Goal: Task Accomplishment & Management: Use online tool/utility

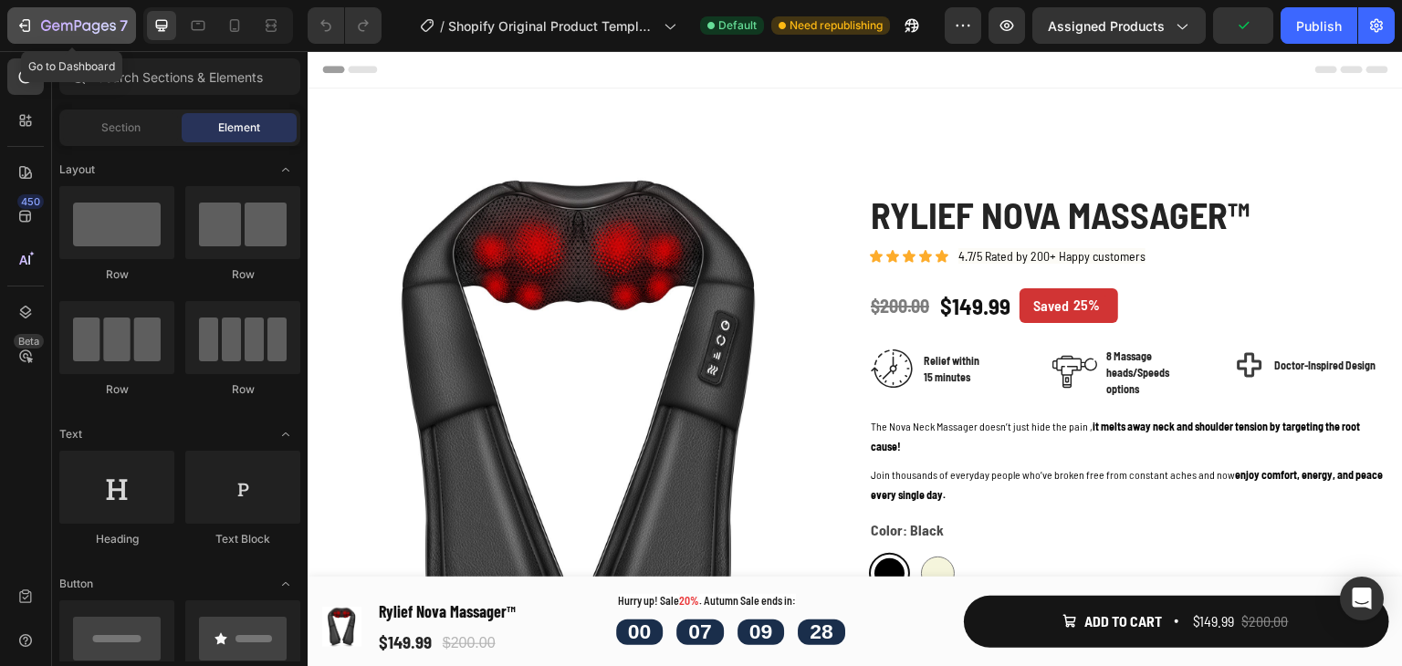
click at [23, 24] on icon "button" at bounding box center [25, 25] width 18 height 18
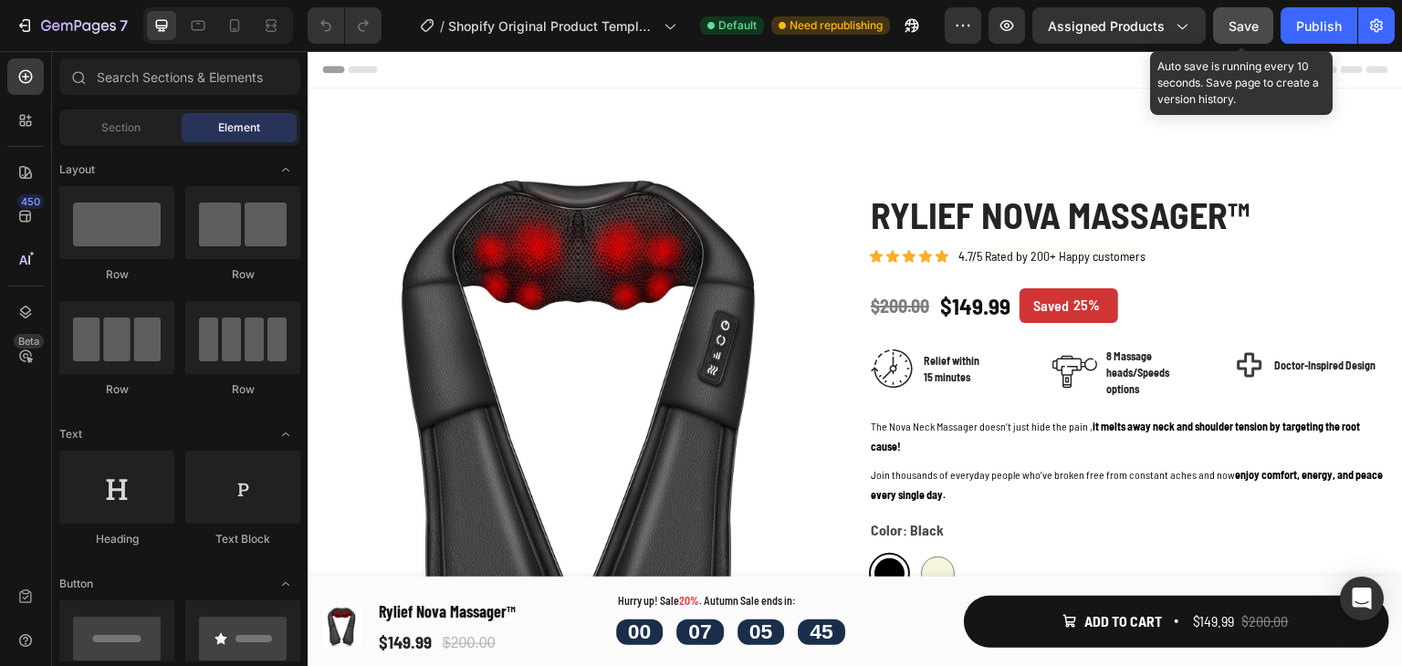
click at [1242, 35] on button "Save" at bounding box center [1243, 25] width 60 height 37
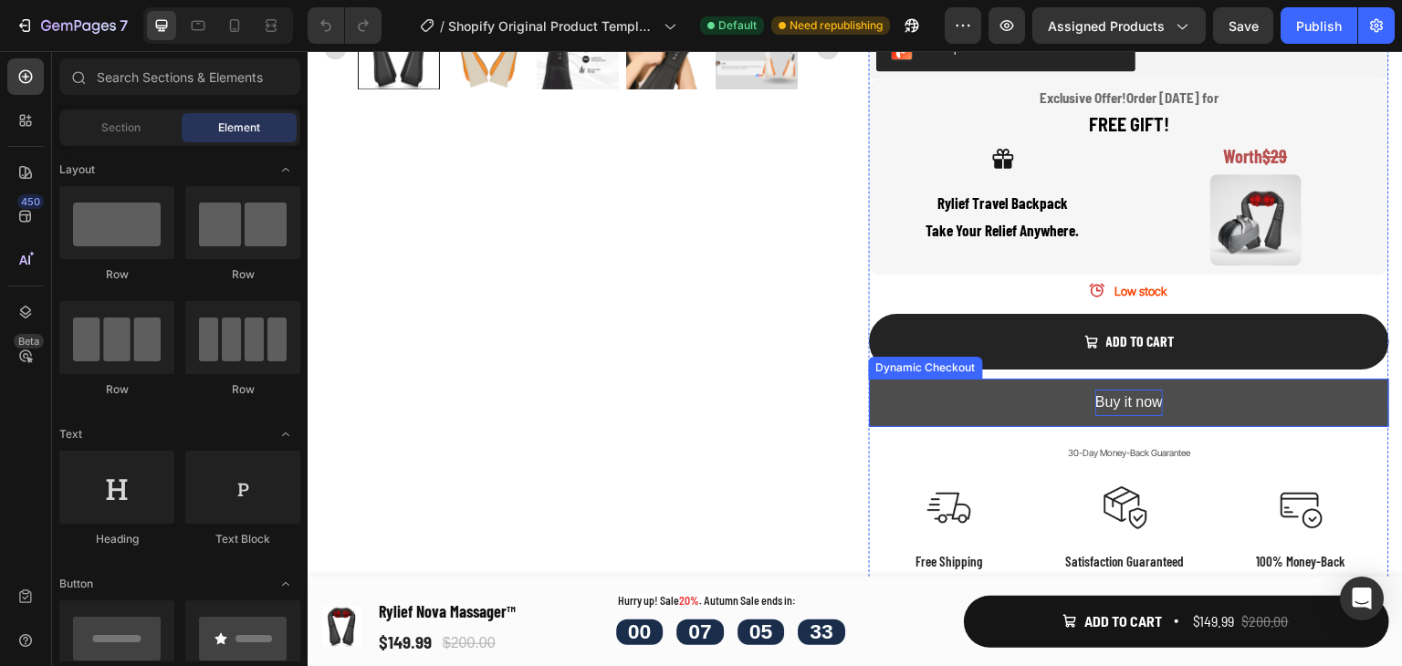
scroll to position [814, 0]
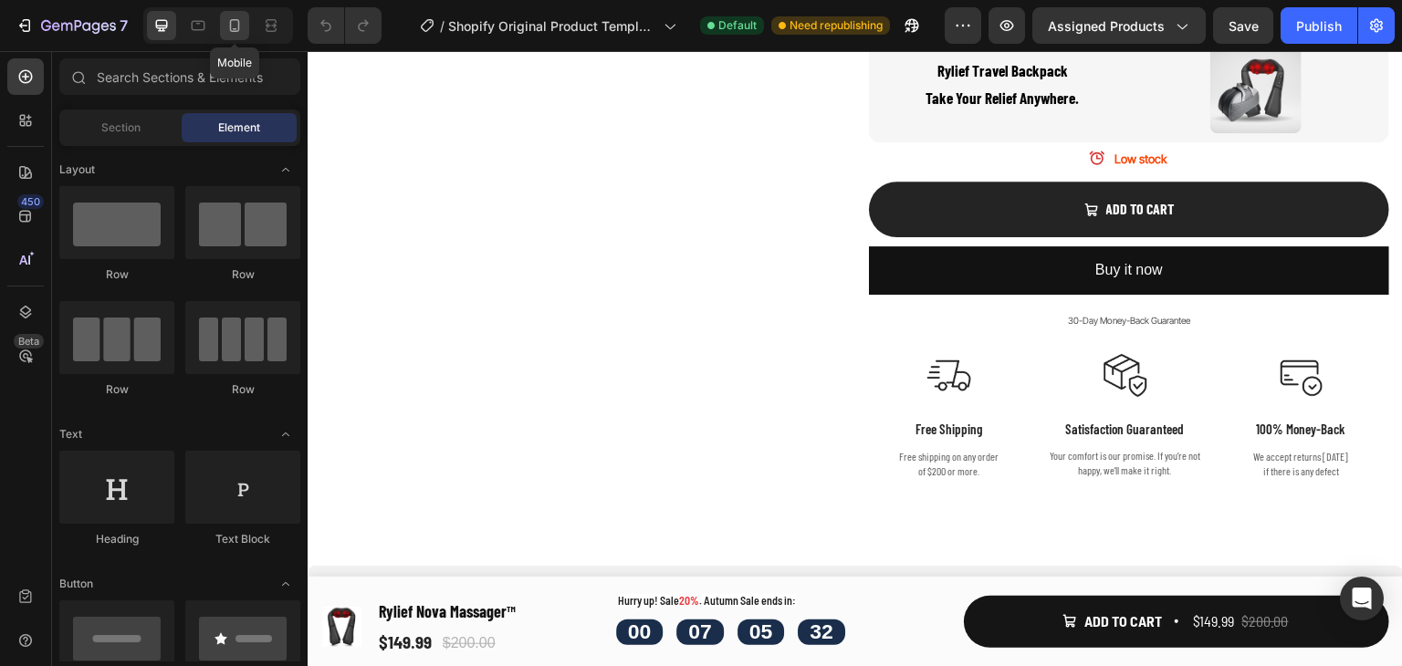
click at [238, 27] on icon at bounding box center [235, 25] width 10 height 13
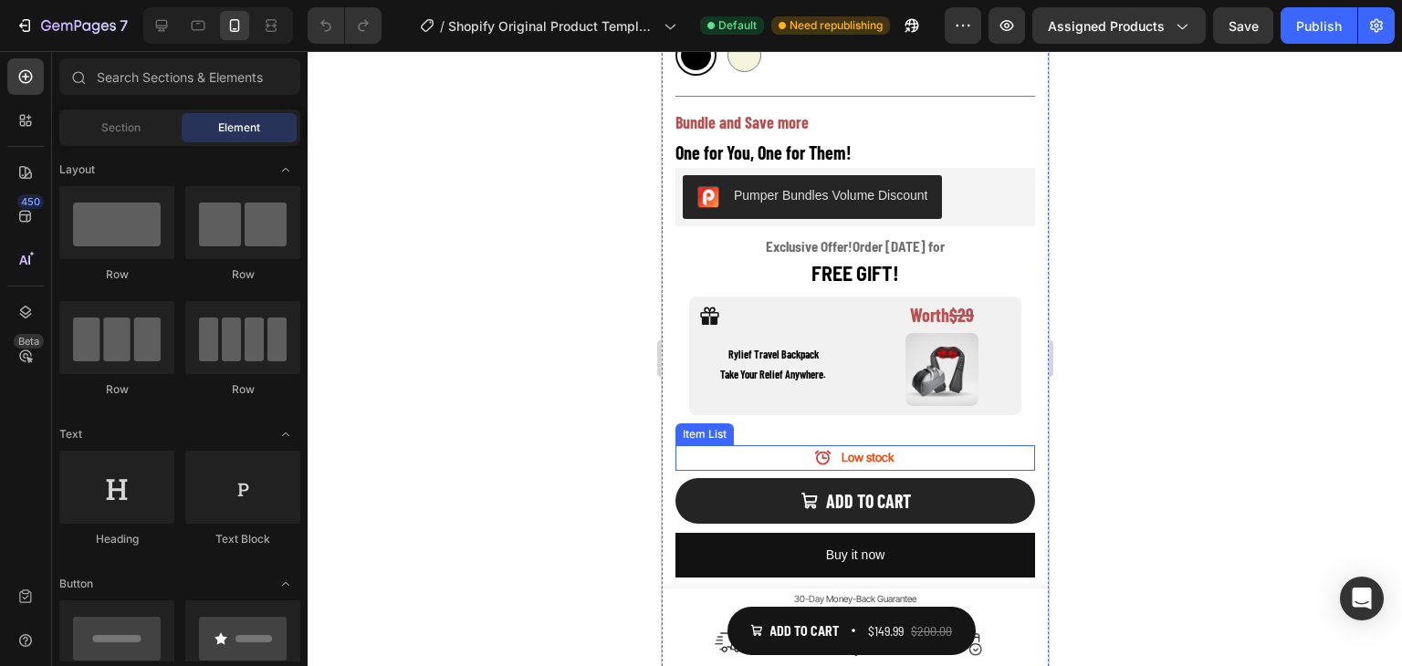
scroll to position [1040, 0]
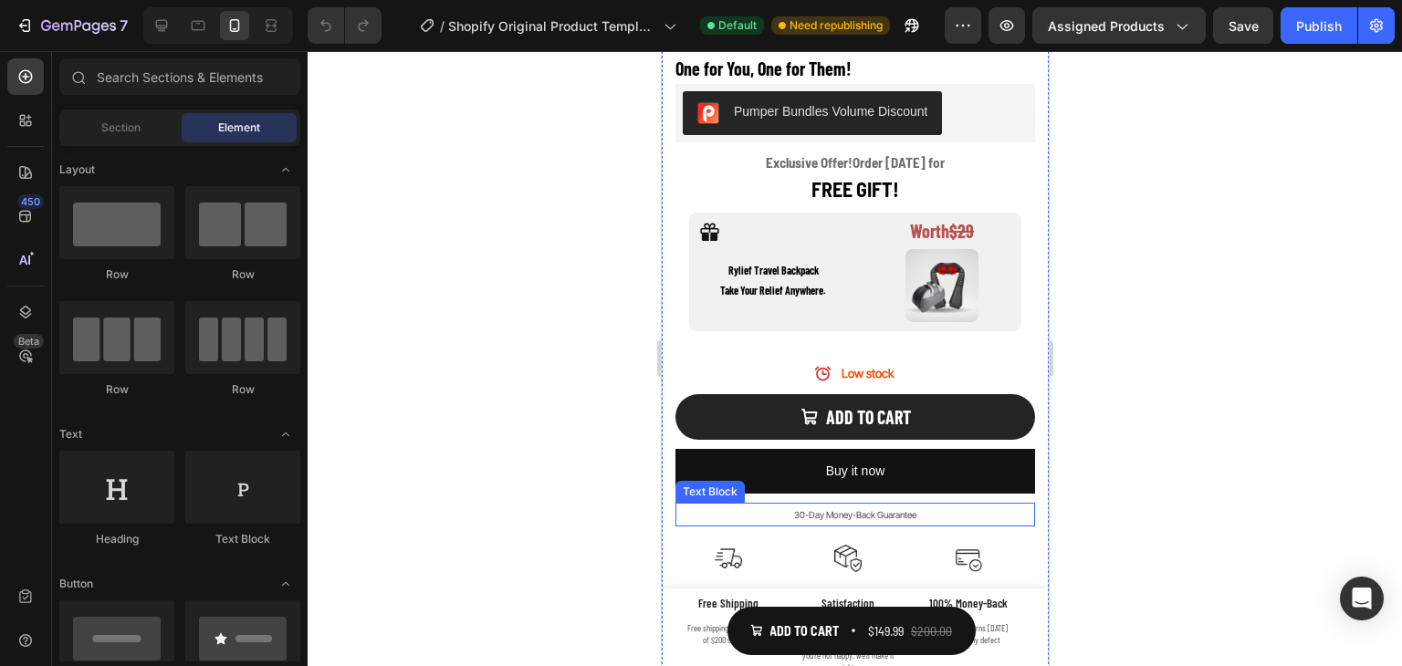
click at [878, 505] on p "30-Day Money-Back Guarantee" at bounding box center [854, 515] width 356 height 21
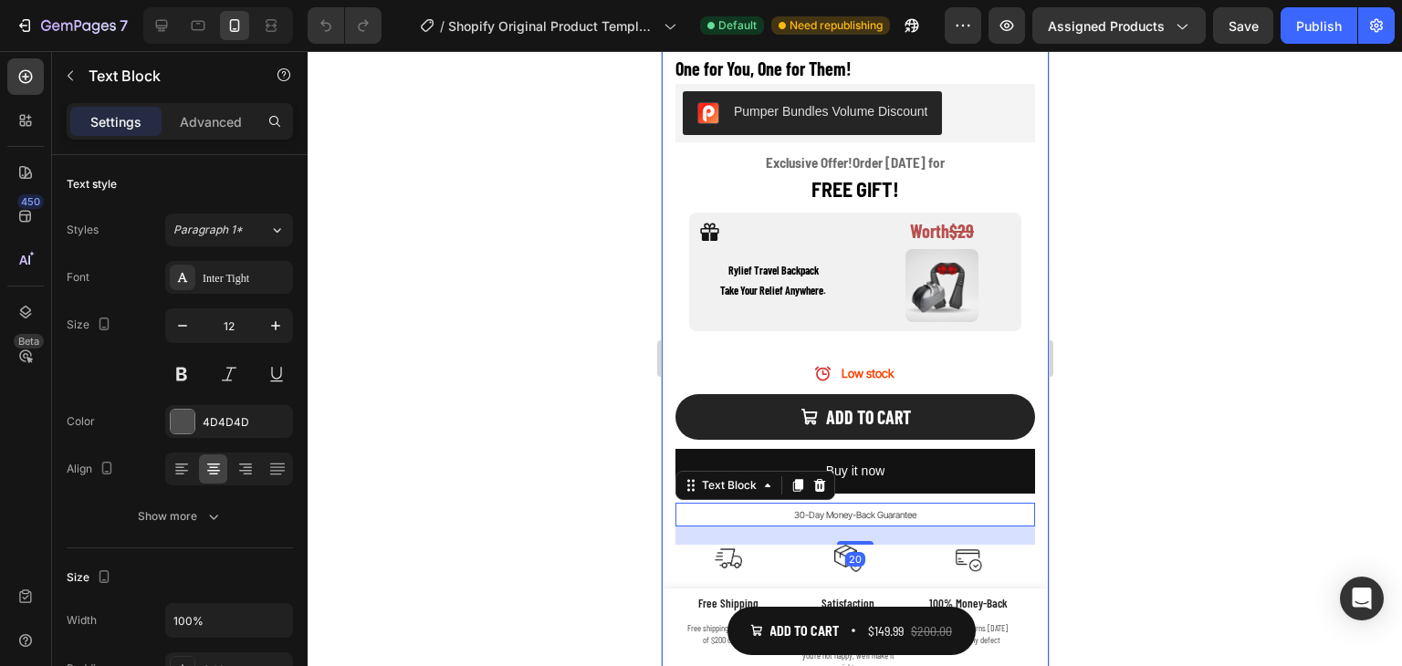
click at [903, 483] on div "Rylief Nova Massager™ Product Title Icon Icon Icon Icon Icon Icon List 4.7/5 Ra…" at bounding box center [855, 123] width 360 height 1157
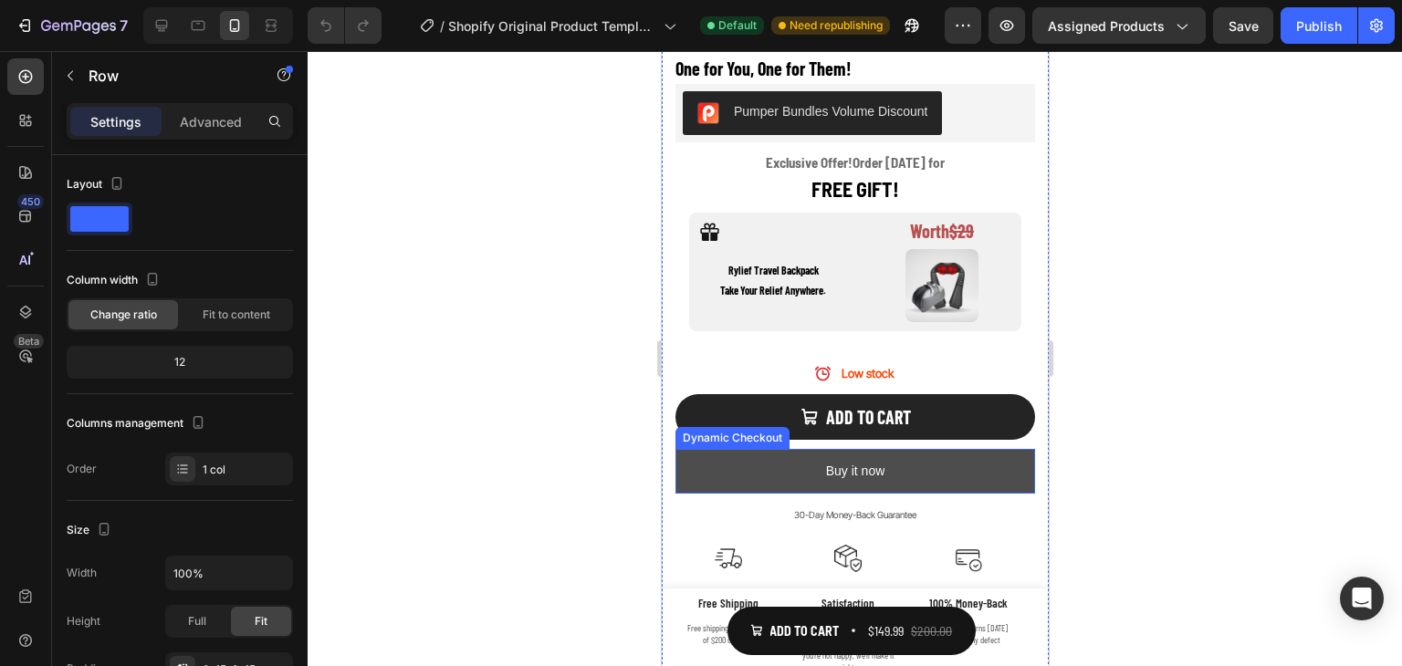
click at [908, 476] on button "Buy it now" at bounding box center [855, 471] width 360 height 45
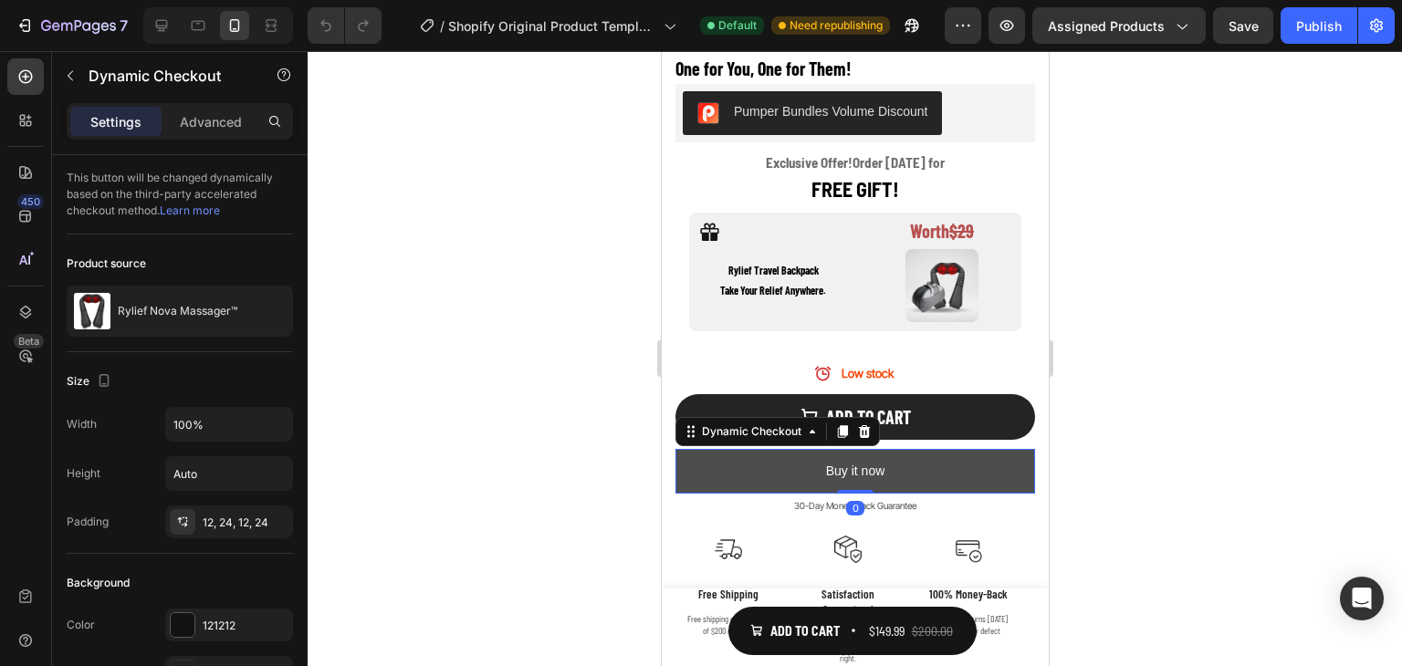
drag, startPoint x: 859, startPoint y: 485, endPoint x: 899, endPoint y: 439, distance: 60.8
click at [859, 449] on div "Buy it now Dynamic Checkout 0" at bounding box center [855, 471] width 360 height 45
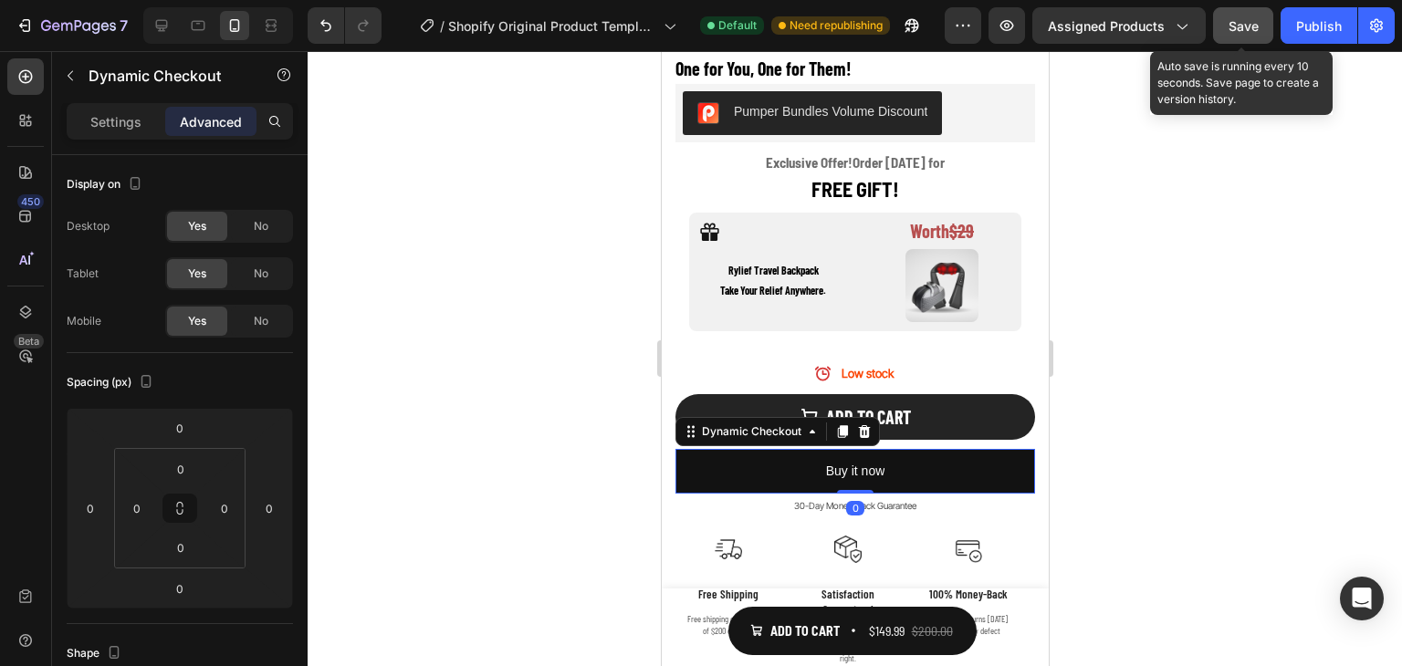
click at [1252, 24] on span "Save" at bounding box center [1244, 26] width 30 height 16
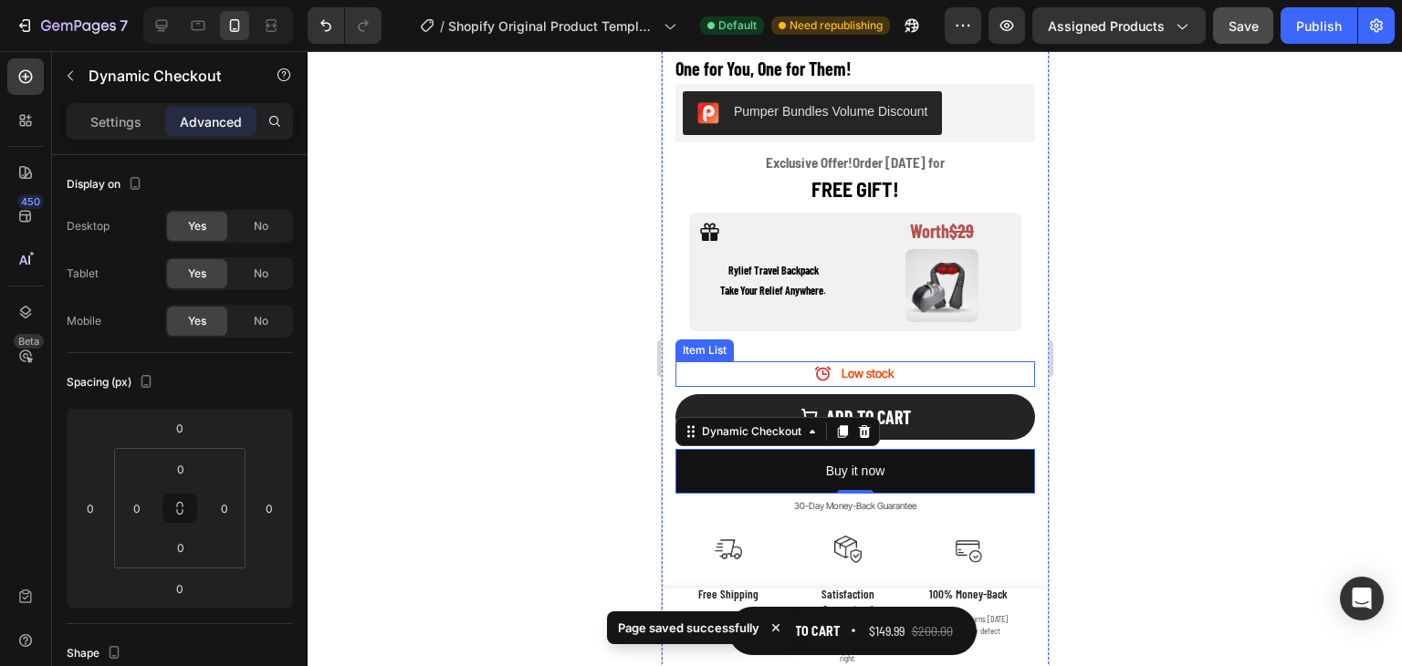
click at [867, 366] on strong "Low stock" at bounding box center [867, 373] width 52 height 15
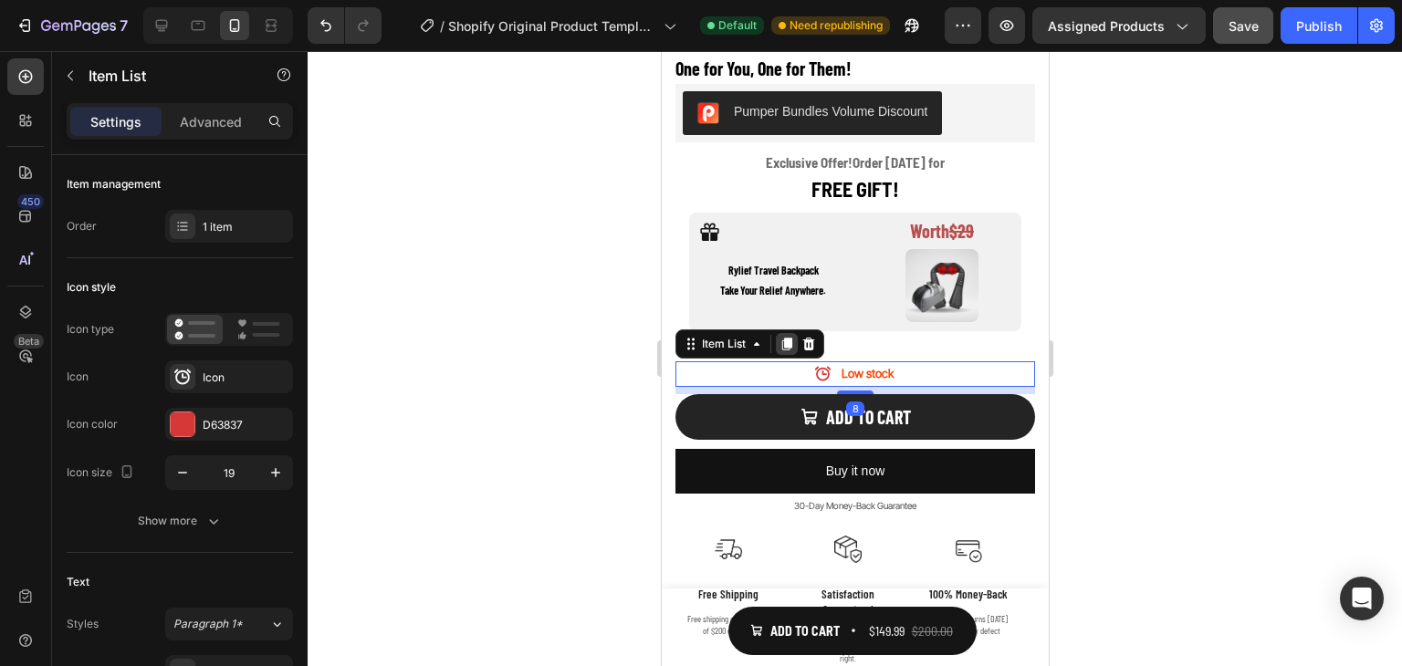
click at [786, 338] on icon at bounding box center [786, 344] width 10 height 13
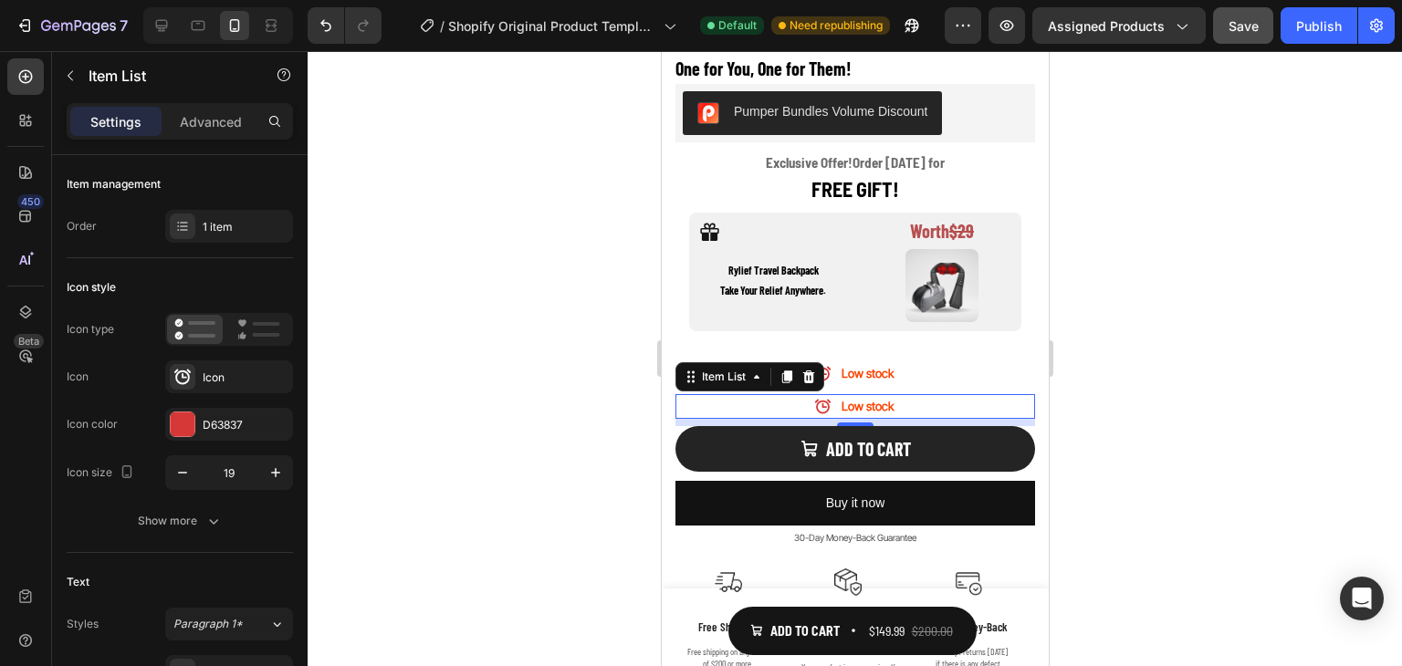
click at [899, 394] on div "Low stock" at bounding box center [855, 407] width 360 height 26
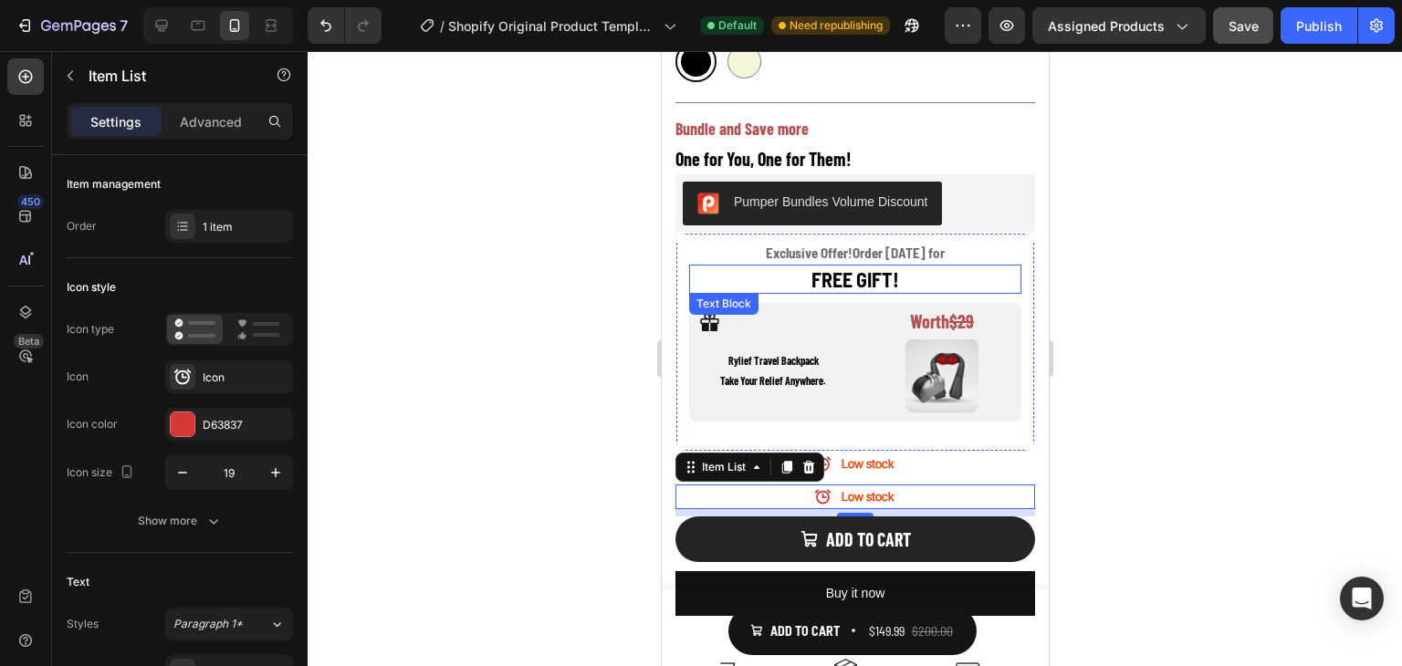
scroll to position [948, 0]
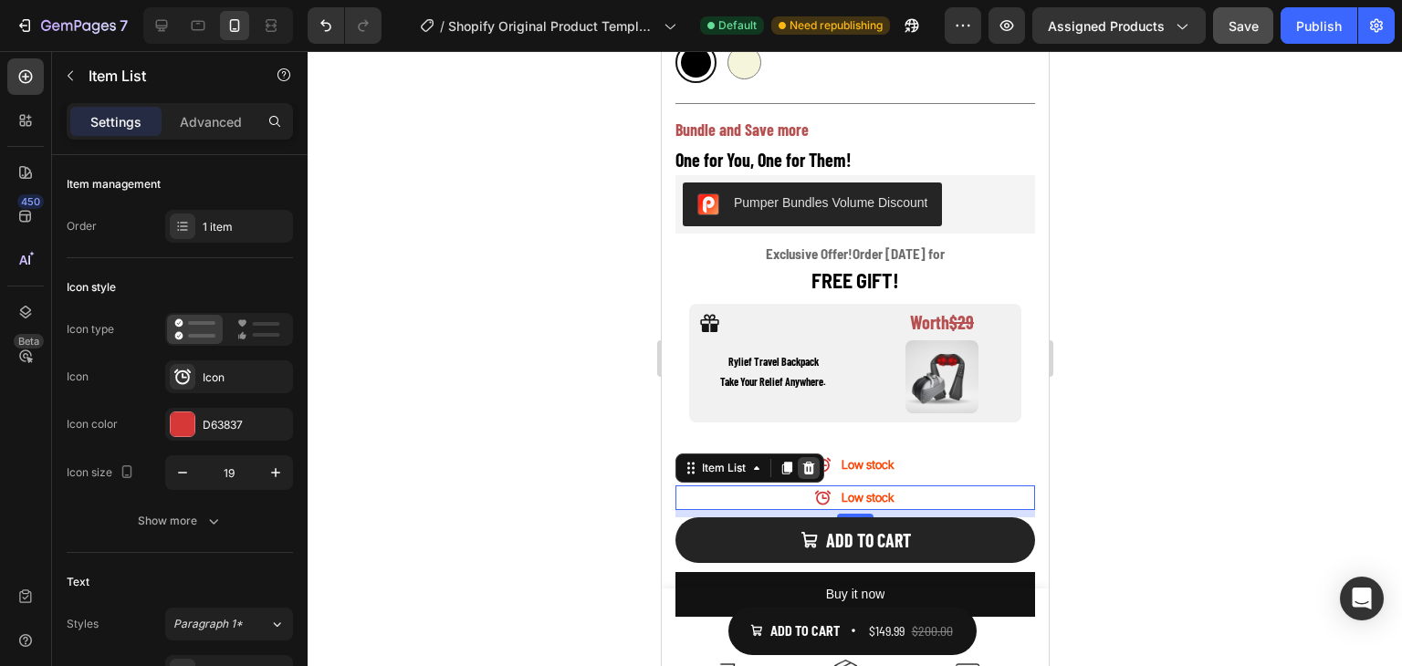
click at [815, 461] on icon at bounding box center [808, 468] width 15 height 15
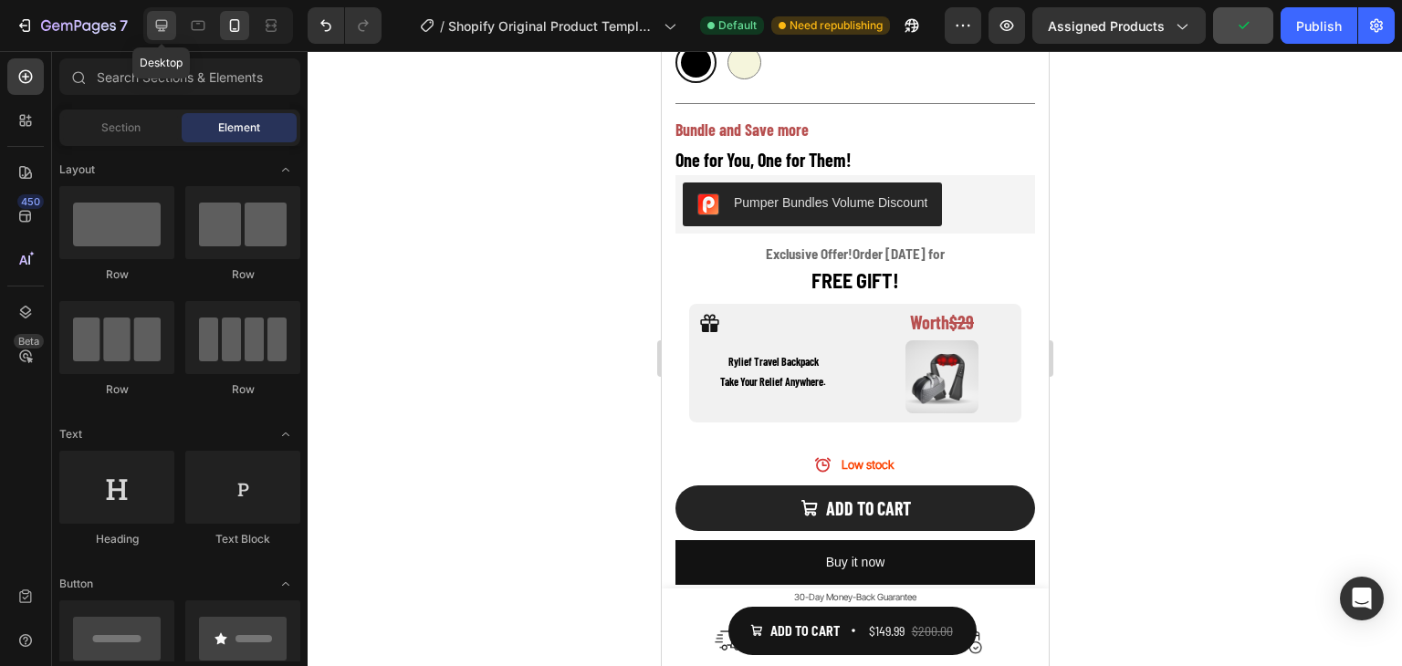
click at [173, 27] on div at bounding box center [161, 25] width 29 height 29
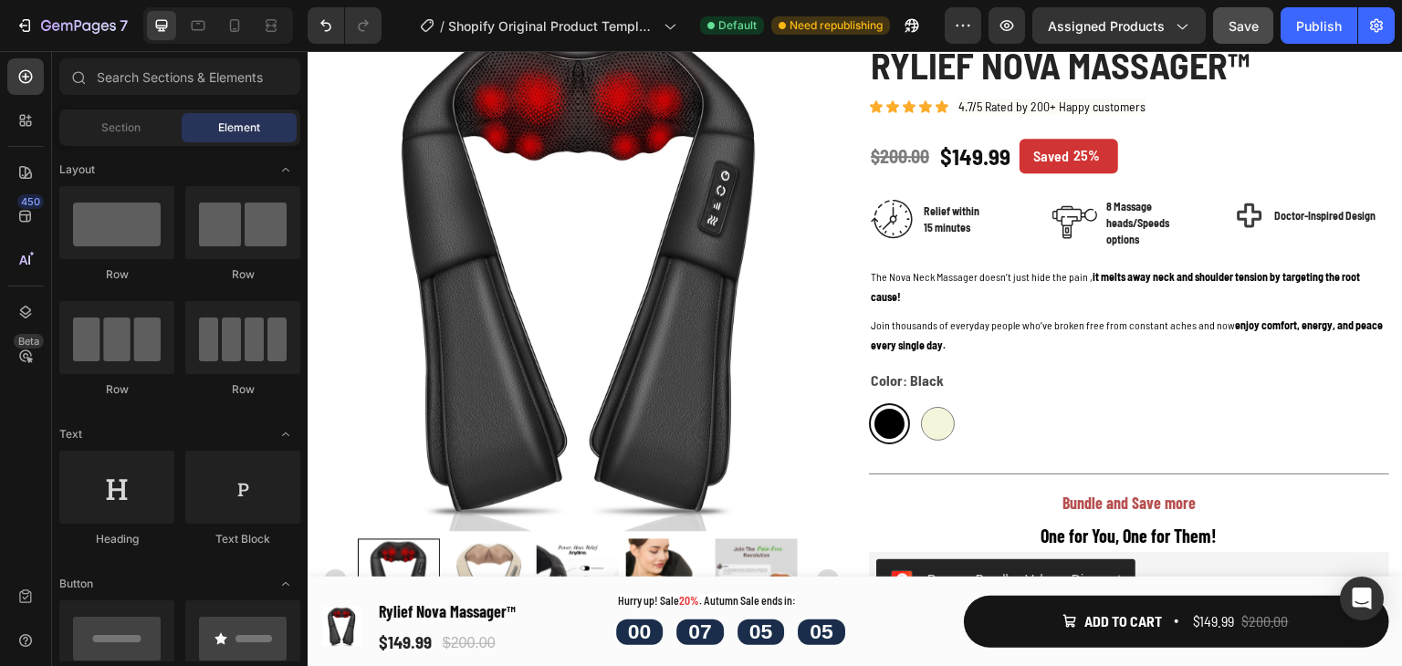
scroll to position [142, 0]
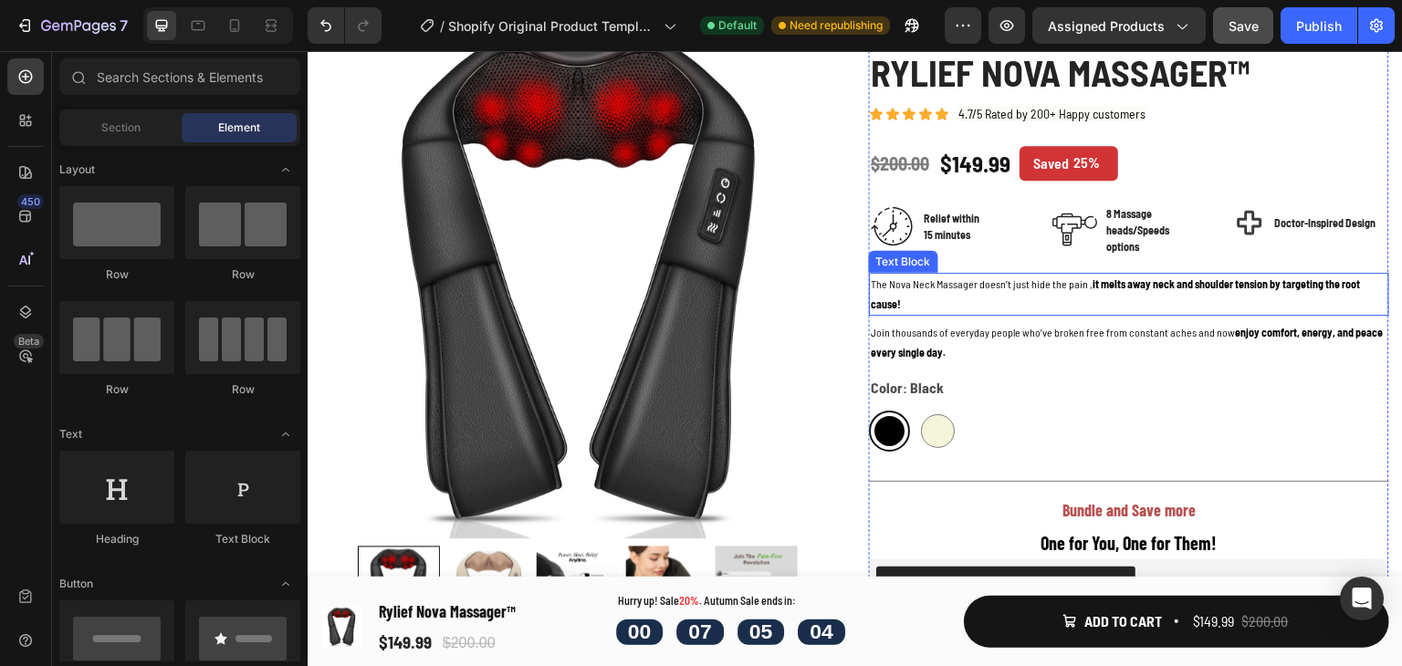
click at [1118, 285] on strong "it melts away neck and shoulder tension by targeting the root cause!" at bounding box center [1115, 293] width 489 height 33
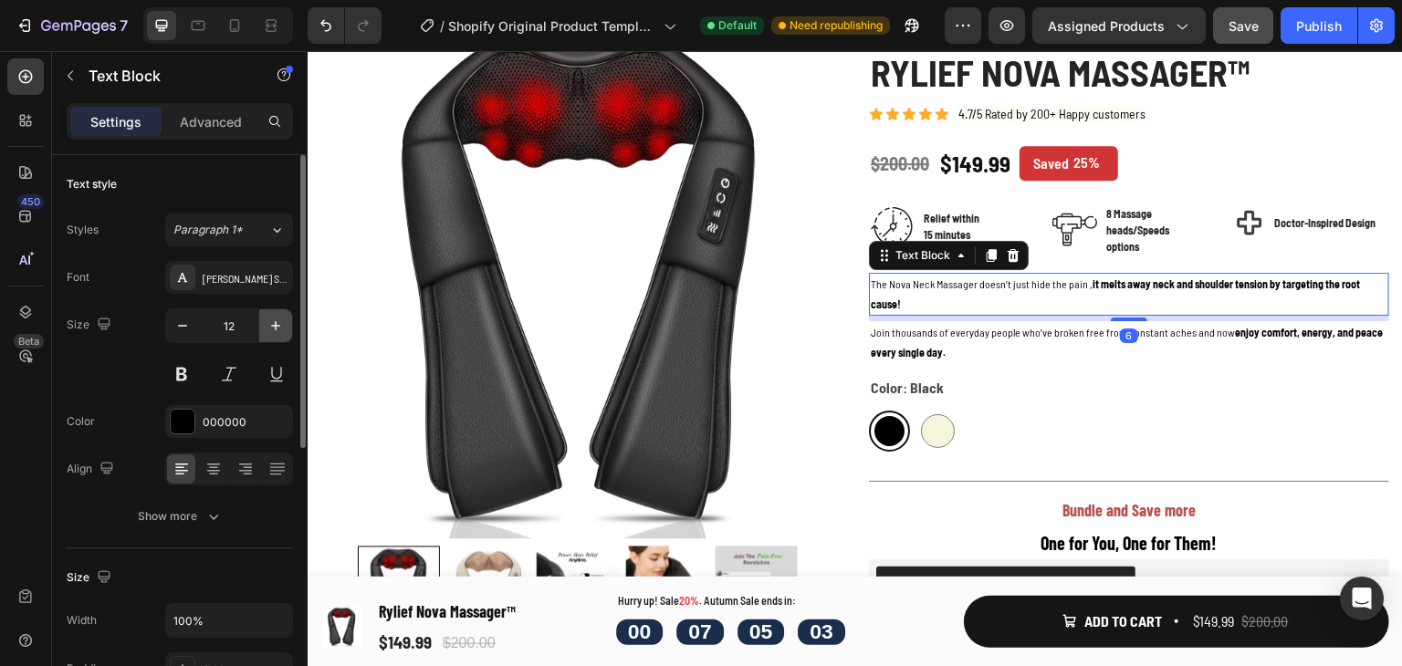
click at [280, 328] on icon "button" at bounding box center [276, 326] width 18 height 18
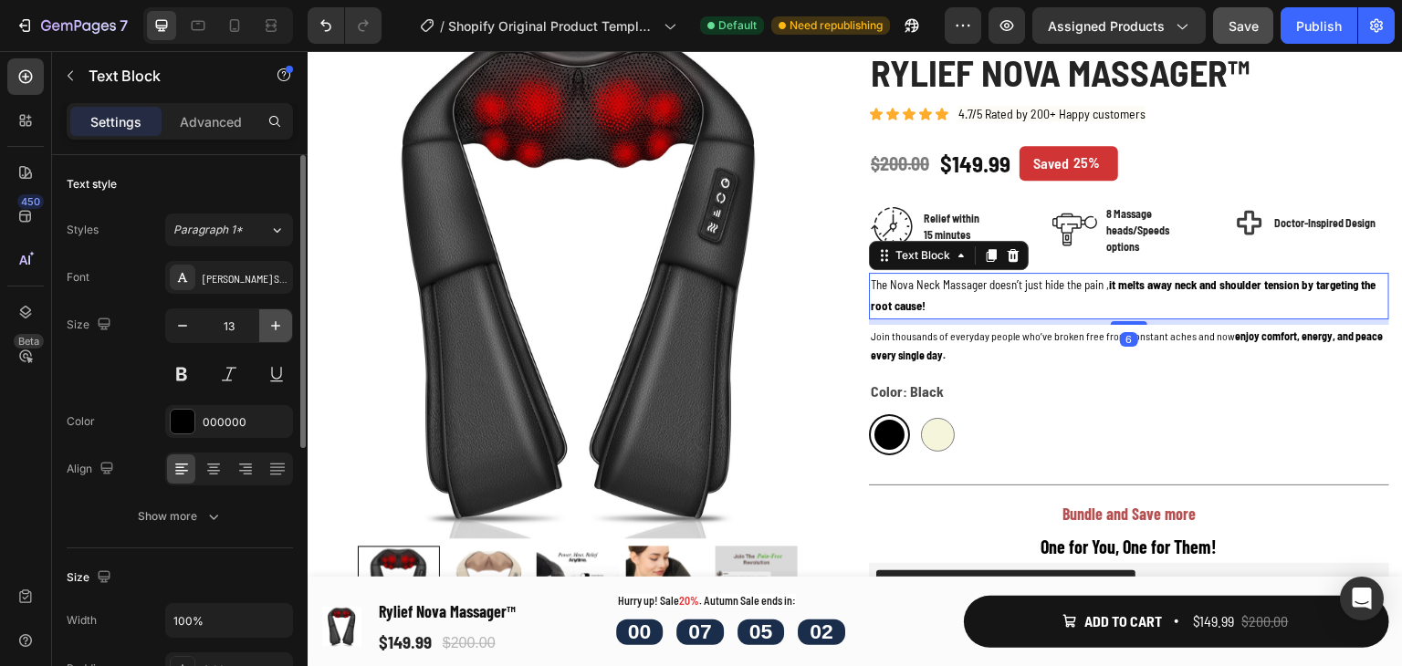
click at [279, 326] on icon "button" at bounding box center [276, 326] width 18 height 18
type input "14"
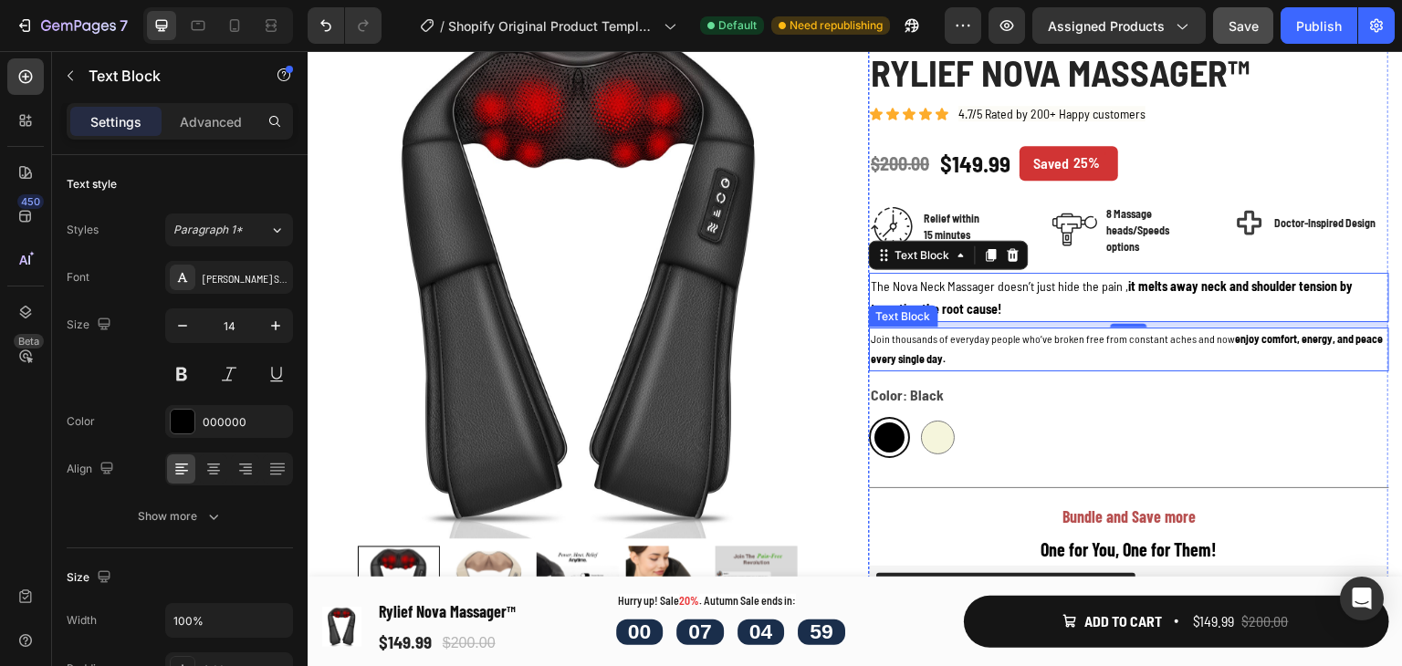
click at [887, 359] on strong "enjoy comfort, energy, and peace every single day." at bounding box center [1127, 348] width 512 height 33
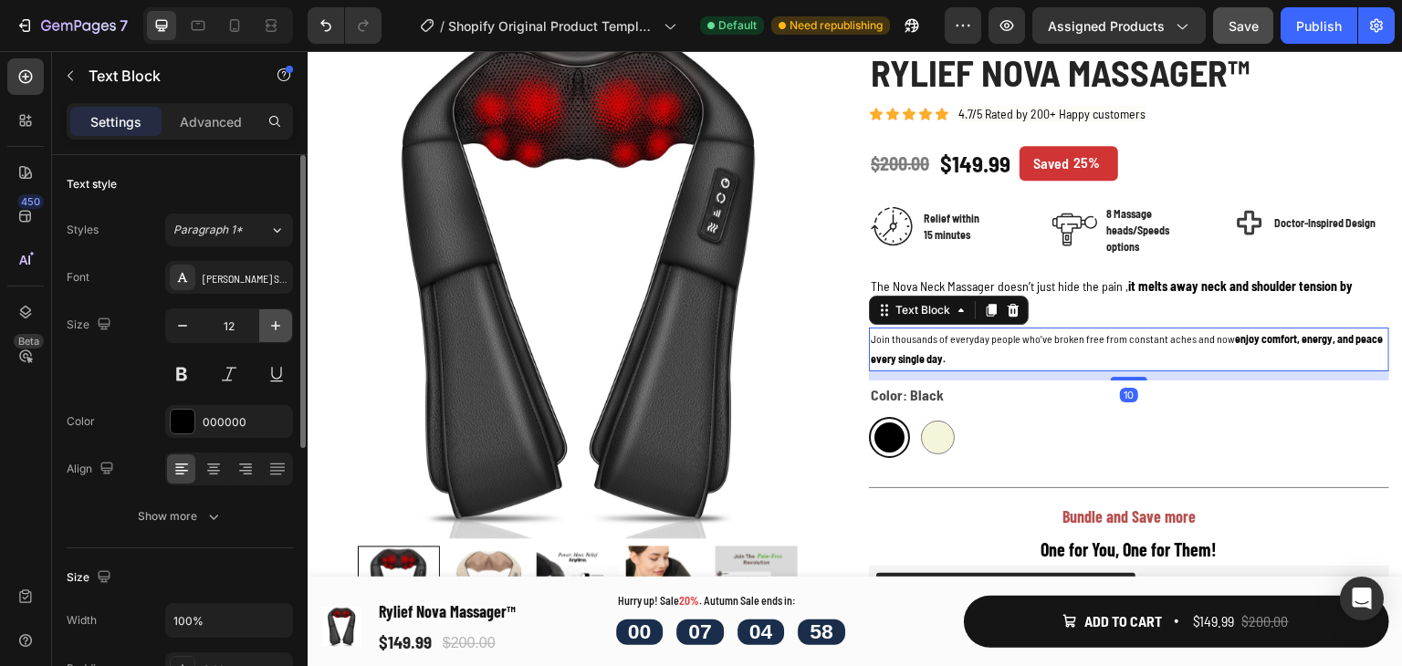
click at [288, 329] on button "button" at bounding box center [275, 325] width 33 height 33
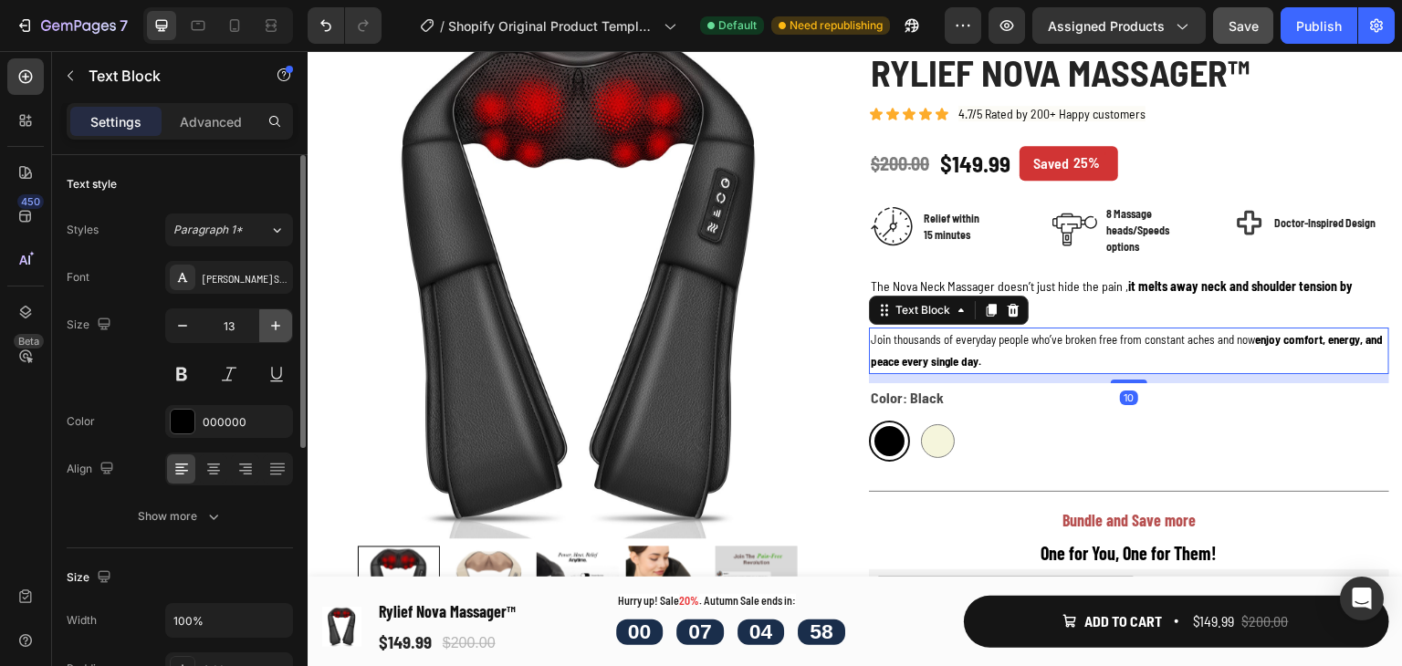
click at [288, 329] on button "button" at bounding box center [275, 325] width 33 height 33
type input "14"
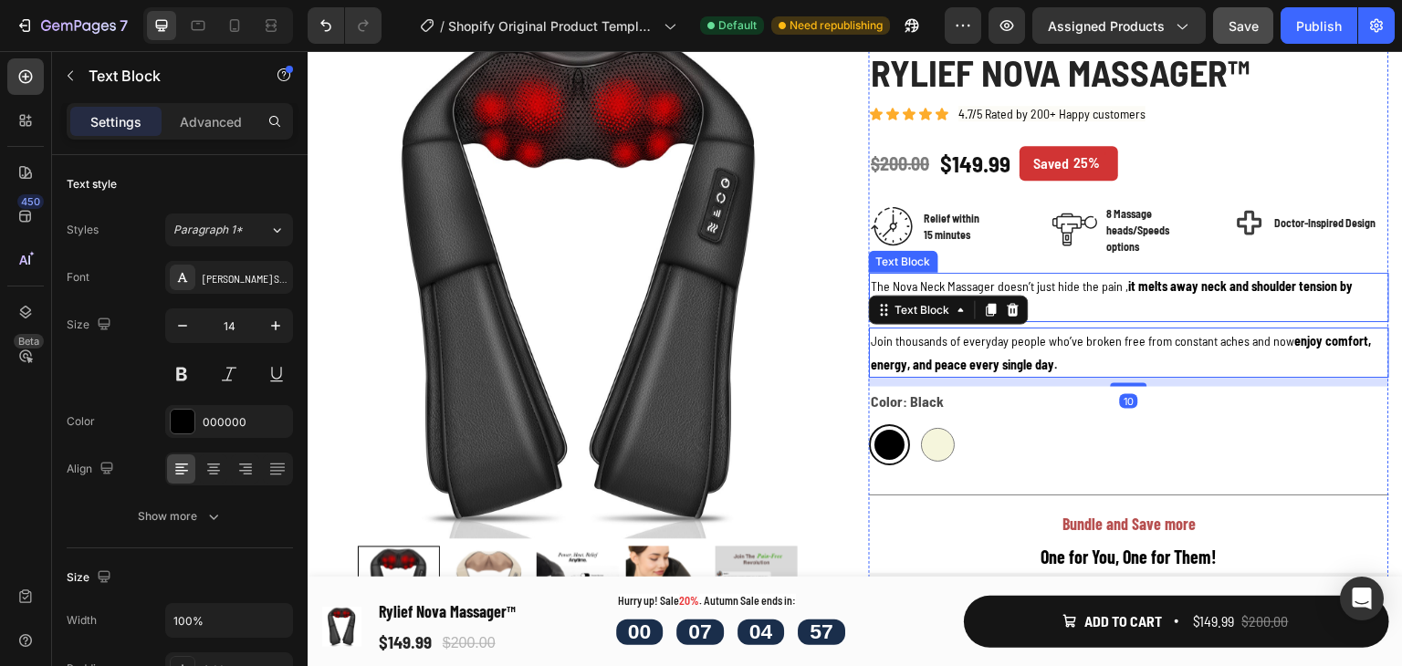
click at [1177, 290] on strong "it melts away neck and shoulder tension by targeting the root cause!" at bounding box center [1112, 297] width 482 height 38
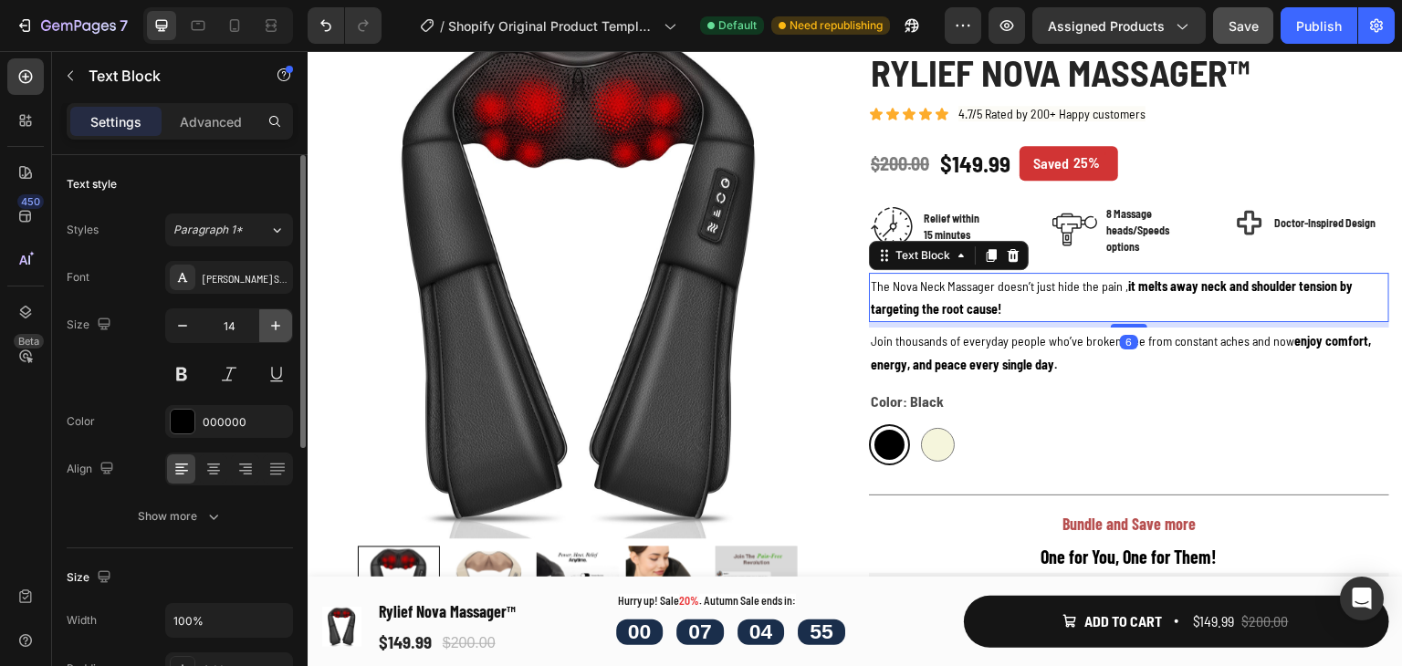
click at [277, 314] on button "button" at bounding box center [275, 325] width 33 height 33
type input "15"
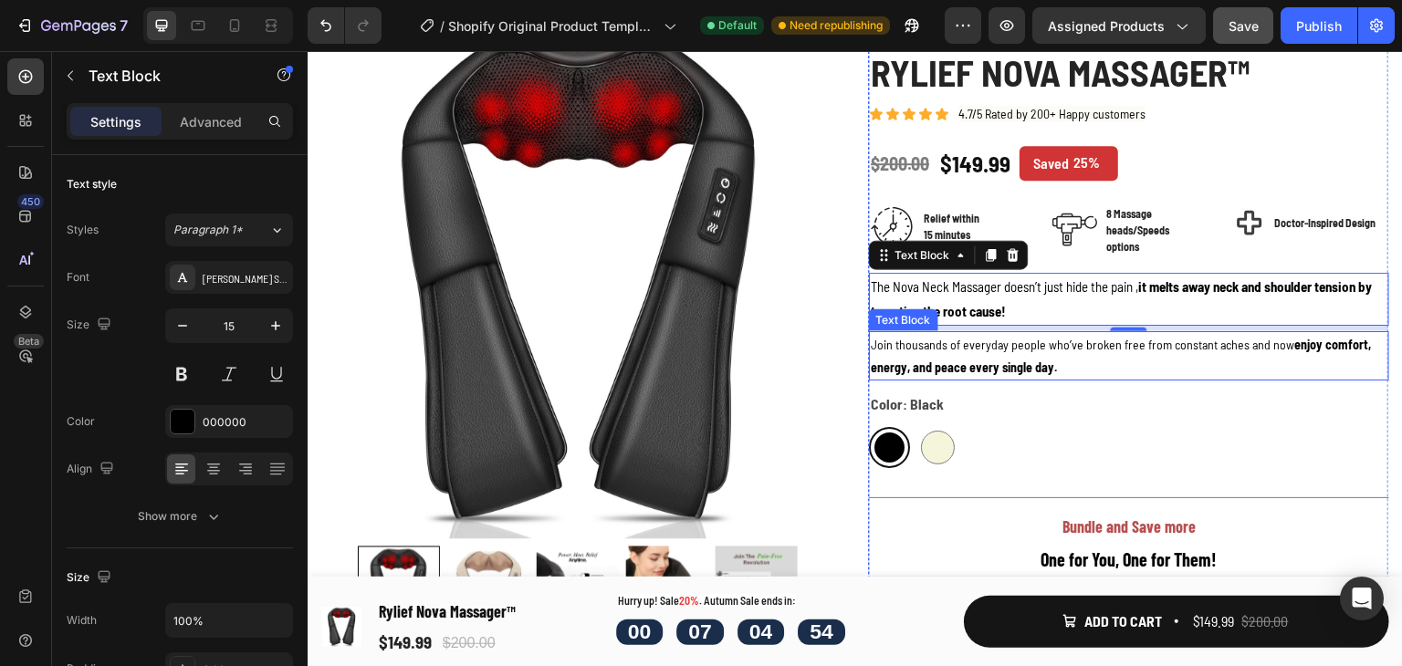
click at [1175, 361] on p "Join thousands of everyday people who’ve broken free from constant aches and no…" at bounding box center [1129, 356] width 517 height 46
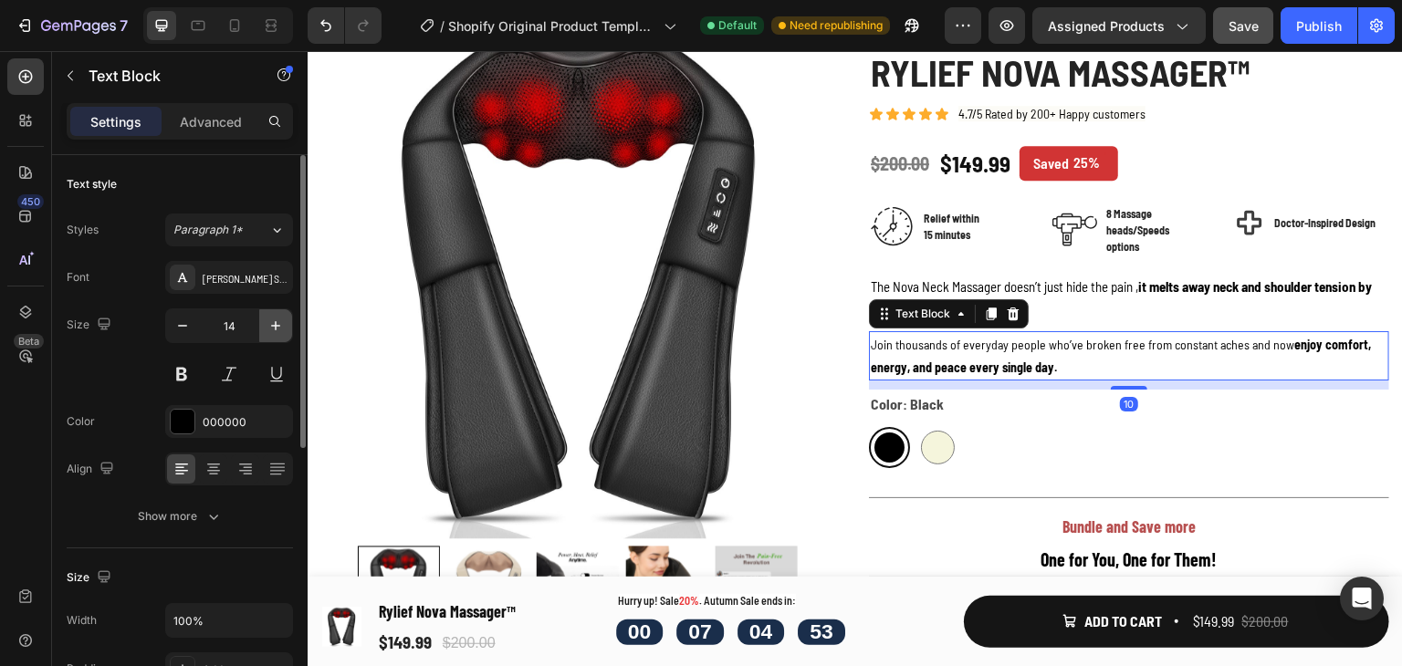
click at [289, 326] on button "button" at bounding box center [275, 325] width 33 height 33
type input "15"
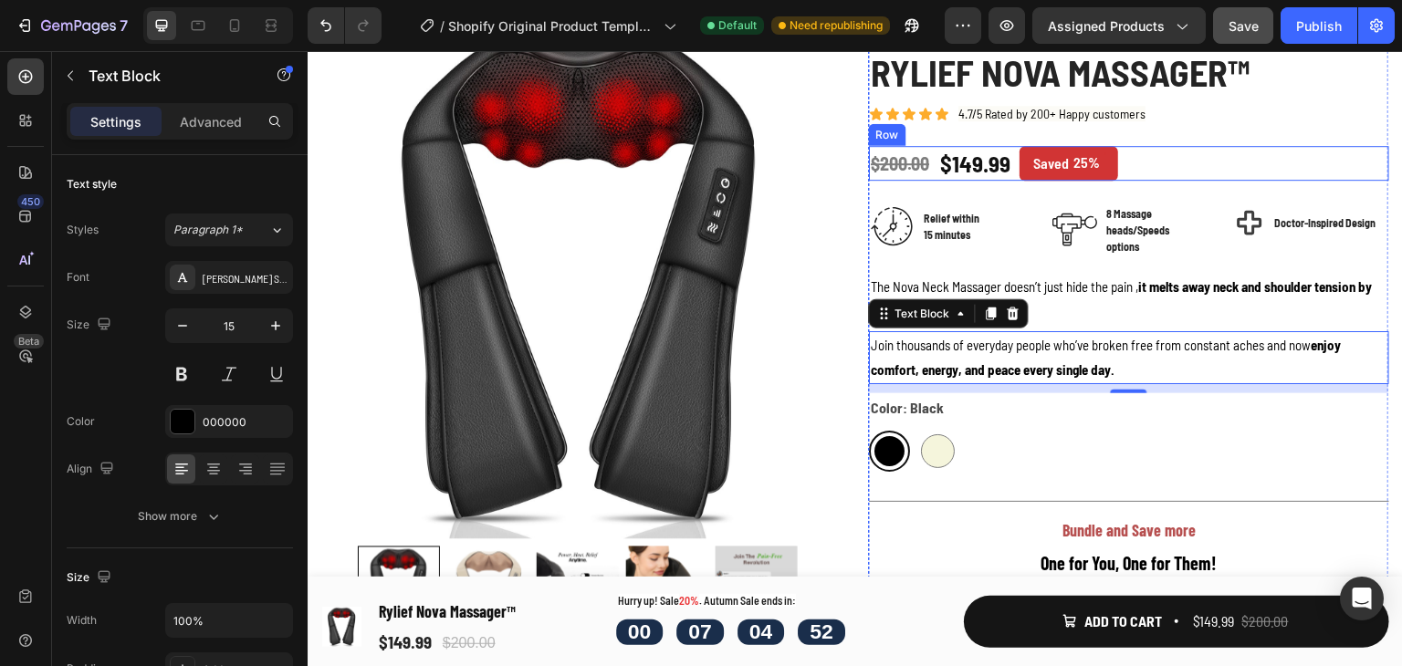
click at [1329, 154] on div "$200.00 (P) Price (P) Price $149.99 (P) Price (P) Price Saved 25% Product Tag R…" at bounding box center [1129, 163] width 520 height 35
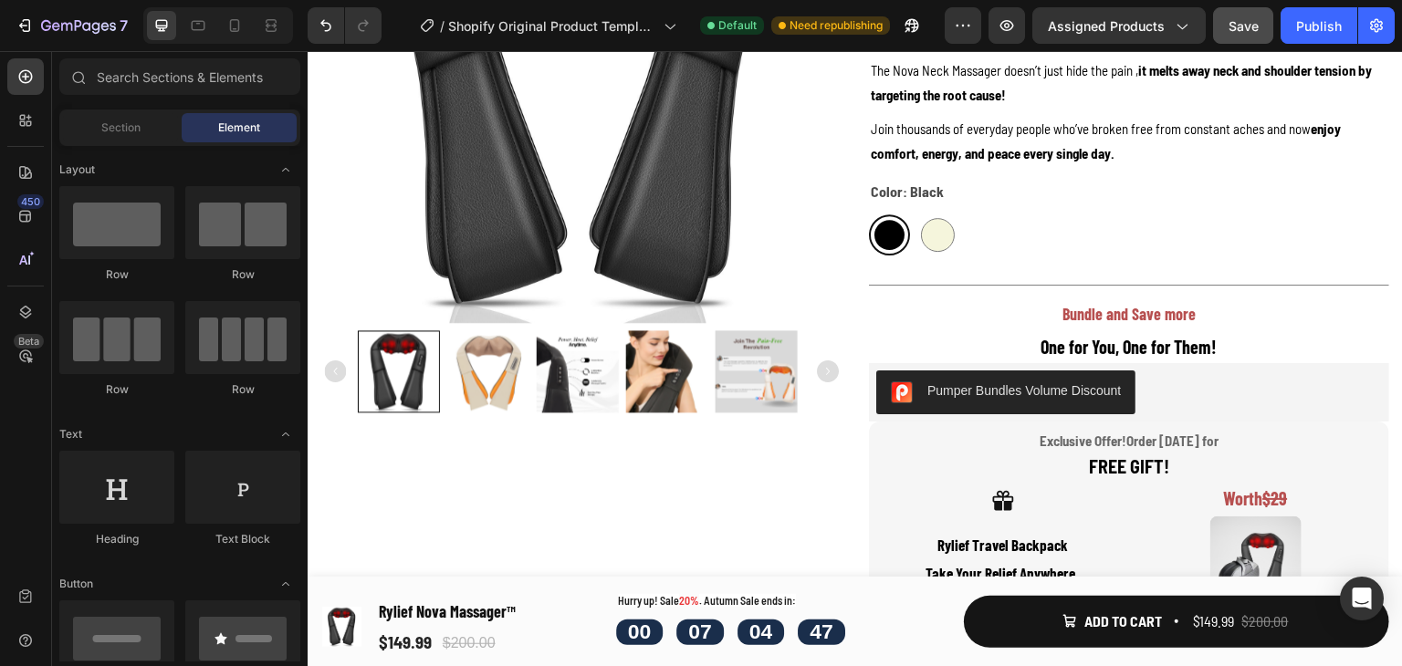
scroll to position [318, 0]
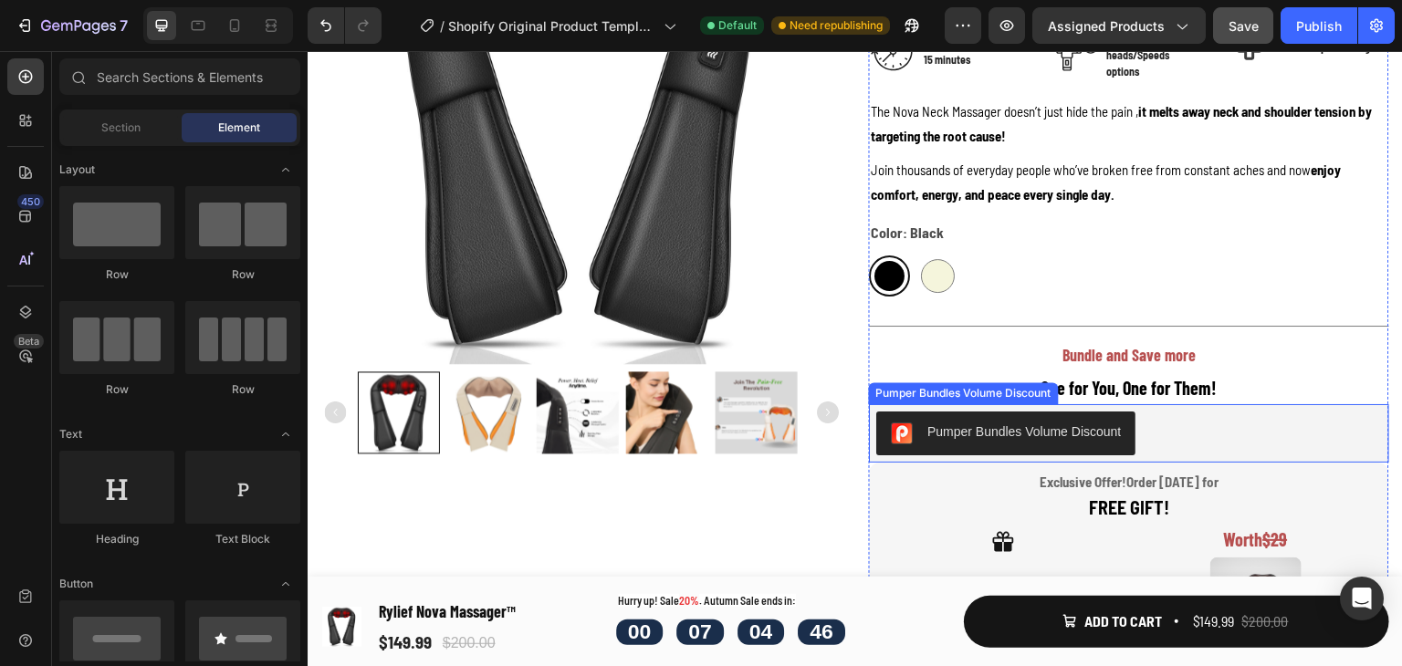
click at [1216, 433] on div "Pumper Bundles Volume Discount" at bounding box center [1129, 434] width 506 height 44
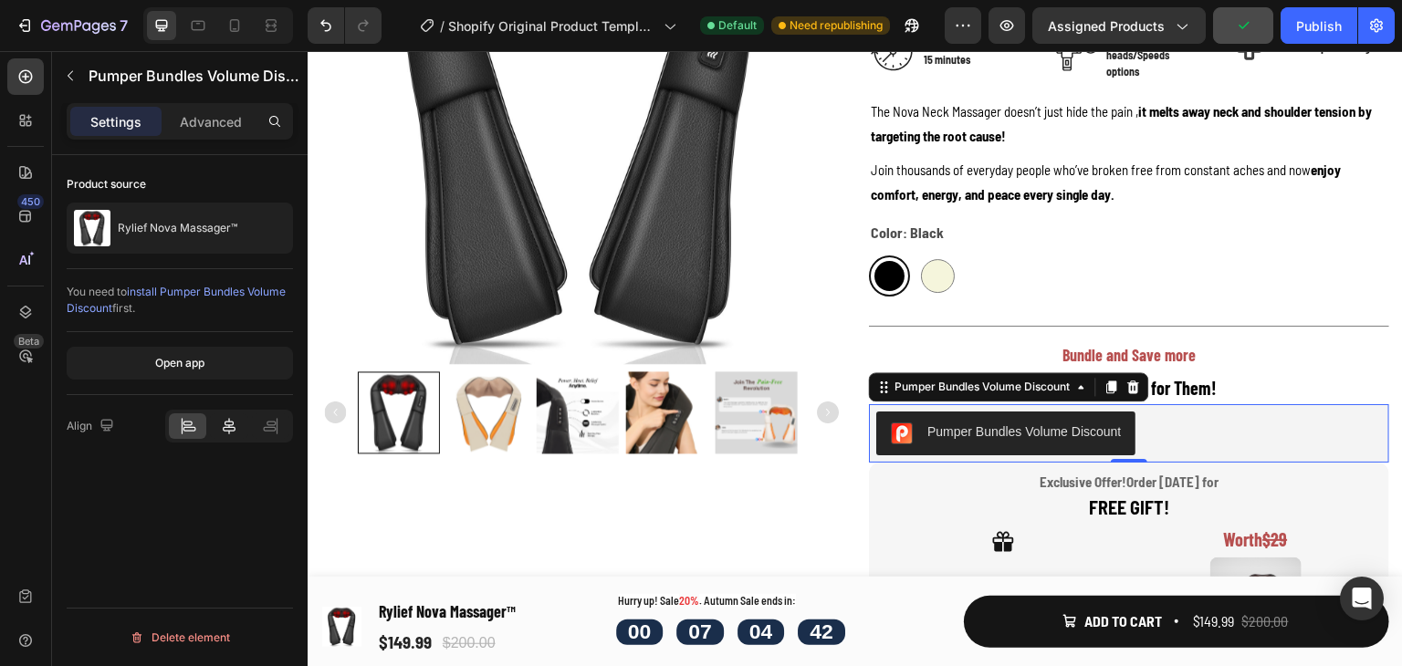
click at [219, 421] on div at bounding box center [228, 426] width 37 height 26
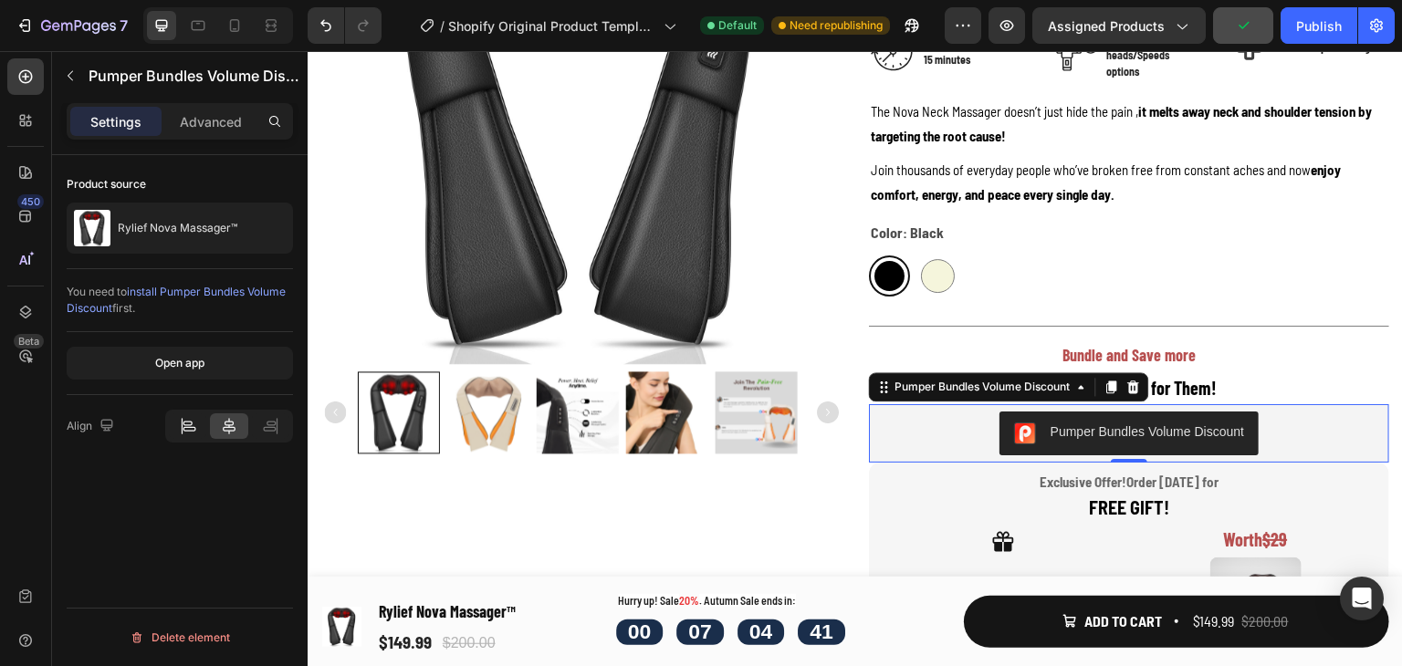
click at [191, 427] on icon at bounding box center [189, 429] width 13 height 5
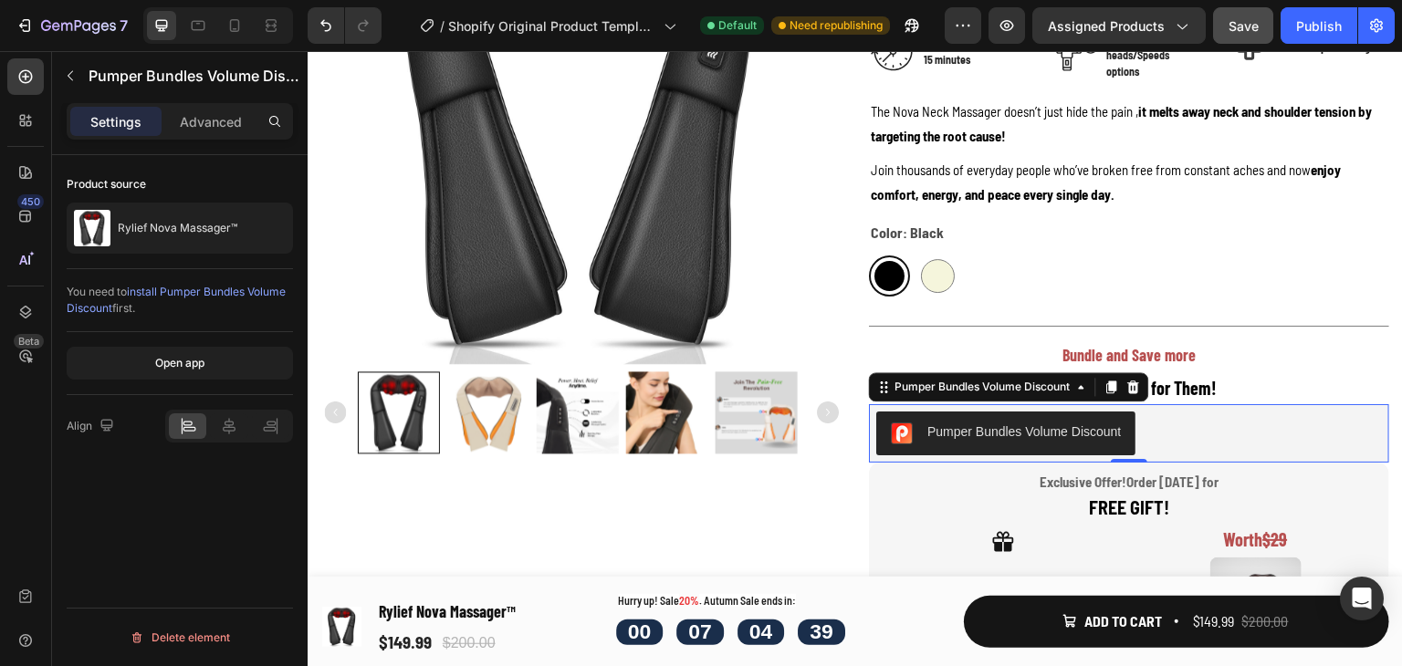
click at [1236, 30] on span "Save" at bounding box center [1244, 26] width 30 height 16
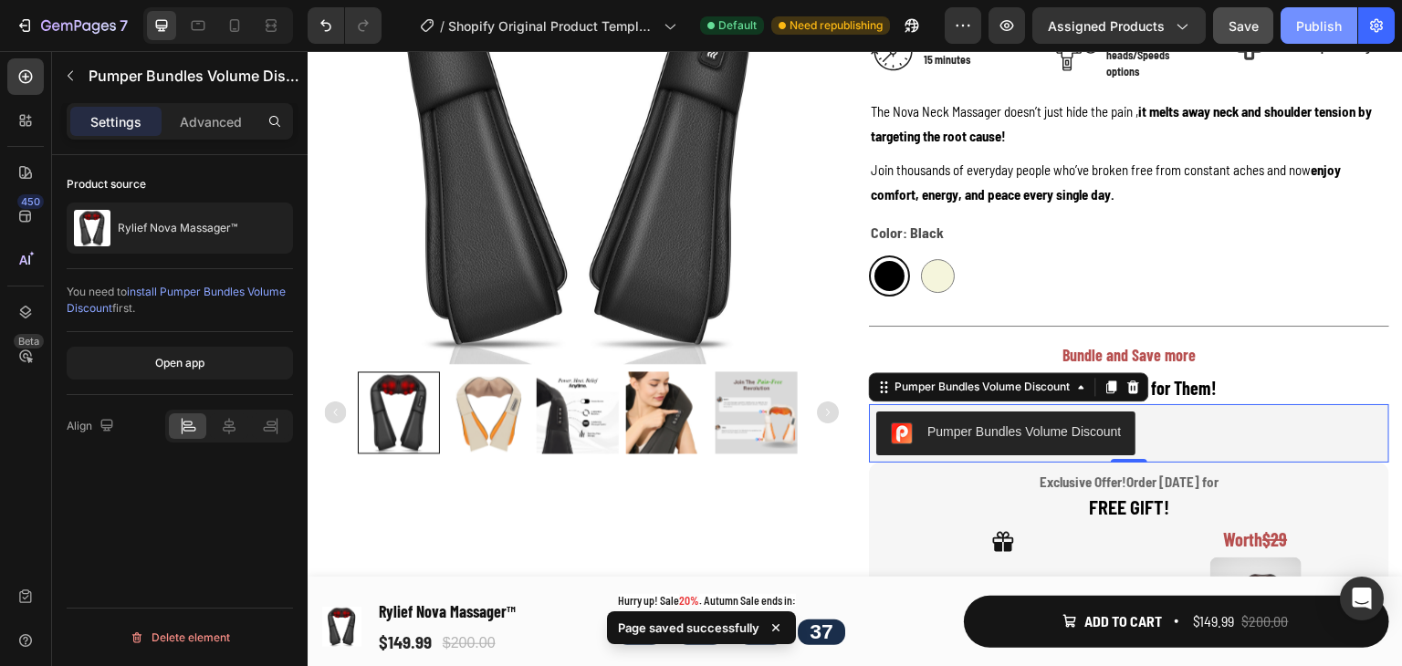
click at [1311, 18] on div "Publish" at bounding box center [1319, 25] width 46 height 19
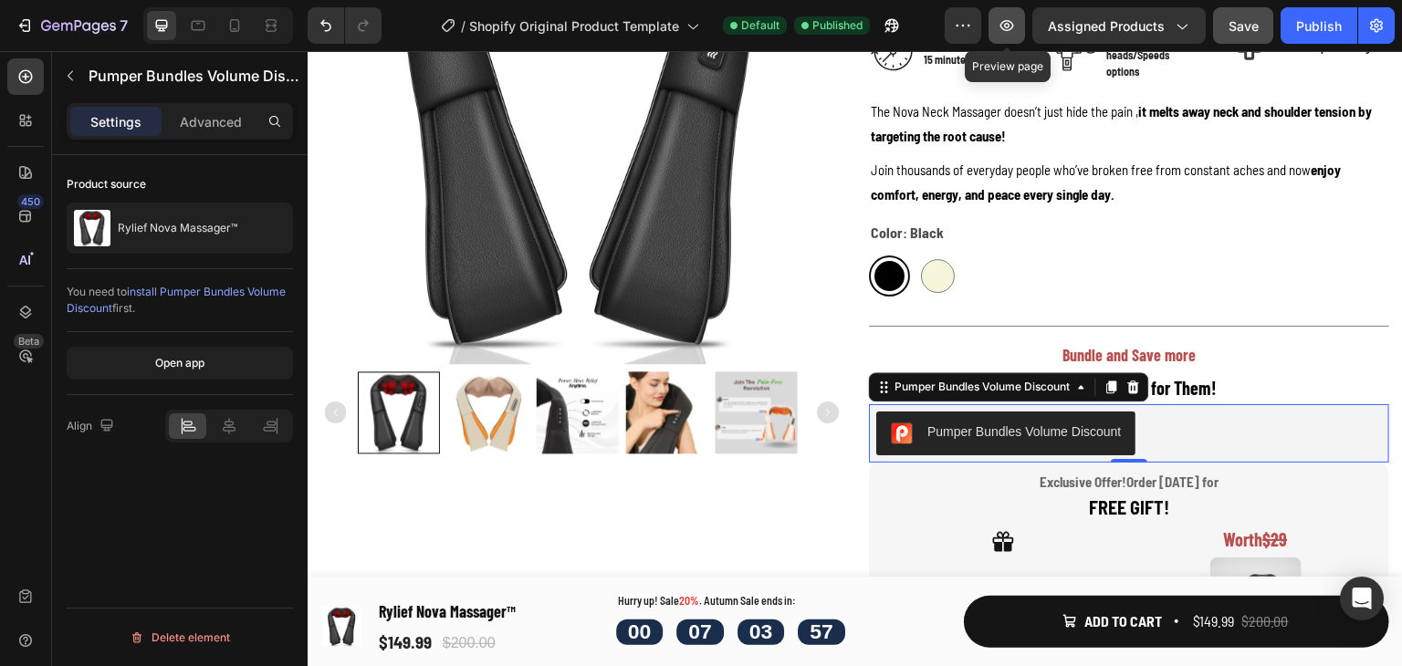
click at [1013, 20] on icon "button" at bounding box center [1007, 25] width 18 height 18
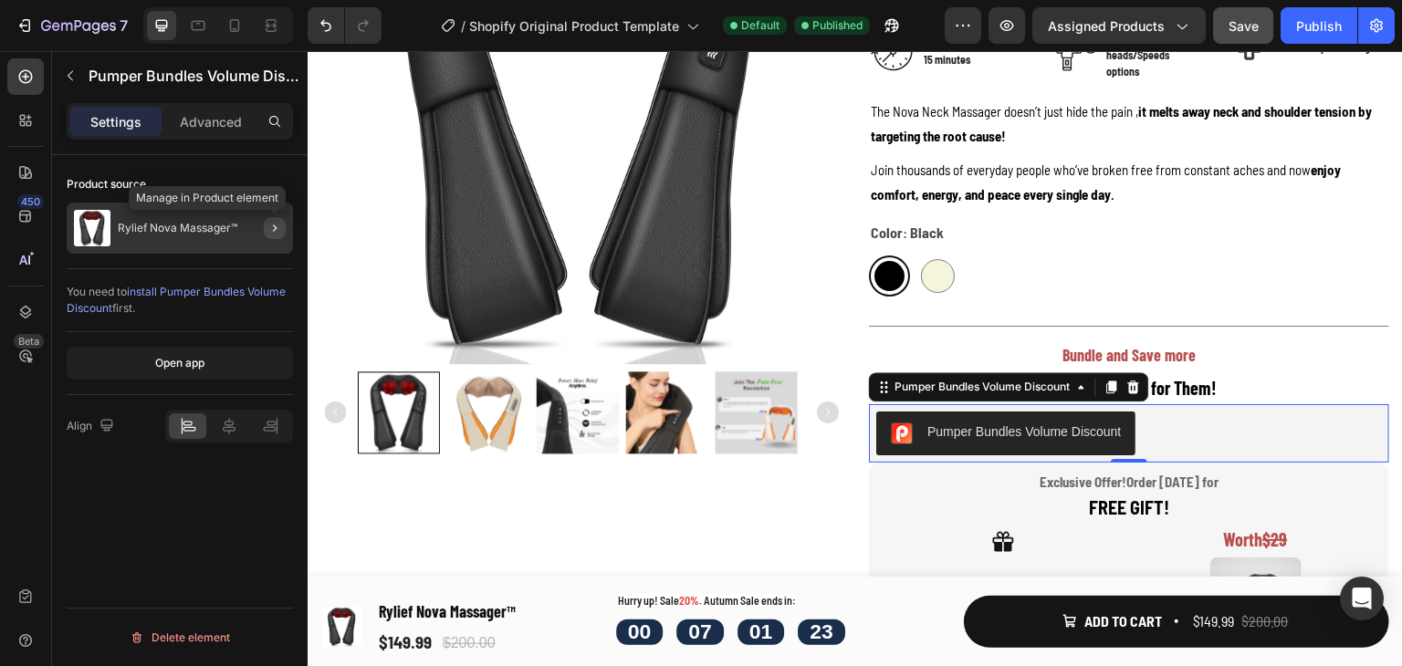
click at [263, 224] on div at bounding box center [267, 228] width 51 height 51
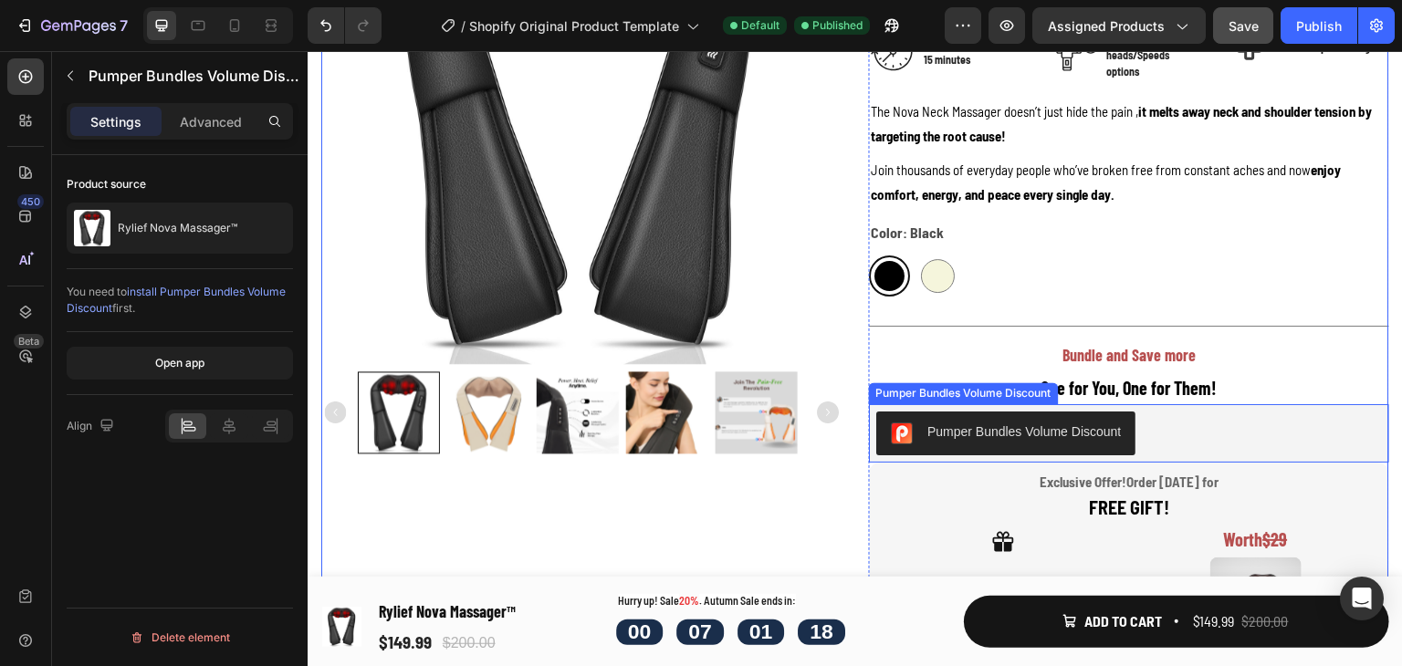
click at [1053, 428] on div "Pumper Bundles Volume Discount" at bounding box center [1024, 432] width 194 height 19
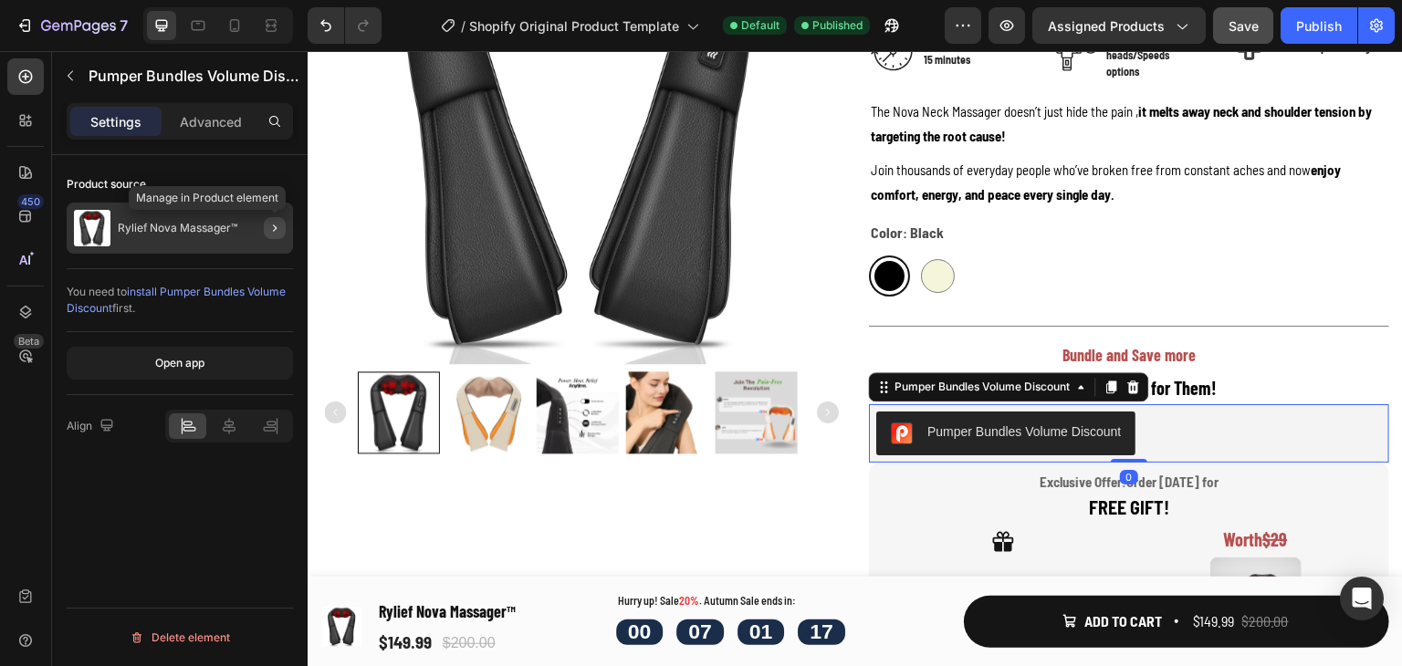
click at [277, 224] on icon "button" at bounding box center [274, 228] width 15 height 15
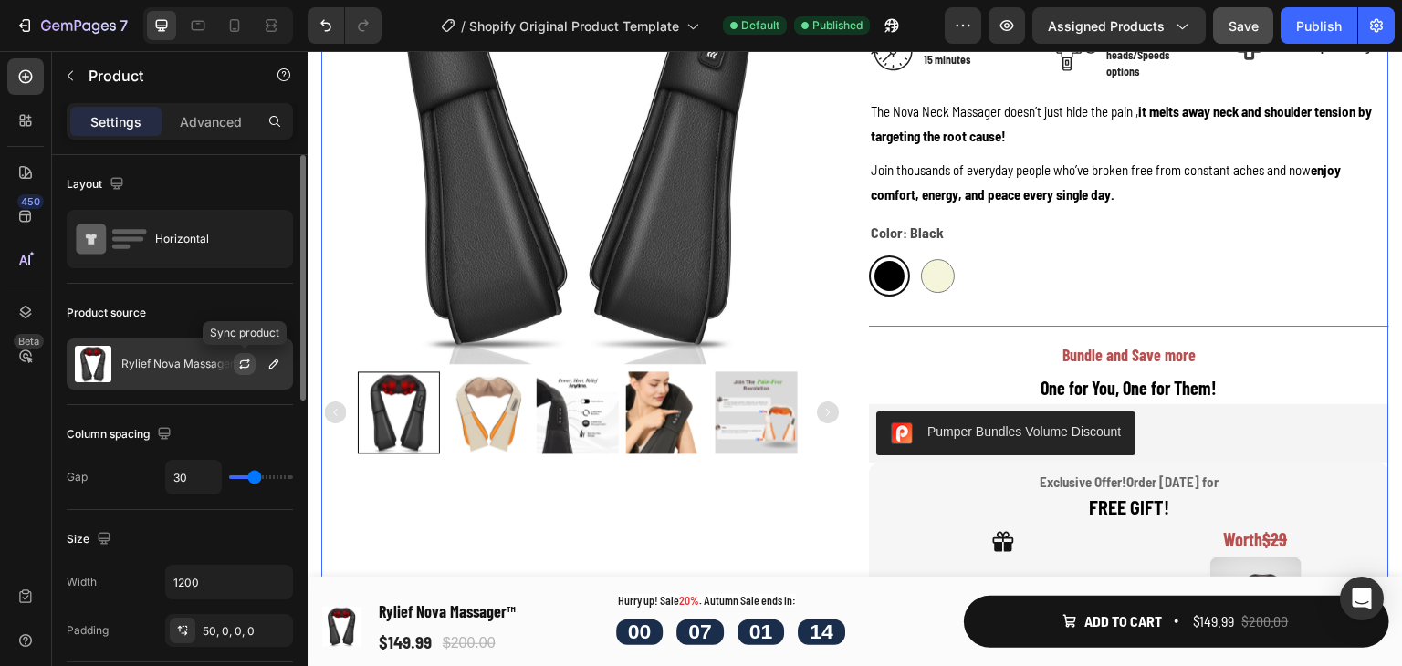
click at [251, 363] on icon "button" at bounding box center [244, 364] width 15 height 15
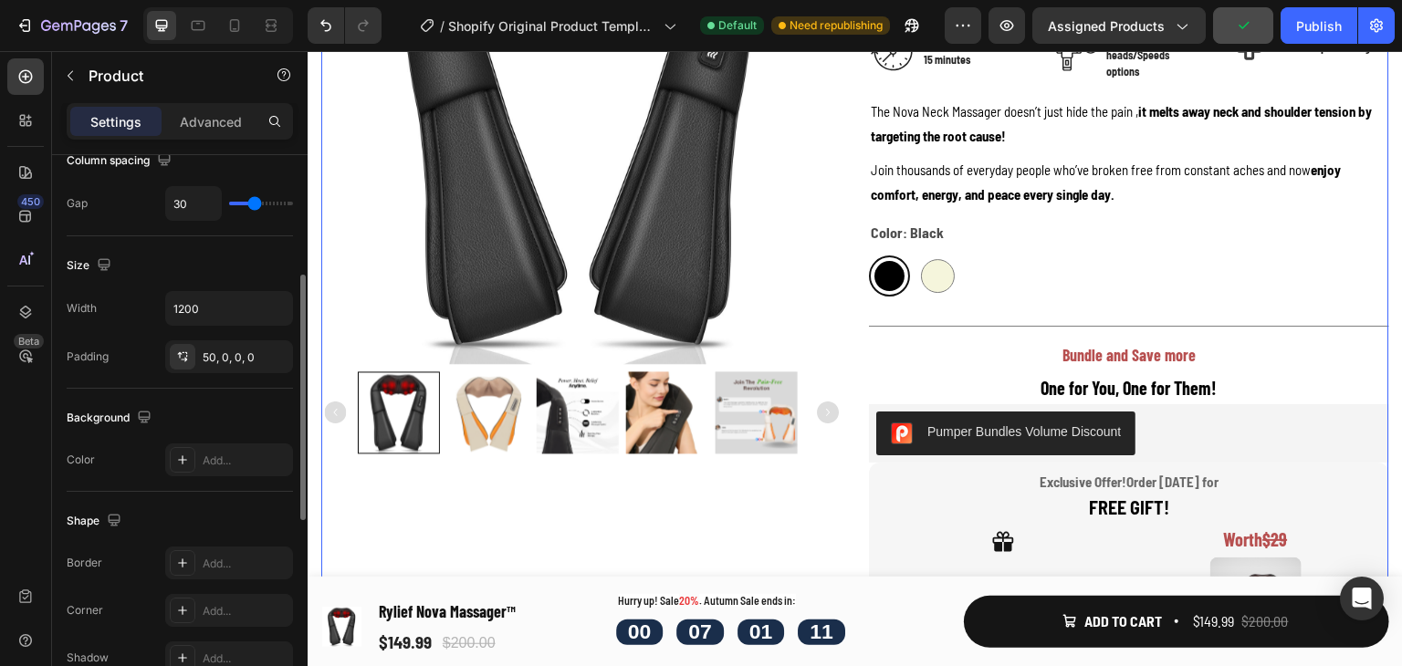
scroll to position [0, 0]
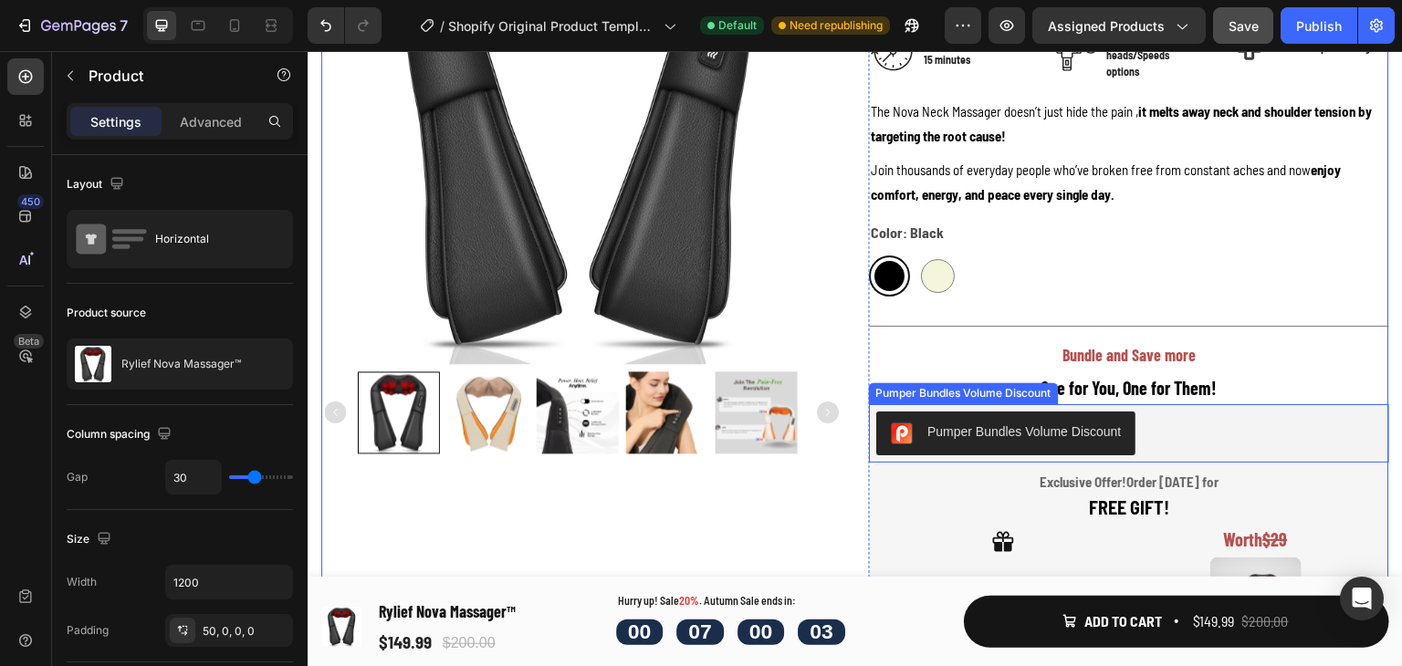
click at [1205, 430] on div "Pumper Bundles Volume Discount" at bounding box center [1129, 434] width 506 height 44
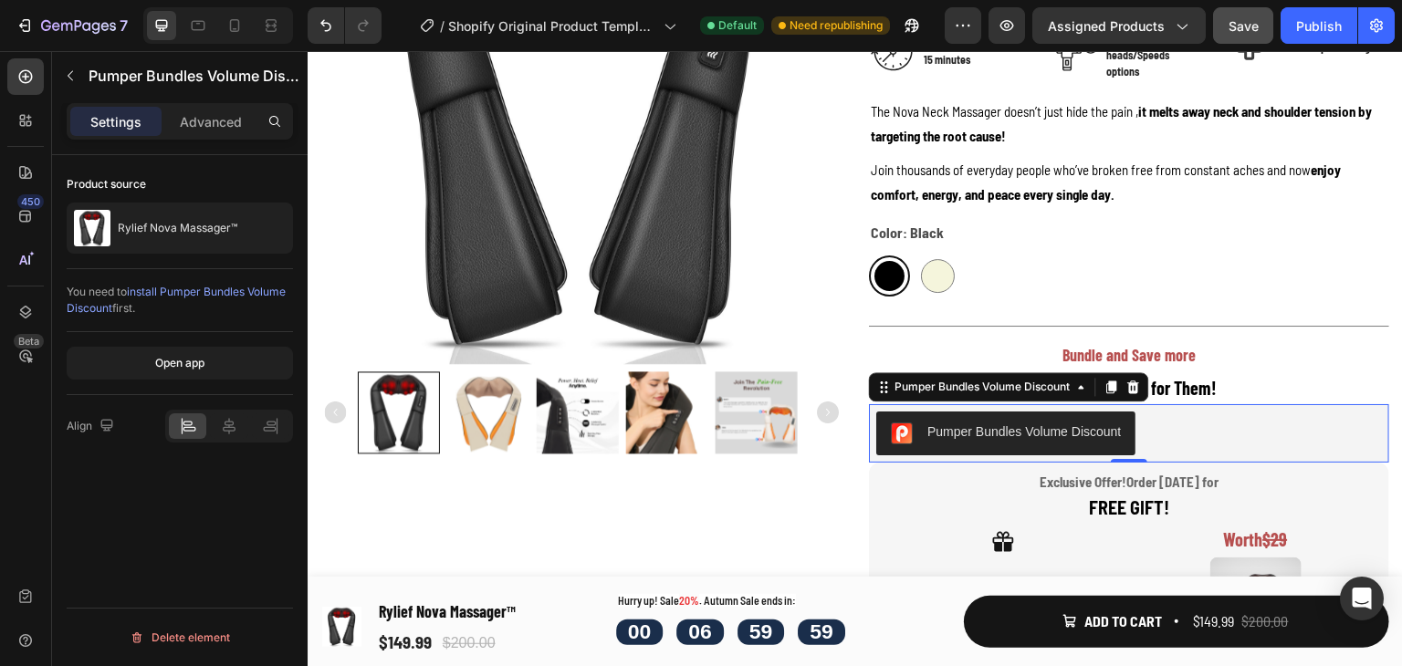
click at [211, 293] on span "install Pumper Bundles Volume Discount" at bounding box center [176, 300] width 219 height 30
click at [205, 115] on p "Advanced" at bounding box center [211, 121] width 62 height 19
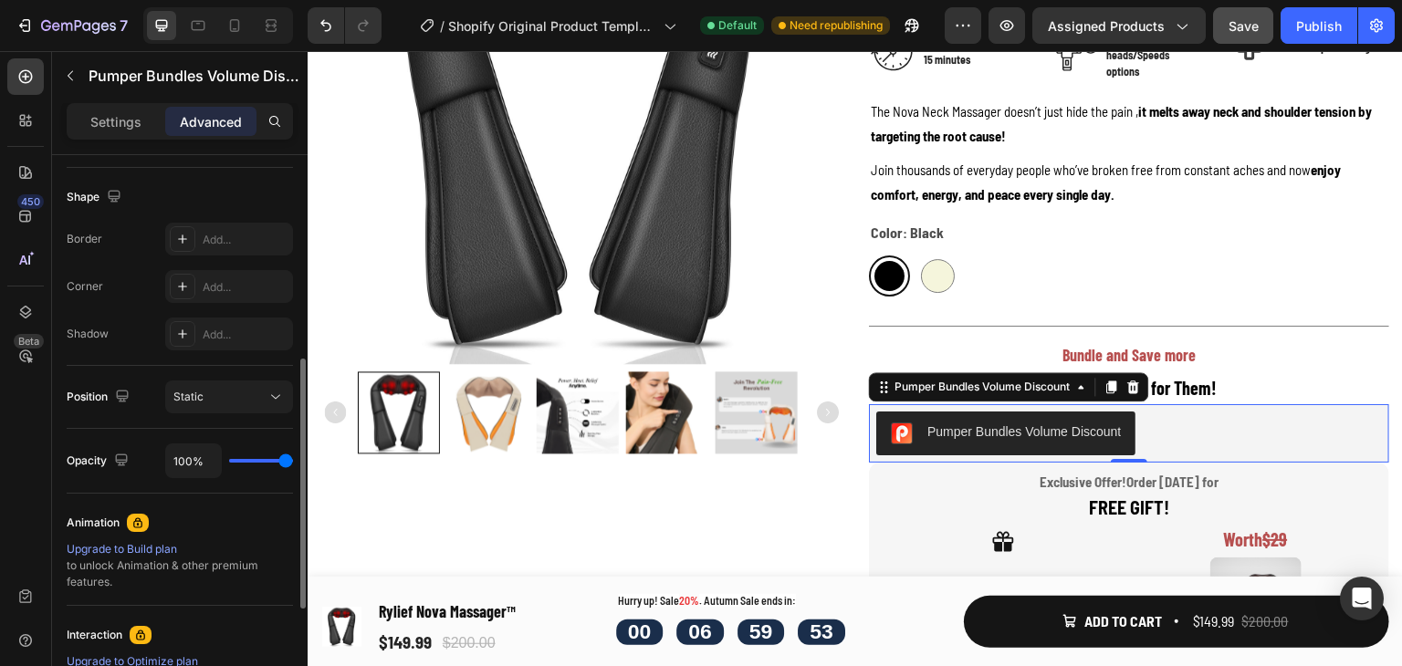
scroll to position [702, 0]
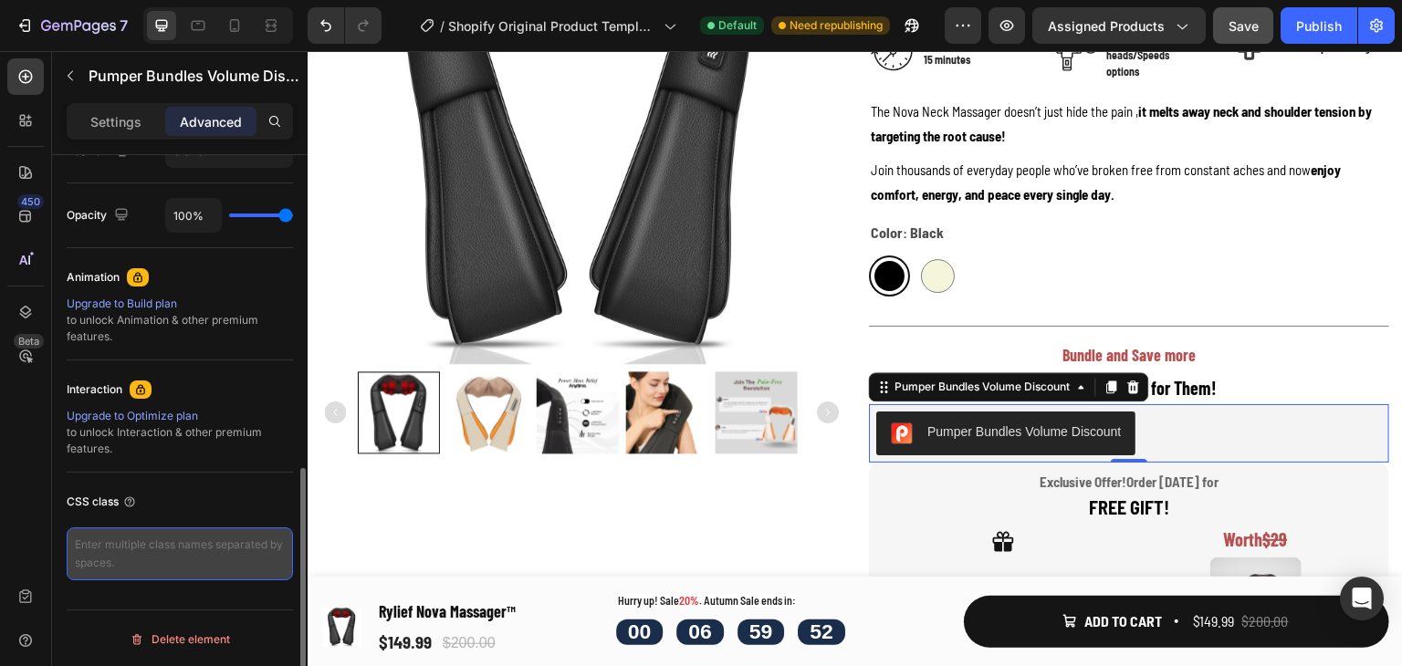
click at [150, 550] on textarea at bounding box center [180, 554] width 226 height 53
click at [183, 535] on textarea at bounding box center [180, 554] width 226 height 53
paste textarea "<pumper-bundle product-id="{{ product.id}}"></pumper-bundle>"
type textarea "<pumper-bundle product-id="{{ product.id}}"></pumper-bundle>"
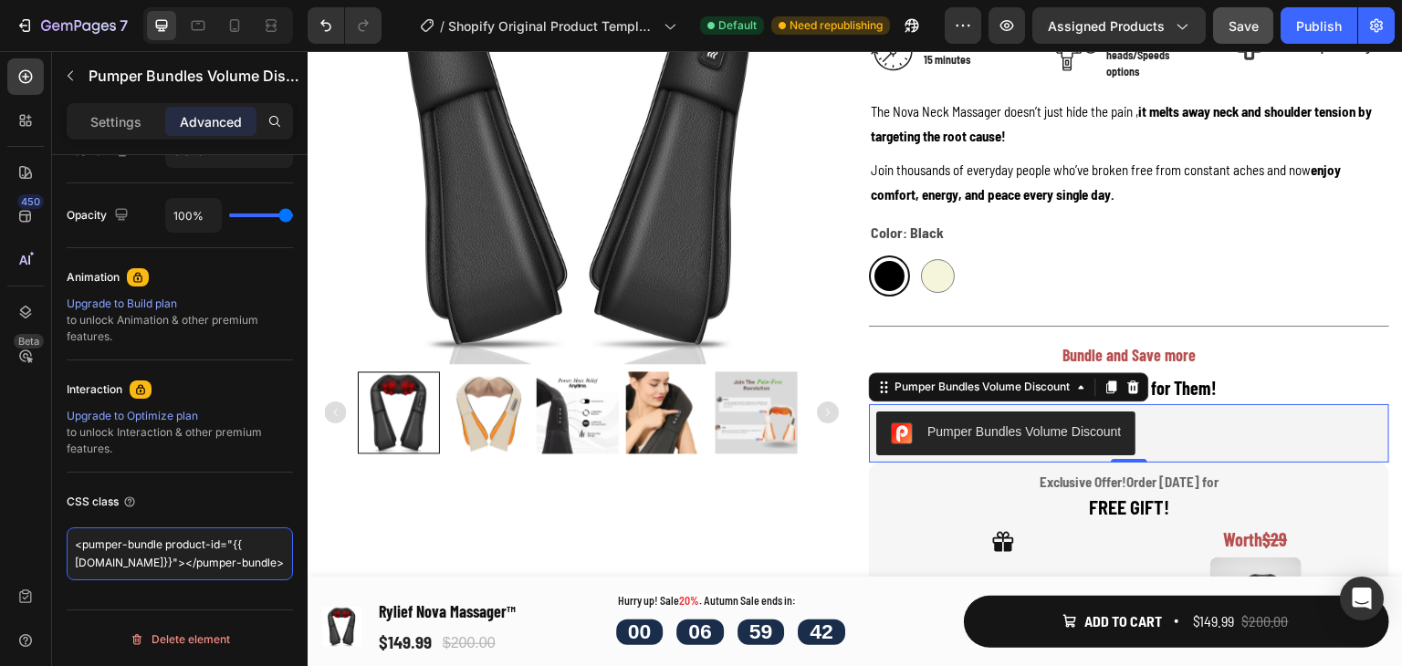
drag, startPoint x: 266, startPoint y: 563, endPoint x: 26, endPoint y: 504, distance: 247.3
click at [26, 504] on div "450 Beta Sections(18) Elements(84) Section Element Hero Section Product Detail …" at bounding box center [154, 358] width 308 height 615
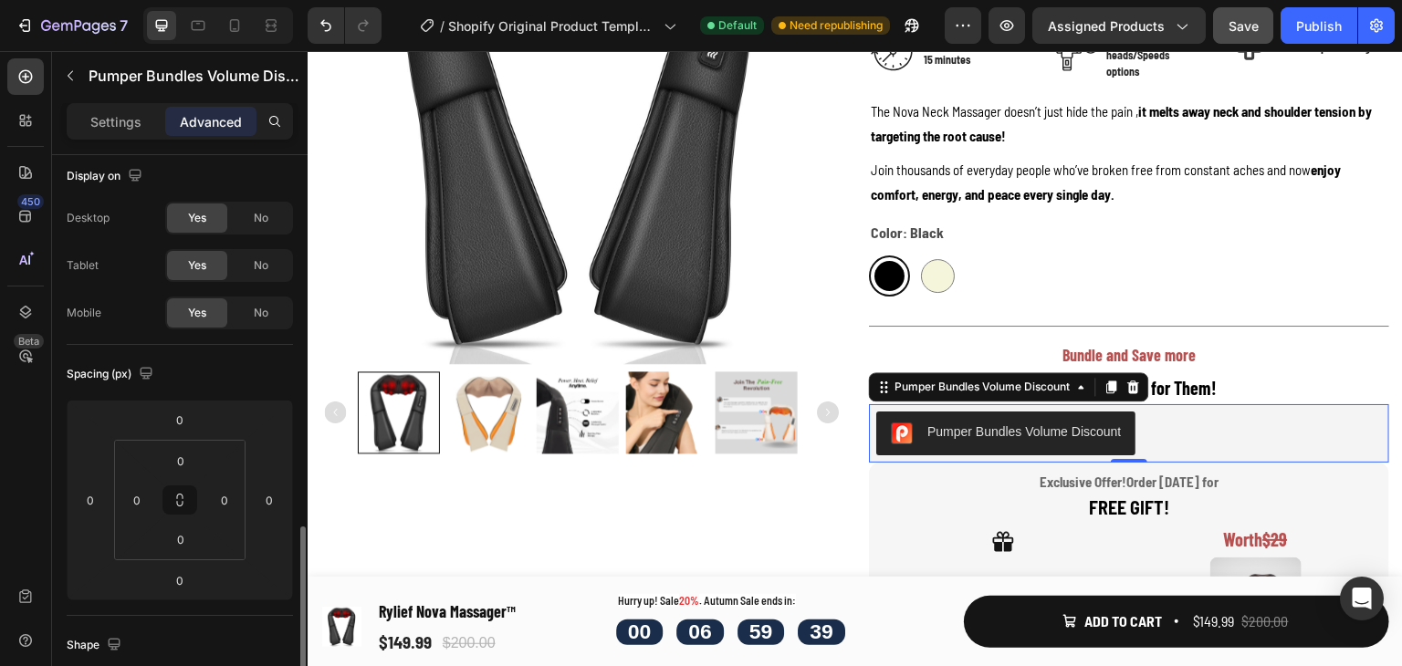
scroll to position [0, 0]
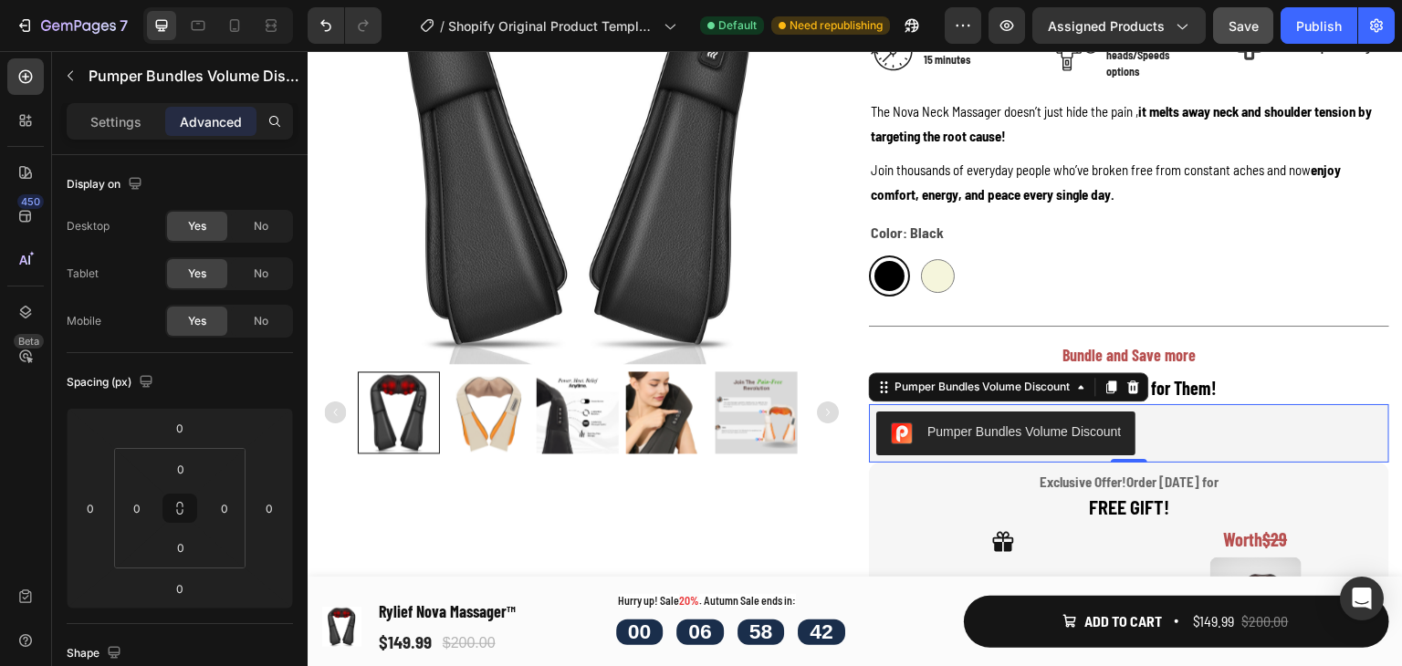
click at [1181, 436] on div "Pumper Bundles Volume Discount" at bounding box center [1129, 434] width 506 height 44
click at [117, 120] on p "Settings" at bounding box center [115, 121] width 51 height 19
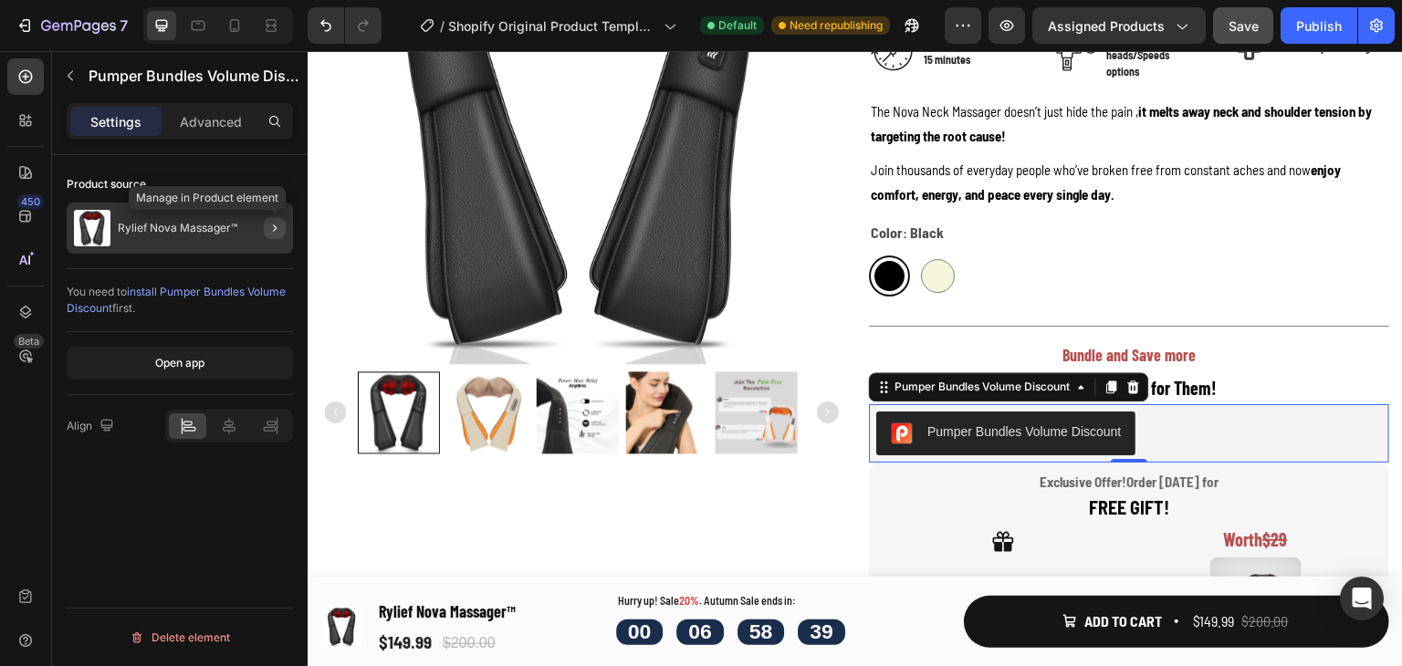
click at [273, 225] on icon "button" at bounding box center [274, 228] width 15 height 15
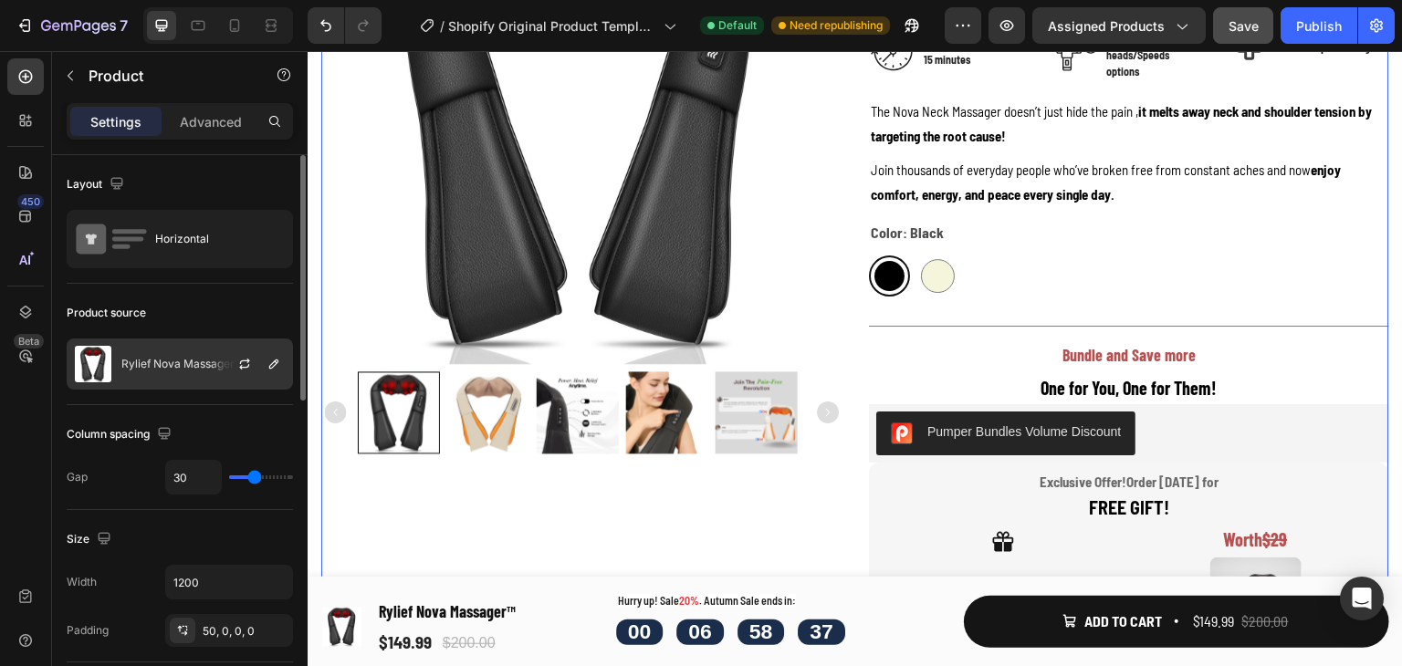
click at [173, 355] on div "Rylief Nova Massager™" at bounding box center [180, 364] width 226 height 51
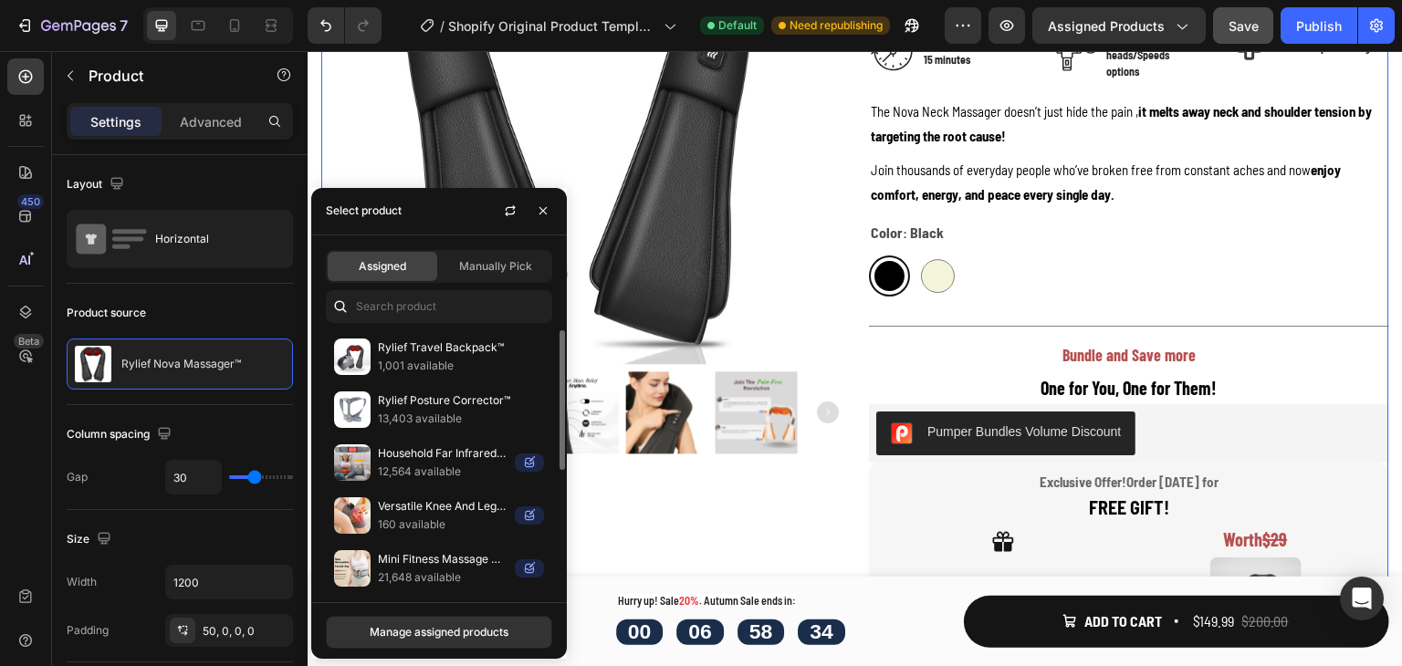
scroll to position [215, 0]
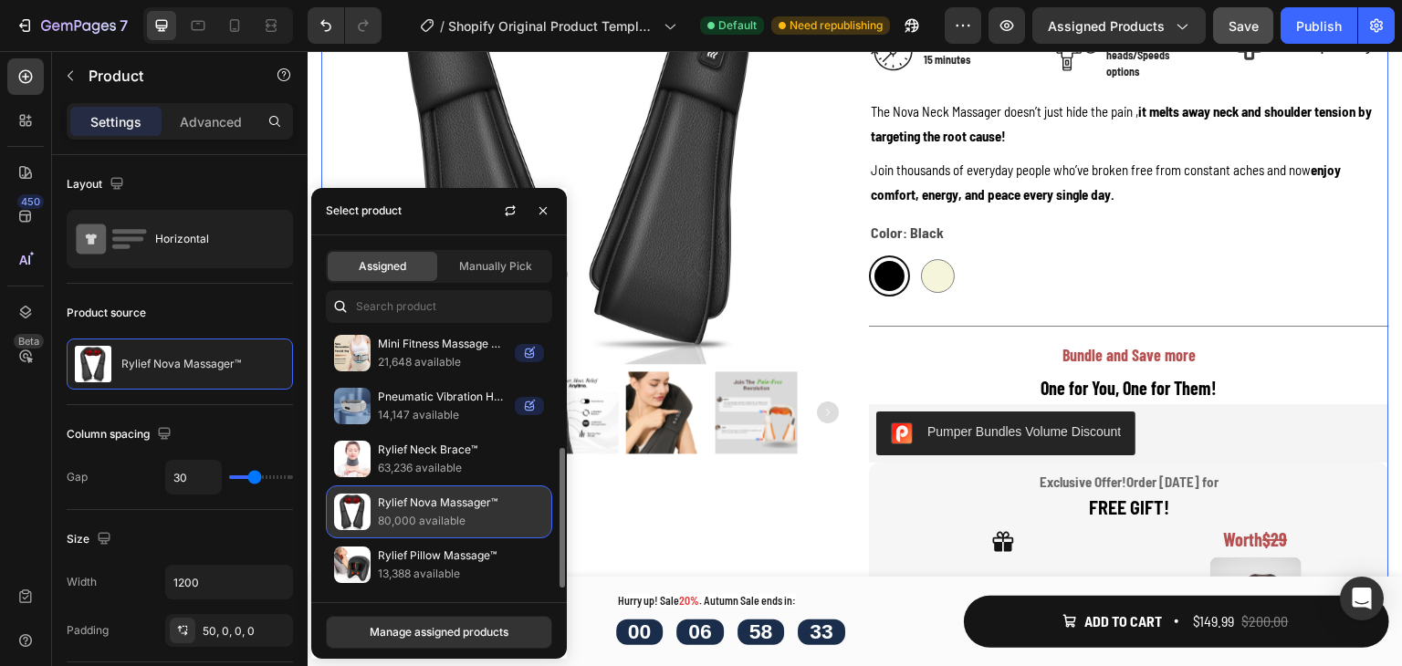
click at [445, 508] on p "Rylief Nova Massager™" at bounding box center [461, 503] width 166 height 18
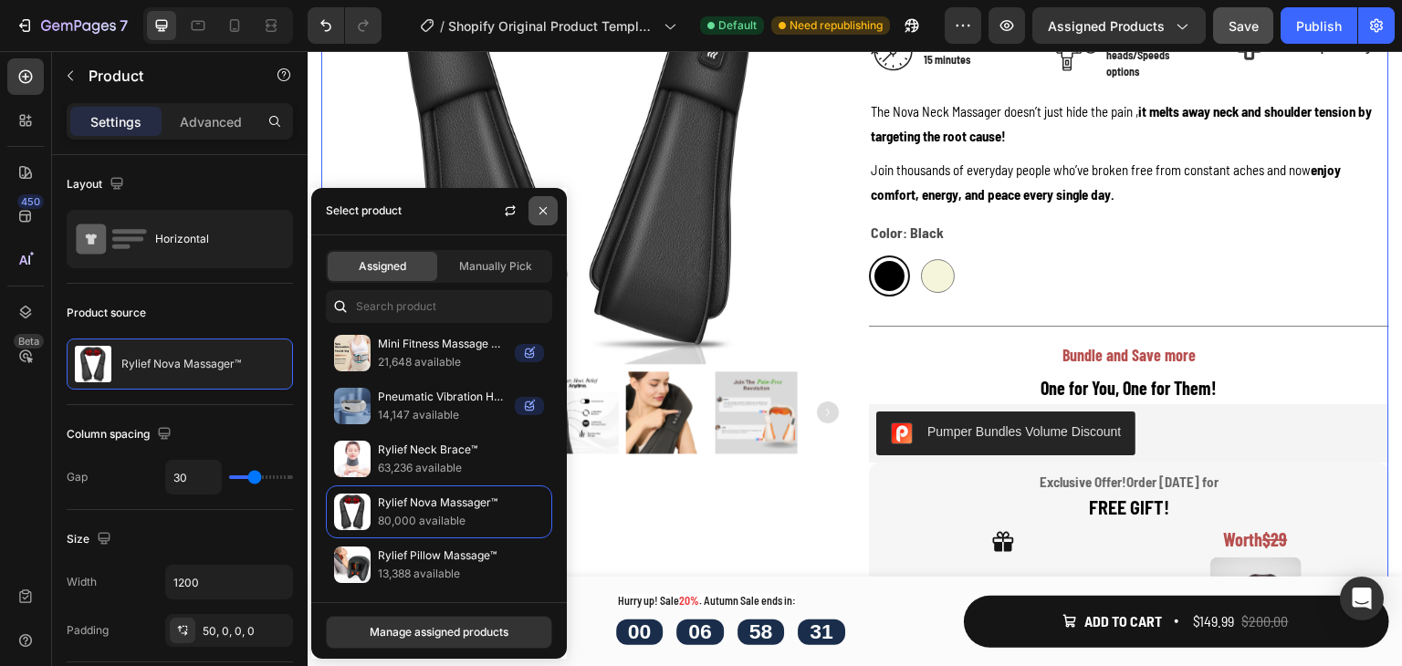
drag, startPoint x: 537, startPoint y: 213, endPoint x: 734, endPoint y: 155, distance: 205.4
click at [537, 213] on icon "button" at bounding box center [543, 211] width 15 height 15
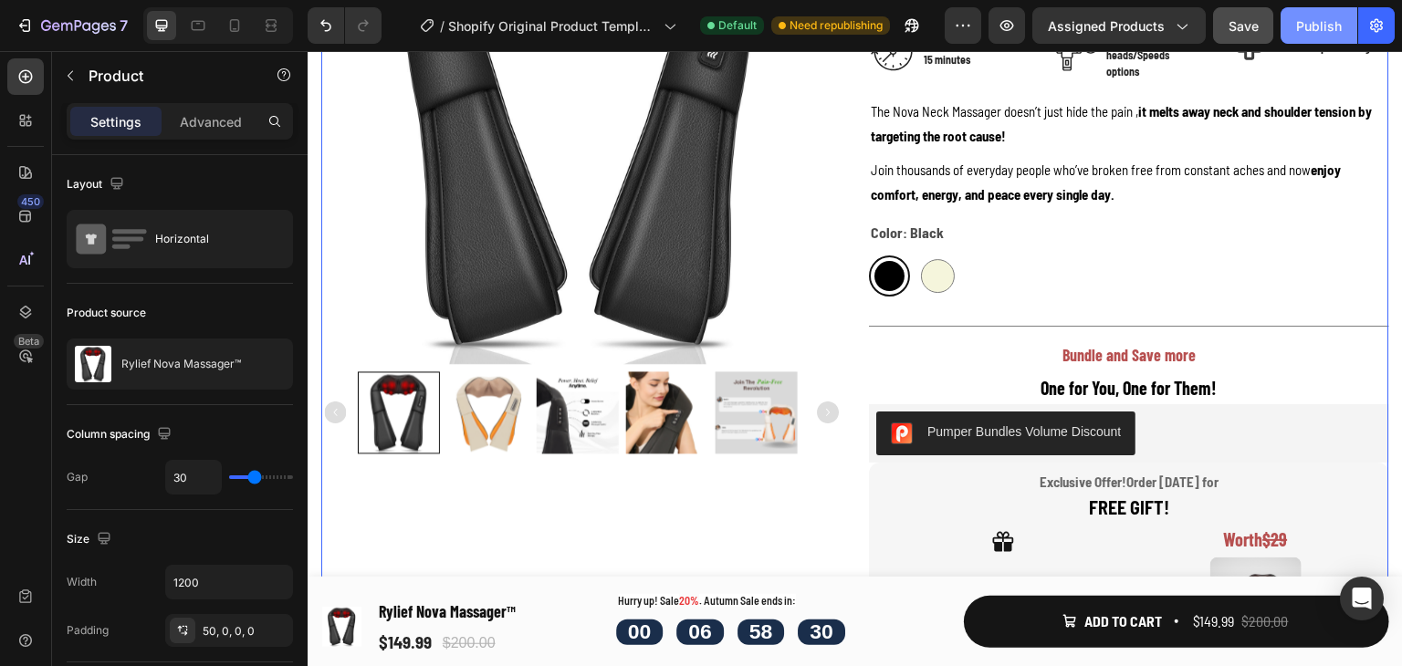
click at [1305, 17] on div "Publish" at bounding box center [1319, 25] width 46 height 19
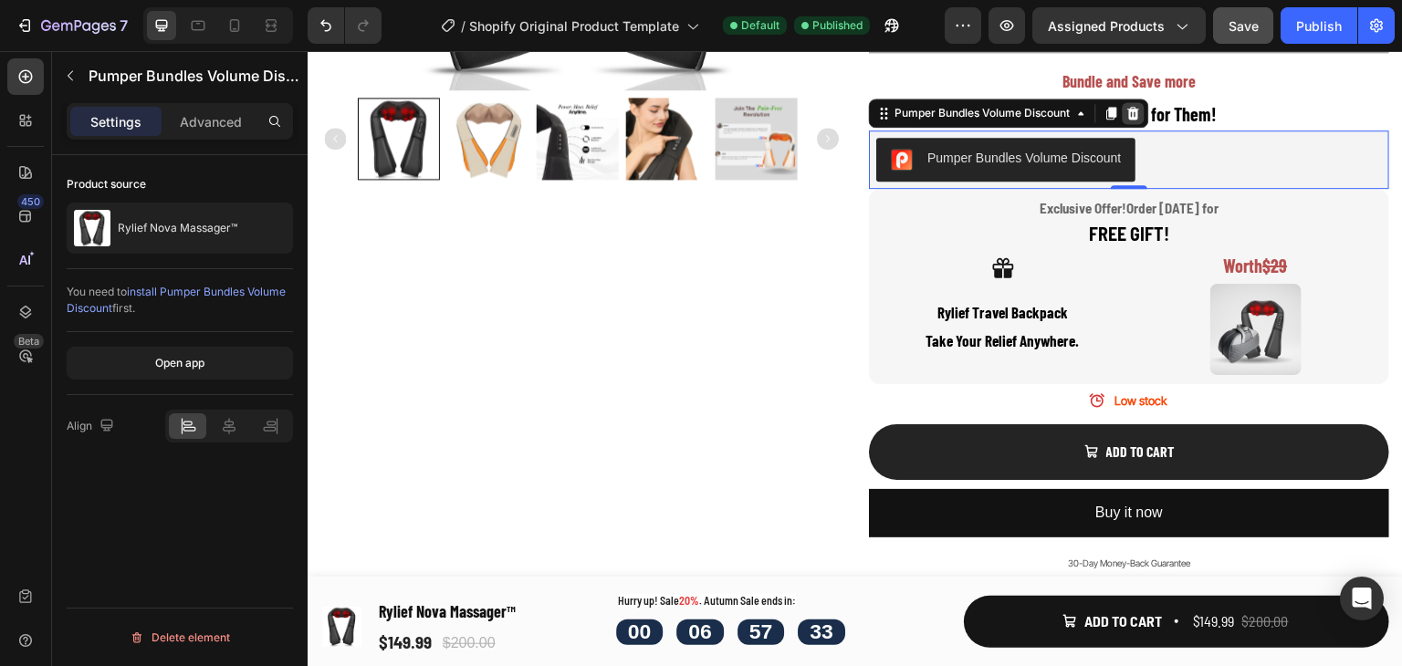
click at [1130, 110] on icon at bounding box center [1133, 113] width 15 height 15
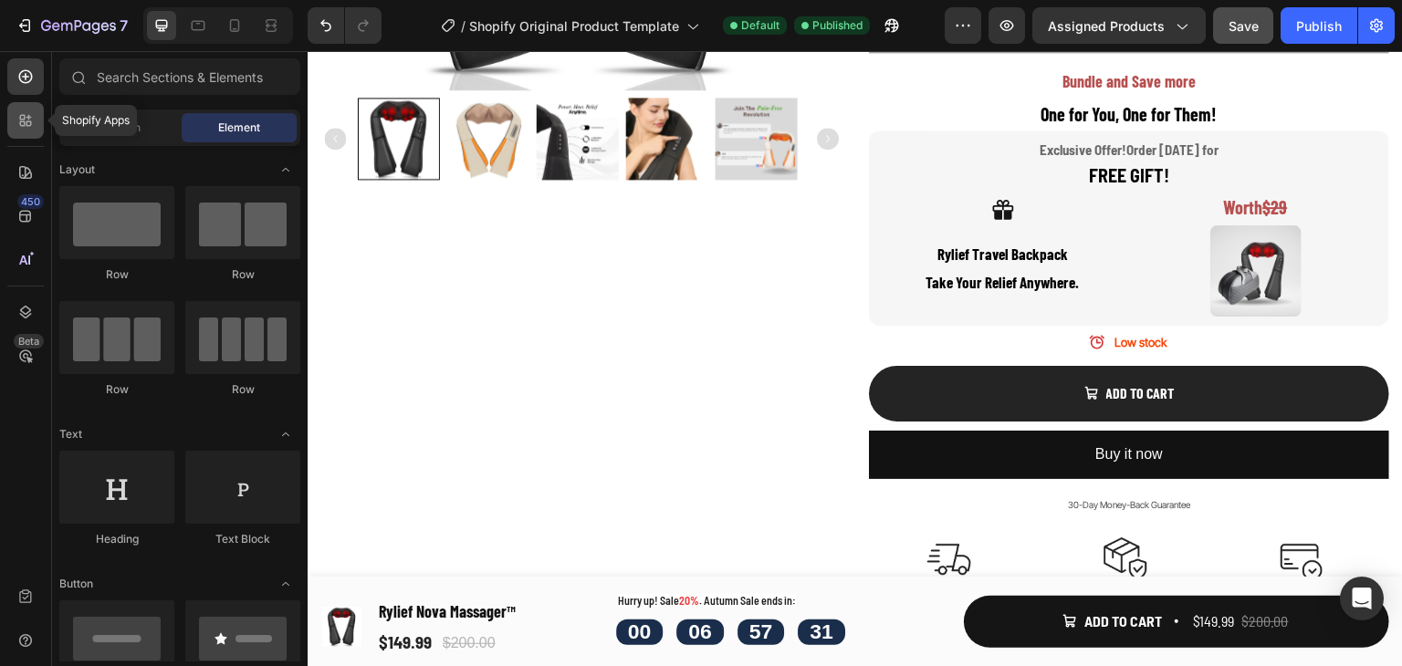
click at [15, 110] on div at bounding box center [25, 120] width 37 height 37
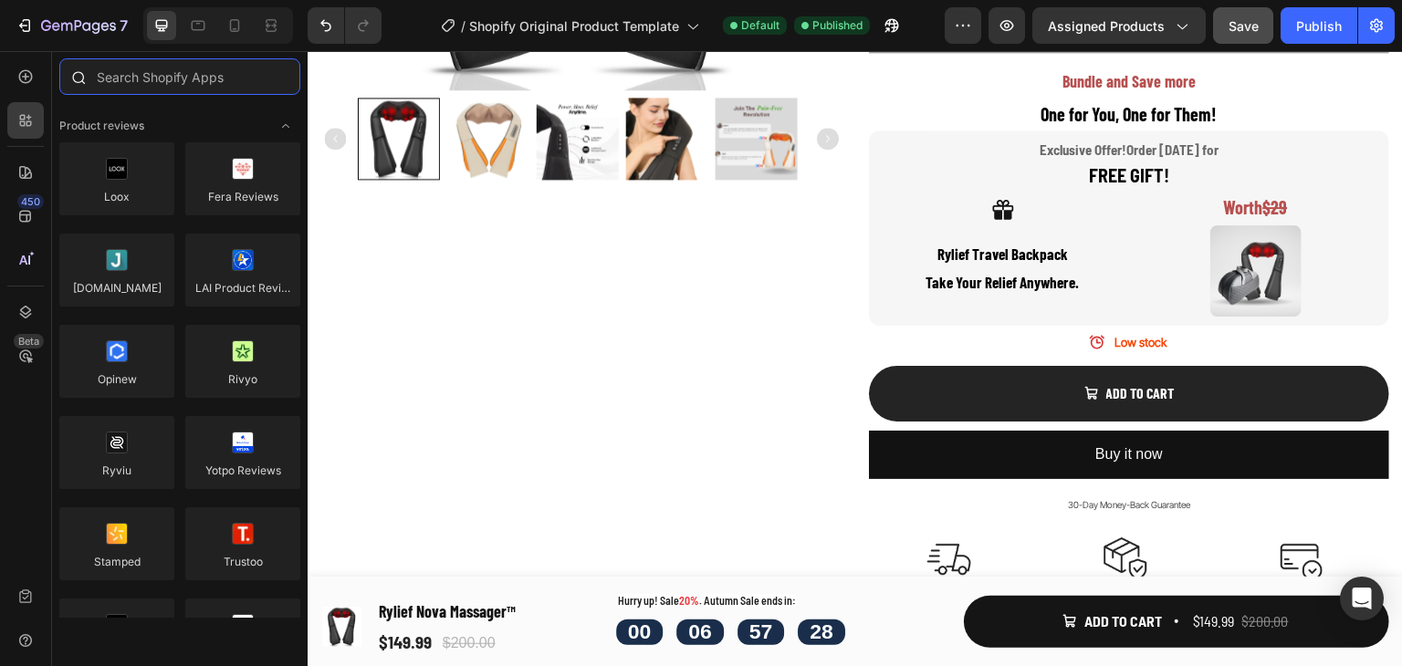
click at [150, 79] on input "text" at bounding box center [179, 76] width 241 height 37
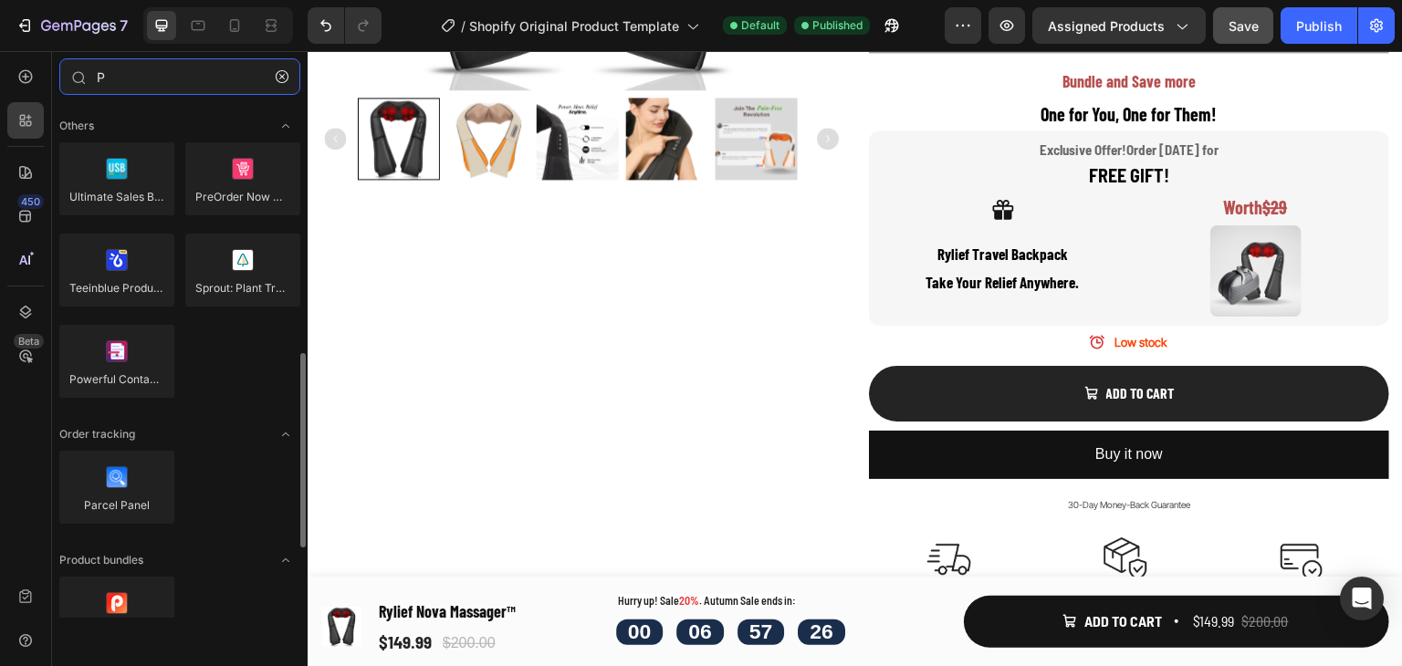
scroll to position [183, 0]
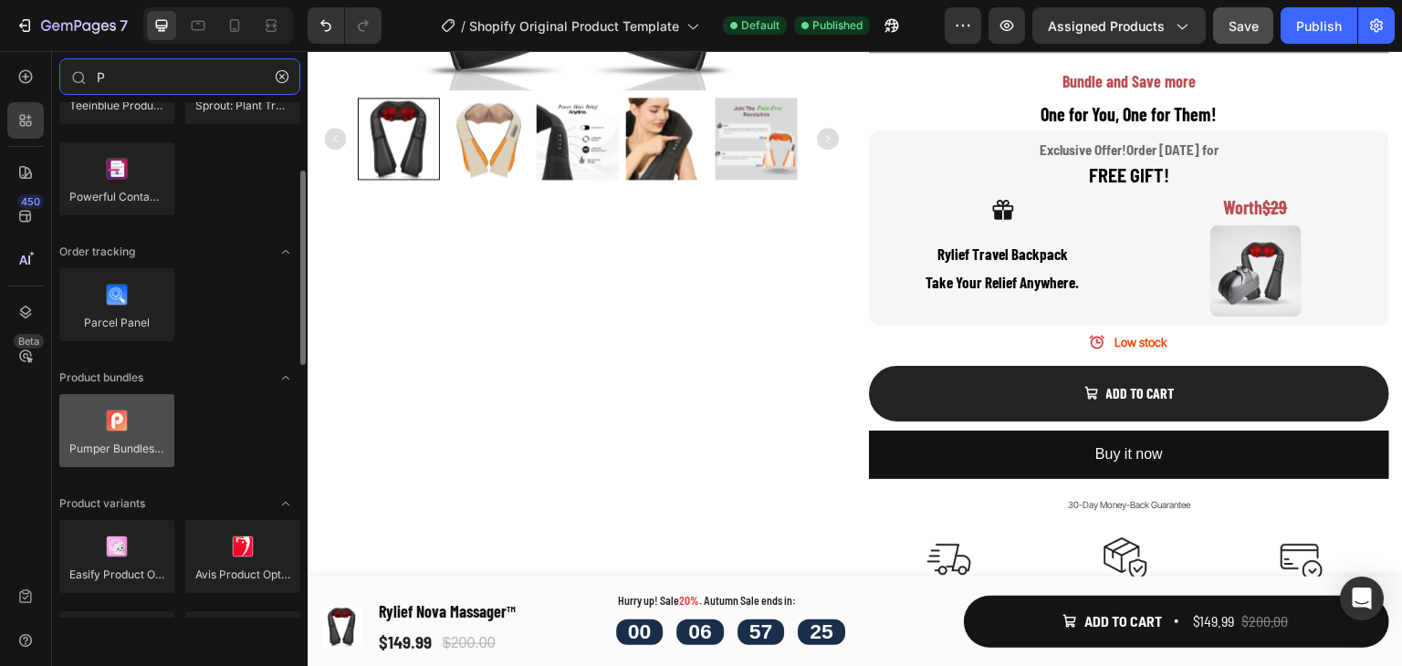
type input "P"
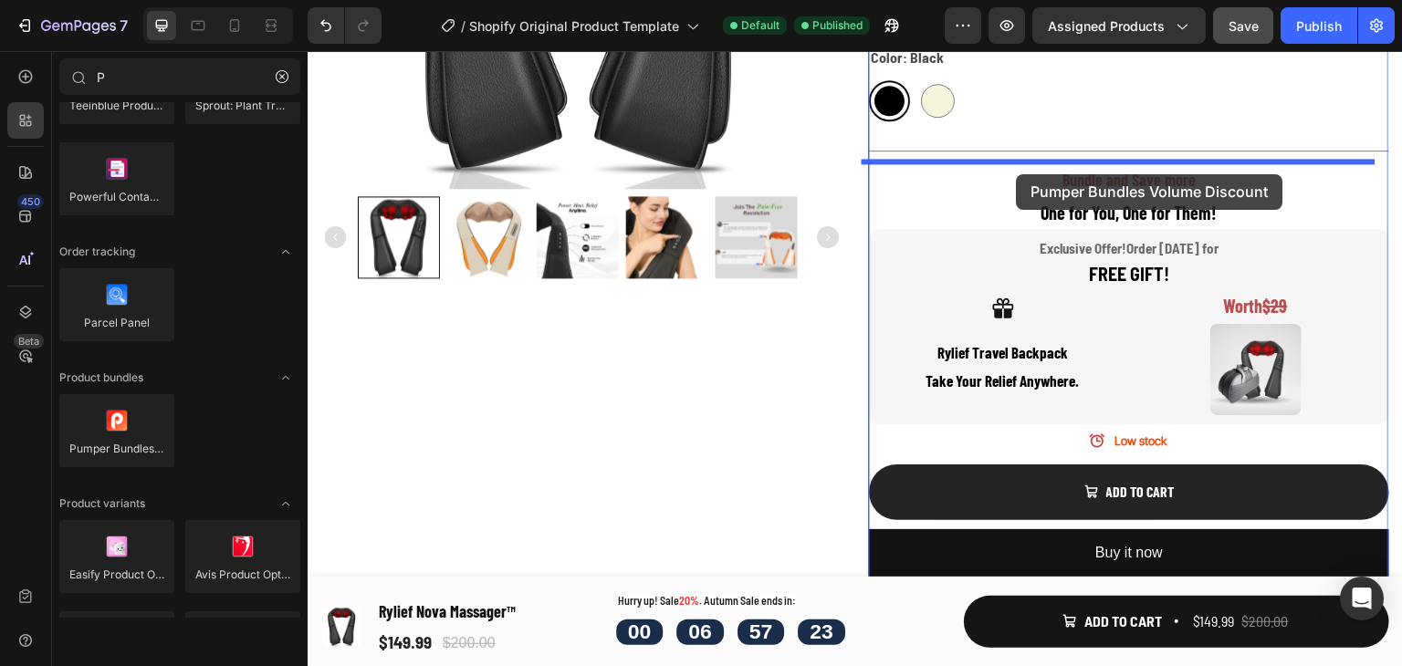
scroll to position [449, 0]
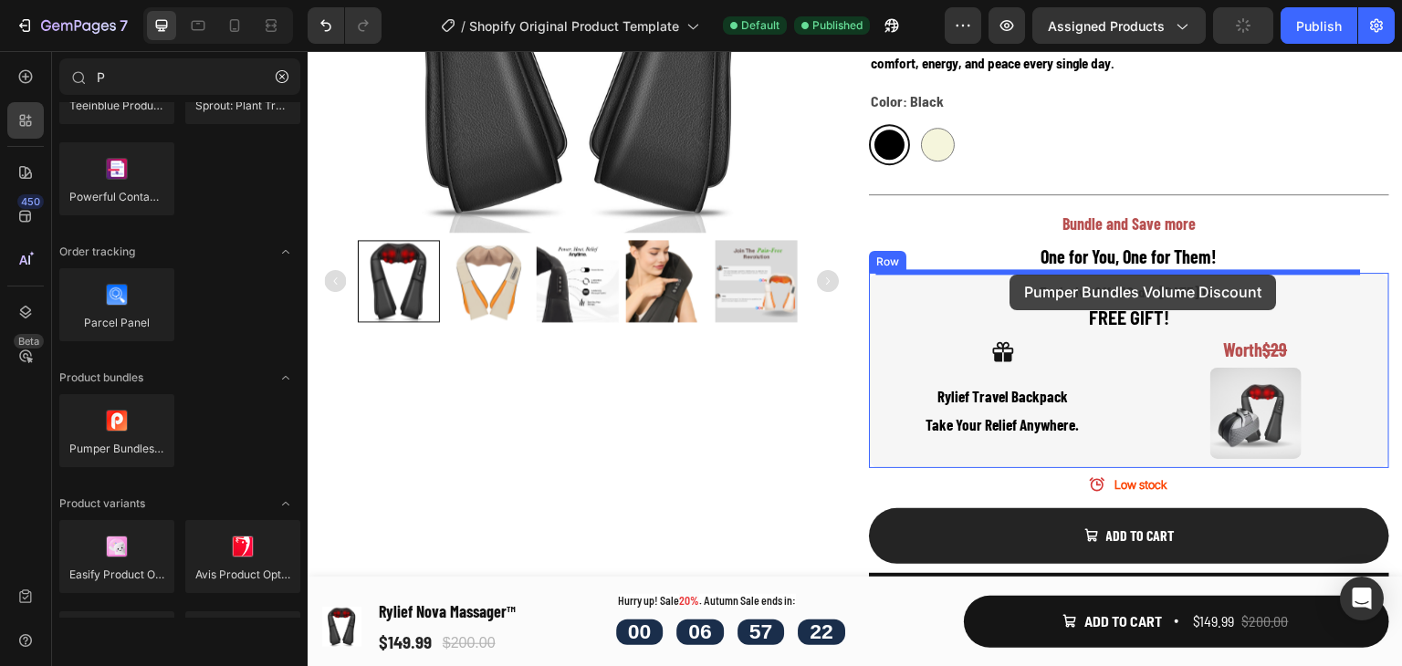
drag, startPoint x: 432, startPoint y: 477, endPoint x: 1010, endPoint y: 275, distance: 613.2
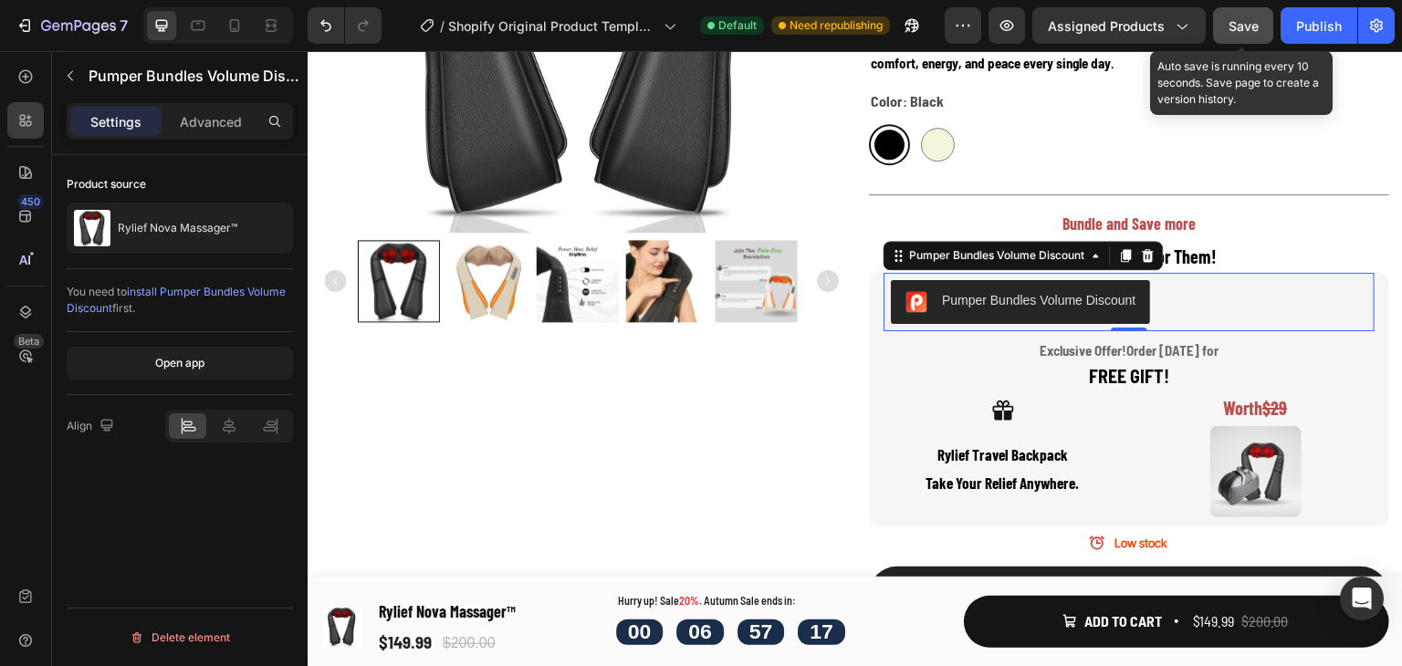
click at [1240, 30] on span "Save" at bounding box center [1244, 26] width 30 height 16
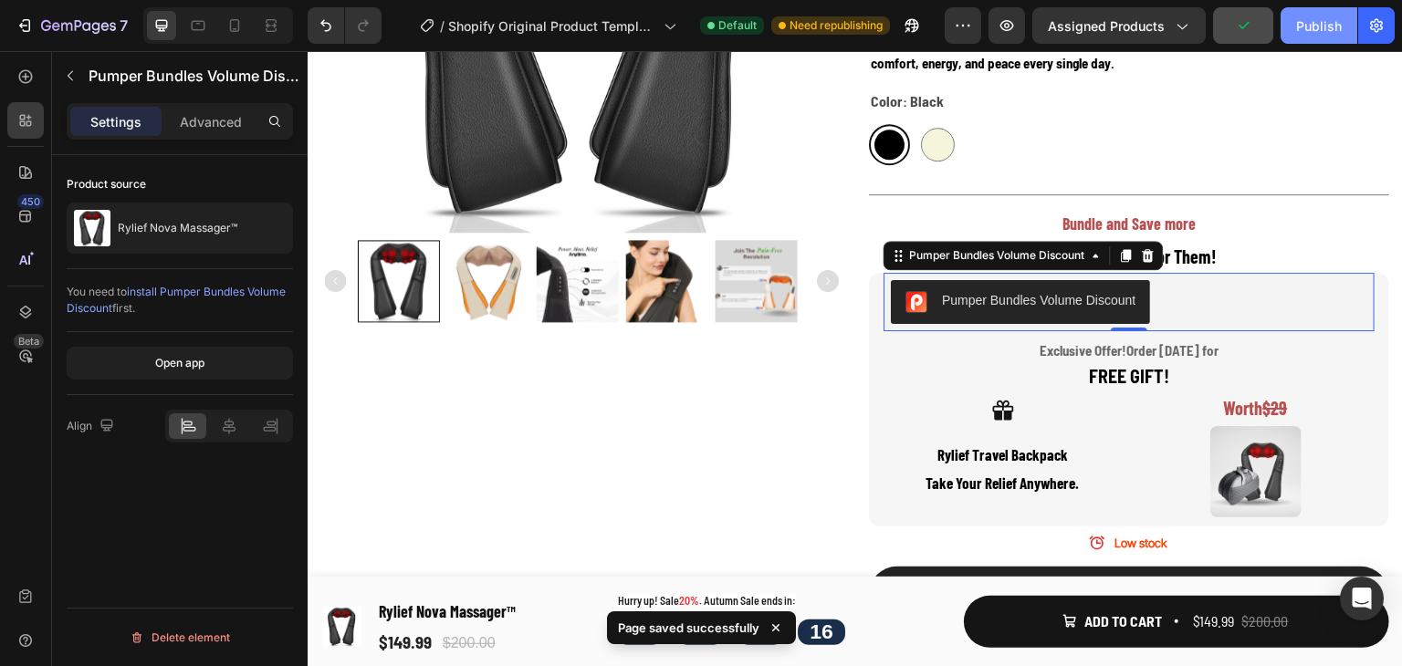
click at [1304, 29] on div "Publish" at bounding box center [1319, 25] width 46 height 19
click at [233, 40] on div at bounding box center [218, 25] width 150 height 37
click at [233, 29] on icon at bounding box center [235, 29] width 5 height 2
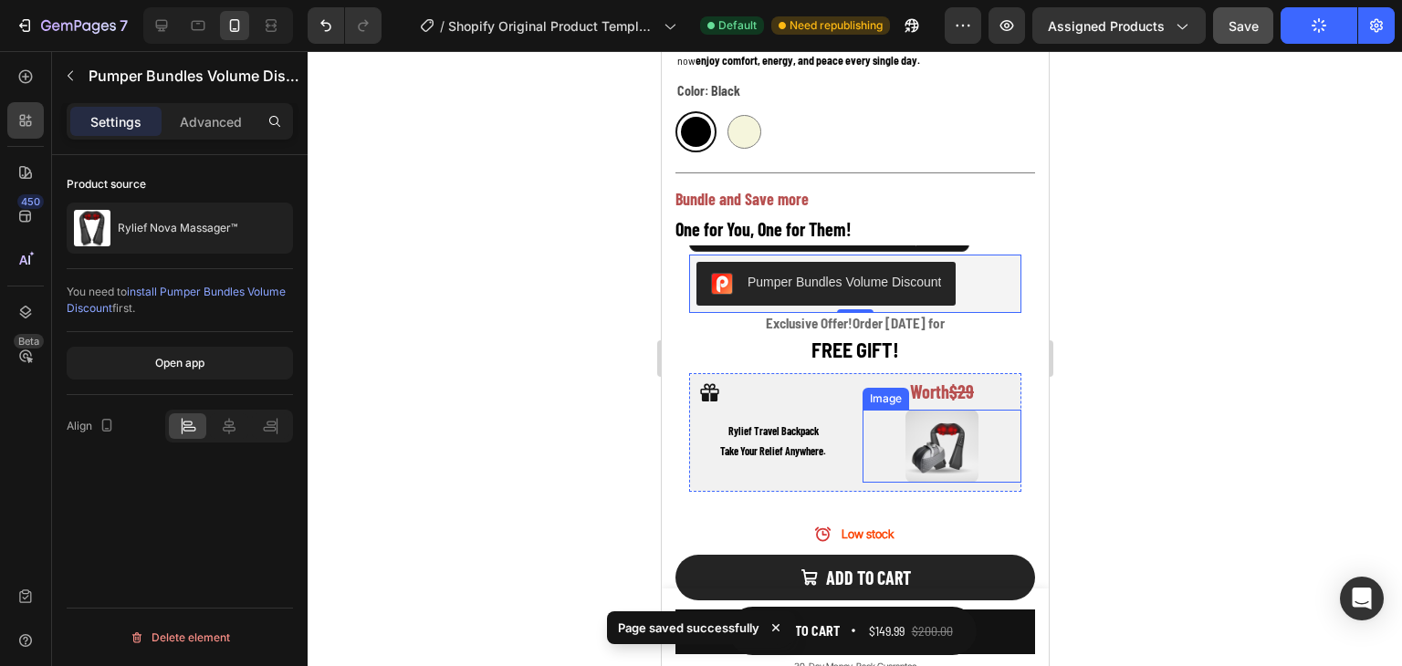
scroll to position [821, 0]
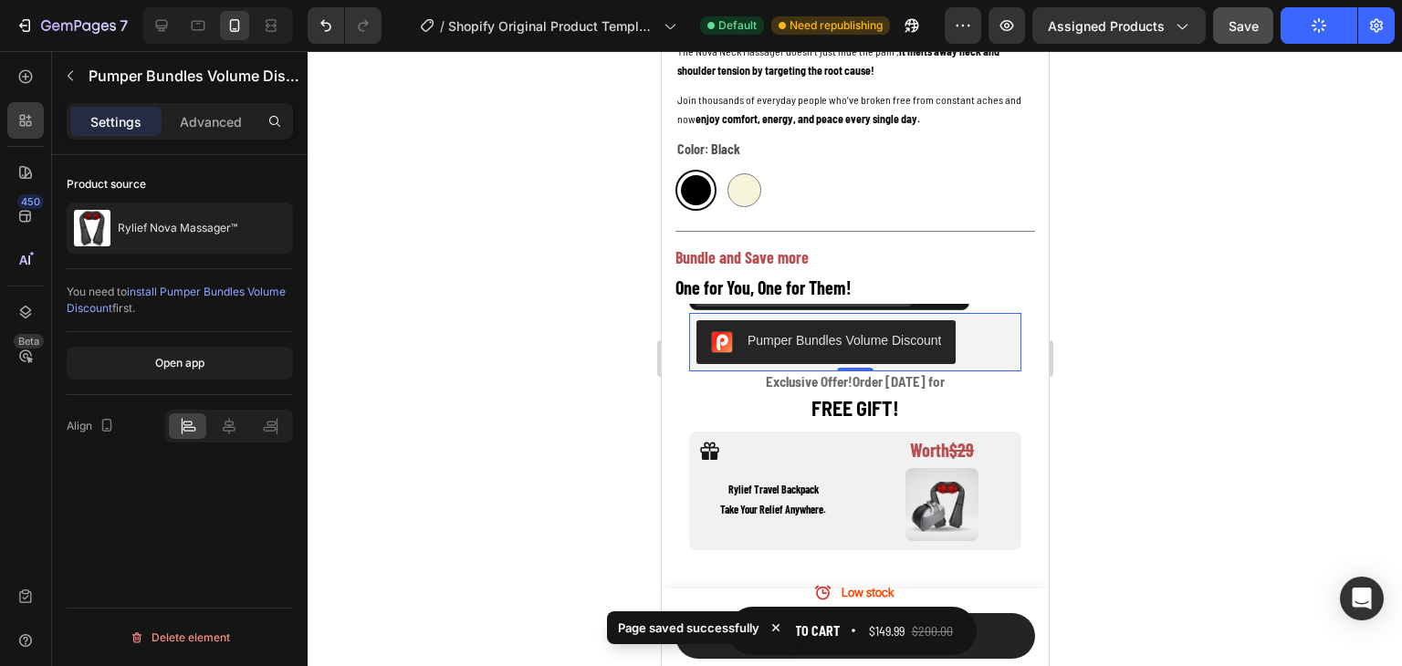
click at [912, 303] on div "Pumper Bundles Volume Discount Pumper Bundles Volume Discount 0 Exclusive Offer…" at bounding box center [855, 441] width 360 height 277
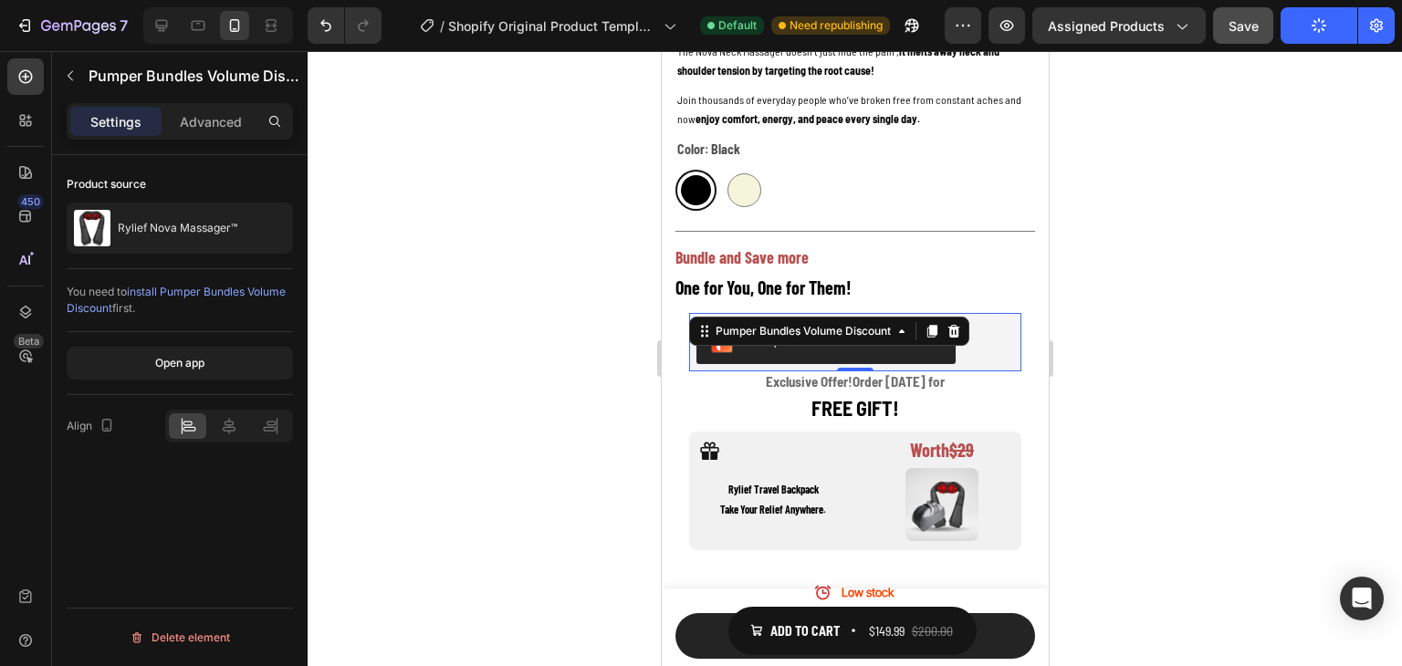
click at [990, 320] on div "Pumper Bundles Volume Discount" at bounding box center [855, 342] width 318 height 44
click at [946, 243] on p "Bundle and Save more" at bounding box center [855, 257] width 360 height 29
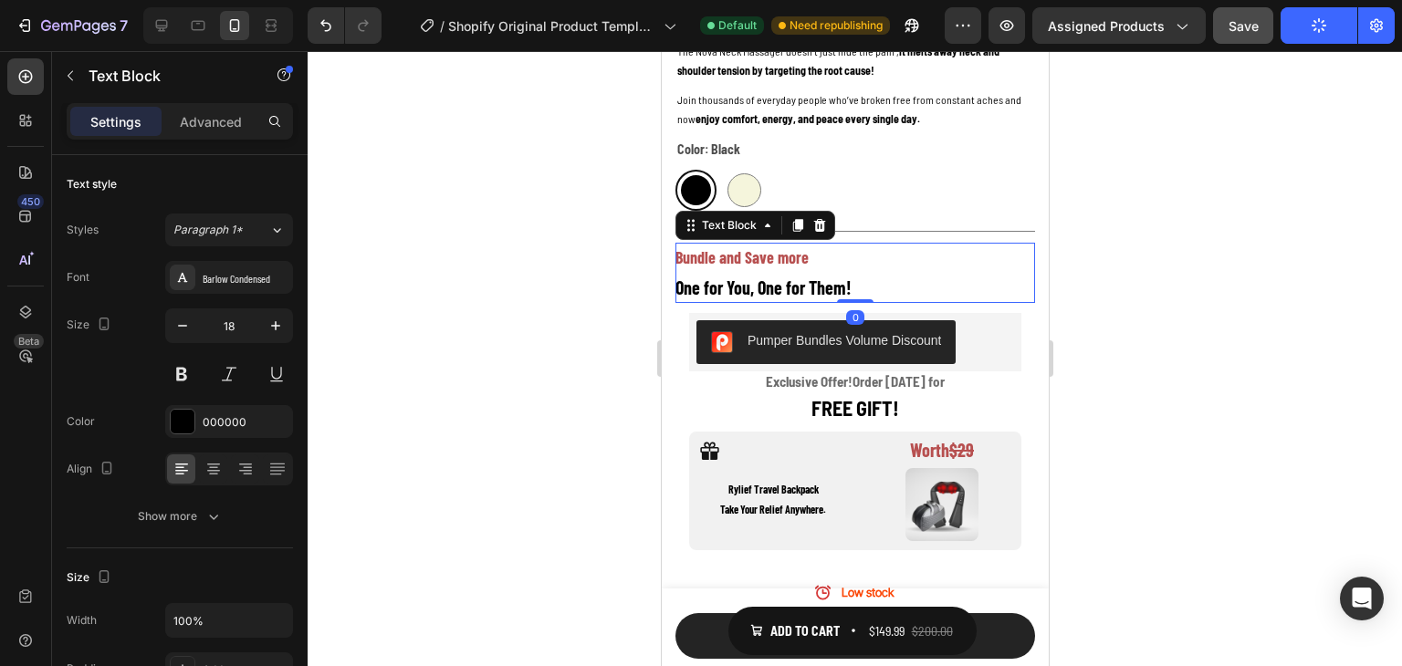
click at [1158, 280] on div at bounding box center [855, 358] width 1094 height 615
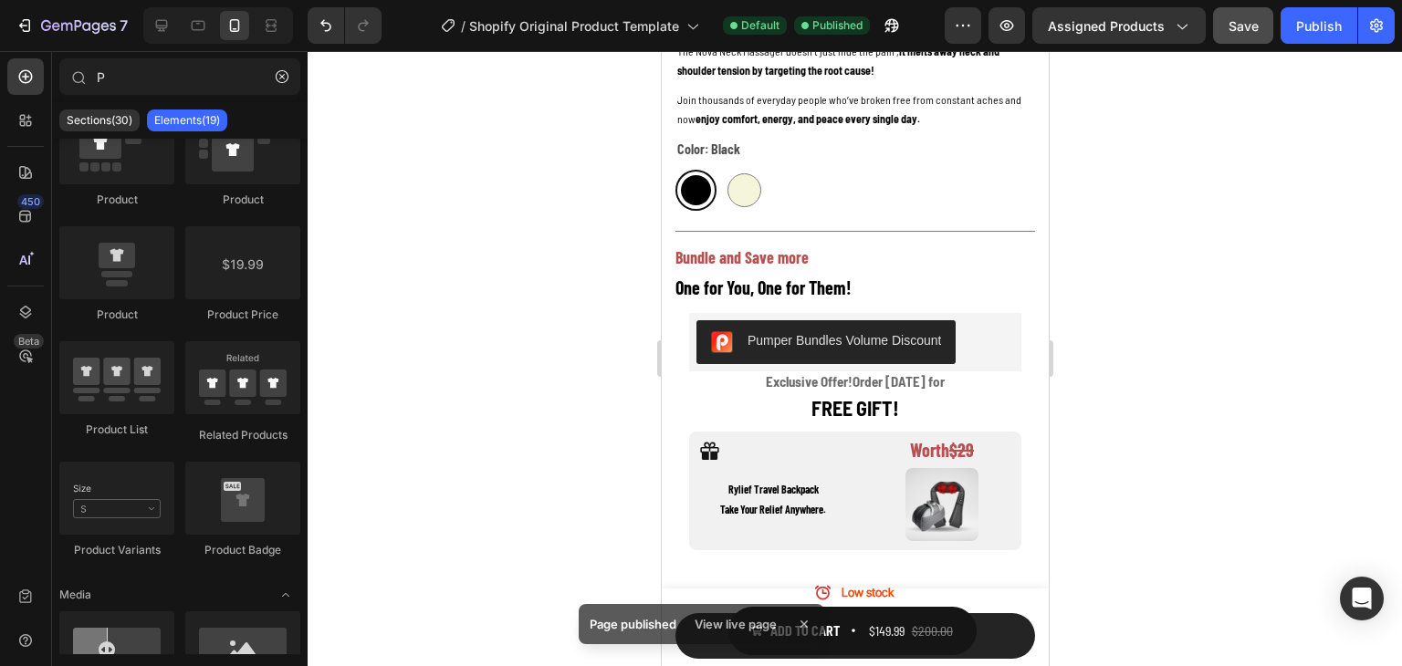
scroll to position [0, 0]
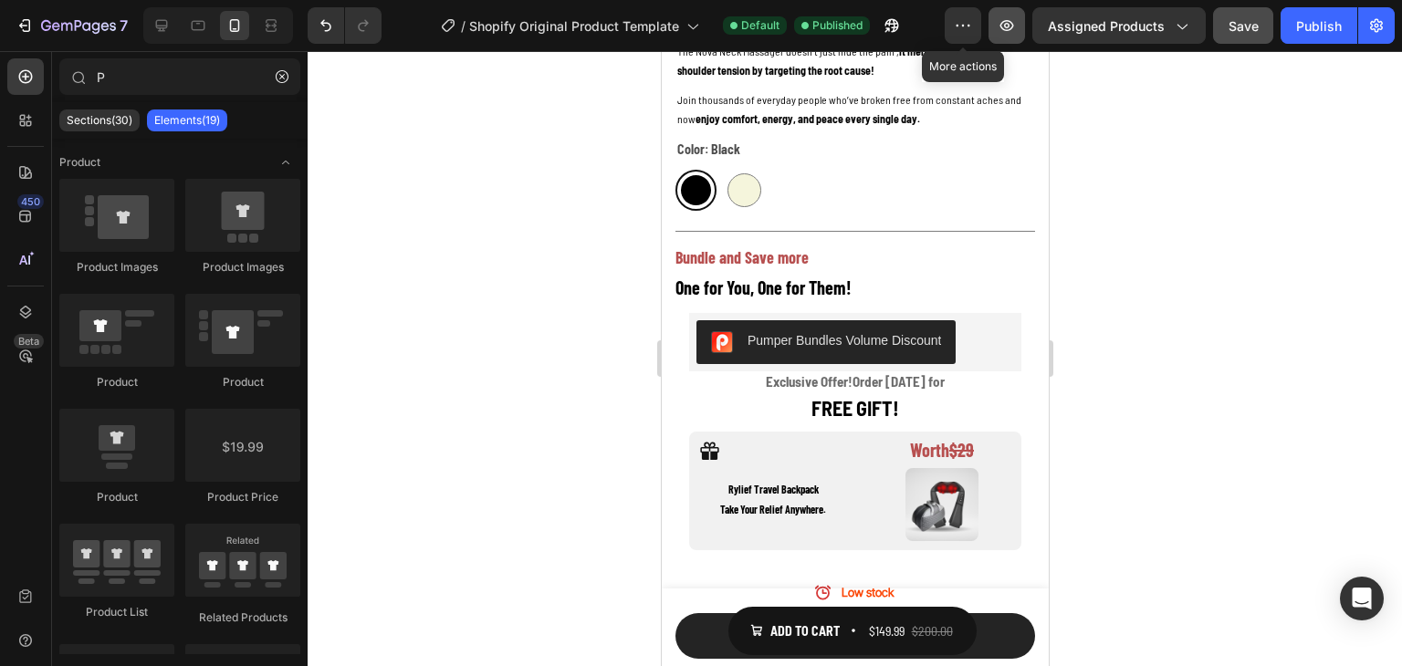
click at [1001, 23] on icon "button" at bounding box center [1007, 25] width 18 height 18
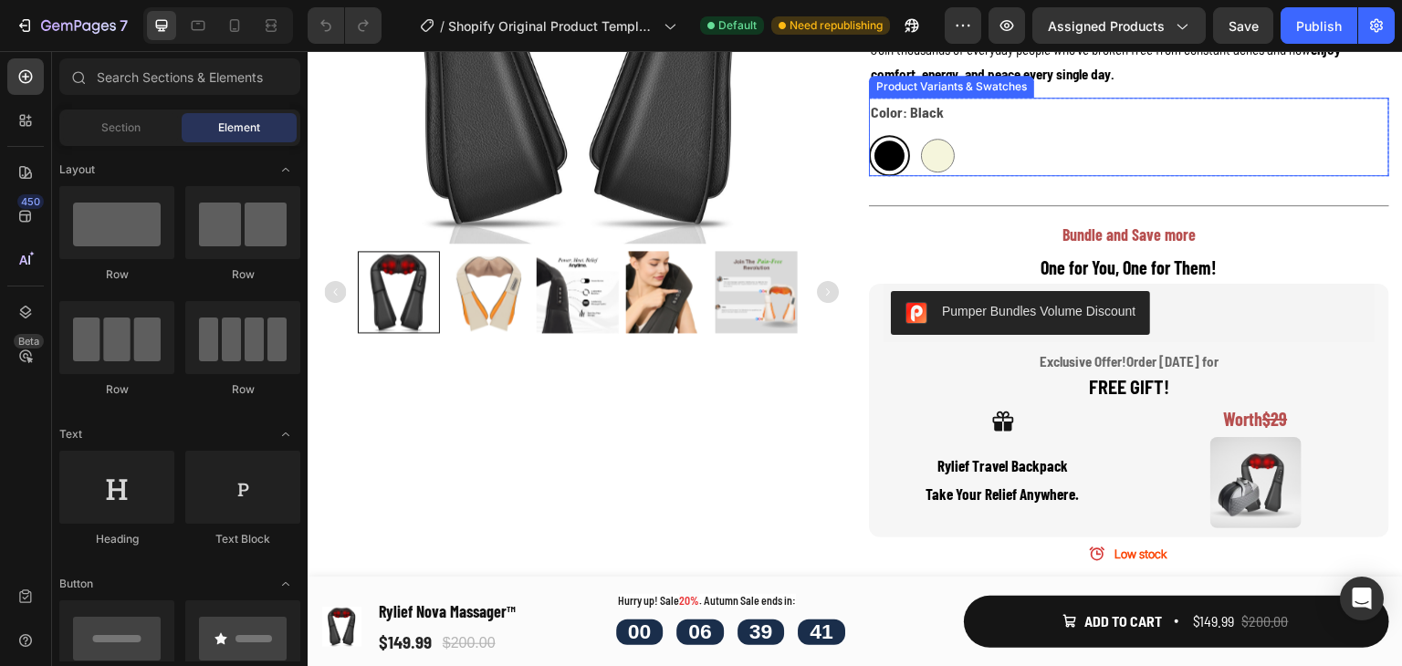
scroll to position [456, 0]
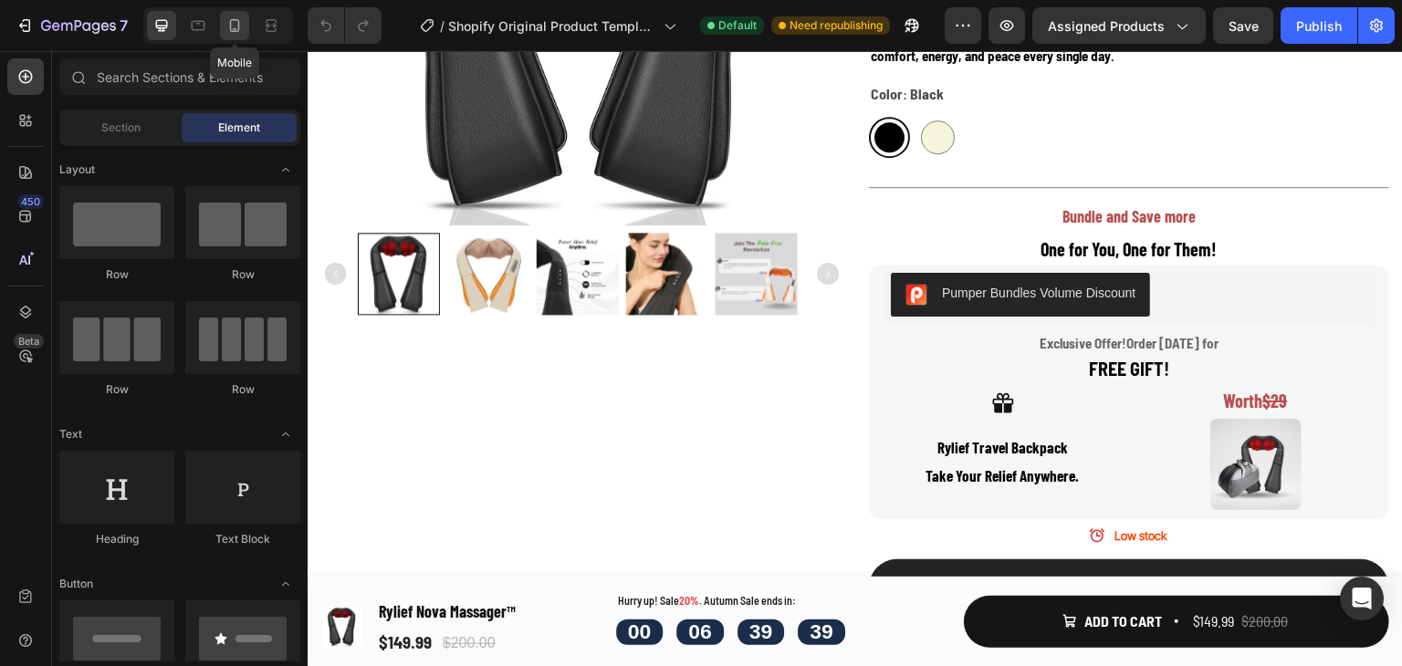
click at [239, 28] on icon at bounding box center [234, 25] width 18 height 18
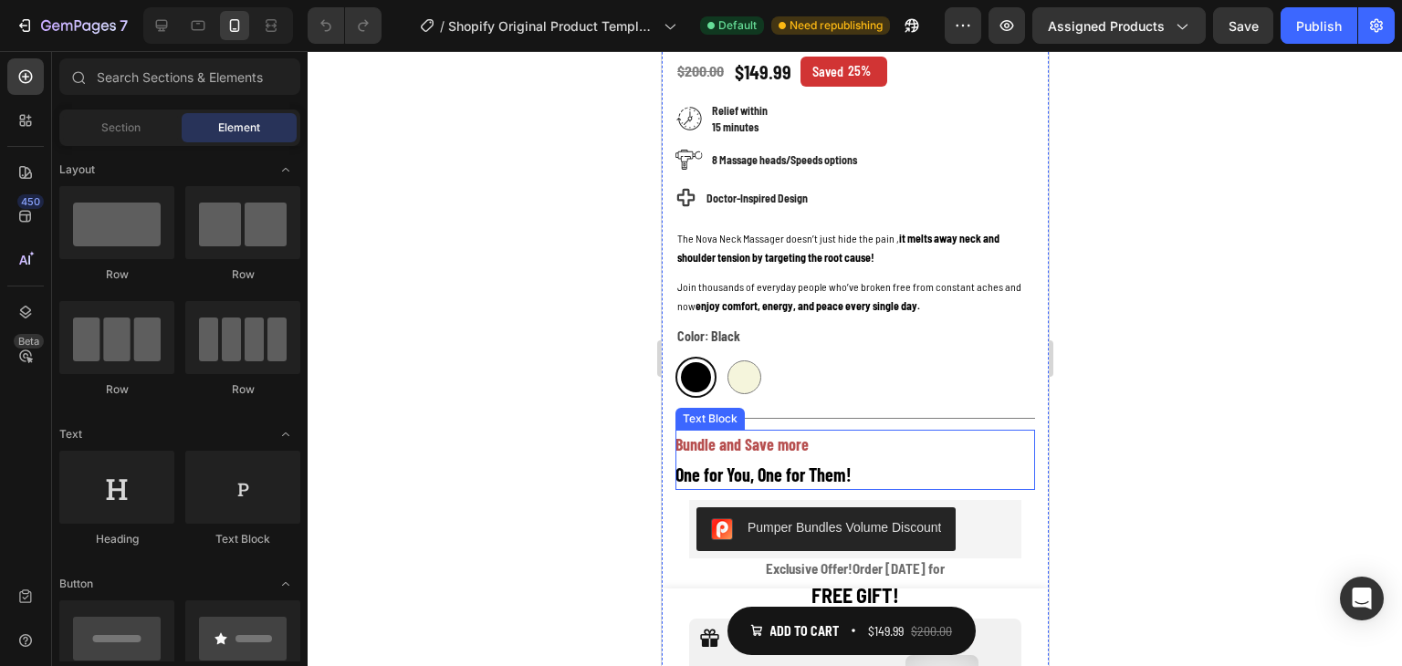
scroll to position [639, 0]
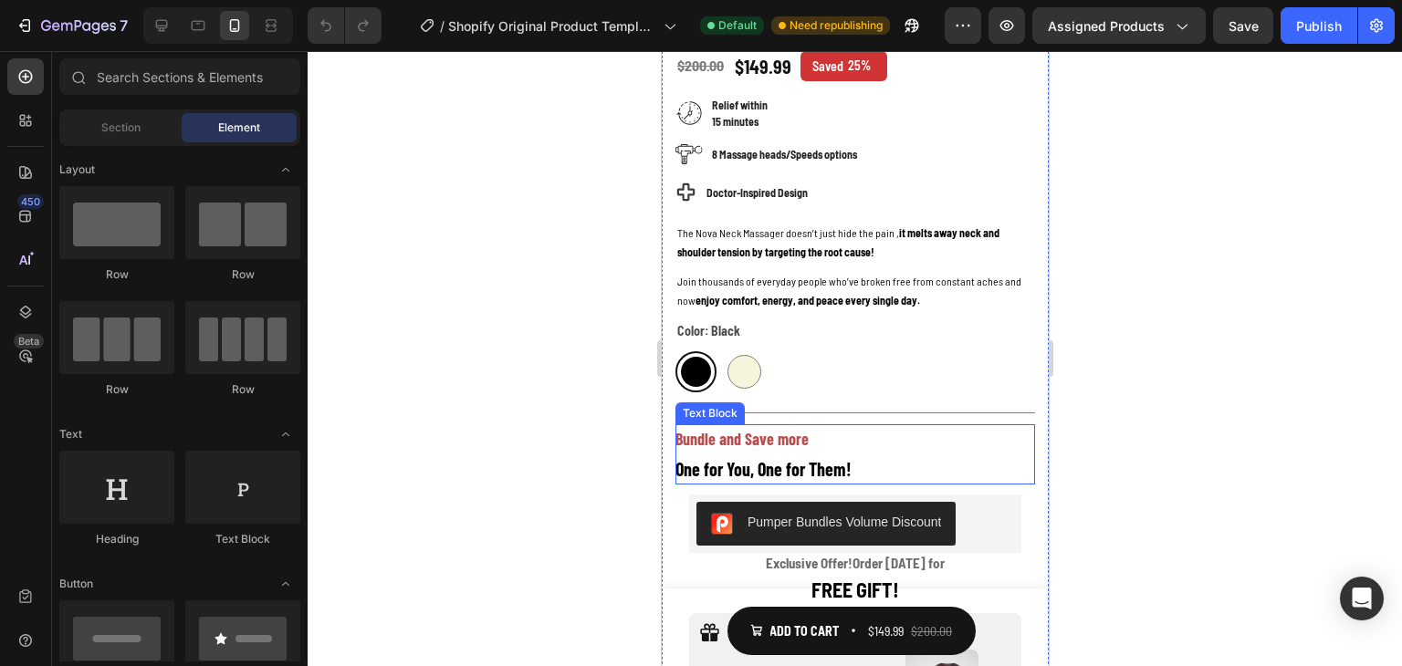
click at [771, 434] on strong "Bundle and Save more" at bounding box center [741, 439] width 133 height 20
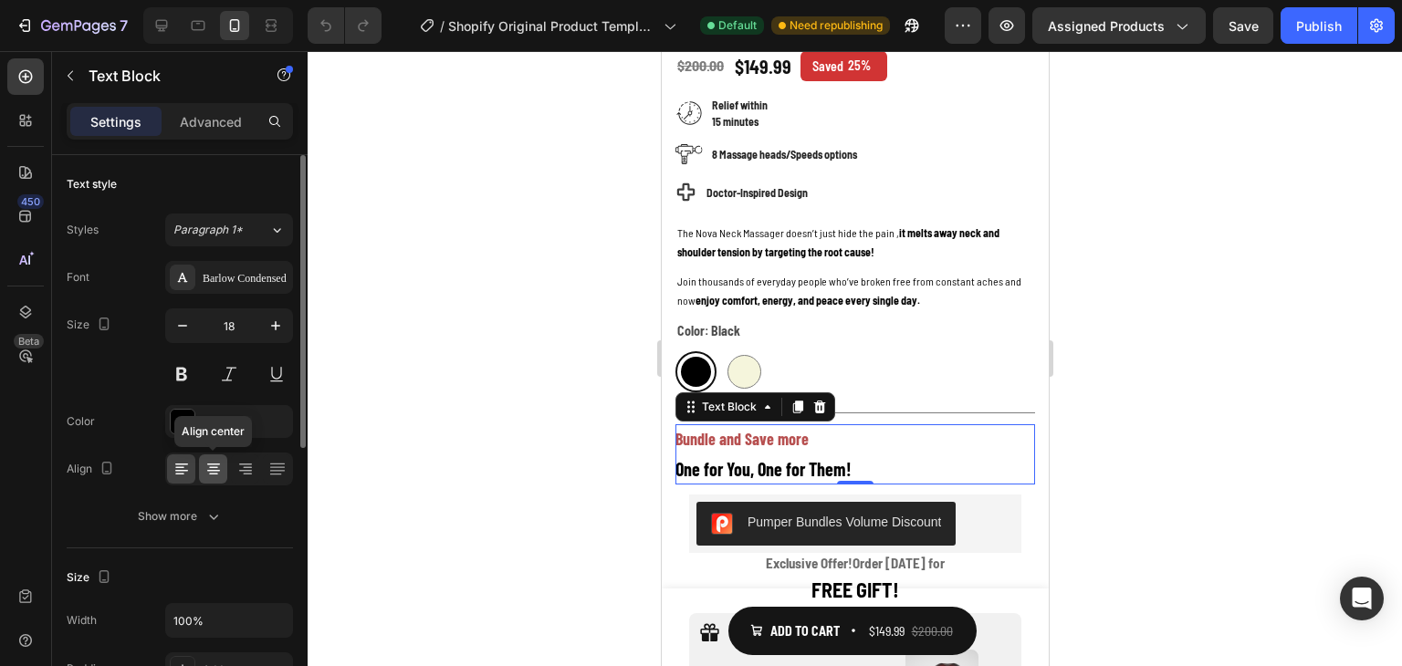
click at [208, 472] on icon at bounding box center [213, 469] width 18 height 18
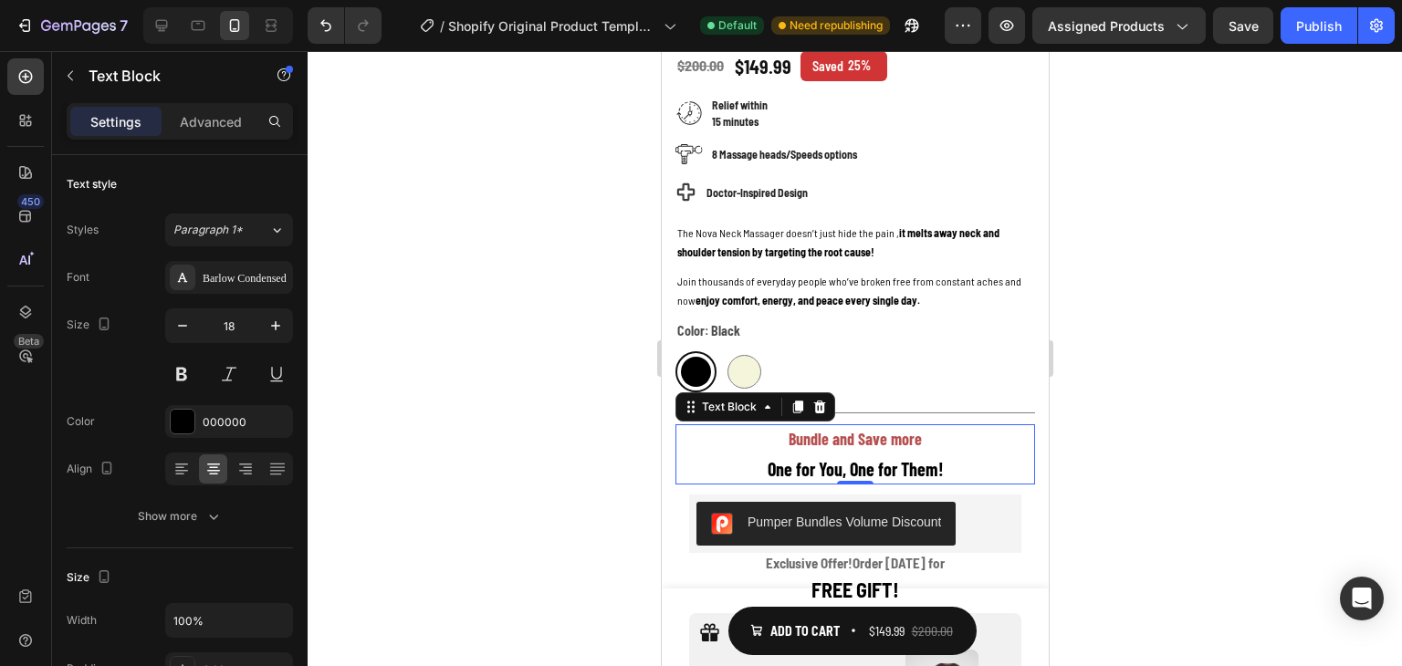
click at [1178, 428] on div at bounding box center [855, 358] width 1094 height 615
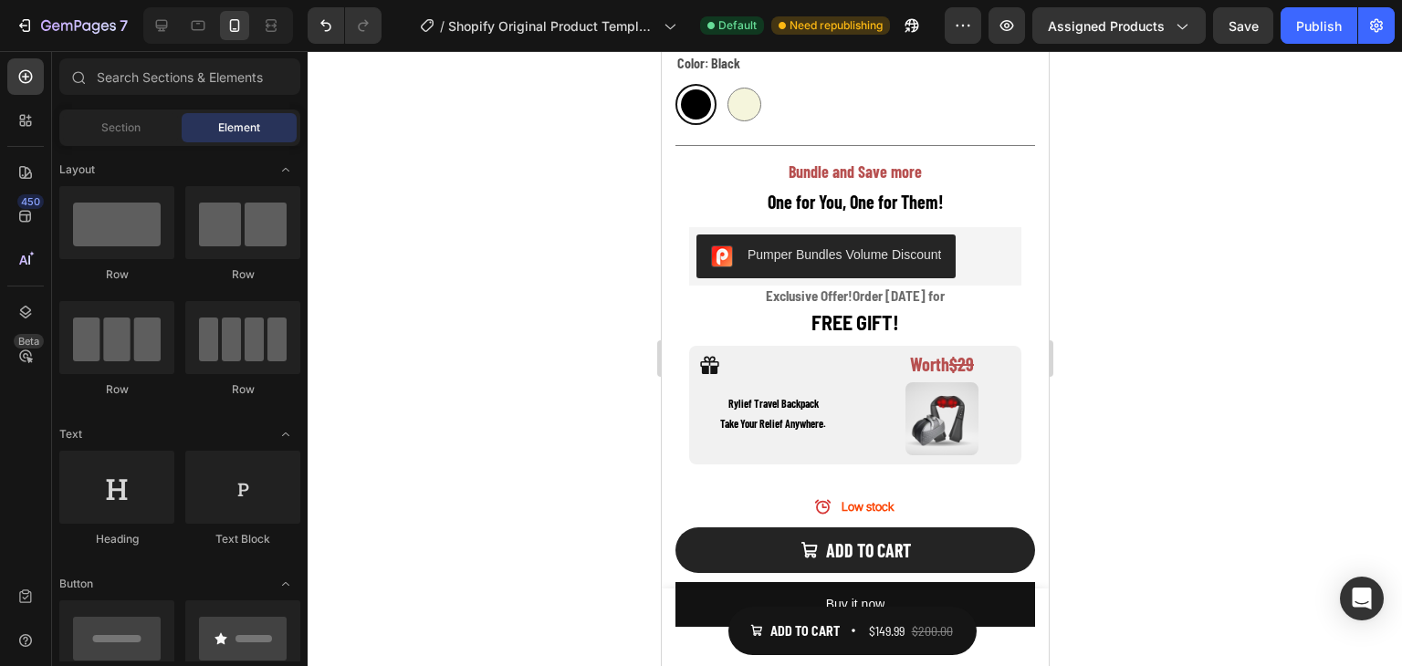
scroll to position [916, 0]
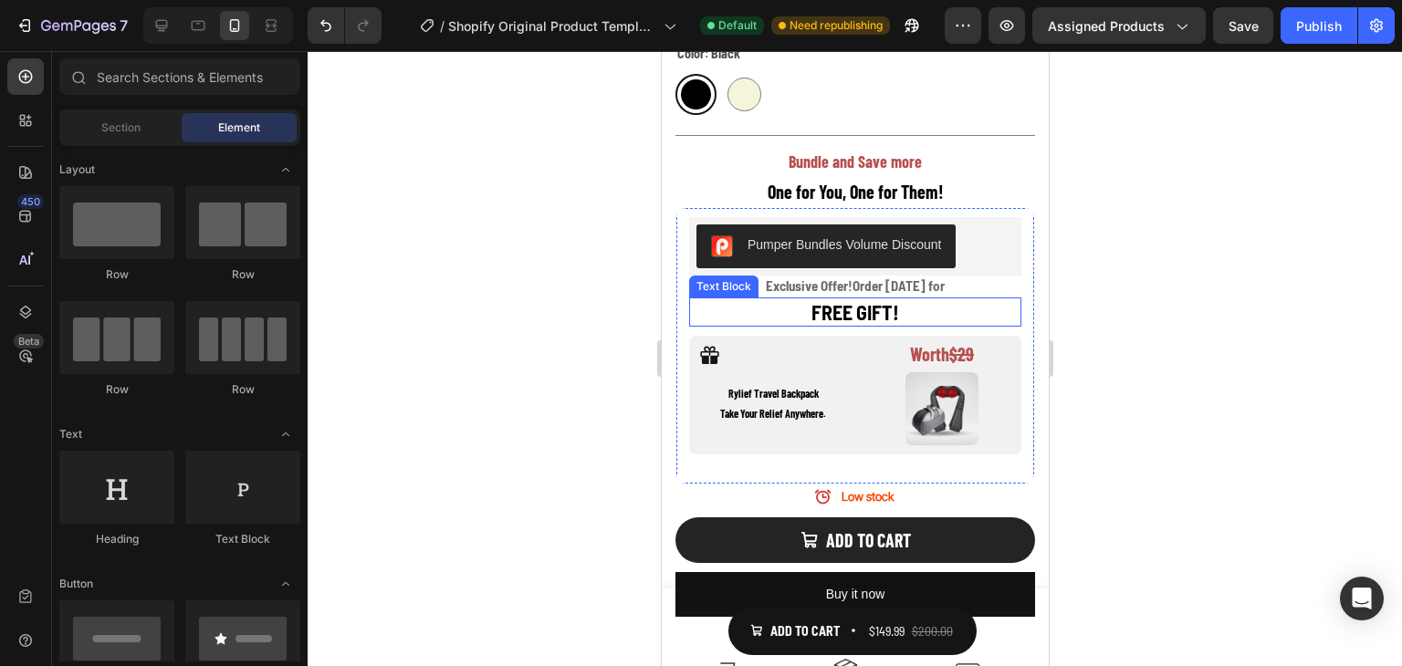
click at [947, 299] on p "FREE GIFT!" at bounding box center [854, 312] width 329 height 26
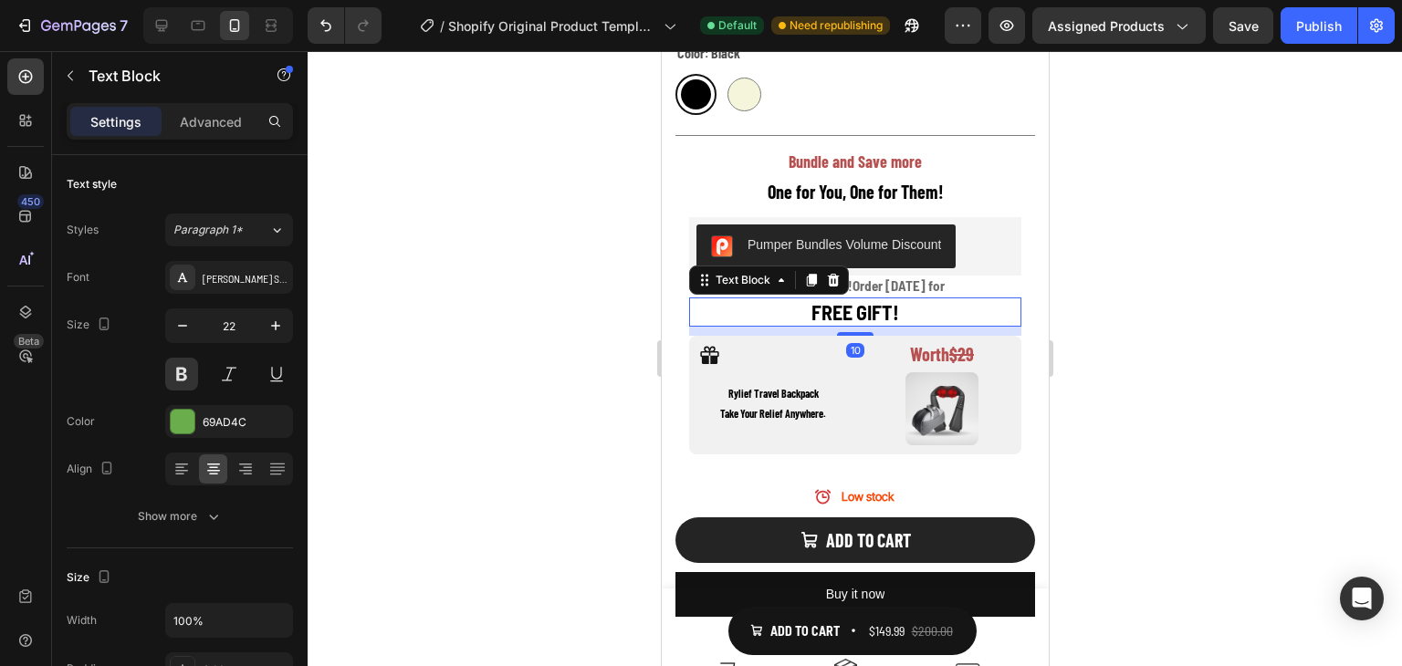
click at [1184, 338] on div at bounding box center [855, 358] width 1094 height 615
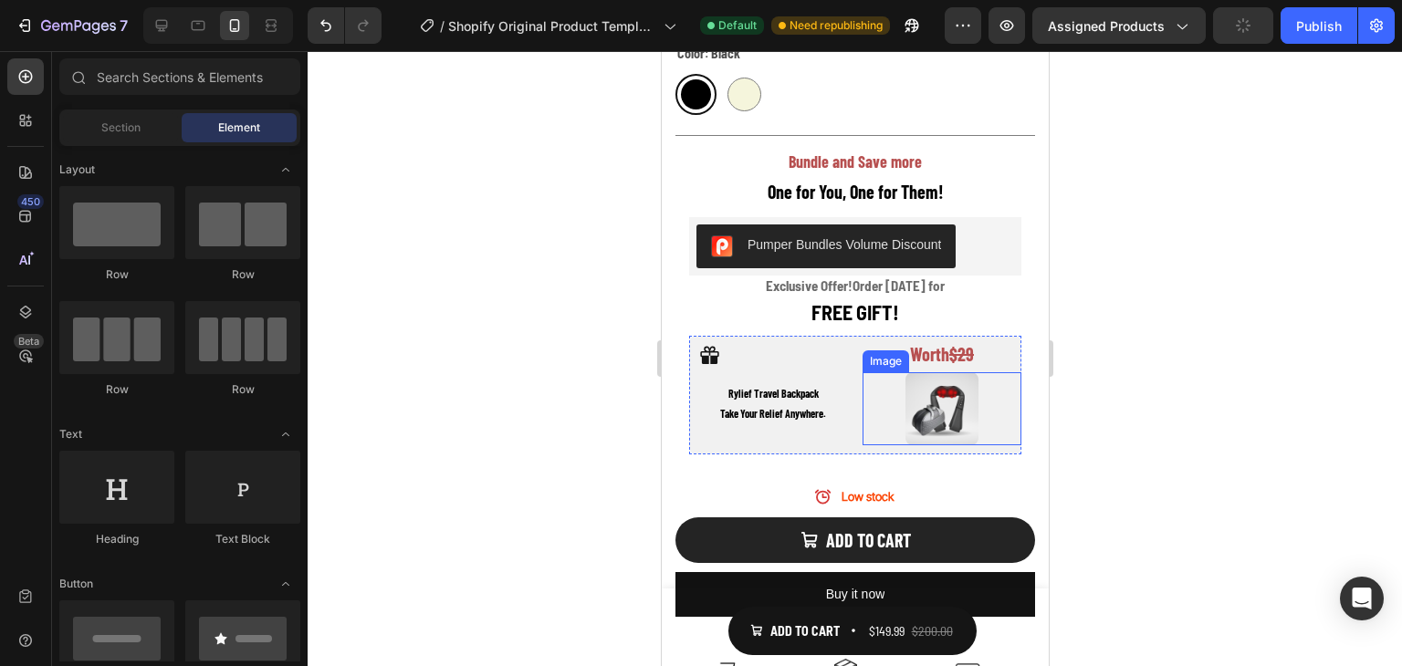
click at [935, 388] on img at bounding box center [941, 408] width 73 height 73
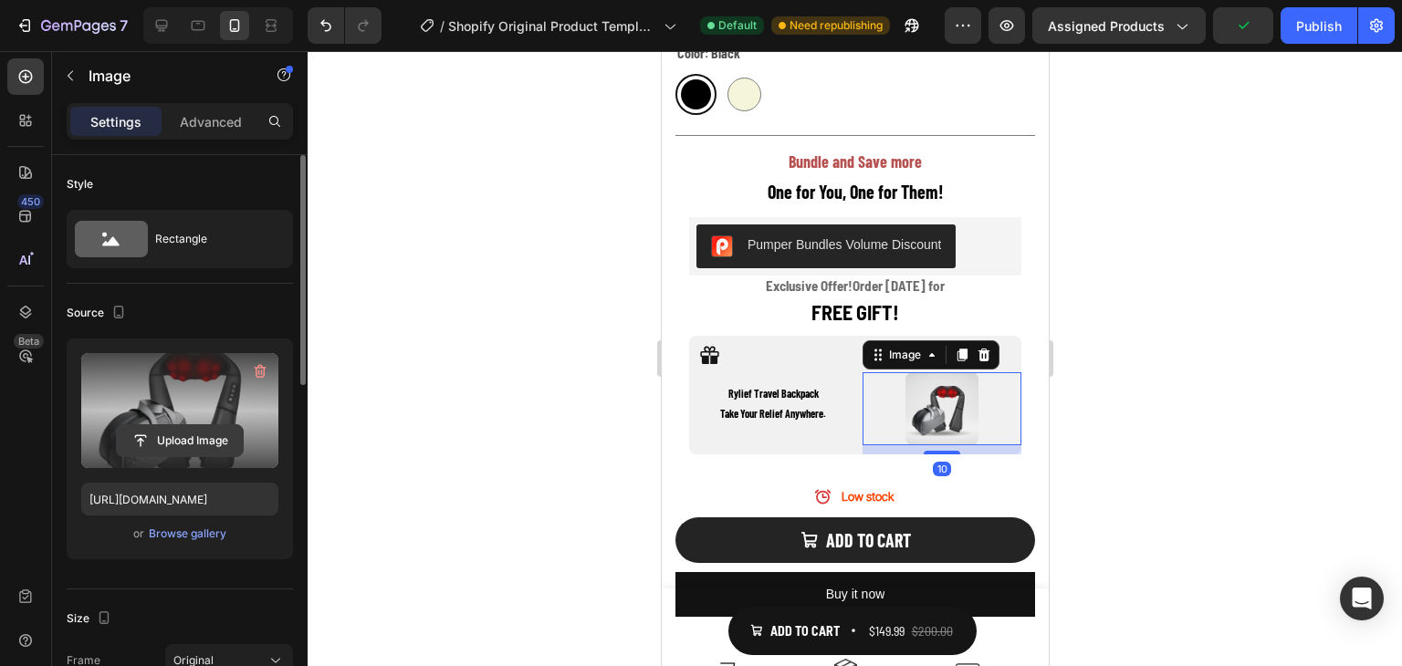
click at [210, 437] on input "file" at bounding box center [180, 440] width 126 height 31
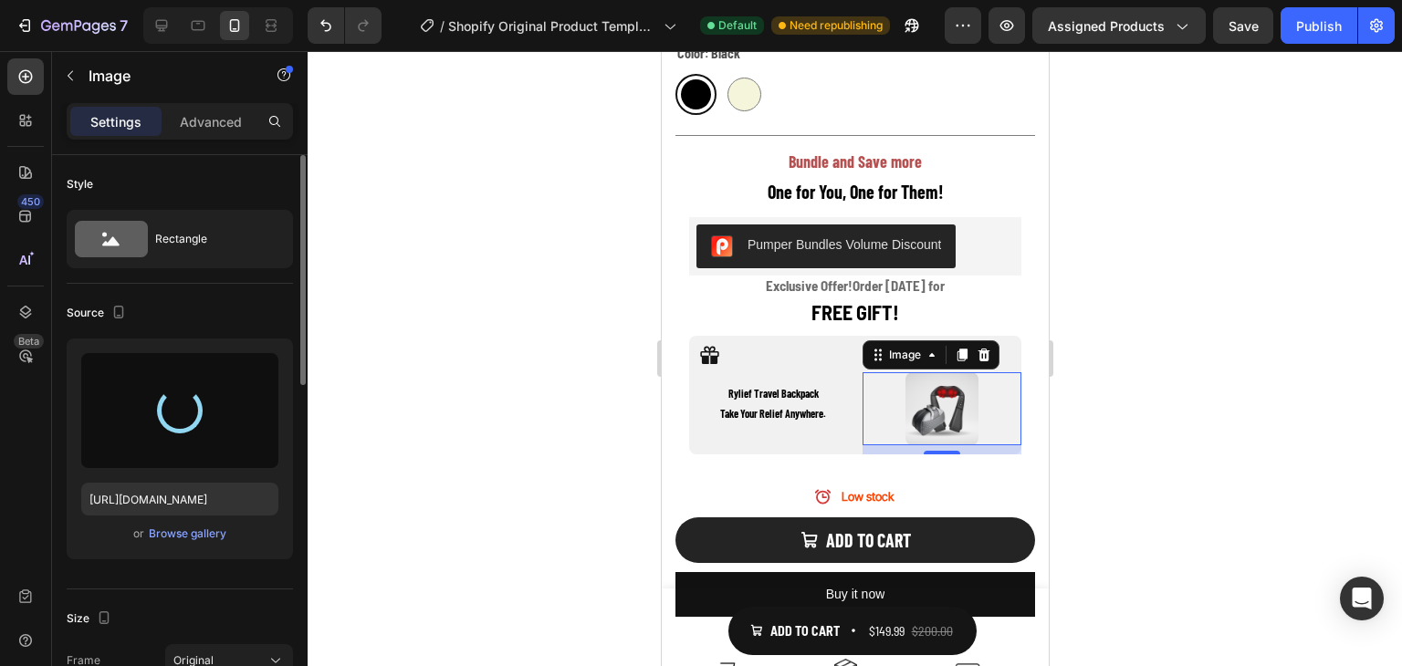
type input "[URL][DOMAIN_NAME]"
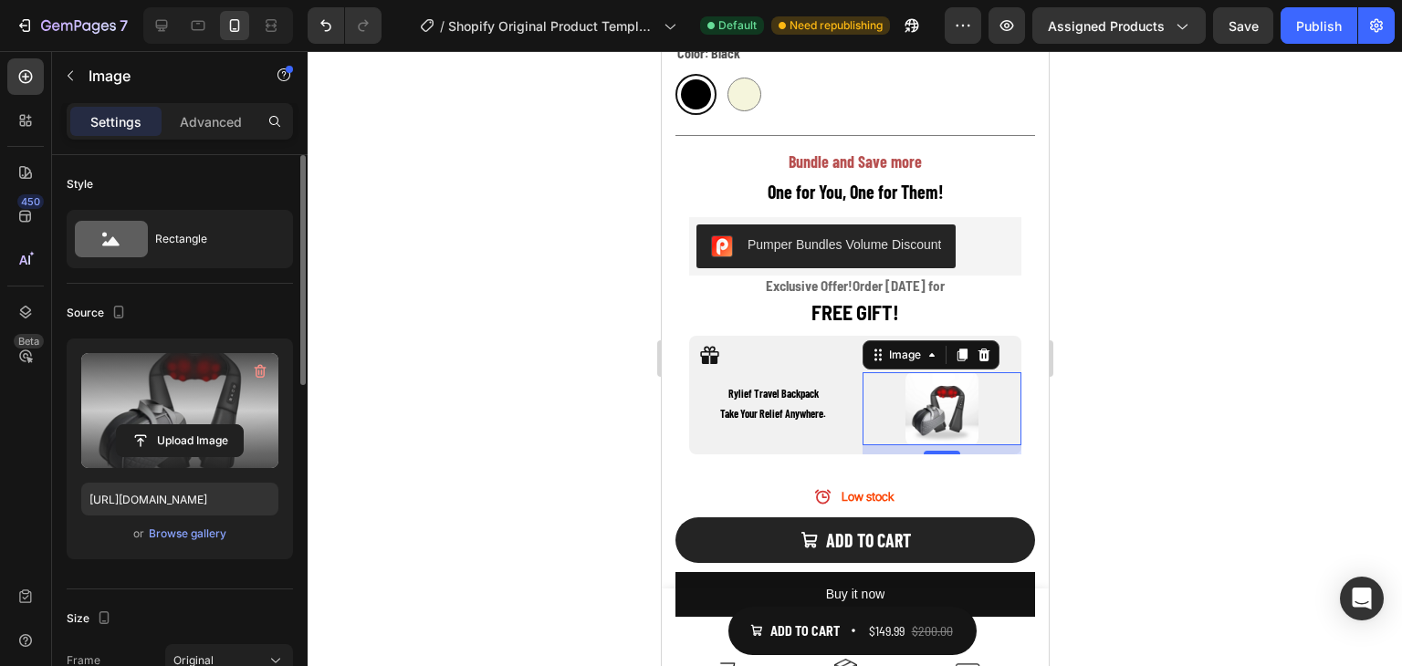
click at [1160, 351] on div at bounding box center [855, 358] width 1094 height 615
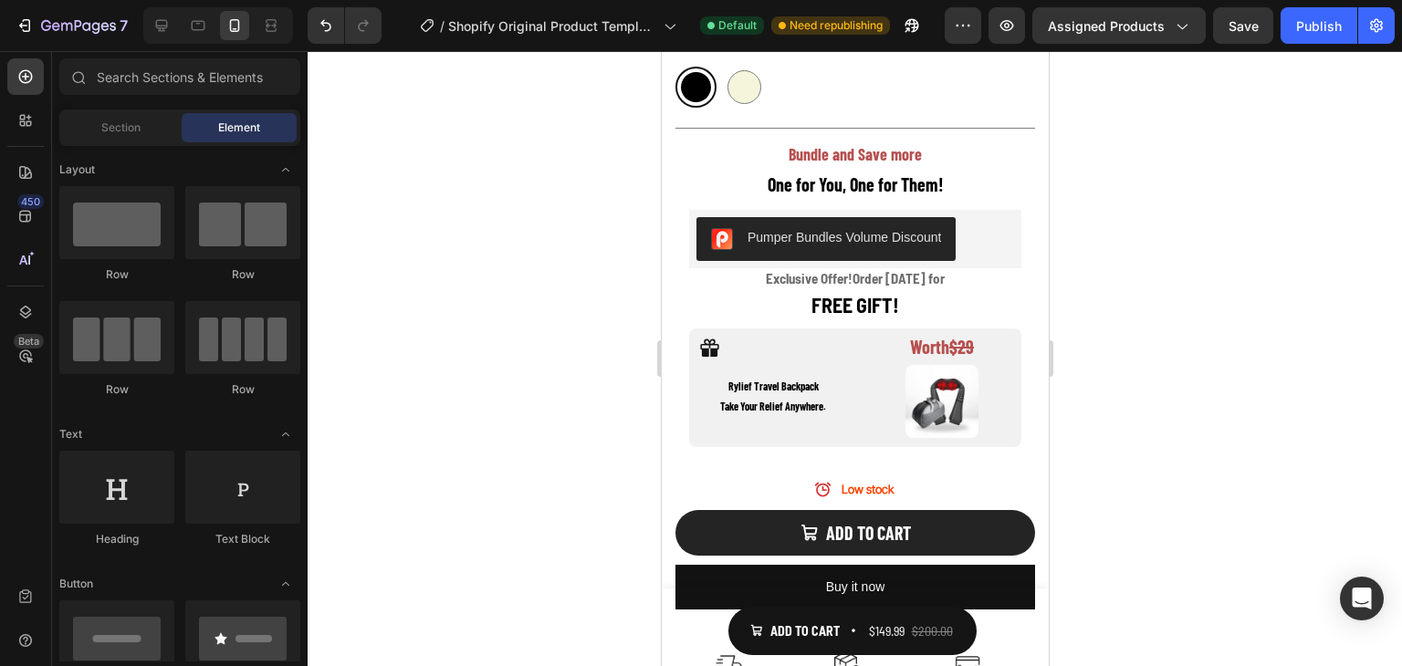
scroll to position [895, 0]
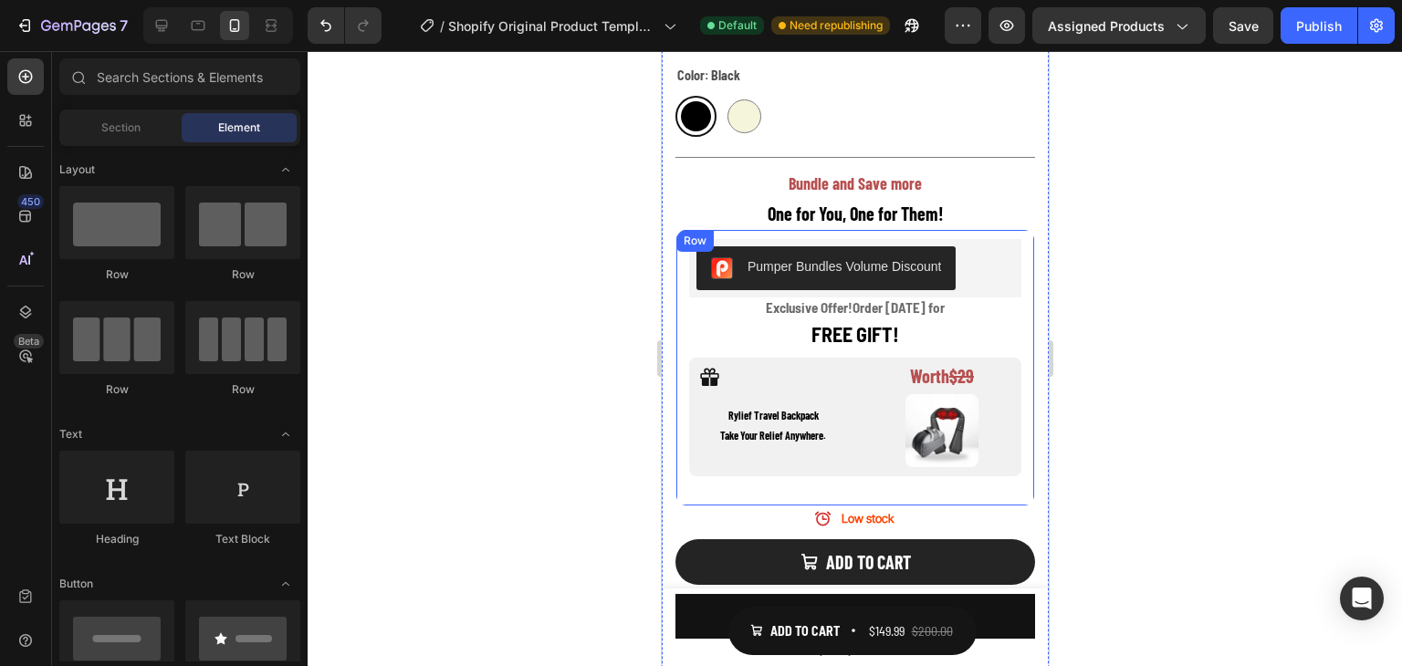
click at [843, 358] on div "Icon [PERSON_NAME] Travel Backpack Take Your Relief Anywhere. Text Block Worth …" at bounding box center [854, 417] width 332 height 119
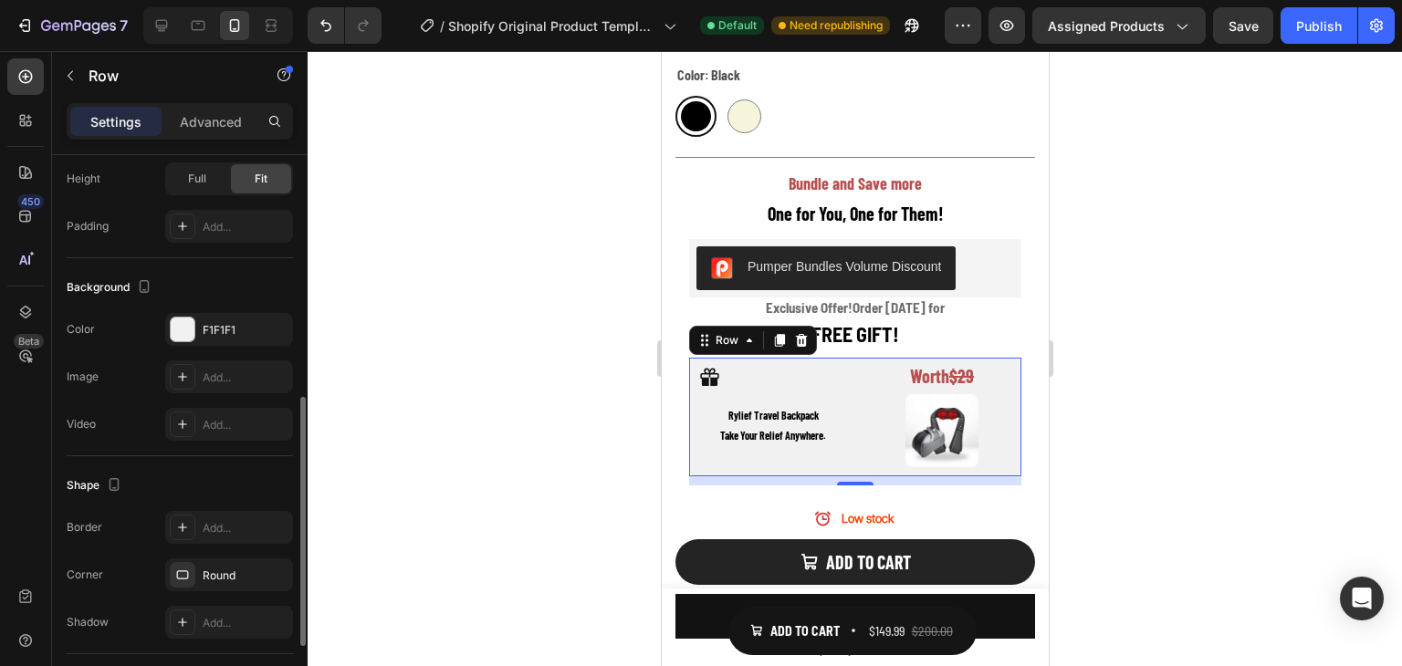
scroll to position [708, 0]
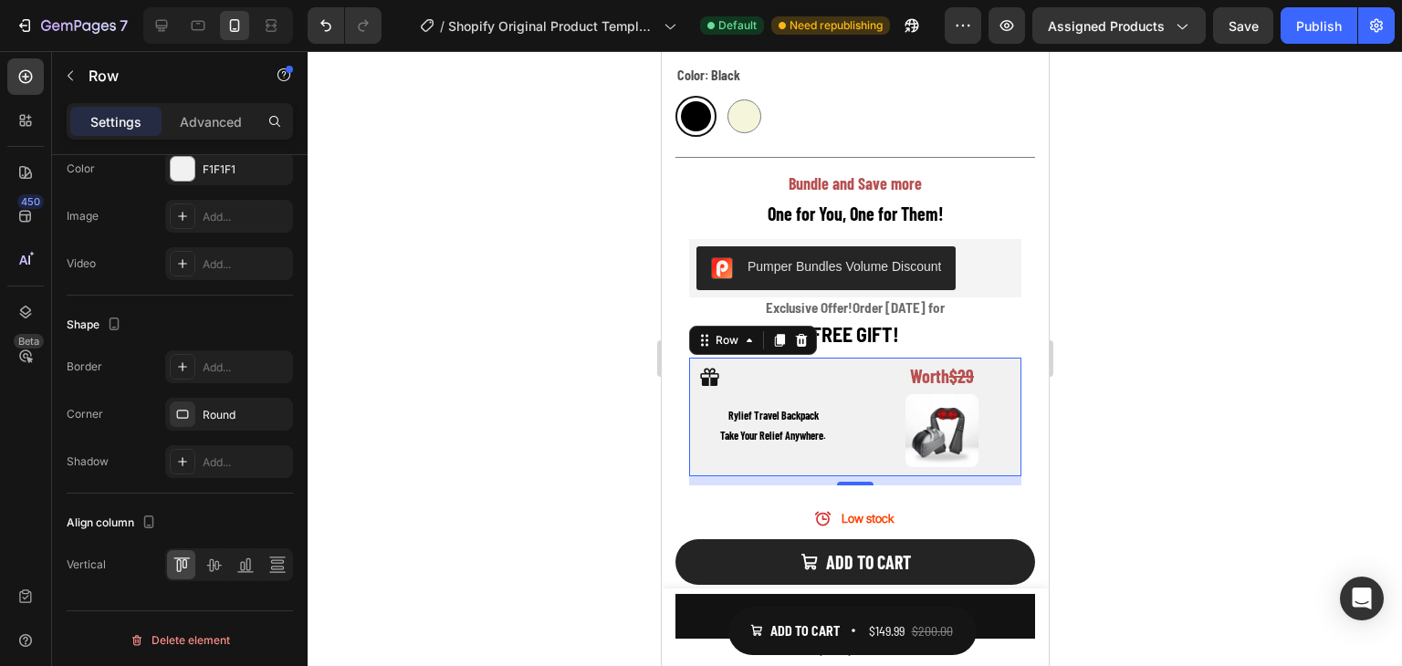
click at [1093, 311] on div at bounding box center [855, 358] width 1094 height 615
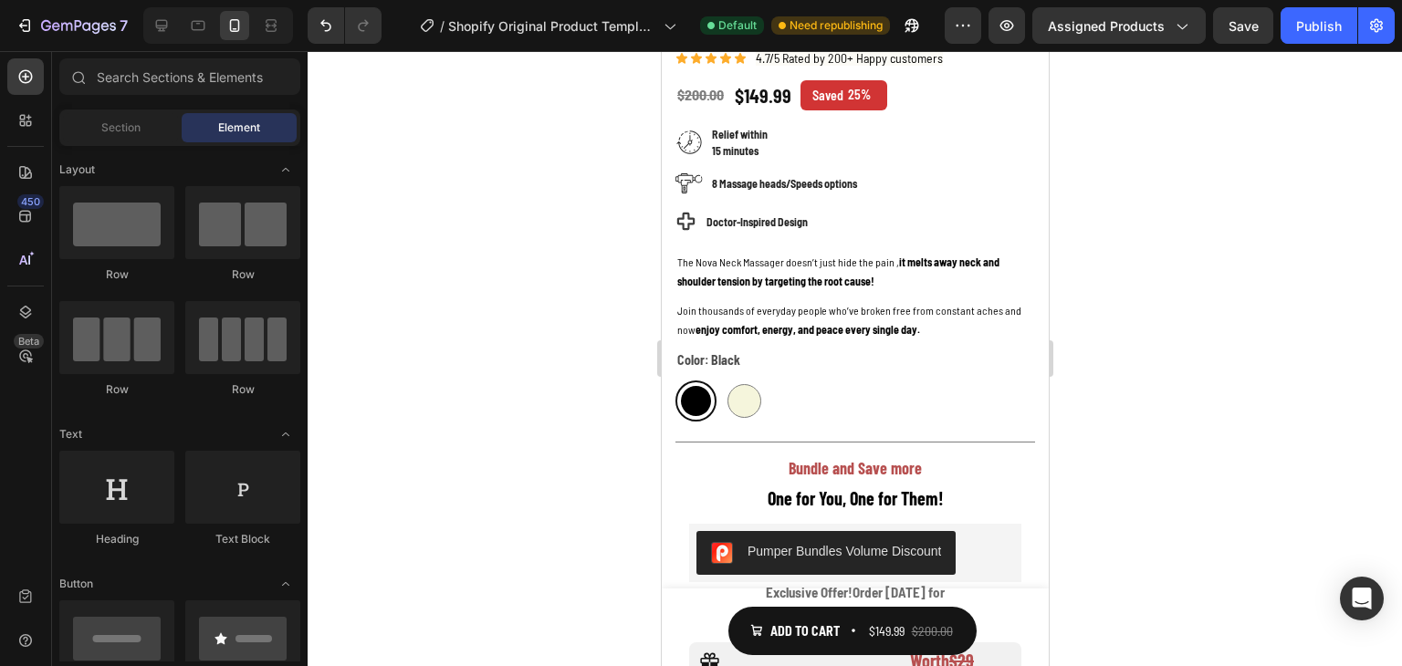
scroll to position [630, 0]
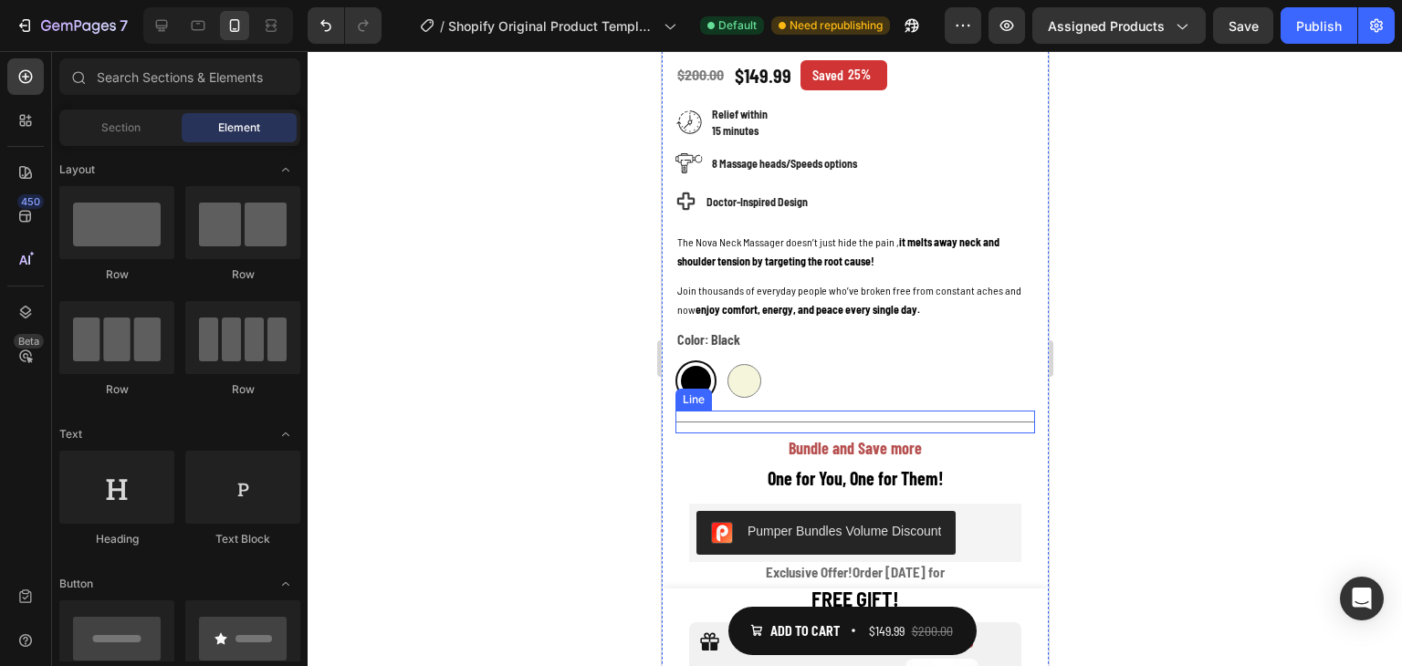
click at [877, 382] on div "Black Black Beige Beige" at bounding box center [855, 381] width 360 height 41
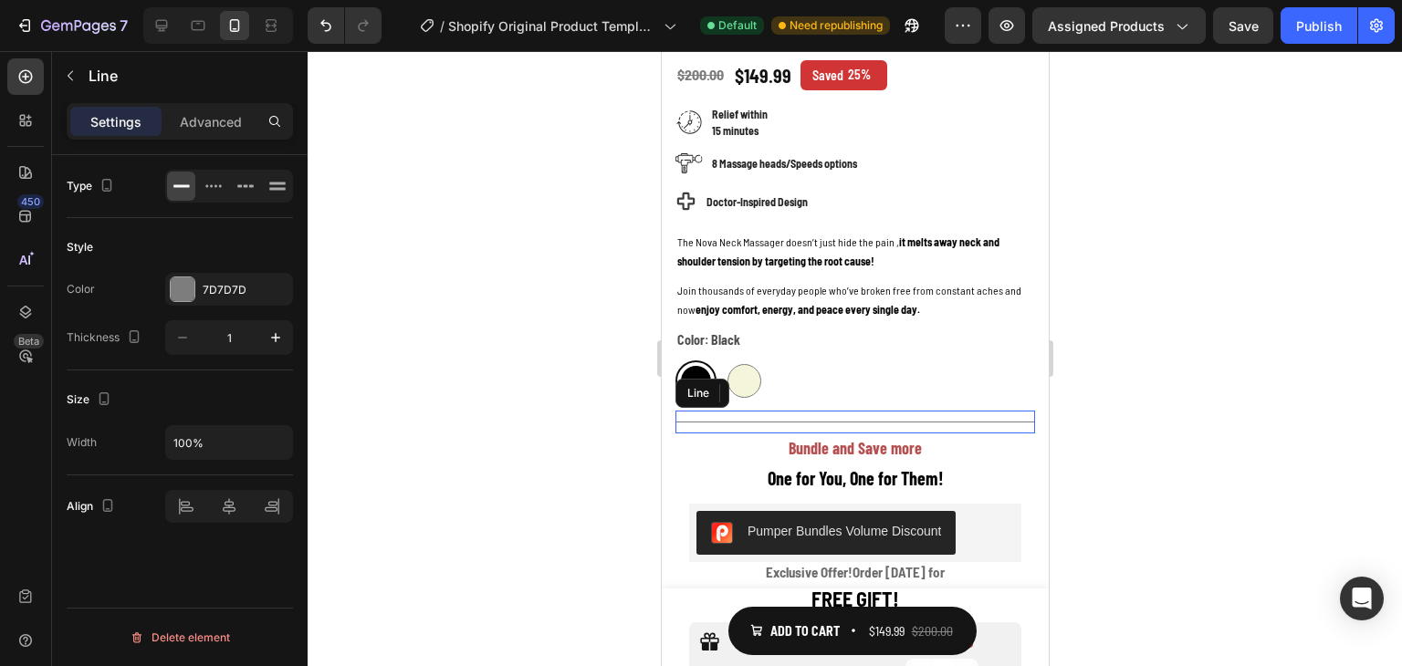
click at [875, 411] on div "Title Line" at bounding box center [855, 422] width 360 height 23
click at [873, 385] on div "Black Black Beige Beige" at bounding box center [855, 381] width 360 height 41
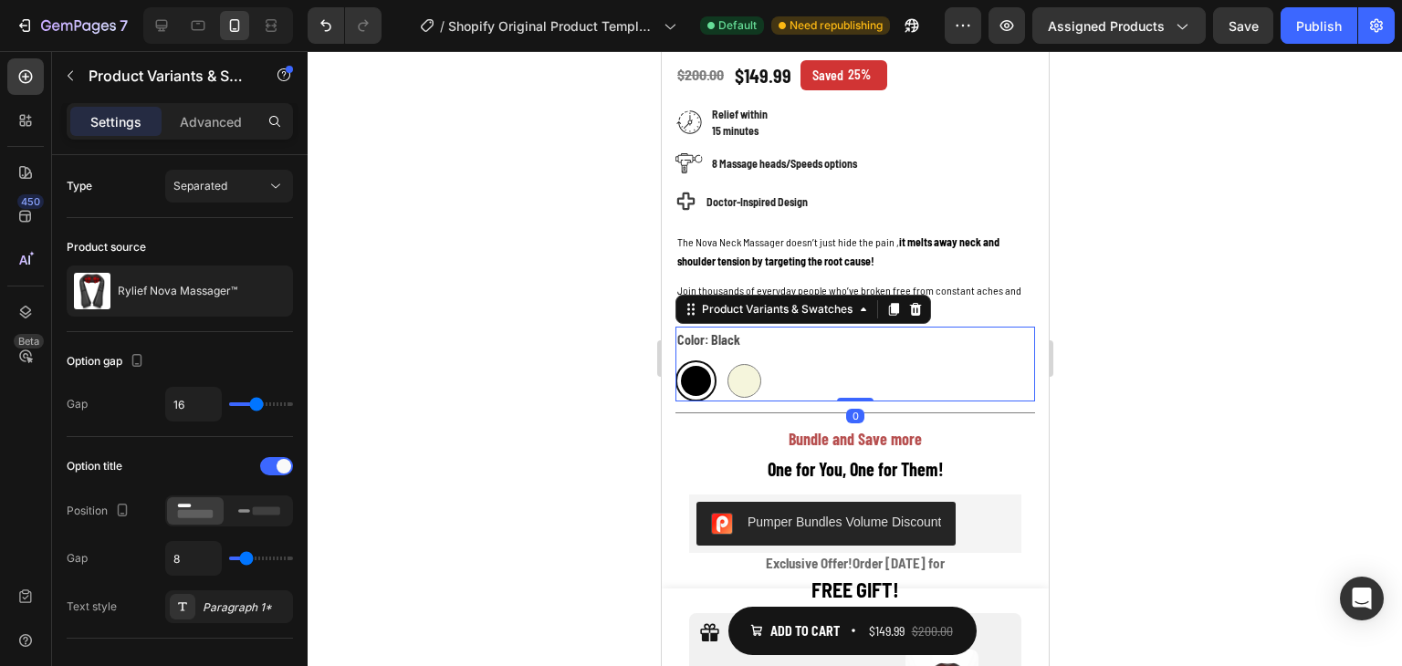
drag, startPoint x: 856, startPoint y: 393, endPoint x: 869, endPoint y: 358, distance: 37.0
click at [869, 358] on div "Color: Black Black Black Beige Beige Product Variants & Swatches 0" at bounding box center [855, 364] width 360 height 75
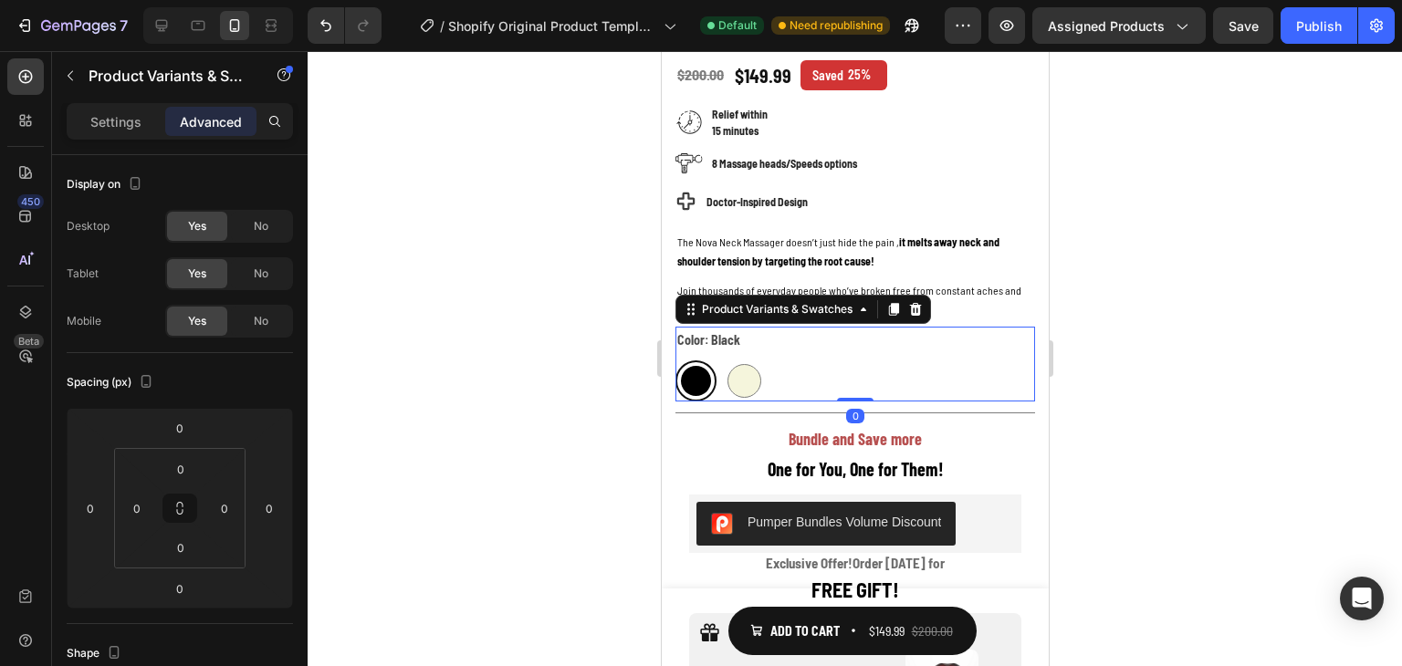
click at [1164, 340] on div at bounding box center [855, 358] width 1094 height 615
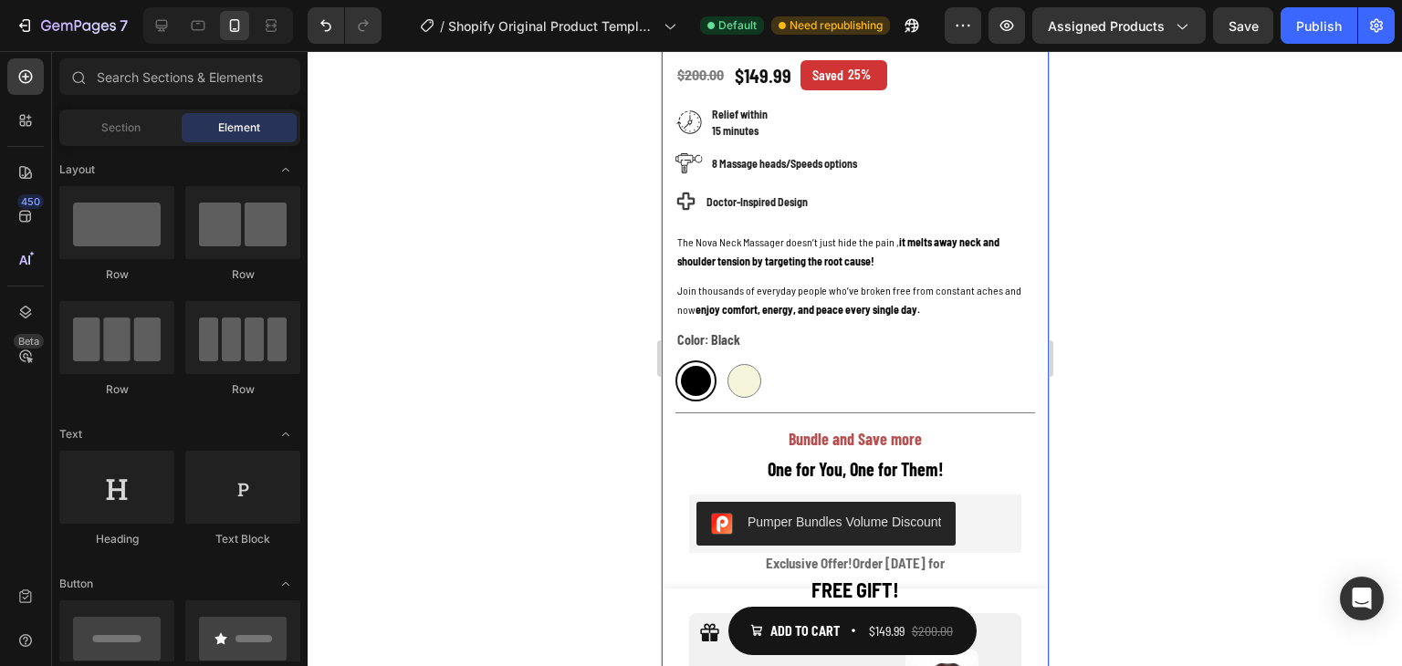
click at [883, 310] on div "Rylief Nova Massager™ Product Title Icon Icon Icon Icon Icon Icon List 4.7/5 Ra…" at bounding box center [855, 524] width 360 height 1138
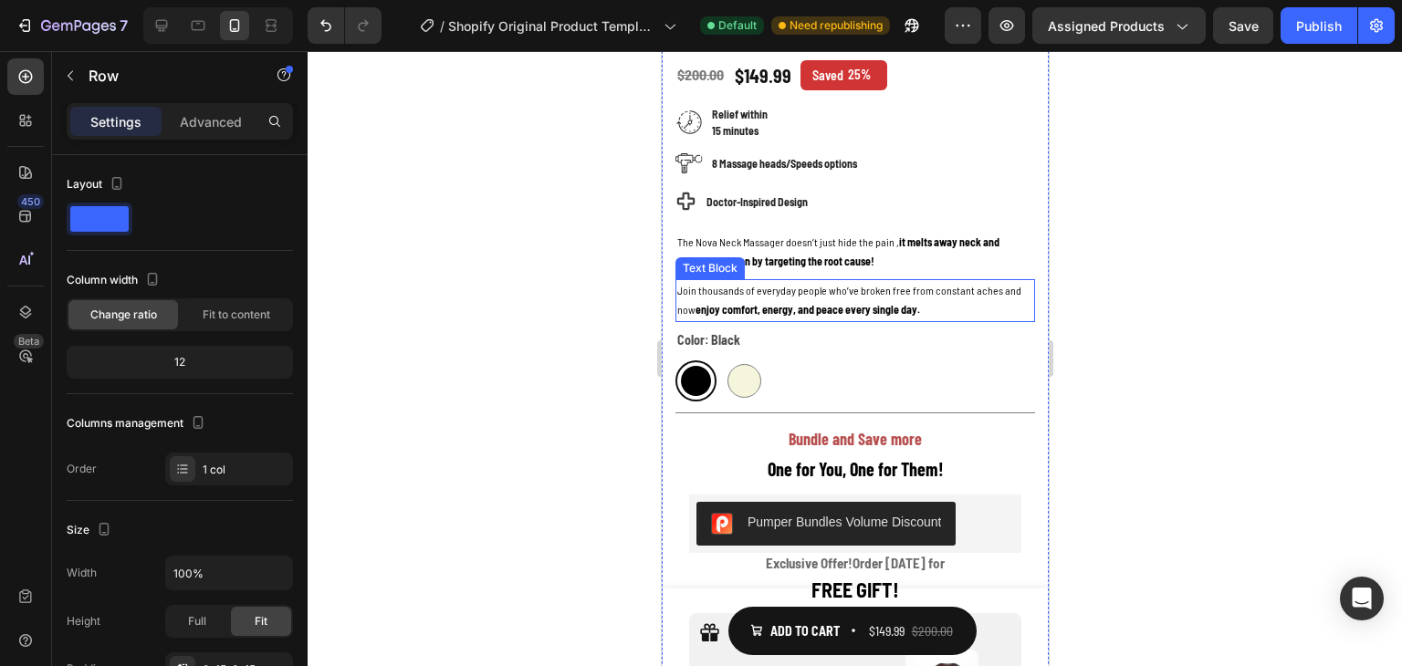
click at [887, 303] on strong "enjoy comfort, energy, and peace every single day." at bounding box center [807, 309] width 225 height 13
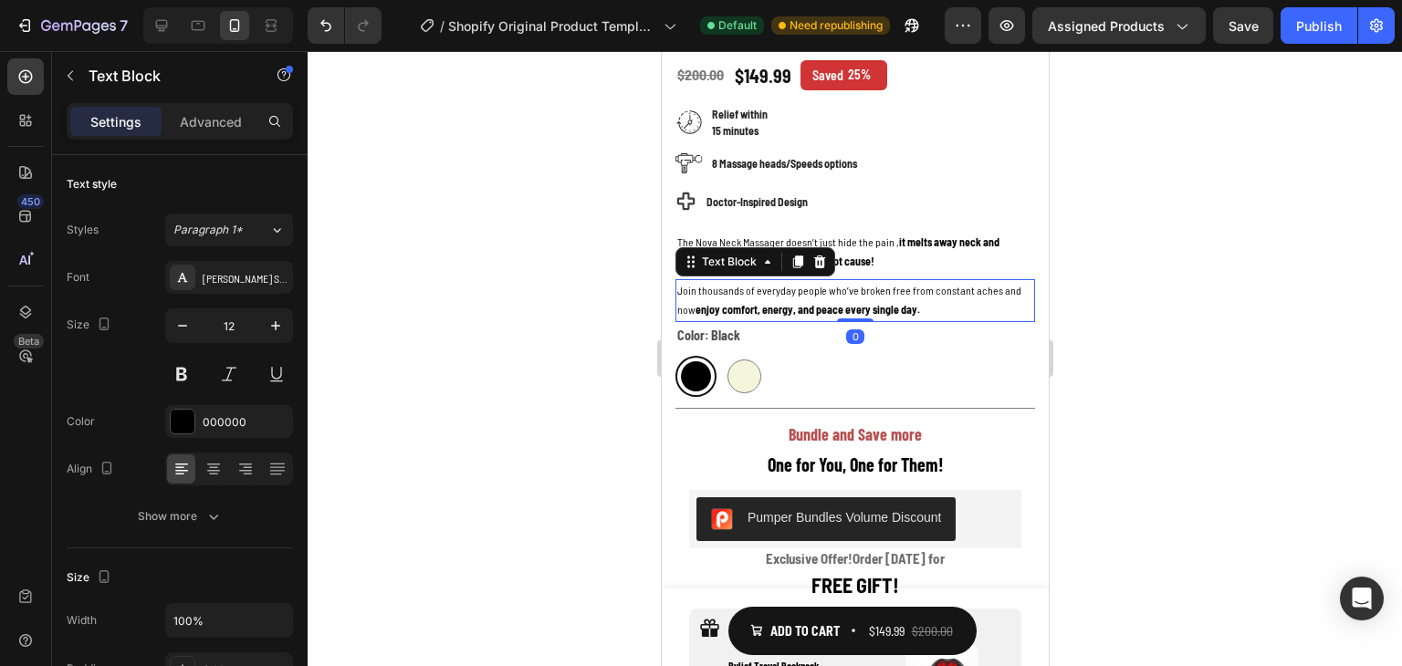
drag, startPoint x: 858, startPoint y: 309, endPoint x: 884, endPoint y: 277, distance: 42.2
click at [884, 279] on div "Join thousands of everyday people who’ve broken free from constant aches and no…" at bounding box center [855, 300] width 360 height 43
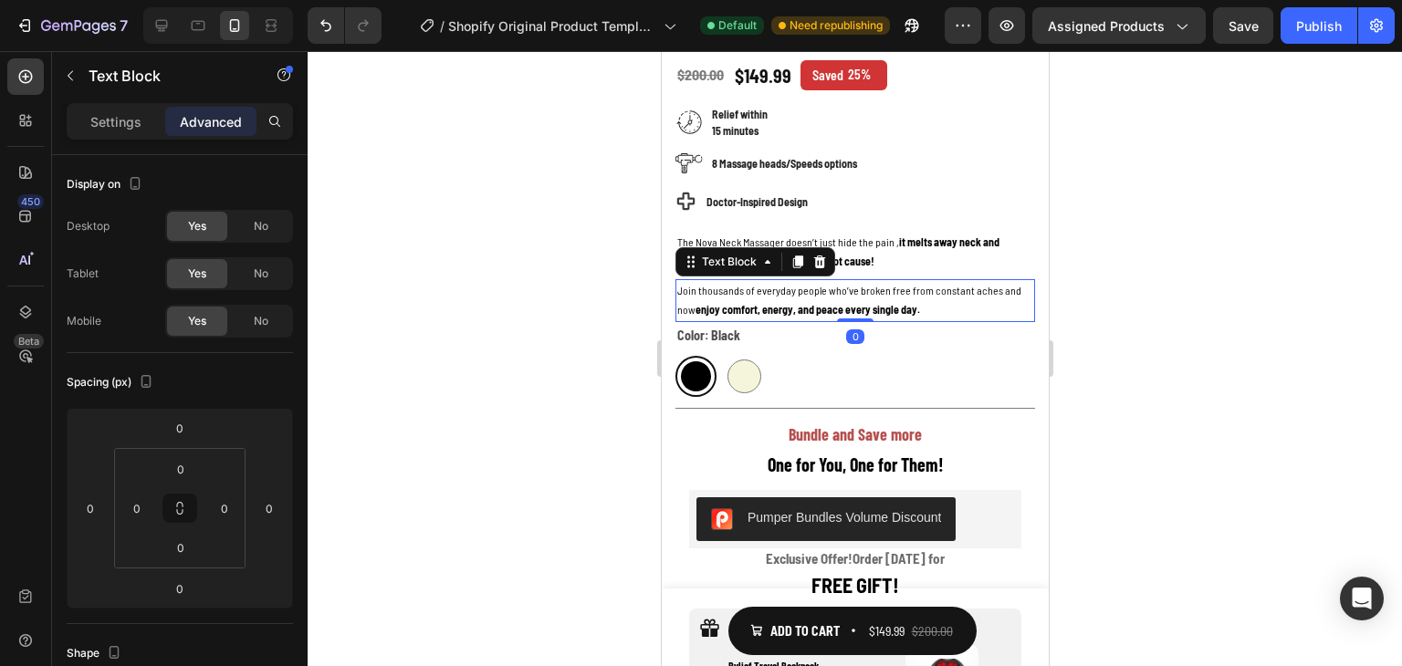
click at [1207, 318] on div at bounding box center [855, 358] width 1094 height 615
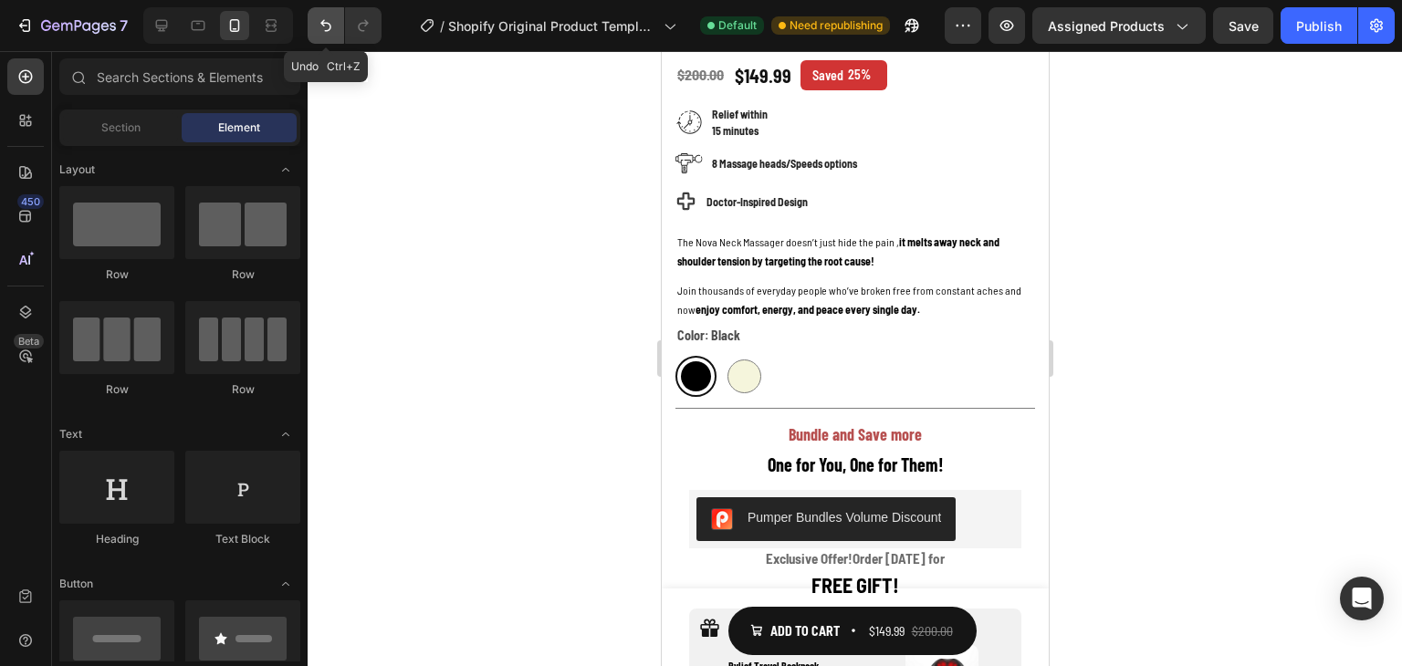
click at [325, 19] on icon "Undo/Redo" at bounding box center [326, 25] width 18 height 18
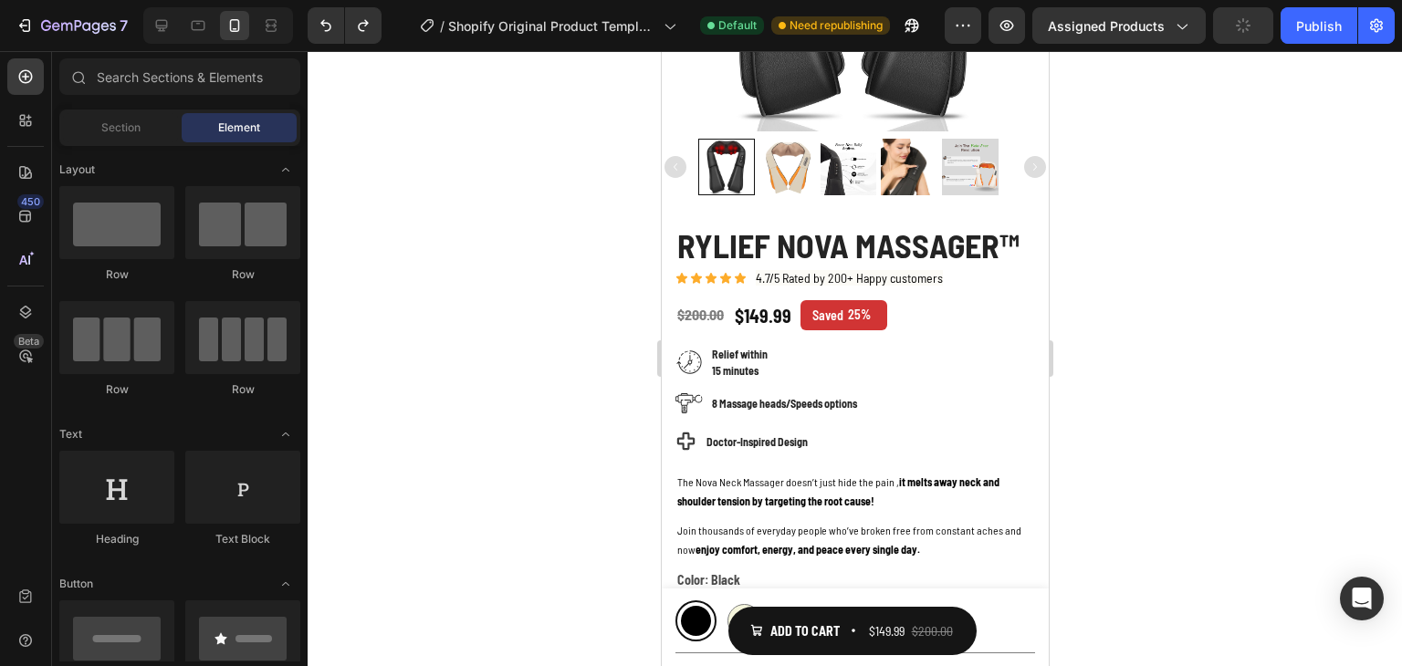
scroll to position [438, 0]
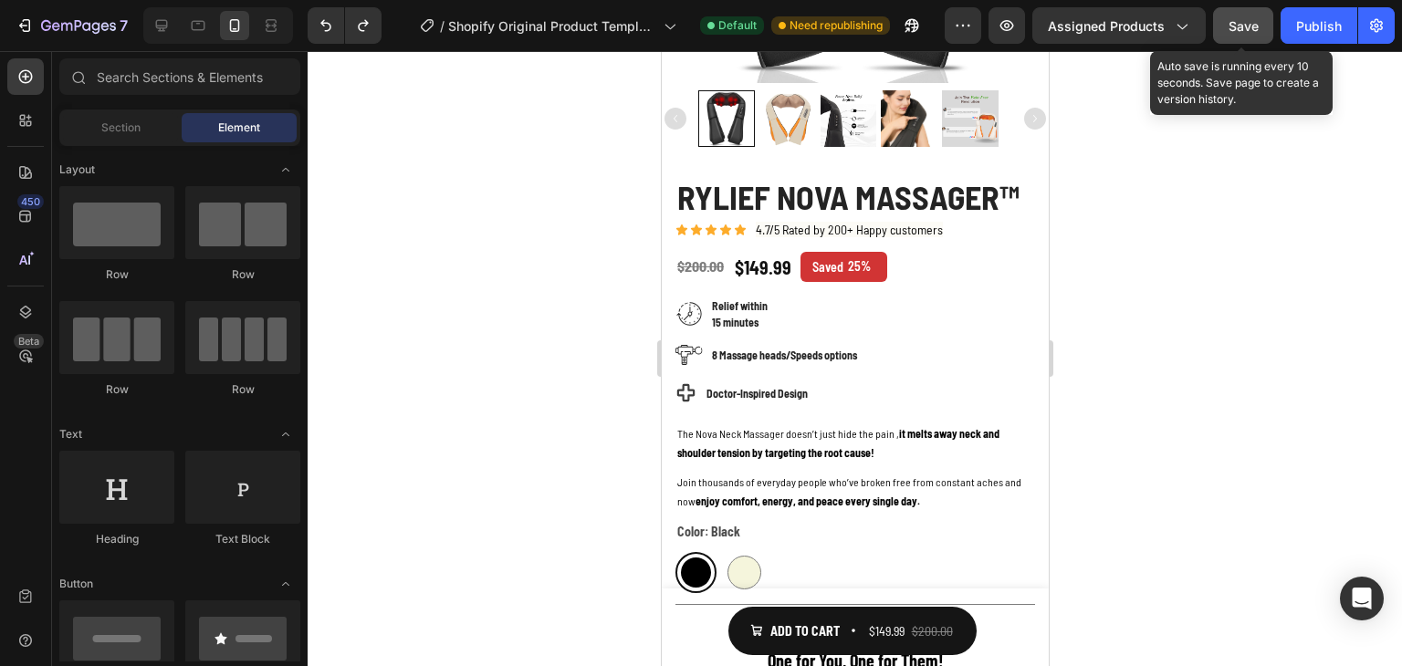
click at [1228, 27] on button "Save" at bounding box center [1243, 25] width 60 height 37
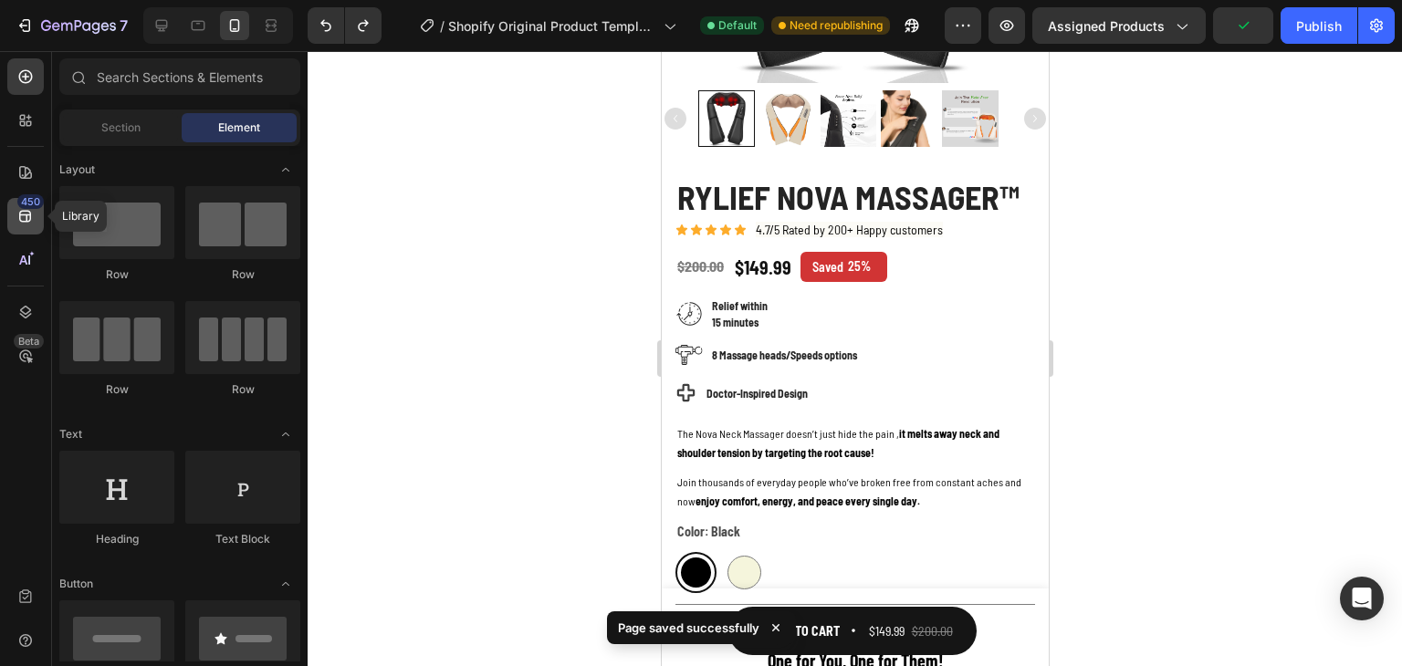
click at [28, 204] on div "450" at bounding box center [30, 201] width 26 height 15
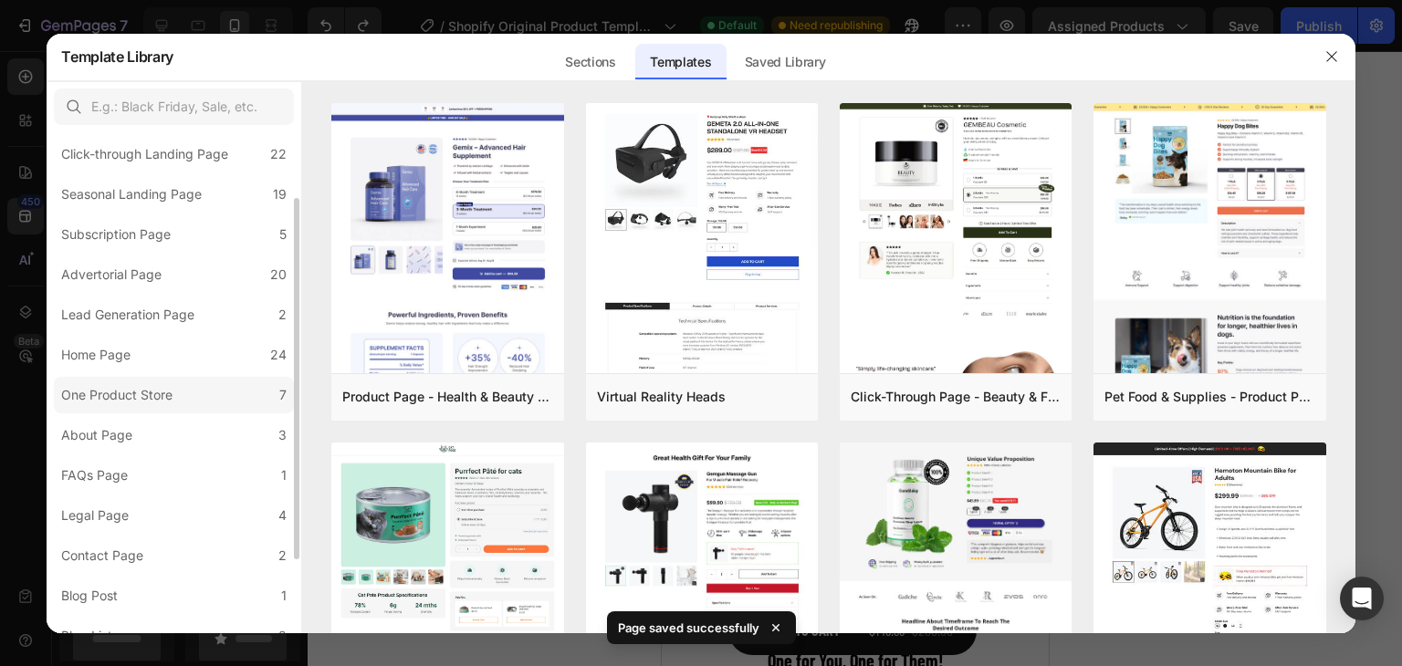
scroll to position [183, 0]
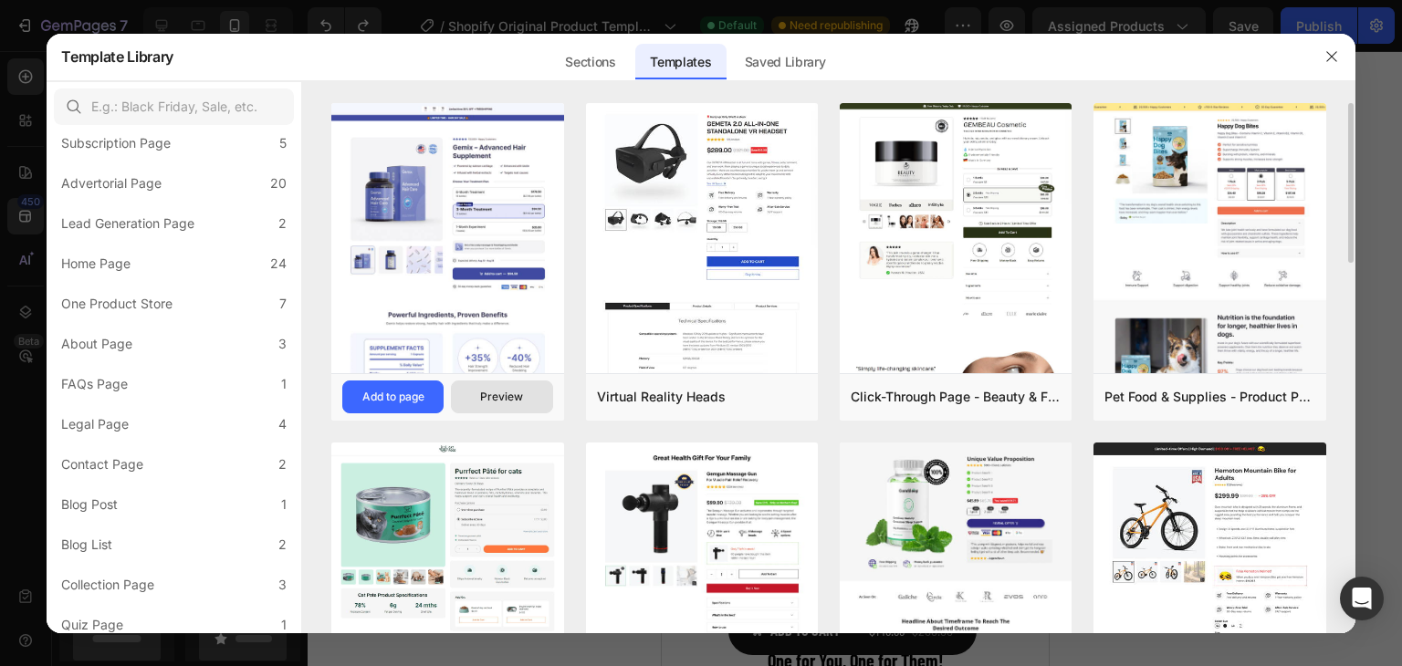
click at [500, 410] on button "Preview" at bounding box center [501, 397] width 101 height 33
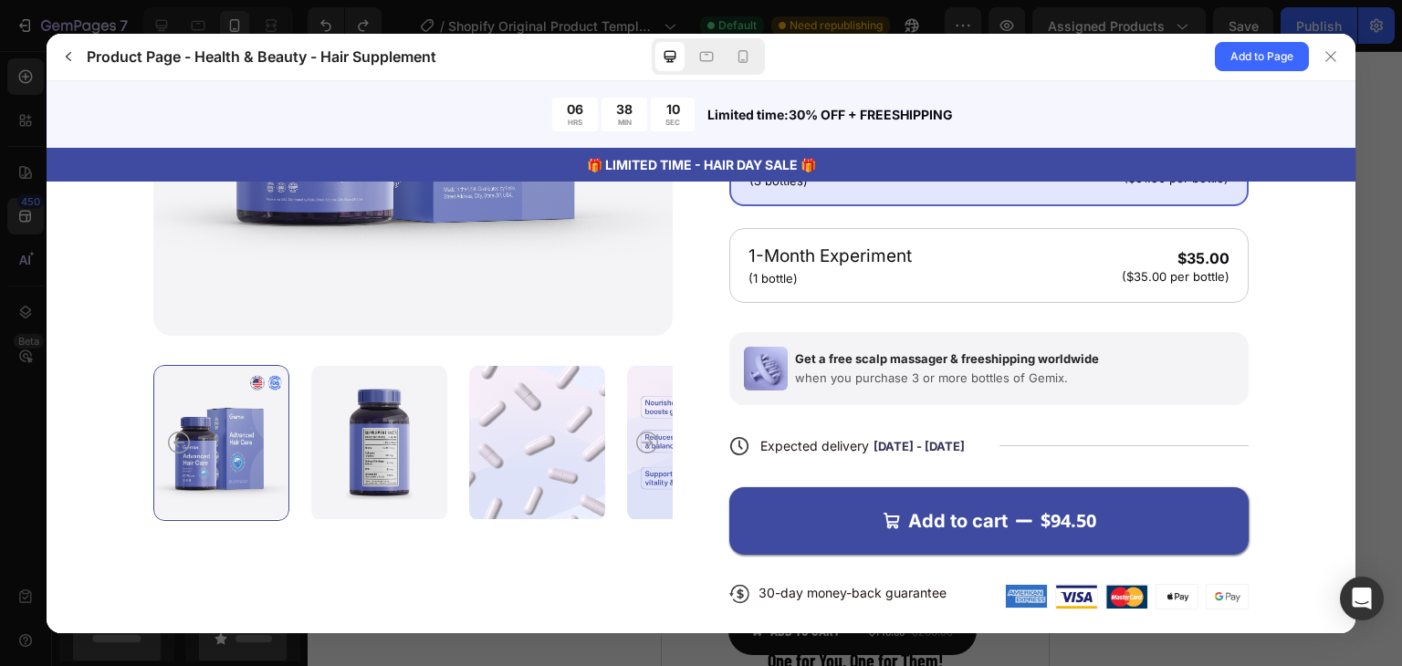
scroll to position [548, 0]
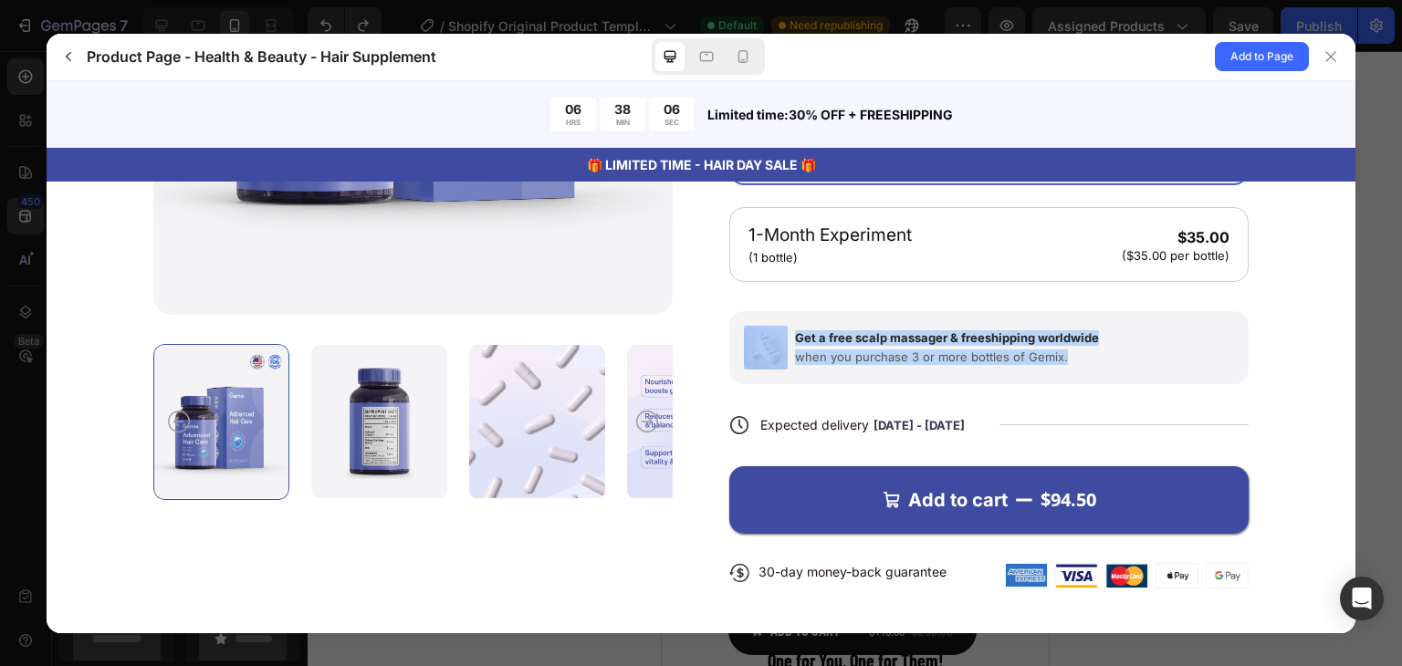
drag, startPoint x: 727, startPoint y: 323, endPoint x: 1223, endPoint y: 386, distance: 499.6
click at [1223, 386] on div "122,000+ Happy Customers Gemix – Advanced Hair Supplement" at bounding box center [988, 172] width 519 height 889
click at [1178, 374] on gp-row "Get a free scalp massager & freeshipping worldwide when you purchase 3 or more …" at bounding box center [988, 346] width 519 height 73
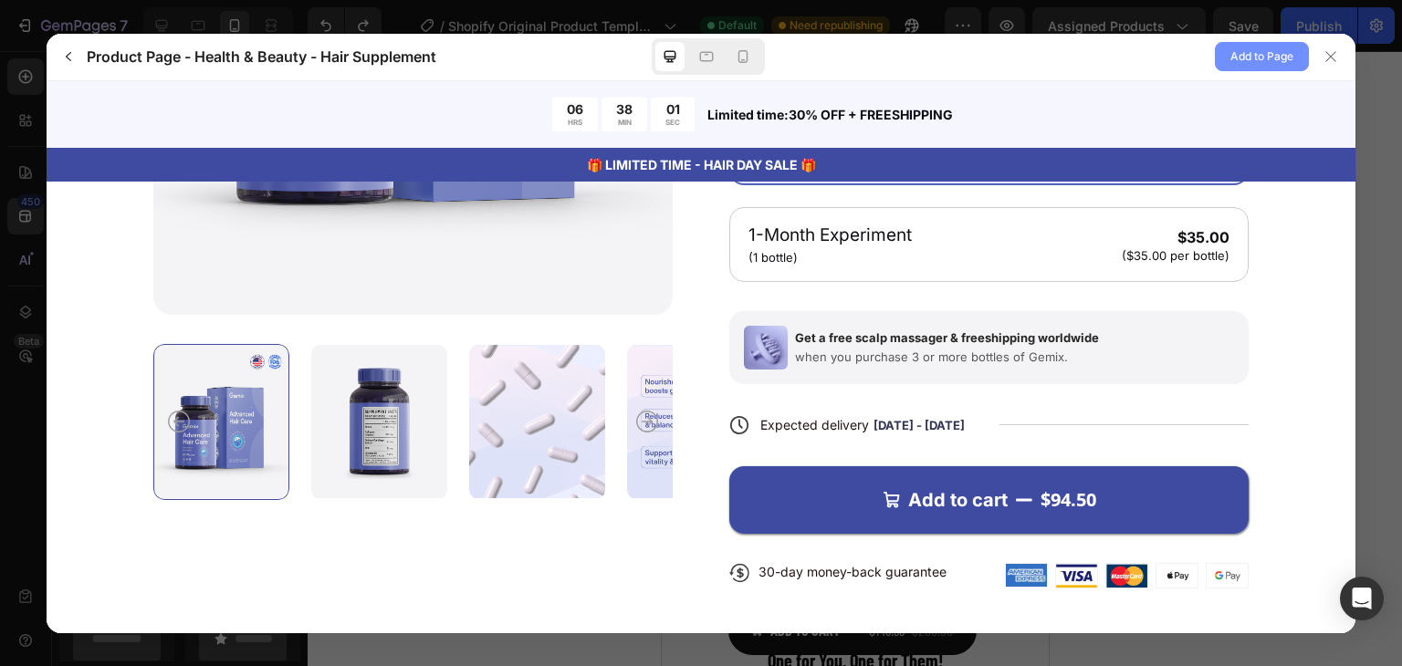
click at [1257, 63] on span "Add to Page" at bounding box center [1261, 57] width 63 height 22
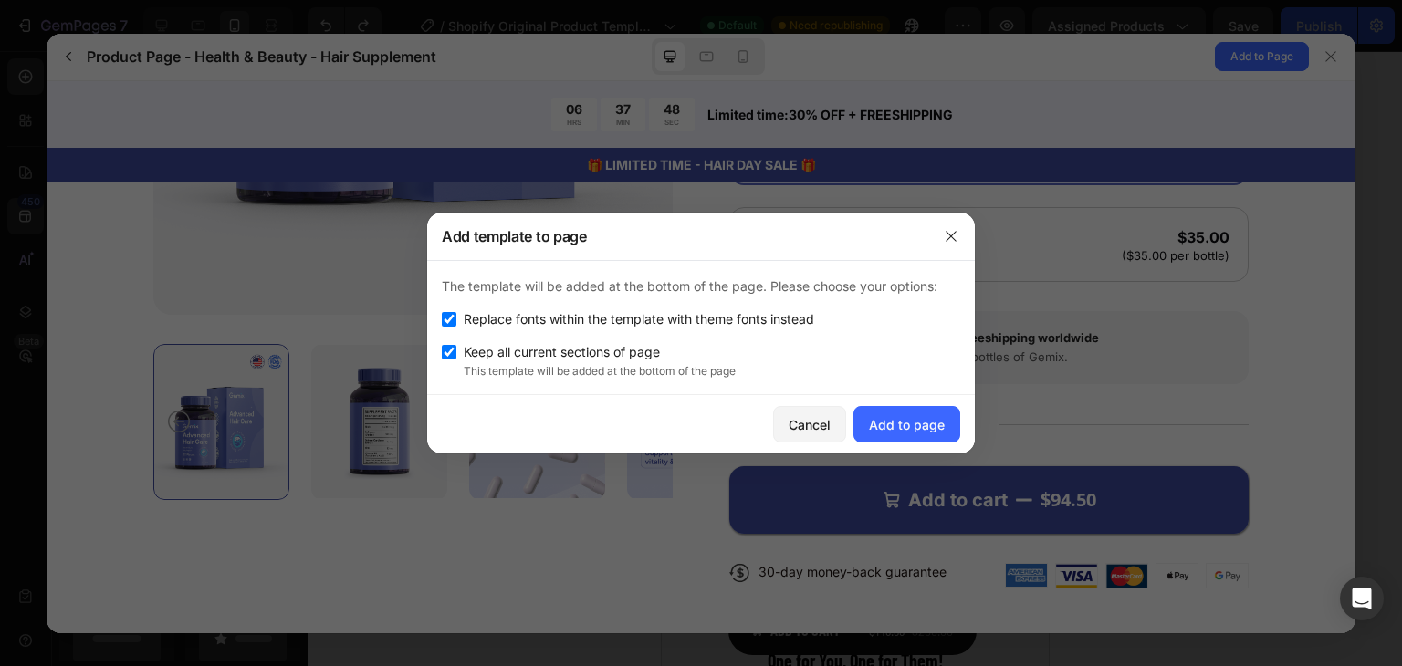
click at [455, 319] on input "checkbox" at bounding box center [449, 319] width 15 height 15
checkbox input "false"
click at [935, 425] on div "Add to page" at bounding box center [907, 424] width 76 height 19
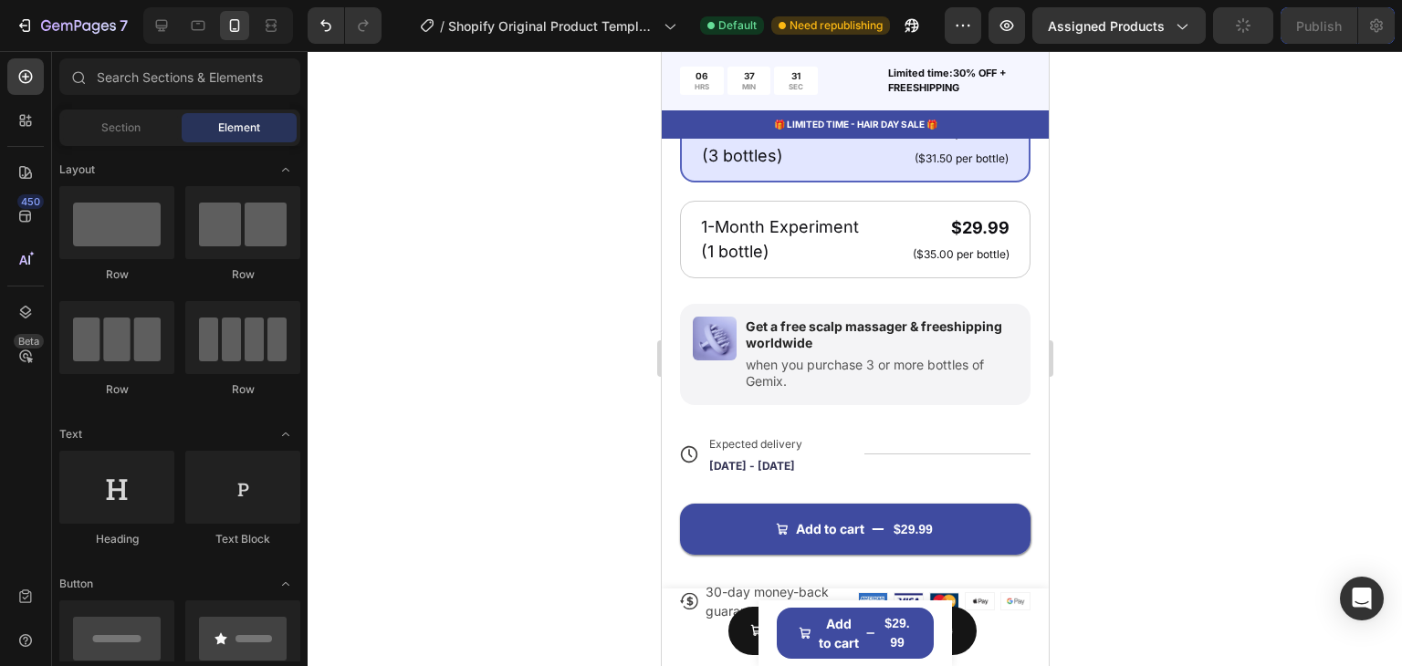
scroll to position [8292, 0]
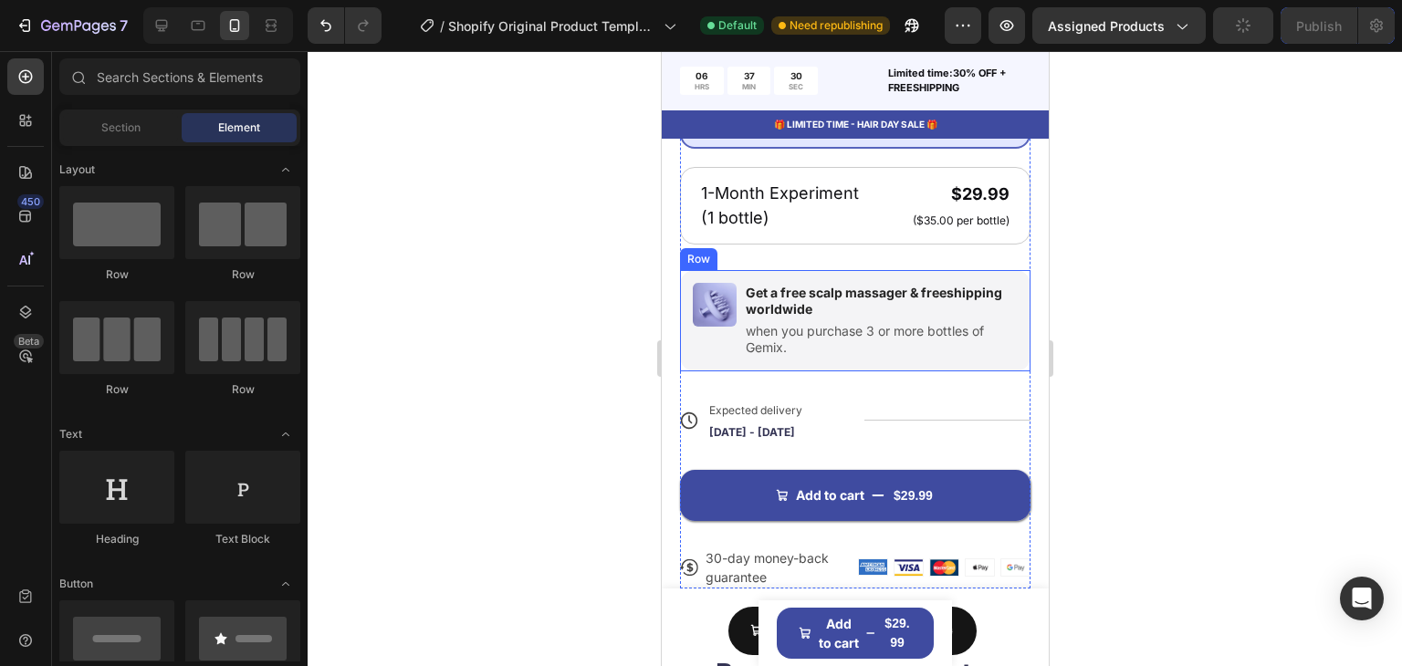
click at [733, 270] on div "Image Get a free scalp massager & freeshipping worldwide Text Block when you pu…" at bounding box center [854, 320] width 351 height 101
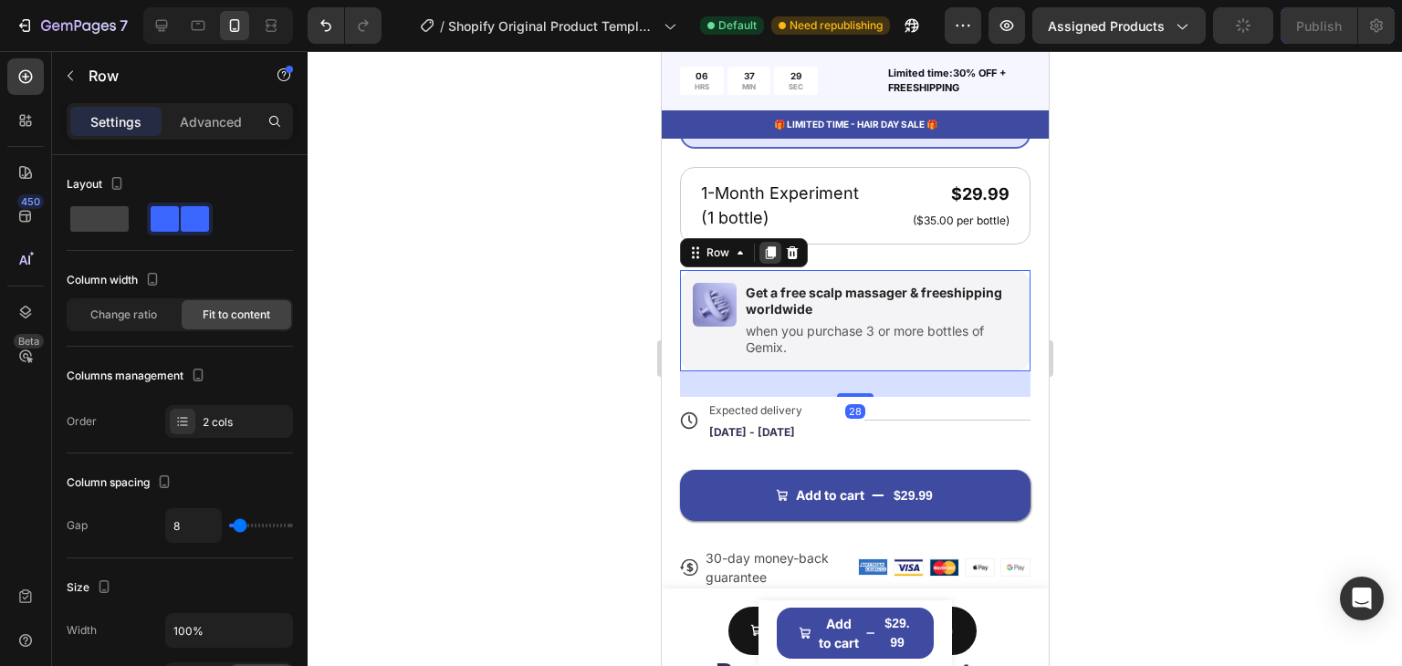
click at [768, 246] on icon at bounding box center [770, 252] width 10 height 13
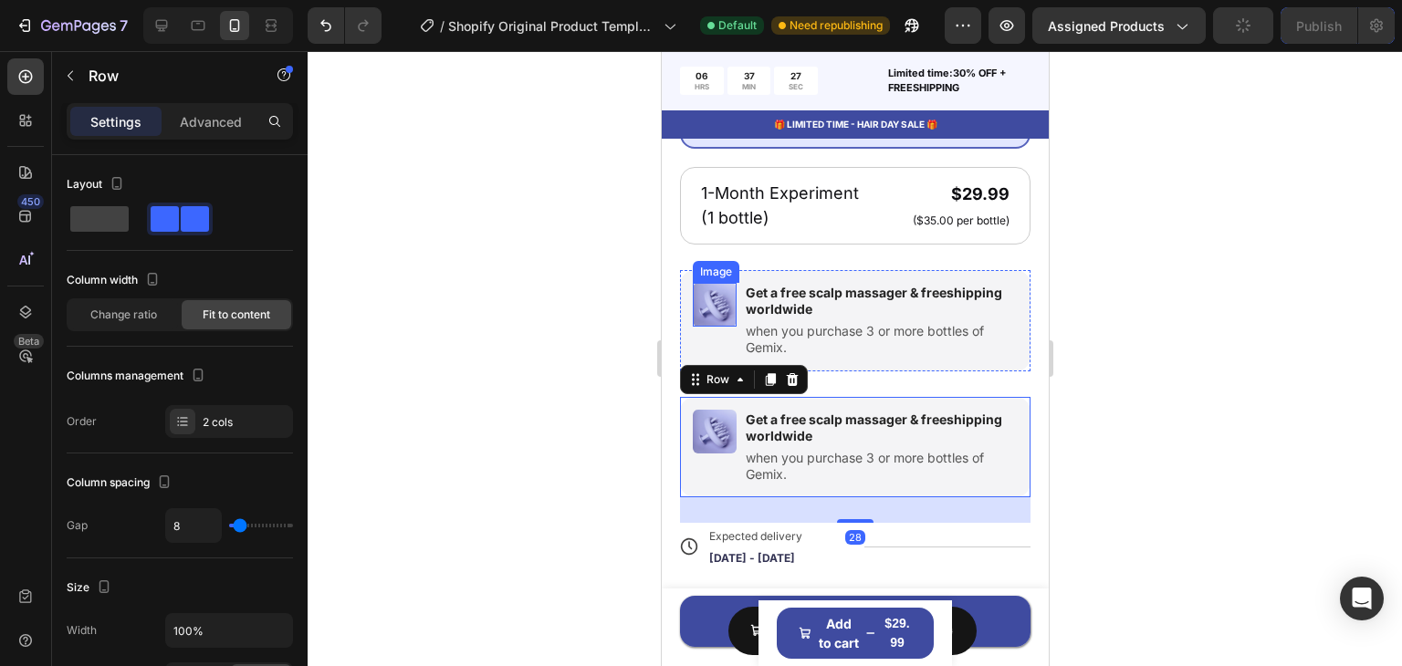
scroll to position [708, 0]
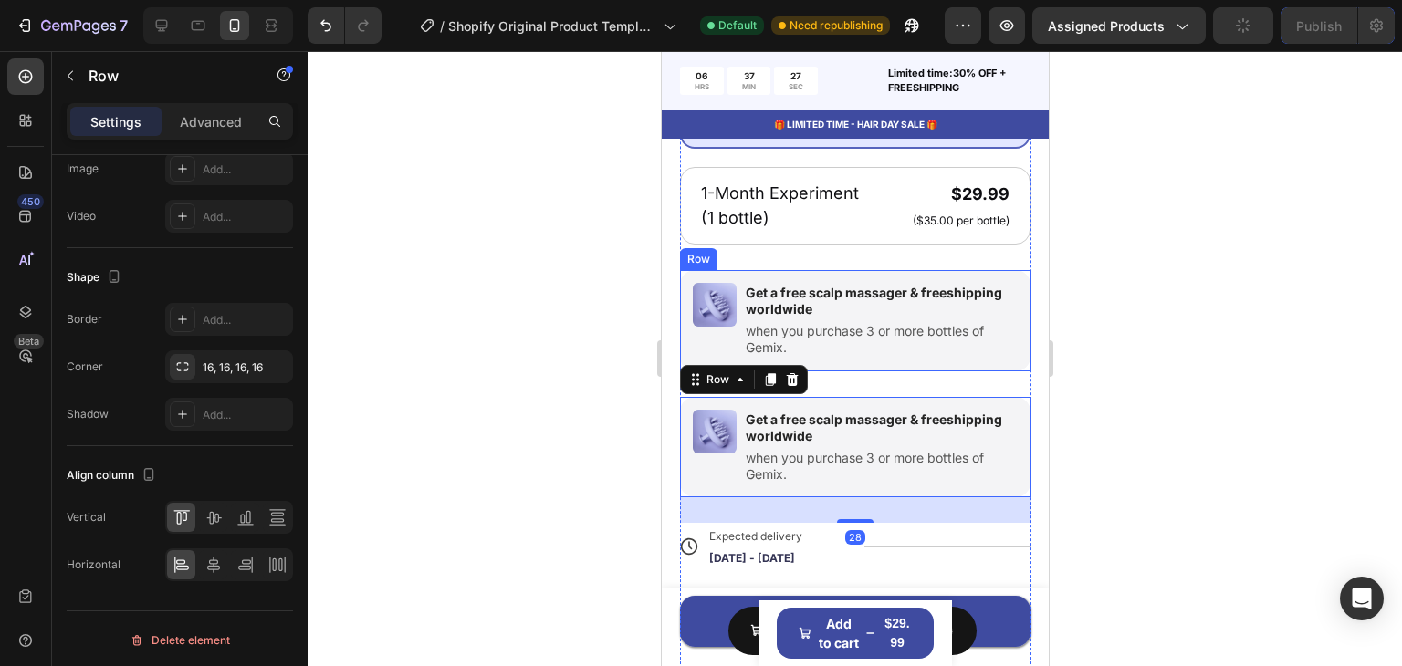
click at [762, 270] on div "Image Get a free scalp massager & freeshipping worldwide Text Block when you pu…" at bounding box center [854, 320] width 351 height 101
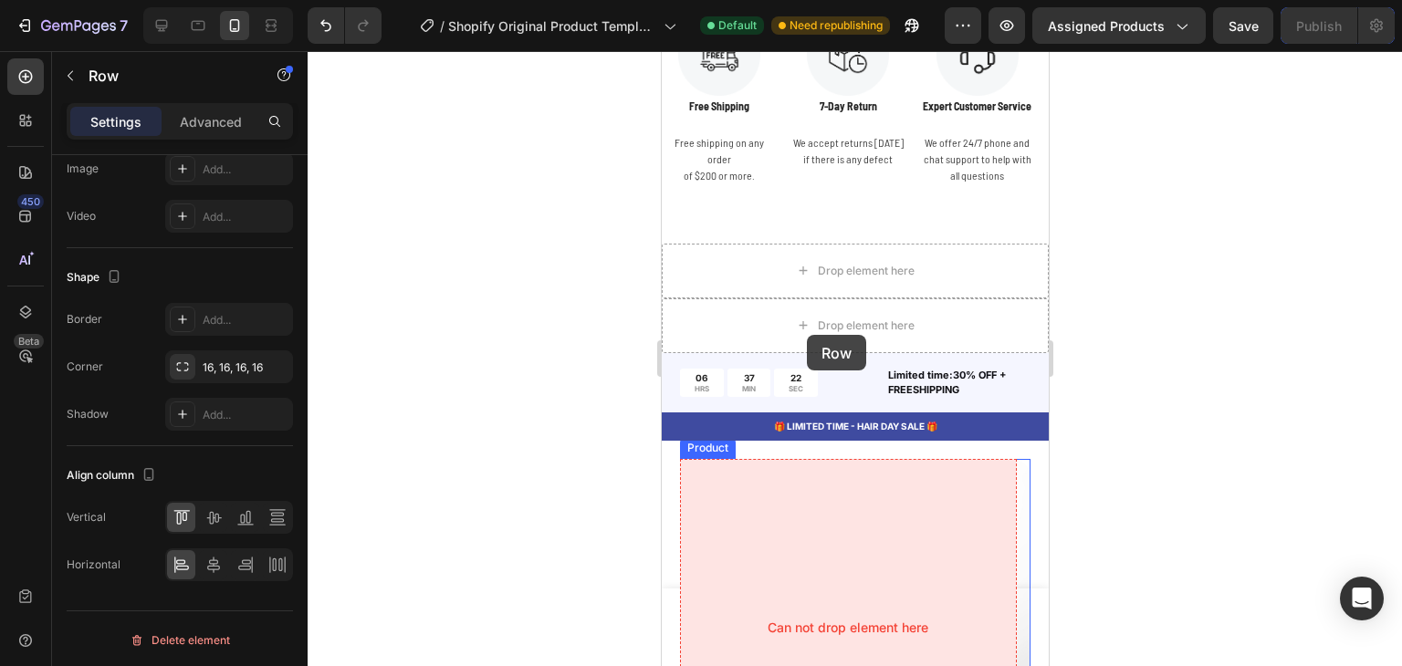
scroll to position [7105, 0]
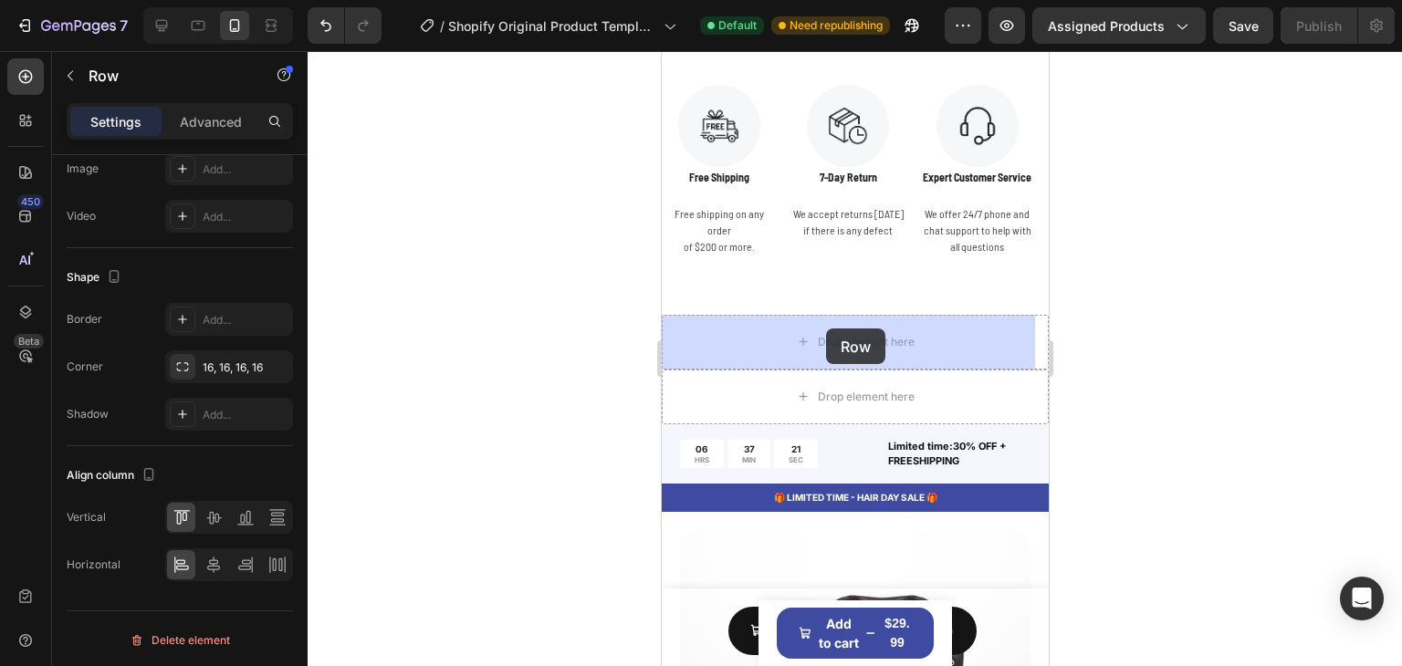
drag, startPoint x: 710, startPoint y: 242, endPoint x: 825, endPoint y: 329, distance: 144.0
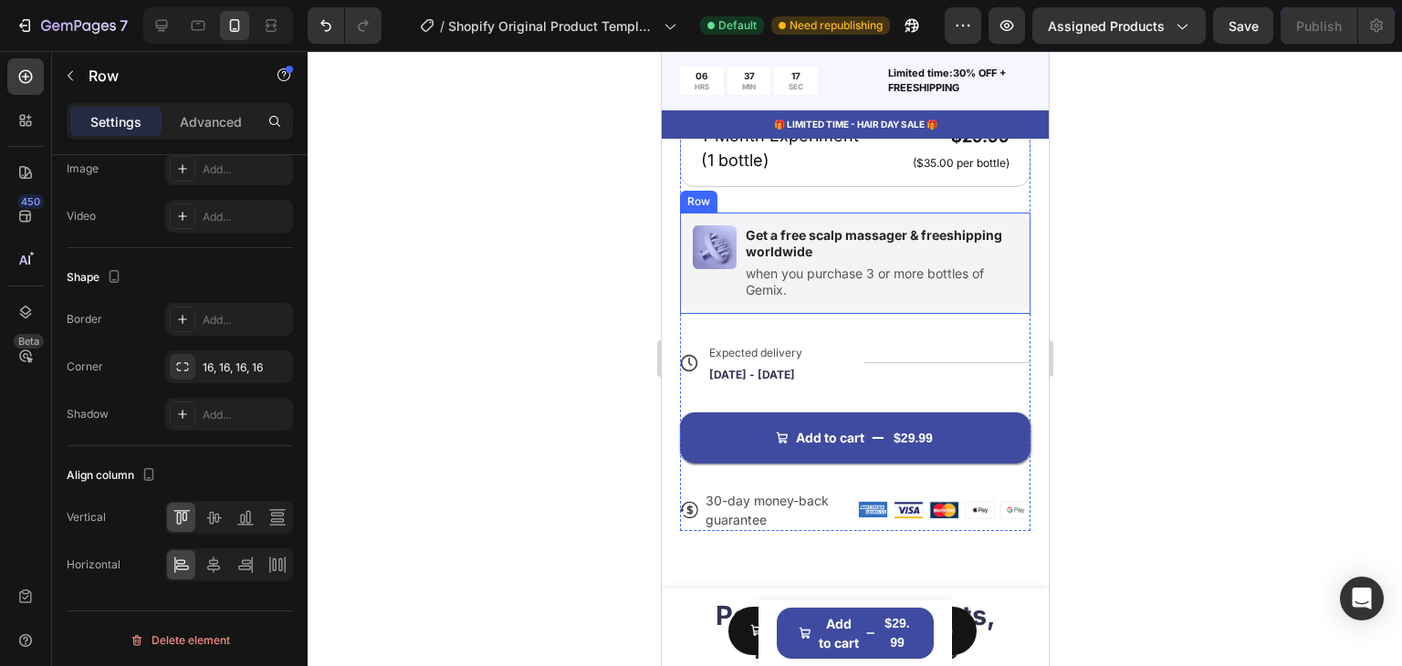
scroll to position [8474, 0]
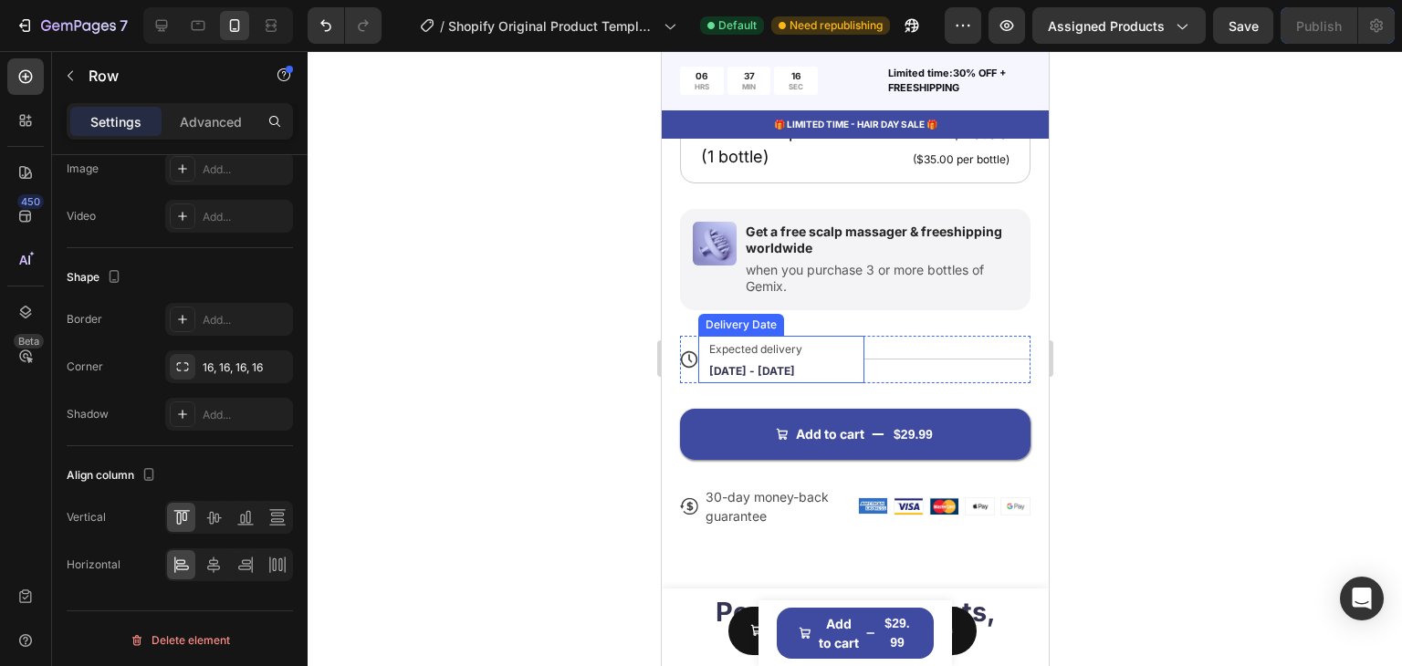
click at [776, 341] on div "Expected delivery [DATE] - [DATE]" at bounding box center [772, 359] width 131 height 47
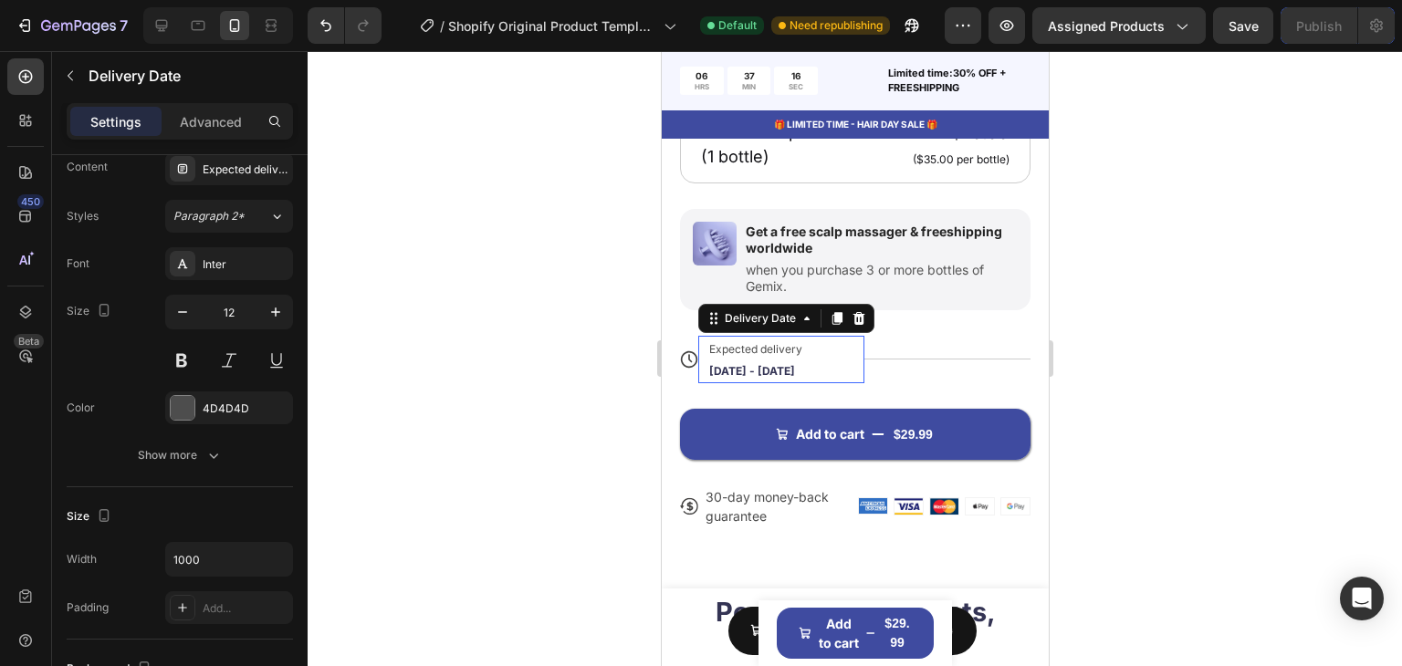
scroll to position [0, 0]
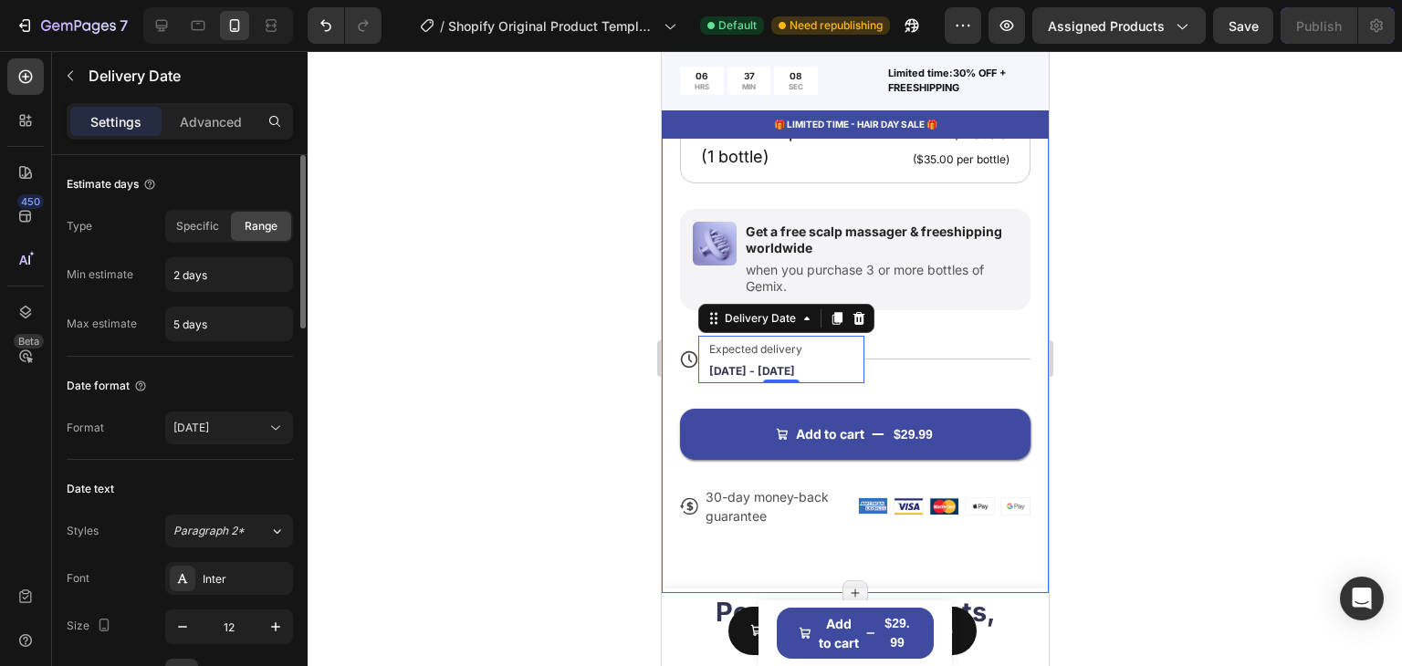
click at [240, 446] on div "Date format Format [DATE]" at bounding box center [180, 408] width 226 height 103
click at [242, 439] on button "[DATE]" at bounding box center [229, 428] width 128 height 33
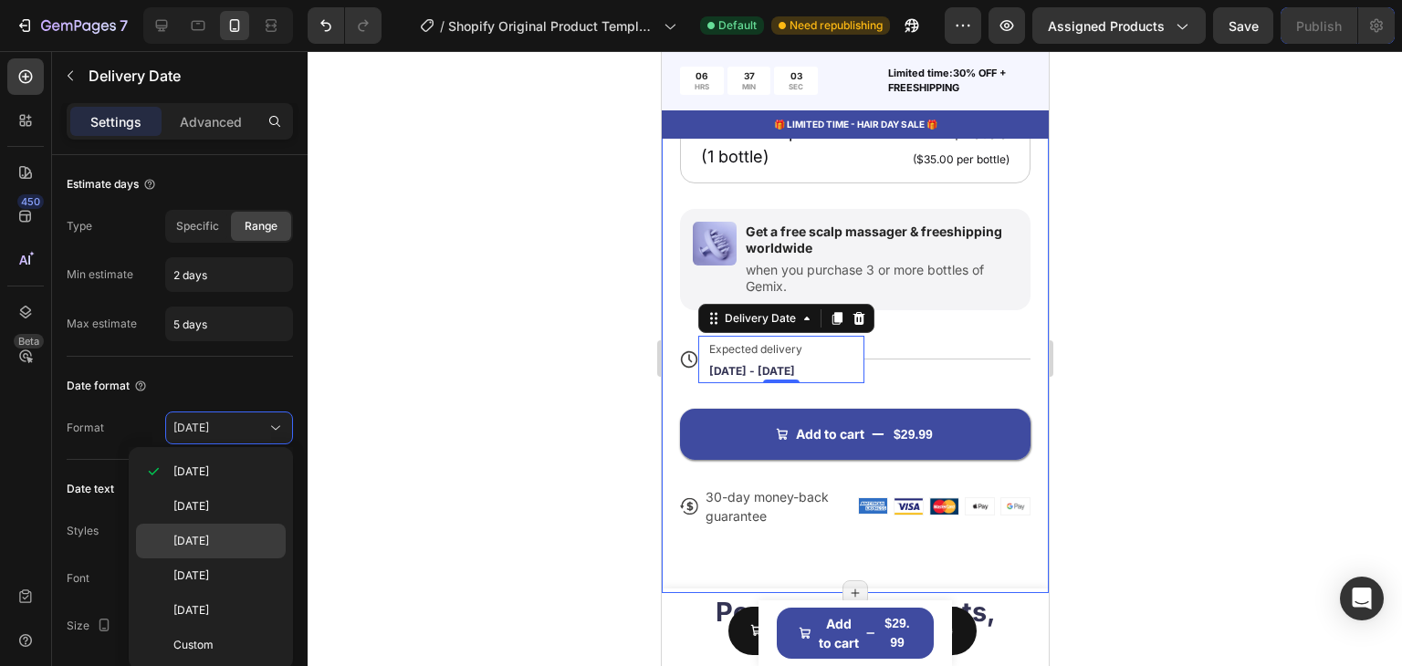
click at [209, 542] on span "[DATE]" at bounding box center [191, 541] width 36 height 16
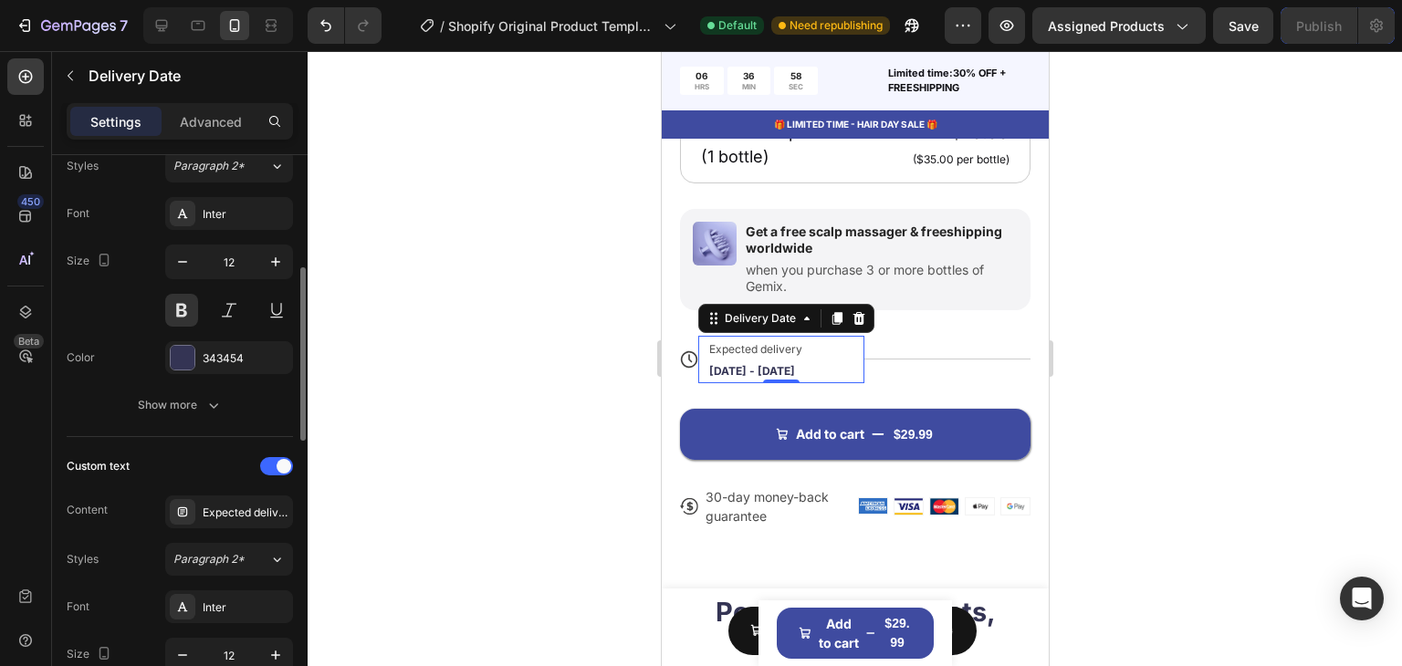
scroll to position [639, 0]
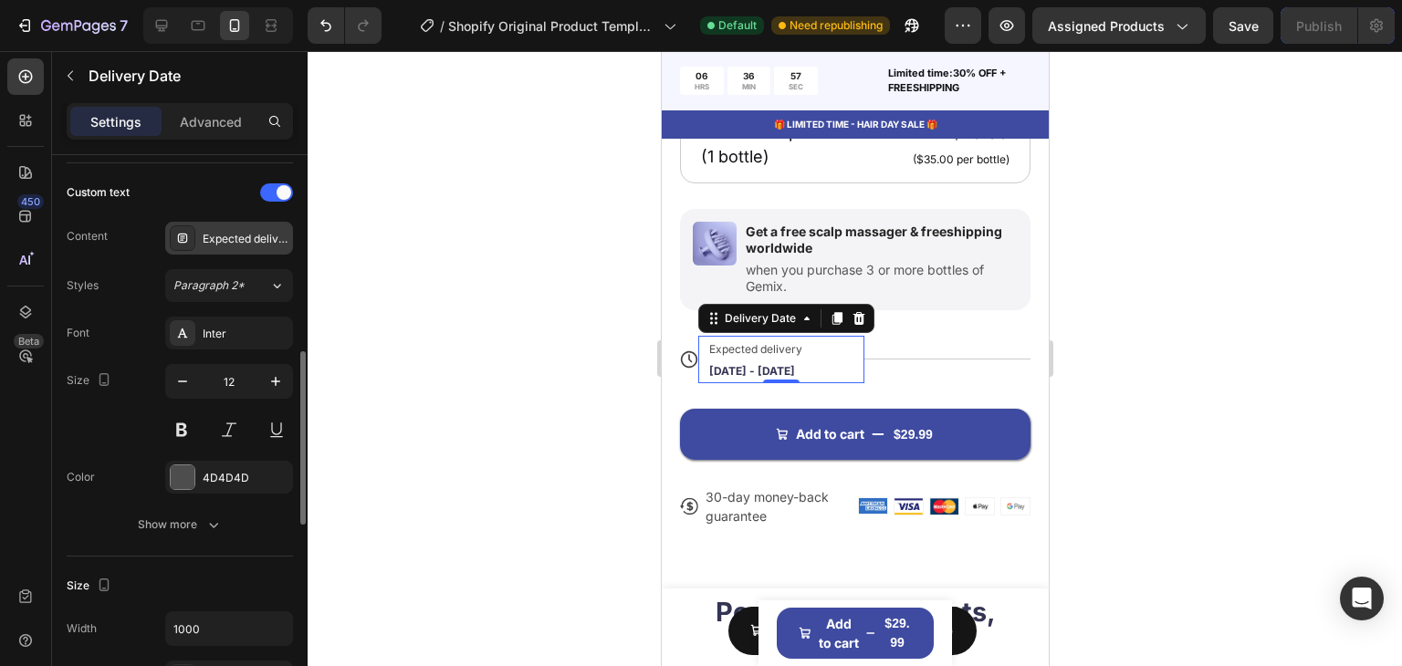
click at [243, 231] on div "Expected delivery" at bounding box center [246, 239] width 86 height 16
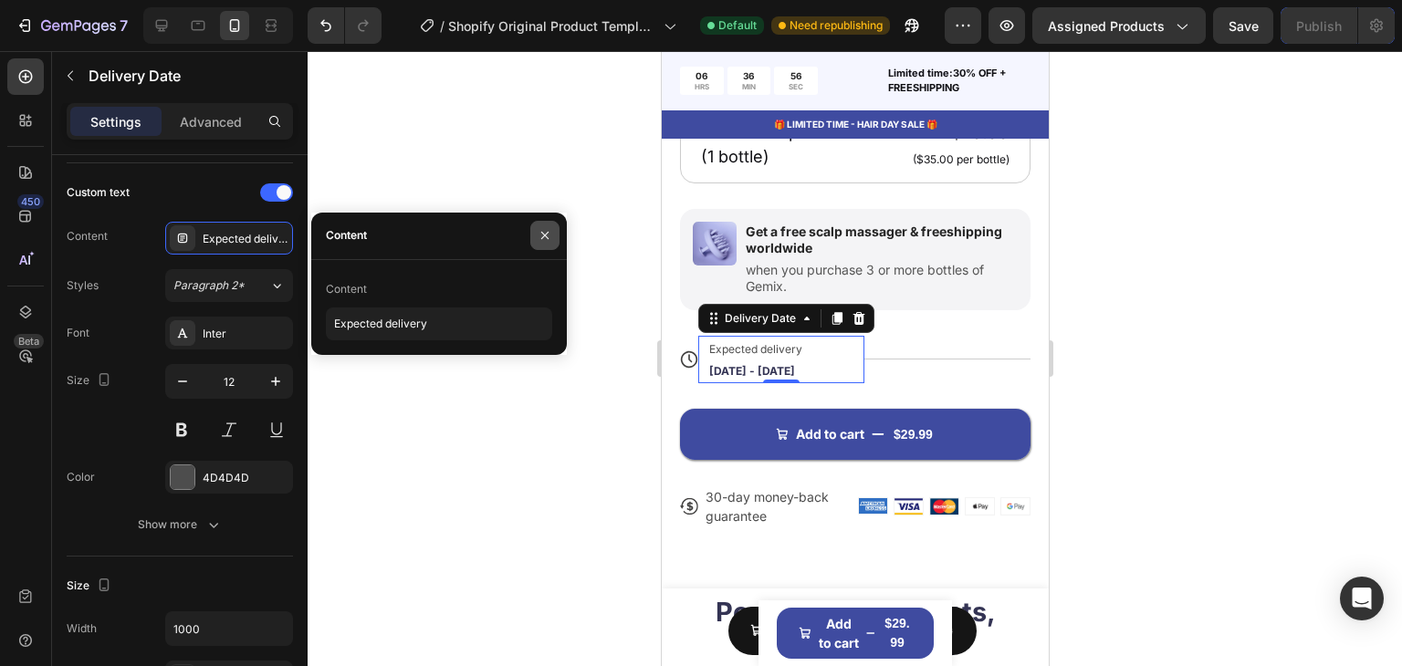
click at [545, 237] on icon "button" at bounding box center [545, 235] width 15 height 15
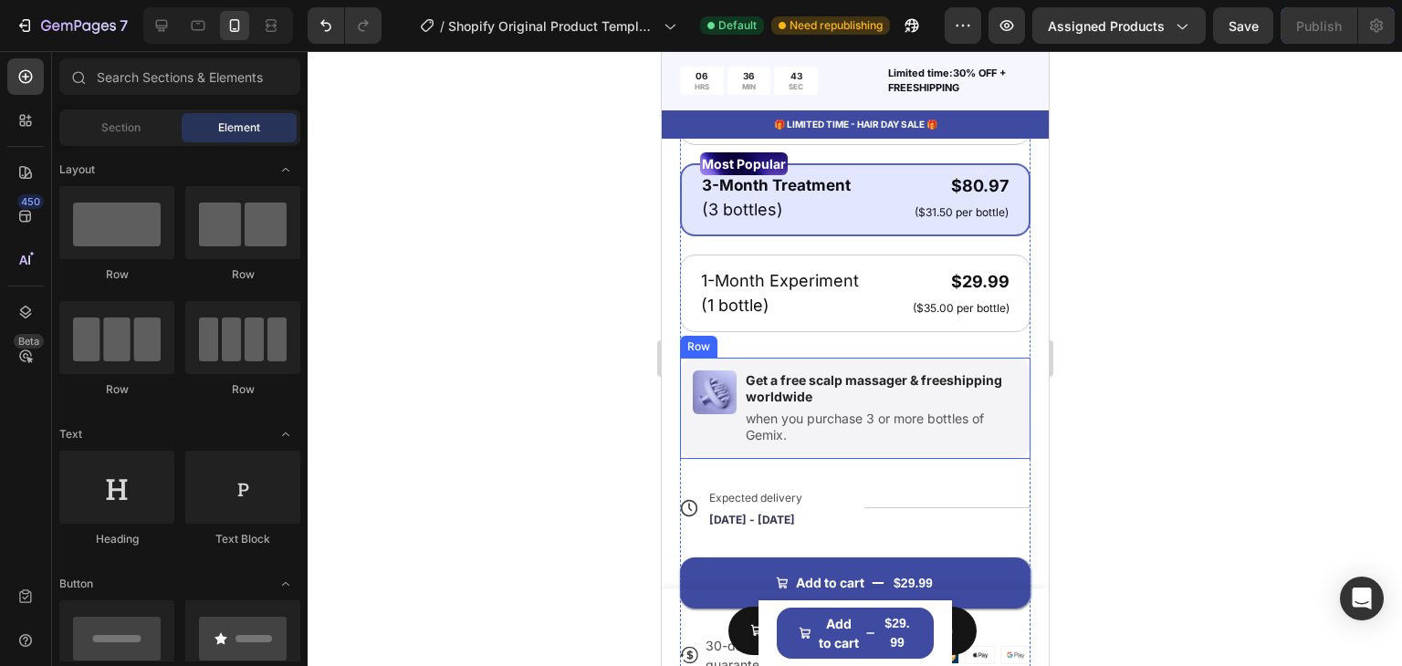
scroll to position [8417, 0]
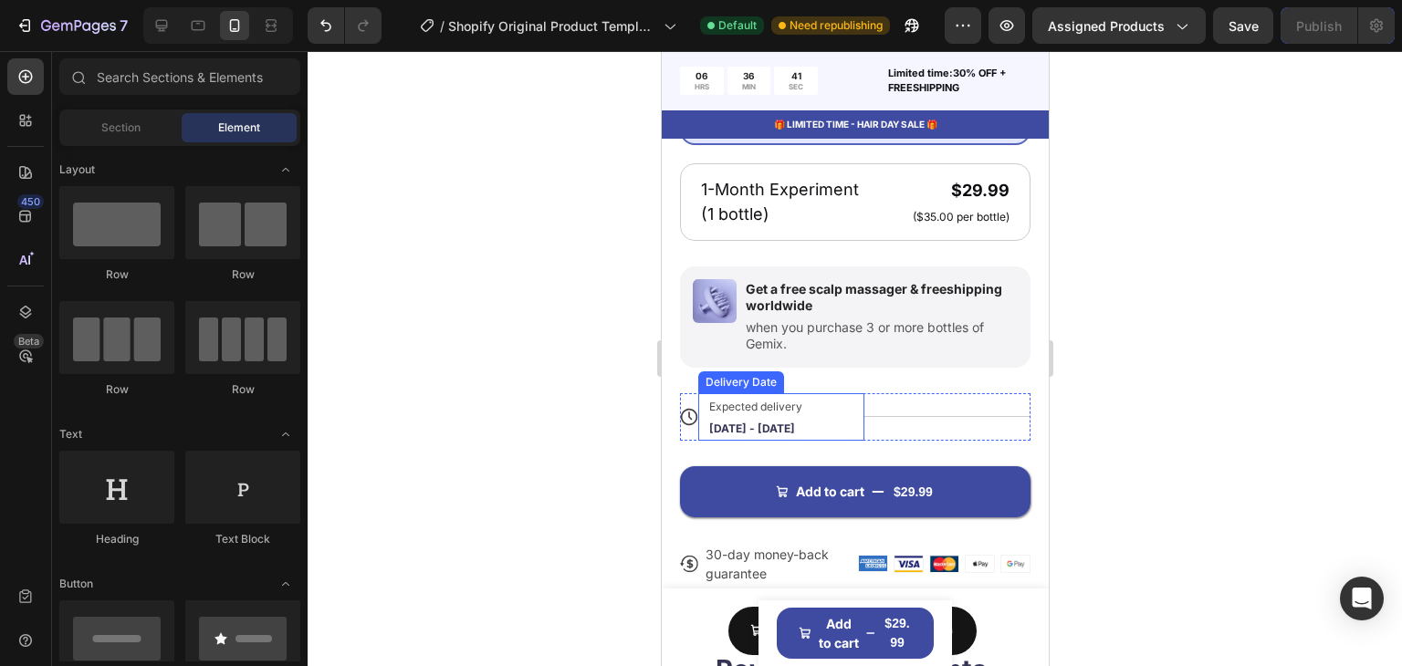
click at [844, 393] on div "Expected delivery [DATE] - [DATE] Delivery Date" at bounding box center [780, 416] width 166 height 47
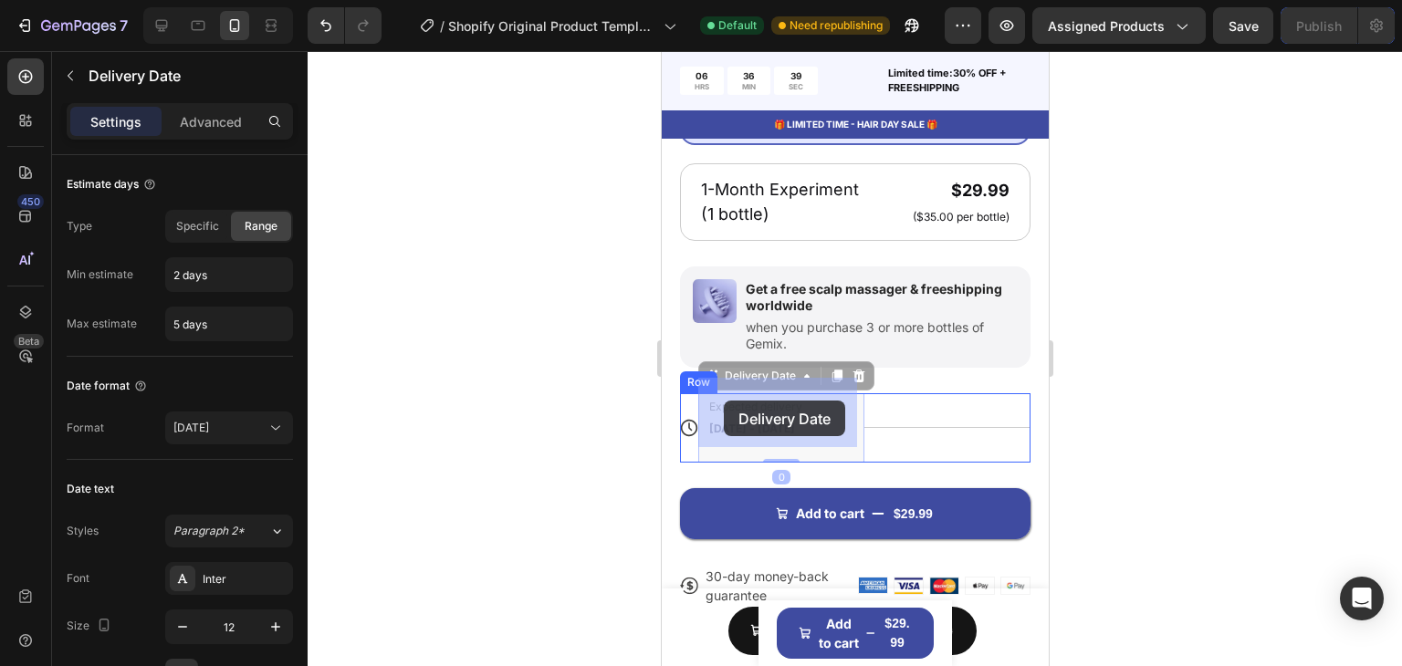
drag, startPoint x: 739, startPoint y: 363, endPoint x: 723, endPoint y: 401, distance: 40.9
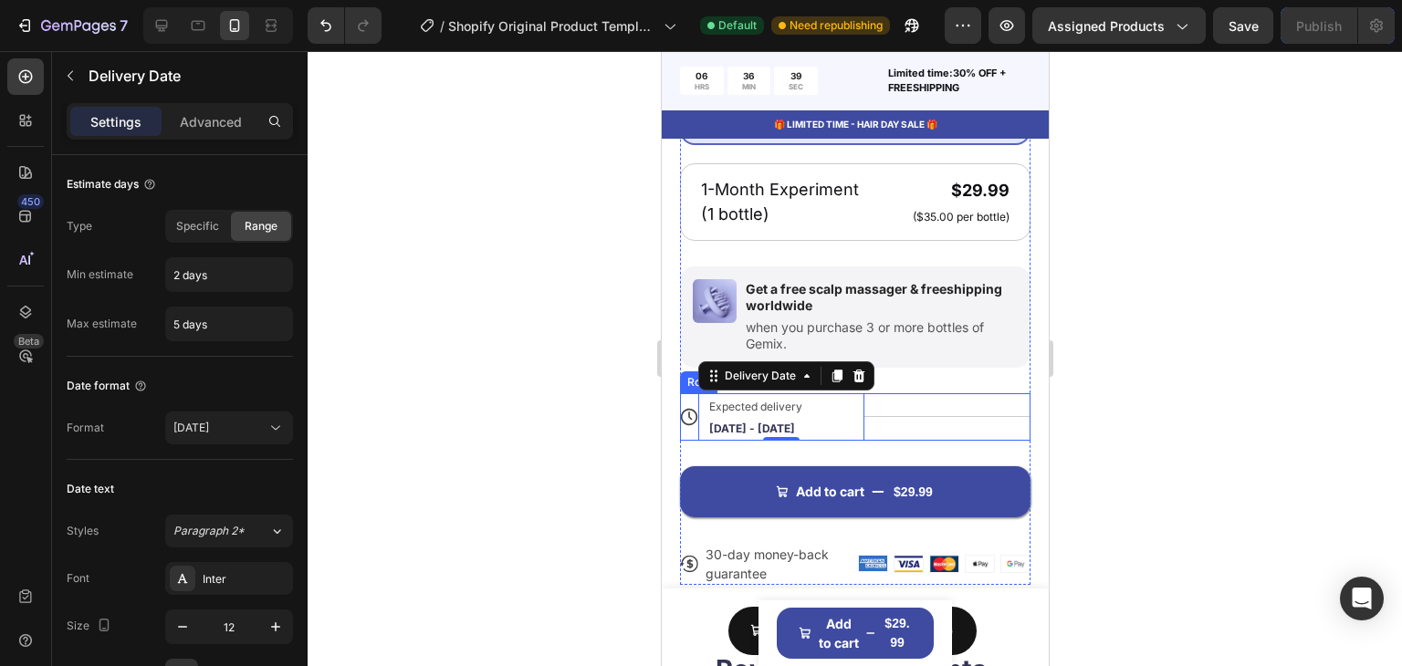
click at [936, 393] on div "Title Line" at bounding box center [947, 416] width 166 height 47
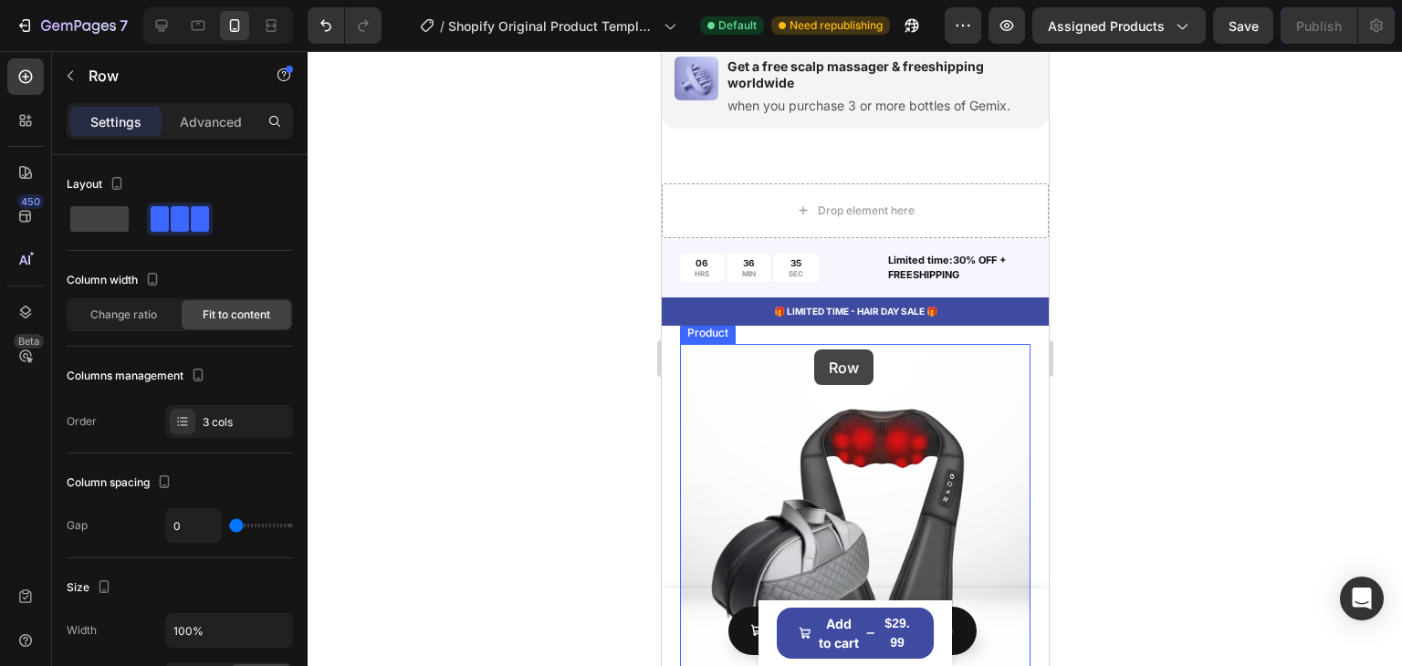
scroll to position [7221, 0]
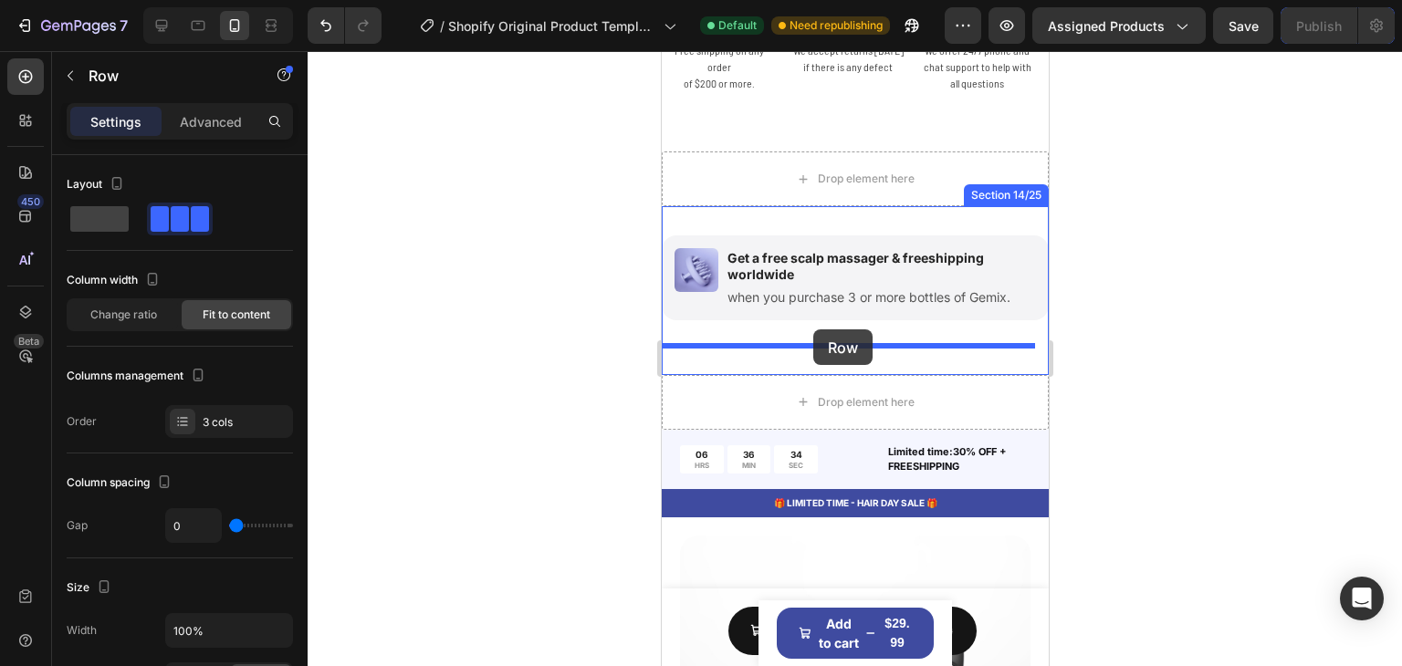
drag, startPoint x: 716, startPoint y: 360, endPoint x: 812, endPoint y: 330, distance: 101.3
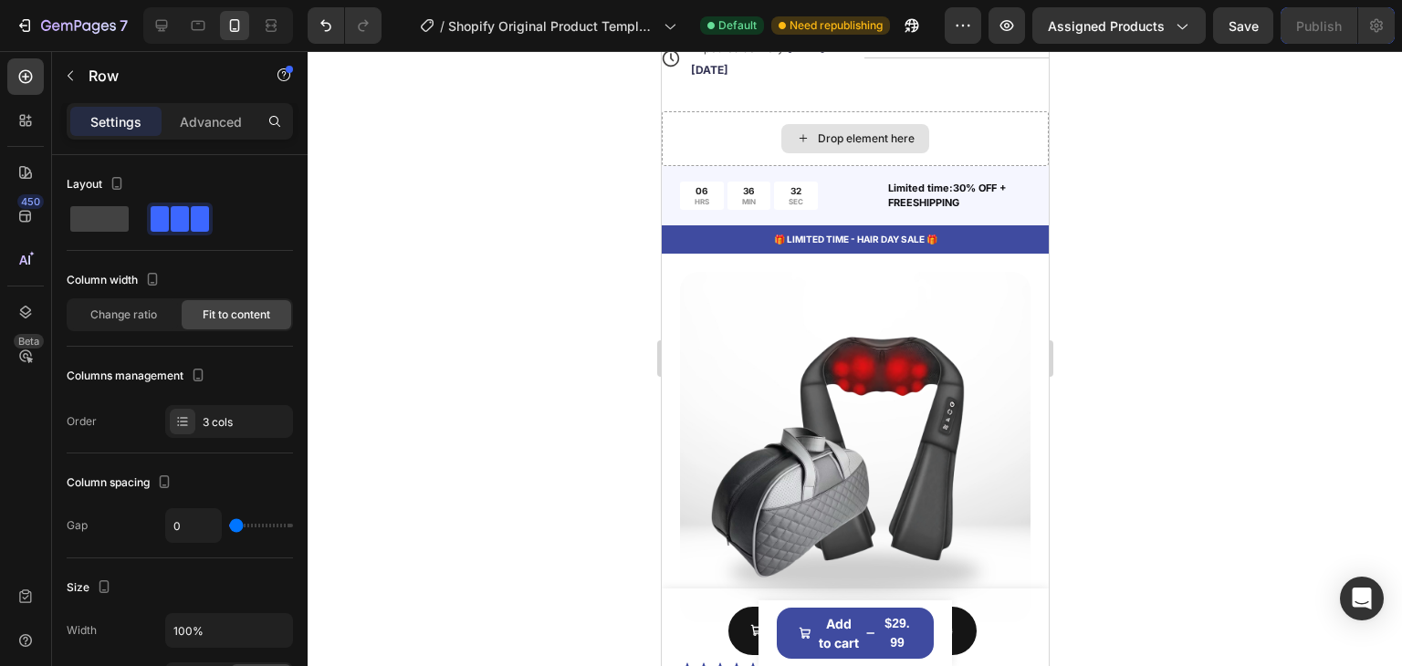
scroll to position [7364, 0]
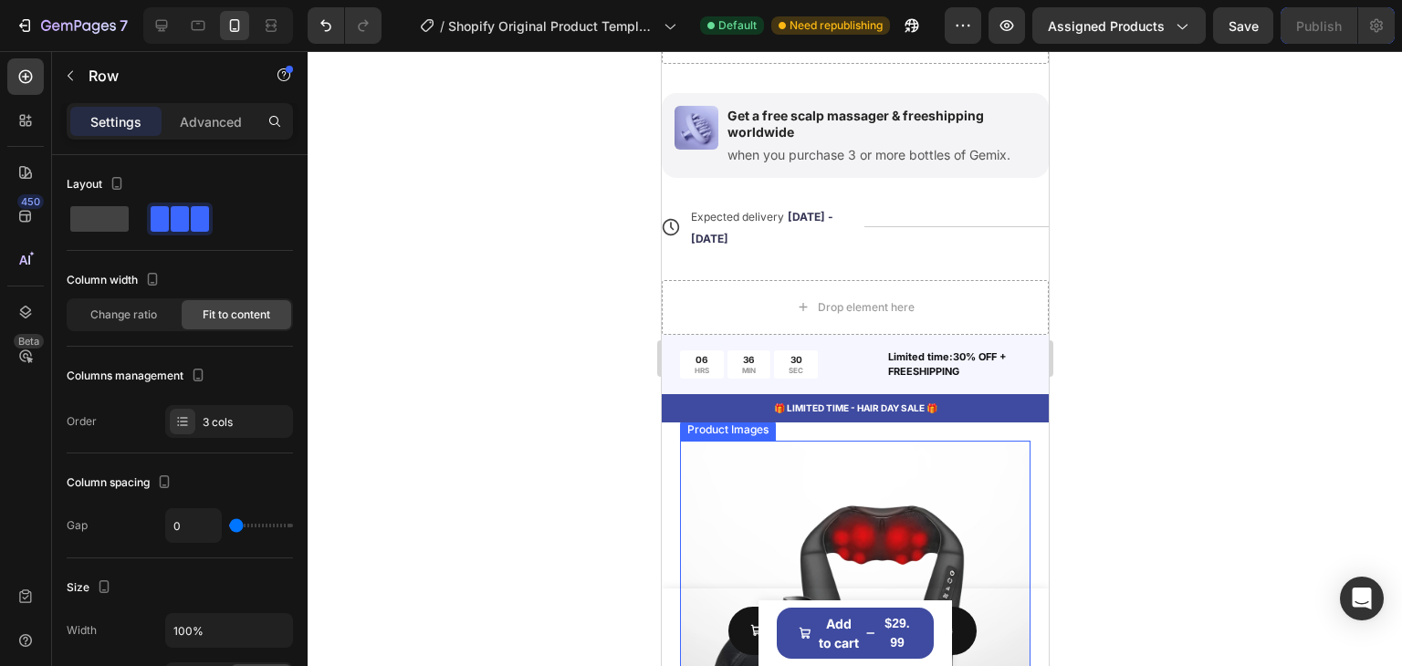
click at [965, 449] on img at bounding box center [854, 616] width 351 height 351
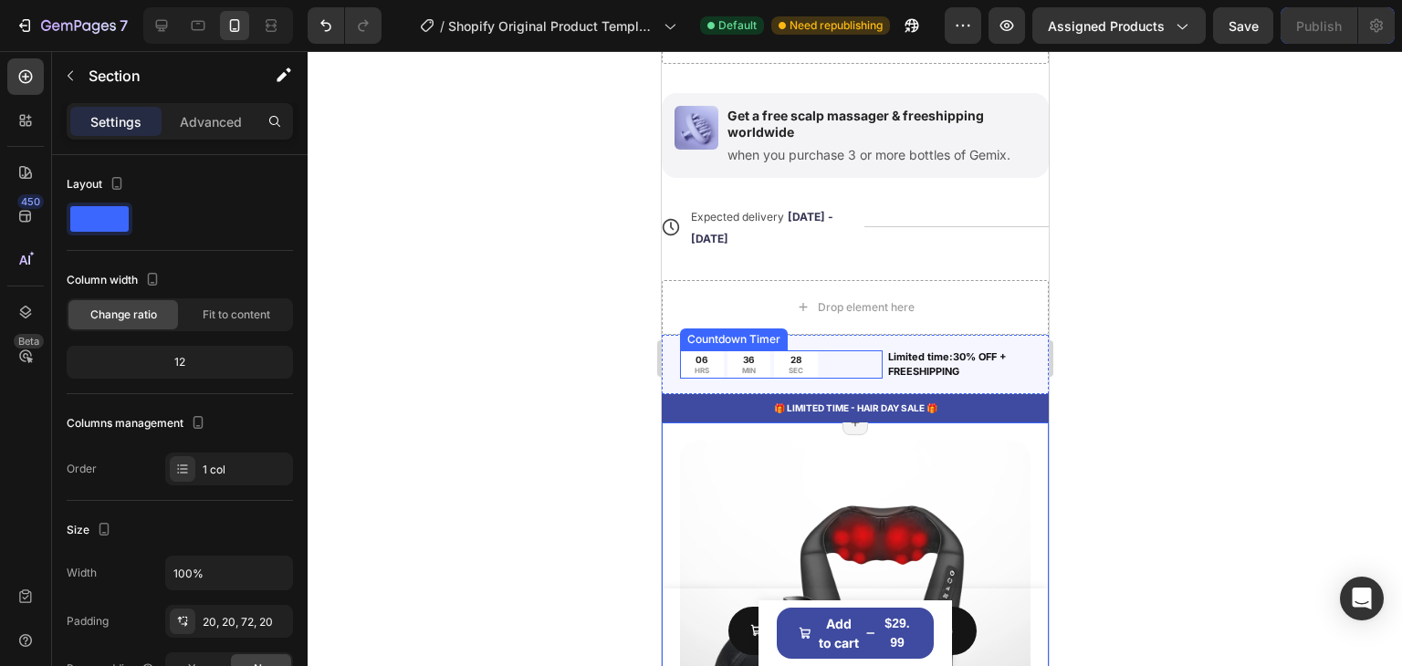
click at [846, 356] on div "06 HRS 36 MIN 28 SEC" at bounding box center [780, 365] width 203 height 28
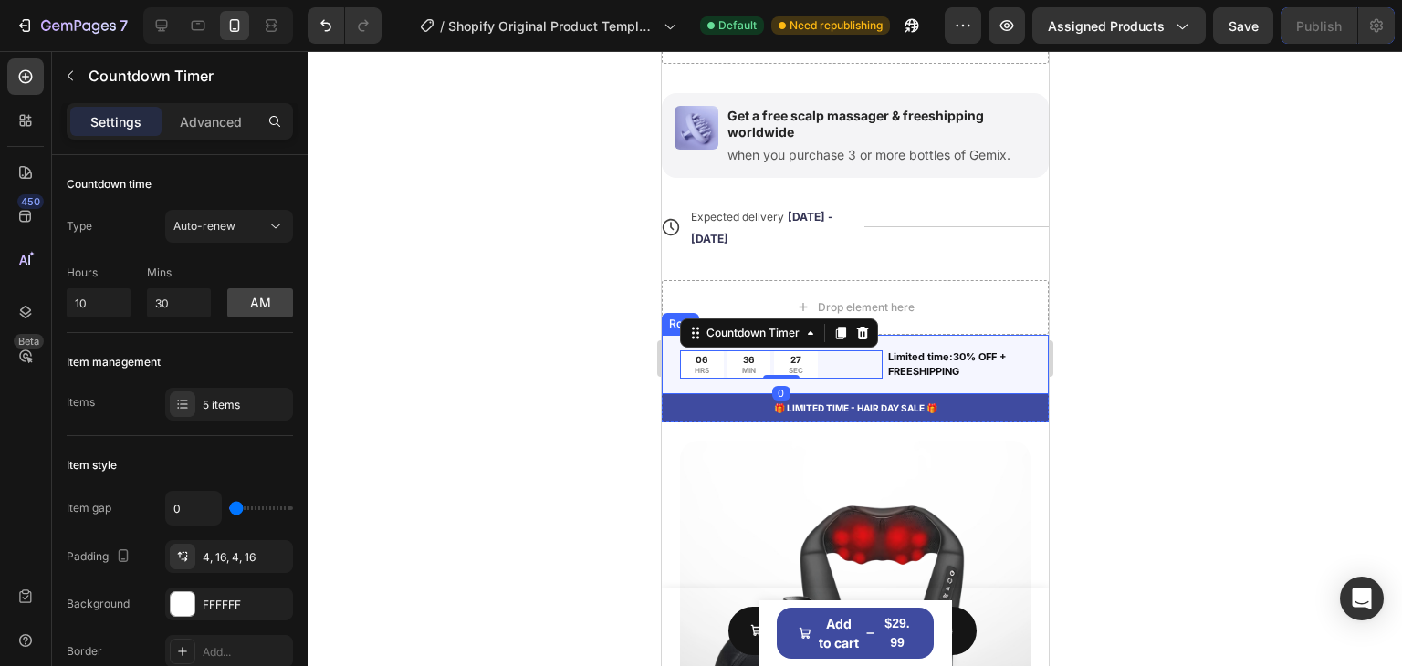
click at [898, 340] on div "06 HRS 36 MIN 27 SEC Countdown Timer 0 Limited time:30% OFF + FREESHIPPING Text…" at bounding box center [854, 364] width 387 height 59
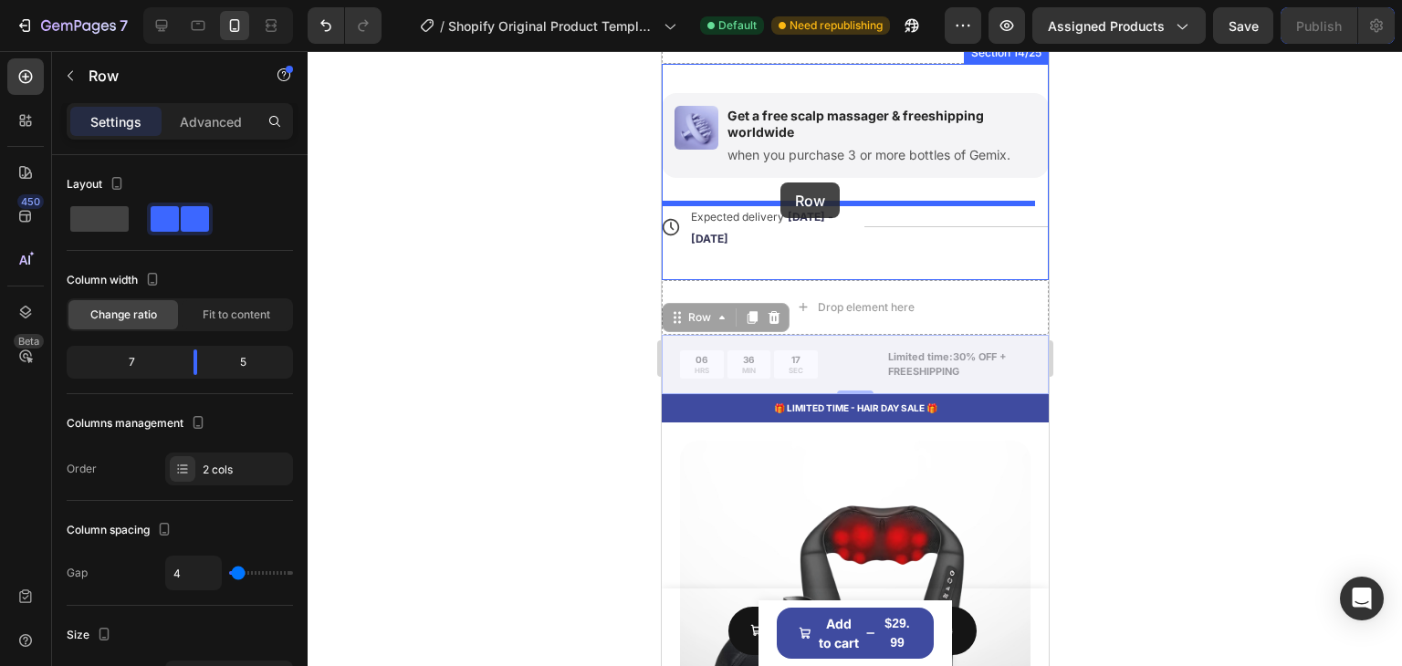
drag, startPoint x: 709, startPoint y: 319, endPoint x: 780, endPoint y: 183, distance: 153.1
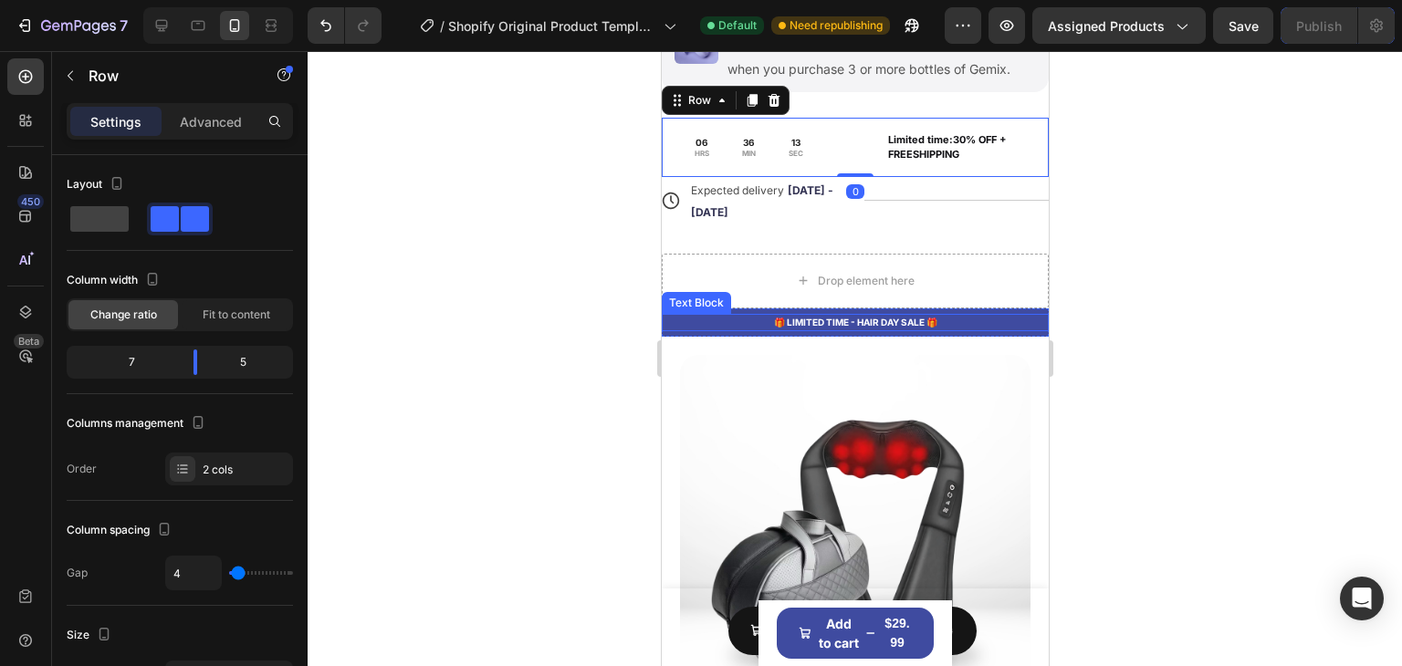
scroll to position [7455, 0]
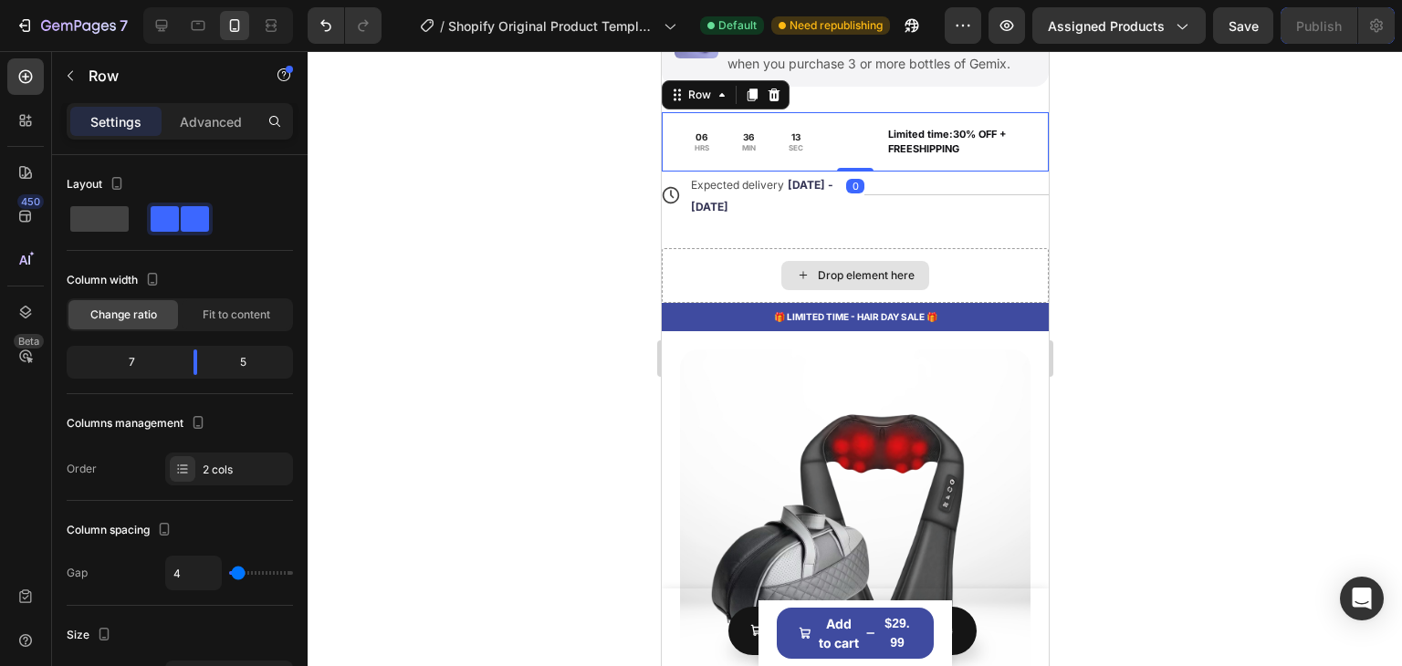
click at [968, 258] on div "Drop element here" at bounding box center [854, 275] width 387 height 55
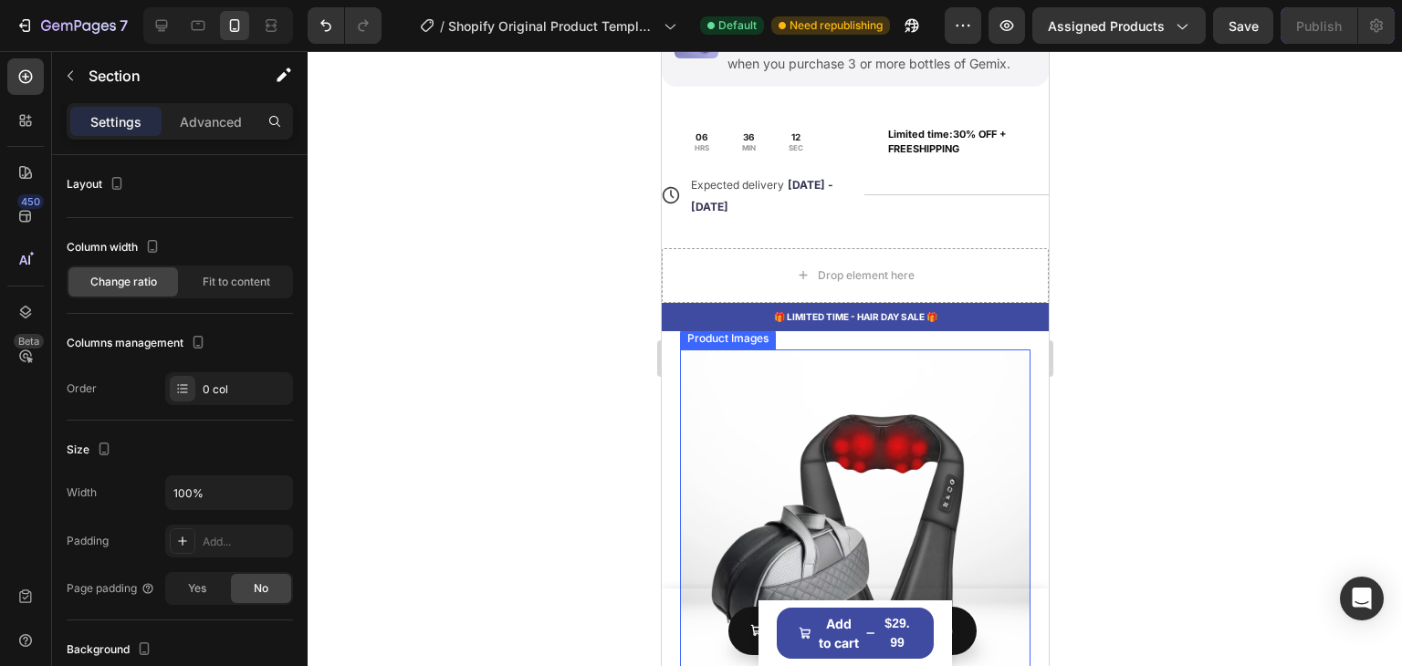
click at [996, 350] on img at bounding box center [854, 525] width 351 height 351
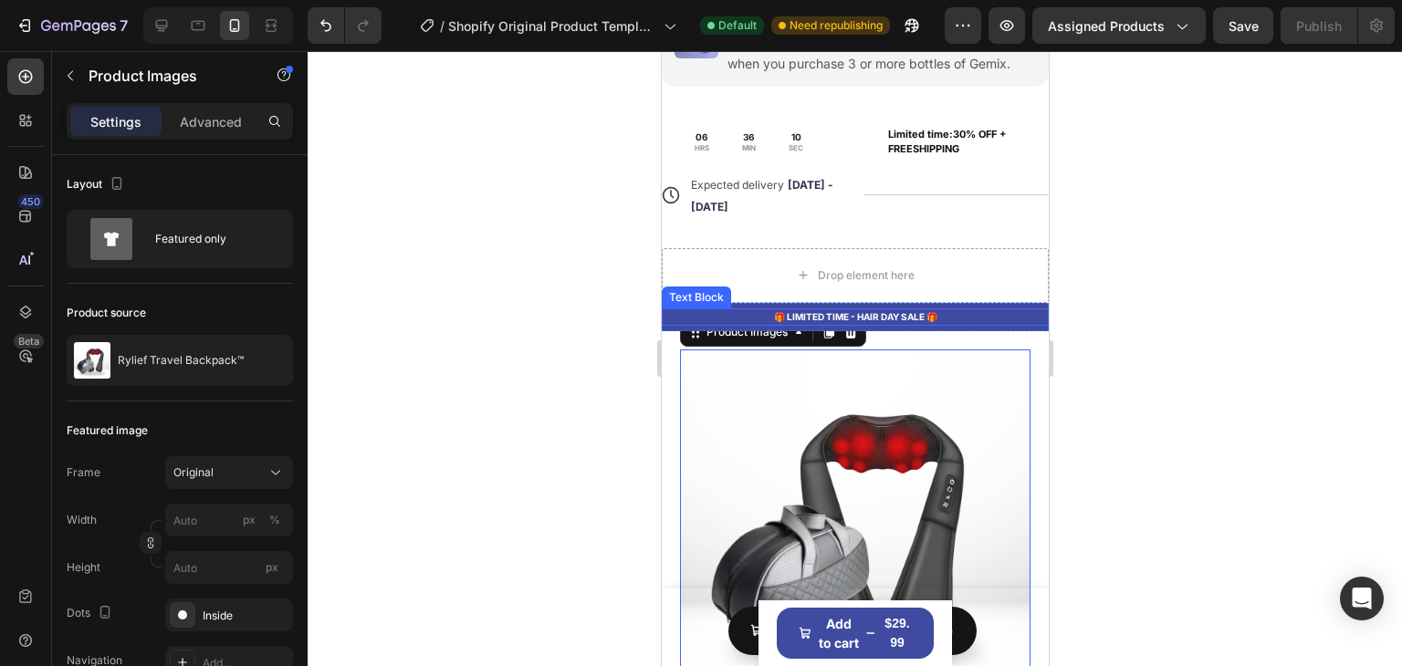
scroll to position [7364, 0]
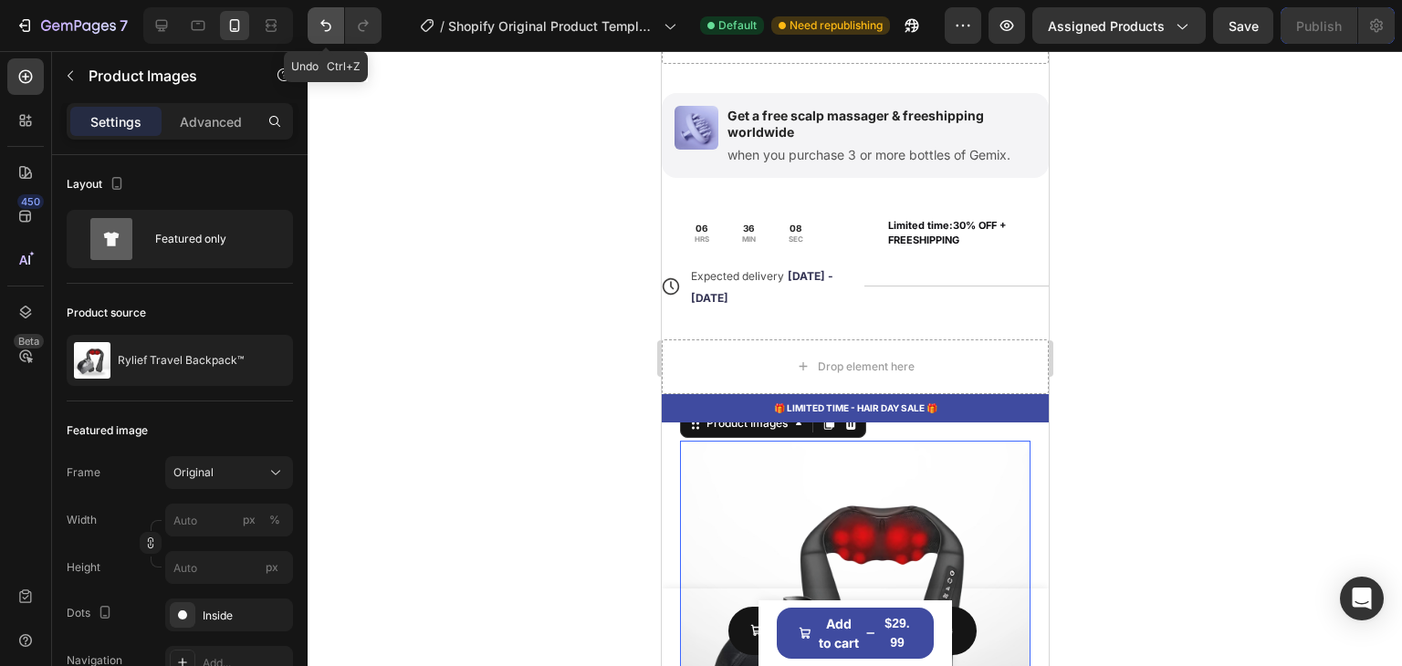
click at [315, 16] on button "Undo/Redo" at bounding box center [326, 25] width 37 height 37
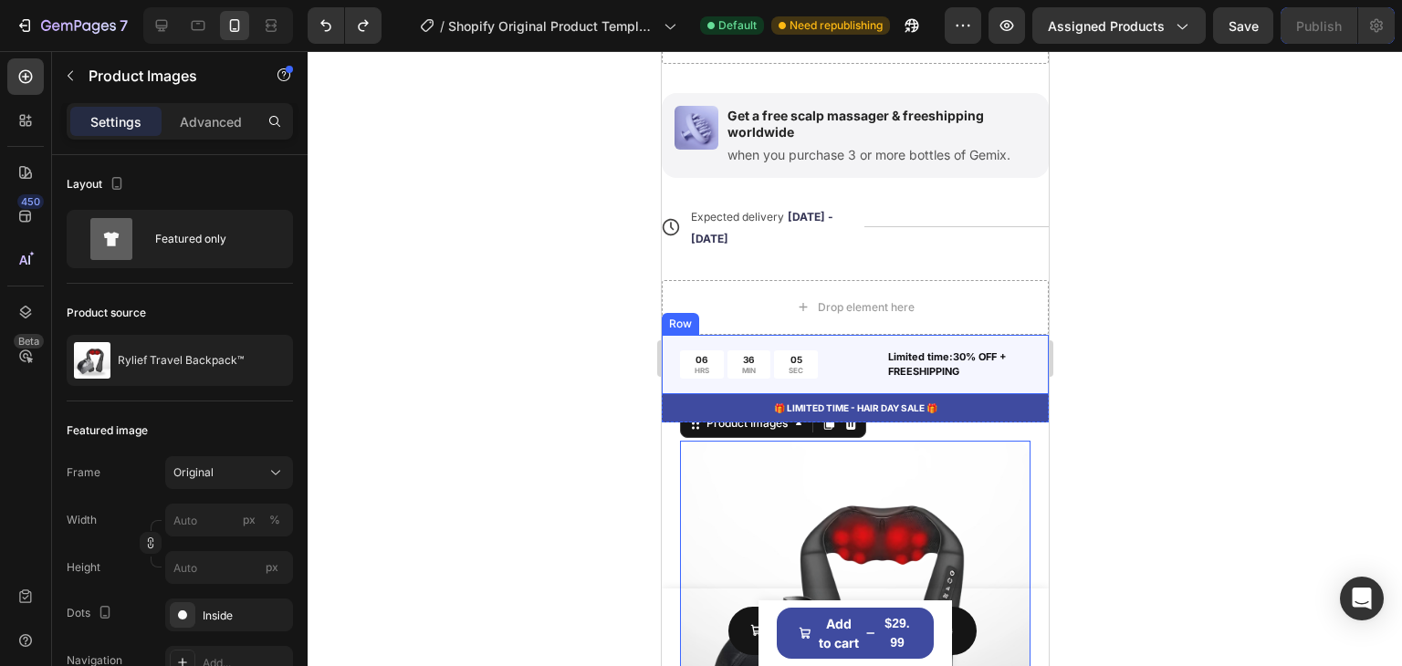
click at [870, 340] on div "06 HRS 36 MIN 05 SEC Countdown Timer Limited time:30% OFF + FREESHIPPING Text B…" at bounding box center [854, 364] width 387 height 59
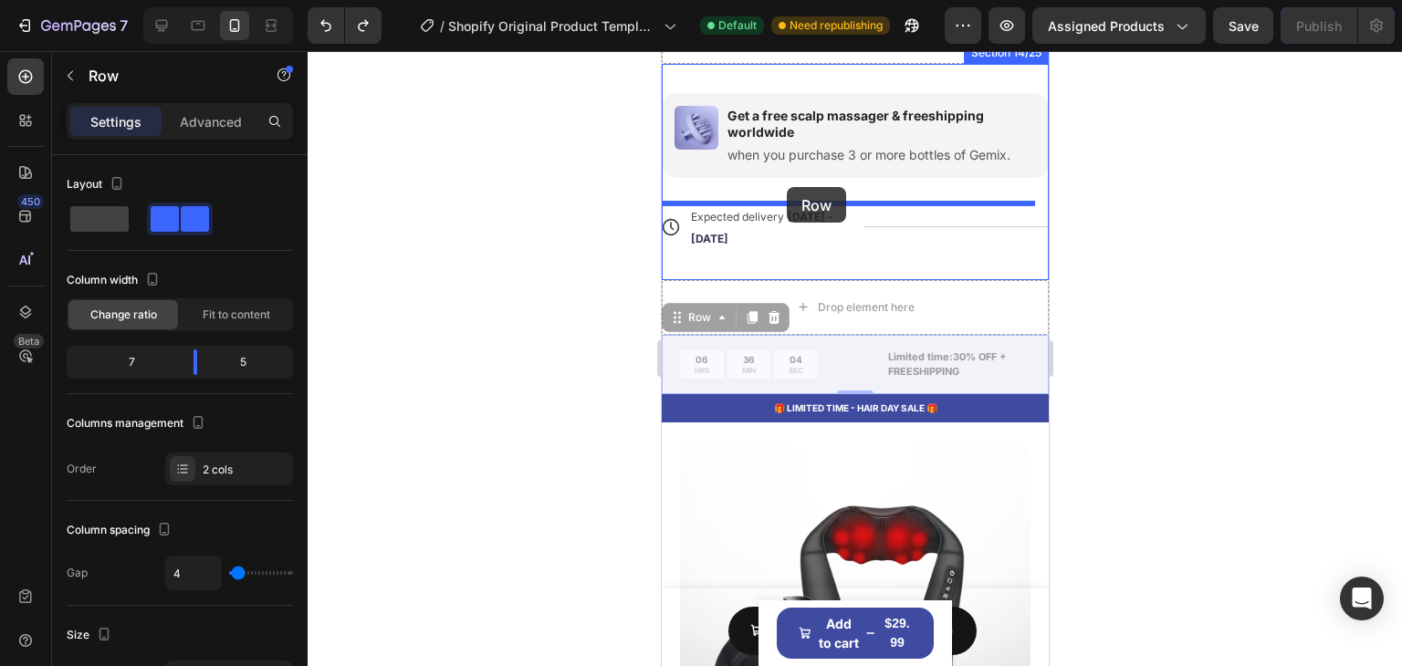
drag, startPoint x: 687, startPoint y: 319, endPoint x: 786, endPoint y: 187, distance: 164.3
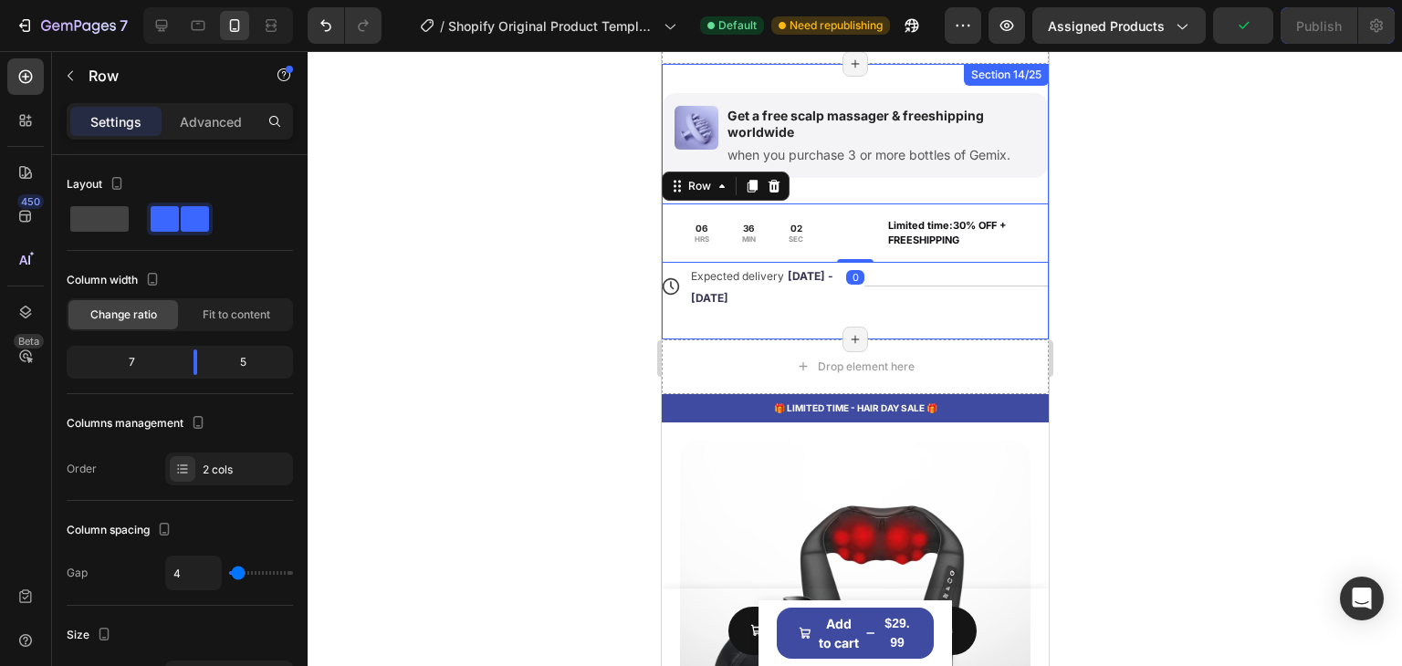
click at [739, 356] on div "Drop element here" at bounding box center [854, 367] width 387 height 55
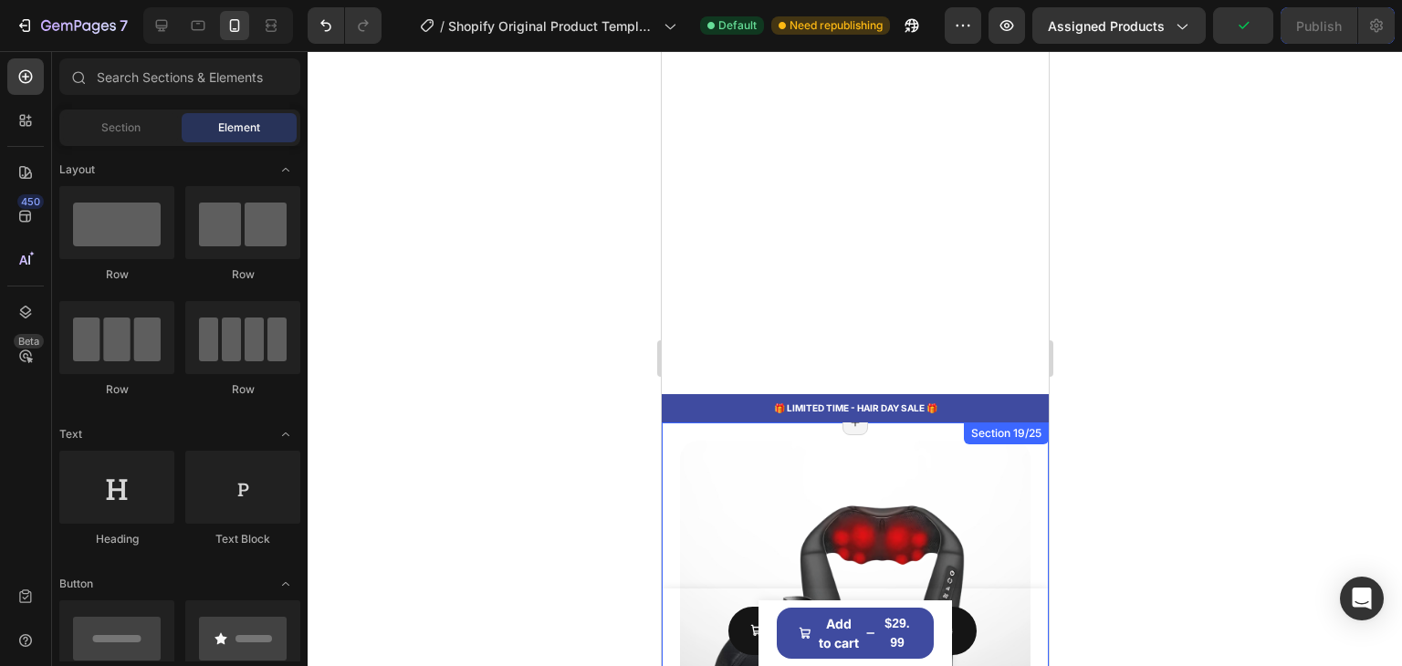
scroll to position [7901, 0]
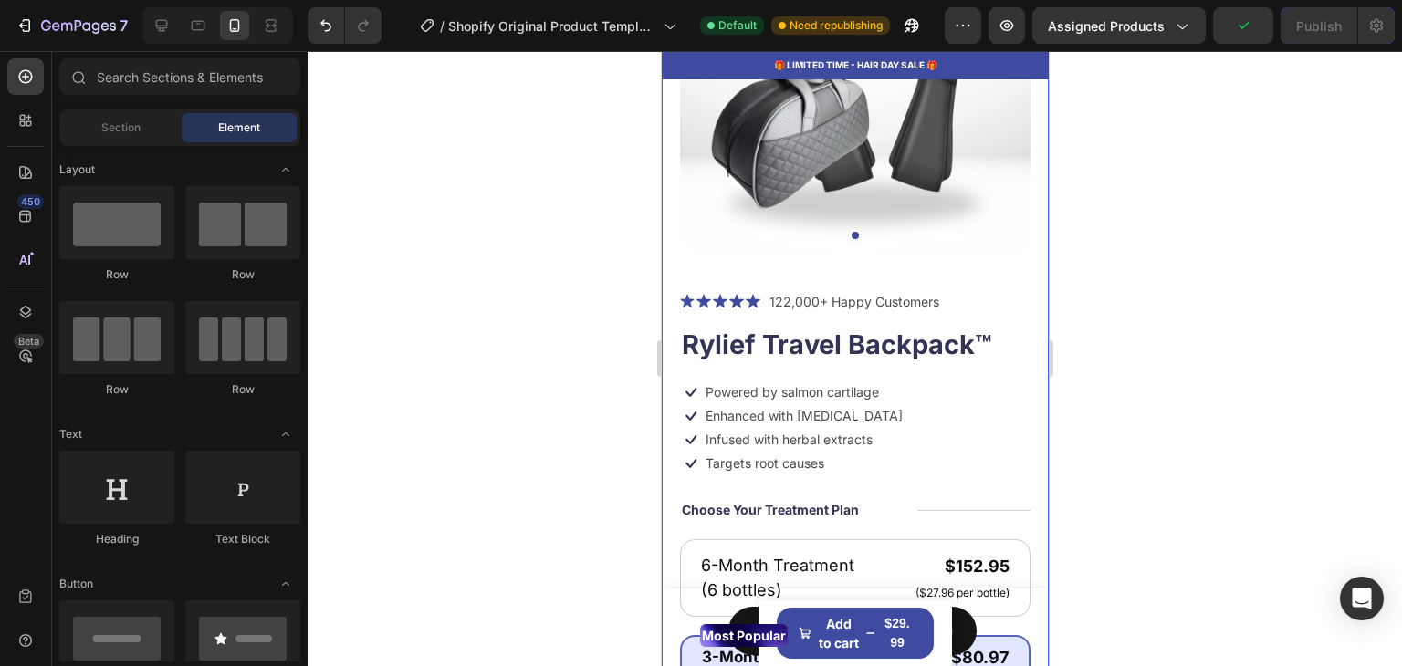
click at [1016, 278] on div "Product Images Icon Icon Icon Icon Icon Icon List 122,000+ Happy Customers Text…" at bounding box center [854, 526] width 387 height 1282
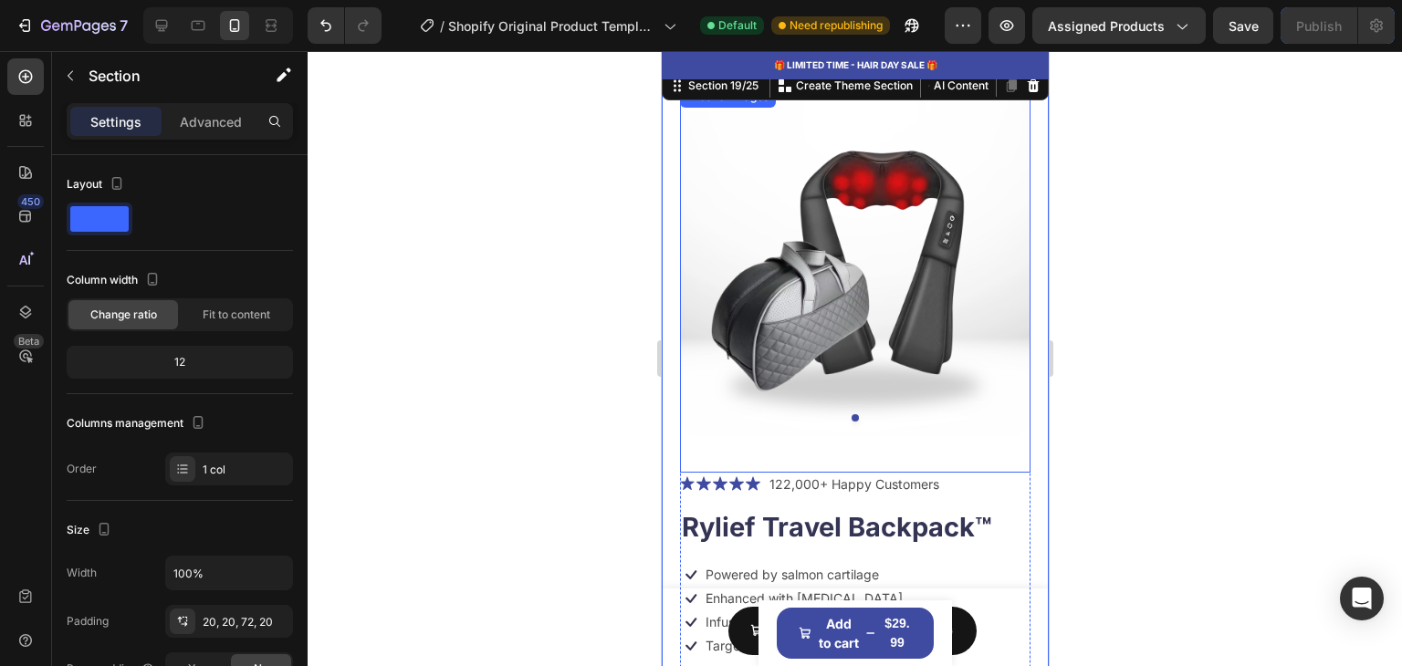
scroll to position [7627, 0]
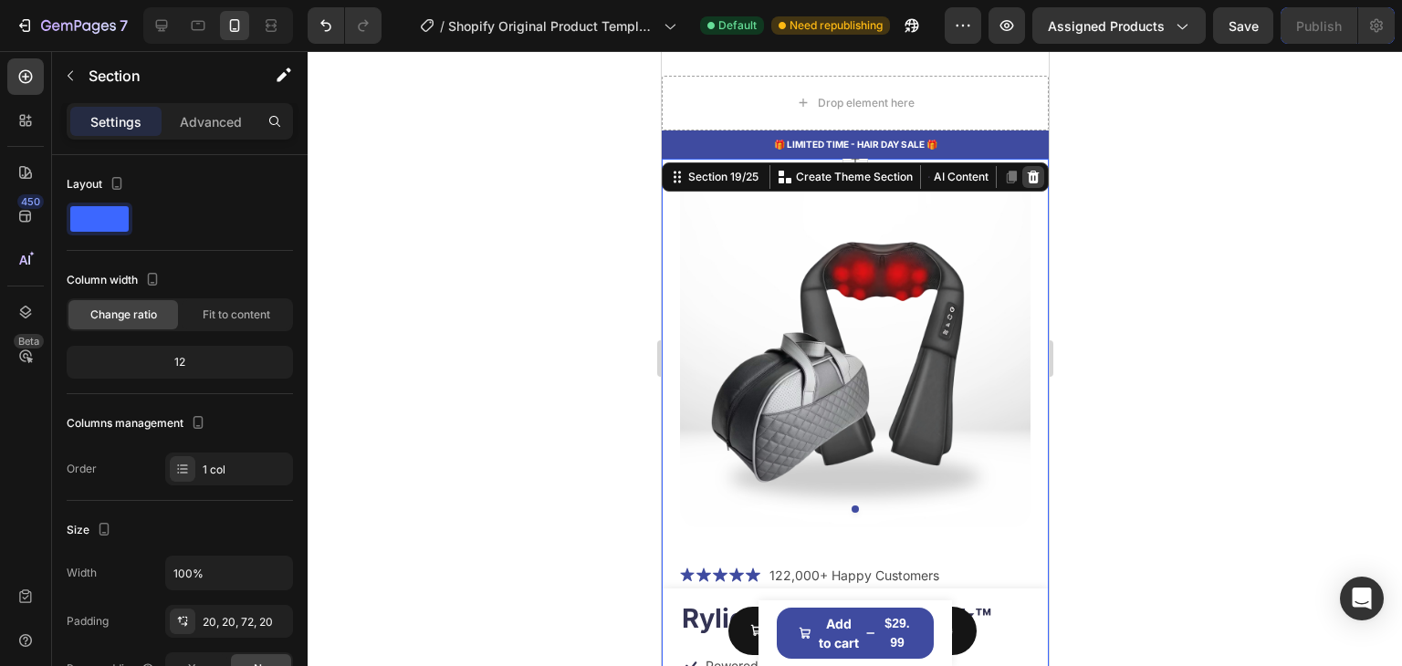
click at [1027, 173] on icon at bounding box center [1033, 177] width 12 height 13
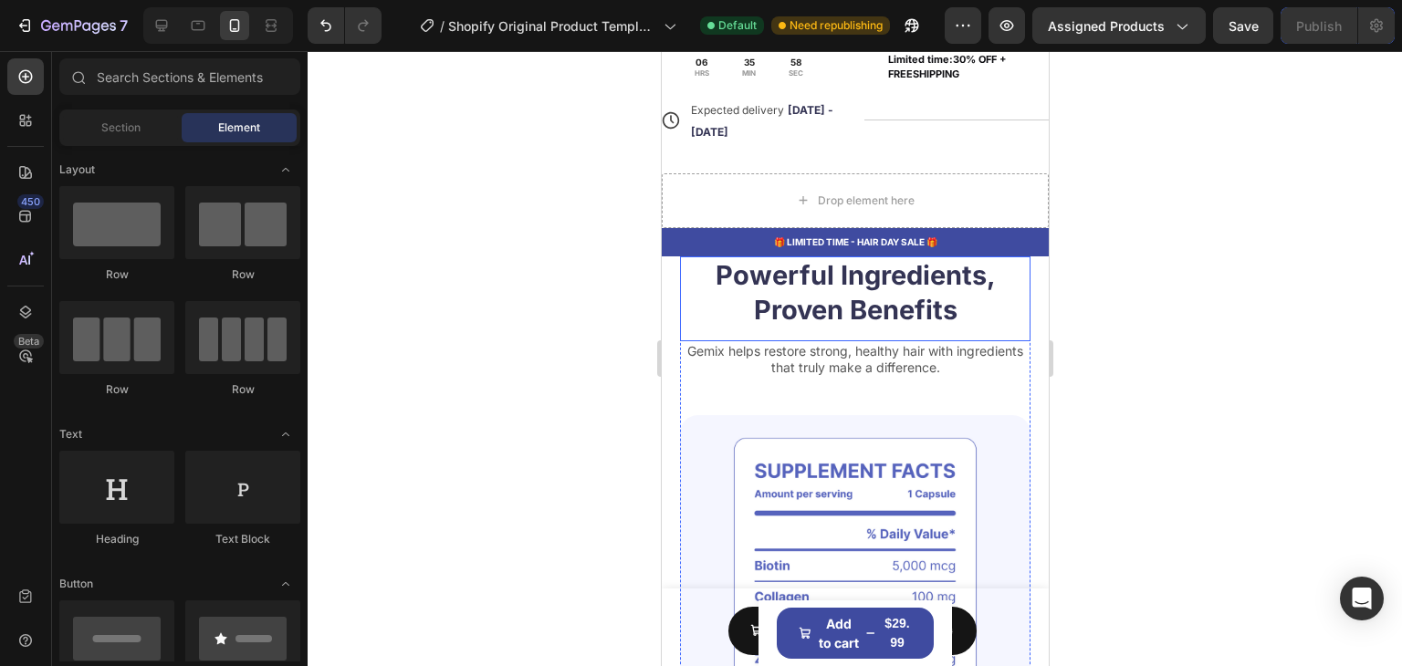
scroll to position [7536, 0]
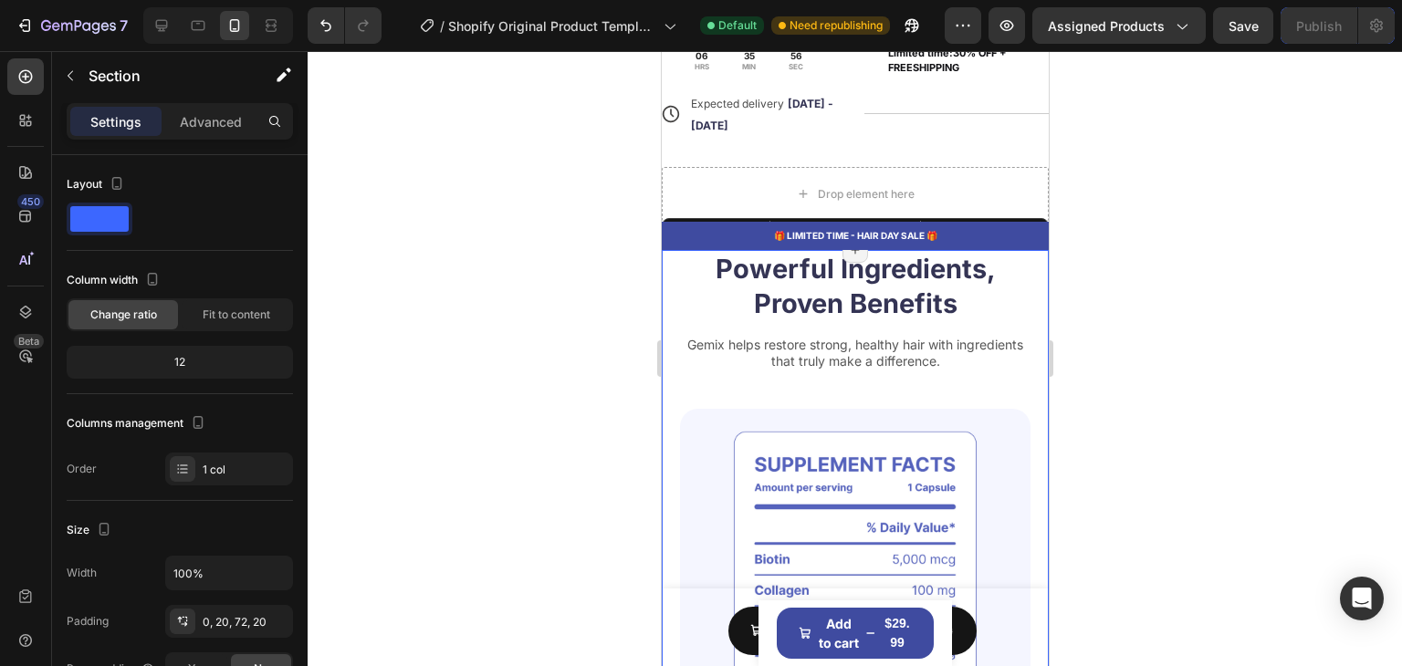
click at [752, 193] on div "Drop element here" at bounding box center [854, 194] width 387 height 55
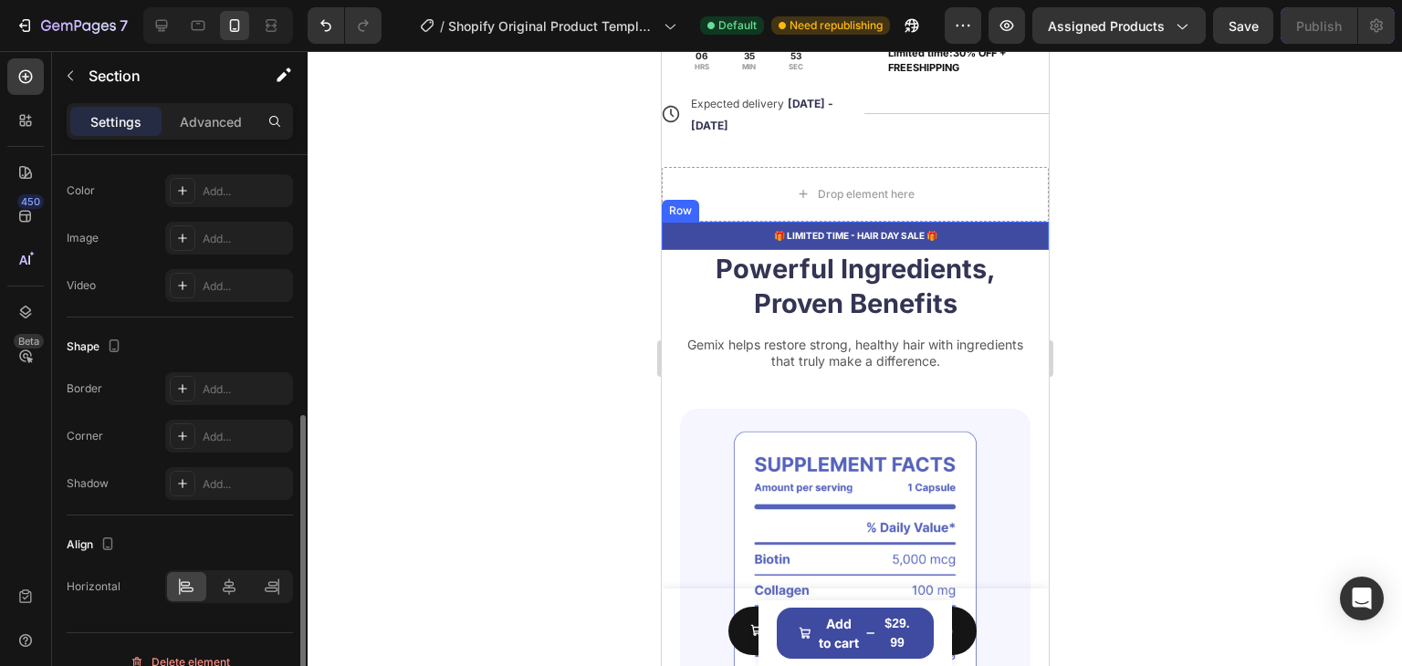
click at [726, 224] on div "🎁 LIMITED TIME - HAIR DAY SALE 🎁 Text Block Row" at bounding box center [854, 236] width 387 height 28
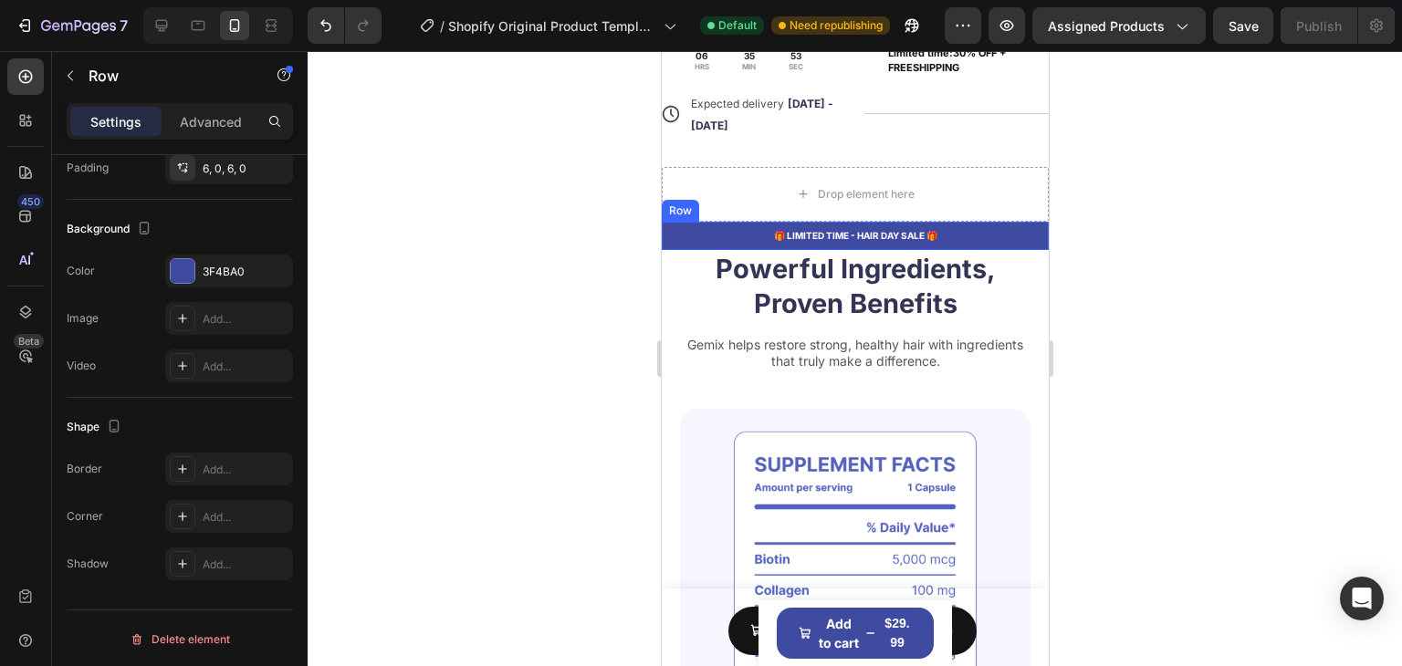
scroll to position [0, 0]
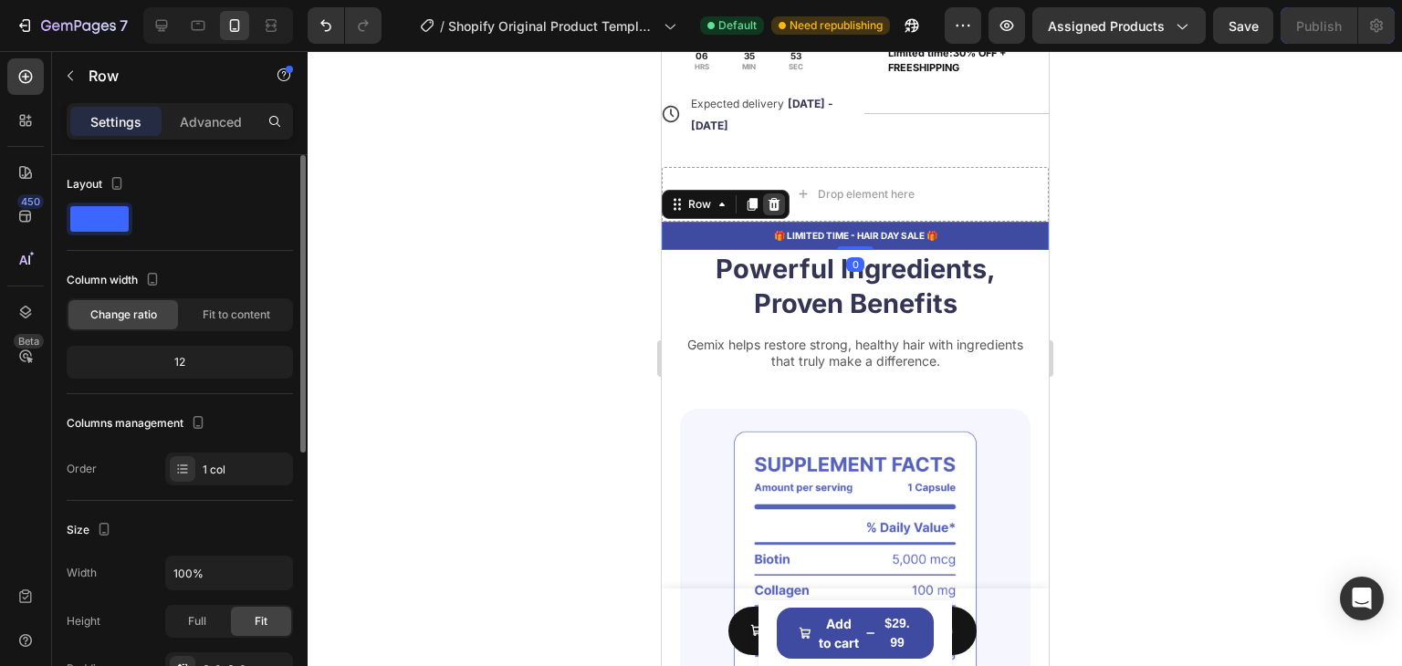
click at [780, 198] on div at bounding box center [773, 205] width 22 height 22
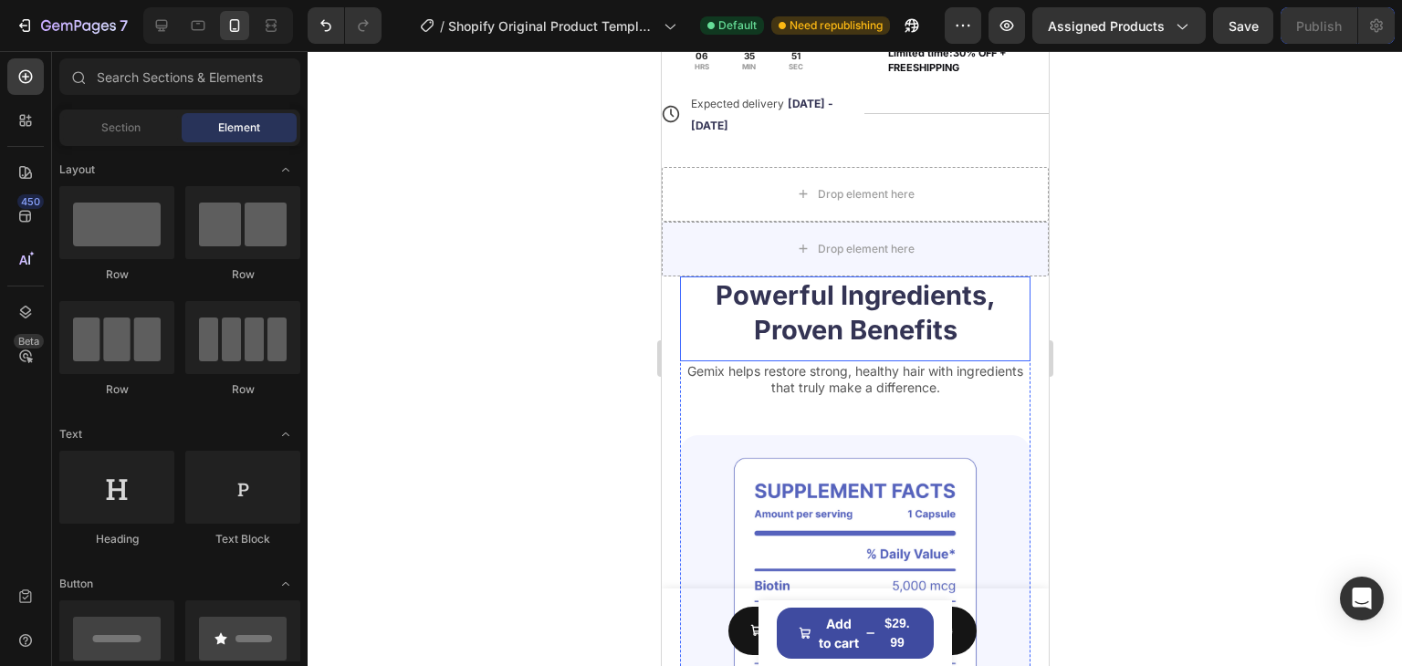
click at [679, 286] on h2 "Powerful Ingredients, Proven Benefits" at bounding box center [854, 313] width 351 height 72
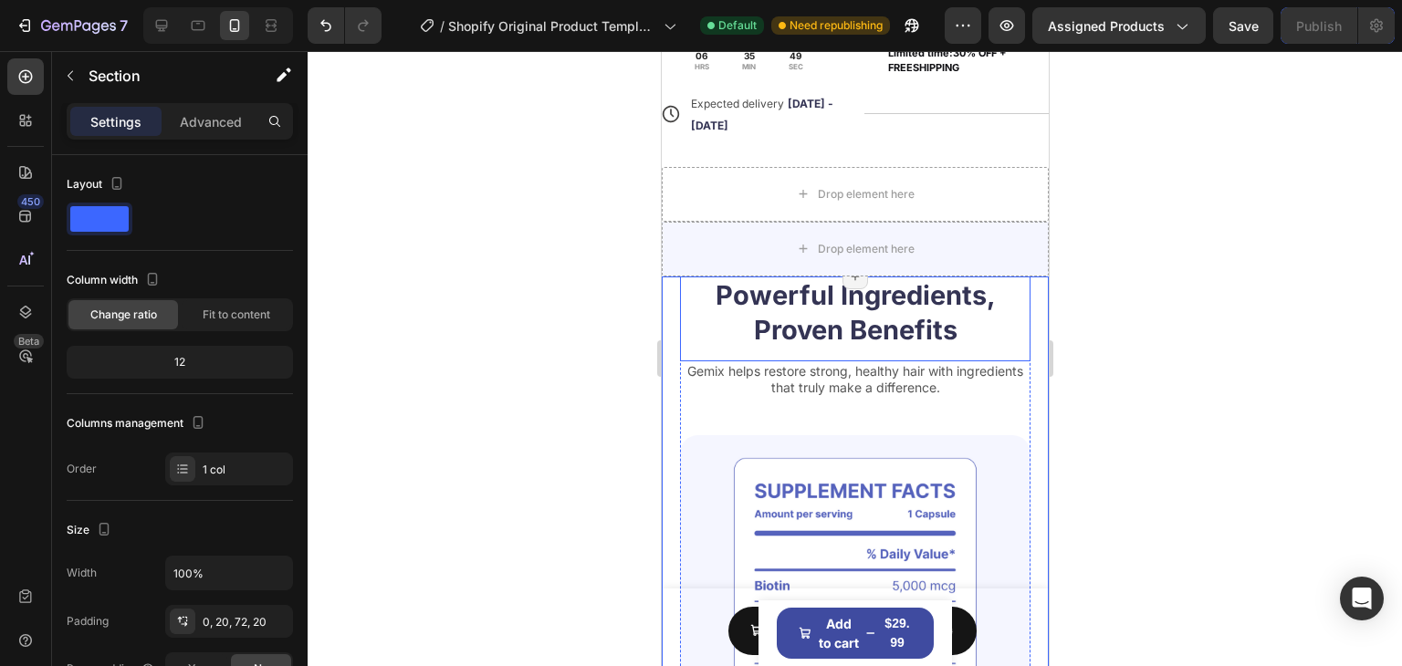
click at [1008, 301] on h2 "Powerful Ingredients, Proven Benefits" at bounding box center [854, 313] width 351 height 72
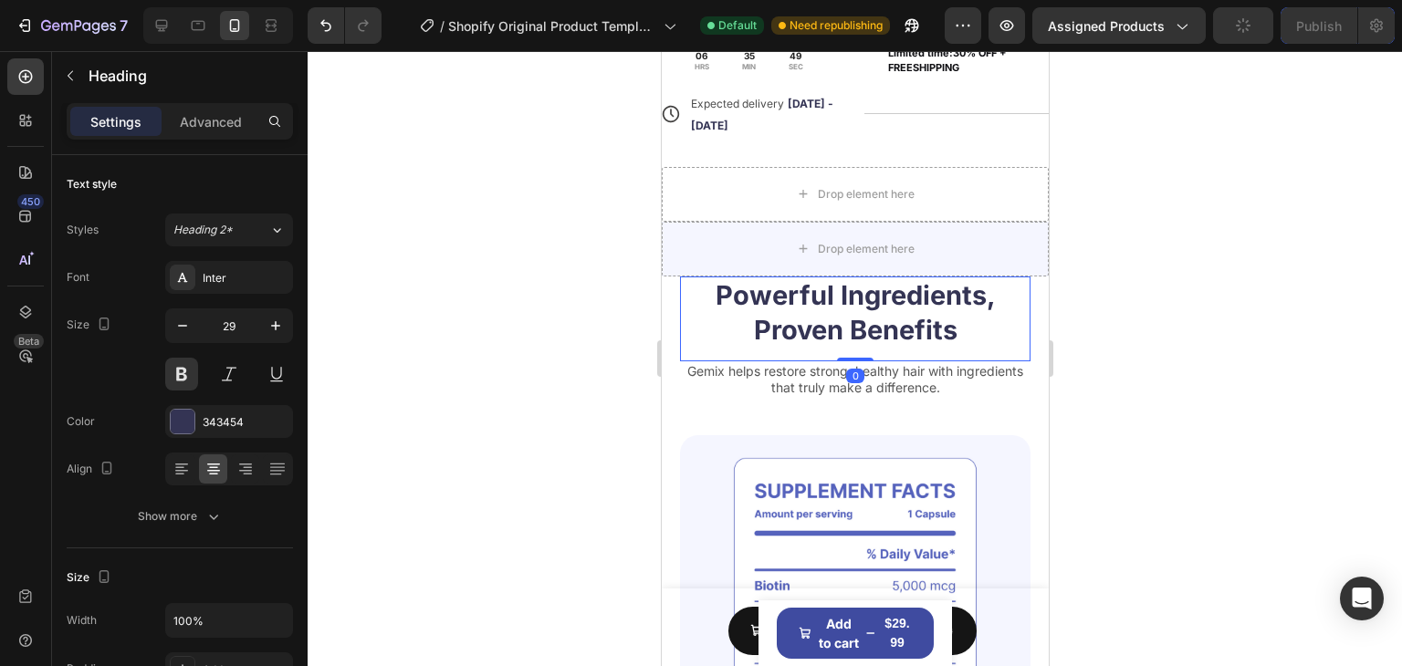
click at [1009, 301] on h2 "Powerful Ingredients, Proven Benefits" at bounding box center [854, 313] width 351 height 72
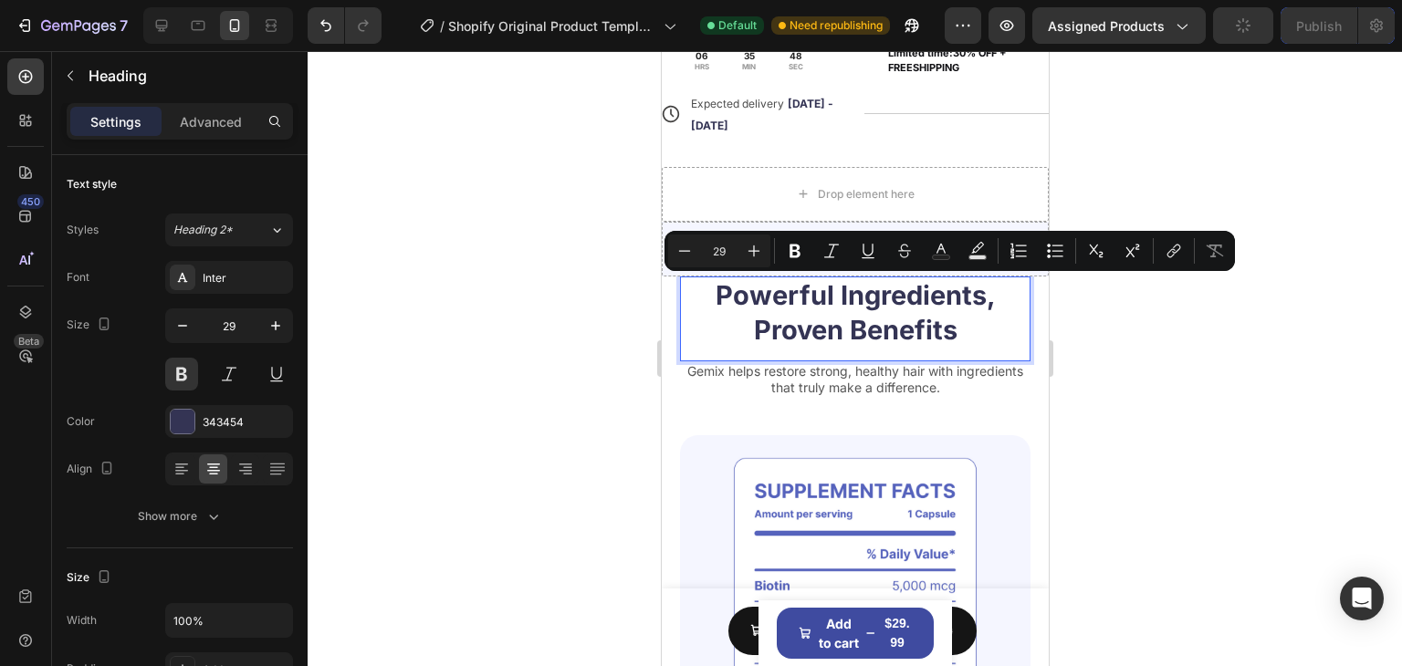
click at [975, 302] on p "Powerful Ingredients, Proven Benefits" at bounding box center [854, 312] width 347 height 68
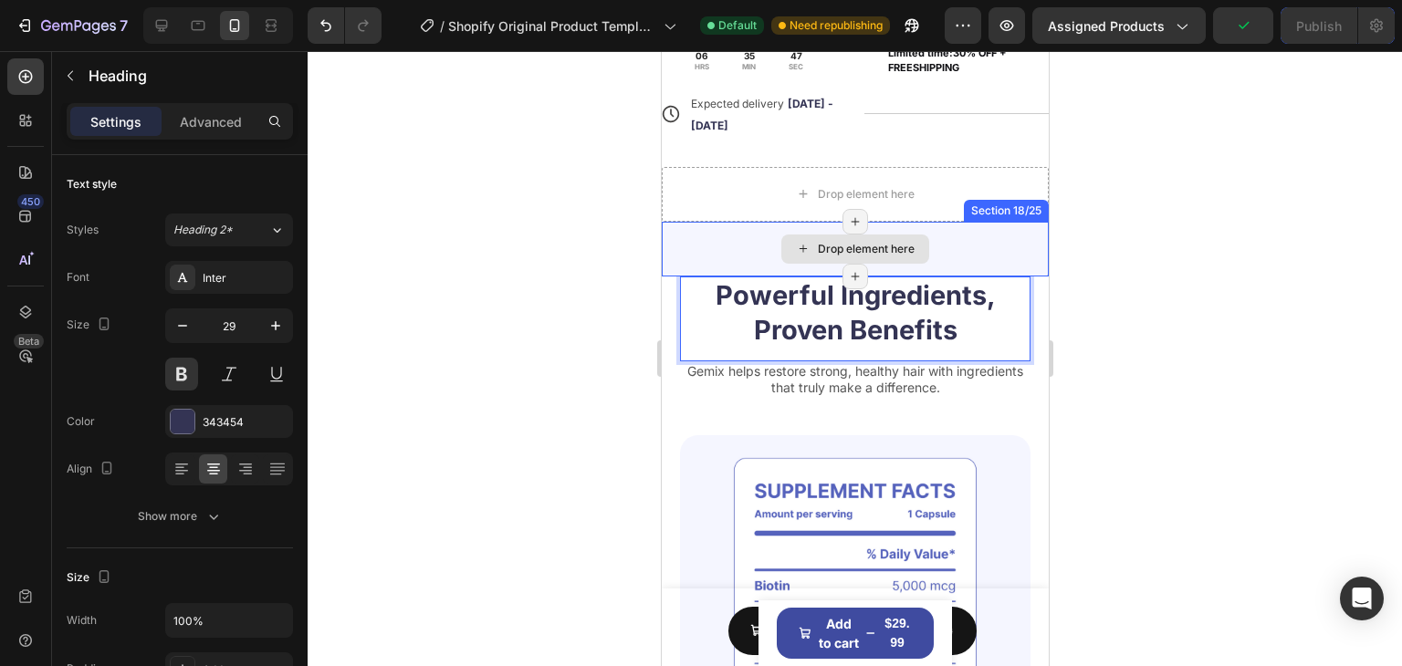
click at [984, 228] on div "Drop element here" at bounding box center [854, 249] width 387 height 55
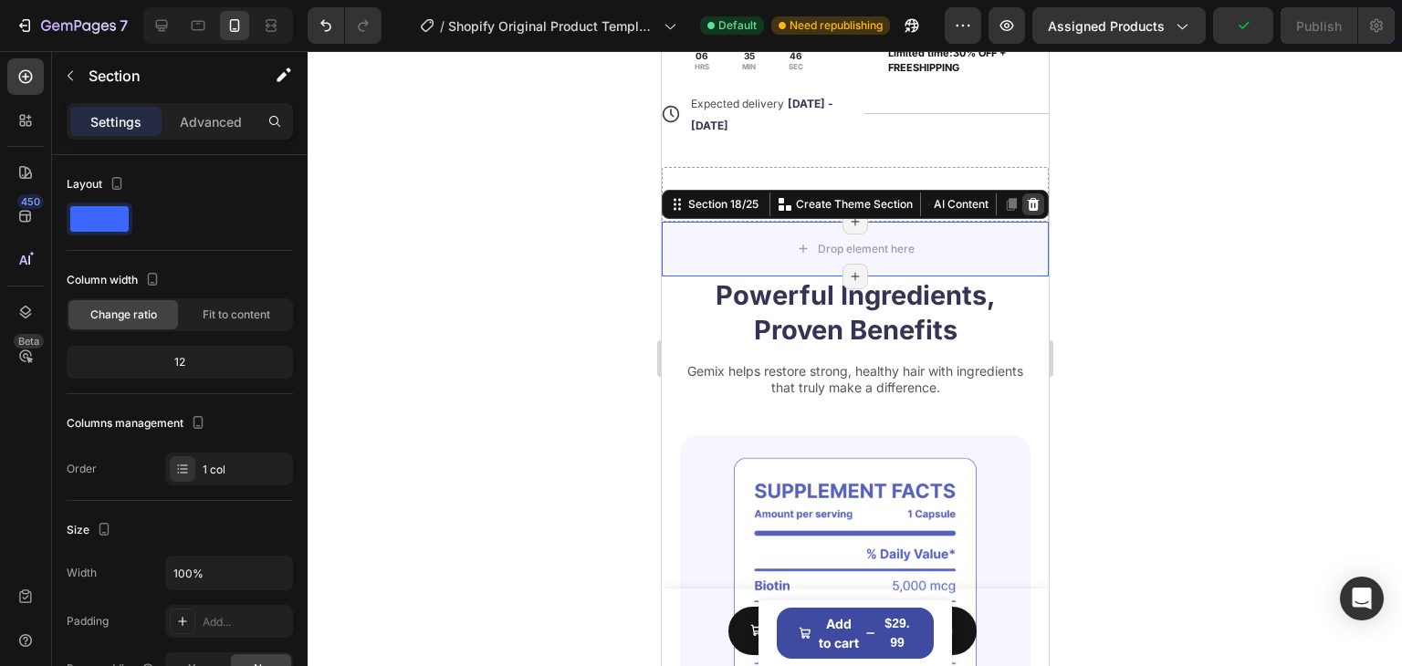
click at [1025, 205] on icon at bounding box center [1032, 204] width 15 height 15
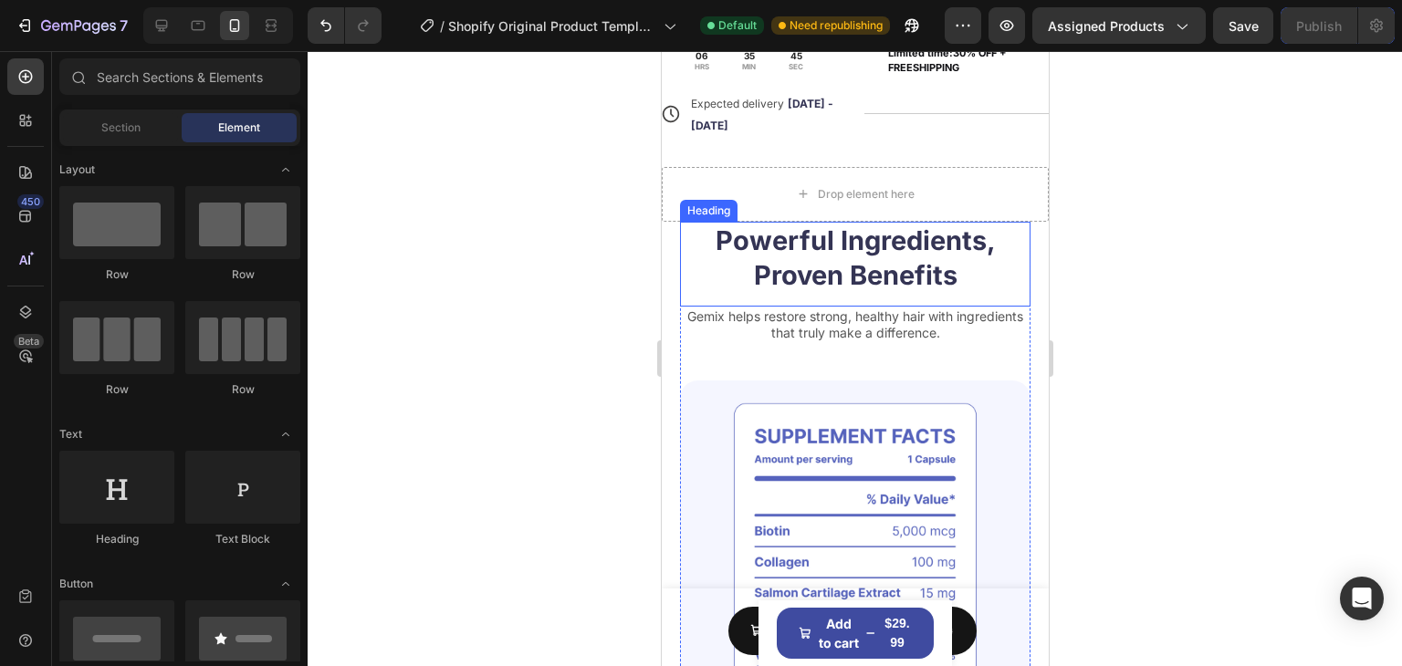
click at [1015, 246] on h2 "Powerful Ingredients, Proven Benefits" at bounding box center [854, 258] width 351 height 72
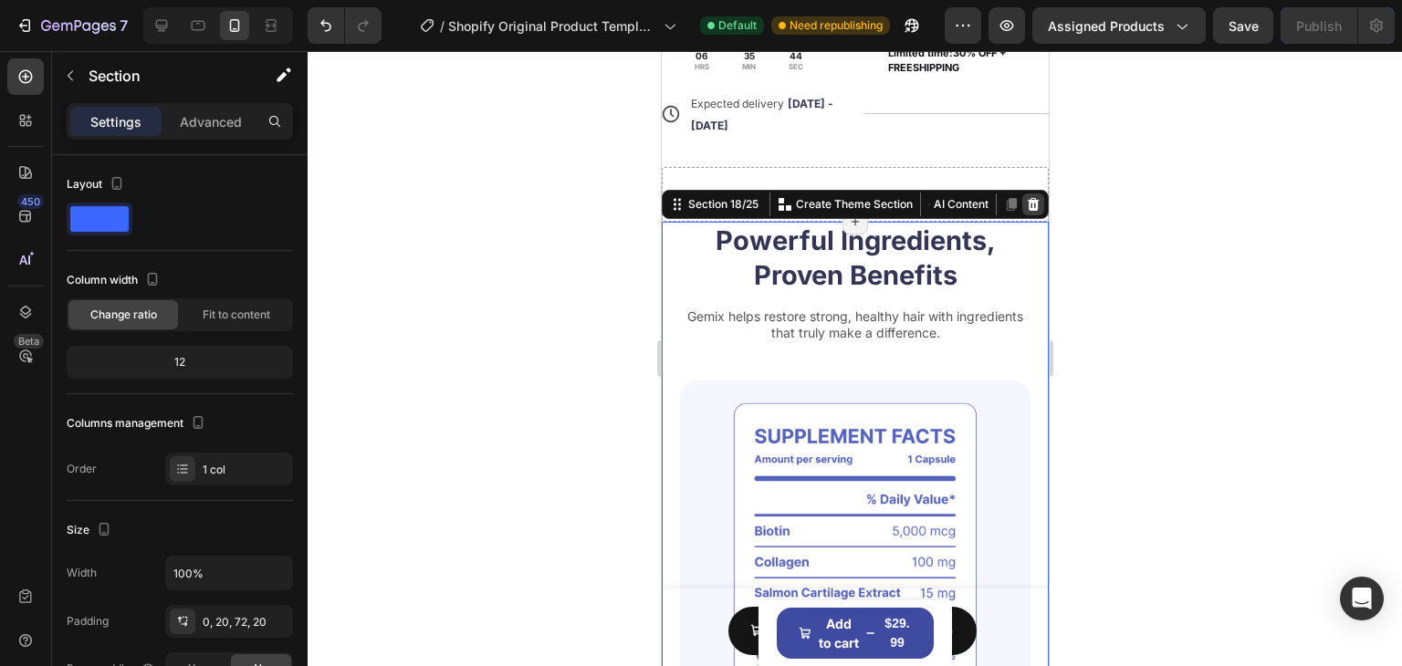
click at [1027, 201] on icon at bounding box center [1033, 204] width 12 height 13
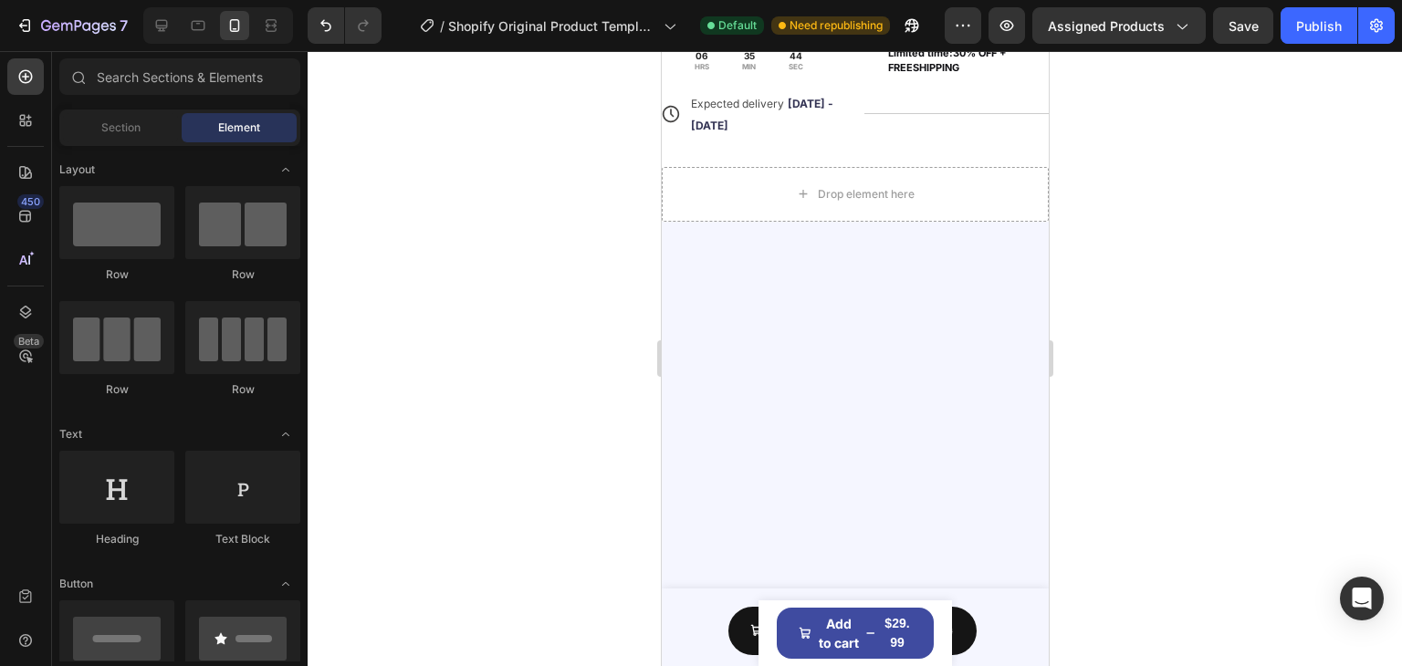
click at [1012, 256] on div at bounding box center [854, 602] width 387 height 761
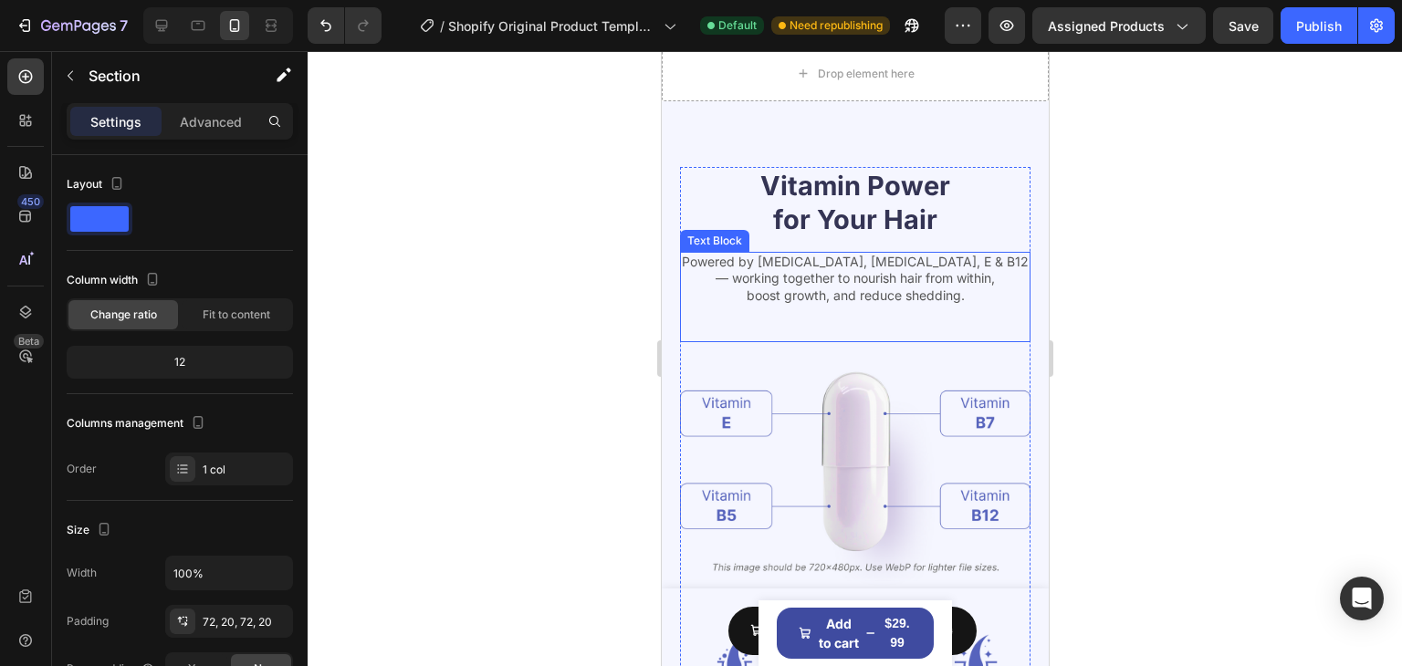
scroll to position [7536, 0]
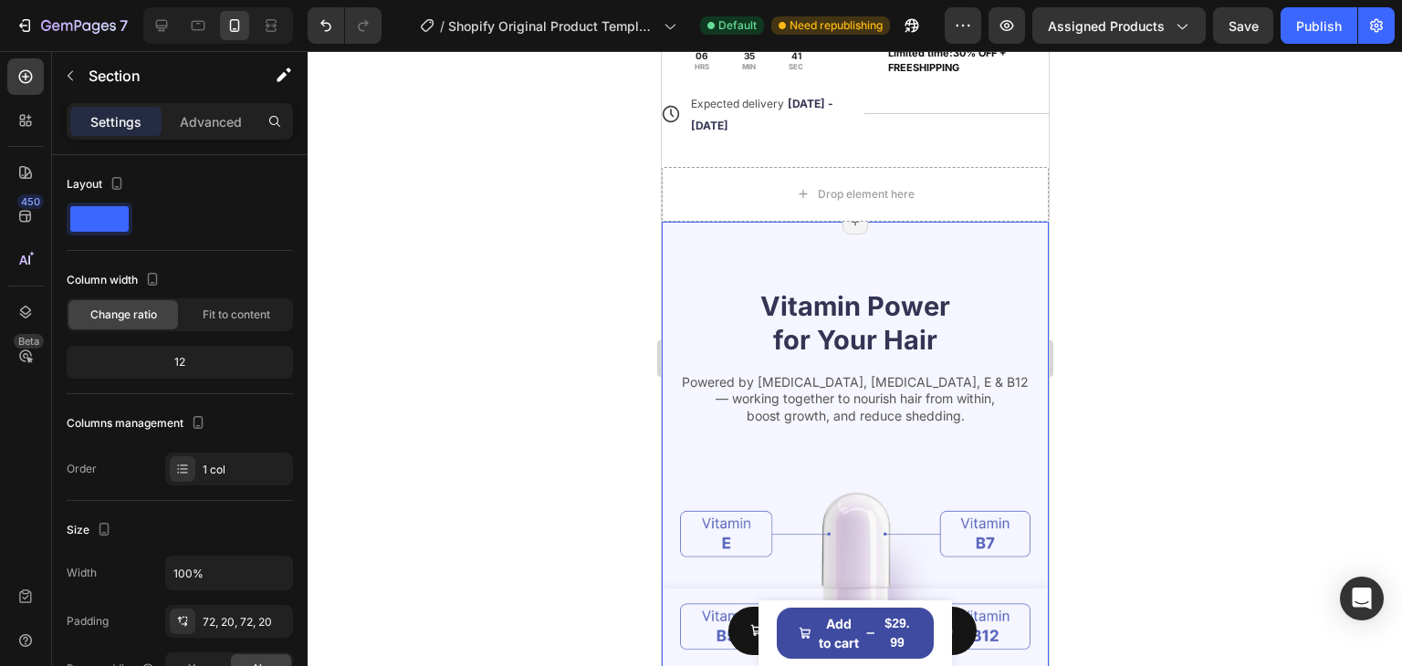
click at [1001, 249] on div "Vitamin Power for Your Hair Heading Powered by [MEDICAL_DATA], [MEDICAL_DATA], …" at bounding box center [854, 602] width 387 height 761
click at [871, 247] on div "Vitamin Power for Your Hair Heading Powered by [MEDICAL_DATA], [MEDICAL_DATA], …" at bounding box center [854, 607] width 387 height 771
click at [1023, 343] on div "Vitamin Power for Your Hair Heading Powered by [MEDICAL_DATA], [MEDICAL_DATA], …" at bounding box center [854, 607] width 387 height 771
click at [998, 236] on div "Vitamin Power for Your Hair Heading Powered by [MEDICAL_DATA], [MEDICAL_DATA], …" at bounding box center [854, 607] width 387 height 771
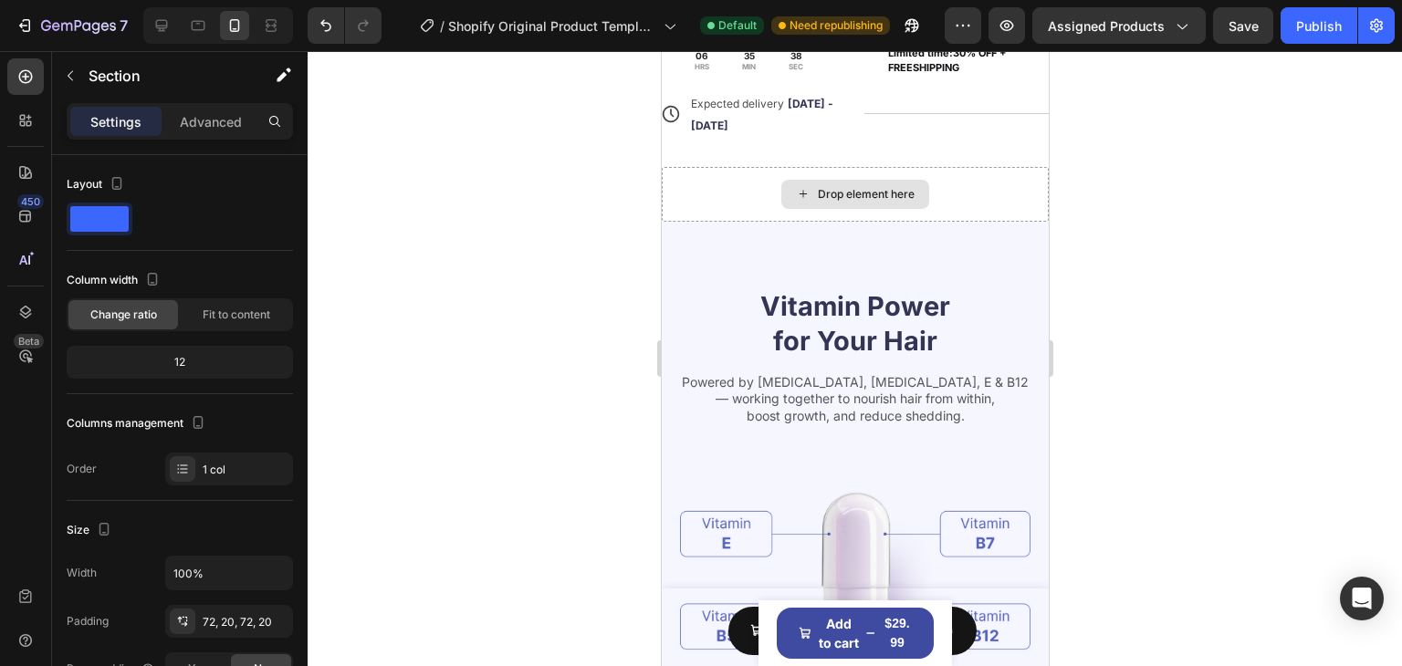
click at [895, 205] on div "Drop element here" at bounding box center [854, 194] width 148 height 29
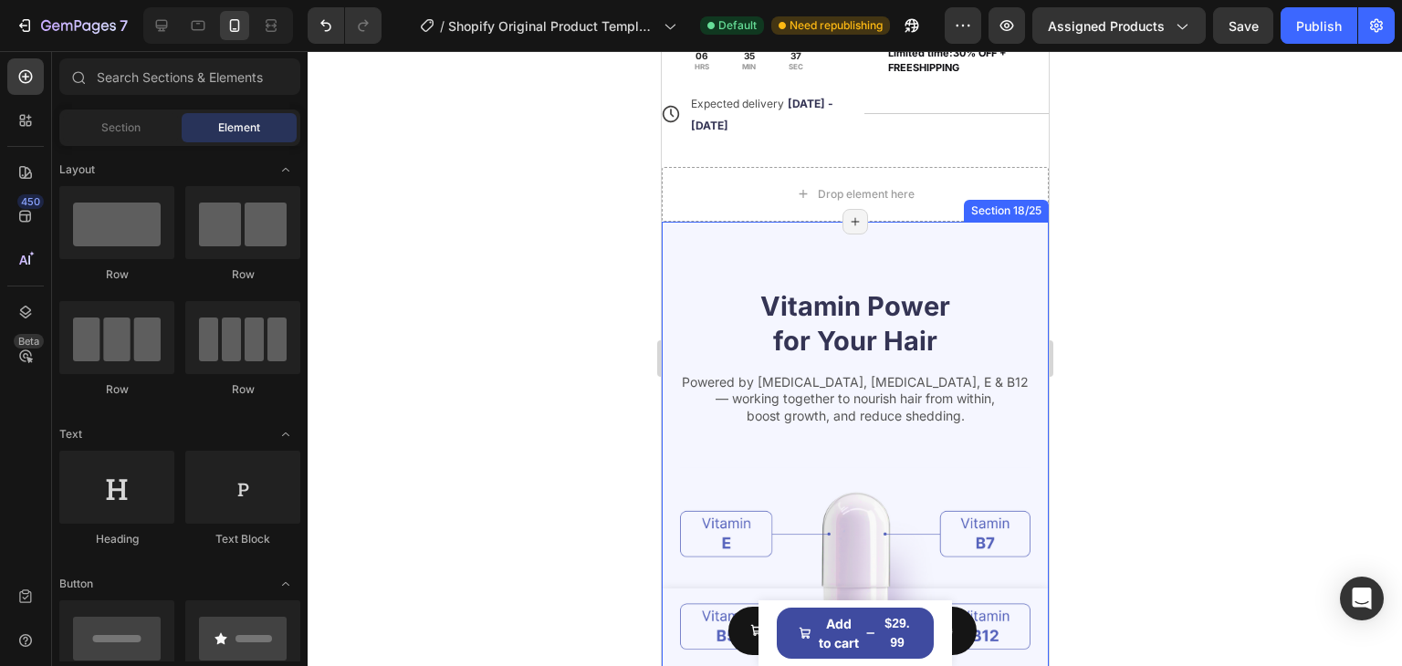
click at [976, 205] on div "Section 18/25" at bounding box center [1006, 211] width 78 height 16
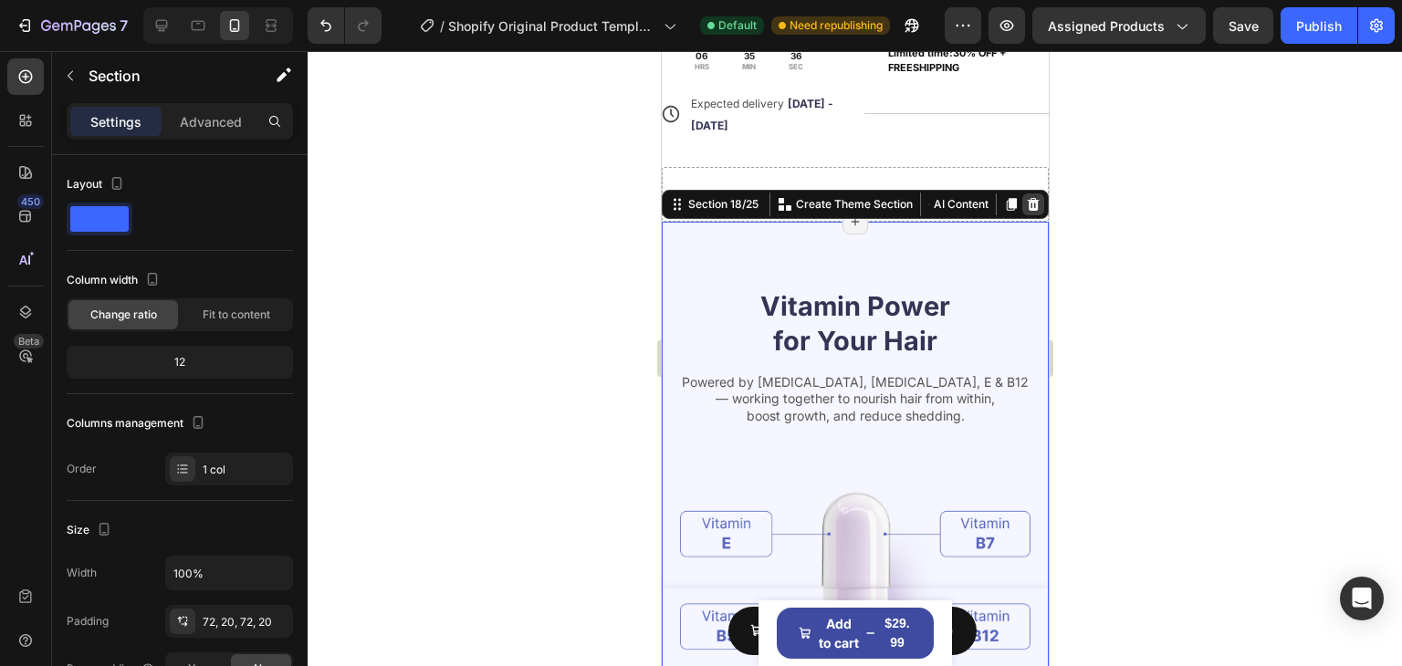
click at [1027, 206] on icon at bounding box center [1033, 204] width 12 height 13
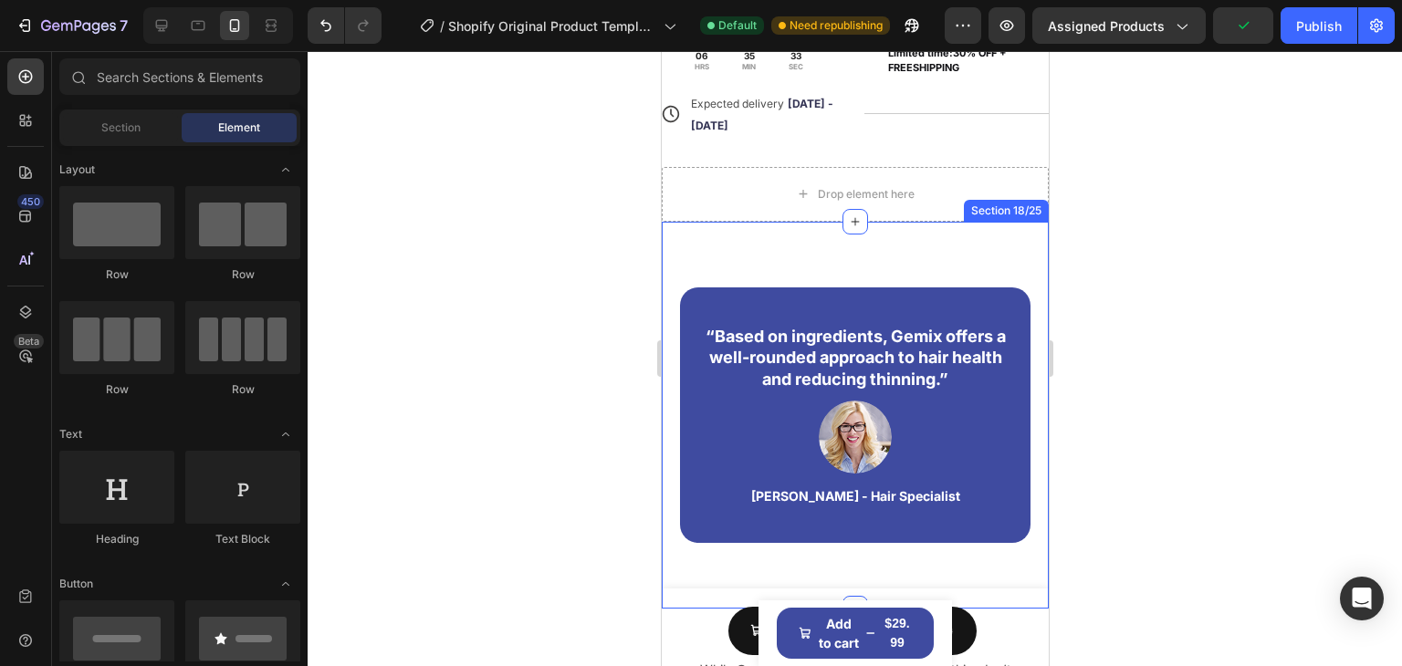
click at [974, 224] on div "“Based on ingredients, Gemix offers a well-rounded approach to hair health and …" at bounding box center [854, 415] width 387 height 387
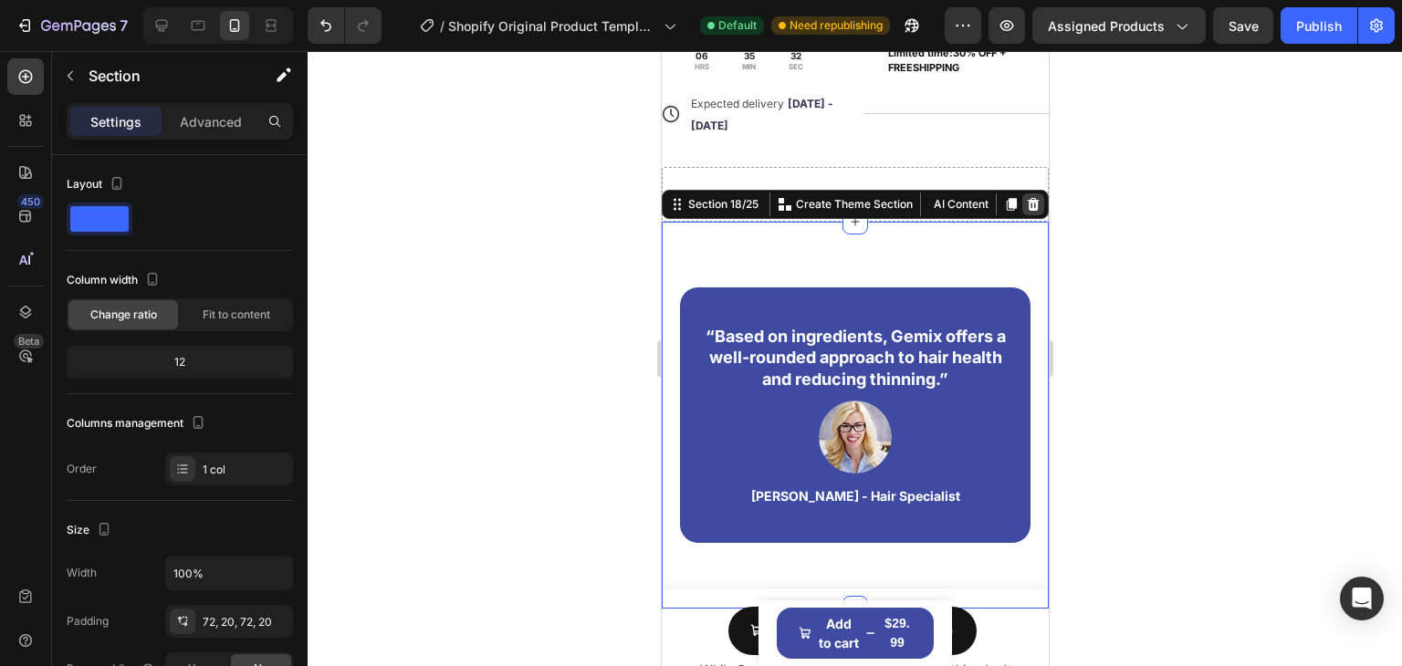
click at [1027, 205] on icon at bounding box center [1033, 204] width 12 height 13
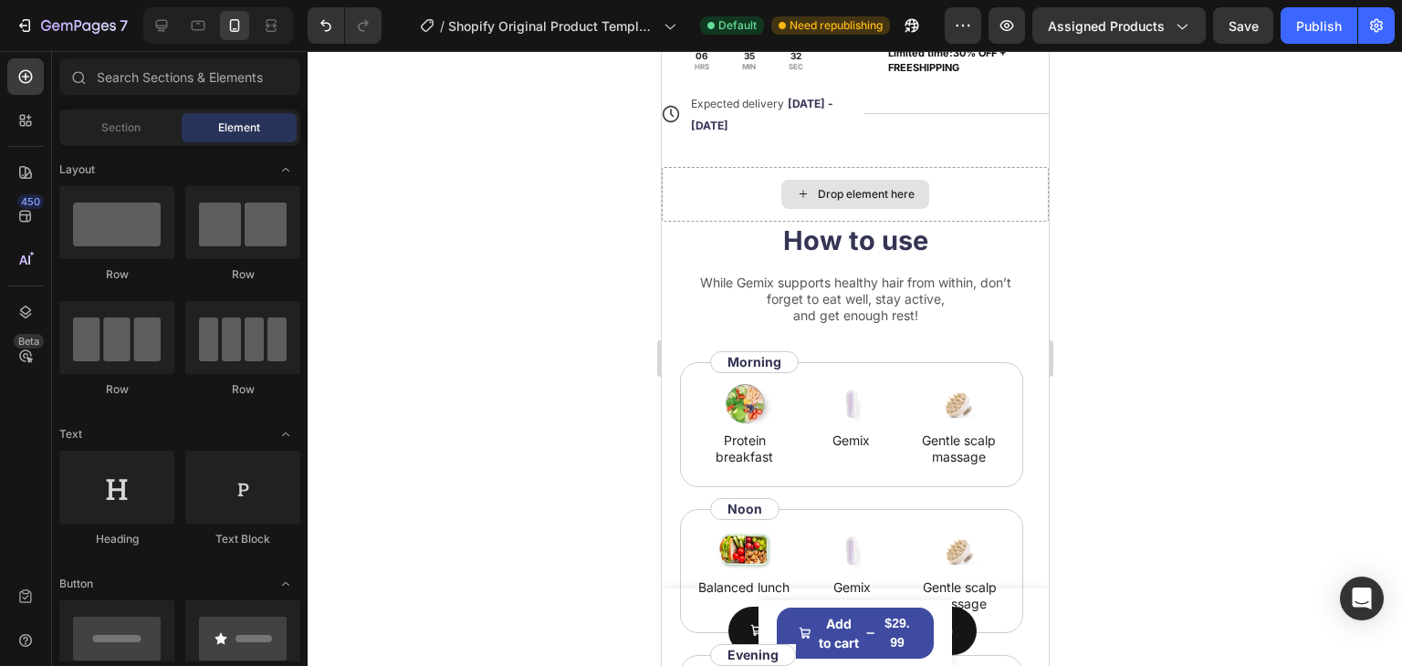
click at [998, 220] on div "Drop element here" at bounding box center [854, 194] width 387 height 55
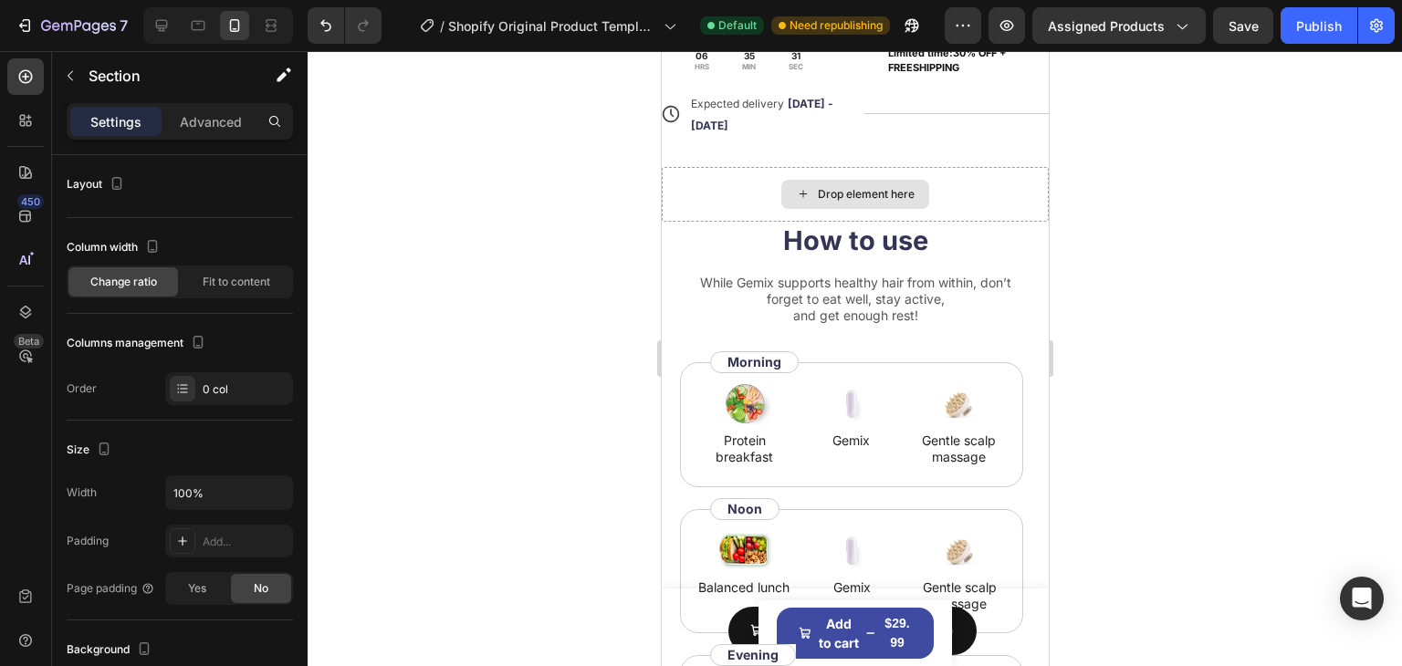
click at [1003, 220] on div "Drop element here" at bounding box center [854, 194] width 387 height 55
click at [1001, 217] on div "Drop element here" at bounding box center [854, 194] width 387 height 55
click at [1001, 219] on div "Drop element here" at bounding box center [854, 194] width 387 height 55
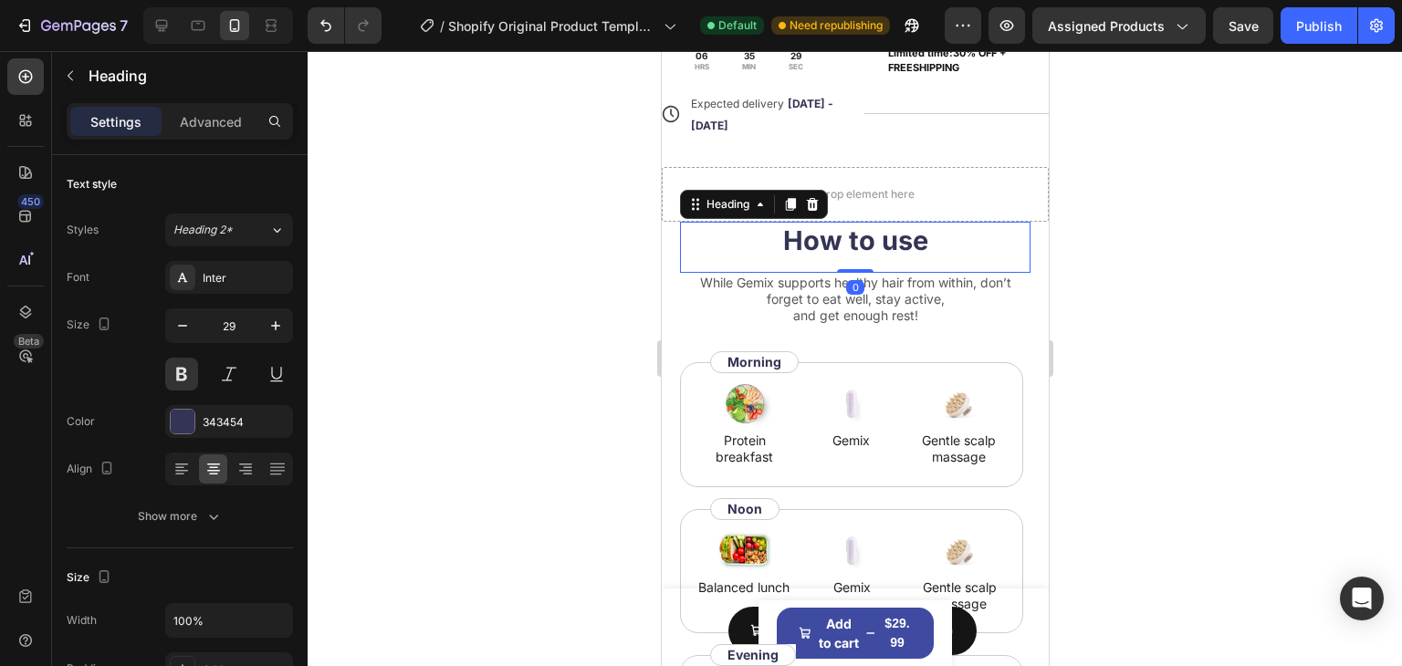
click at [1006, 223] on h2 "How to use" at bounding box center [854, 241] width 351 height 38
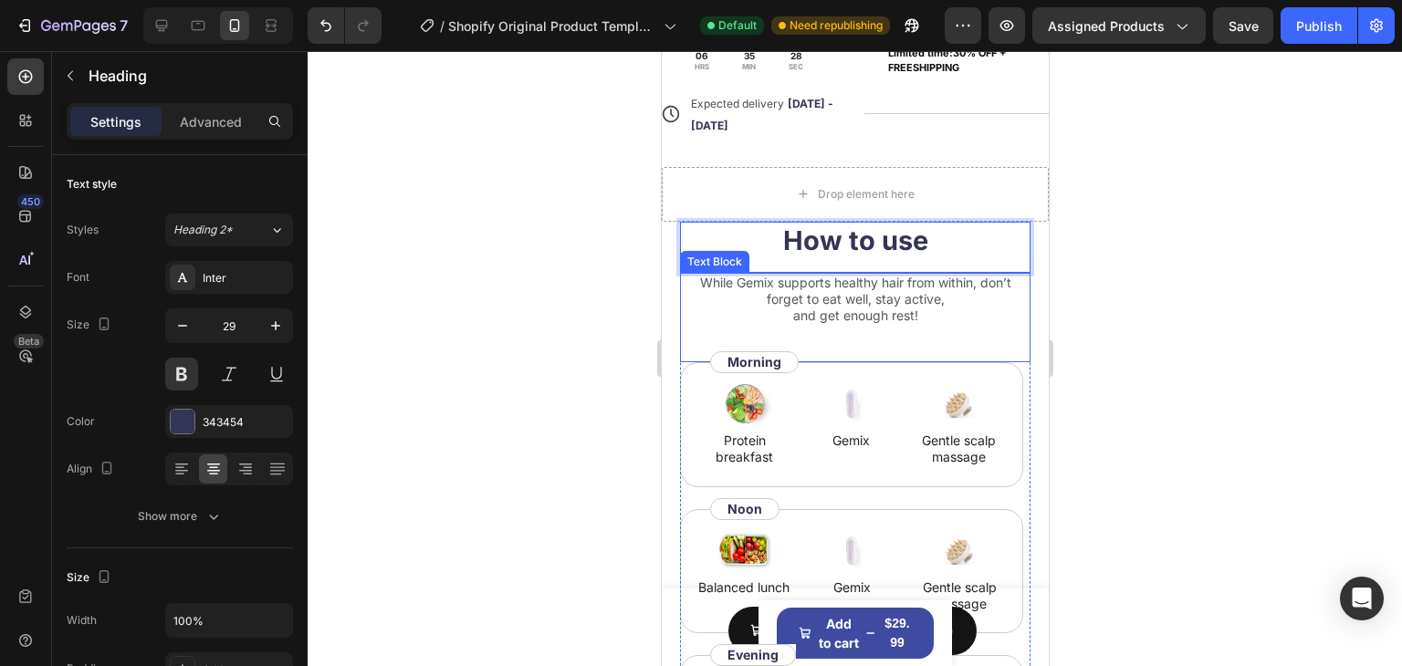
click at [684, 301] on p "While Gemix supports healthy hair from within, don’t forget to eat well, stay a…" at bounding box center [854, 300] width 347 height 50
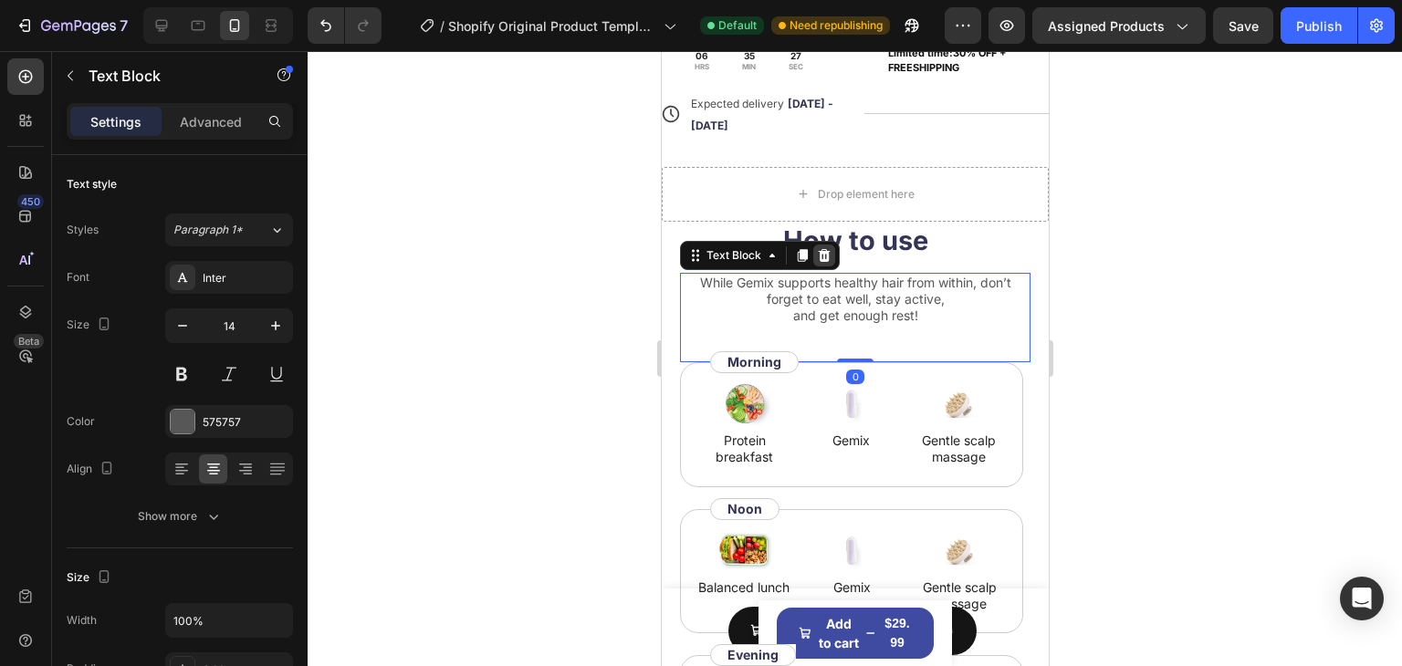
click at [822, 255] on icon at bounding box center [824, 254] width 12 height 13
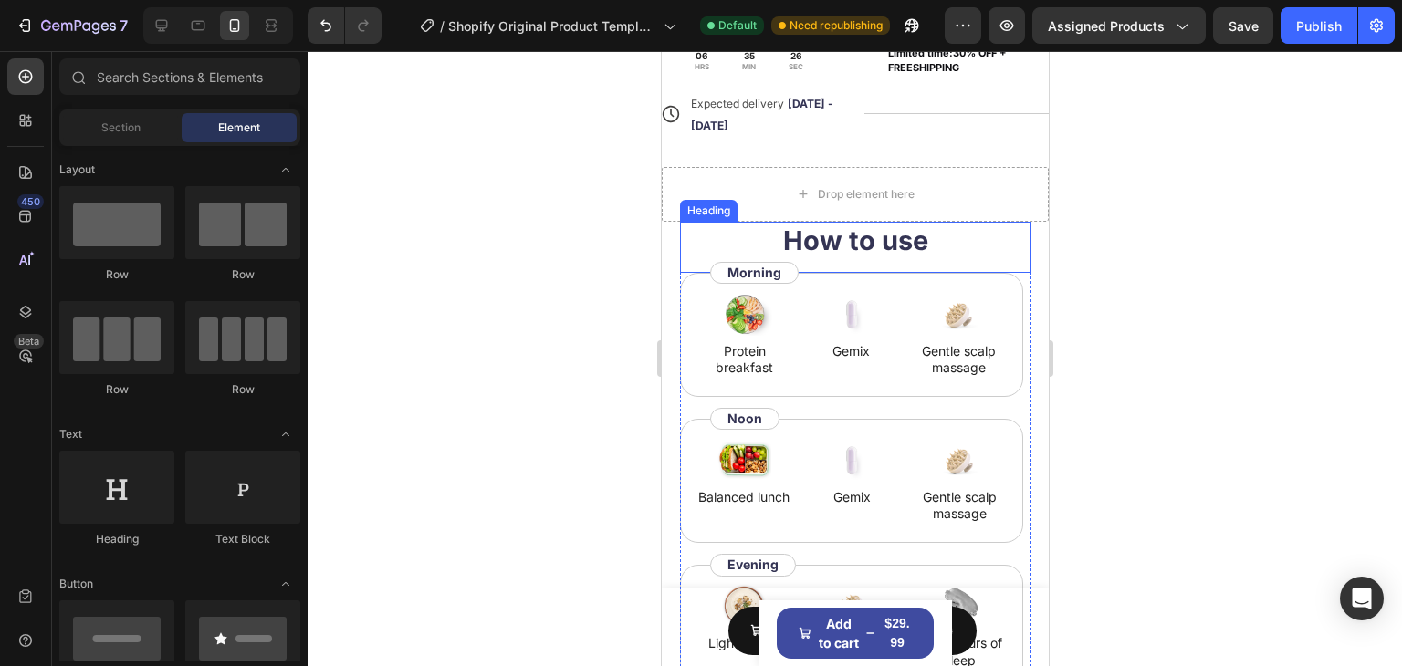
click at [928, 249] on p "How to use" at bounding box center [854, 241] width 347 height 35
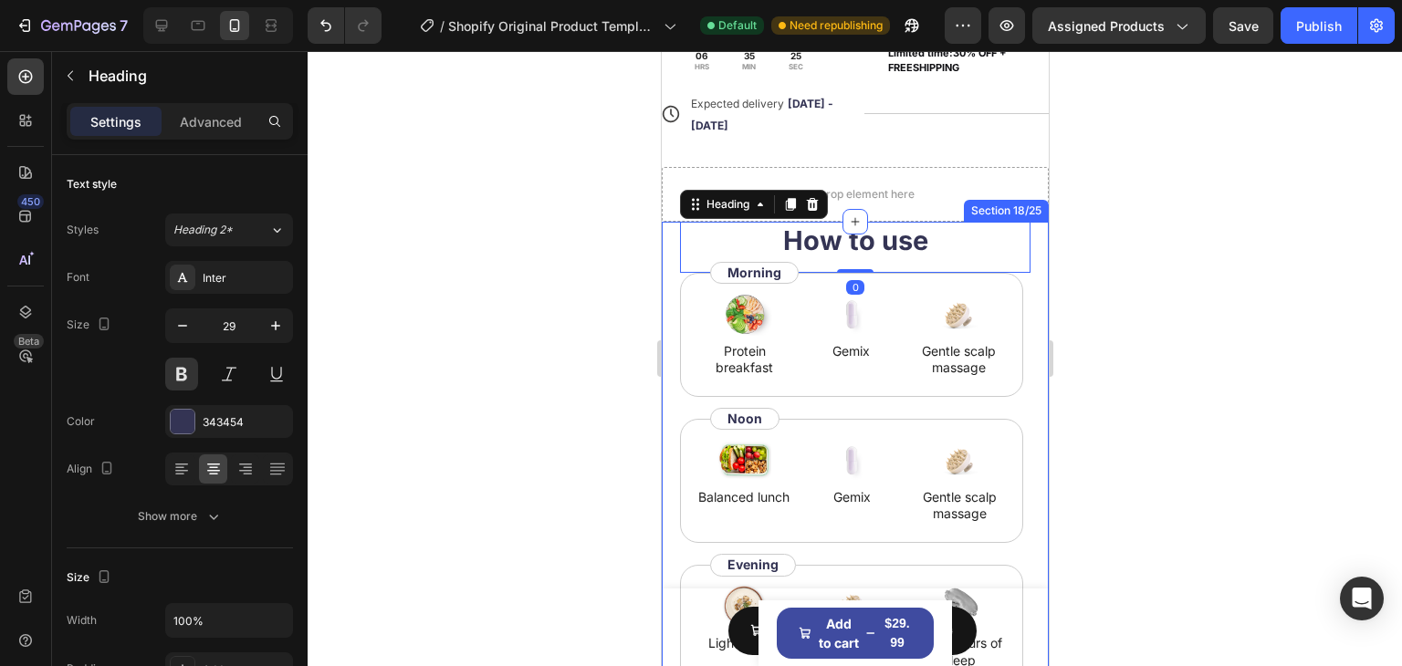
click at [670, 225] on div "How to use Heading 0 Image Protein breakfast Text Block Image Gemix Text Block …" at bounding box center [854, 507] width 387 height 570
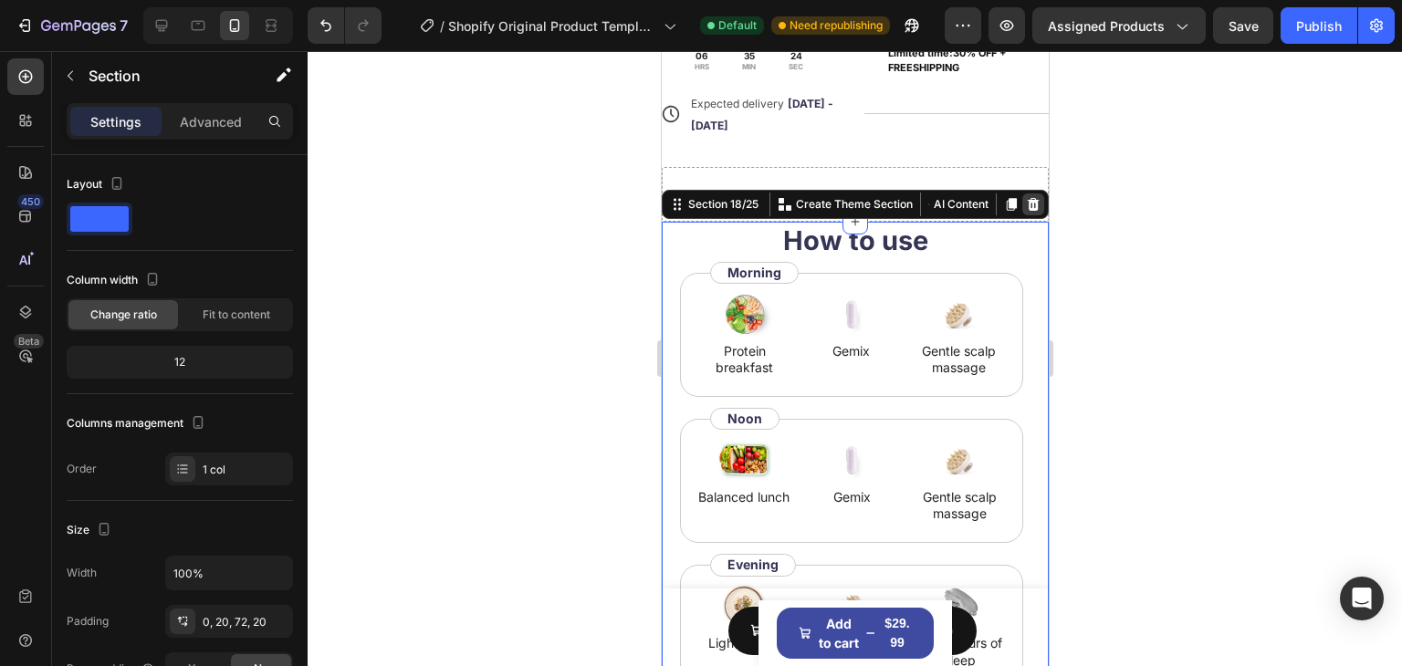
click at [1025, 202] on icon at bounding box center [1032, 204] width 15 height 15
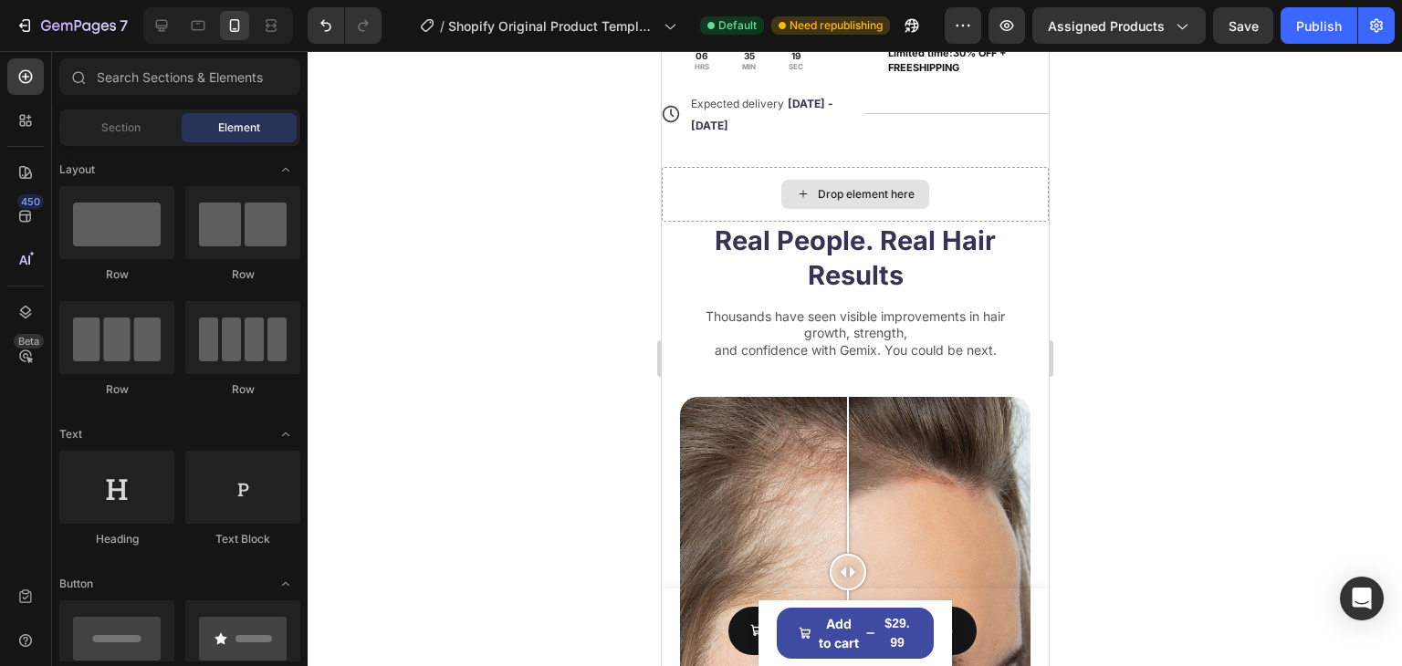
click at [1020, 220] on div "Drop element here" at bounding box center [854, 194] width 387 height 55
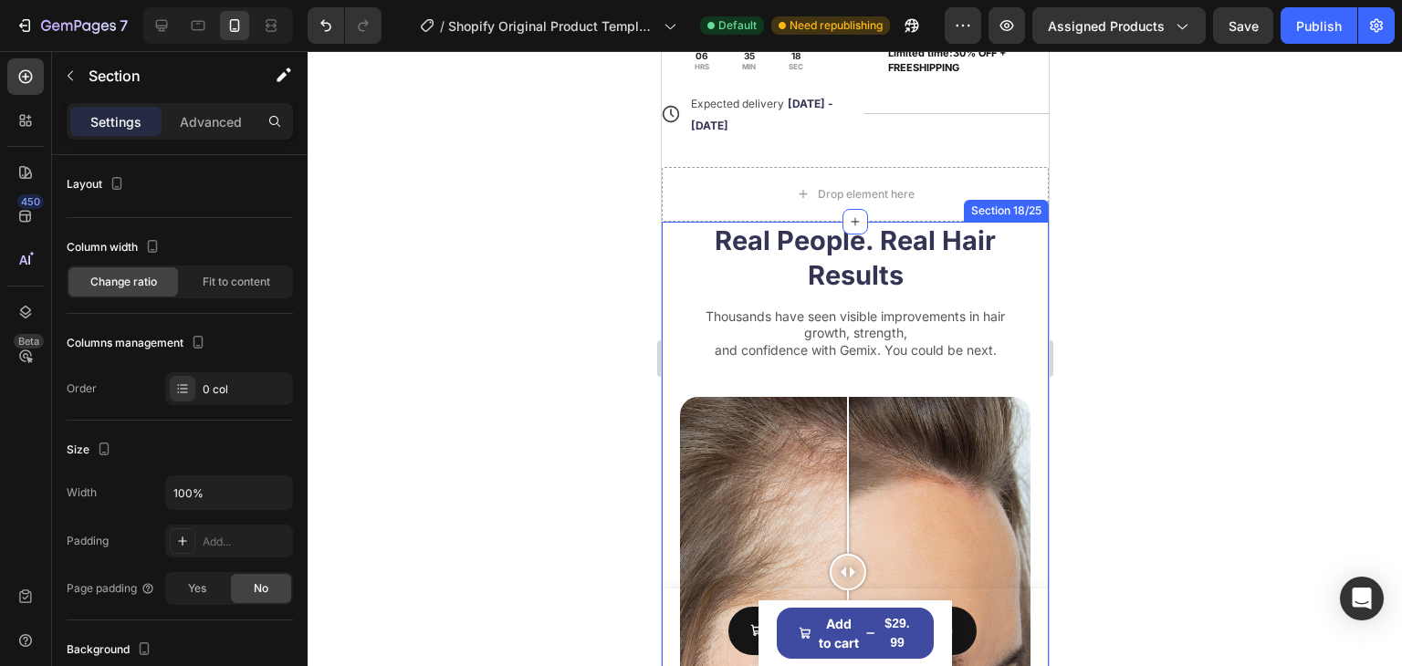
click at [1021, 223] on div "Real People. Real Hair Results Heading Thousands have seen visible improvements…" at bounding box center [854, 649] width 387 height 854
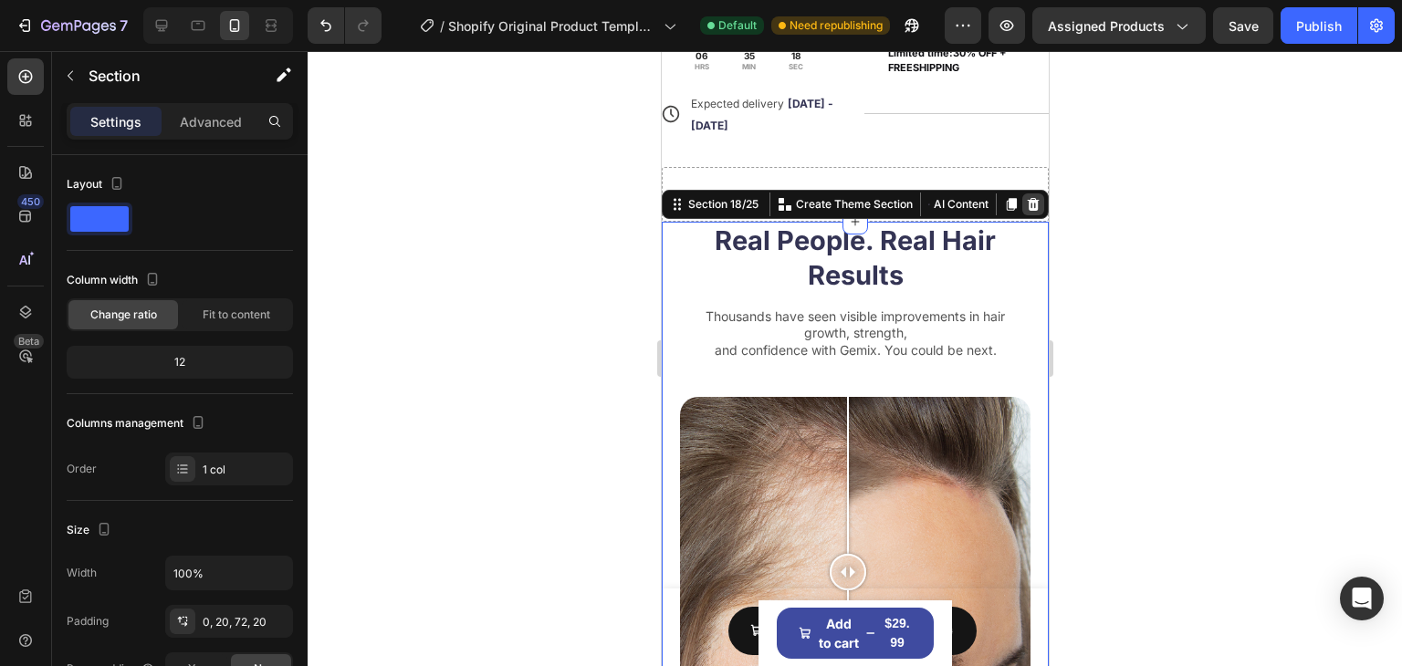
click at [1023, 212] on div at bounding box center [1032, 205] width 22 height 22
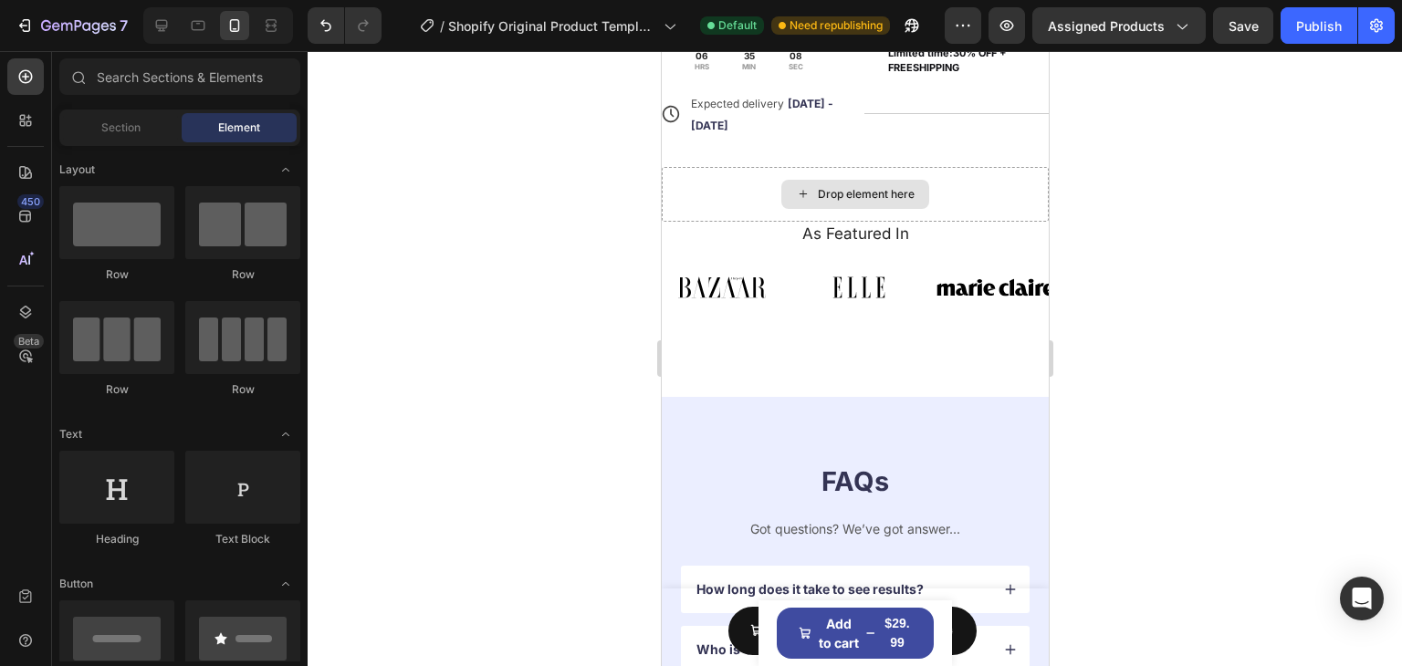
click at [1002, 206] on div "Drop element here" at bounding box center [854, 194] width 387 height 55
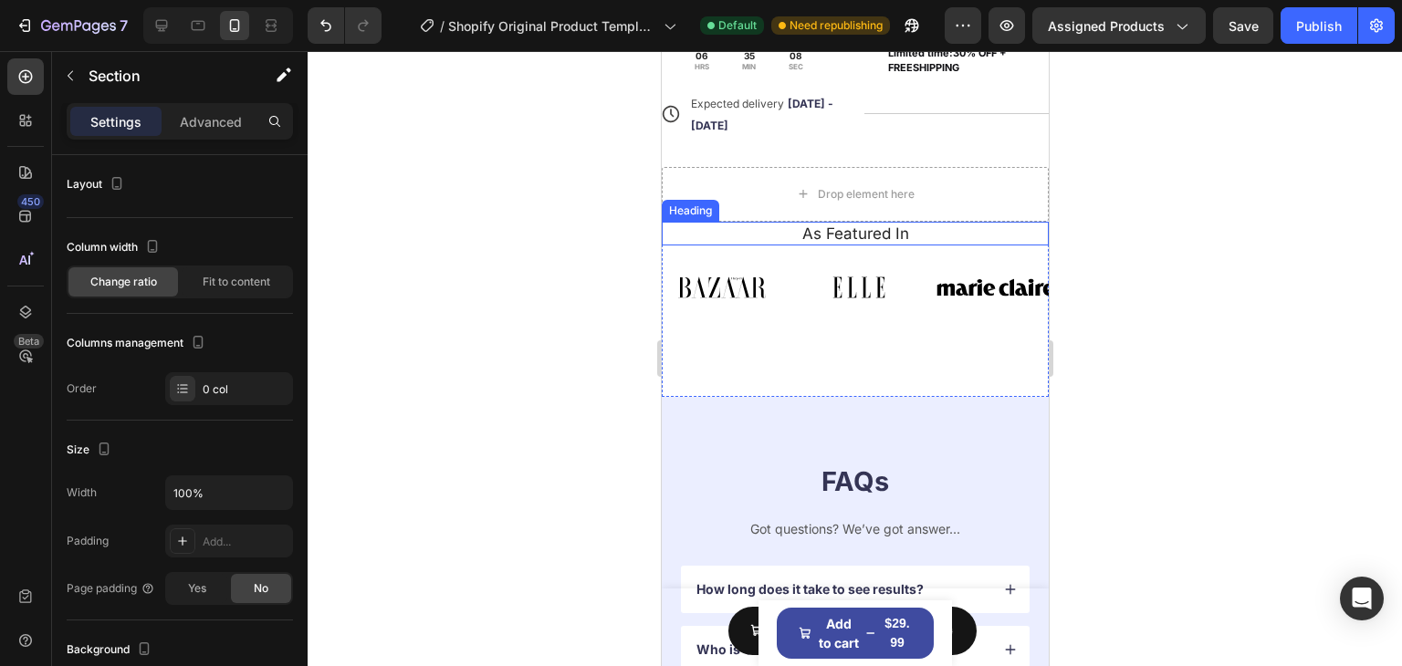
click at [1015, 227] on h2 "As Featured In" at bounding box center [855, 234] width 360 height 24
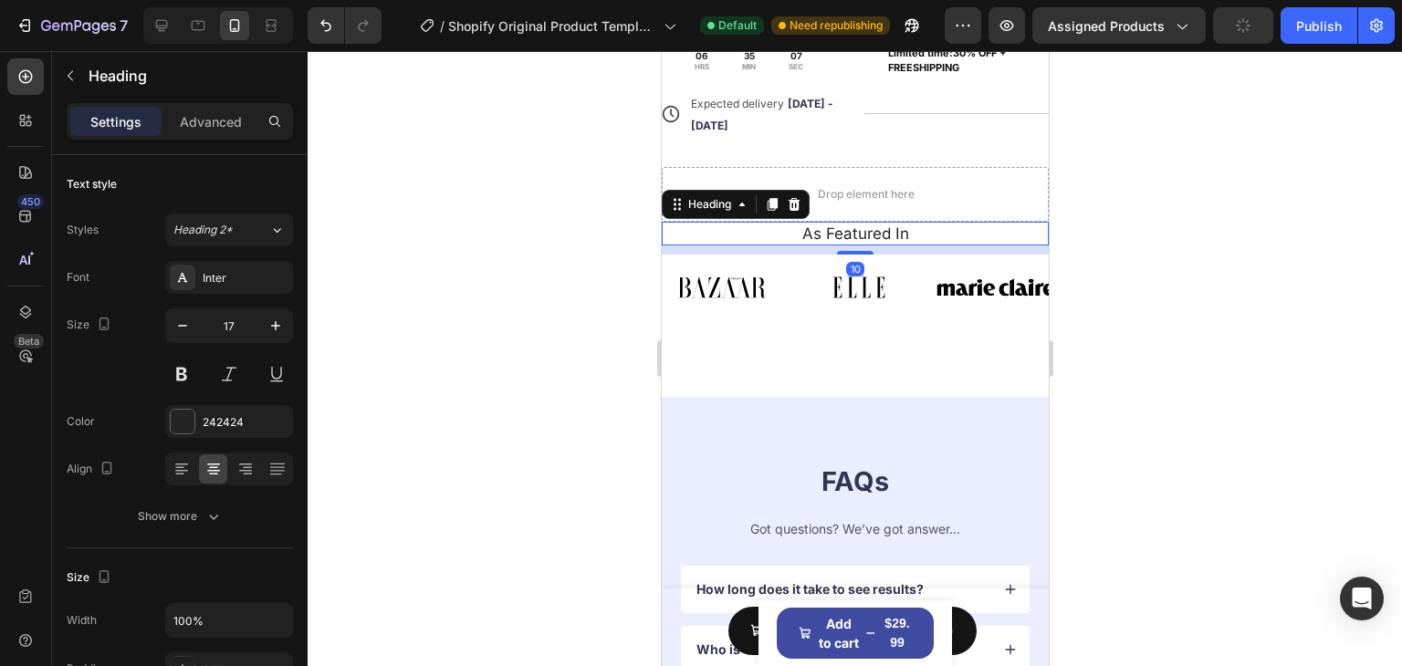
click at [1008, 223] on h2 "As Featured In" at bounding box center [855, 234] width 360 height 24
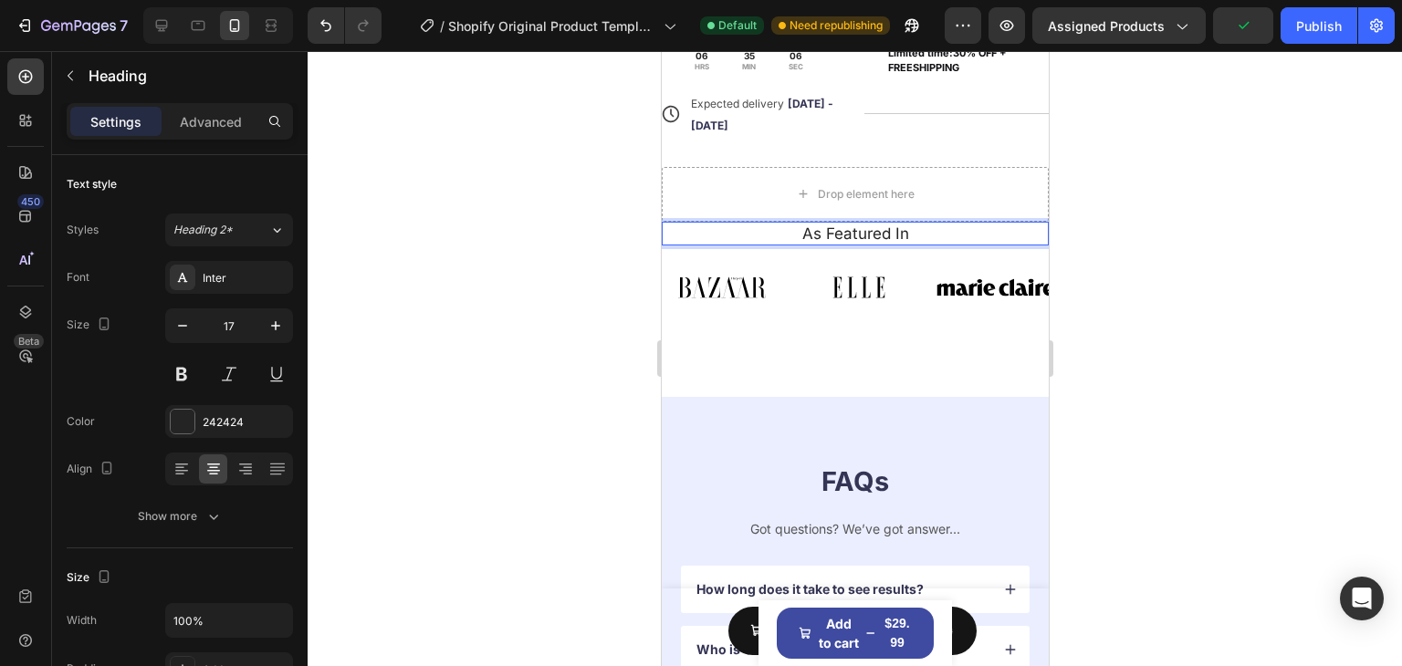
click at [1005, 256] on div "Image Image Image Image Image Image Image Image Image Image Image Image Marquee" at bounding box center [854, 288] width 387 height 66
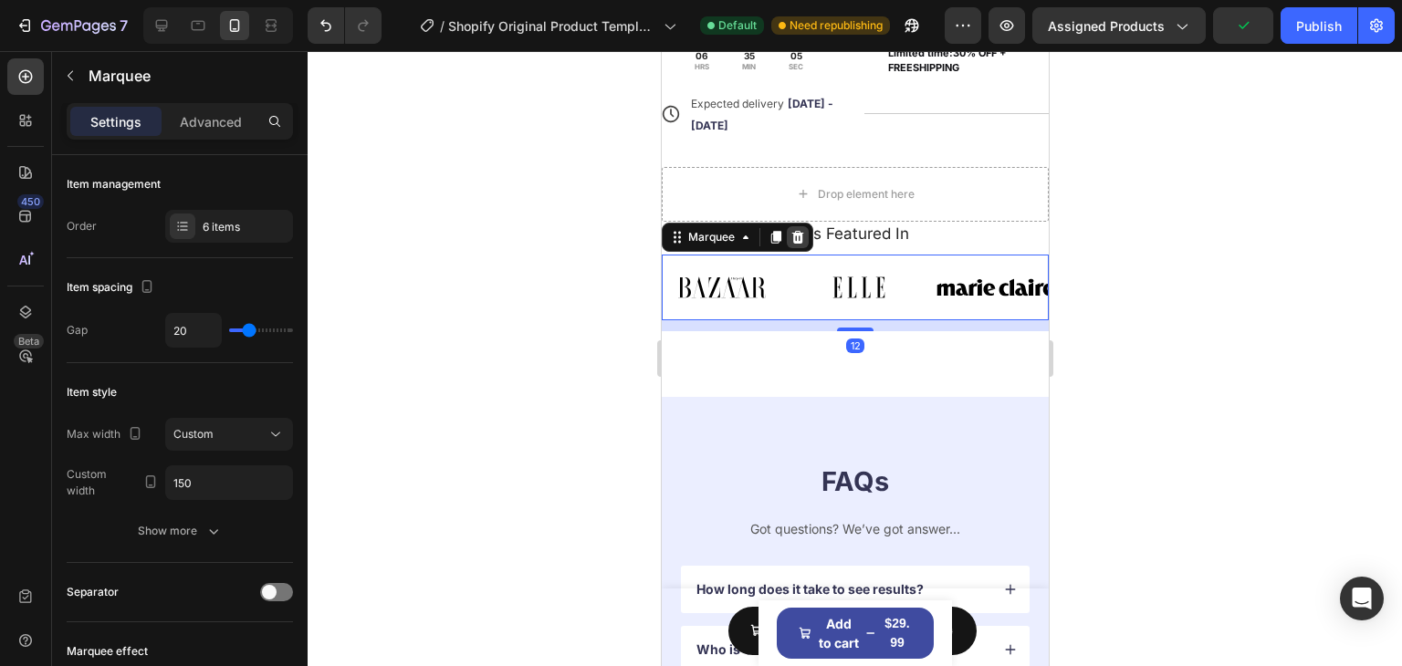
click at [792, 242] on icon at bounding box center [797, 237] width 12 height 13
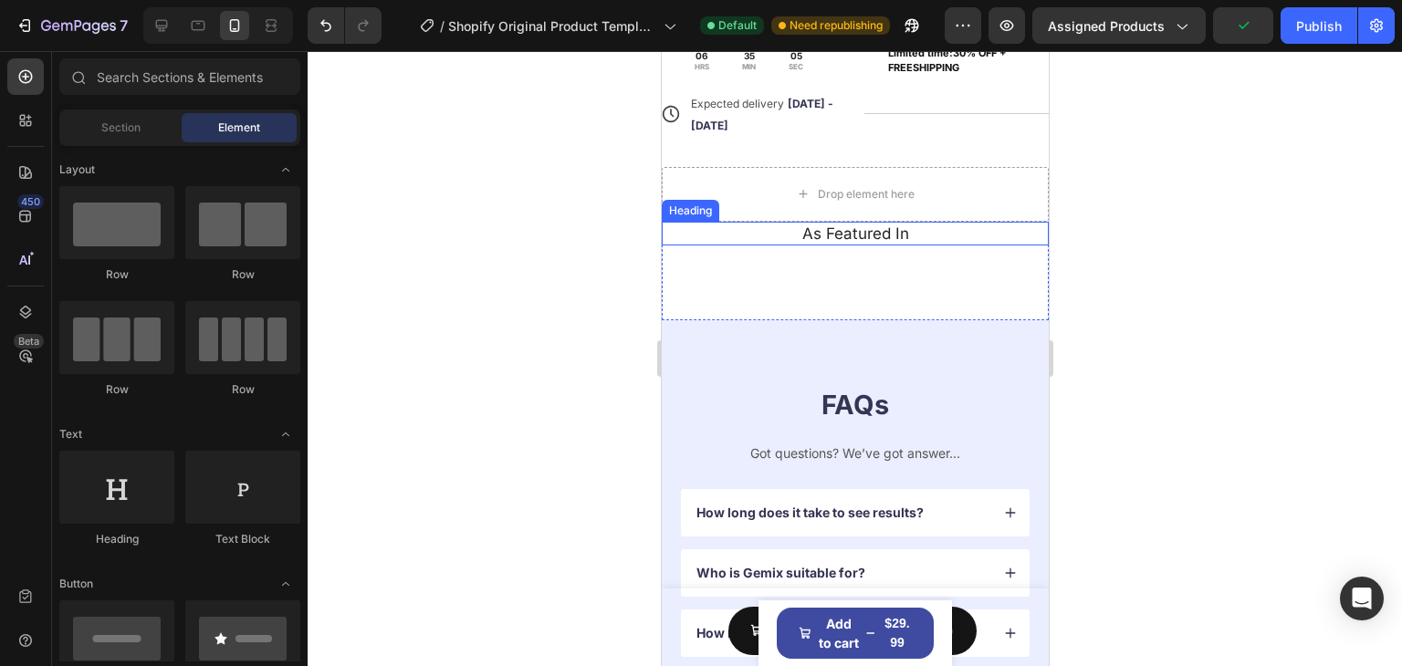
click at [1005, 230] on p "As Featured In" at bounding box center [854, 234] width 356 height 20
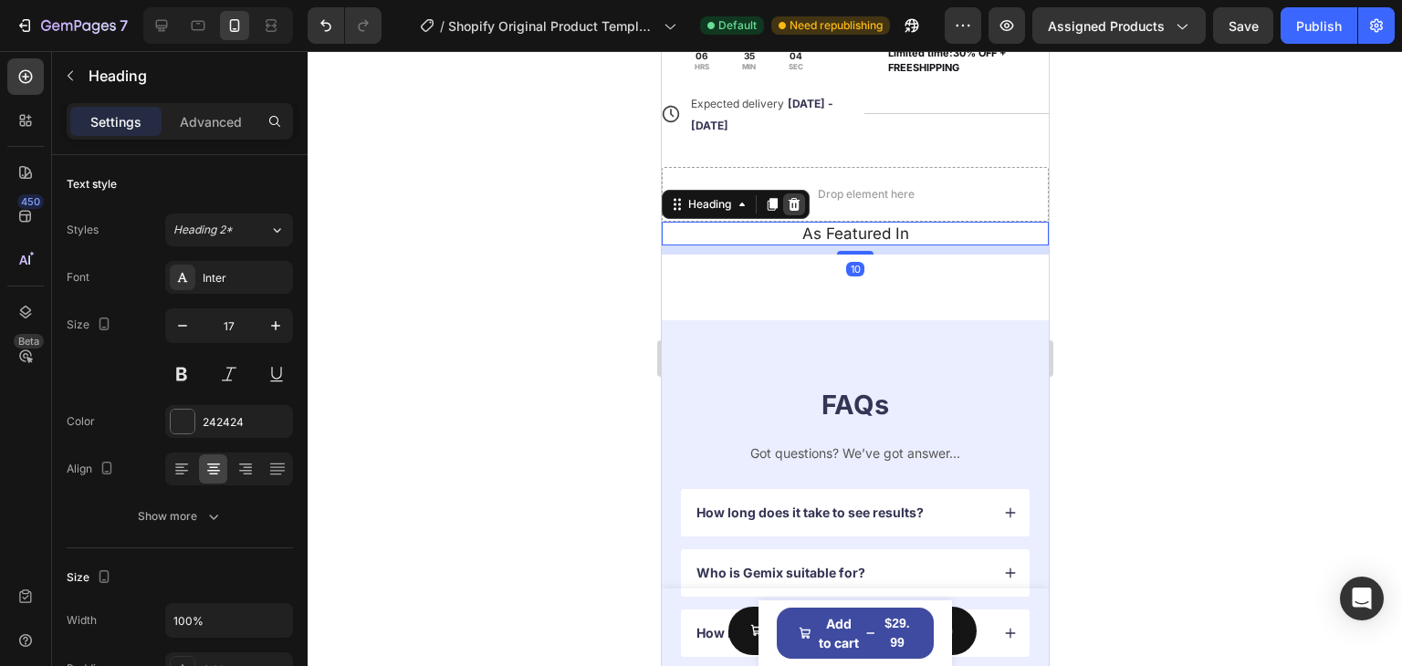
click at [794, 206] on icon at bounding box center [794, 204] width 12 height 13
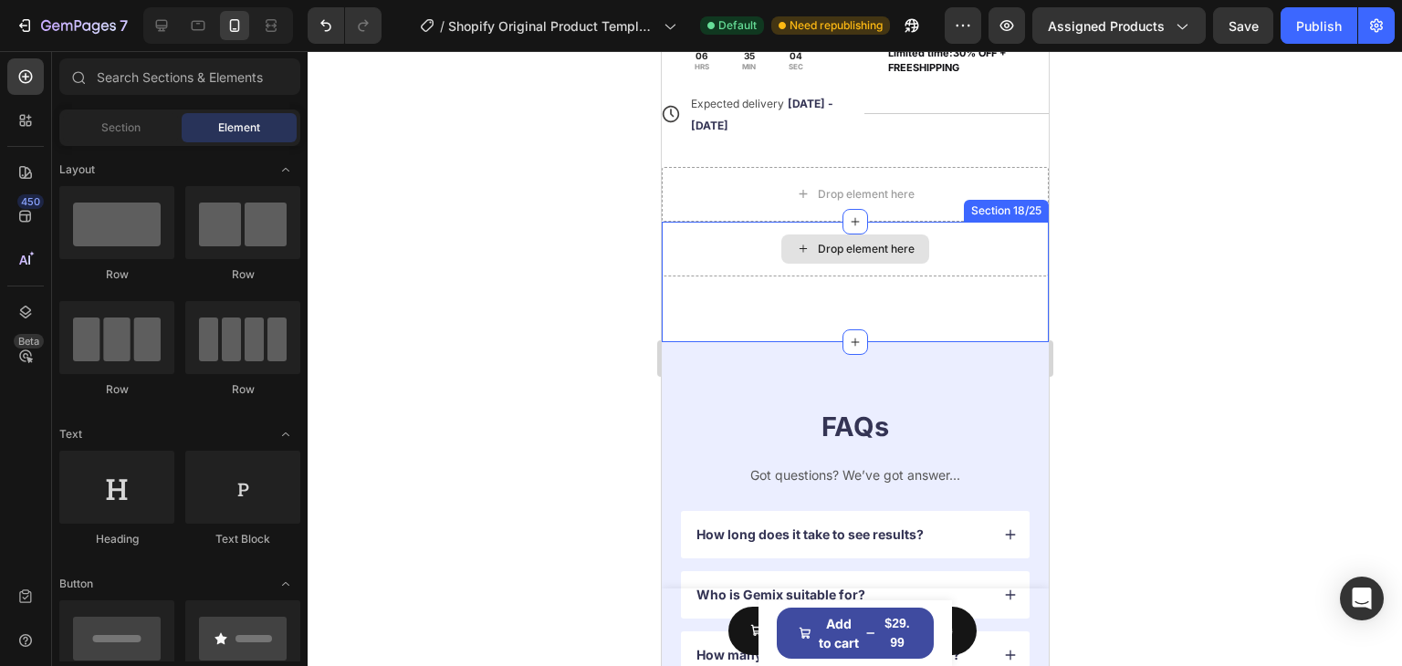
click at [932, 246] on div "Drop element here" at bounding box center [854, 249] width 387 height 55
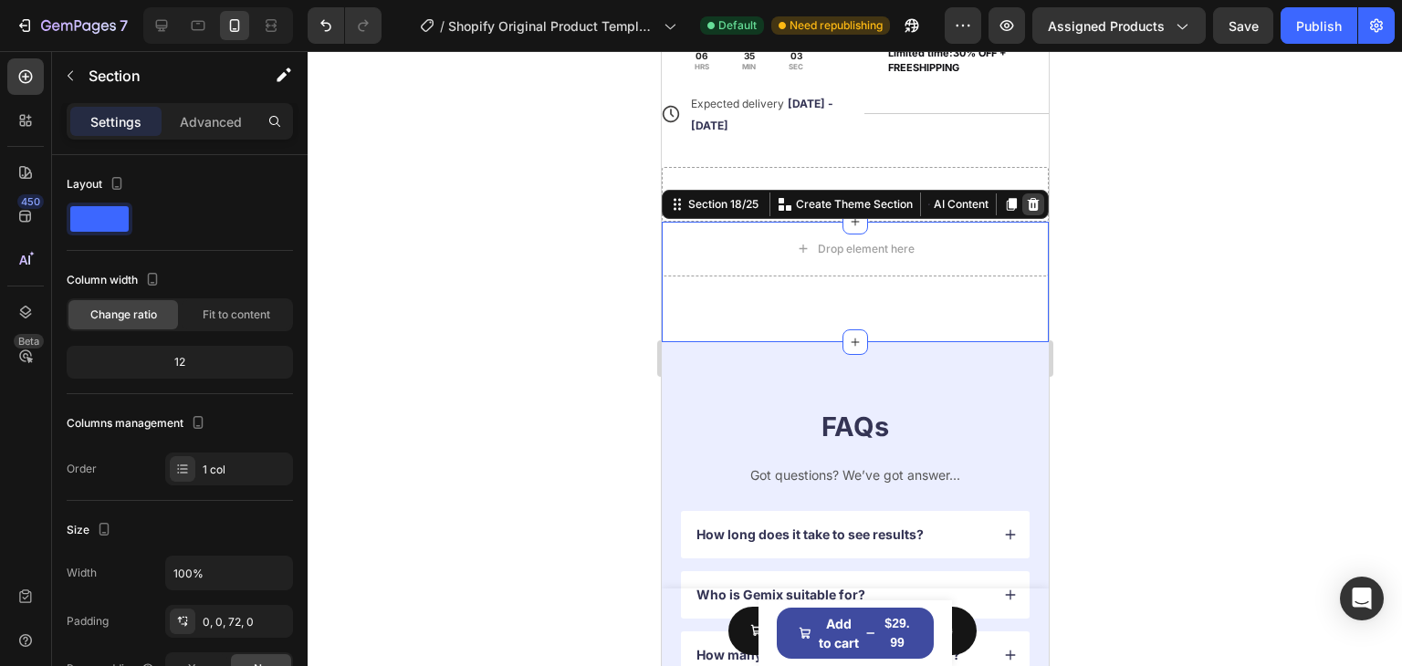
click at [1025, 205] on icon at bounding box center [1032, 204] width 15 height 15
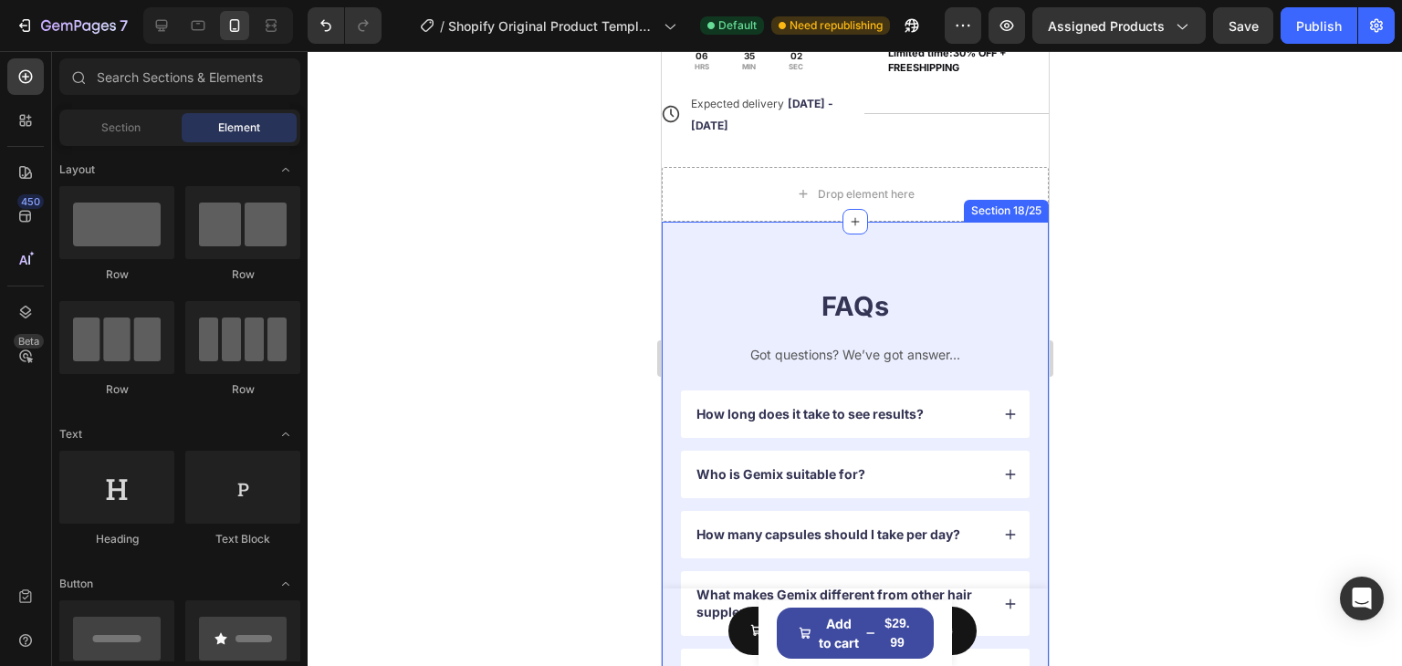
click at [1012, 227] on div "FAQs Heading Got questions? We’ve got answer... Text Block How long does it tak…" at bounding box center [854, 522] width 387 height 601
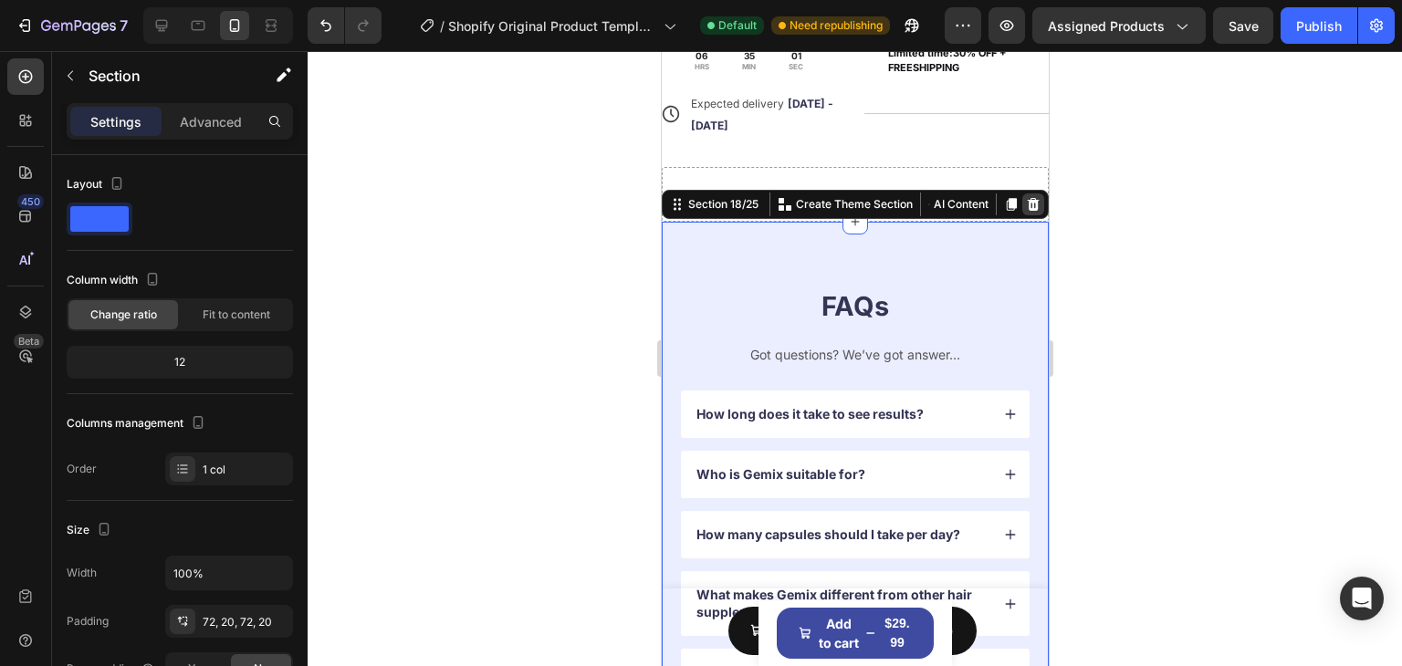
click at [1027, 208] on icon at bounding box center [1033, 204] width 12 height 13
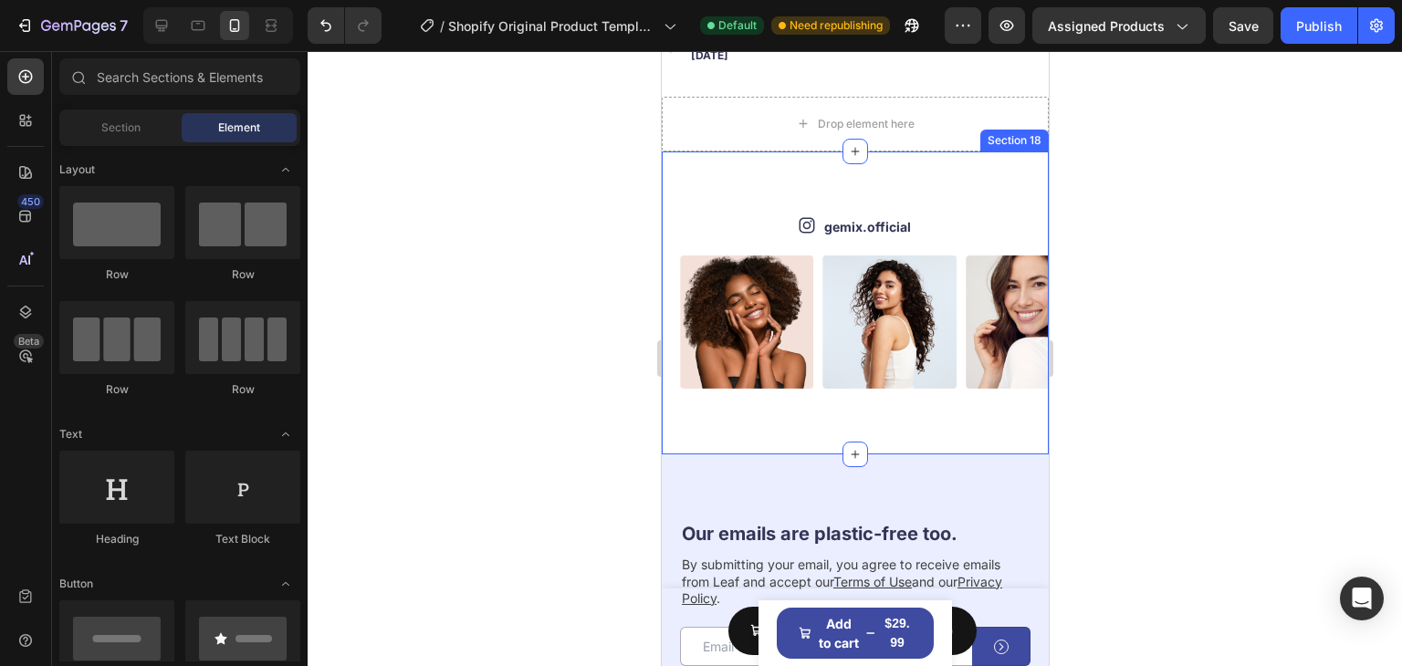
scroll to position [7627, 0]
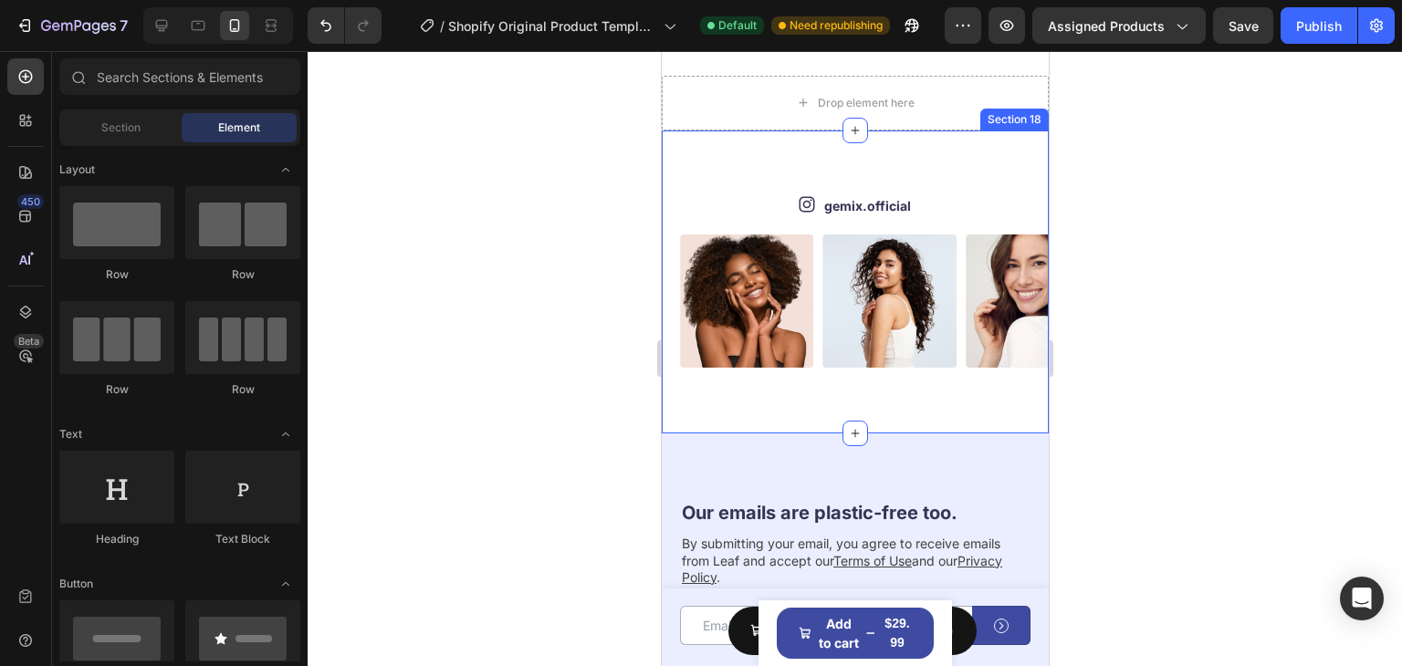
click at [979, 154] on div "Icon gemix.official Text Block Row Image Image Image Image Image Image Image Im…" at bounding box center [854, 283] width 387 height 304
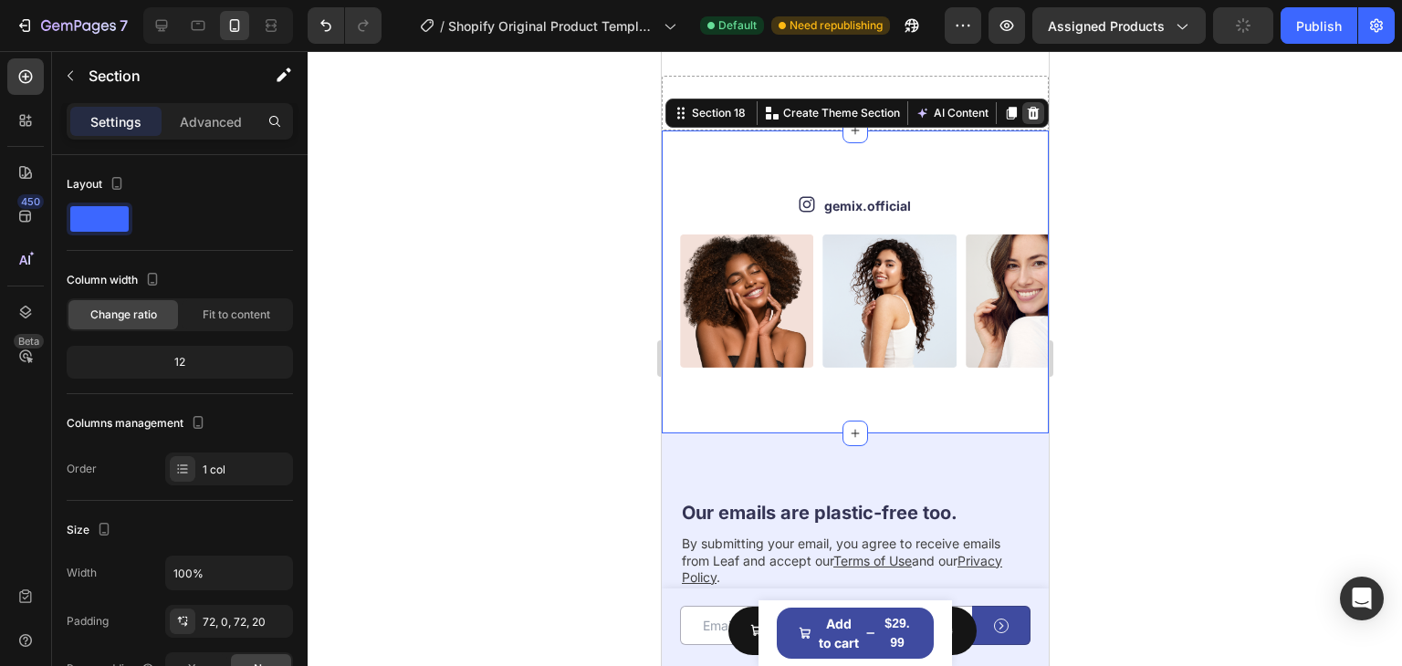
click at [1027, 118] on icon at bounding box center [1033, 113] width 12 height 13
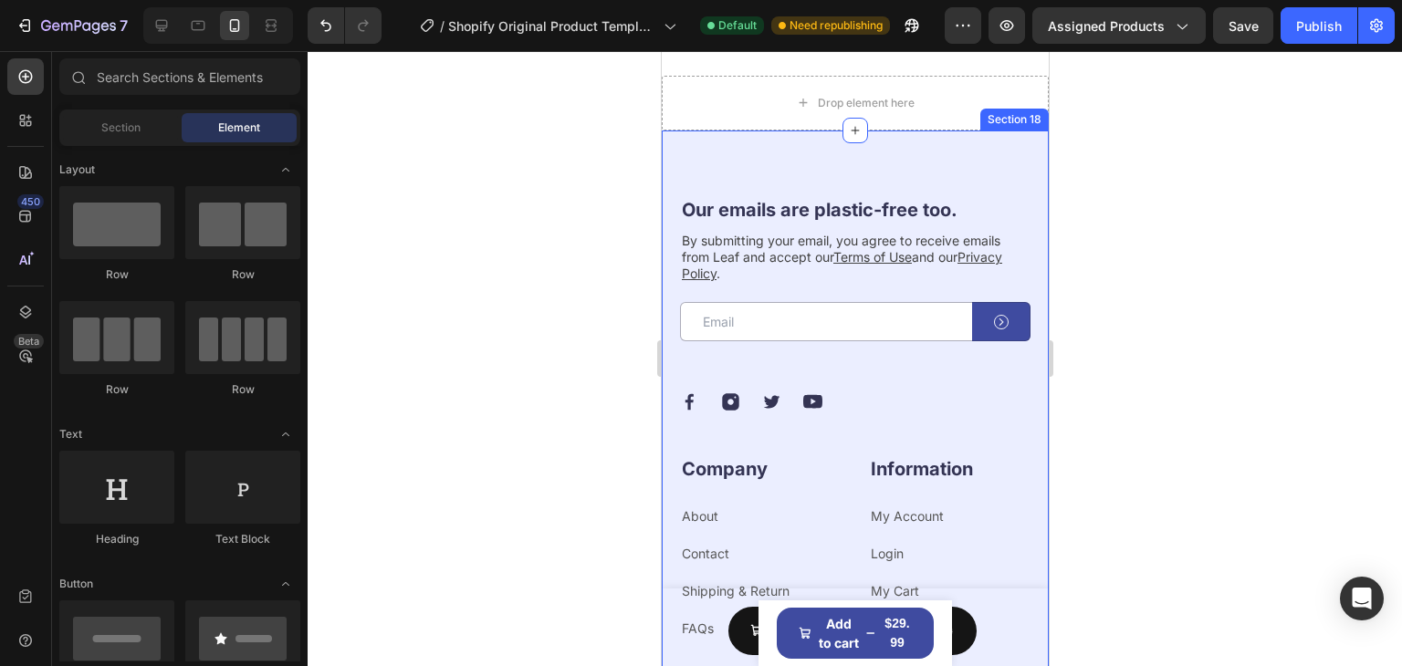
click at [974, 158] on div "Our emails are plastic-free too. Heading By submitting your email, you agree to…" at bounding box center [854, 472] width 387 height 682
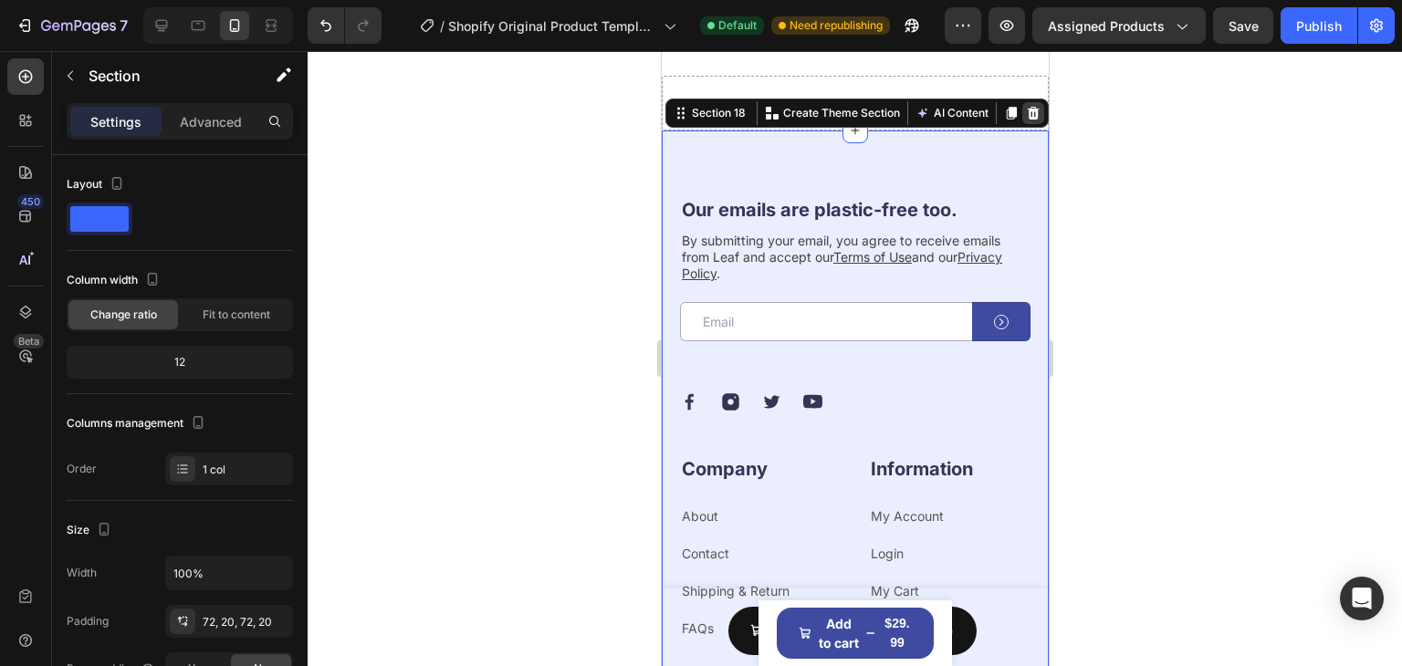
click at [1025, 111] on icon at bounding box center [1032, 113] width 15 height 15
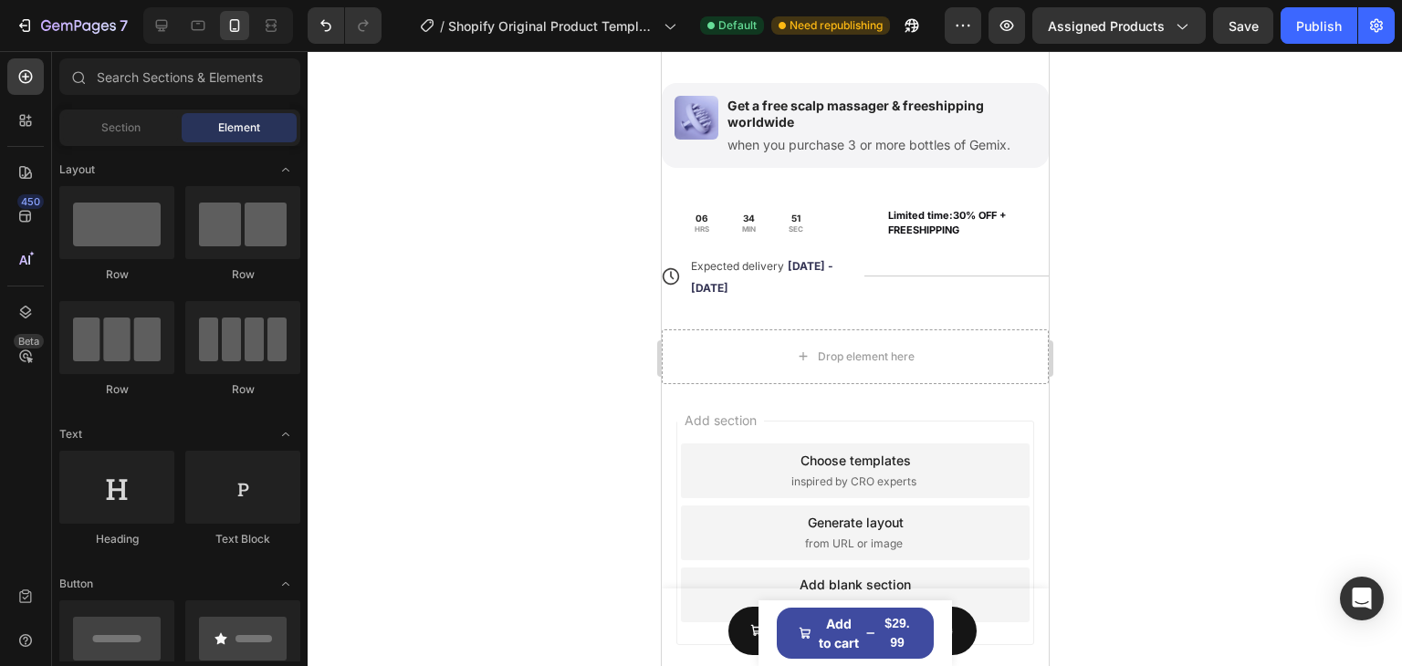
scroll to position [7251, 0]
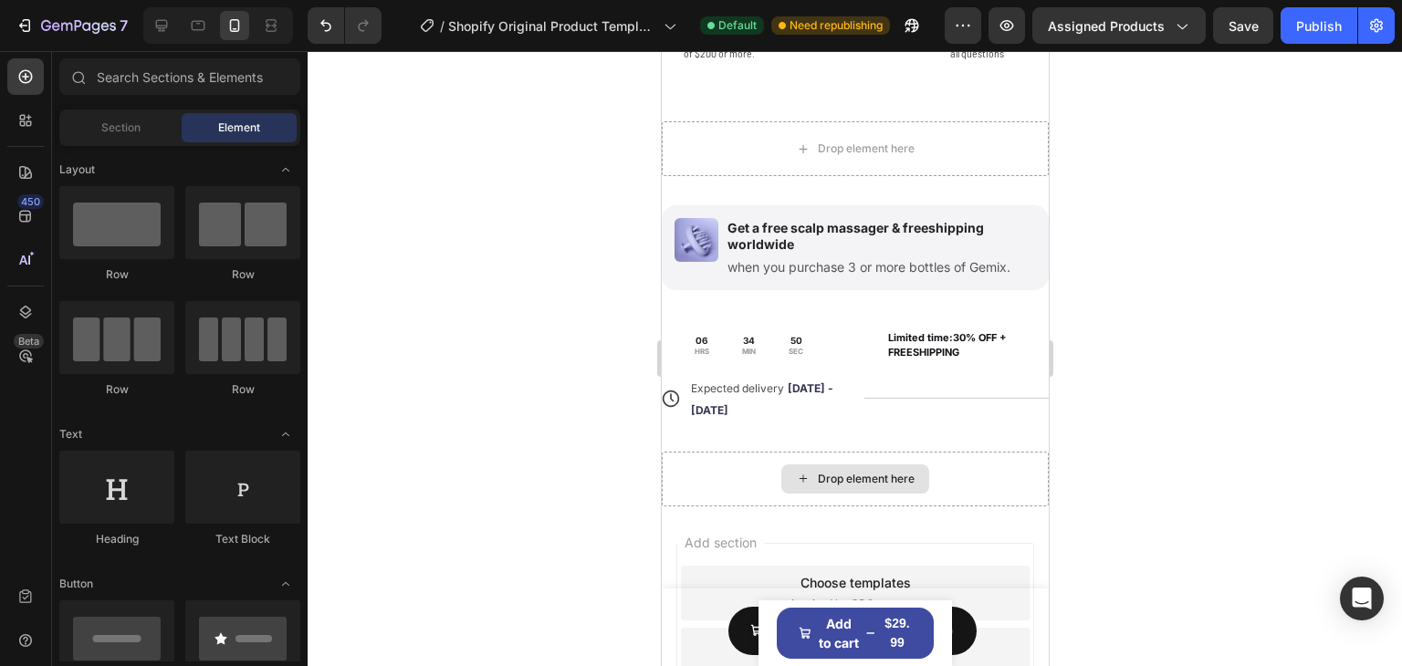
click at [966, 471] on div "Drop element here" at bounding box center [854, 479] width 387 height 55
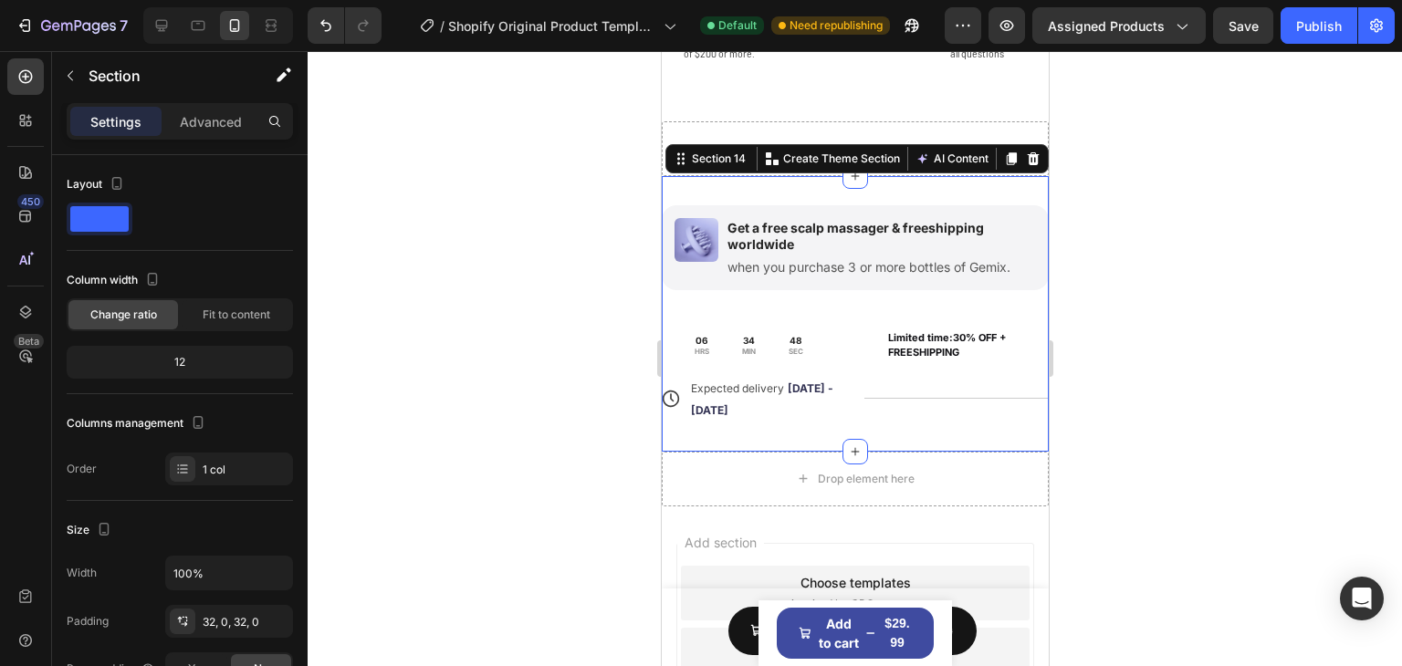
click at [707, 189] on div "Image Get a free scalp massager & freeshipping worldwide Text Block when you pu…" at bounding box center [854, 314] width 387 height 276
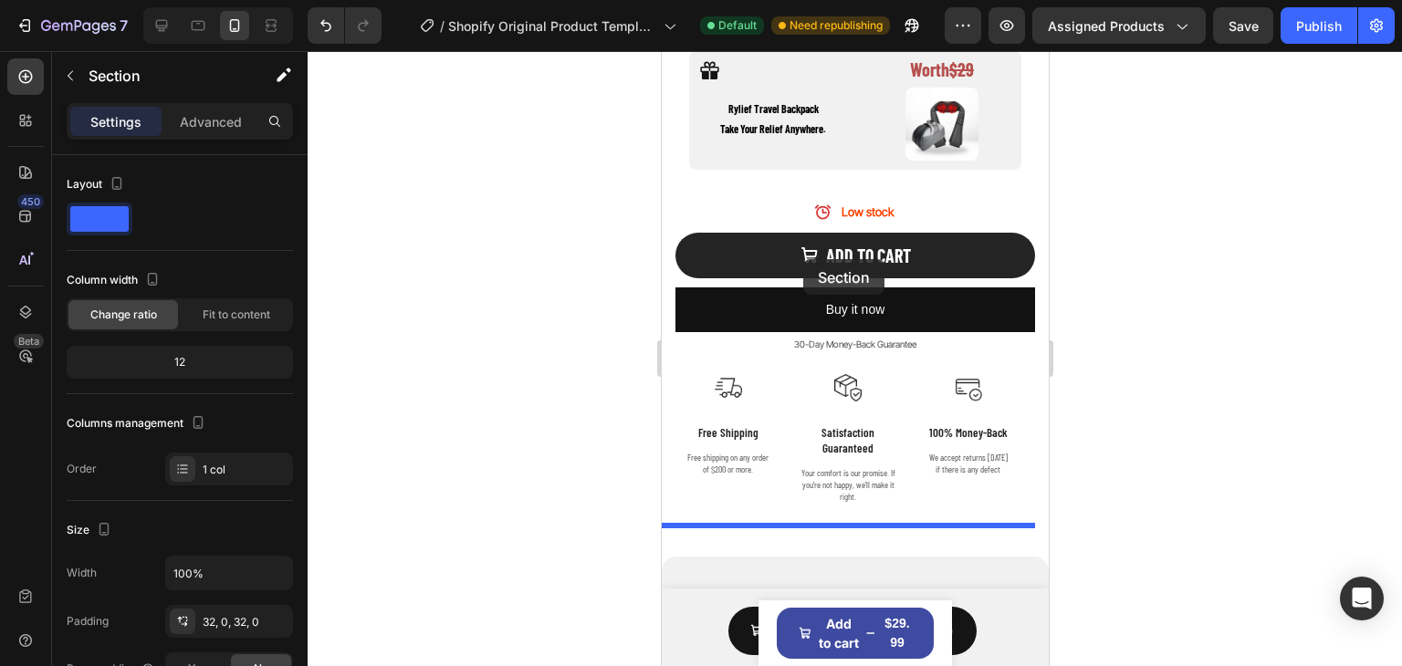
scroll to position [1278, 0]
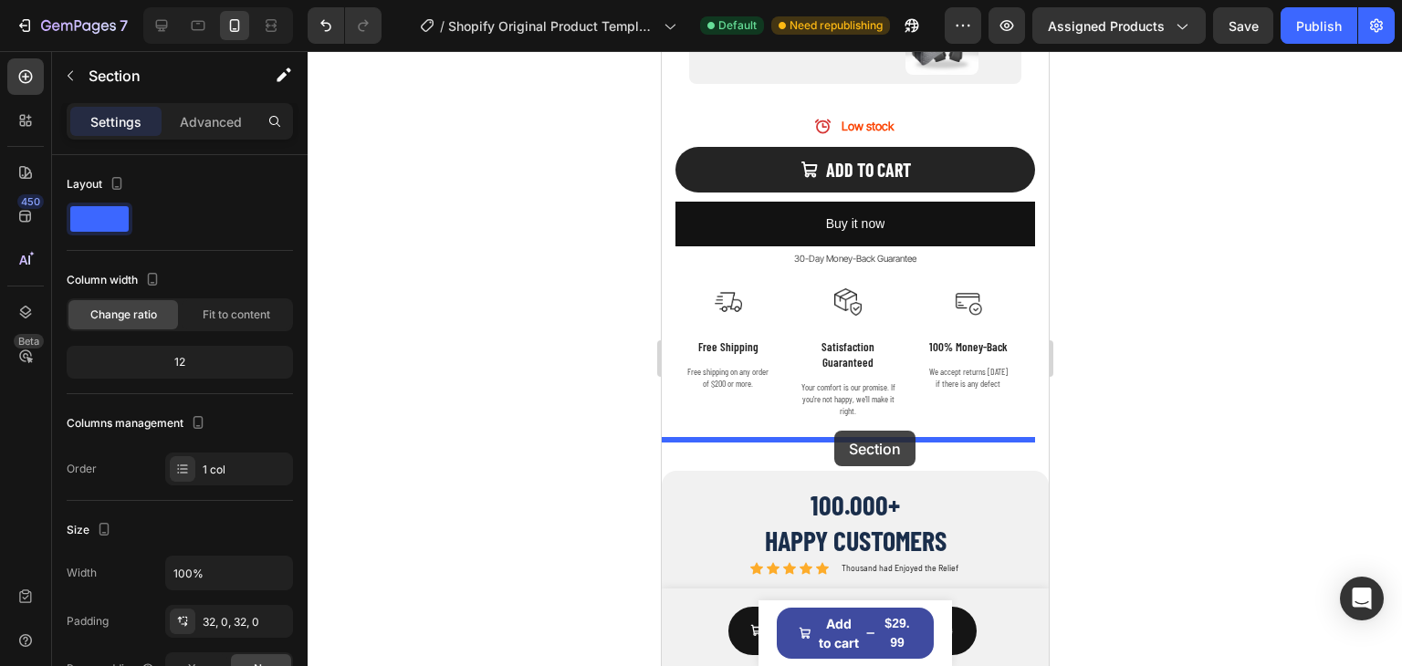
drag, startPoint x: 723, startPoint y: 162, endPoint x: 833, endPoint y: 431, distance: 291.0
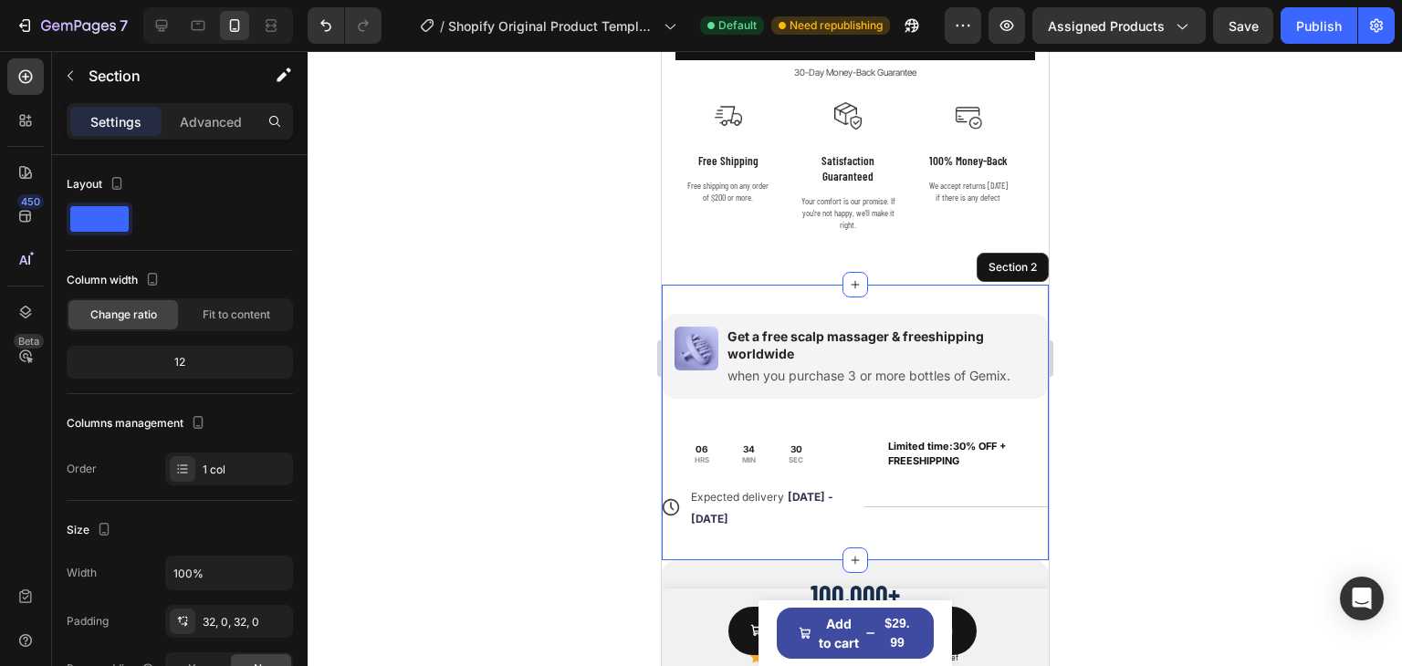
scroll to position [1464, 0]
click at [811, 314] on div "Image Get a free scalp massager & freeshipping worldwide Text Block when you pu…" at bounding box center [854, 356] width 387 height 85
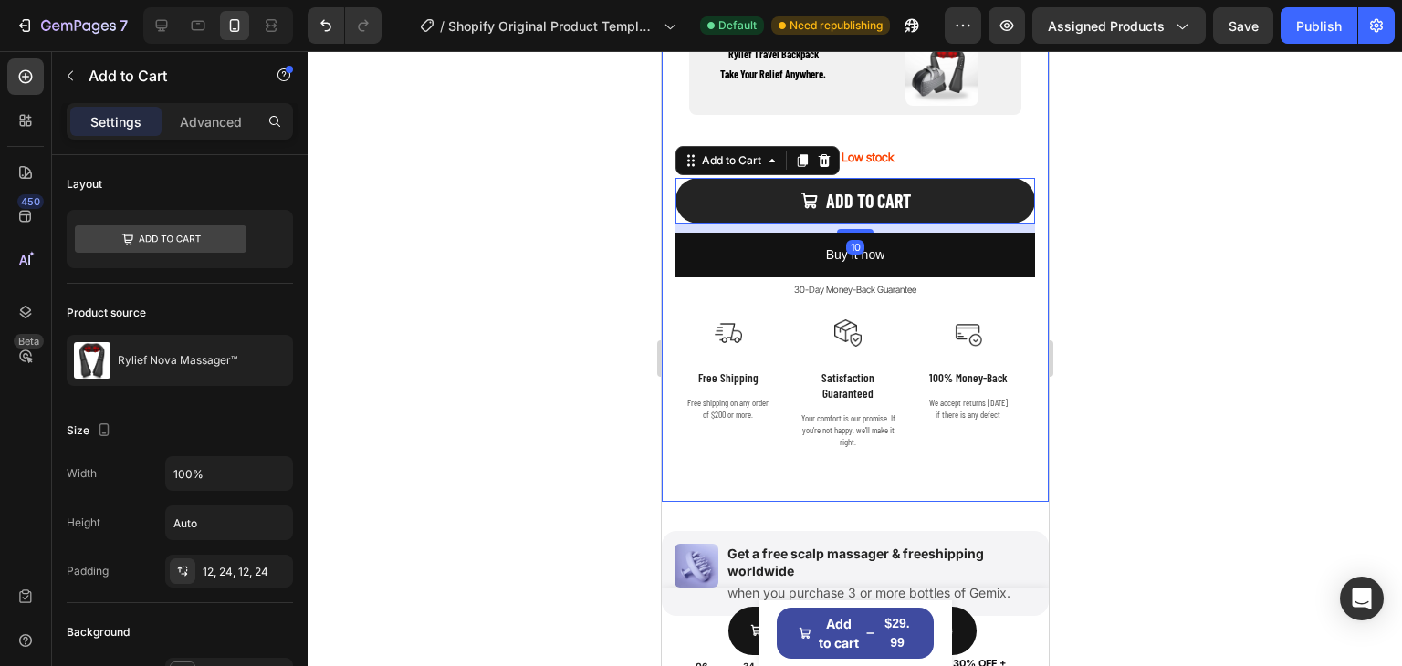
scroll to position [1245, 0]
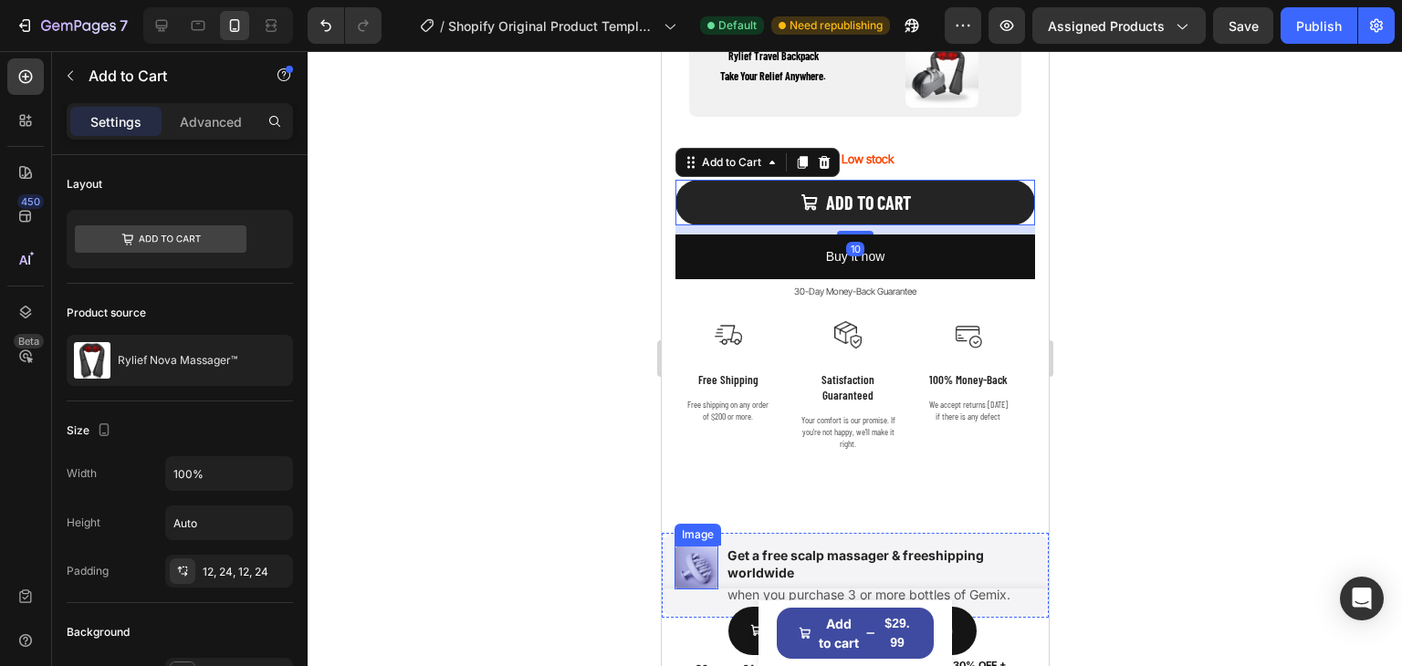
click at [740, 533] on div "Image Get a free scalp massager & freeshipping worldwide Text Block when you pu…" at bounding box center [854, 575] width 387 height 85
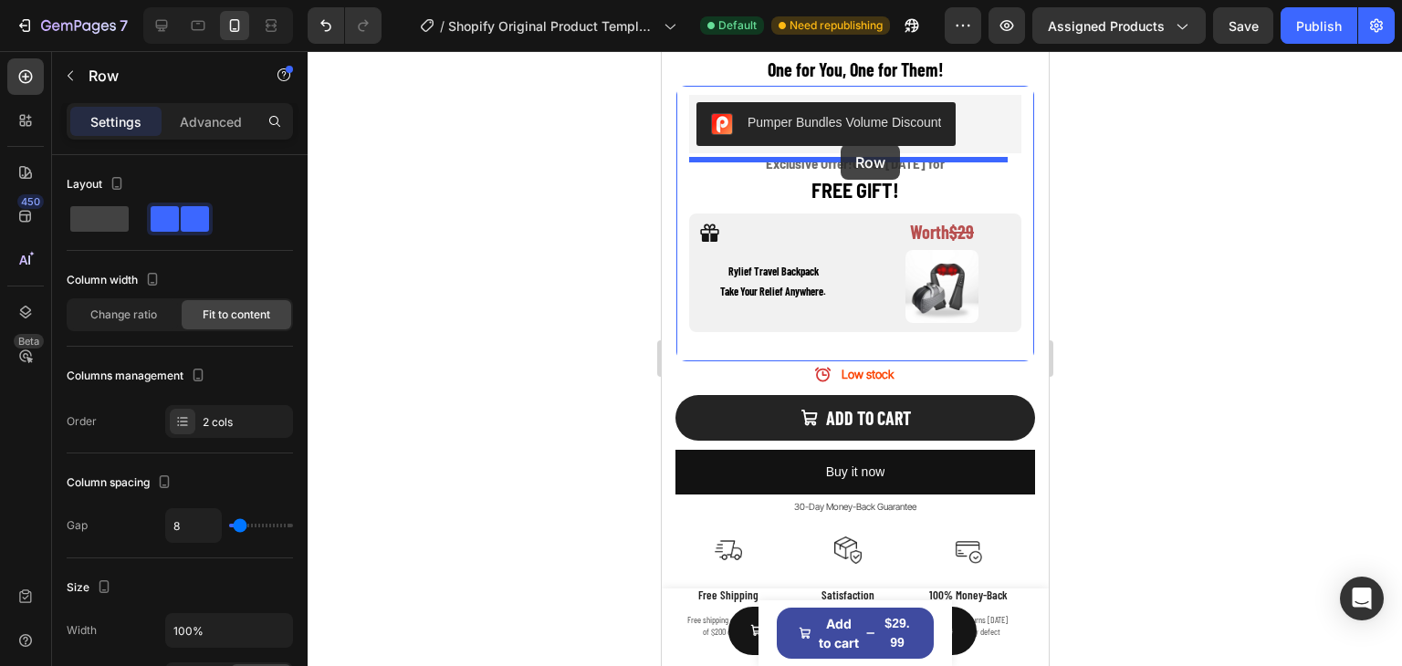
scroll to position [997, 0]
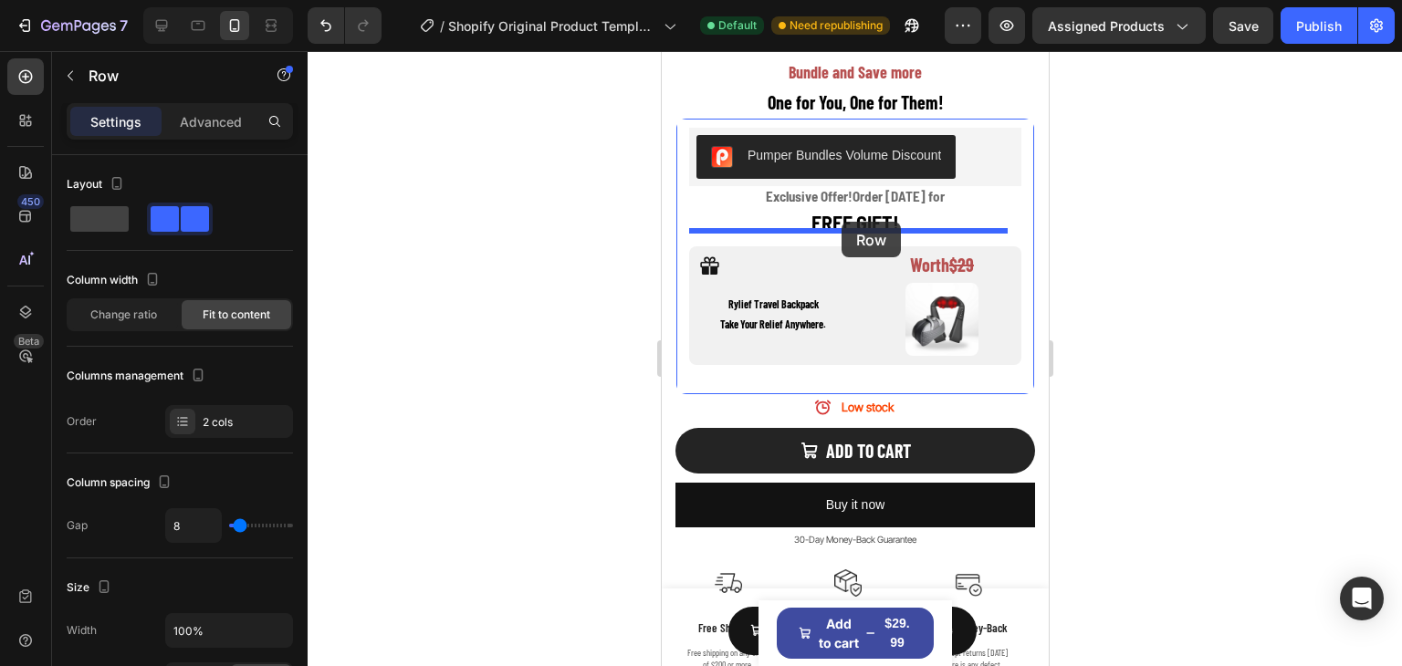
drag, startPoint x: 701, startPoint y: 486, endPoint x: 841, endPoint y: 222, distance: 298.5
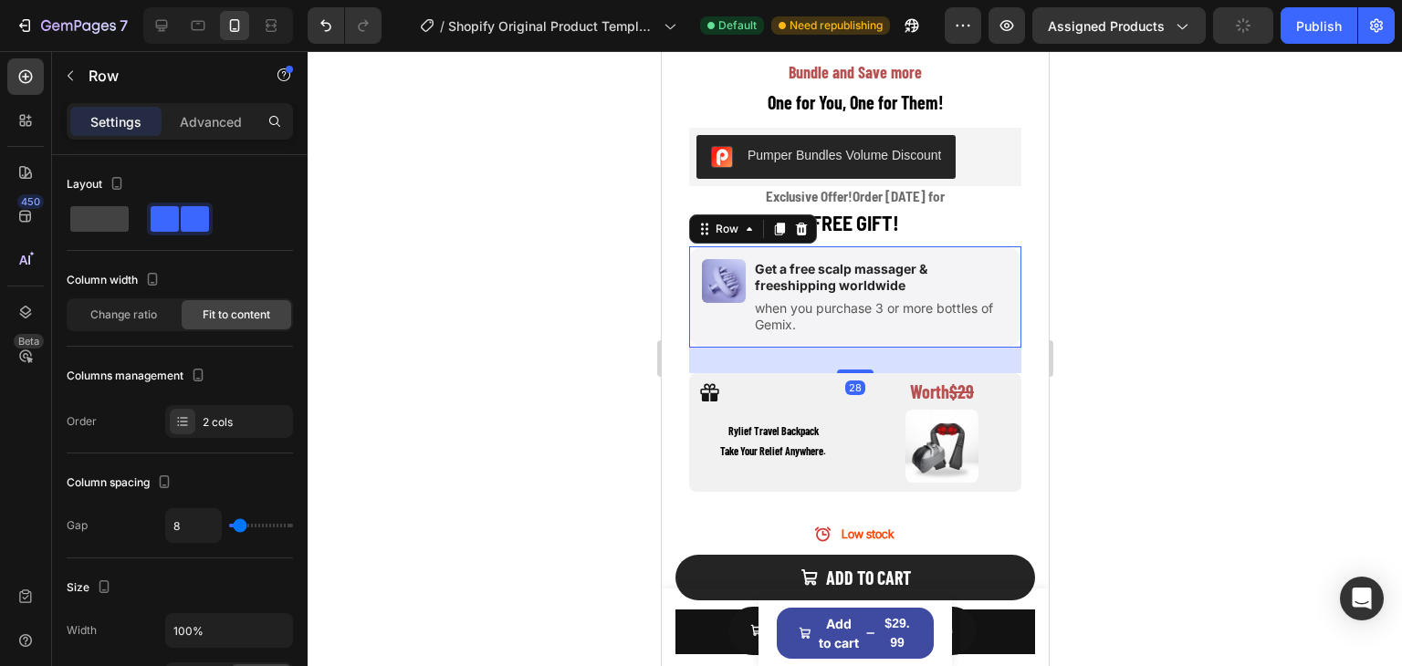
click at [1163, 266] on div at bounding box center [855, 358] width 1094 height 615
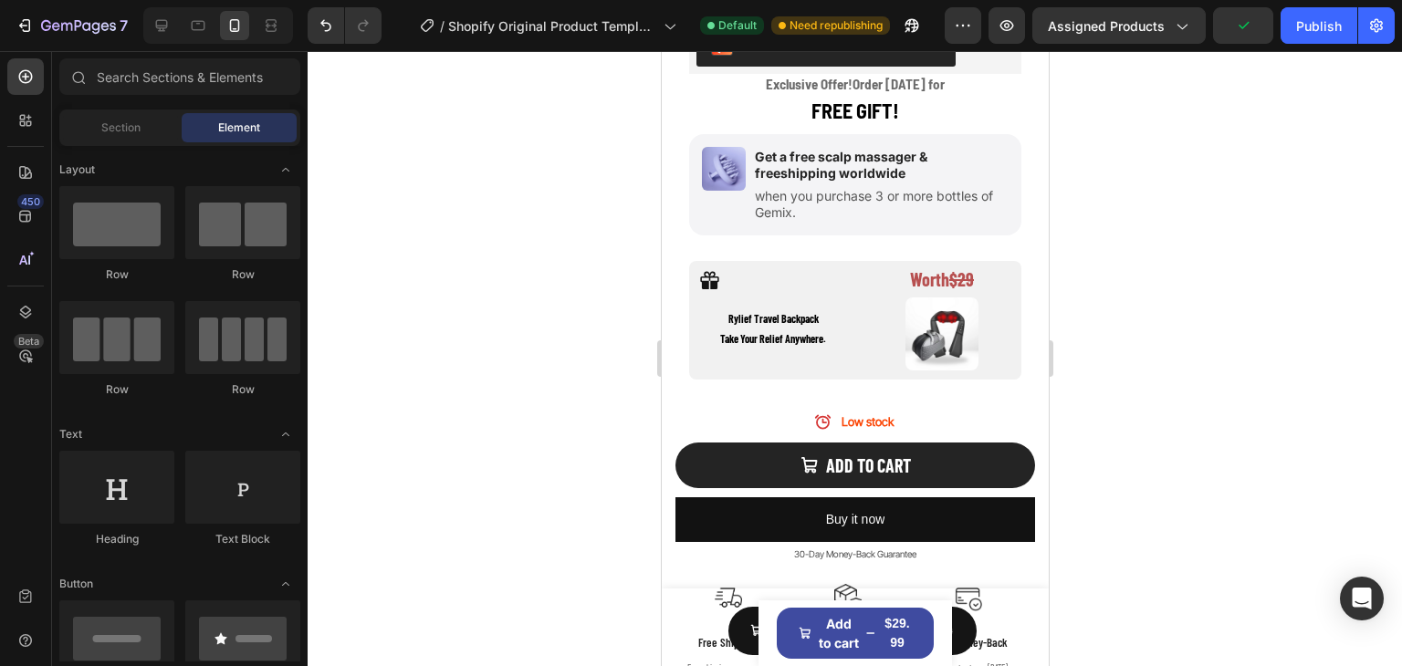
scroll to position [1129, 0]
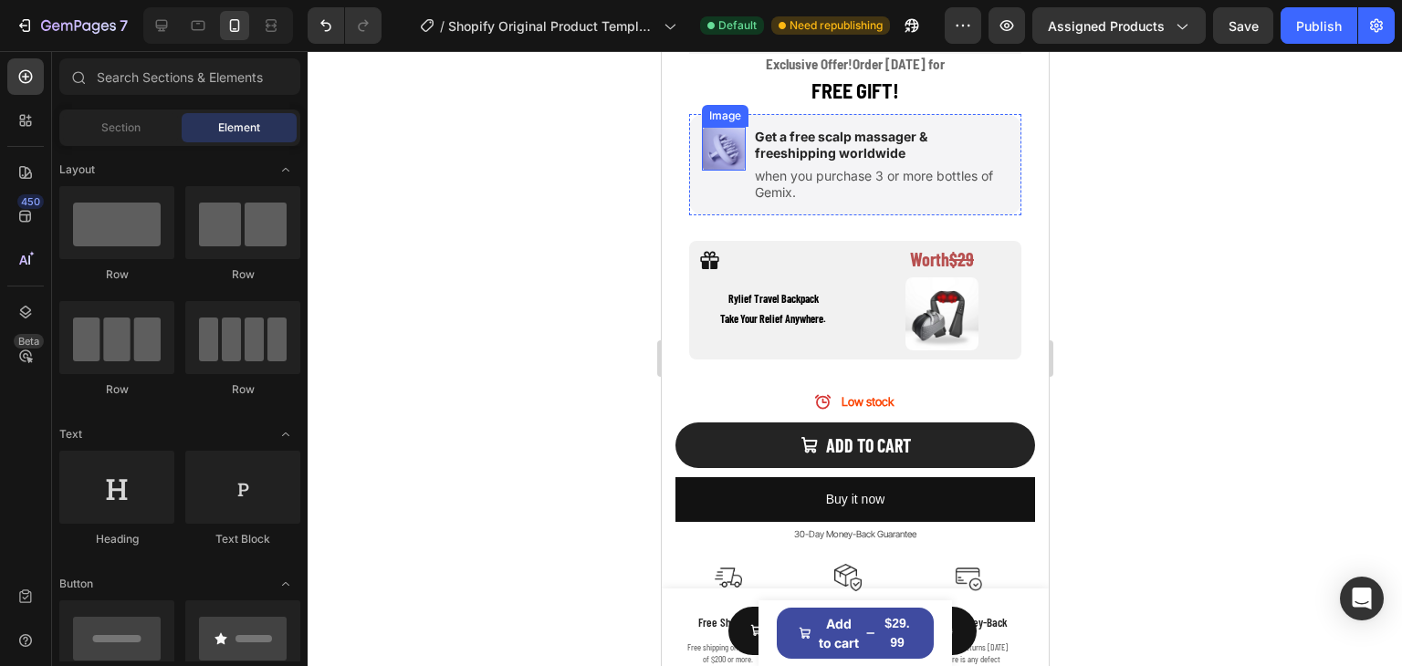
click at [724, 131] on img at bounding box center [723, 149] width 44 height 44
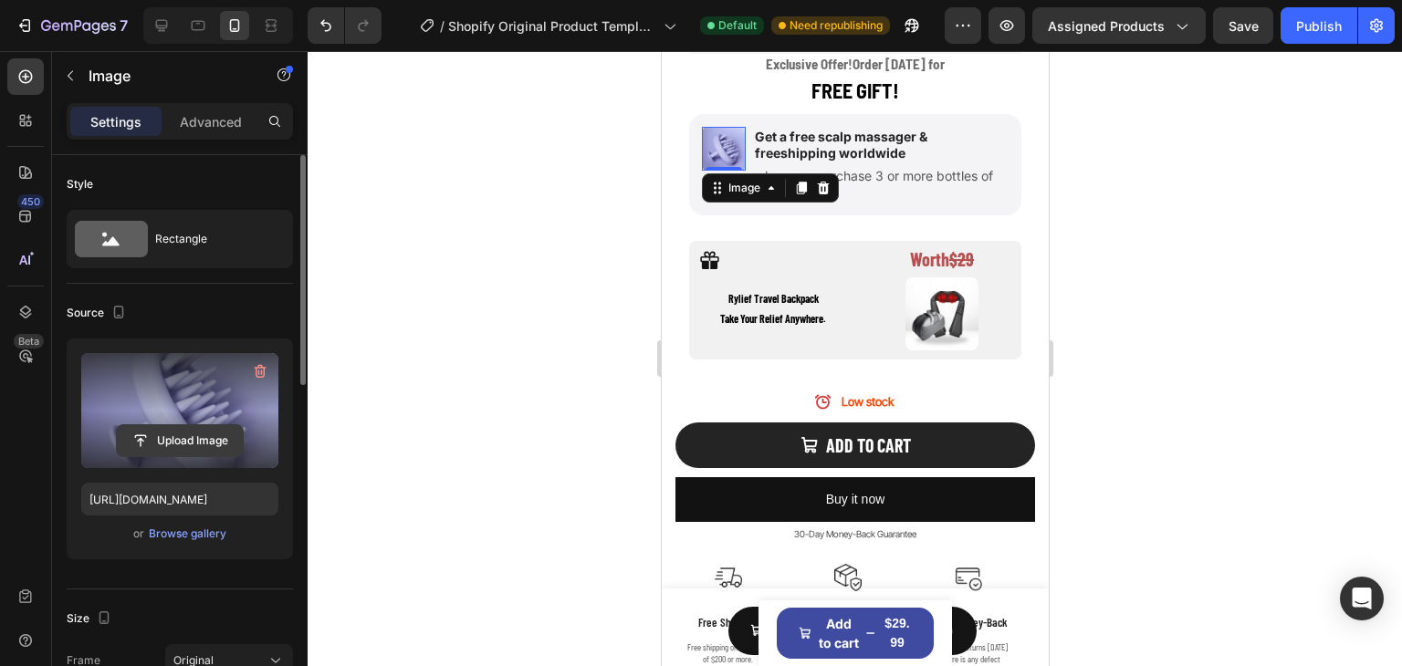
click at [171, 444] on input "file" at bounding box center [180, 440] width 126 height 31
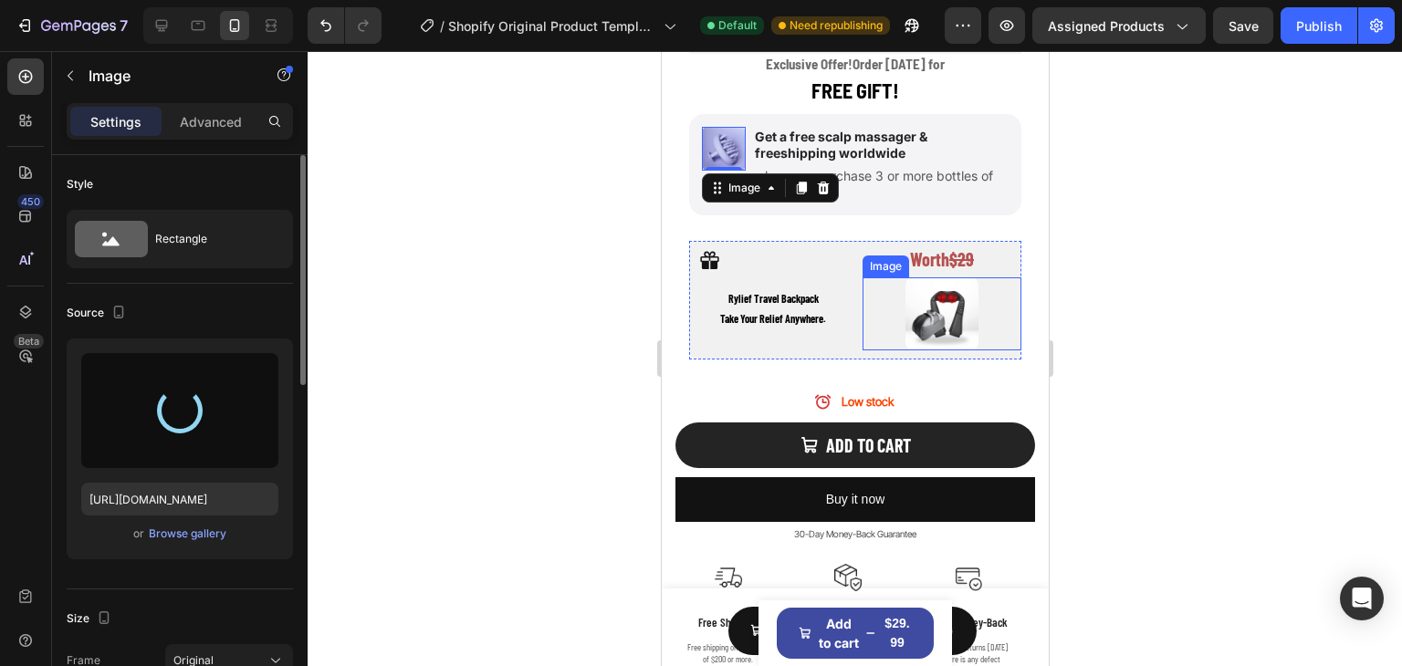
type input "[URL][DOMAIN_NAME]"
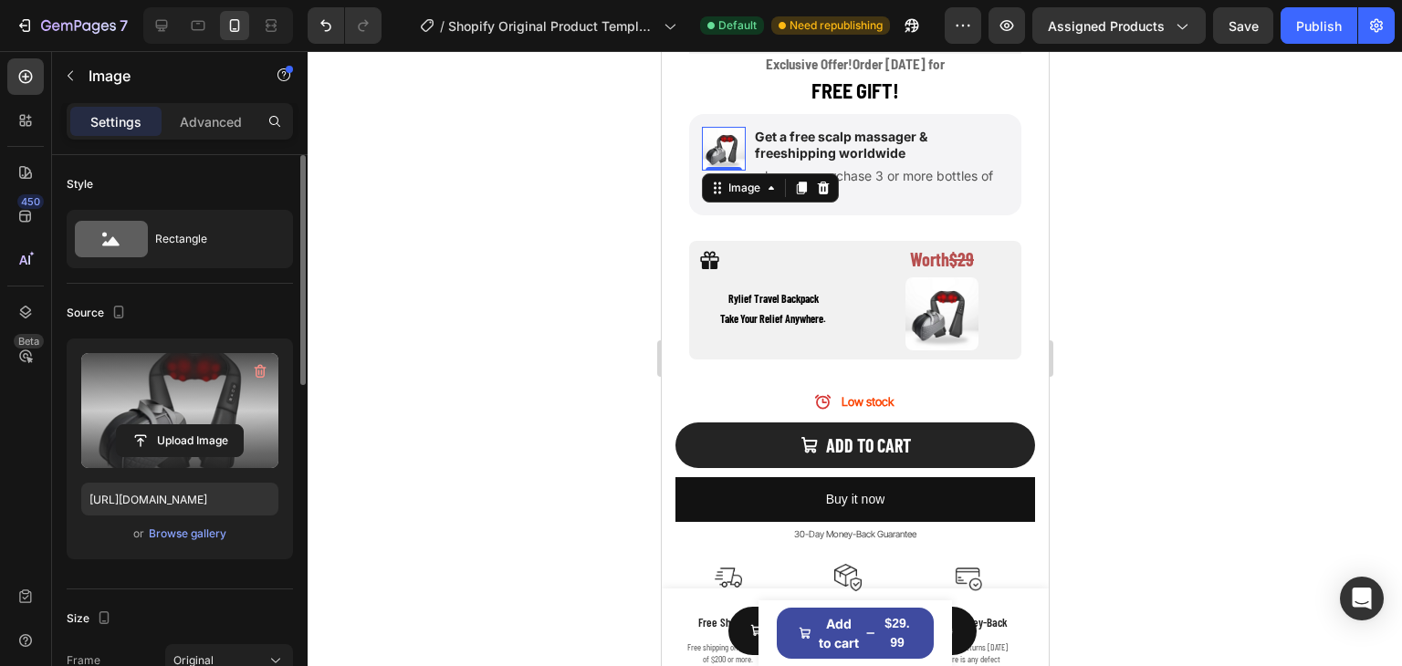
click at [1131, 264] on div at bounding box center [855, 358] width 1094 height 615
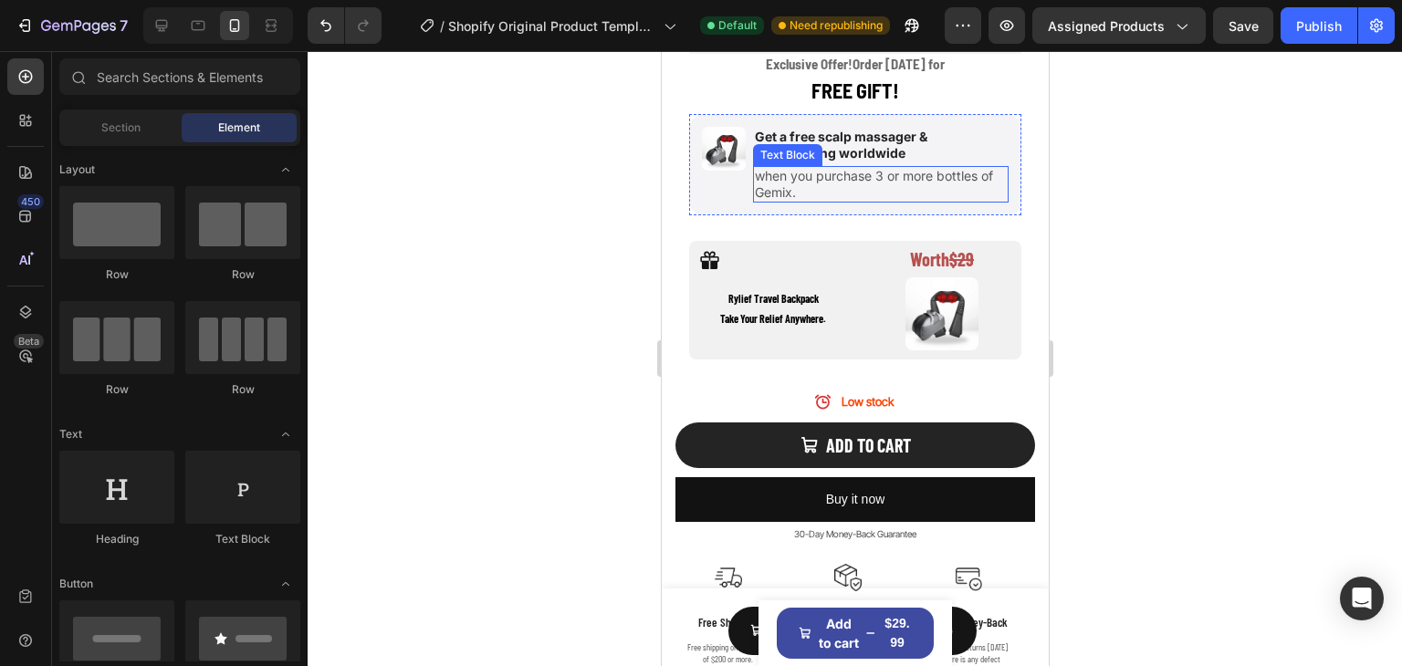
click at [830, 168] on p "when you purchase 3 or more bottles of Gemix." at bounding box center [880, 184] width 252 height 33
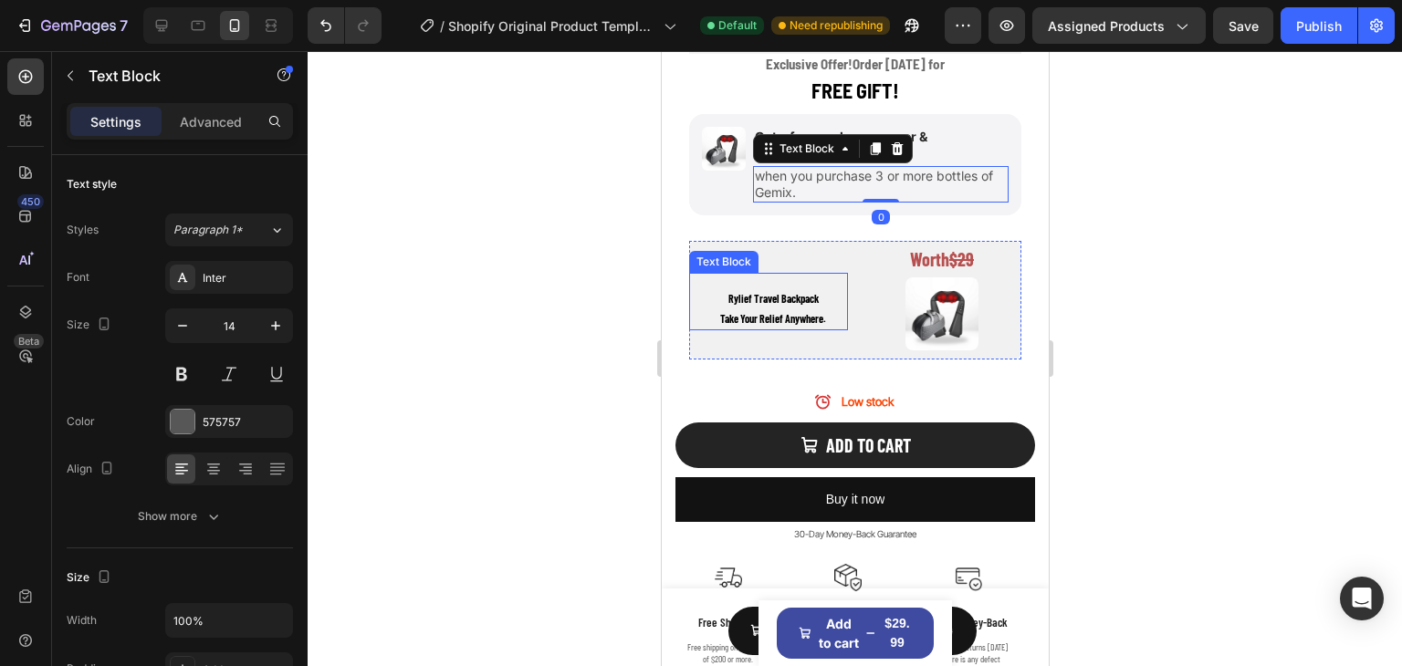
click at [779, 289] on p "Rylief Travel Backpack" at bounding box center [772, 299] width 146 height 20
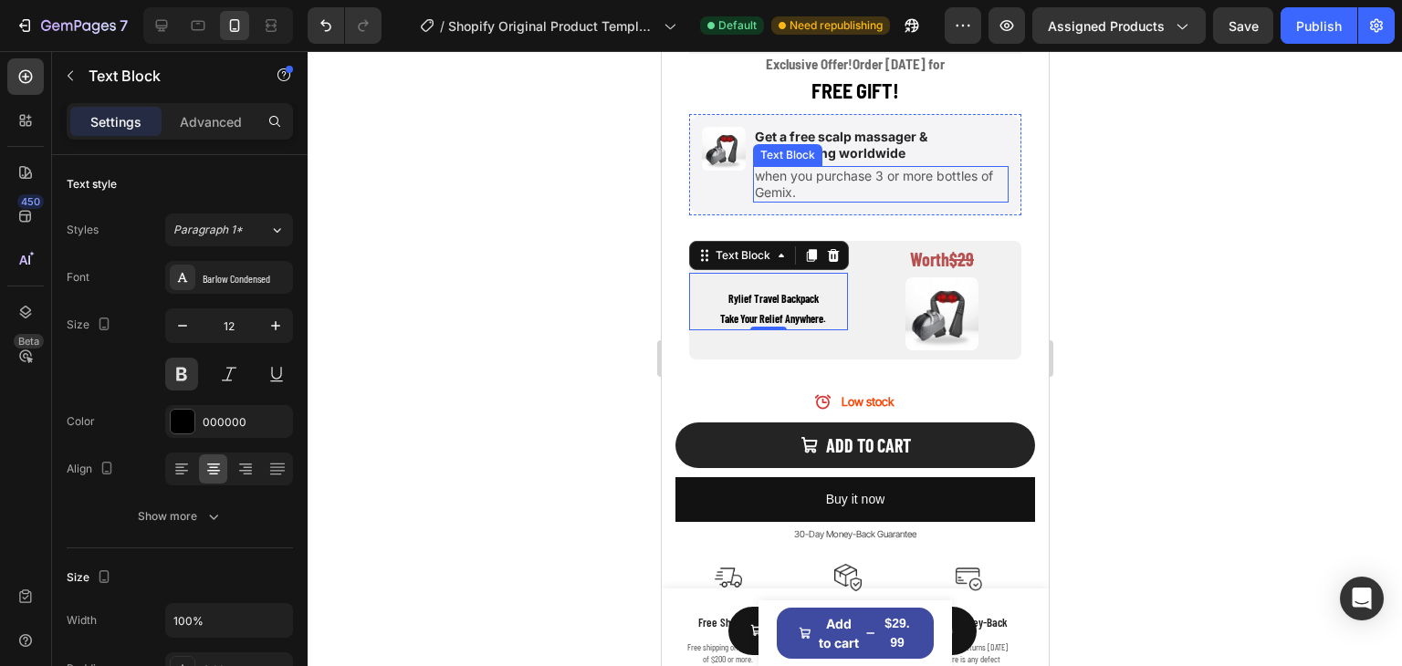
click at [905, 168] on p "when you purchase 3 or more bottles of Gemix." at bounding box center [880, 184] width 252 height 33
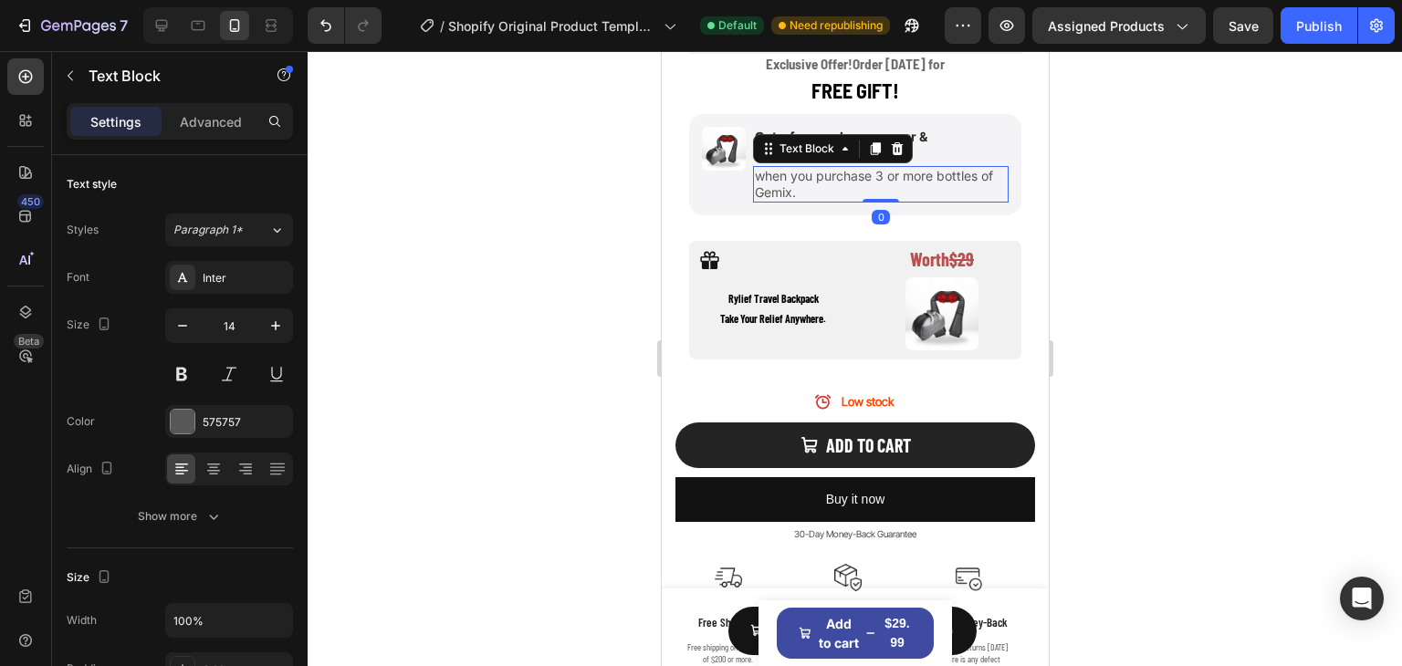
click at [903, 168] on p "when you purchase 3 or more bottles of Gemix." at bounding box center [880, 184] width 252 height 33
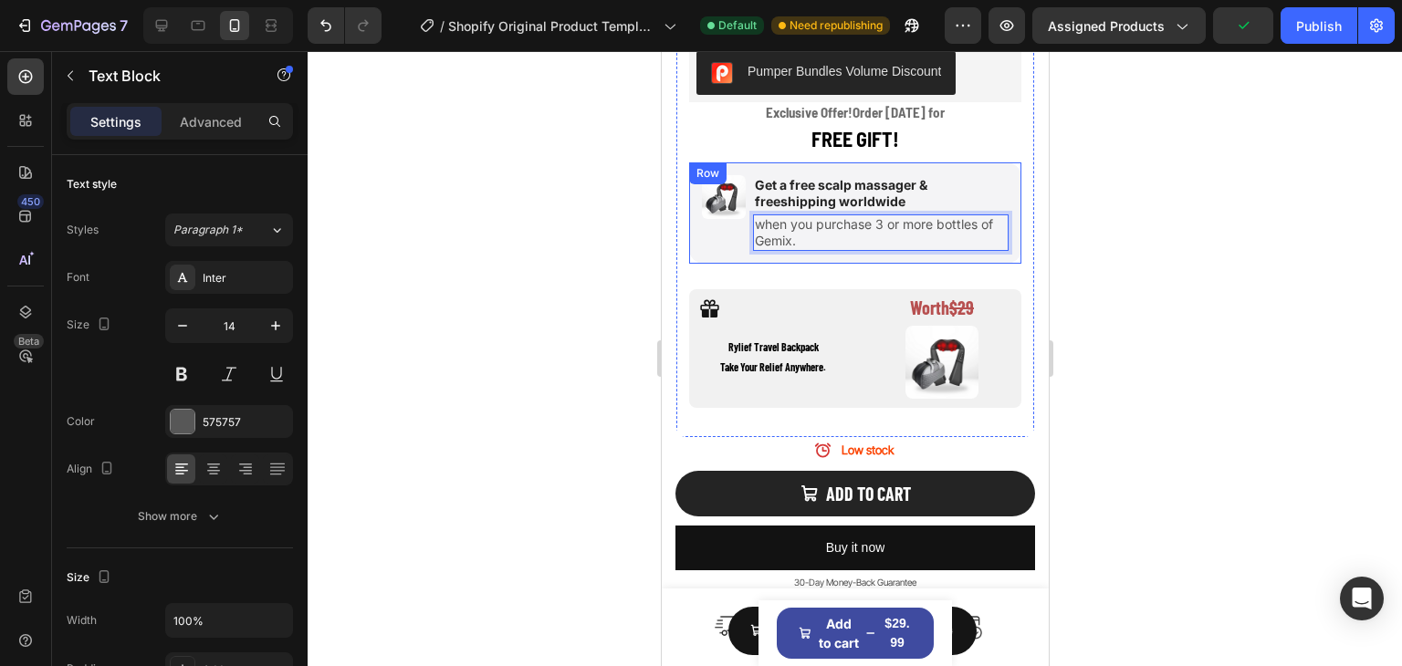
scroll to position [1038, 0]
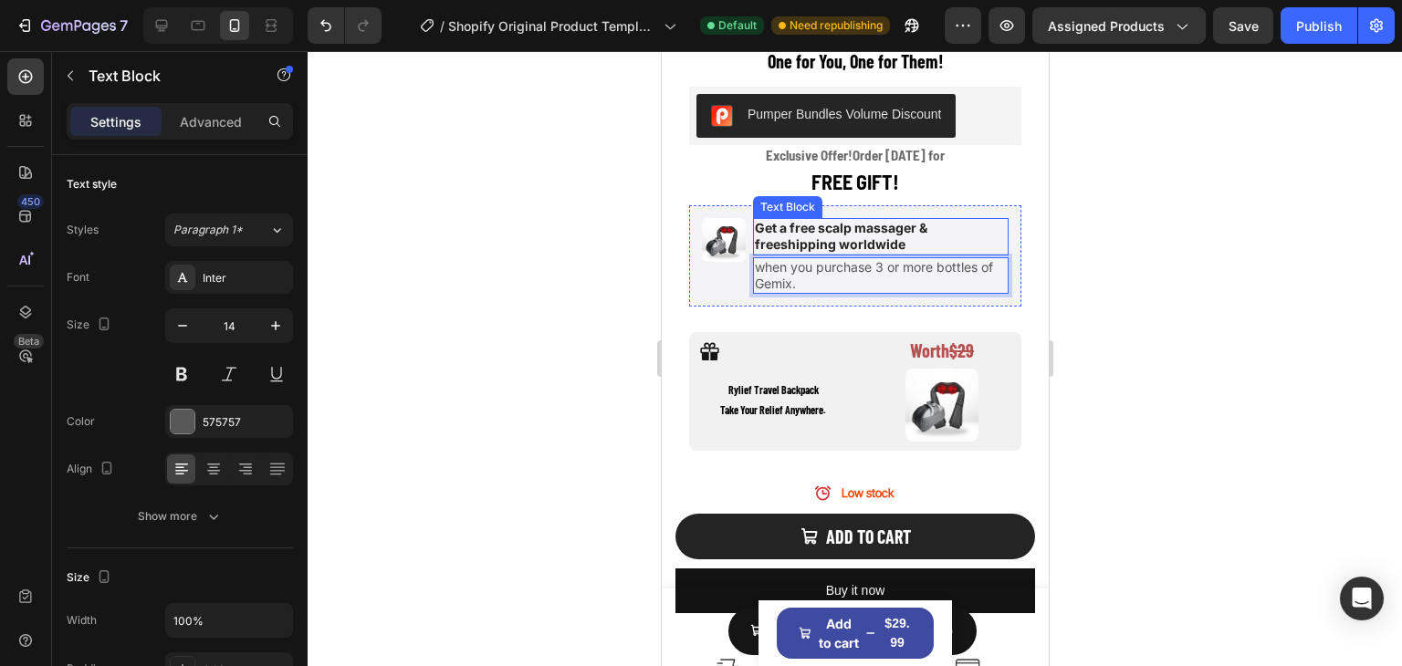
click at [866, 220] on p "Get a free scalp massager & freeshipping worldwide" at bounding box center [880, 236] width 252 height 33
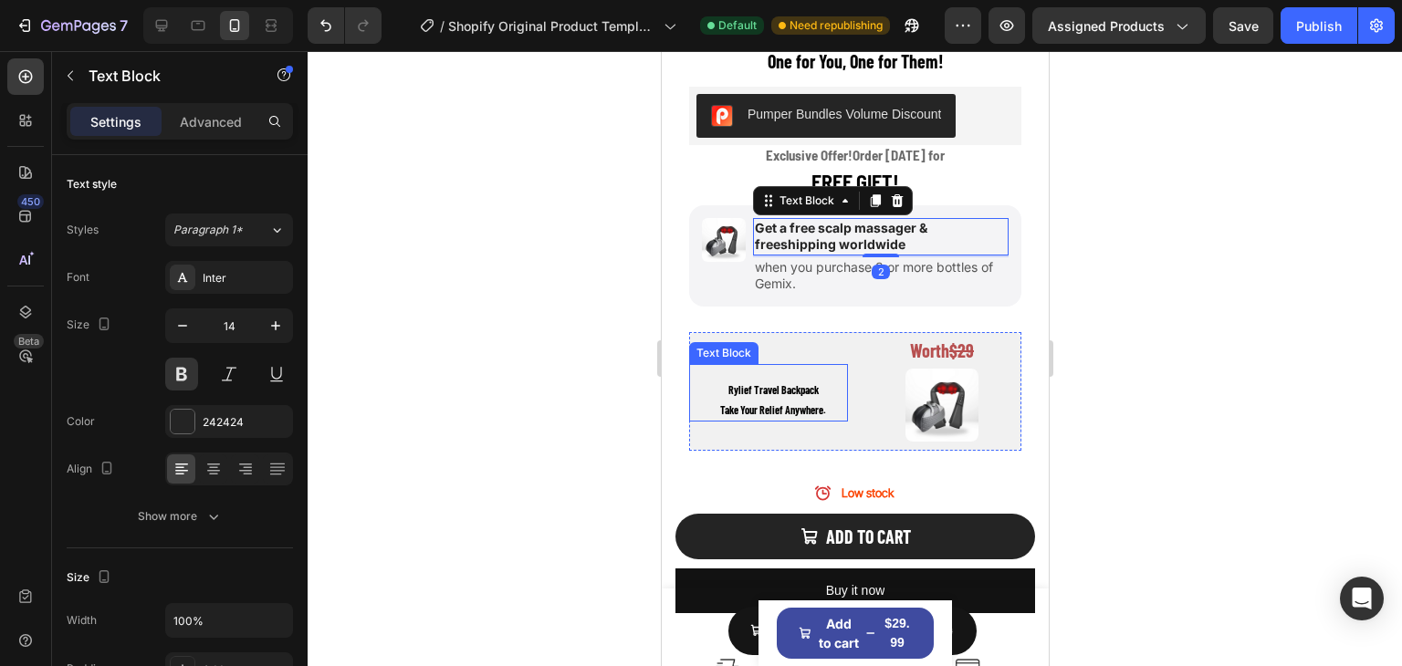
click at [816, 401] on p "Take Your Relief Anywhere." at bounding box center [772, 411] width 146 height 20
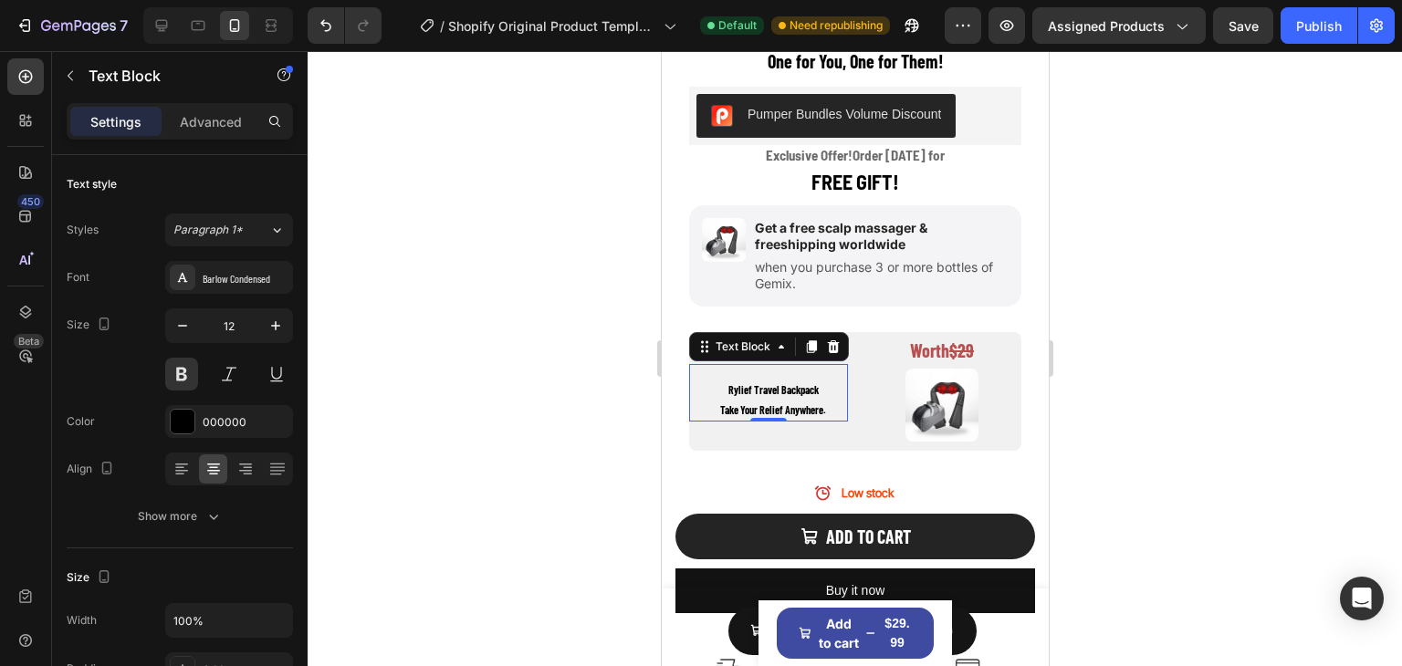
click at [817, 381] on p "Rylief Travel Backpack" at bounding box center [772, 391] width 146 height 20
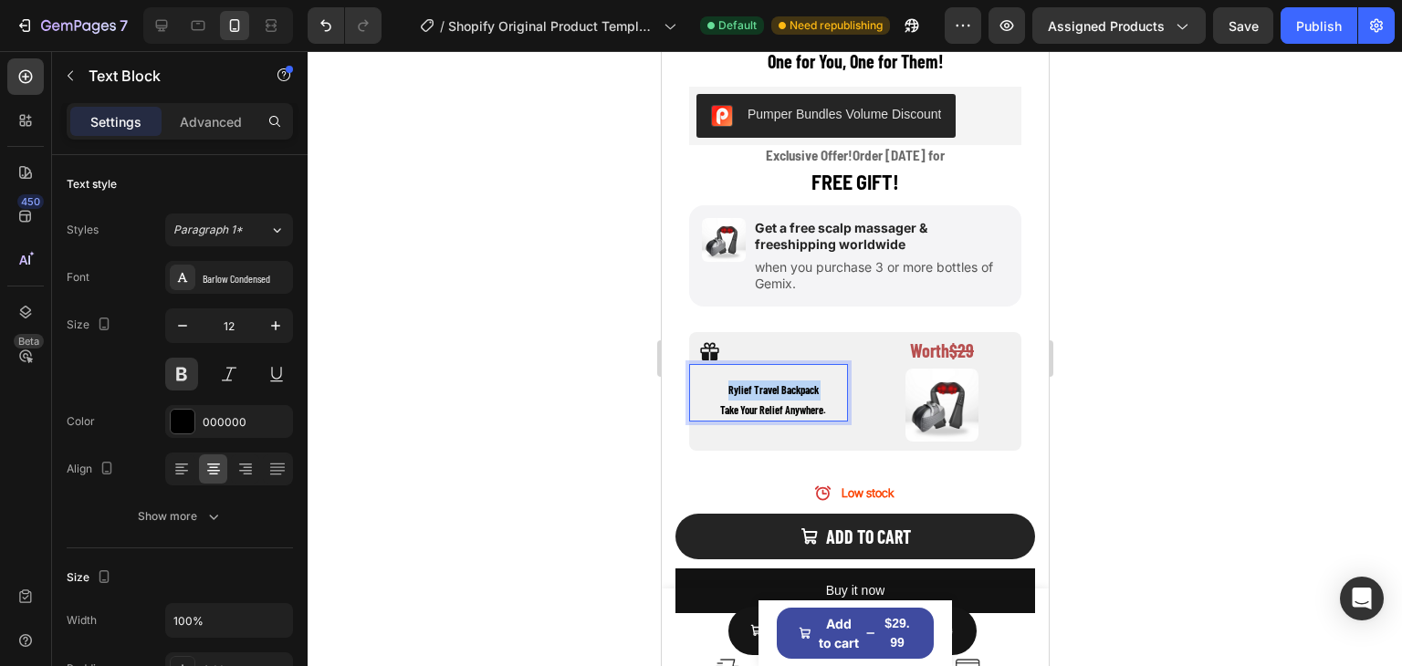
drag, startPoint x: 817, startPoint y: 376, endPoint x: 728, endPoint y: 382, distance: 88.8
click at [728, 382] on p "Rylief Travel Backpack" at bounding box center [772, 391] width 146 height 20
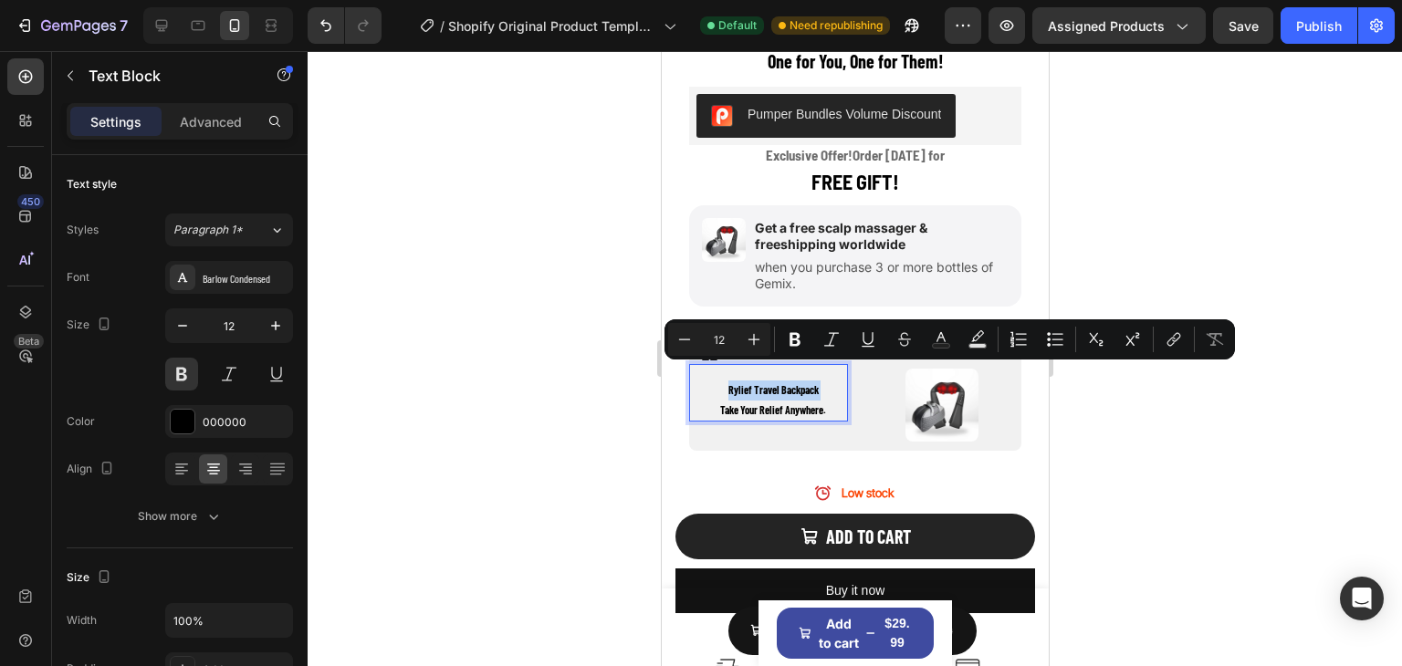
copy p "Rylief Travel Backpack"
click at [895, 218] on div "Get a free scalp massager & freeshipping worldwide" at bounding box center [880, 236] width 256 height 37
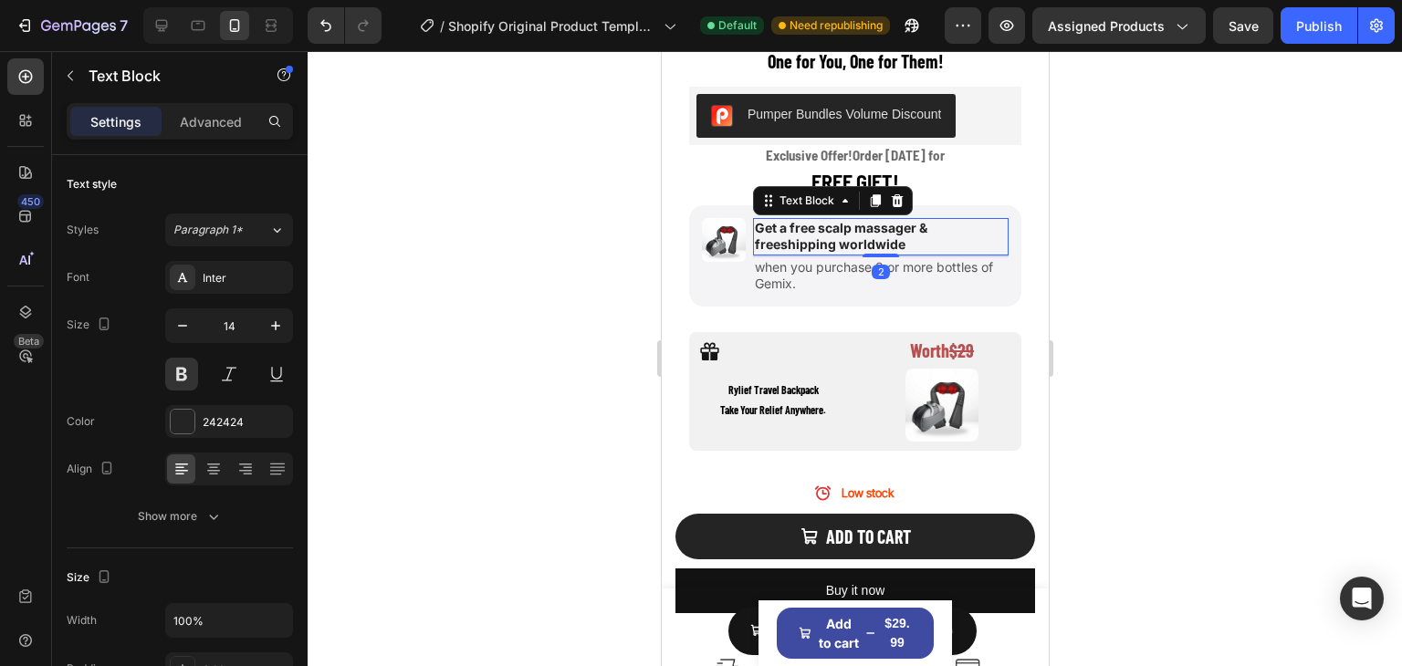
click at [904, 230] on p "Get a free scalp massager & freeshipping worldwide" at bounding box center [880, 236] width 252 height 33
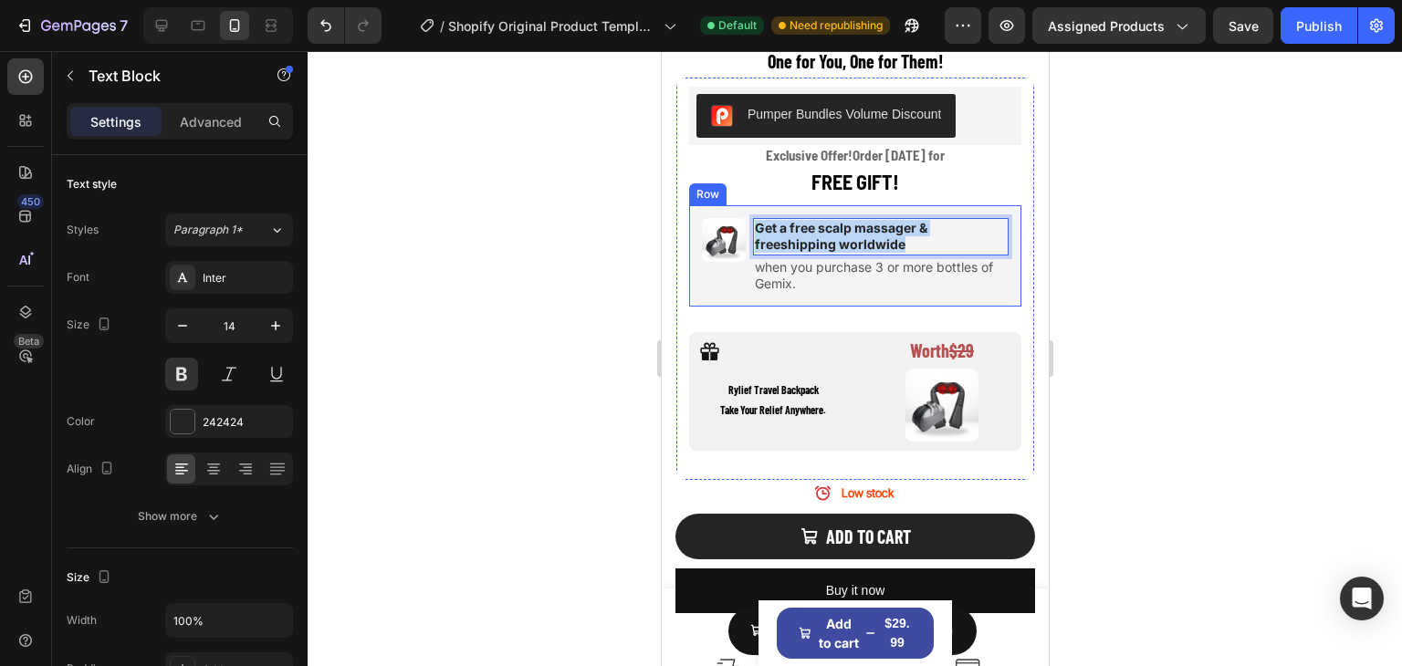
drag, startPoint x: 904, startPoint y: 230, endPoint x: 744, endPoint y: 191, distance: 164.5
click at [744, 205] on div "Image Get a free scalp massager & freeshipping worldwide Text Block 2 when you …" at bounding box center [854, 255] width 332 height 101
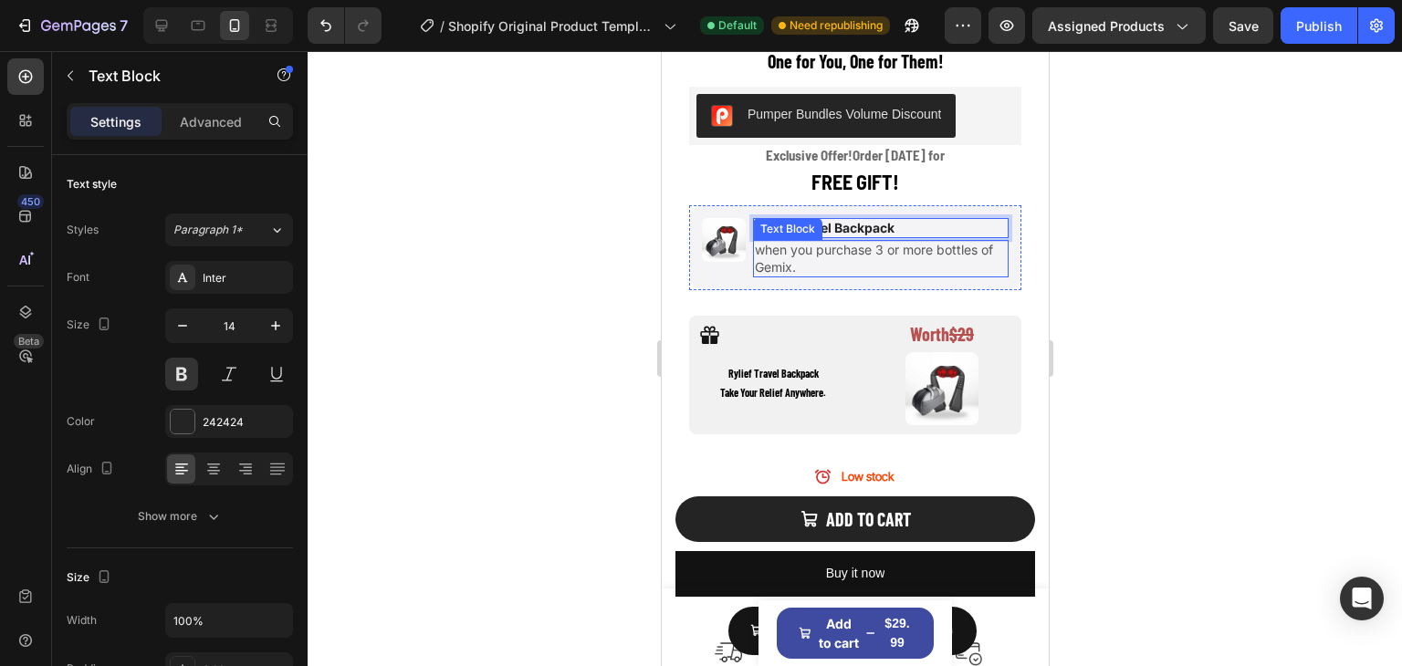
click at [806, 242] on p "when you purchase 3 or more bottles of Gemix." at bounding box center [880, 258] width 252 height 33
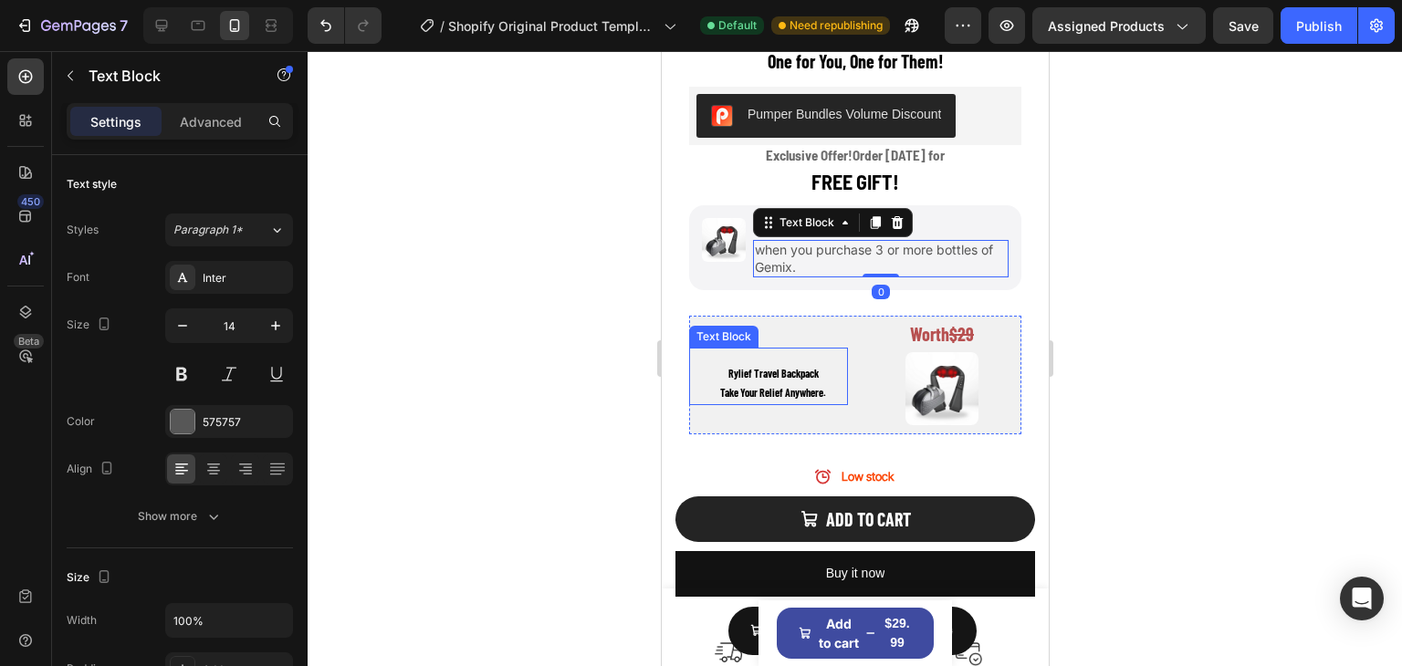
click at [770, 385] on div "[PERSON_NAME] Travel Backpack Take Your Relief Anywhere. Text Block" at bounding box center [767, 377] width 159 height 58
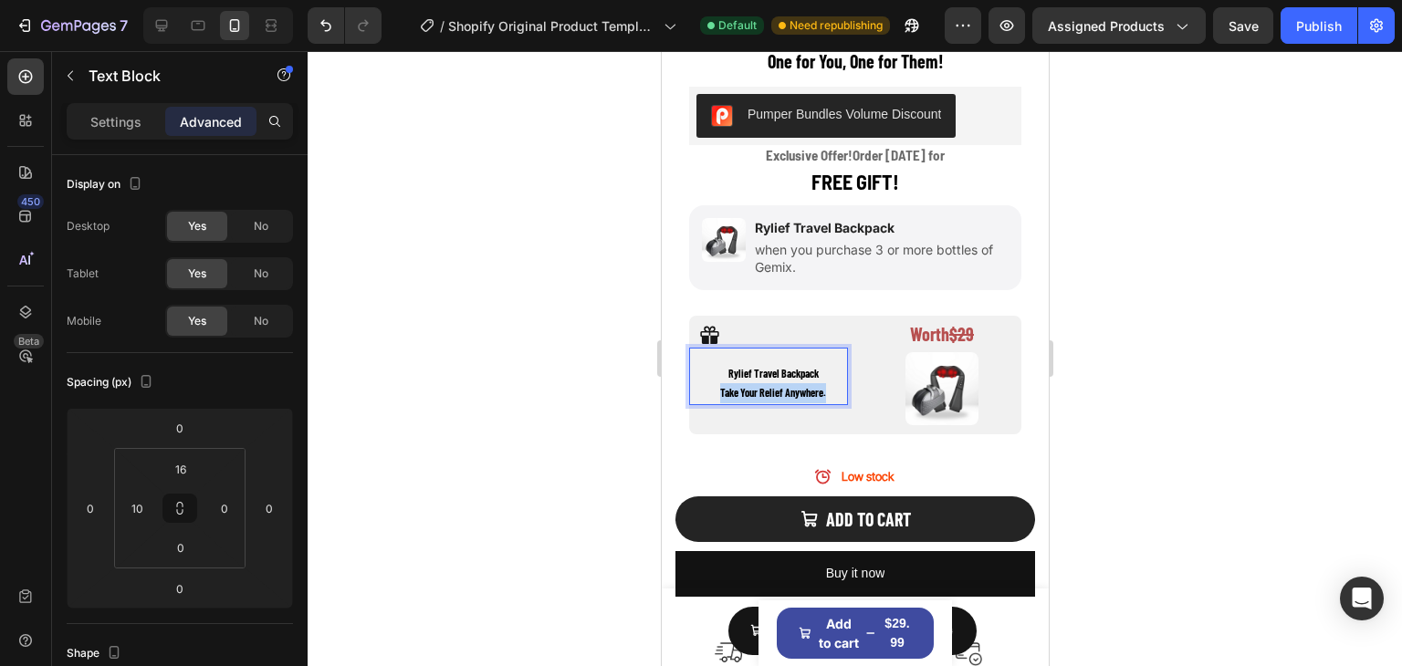
drag, startPoint x: 707, startPoint y: 377, endPoint x: 834, endPoint y: 377, distance: 126.9
click at [838, 377] on div "[PERSON_NAME] Travel Backpack Take Your Relief Anywhere." at bounding box center [772, 383] width 150 height 43
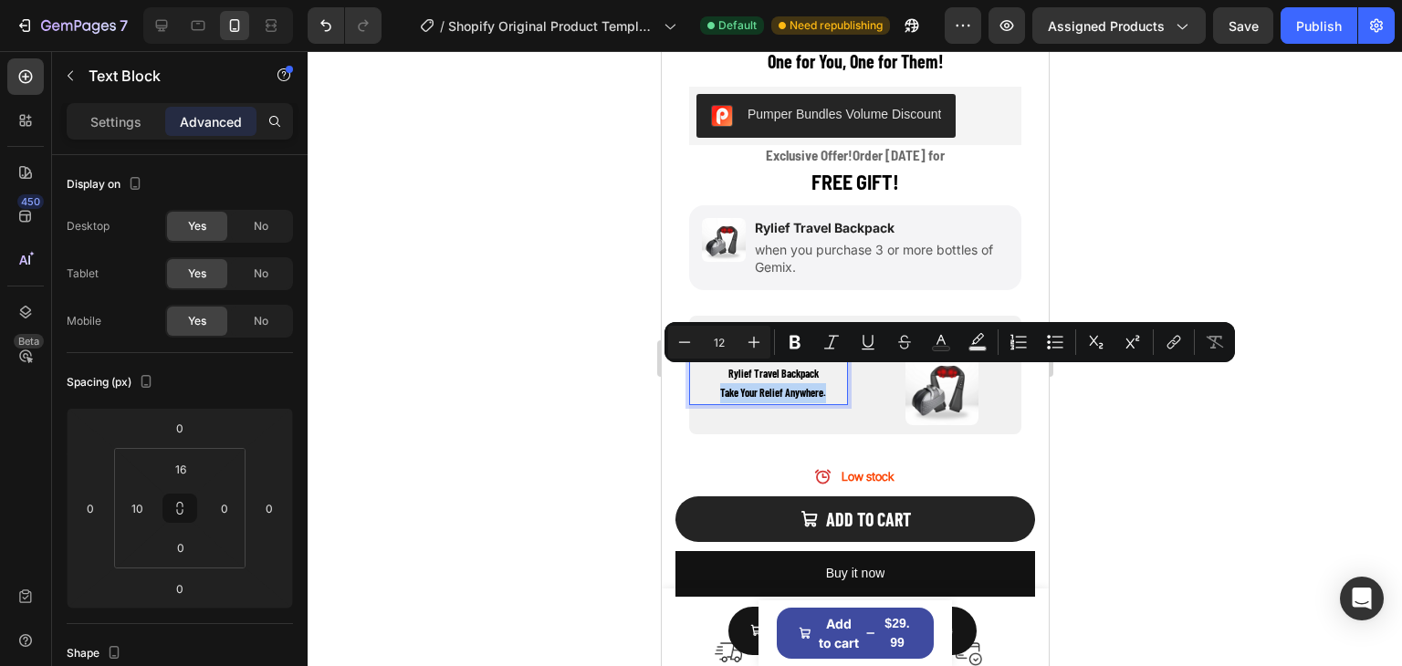
copy p "Take Your Relief Anywhere."
click at [852, 242] on p "when you purchase 3 or more bottles of Gemix." at bounding box center [880, 258] width 252 height 33
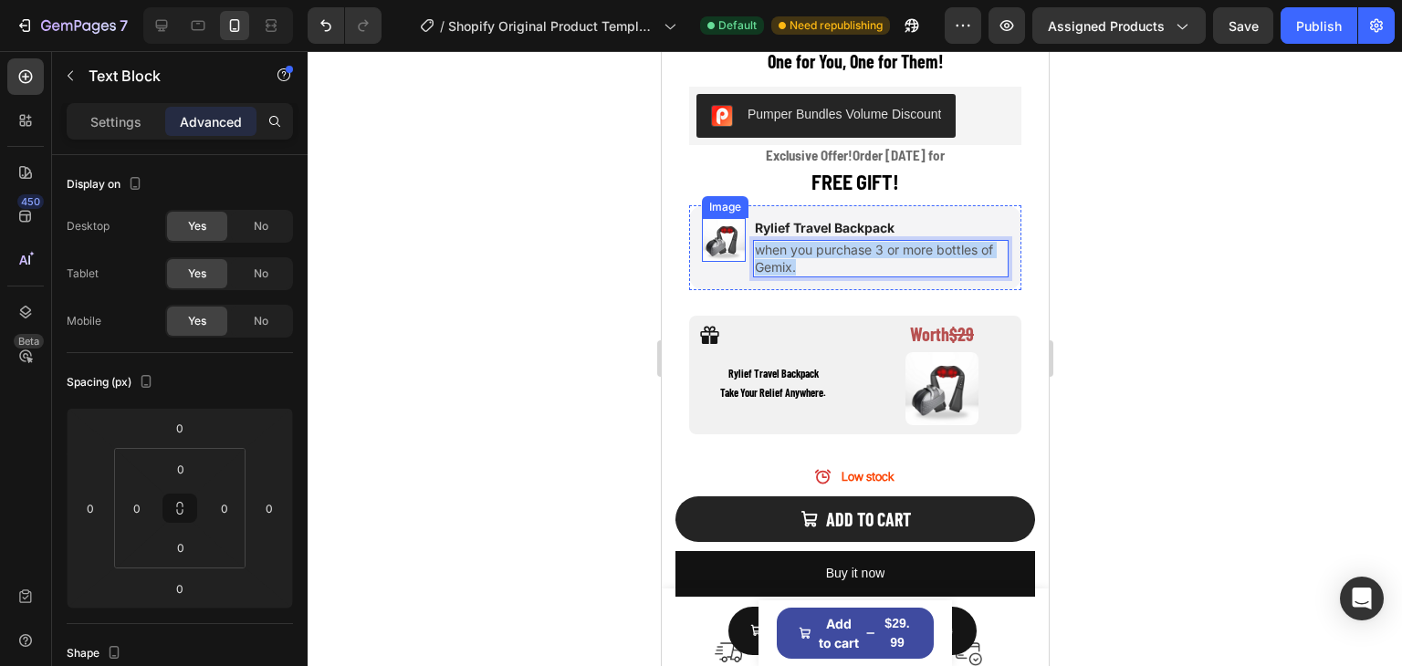
drag, startPoint x: 789, startPoint y: 246, endPoint x: 731, endPoint y: 220, distance: 62.9
click at [731, 220] on div "Image Rylief Travel Backpack Text Block when you purchase 3 or more bottles of …" at bounding box center [854, 247] width 332 height 85
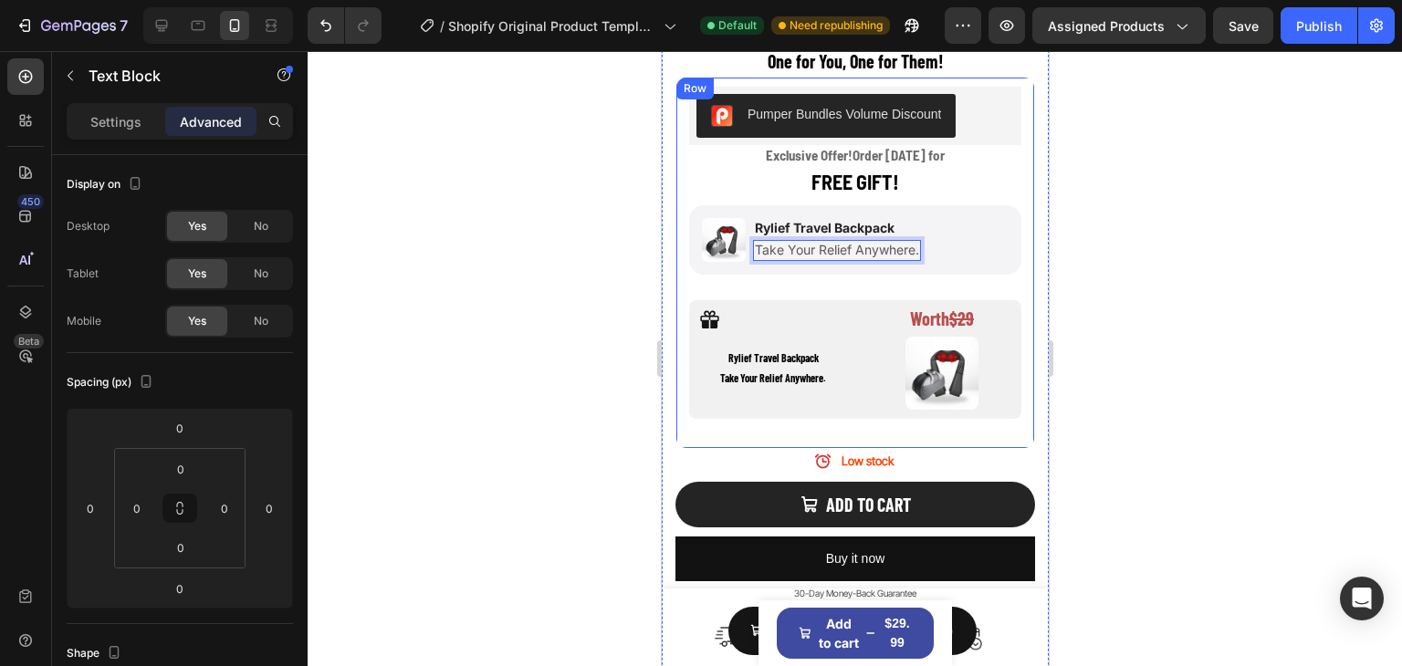
click at [1199, 273] on div at bounding box center [855, 358] width 1094 height 615
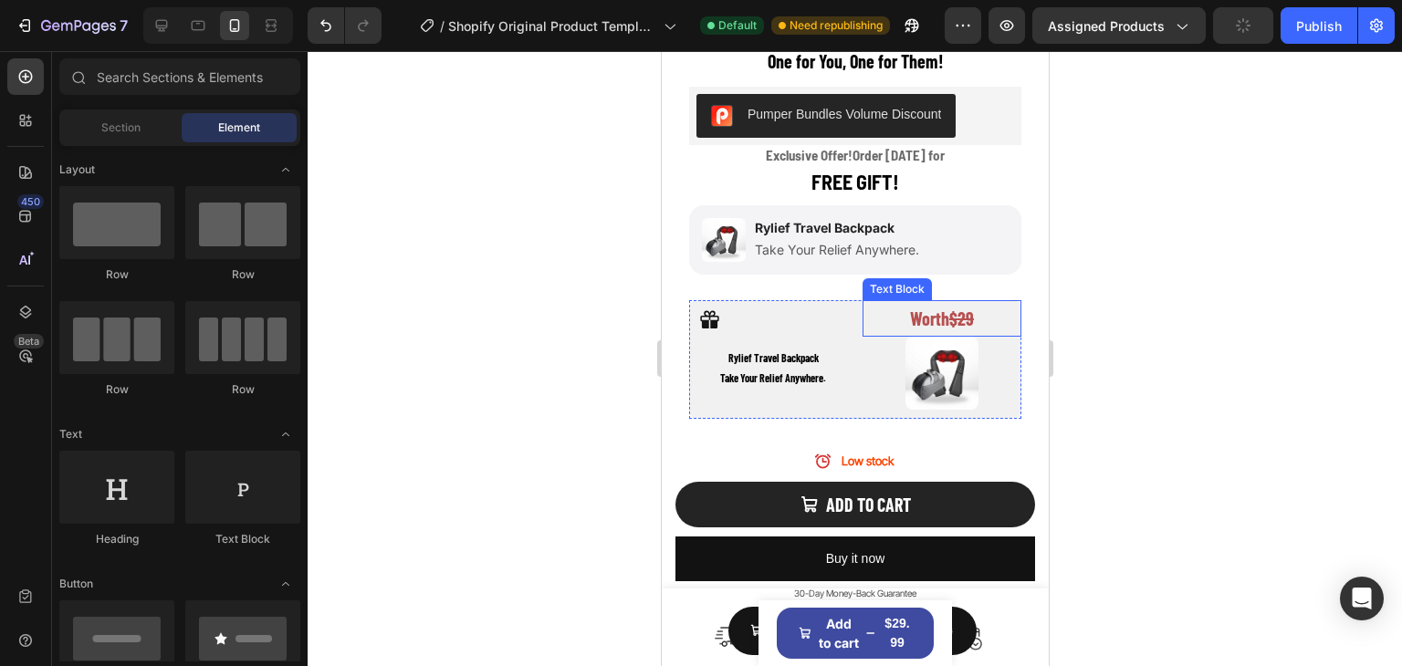
click at [930, 308] on strong "Worth" at bounding box center [928, 319] width 39 height 22
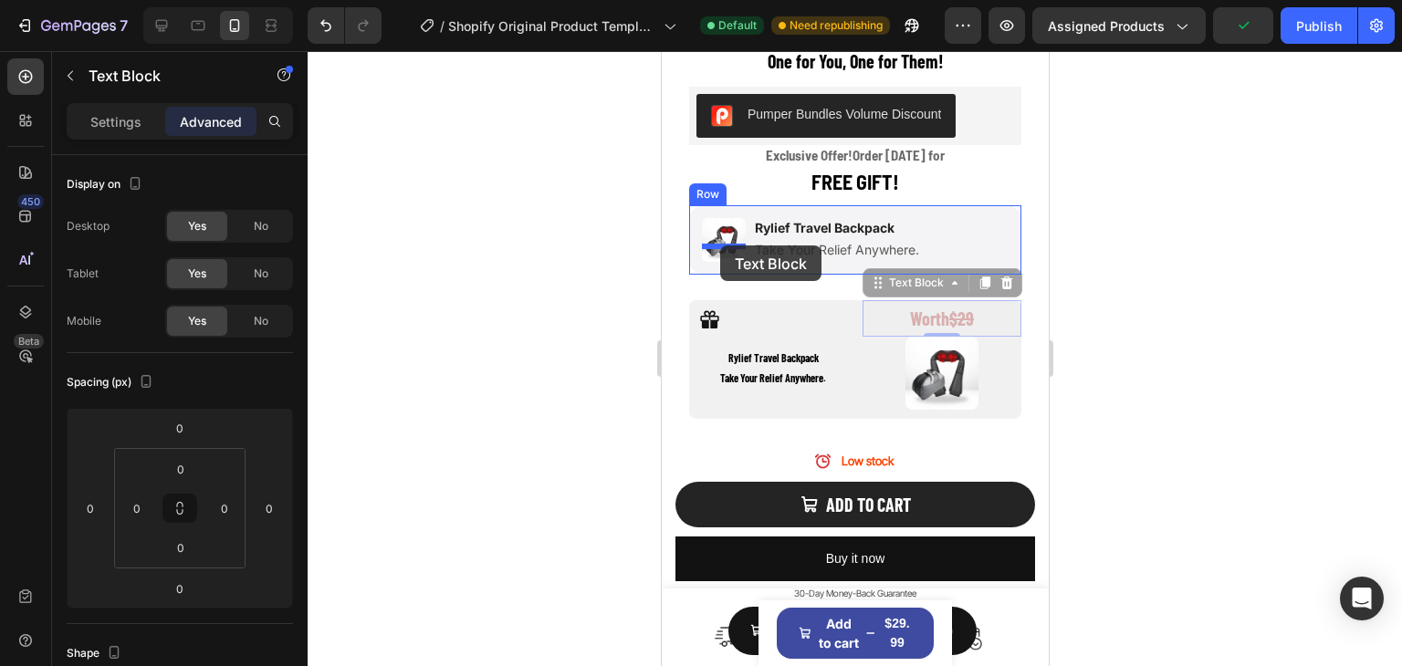
drag, startPoint x: 879, startPoint y: 270, endPoint x: 719, endPoint y: 246, distance: 161.6
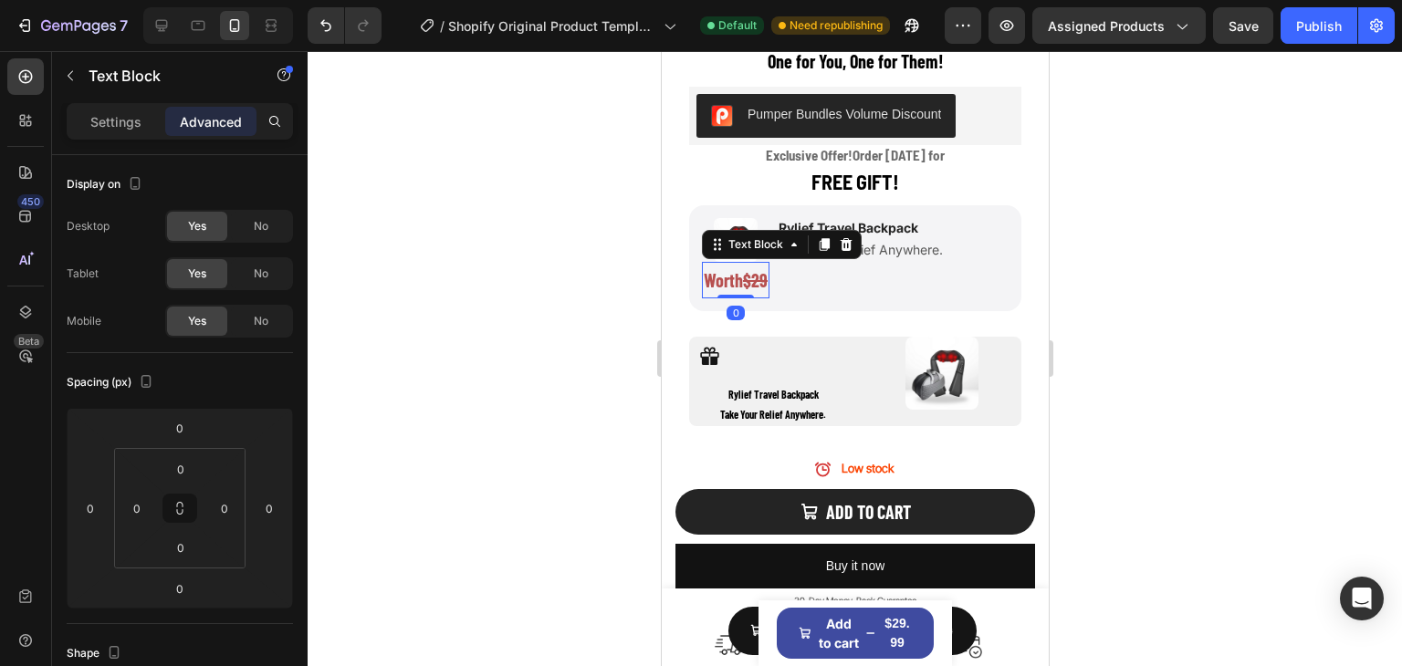
click at [1089, 253] on div at bounding box center [855, 358] width 1094 height 615
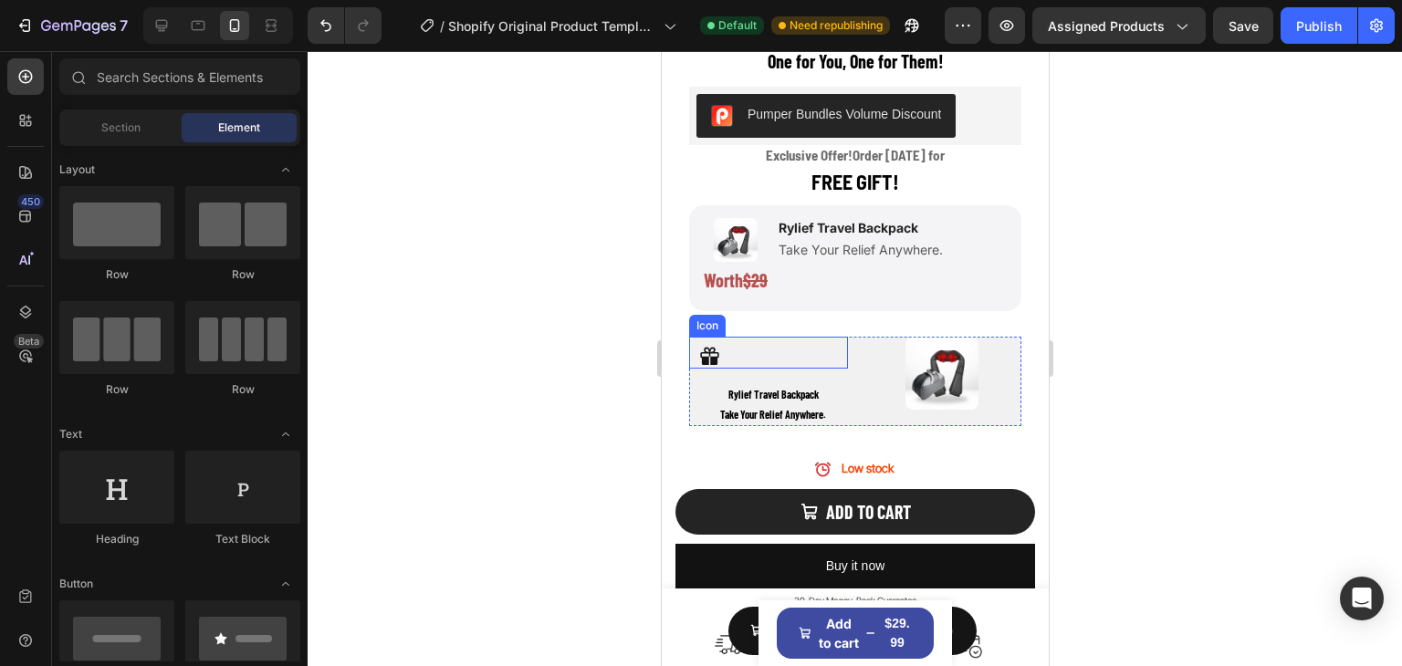
click at [711, 346] on icon at bounding box center [708, 357] width 23 height 23
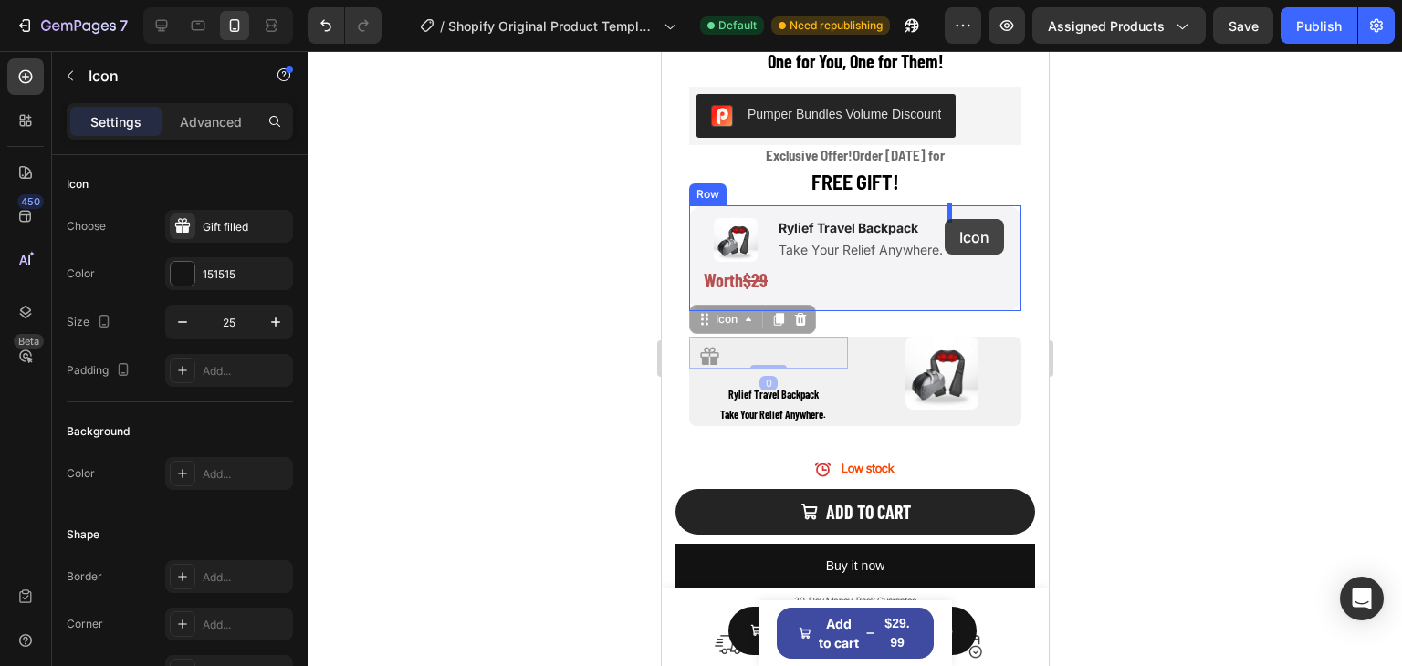
drag, startPoint x: 715, startPoint y: 304, endPoint x: 944, endPoint y: 219, distance: 244.3
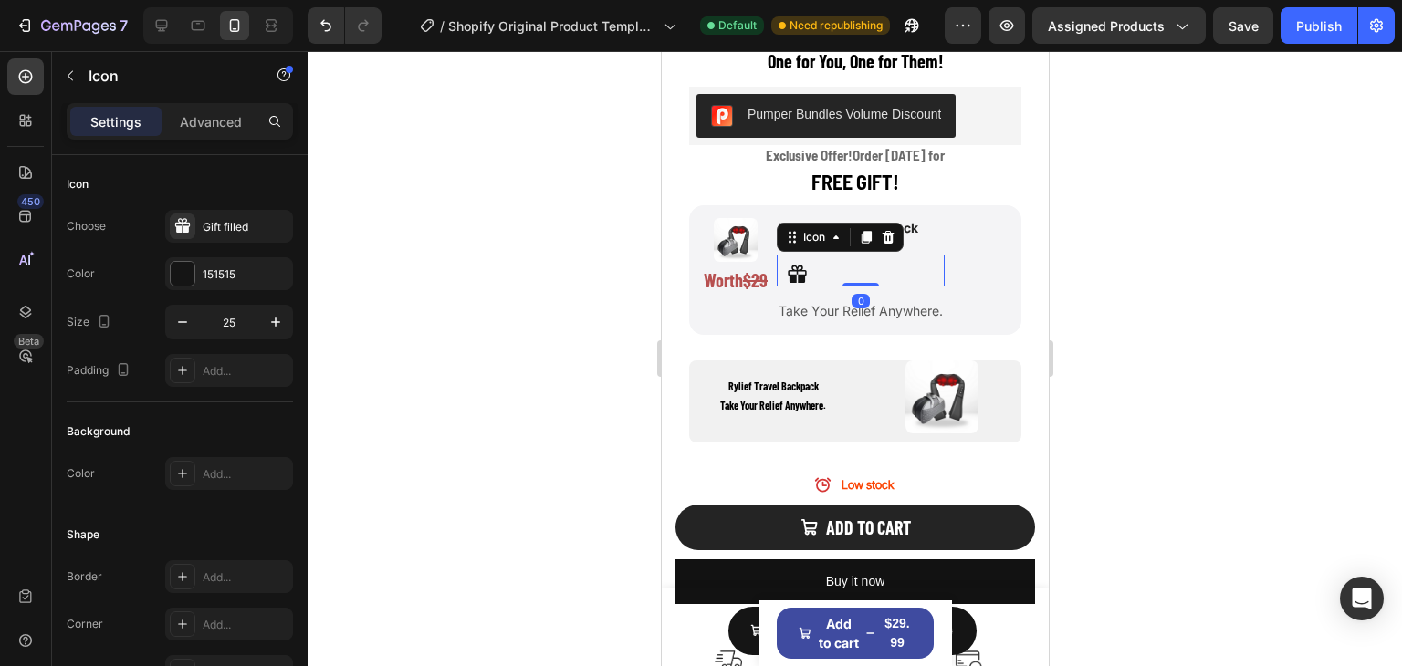
click at [1199, 253] on div at bounding box center [855, 358] width 1094 height 615
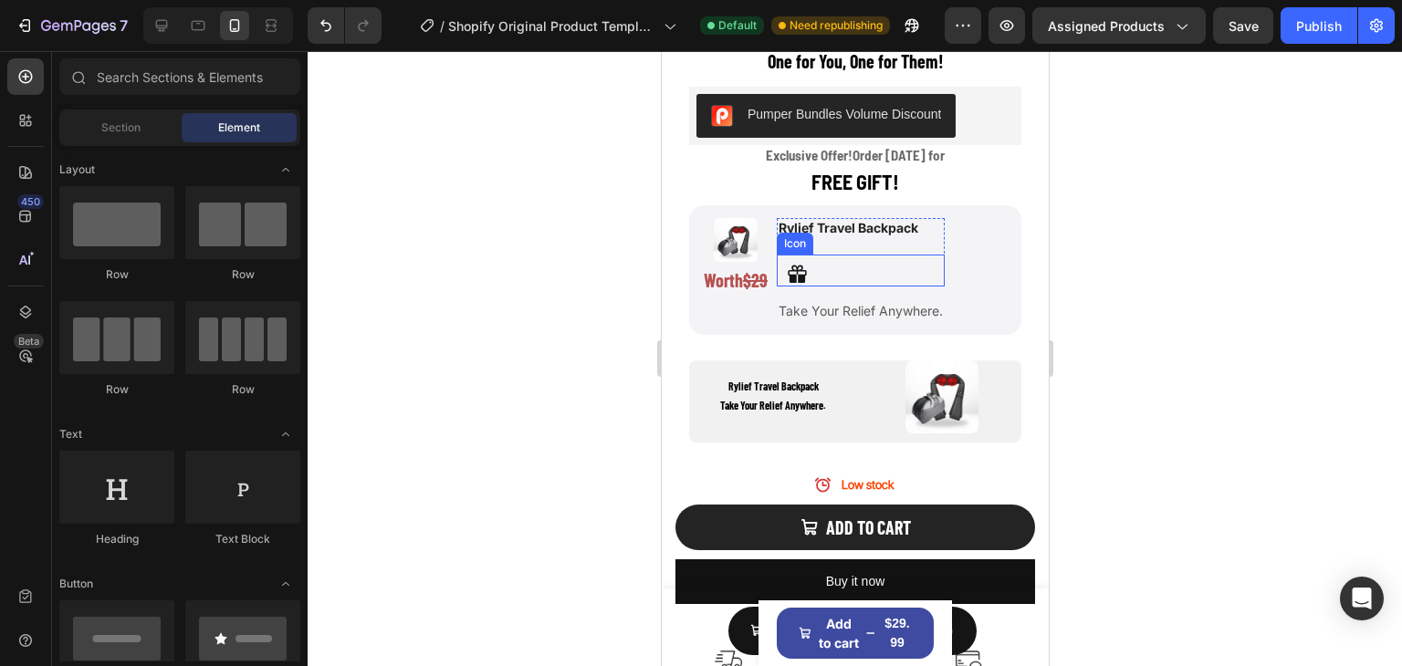
click at [827, 259] on div "Icon" at bounding box center [860, 271] width 168 height 32
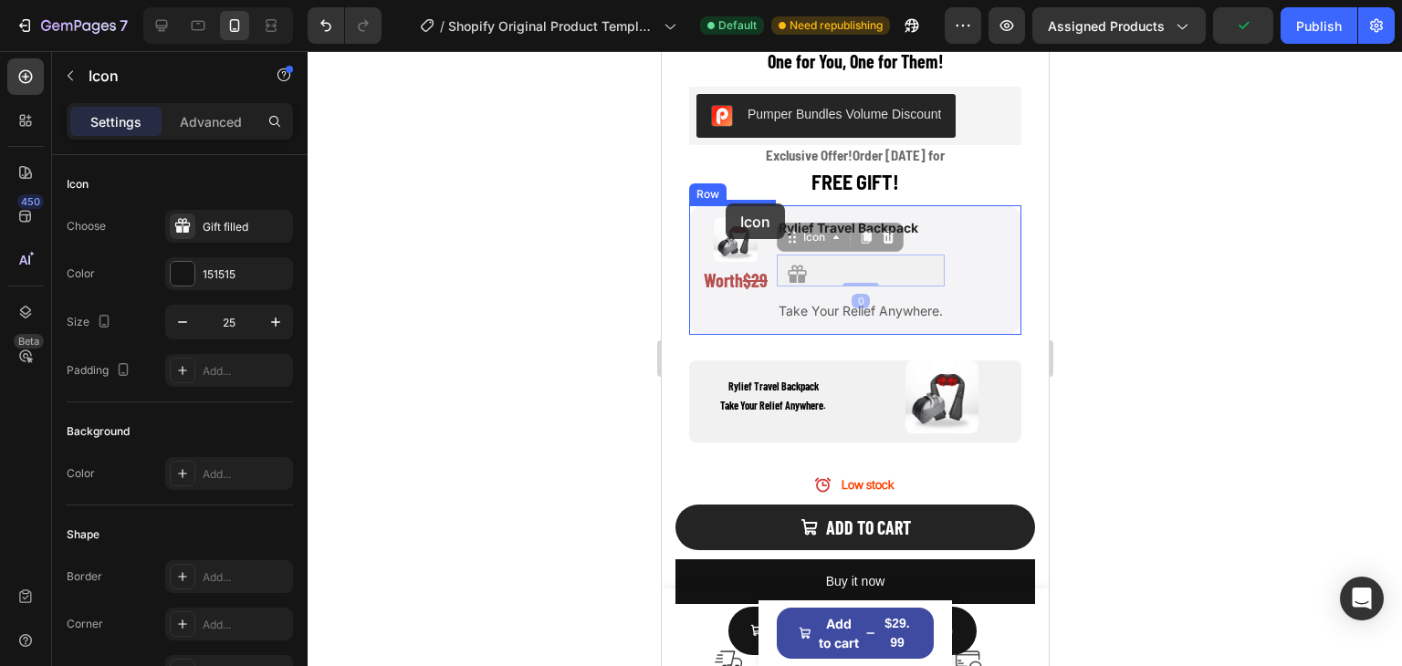
drag, startPoint x: 803, startPoint y: 229, endPoint x: 725, endPoint y: 204, distance: 82.6
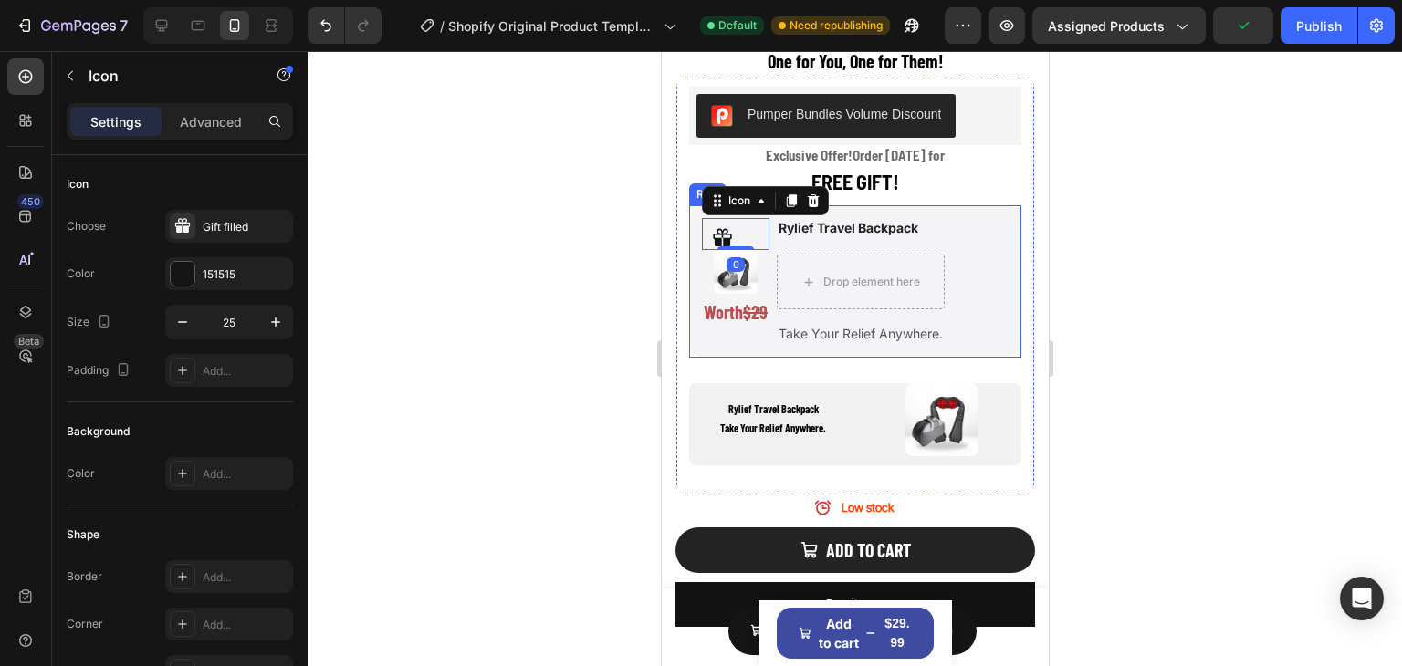
click at [1112, 255] on div at bounding box center [855, 358] width 1094 height 615
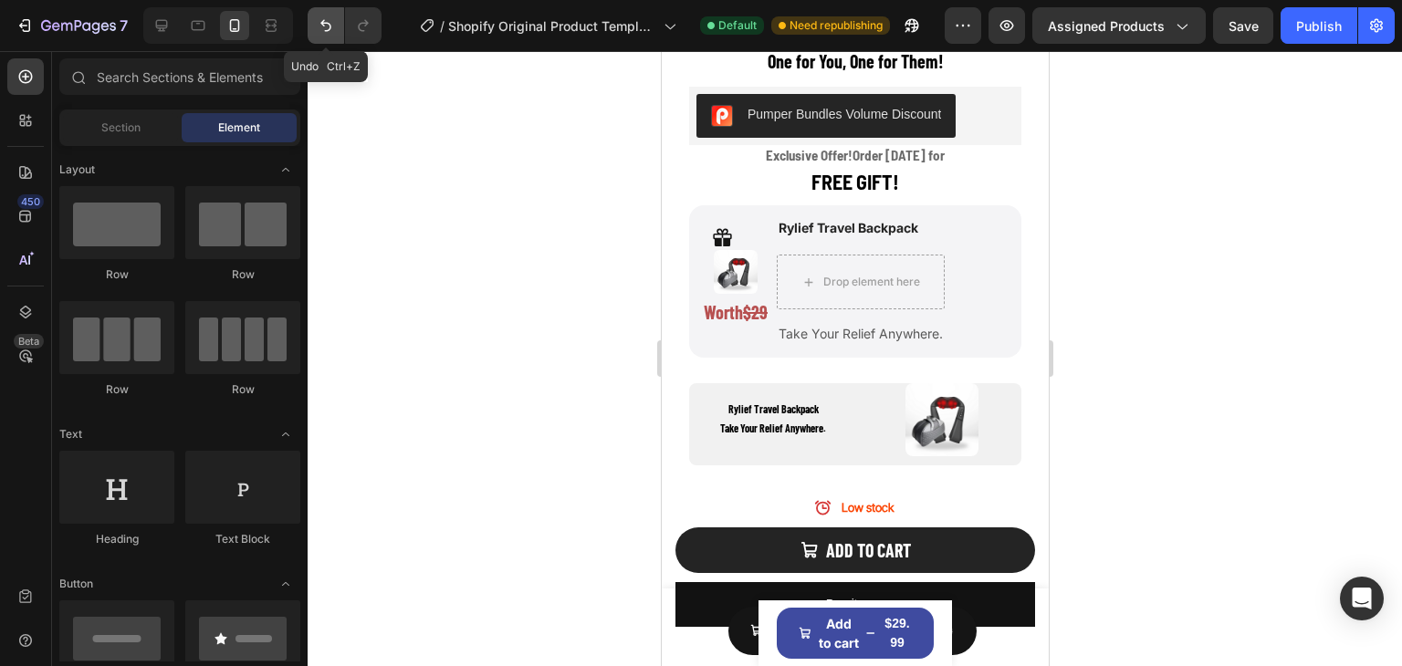
click at [317, 28] on icon "Undo/Redo" at bounding box center [326, 25] width 18 height 18
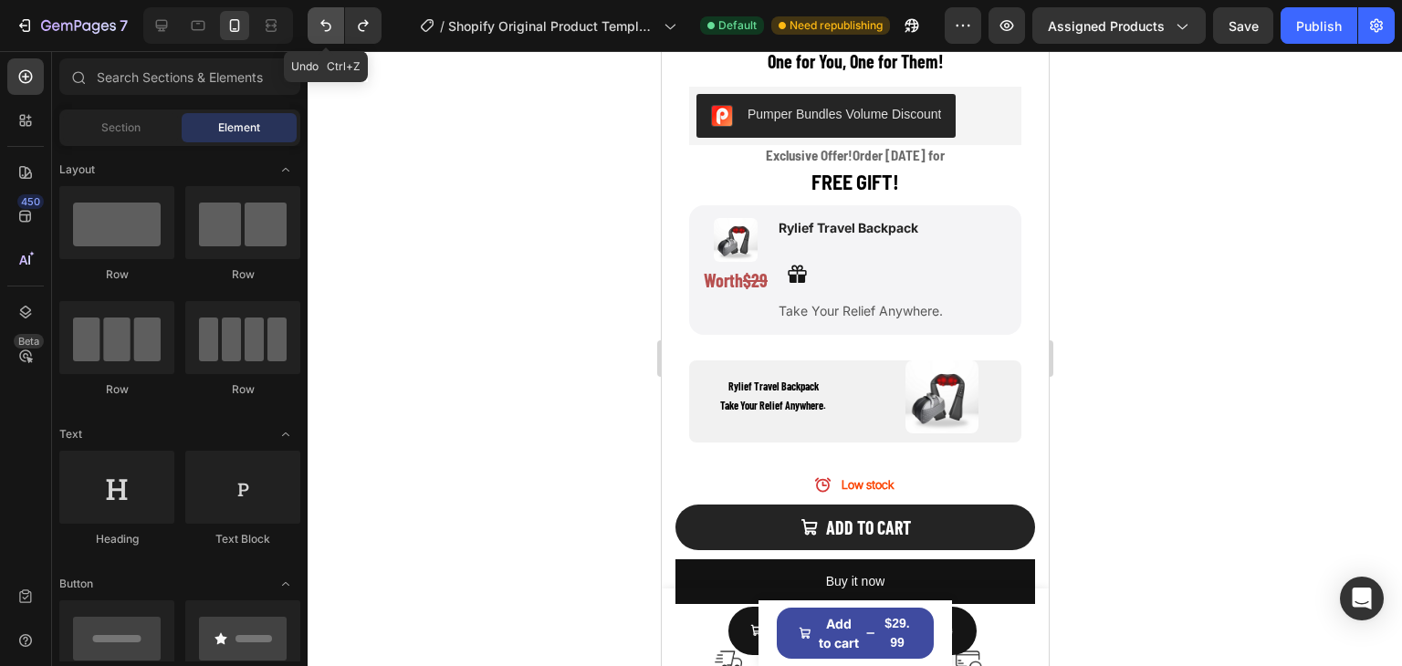
click at [325, 29] on icon "Undo/Redo" at bounding box center [326, 25] width 18 height 18
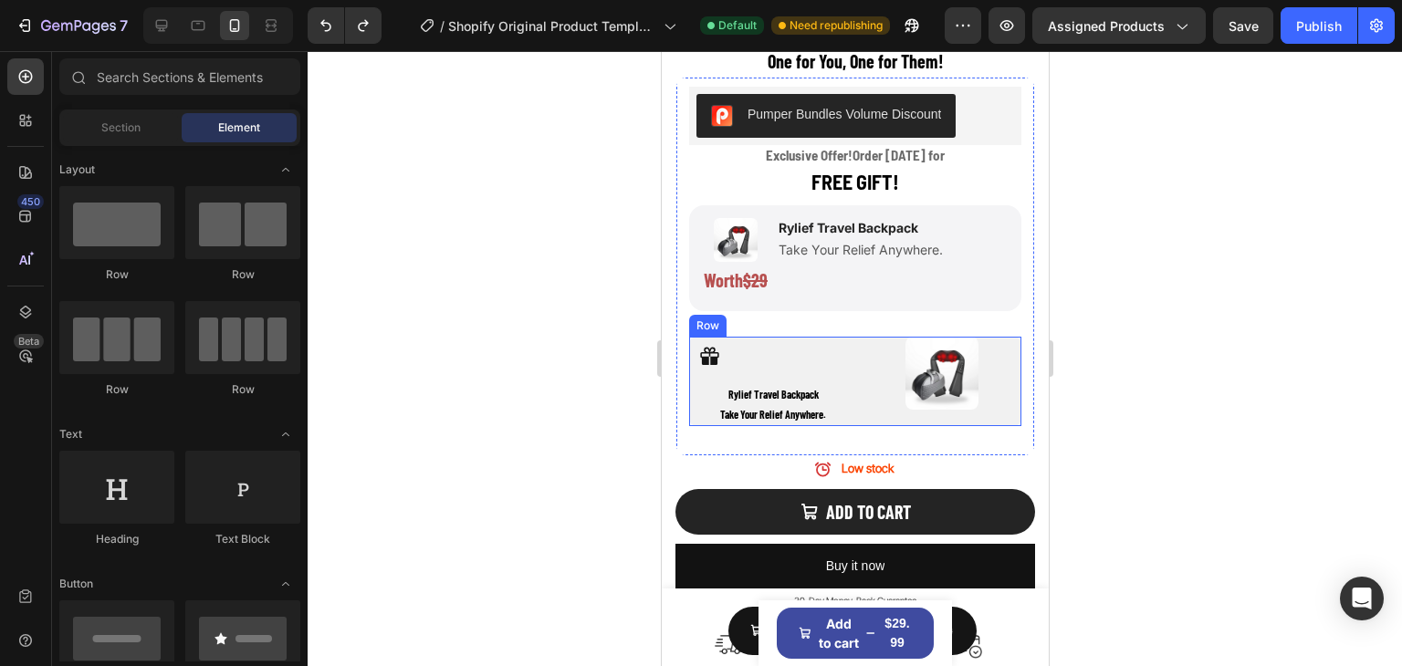
click at [850, 337] on div "Icon [PERSON_NAME] Travel Backpack Take Your Relief Anywhere. Text Block Image …" at bounding box center [854, 381] width 332 height 89
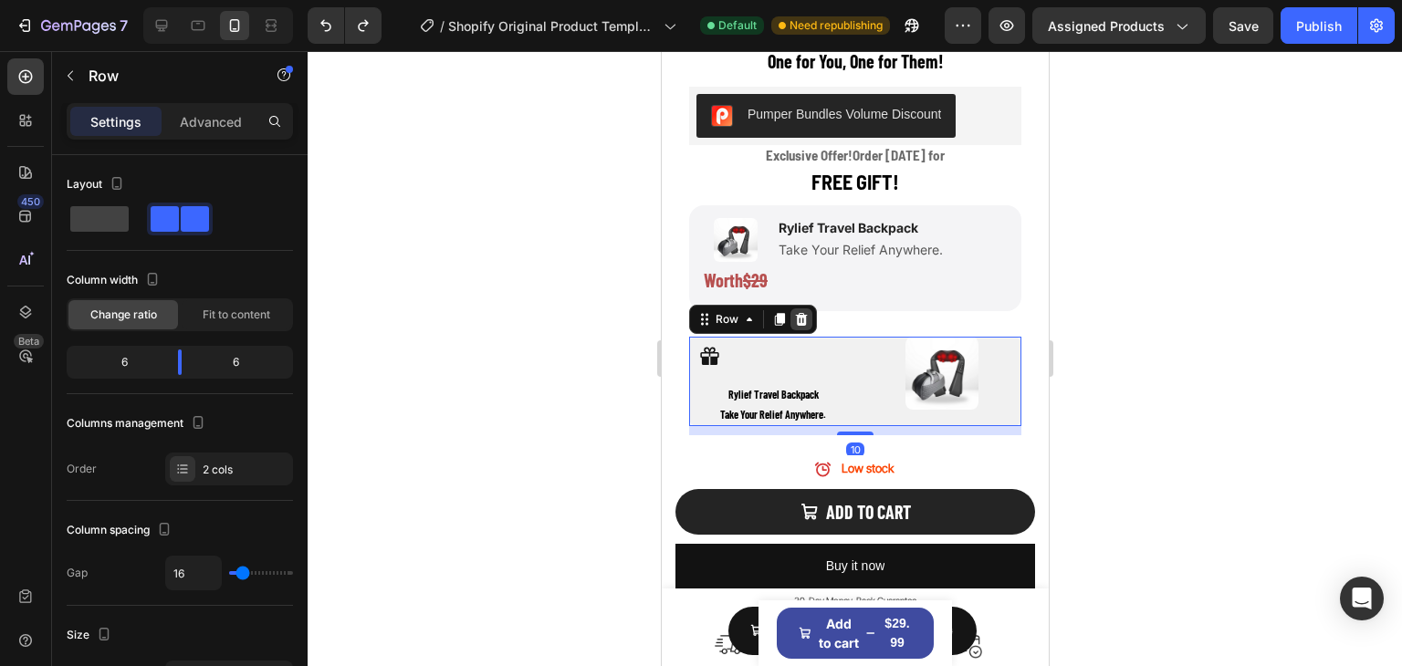
click at [798, 312] on icon at bounding box center [800, 319] width 15 height 15
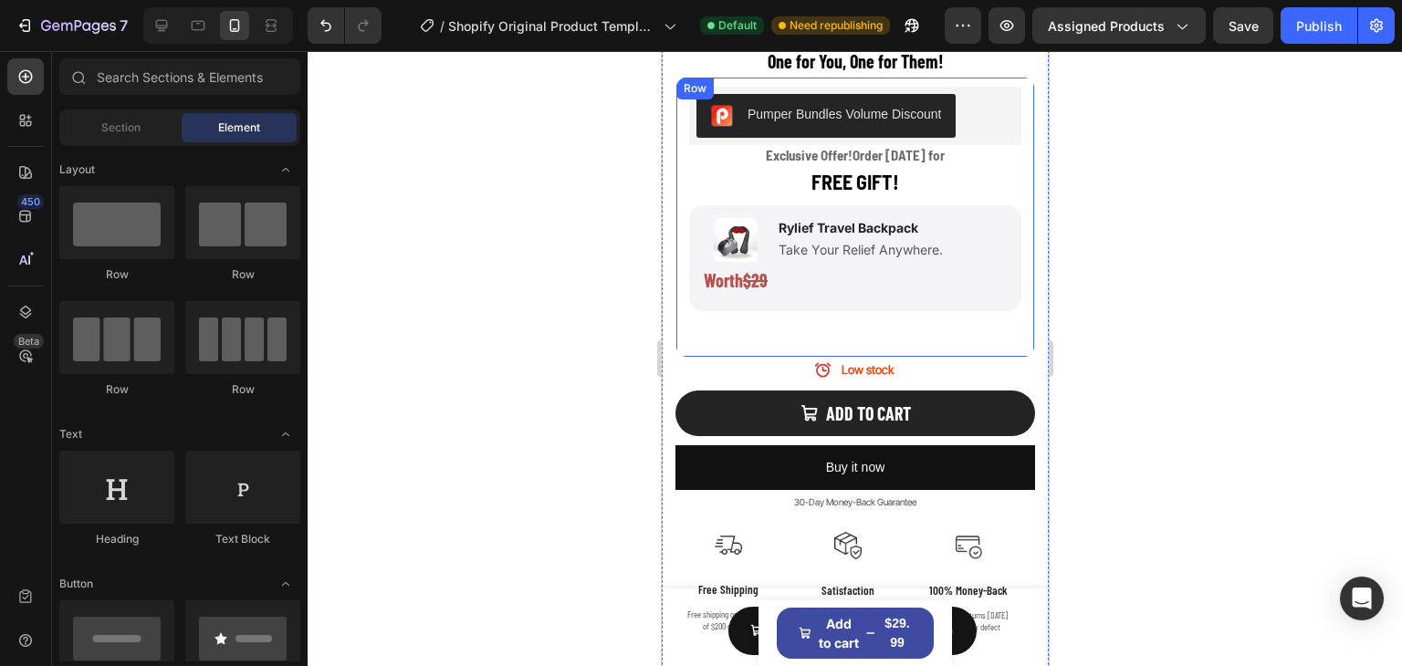
click at [831, 319] on div "Pumper Bundles Volume Discount Pumper Bundles Volume Discount Exclusive Offer! …" at bounding box center [854, 212] width 332 height 250
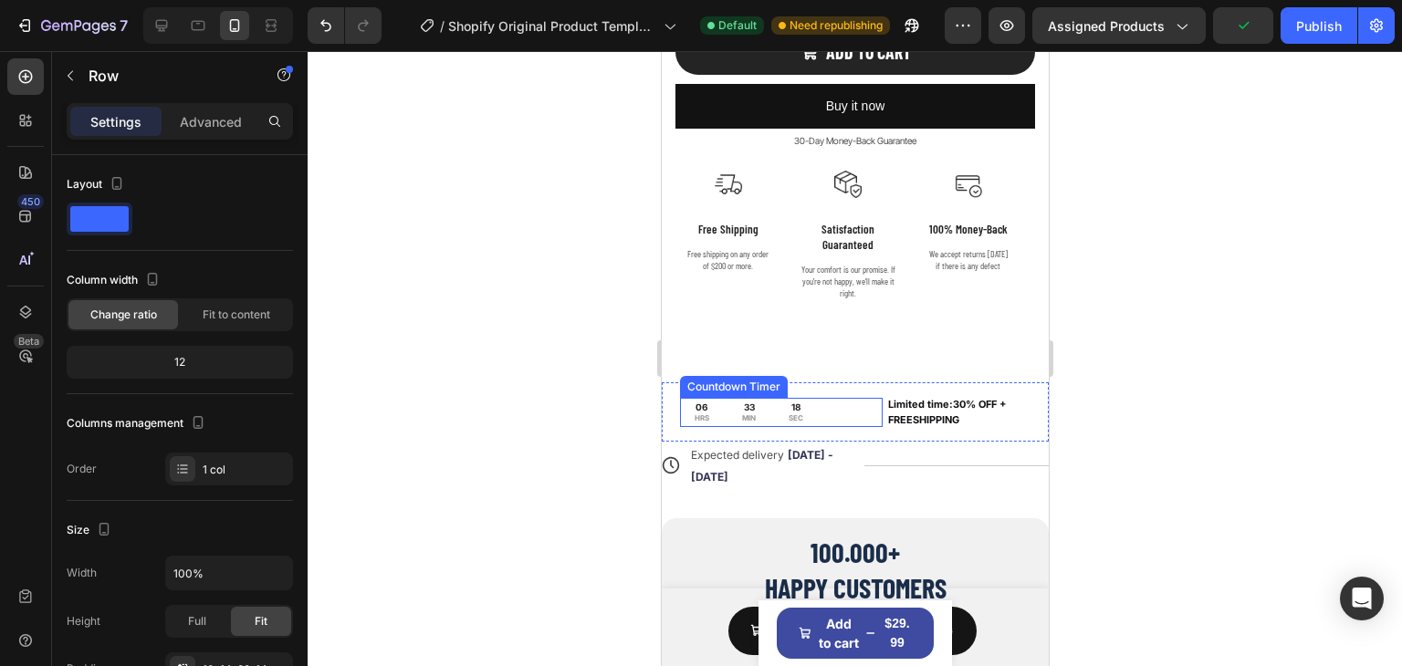
scroll to position [1403, 0]
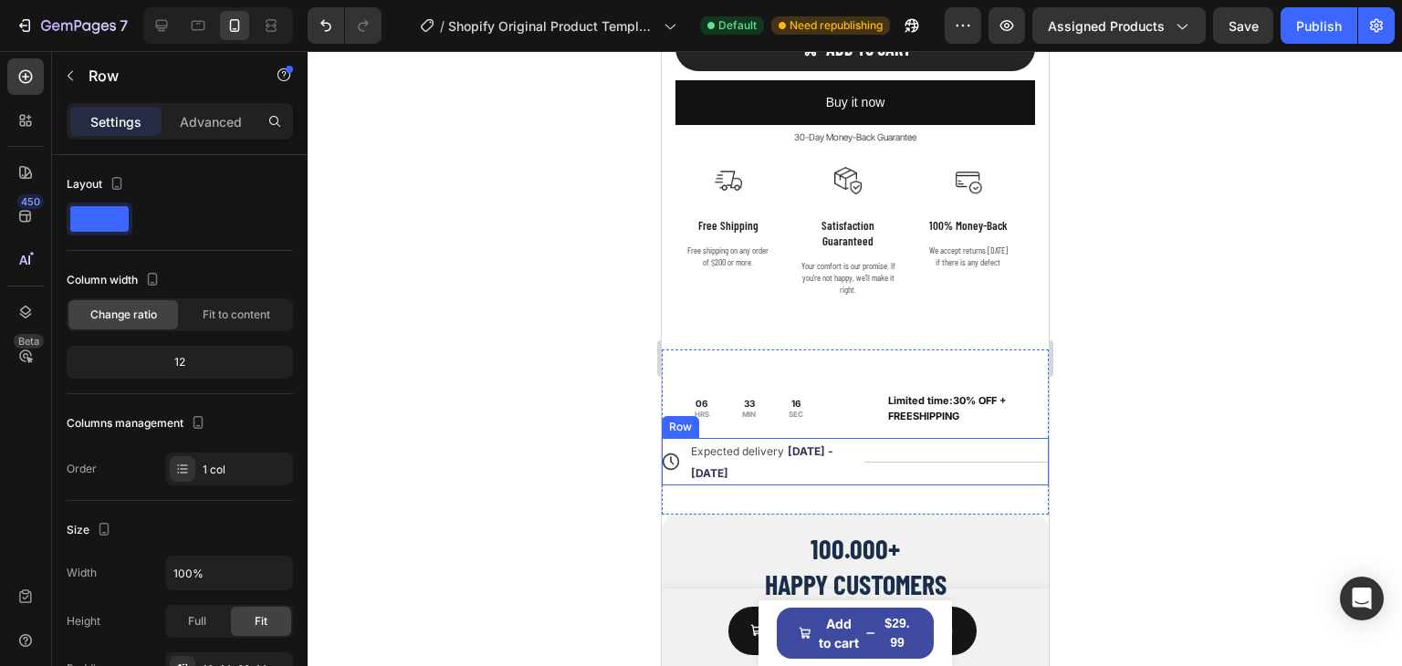
click at [850, 443] on div "Expected delivery [DATE] - [DATE] Delivery Date" at bounding box center [771, 461] width 184 height 47
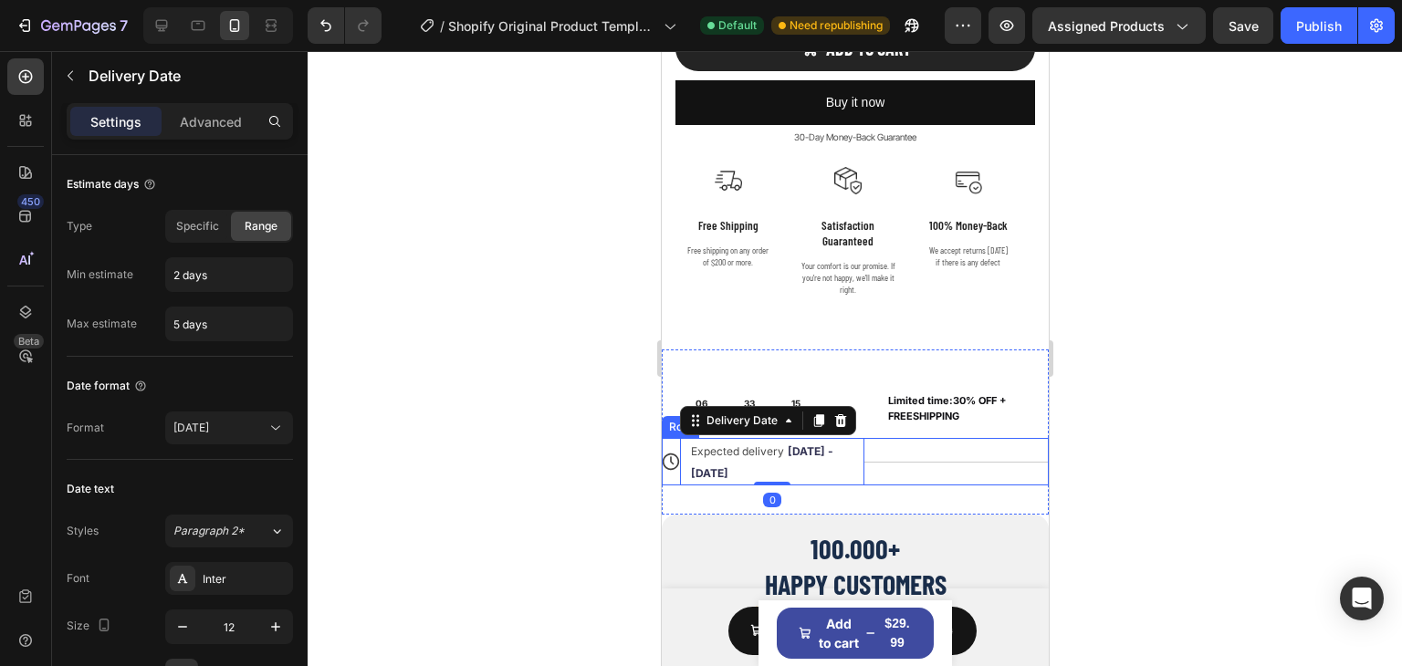
click at [914, 438] on div "Title Line" at bounding box center [956, 461] width 184 height 47
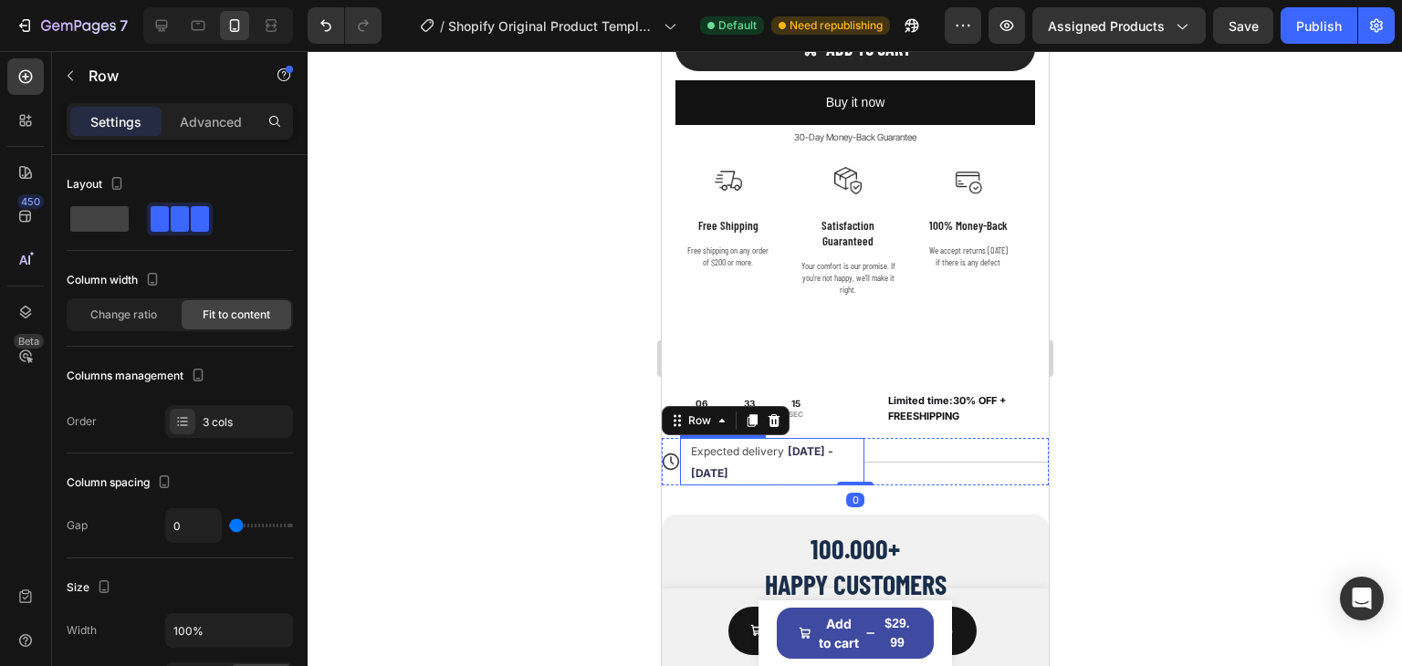
click at [834, 438] on div "Expected delivery [DATE] - [DATE] Delivery Date" at bounding box center [771, 461] width 184 height 47
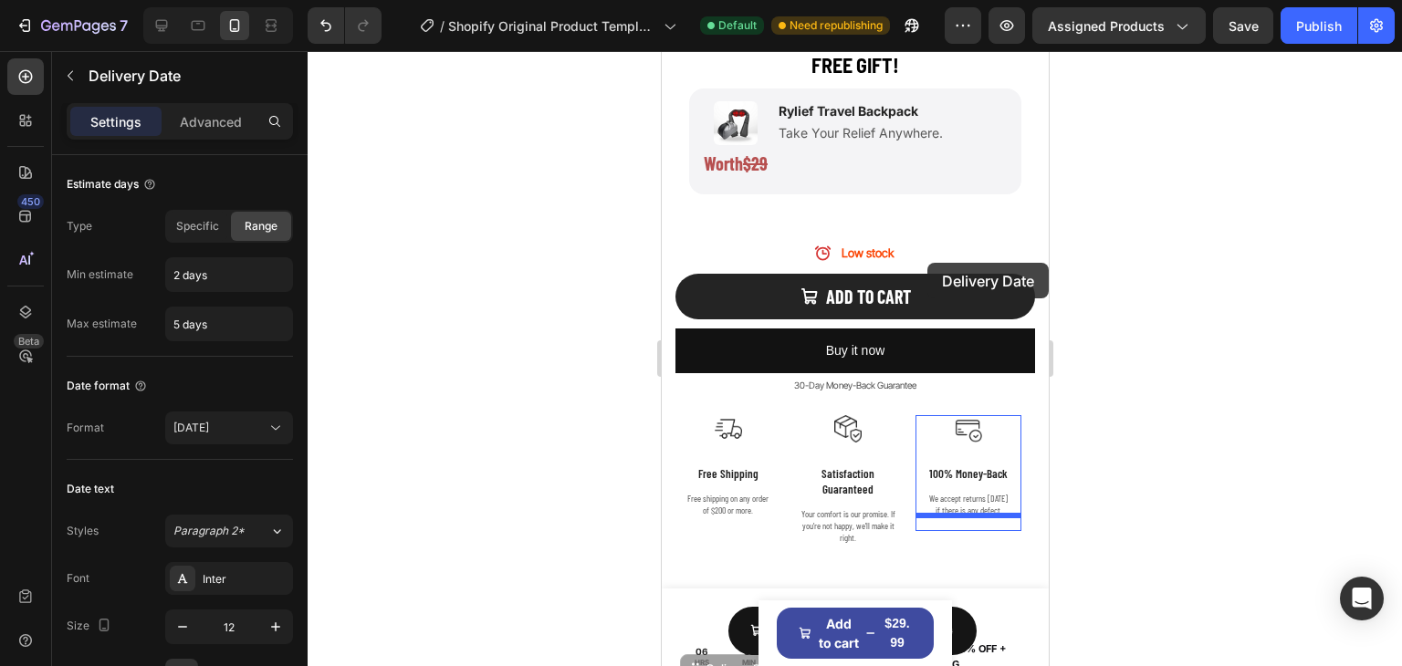
scroll to position [1129, 0]
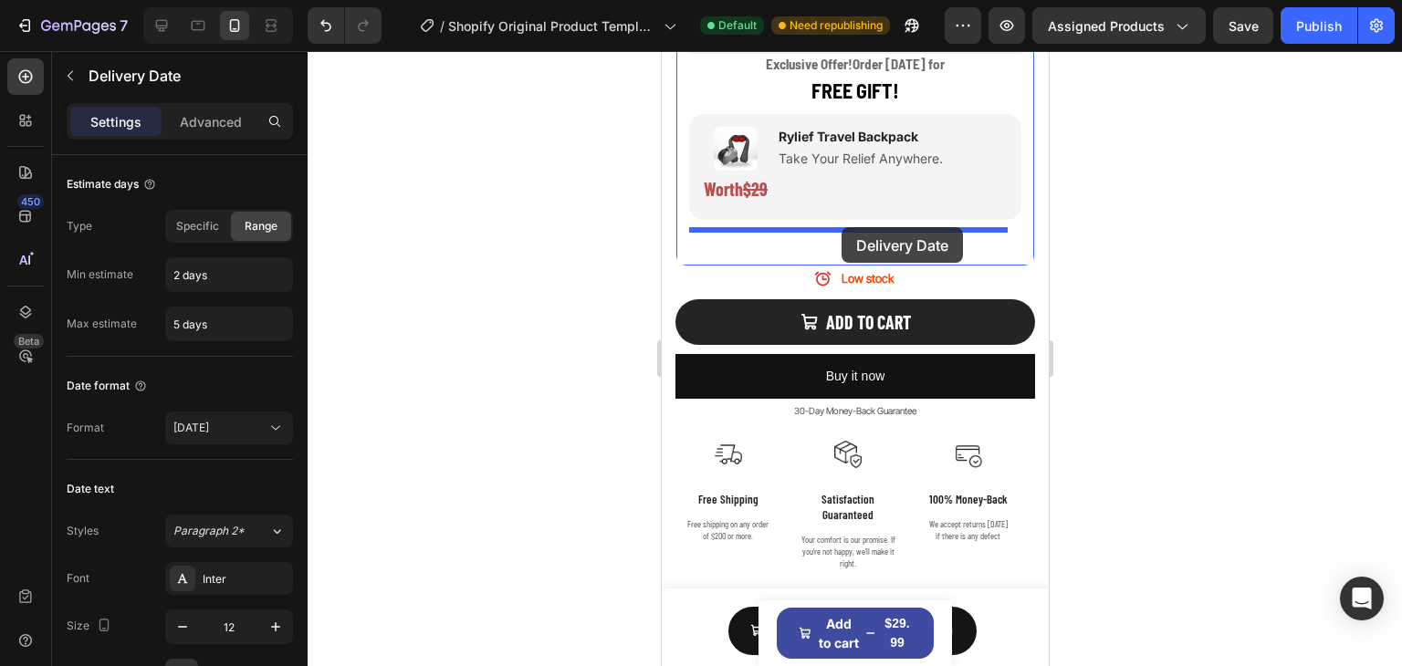
drag, startPoint x: 731, startPoint y: 391, endPoint x: 841, endPoint y: 227, distance: 196.7
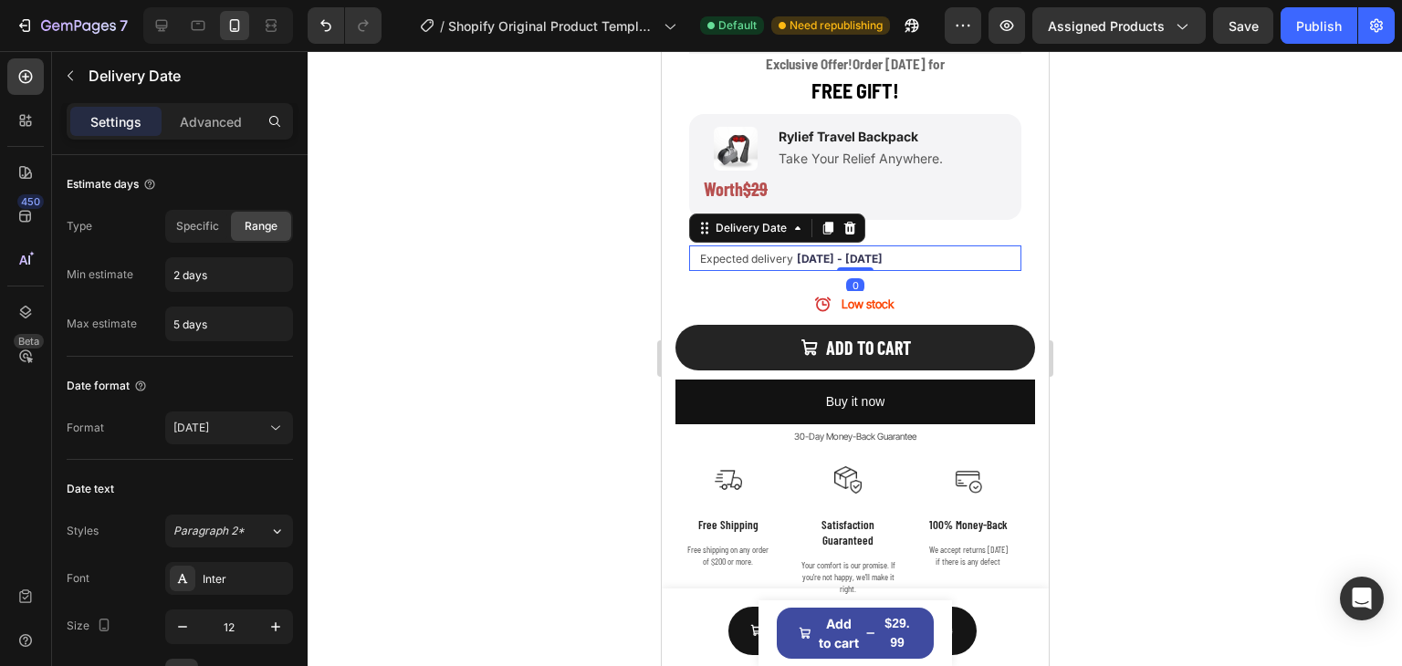
click at [1162, 300] on div at bounding box center [855, 358] width 1094 height 615
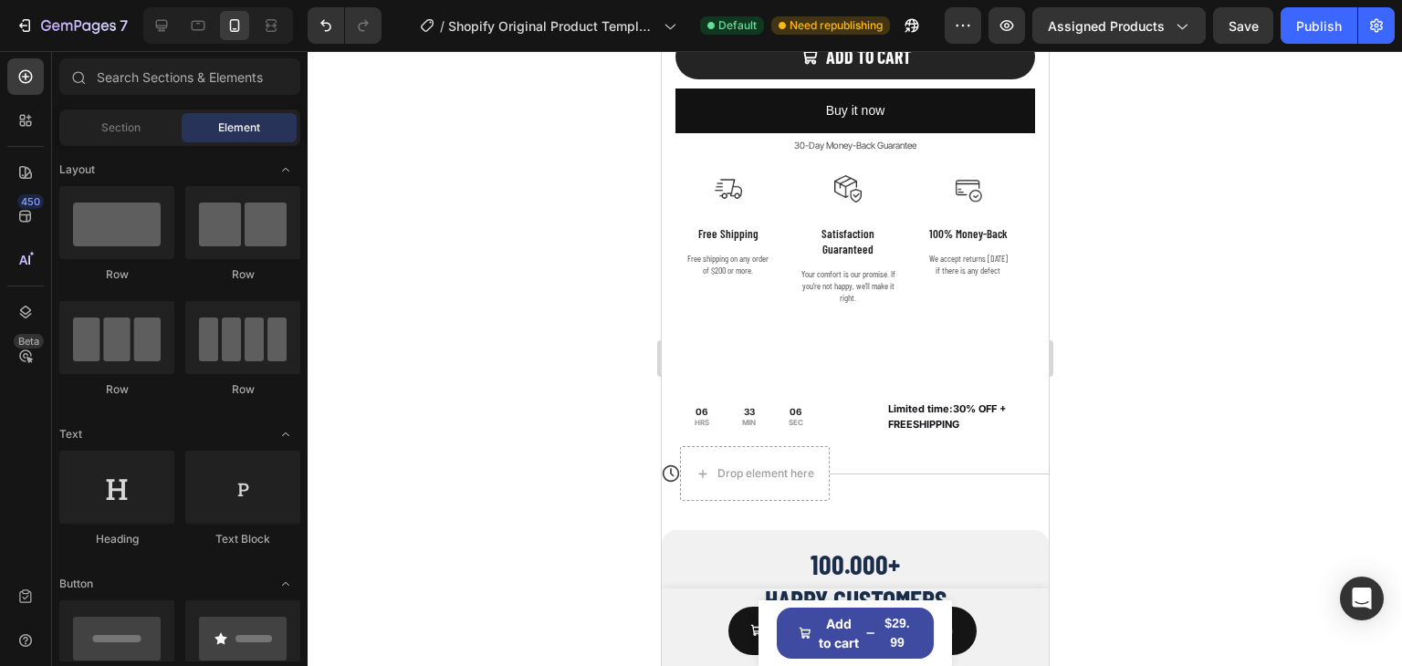
scroll to position [1430, 0]
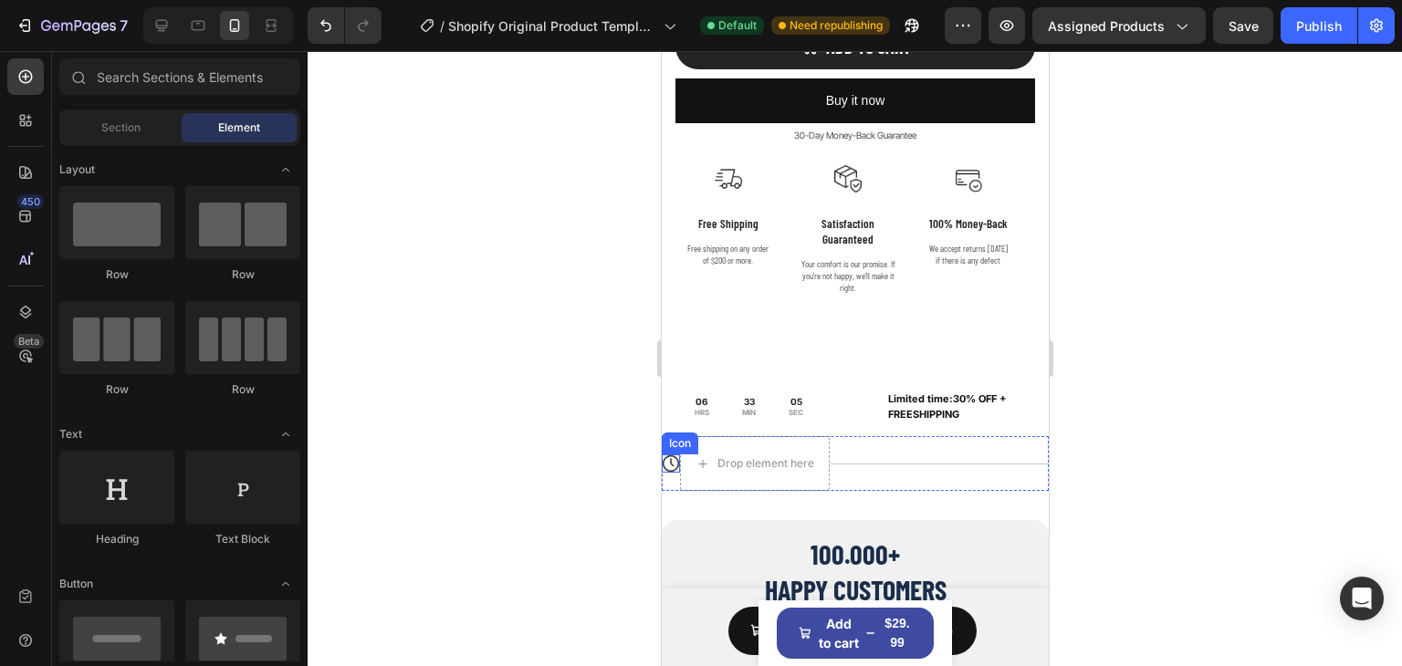
click at [670, 458] on icon at bounding box center [671, 462] width 4 height 8
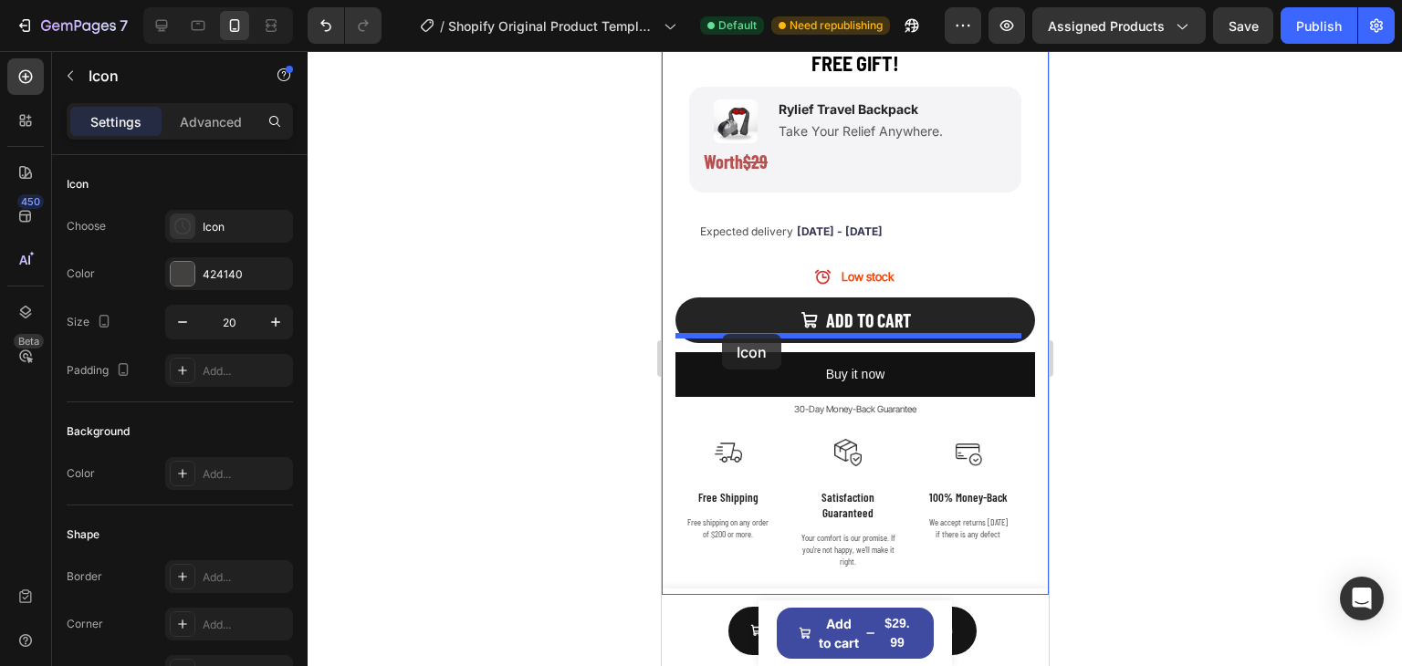
scroll to position [1065, 0]
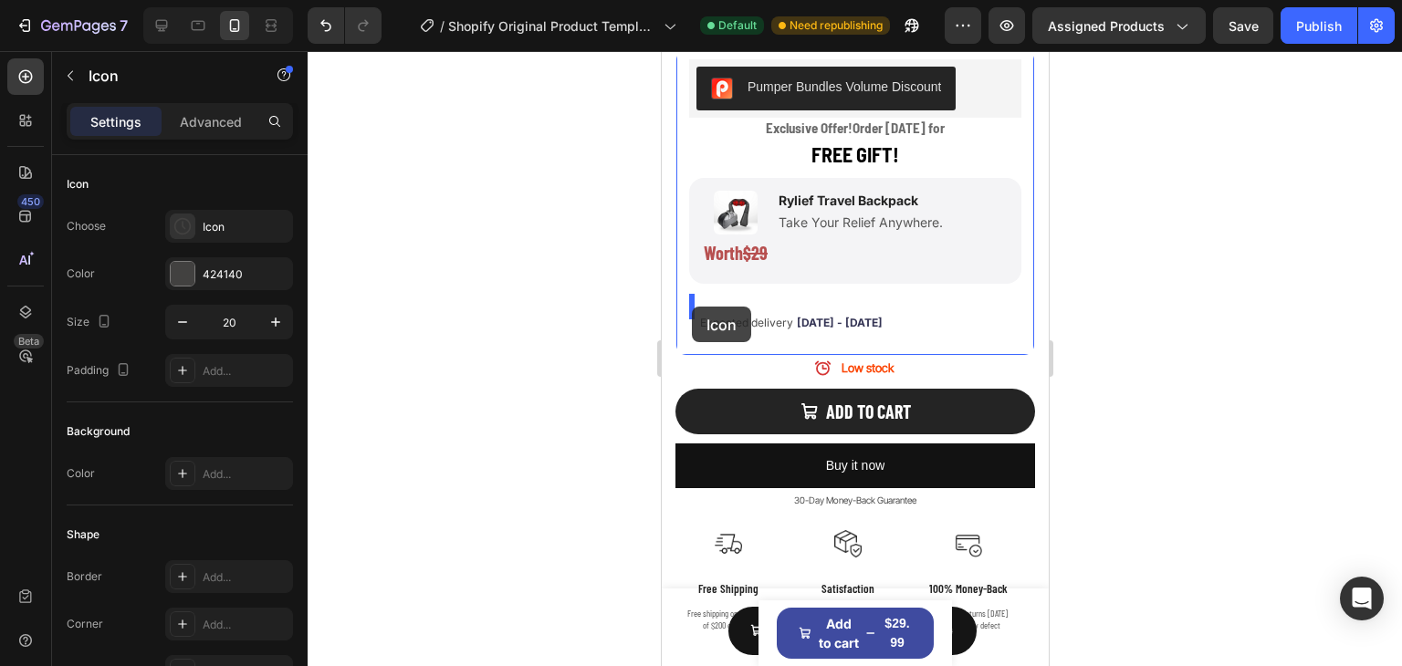
drag, startPoint x: 676, startPoint y: 413, endPoint x: 691, endPoint y: 307, distance: 107.8
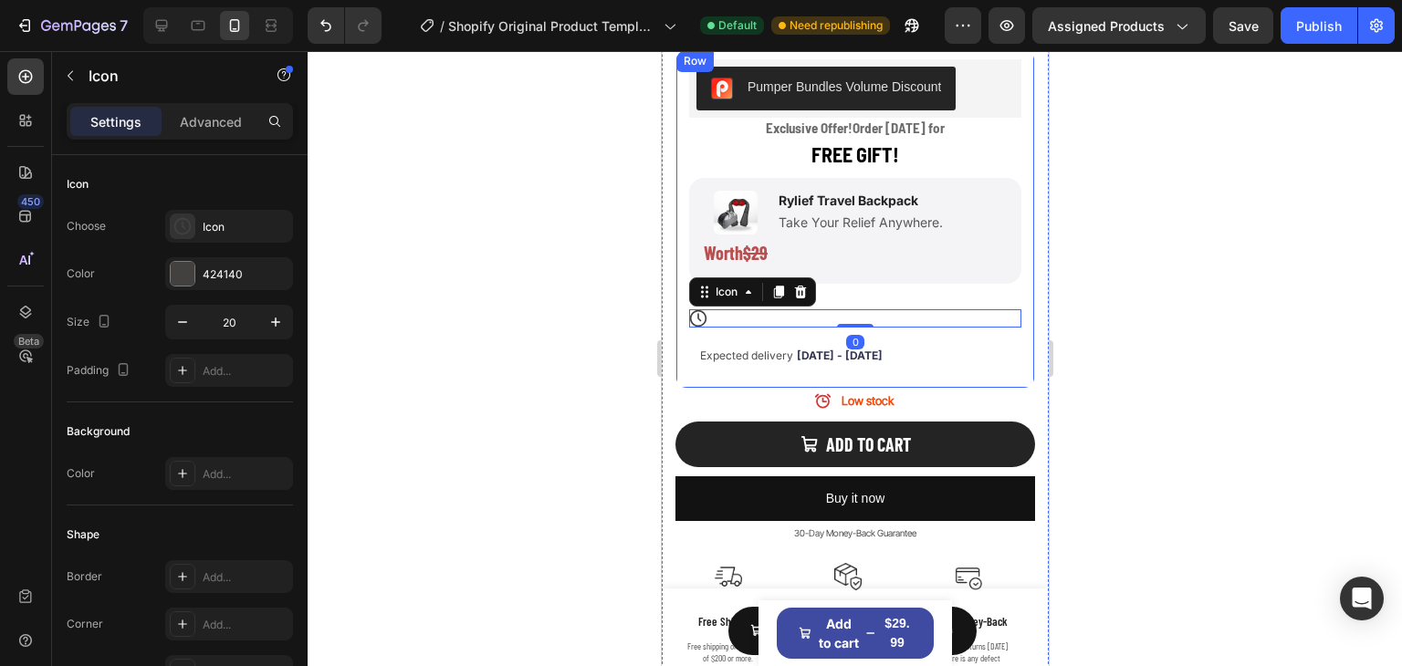
click at [1280, 348] on div at bounding box center [855, 358] width 1094 height 615
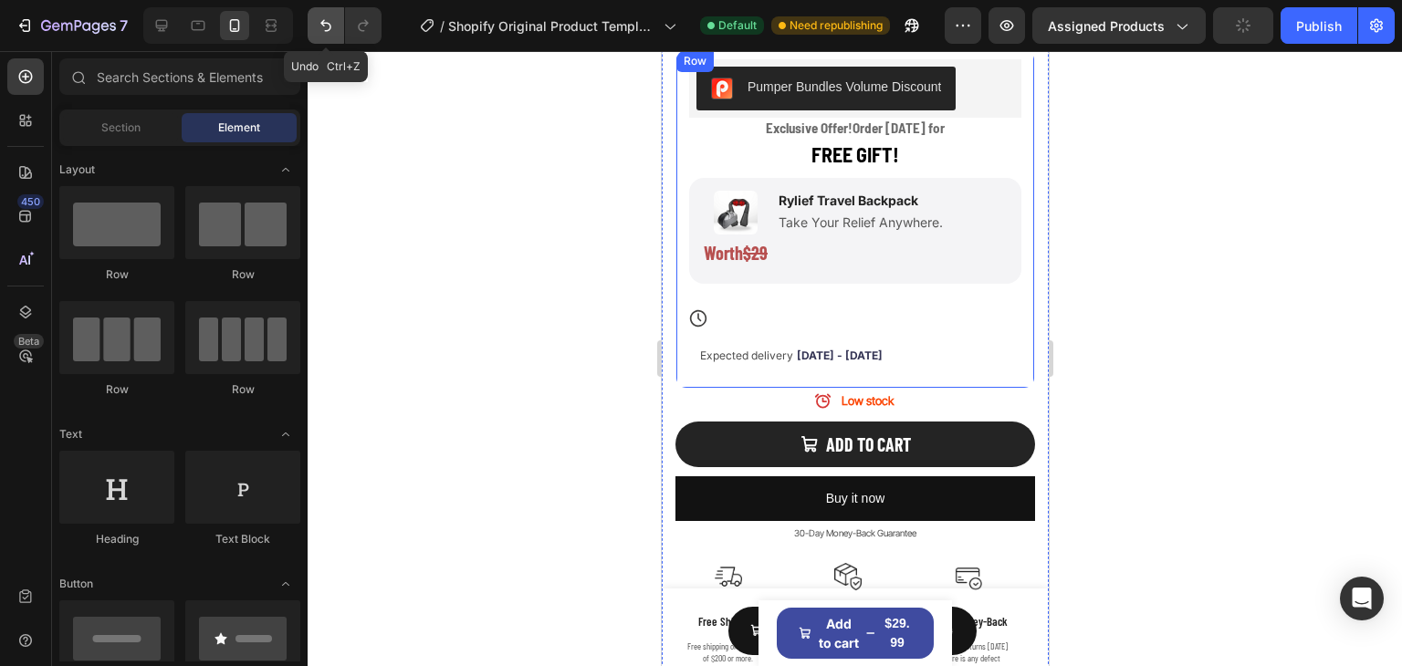
click at [321, 27] on icon "Undo/Redo" at bounding box center [326, 25] width 18 height 18
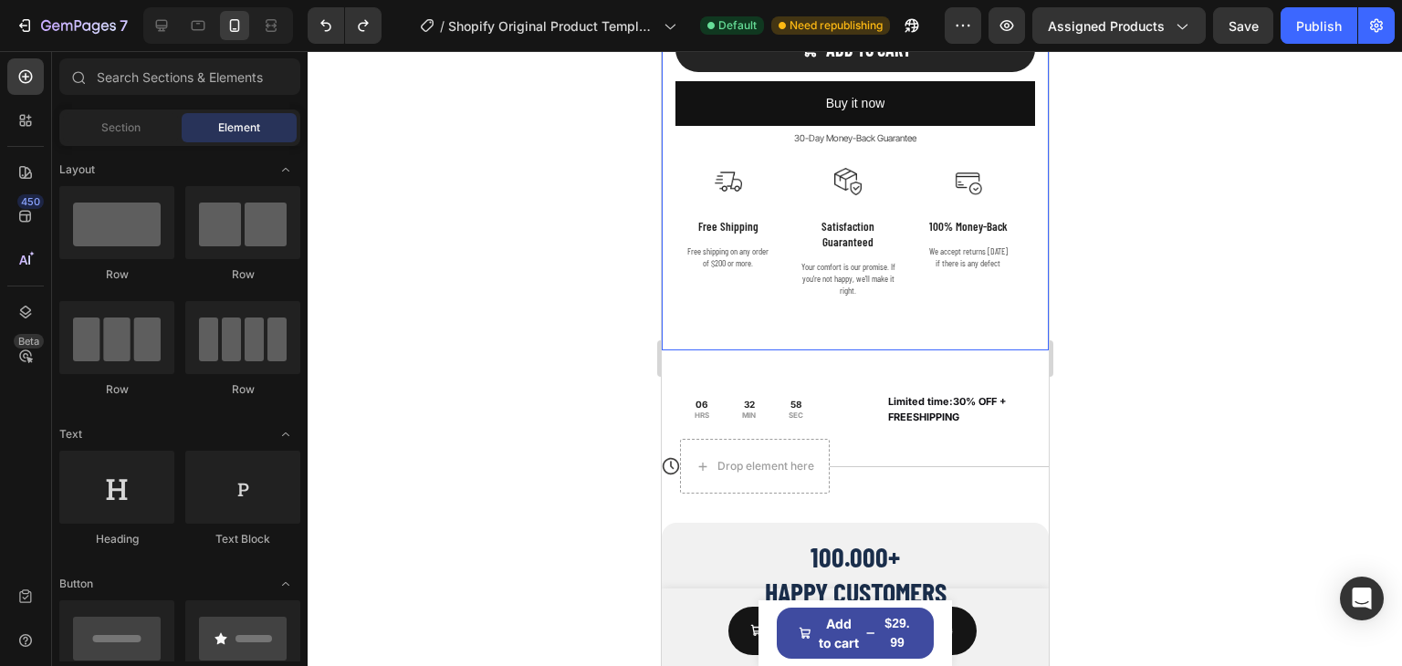
scroll to position [1430, 0]
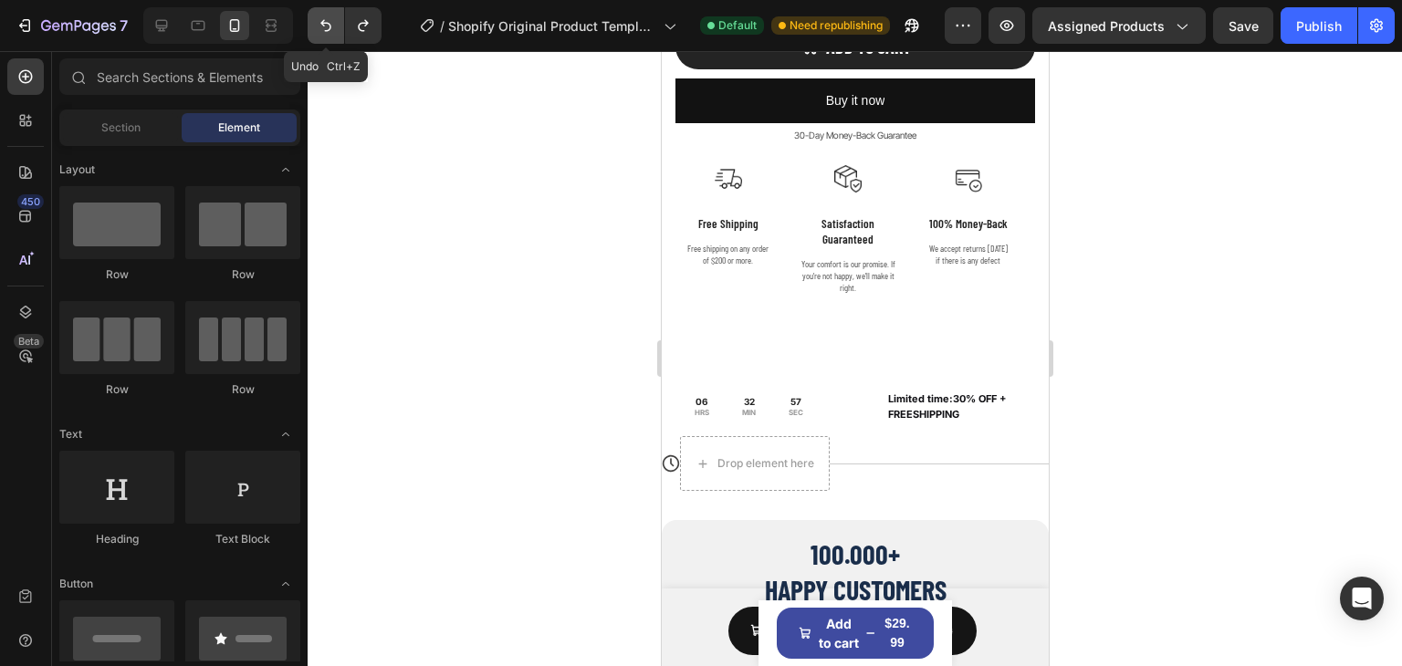
click at [327, 28] on icon "Undo/Redo" at bounding box center [326, 25] width 18 height 18
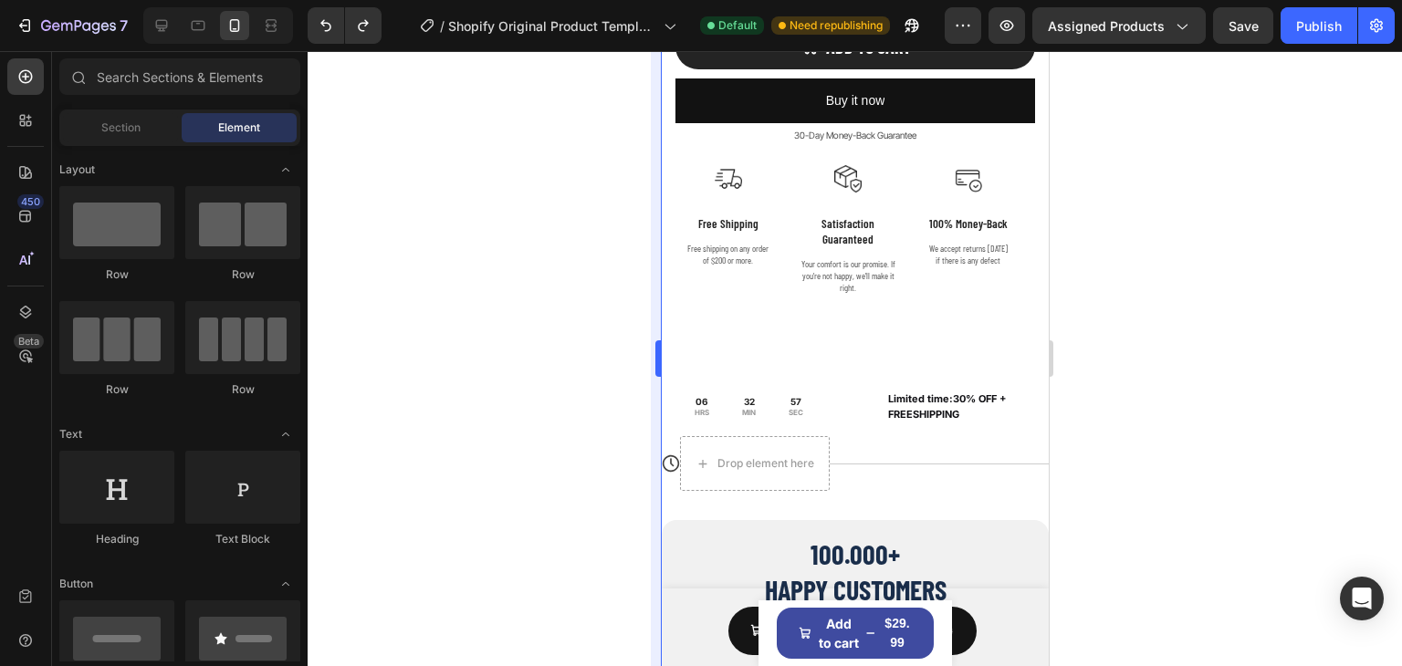
scroll to position [1405, 0]
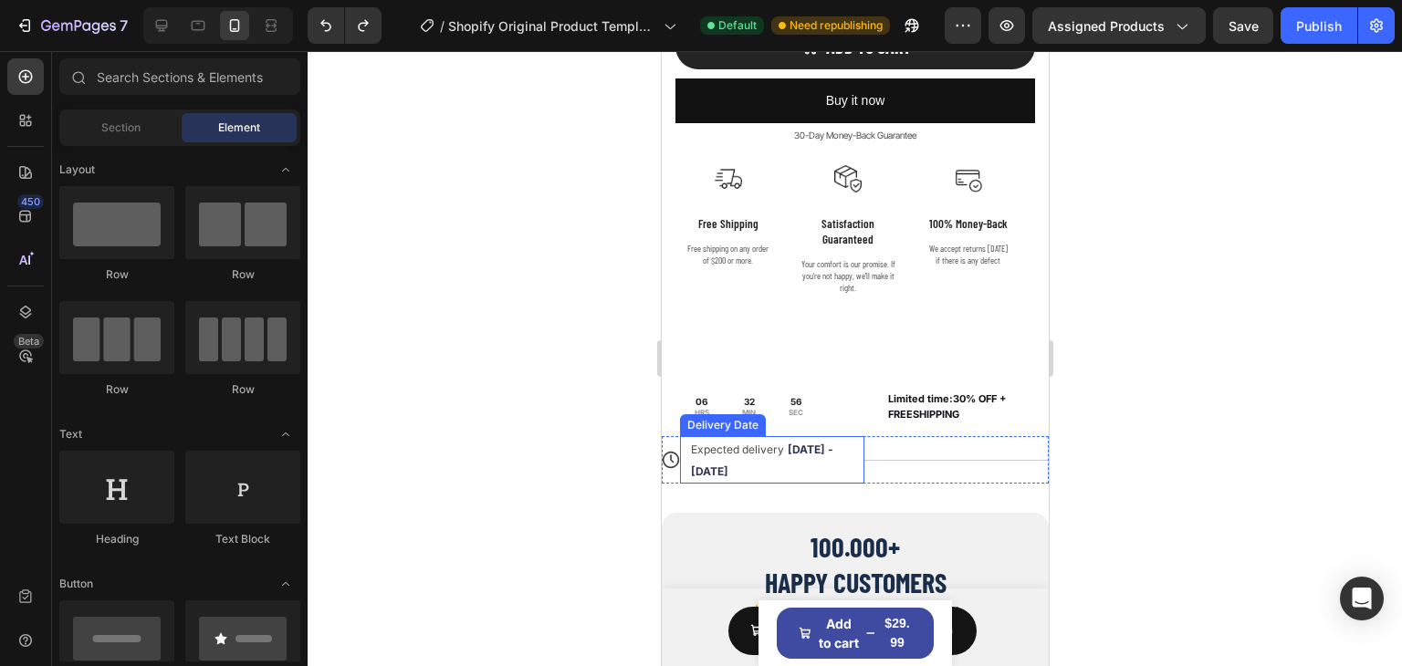
click at [852, 436] on div "Expected delivery [DATE] - [DATE] Delivery Date" at bounding box center [771, 459] width 184 height 47
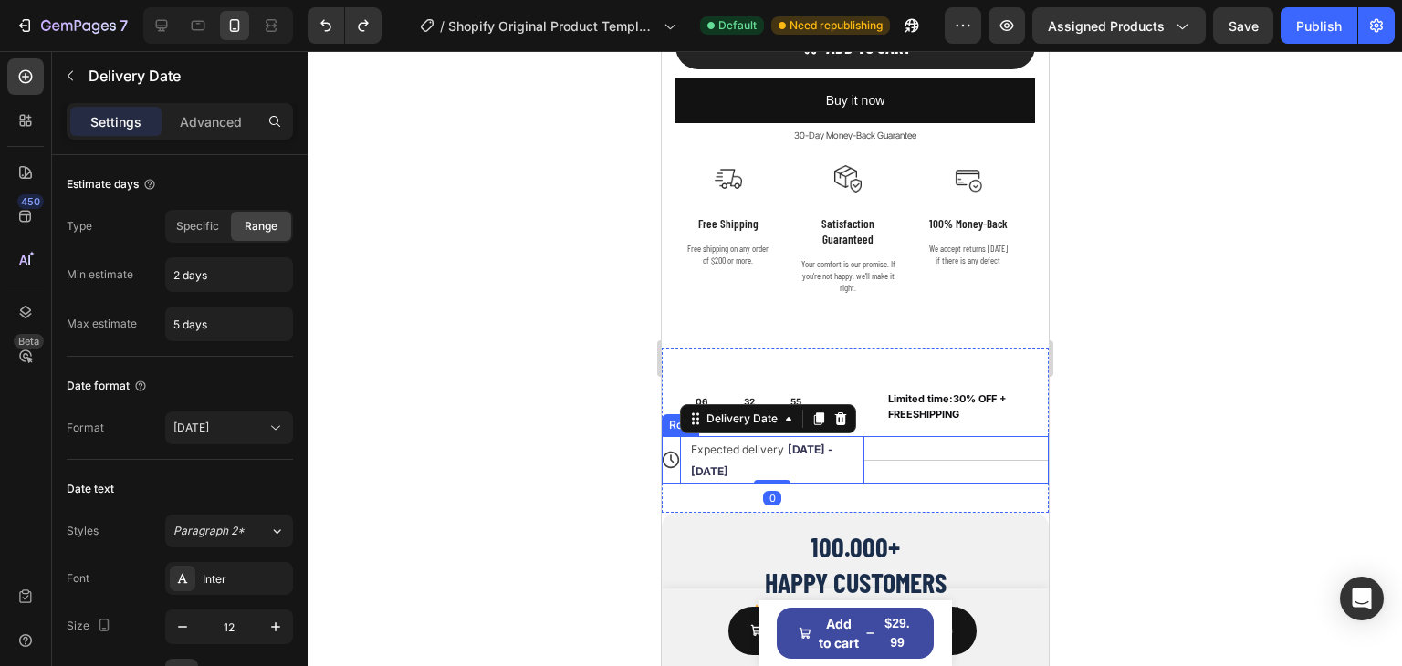
click at [876, 436] on div "Title Line" at bounding box center [956, 459] width 184 height 47
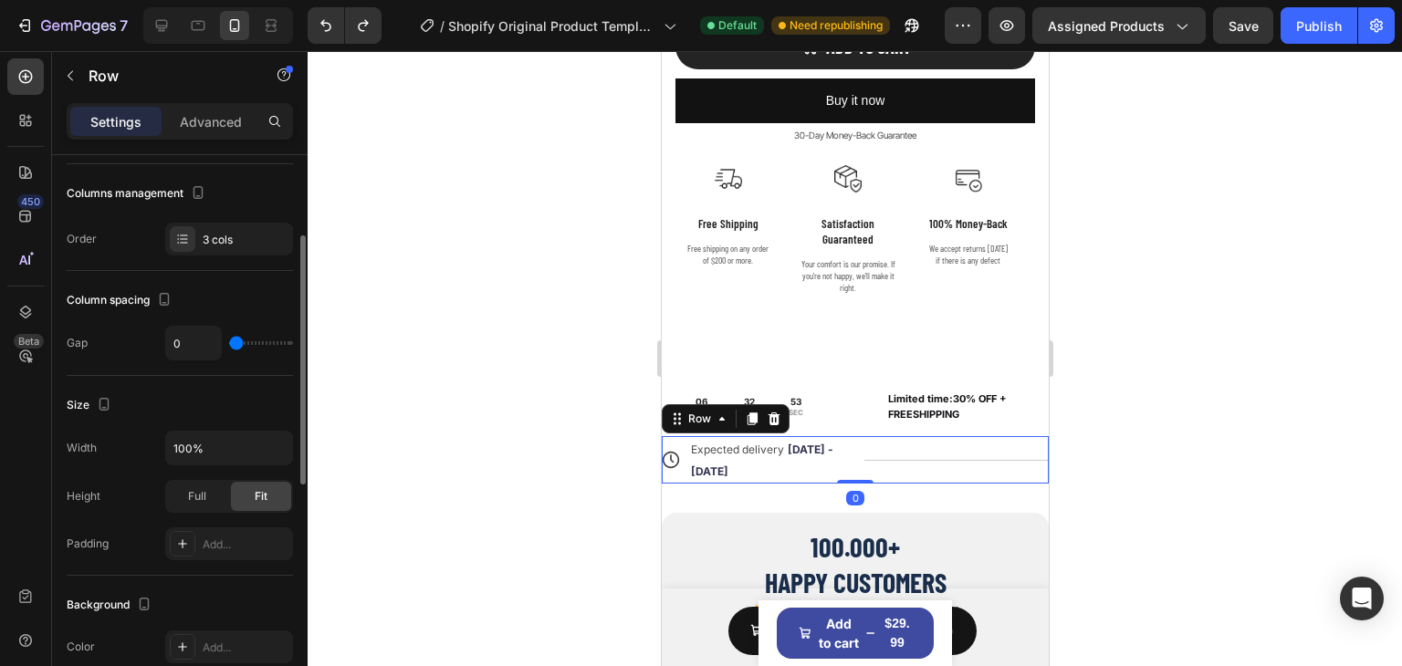
scroll to position [365, 0]
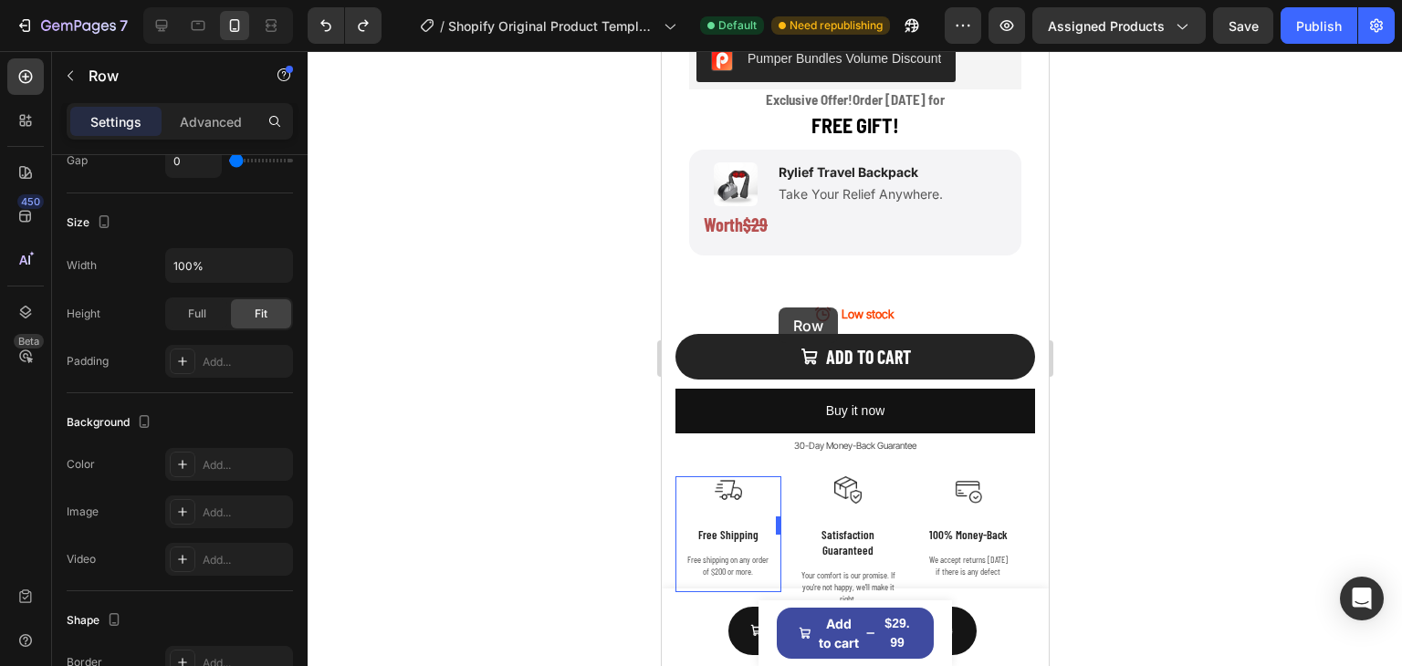
scroll to position [1040, 0]
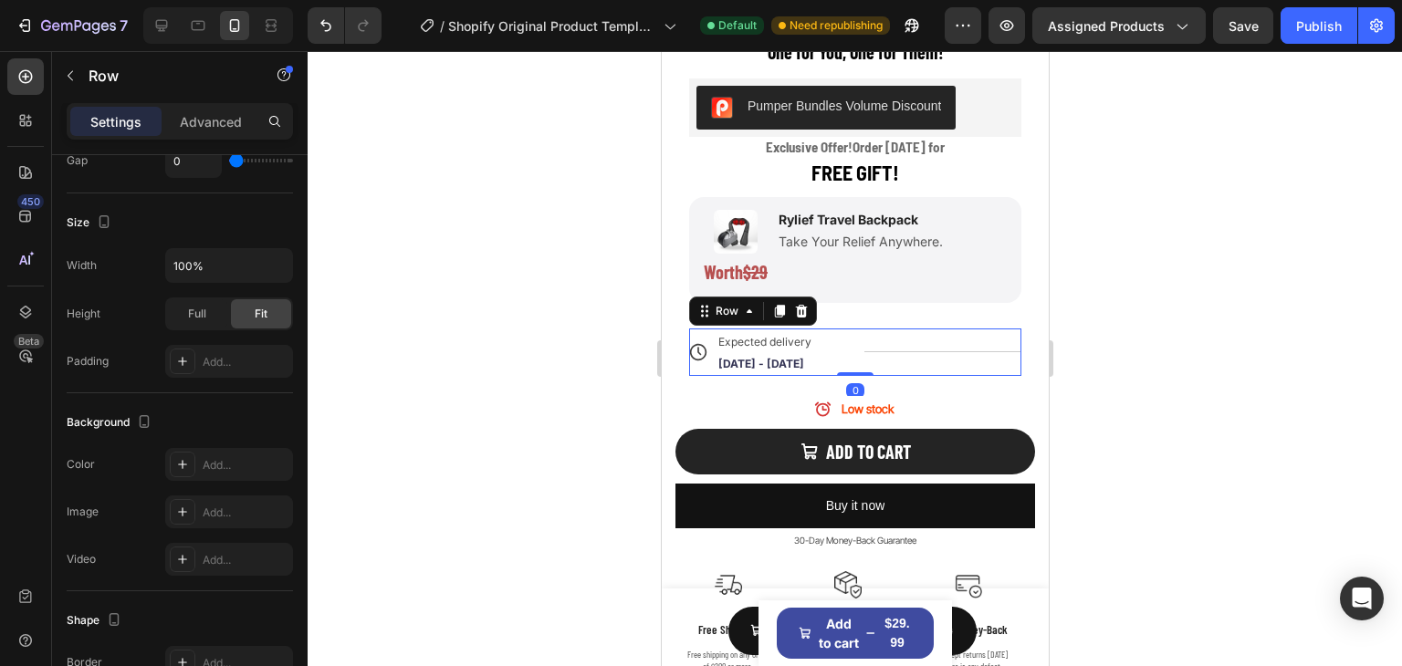
click at [1244, 324] on div at bounding box center [855, 358] width 1094 height 615
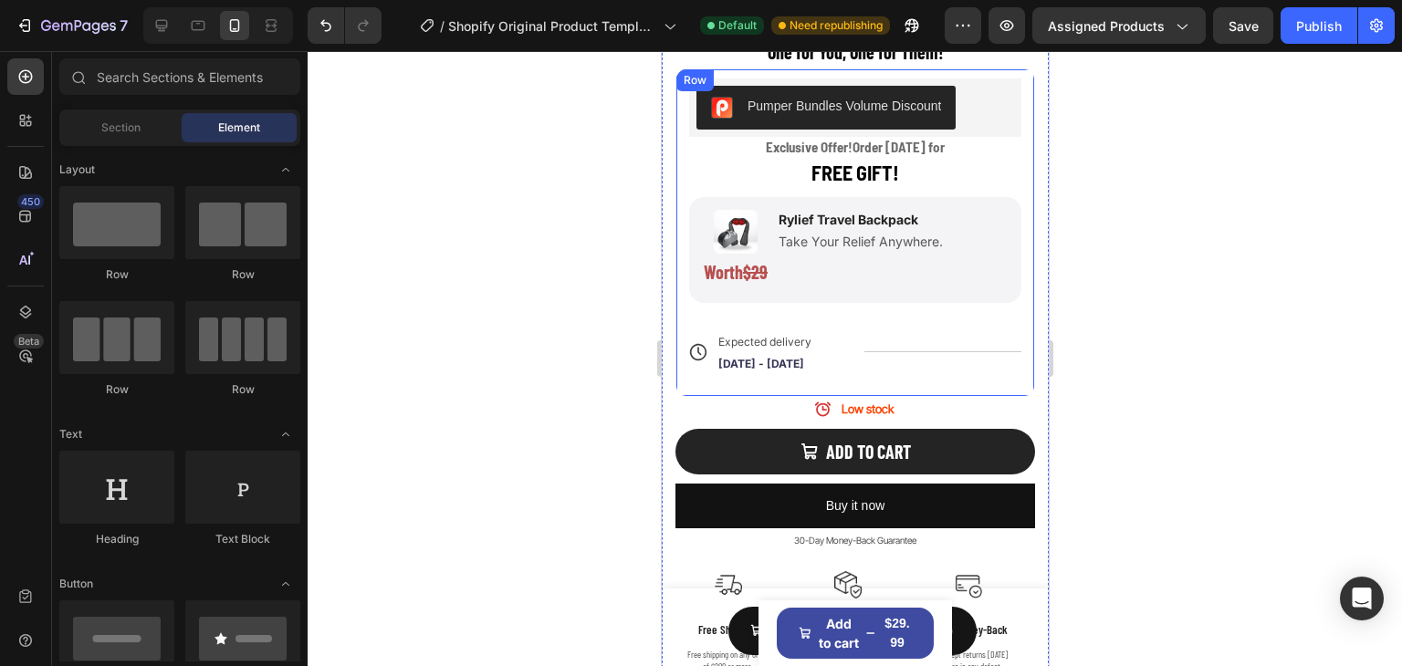
click at [987, 356] on div "Title Line" at bounding box center [942, 352] width 157 height 47
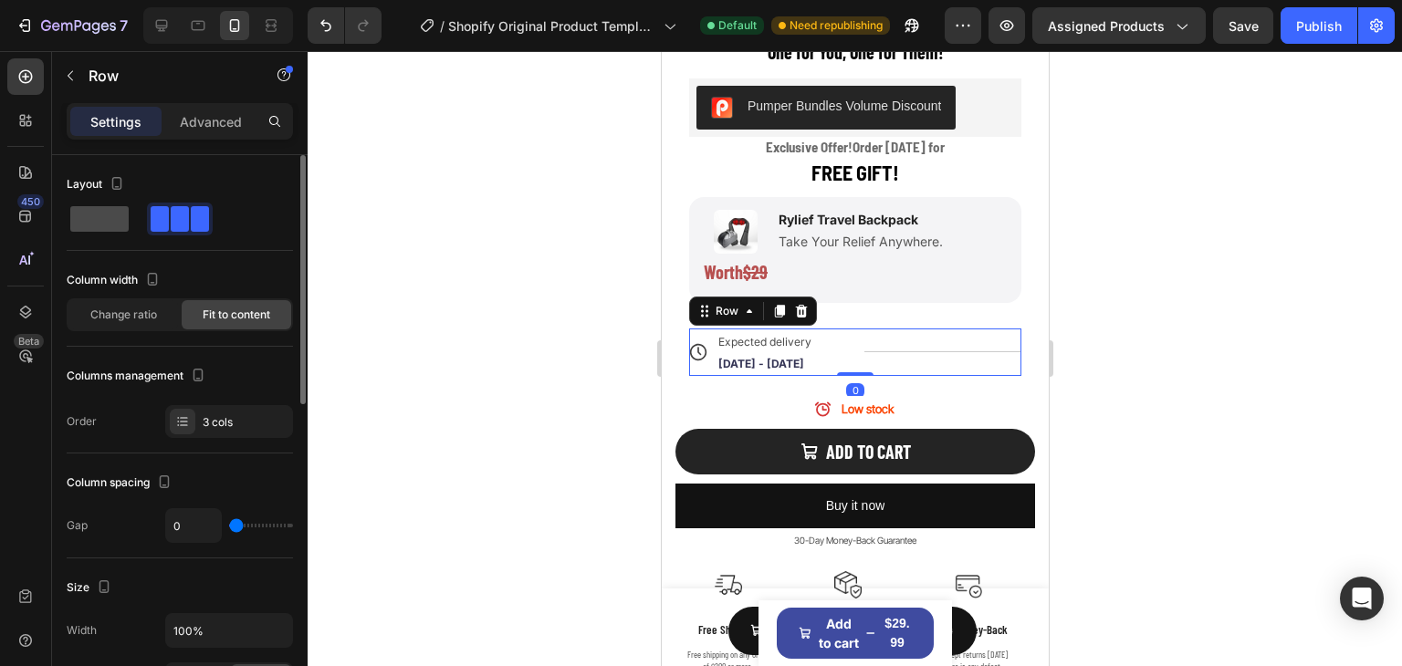
click at [113, 227] on span at bounding box center [99, 219] width 58 height 26
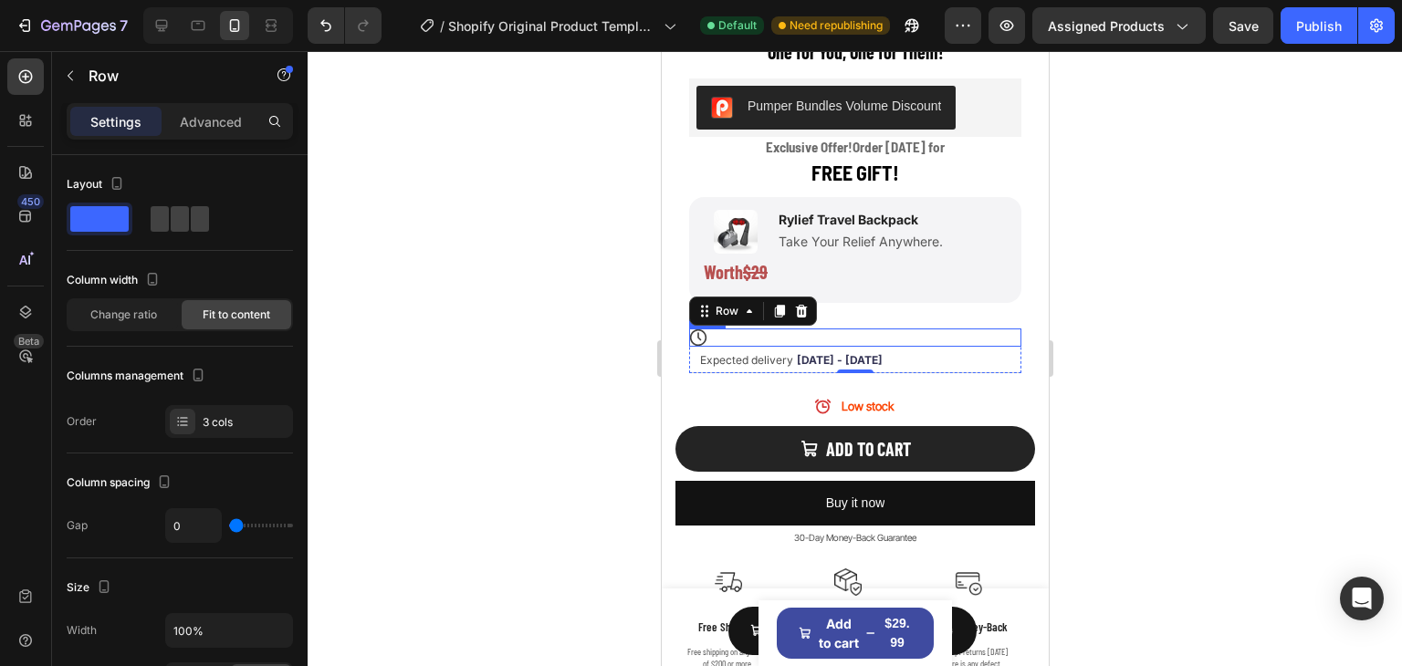
drag, startPoint x: 979, startPoint y: 333, endPoint x: 991, endPoint y: 336, distance: 12.2
click at [980, 333] on div "Icon" at bounding box center [854, 338] width 332 height 18
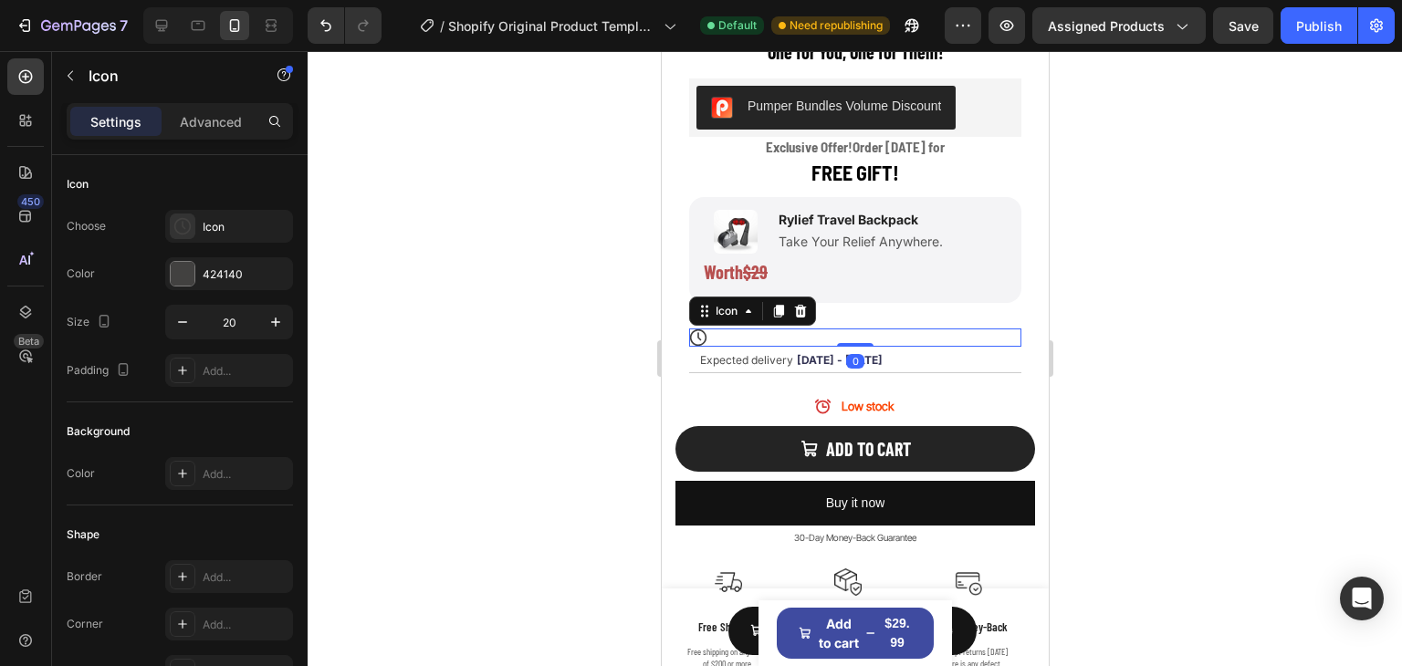
click at [1105, 320] on div at bounding box center [855, 358] width 1094 height 615
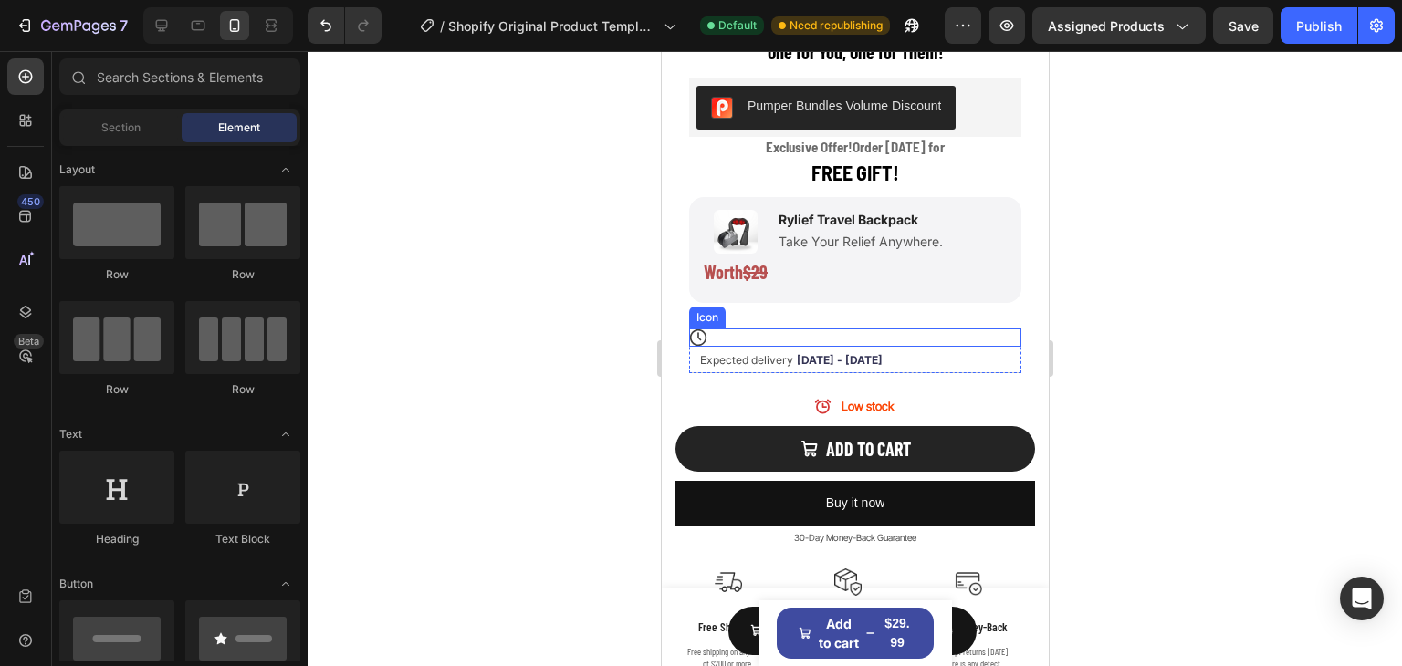
click at [691, 329] on icon at bounding box center [697, 338] width 18 height 18
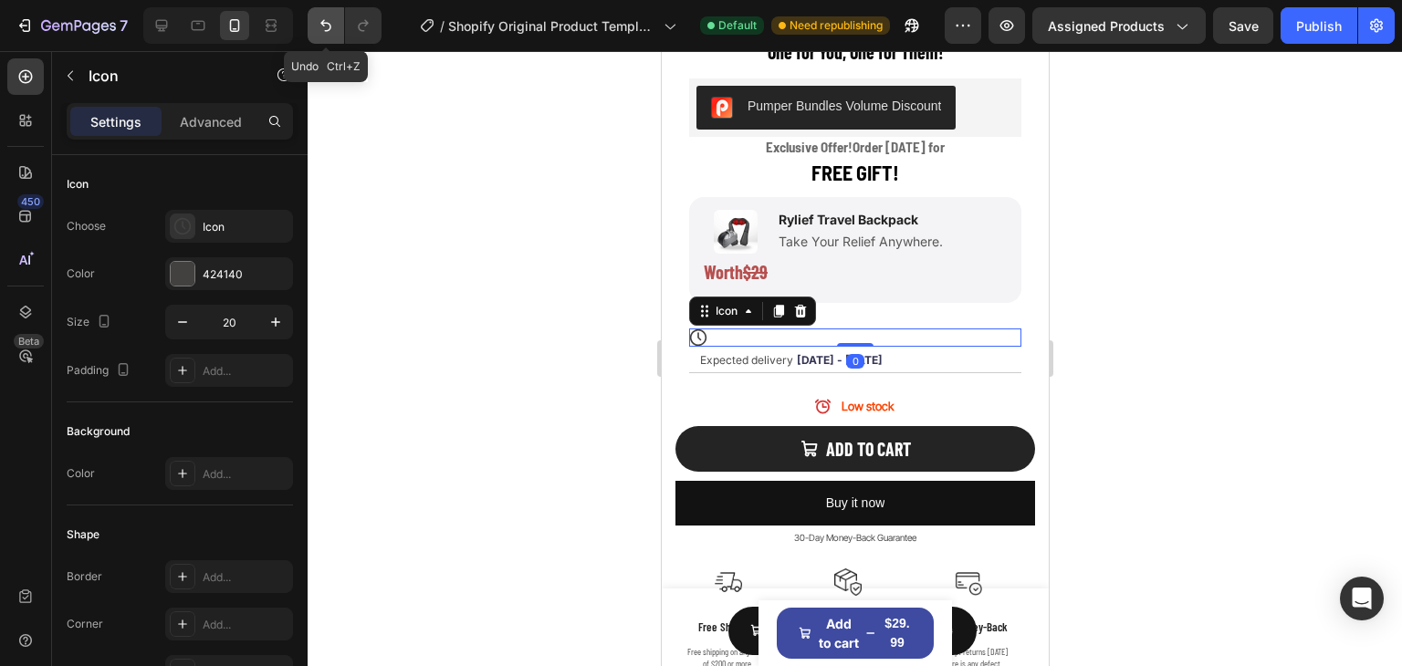
click at [326, 26] on icon "Undo/Redo" at bounding box center [326, 25] width 18 height 18
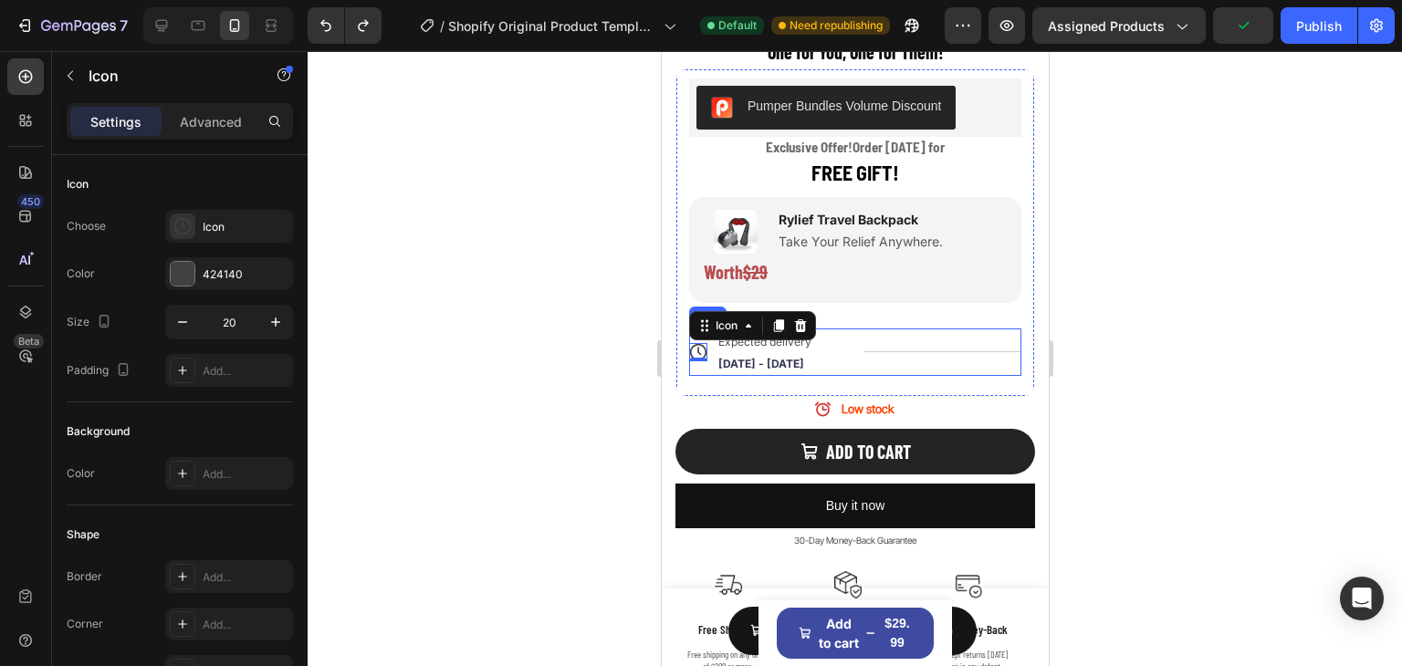
click at [921, 360] on div "Title Line" at bounding box center [942, 352] width 157 height 47
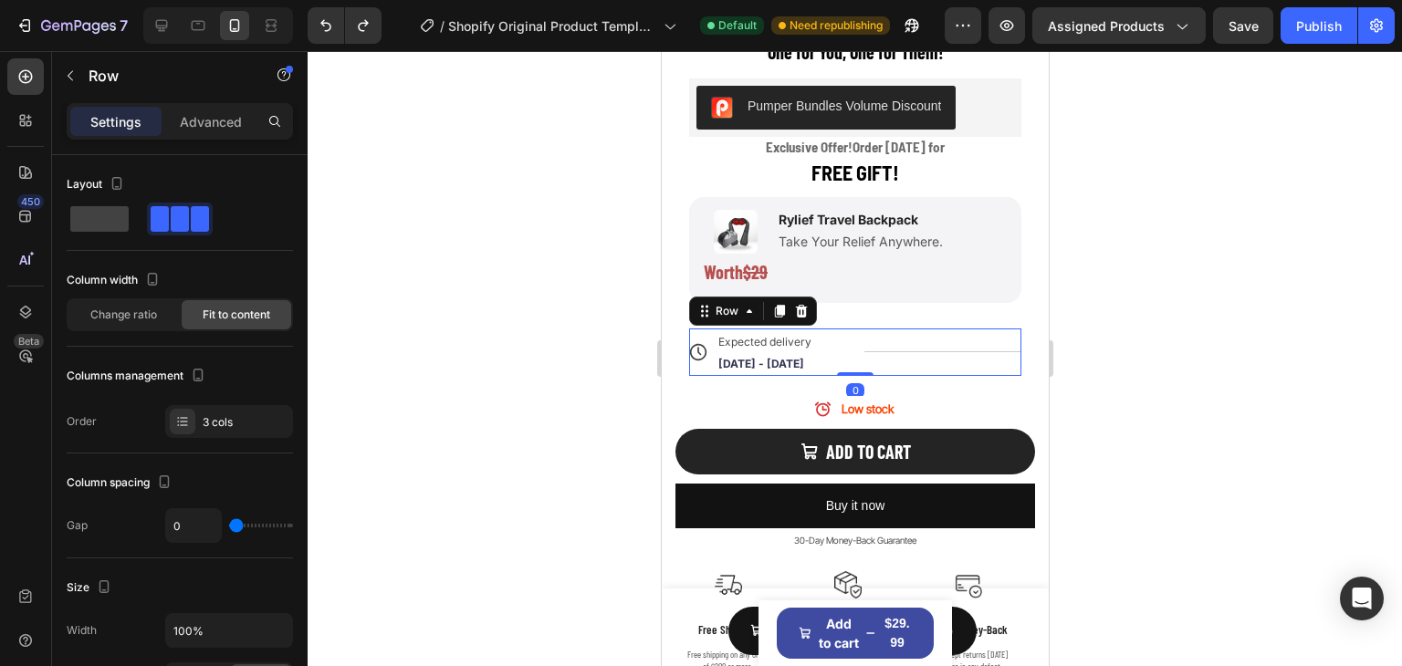
click at [874, 352] on div "Title Line" at bounding box center [942, 352] width 157 height 47
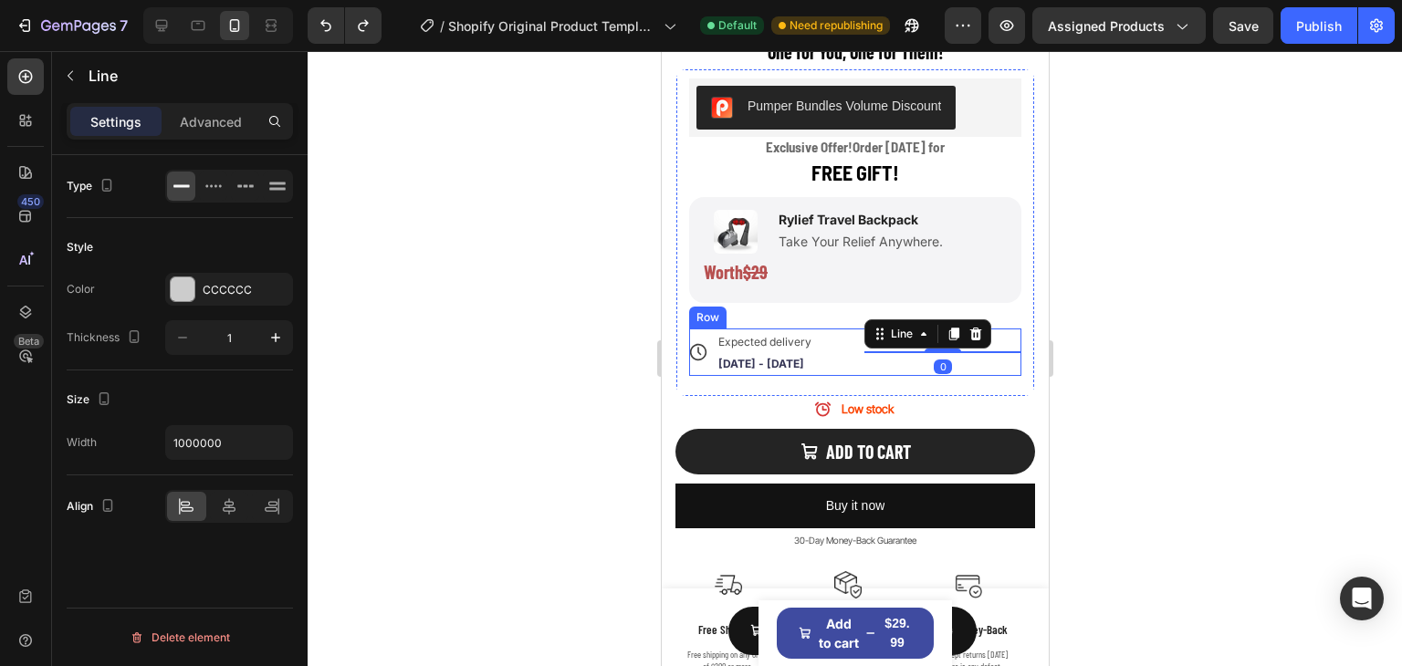
click at [889, 374] on div "Title Line 0" at bounding box center [942, 352] width 157 height 47
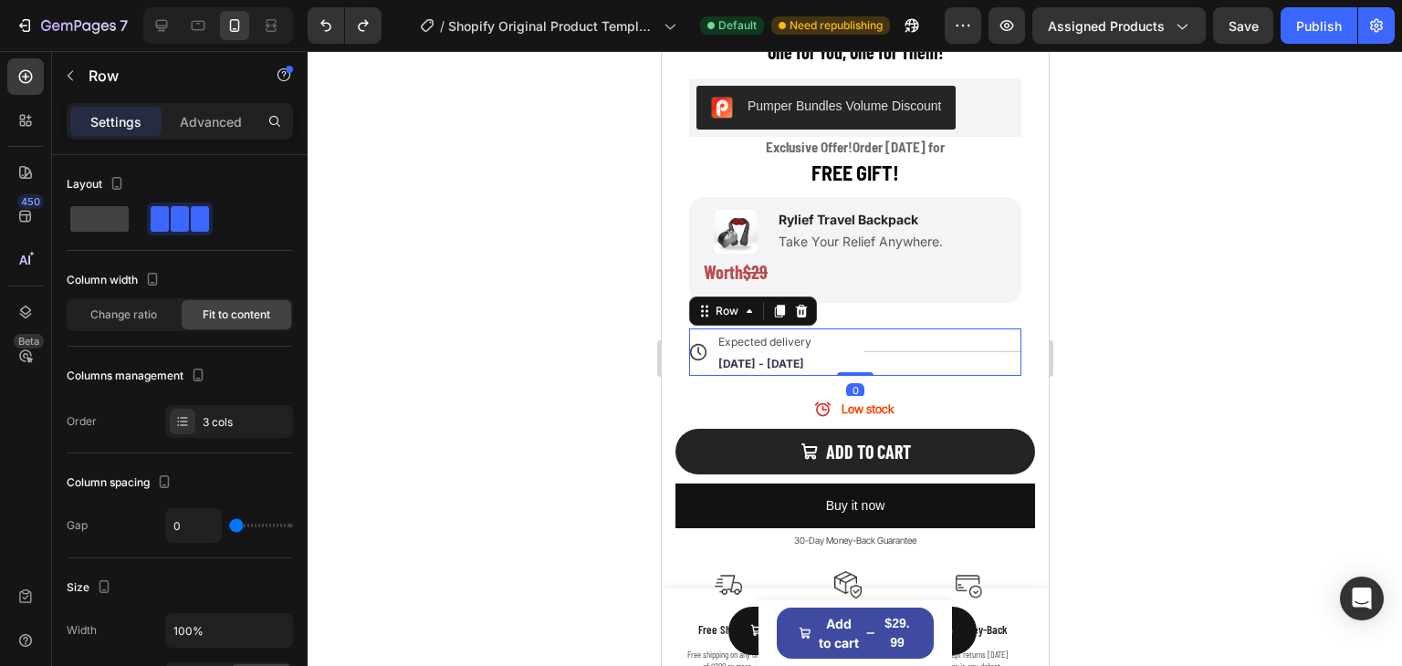
click at [897, 356] on div "Title Line" at bounding box center [942, 352] width 157 height 47
click at [907, 355] on div "Title Line" at bounding box center [942, 352] width 157 height 47
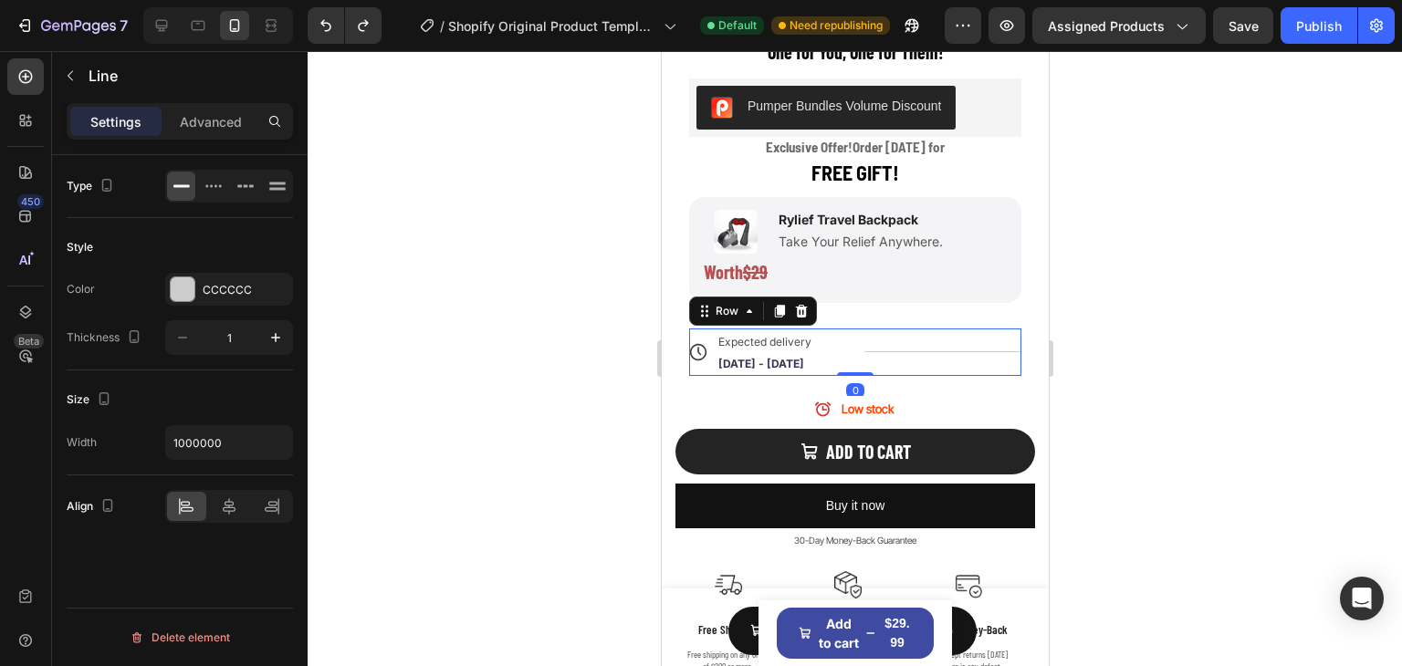
click at [935, 352] on div "Title Line" at bounding box center [942, 351] width 157 height 1
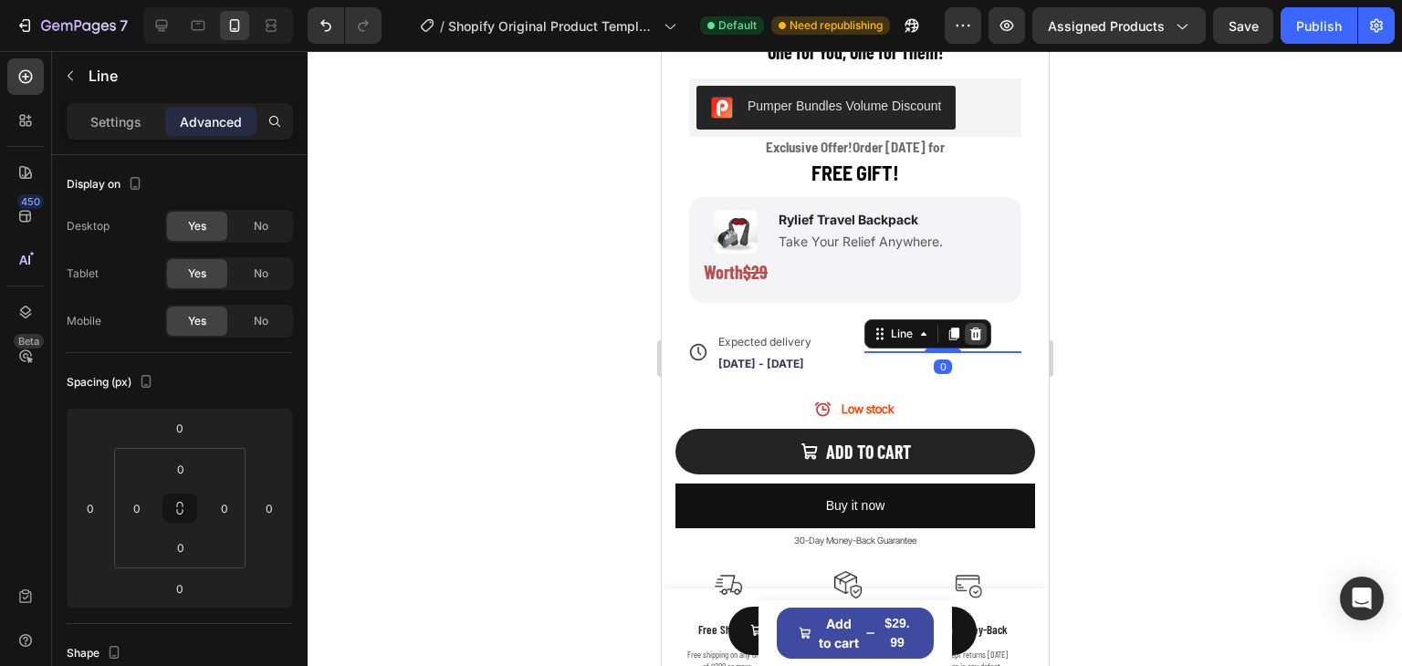
click at [970, 332] on icon at bounding box center [975, 334] width 12 height 13
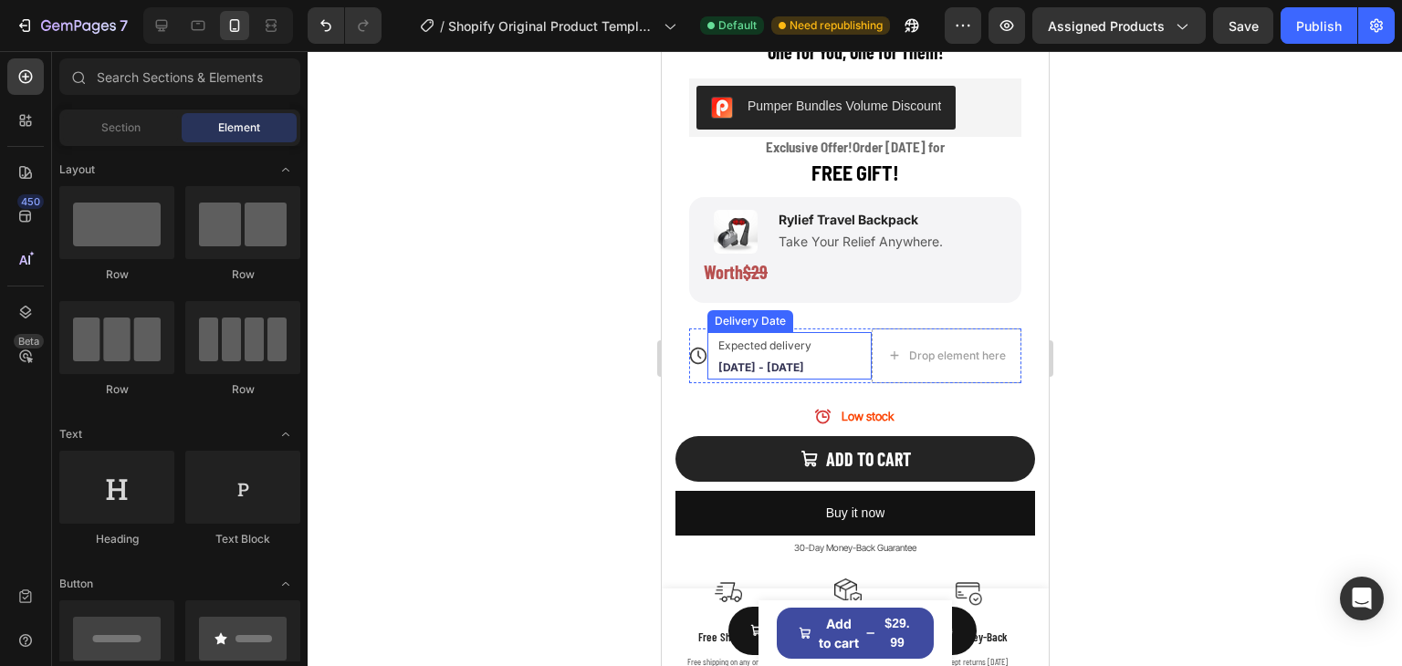
click at [764, 361] on span "[DATE] - [DATE]" at bounding box center [760, 368] width 86 height 14
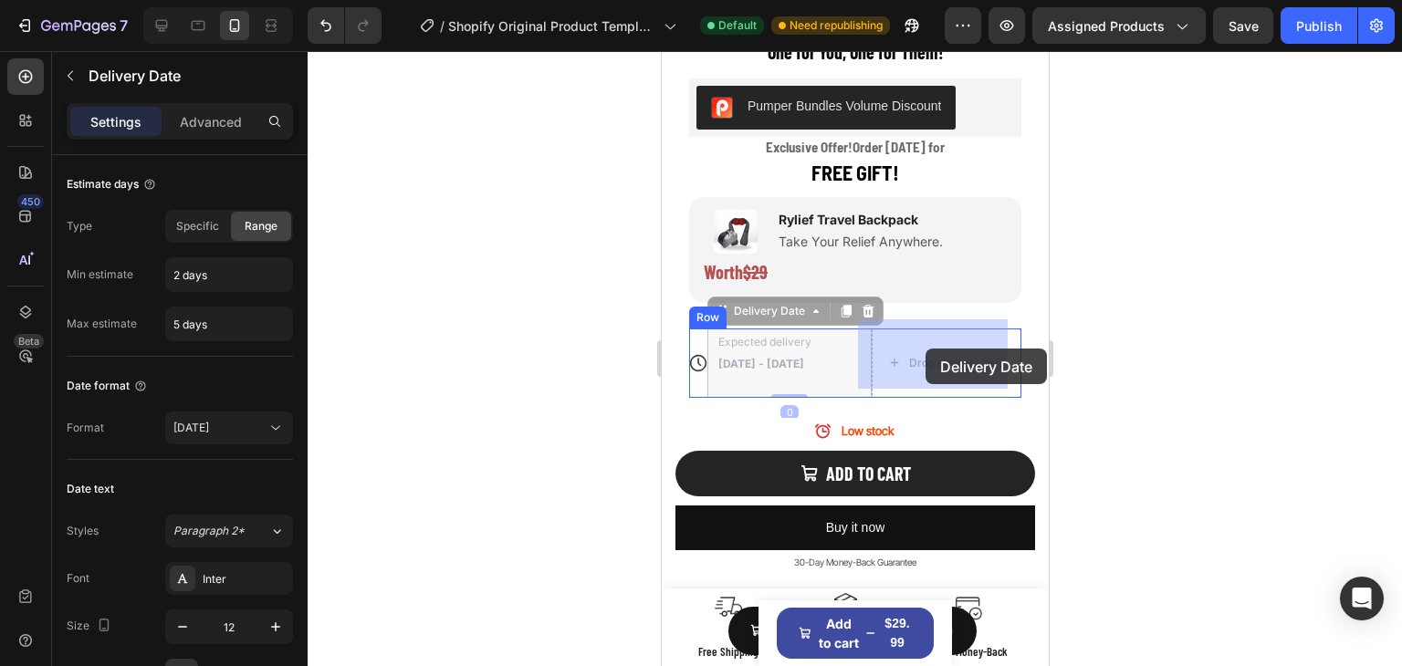
drag, startPoint x: 746, startPoint y: 305, endPoint x: 925, endPoint y: 349, distance: 184.2
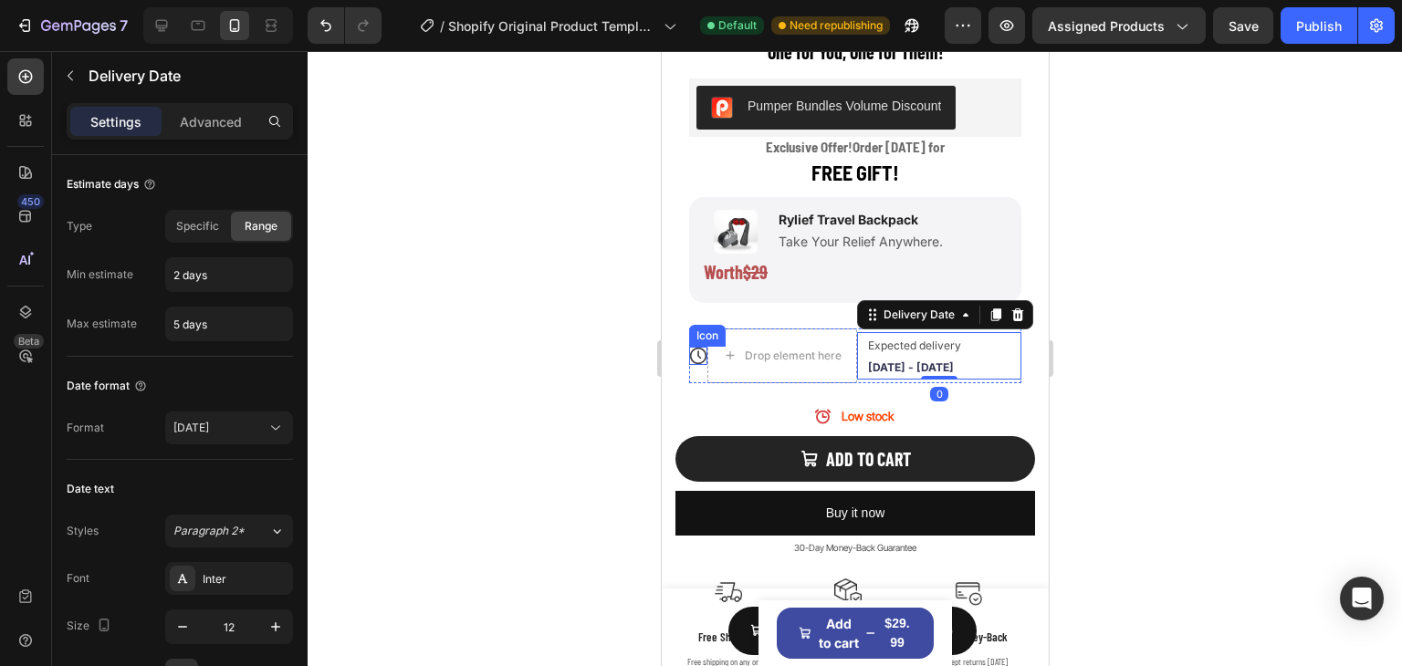
click at [697, 344] on div "Icon" at bounding box center [697, 356] width 18 height 55
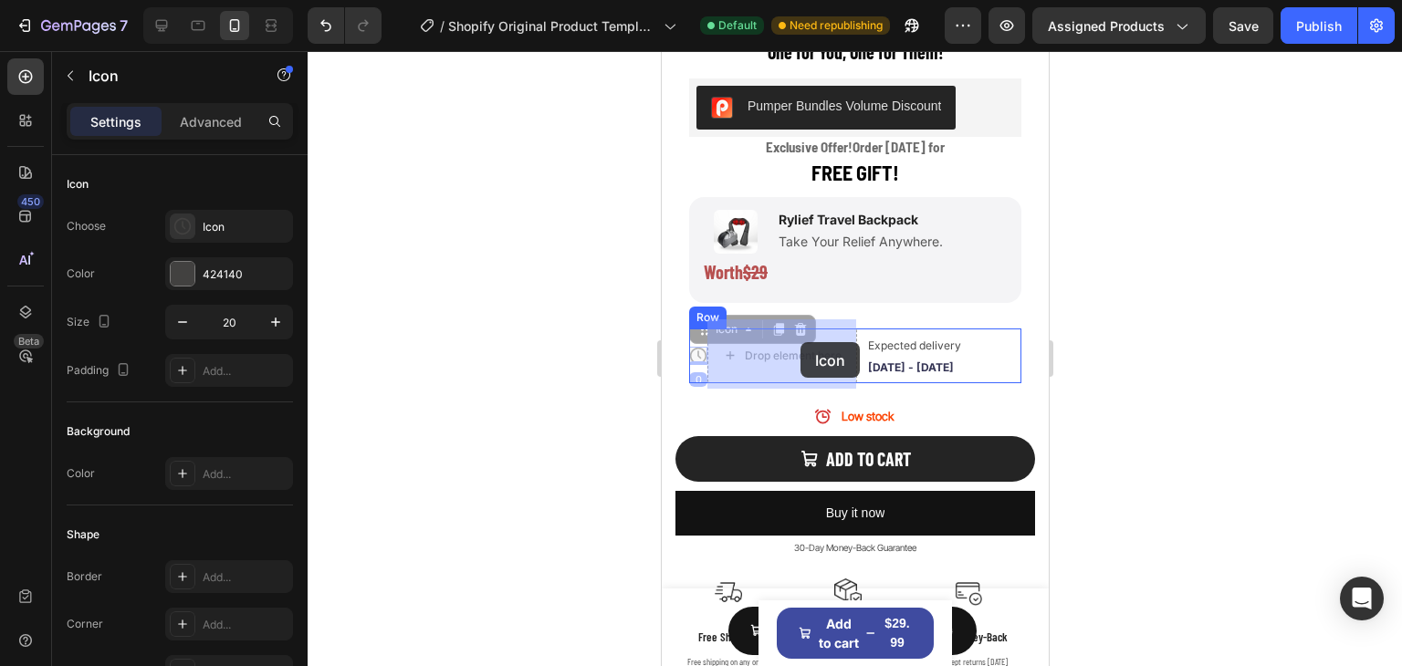
drag, startPoint x: 727, startPoint y: 331, endPoint x: 800, endPoint y: 342, distance: 73.8
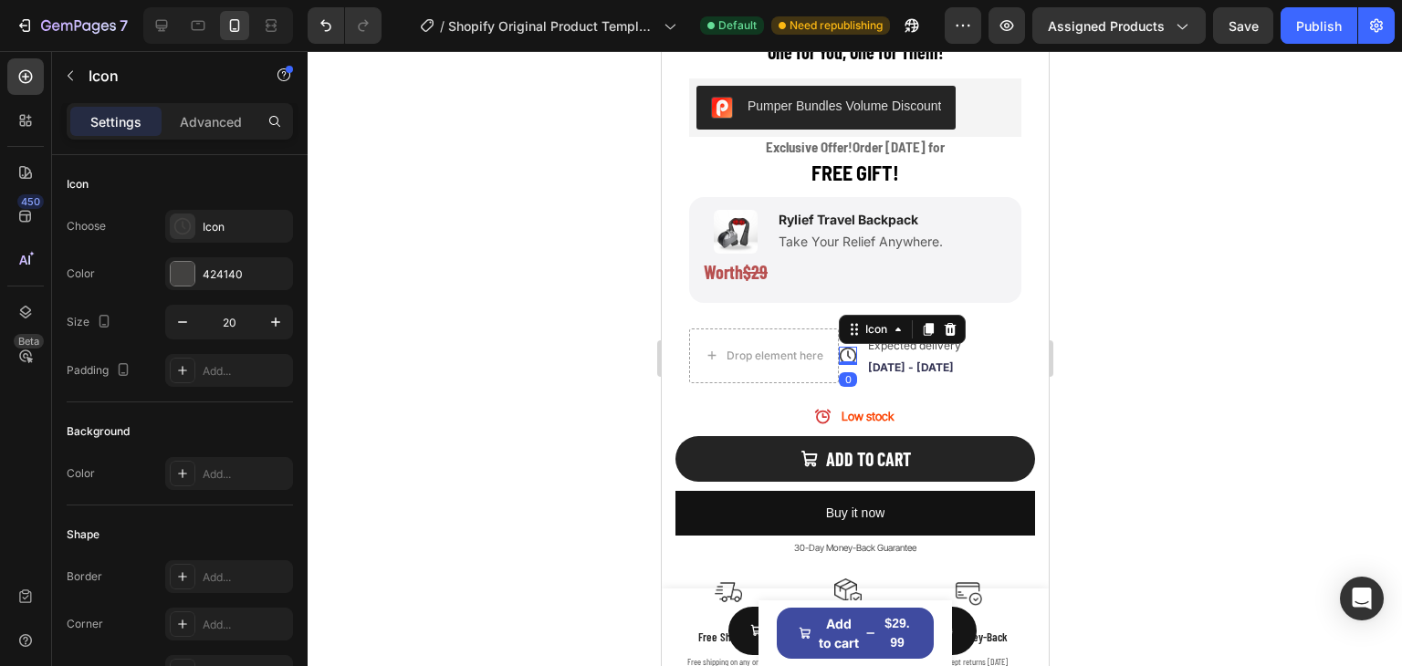
click at [1227, 370] on div at bounding box center [855, 358] width 1094 height 615
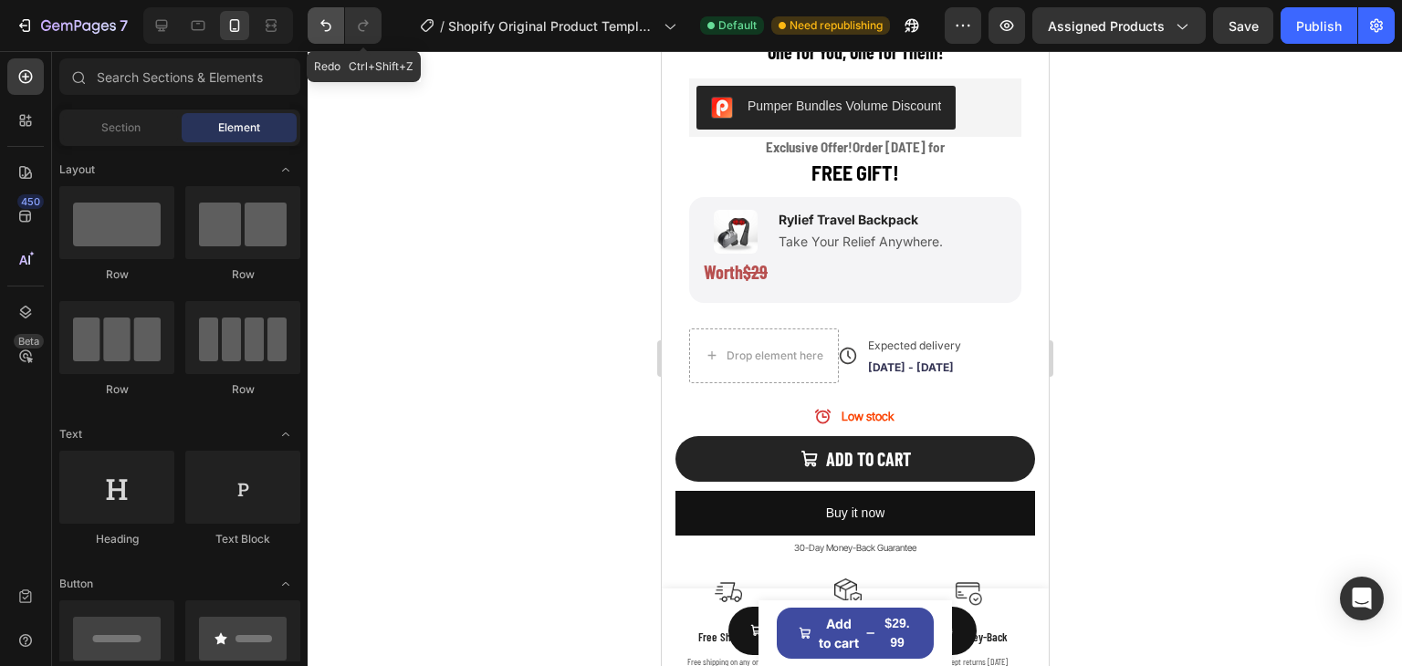
click at [324, 30] on icon "Undo/Redo" at bounding box center [326, 25] width 18 height 18
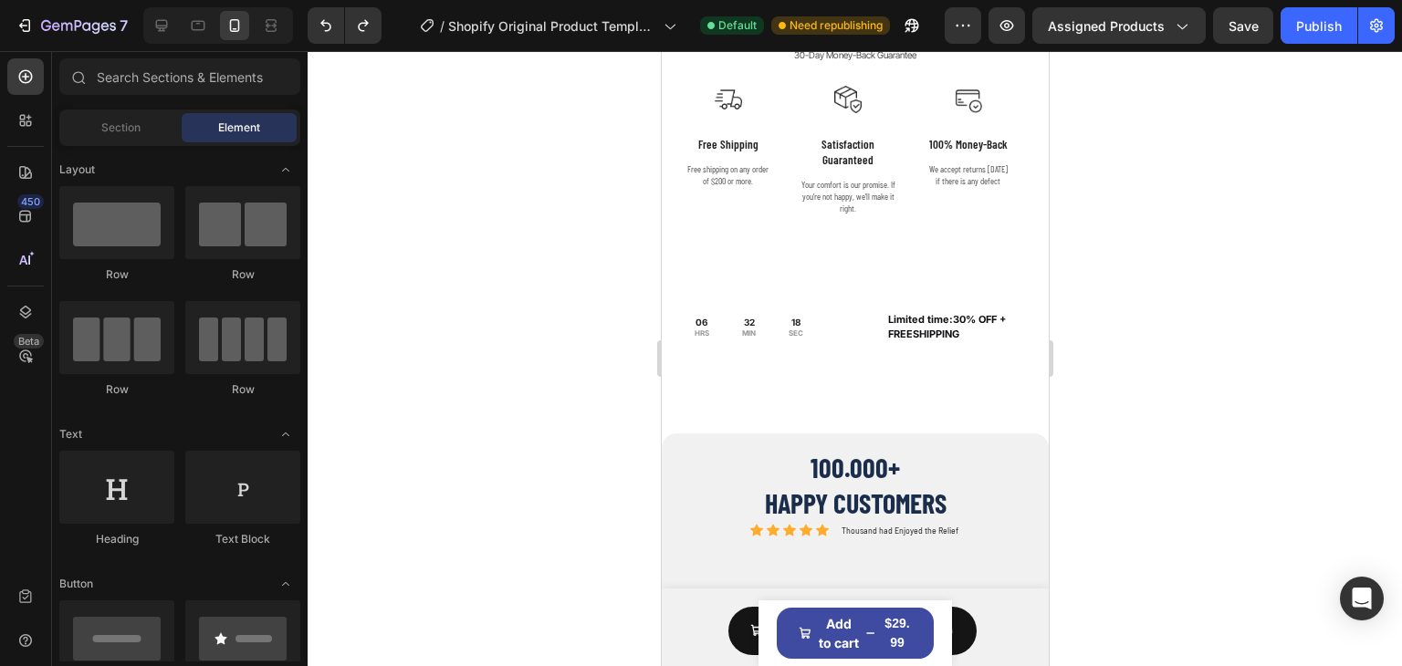
scroll to position [1587, 0]
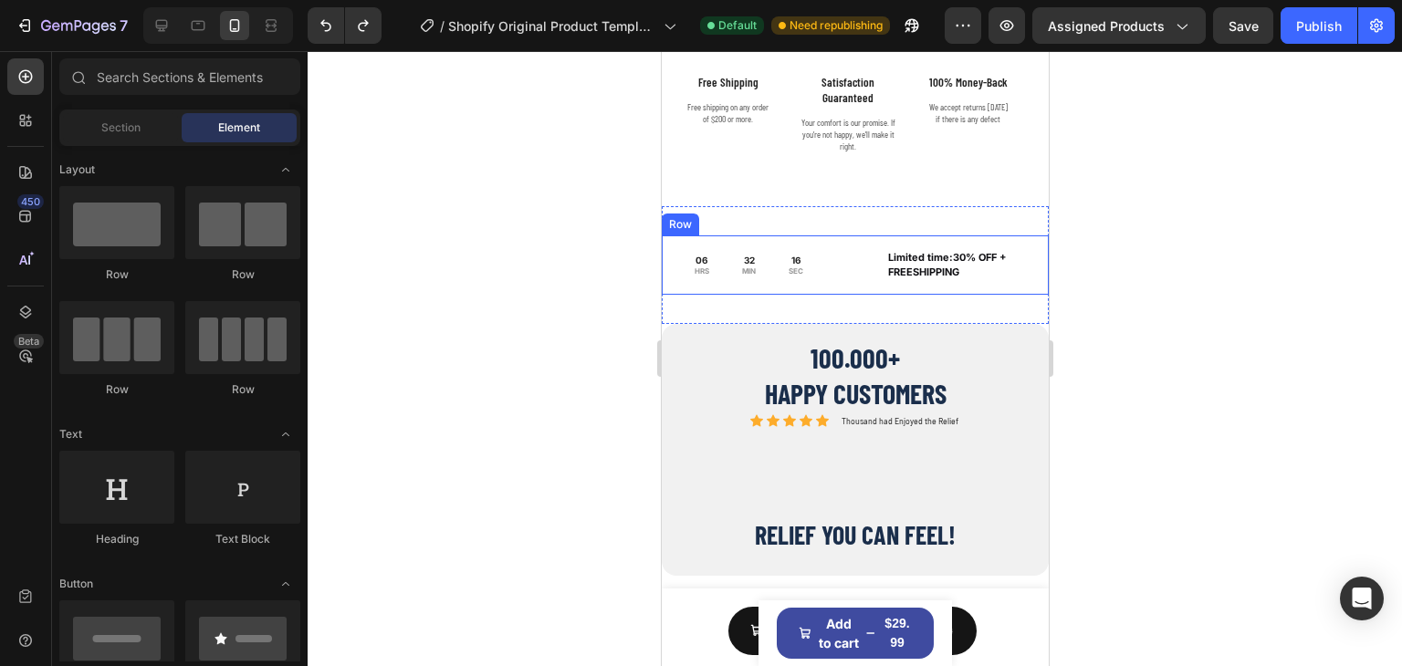
click at [874, 237] on div "06 HRS 32 MIN 16 SEC Countdown Timer Limited time:30% OFF + FREESHIPPING Text B…" at bounding box center [854, 265] width 387 height 59
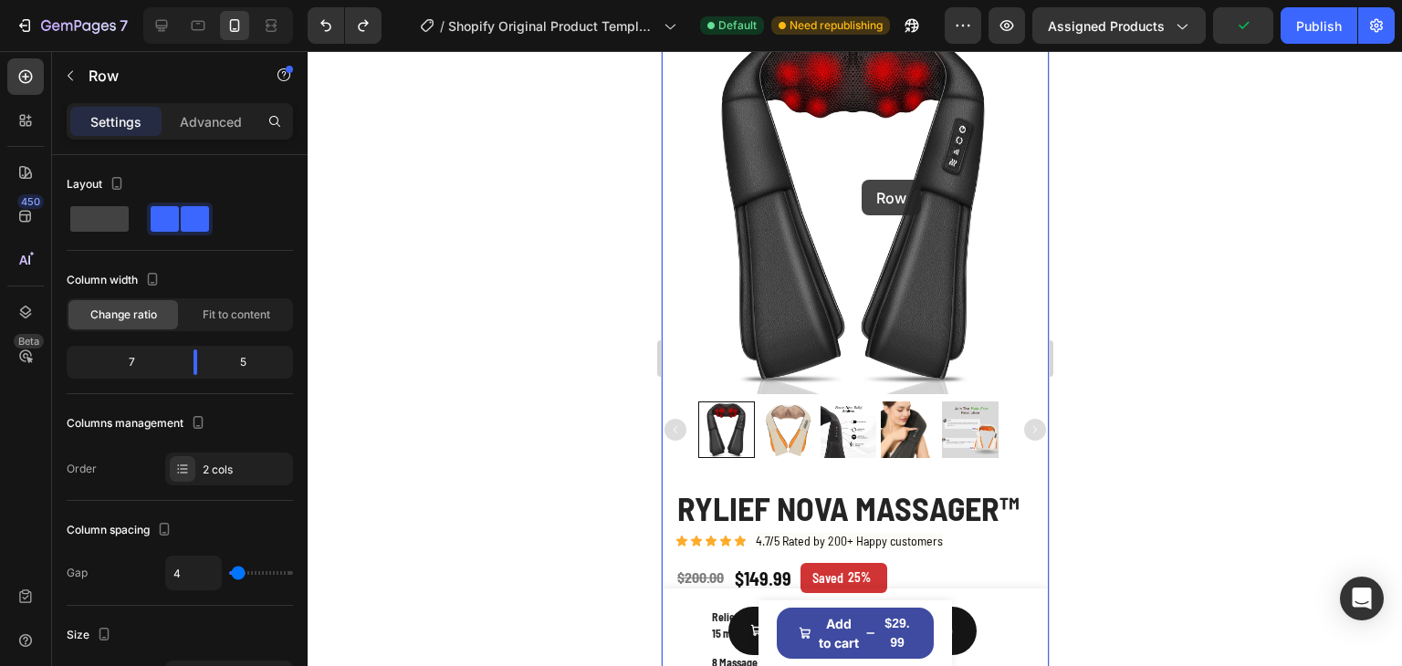
scroll to position [0, 0]
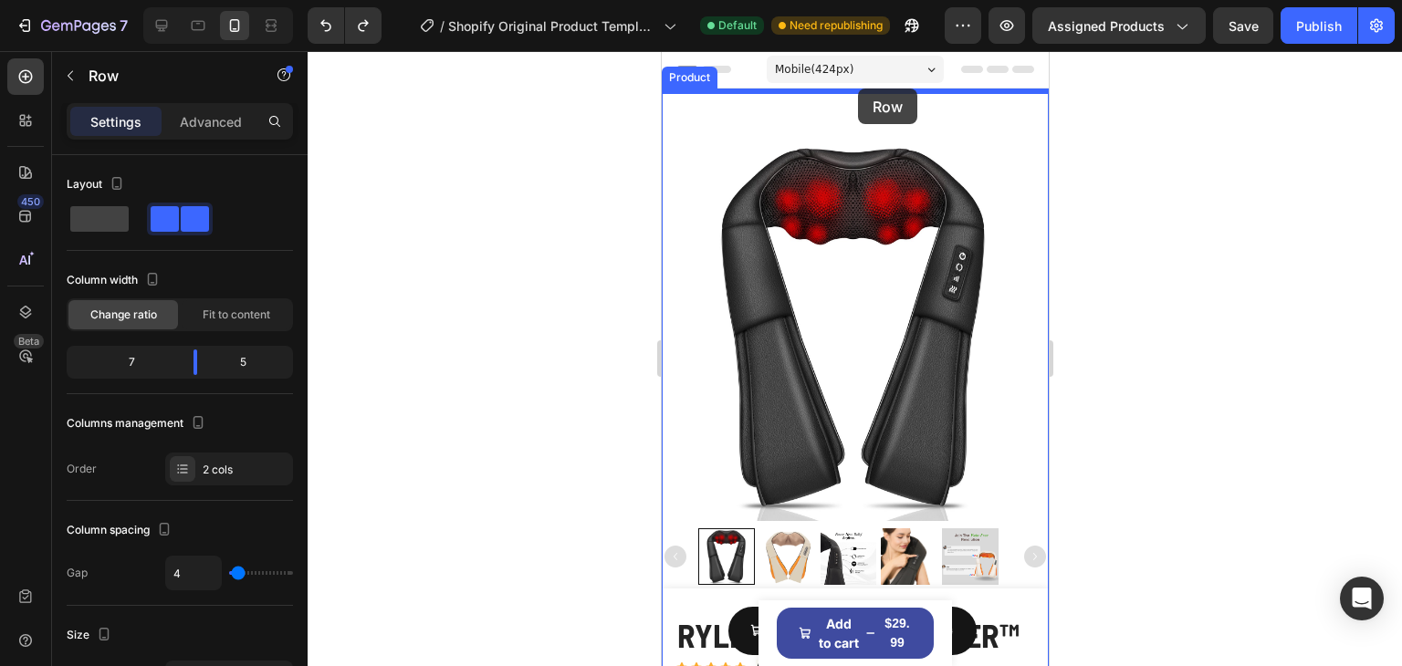
drag, startPoint x: 683, startPoint y: 213, endPoint x: 855, endPoint y: 92, distance: 210.4
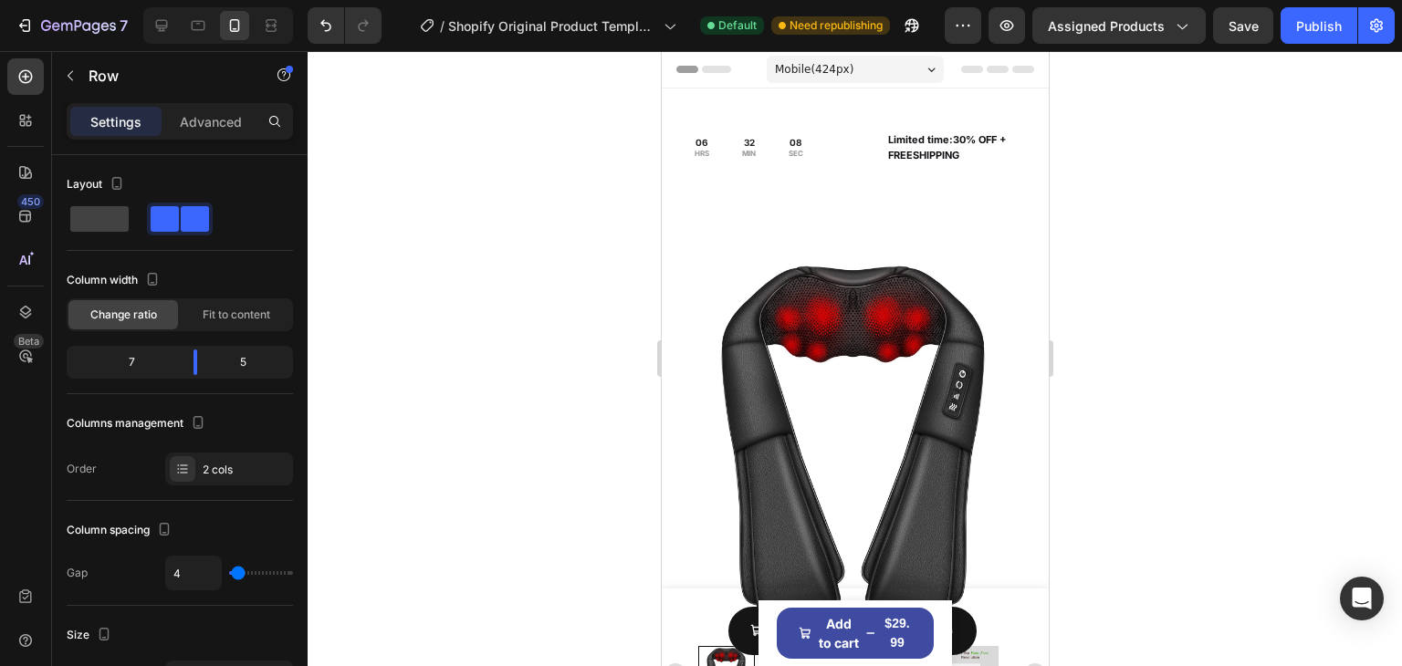
click at [1185, 231] on div at bounding box center [855, 358] width 1094 height 615
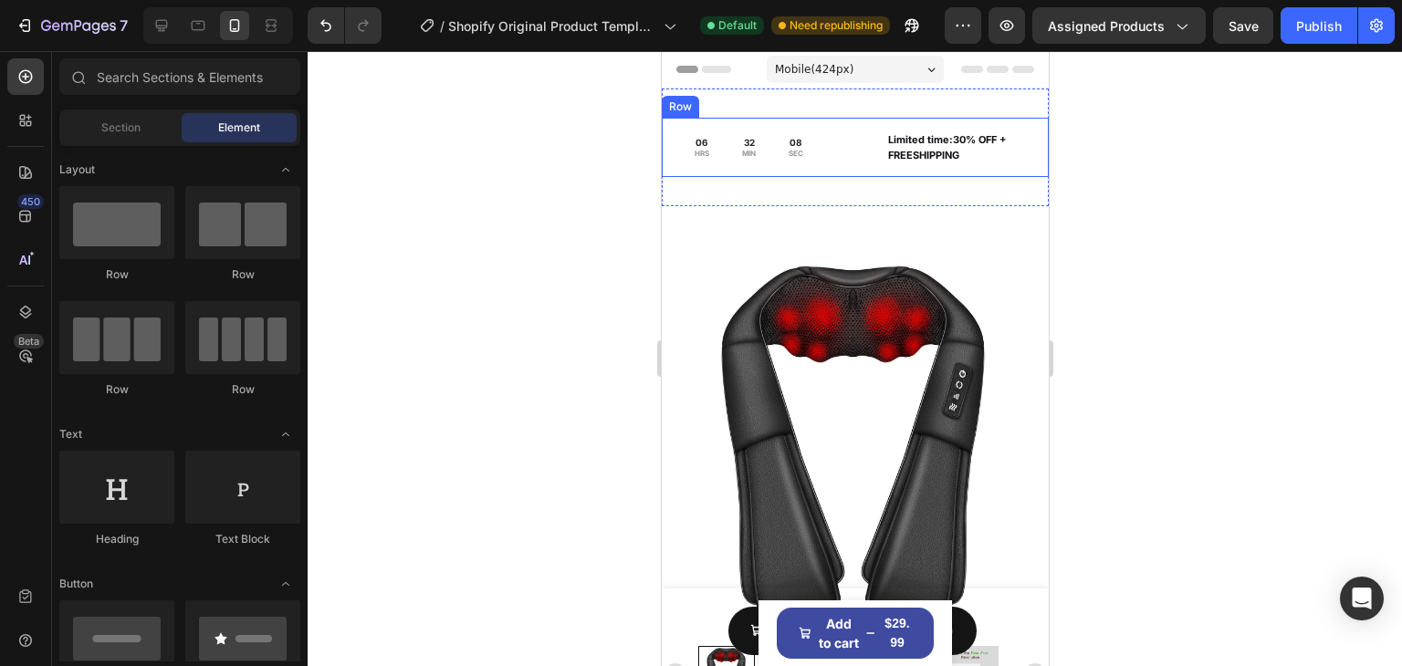
click at [856, 171] on div "06 HRS 32 MIN 08 SEC Countdown Timer Limited time:30% OFF + FREESHIPPING Text B…" at bounding box center [854, 147] width 387 height 59
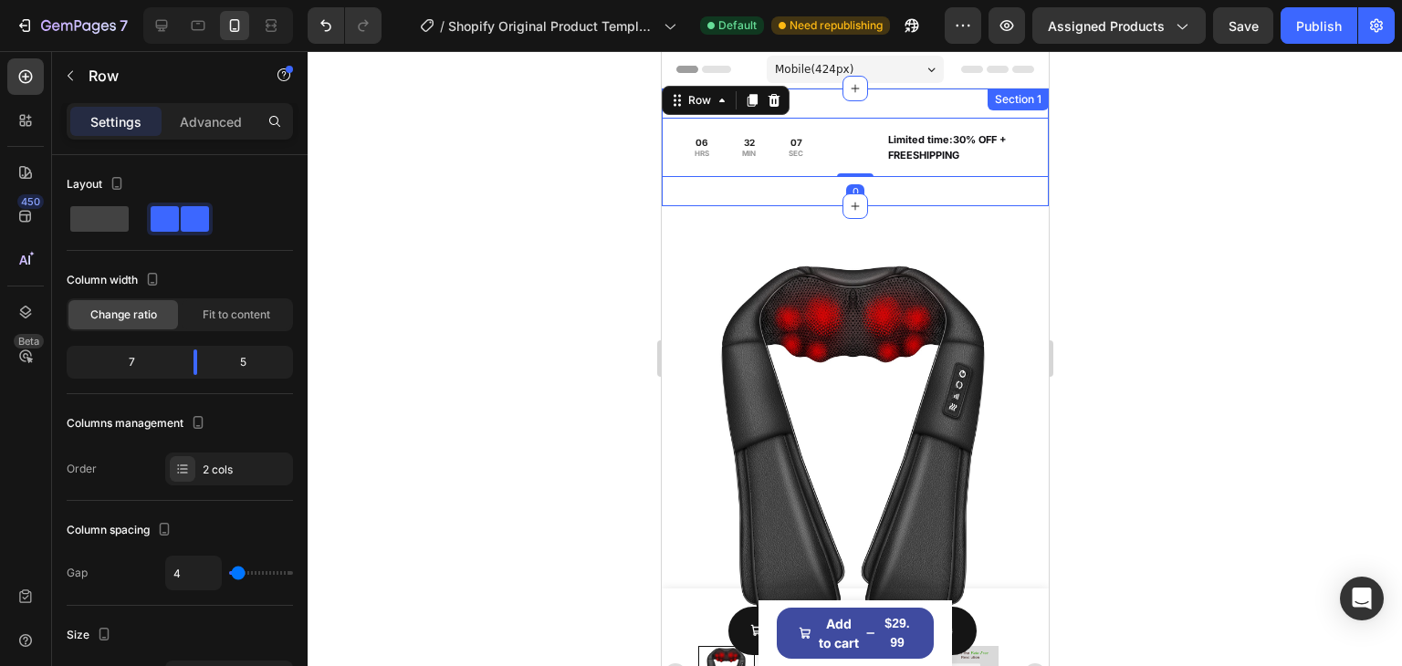
click at [804, 194] on div "06 HRS 32 MIN 07 SEC Countdown Timer Limited time:30% OFF + FREESHIPPING Text B…" at bounding box center [854, 148] width 387 height 118
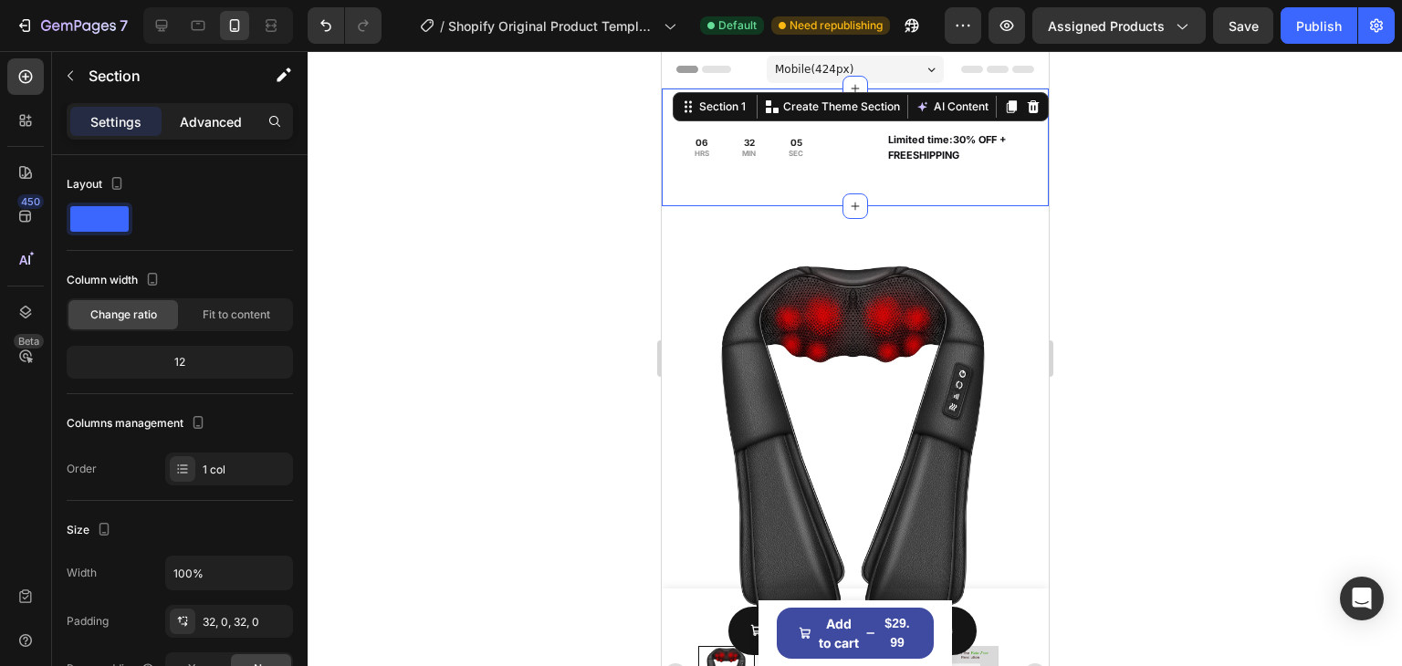
click at [200, 127] on p "Advanced" at bounding box center [211, 121] width 62 height 19
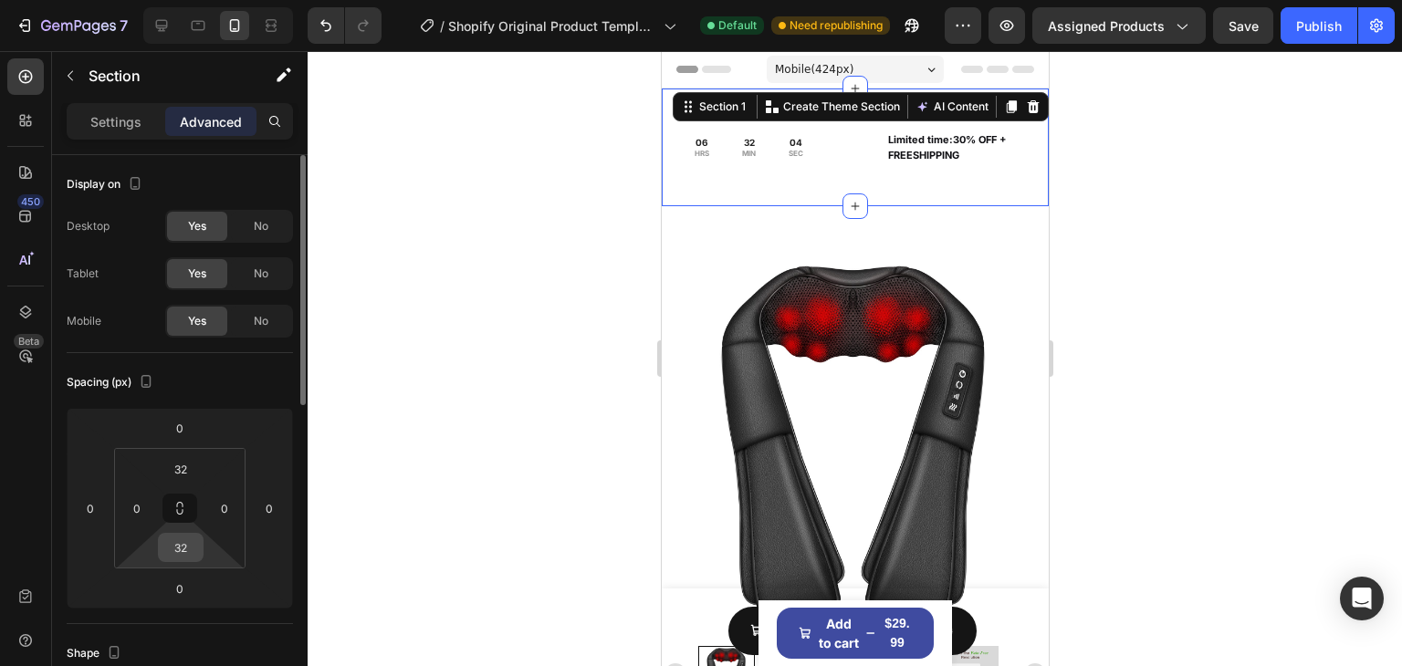
click at [189, 547] on input "32" at bounding box center [180, 547] width 37 height 27
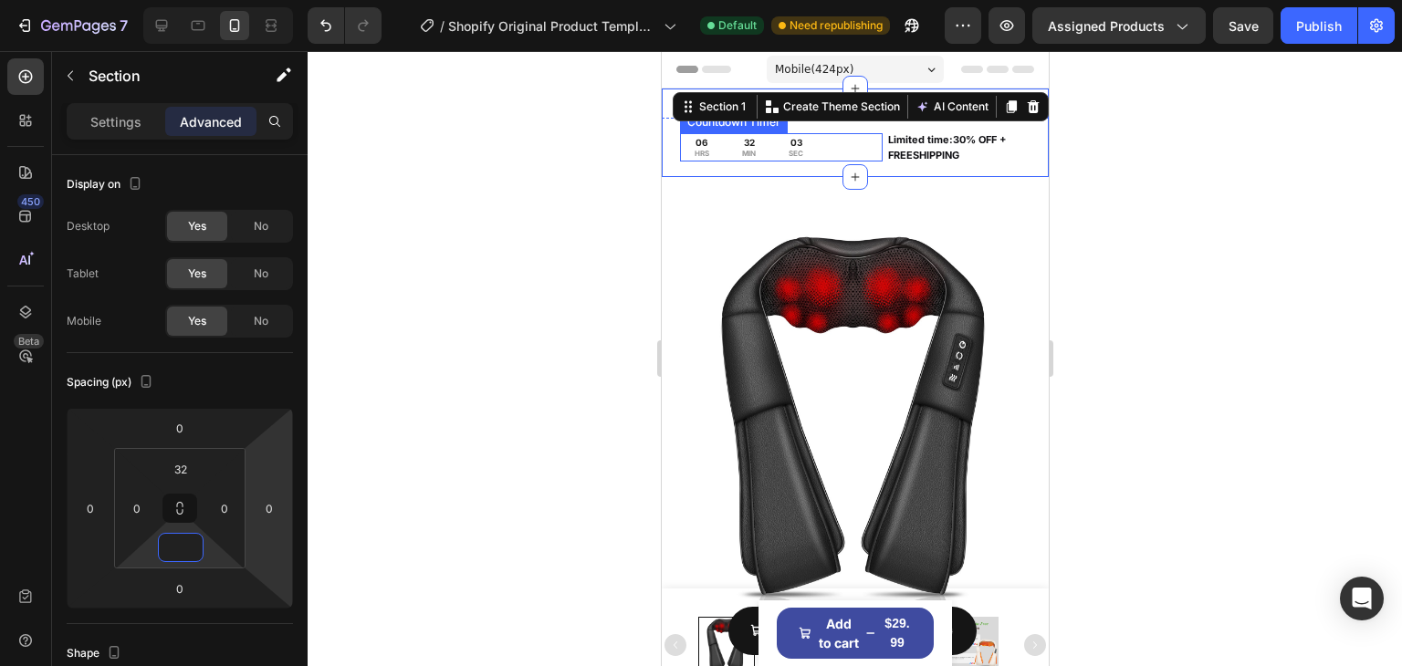
click at [742, 138] on div "32" at bounding box center [748, 143] width 14 height 12
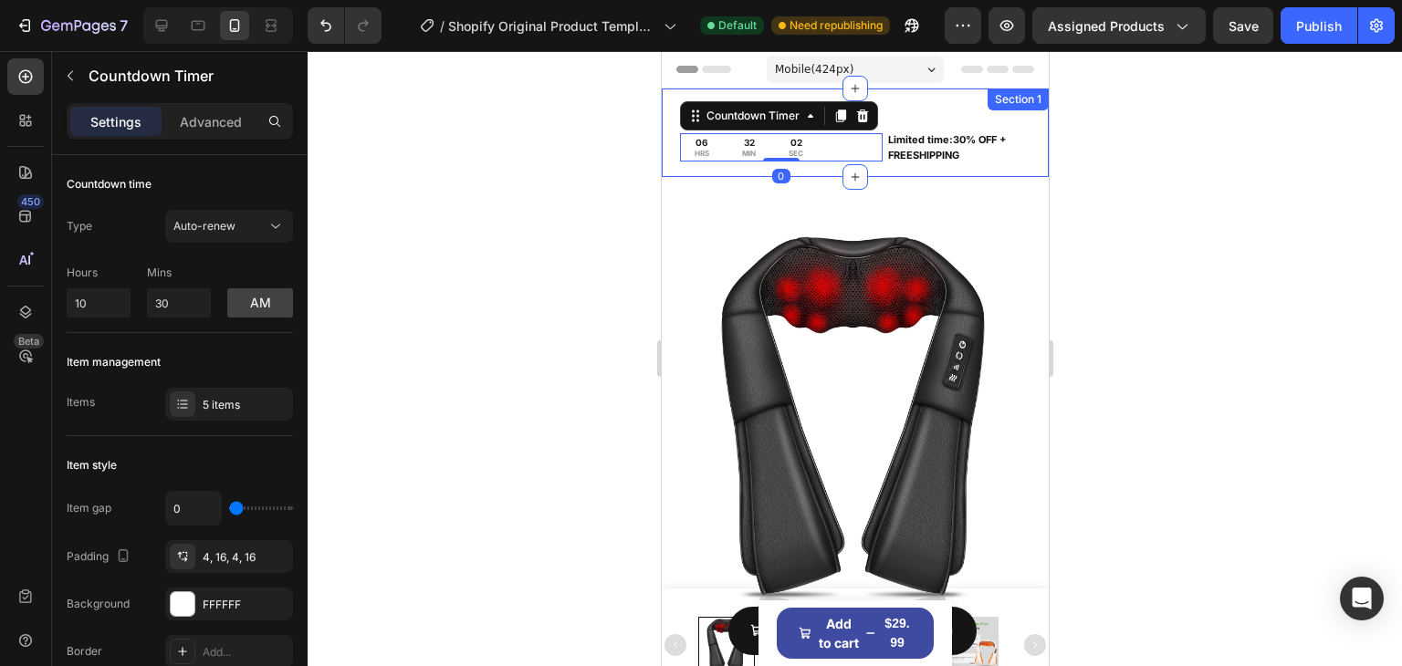
click at [952, 110] on div "06 HRS 32 MIN 02 SEC Countdown Timer 0 Limited time:30% OFF + FREESHIPPING Text…" at bounding box center [854, 133] width 387 height 89
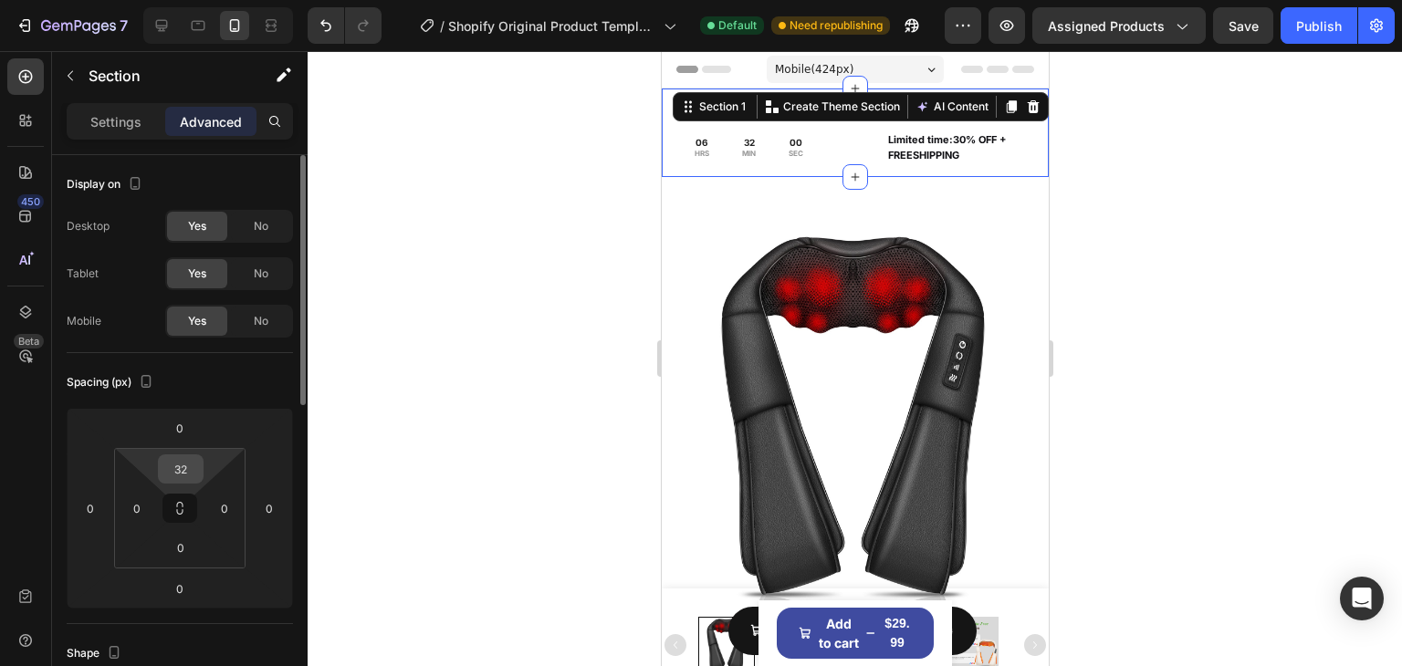
click at [186, 464] on input "32" at bounding box center [180, 468] width 37 height 27
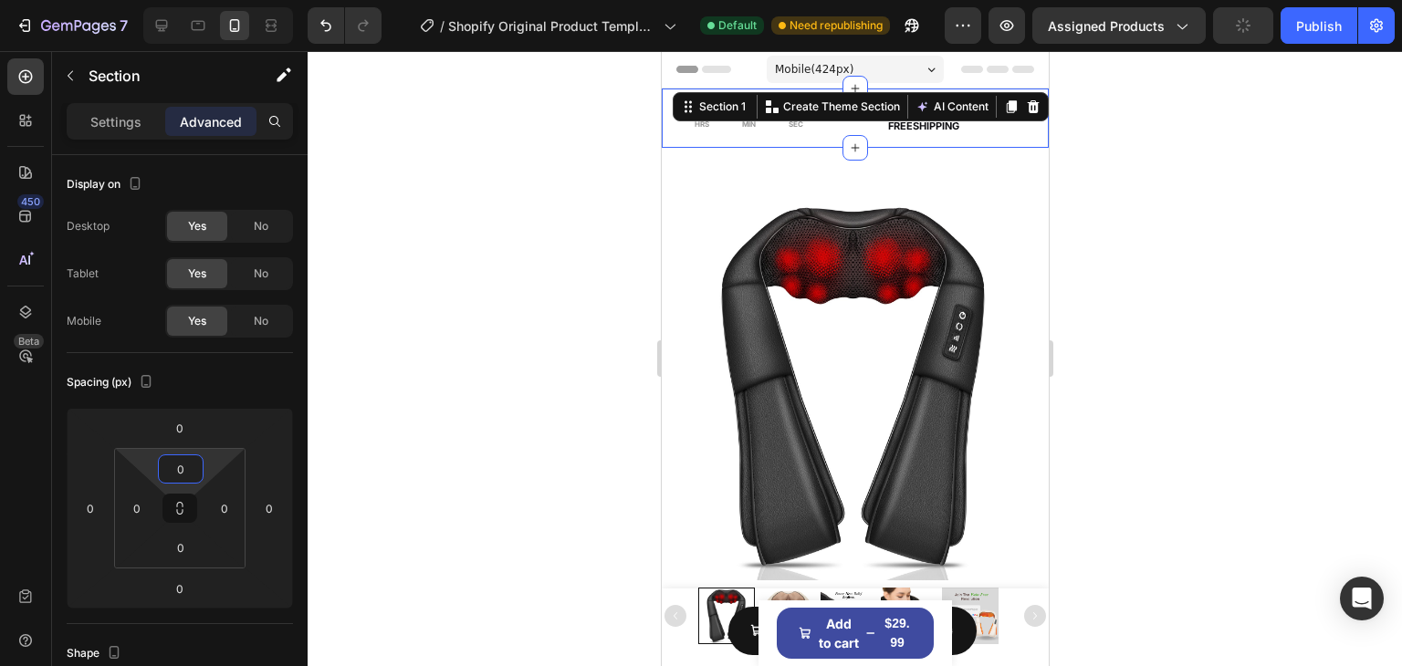
click at [1115, 215] on div at bounding box center [855, 358] width 1094 height 615
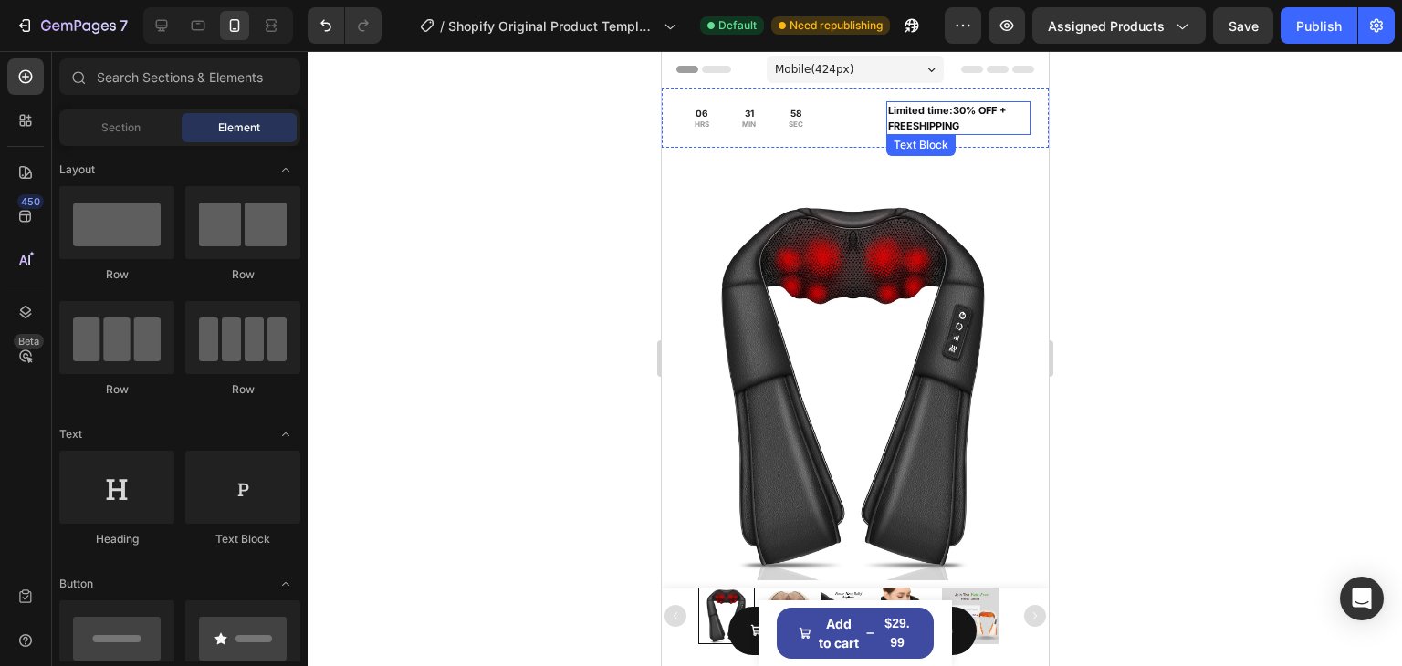
click at [933, 103] on p "Limited time:30% OFF + FREESHIPPING" at bounding box center [957, 118] width 141 height 30
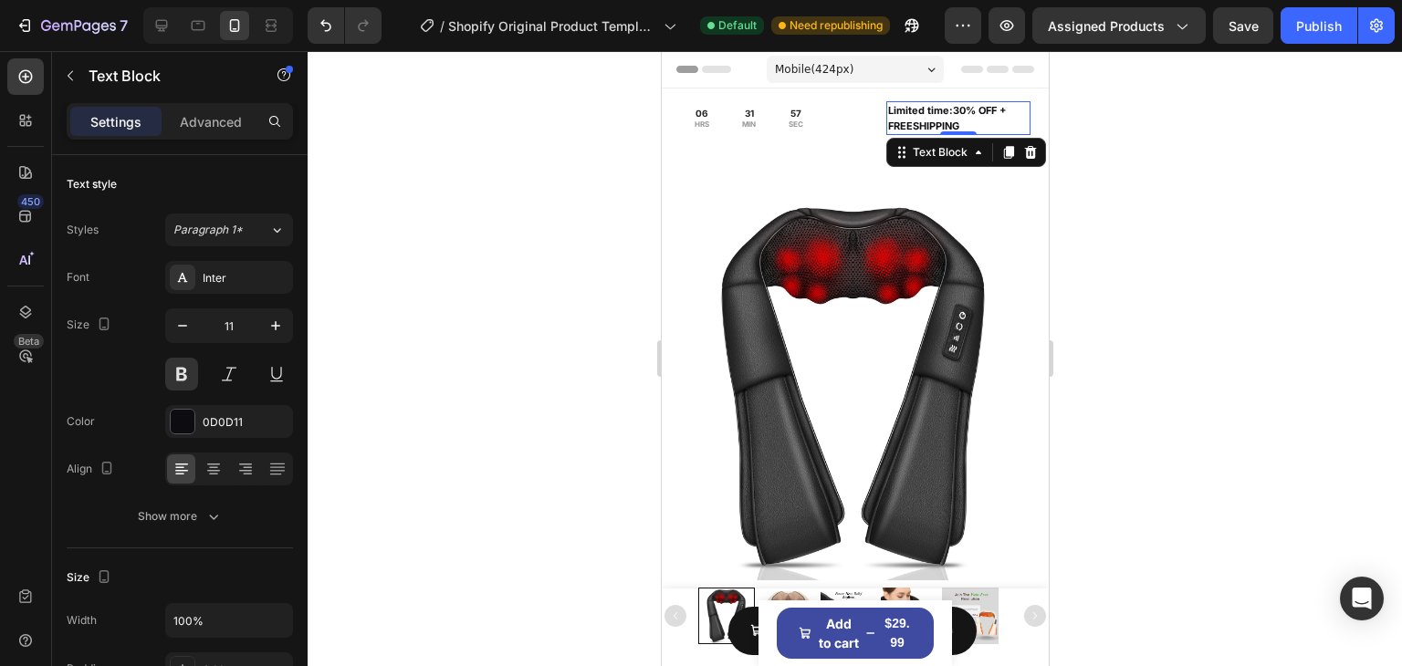
click at [936, 110] on p "Limited time:30% OFF + FREESHIPPING" at bounding box center [957, 118] width 141 height 30
click at [955, 111] on p "Limited time:30% OFF + FREESHIPPING" at bounding box center [957, 118] width 141 height 30
click at [939, 113] on p "Limited time:35% OFF + FREESHIPPING" at bounding box center [957, 118] width 141 height 30
click at [968, 125] on p "Limited time :35% OFF + FREESHIPPING" at bounding box center [957, 118] width 141 height 30
click at [1140, 143] on div at bounding box center [855, 358] width 1094 height 615
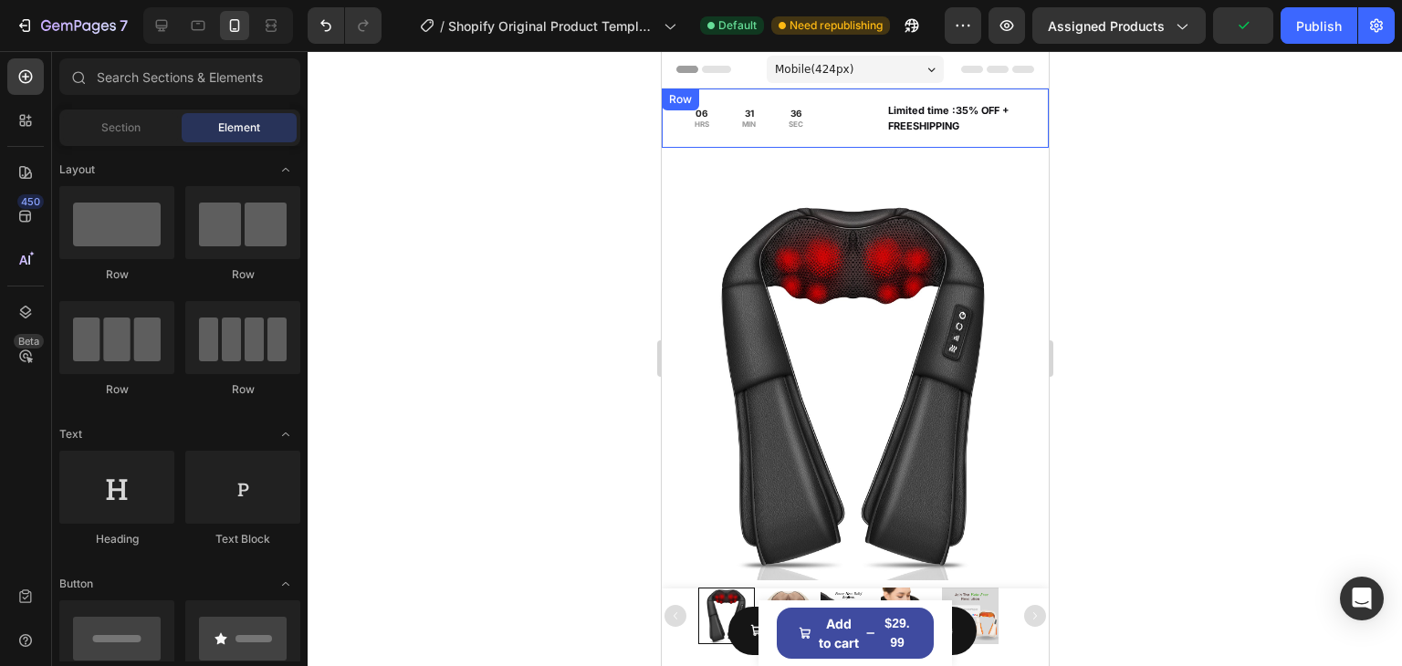
click at [855, 99] on div "06 HRS 31 MIN 36 SEC Countdown Timer Limited time :35% OFF + FREESHIPPING Text …" at bounding box center [854, 118] width 387 height 59
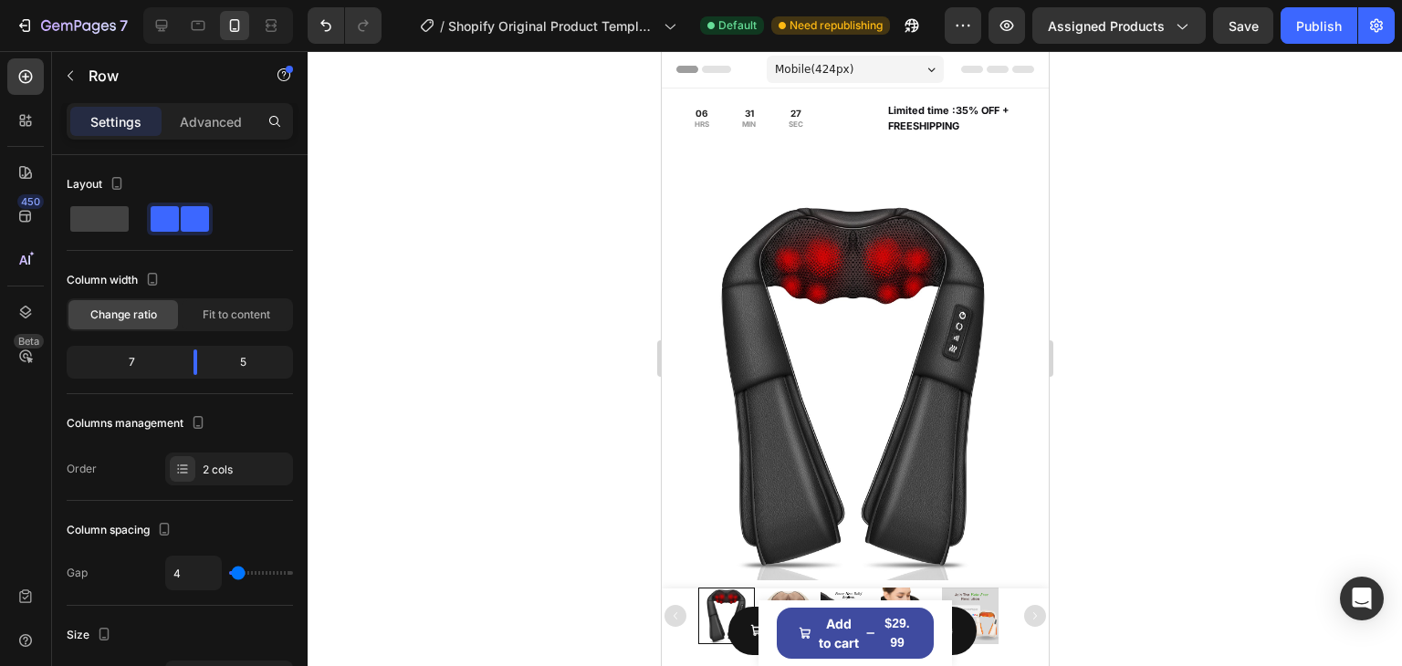
click at [874, 96] on div "06 HRS 31 MIN 27 SEC Countdown Timer Limited time :35% OFF + FREESHIPPING Text …" at bounding box center [854, 118] width 387 height 59
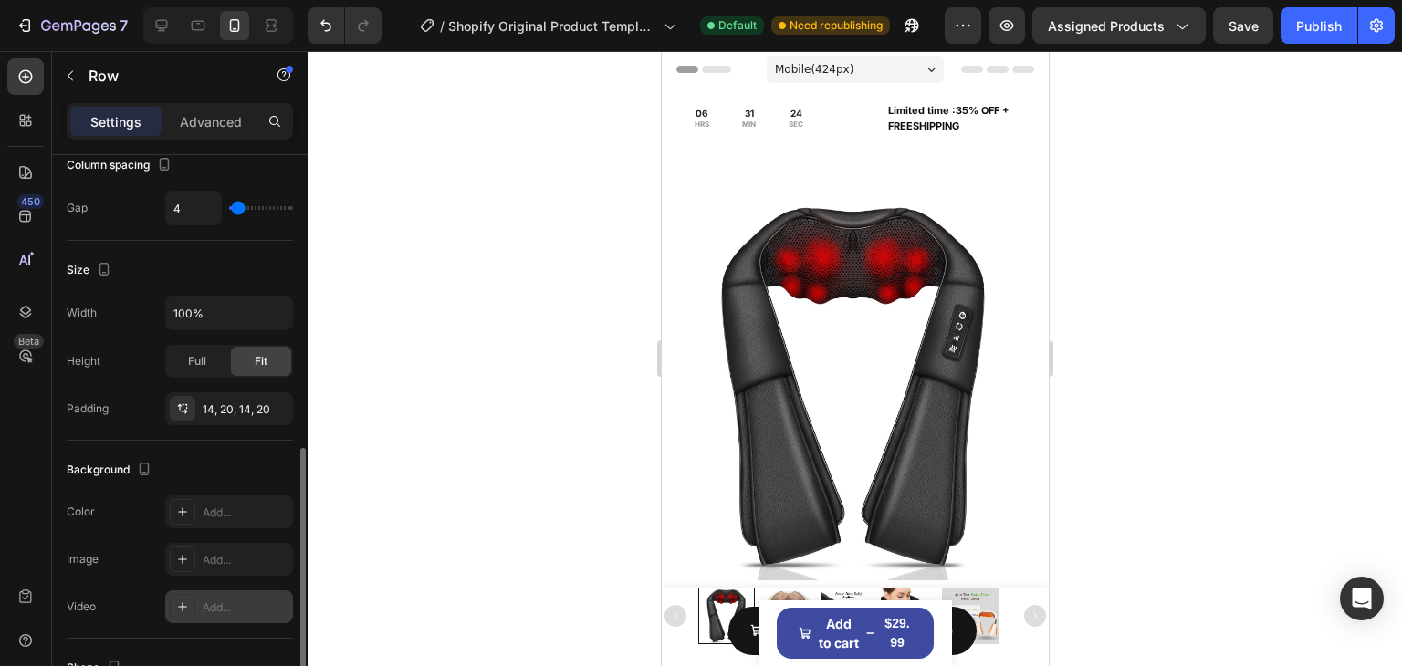
scroll to position [456, 0]
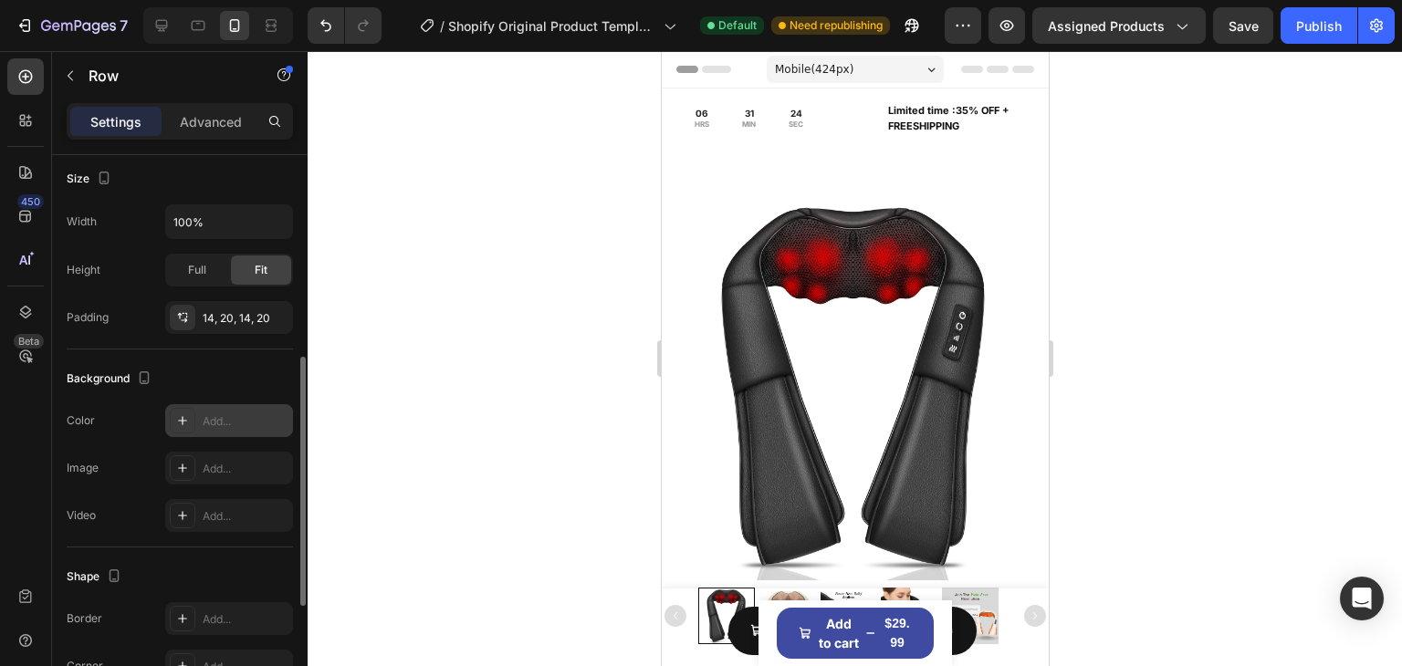
click at [183, 420] on icon at bounding box center [182, 420] width 9 height 9
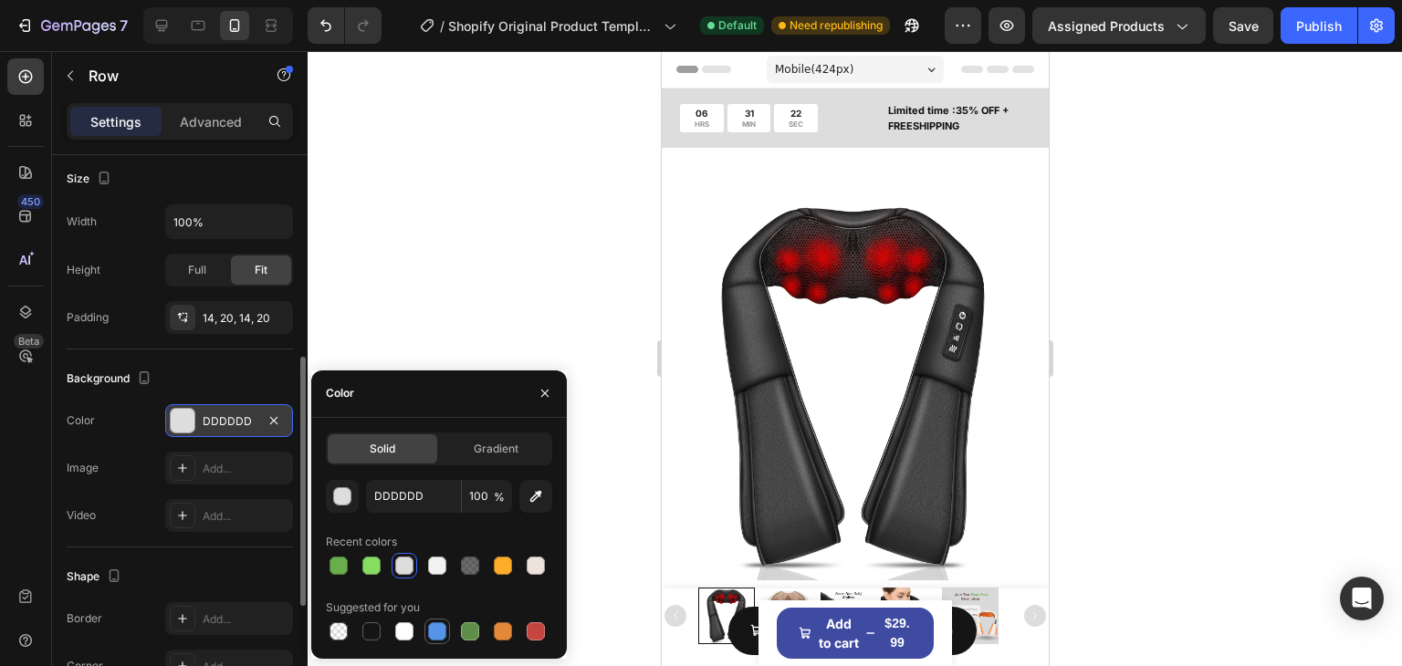
click at [441, 632] on div at bounding box center [437, 632] width 18 height 18
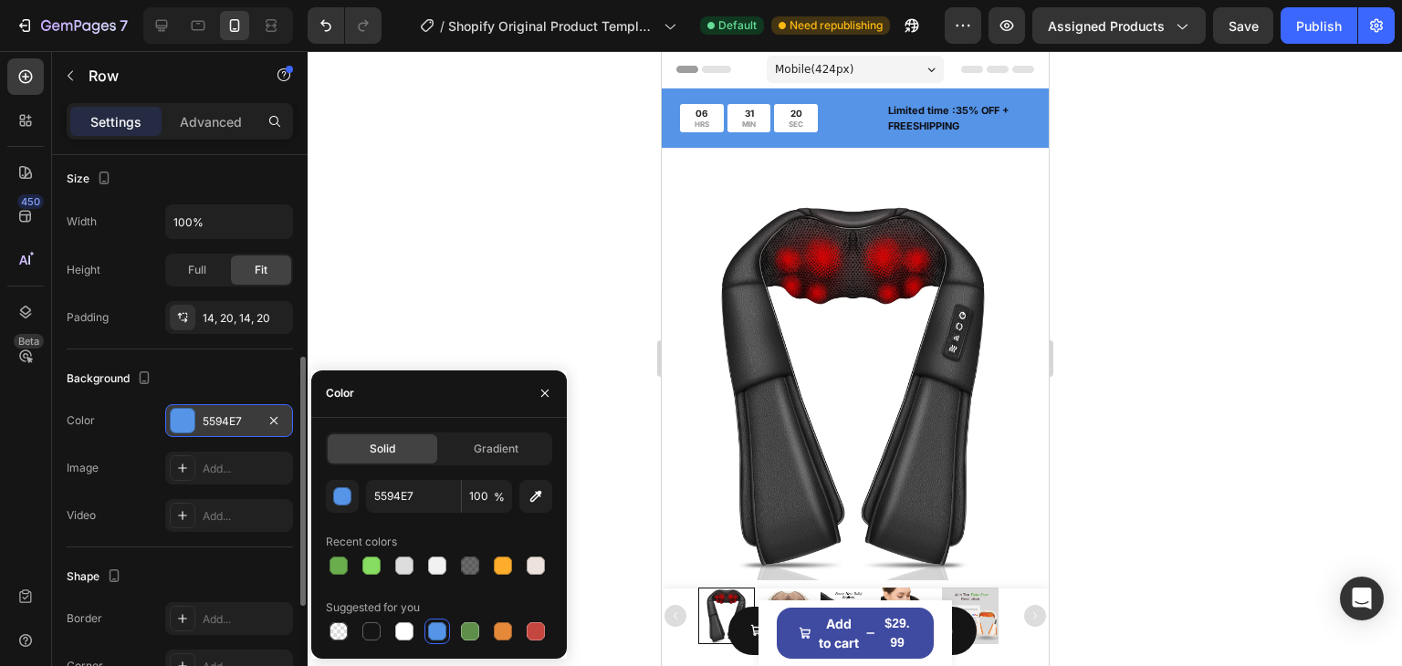
click at [181, 423] on div at bounding box center [183, 421] width 24 height 24
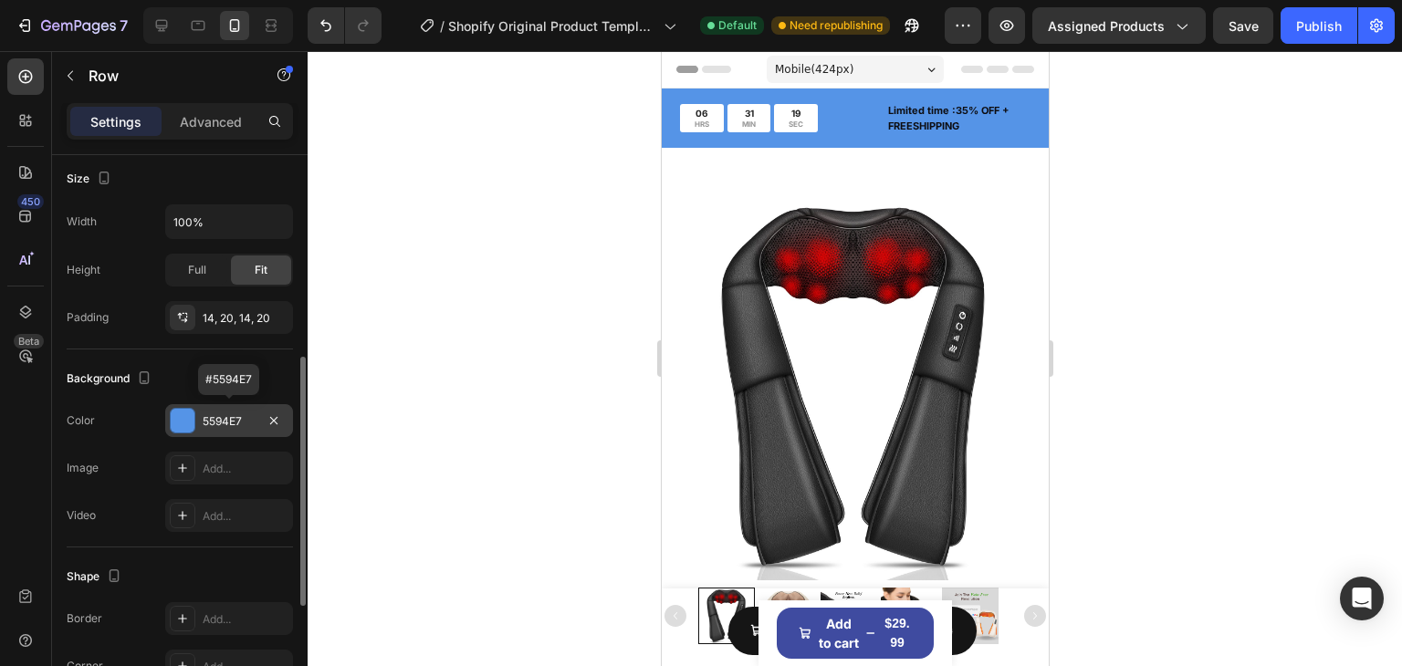
click at [215, 417] on div "5594E7" at bounding box center [229, 421] width 53 height 16
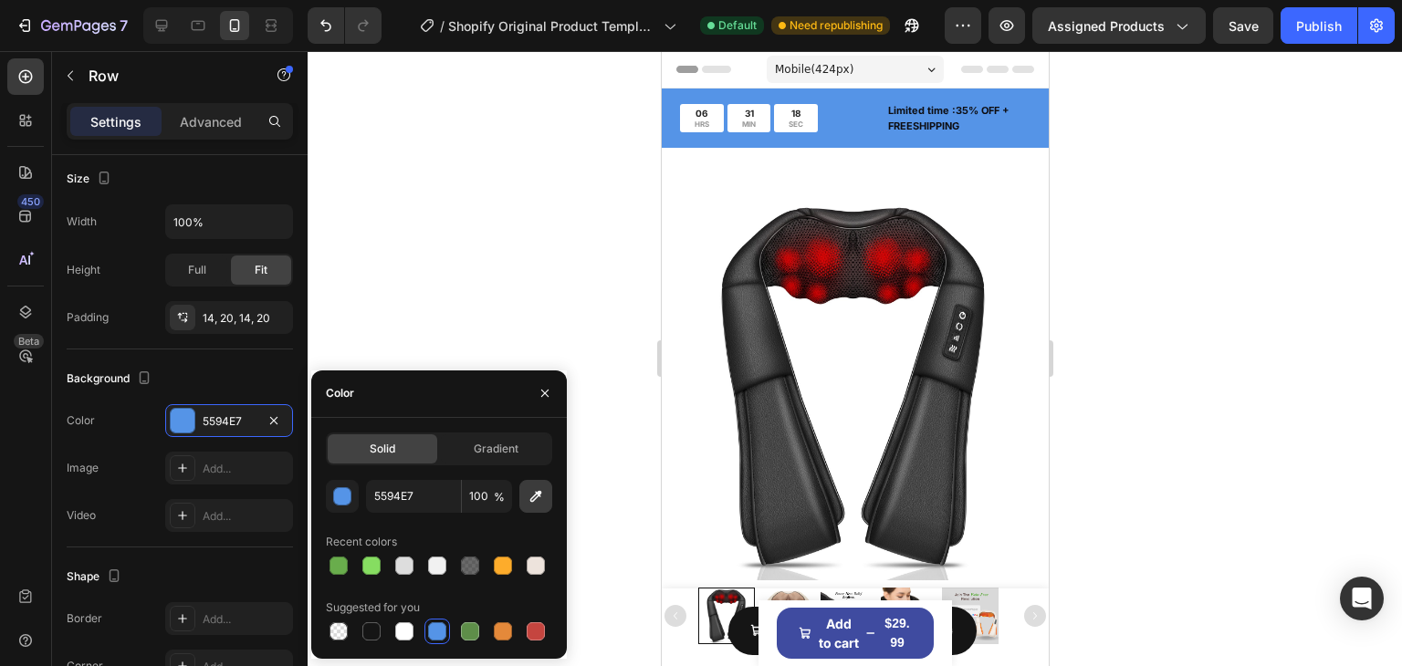
click at [540, 500] on icon "button" at bounding box center [536, 496] width 18 height 18
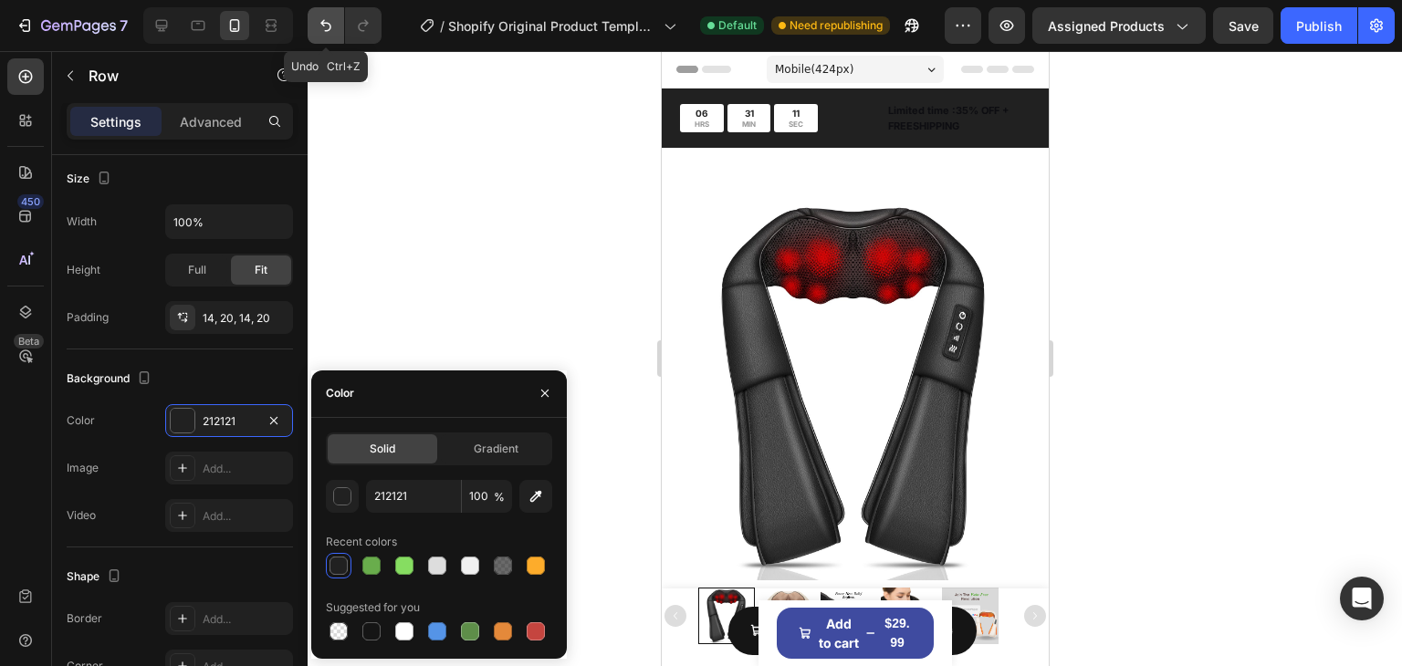
click at [332, 22] on icon "Undo/Redo" at bounding box center [326, 25] width 18 height 18
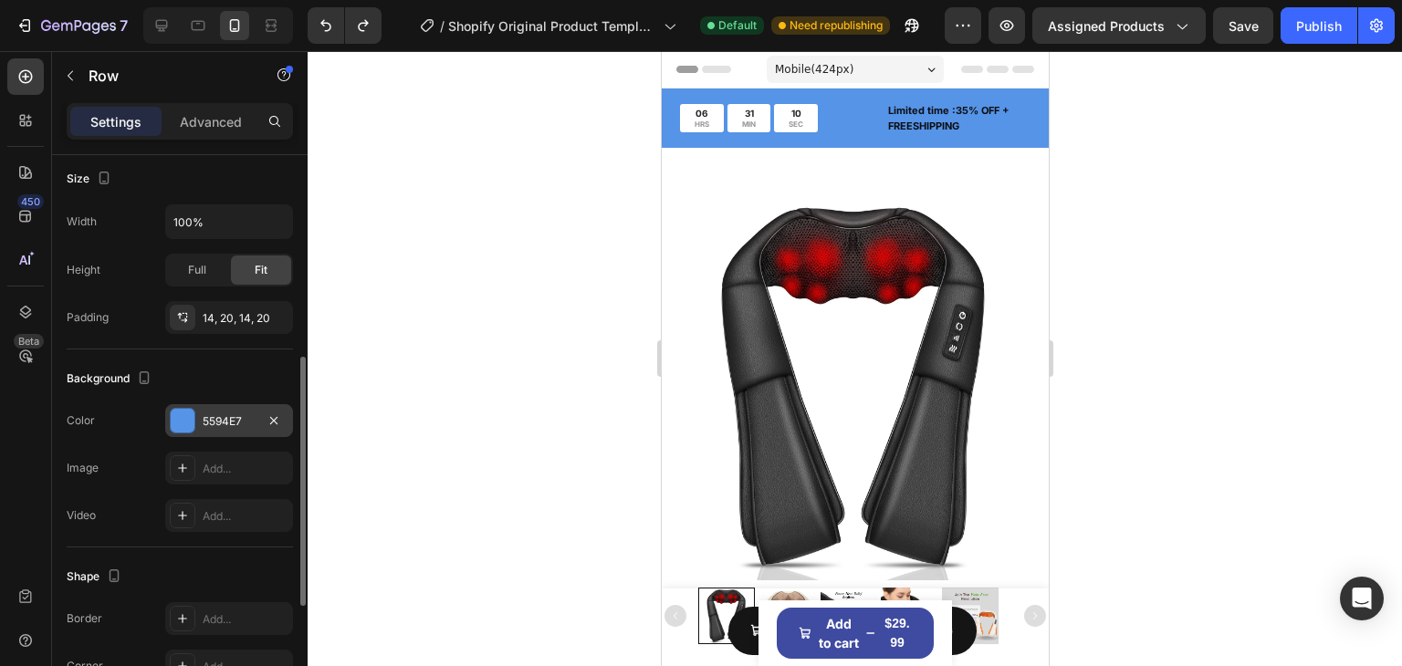
click at [194, 416] on div at bounding box center [183, 421] width 26 height 26
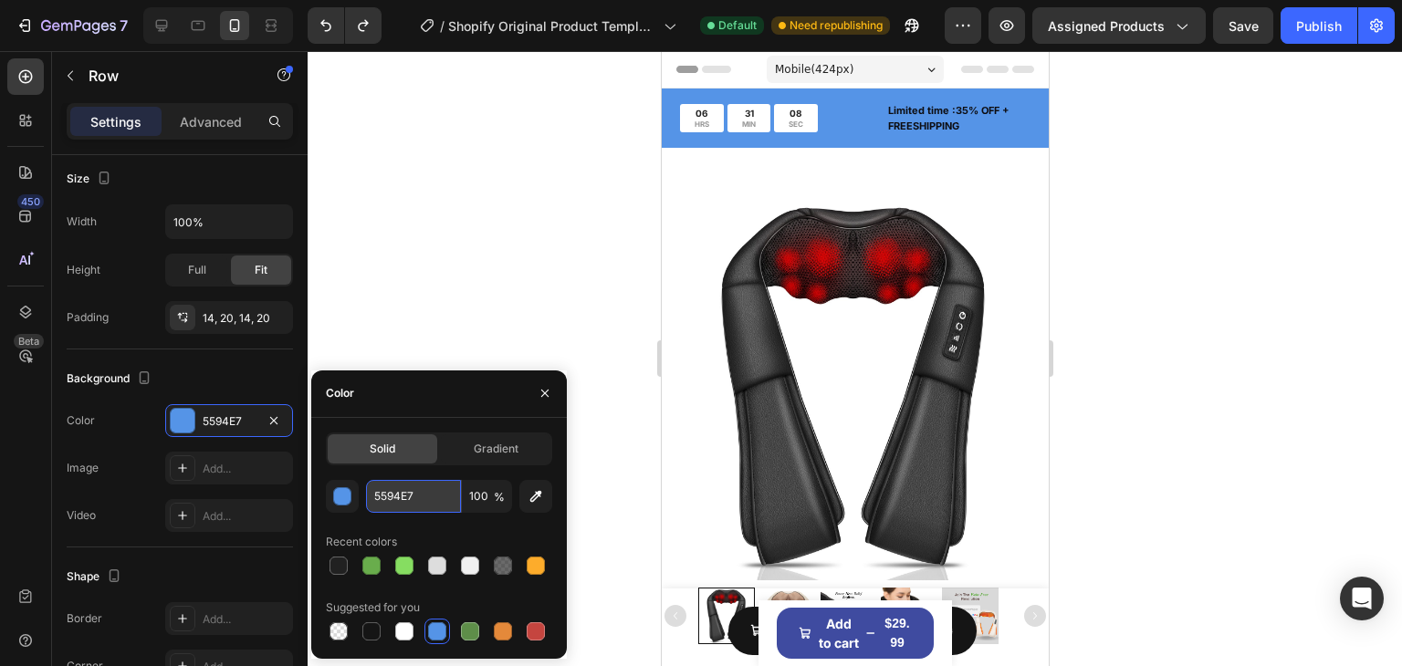
click at [404, 495] on input "5594E7" at bounding box center [413, 496] width 95 height 33
click at [343, 505] on div "button" at bounding box center [342, 496] width 18 height 18
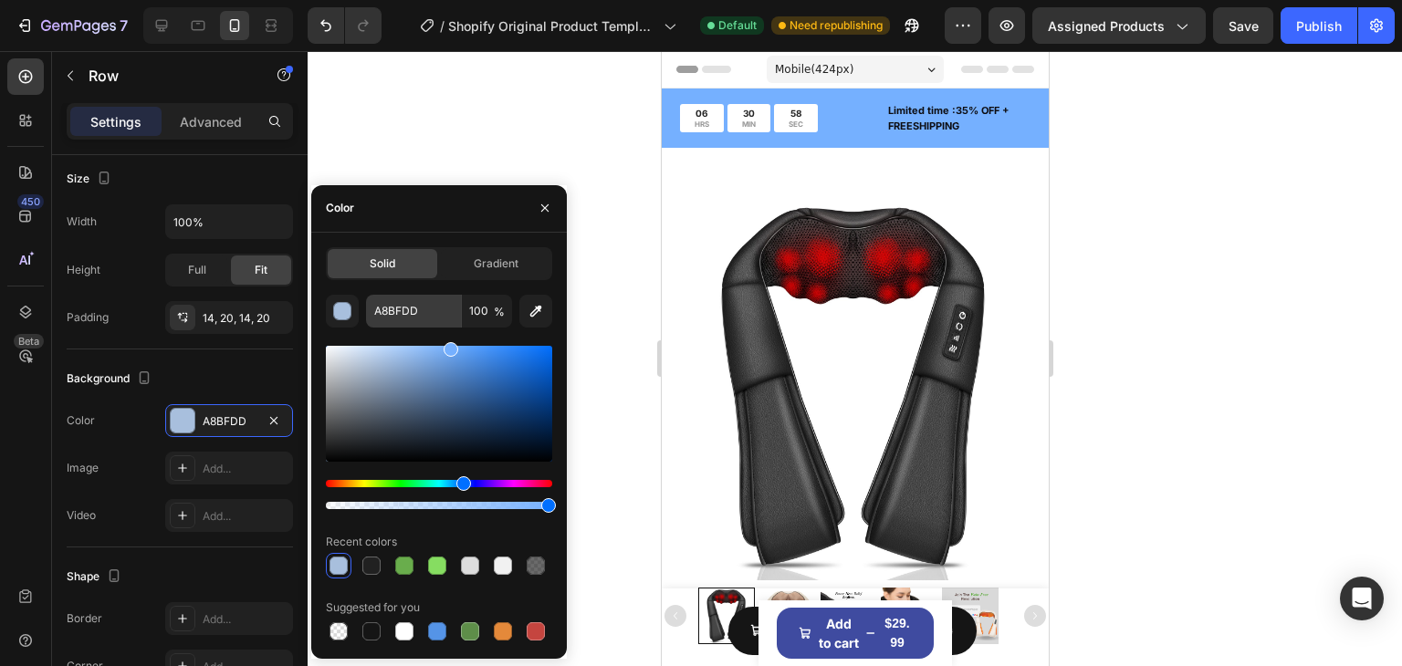
drag, startPoint x: 471, startPoint y: 360, endPoint x: 450, endPoint y: 323, distance: 42.1
click at [450, 323] on div "A8BFDD 100 % Recent colors Suggested for you" at bounding box center [439, 470] width 226 height 350
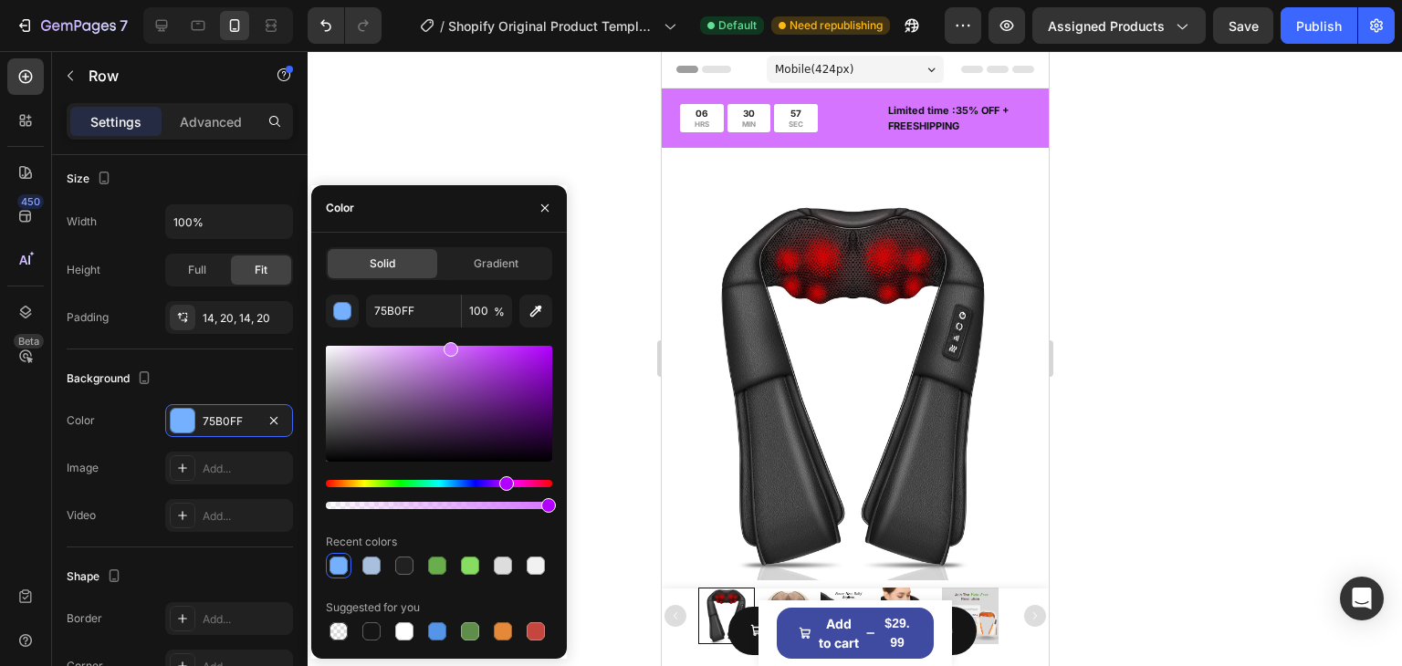
drag, startPoint x: 464, startPoint y: 484, endPoint x: 504, endPoint y: 484, distance: 40.2
click at [504, 484] on div "Hue" at bounding box center [506, 483] width 15 height 15
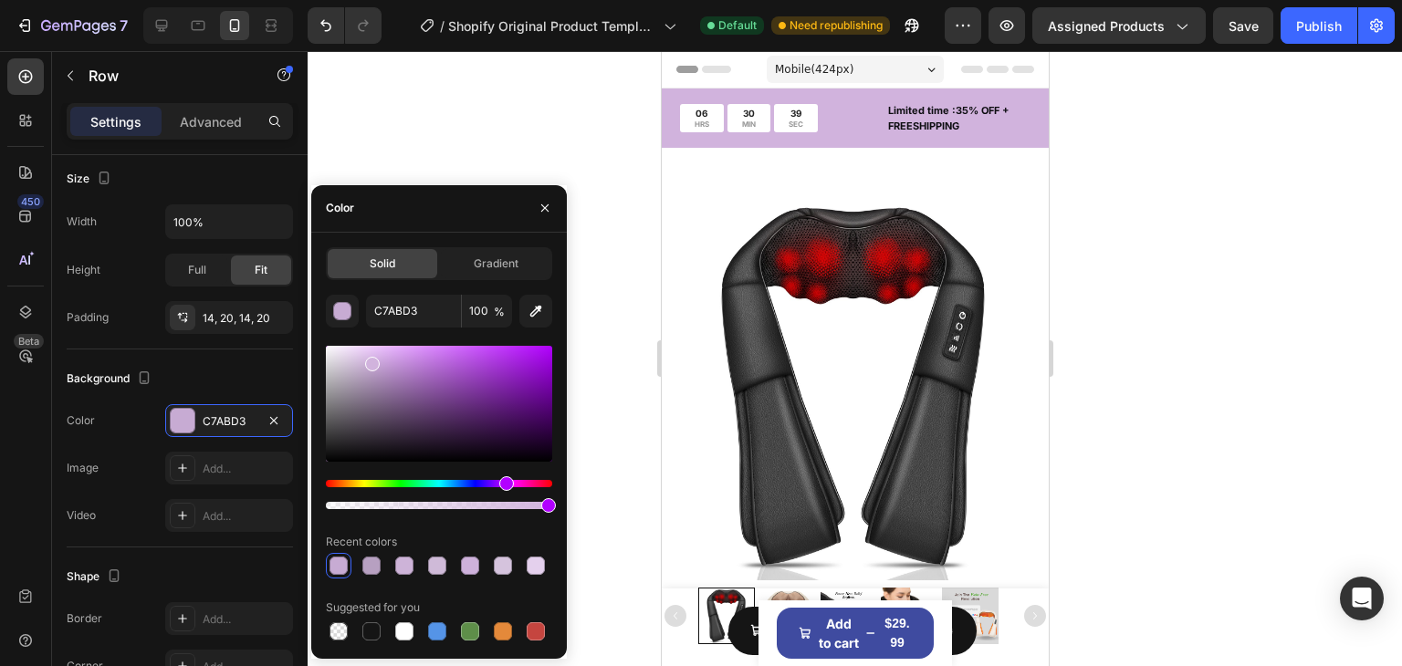
type input "D1B3DD"
drag, startPoint x: 450, startPoint y: 350, endPoint x: 371, endPoint y: 360, distance: 80.0
click at [371, 360] on div at bounding box center [372, 364] width 15 height 15
click at [1263, 202] on div at bounding box center [855, 358] width 1094 height 615
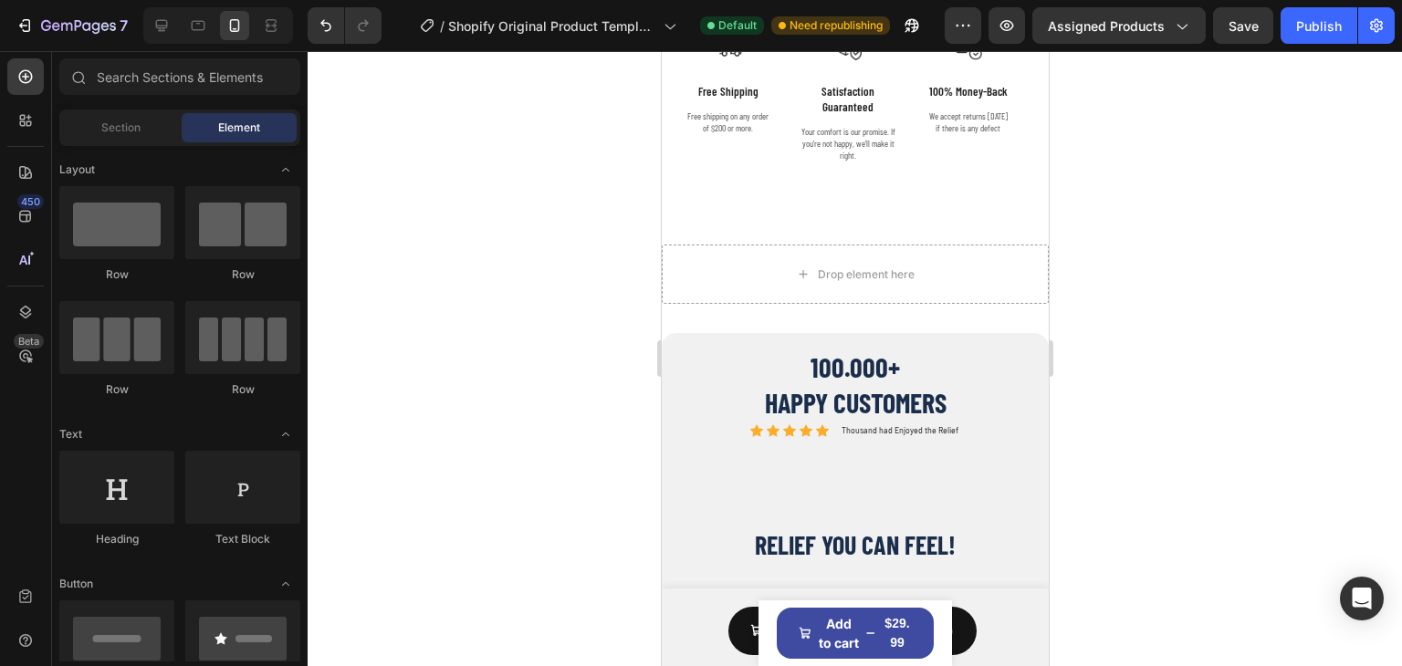
scroll to position [1614, 0]
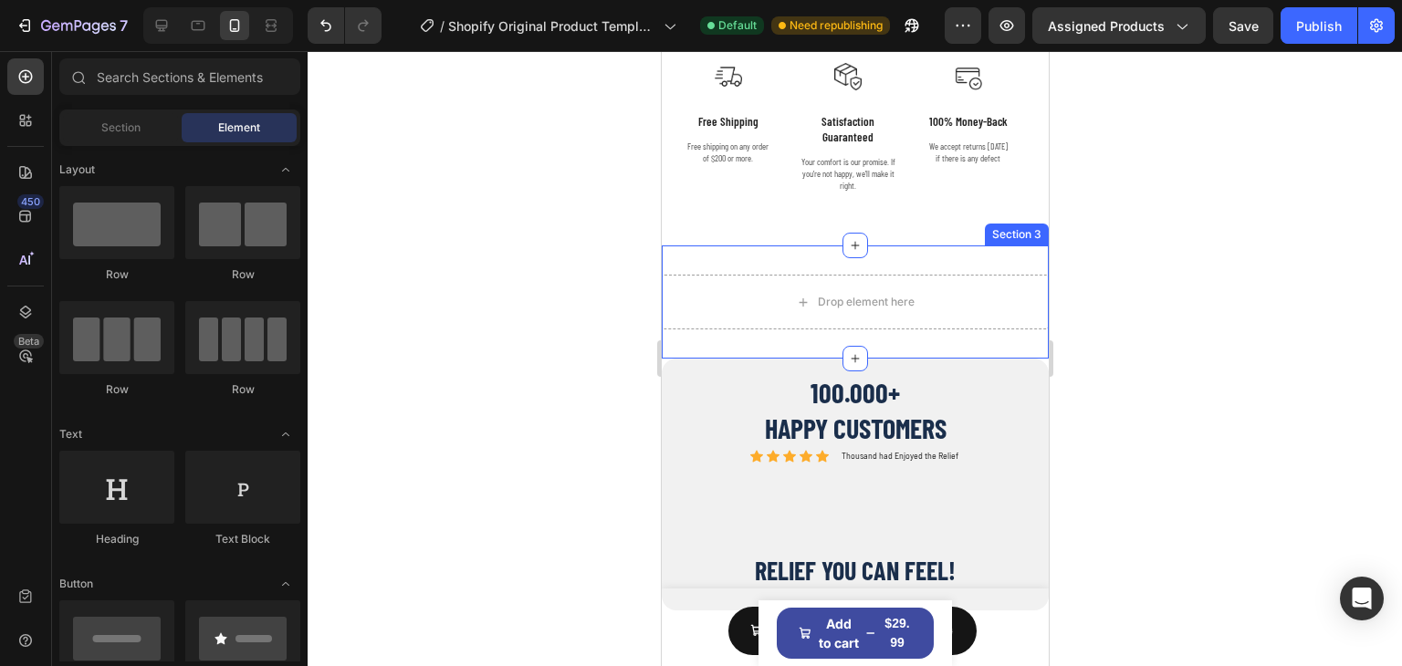
click at [967, 251] on div "Drop element here Section 3" at bounding box center [854, 302] width 387 height 113
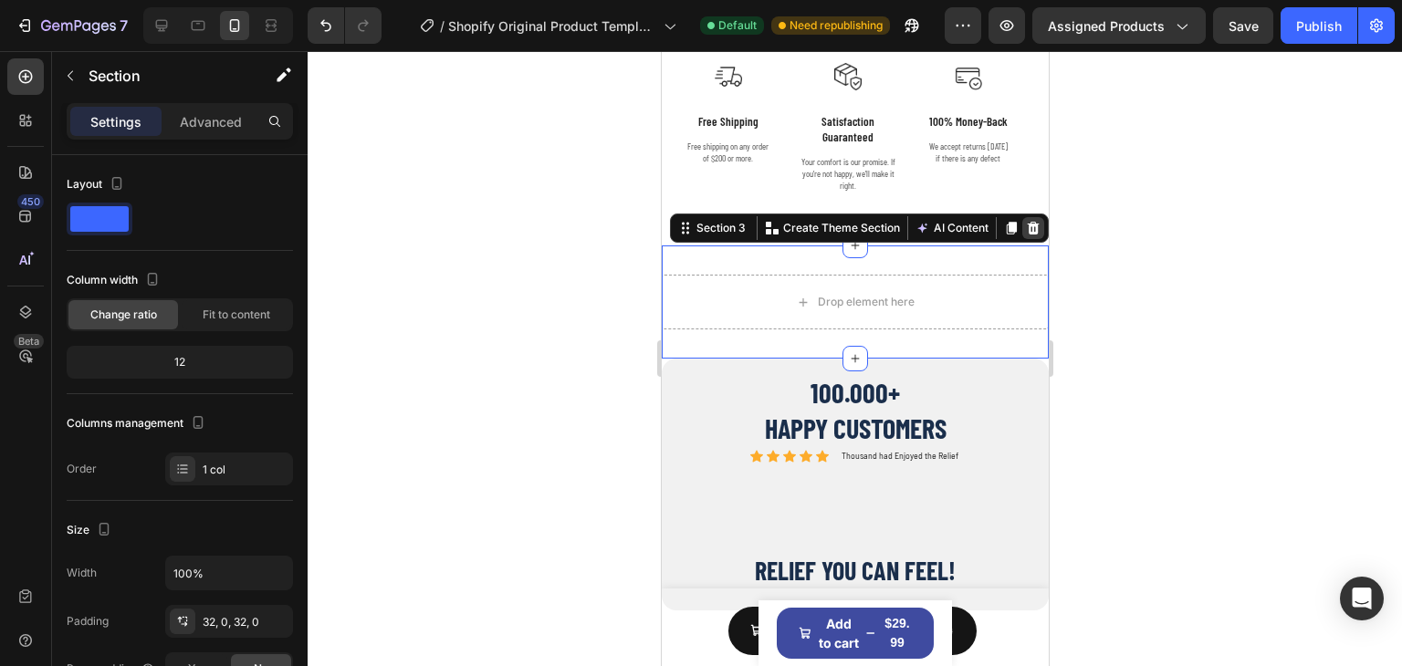
click at [1027, 222] on icon at bounding box center [1033, 228] width 12 height 13
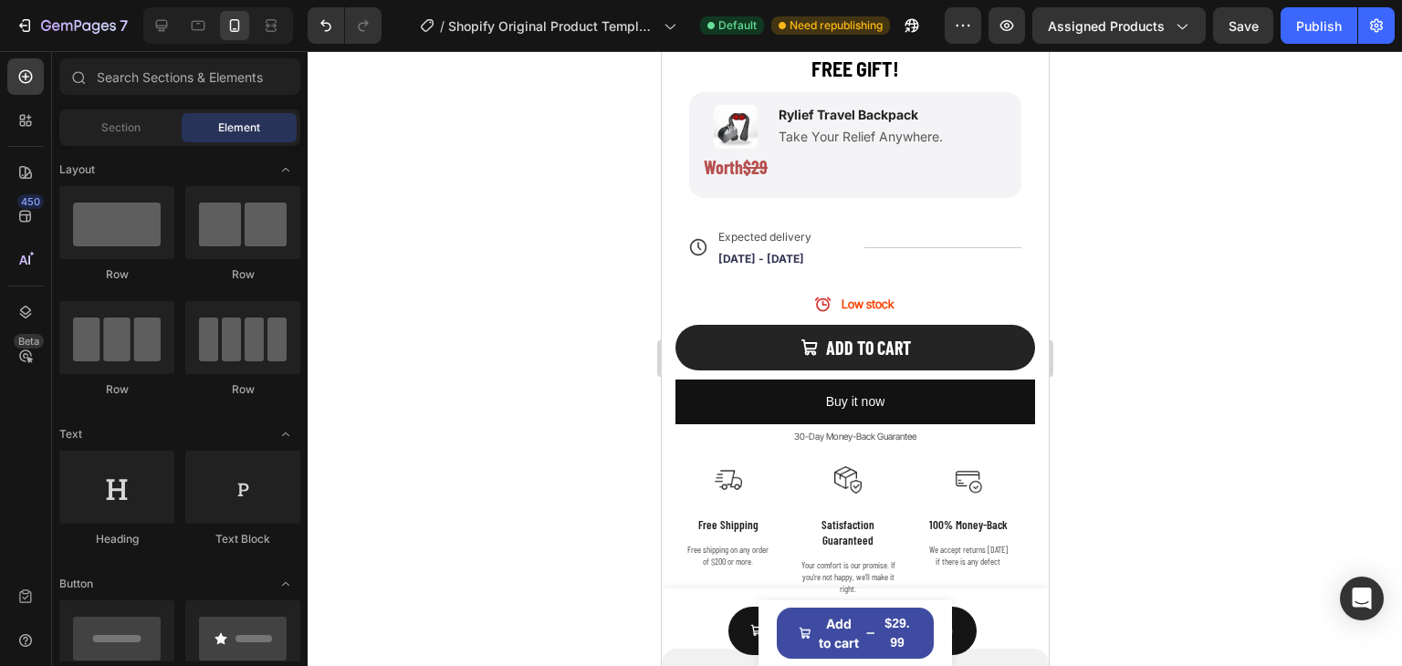
scroll to position [1170, 0]
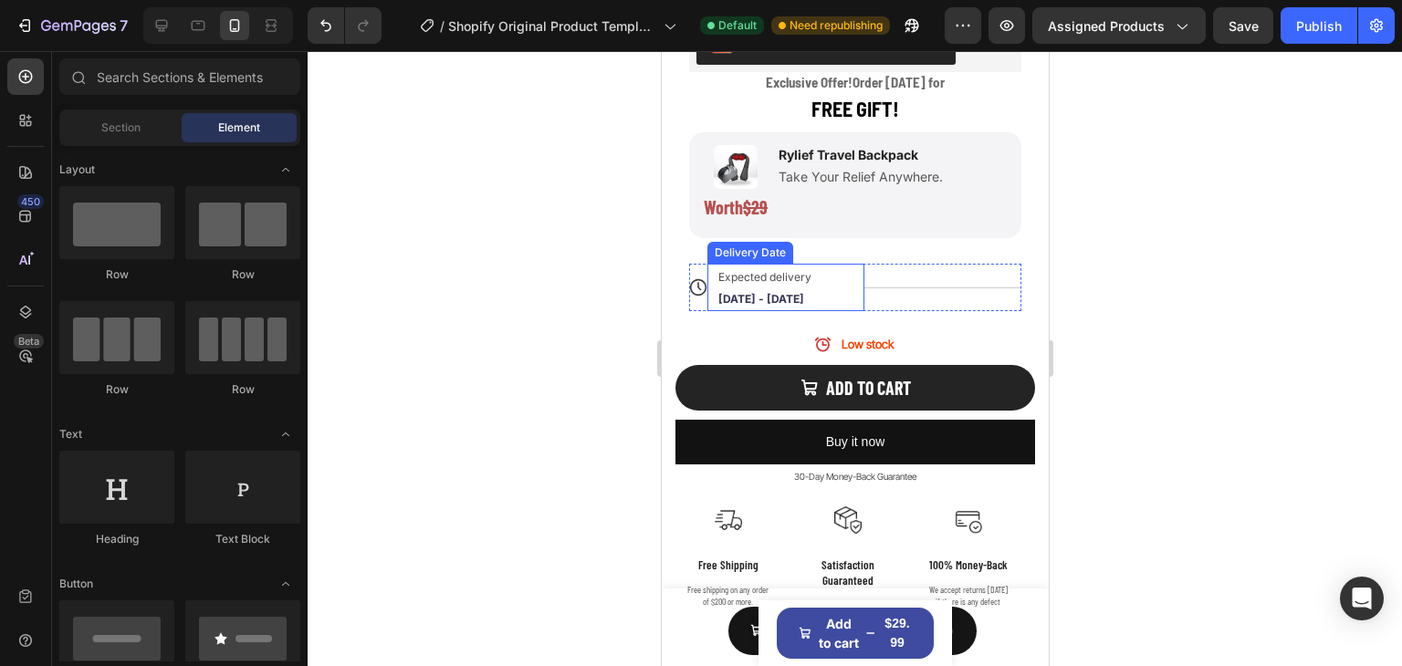
click at [793, 270] on span "Expected delivery" at bounding box center [763, 277] width 93 height 14
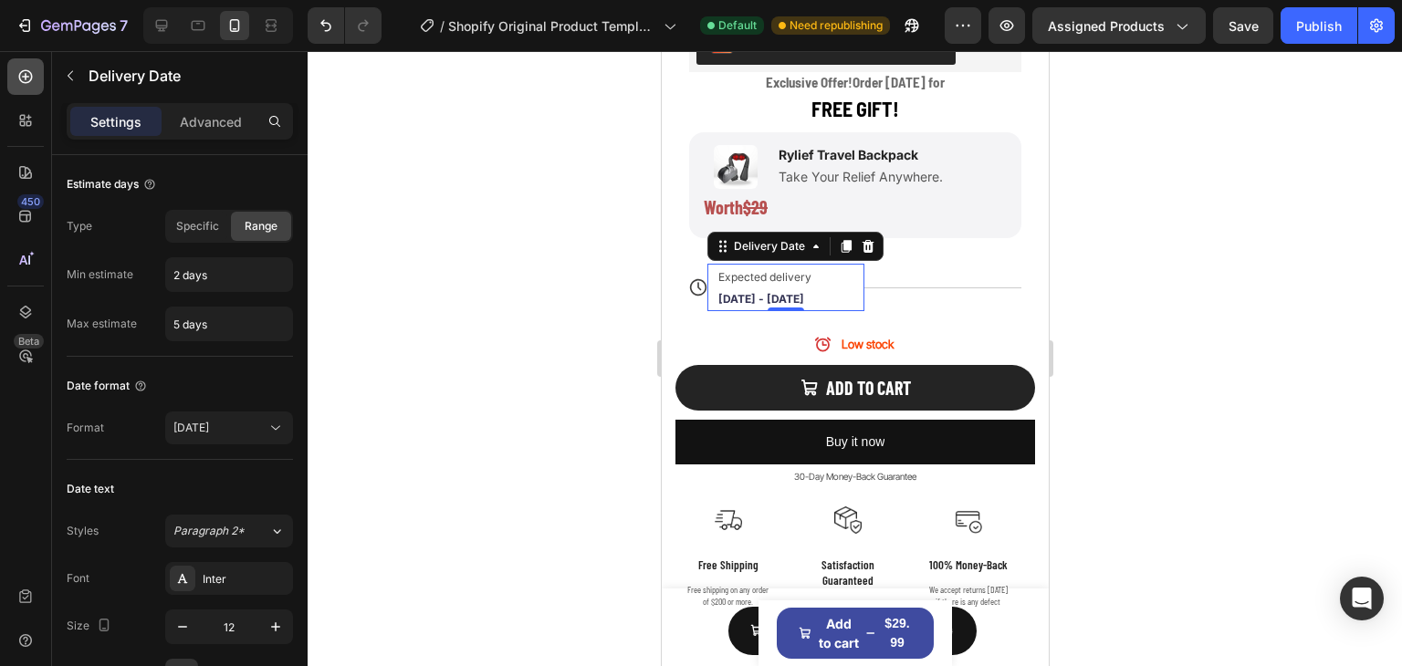
click at [27, 82] on icon at bounding box center [26, 77] width 14 height 14
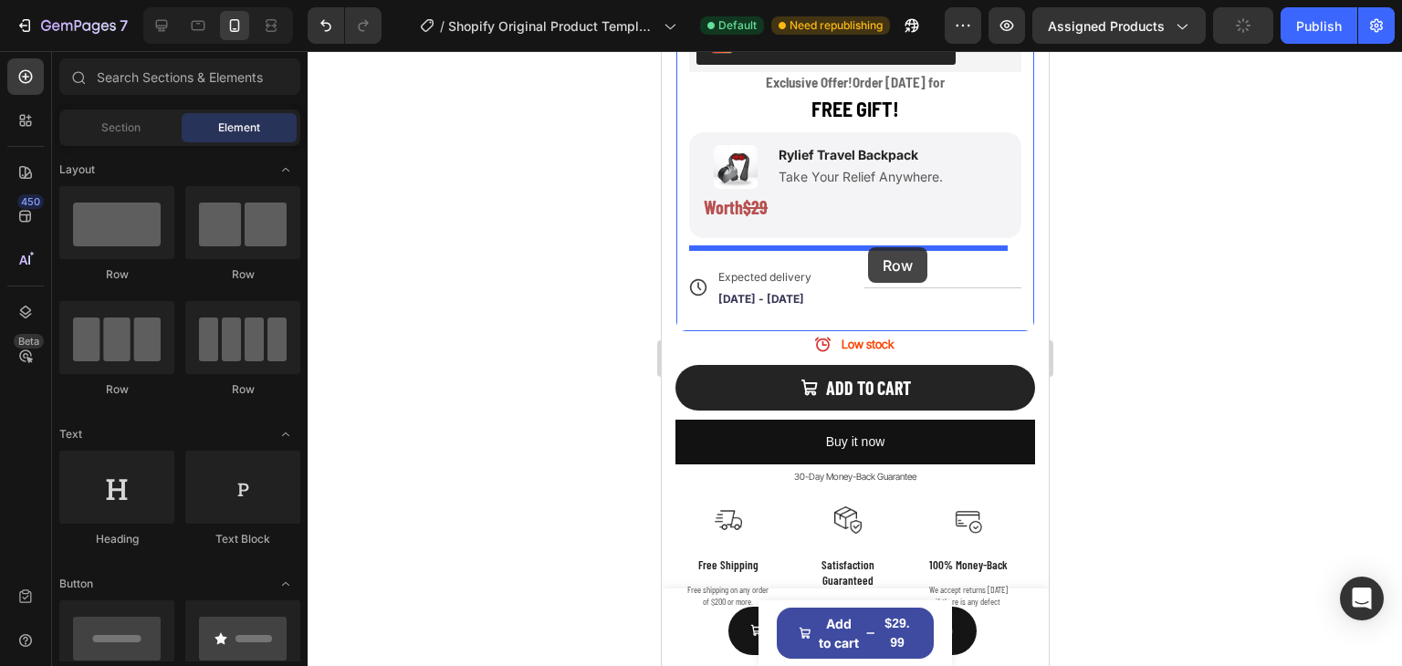
drag, startPoint x: 788, startPoint y: 390, endPoint x: 867, endPoint y: 247, distance: 163.0
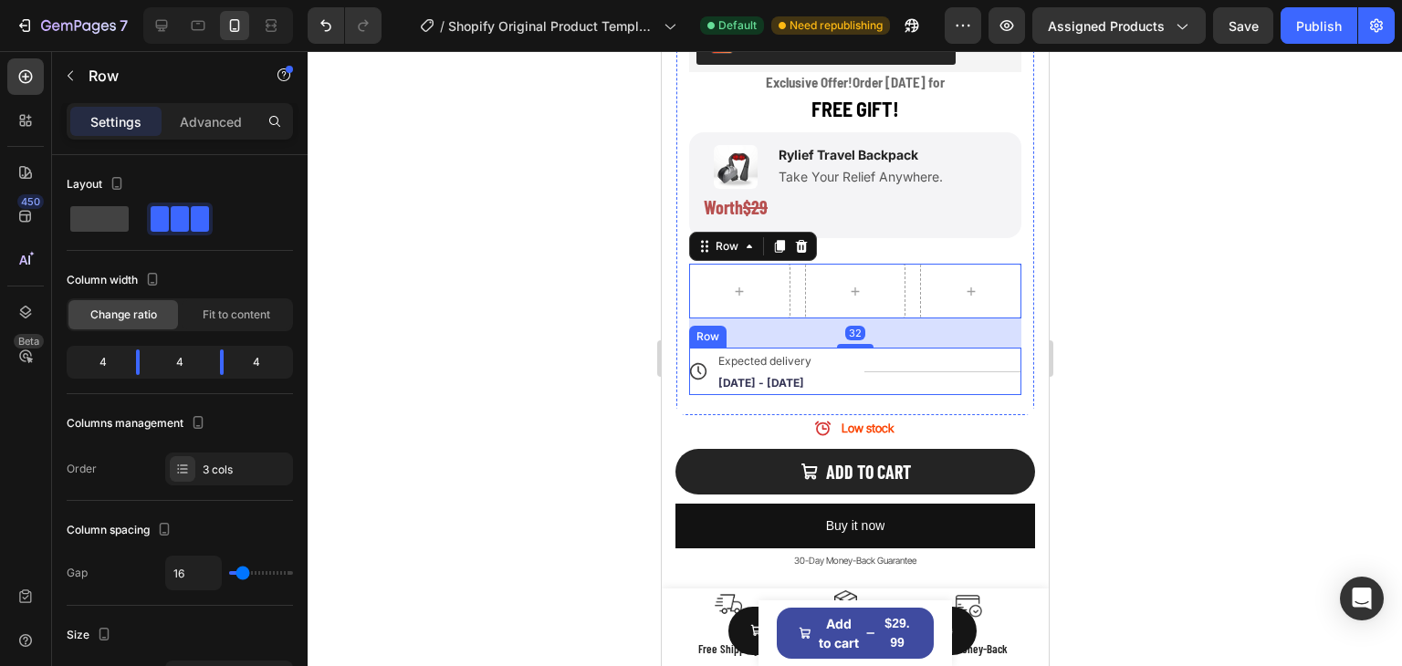
click at [782, 376] on span "[DATE] - [DATE]" at bounding box center [760, 383] width 86 height 14
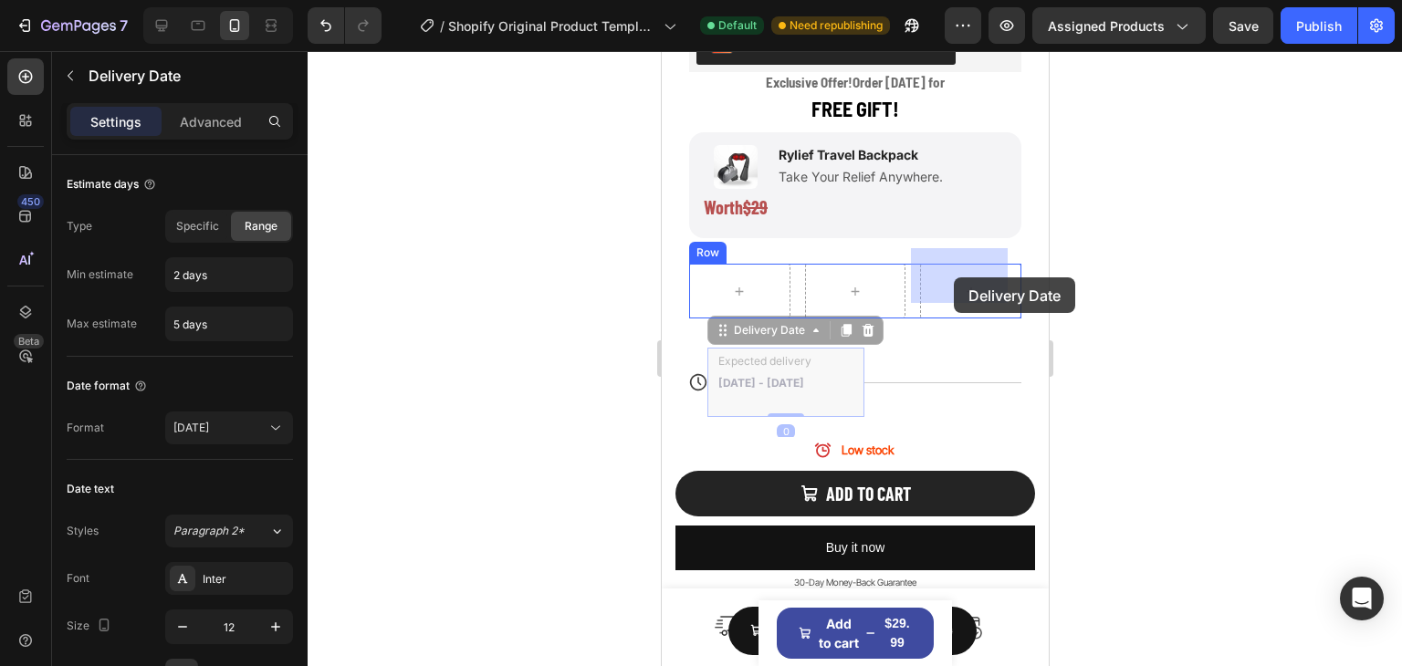
drag, startPoint x: 747, startPoint y: 315, endPoint x: 961, endPoint y: 283, distance: 216.9
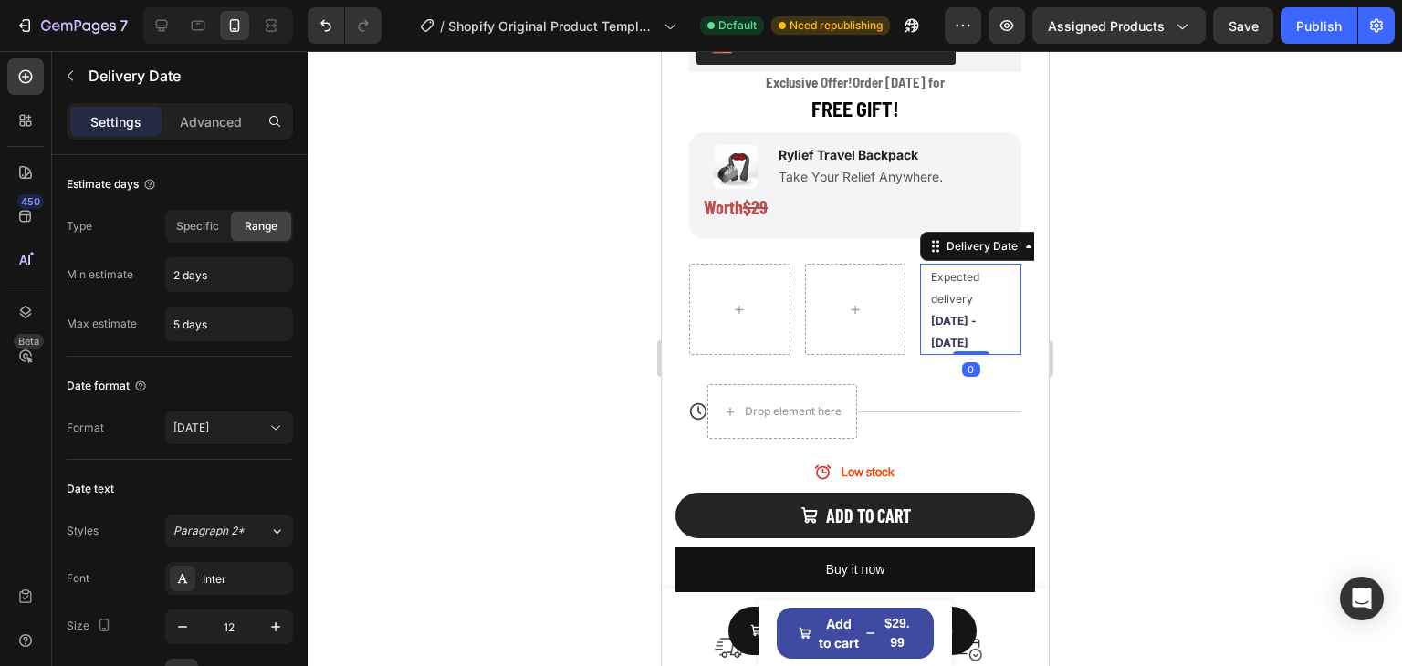
click at [951, 271] on div "Expected delivery Wed, Oct 01 - Sat, Oct 04" at bounding box center [961, 309] width 67 height 91
click at [932, 271] on div "Expected delivery Wed, Oct 01 - Sat, Oct 04" at bounding box center [961, 309] width 67 height 91
click at [951, 286] on span "Expected delivery" at bounding box center [954, 288] width 48 height 36
click at [943, 270] on span "Expected delivery" at bounding box center [954, 288] width 48 height 36
click at [943, 286] on span "Expected delivery" at bounding box center [954, 288] width 48 height 36
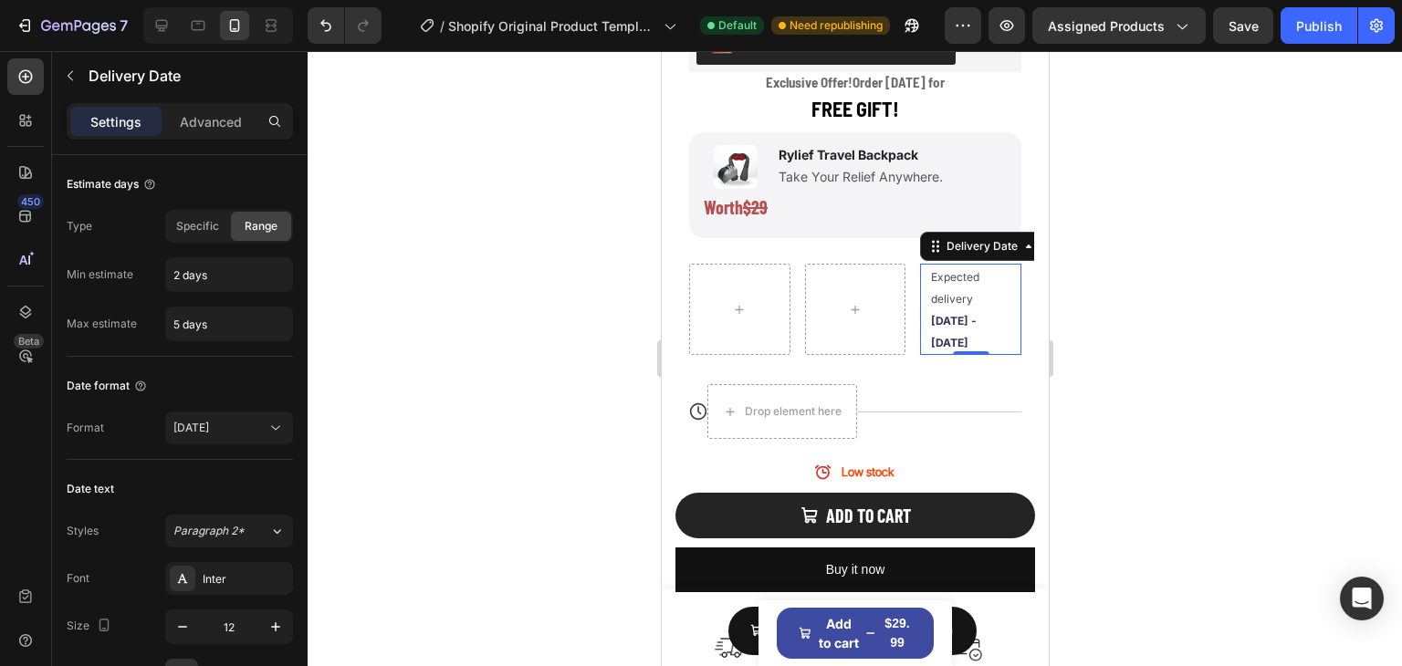
click at [943, 286] on span "Expected delivery" at bounding box center [954, 288] width 48 height 36
click at [930, 332] on span "[DATE] - [DATE]" at bounding box center [953, 332] width 46 height 36
click at [339, 18] on button "Undo/Redo" at bounding box center [326, 25] width 37 height 37
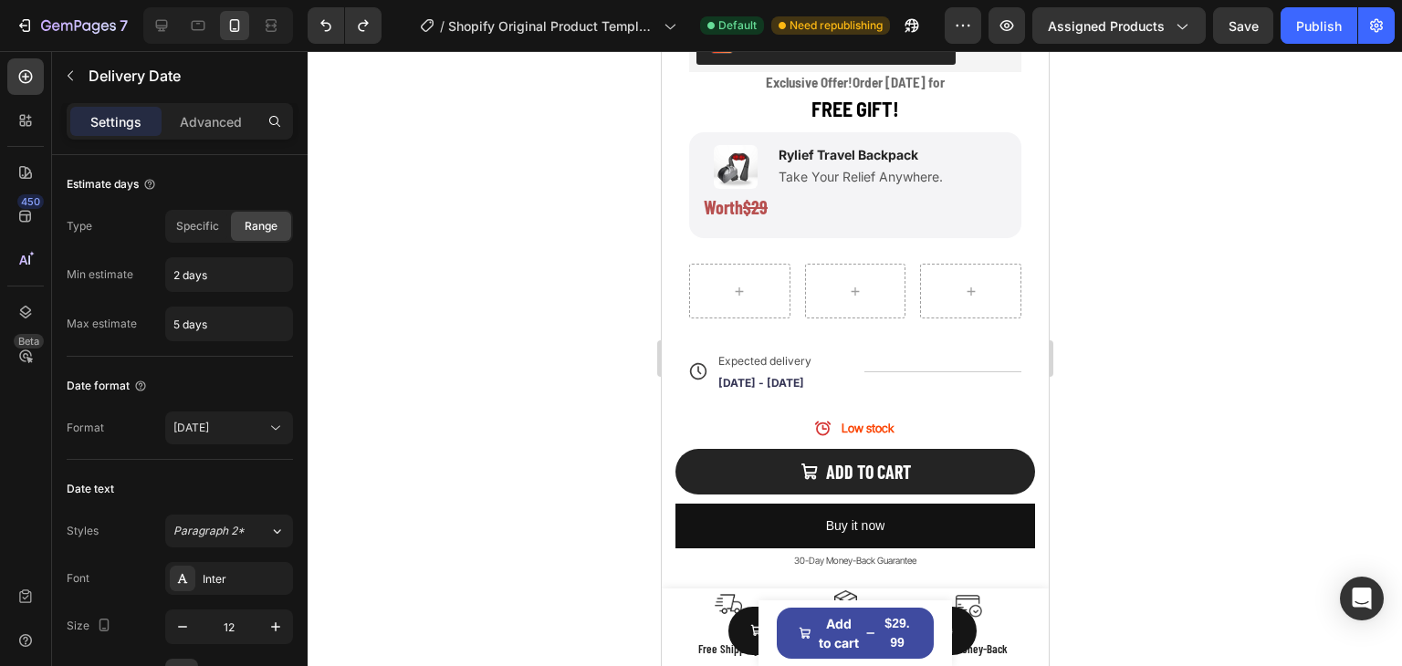
click at [769, 354] on div "Expected delivery Wed, Oct 01 - Sat, Oct 04" at bounding box center [777, 371] width 122 height 47
click at [751, 388] on span "[DATE] - [DATE]" at bounding box center [760, 383] width 86 height 14
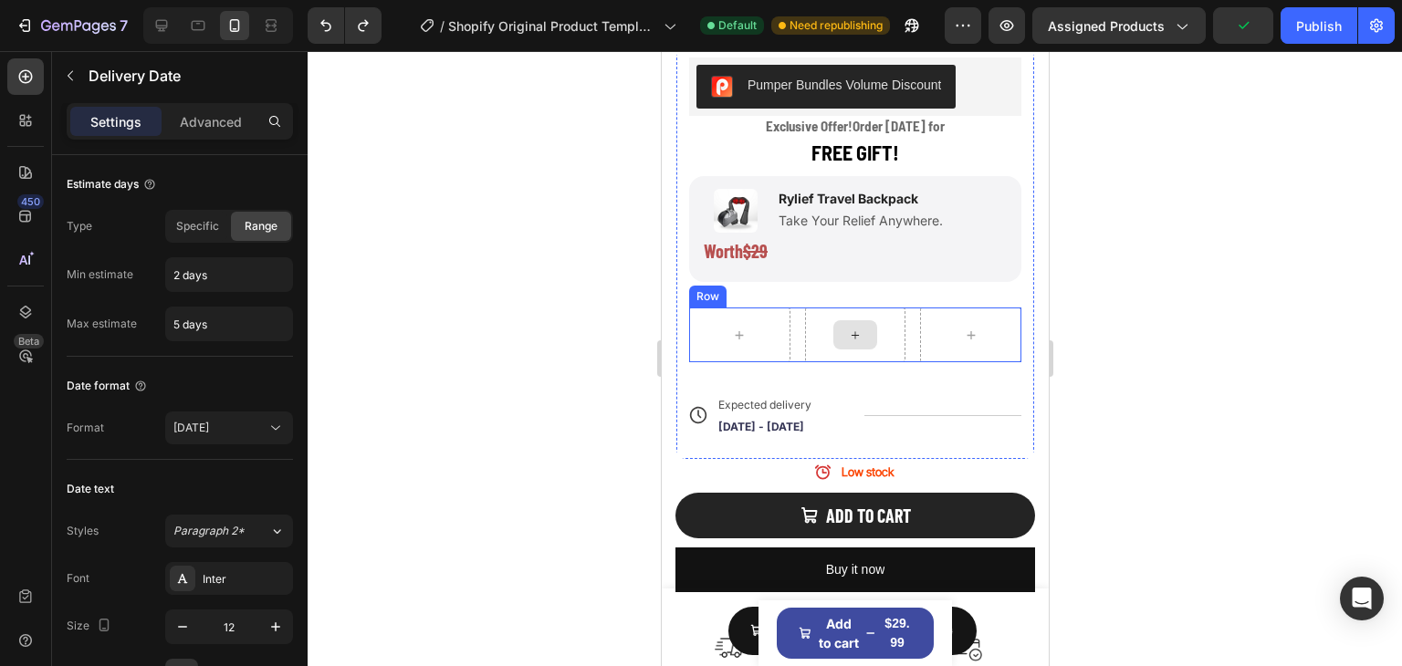
scroll to position [1079, 0]
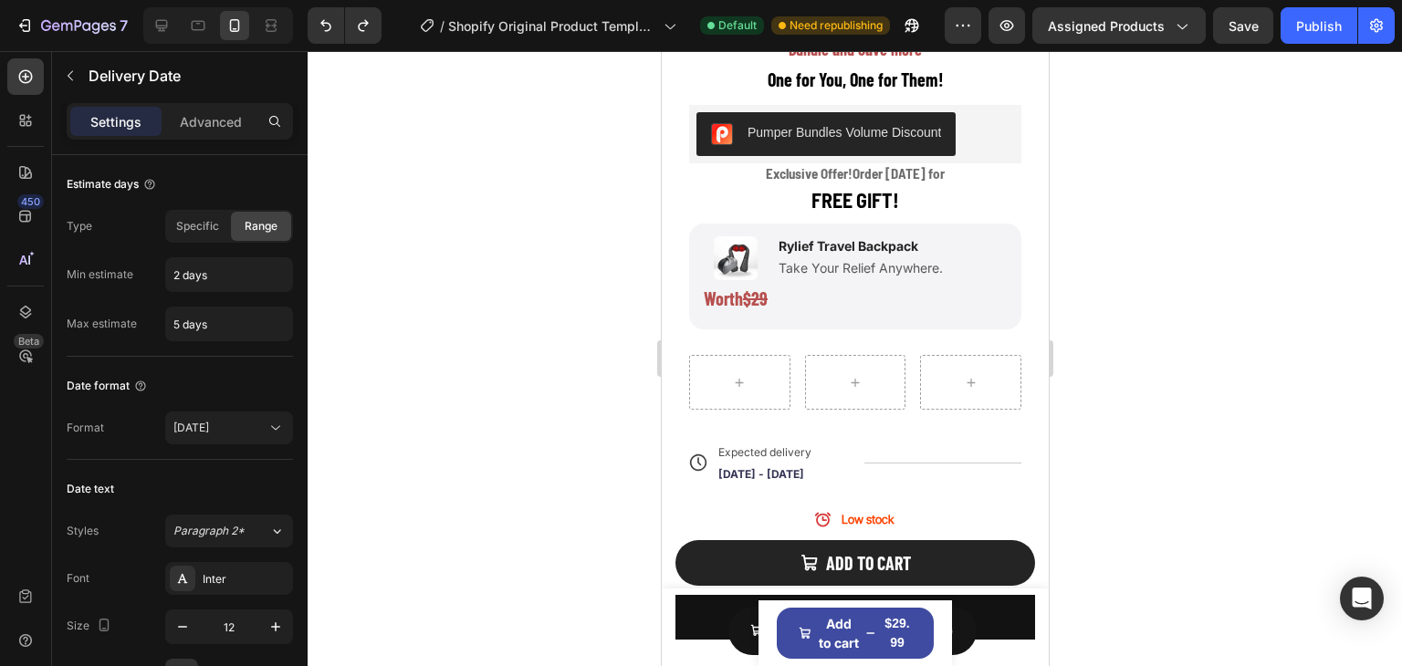
click at [761, 468] on div "Expected delivery Wed, Oct 01 - Sat, Oct 04" at bounding box center [777, 462] width 122 height 47
click at [882, 452] on div "Title Line" at bounding box center [942, 462] width 157 height 47
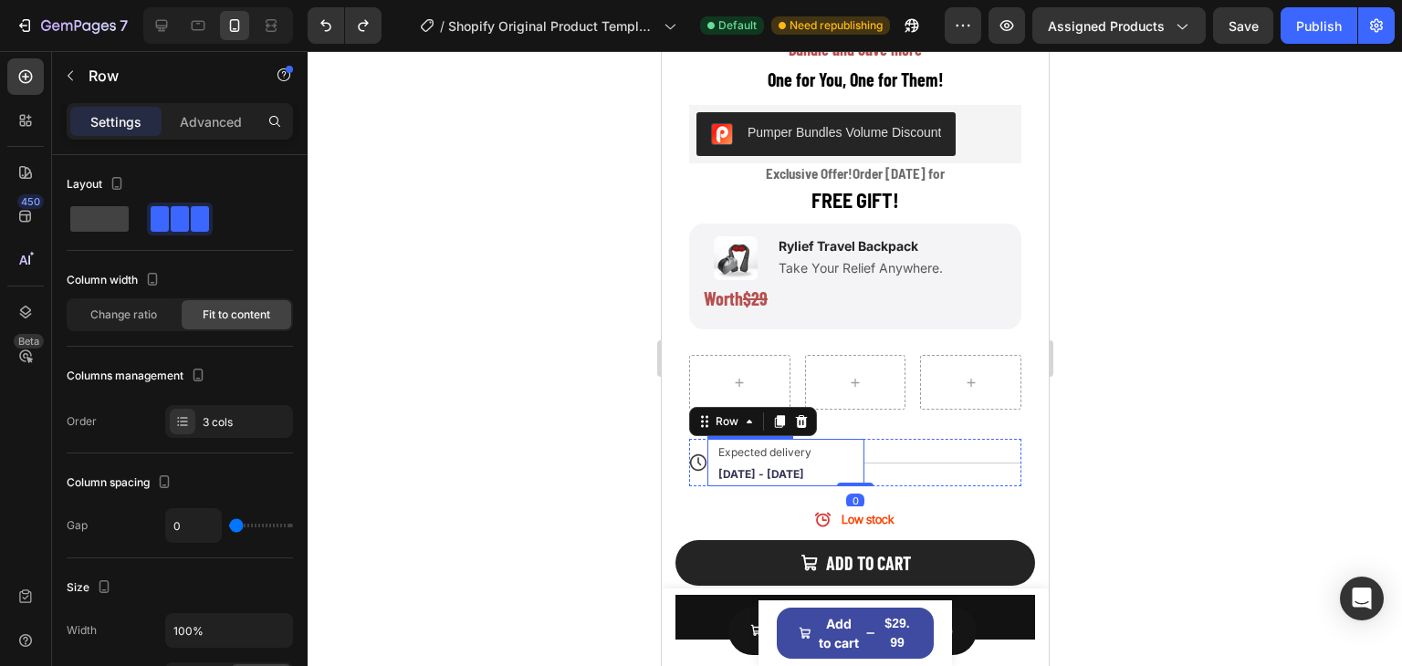
click at [764, 467] on span "[DATE] - [DATE]" at bounding box center [760, 474] width 86 height 14
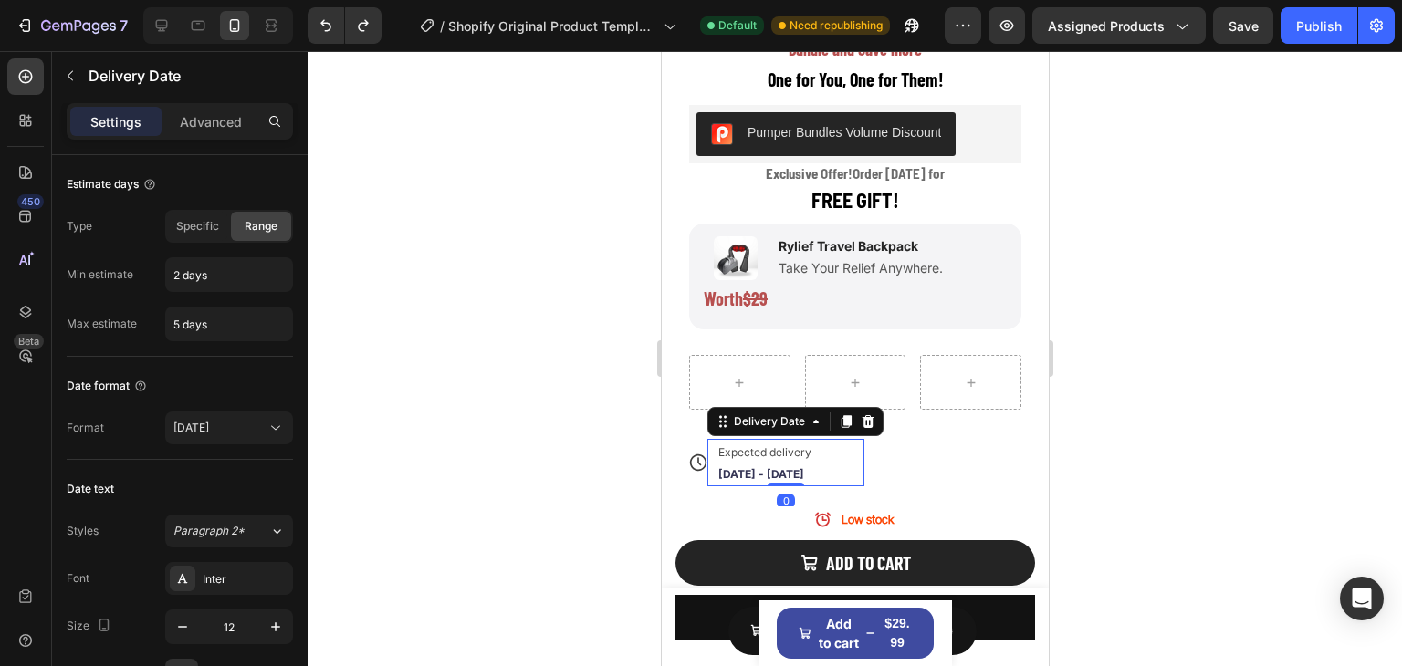
click at [791, 445] on span "Expected delivery" at bounding box center [763, 452] width 93 height 14
click at [816, 439] on div "Expected delivery Wed, Oct 01 - Sat, Oct 04" at bounding box center [777, 462] width 122 height 47
click at [719, 445] on span "Expected delivery" at bounding box center [763, 452] width 93 height 14
click at [332, 30] on icon "Undo/Redo" at bounding box center [326, 25] width 18 height 18
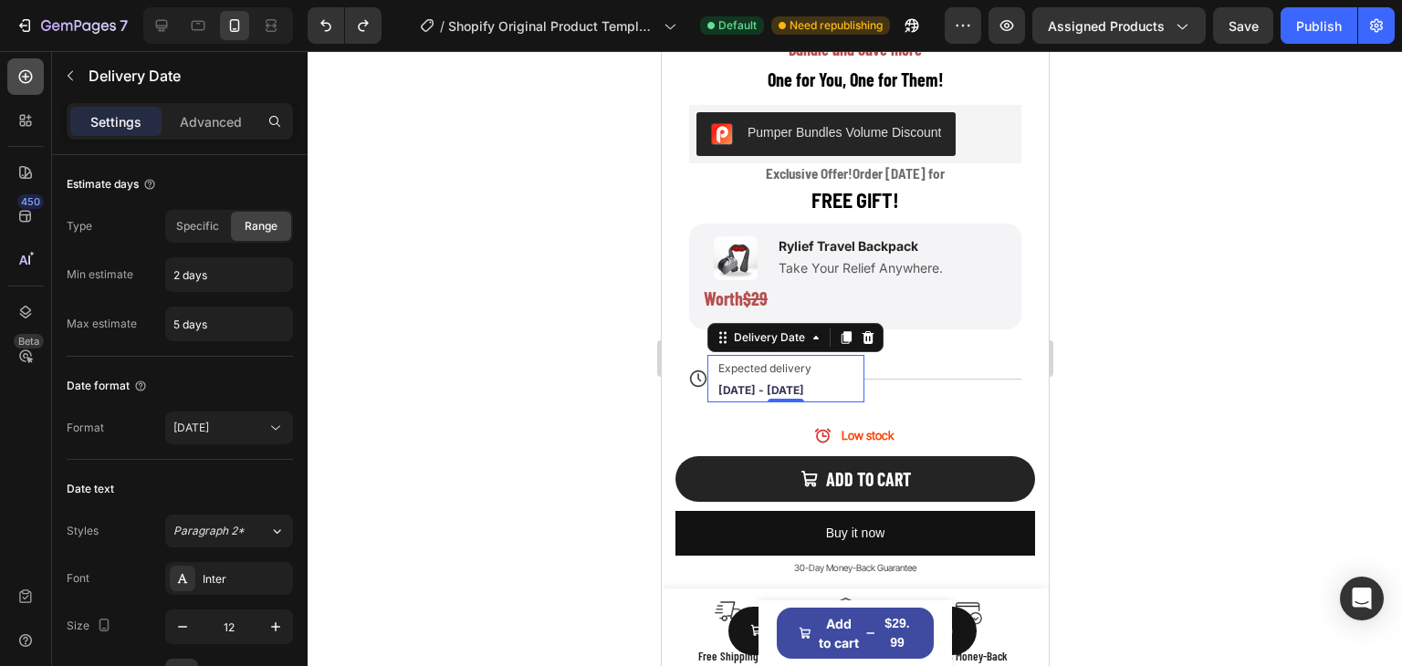
click at [33, 89] on div at bounding box center [25, 76] width 37 height 37
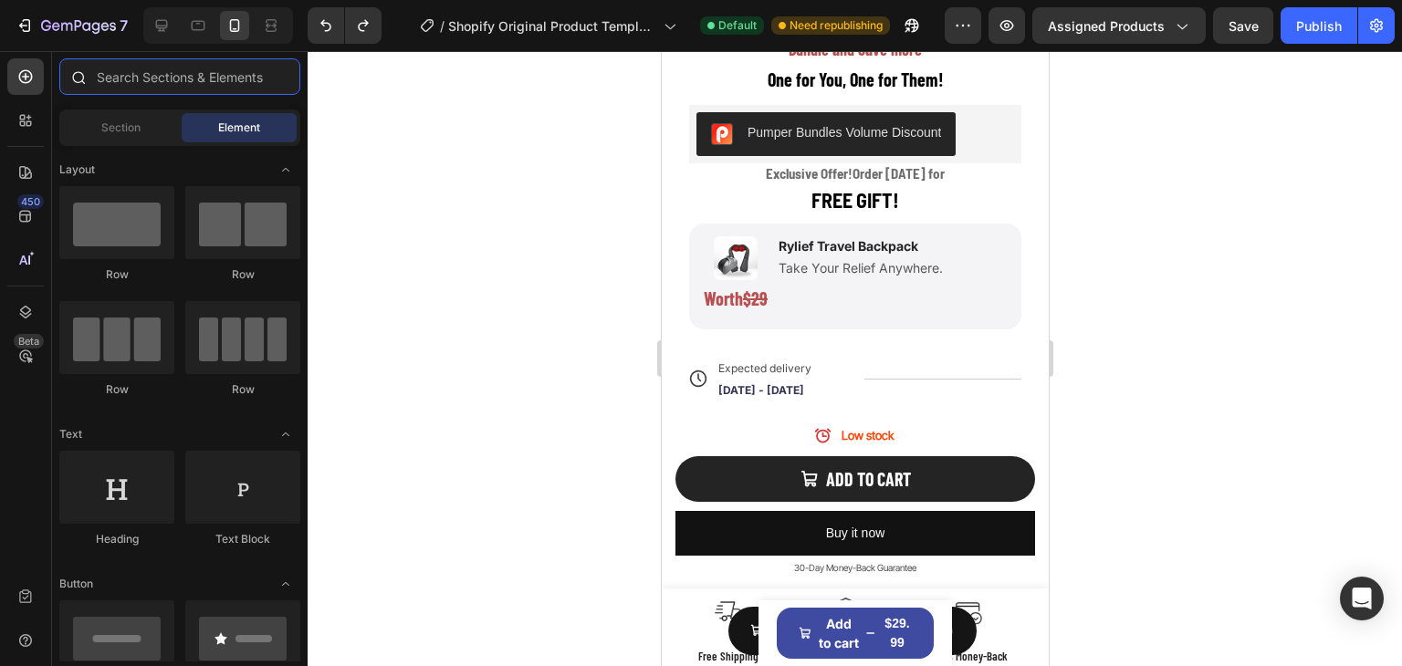
click at [172, 81] on input "text" at bounding box center [179, 76] width 241 height 37
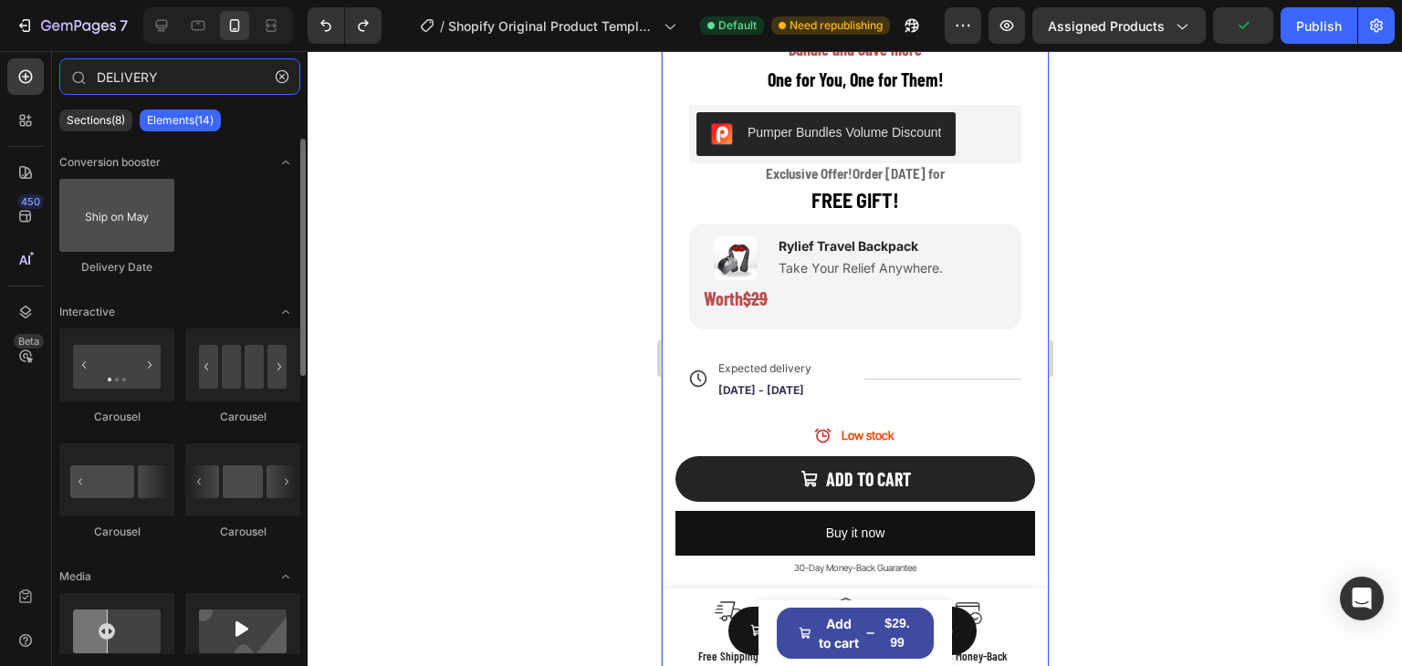
type input "DELIVERY"
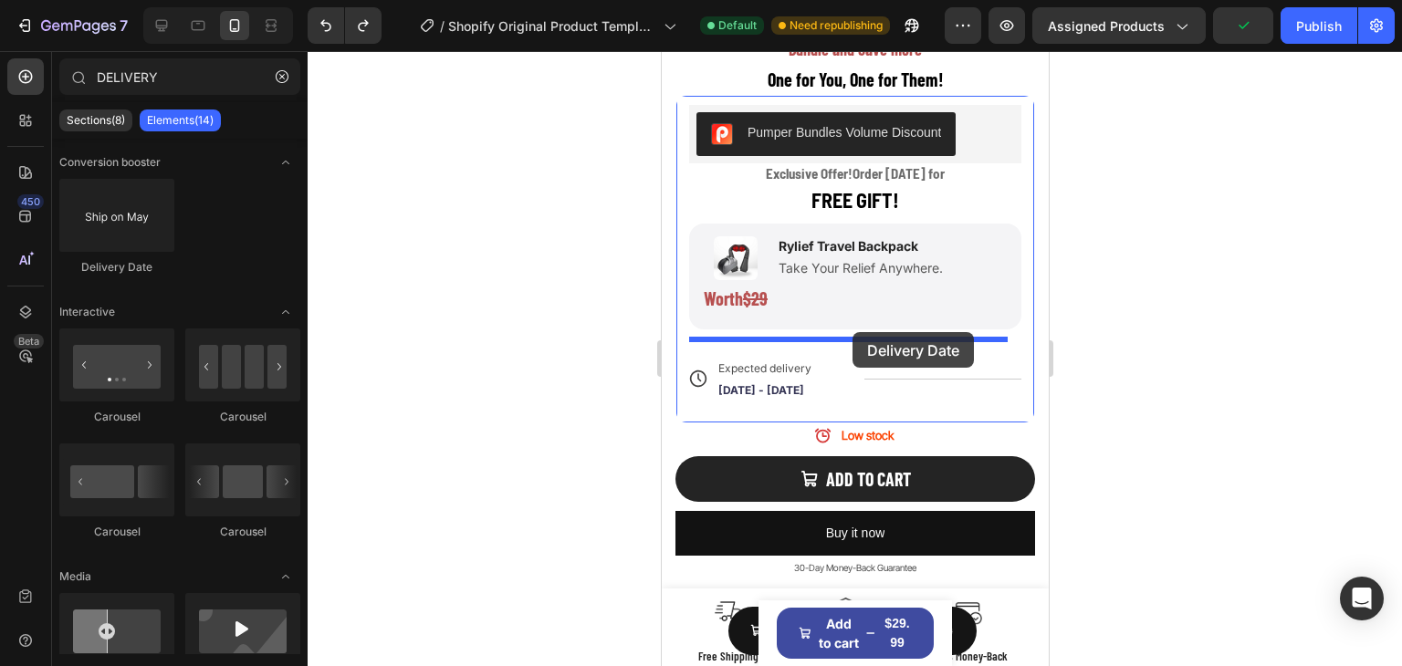
drag, startPoint x: 767, startPoint y: 271, endPoint x: 853, endPoint y: 332, distance: 106.1
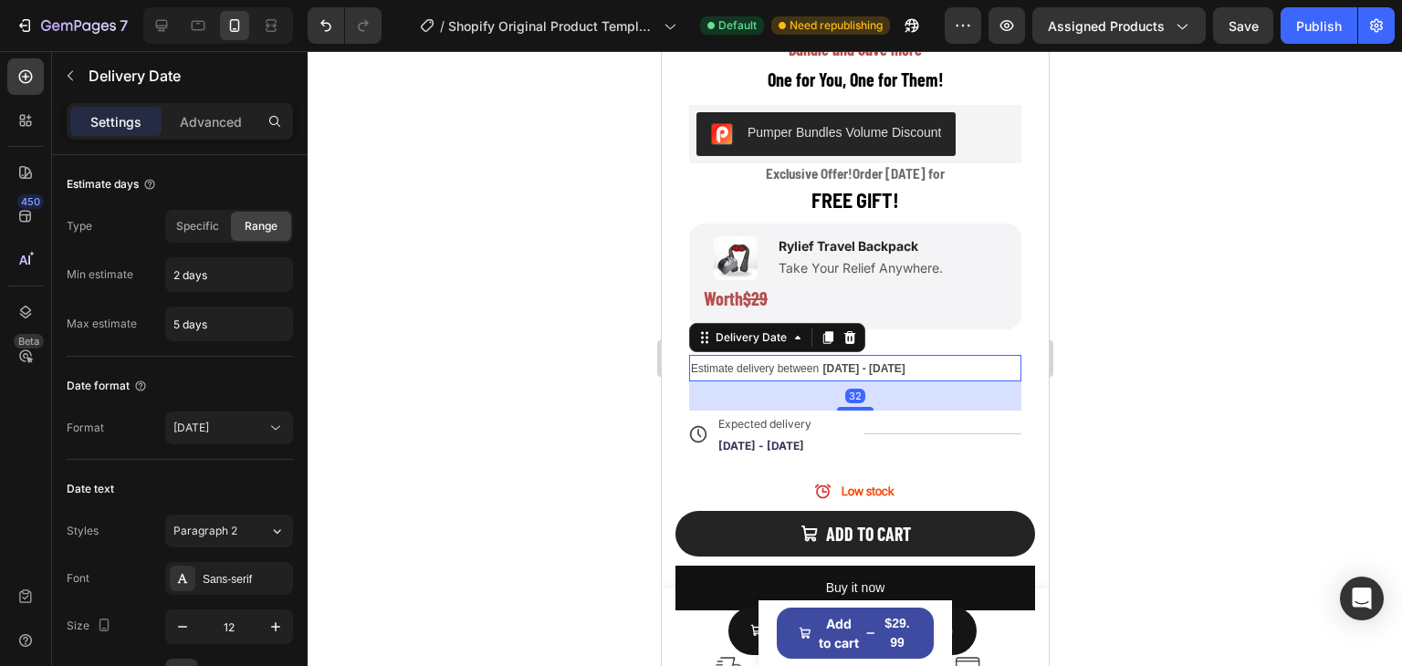
click at [1163, 378] on div at bounding box center [855, 358] width 1094 height 615
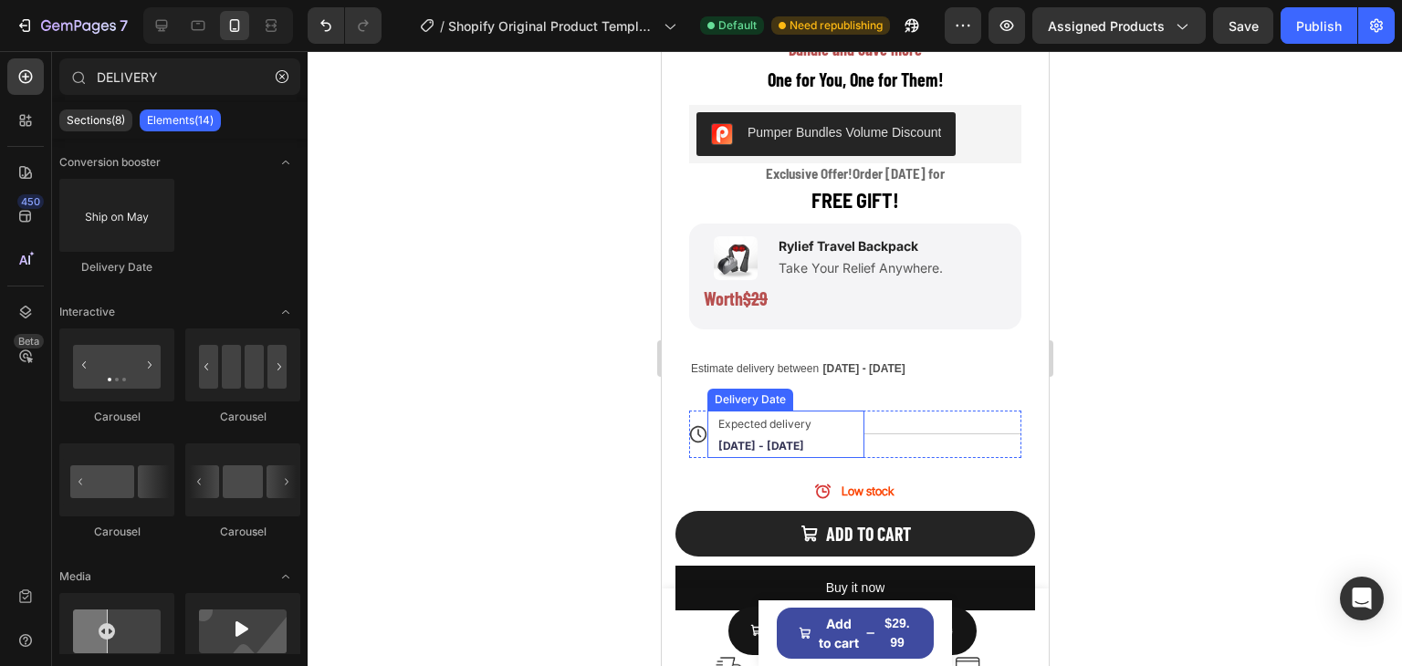
click at [833, 415] on div "Expected delivery [DATE] - [DATE] Delivery Date" at bounding box center [785, 434] width 157 height 47
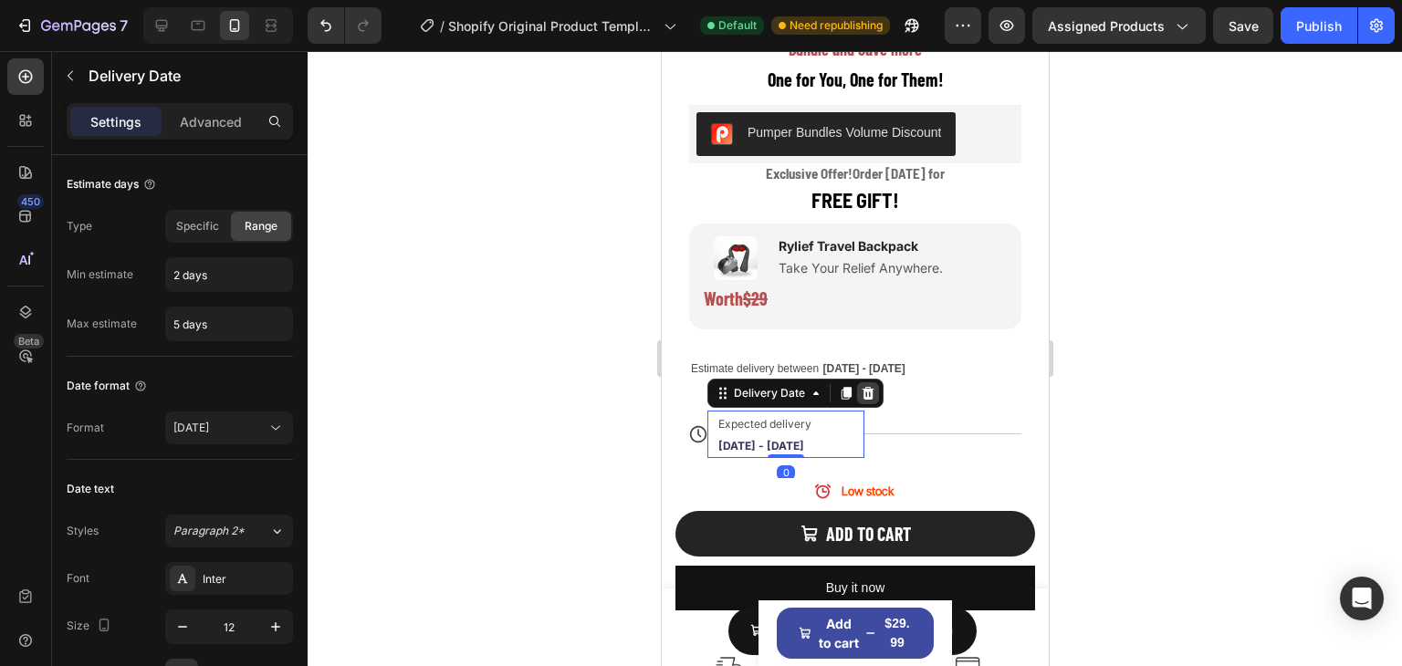
click at [866, 387] on icon at bounding box center [868, 393] width 12 height 13
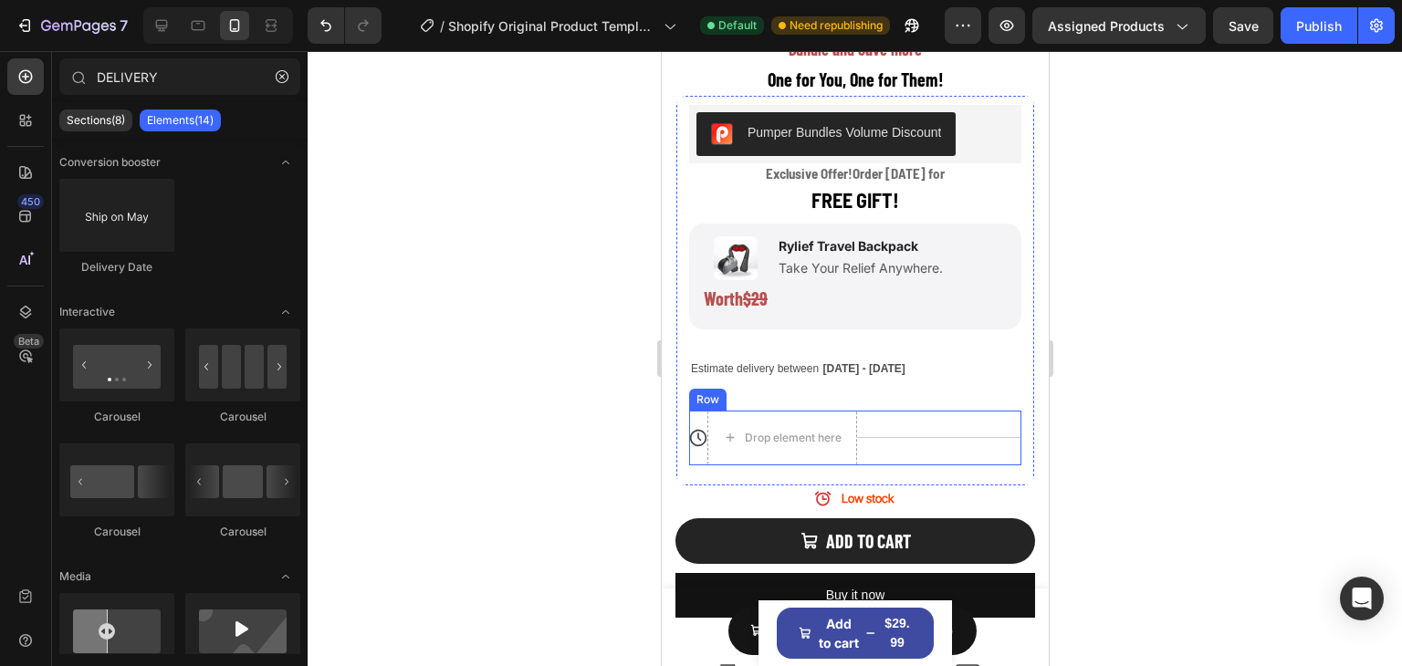
click at [932, 411] on div "Title Line" at bounding box center [938, 438] width 164 height 55
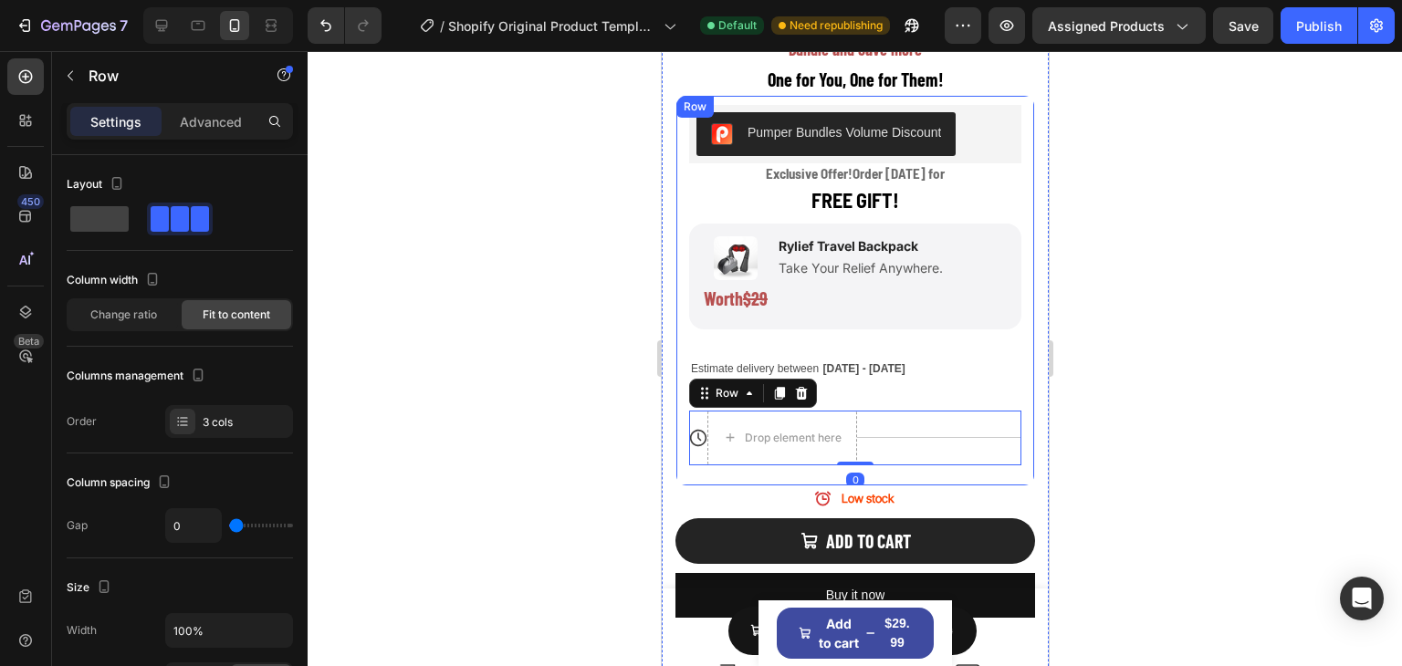
click at [693, 429] on icon at bounding box center [697, 438] width 18 height 18
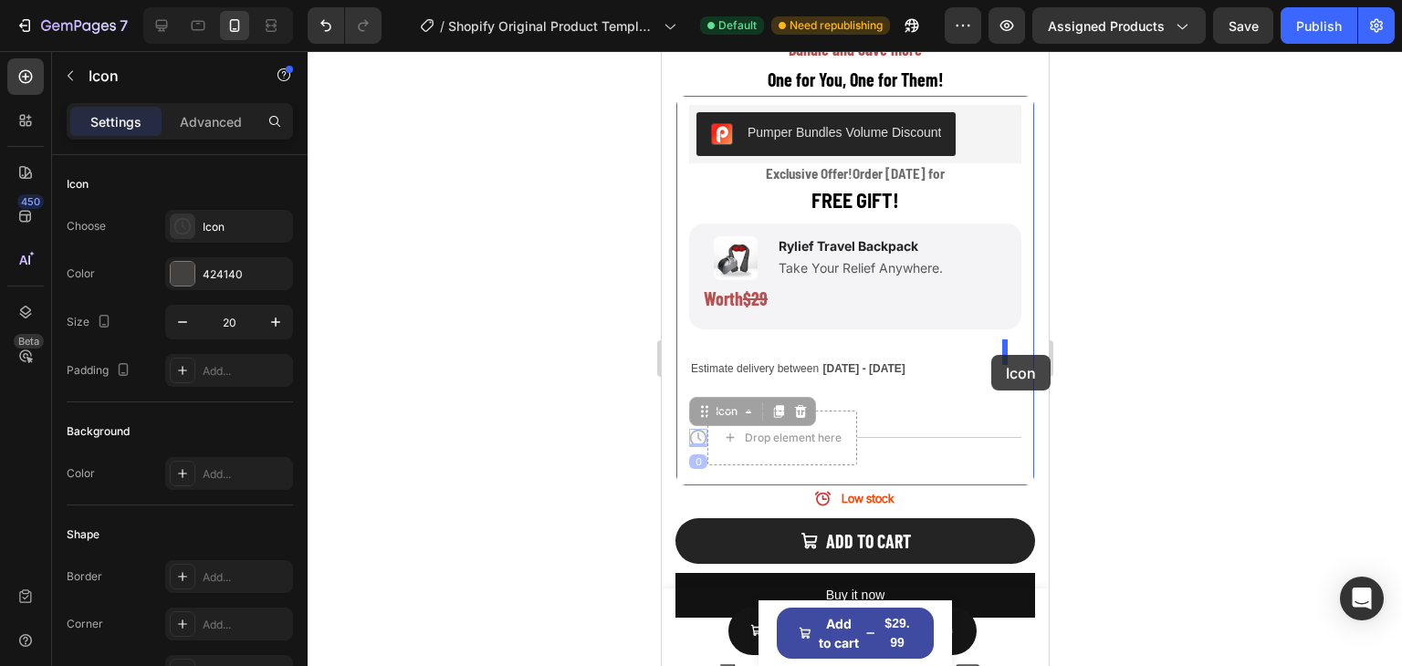
drag, startPoint x: 698, startPoint y: 403, endPoint x: 990, endPoint y: 355, distance: 296.1
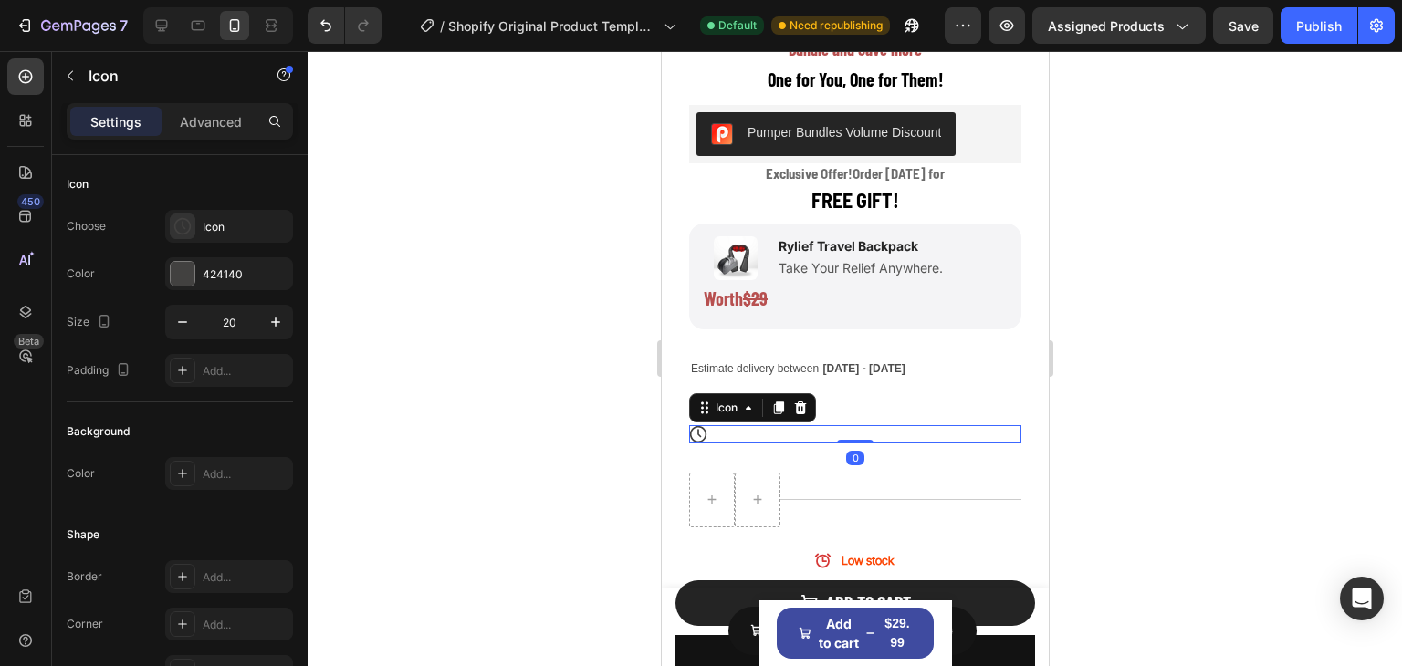
click at [1223, 407] on div at bounding box center [855, 358] width 1094 height 615
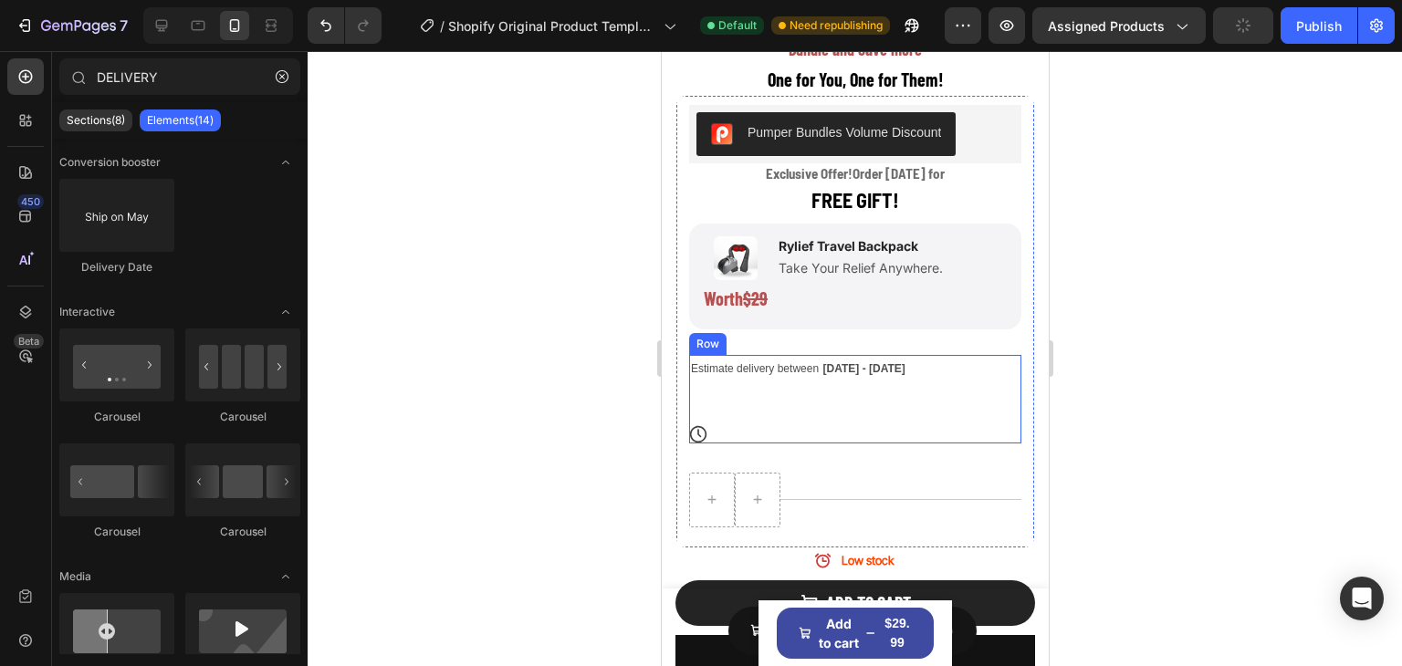
click at [779, 403] on div "Estimate delivery between Oct 01 - Oct 04 Delivery Date Icon Row" at bounding box center [854, 399] width 332 height 89
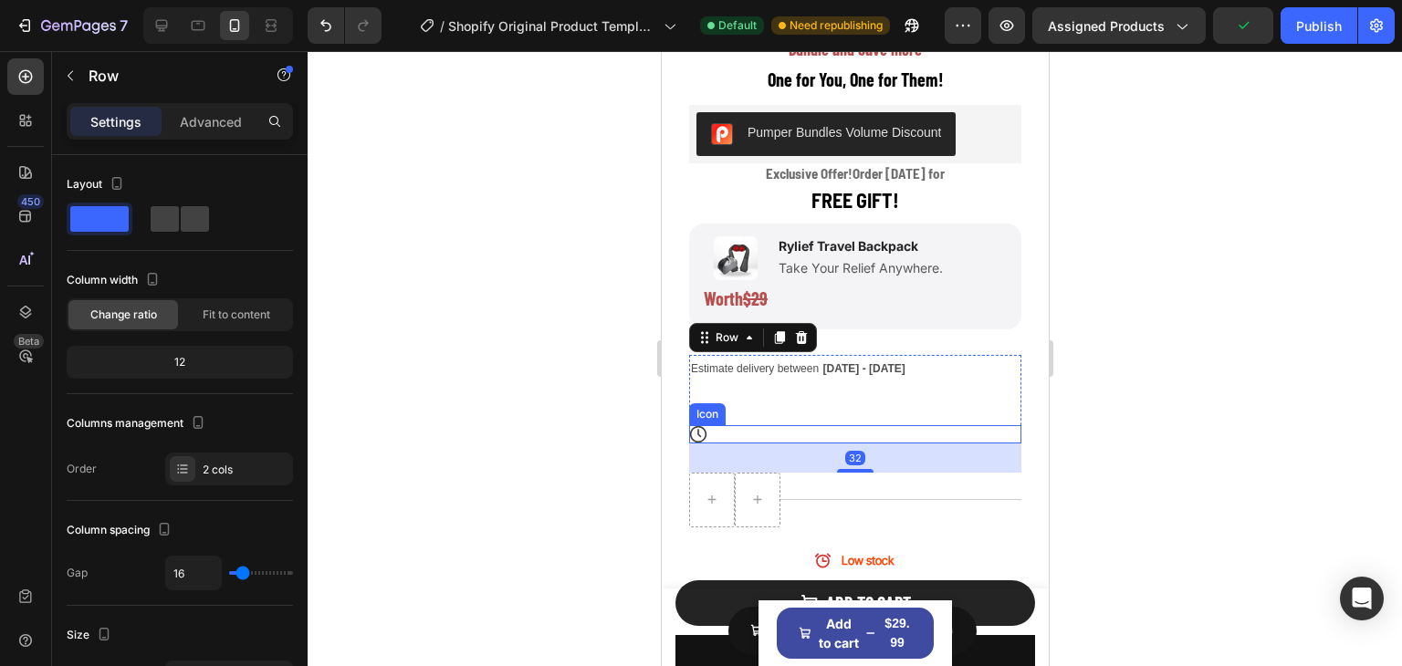
click at [713, 425] on div "Icon" at bounding box center [854, 434] width 332 height 18
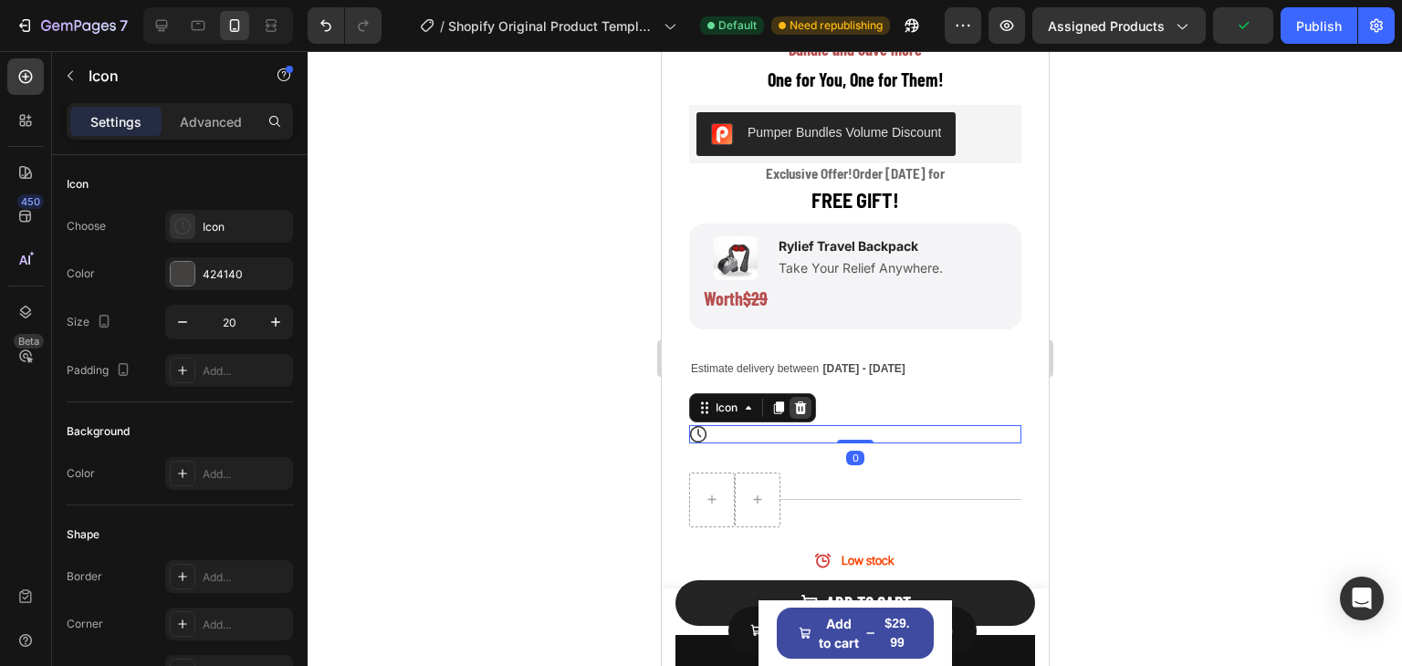
click at [799, 402] on icon at bounding box center [800, 408] width 12 height 13
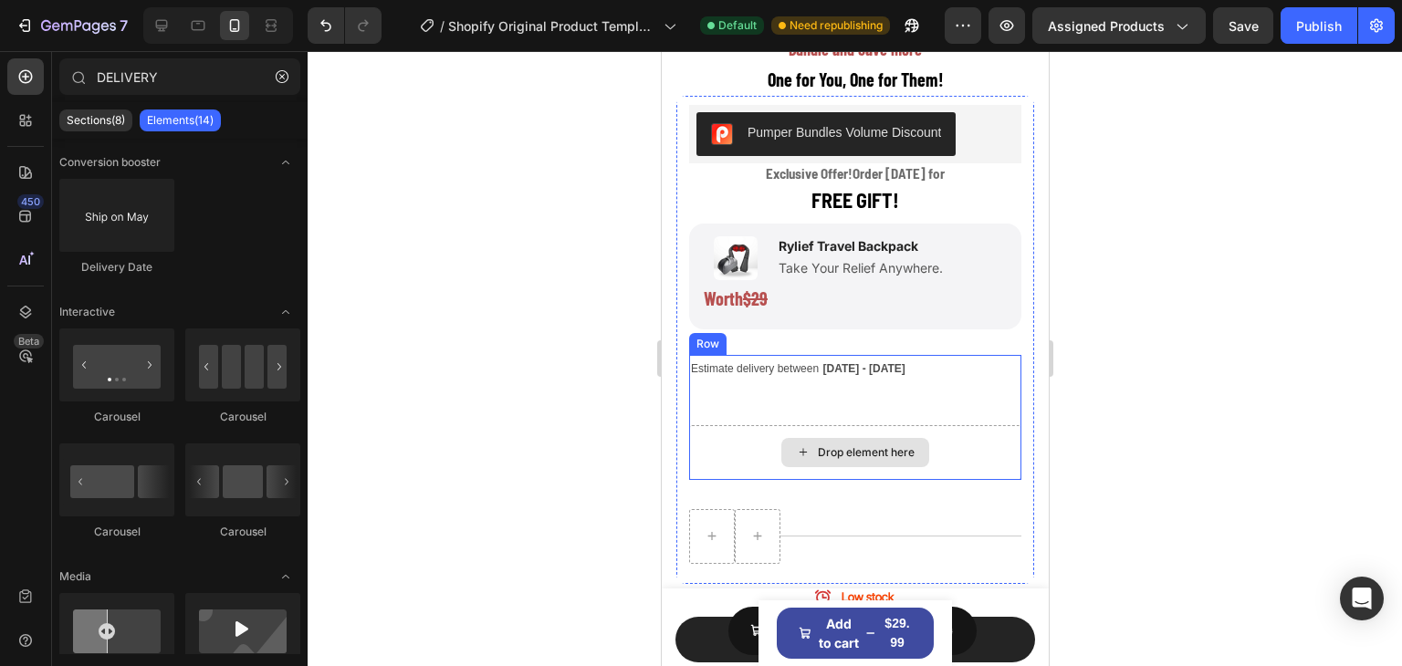
click at [742, 425] on div "Drop element here" at bounding box center [854, 452] width 332 height 55
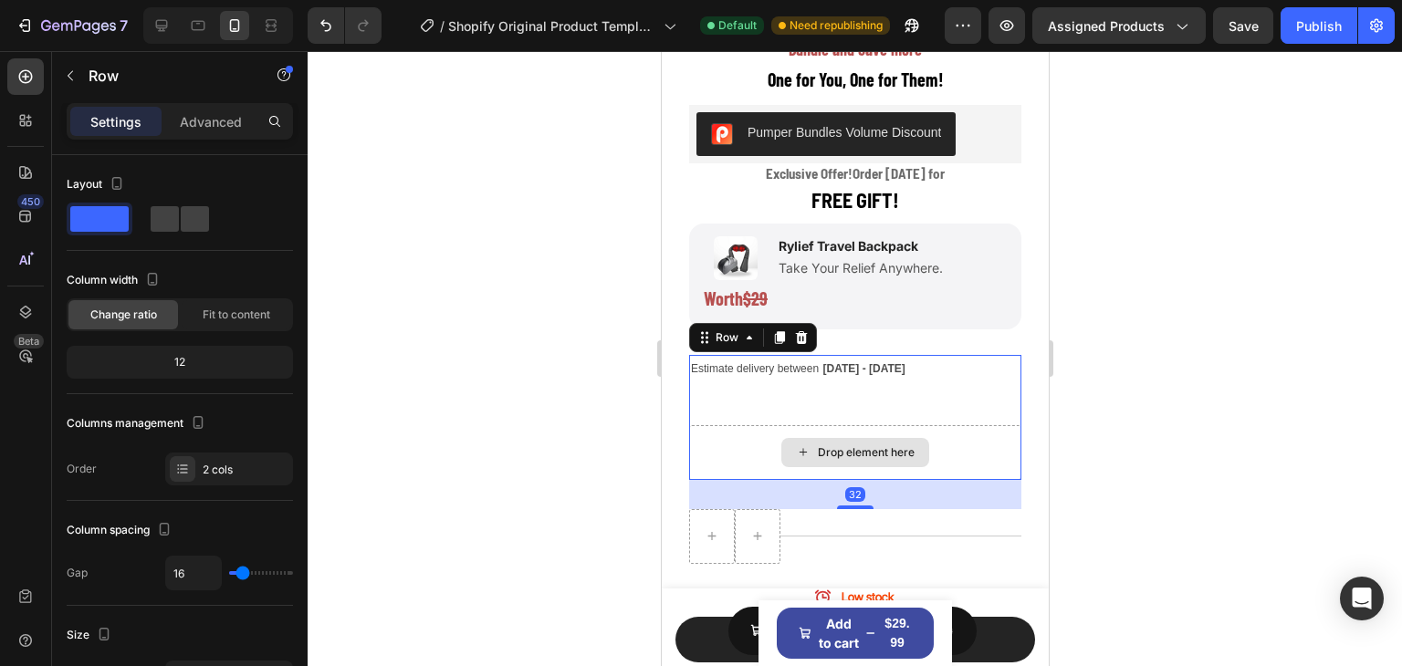
click at [945, 425] on div "Drop element here" at bounding box center [854, 452] width 332 height 55
click at [739, 425] on div "Drop element here" at bounding box center [854, 452] width 332 height 55
click at [804, 330] on icon at bounding box center [800, 337] width 15 height 15
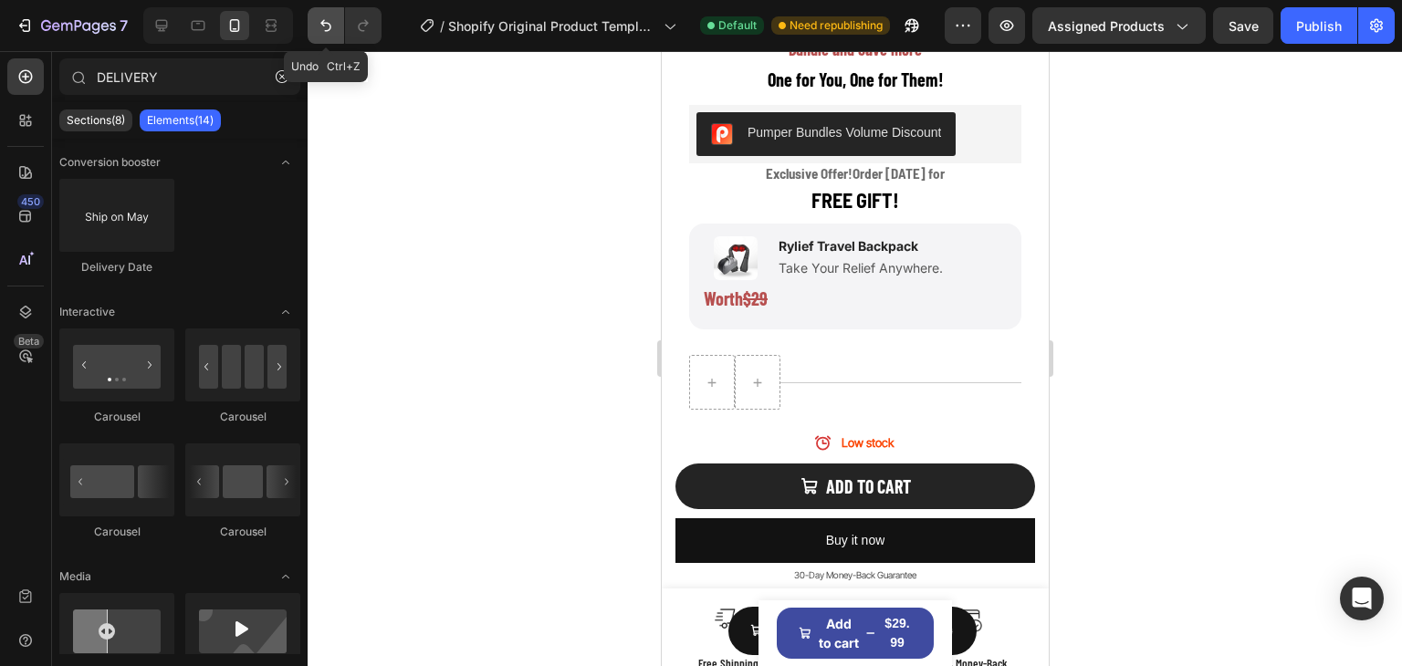
click at [322, 17] on icon "Undo/Redo" at bounding box center [326, 25] width 18 height 18
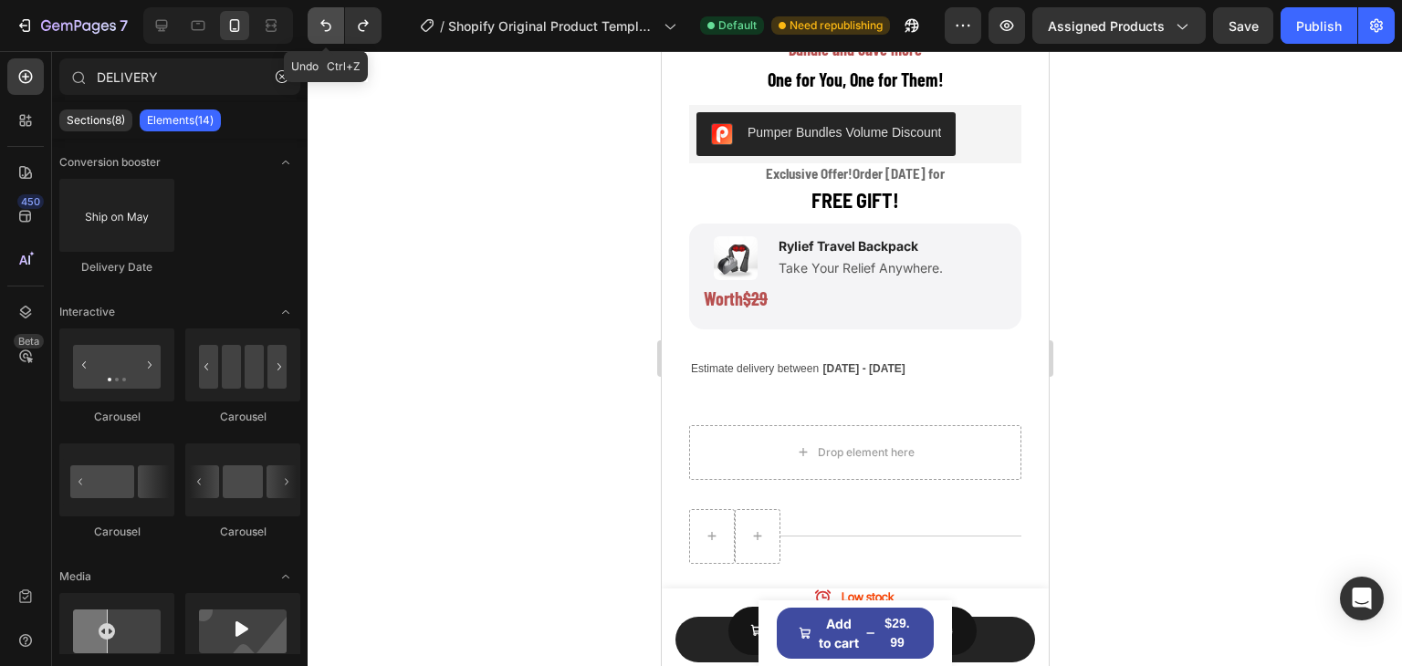
click at [330, 26] on icon "Undo/Redo" at bounding box center [325, 26] width 11 height 12
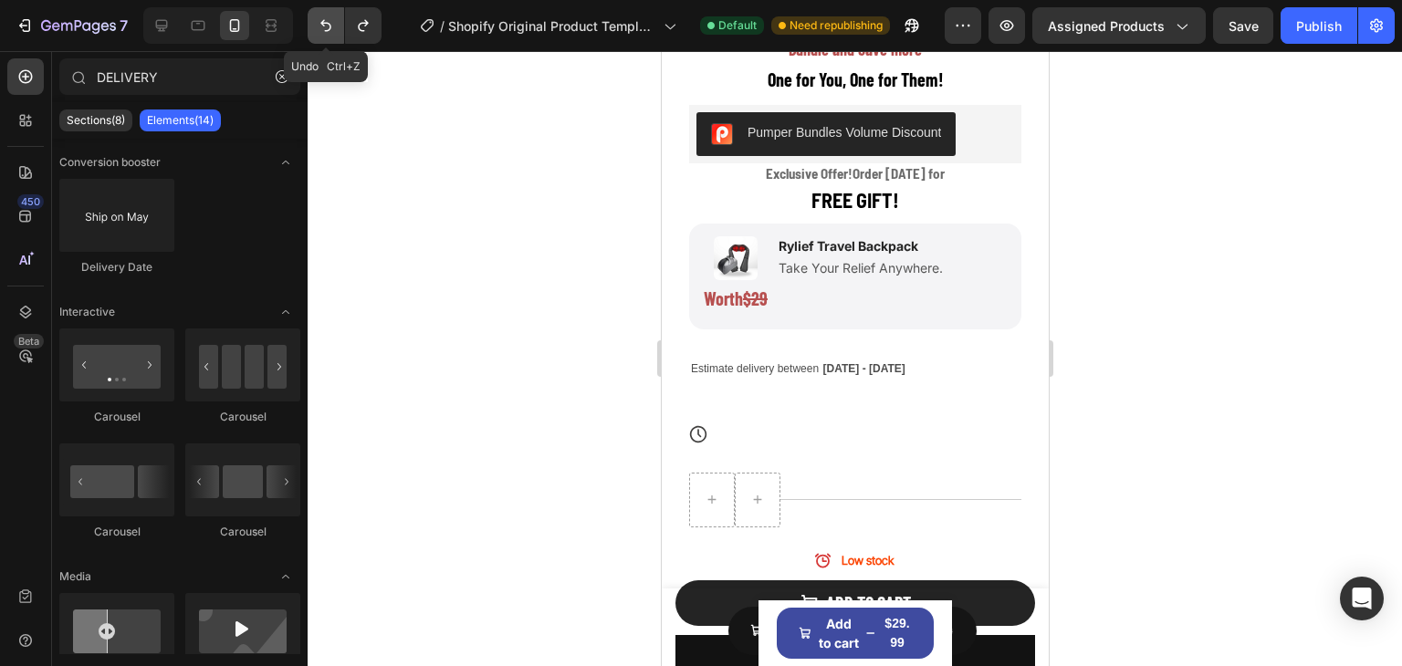
click at [330, 28] on icon "Undo/Redo" at bounding box center [326, 25] width 18 height 18
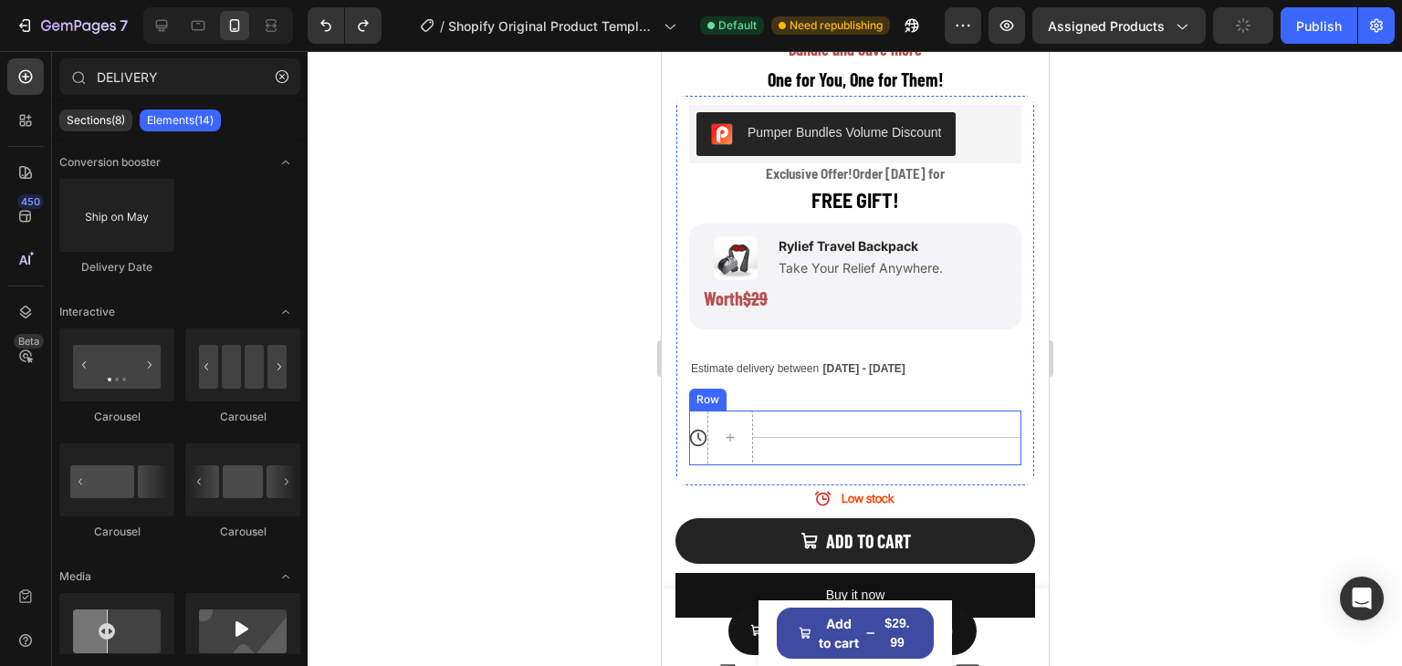
click at [873, 411] on div "Title Line" at bounding box center [886, 438] width 268 height 55
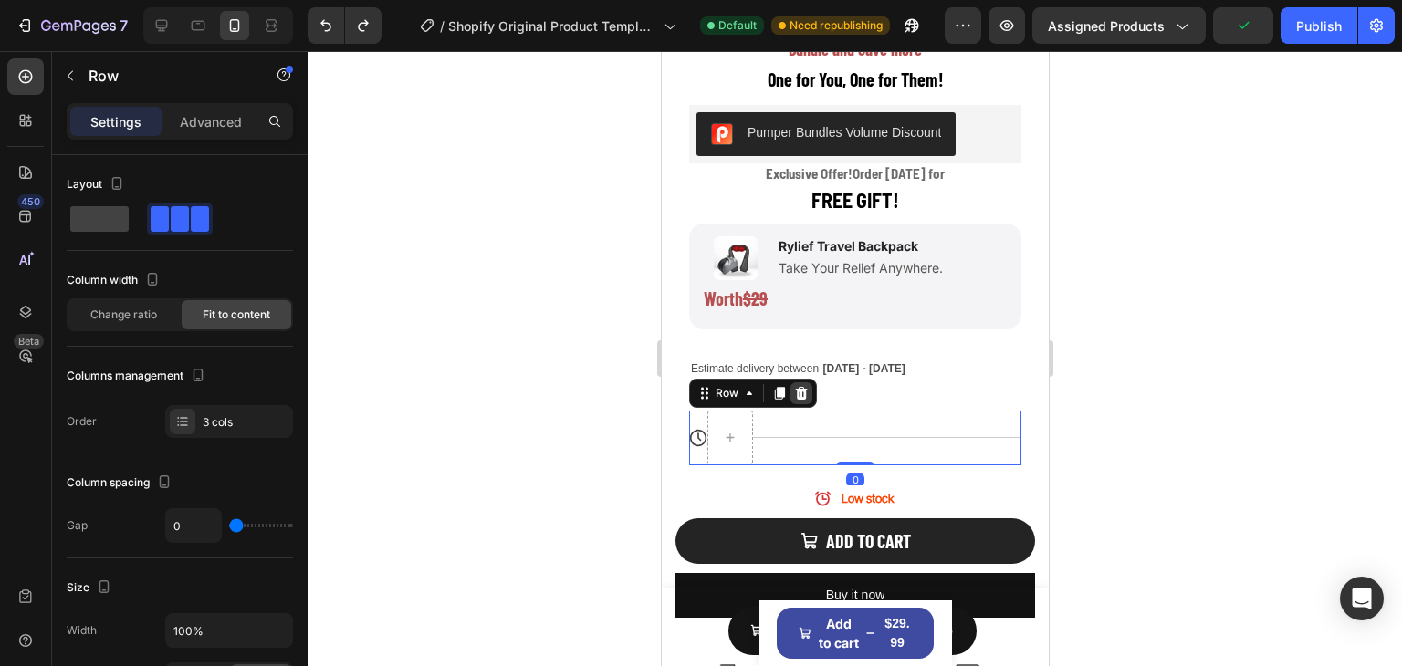
click at [793, 386] on icon at bounding box center [800, 393] width 15 height 15
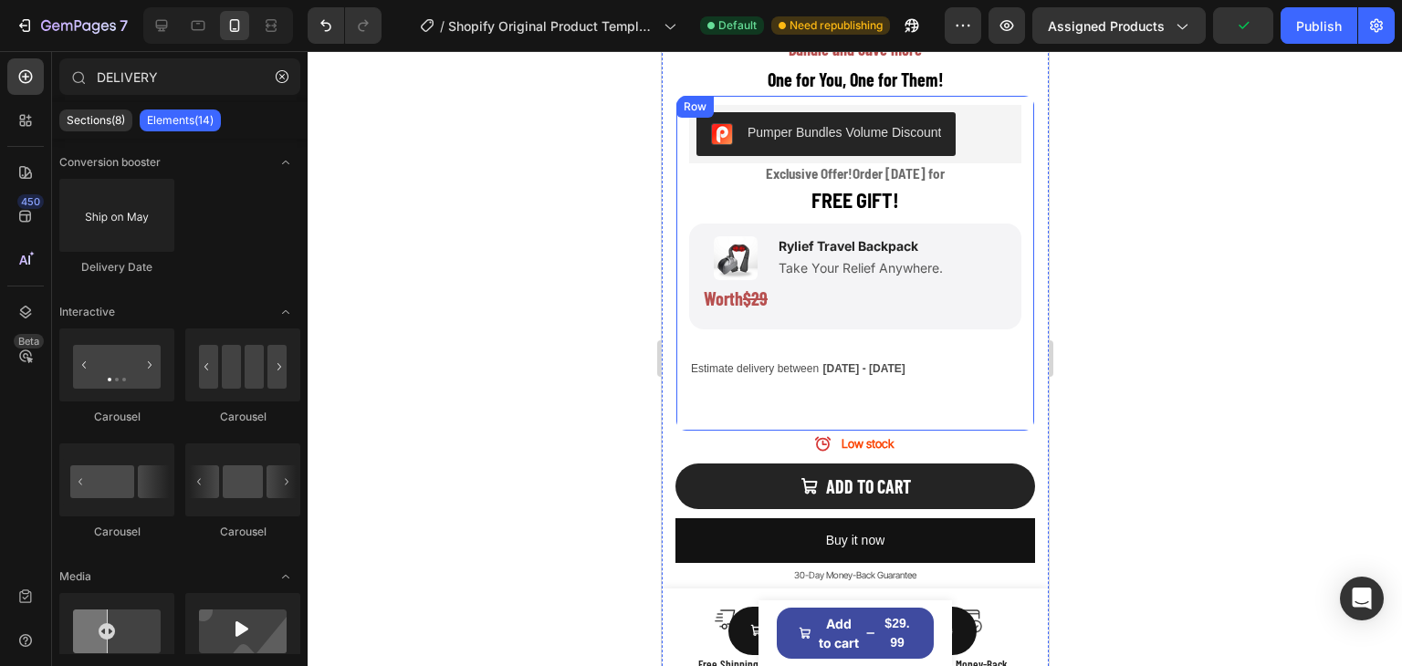
click at [917, 369] on div "Pumper Bundles Volume Discount Pumper Bundles Volume Discount Exclusive Offer! …" at bounding box center [854, 258] width 332 height 306
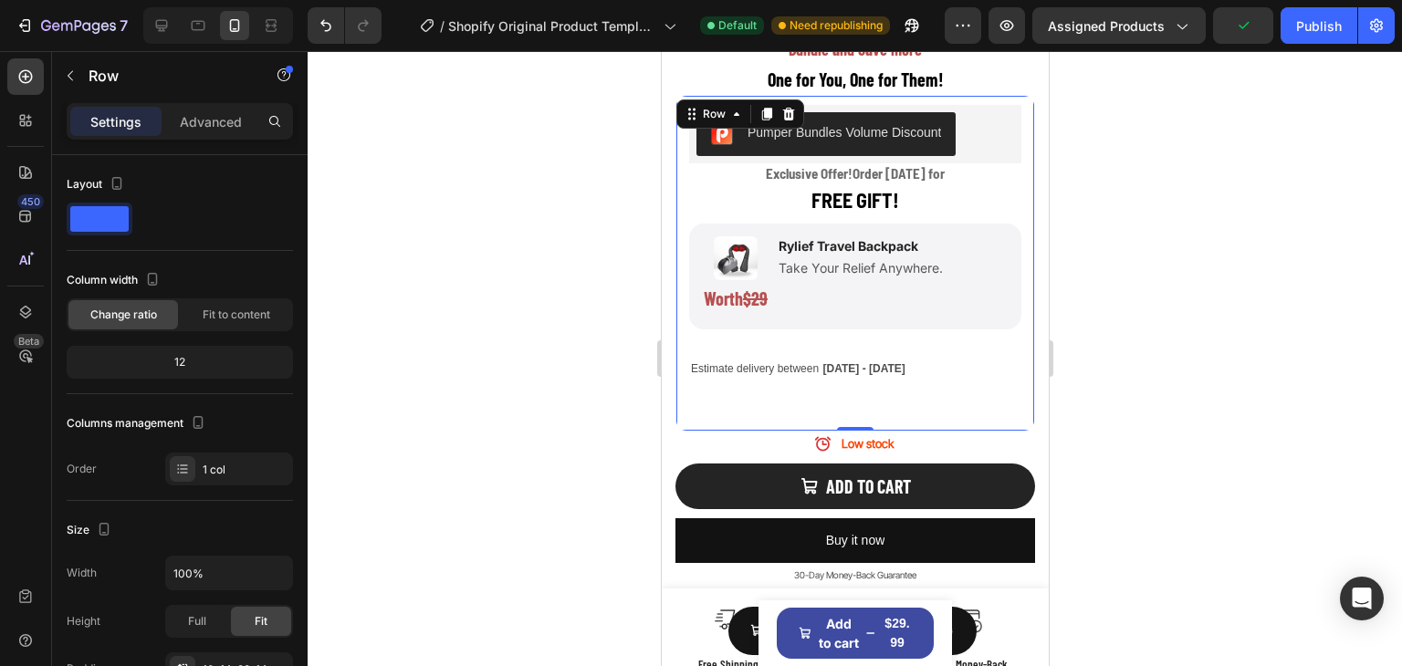
drag, startPoint x: 858, startPoint y: 412, endPoint x: 860, endPoint y: 380, distance: 32.0
click at [860, 380] on div "Pumper Bundles Volume Discount Pumper Bundles Volume Discount Exclusive Offer! …" at bounding box center [855, 263] width 360 height 337
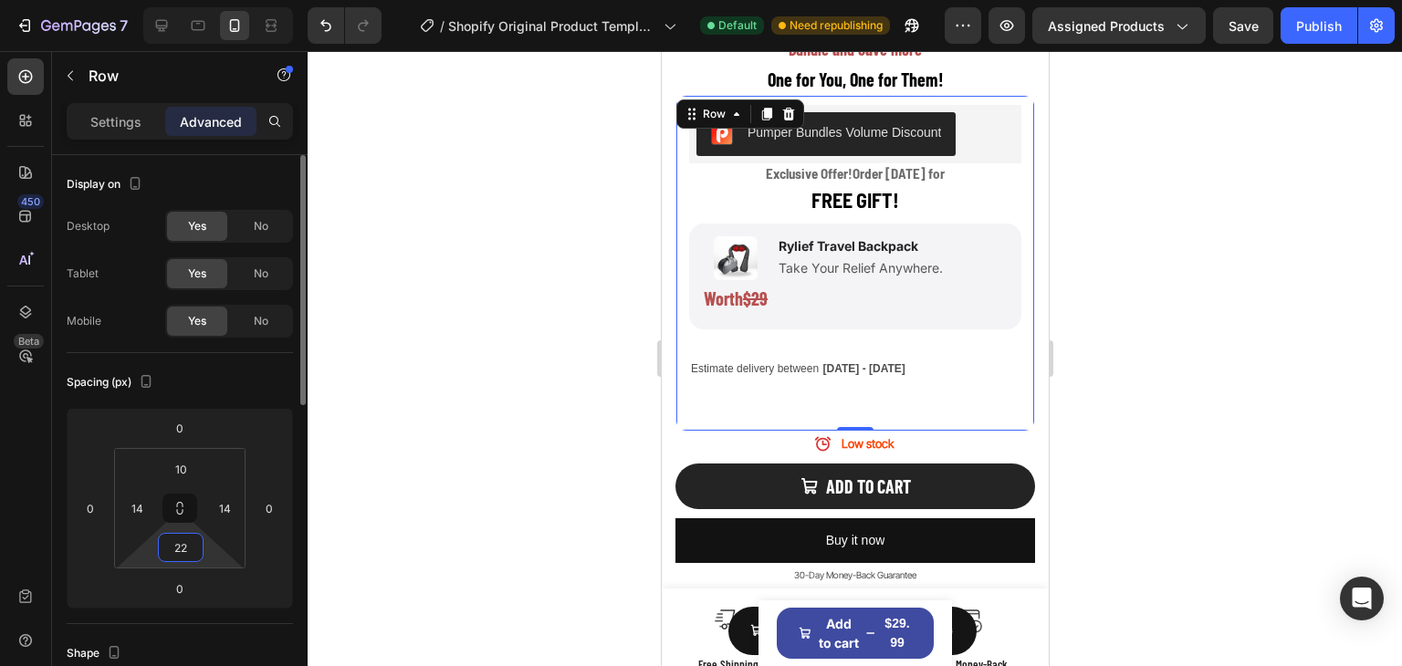
click at [187, 545] on input "22" at bounding box center [180, 547] width 37 height 27
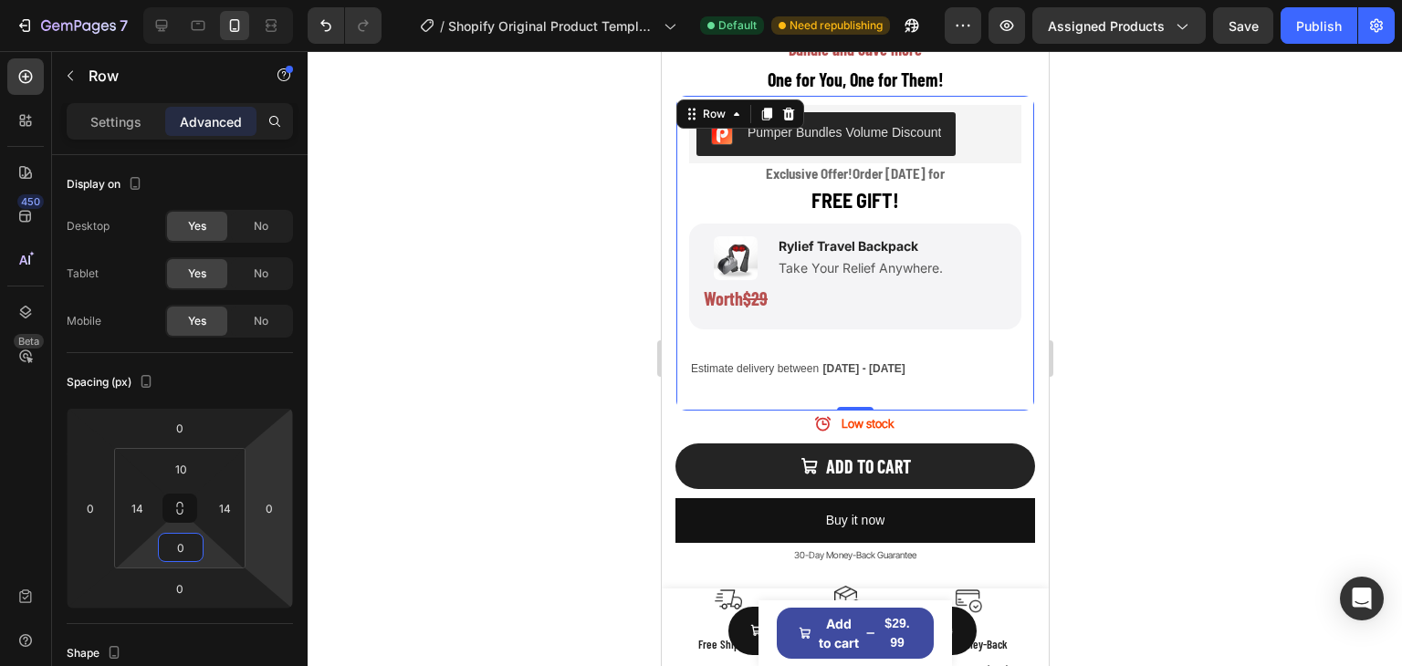
click at [1106, 371] on div at bounding box center [855, 358] width 1094 height 615
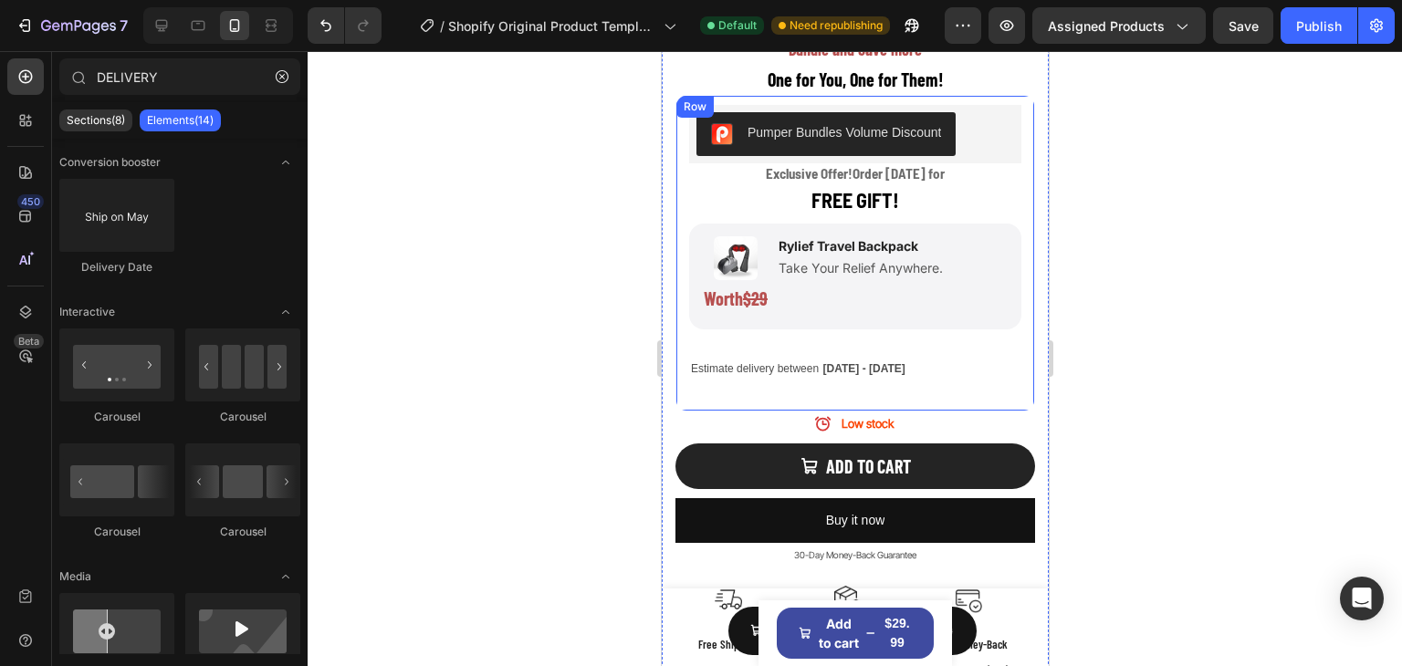
click at [866, 392] on div "Pumper Bundles Volume Discount Pumper Bundles Volume Discount Exclusive Offer! …" at bounding box center [854, 258] width 332 height 306
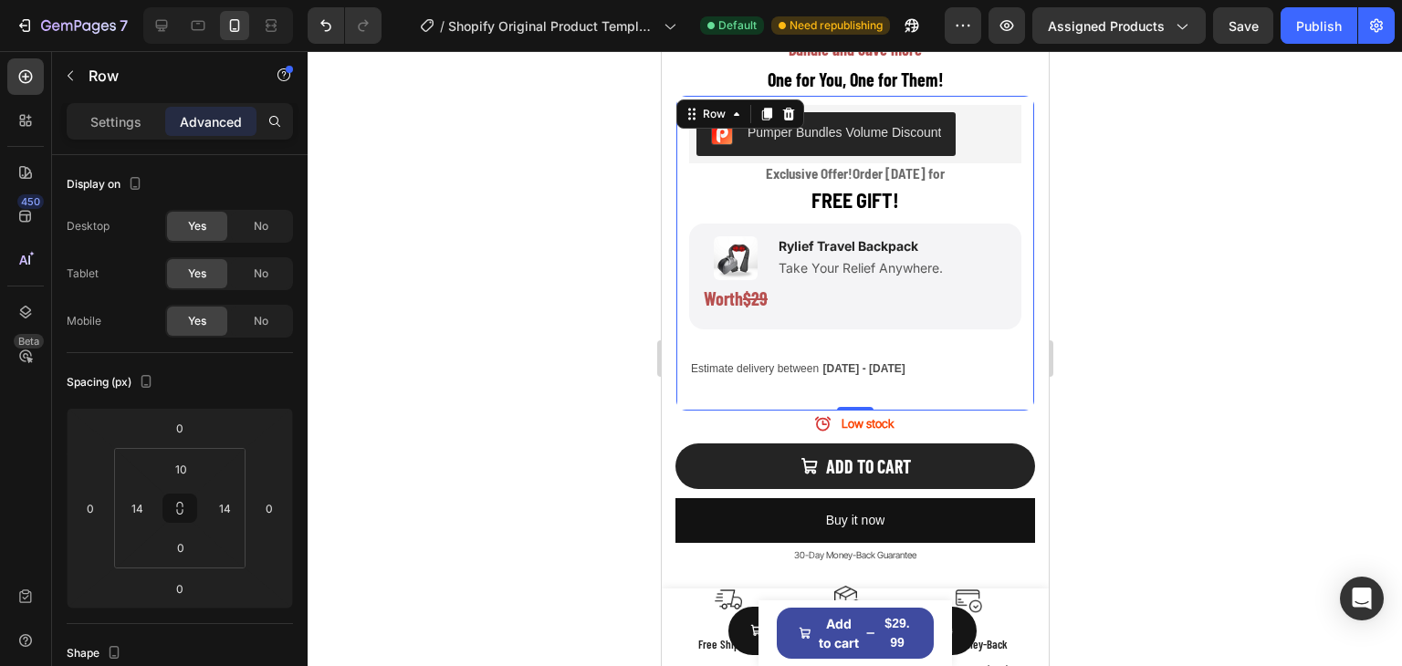
click at [866, 373] on div "Pumper Bundles Volume Discount Pumper Bundles Volume Discount Exclusive Offer! …" at bounding box center [854, 258] width 332 height 306
click at [1001, 355] on div "Estimate delivery between Oct 01 - Oct 04" at bounding box center [854, 368] width 332 height 26
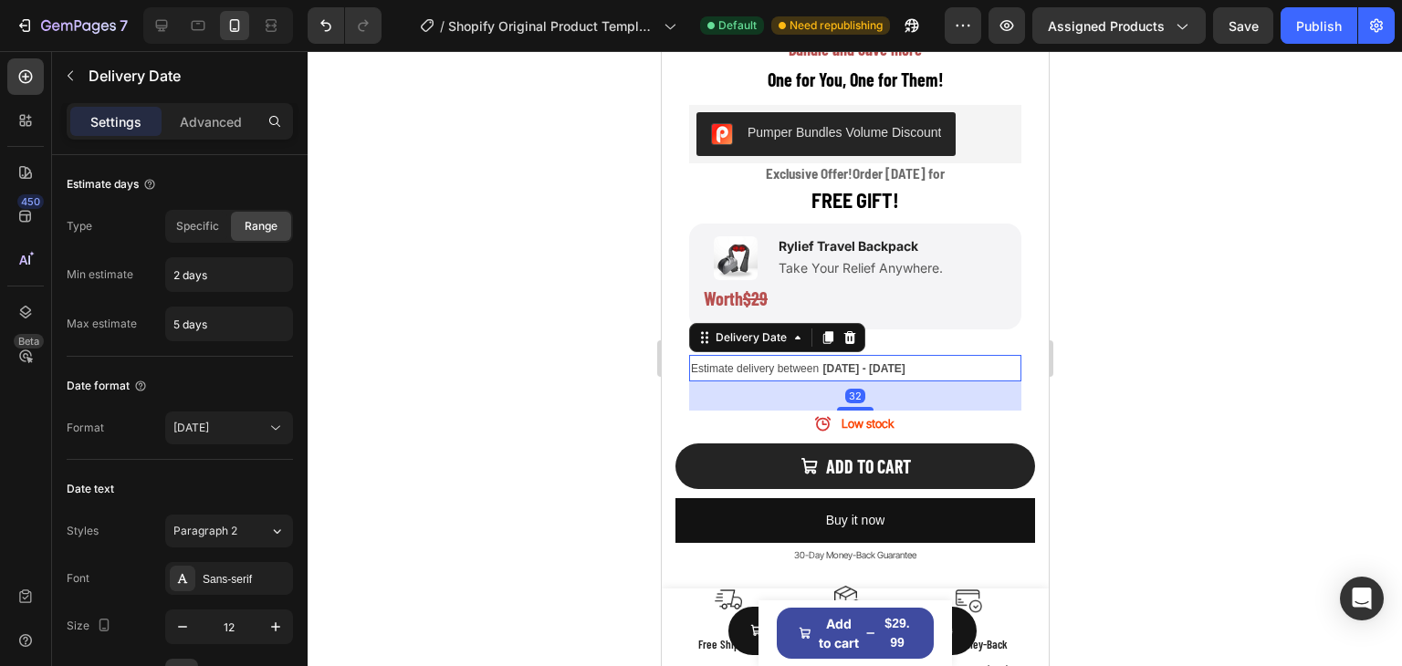
click at [938, 355] on div "Estimate delivery between Oct 01 - Oct 04" at bounding box center [854, 368] width 332 height 26
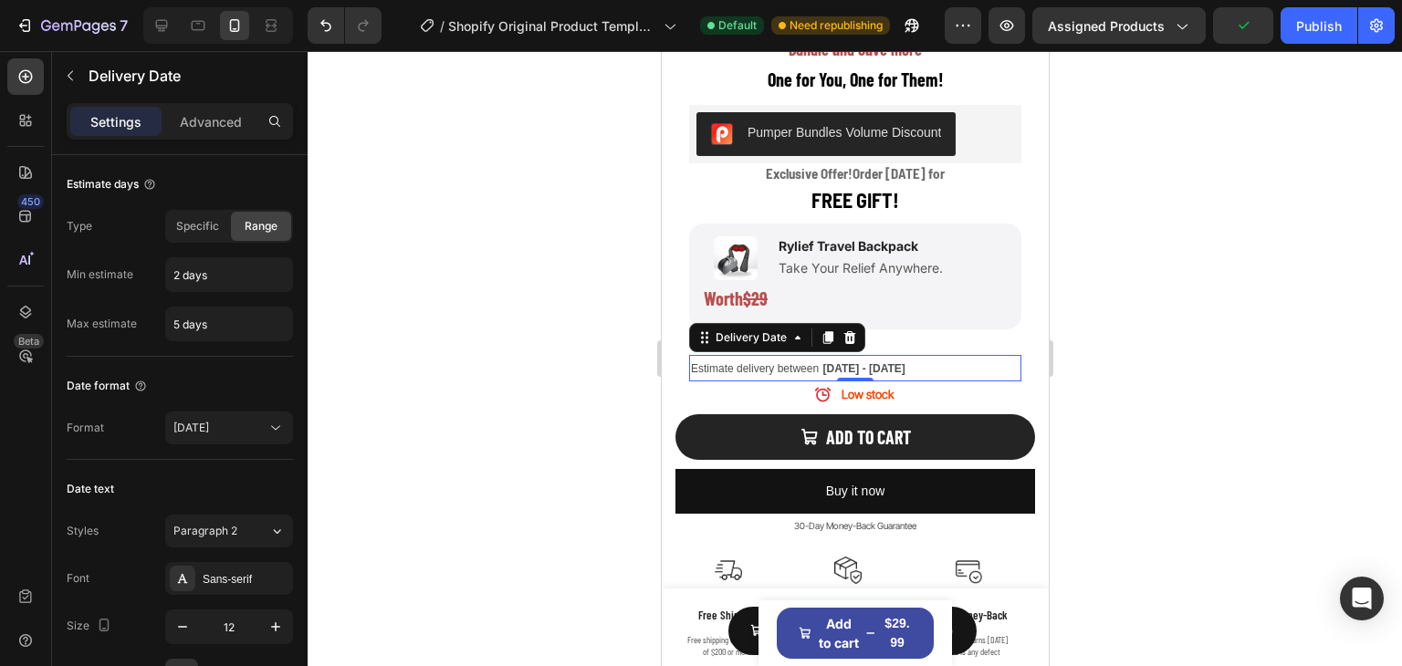
drag, startPoint x: 854, startPoint y: 392, endPoint x: 2017, endPoint y: 451, distance: 1164.4
click at [902, 355] on div "Estimate delivery between Oct 01 - Oct 04 Delivery Date 0" at bounding box center [854, 368] width 332 height 26
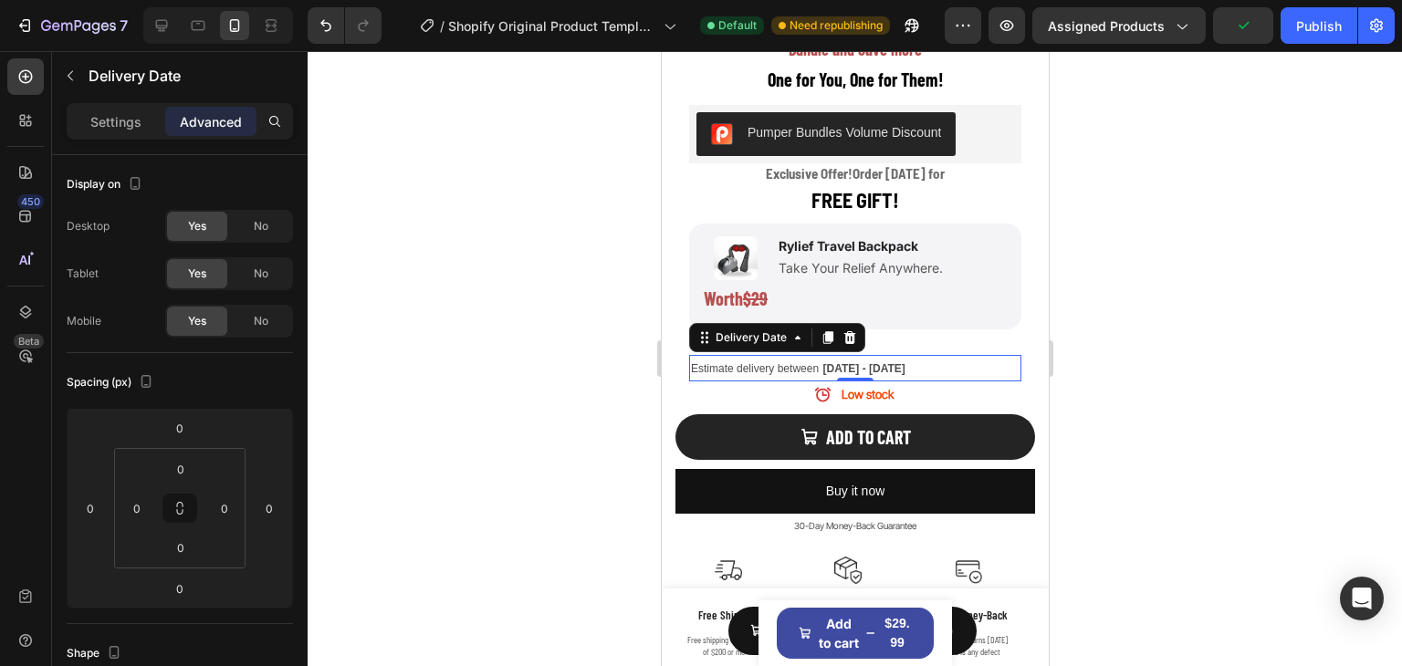
click at [1355, 401] on div at bounding box center [855, 358] width 1094 height 615
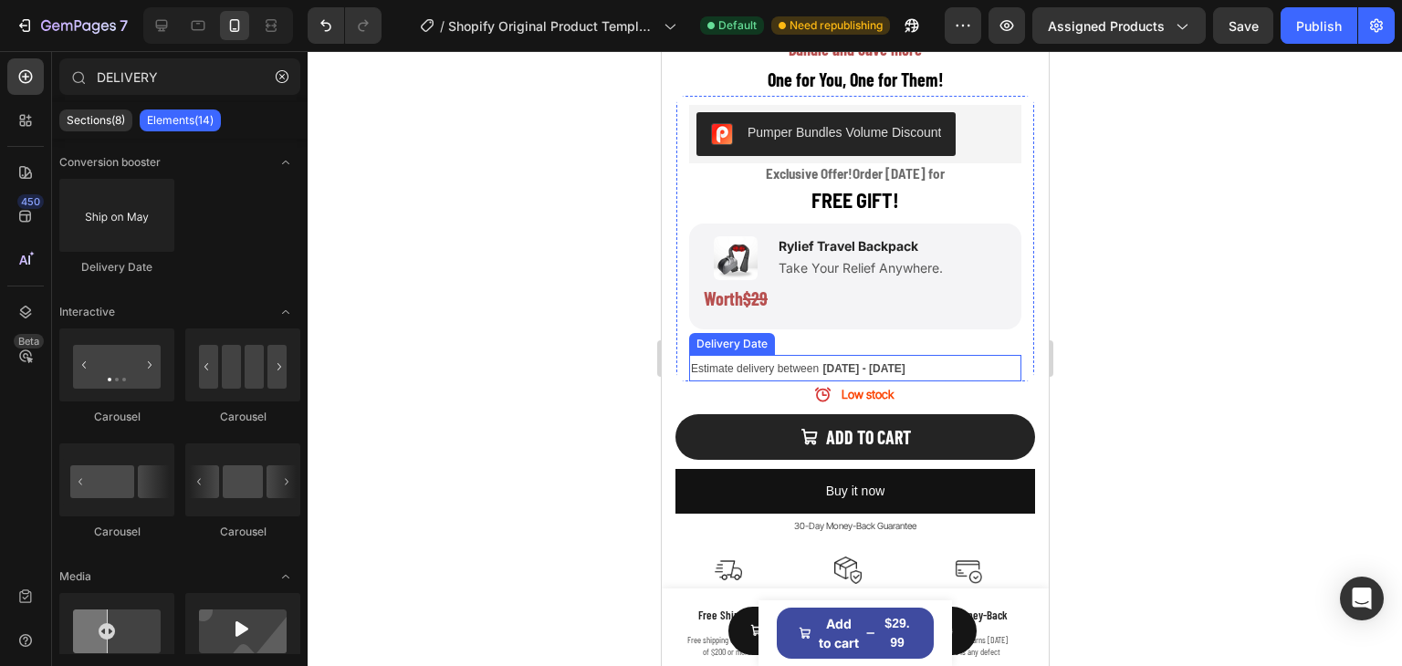
click at [850, 362] on span "[DATE] - [DATE]" at bounding box center [863, 368] width 82 height 13
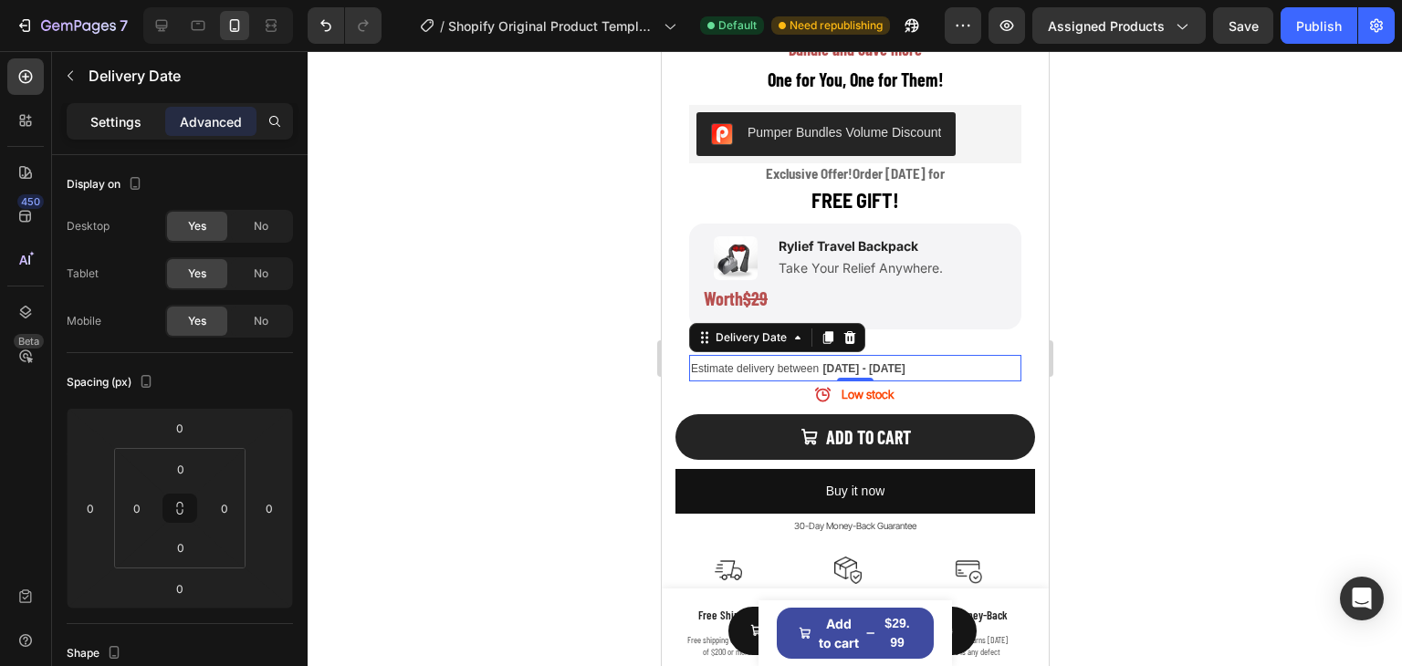
click at [117, 128] on p "Settings" at bounding box center [115, 121] width 51 height 19
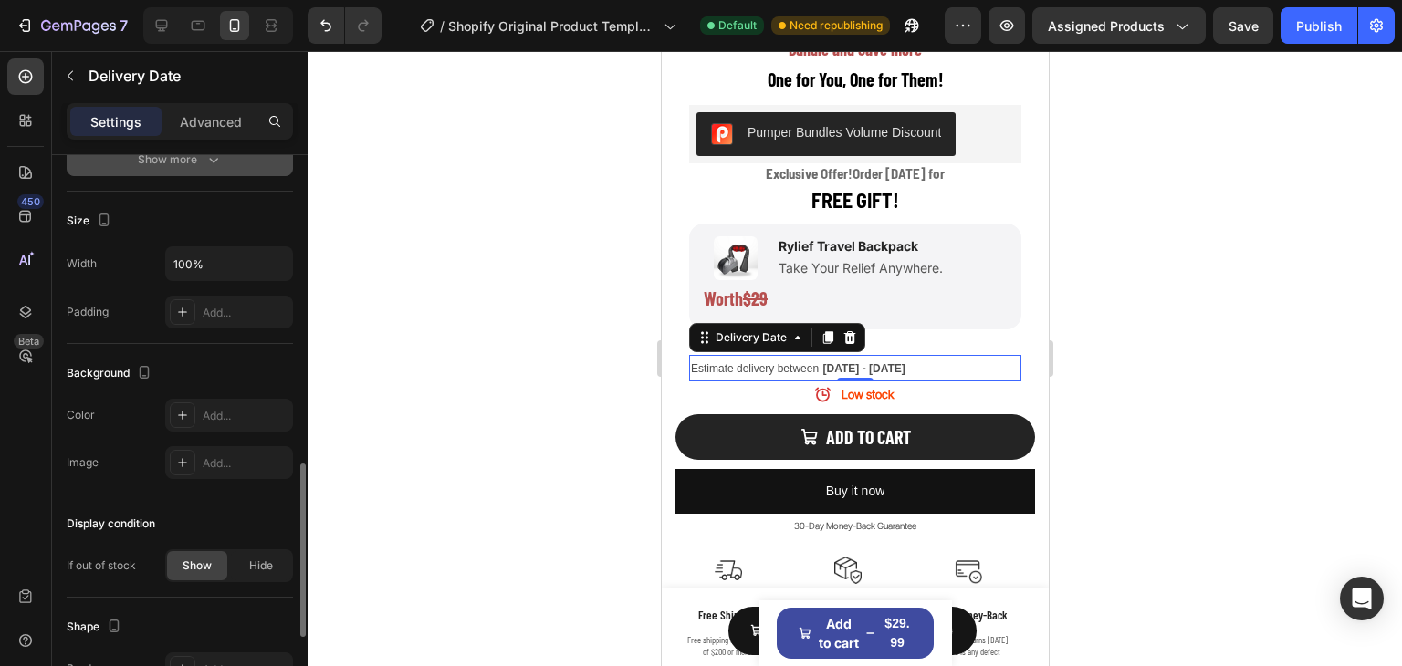
scroll to position [1265, 0]
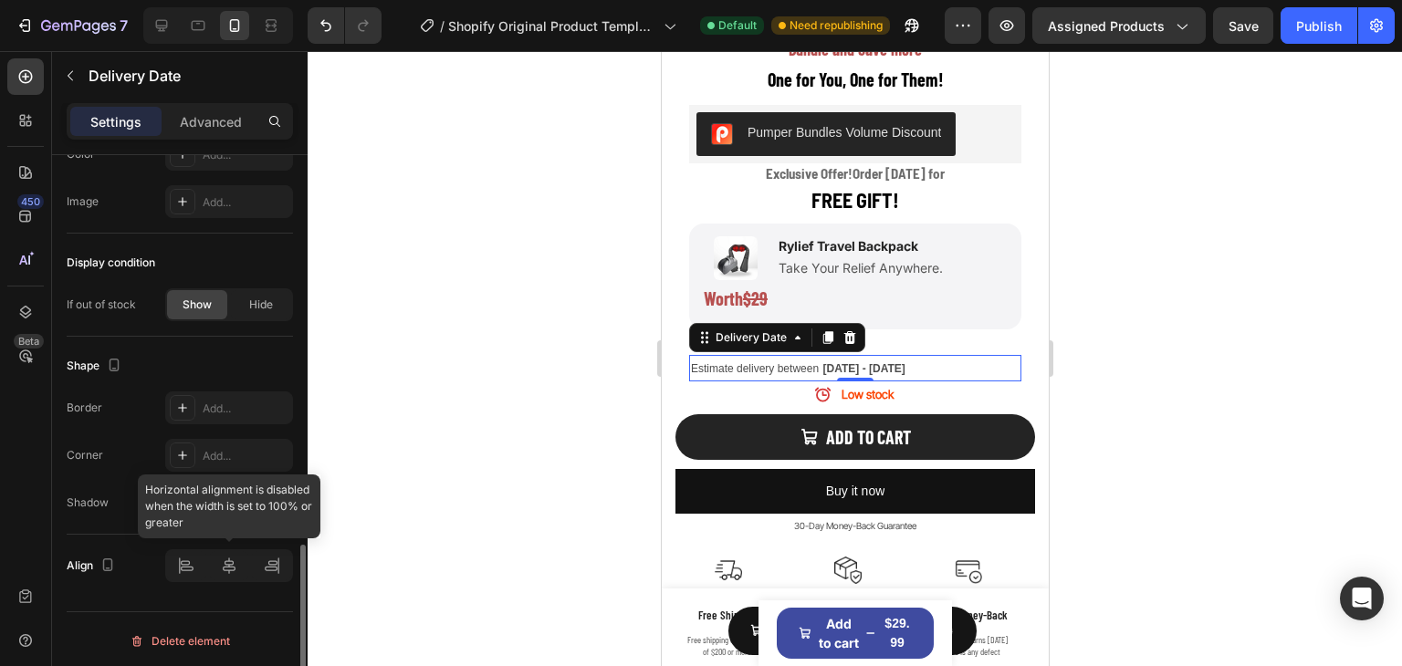
click at [232, 565] on div at bounding box center [229, 566] width 128 height 33
click at [808, 362] on span "Estimate delivery between" at bounding box center [754, 368] width 128 height 13
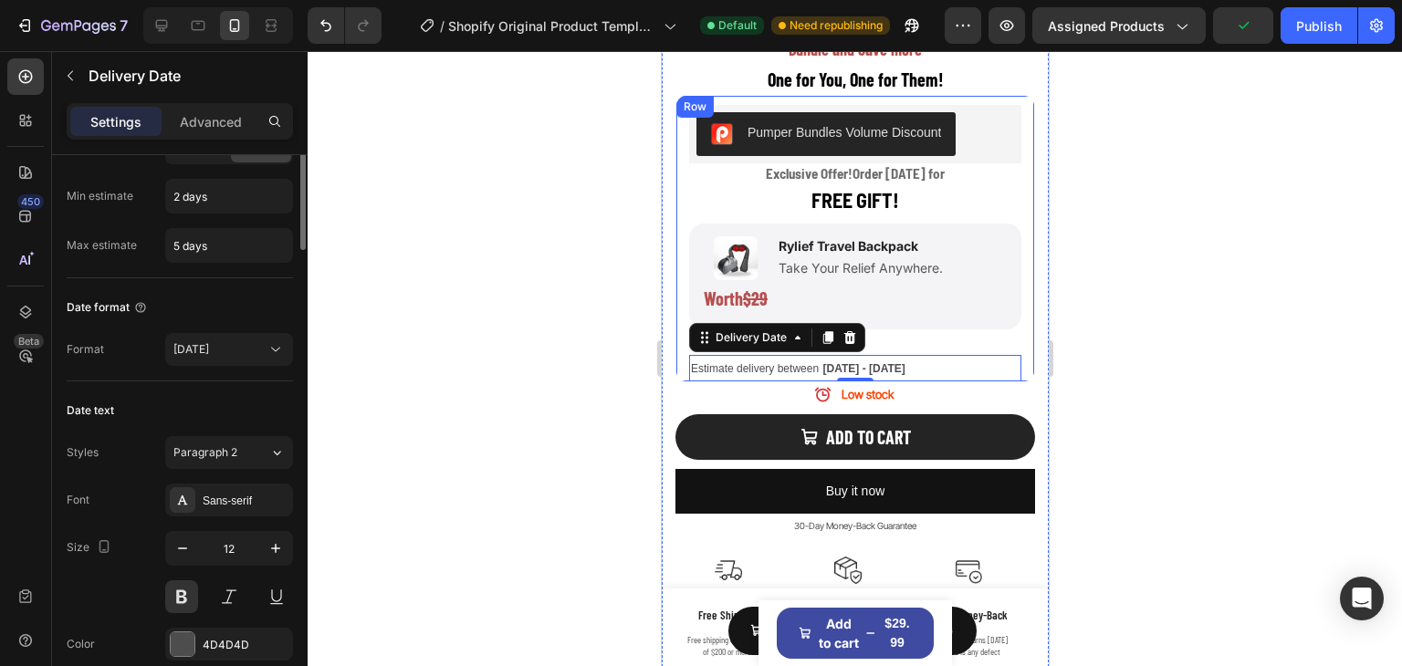
scroll to position [0, 0]
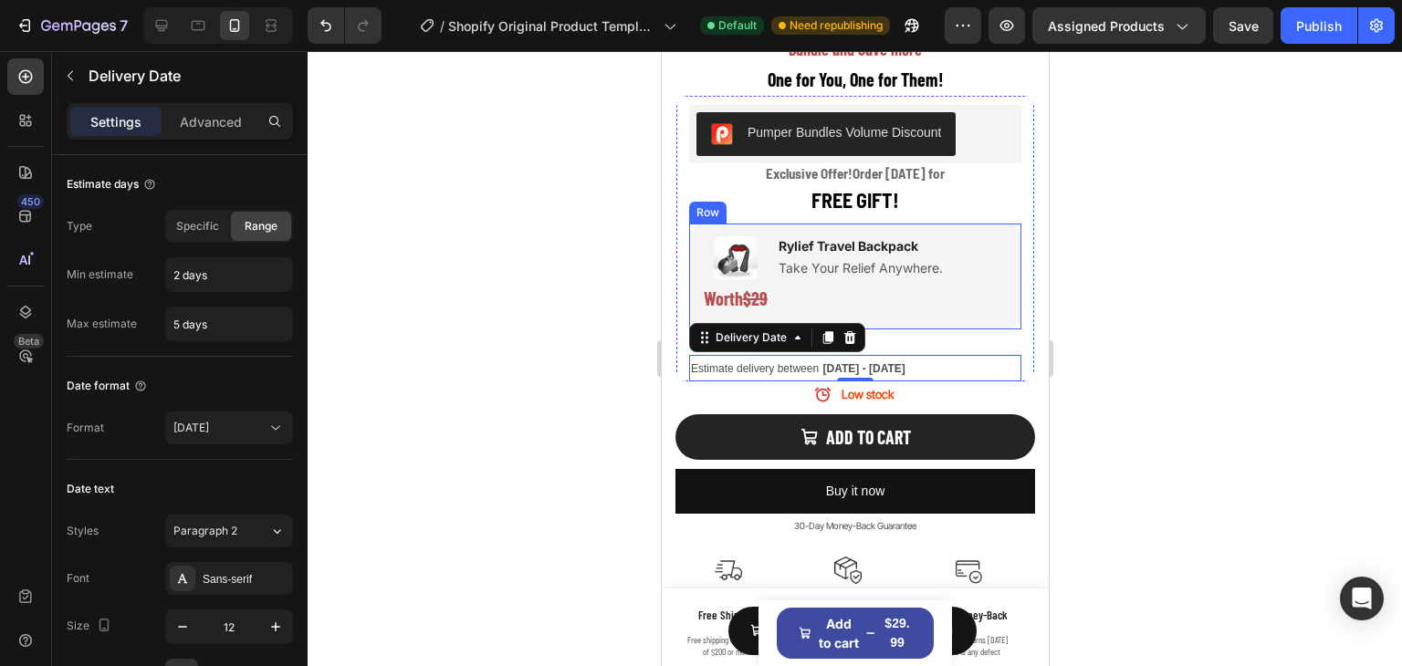
click at [873, 308] on div "Image Worth $29 Text Block Rylief Travel Backpack Text Block Take Your Relief A…" at bounding box center [854, 277] width 332 height 106
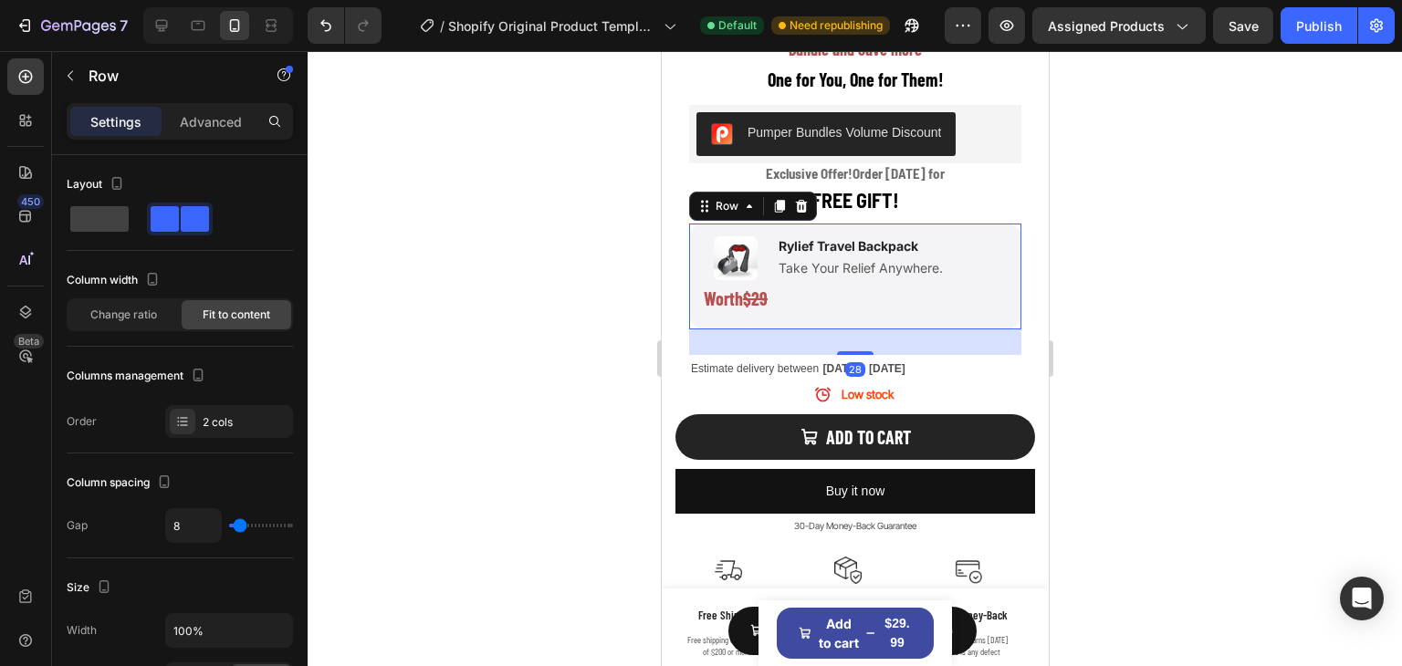
drag, startPoint x: 844, startPoint y: 339, endPoint x: 862, endPoint y: 297, distance: 45.4
click at [862, 297] on div "Image Worth $29 Text Block Rylief Travel Backpack Text Block Take Your Relief A…" at bounding box center [854, 277] width 332 height 106
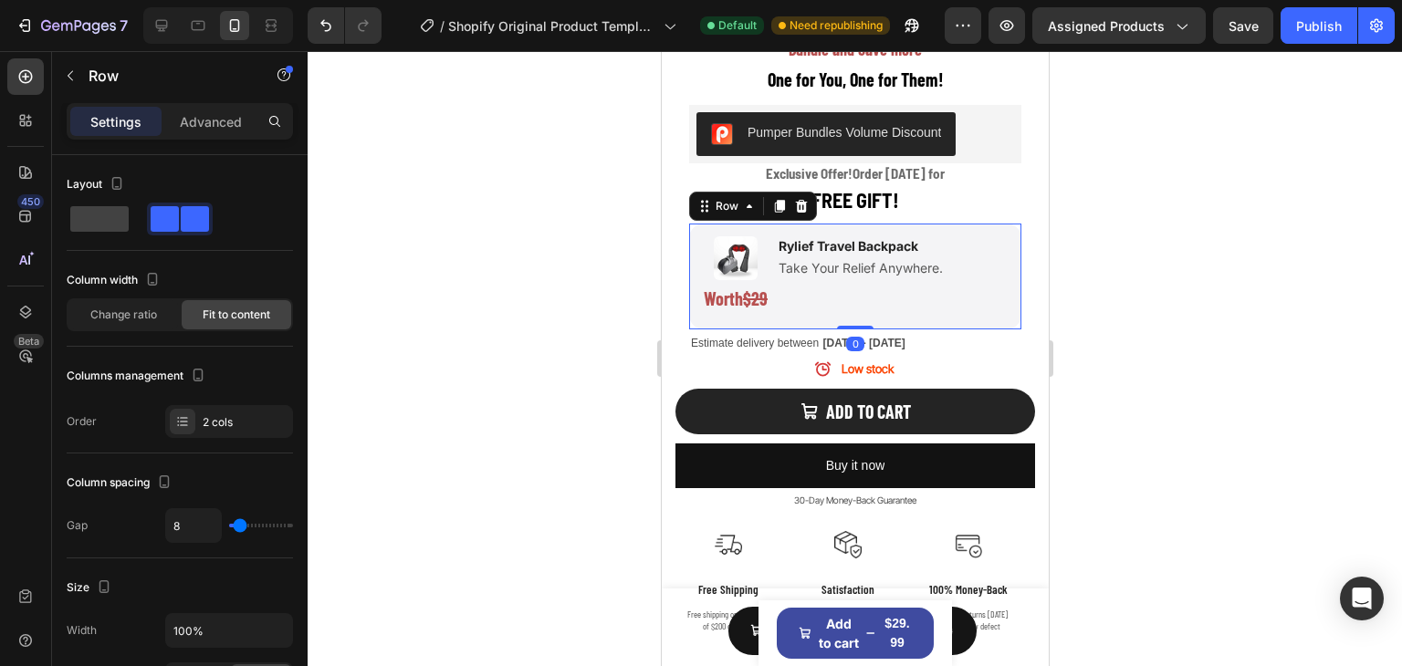
drag, startPoint x: 852, startPoint y: 335, endPoint x: 855, endPoint y: 290, distance: 44.9
click at [855, 290] on div "Image Worth $29 Text Block Rylief Travel Backpack Text Block Take Your Relief A…" at bounding box center [854, 277] width 332 height 106
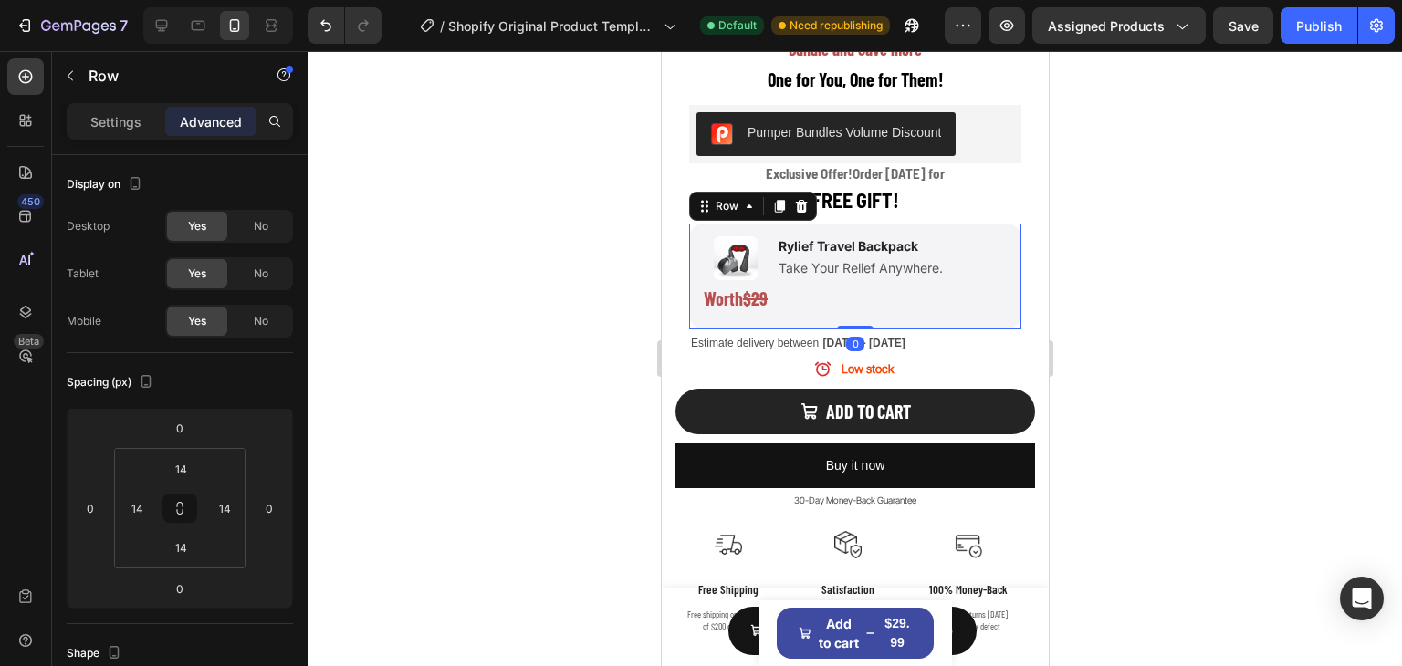
click at [1258, 321] on div at bounding box center [855, 358] width 1094 height 615
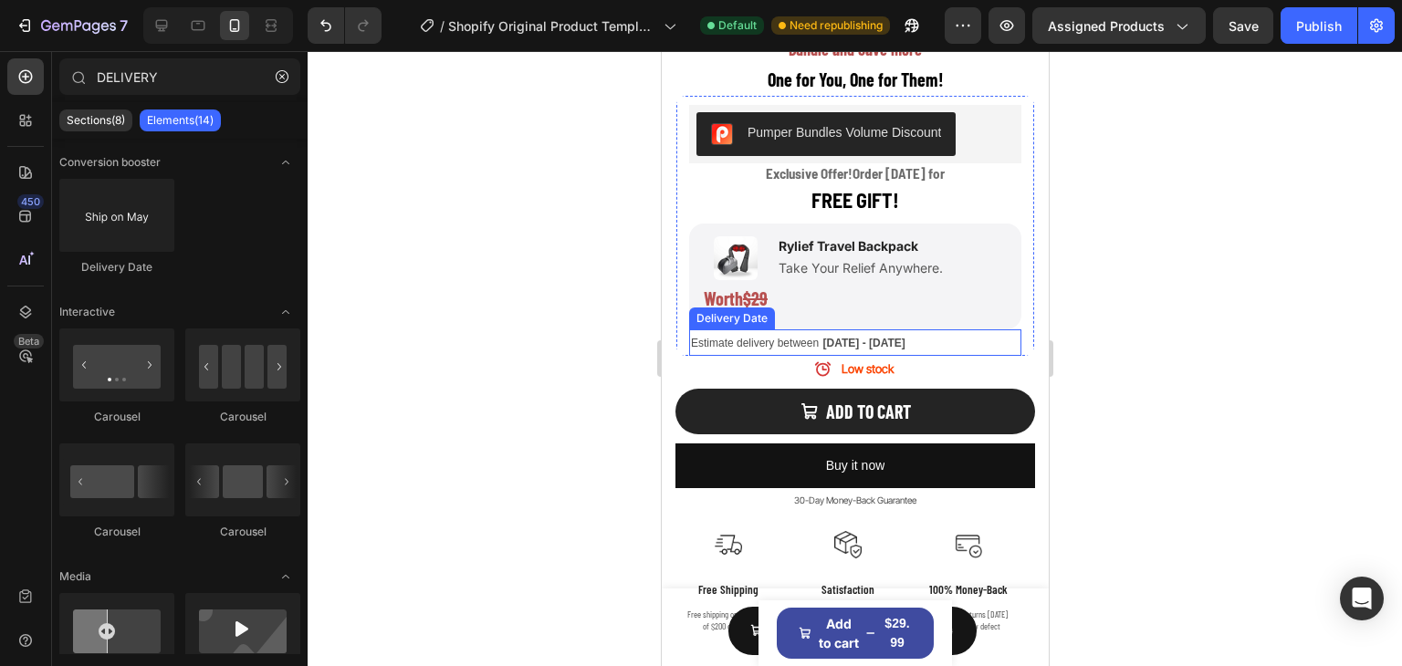
click at [919, 333] on div "Estimate delivery between Oct 01 - Oct 04" at bounding box center [854, 343] width 332 height 26
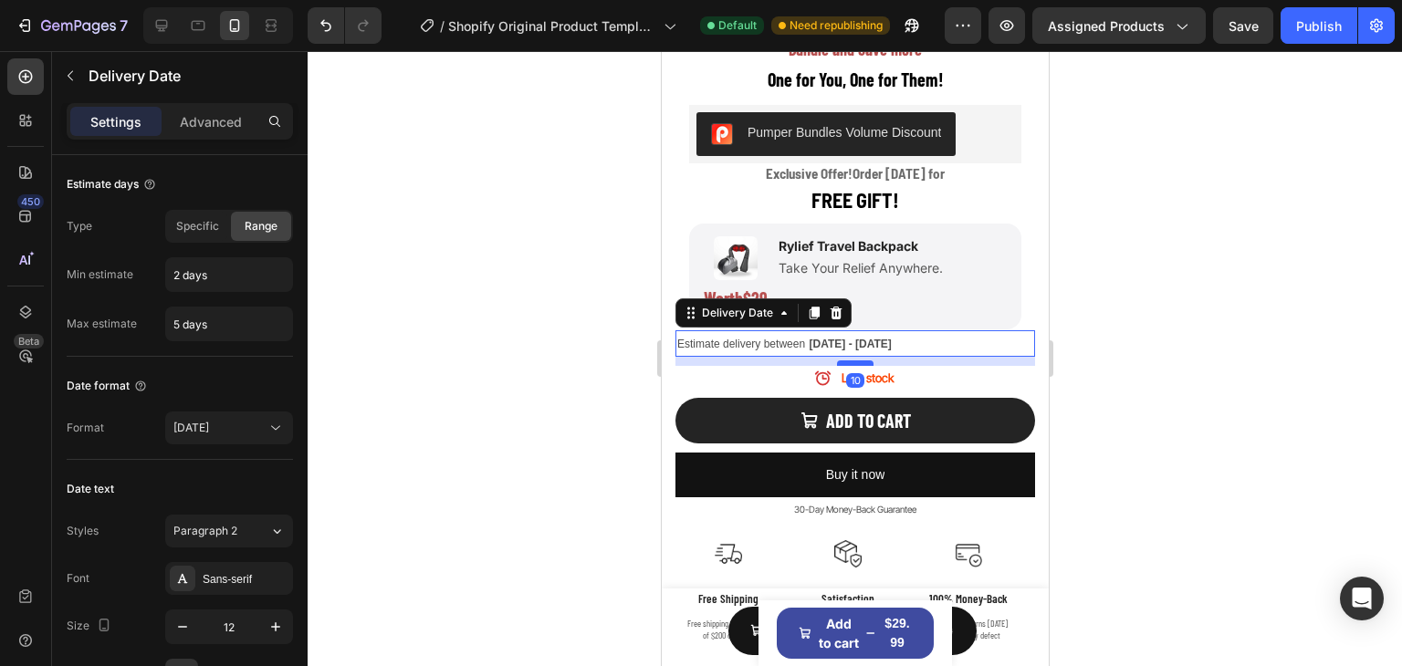
drag, startPoint x: 848, startPoint y: 338, endPoint x: 1992, endPoint y: 438, distance: 1148.1
click at [846, 361] on div at bounding box center [854, 363] width 37 height 5
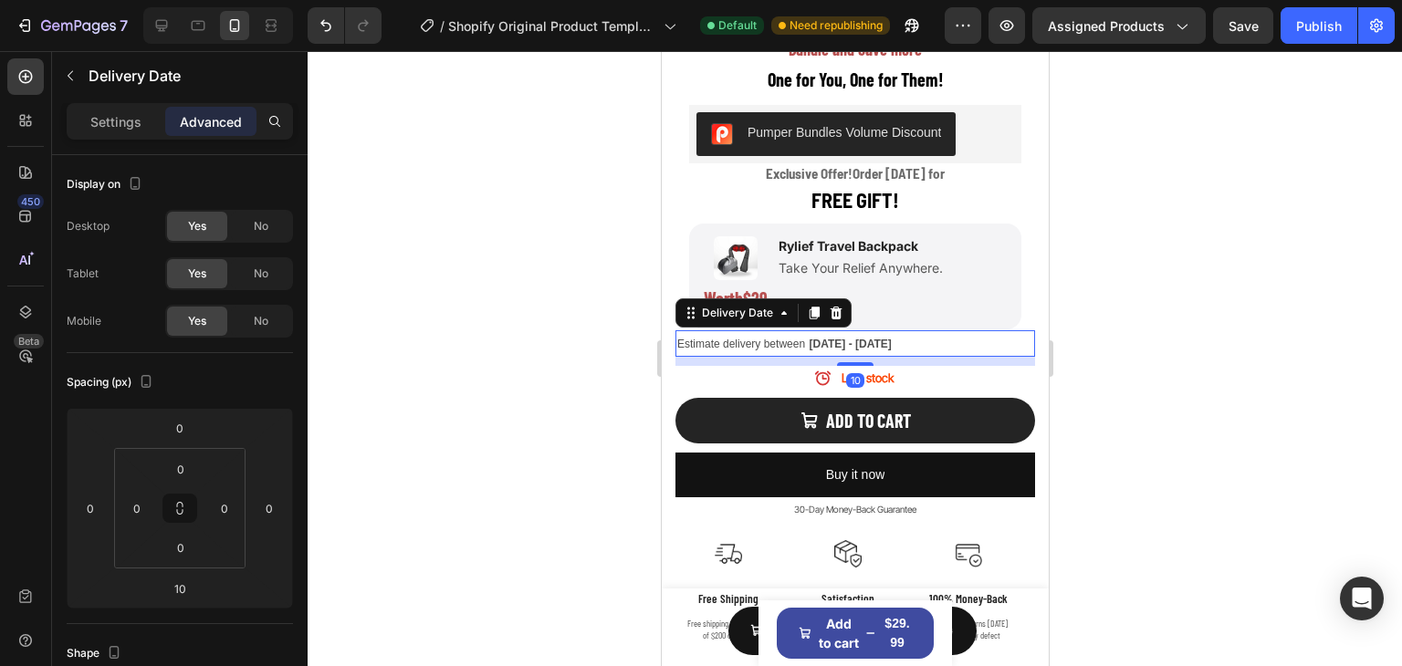
click at [1331, 387] on div at bounding box center [855, 358] width 1094 height 615
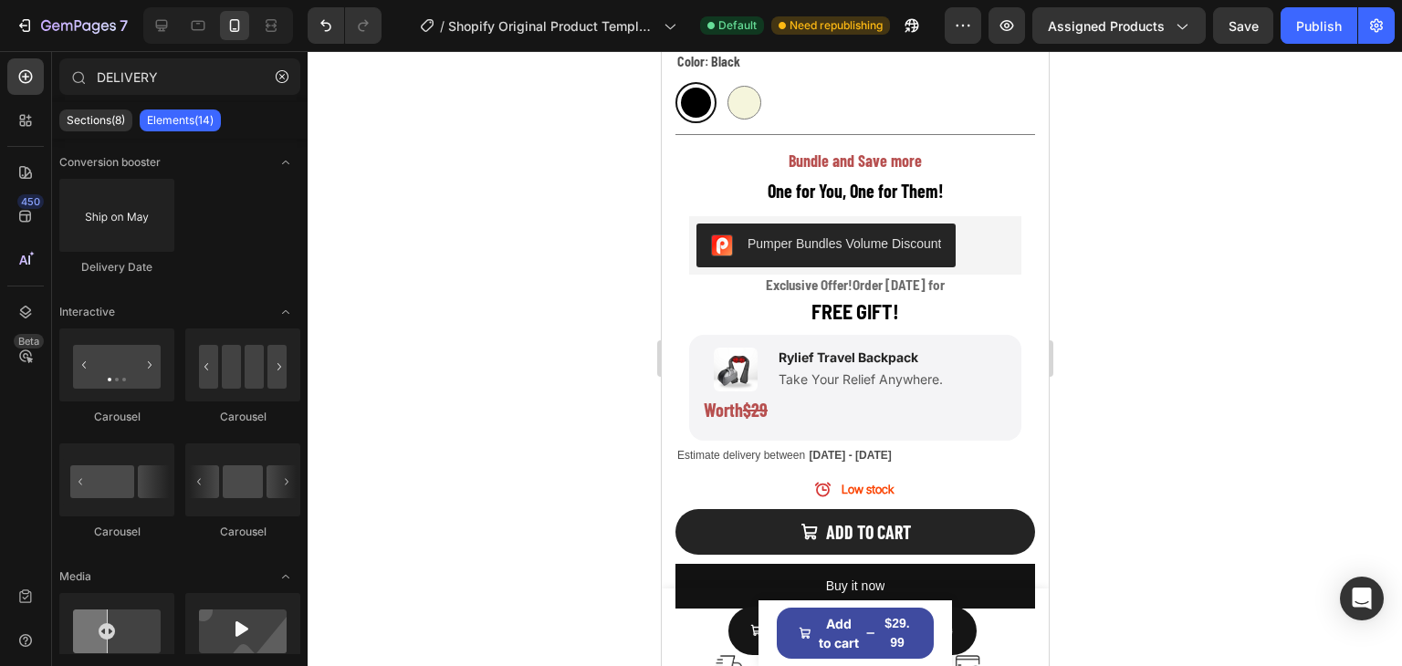
scroll to position [987, 0]
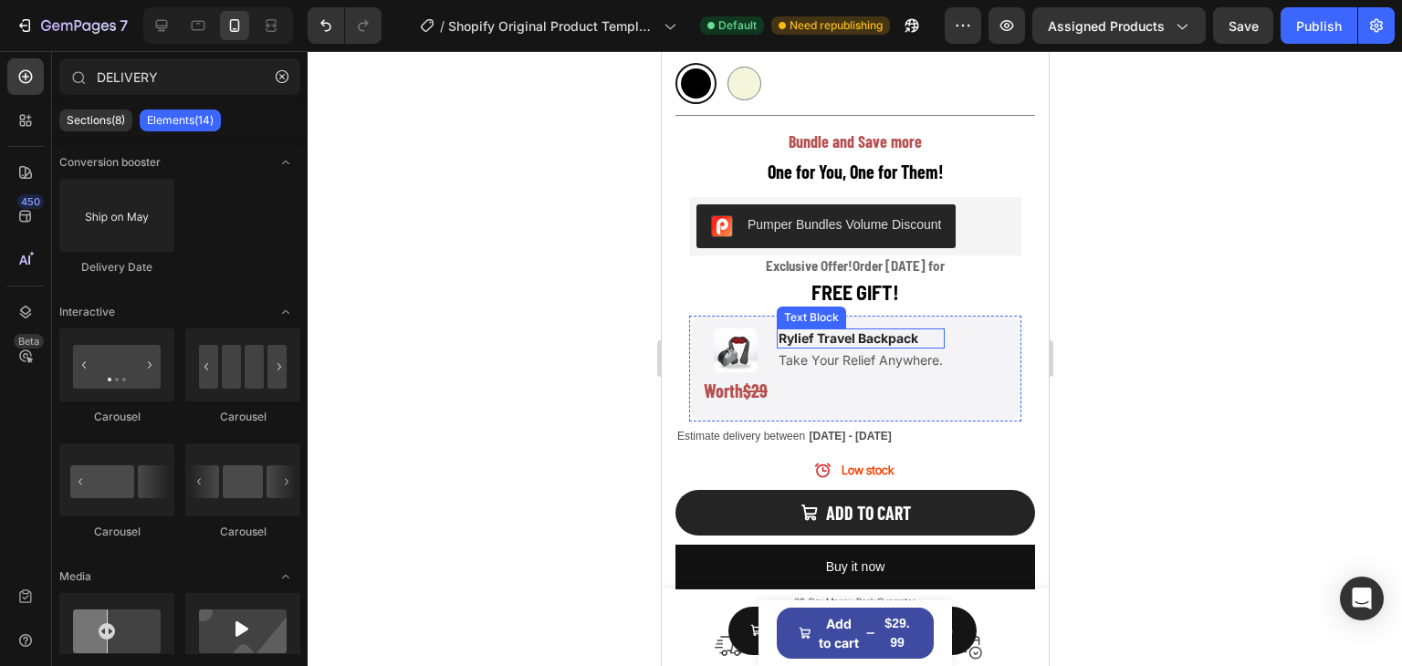
click at [922, 330] on p "Rylief Travel Backpack" at bounding box center [860, 338] width 164 height 16
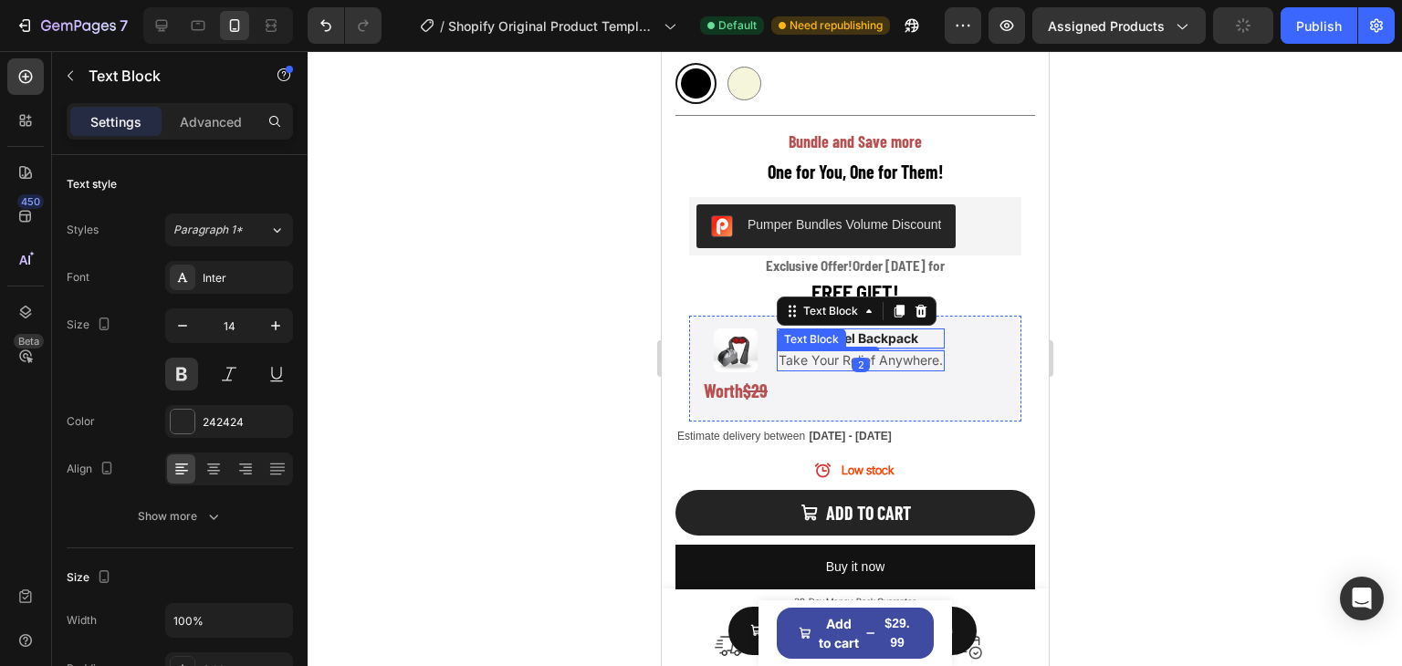
click at [826, 352] on p "Take Your Relief Anywhere." at bounding box center [860, 360] width 164 height 16
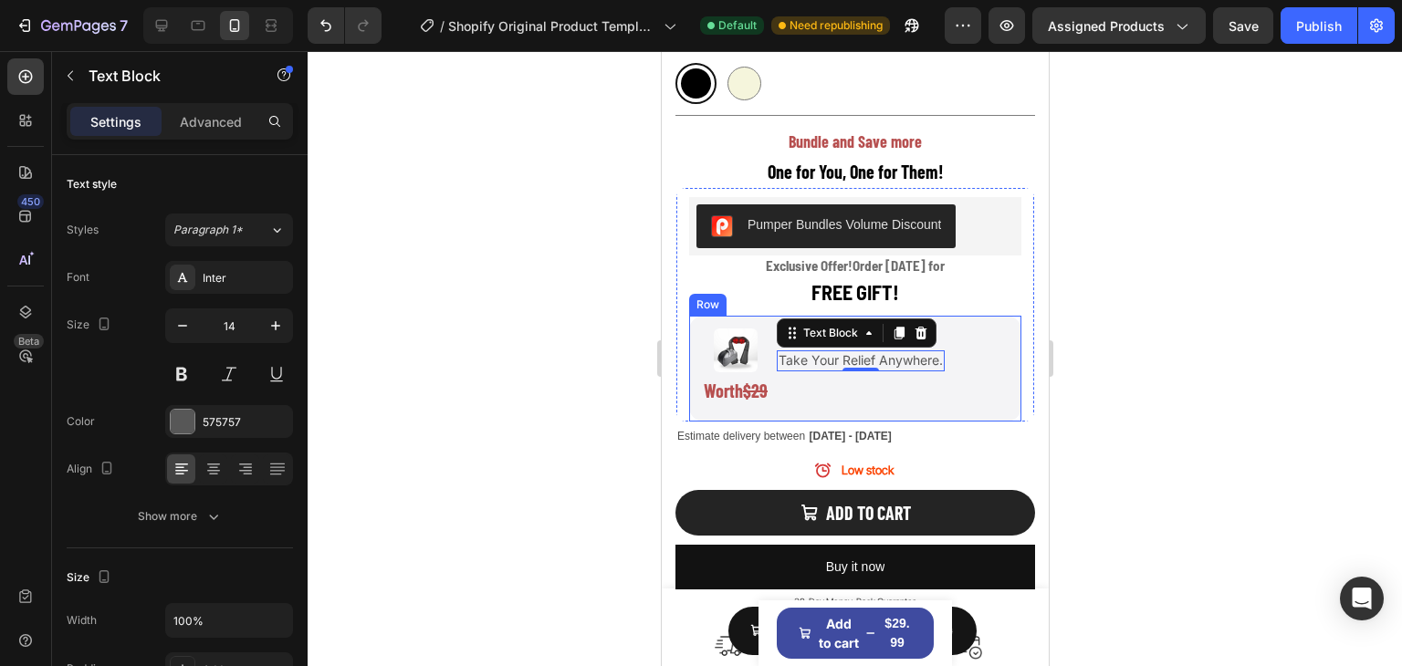
click at [953, 316] on div "Image Worth $29 Text Block Rylief Travel Backpack Text Block Take Your Relief A…" at bounding box center [854, 369] width 332 height 106
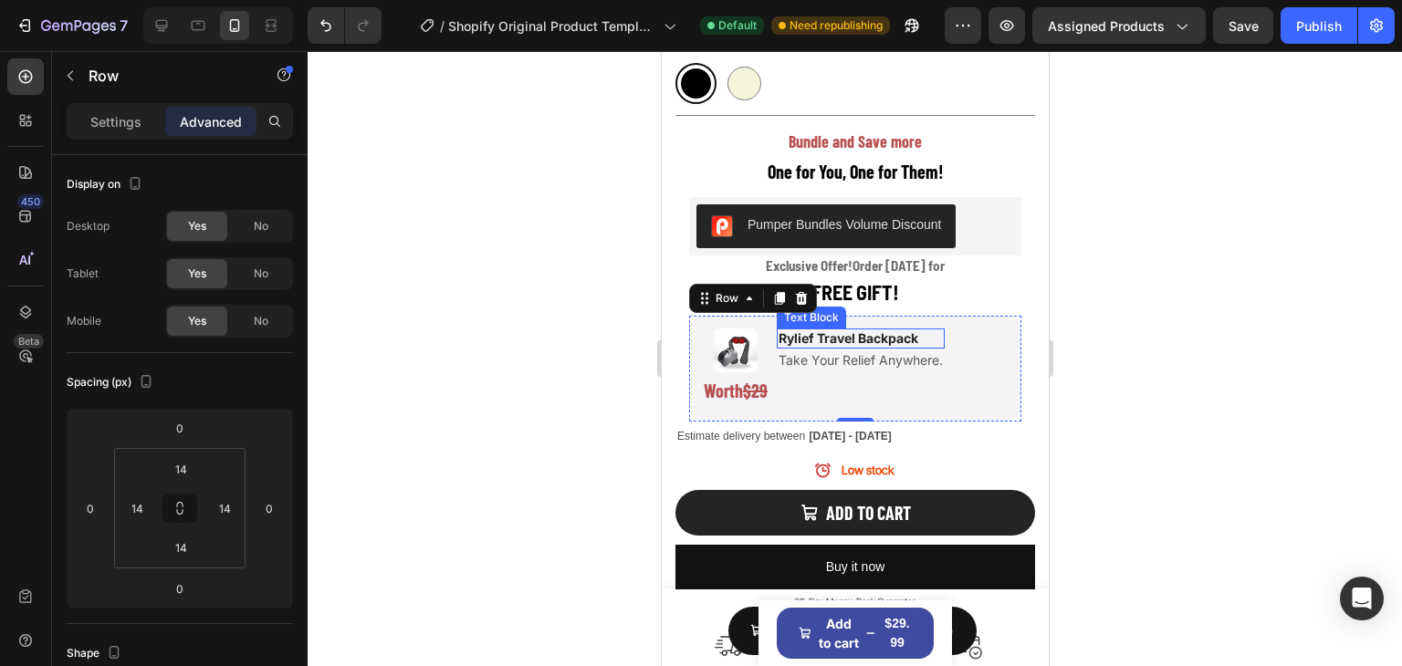
click at [900, 330] on p "Rylief Travel Backpack" at bounding box center [860, 338] width 164 height 16
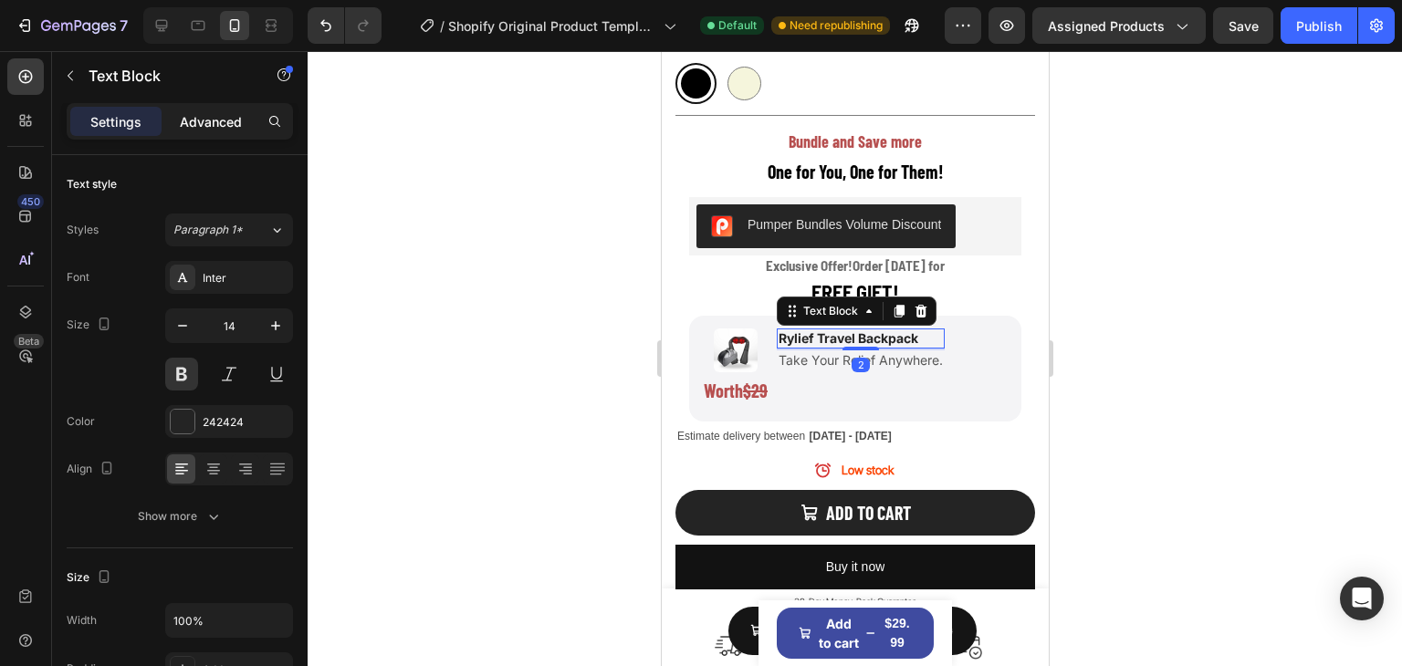
click at [220, 123] on p "Advanced" at bounding box center [211, 121] width 62 height 19
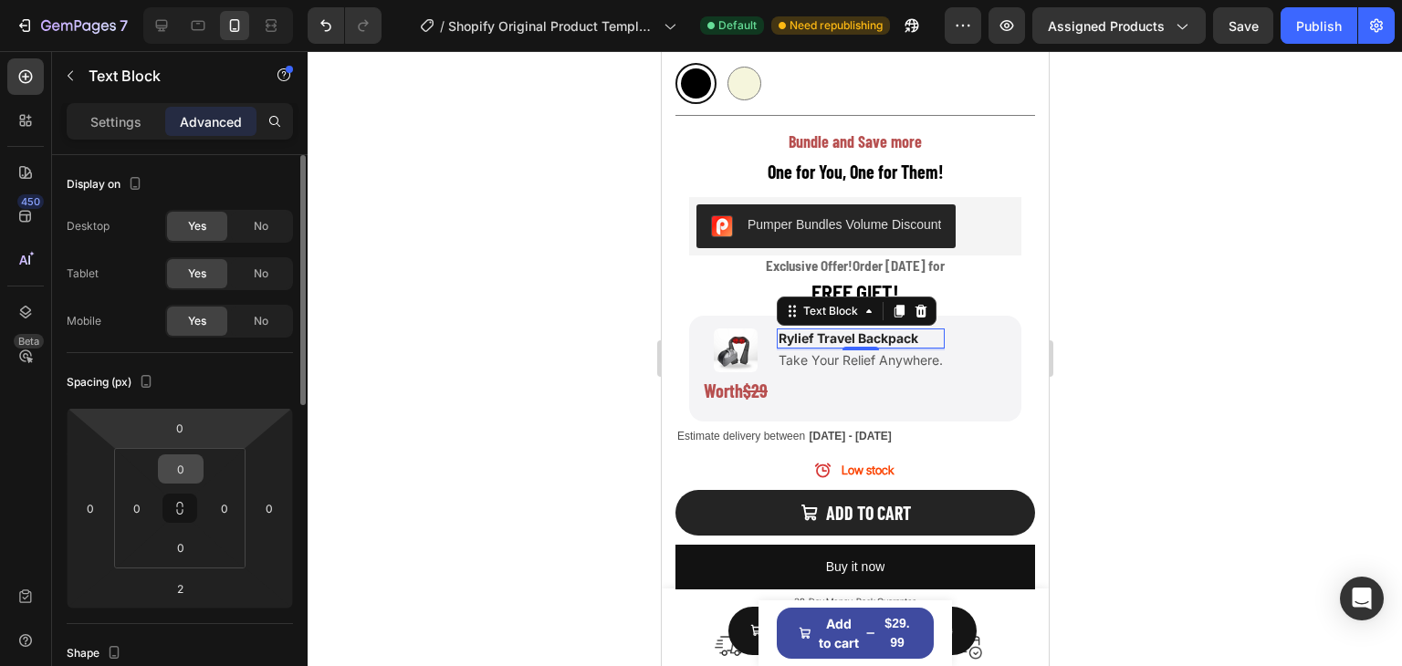
click at [191, 467] on input "0" at bounding box center [180, 468] width 37 height 27
type input "20"
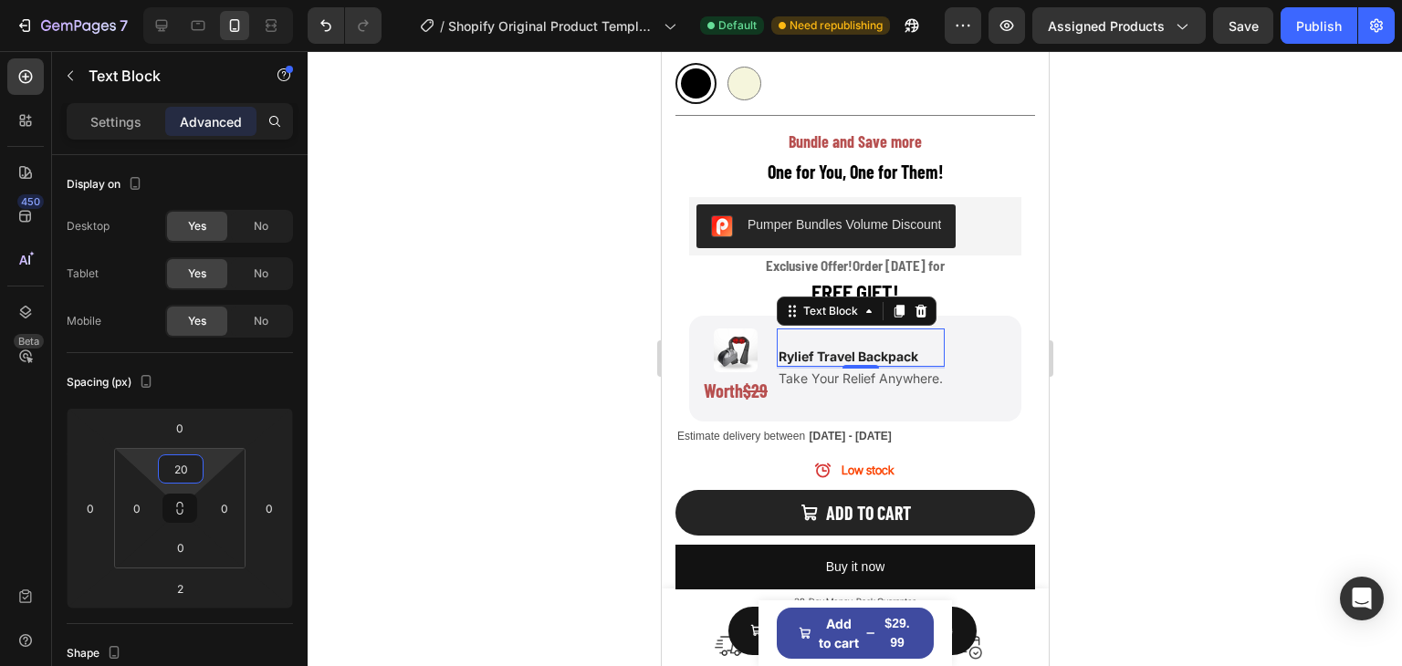
click at [1249, 328] on div at bounding box center [855, 358] width 1094 height 615
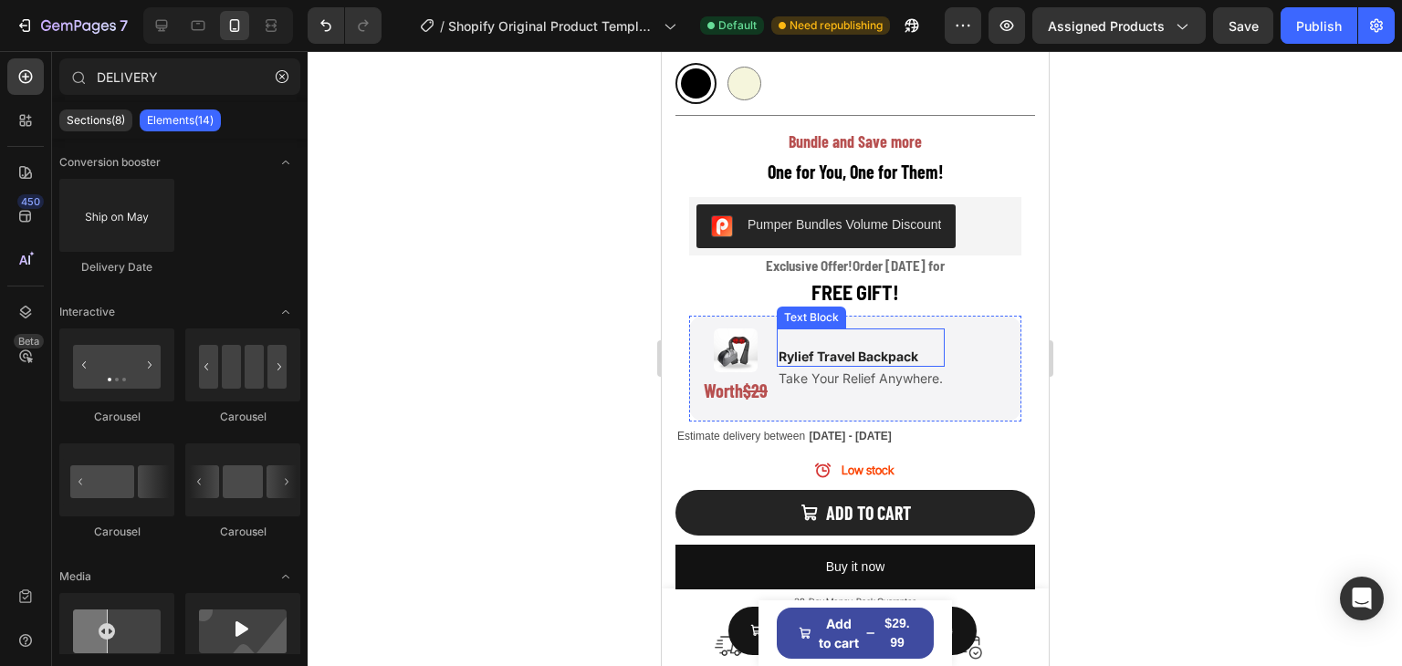
click at [861, 349] on p "Rylief Travel Backpack" at bounding box center [860, 357] width 164 height 16
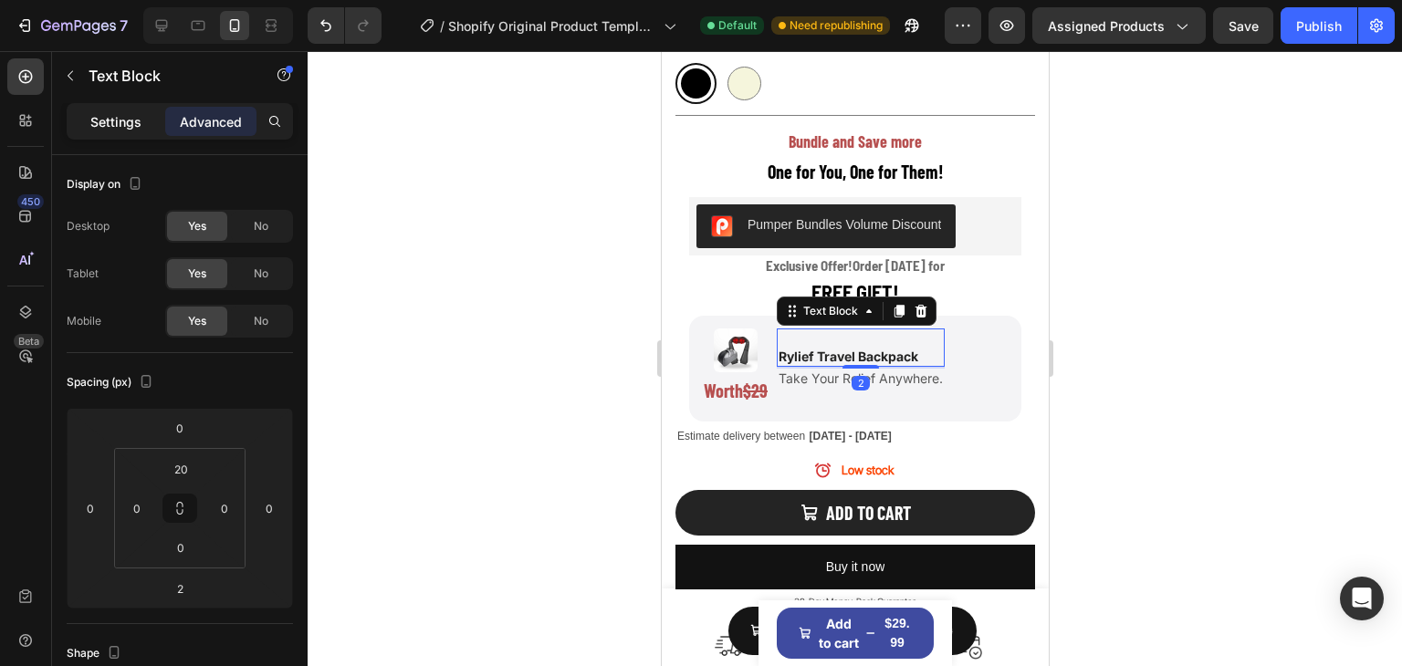
click at [130, 117] on p "Settings" at bounding box center [115, 121] width 51 height 19
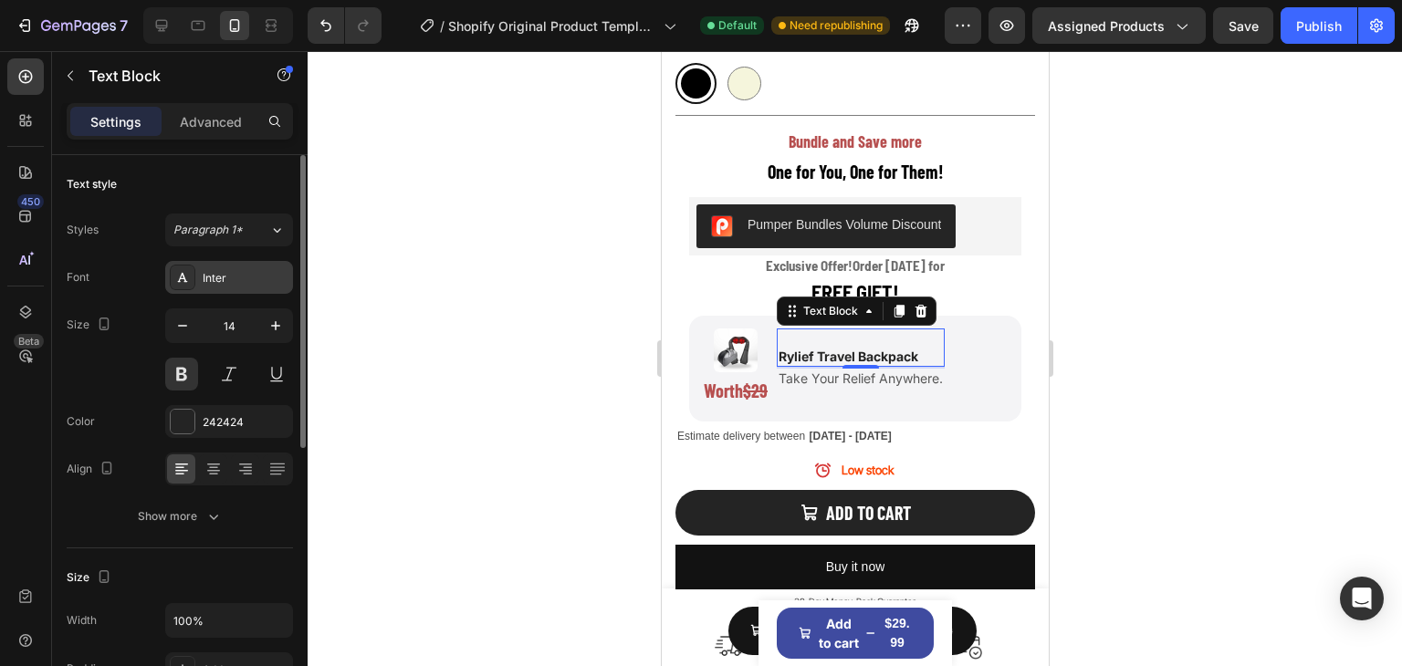
click at [230, 275] on div "Inter" at bounding box center [246, 278] width 86 height 16
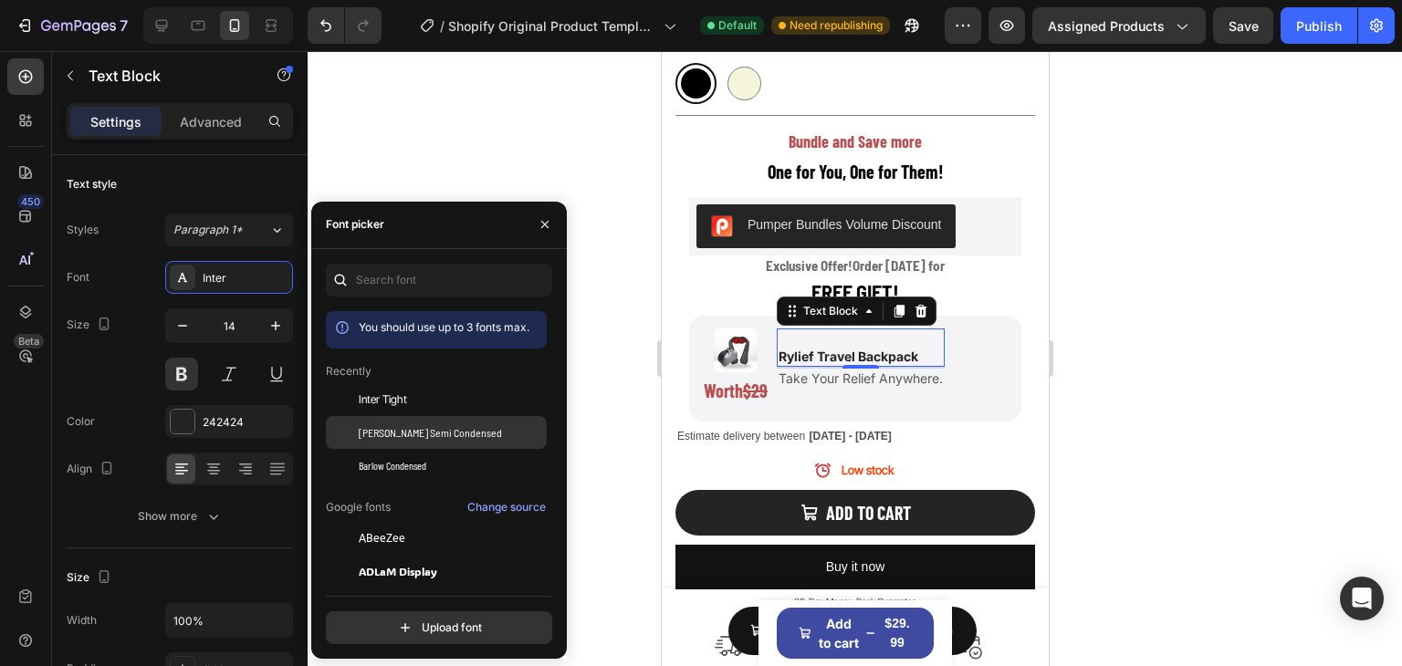
click at [446, 432] on span "[PERSON_NAME] Semi Condensed" at bounding box center [430, 432] width 143 height 16
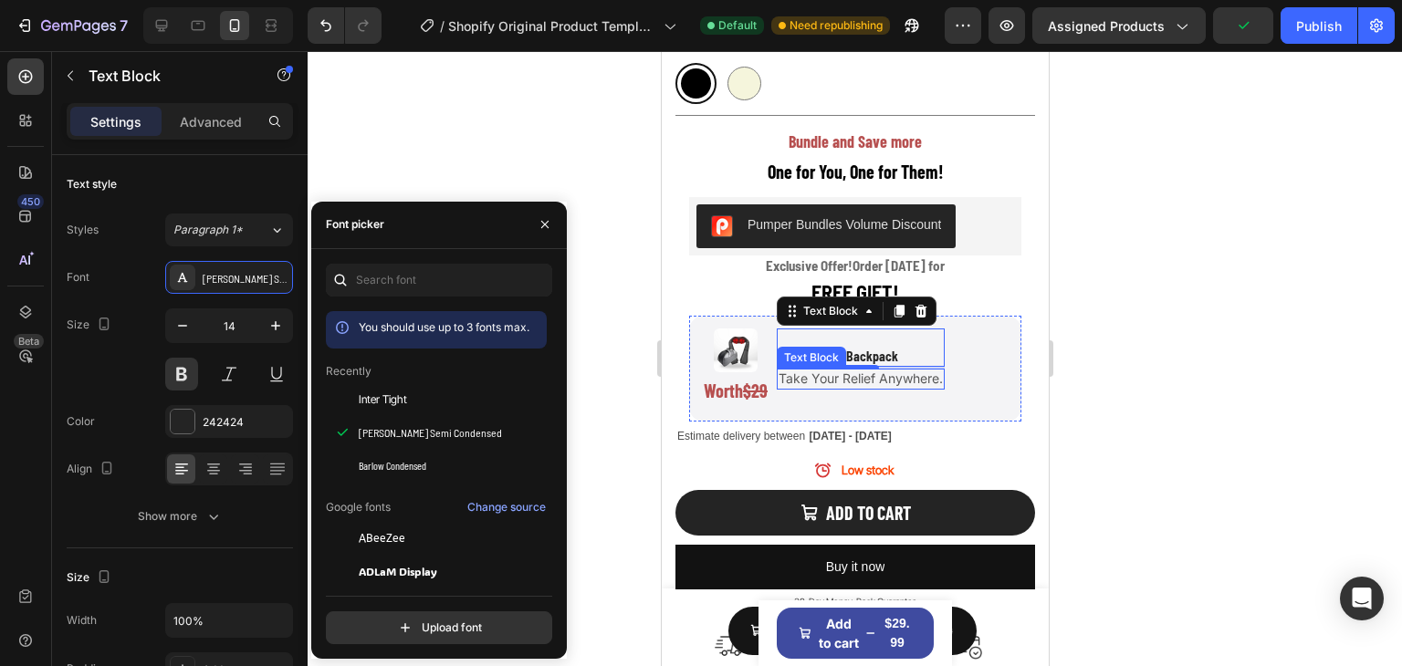
click at [795, 371] on p "Take Your Relief Anywhere." at bounding box center [860, 379] width 164 height 16
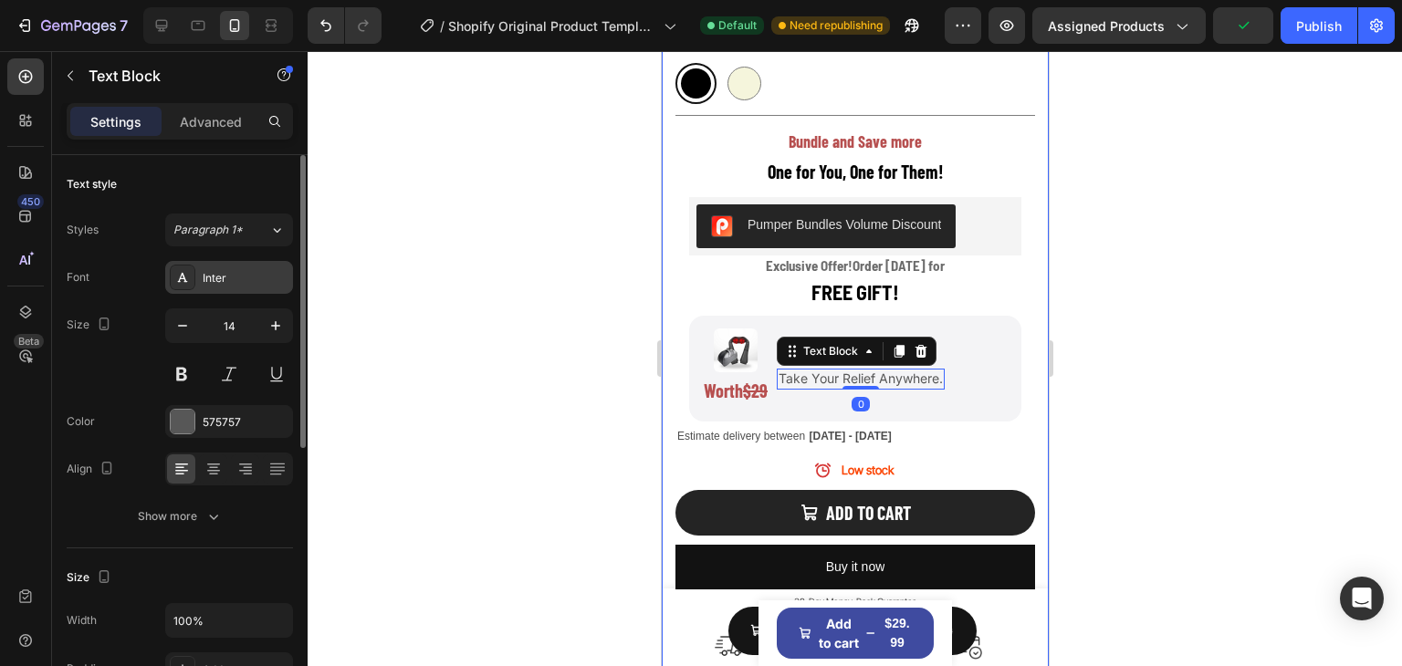
click at [259, 272] on div "Inter" at bounding box center [246, 278] width 86 height 16
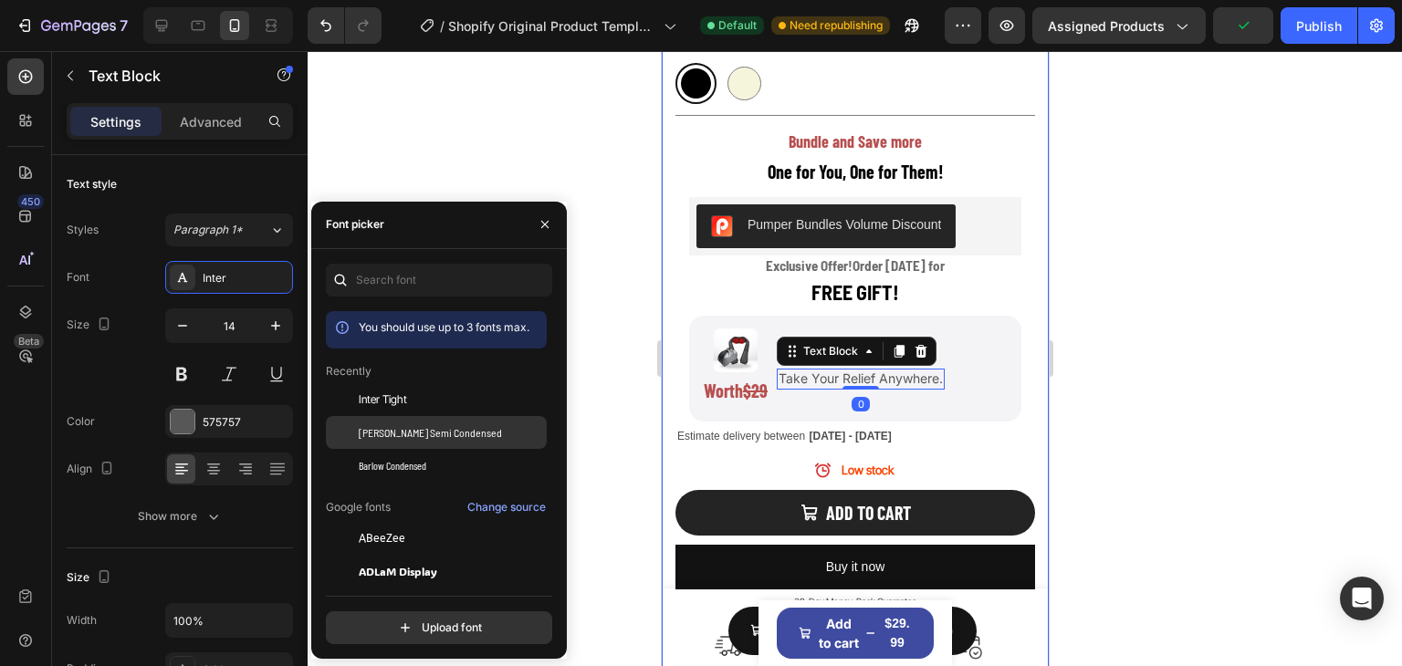
click at [352, 432] on div at bounding box center [342, 432] width 33 height 33
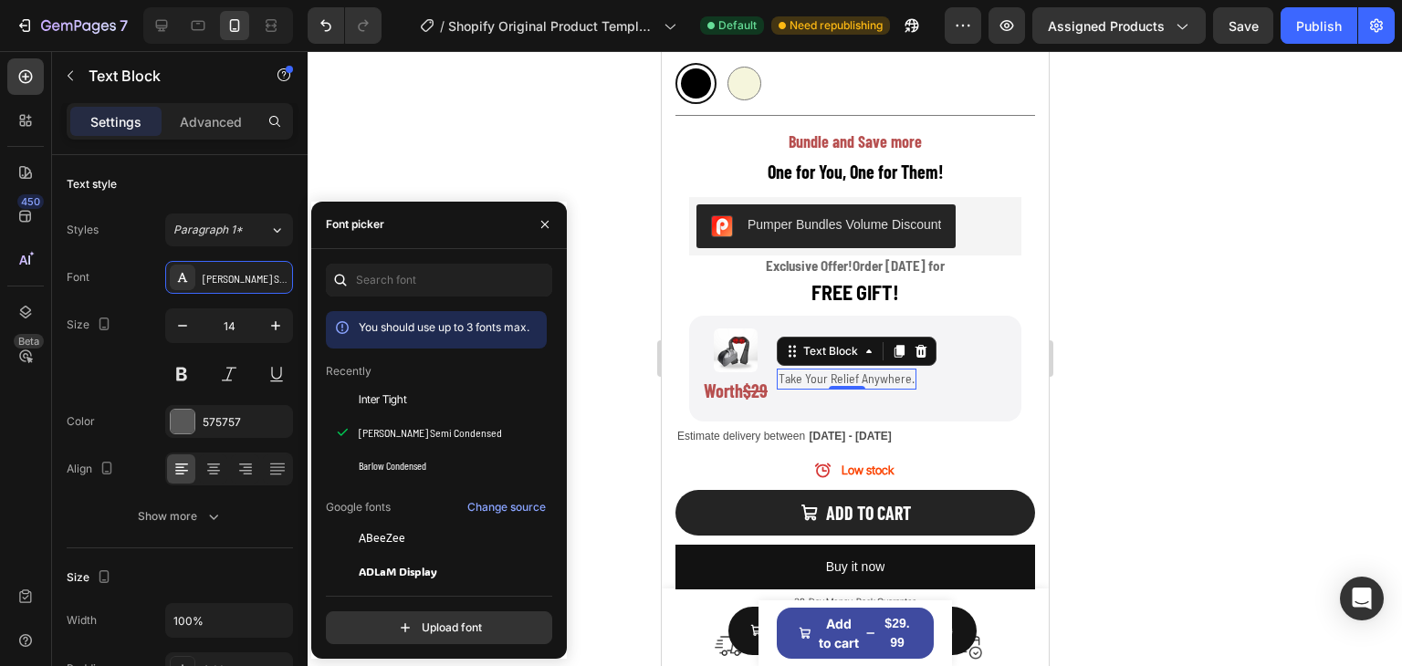
click at [1154, 340] on div at bounding box center [855, 358] width 1094 height 615
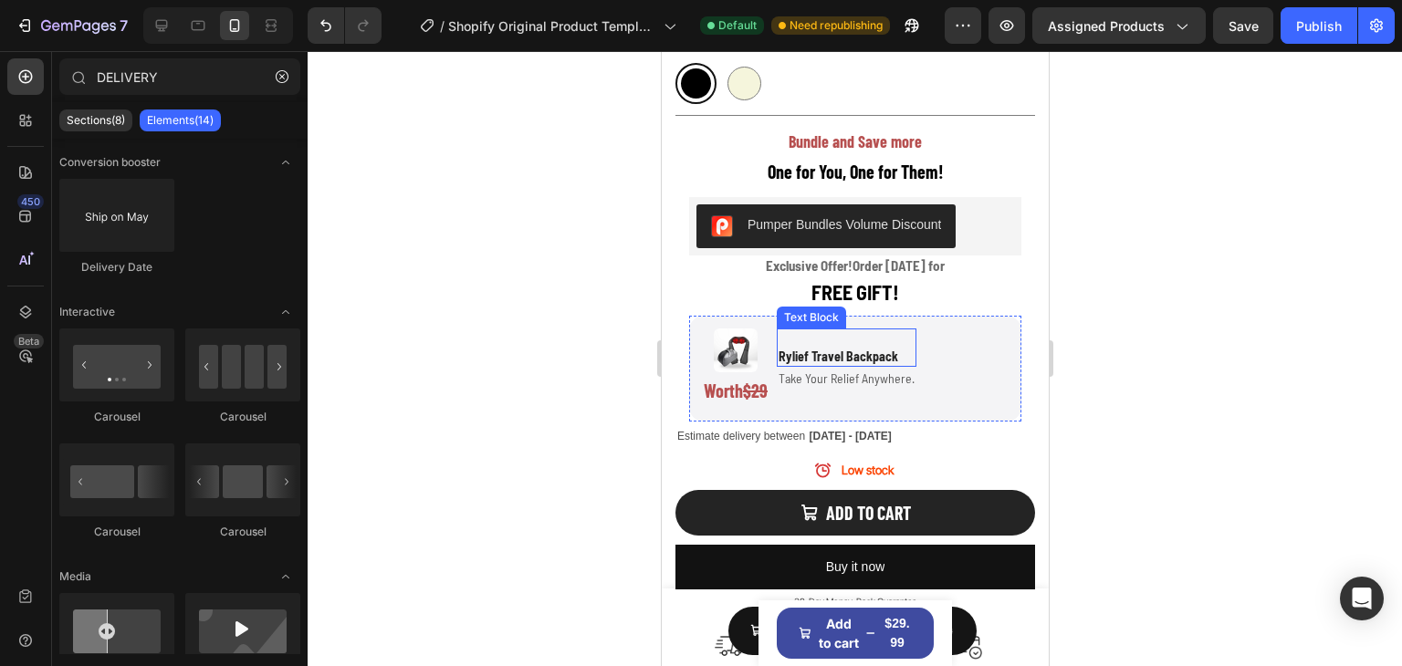
click at [857, 349] on p "Rylief Travel Backpack" at bounding box center [846, 357] width 136 height 16
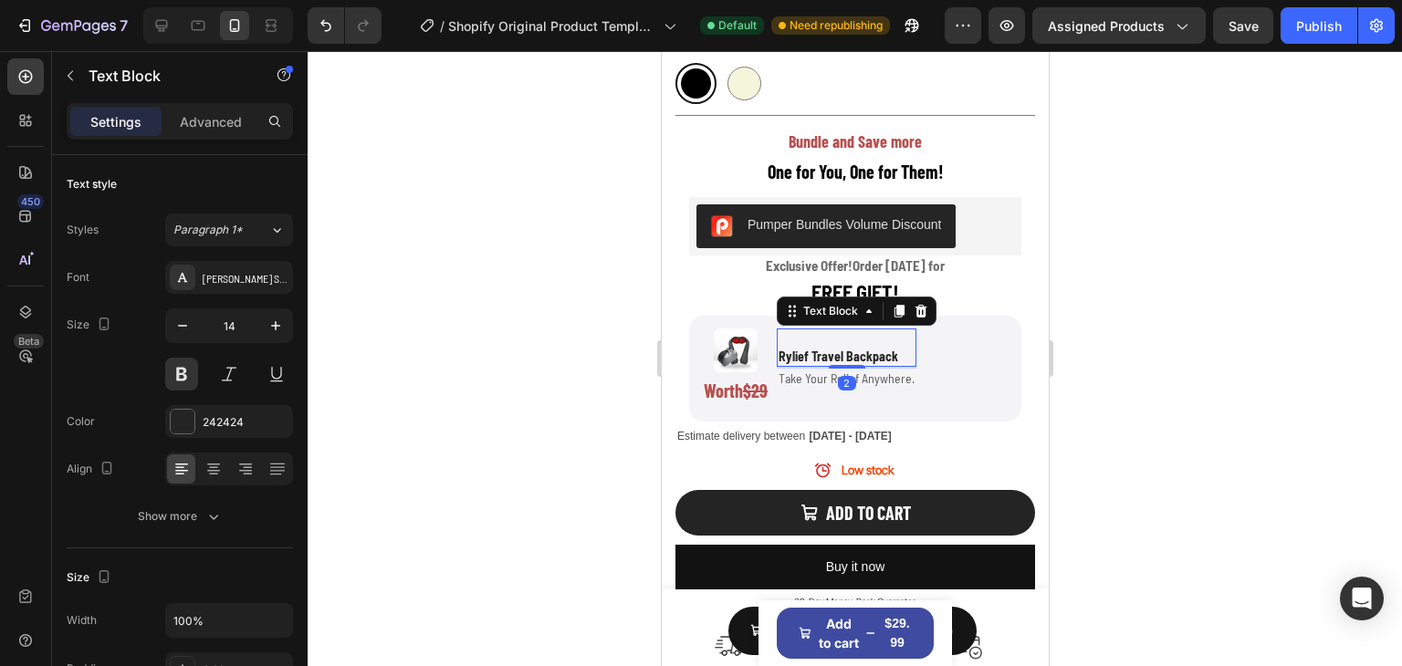
click at [1231, 387] on div at bounding box center [855, 358] width 1094 height 615
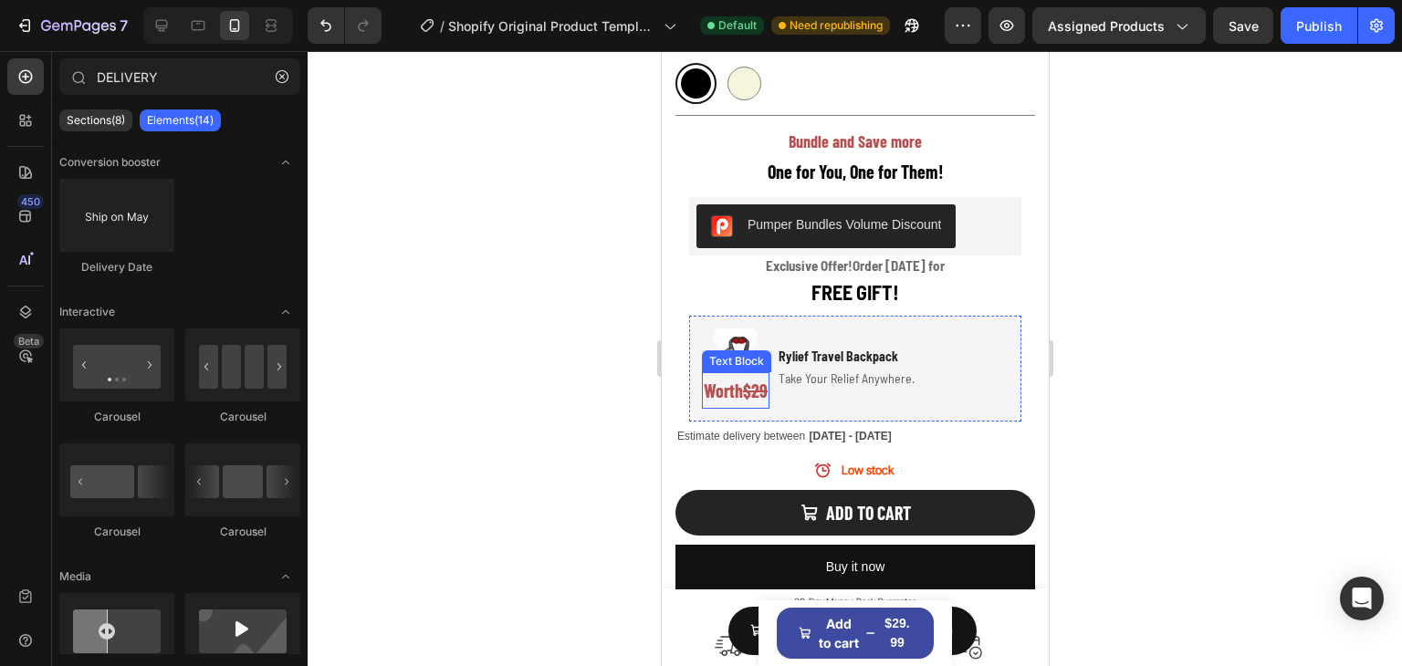
click at [714, 381] on strong "Worth" at bounding box center [722, 391] width 39 height 22
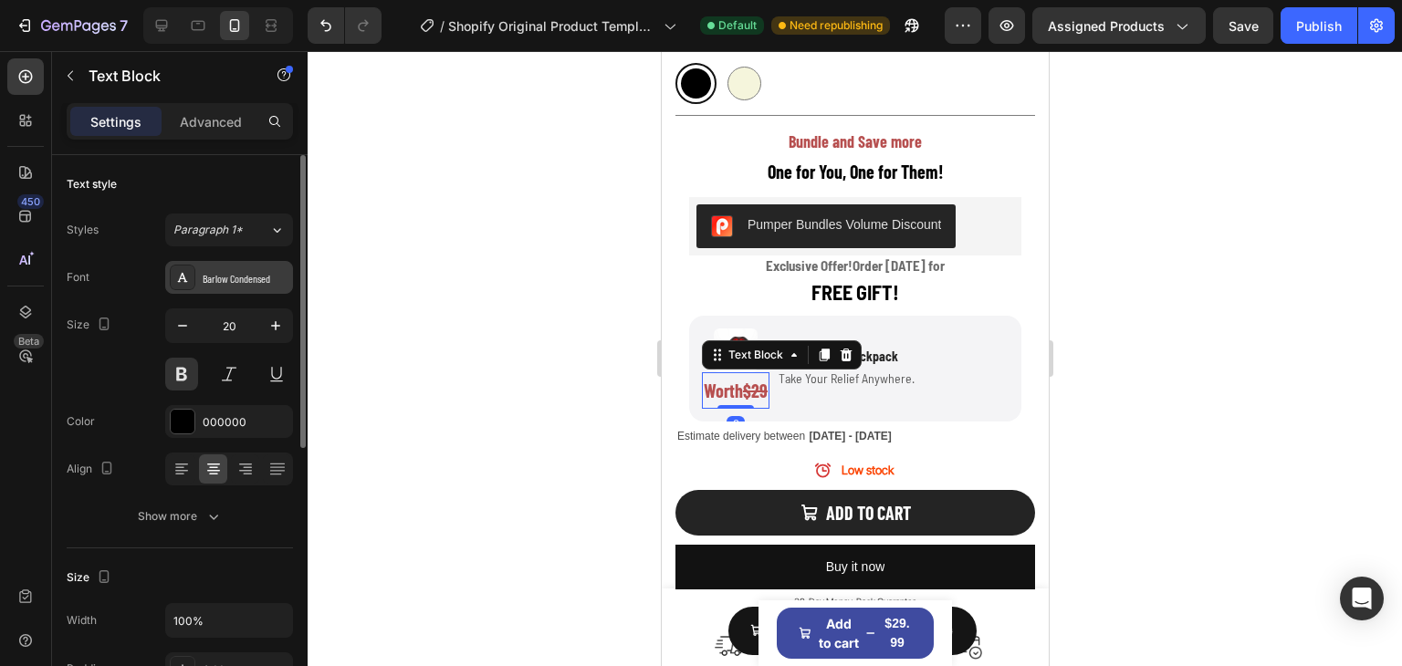
click at [196, 289] on div "Barlow Condensed" at bounding box center [229, 277] width 128 height 33
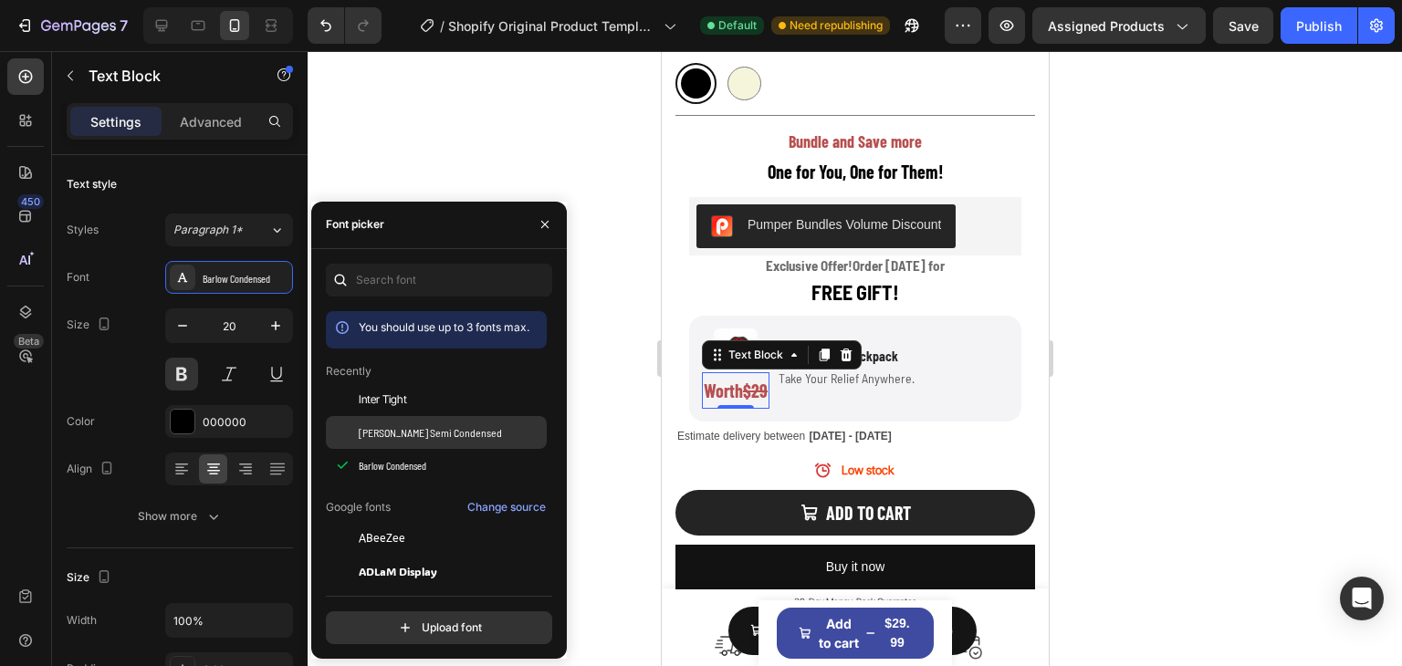
click at [391, 438] on span "[PERSON_NAME] Semi Condensed" at bounding box center [430, 432] width 143 height 16
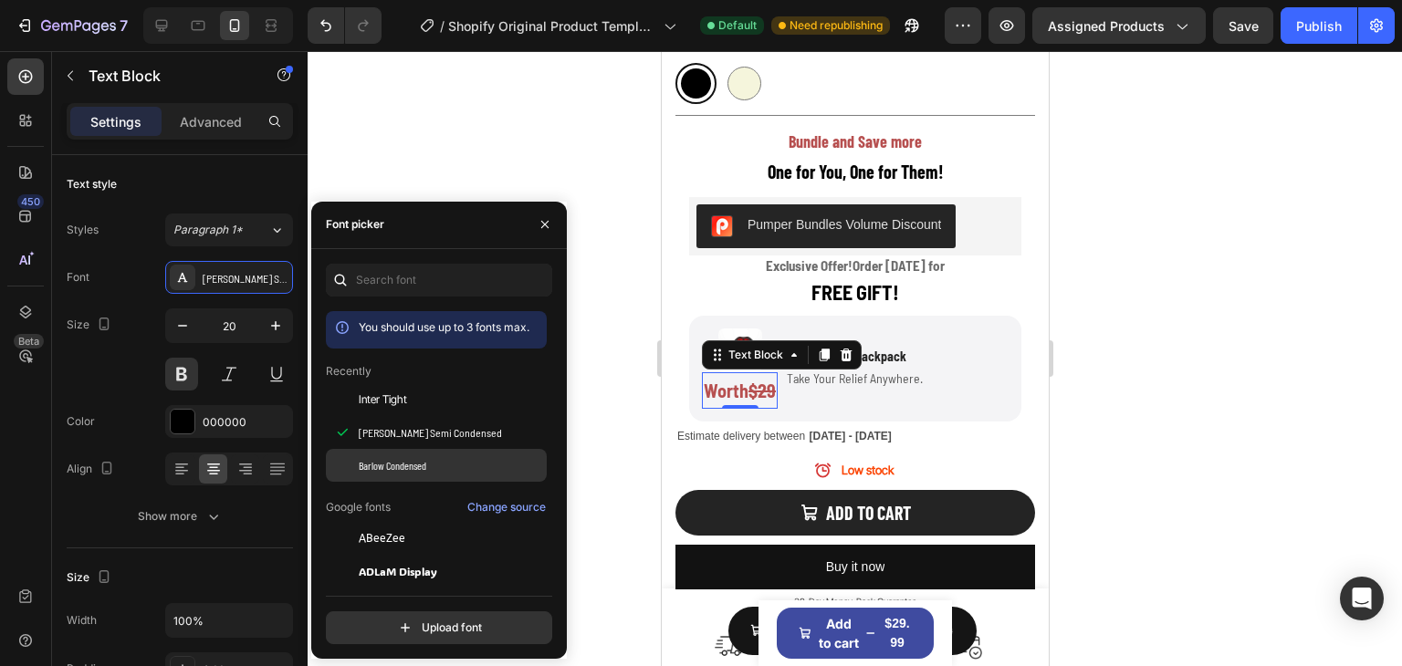
click at [380, 467] on span "Barlow Condensed" at bounding box center [393, 465] width 68 height 16
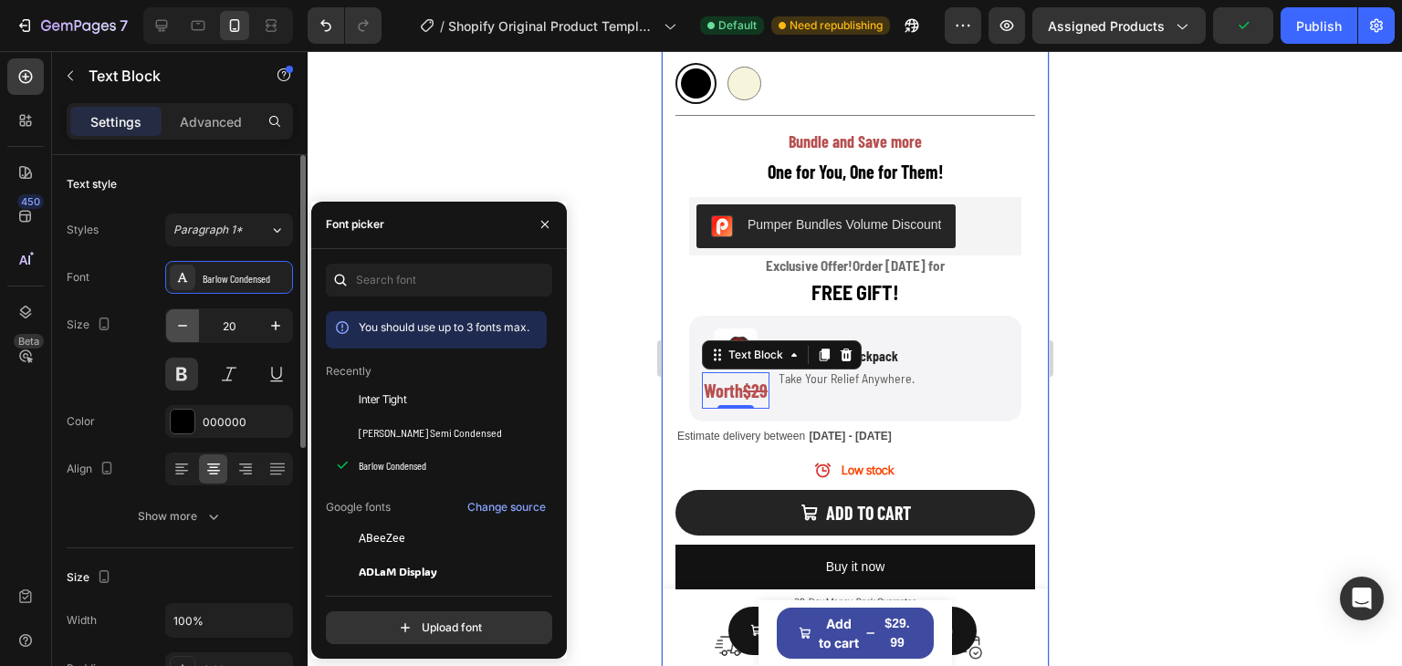
click at [188, 330] on icon "button" at bounding box center [182, 326] width 18 height 18
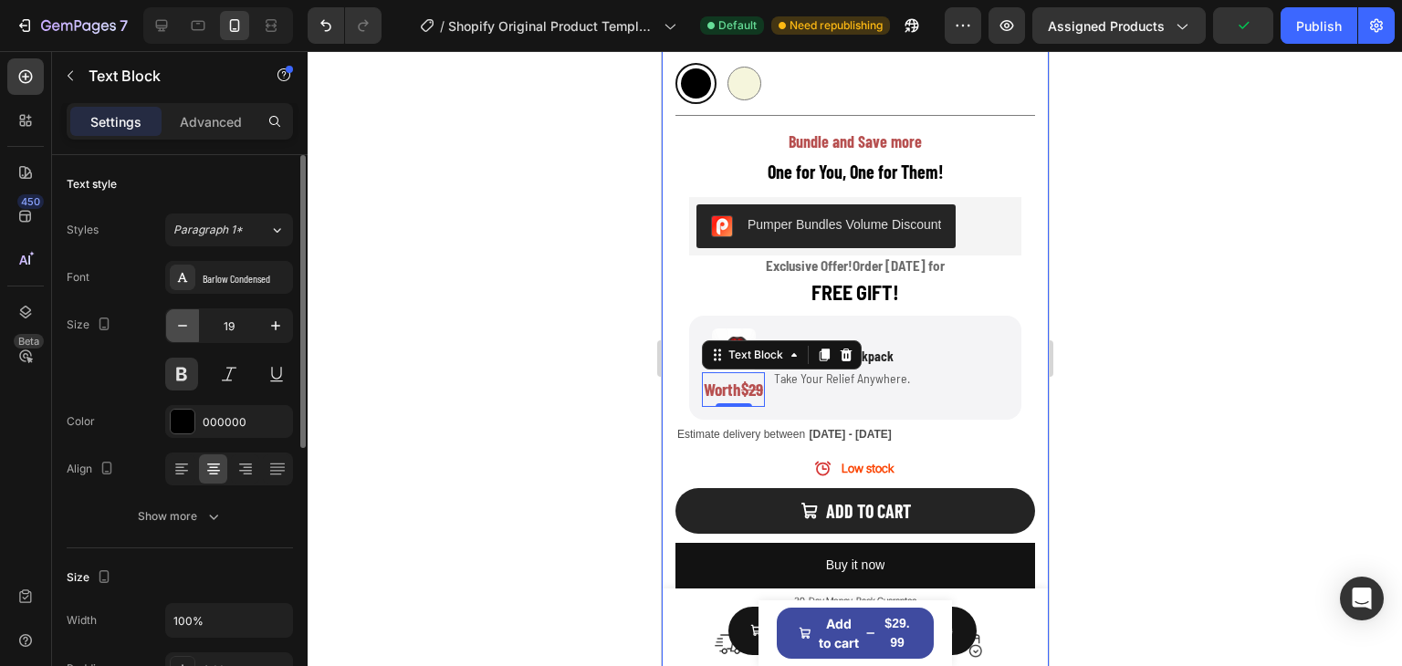
click at [188, 330] on icon "button" at bounding box center [182, 326] width 18 height 18
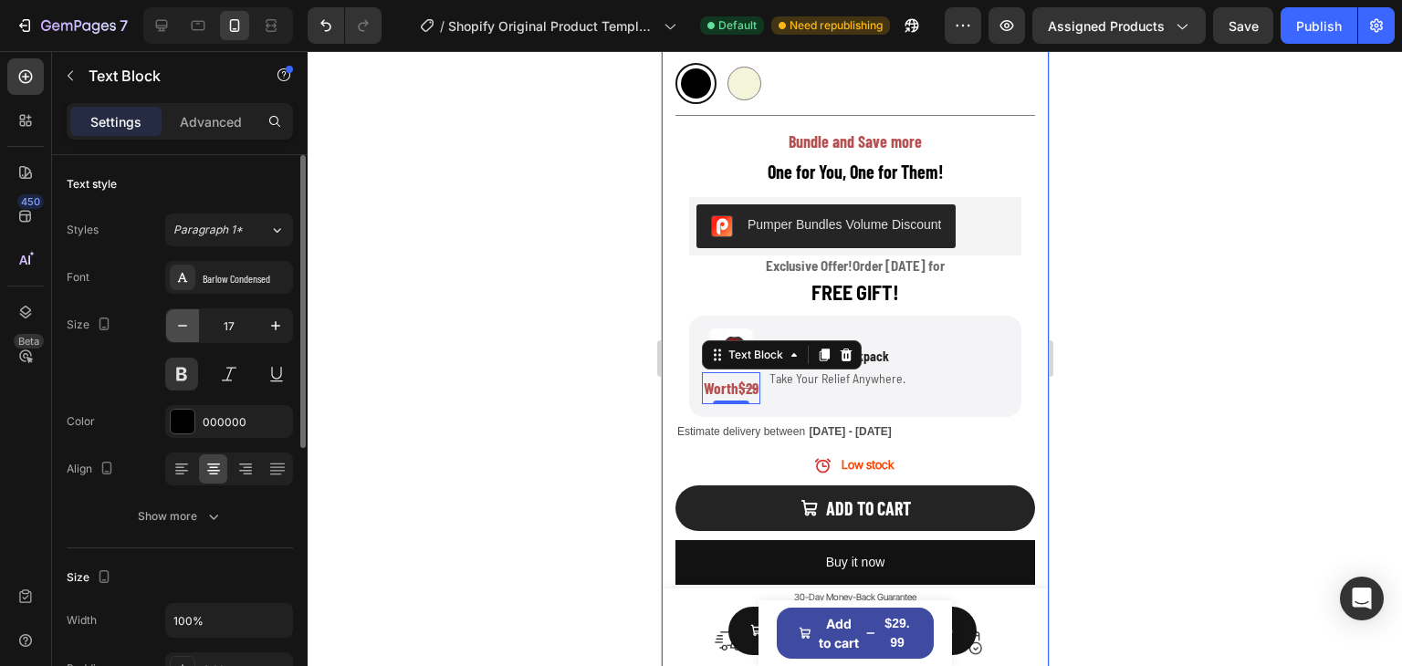
click at [173, 320] on icon "button" at bounding box center [182, 326] width 18 height 18
type input "16"
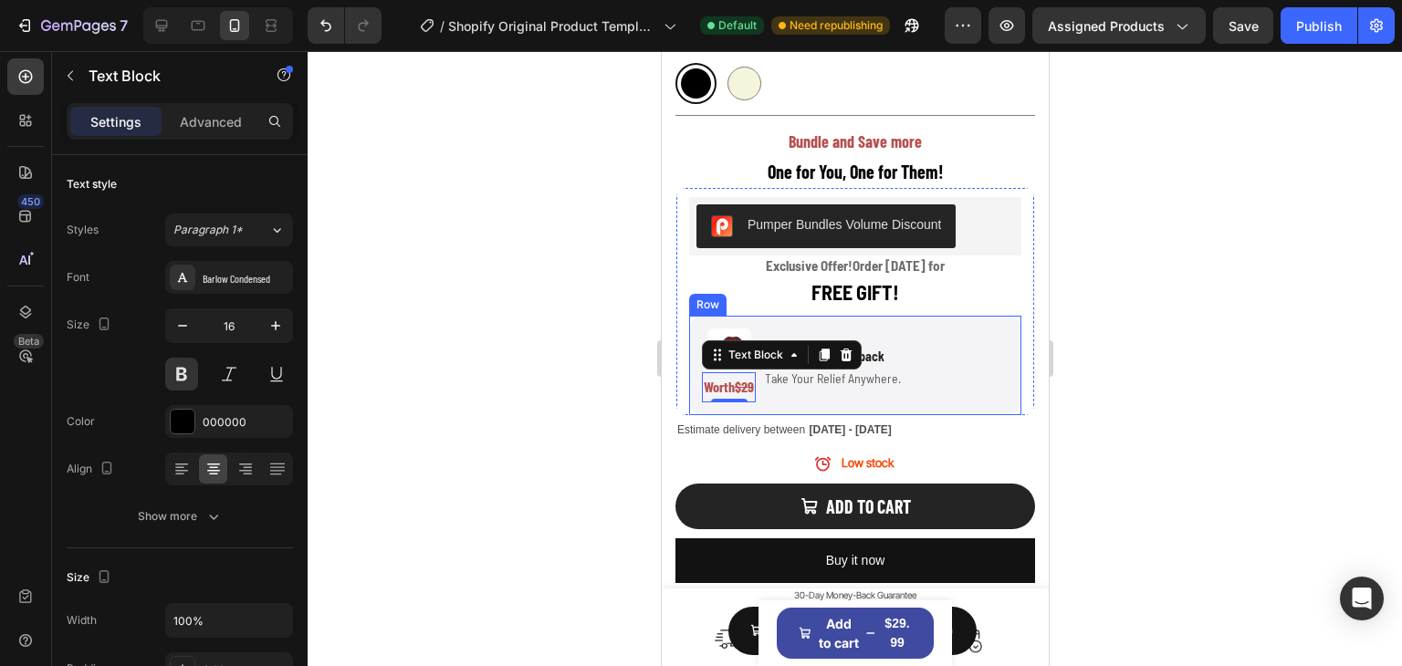
click at [1256, 424] on div at bounding box center [855, 358] width 1094 height 615
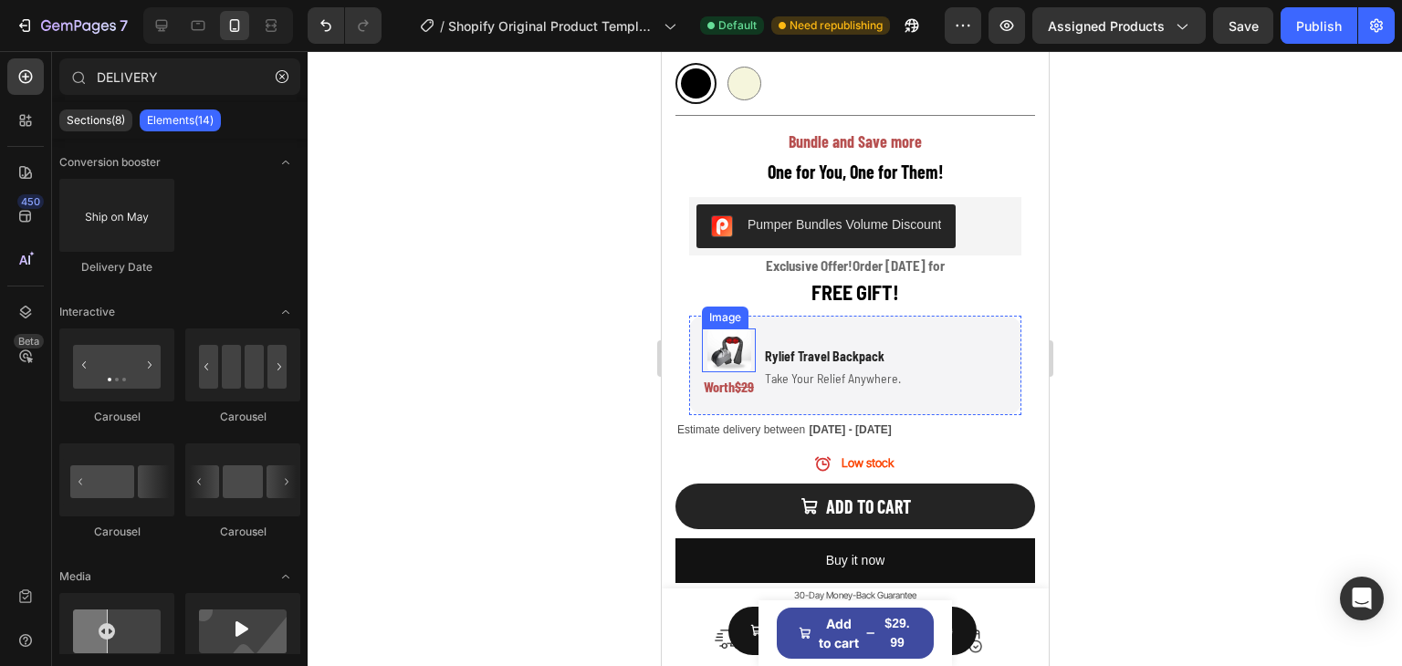
click at [727, 333] on img at bounding box center [729, 351] width 44 height 44
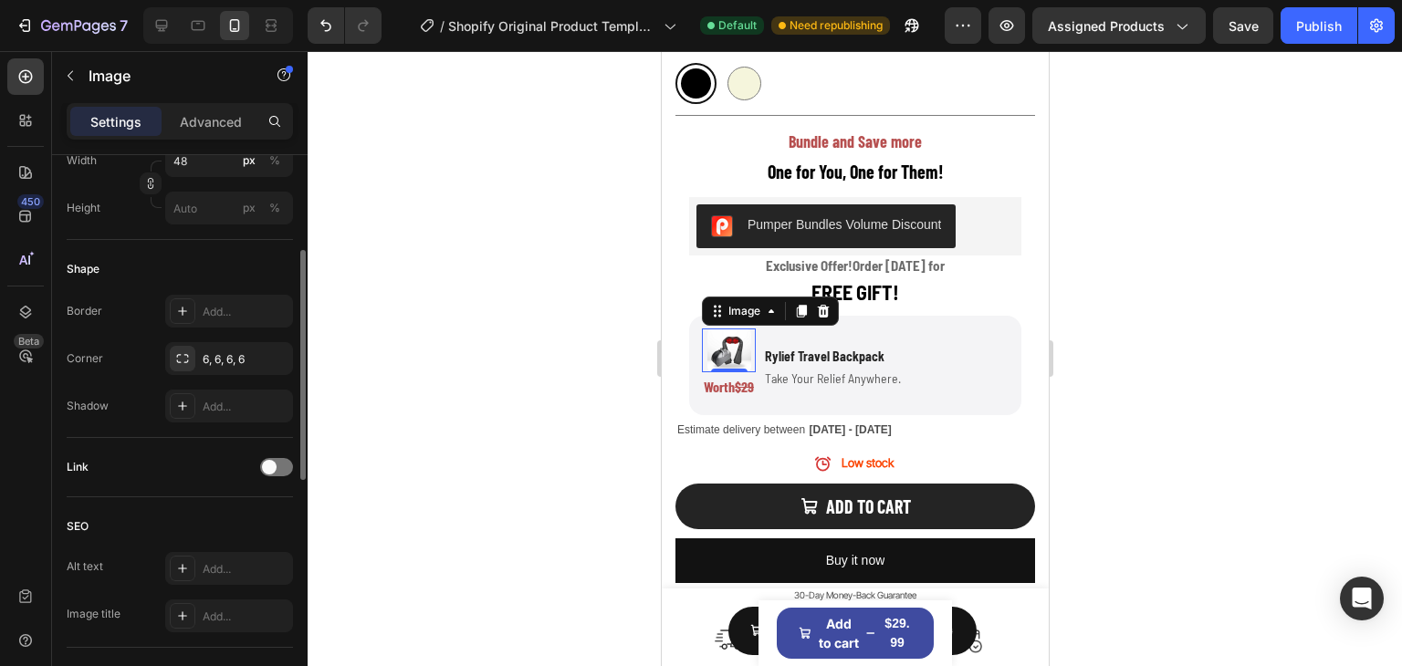
scroll to position [456, 0]
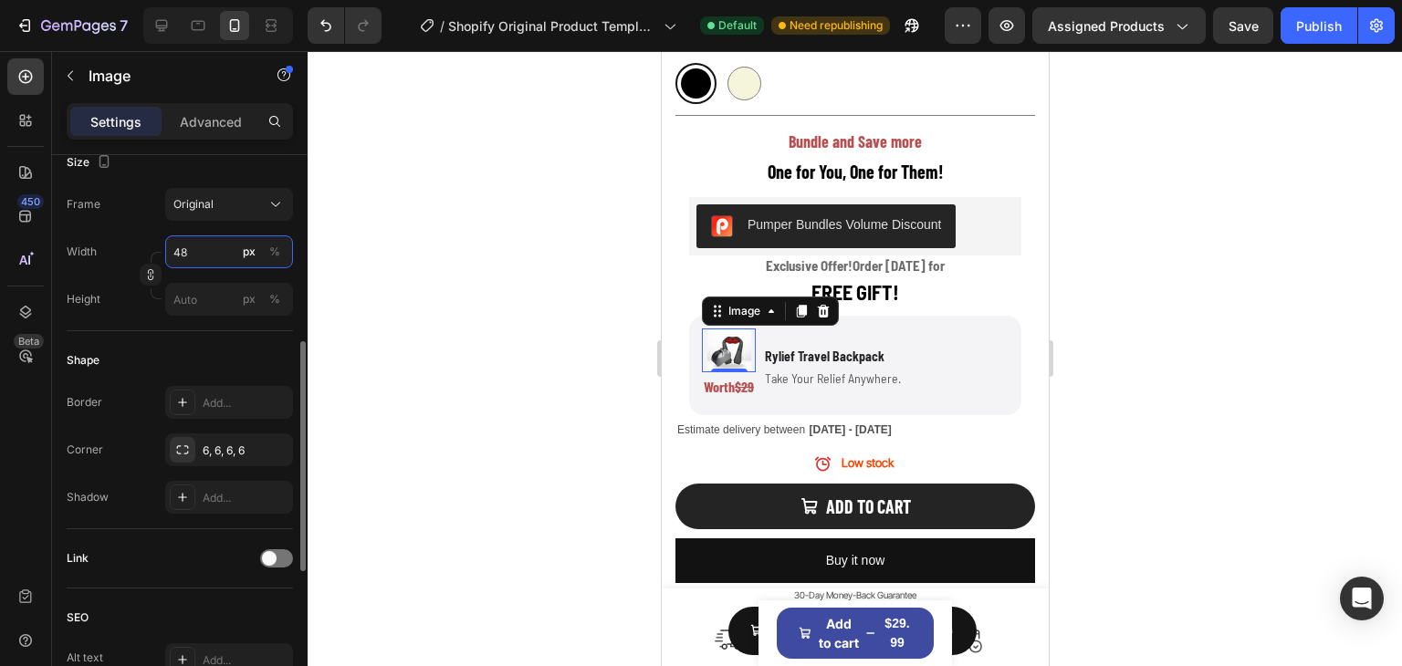
click at [201, 250] on input "48" at bounding box center [229, 252] width 128 height 33
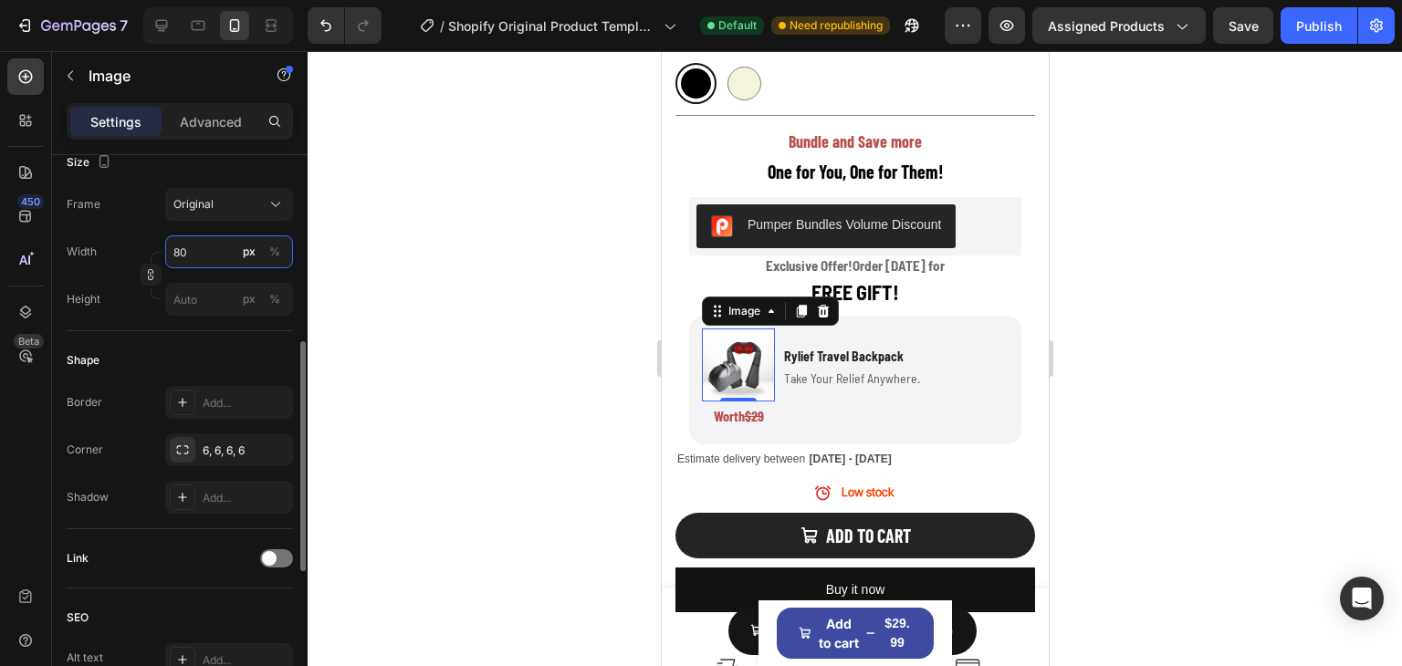
type input "8"
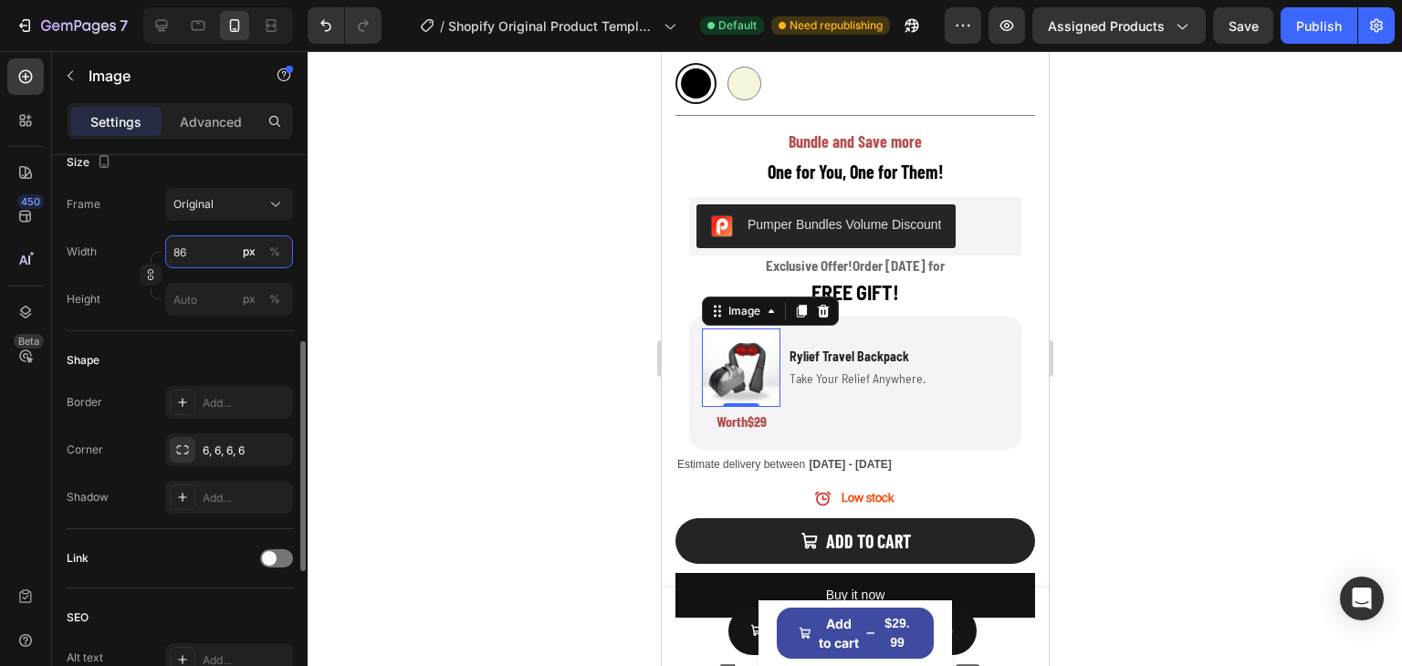
type input "8"
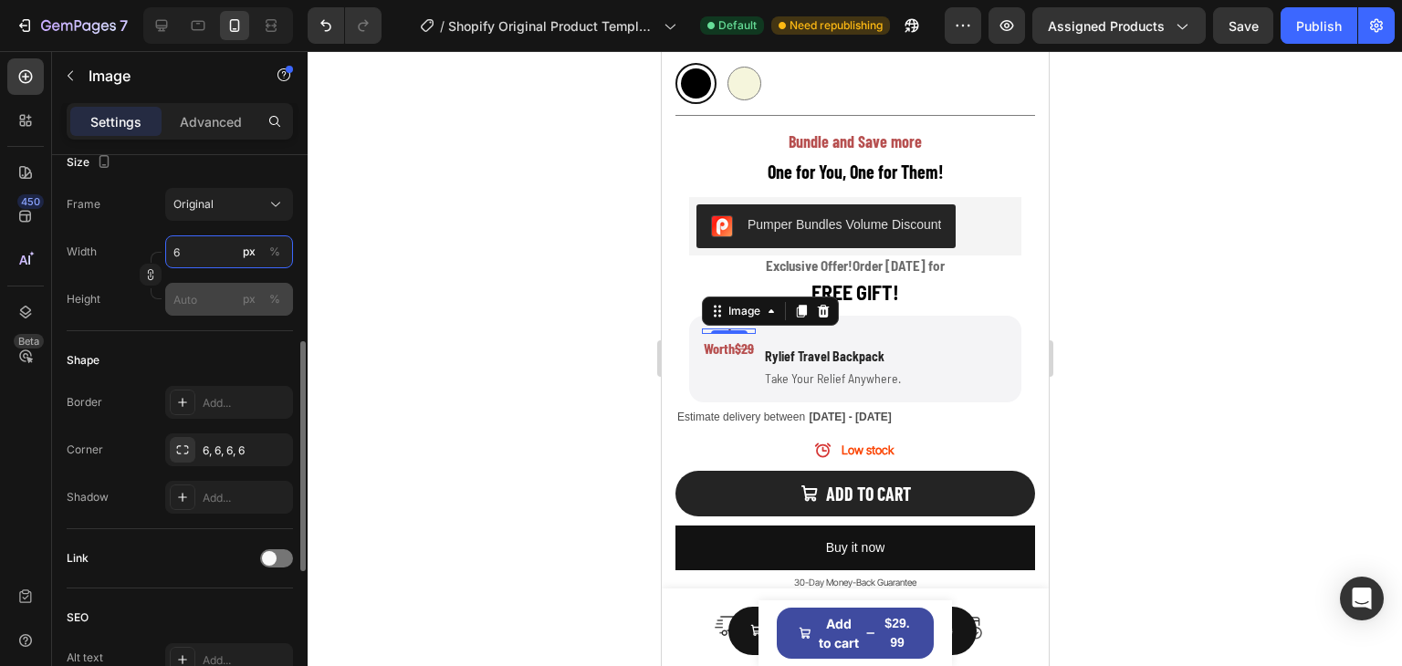
type input "60"
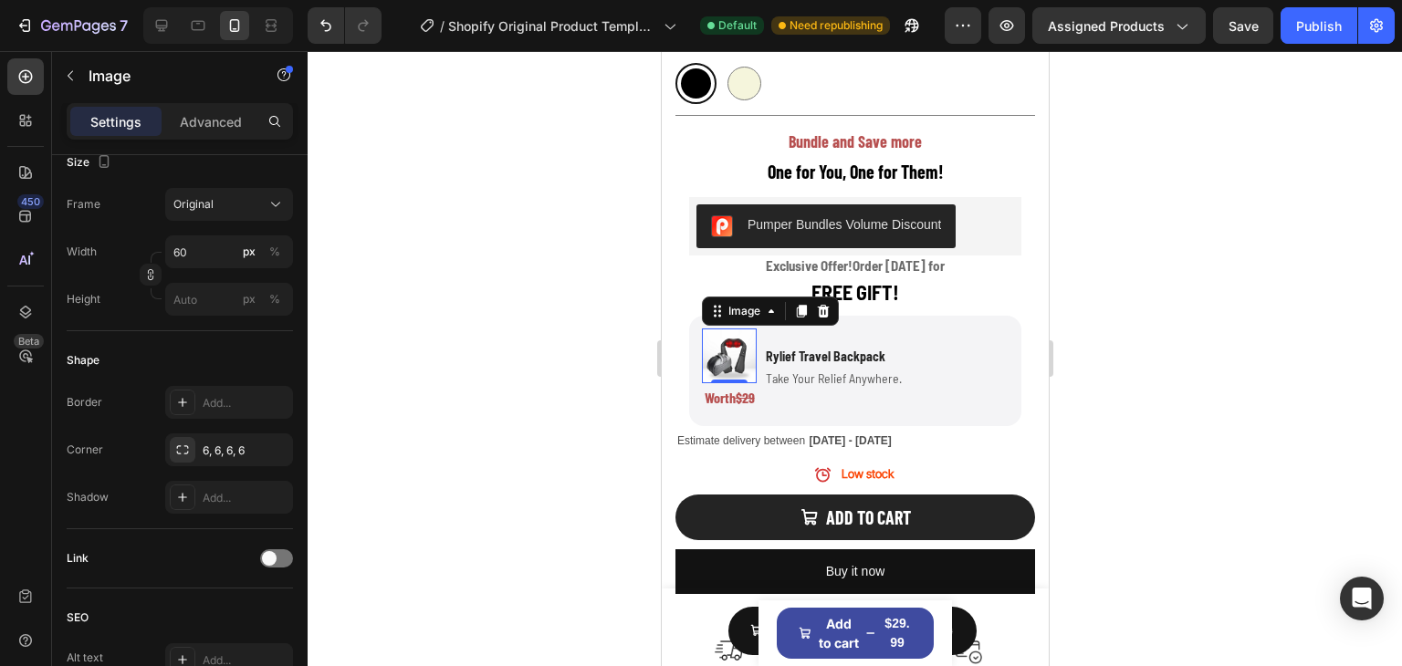
click at [1216, 285] on div at bounding box center [855, 358] width 1094 height 615
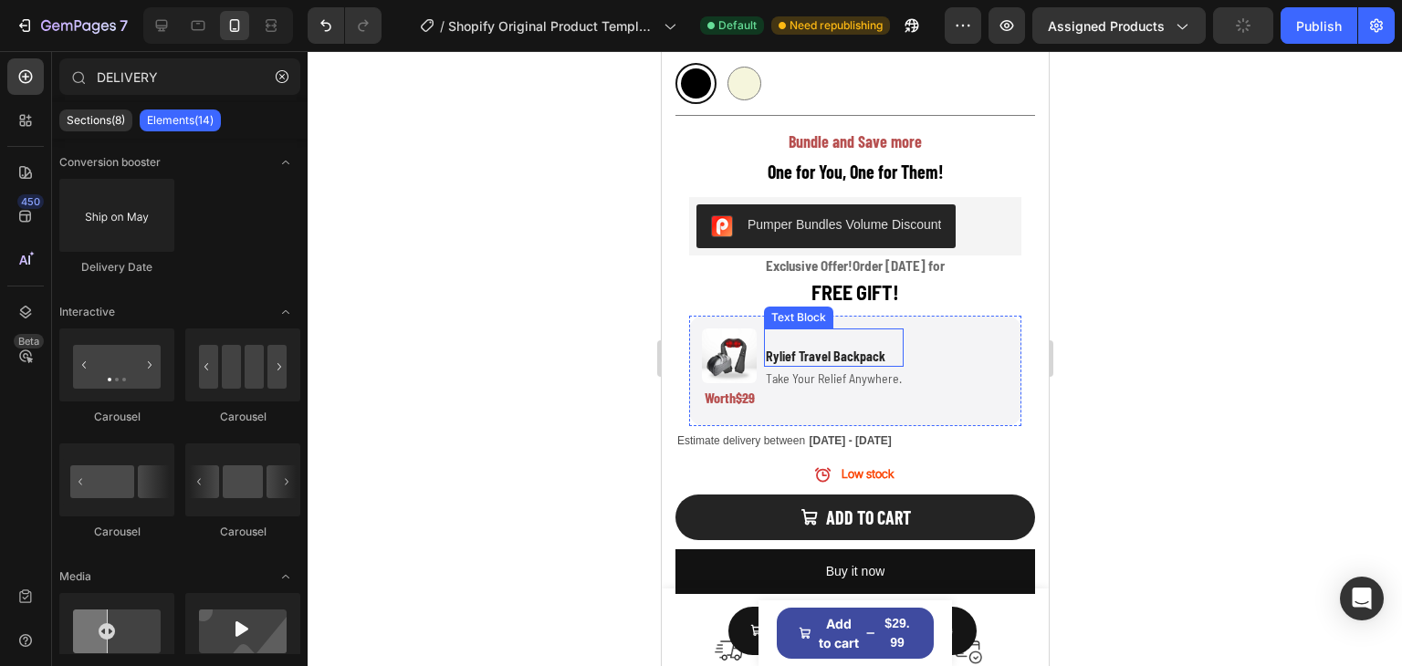
click at [888, 349] on p "Rylief Travel Backpack" at bounding box center [833, 357] width 136 height 16
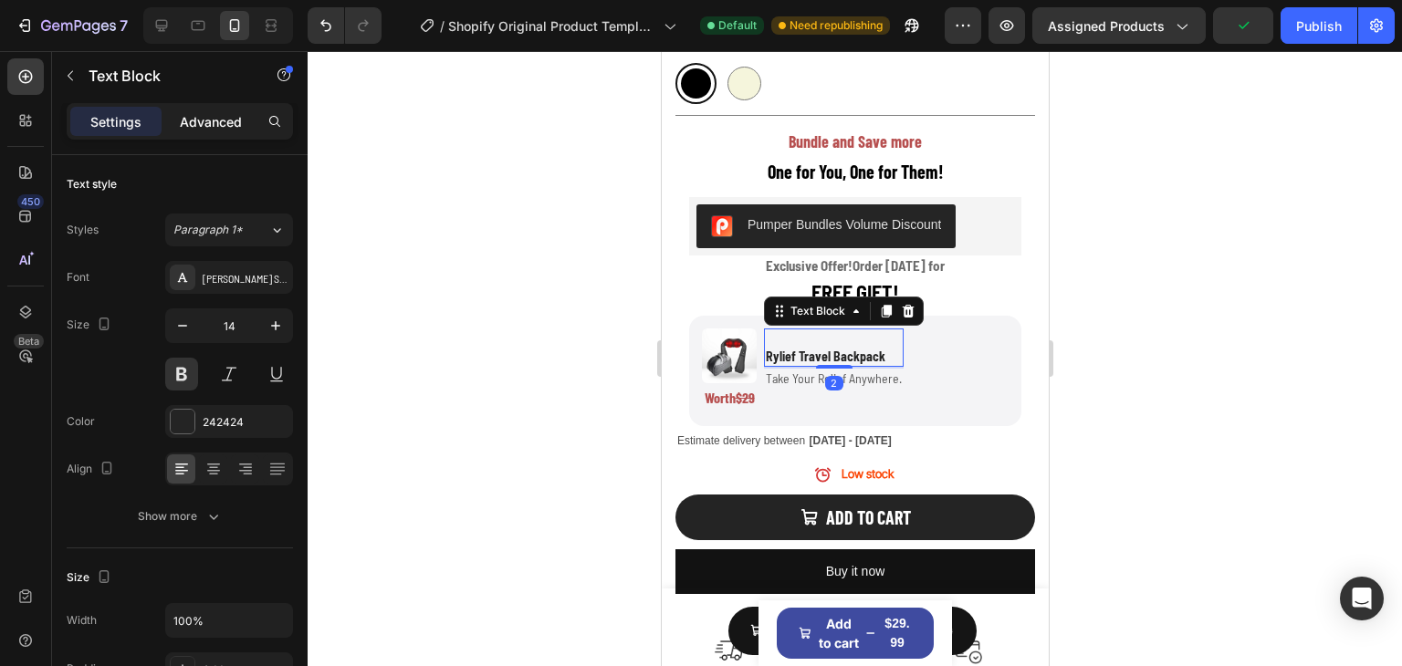
click at [204, 114] on p "Advanced" at bounding box center [211, 121] width 62 height 19
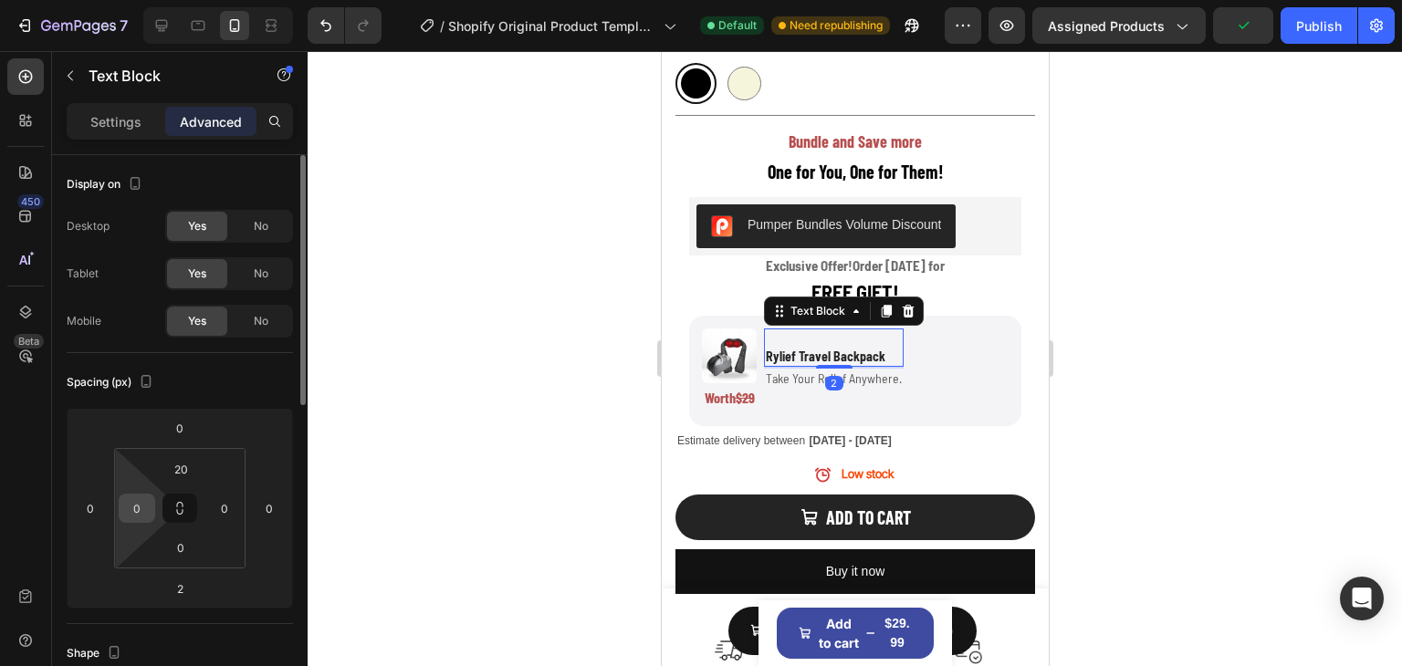
click at [143, 511] on input "0" at bounding box center [136, 508] width 27 height 27
type input "2"
type input "30"
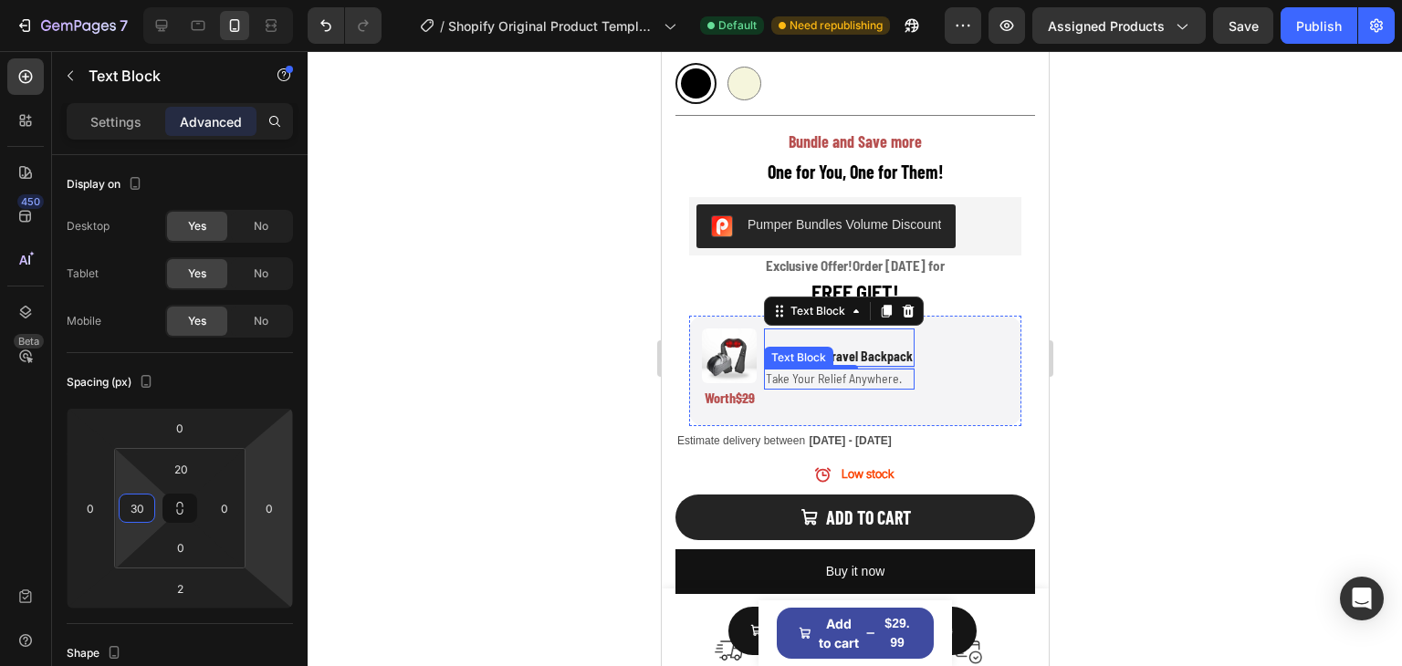
click at [807, 371] on p "Take Your Relief Anywhere." at bounding box center [838, 379] width 147 height 16
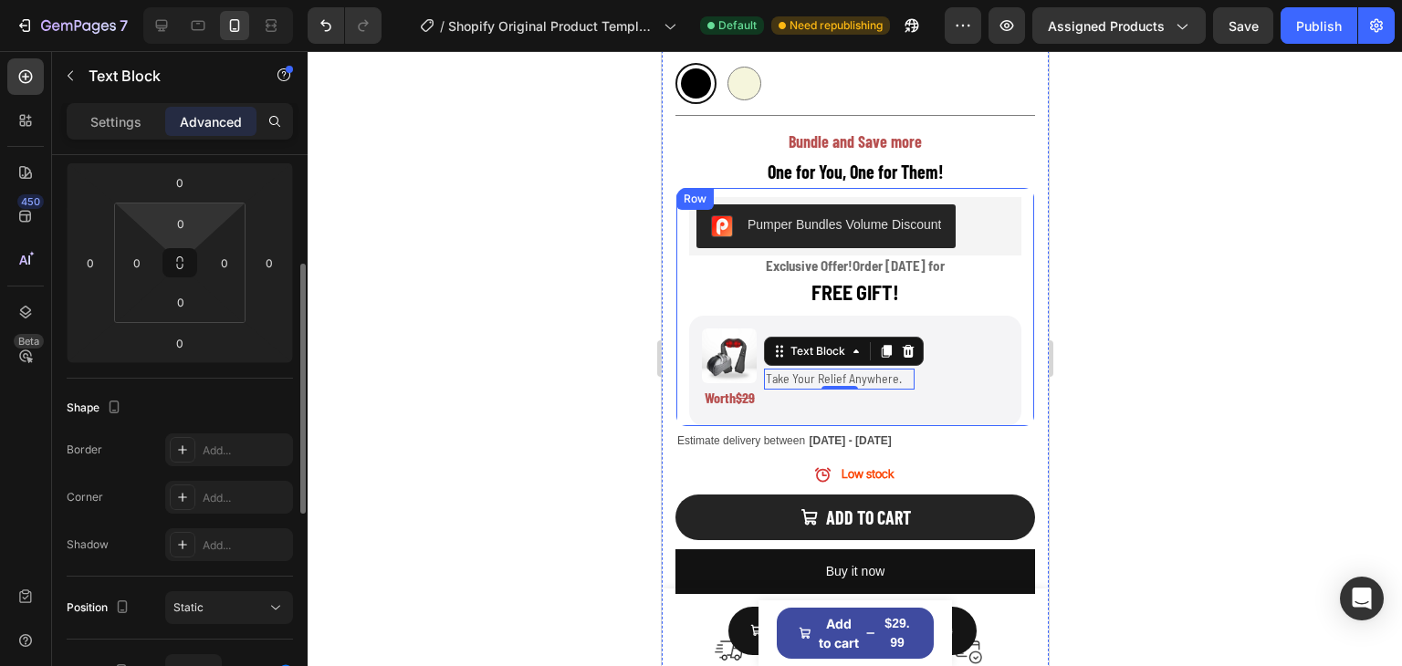
scroll to position [63, 0]
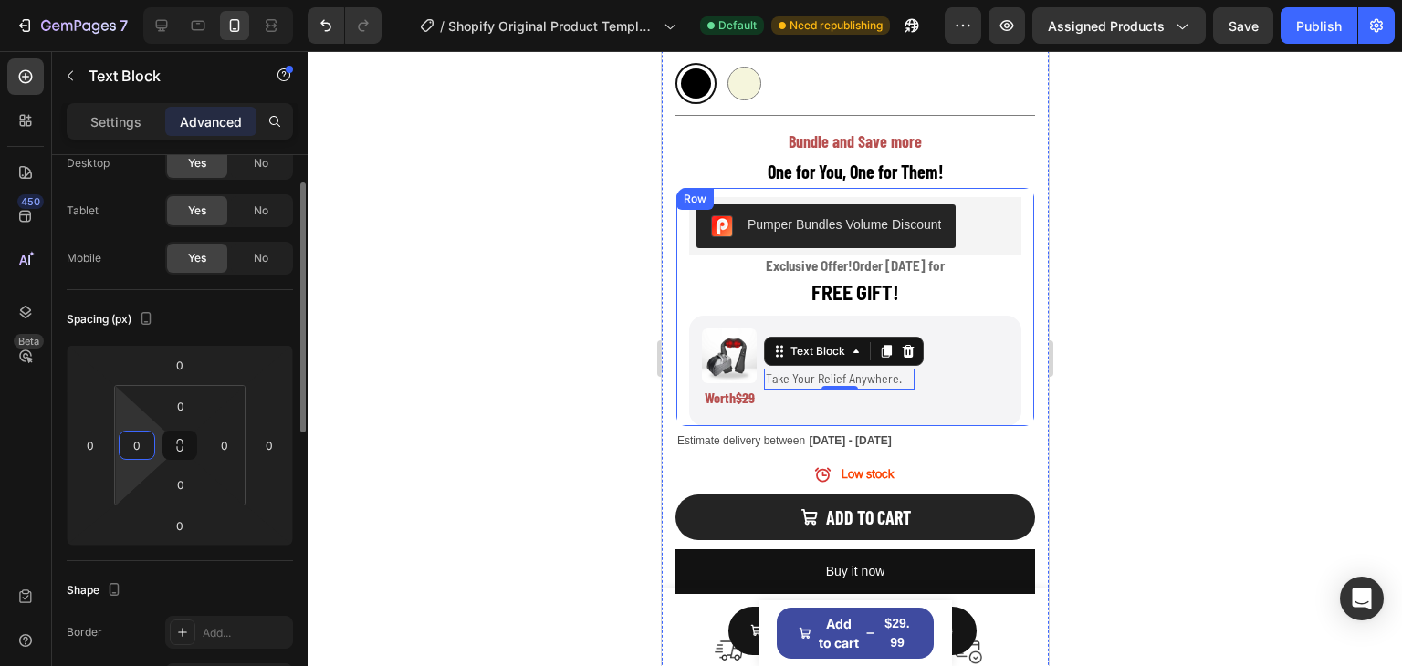
click at [139, 441] on input "0" at bounding box center [136, 445] width 27 height 27
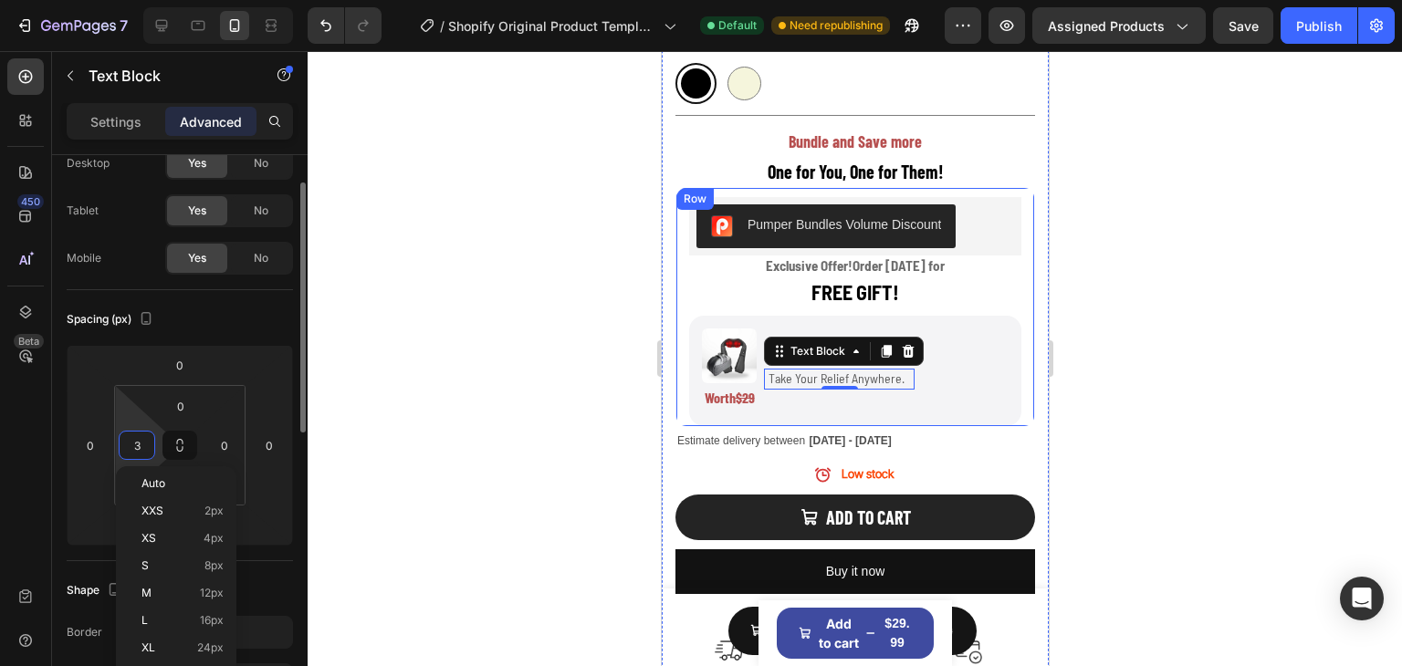
type input "30"
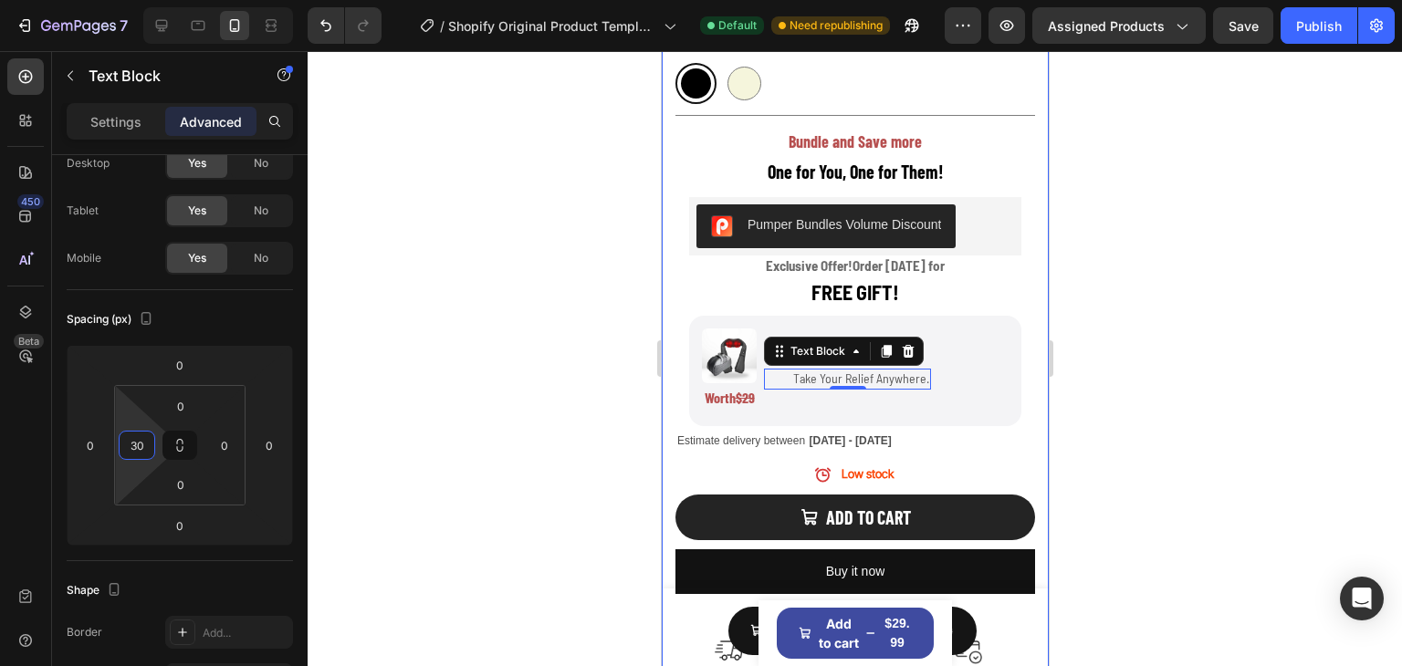
click at [1198, 389] on div at bounding box center [855, 358] width 1094 height 615
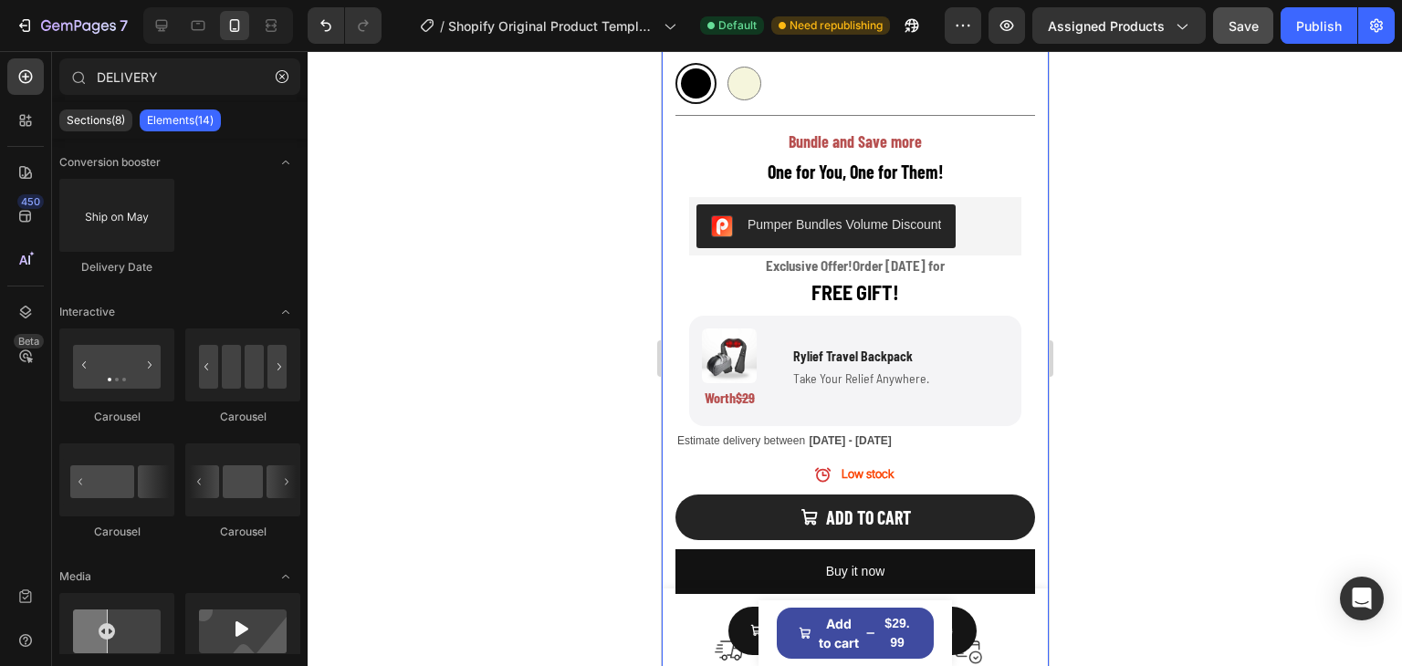
click at [1257, 29] on span "Save" at bounding box center [1244, 26] width 30 height 16
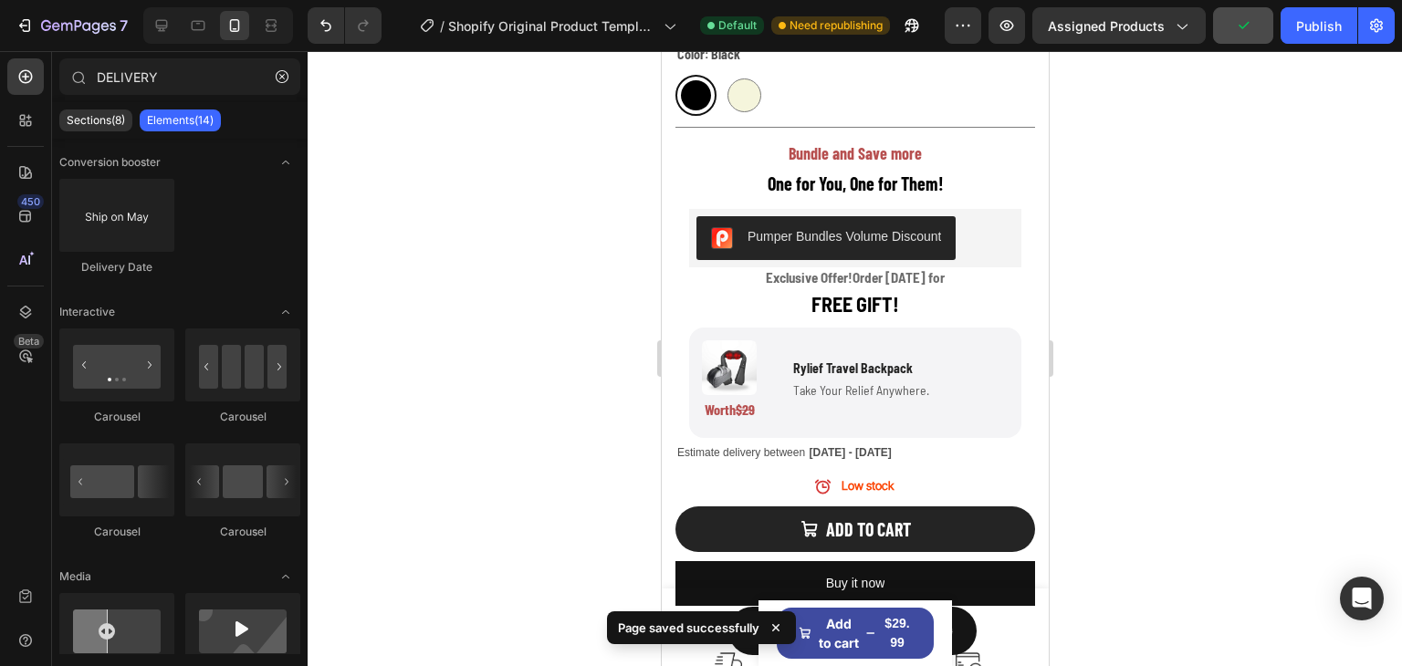
scroll to position [1252, 0]
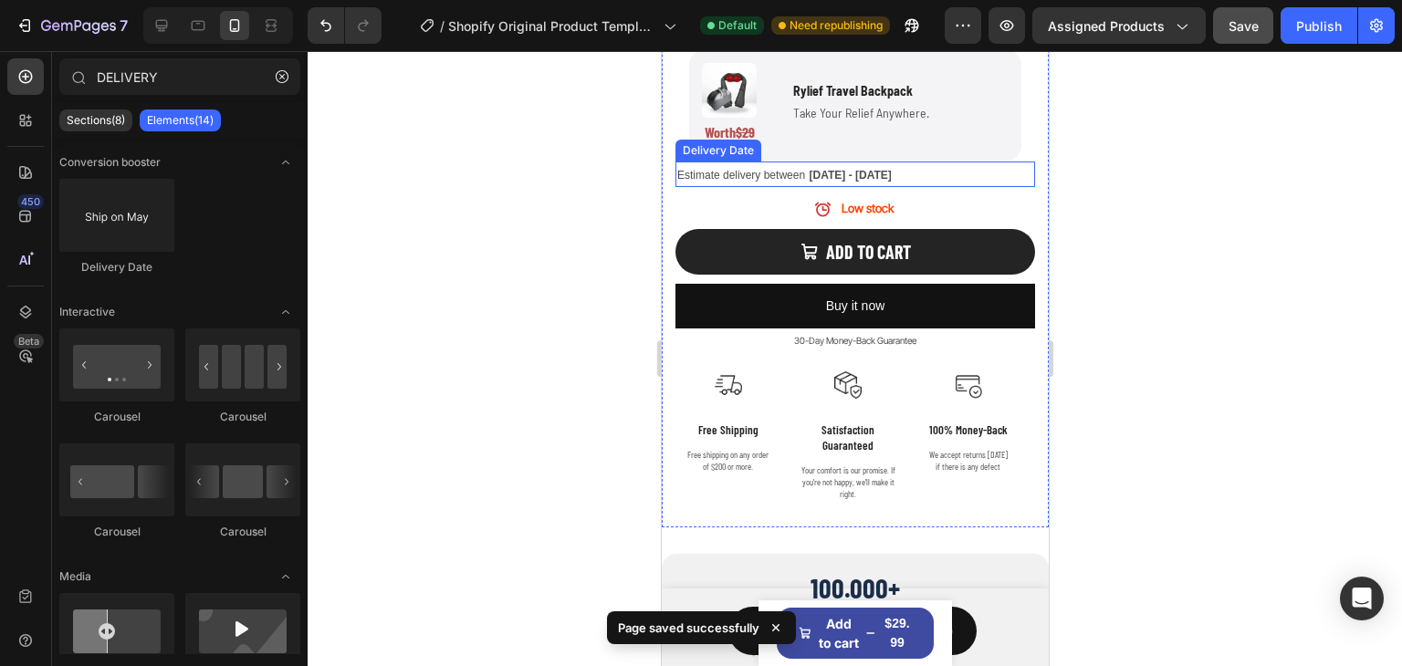
click at [792, 169] on span "Estimate delivery between" at bounding box center [740, 175] width 128 height 13
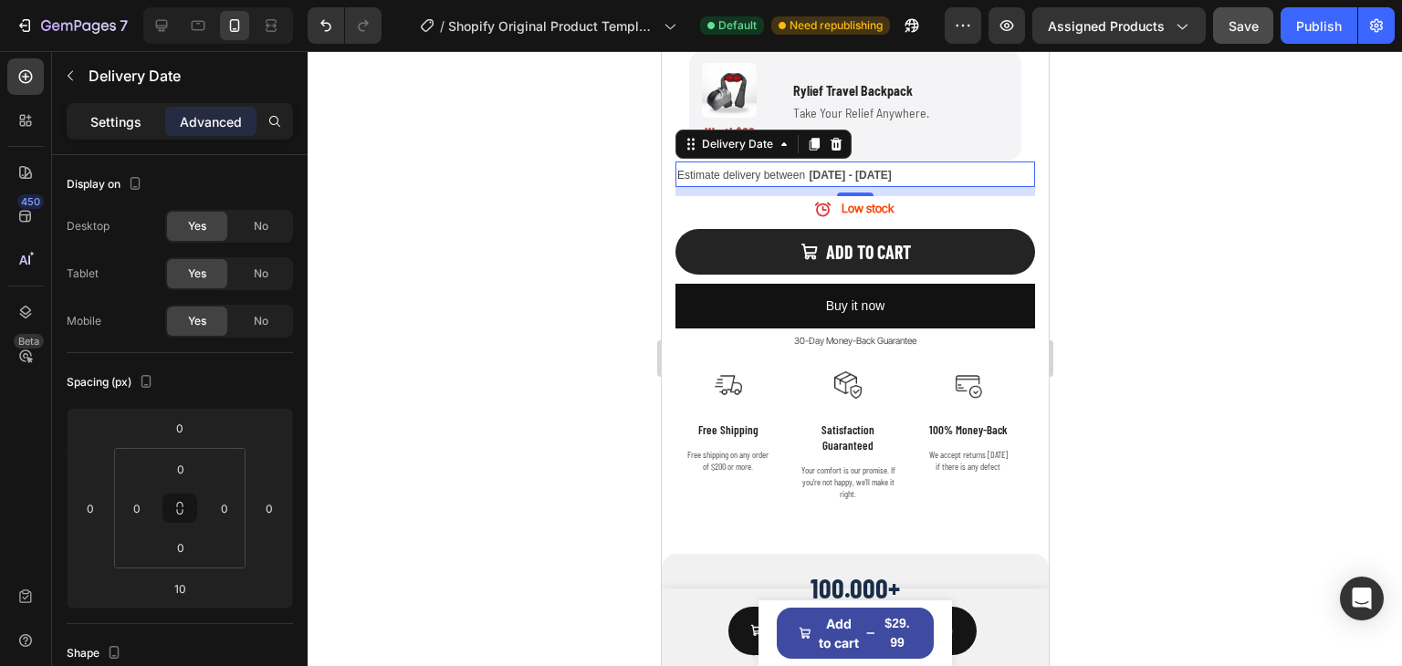
click at [101, 113] on p "Settings" at bounding box center [115, 121] width 51 height 19
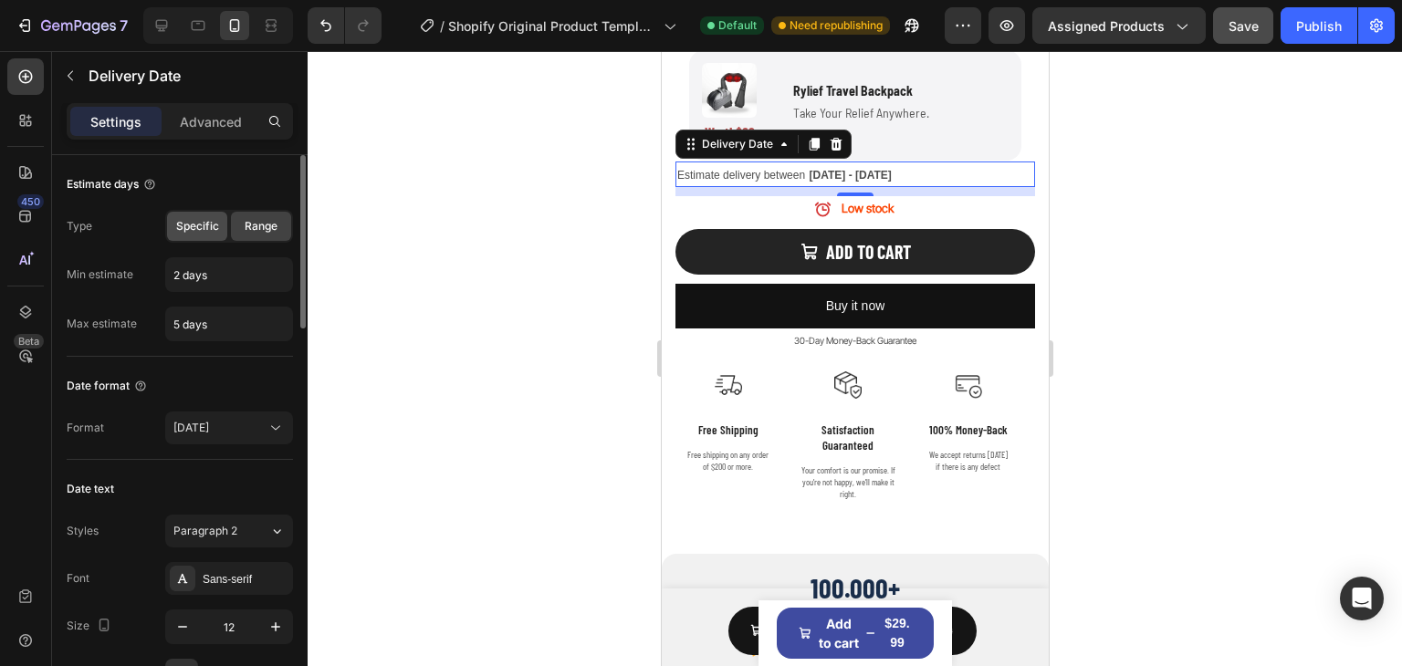
click at [208, 220] on span "Specific" at bounding box center [197, 226] width 43 height 16
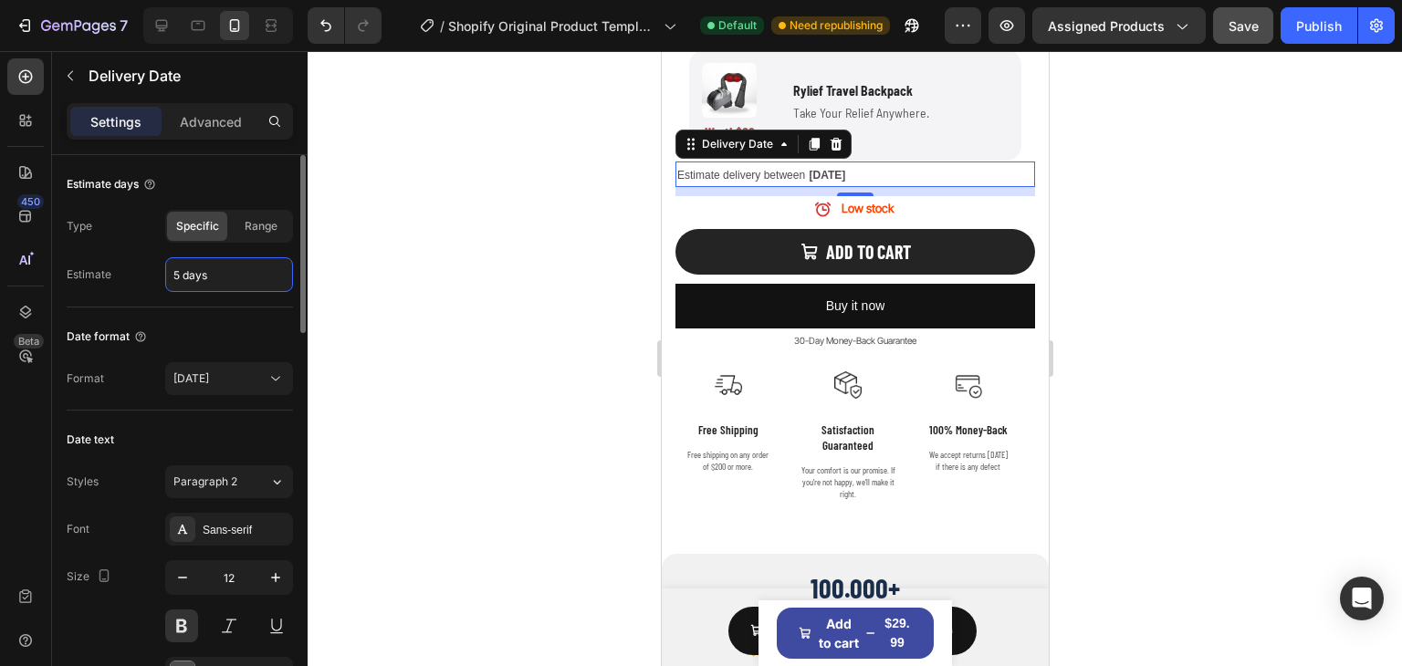
click at [233, 274] on input "5 days" at bounding box center [229, 274] width 126 height 33
type input "7 days"
click at [486, 243] on div at bounding box center [855, 358] width 1094 height 615
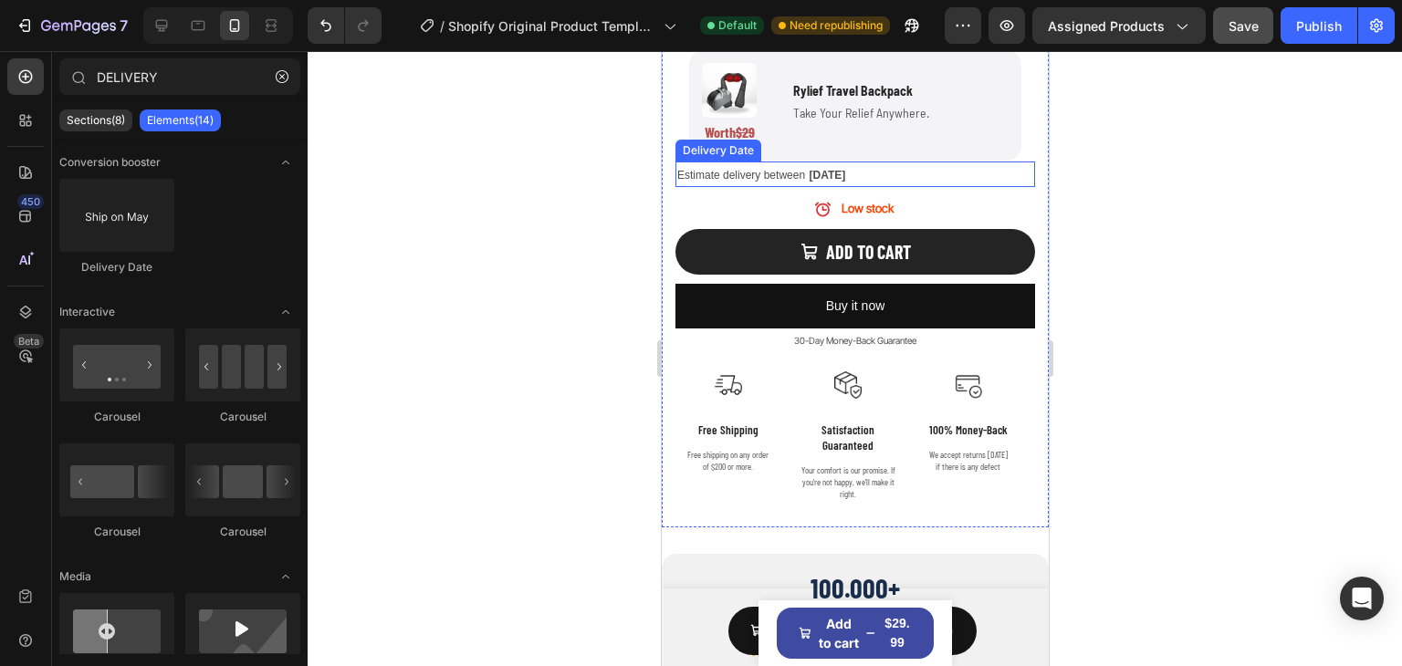
click at [824, 169] on span "Oct 06" at bounding box center [827, 175] width 37 height 13
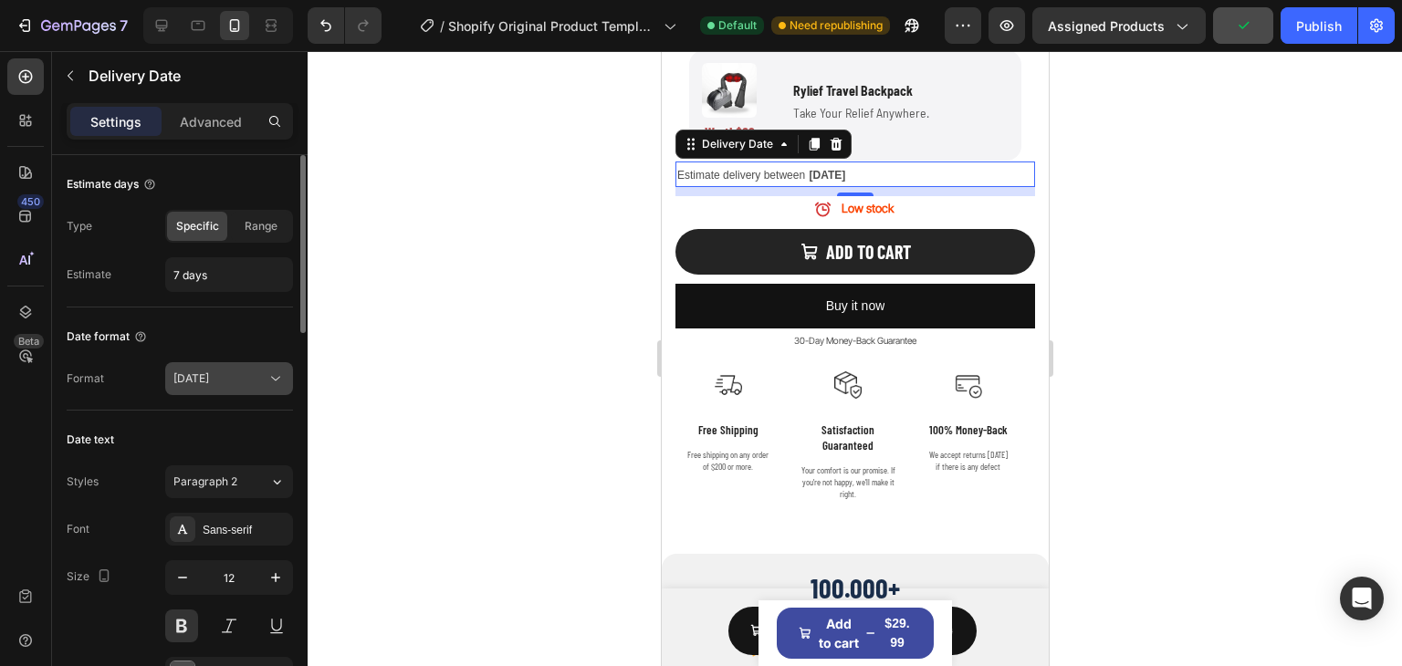
click at [220, 375] on div "[DATE]" at bounding box center [219, 379] width 93 height 16
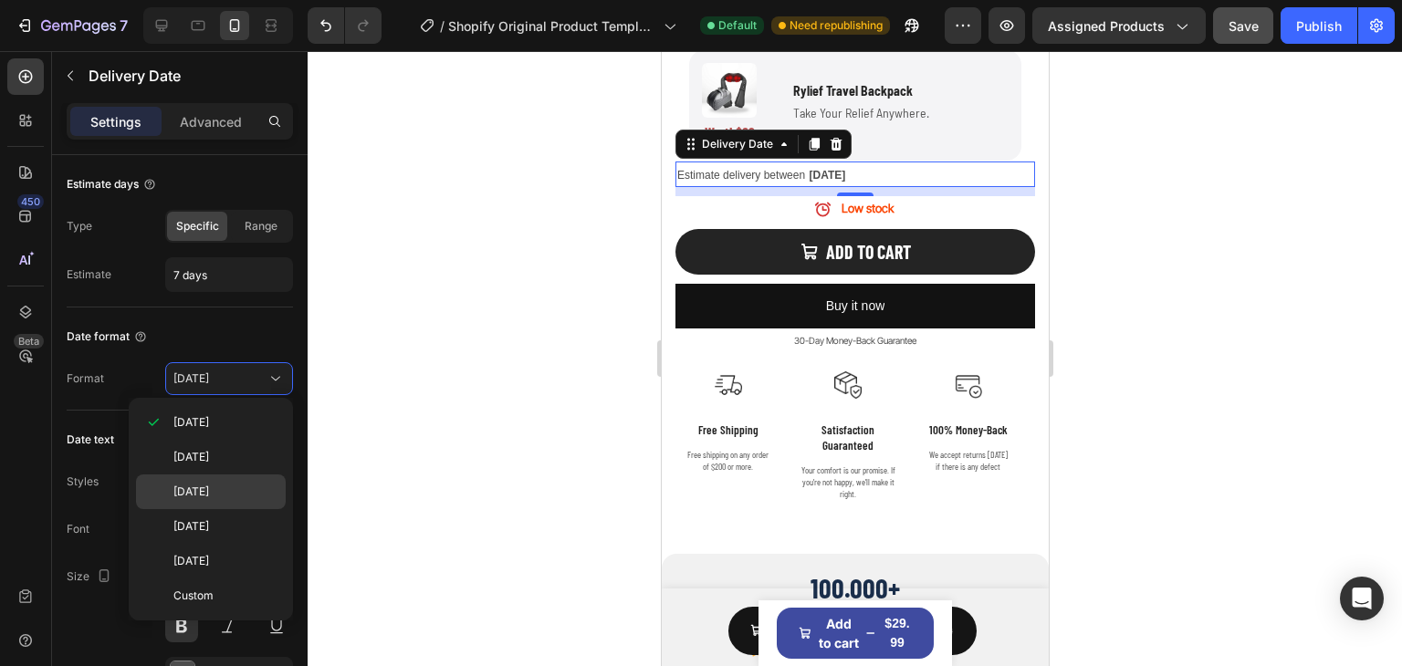
click at [209, 487] on span "[DATE]" at bounding box center [191, 492] width 36 height 16
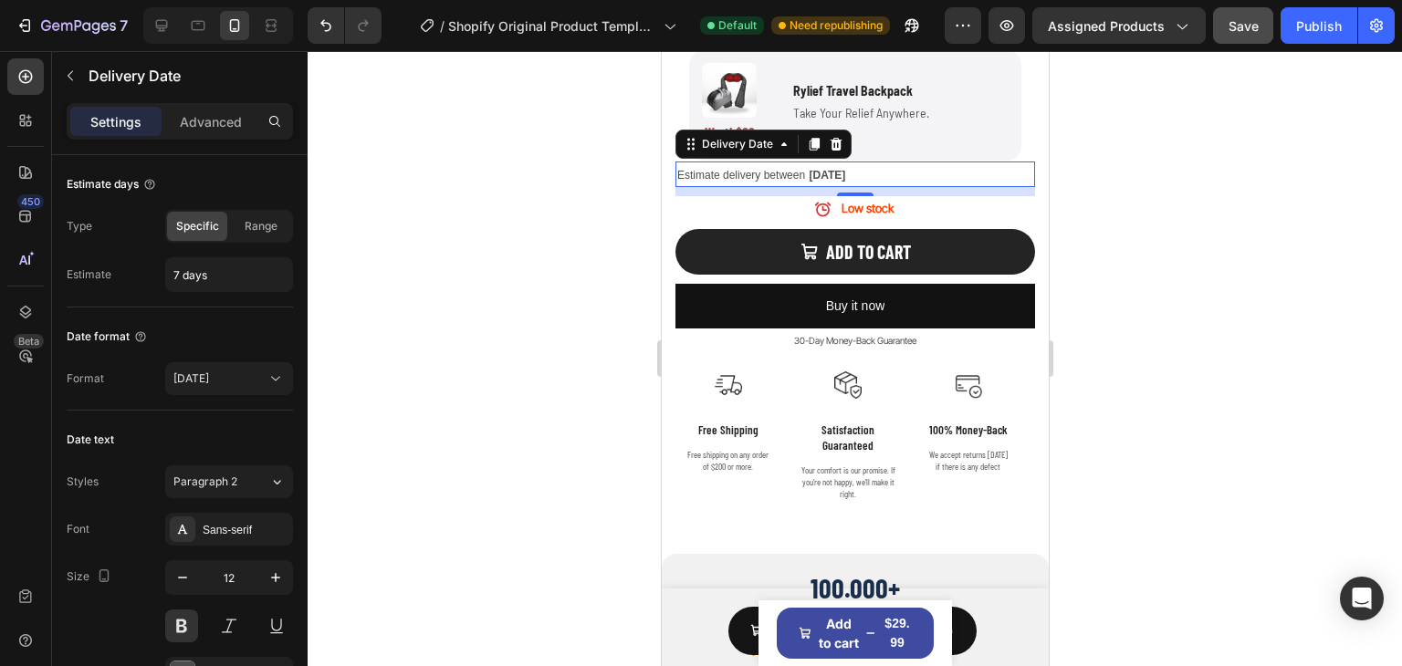
click at [467, 332] on div at bounding box center [855, 358] width 1094 height 615
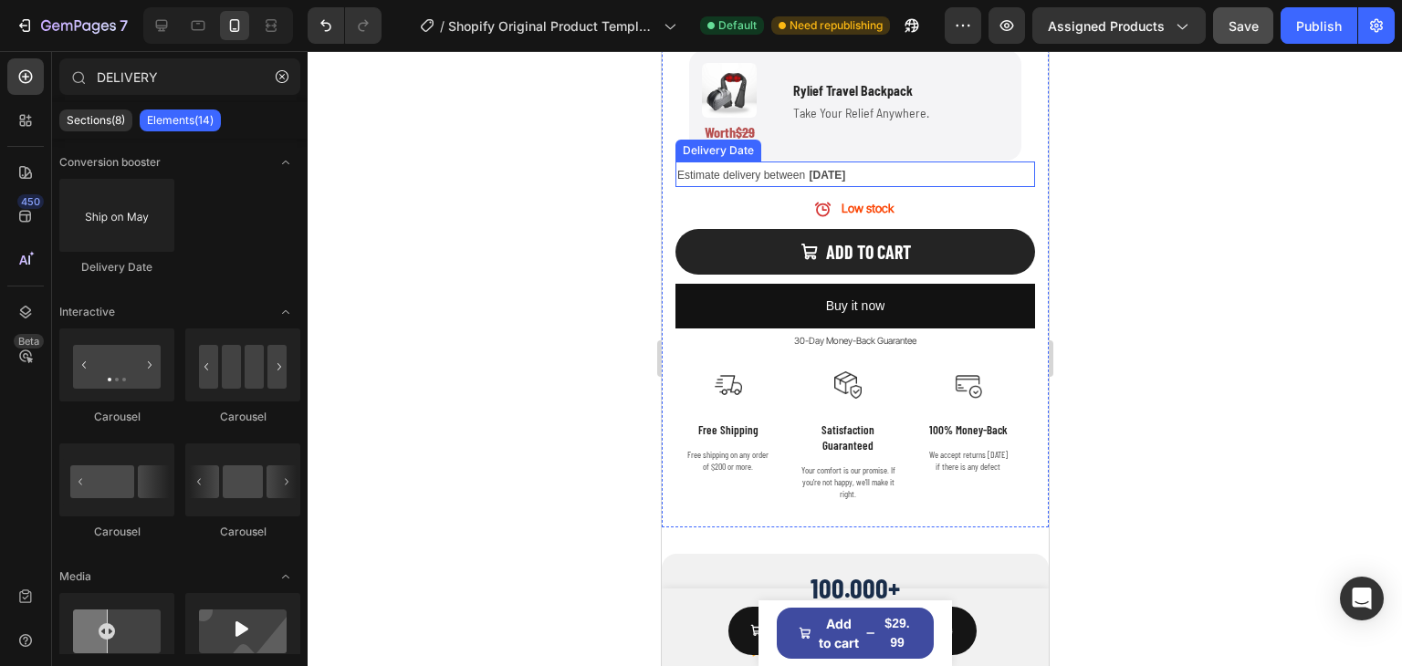
click at [783, 169] on span "Estimate delivery between" at bounding box center [740, 175] width 128 height 13
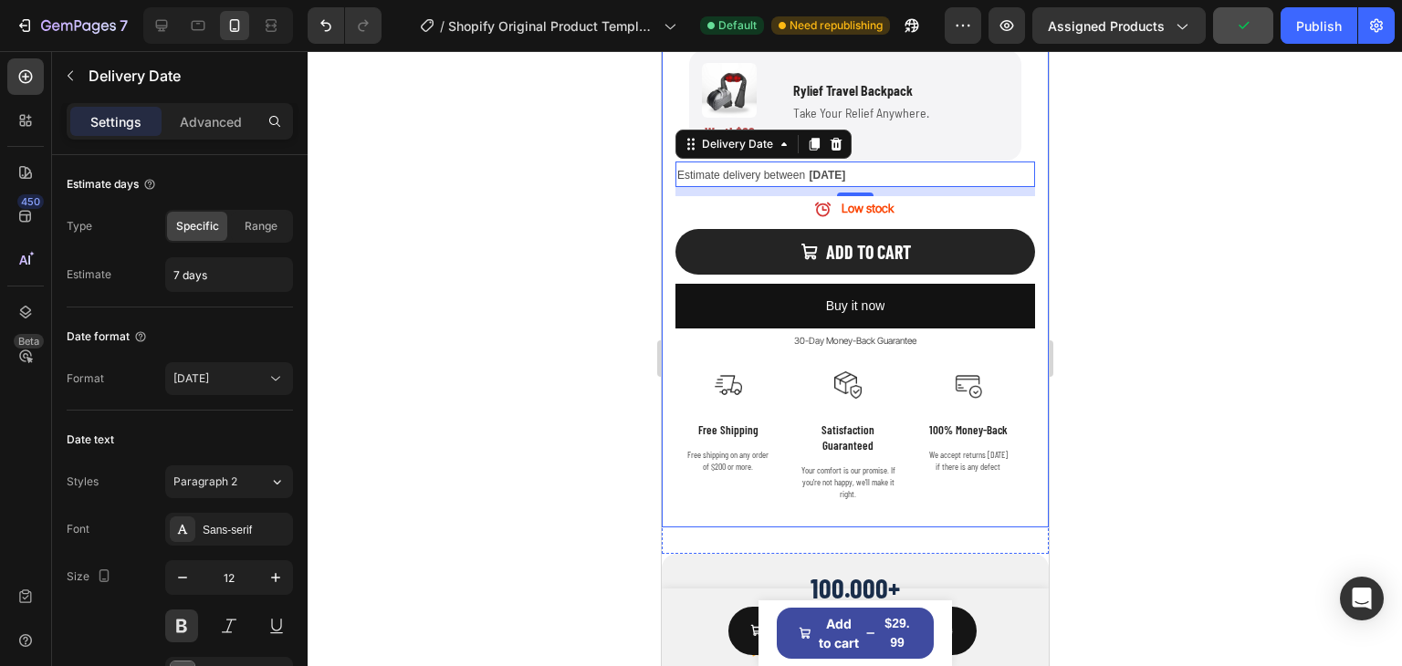
click at [1165, 190] on div at bounding box center [855, 358] width 1094 height 615
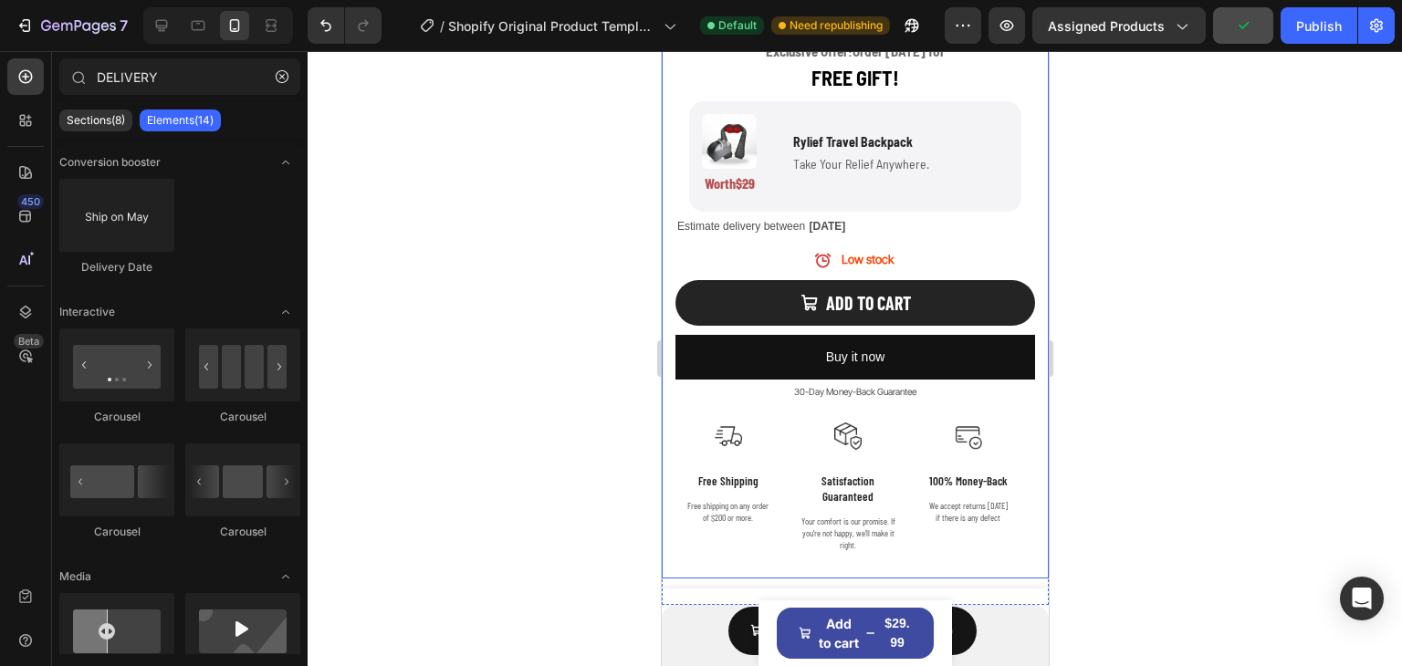
scroll to position [1161, 0]
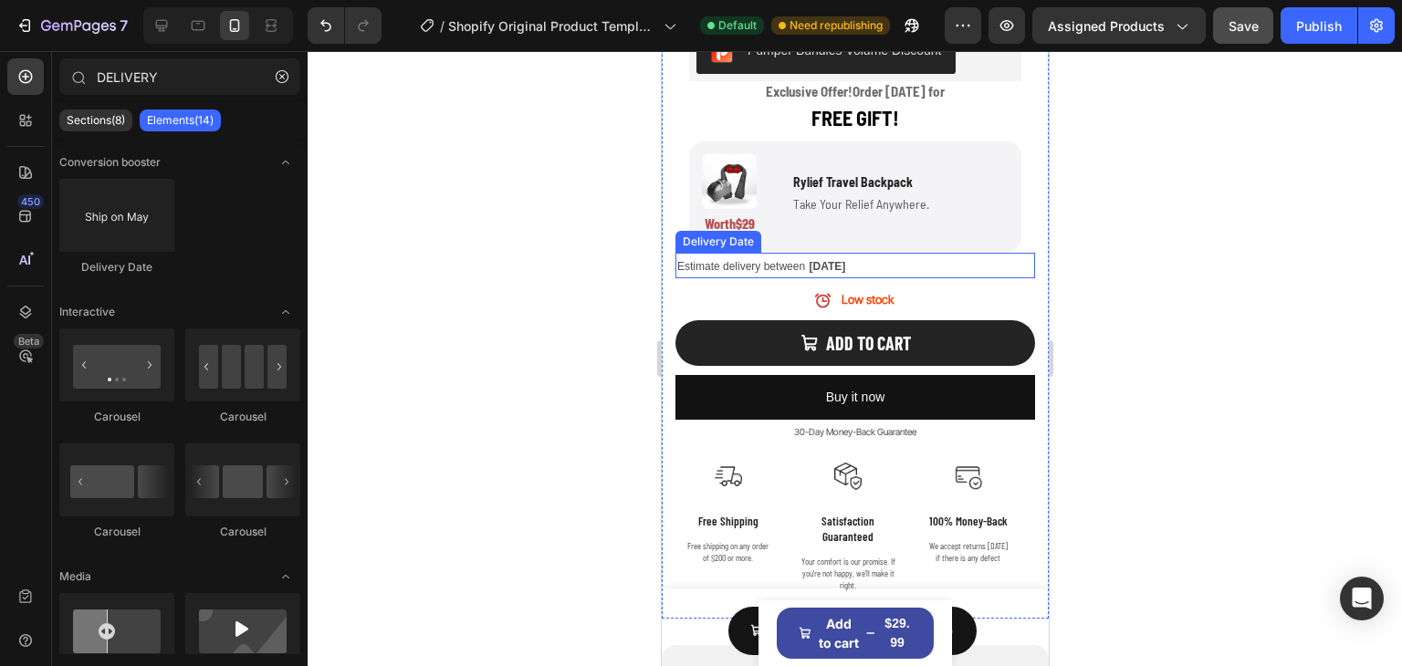
click at [884, 253] on div "Estimate delivery between Mon, Oct 06" at bounding box center [855, 266] width 360 height 26
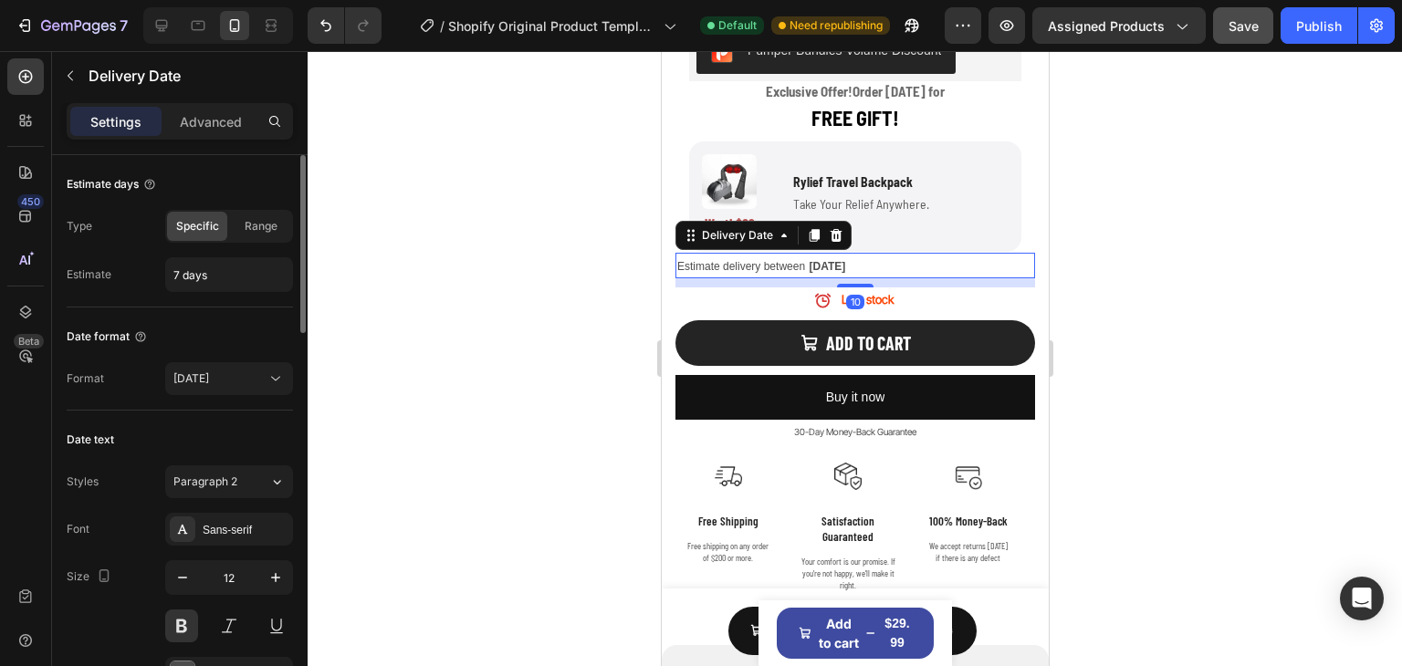
scroll to position [274, 0]
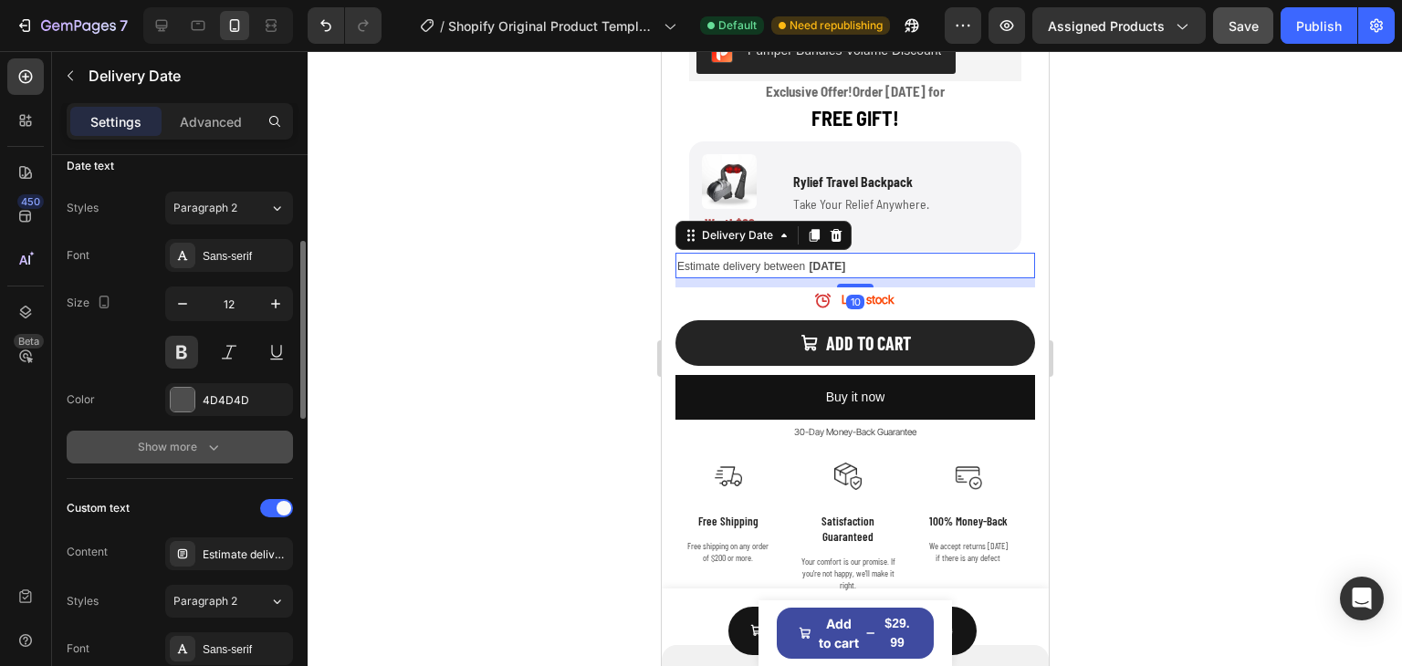
click at [190, 443] on div "Show more" at bounding box center [180, 447] width 85 height 18
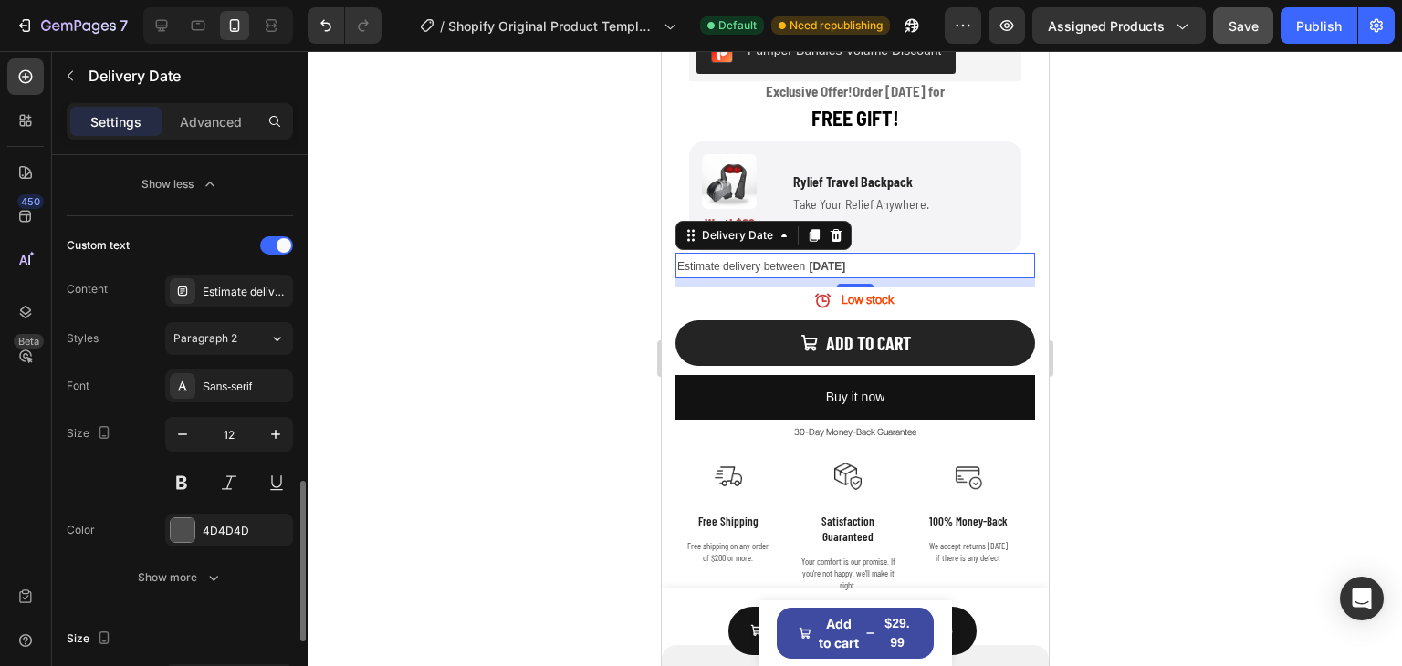
scroll to position [913, 0]
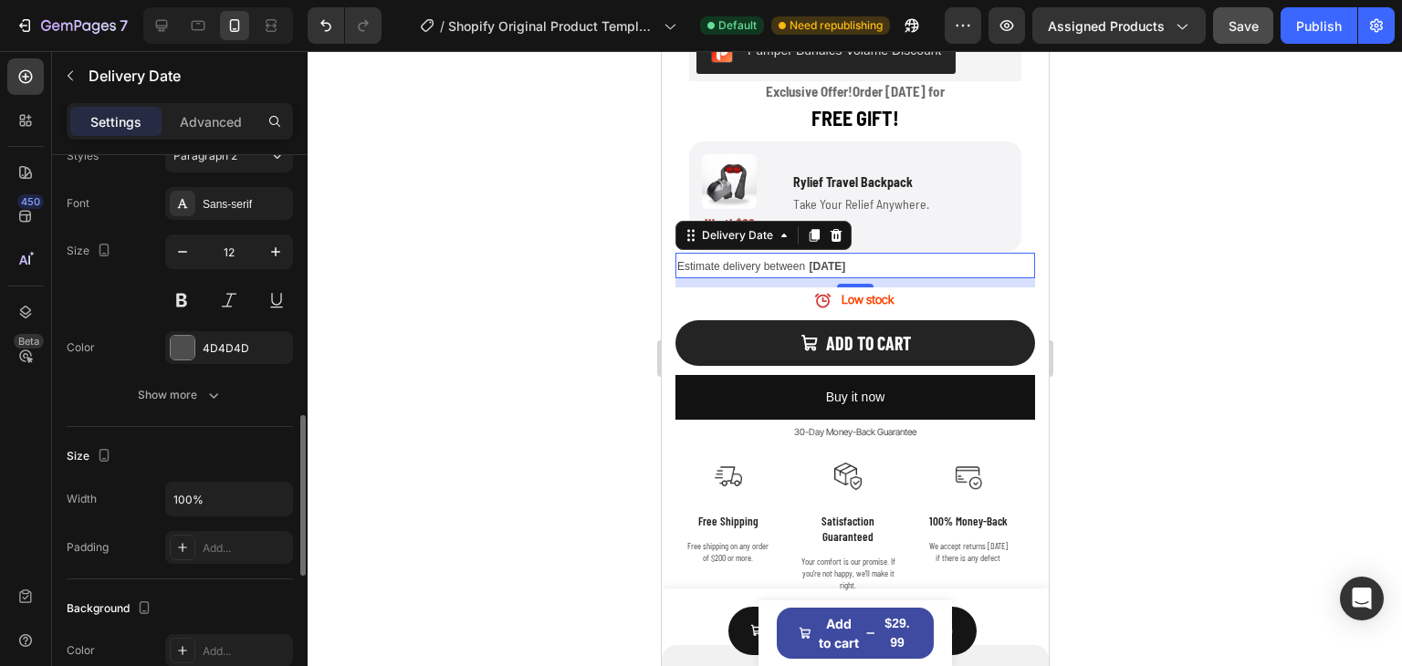
click at [208, 388] on icon "button" at bounding box center [213, 395] width 18 height 18
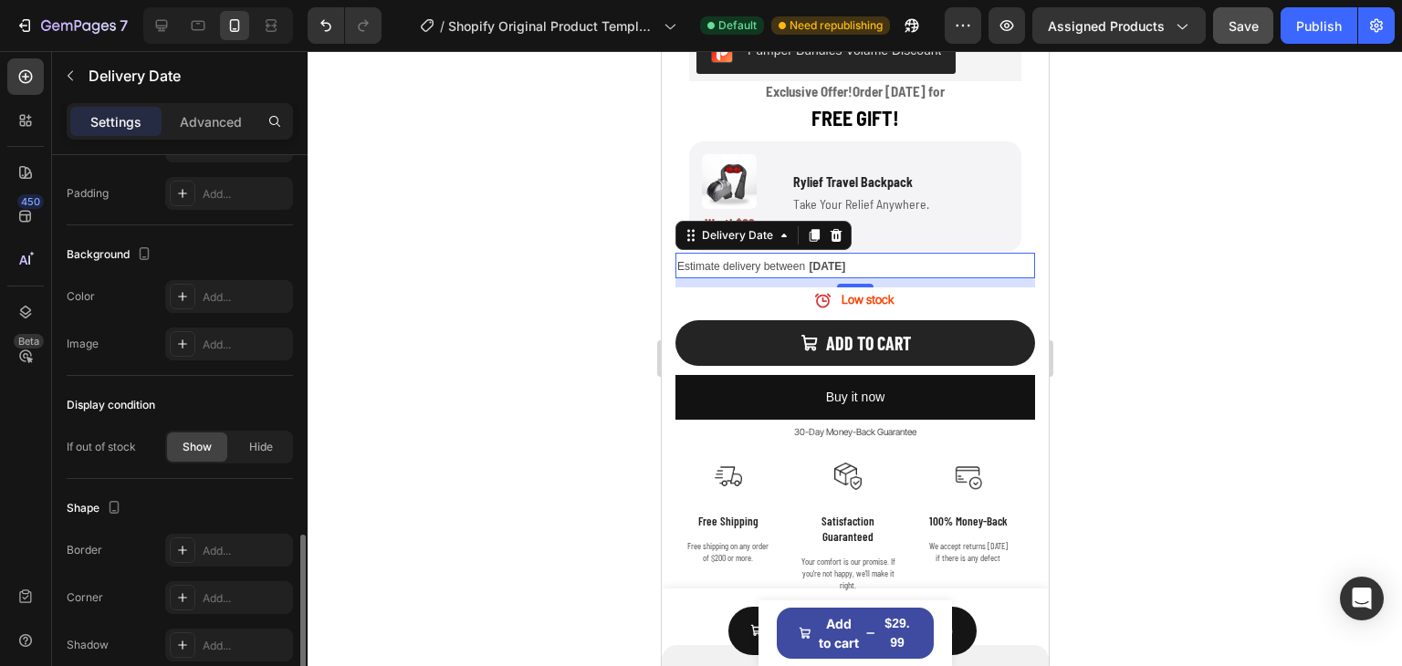
scroll to position [1602, 0]
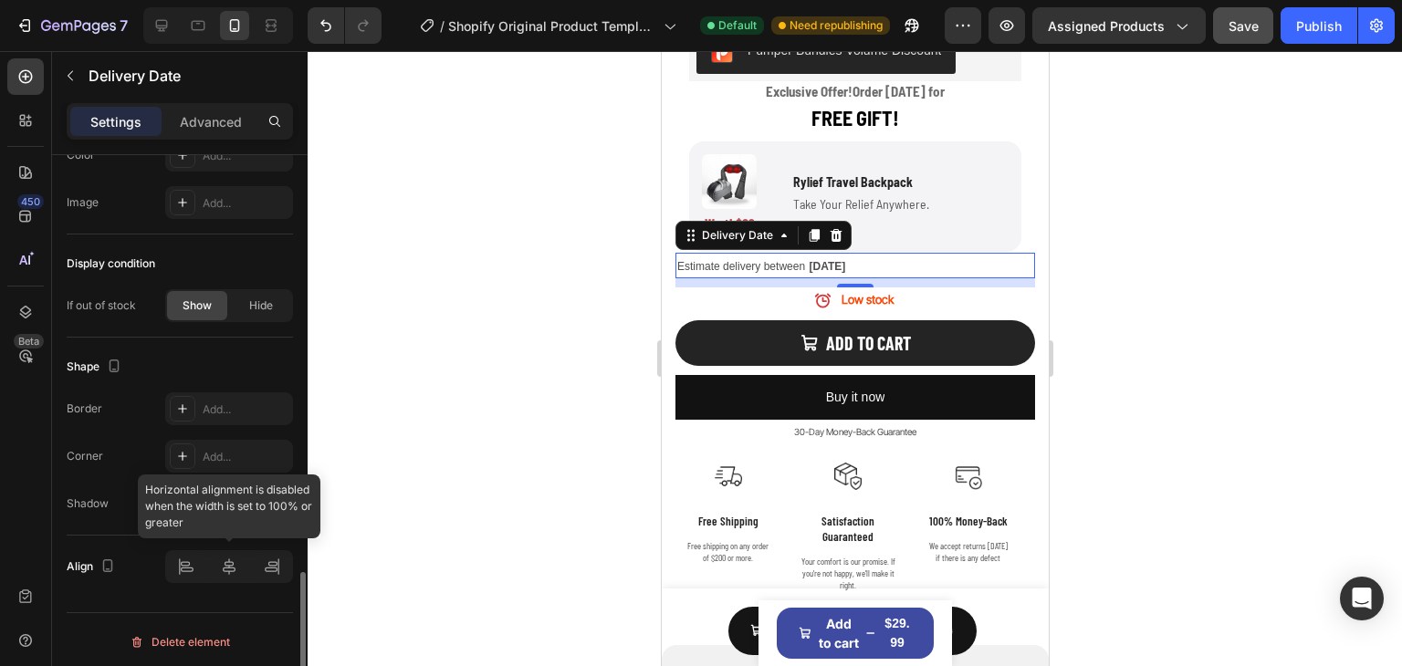
click at [230, 563] on div at bounding box center [229, 566] width 128 height 33
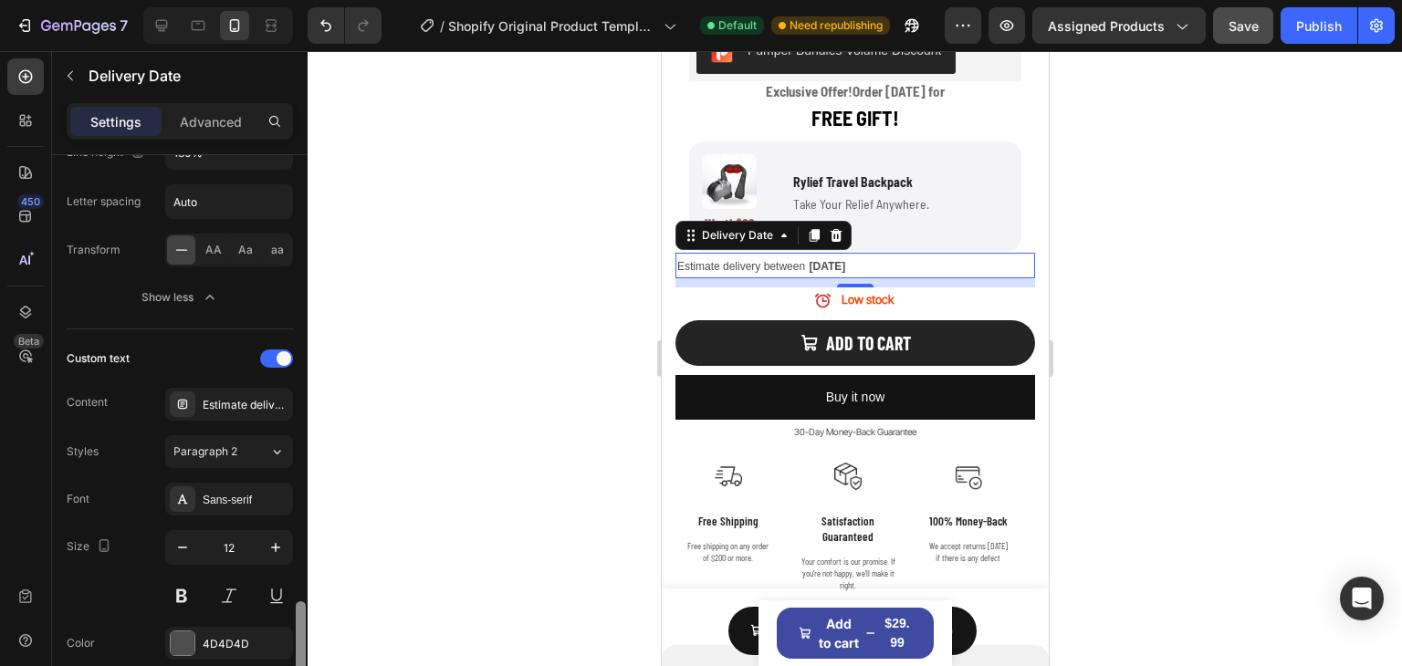
scroll to position [0, 0]
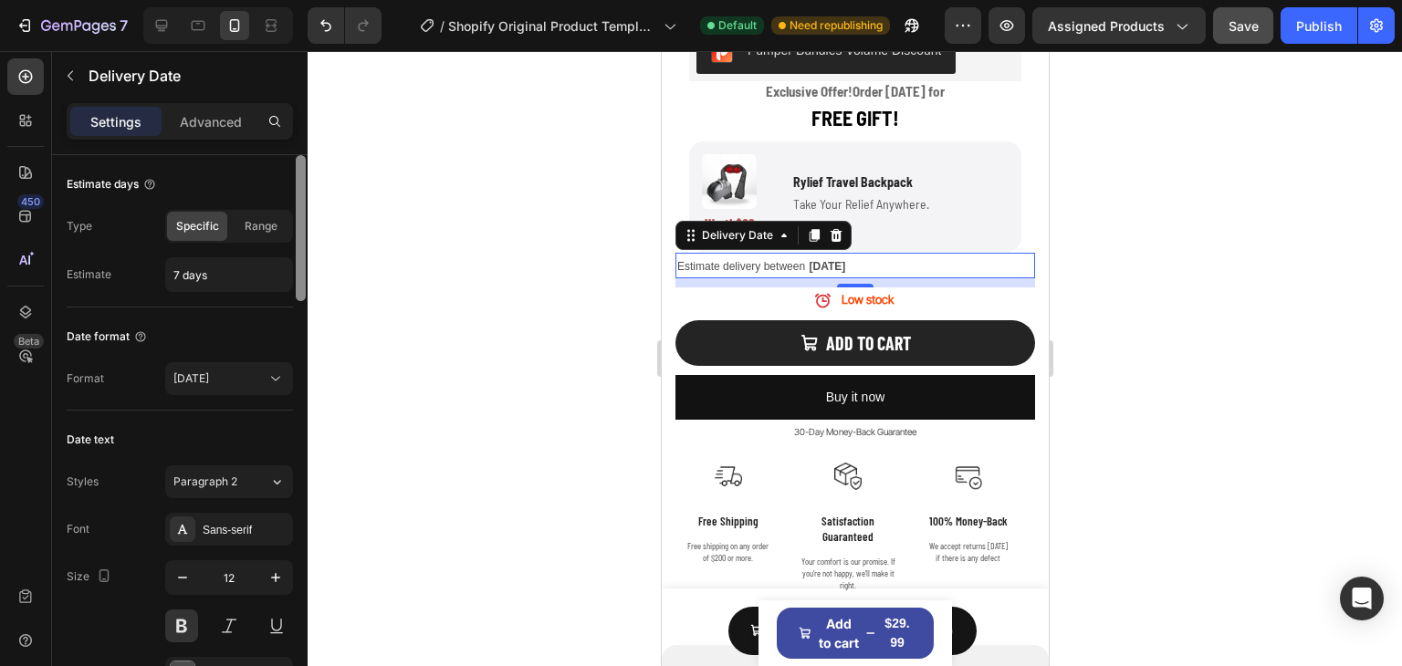
drag, startPoint x: 301, startPoint y: 597, endPoint x: 294, endPoint y: 48, distance: 548.6
click at [294, 0] on div "7 / Shopify Original Product Template Default Need republishing Preview Assigne…" at bounding box center [701, 0] width 1402 height 0
click at [195, 110] on div "Advanced" at bounding box center [210, 121] width 91 height 29
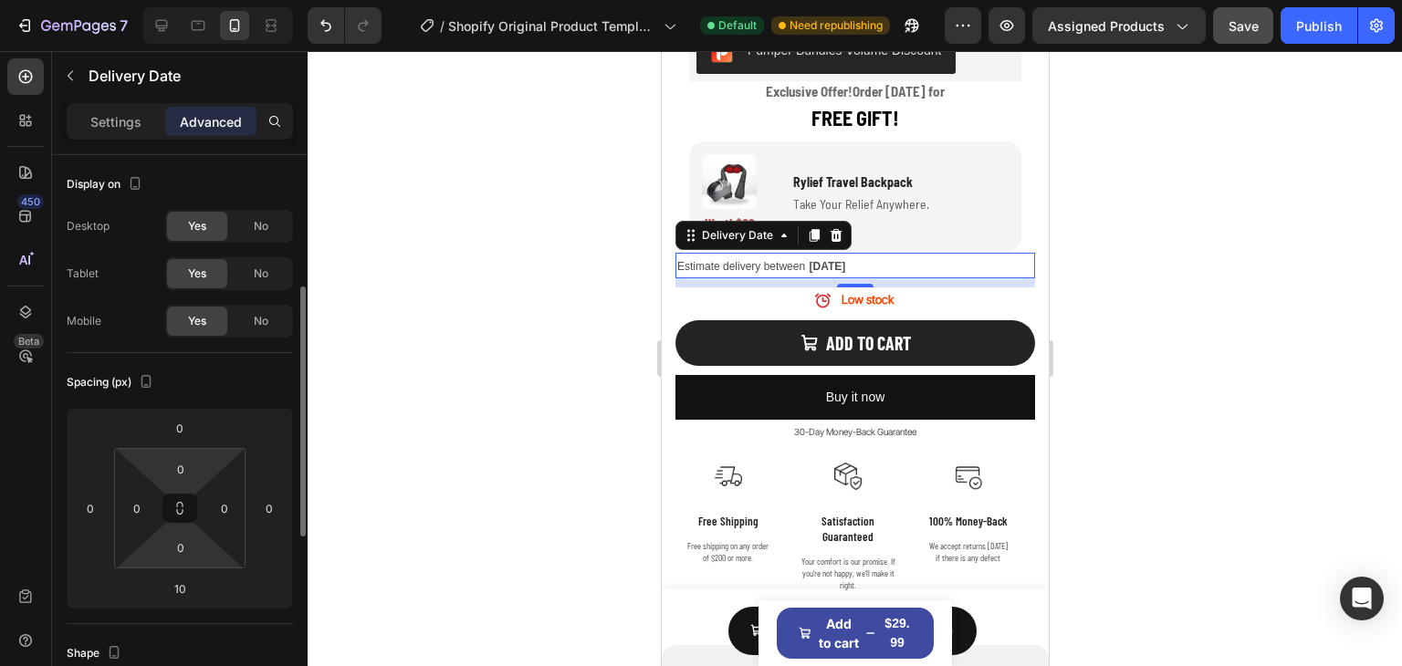
scroll to position [91, 0]
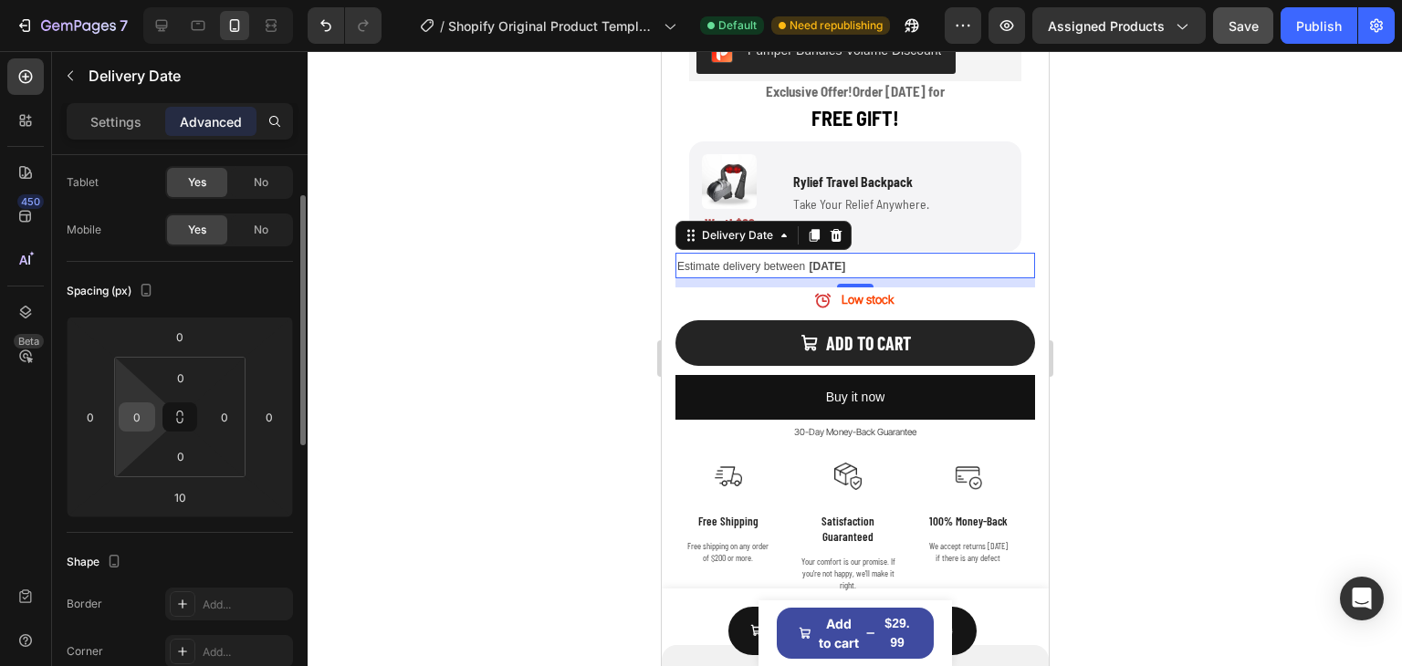
click at [143, 421] on input "0" at bounding box center [136, 416] width 27 height 27
type input "2"
type input "5"
type input "1"
type input "80"
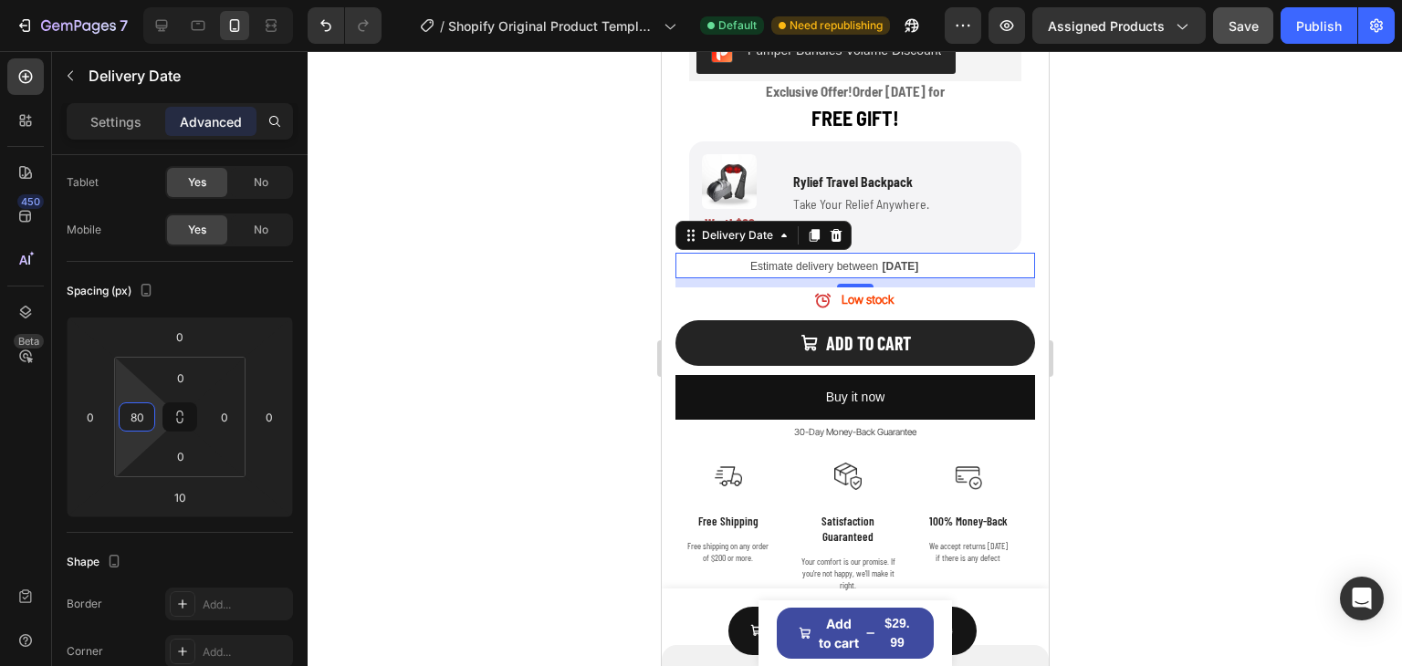
click at [1398, 296] on div at bounding box center [855, 358] width 1094 height 615
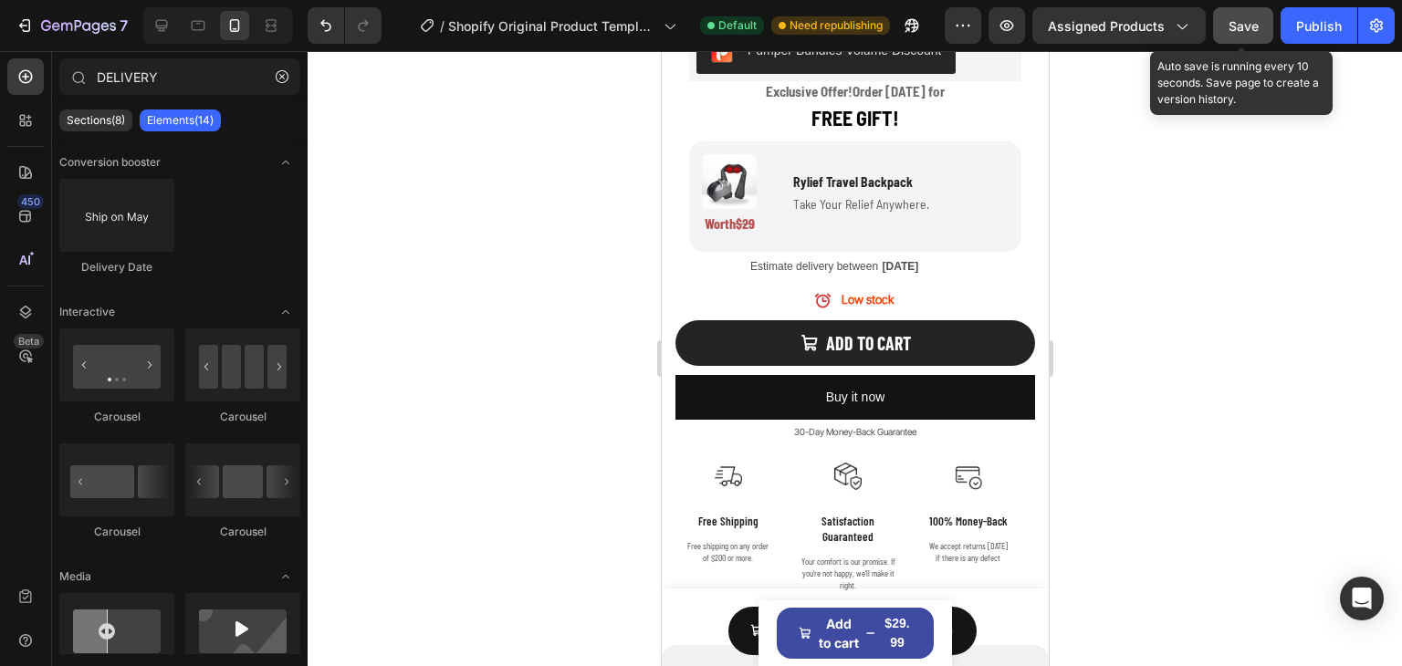
click at [1252, 18] on span "Save" at bounding box center [1244, 26] width 30 height 16
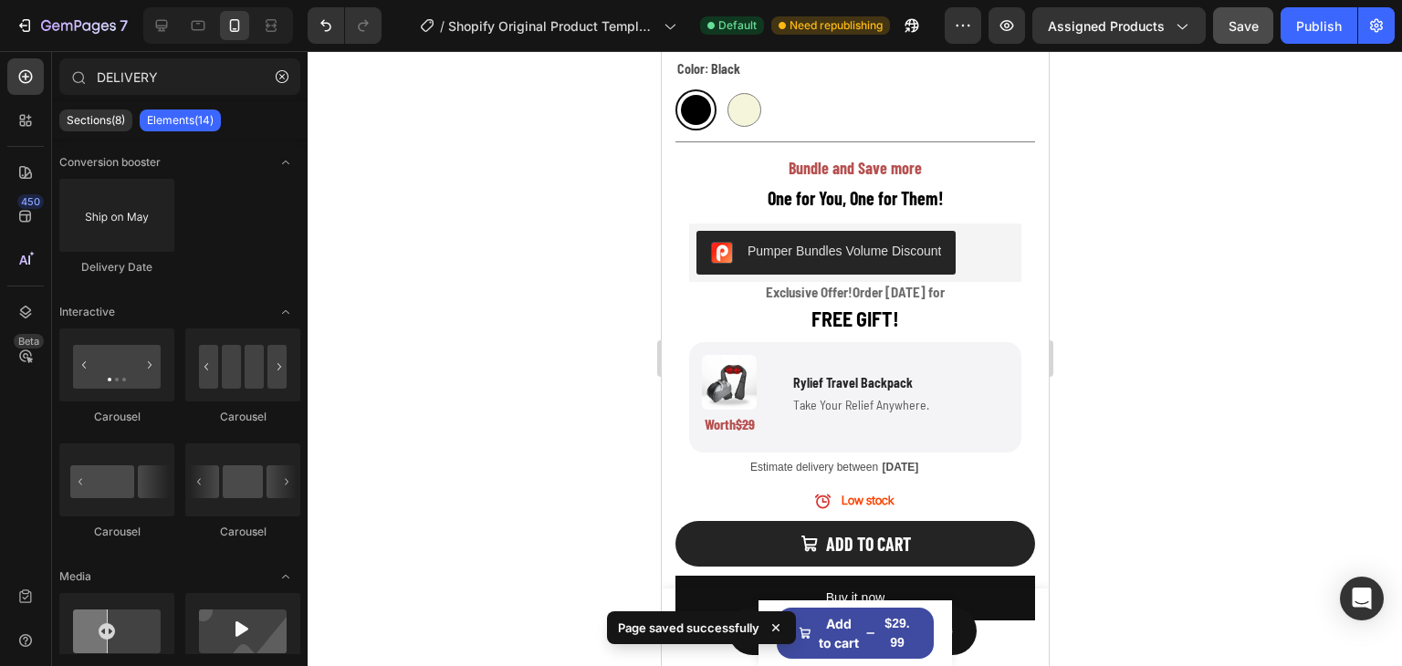
scroll to position [989, 0]
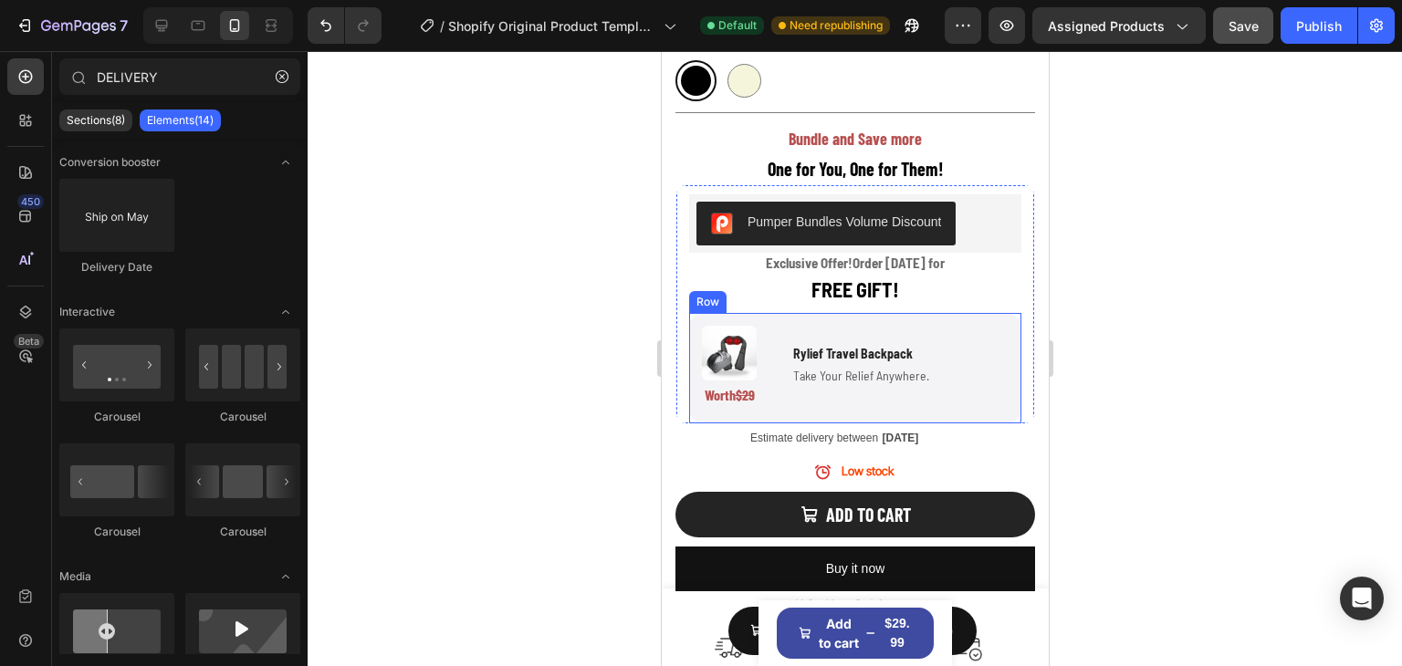
click at [906, 277] on p "FREE GIFT!" at bounding box center [854, 290] width 329 height 26
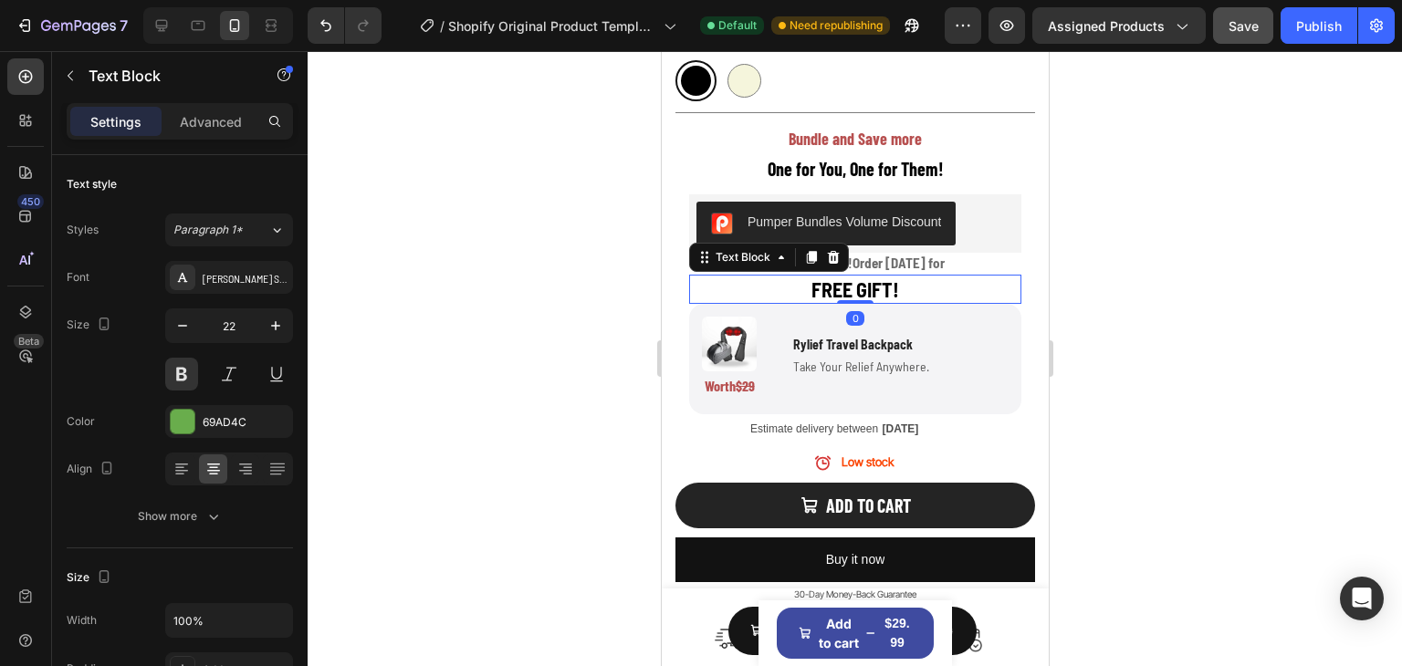
drag, startPoint x: 1852, startPoint y: 298, endPoint x: 912, endPoint y: 235, distance: 942.3
click at [912, 235] on div "Pumper Bundles Volume Discount Pumper Bundles Volume Discount Exclusive Offer! …" at bounding box center [854, 304] width 332 height 220
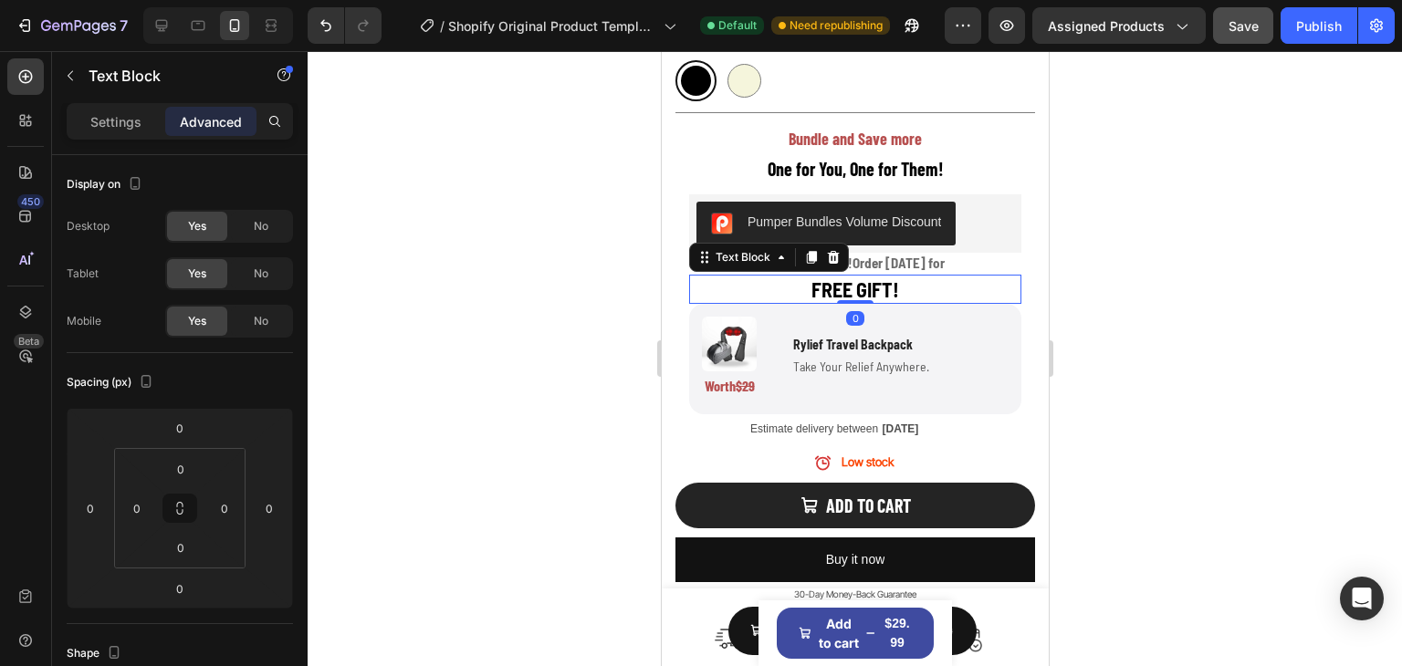
click at [1191, 246] on div at bounding box center [855, 358] width 1094 height 615
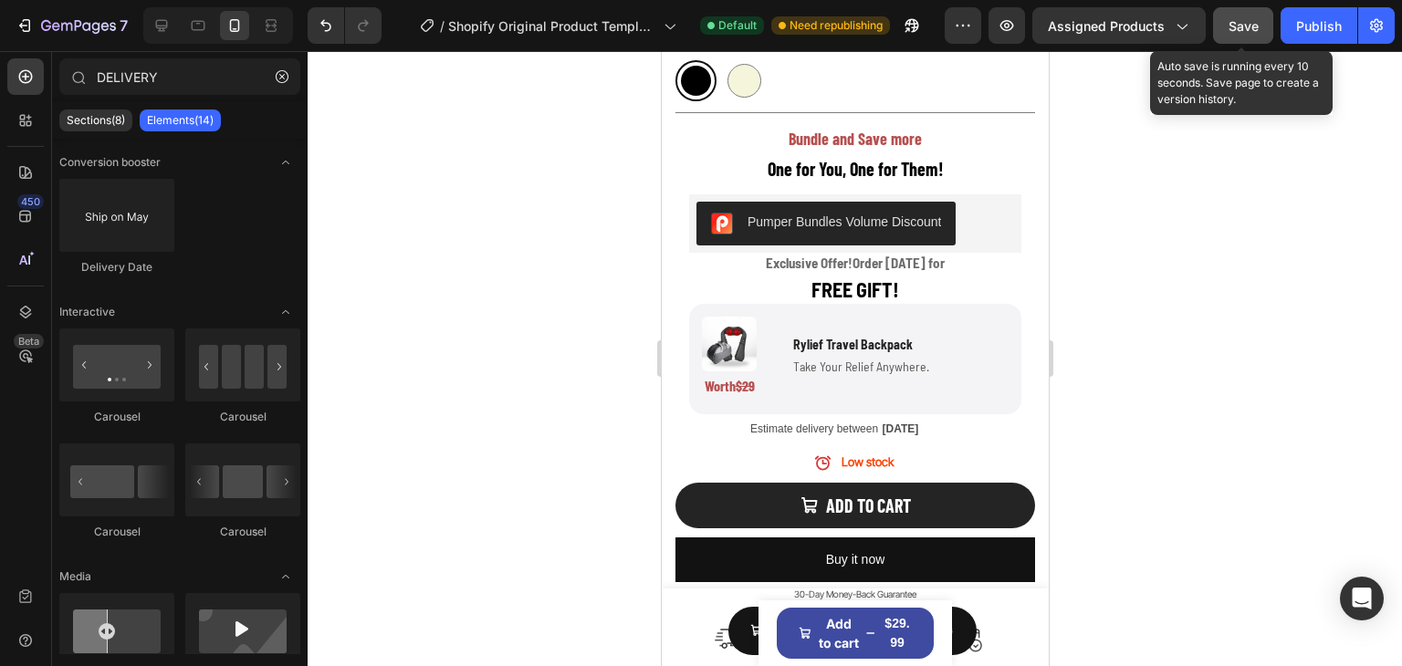
click at [1254, 22] on span "Save" at bounding box center [1244, 26] width 30 height 16
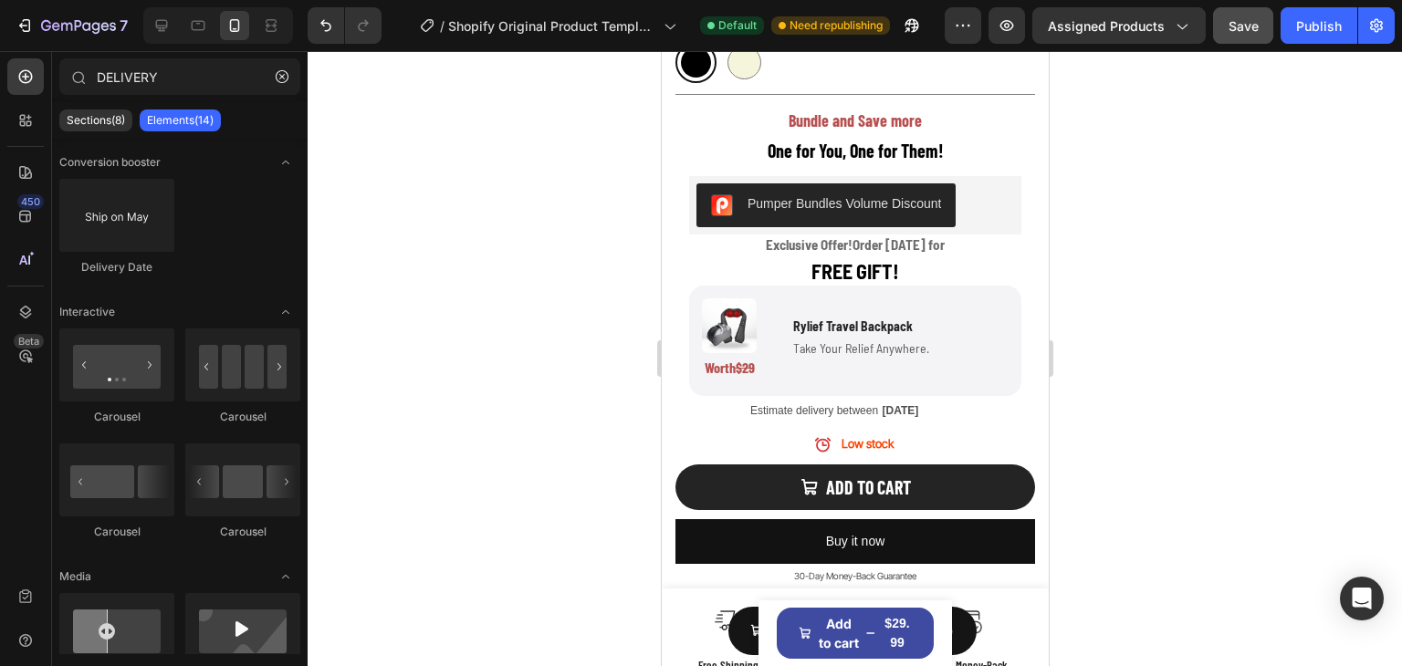
scroll to position [1017, 0]
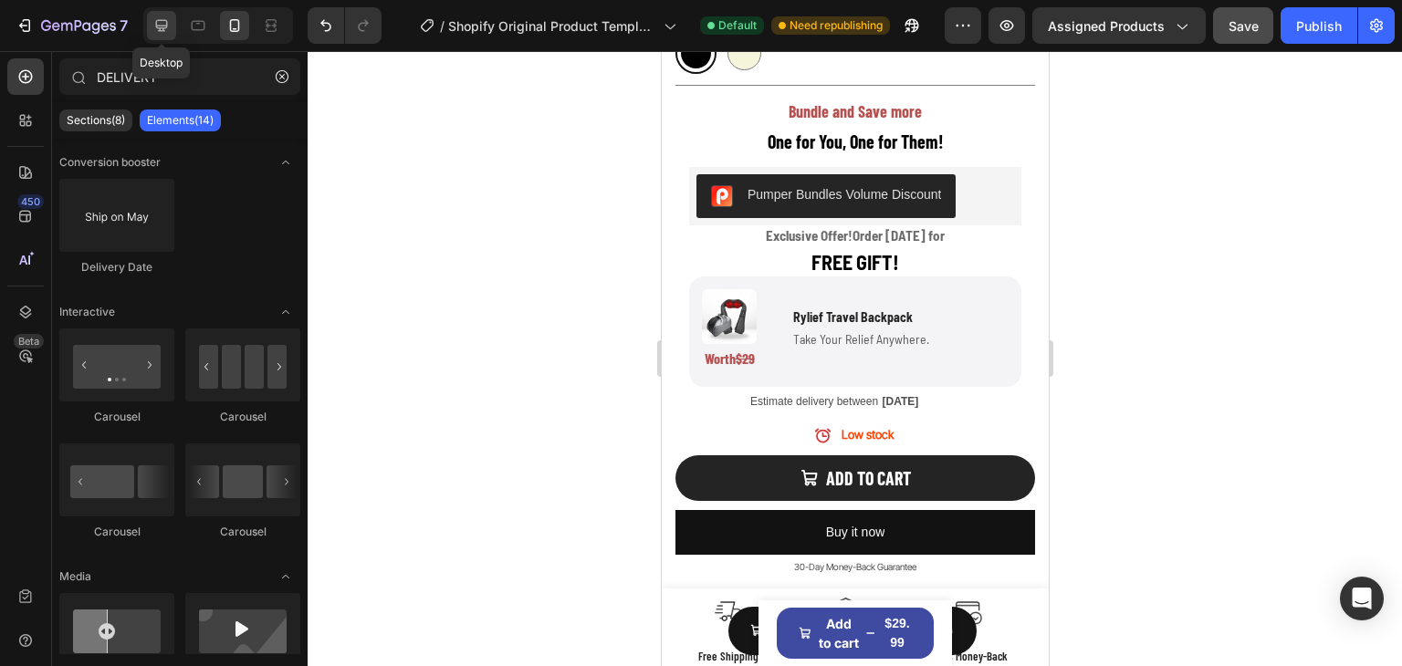
click at [172, 19] on div at bounding box center [161, 25] width 29 height 29
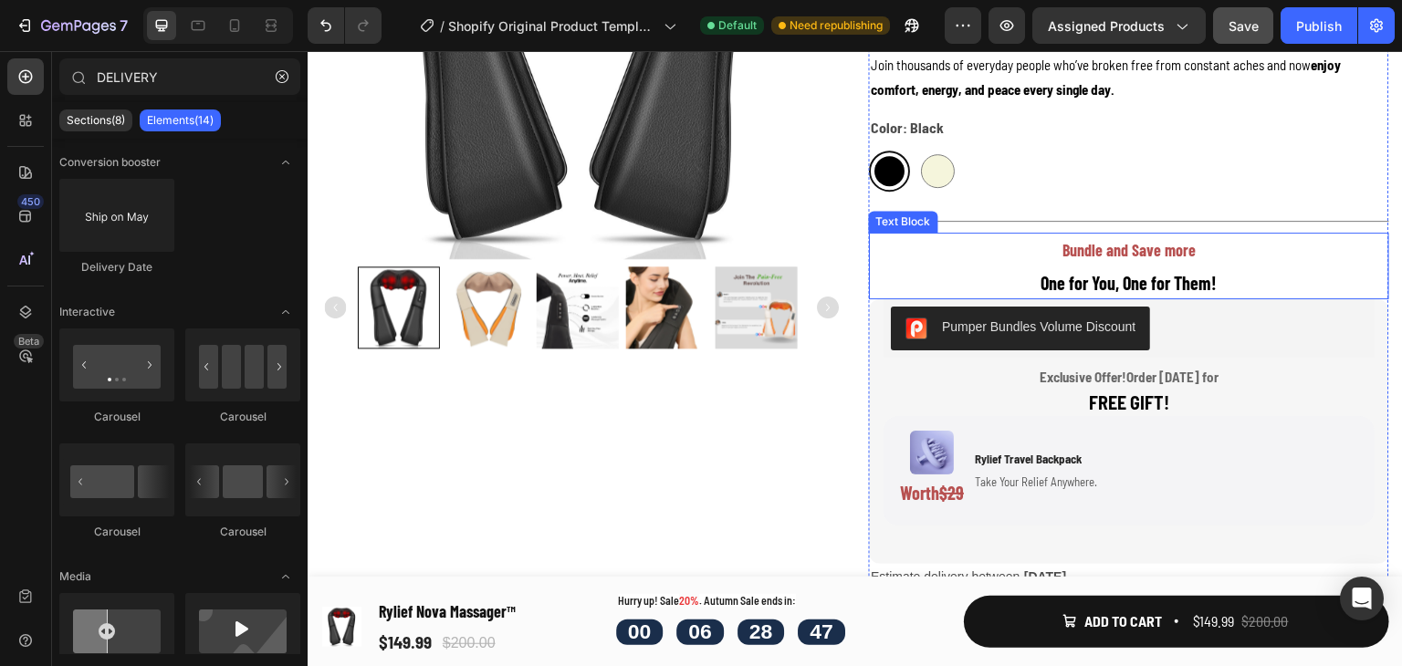
scroll to position [483, 0]
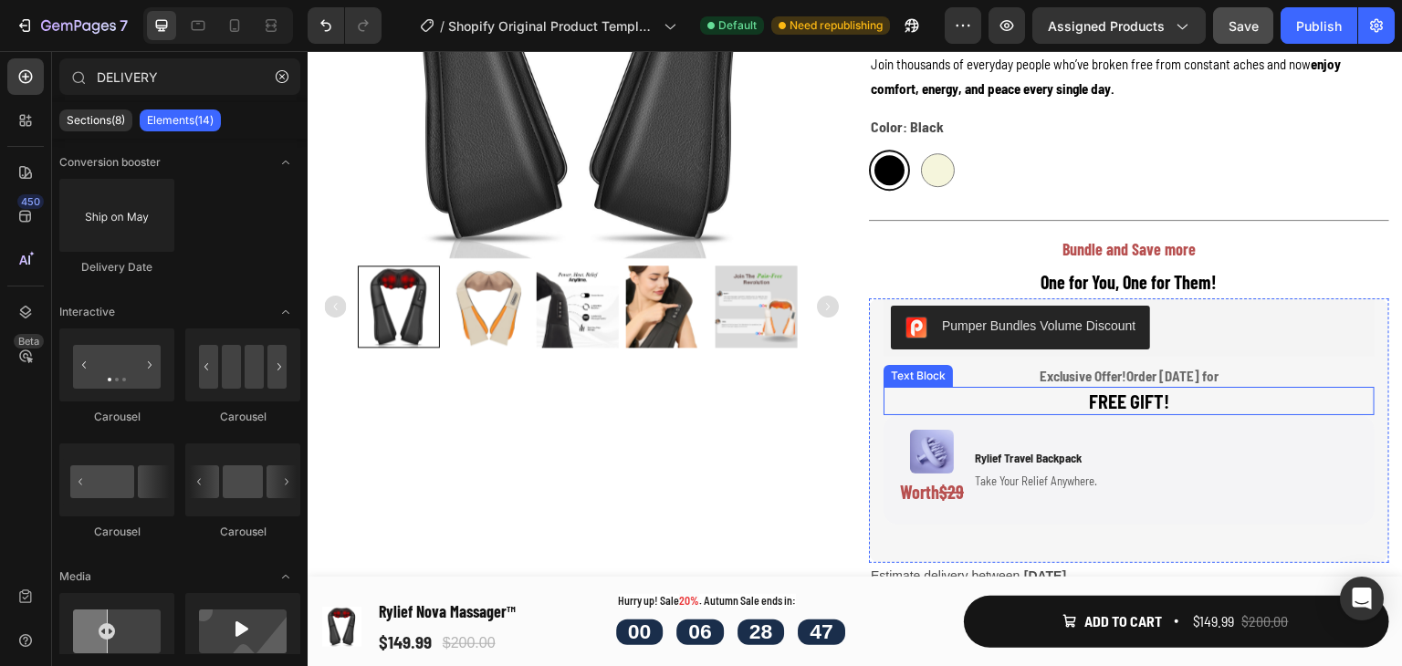
click at [1148, 406] on span "FREE GIFT!" at bounding box center [1129, 402] width 80 height 22
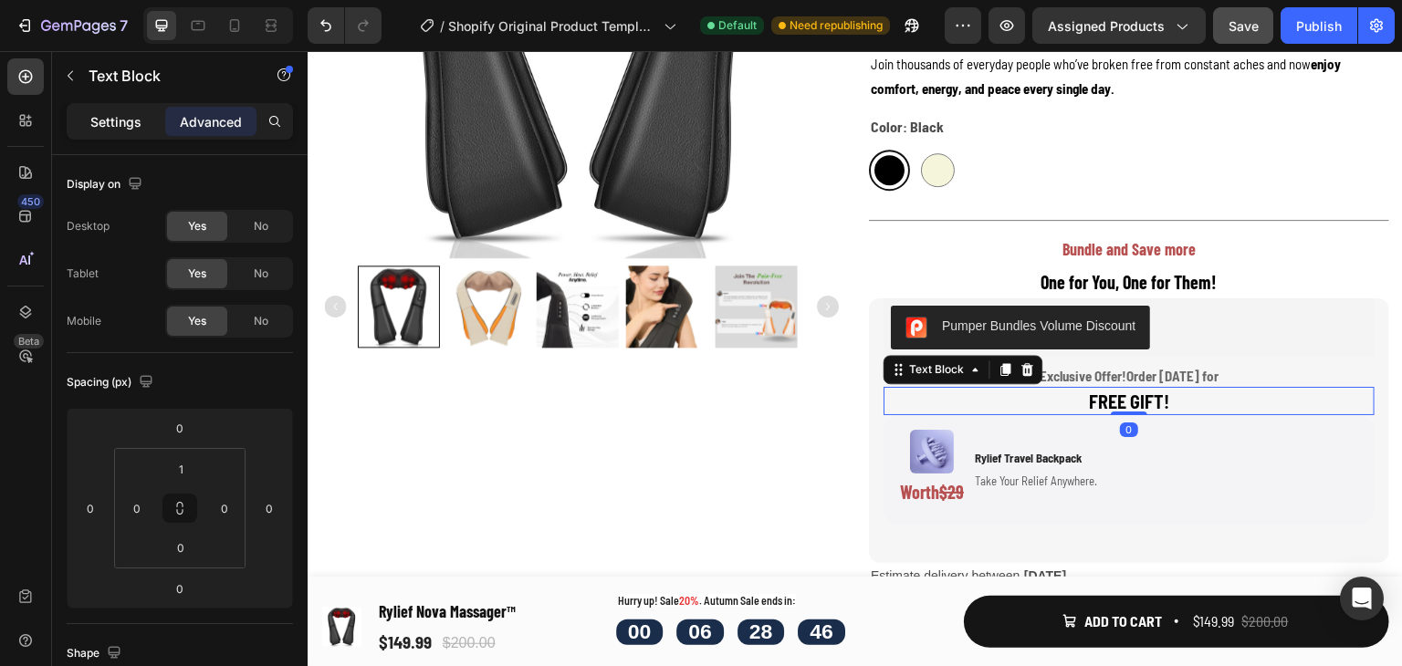
click at [96, 110] on div "Settings" at bounding box center [115, 121] width 91 height 29
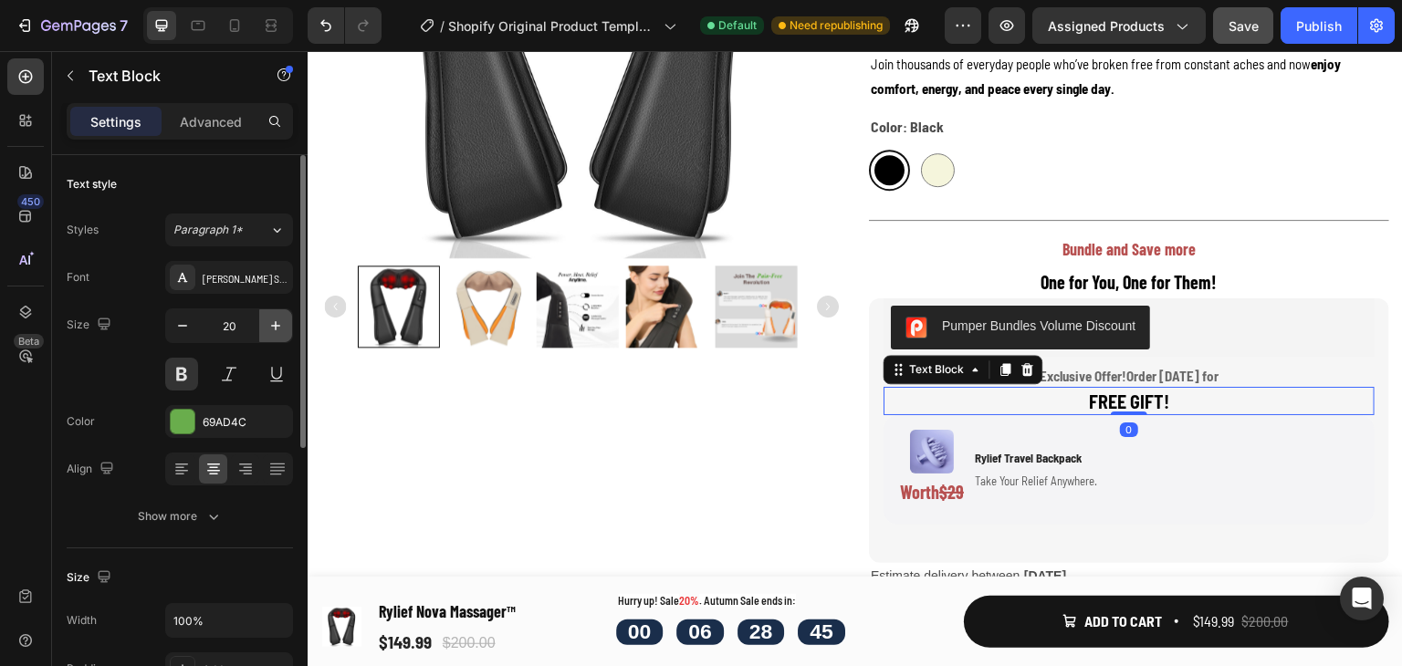
click at [267, 326] on icon "button" at bounding box center [276, 326] width 18 height 18
type input "22"
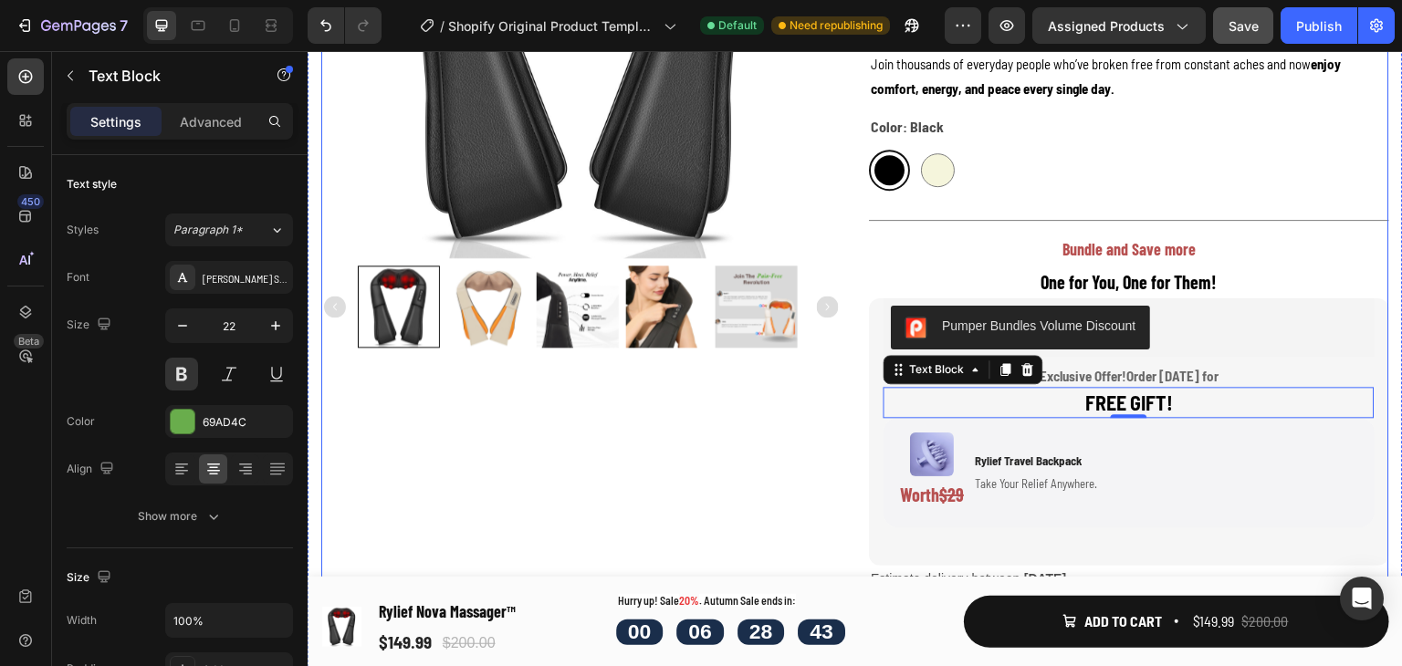
click at [712, 448] on div "Product Images" at bounding box center [581, 343] width 520 height 1264
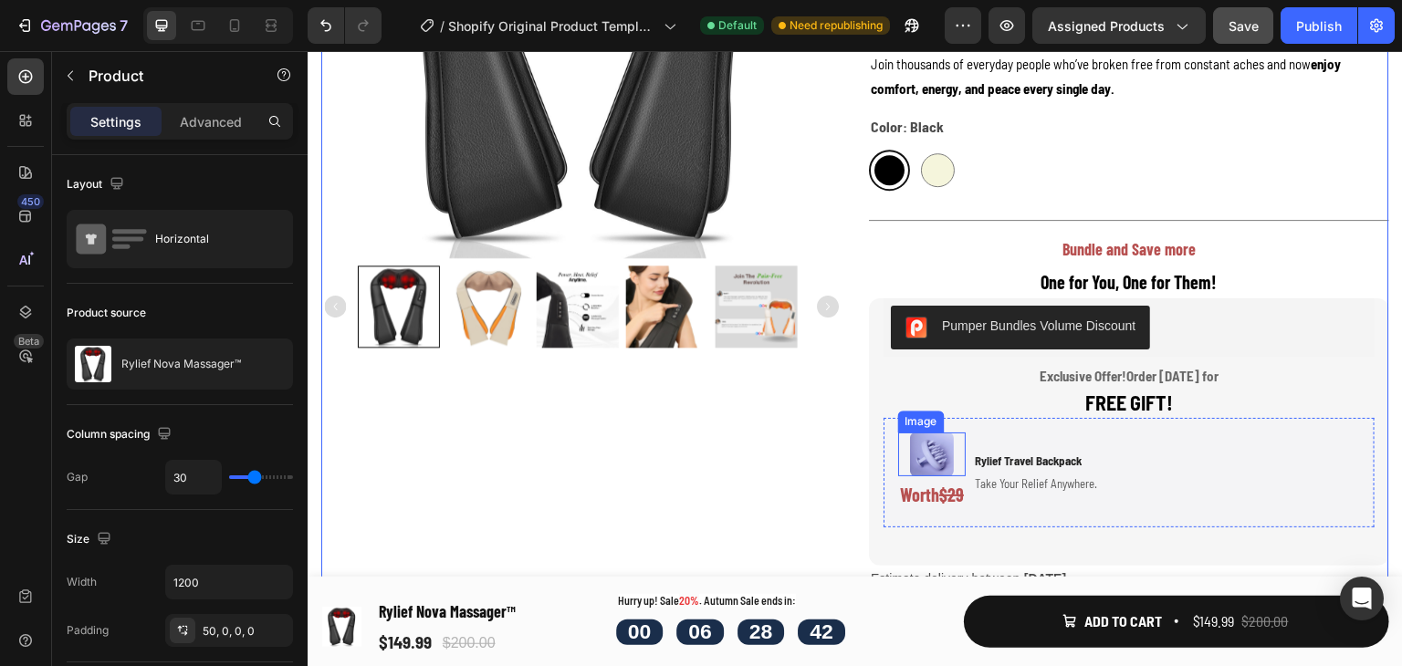
click at [940, 440] on img at bounding box center [932, 455] width 44 height 44
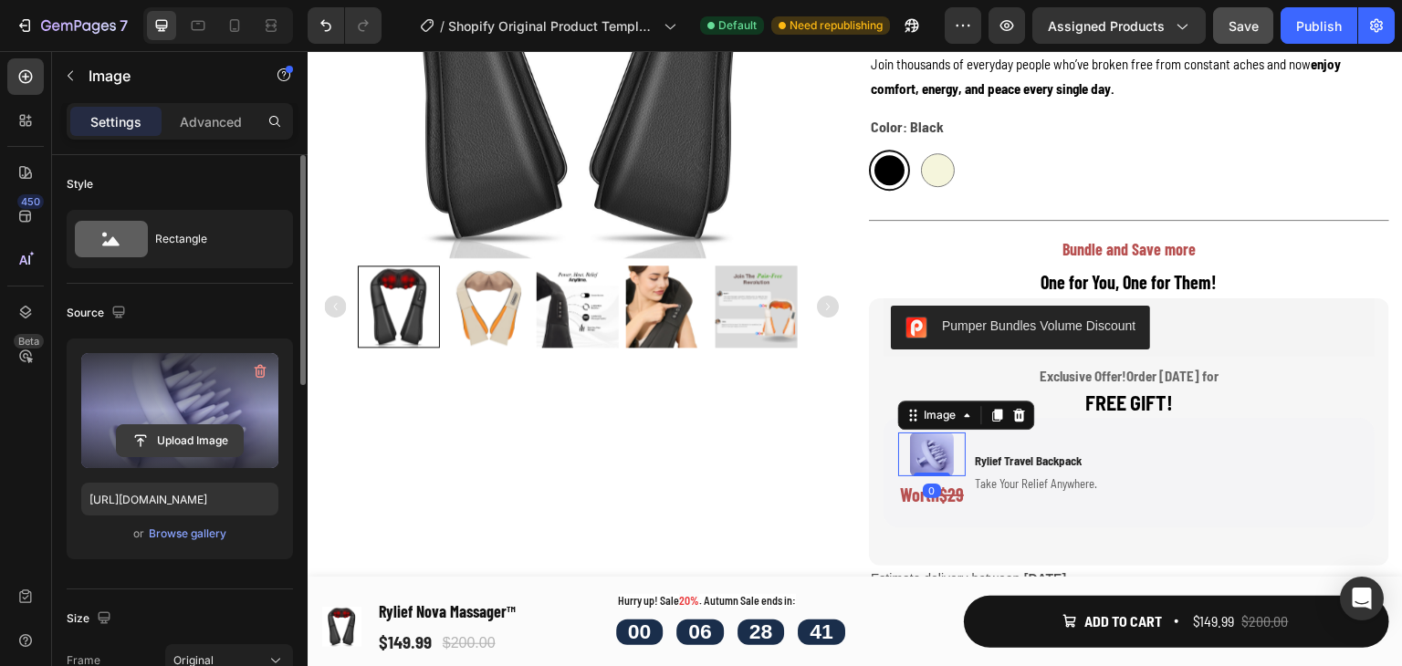
click at [172, 444] on input "file" at bounding box center [180, 440] width 126 height 31
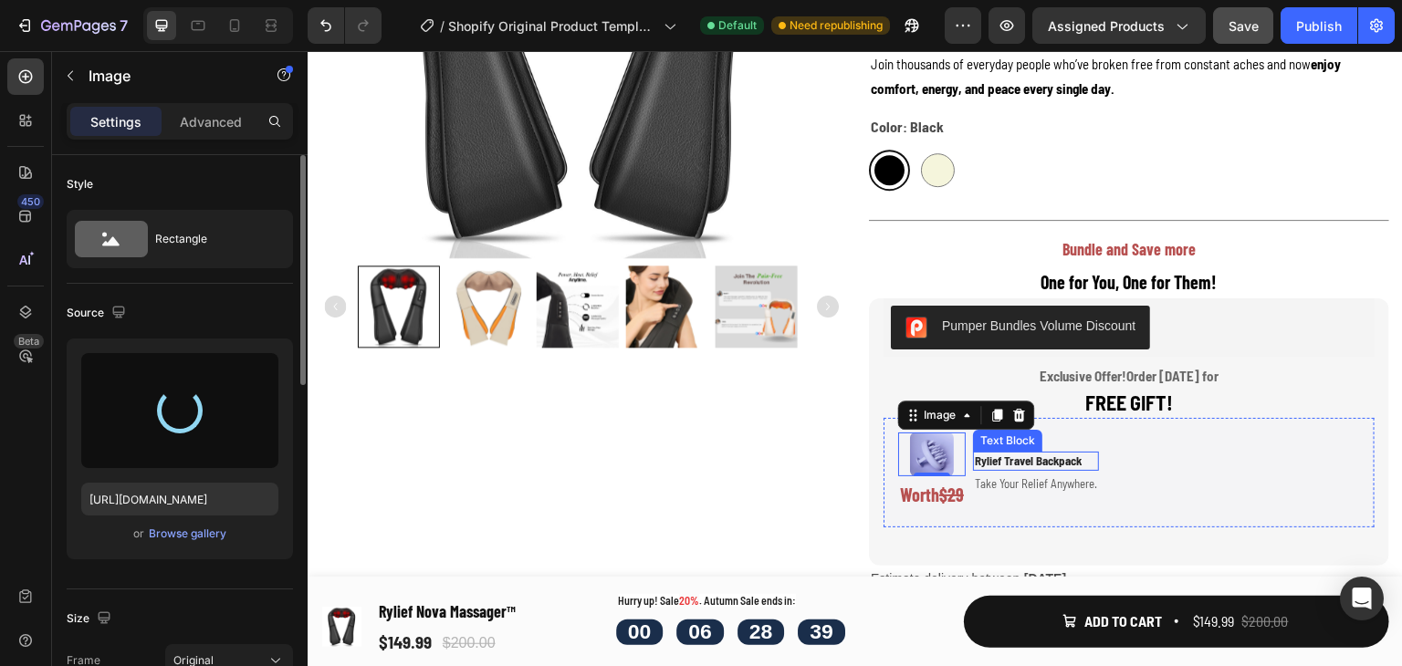
type input "[URL][DOMAIN_NAME]"
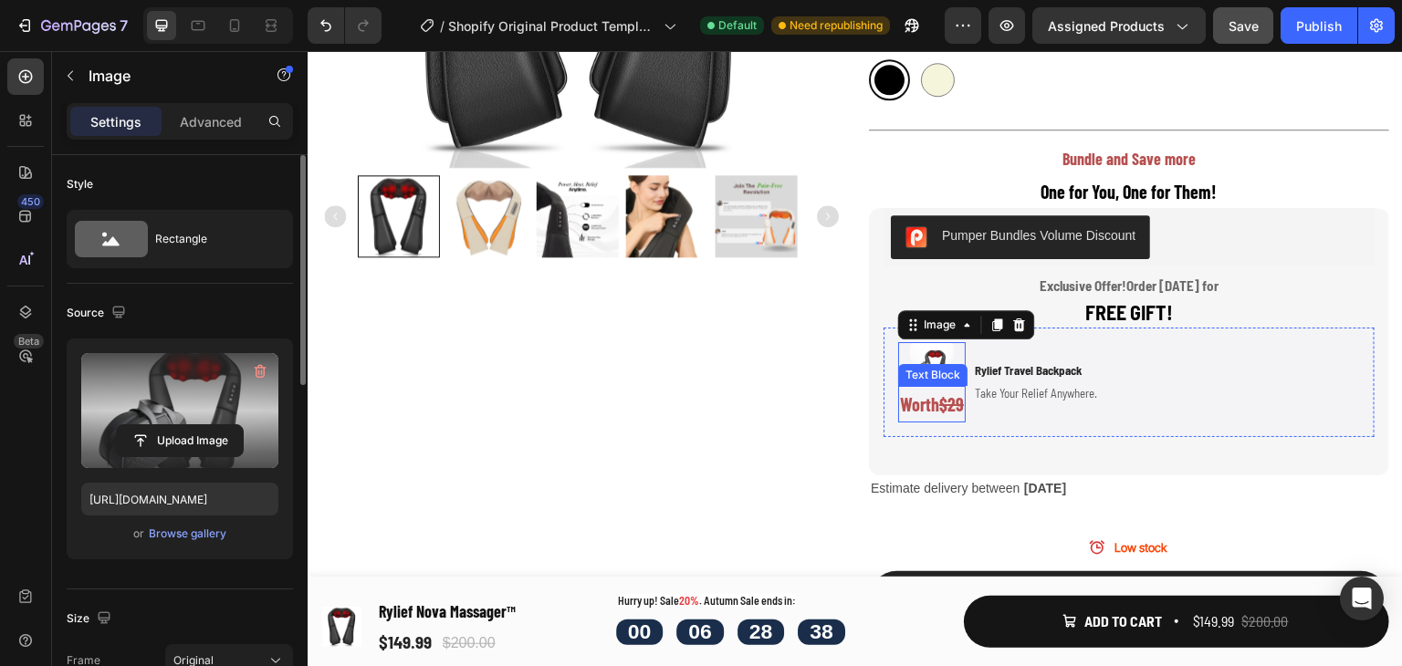
scroll to position [574, 0]
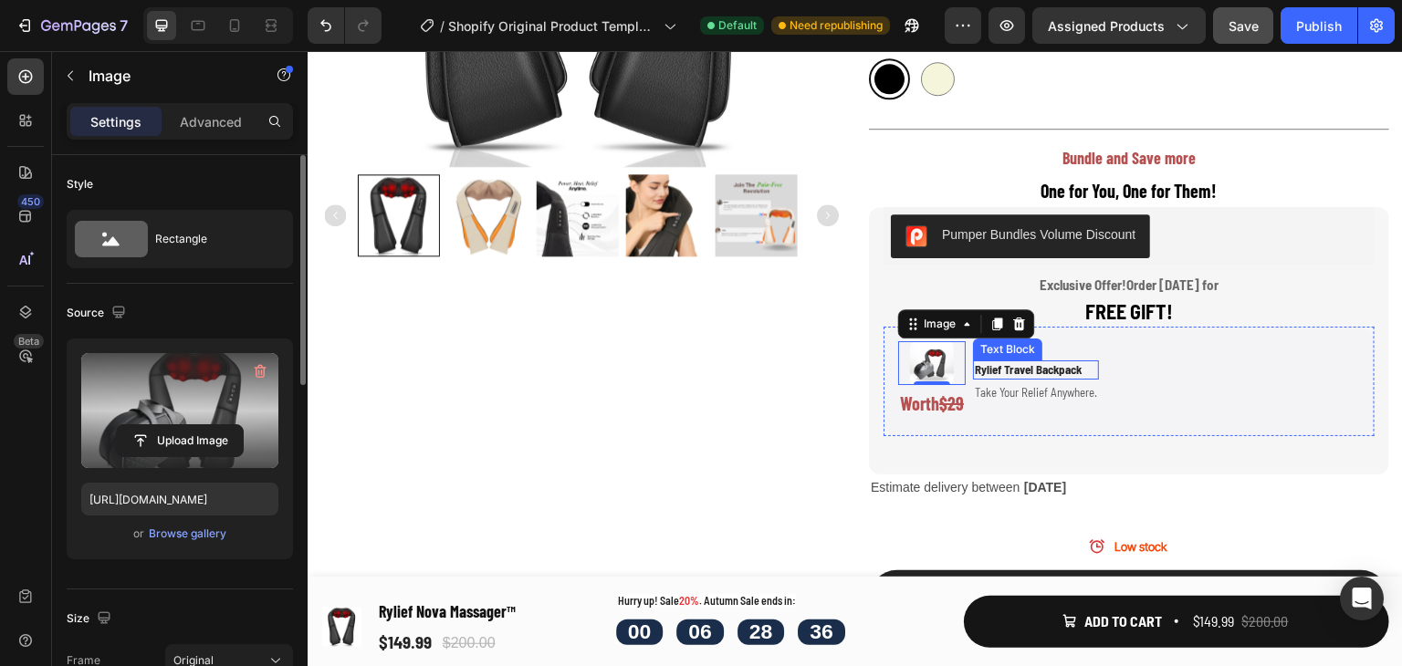
click at [1079, 363] on p "Rylief Travel Backpack" at bounding box center [1036, 370] width 122 height 16
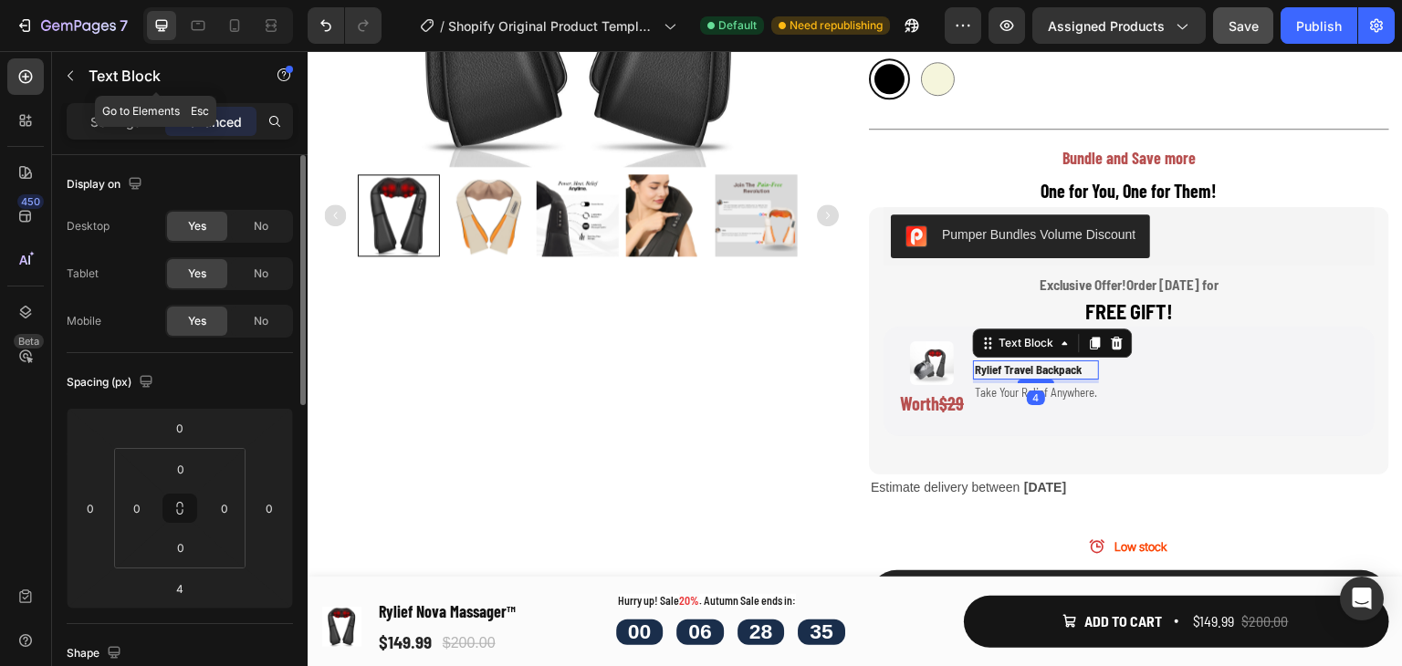
click at [110, 136] on div "Settings Advanced" at bounding box center [180, 121] width 226 height 37
click at [117, 125] on p "Settings" at bounding box center [115, 121] width 51 height 19
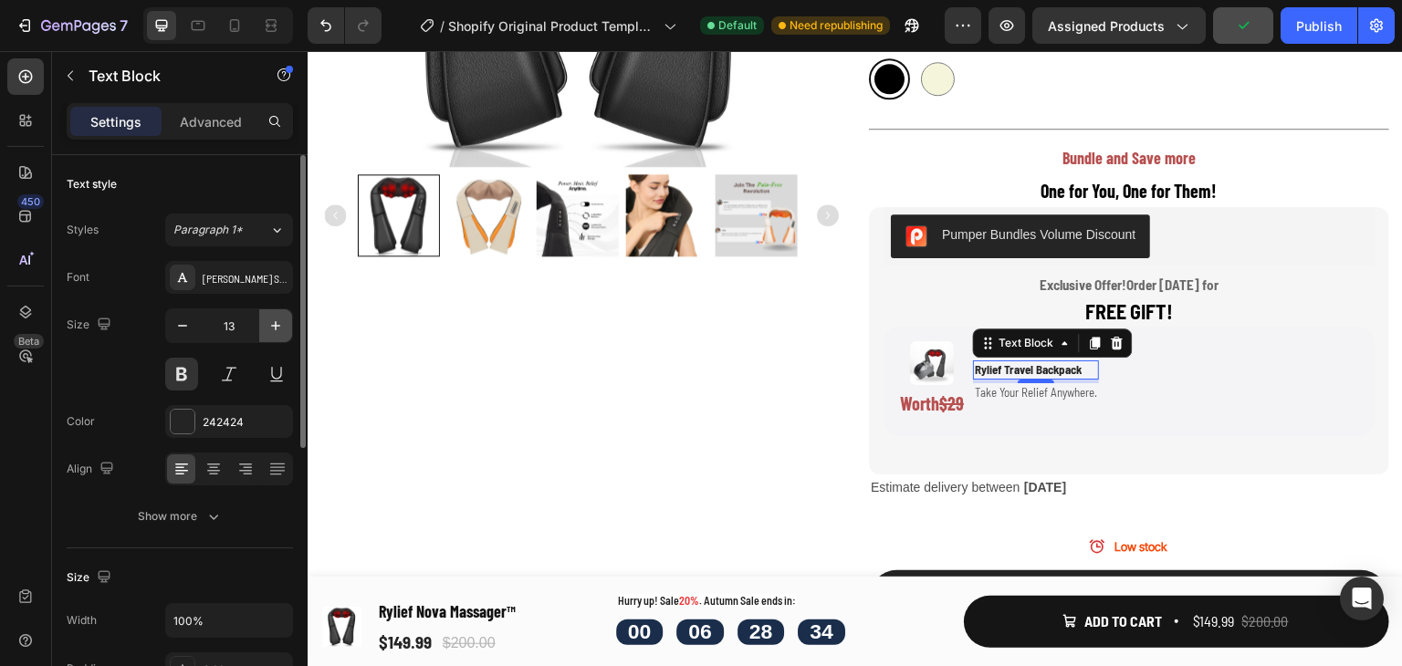
click at [273, 325] on icon "button" at bounding box center [275, 325] width 9 height 9
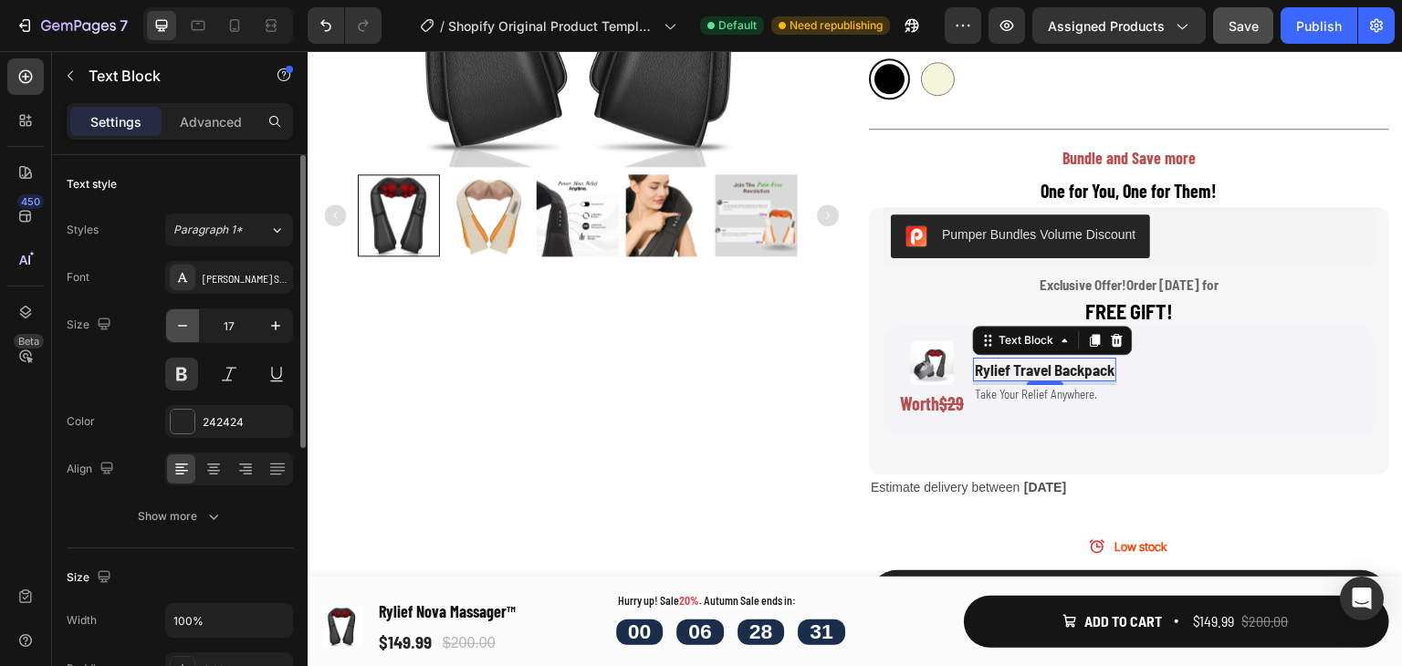
click at [194, 325] on button "button" at bounding box center [182, 325] width 33 height 33
type input "16"
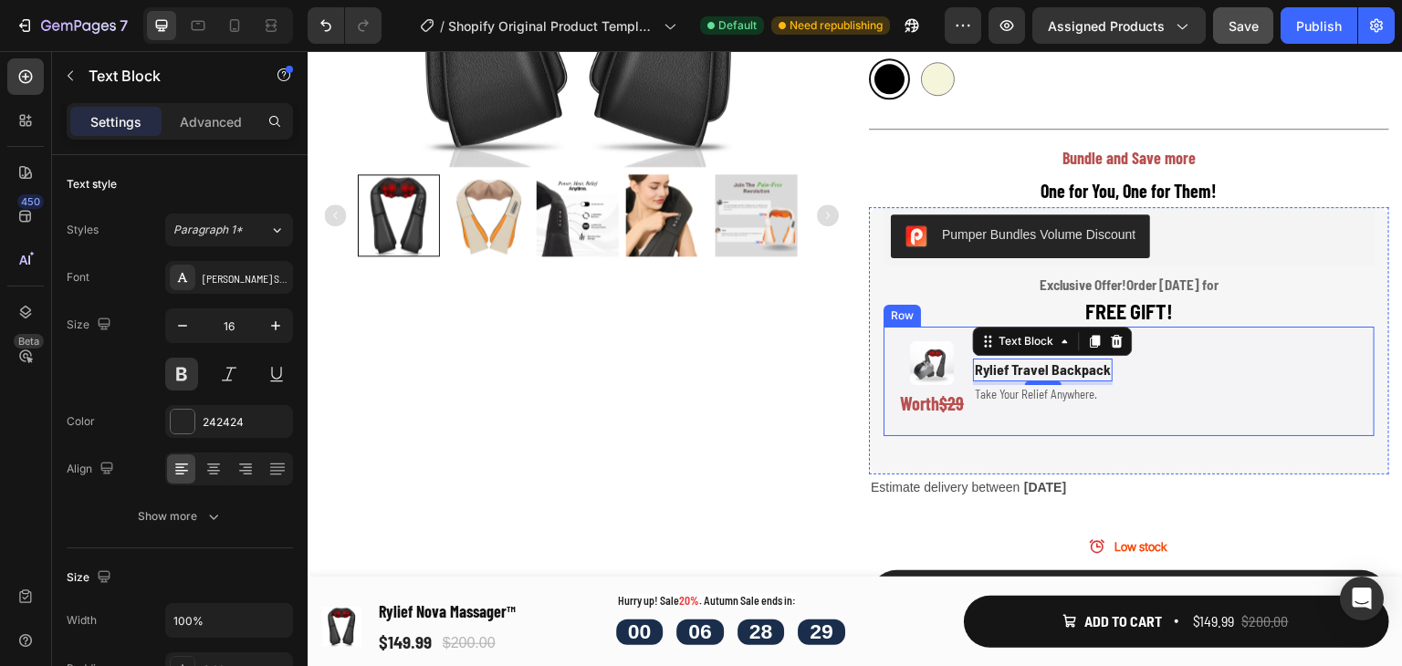
click at [1031, 403] on div "Rylief Travel Backpack Text Block 4 Take Your Relief Anywhere. Text Block" at bounding box center [1043, 381] width 140 height 80
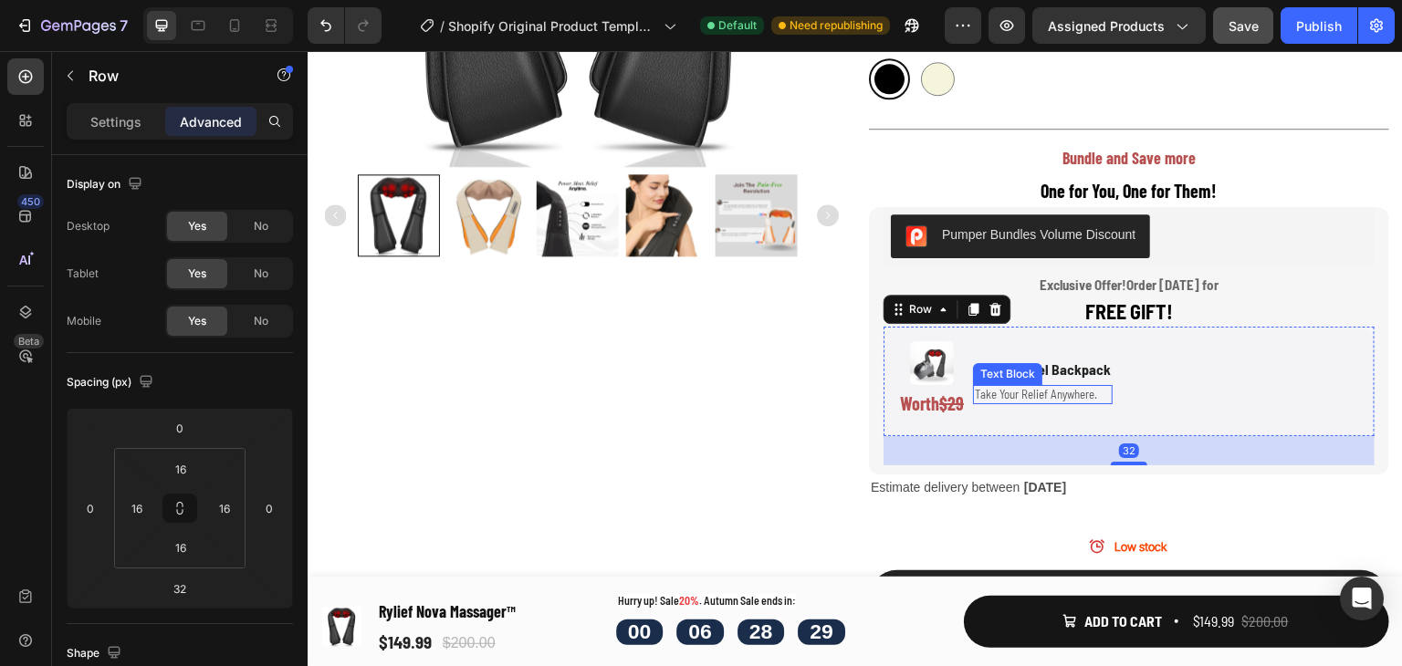
click at [1020, 394] on p "Take Your Relief Anywhere." at bounding box center [1043, 395] width 136 height 16
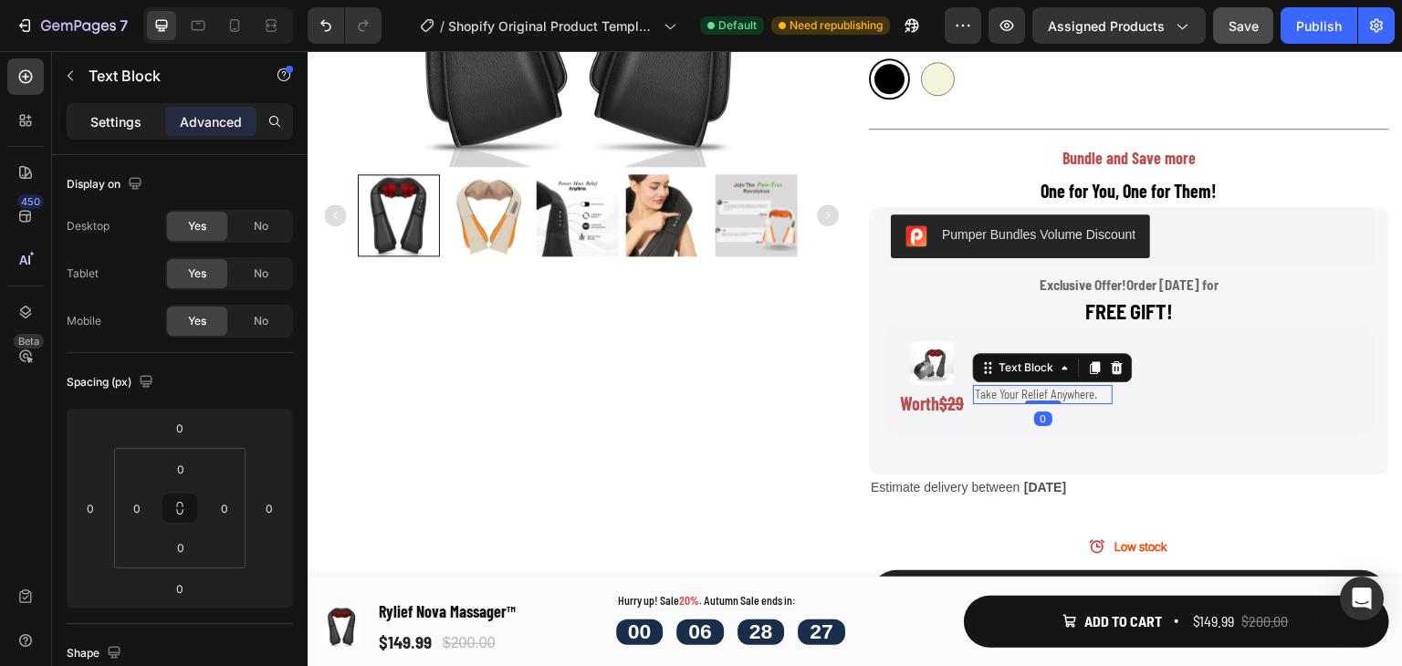
click at [99, 125] on p "Settings" at bounding box center [115, 121] width 51 height 19
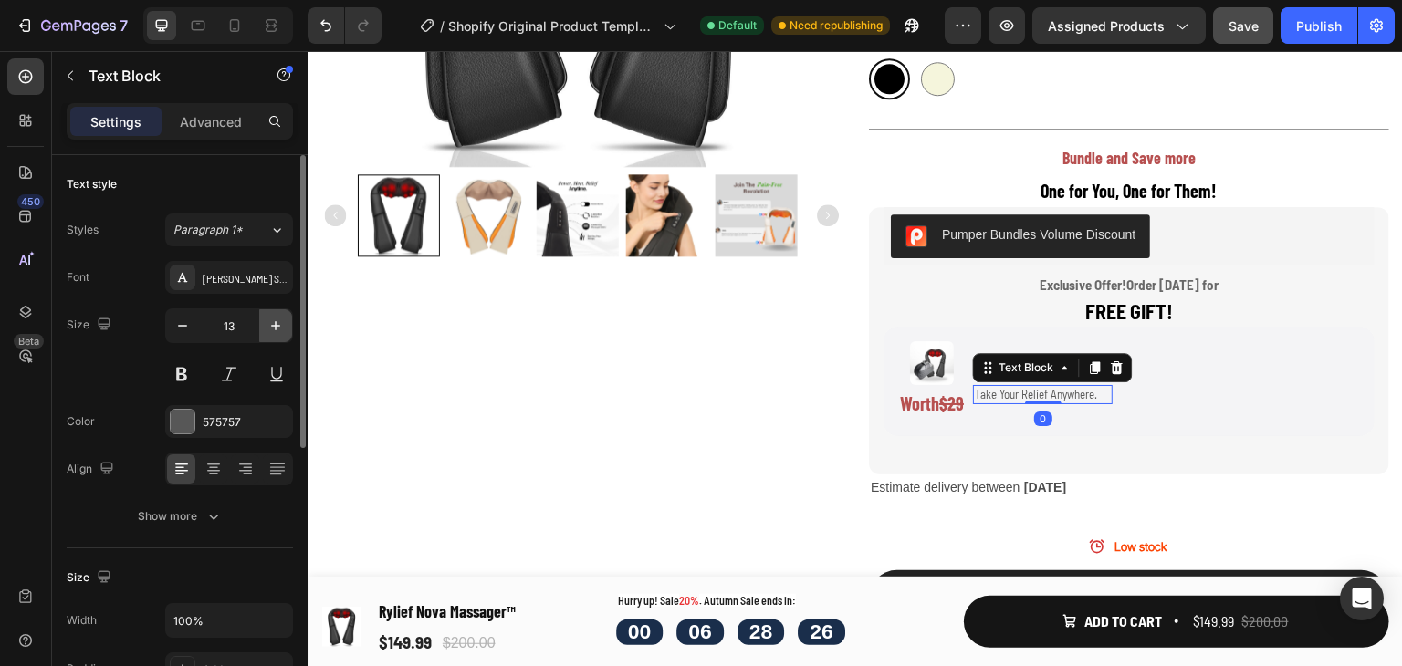
click at [270, 330] on icon "button" at bounding box center [276, 326] width 18 height 18
type input "15"
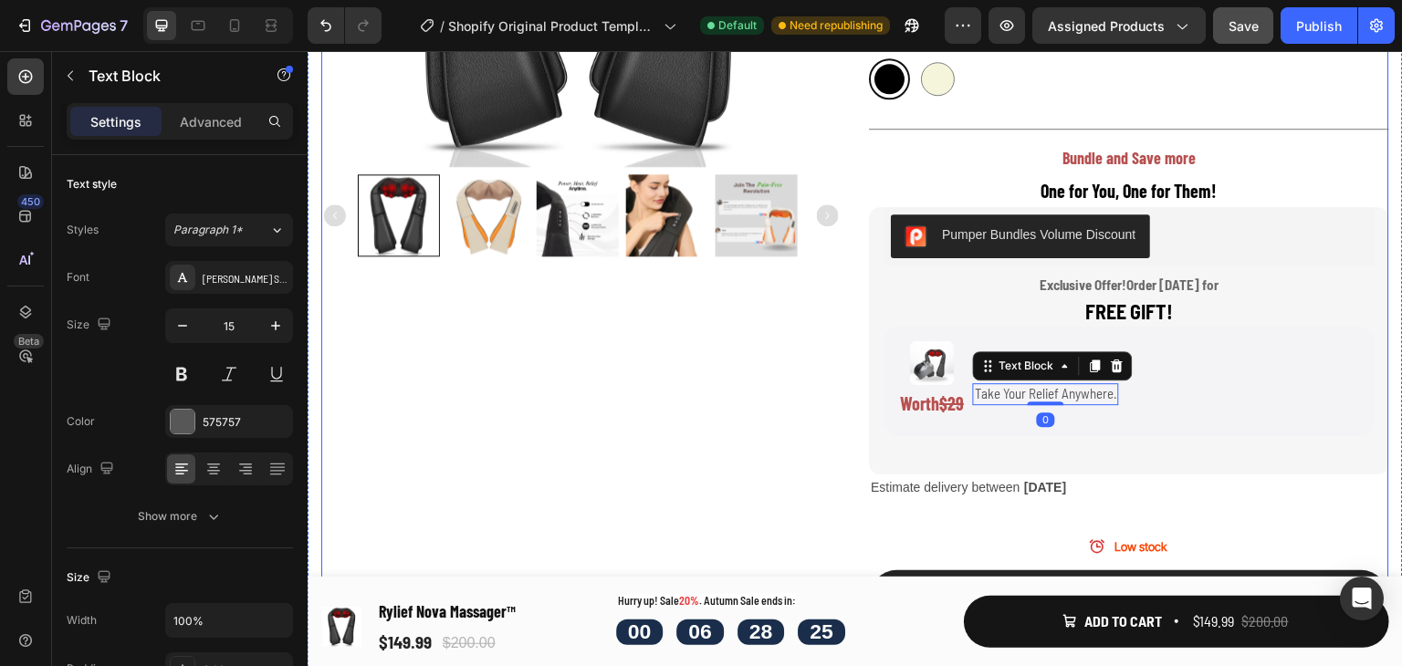
click at [834, 422] on div "Product Images Rylief Nova Massager™ Product Title Icon Icon Icon Icon Icon Ico…" at bounding box center [855, 229] width 1068 height 1310
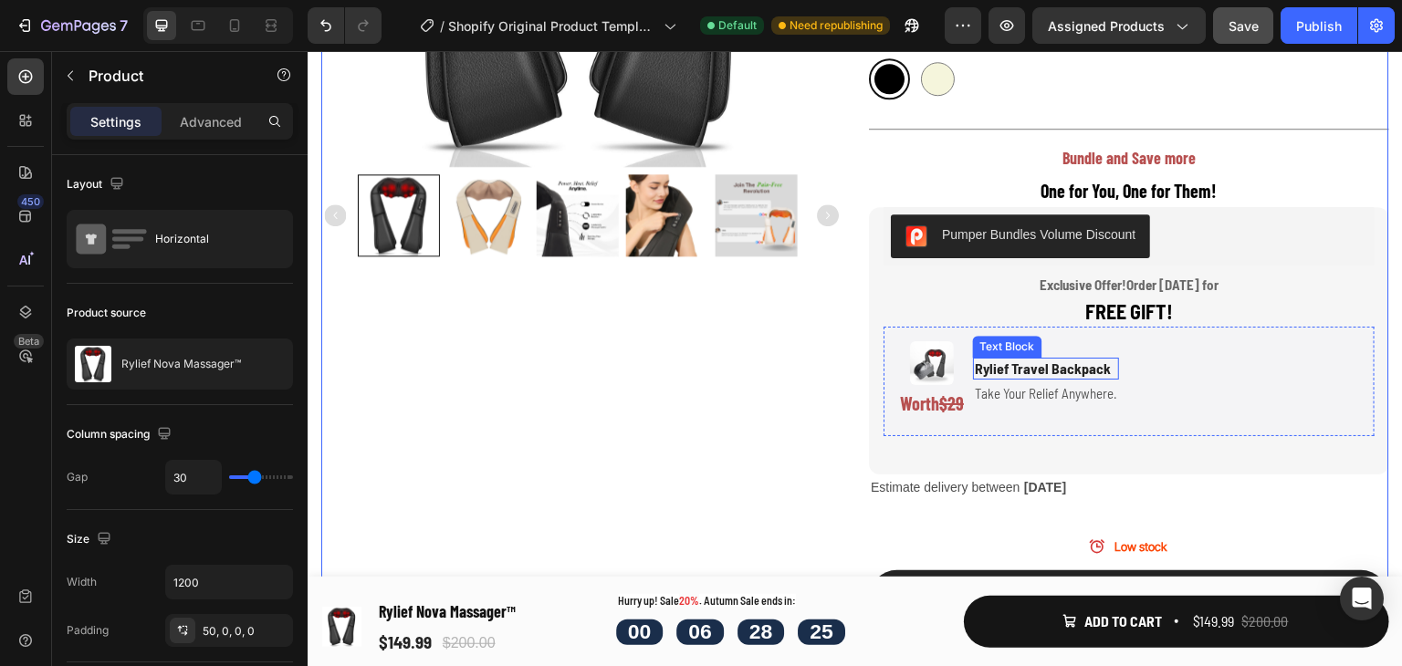
click at [1066, 371] on p "Rylief Travel Backpack" at bounding box center [1046, 369] width 142 height 19
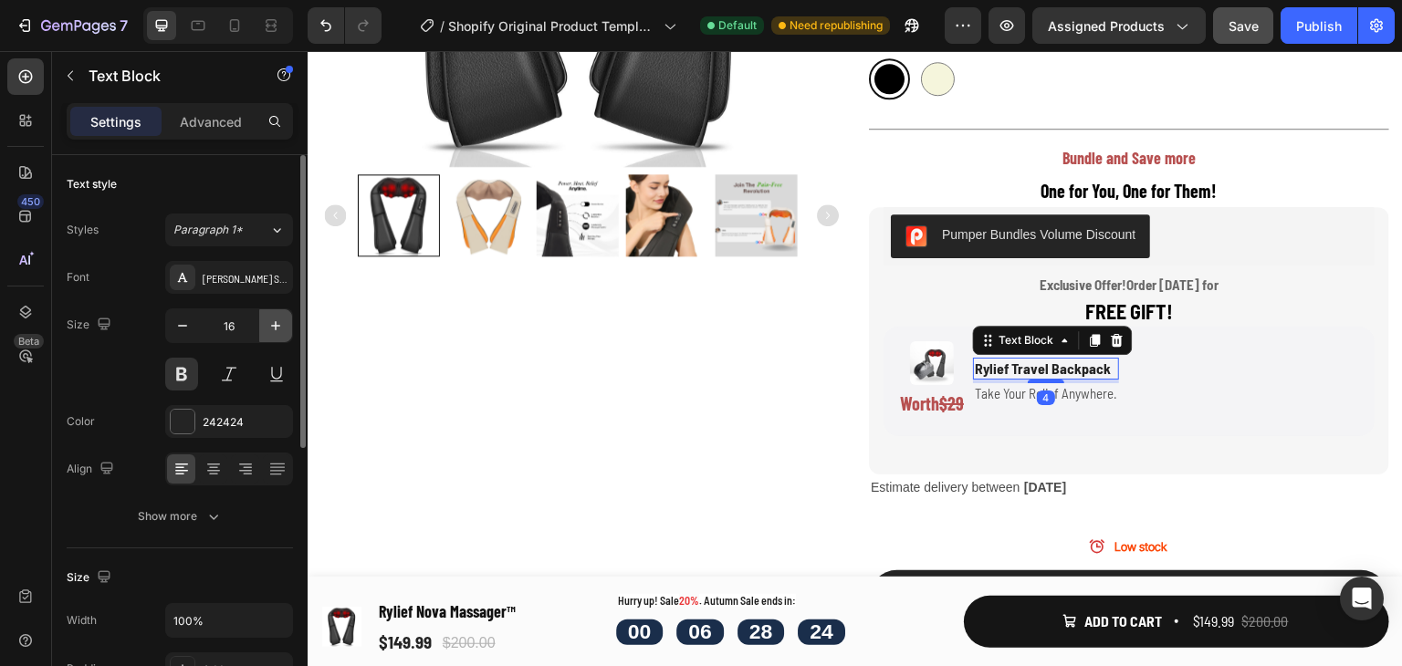
click at [272, 313] on button "button" at bounding box center [275, 325] width 33 height 33
type input "18"
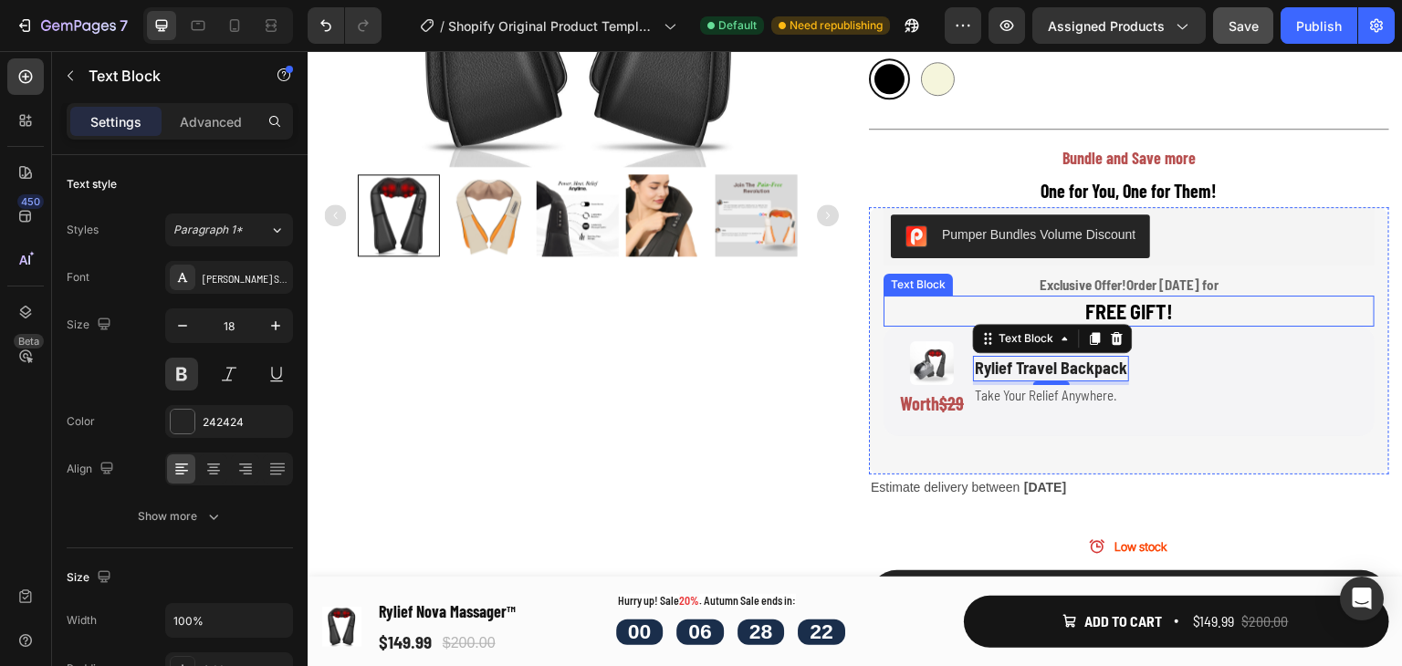
click at [1166, 308] on p "FREE GIFT!" at bounding box center [1128, 311] width 487 height 26
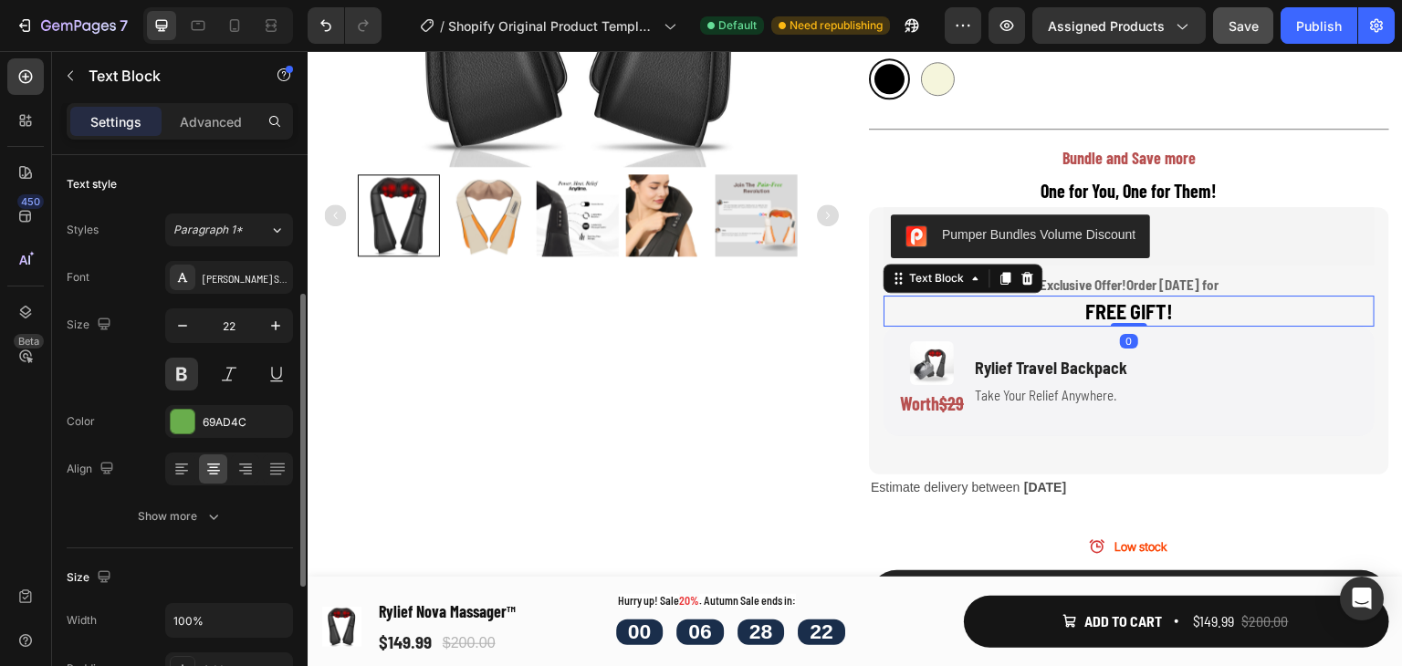
scroll to position [91, 0]
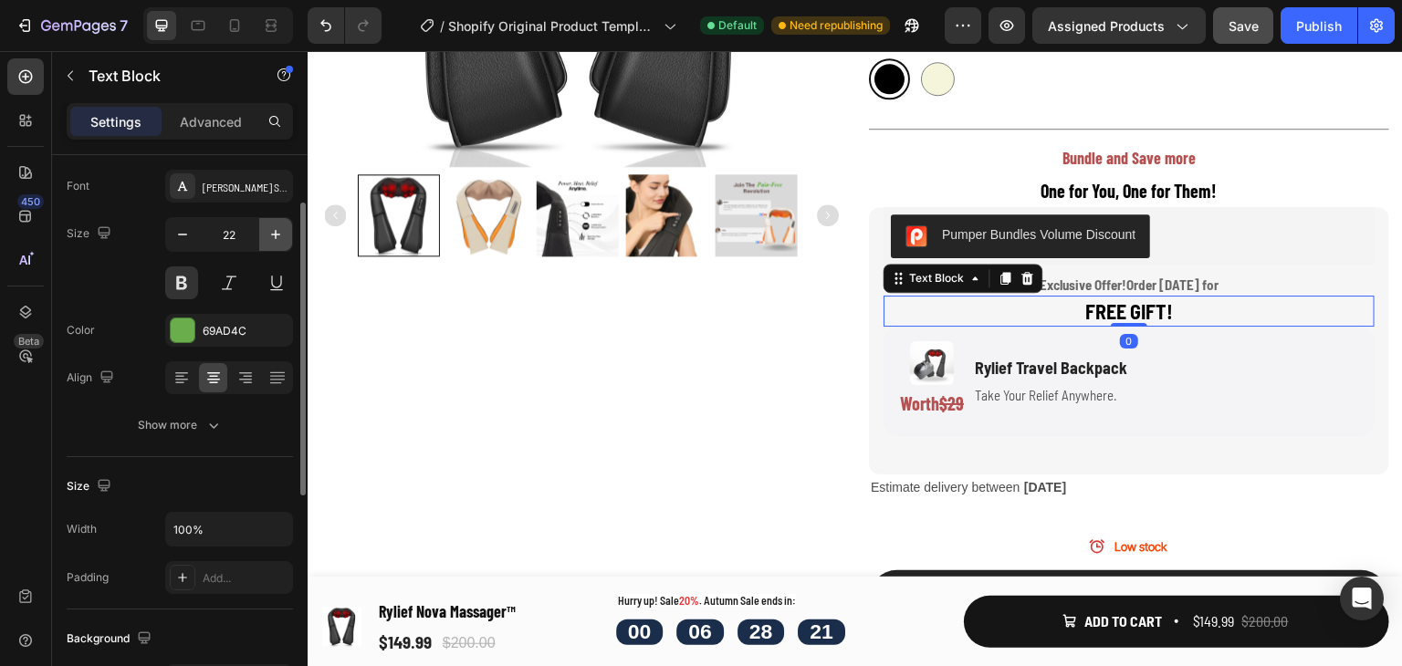
click at [278, 247] on button "button" at bounding box center [275, 234] width 33 height 33
click at [277, 245] on button "button" at bounding box center [275, 234] width 33 height 33
type input "25"
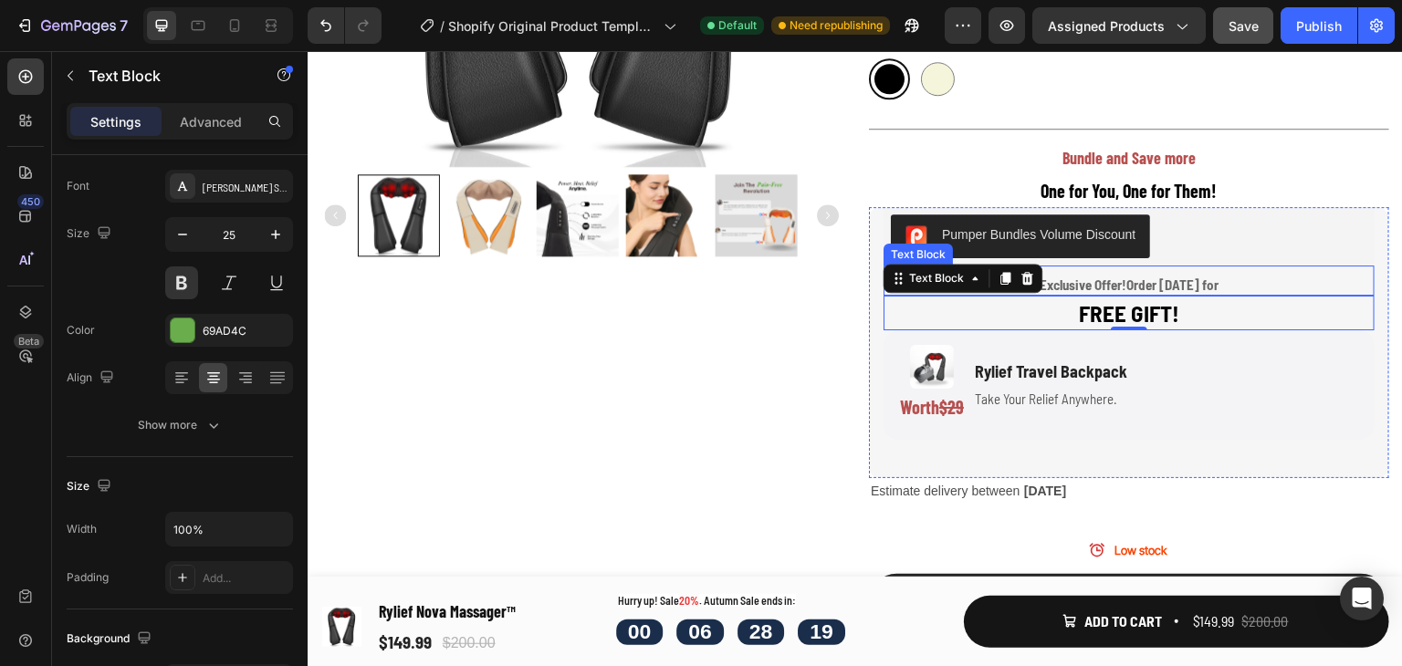
click at [1103, 277] on strong "Exclusive Offer!" at bounding box center [1083, 285] width 87 height 16
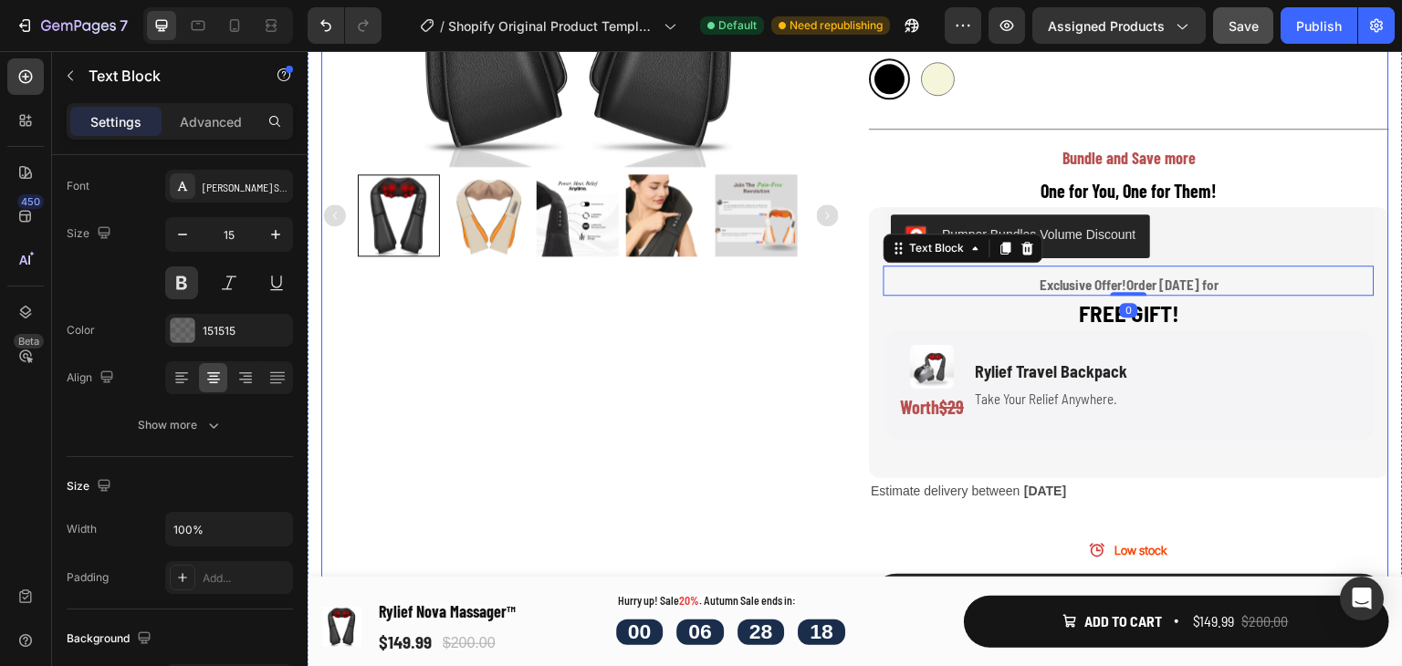
click at [598, 379] on div "Product Images" at bounding box center [581, 252] width 520 height 1267
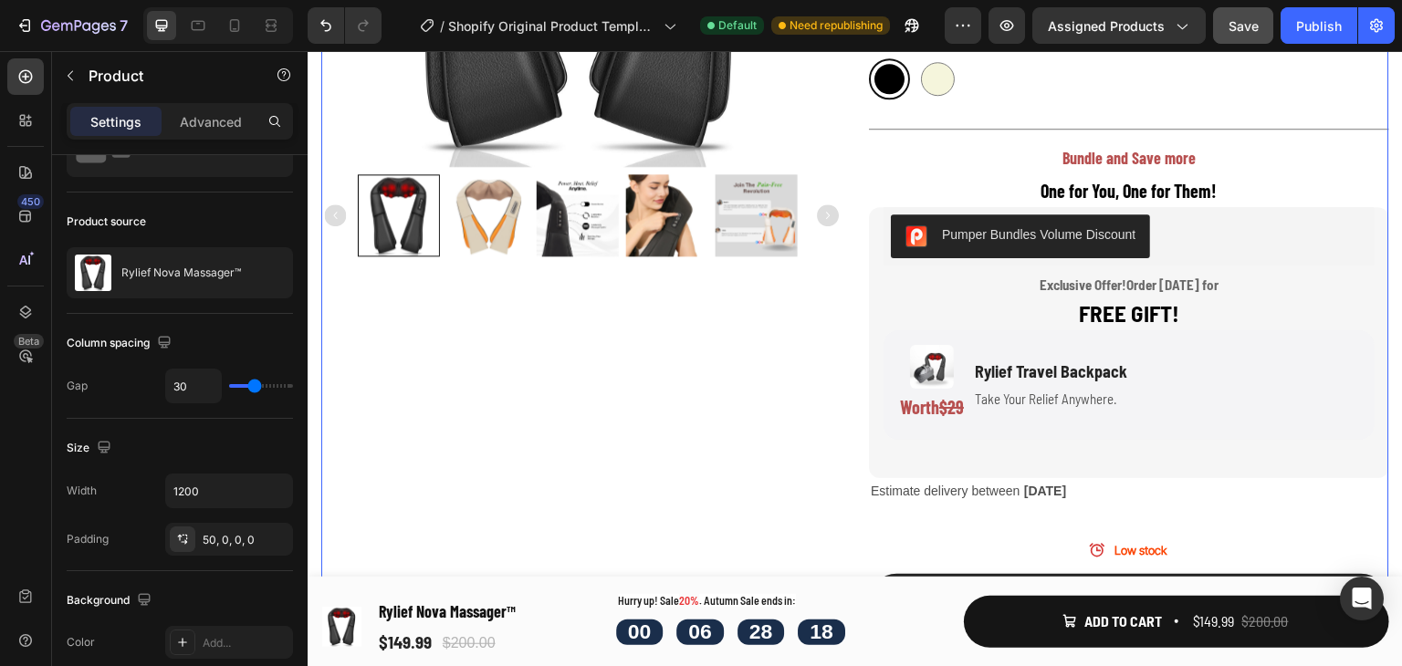
scroll to position [0, 0]
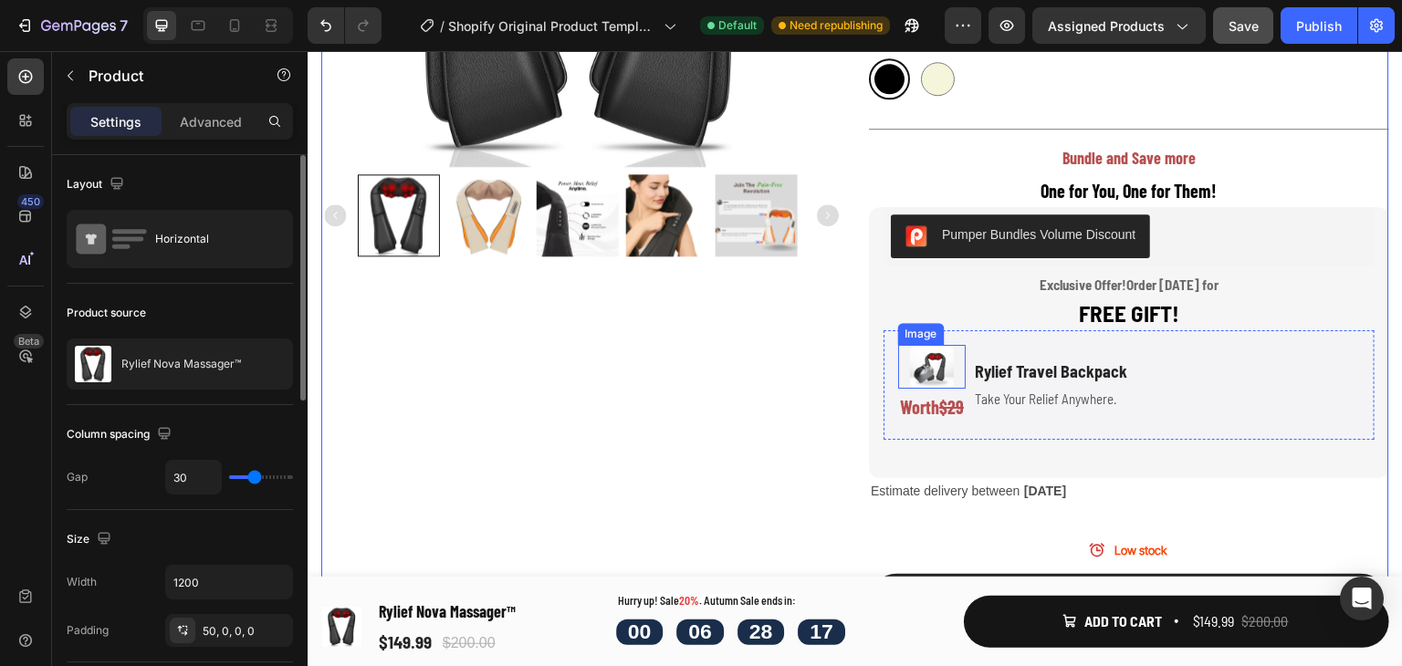
click at [926, 353] on img at bounding box center [932, 367] width 44 height 44
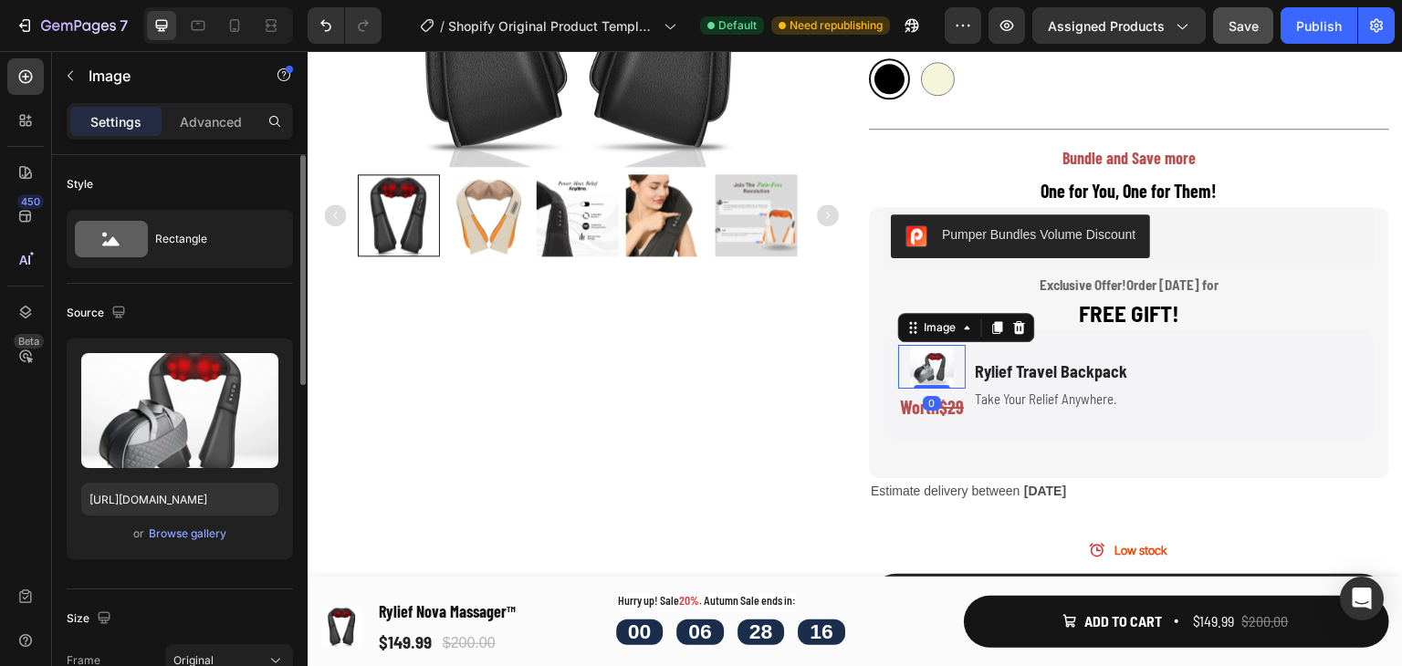
scroll to position [365, 0]
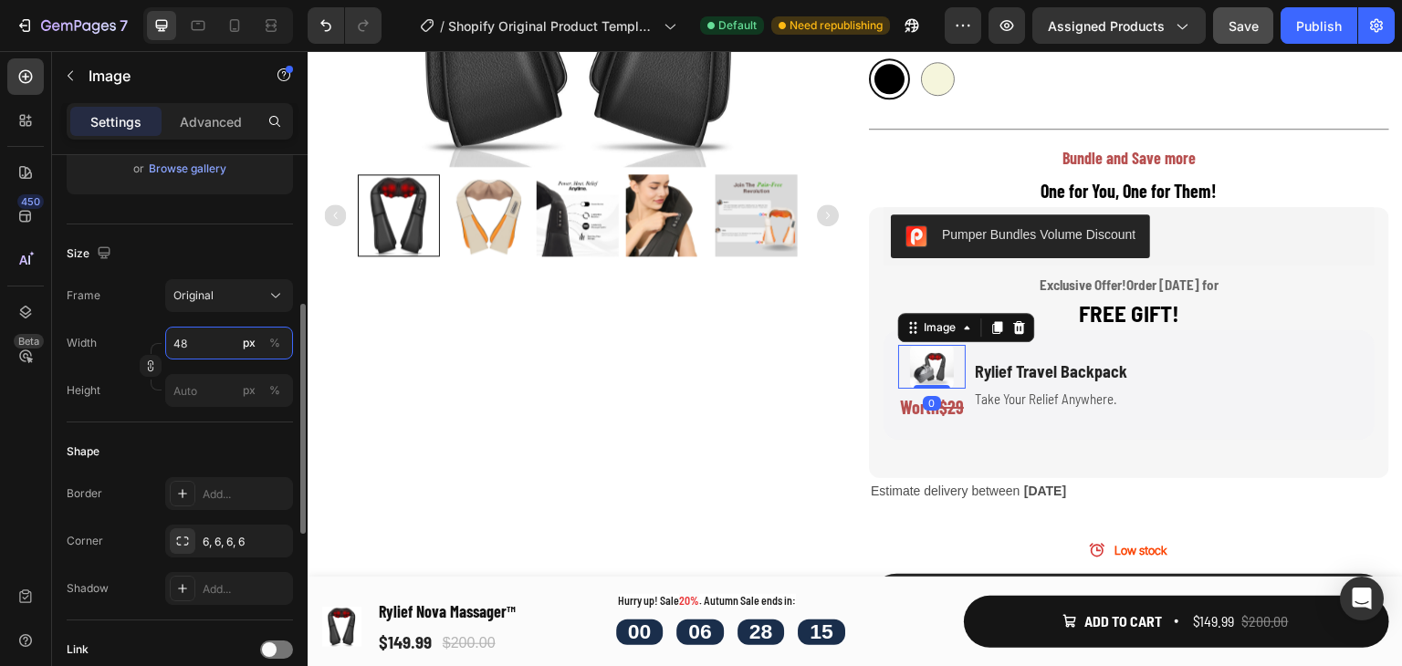
click at [197, 345] on input "48" at bounding box center [229, 343] width 128 height 33
click at [194, 378] on p "Full 100%" at bounding box center [226, 386] width 106 height 16
type input "100"
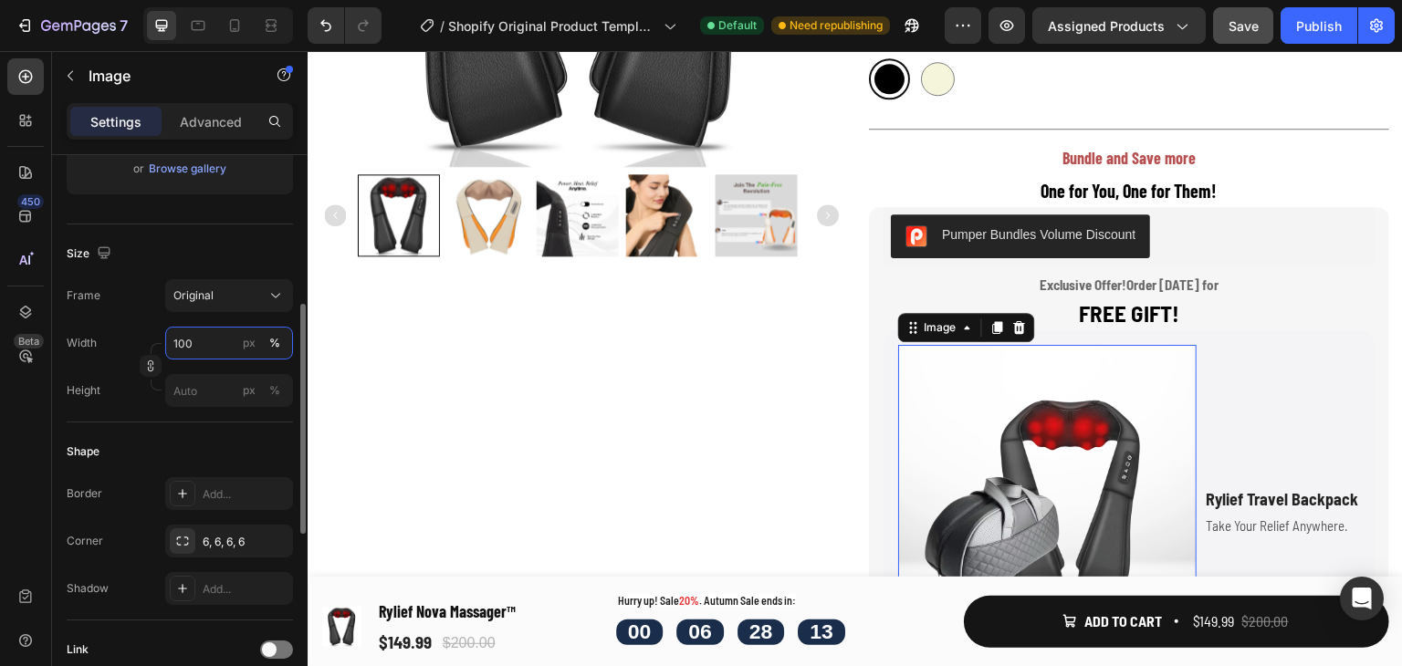
click at [219, 339] on input "100" at bounding box center [229, 343] width 128 height 33
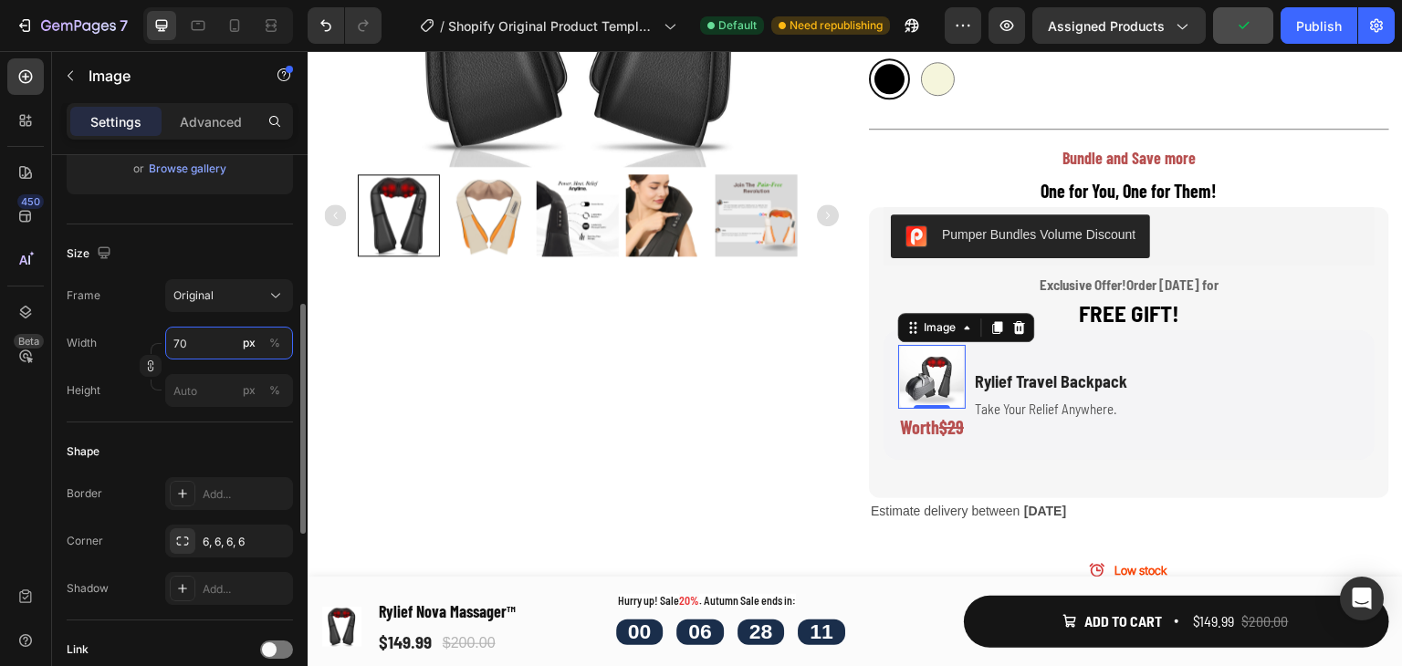
type input "7"
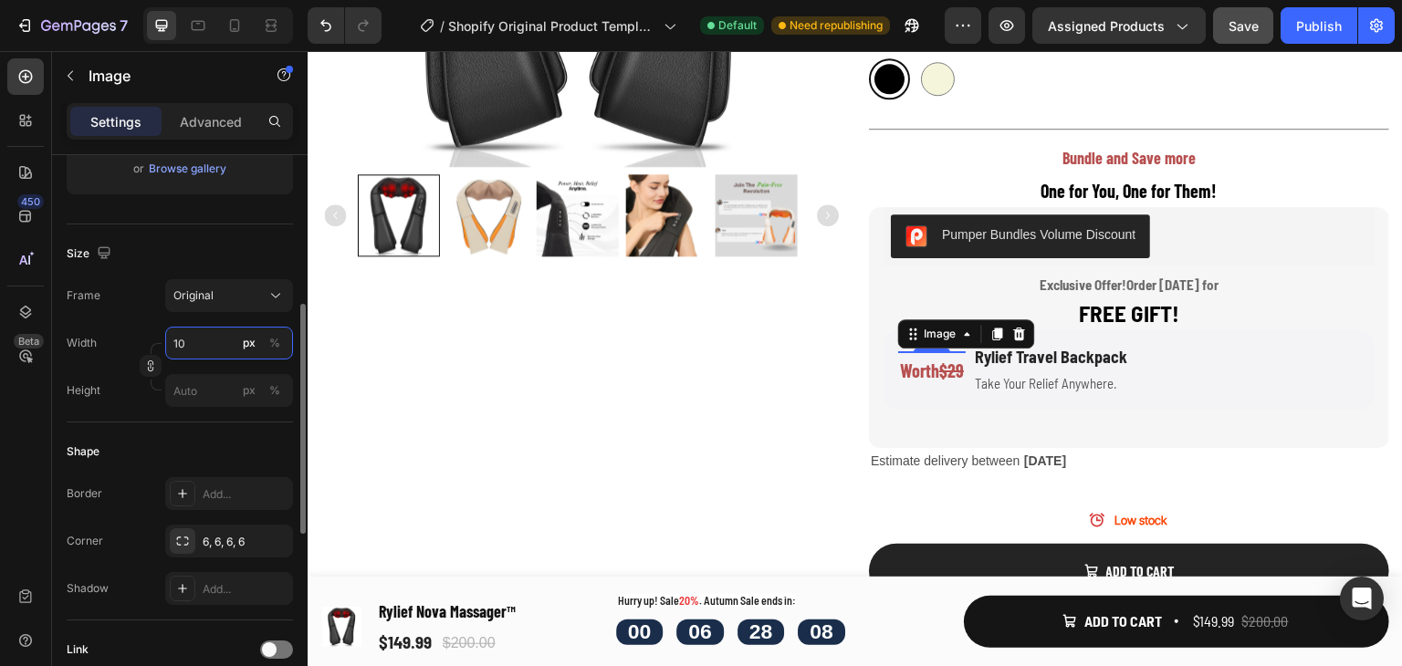
type input "100"
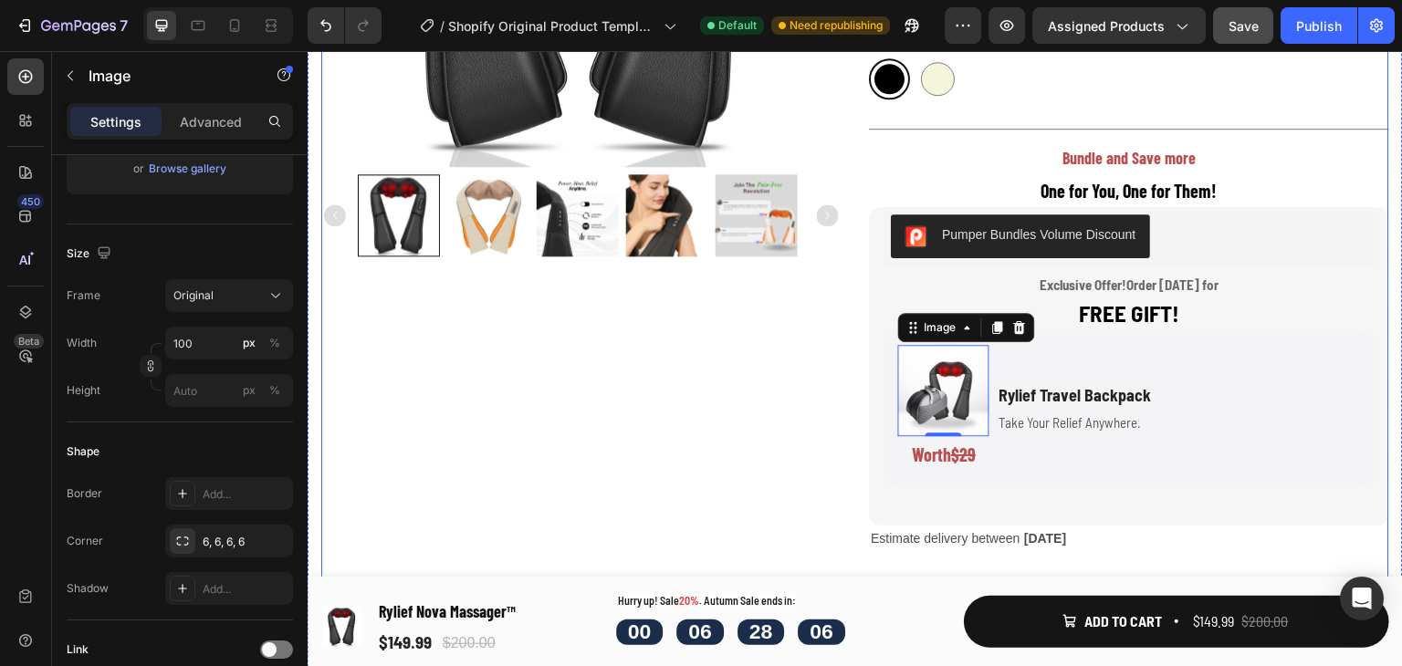
click at [811, 420] on div "Product Images" at bounding box center [581, 276] width 520 height 1314
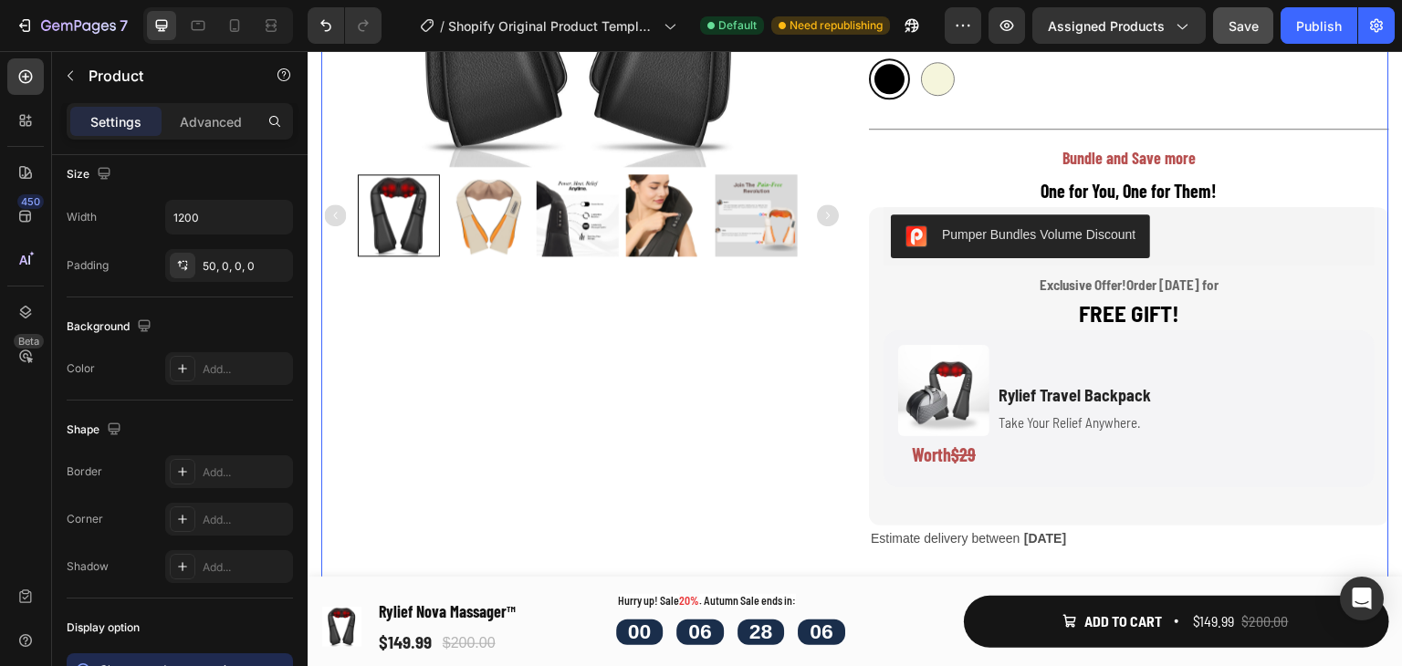
scroll to position [0, 0]
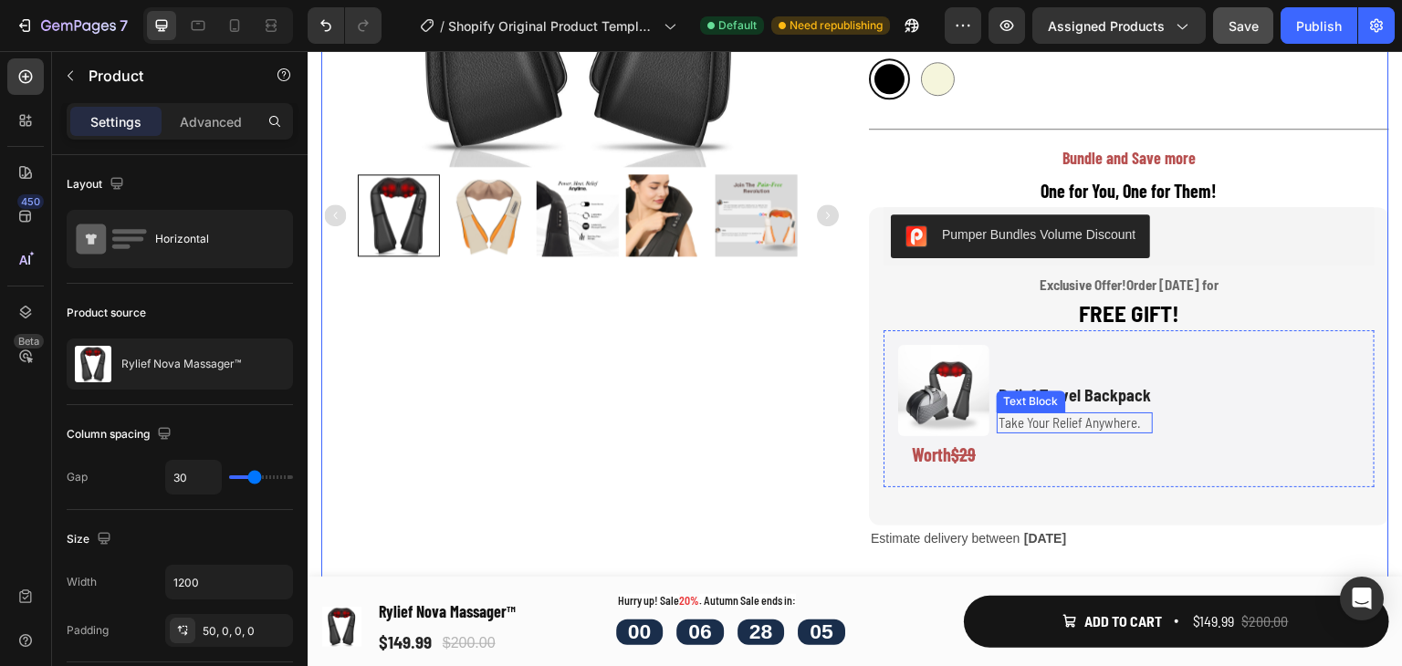
click at [1116, 403] on p "Rylief Travel Backpack" at bounding box center [1075, 395] width 152 height 21
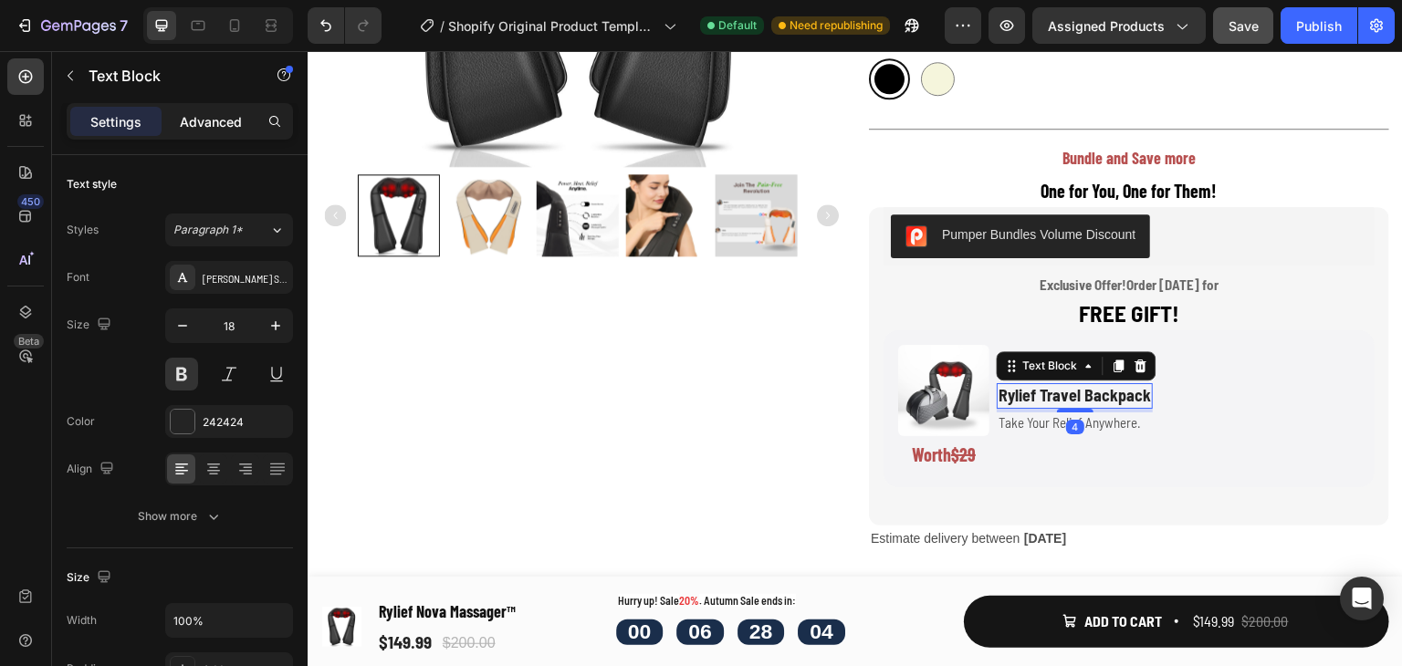
click at [215, 133] on div "Advanced" at bounding box center [210, 121] width 91 height 29
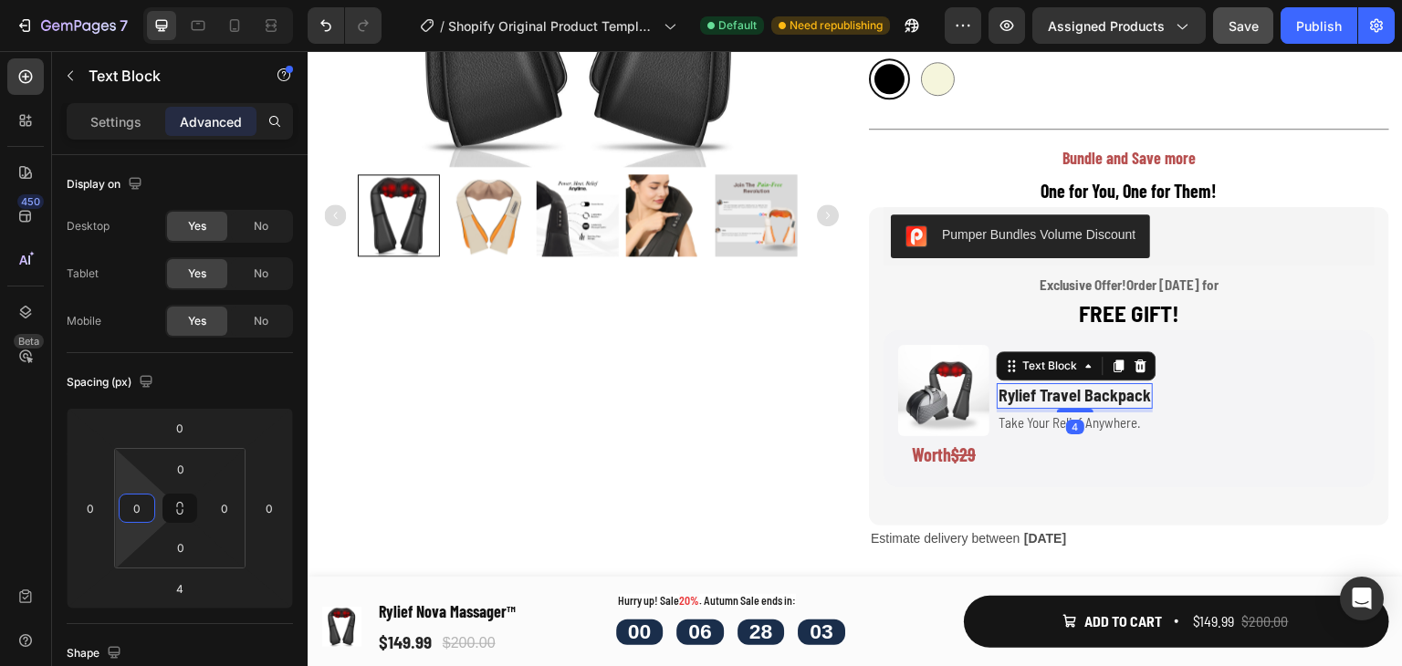
click at [148, 501] on input "0" at bounding box center [136, 508] width 27 height 27
type input "3"
type input "5"
type input "60"
click at [1023, 419] on p "Take Your Relief Anywhere." at bounding box center [1102, 423] width 207 height 18
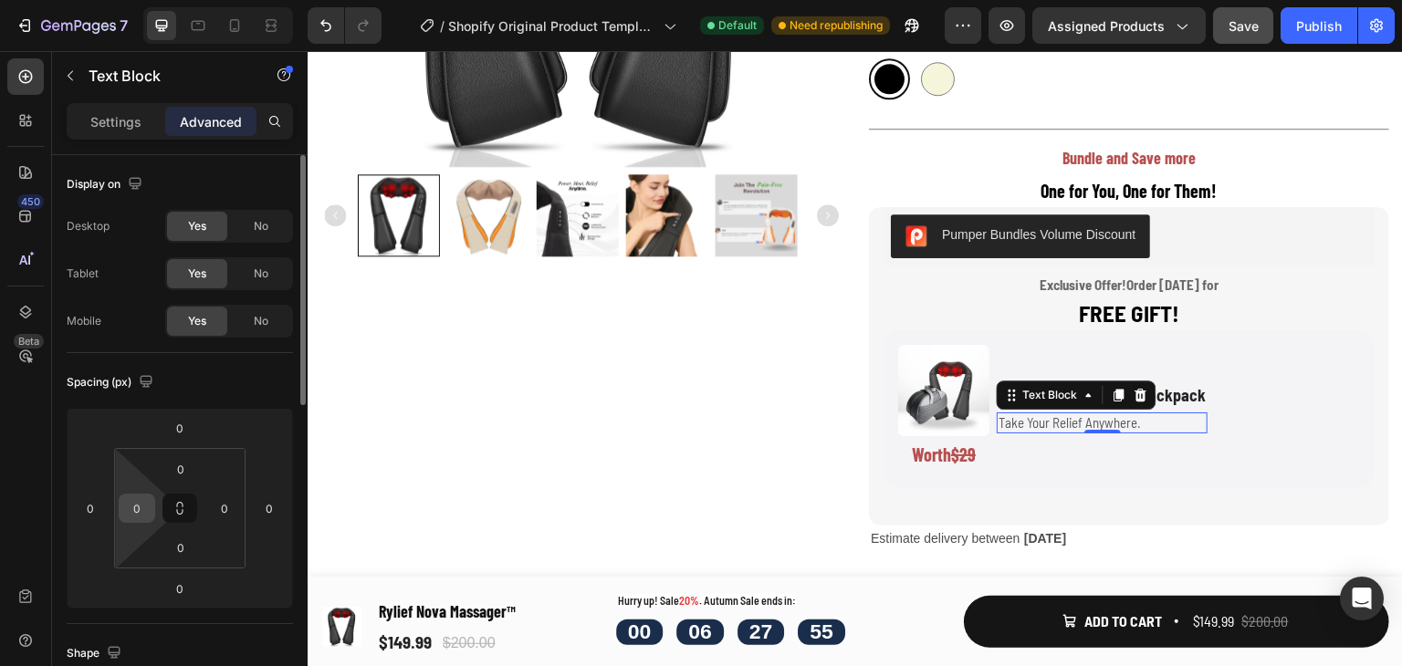
click at [141, 512] on input "0" at bounding box center [136, 508] width 27 height 27
type input "60"
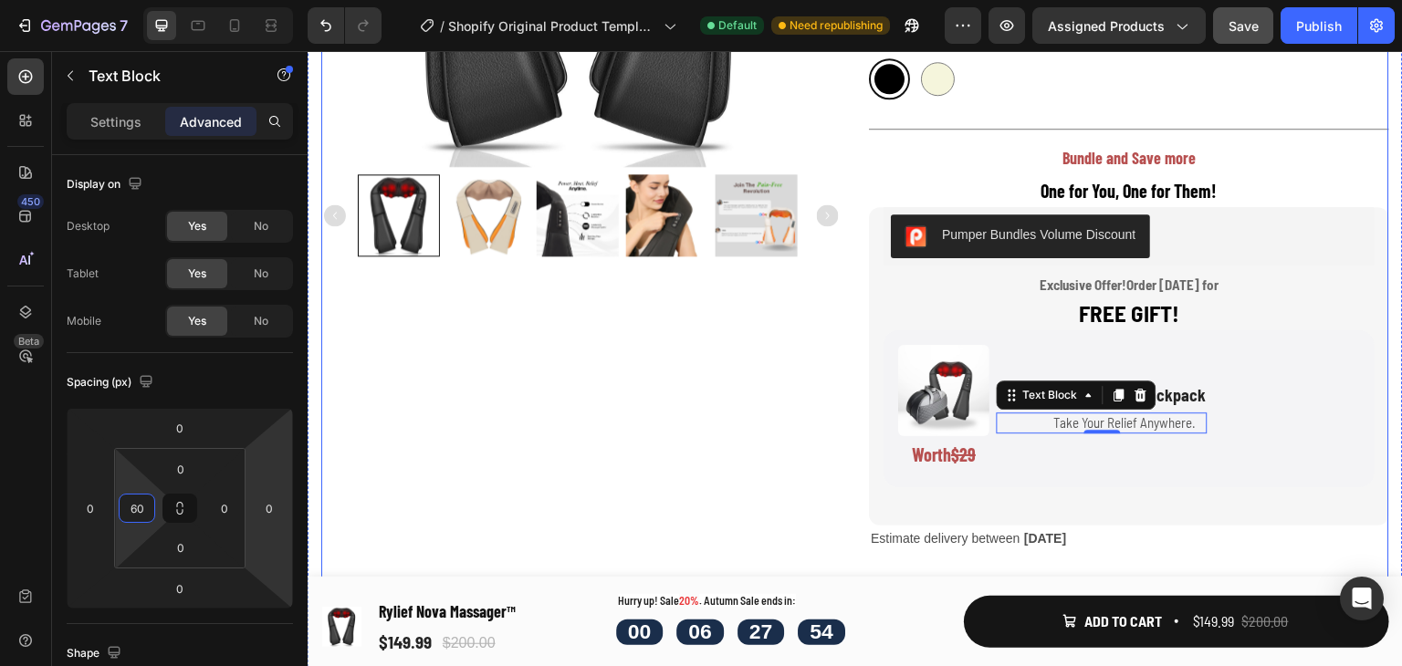
click at [707, 398] on div "Product Images" at bounding box center [581, 276] width 520 height 1314
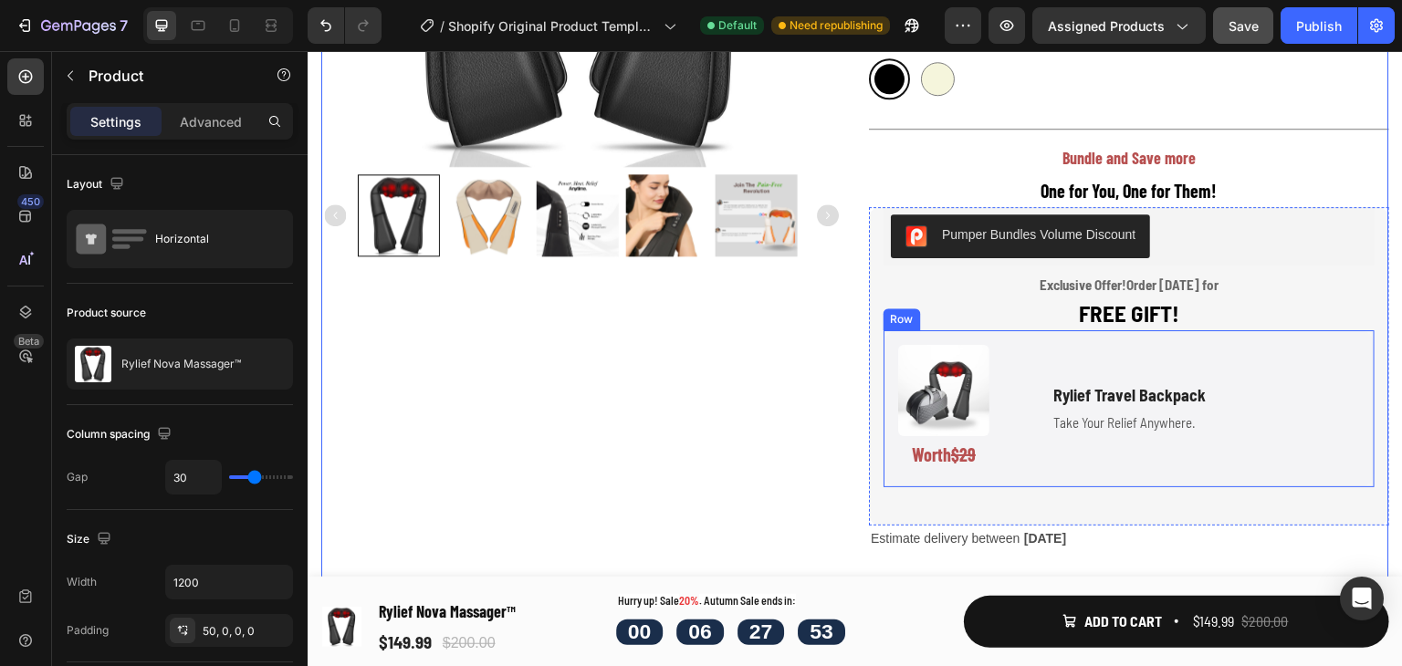
click at [1050, 452] on div "Rylief Travel Backpack Text Block Take Your Relief Anywhere. Text Block" at bounding box center [1102, 409] width 211 height 128
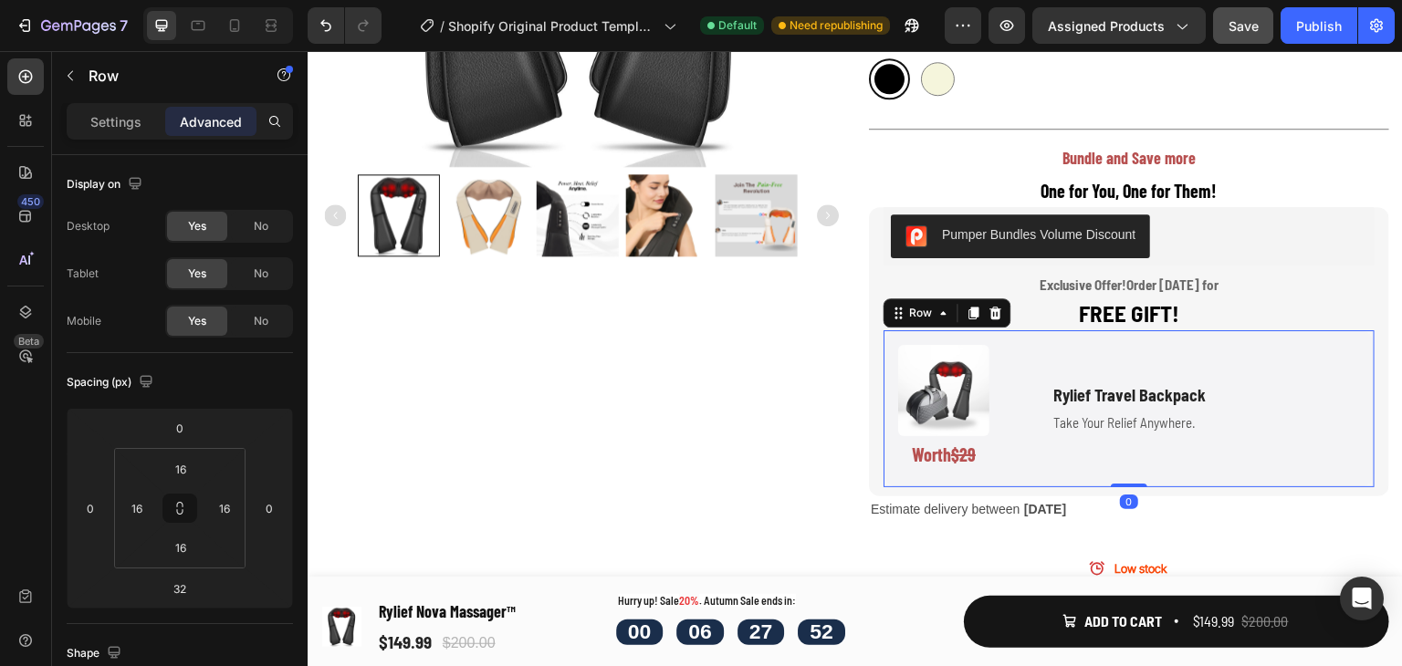
drag, startPoint x: 1118, startPoint y: 510, endPoint x: 1116, endPoint y: 433, distance: 77.6
click at [1117, 440] on div "Image Worth $29 Text Block Rylief Travel Backpack Text Block Take Your Relief A…" at bounding box center [1129, 408] width 491 height 157
type input "0"
click at [1184, 337] on div "Image Worth $29 Text Block Rylief Travel Backpack Text Block Take Your Relief A…" at bounding box center [1129, 408] width 491 height 157
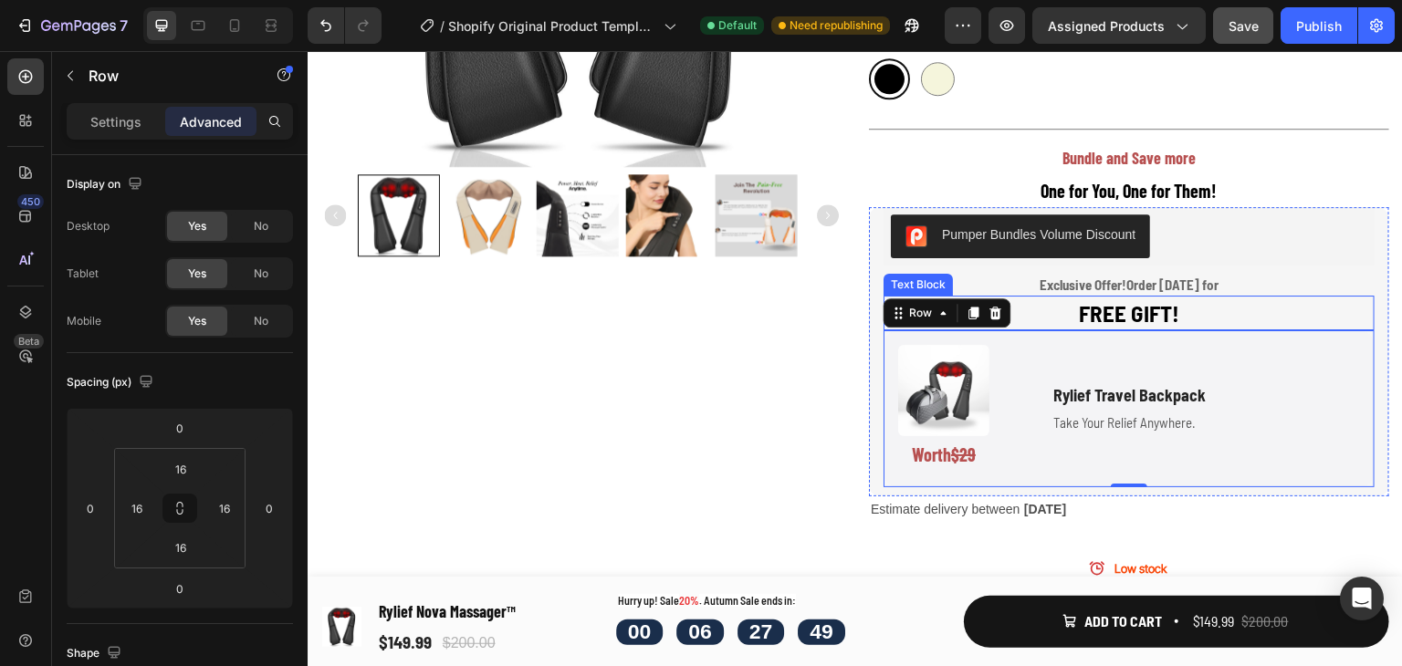
click at [1200, 308] on p "FREE GIFT!" at bounding box center [1128, 313] width 487 height 30
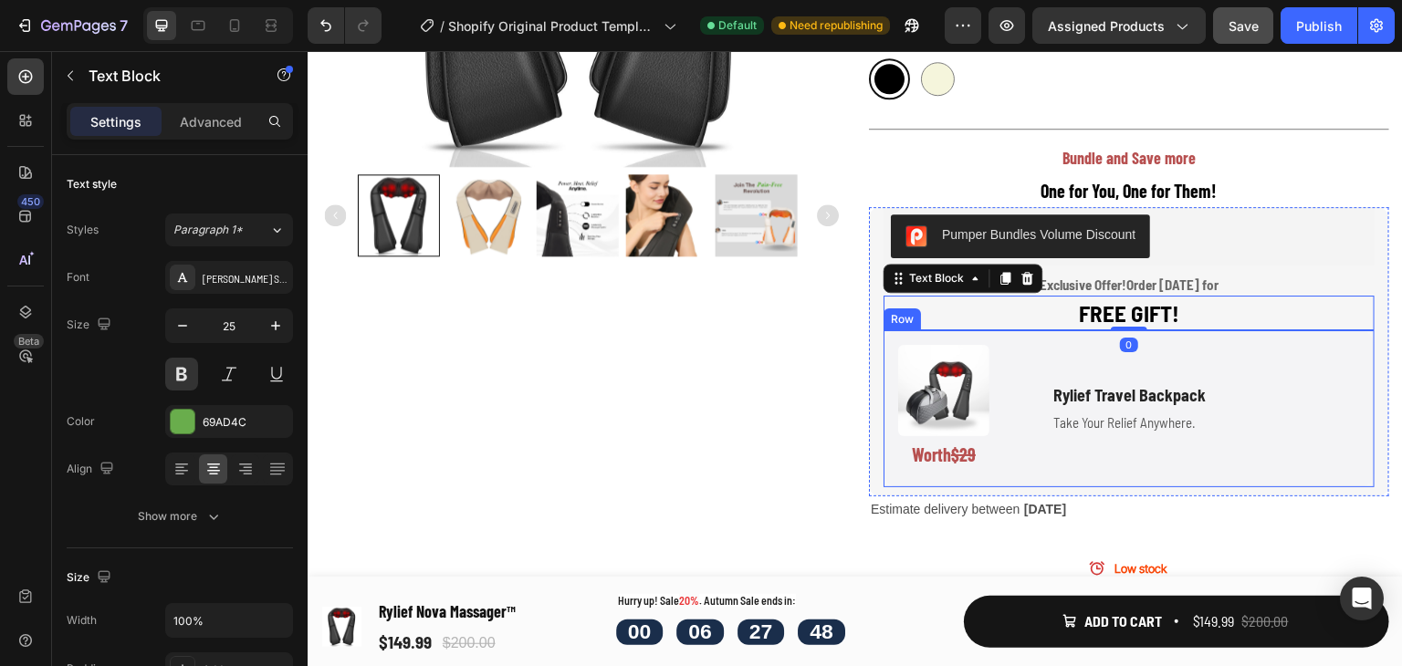
click at [1177, 338] on div "Image Worth $29 Text Block Rylief Travel Backpack Text Block Take Your Relief A…" at bounding box center [1129, 408] width 491 height 157
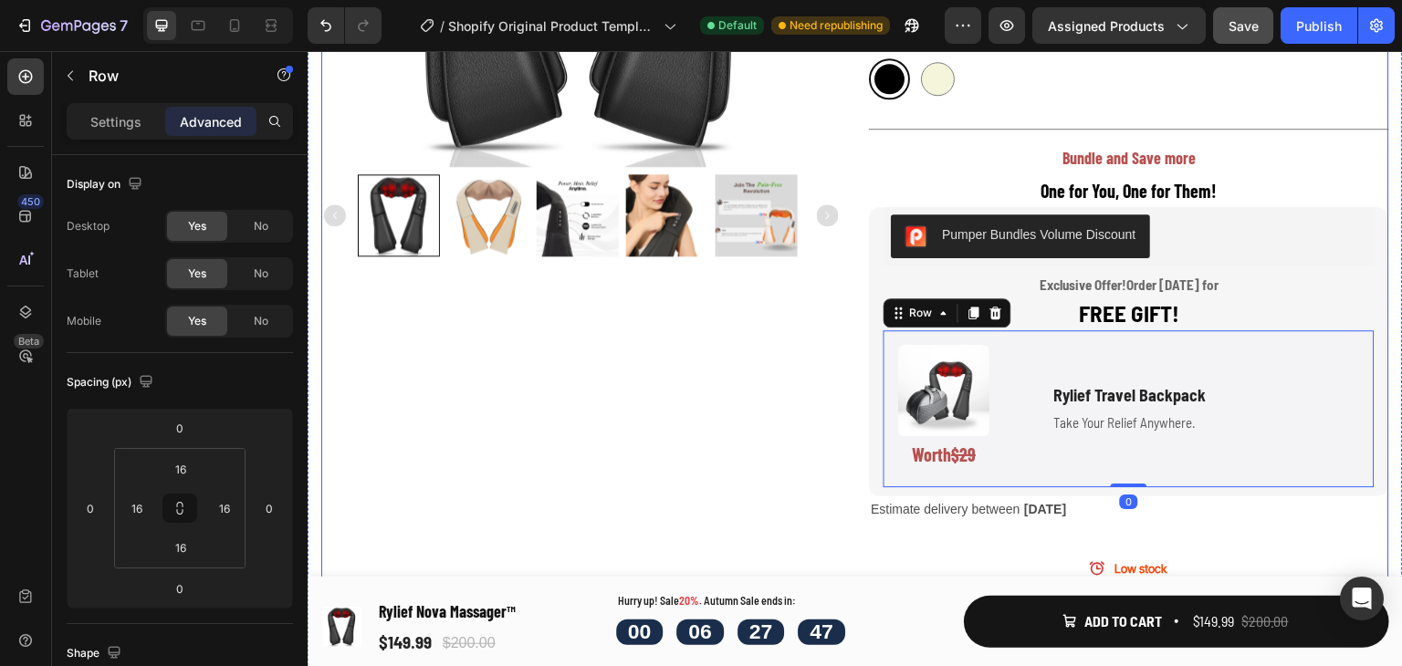
click at [748, 371] on div "Product Images" at bounding box center [581, 261] width 520 height 1285
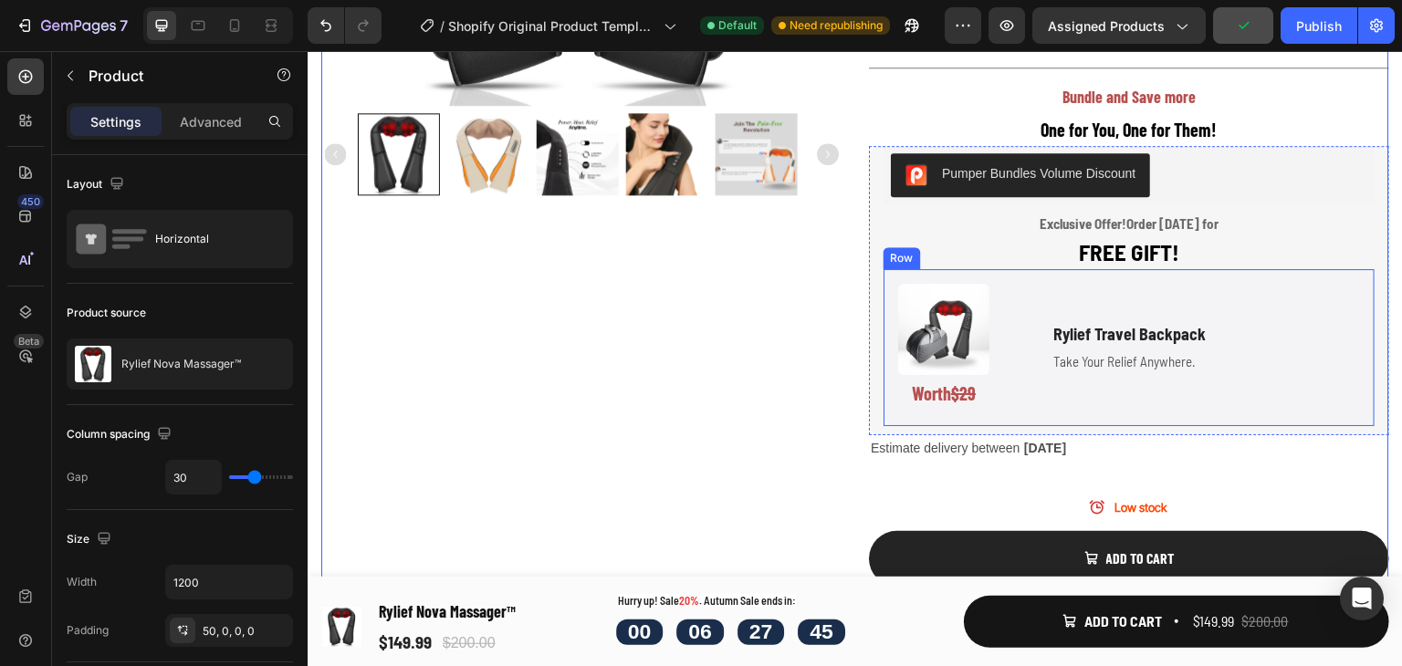
scroll to position [574, 0]
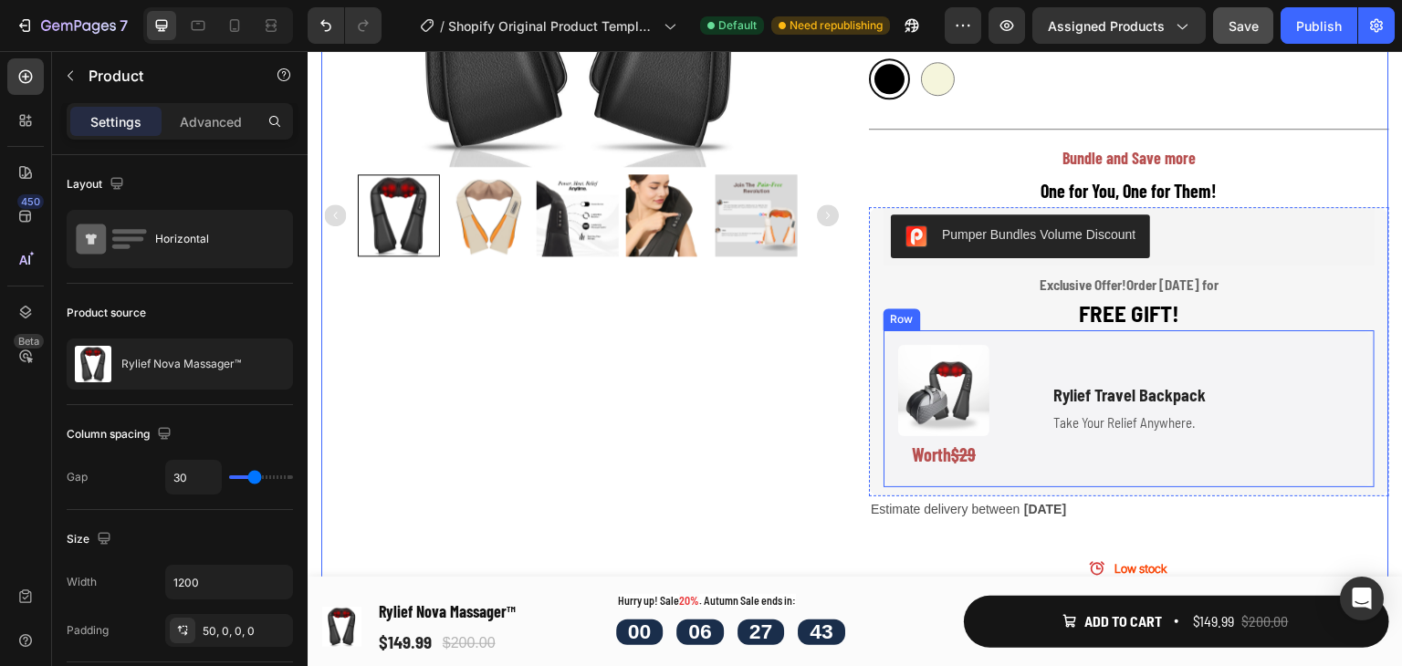
click at [1065, 385] on p "Rylief Travel Backpack" at bounding box center [1129, 395] width 152 height 21
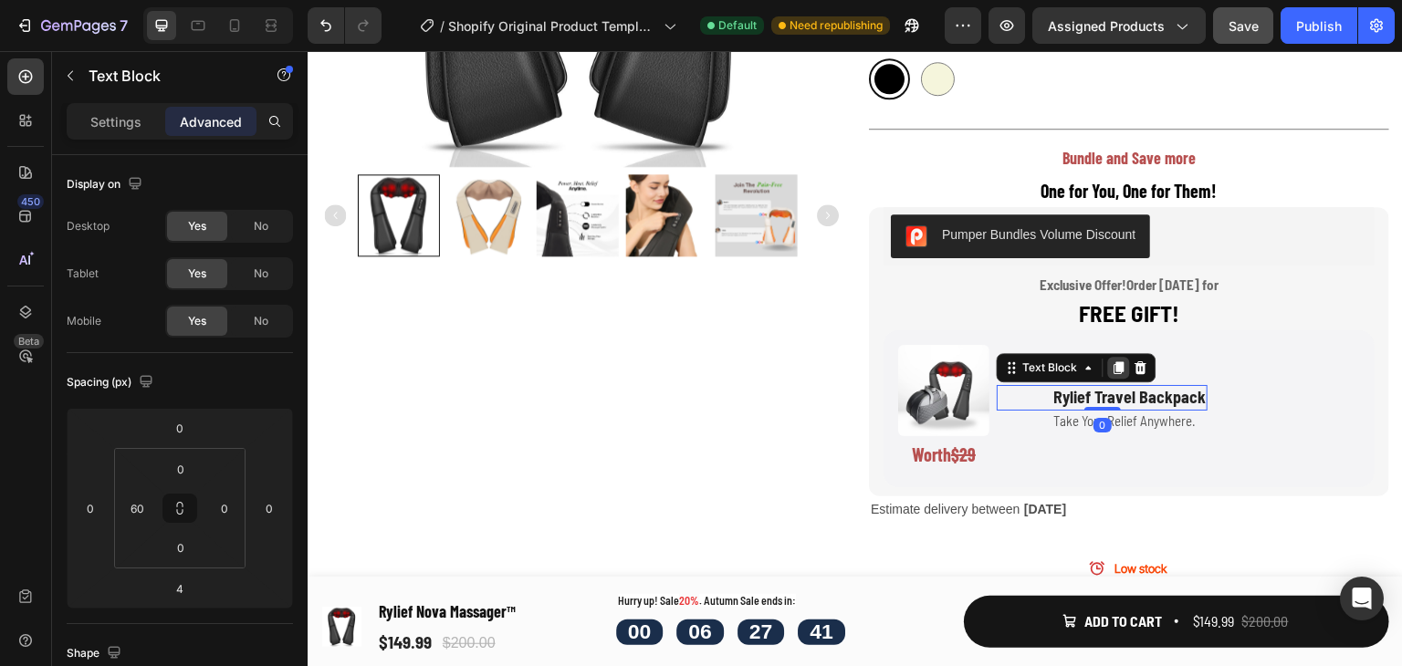
drag, startPoint x: 1097, startPoint y: 409, endPoint x: 1115, endPoint y: 362, distance: 50.0
click at [1104, 385] on div "Rylief Travel Backpack Text Block 0" at bounding box center [1102, 397] width 211 height 25
type input "0"
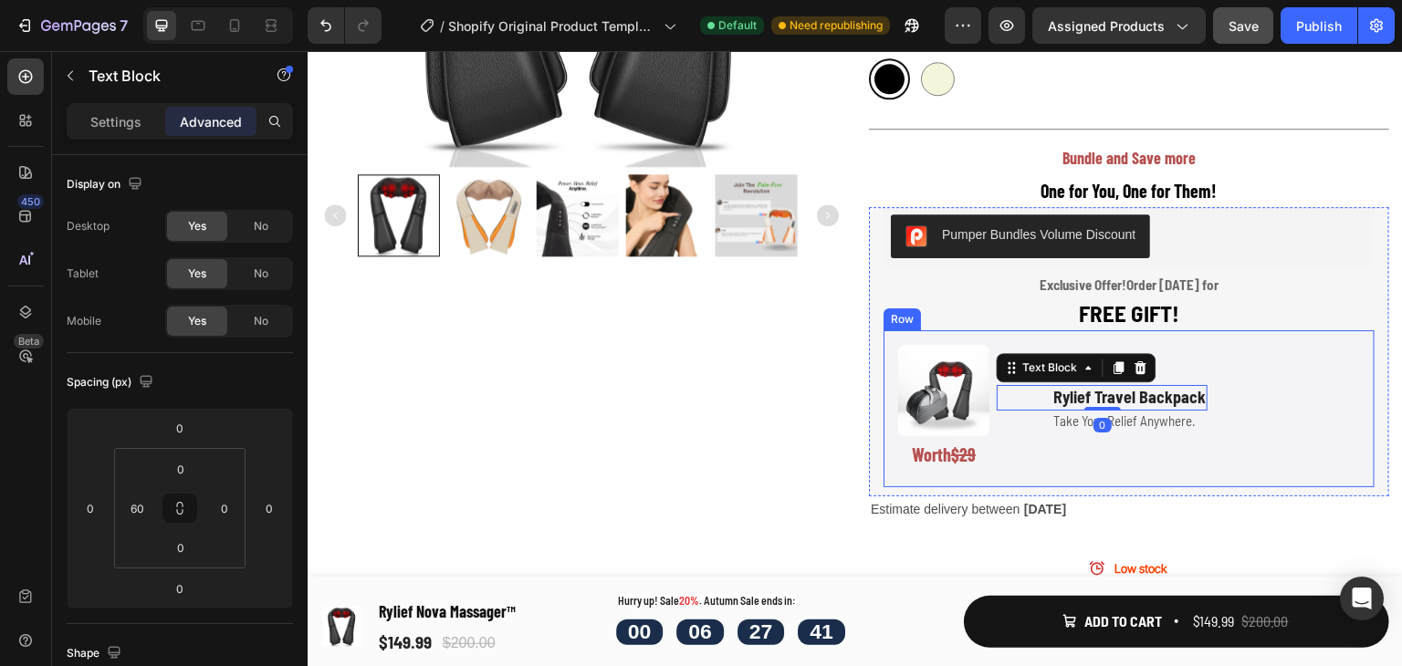
click at [1270, 352] on div "Image Worth $29 Text Block Rylief Travel Backpack Text Block 0 Take Your Relief…" at bounding box center [1129, 408] width 491 height 157
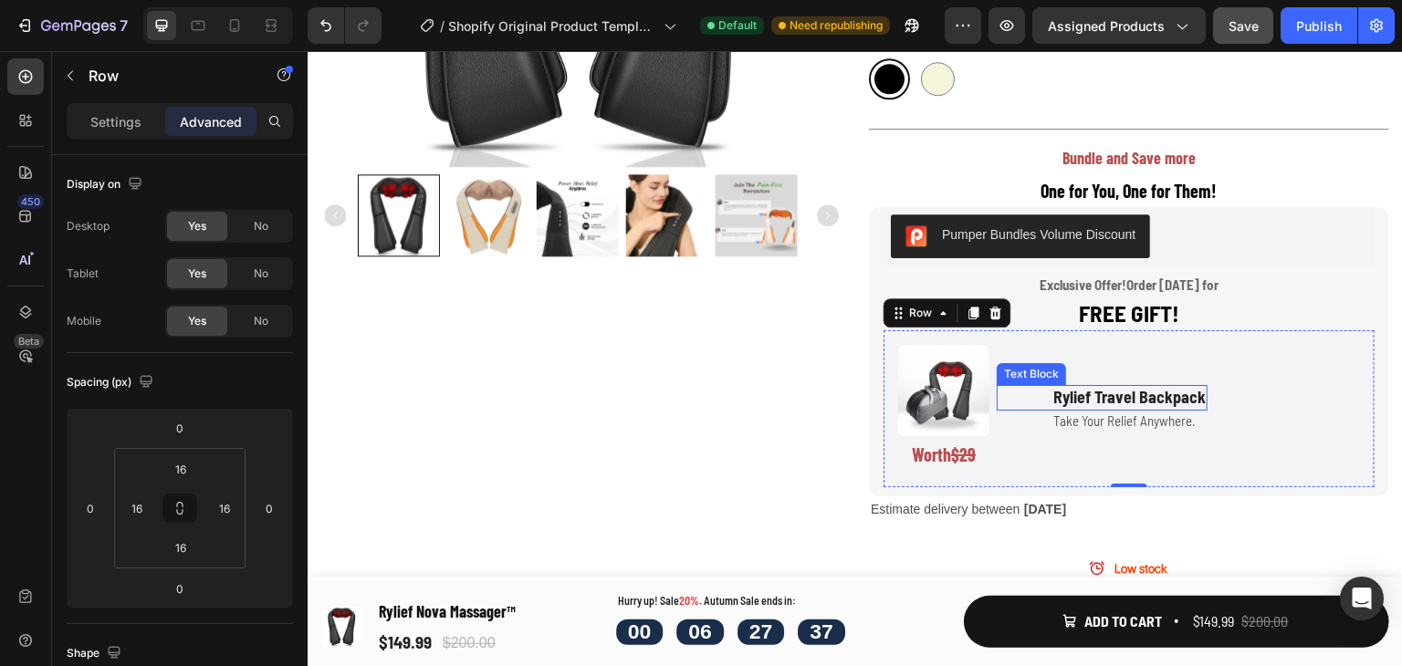
click at [1058, 396] on p "Rylief Travel Backpack" at bounding box center [1129, 397] width 152 height 21
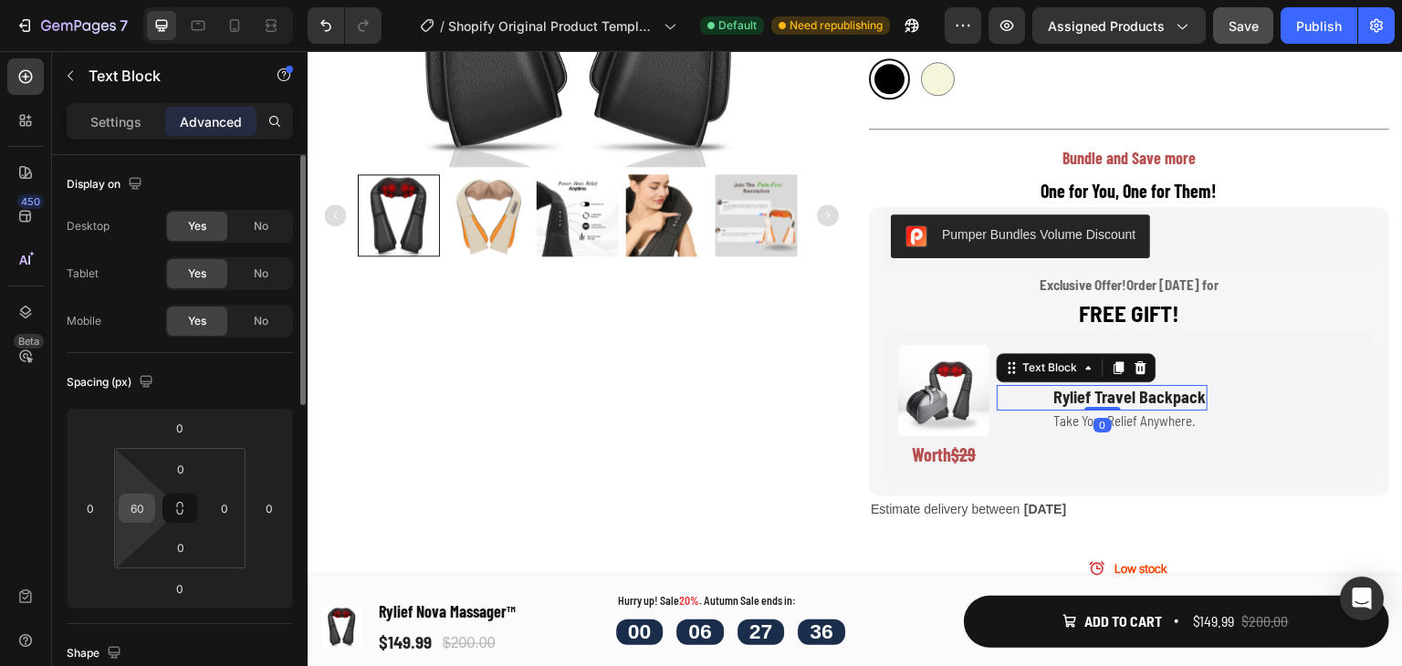
click at [133, 508] on input "60" at bounding box center [136, 508] width 27 height 27
type input "100"
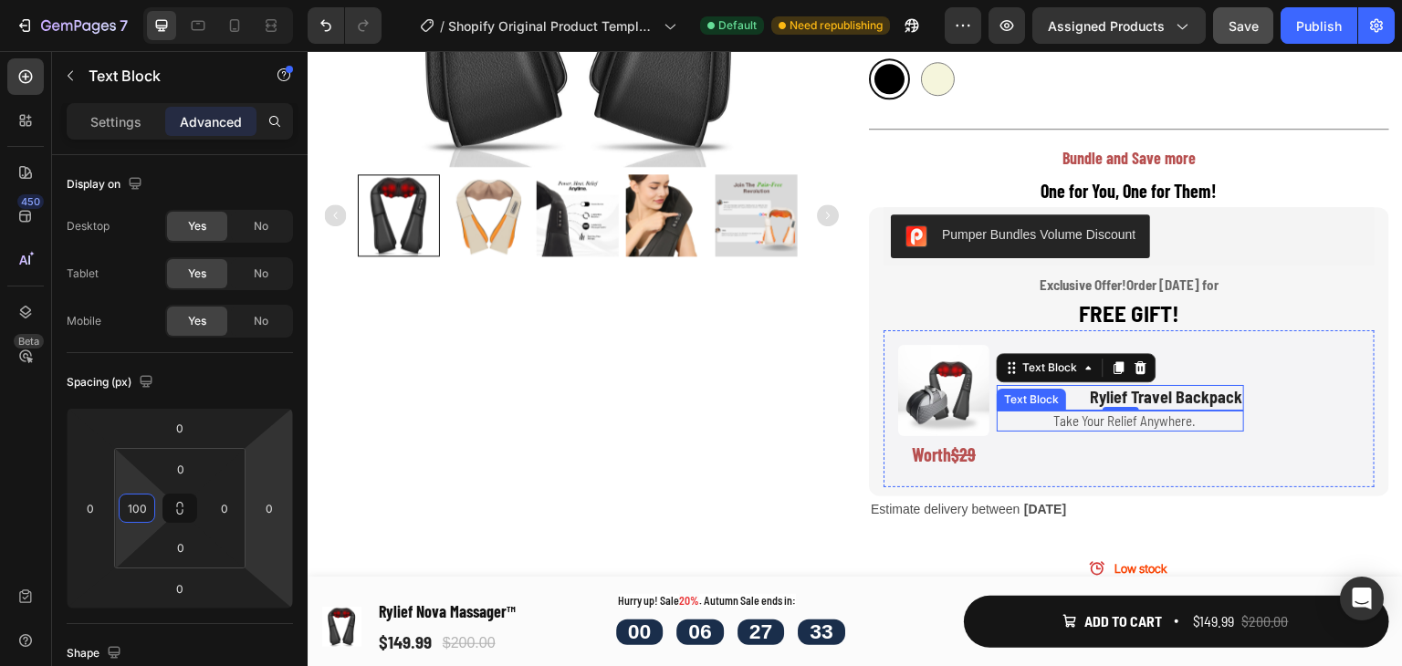
click at [1087, 421] on p "Take Your Relief Anywhere." at bounding box center [1147, 422] width 189 height 18
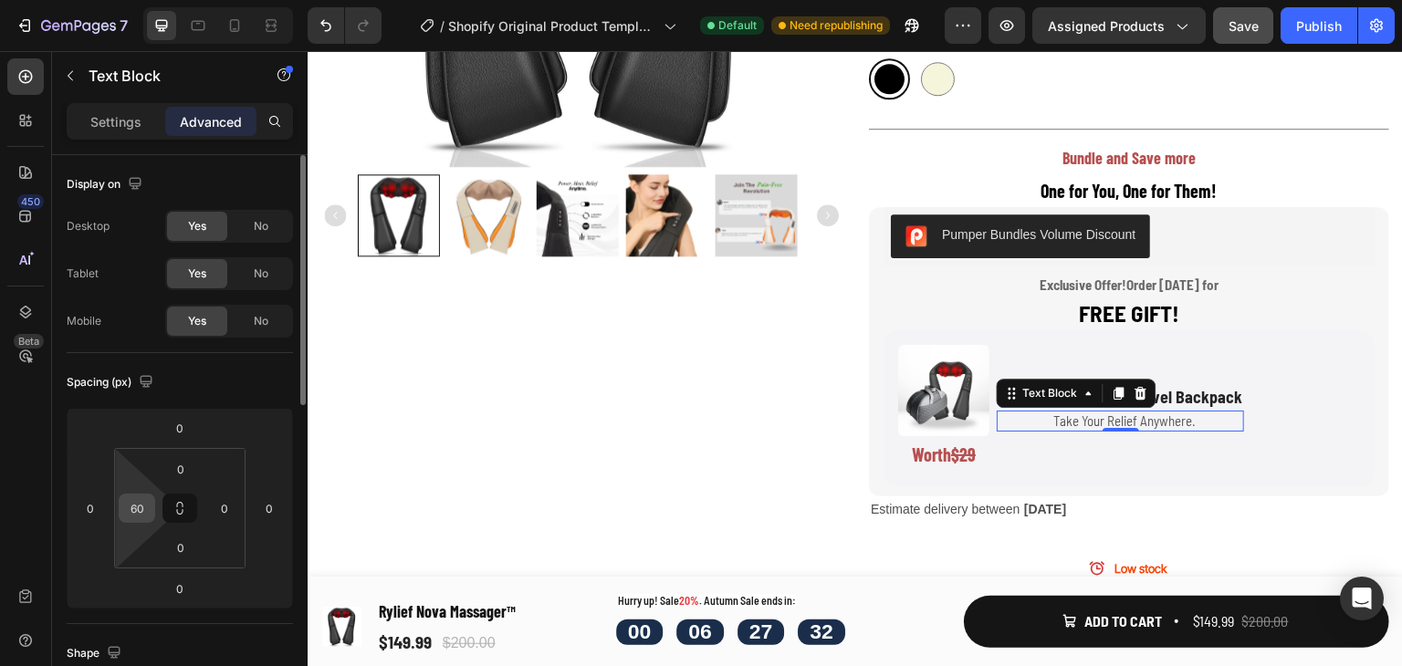
click at [138, 508] on input "60" at bounding box center [136, 508] width 27 height 27
type input "100"
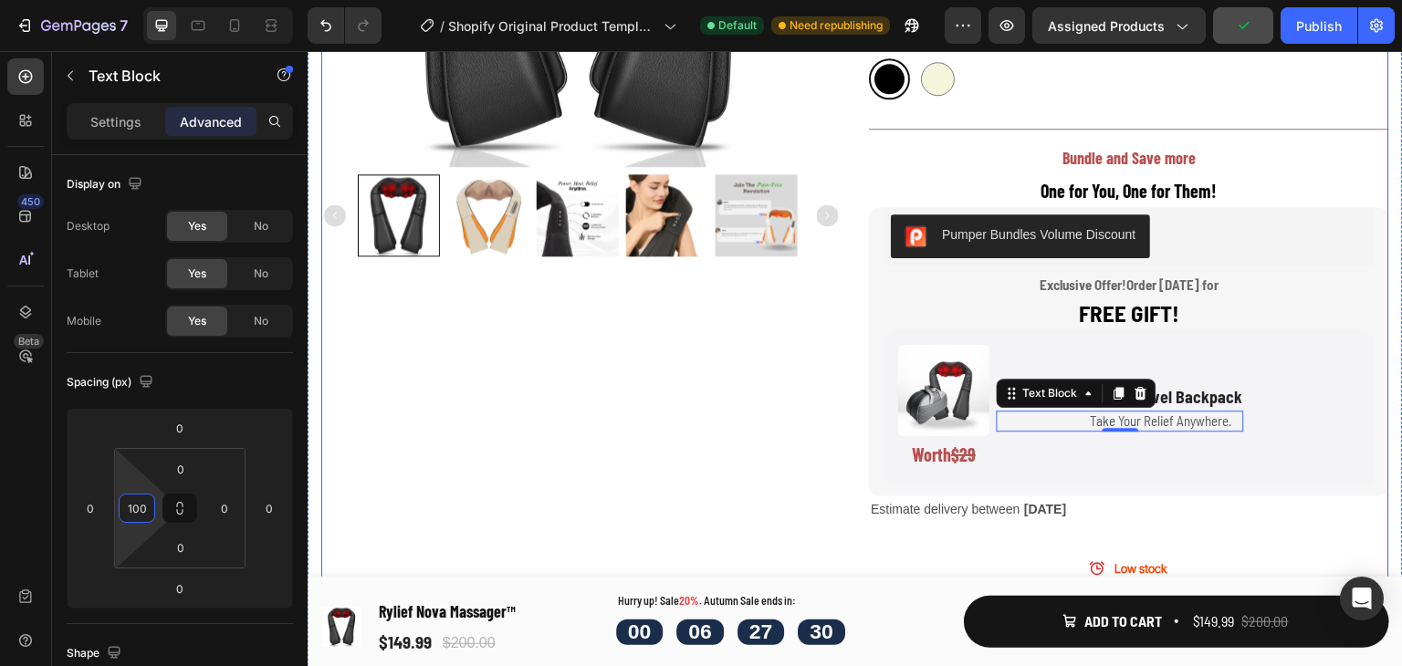
click at [681, 389] on div "Product Images" at bounding box center [581, 261] width 520 height 1285
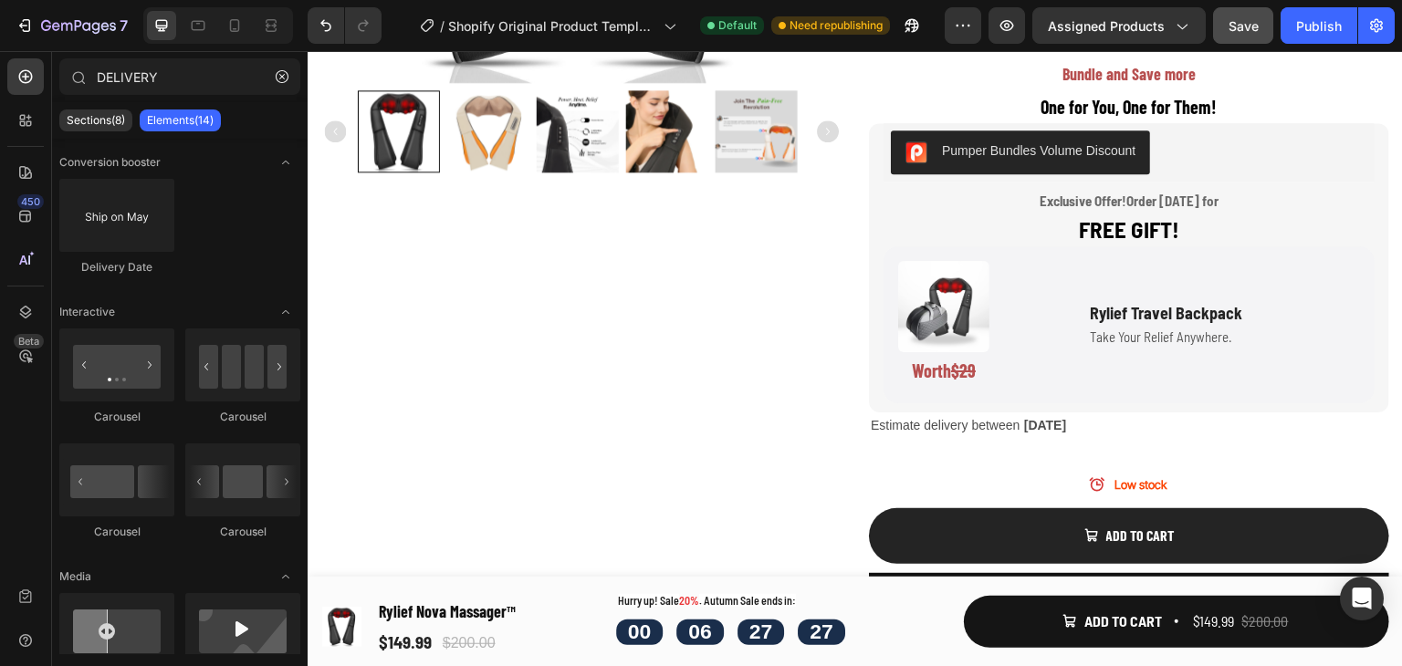
scroll to position [706, 0]
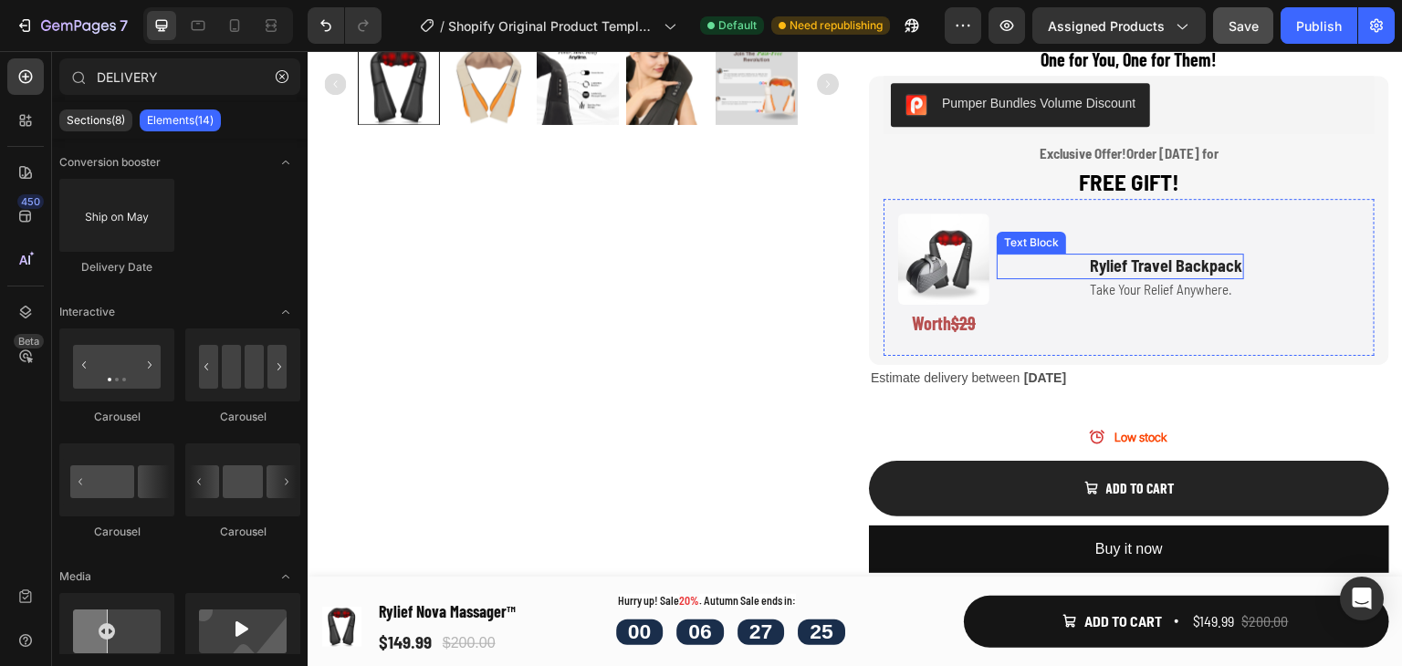
click at [1090, 264] on p "Rylief Travel Backpack" at bounding box center [1166, 266] width 152 height 21
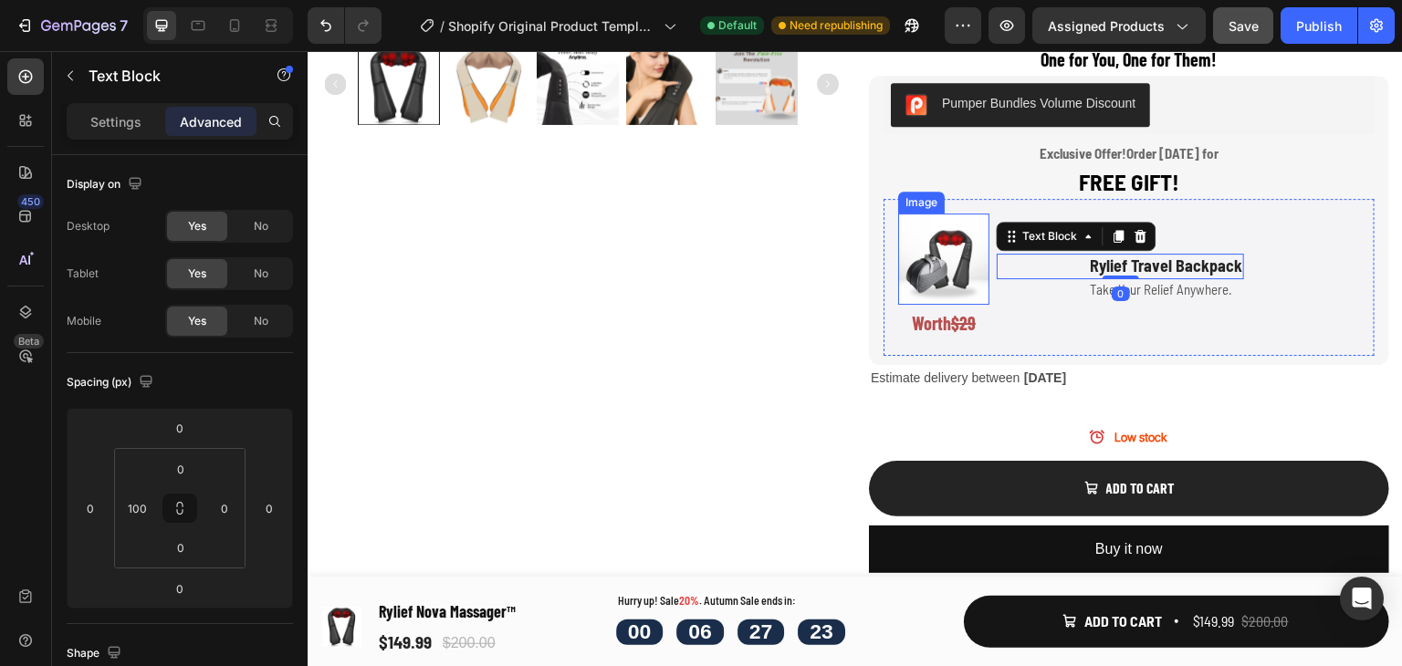
click at [942, 265] on img at bounding box center [943, 259] width 91 height 91
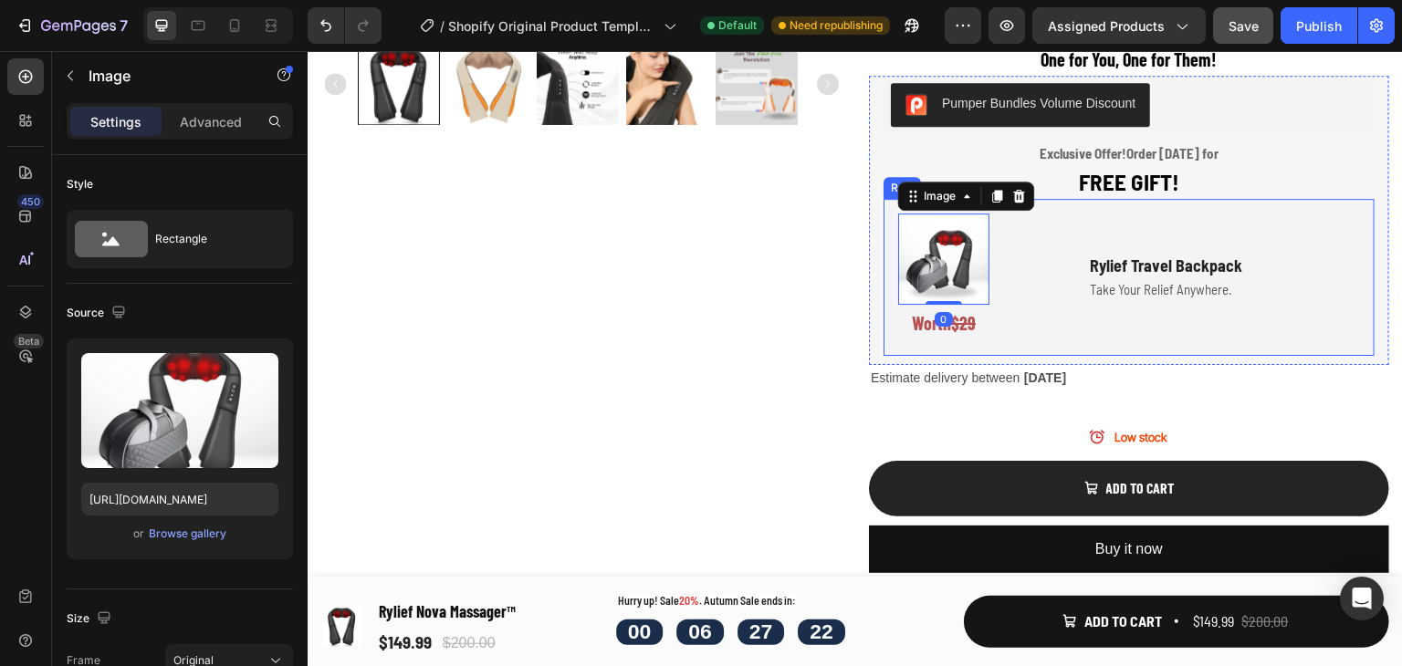
click at [1075, 202] on div "Image 0 Worth $29 Text Block Rylief Travel Backpack Text Block Take Your Relief…" at bounding box center [1129, 277] width 491 height 157
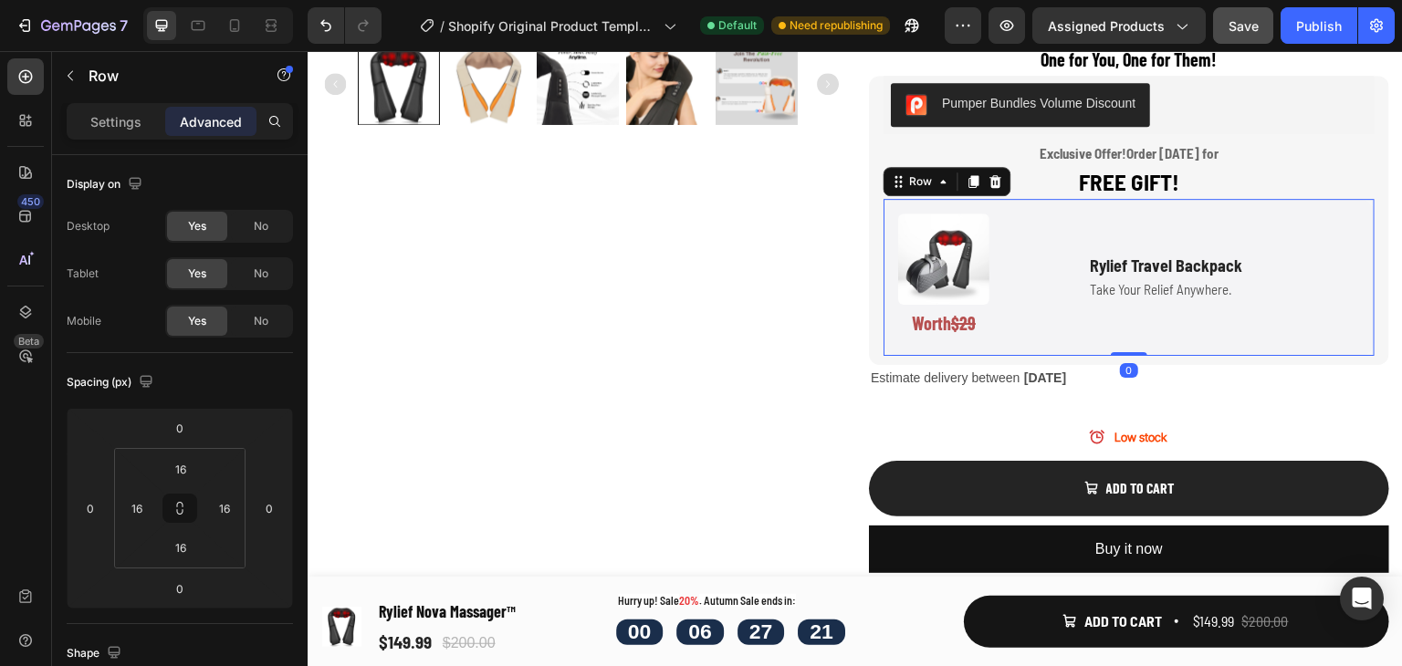
click at [1110, 210] on div "Image Worth $29 Text Block Rylief Travel Backpack Text Block Take Your Relief A…" at bounding box center [1129, 277] width 491 height 157
click at [1091, 228] on div "Rylief Travel Backpack Text Block Take Your Relief Anywhere. Text Block" at bounding box center [1120, 278] width 247 height 128
click at [189, 474] on input "16" at bounding box center [180, 468] width 37 height 27
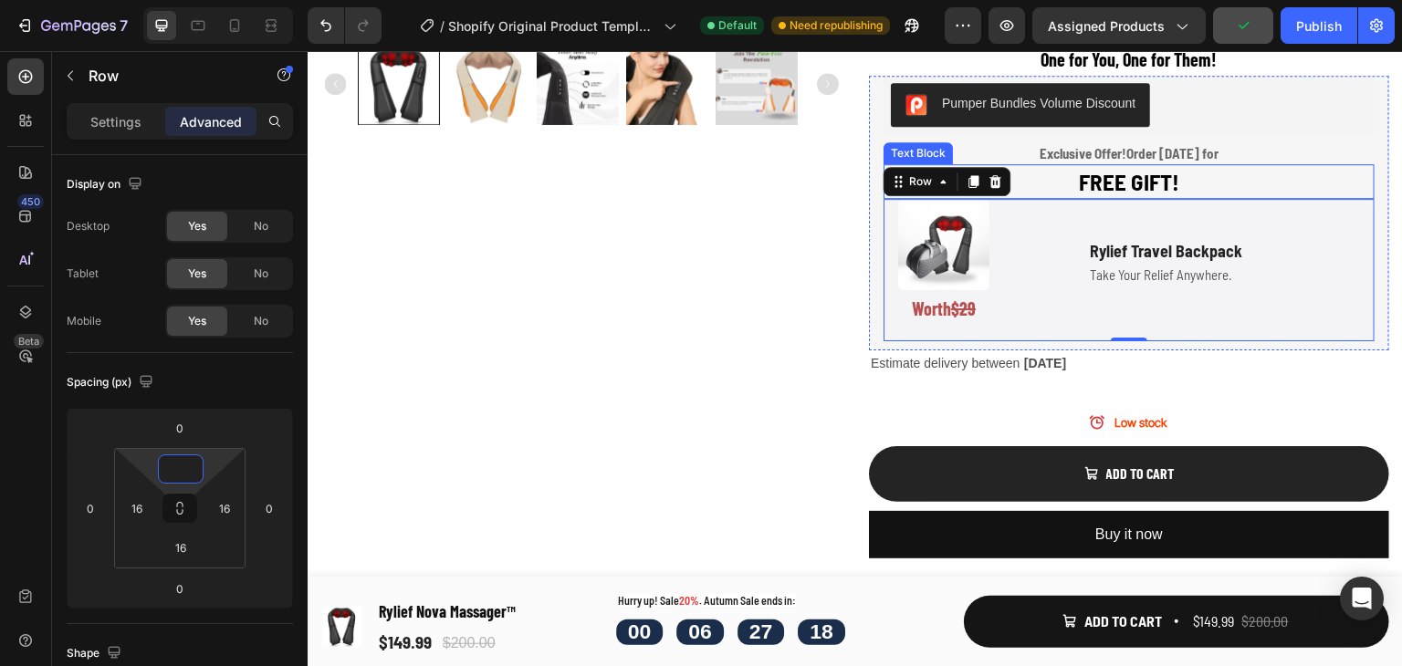
click at [1226, 184] on p "FREE GIFT!" at bounding box center [1128, 182] width 487 height 30
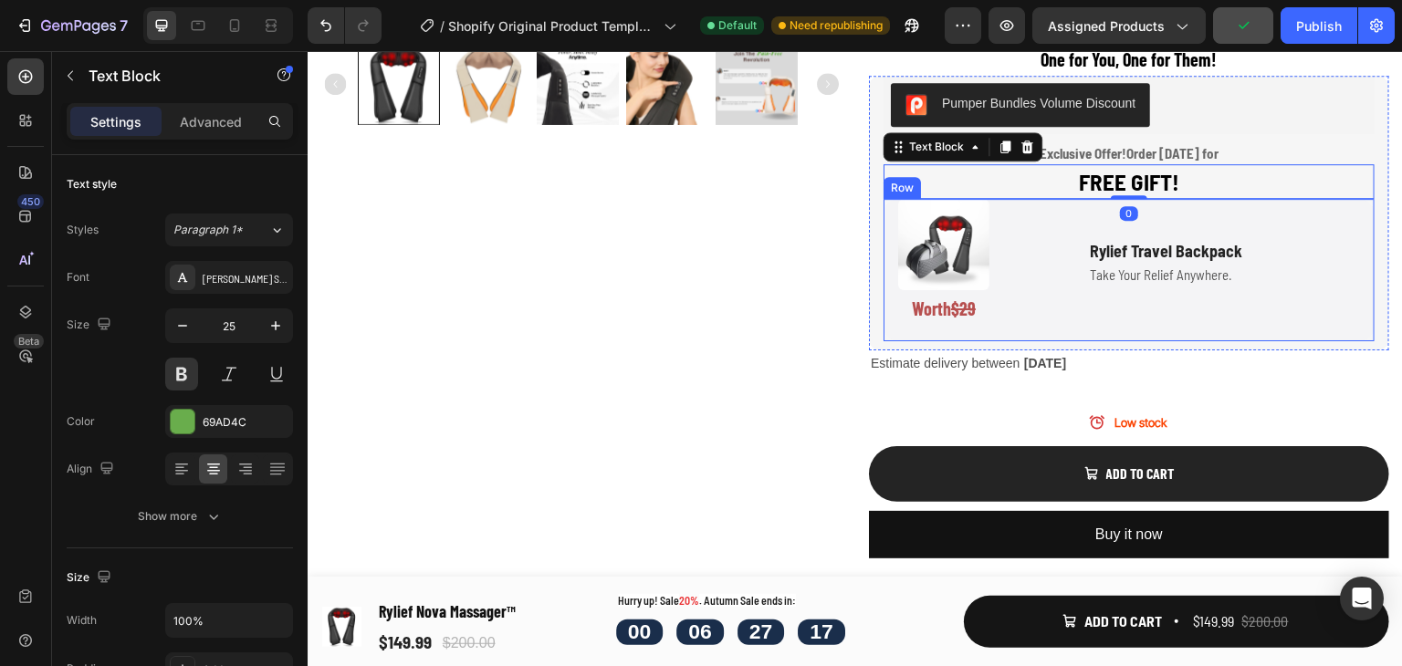
click at [1182, 206] on div "Rylief Travel Backpack Text Block Take Your Relief Anywhere. Text Block" at bounding box center [1120, 263] width 247 height 128
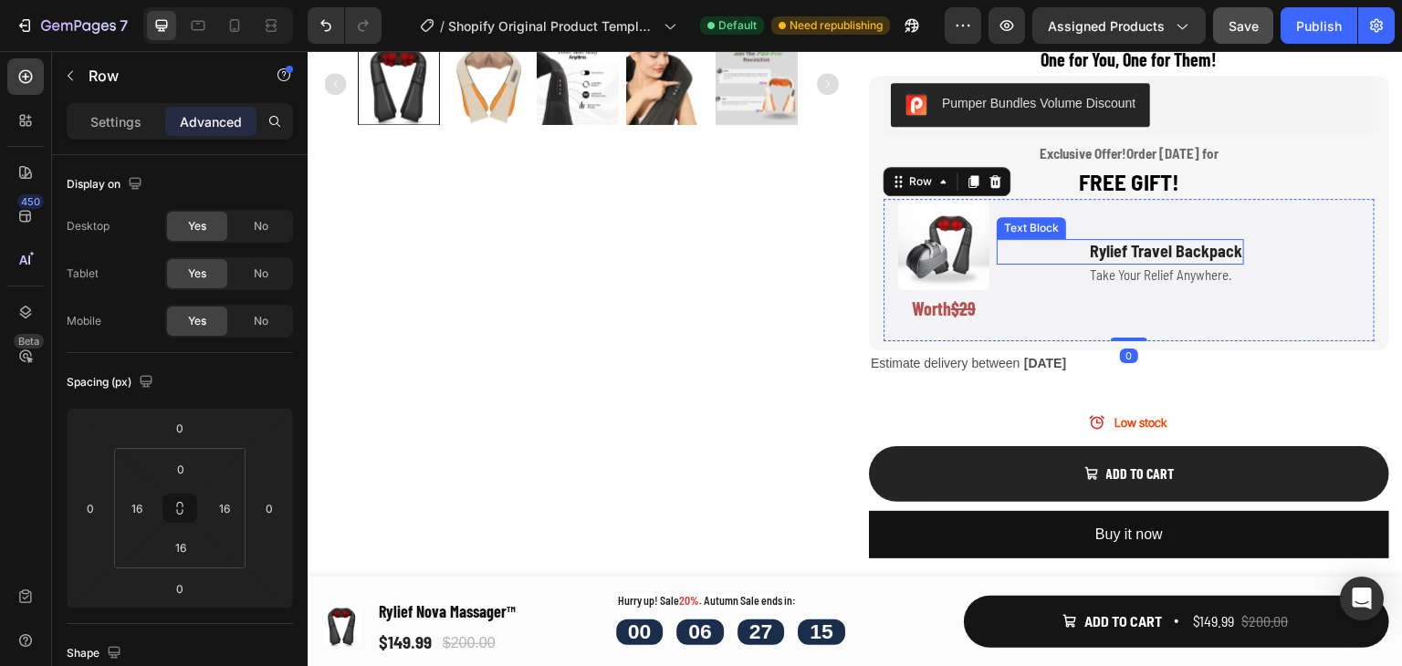
click at [1183, 253] on p "Rylief Travel Backpack" at bounding box center [1166, 251] width 152 height 21
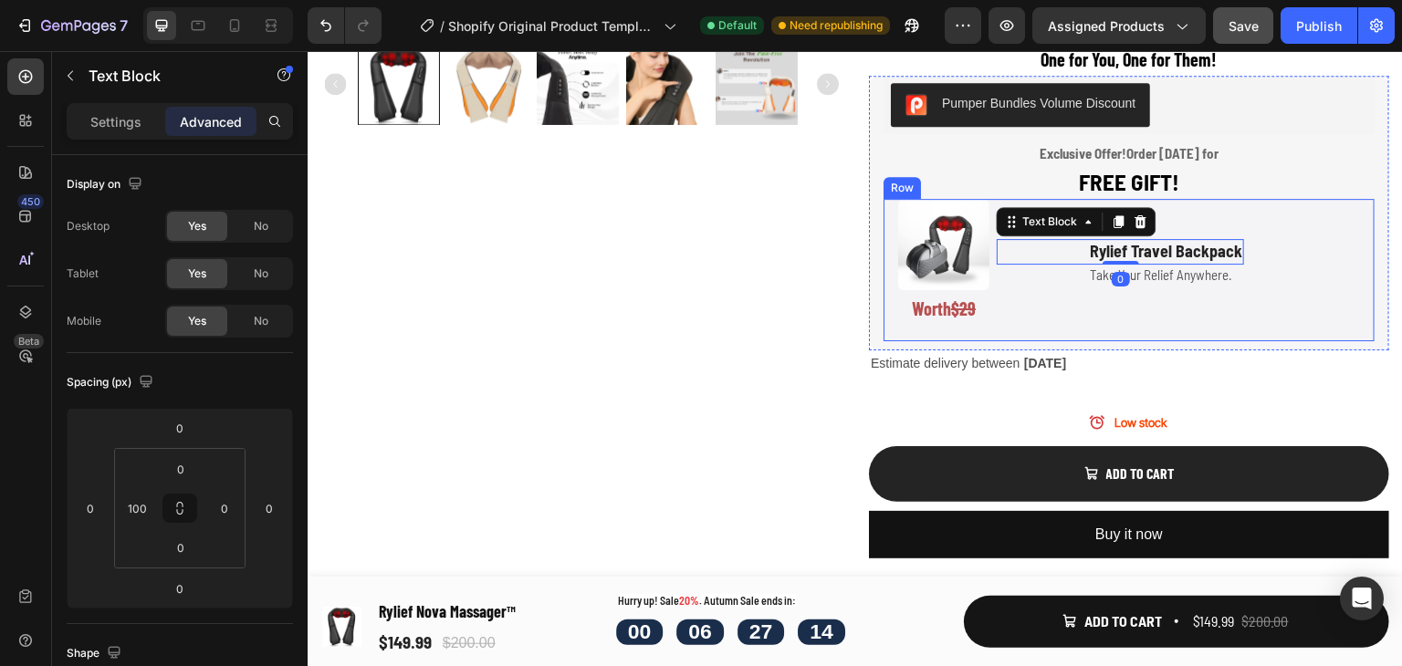
click at [1157, 272] on p "Take Your Relief Anywhere." at bounding box center [1166, 276] width 152 height 18
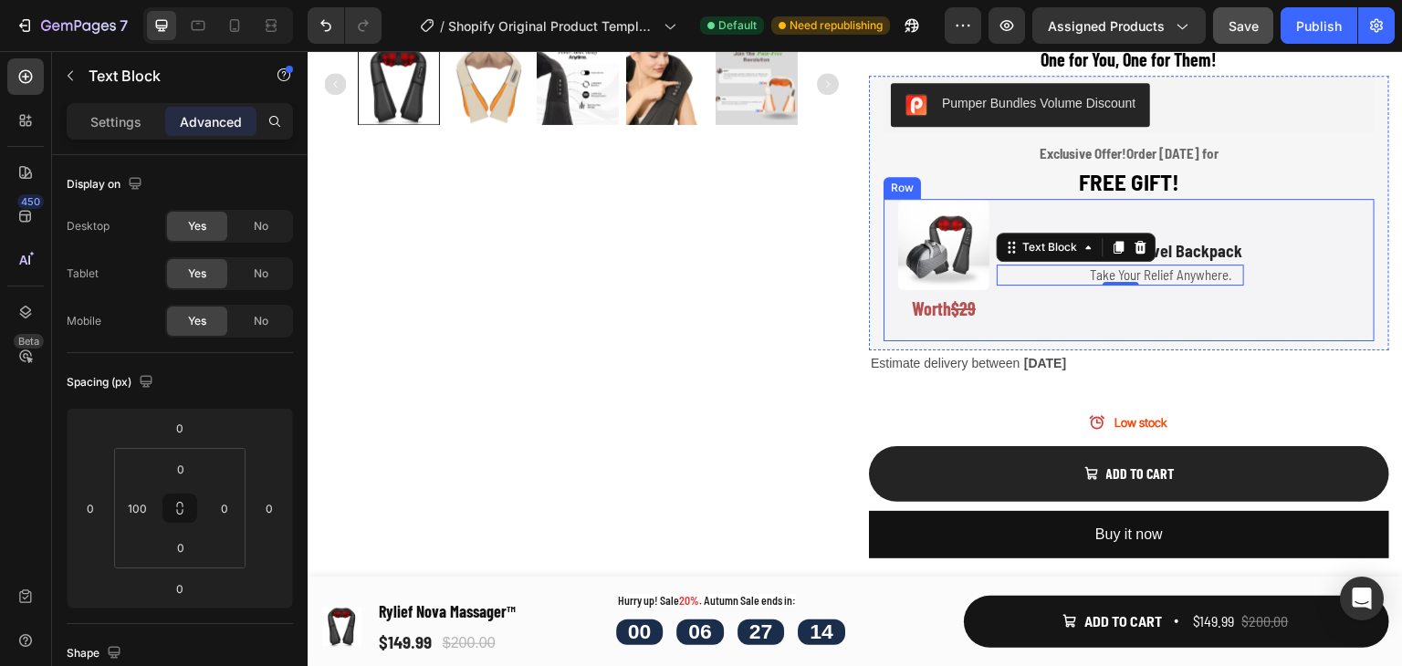
click at [1158, 316] on div "Rylief Travel Backpack Text Block Take Your Relief Anywhere. Text Block 0" at bounding box center [1120, 263] width 247 height 128
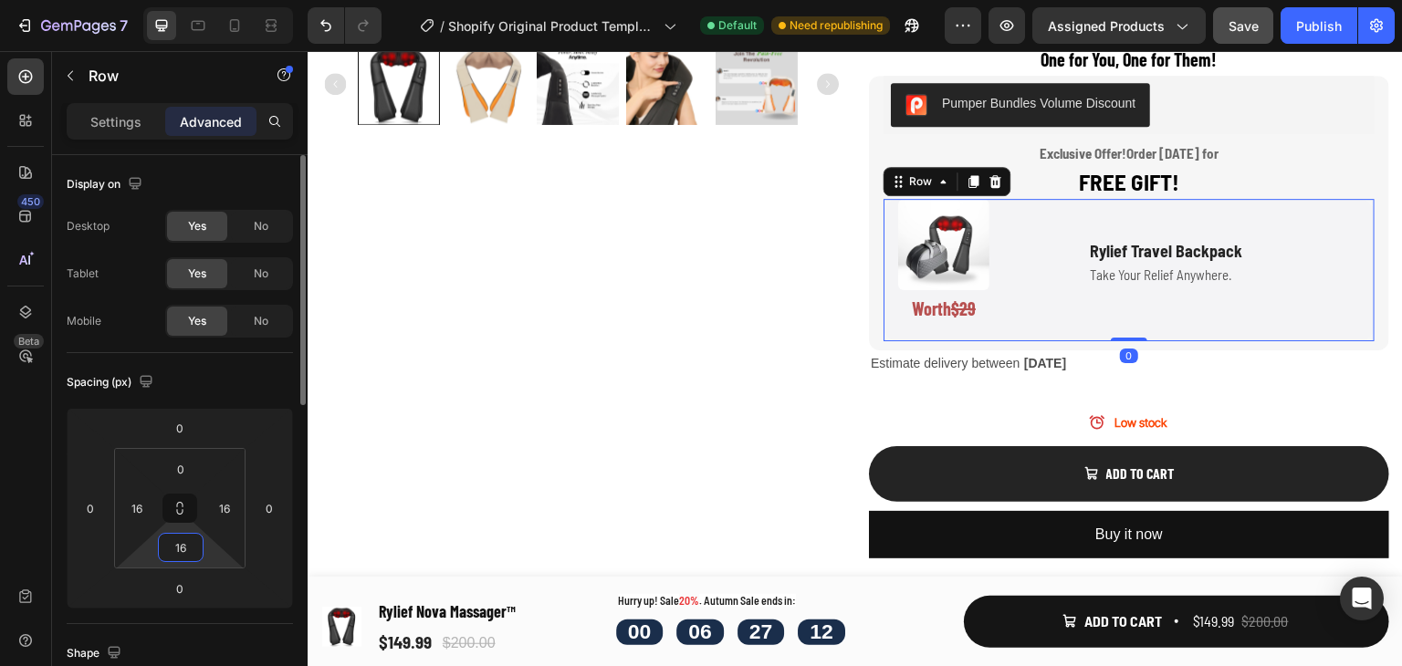
click at [186, 547] on input "16" at bounding box center [180, 547] width 37 height 27
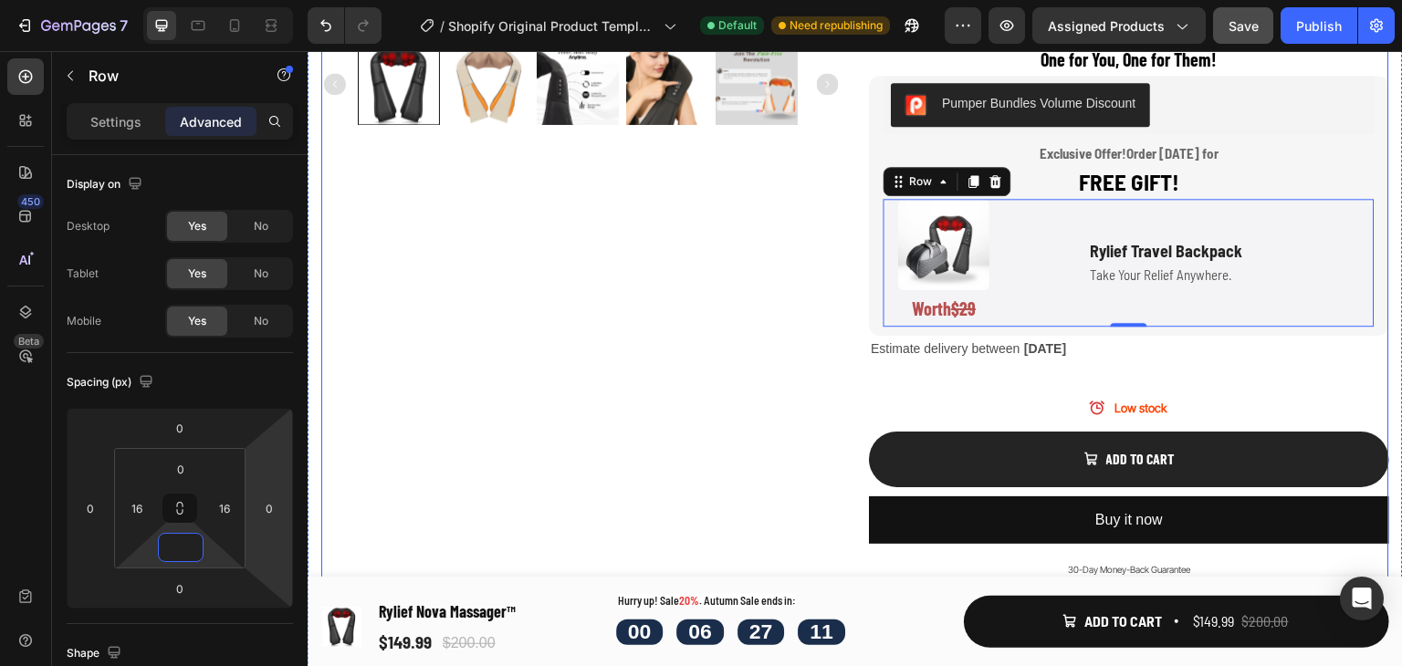
click at [644, 247] on div "Product Images" at bounding box center [581, 116] width 520 height 1256
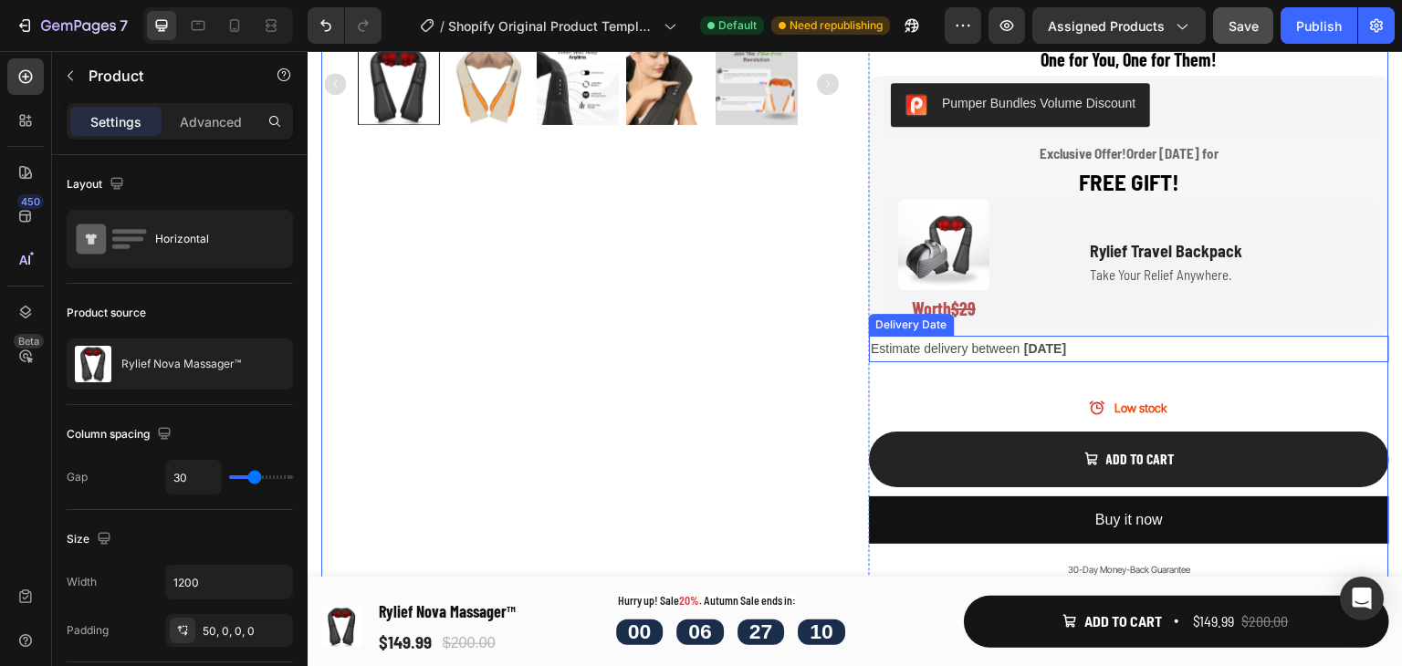
click at [992, 351] on span "Estimate delivery between" at bounding box center [945, 348] width 149 height 15
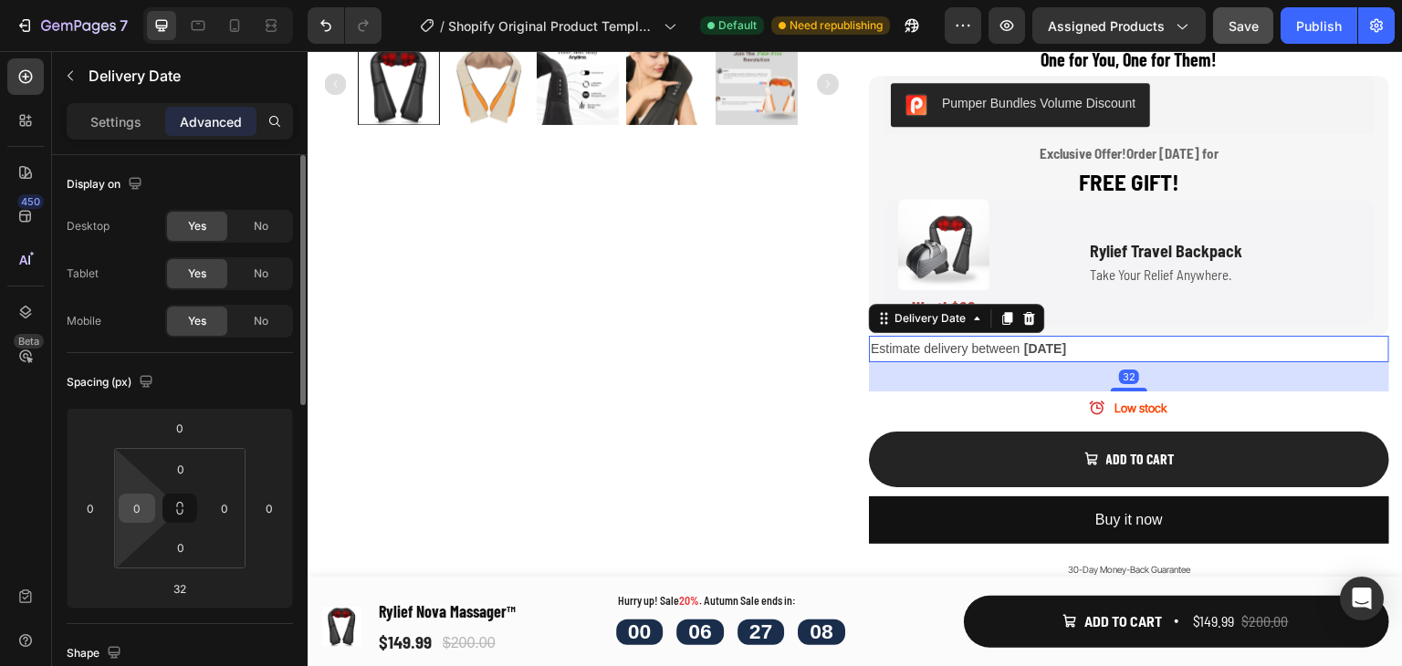
click at [150, 505] on input "0" at bounding box center [136, 508] width 27 height 27
type input "5"
type input "1"
type input "150"
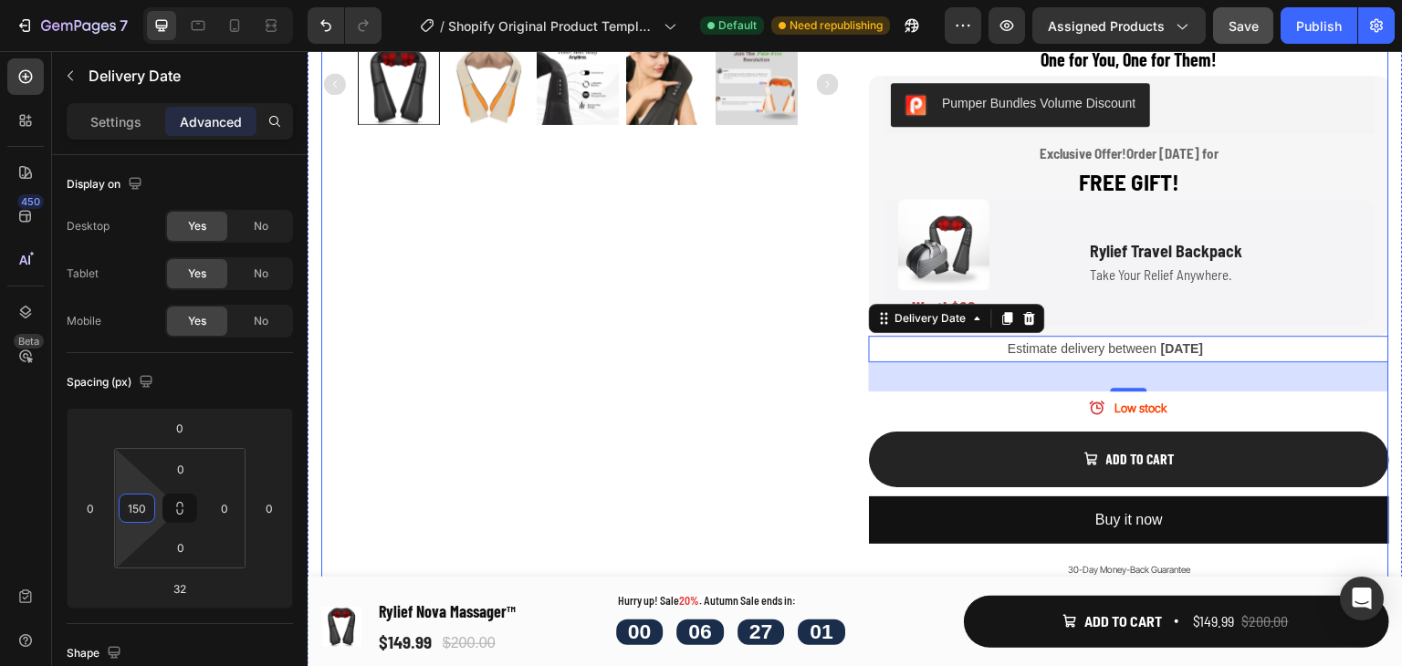
click at [560, 340] on div "Product Images" at bounding box center [581, 116] width 520 height 1256
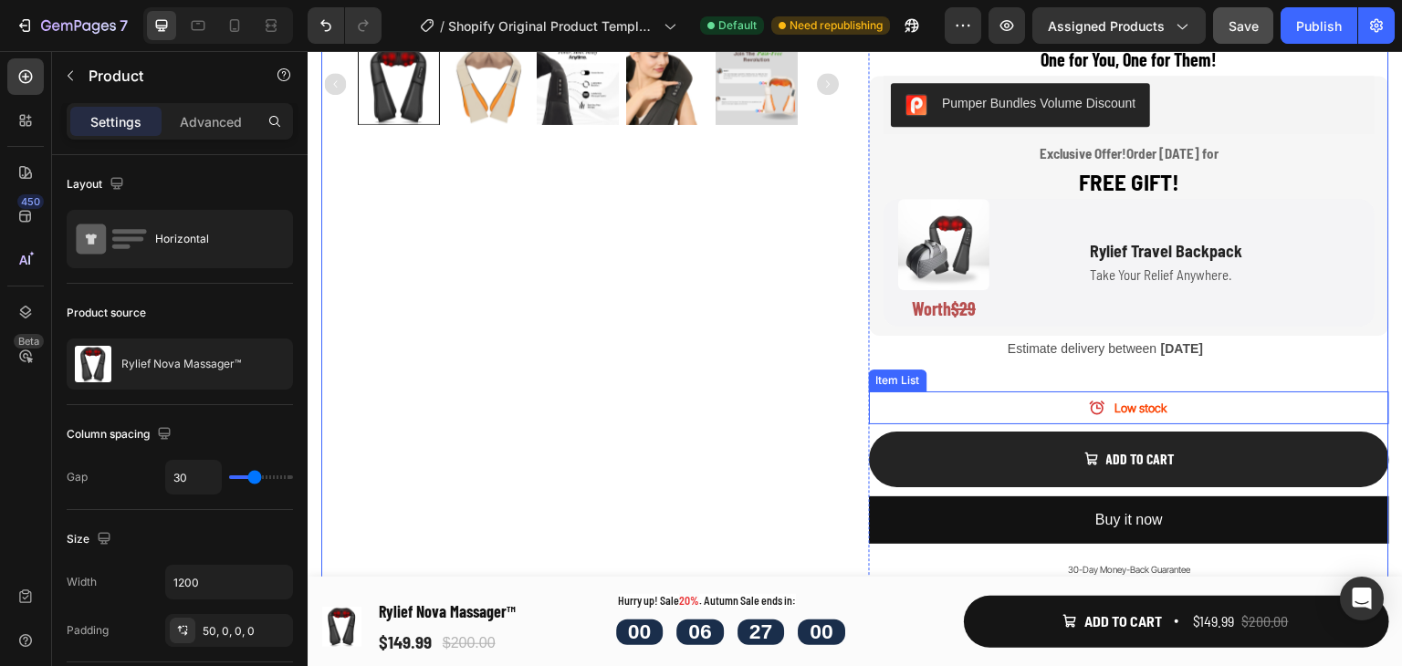
click at [1087, 375] on div "Rylief Nova Massager™ Product Title Icon Icon Icon Icon Icon Icon List 4.7/5 Ra…" at bounding box center [1129, 116] width 520 height 1256
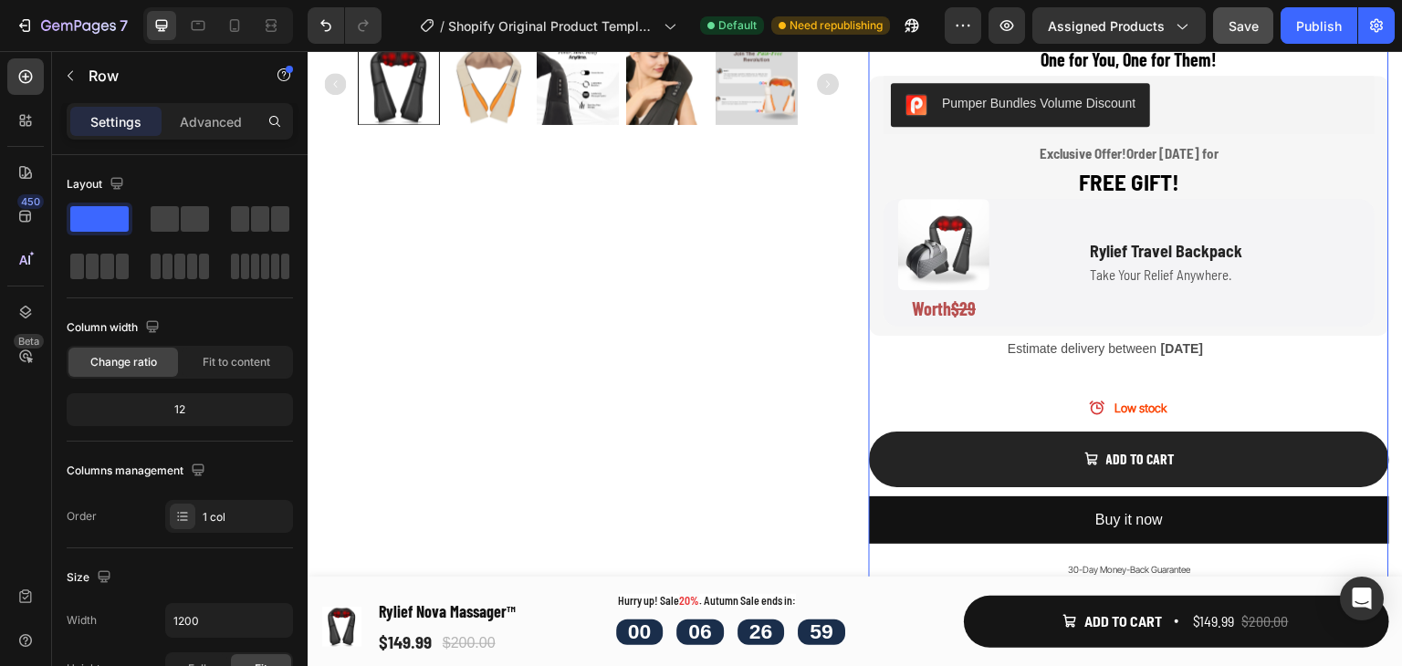
click at [1135, 358] on div "Estimate delivery between Mon, Oct 06" at bounding box center [1197, 349] width 383 height 26
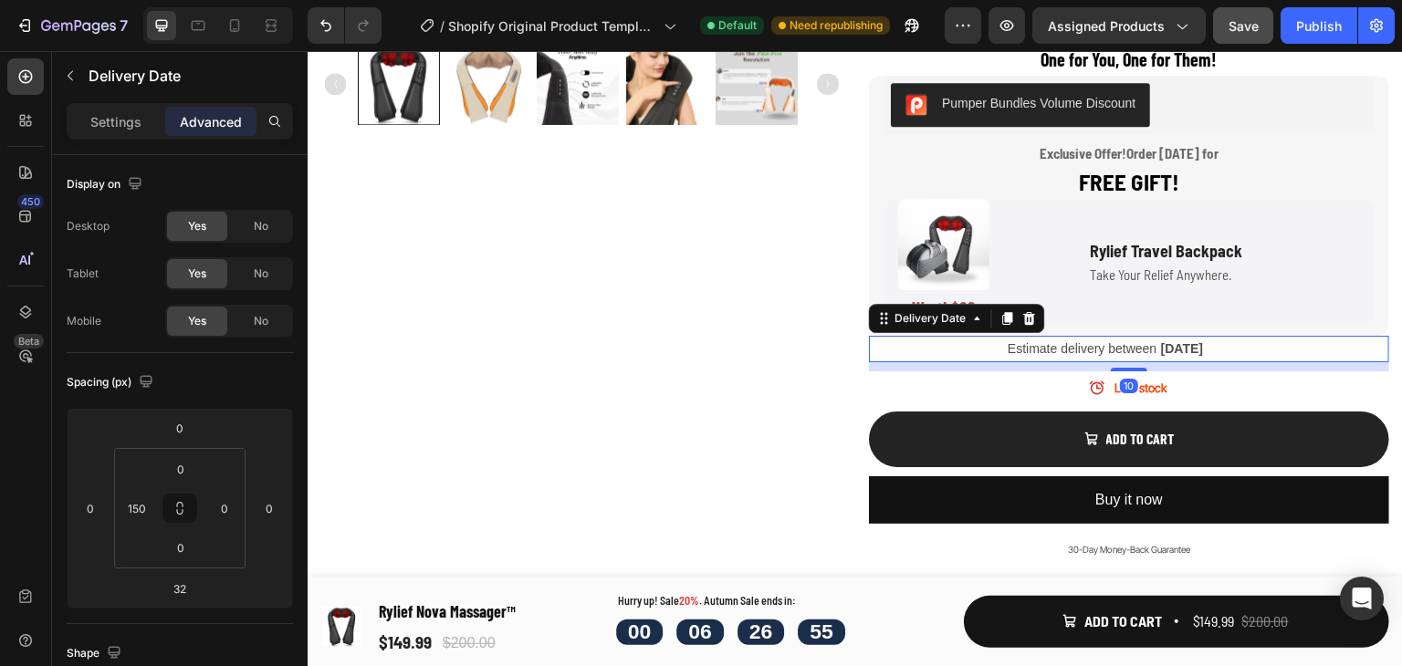
drag, startPoint x: 1131, startPoint y: 386, endPoint x: 1151, endPoint y: 366, distance: 28.4
click at [1151, 362] on div "10" at bounding box center [1266, 362] width 520 height 0
type input "10"
click at [1227, 385] on div "Low stock" at bounding box center [1129, 388] width 520 height 33
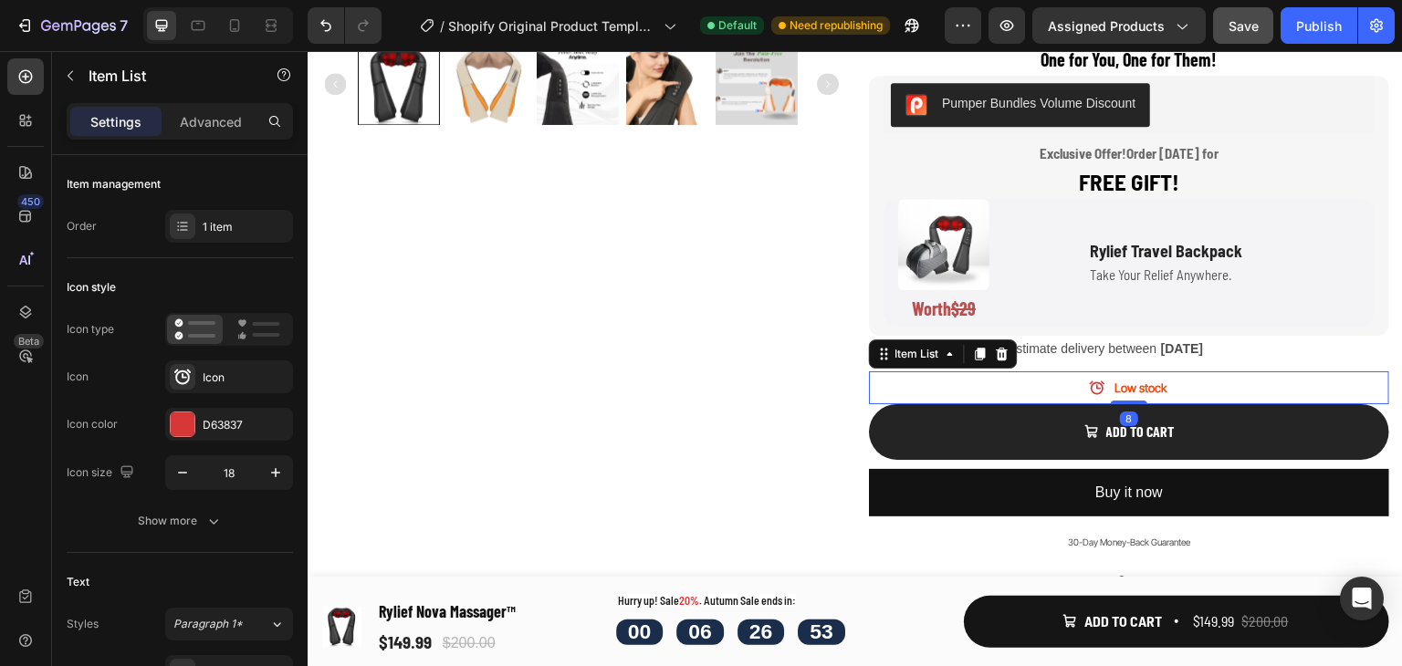
drag, startPoint x: 1127, startPoint y: 407, endPoint x: 776, endPoint y: 394, distance: 351.7
click at [1136, 393] on div "Low stock Item List 8" at bounding box center [1129, 388] width 520 height 33
type input "100%"
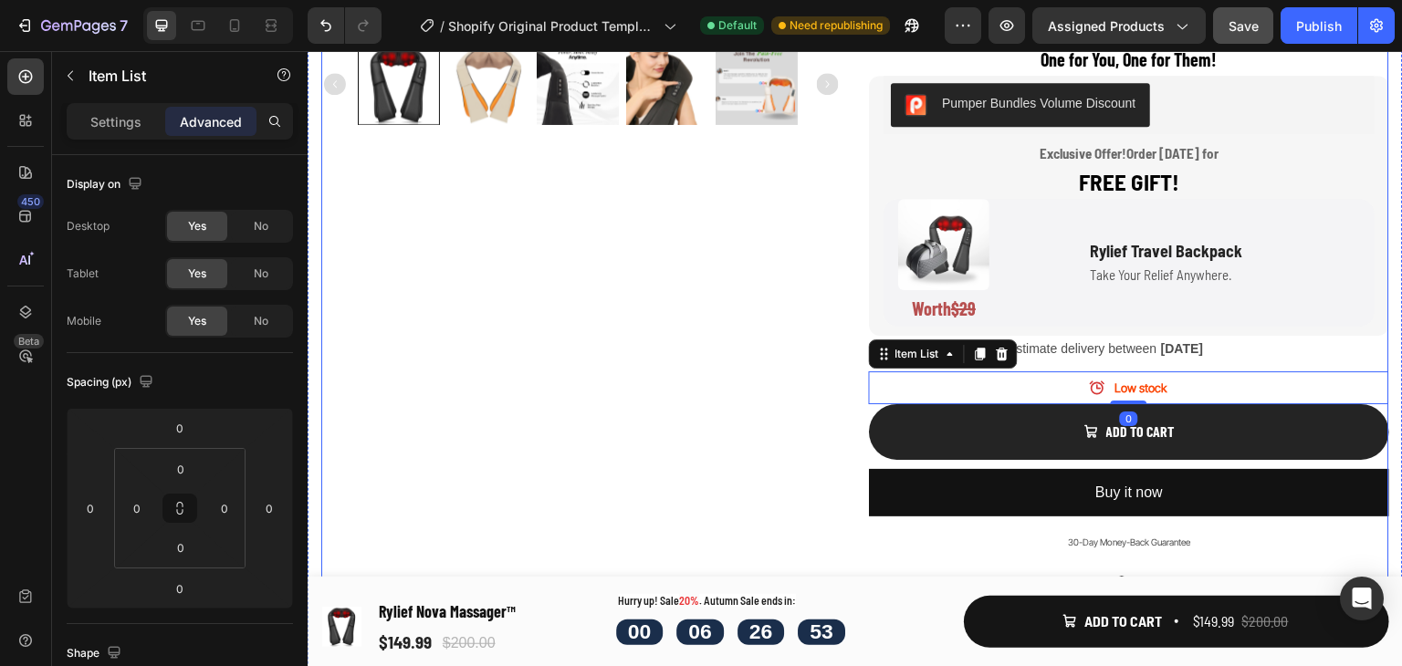
click at [589, 376] on div "Product Images" at bounding box center [581, 102] width 520 height 1229
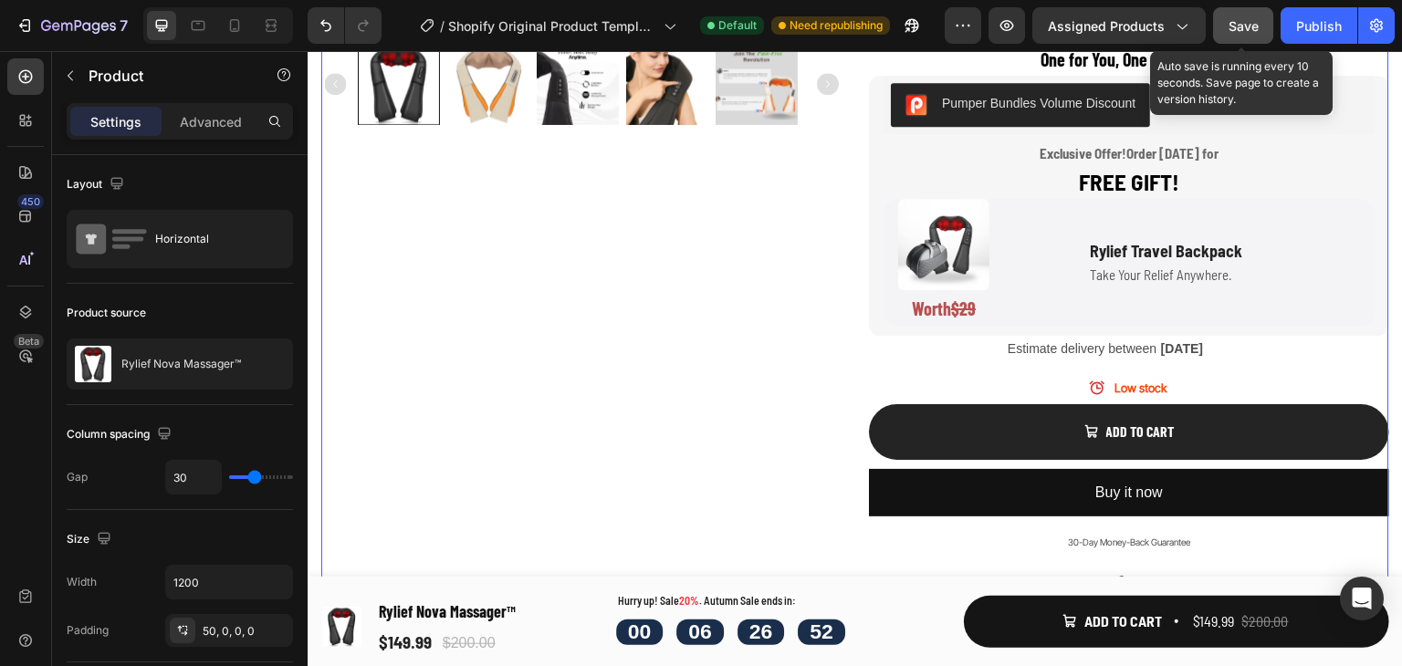
click at [1246, 18] on span "Save" at bounding box center [1244, 26] width 30 height 16
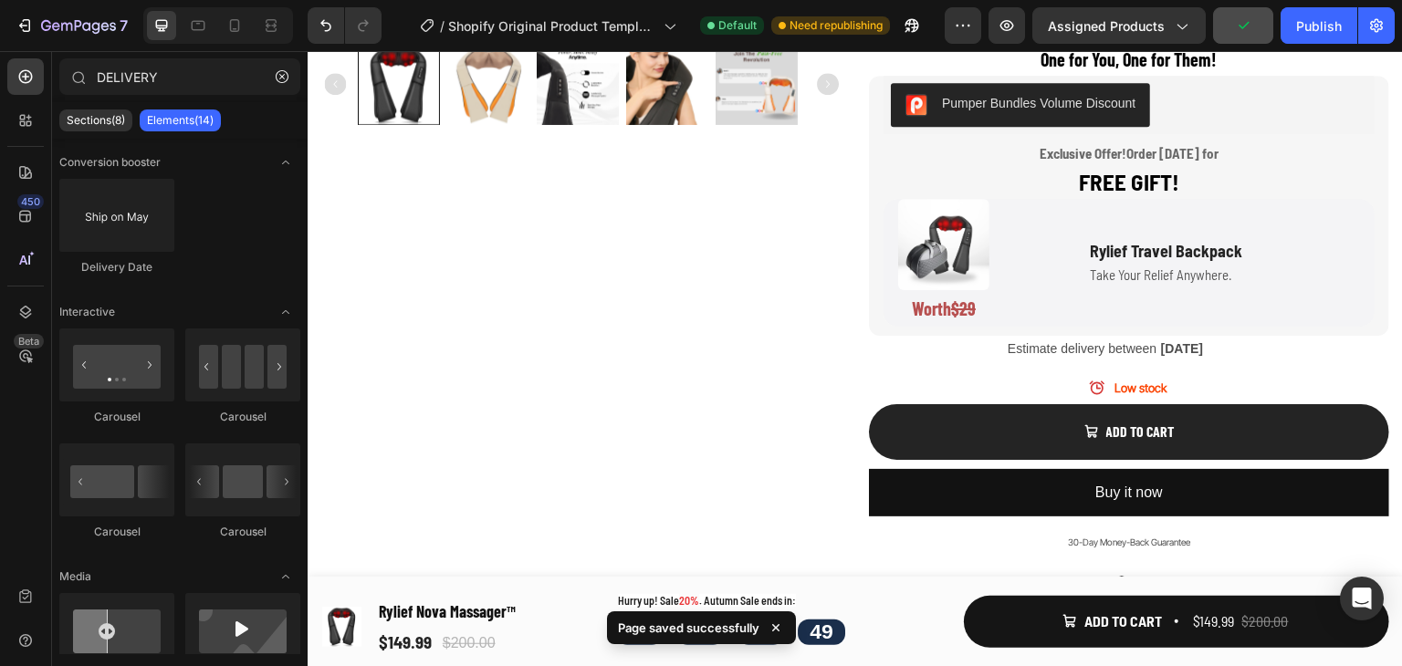
scroll to position [306, 0]
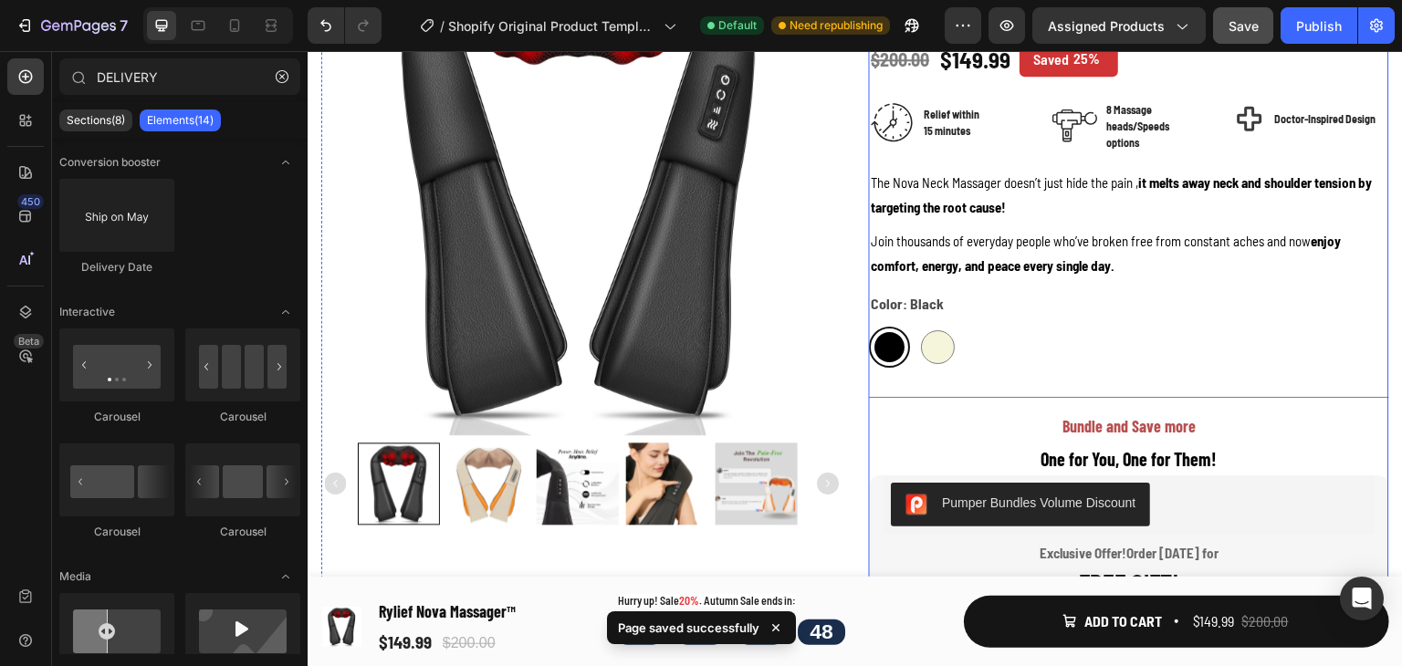
click at [1127, 378] on div "Rylief Nova Massager™ Product Title Icon Icon Icon Icon Icon Icon List 4.7/5 Ra…" at bounding box center [1129, 502] width 520 height 1229
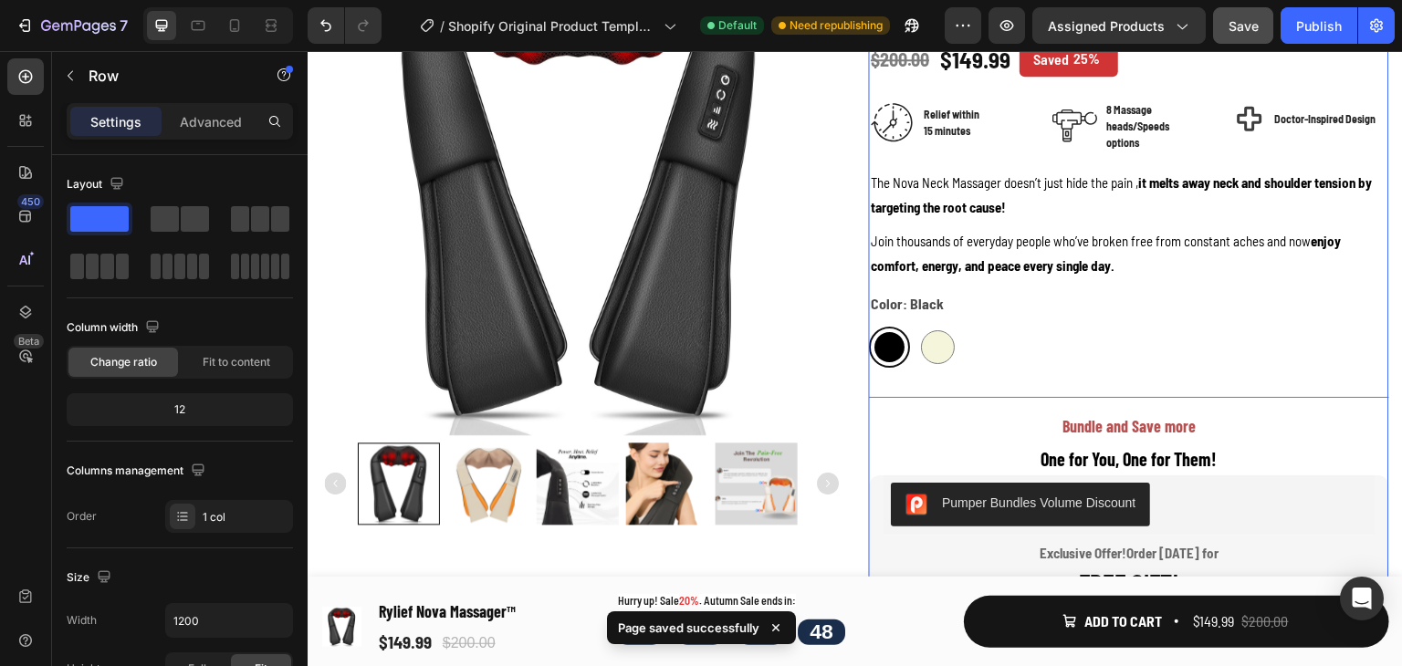
click at [953, 352] on div "Black Black Beige Beige" at bounding box center [1129, 347] width 520 height 41
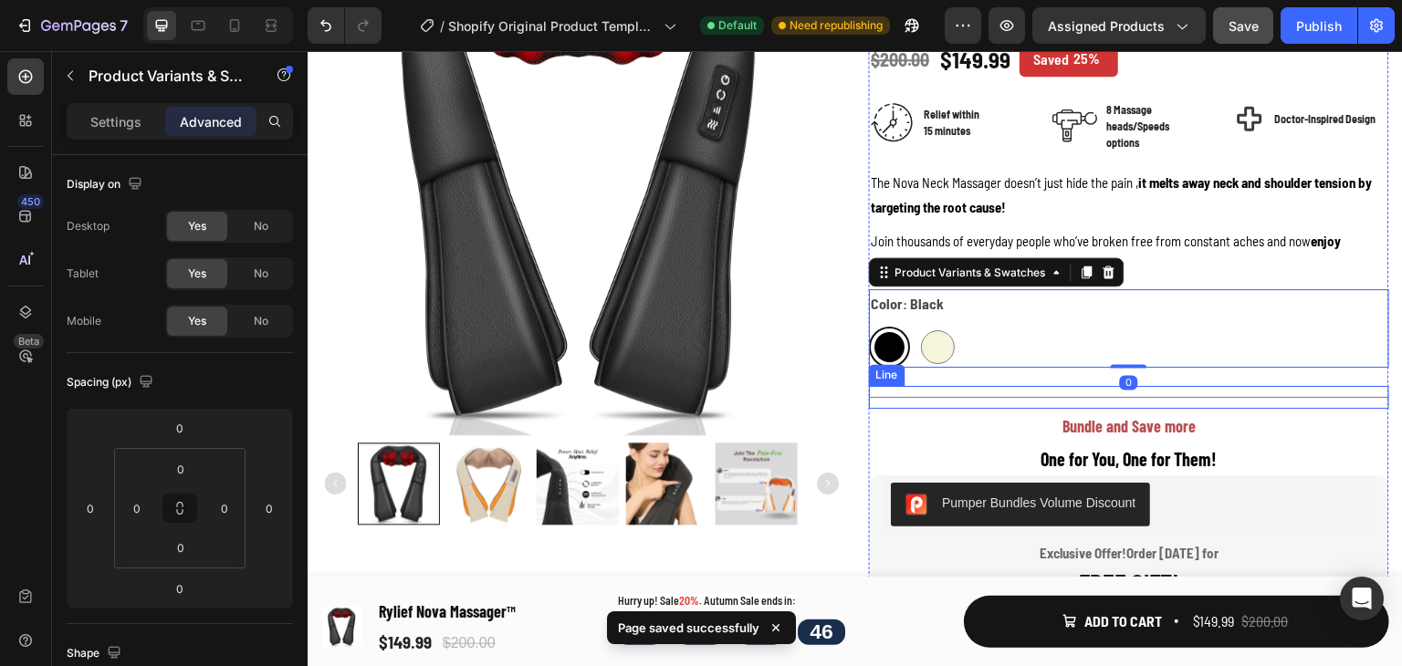
click at [1153, 393] on div "Title Line" at bounding box center [1129, 397] width 520 height 23
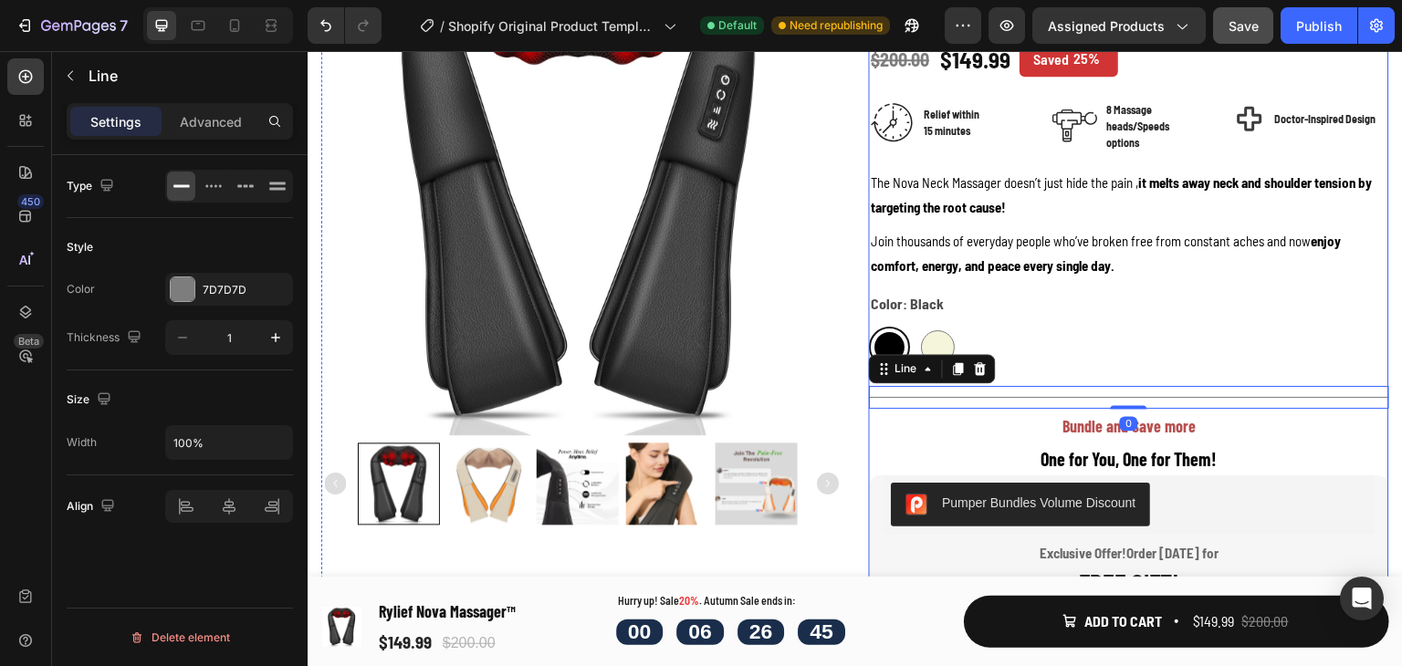
click at [1138, 375] on div "Rylief Nova Massager™ Product Title Icon Icon Icon Icon Icon Icon List 4.7/5 Ra…" at bounding box center [1129, 502] width 520 height 1229
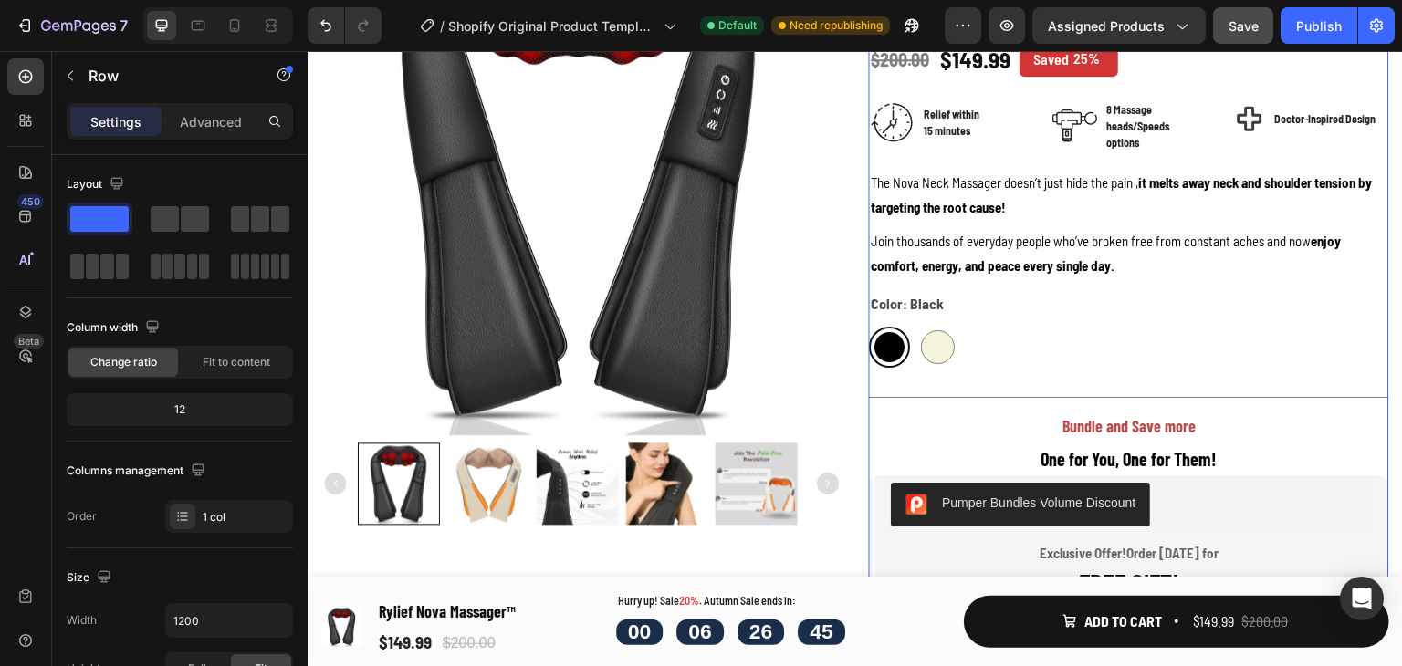
click at [1131, 382] on div "Rylief Nova Massager™ Product Title Icon Icon Icon Icon Icon Icon List 4.7/5 Ra…" at bounding box center [1129, 502] width 520 height 1229
click at [1131, 388] on div "Title Line" at bounding box center [1129, 397] width 520 height 23
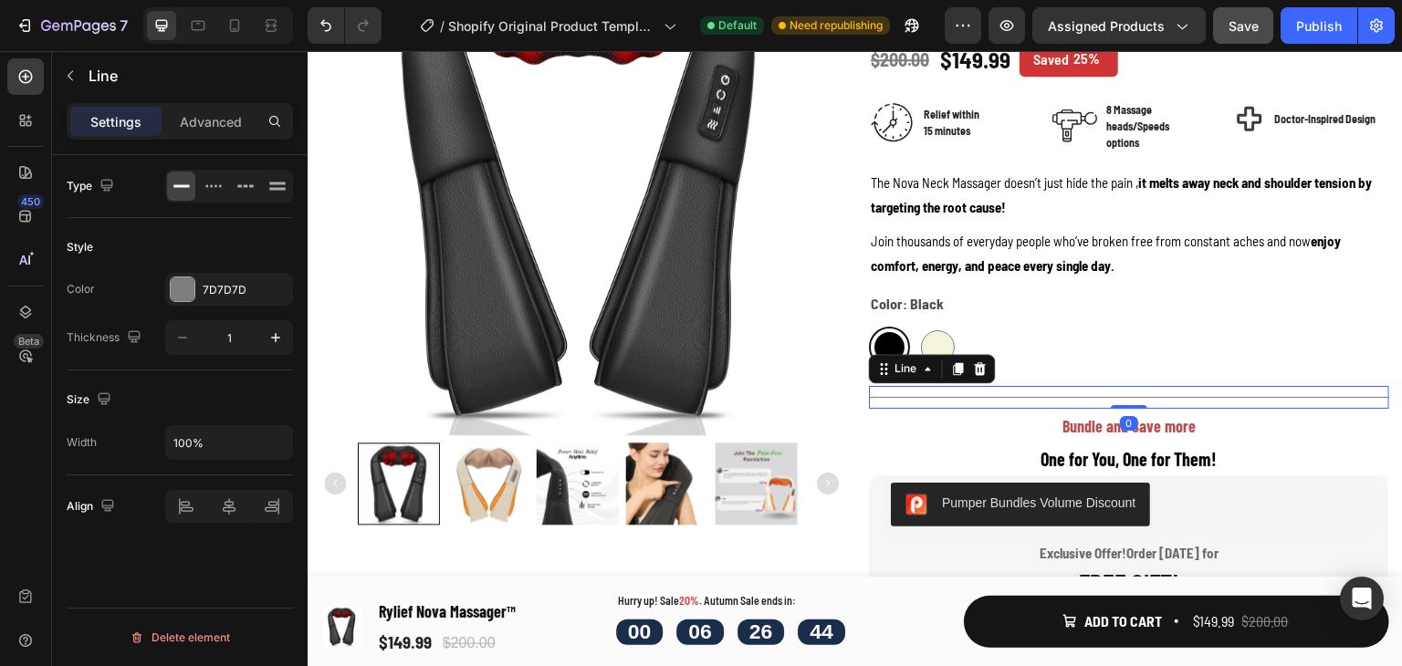
click at [1127, 378] on div "Rylief Nova Massager™ Product Title Icon Icon Icon Icon Icon Icon List 4.7/5 Ra…" at bounding box center [1129, 502] width 520 height 1229
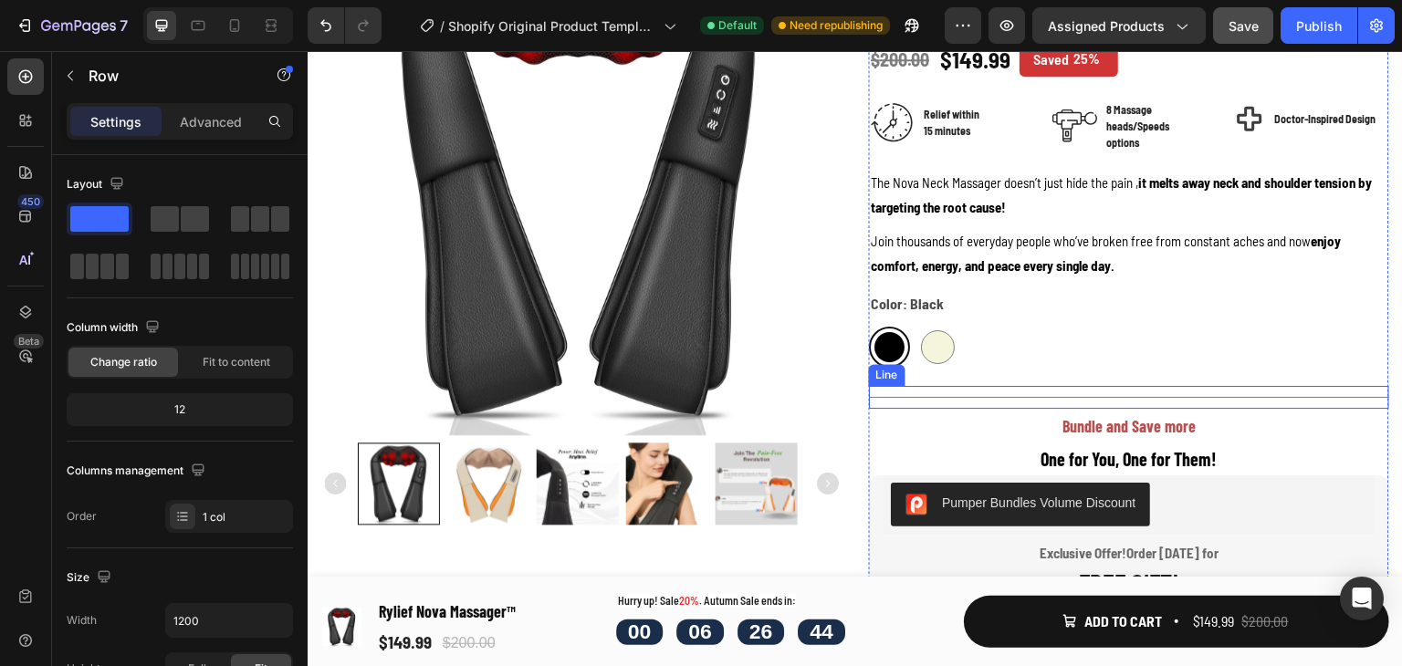
click at [1156, 413] on p "Bundle and Save more" at bounding box center [1129, 426] width 520 height 34
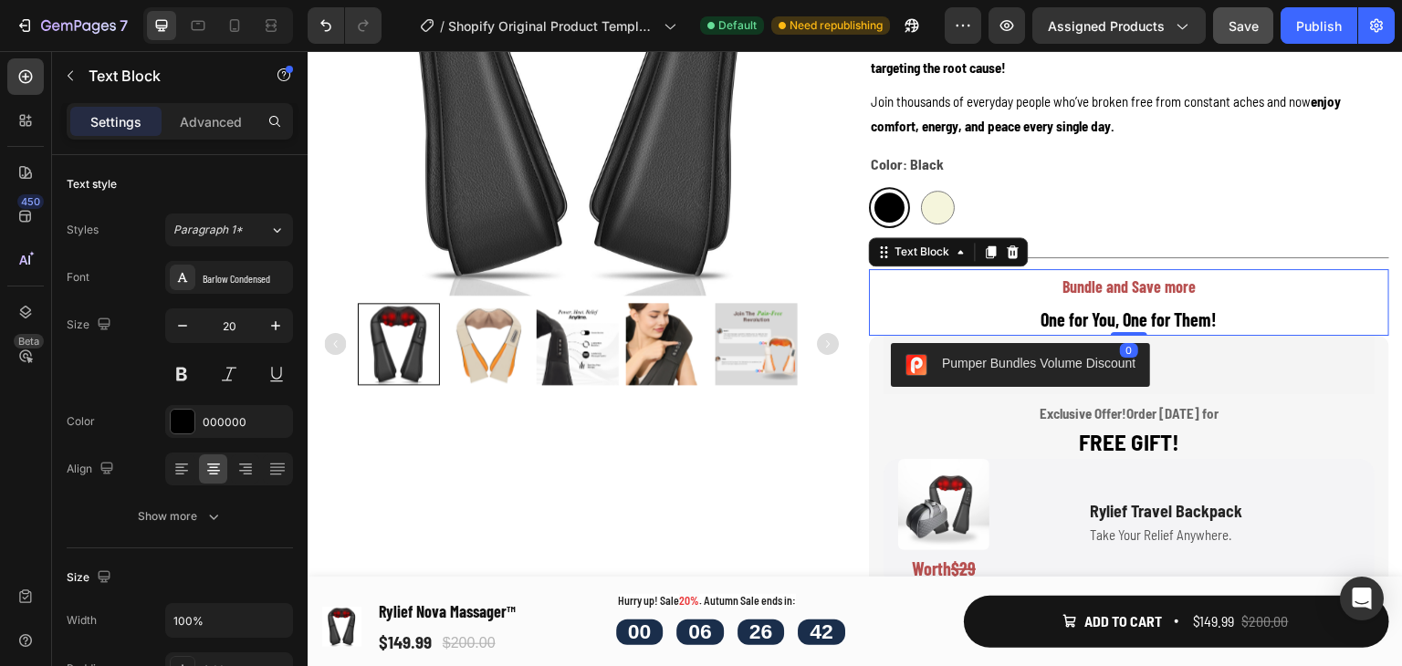
scroll to position [488, 0]
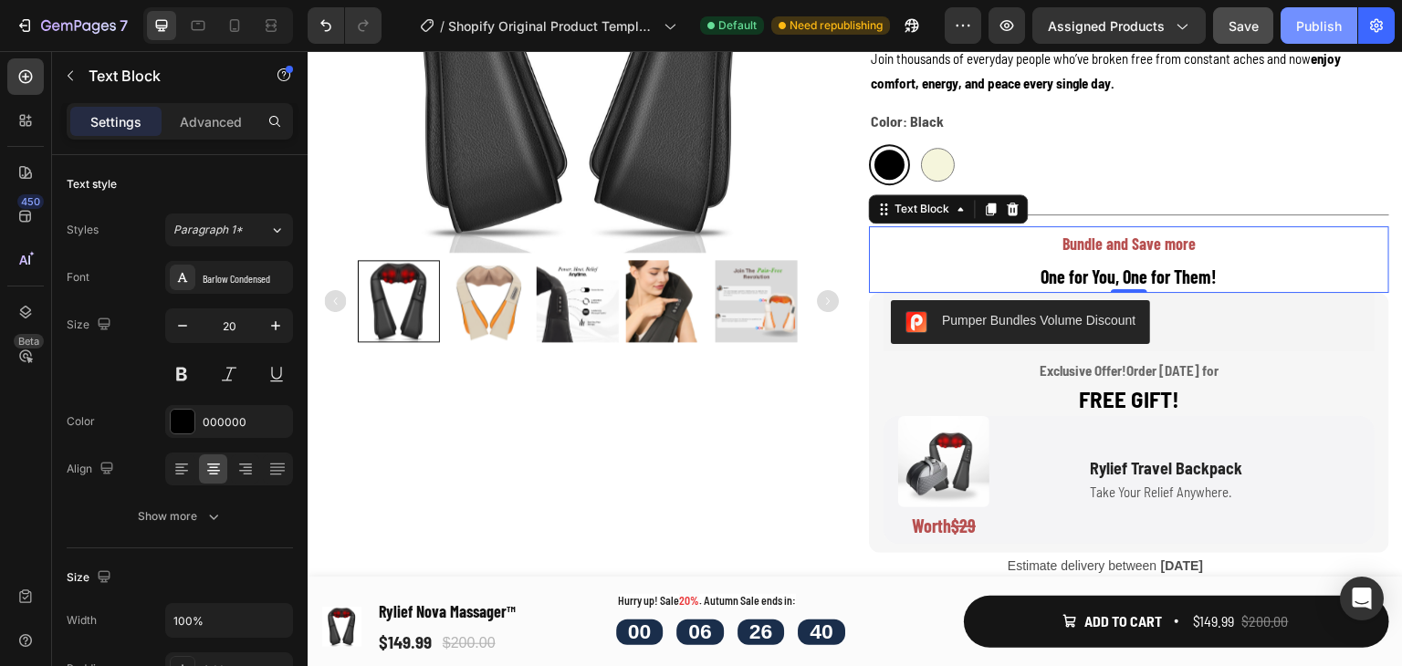
click at [1320, 26] on div "Publish" at bounding box center [1319, 25] width 46 height 19
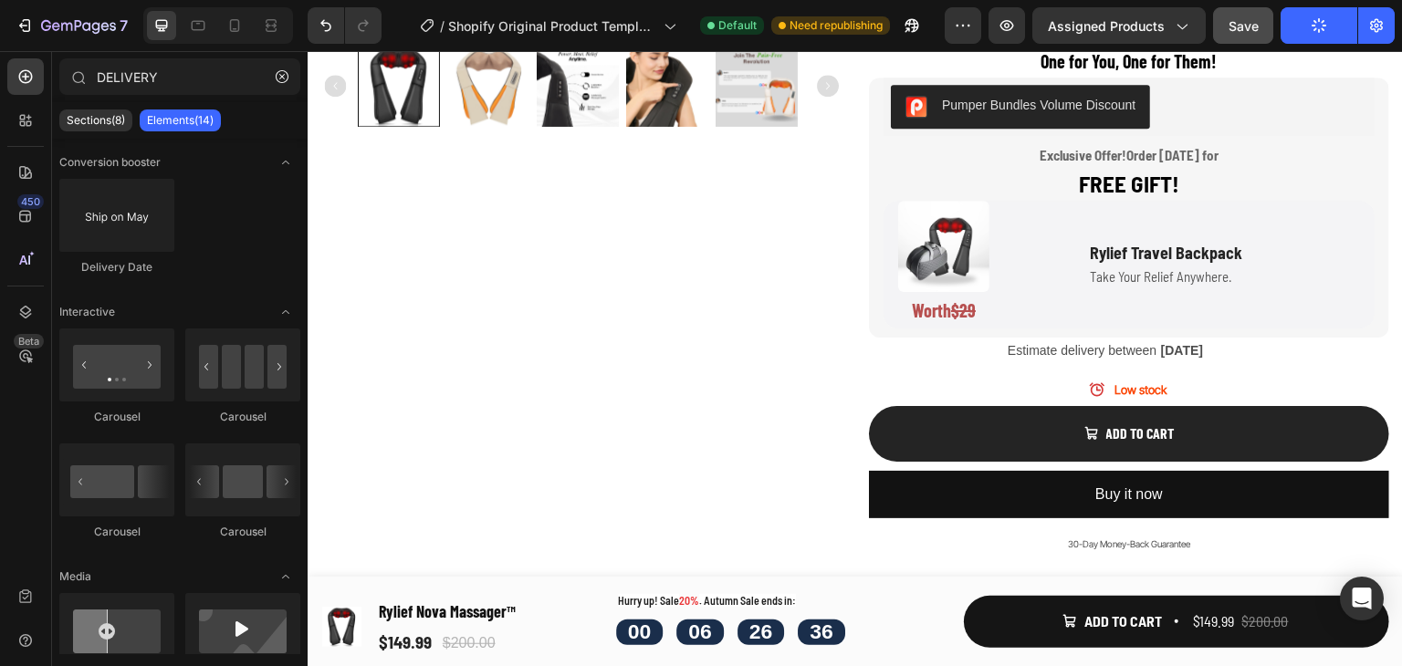
scroll to position [694, 0]
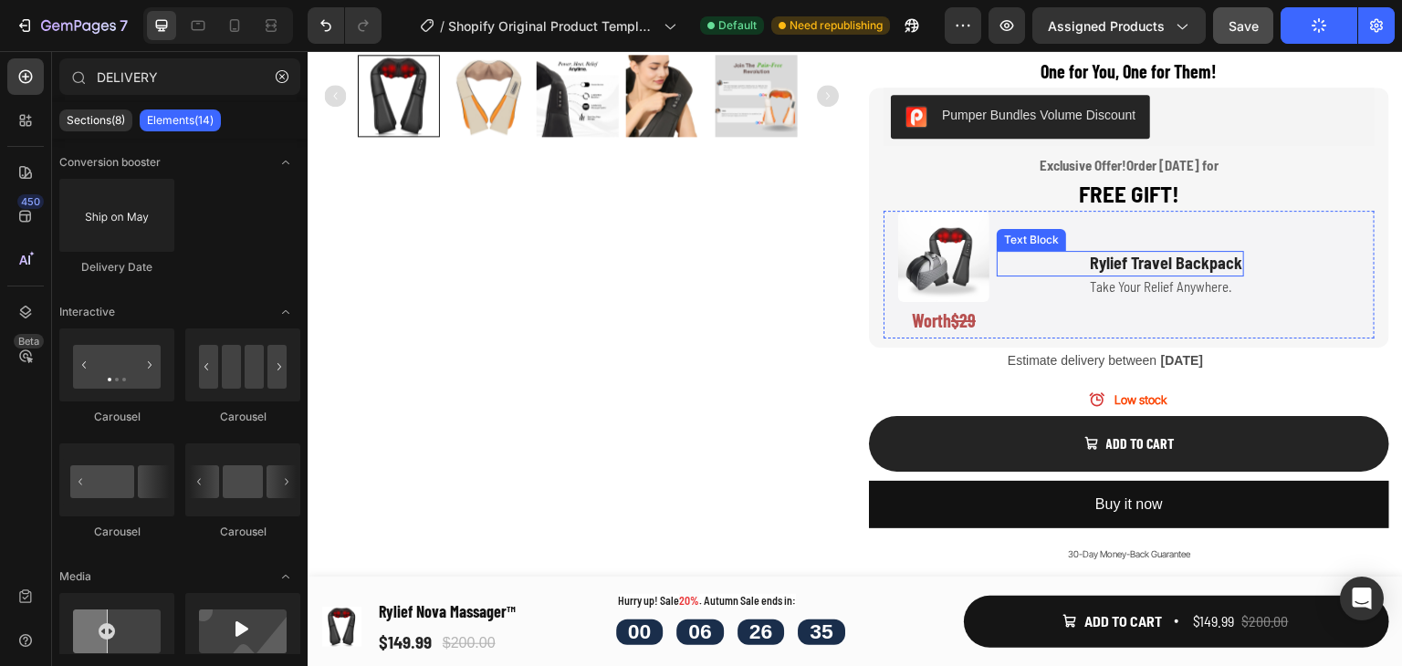
click at [1135, 267] on p "Rylief Travel Backpack" at bounding box center [1166, 263] width 152 height 21
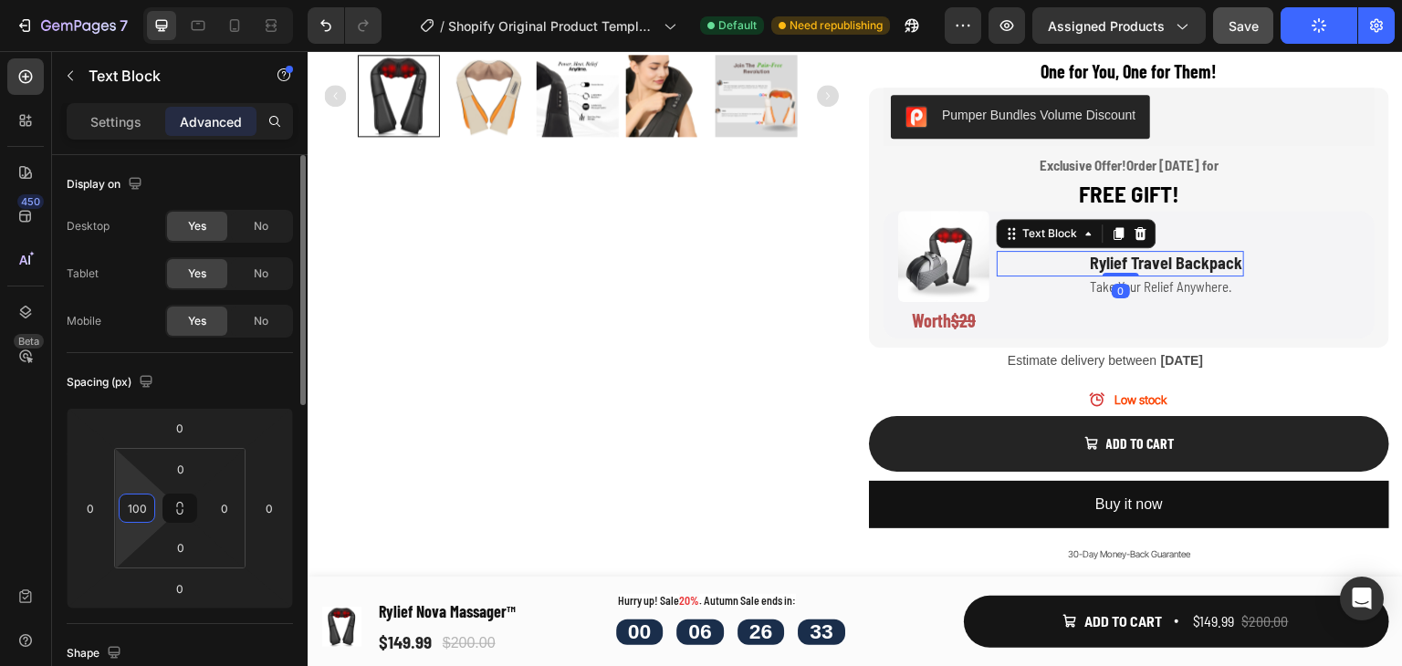
click at [142, 519] on input "100" at bounding box center [136, 508] width 27 height 27
type input "60"
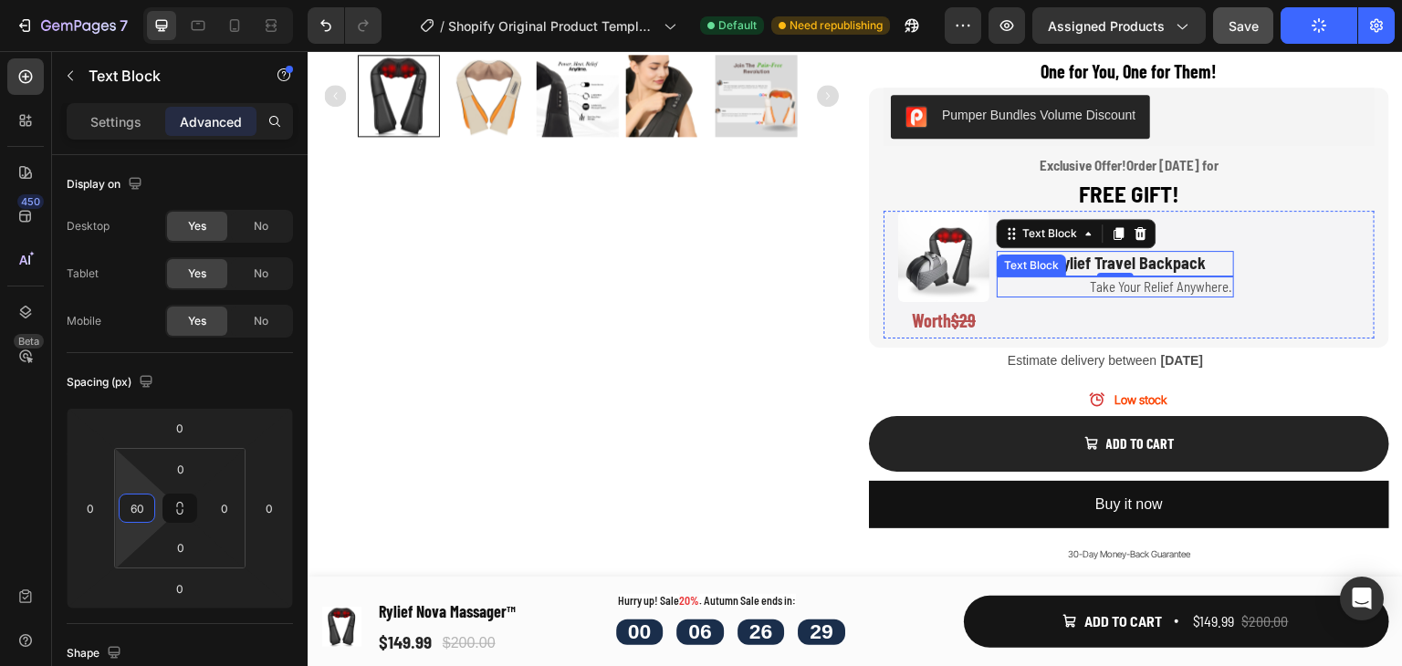
click at [1160, 283] on p "Take Your Relief Anywhere." at bounding box center [1161, 287] width 142 height 18
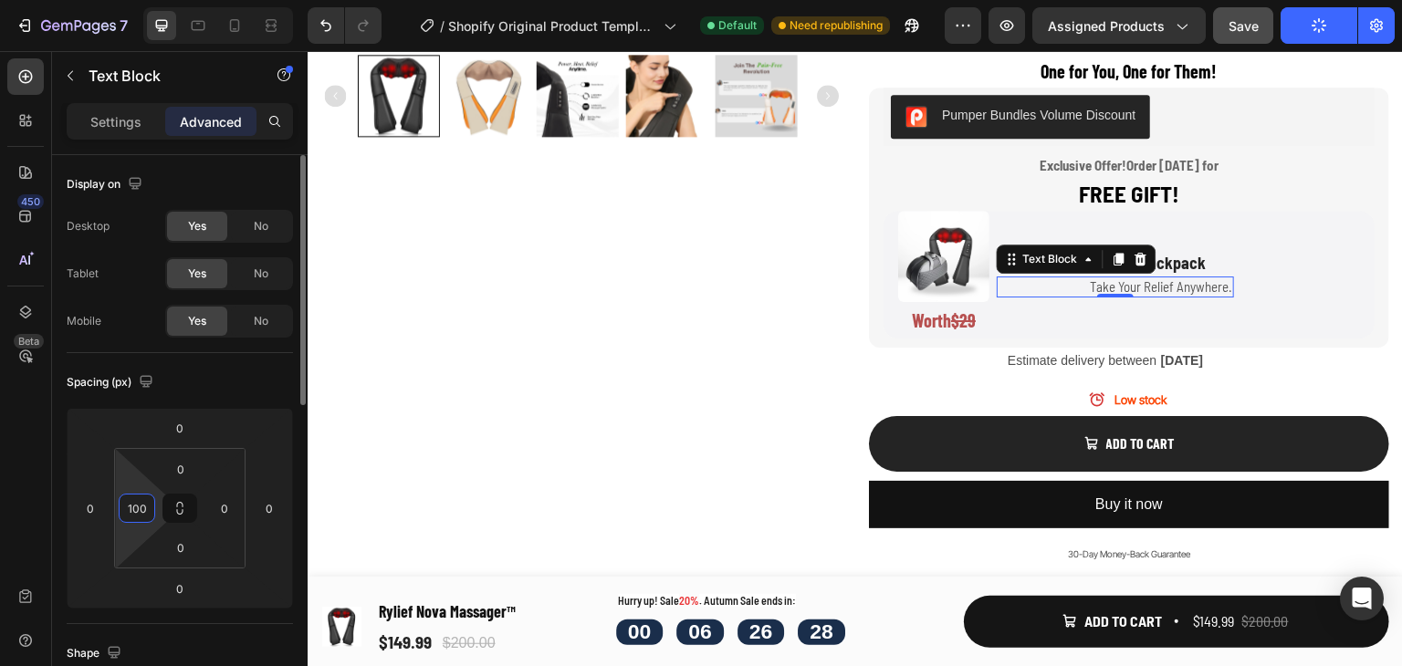
click at [131, 509] on input "100" at bounding box center [136, 508] width 27 height 27
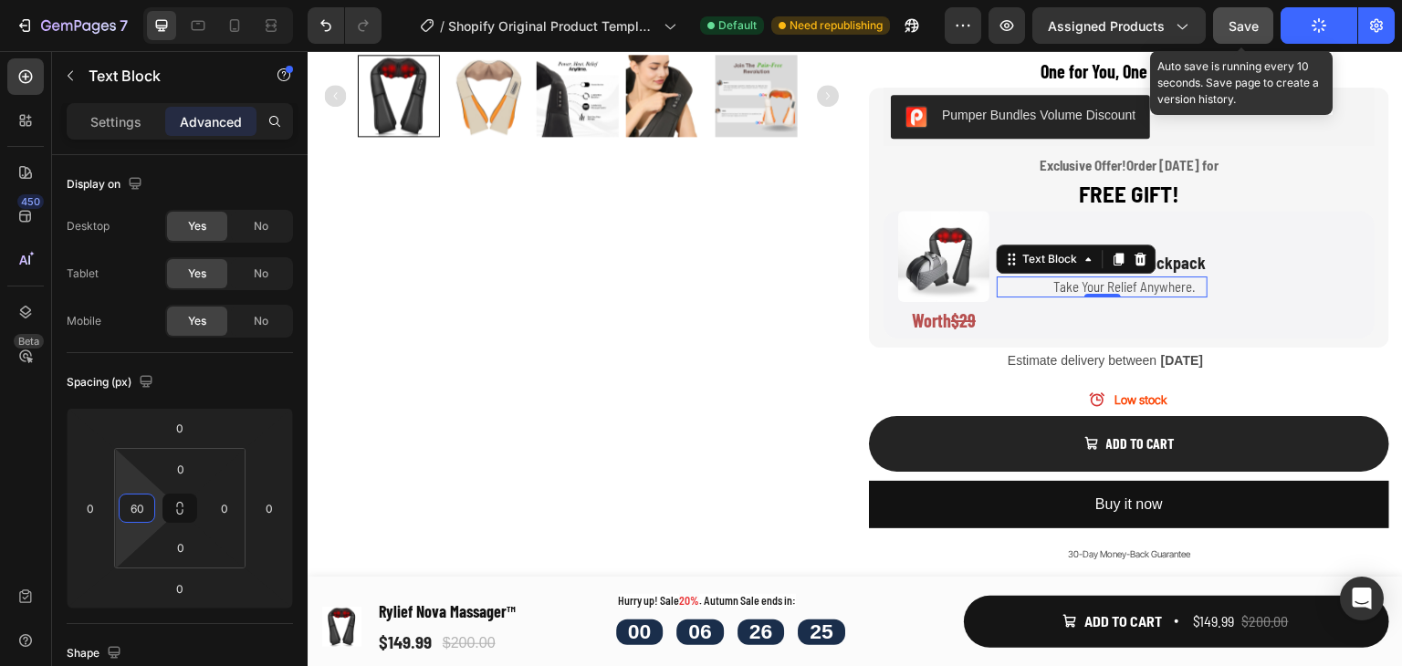
click at [1242, 35] on button "Save" at bounding box center [1243, 25] width 60 height 37
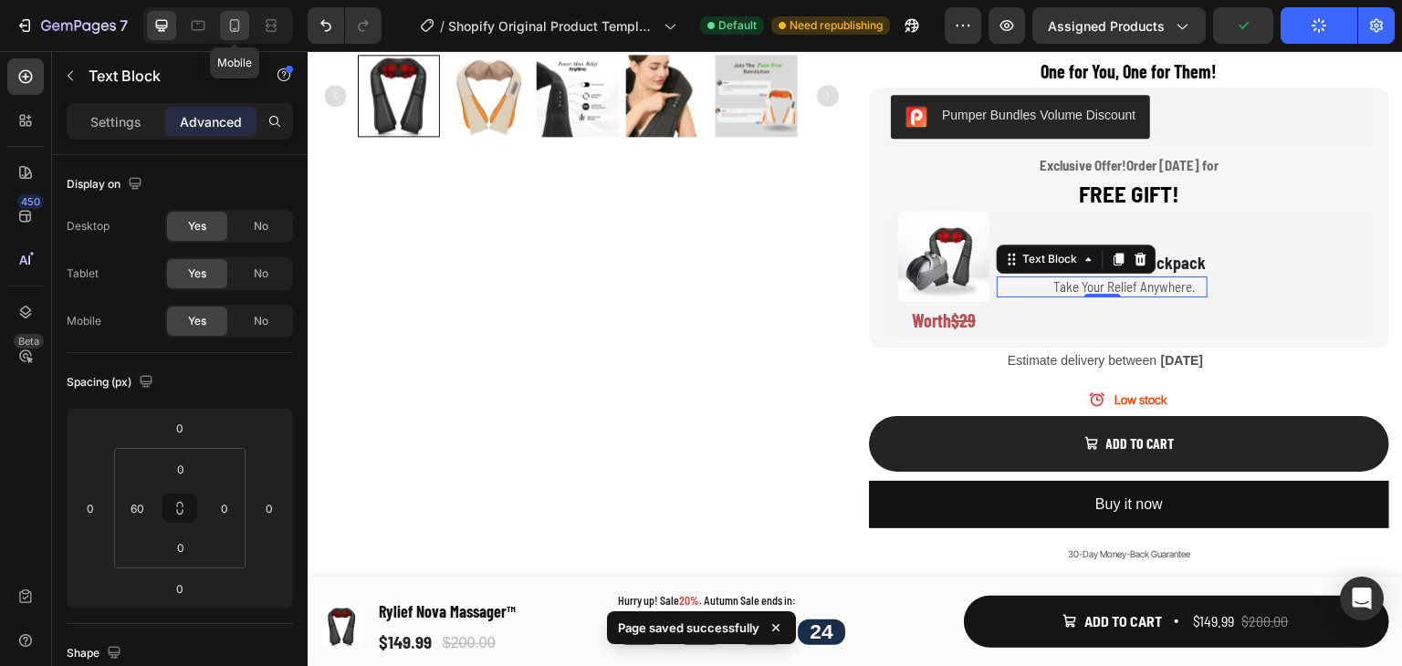
click at [233, 30] on icon at bounding box center [234, 25] width 18 height 18
type input "30"
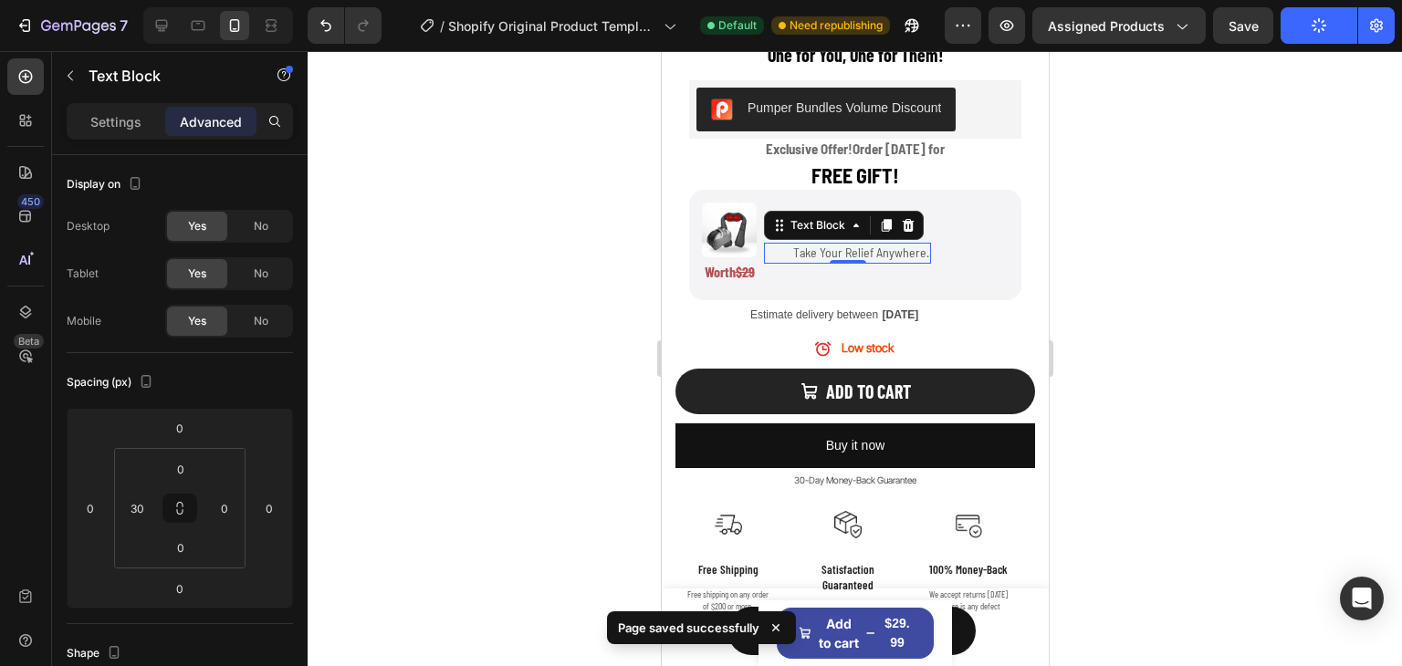
scroll to position [1216, 0]
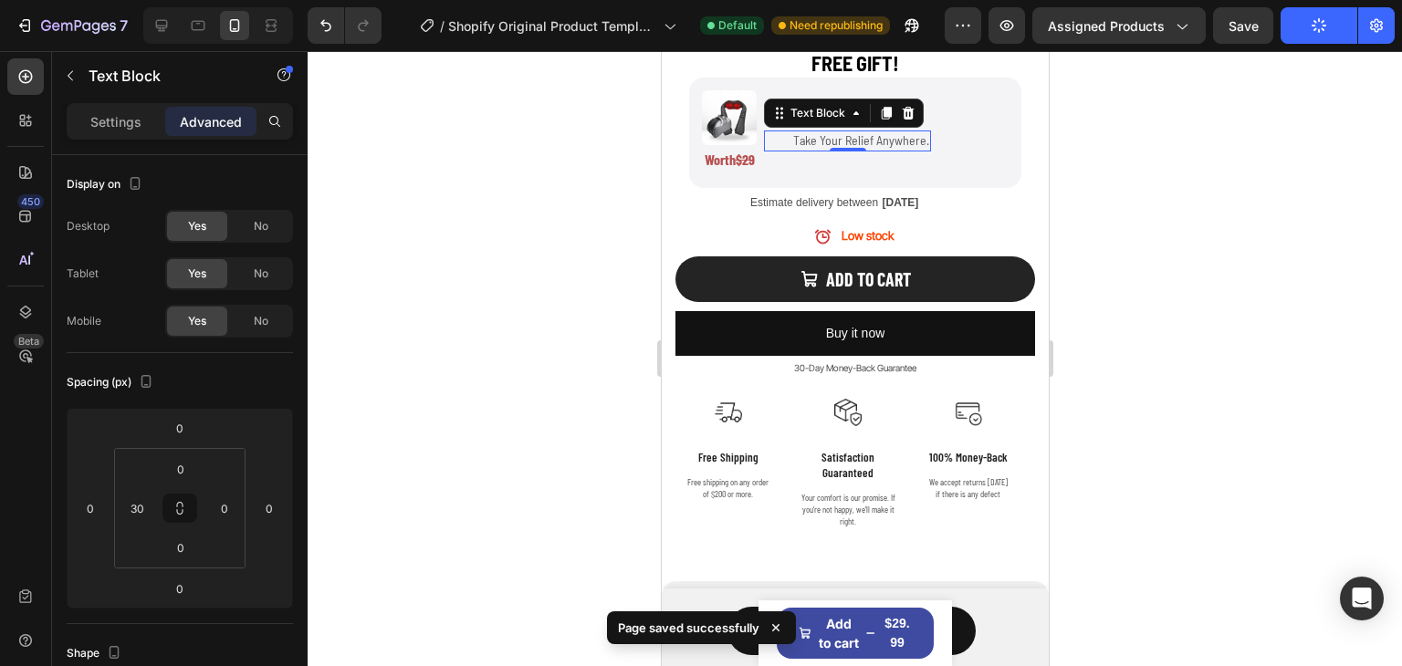
click at [1204, 194] on div at bounding box center [855, 358] width 1094 height 615
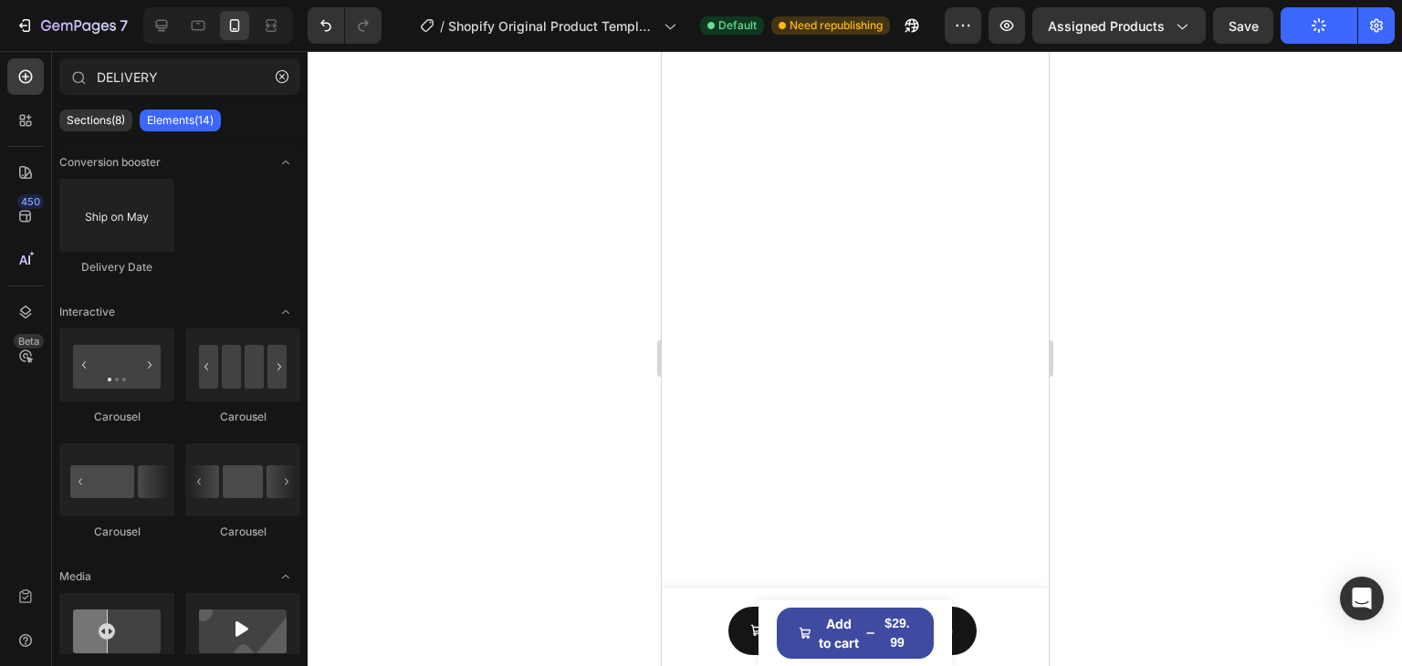
scroll to position [0, 0]
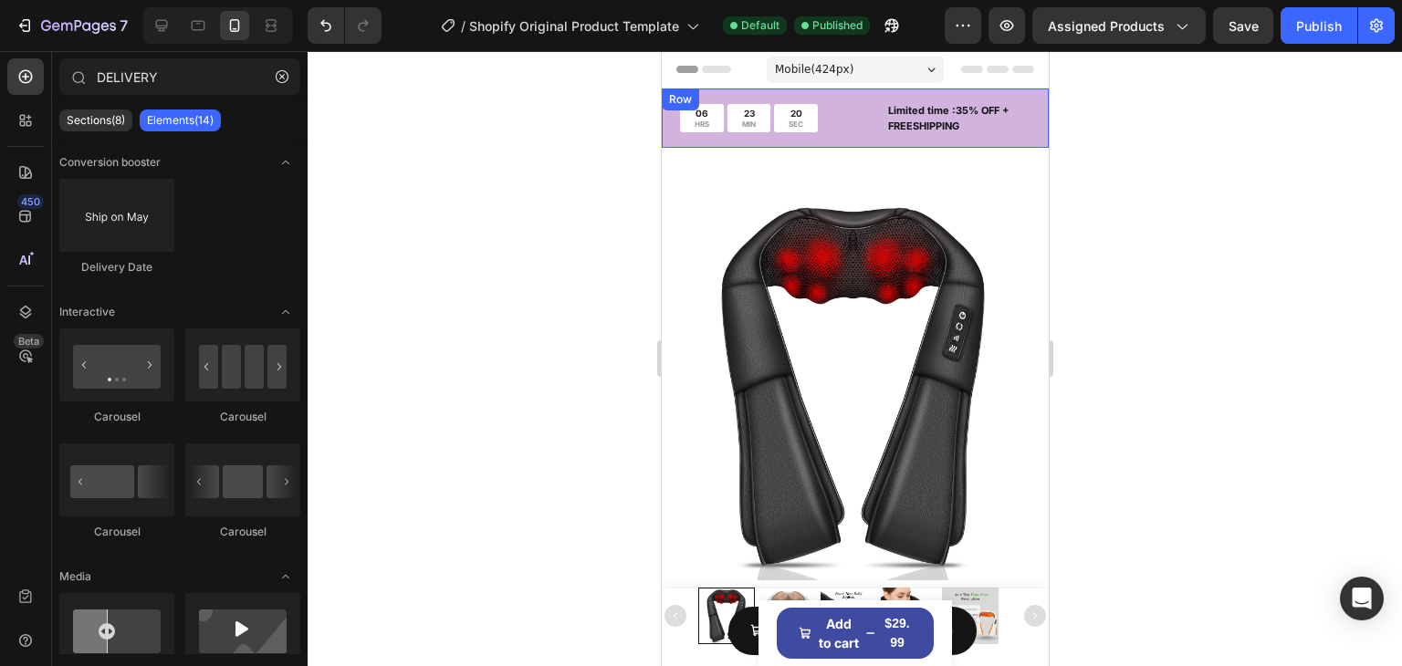
click at [854, 93] on div "06 HRS 23 MIN 20 SEC Countdown Timer Limited time :35% OFF + FREESHIPPING Text …" at bounding box center [854, 118] width 387 height 59
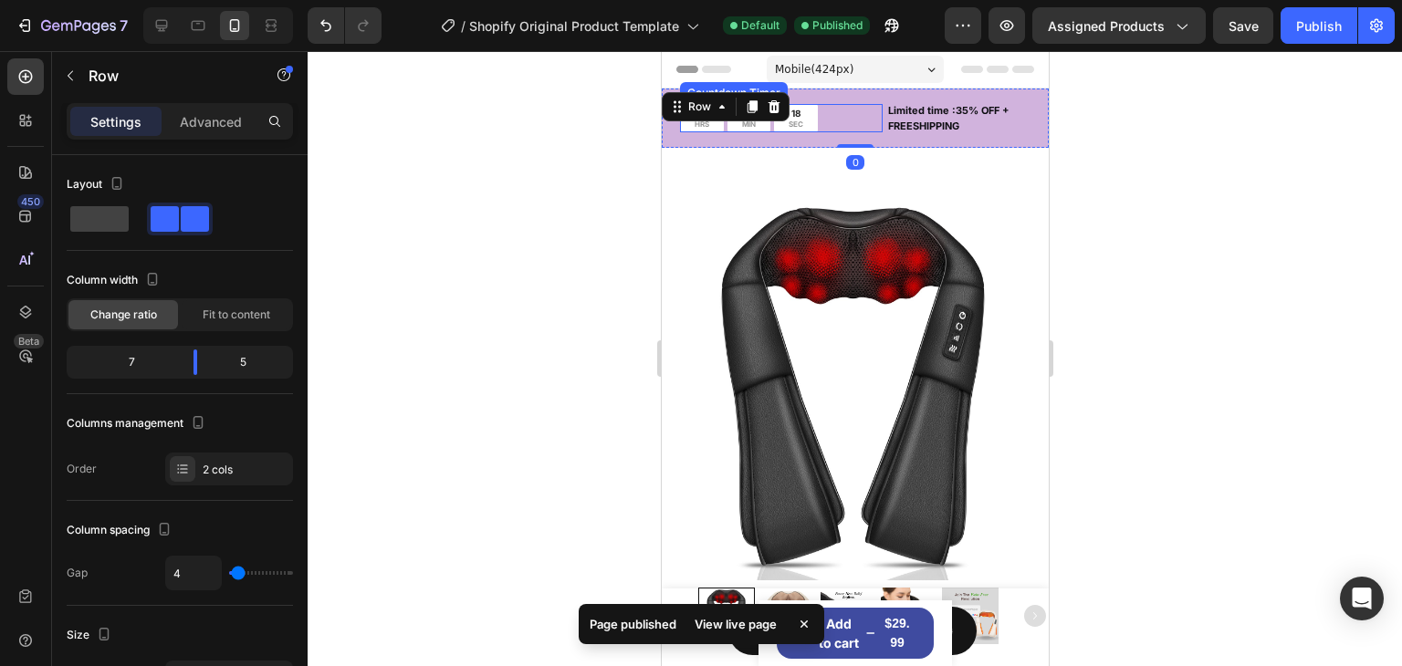
click at [811, 127] on div "18 SEC" at bounding box center [795, 118] width 44 height 28
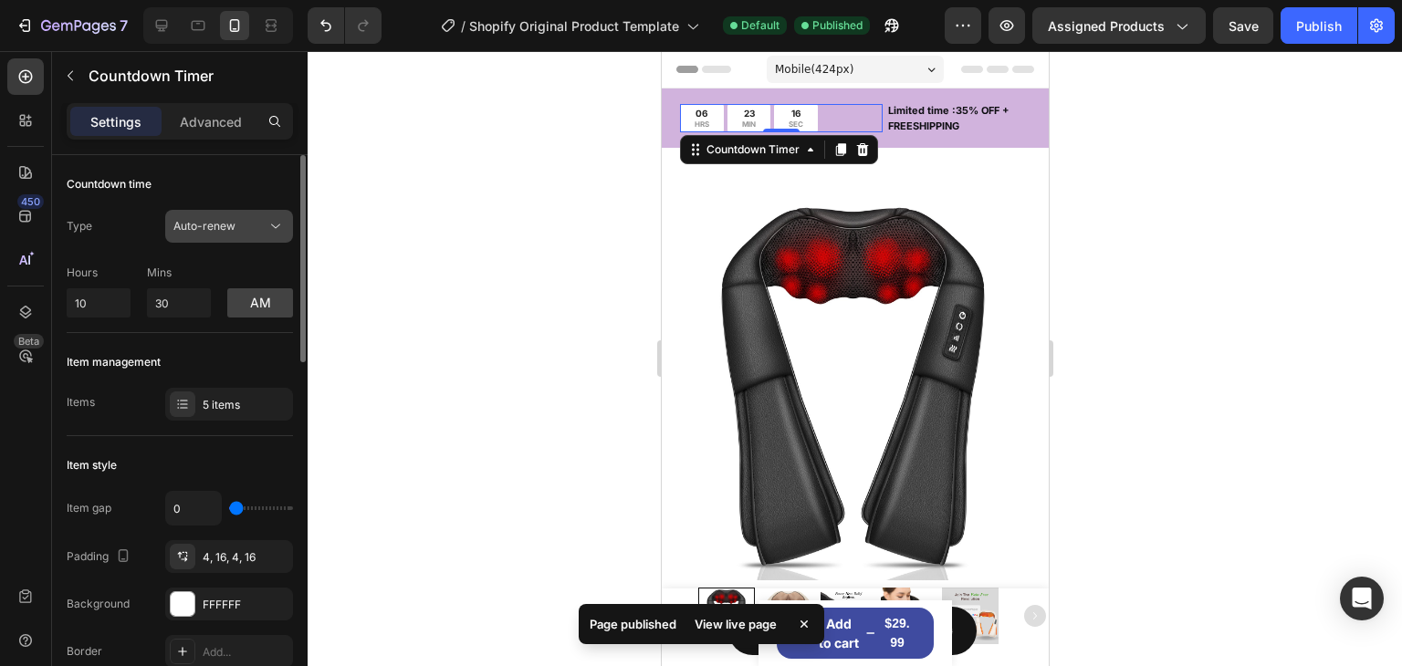
click at [262, 237] on button "Auto-renew" at bounding box center [229, 226] width 128 height 33
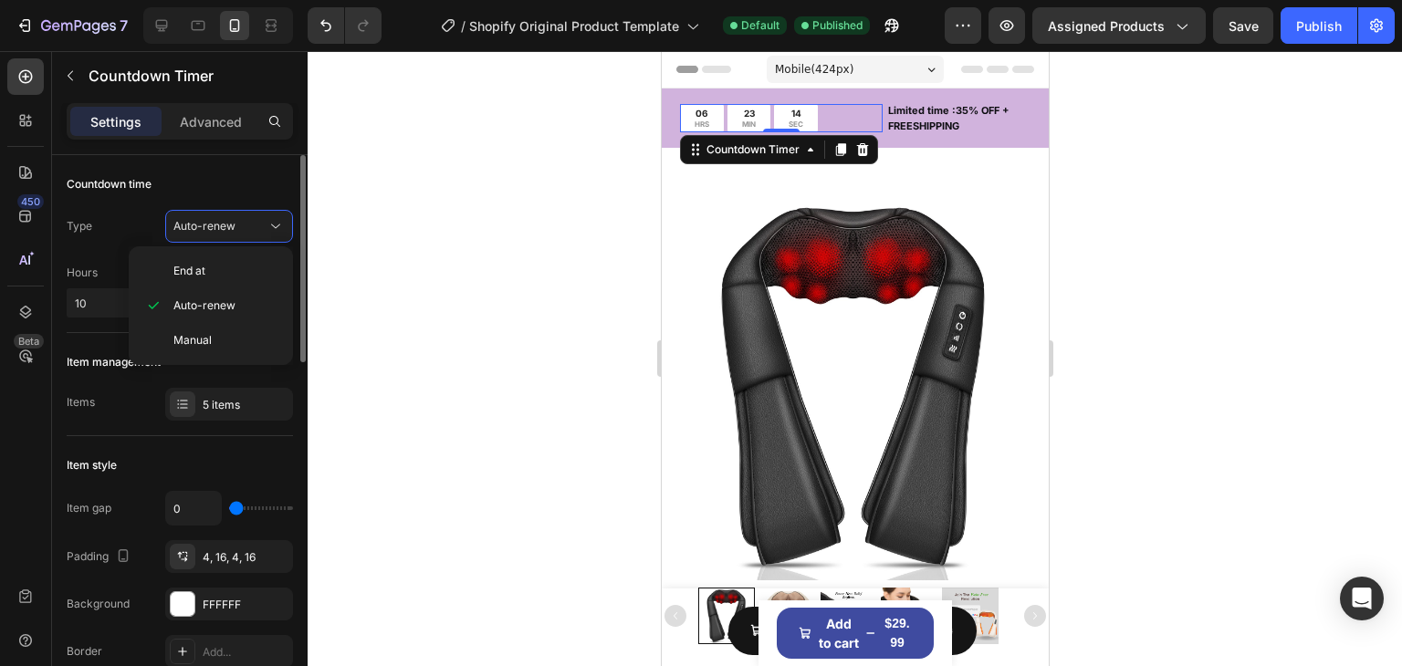
click at [135, 221] on div "Type Auto-renew" at bounding box center [180, 226] width 226 height 33
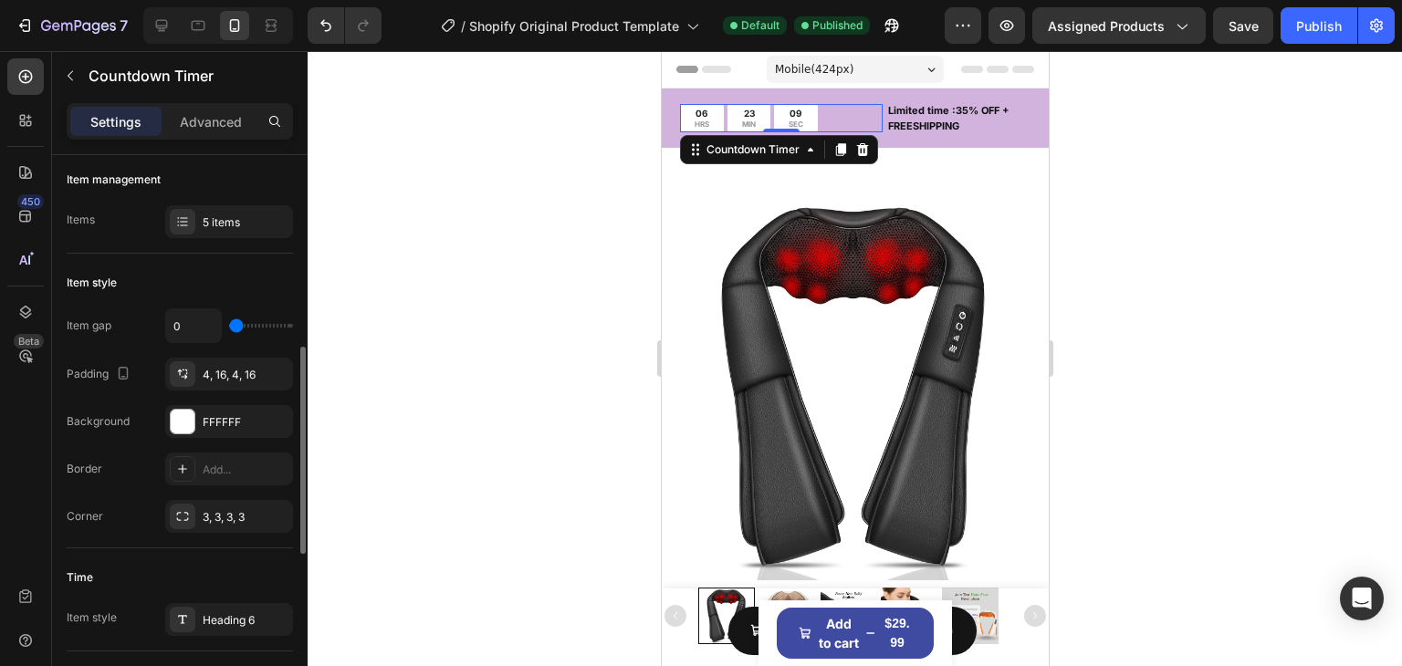
scroll to position [365, 0]
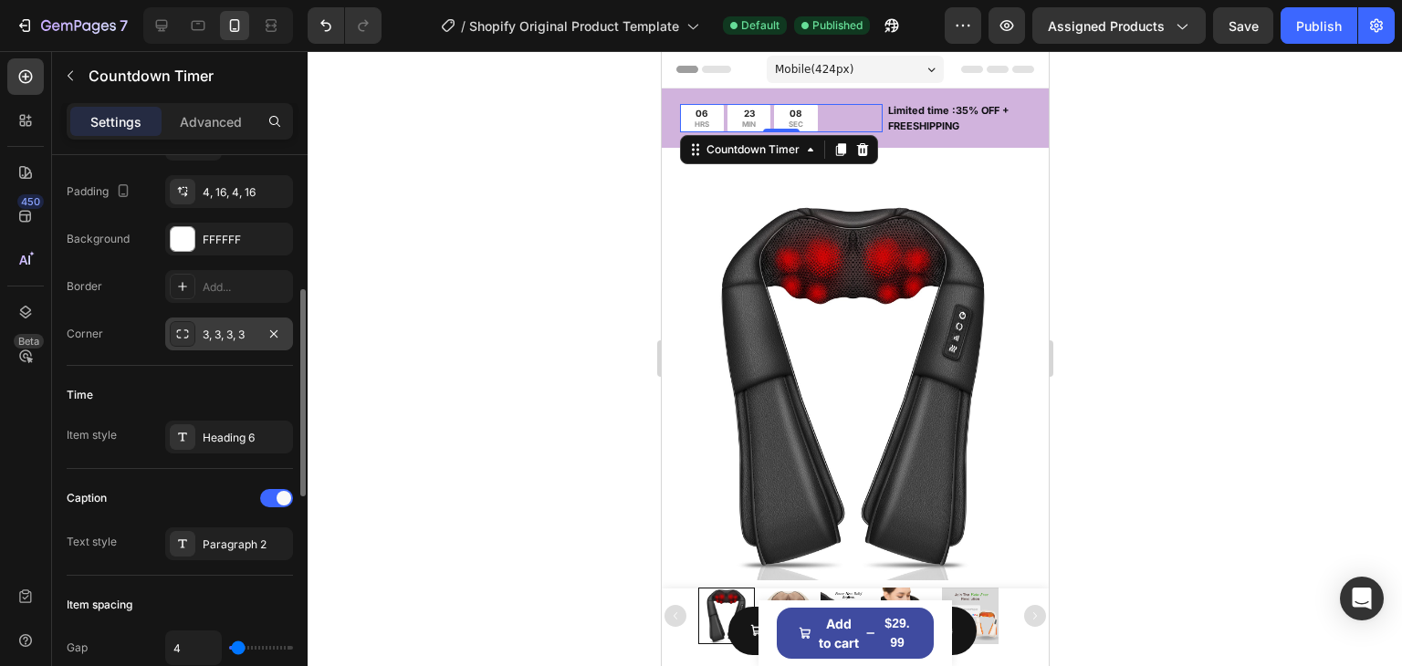
click at [206, 339] on div "3, 3, 3, 3" at bounding box center [229, 335] width 53 height 16
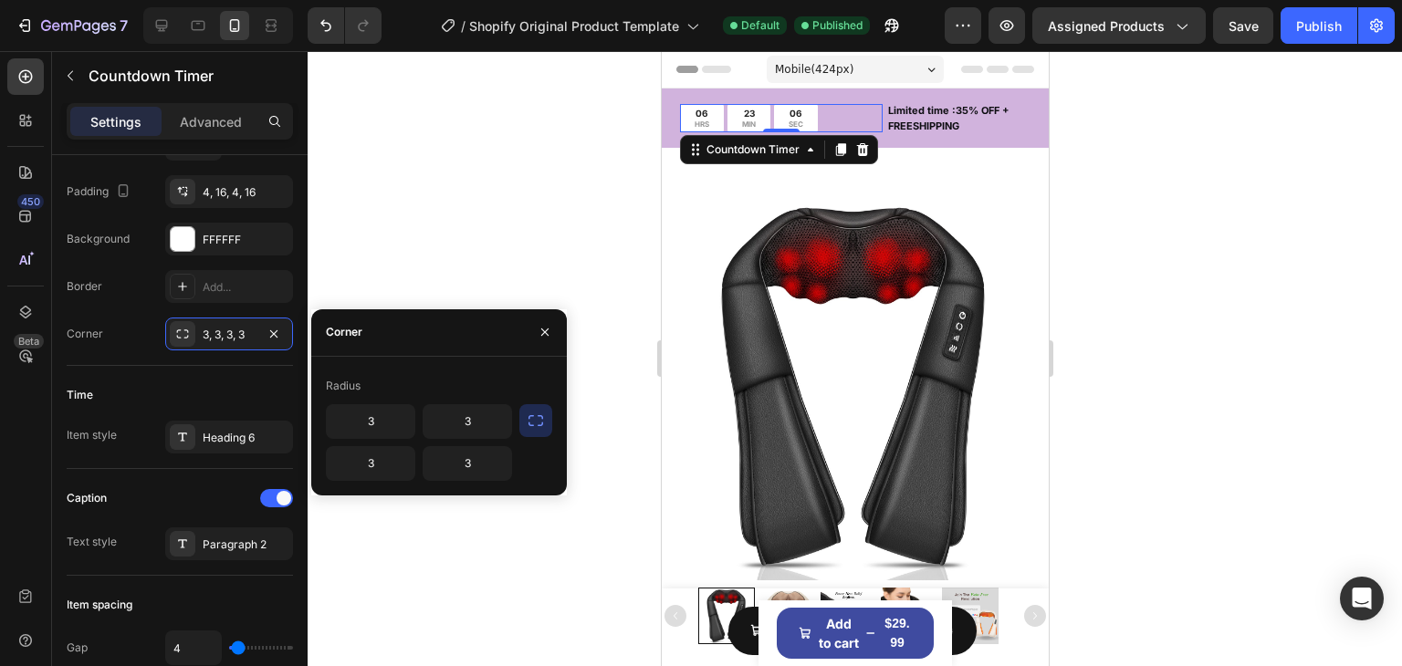
click at [545, 424] on button "button" at bounding box center [535, 420] width 33 height 33
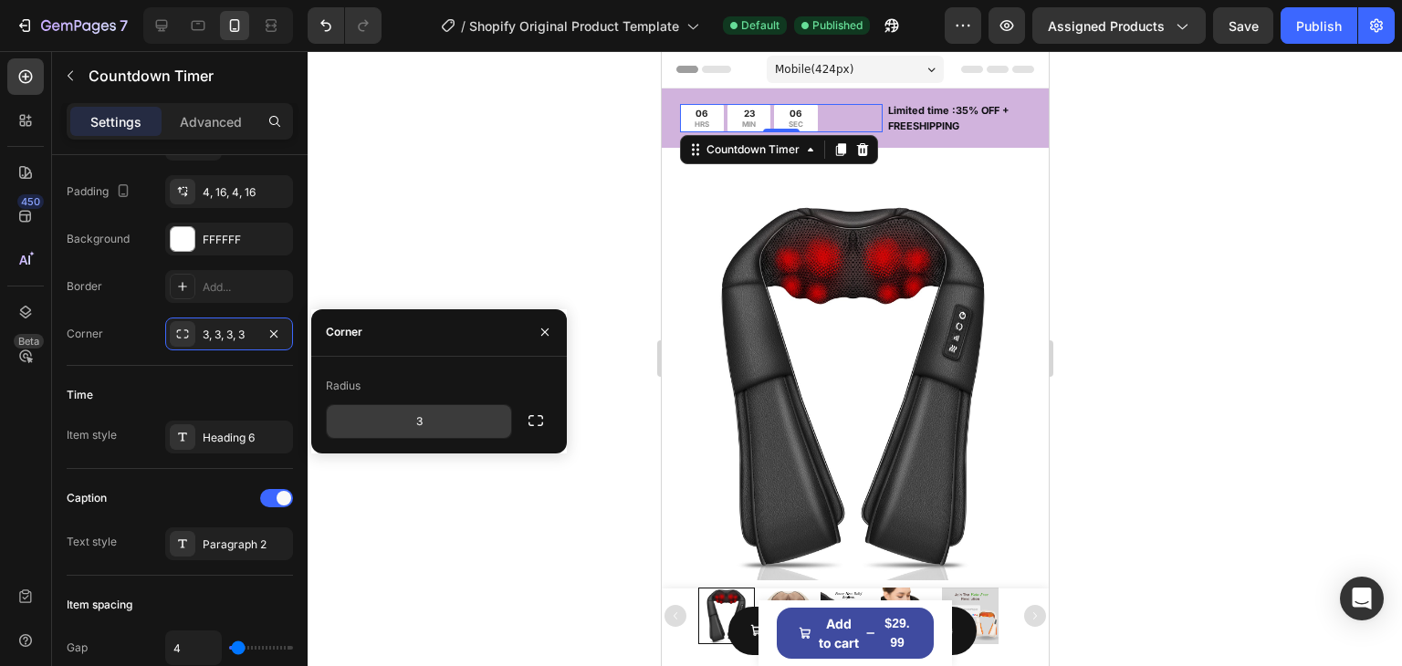
click at [421, 431] on input "3" at bounding box center [419, 421] width 184 height 33
click at [486, 425] on icon "button" at bounding box center [495, 422] width 18 height 18
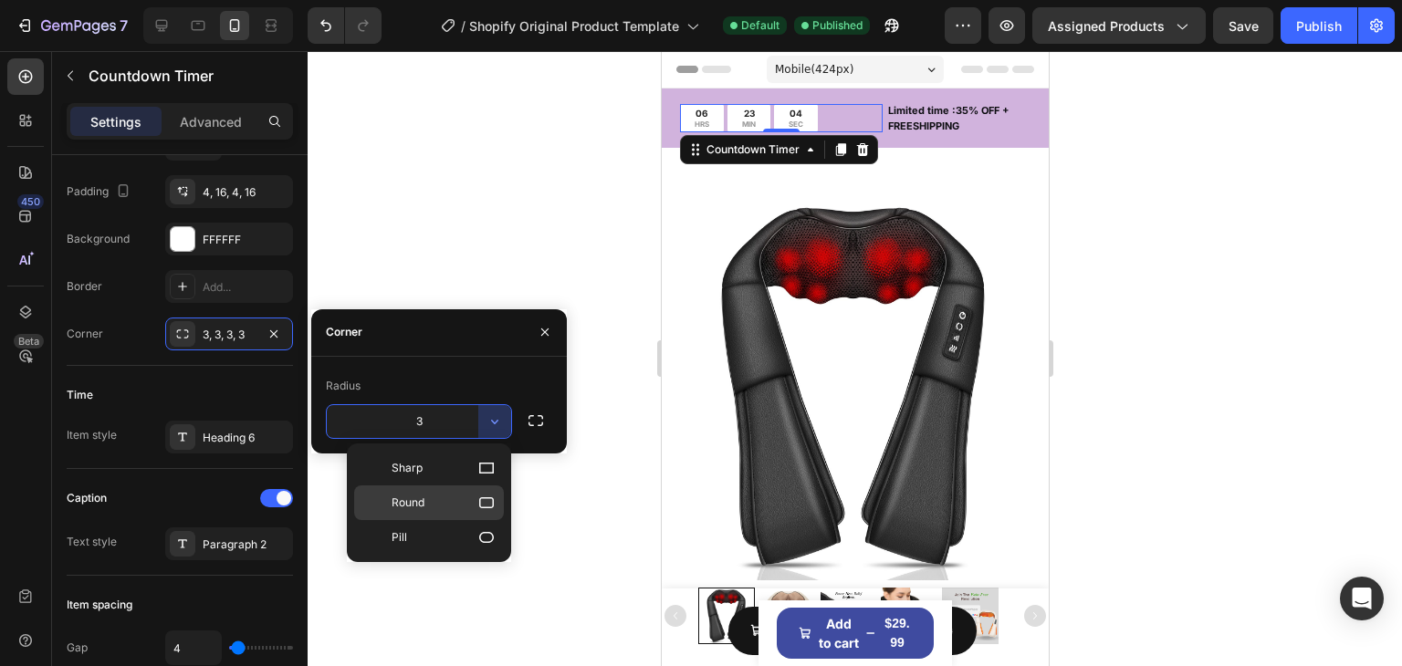
click at [438, 502] on p "Round" at bounding box center [444, 503] width 104 height 18
type input "8"
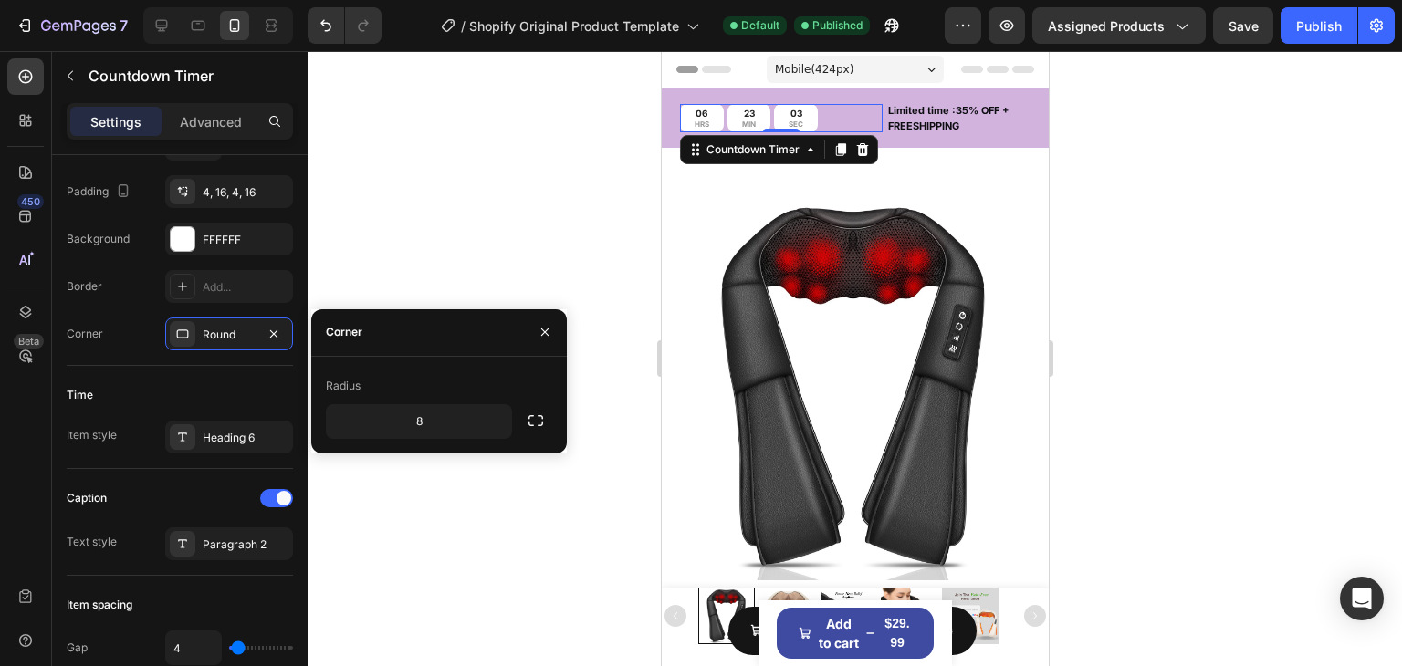
click at [480, 215] on div at bounding box center [855, 358] width 1094 height 615
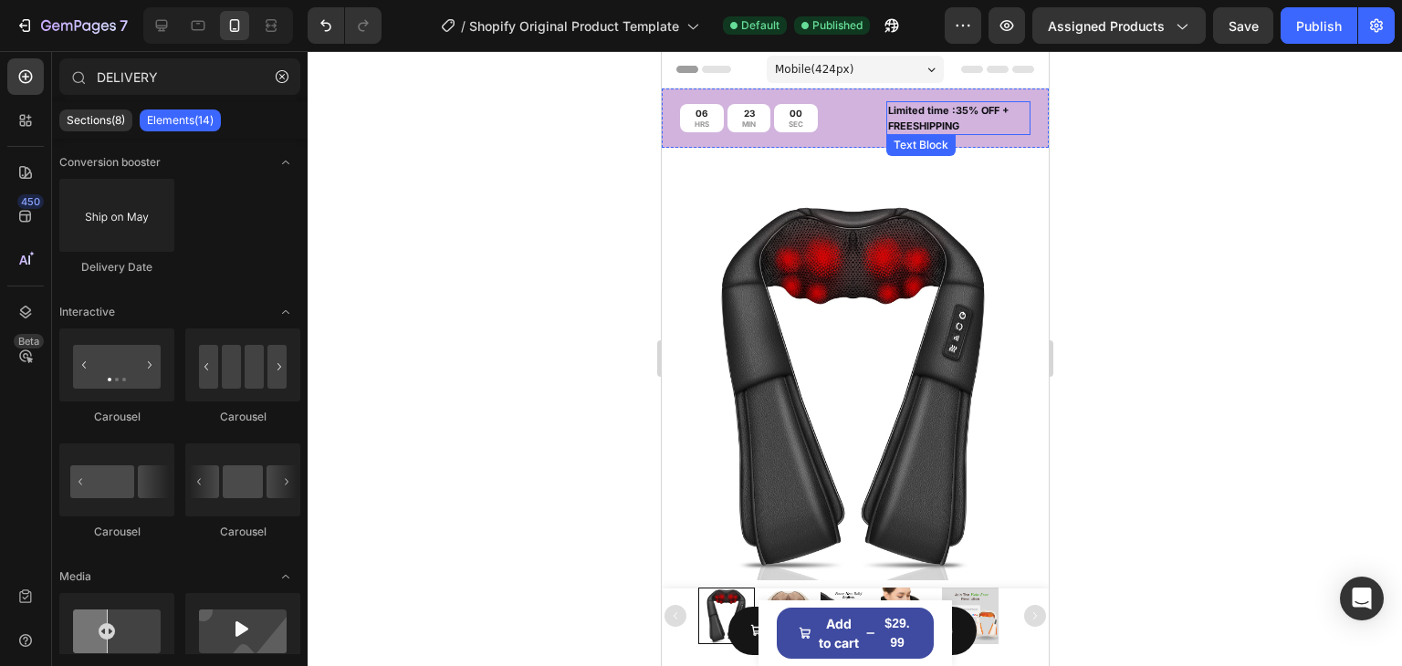
click at [927, 104] on p "Limited time :35% OFF + FREESHIPPING" at bounding box center [957, 118] width 141 height 30
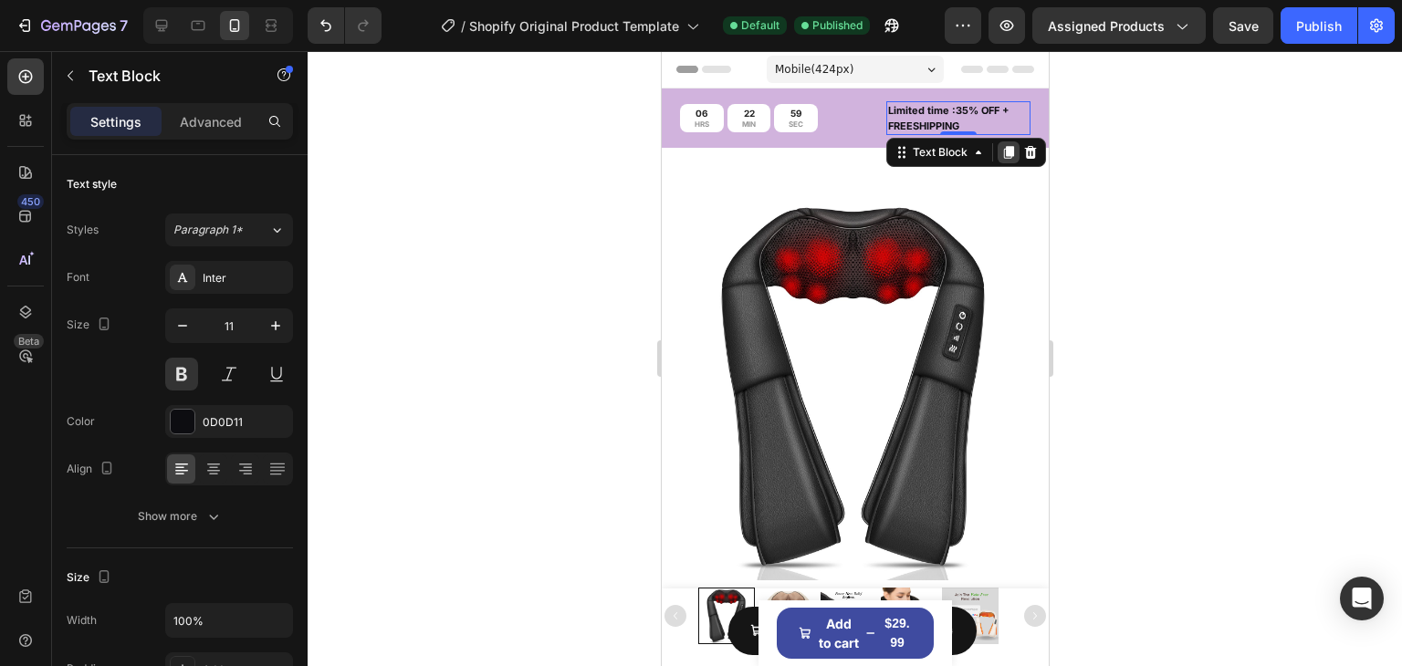
click at [1000, 159] on icon at bounding box center [1007, 152] width 15 height 15
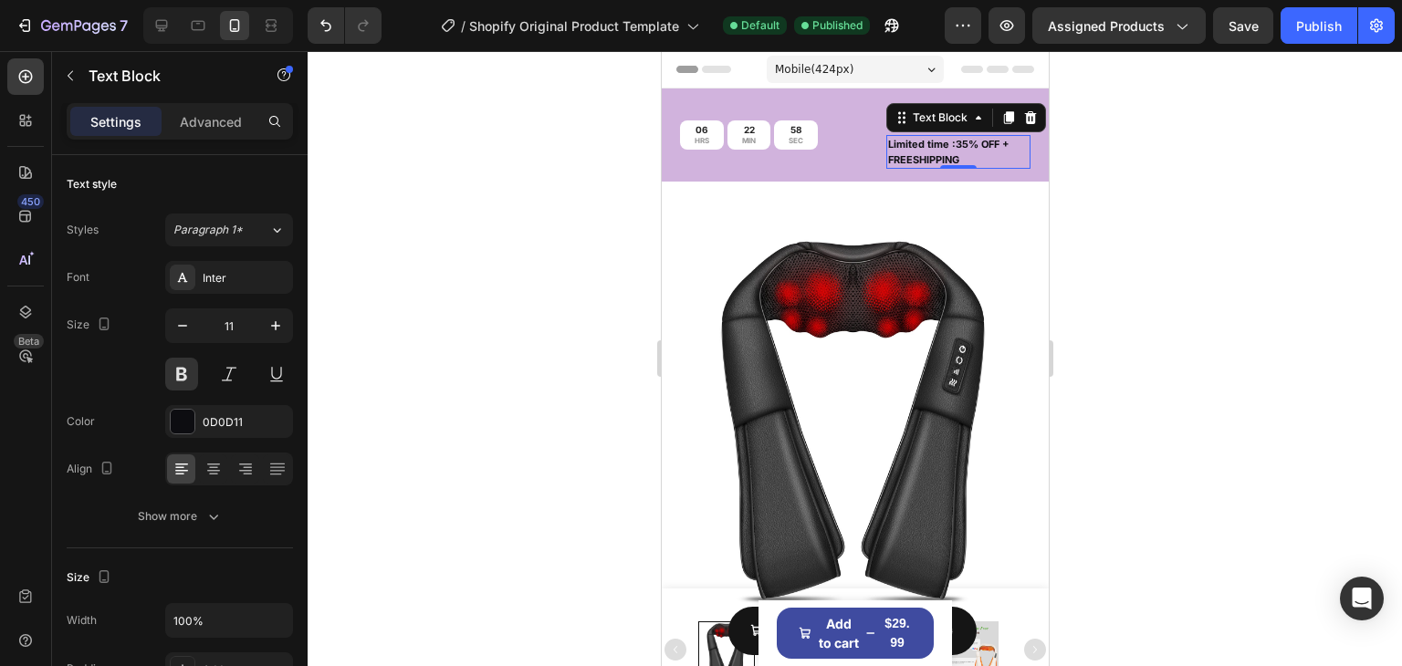
scroll to position [365, 0]
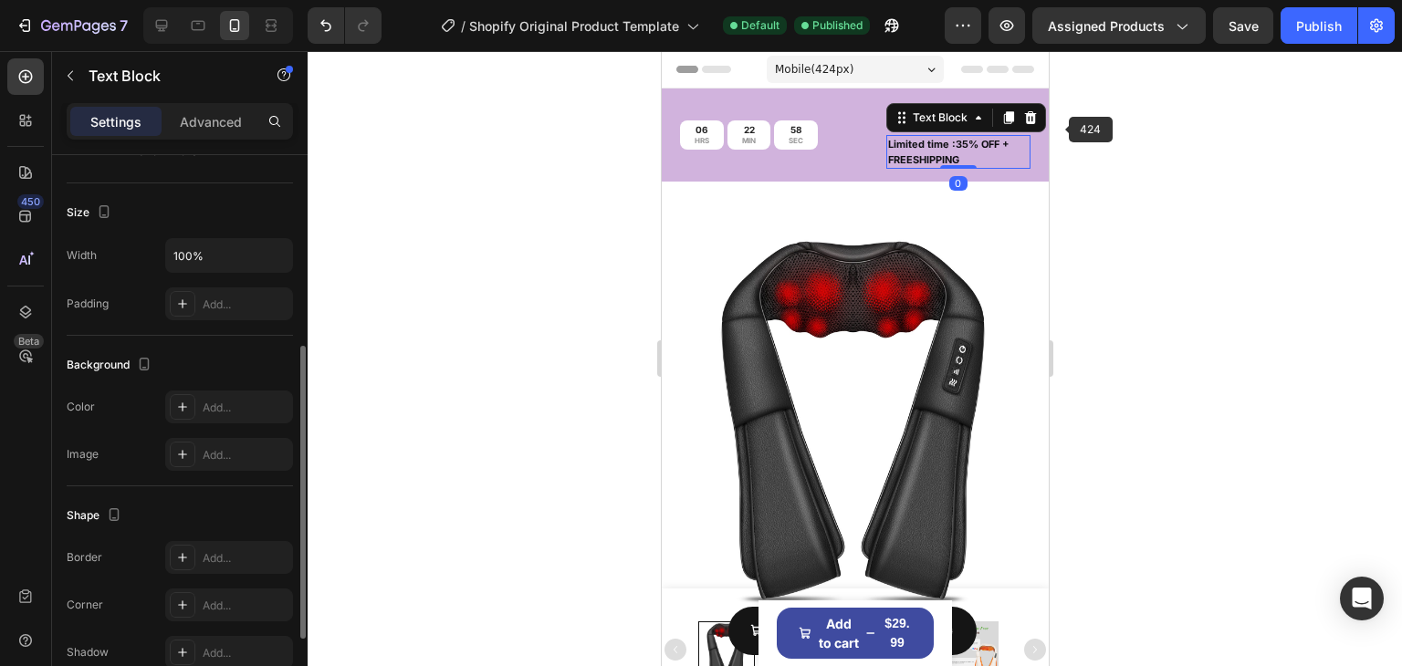
click at [1089, 131] on div at bounding box center [855, 358] width 1094 height 615
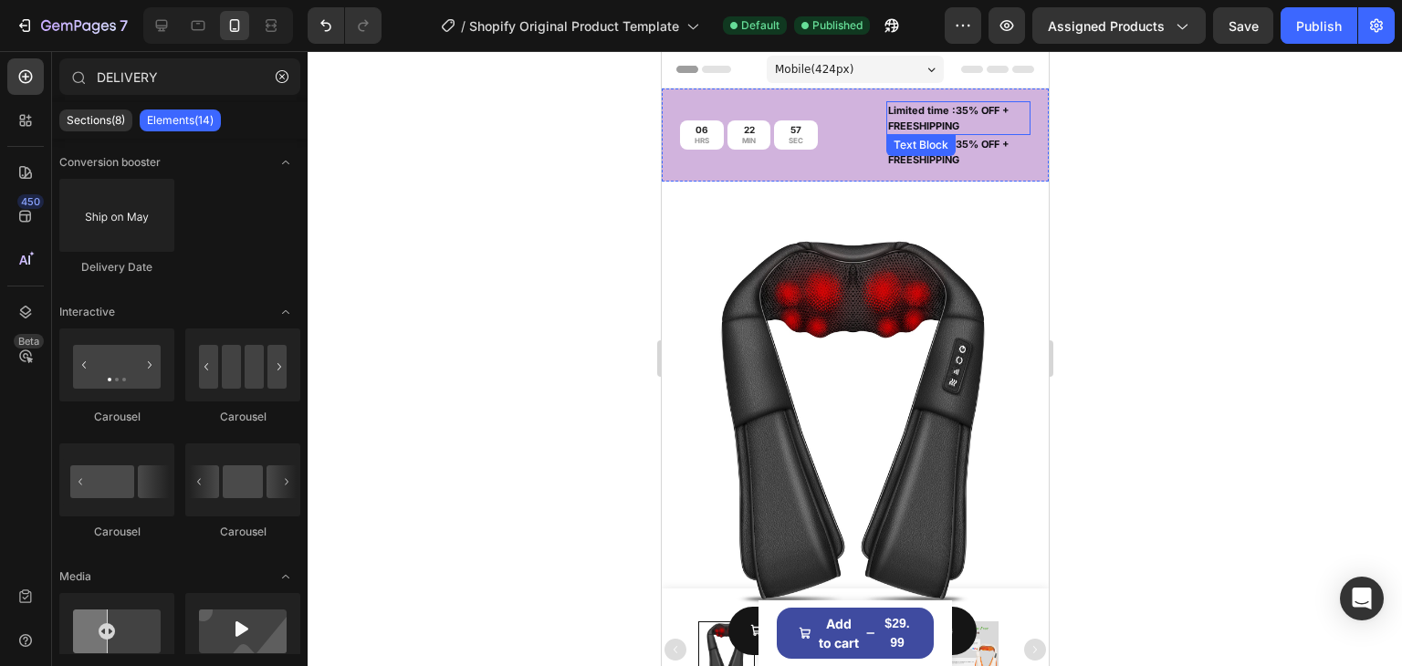
click at [968, 110] on p "Limited time :35% OFF + FREESHIPPING" at bounding box center [957, 118] width 141 height 30
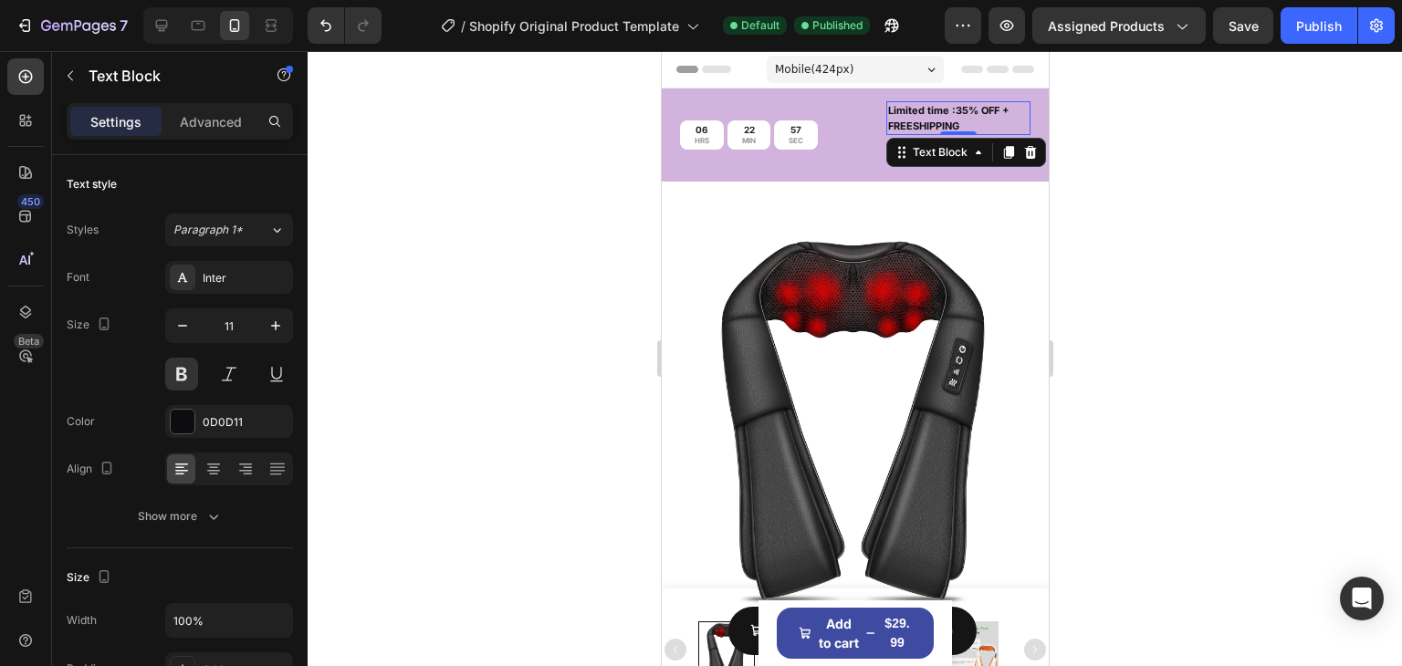
click at [962, 118] on p "Limited time :35% OFF + FREESHIPPING" at bounding box center [957, 118] width 141 height 30
drag, startPoint x: 956, startPoint y: 121, endPoint x: 808, endPoint y: 81, distance: 153.2
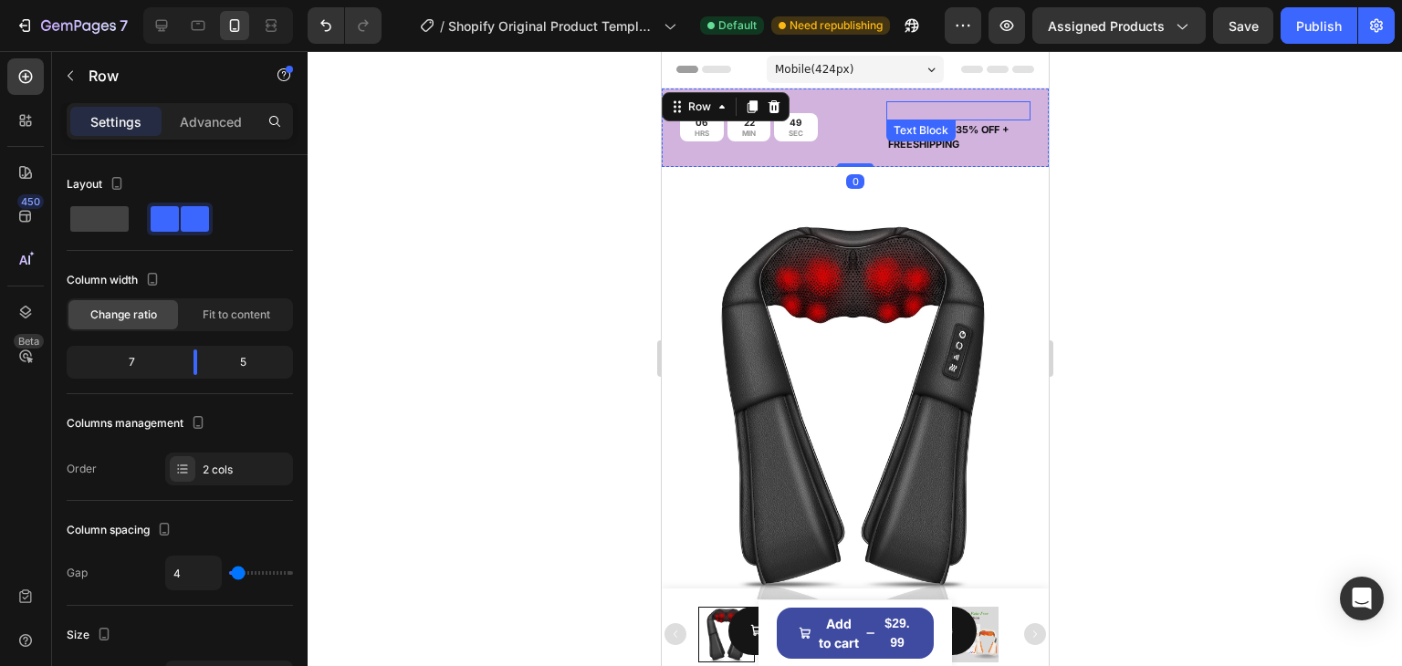
click at [961, 114] on p "Rich Text Editor. Editing area: main" at bounding box center [957, 111] width 141 height 16
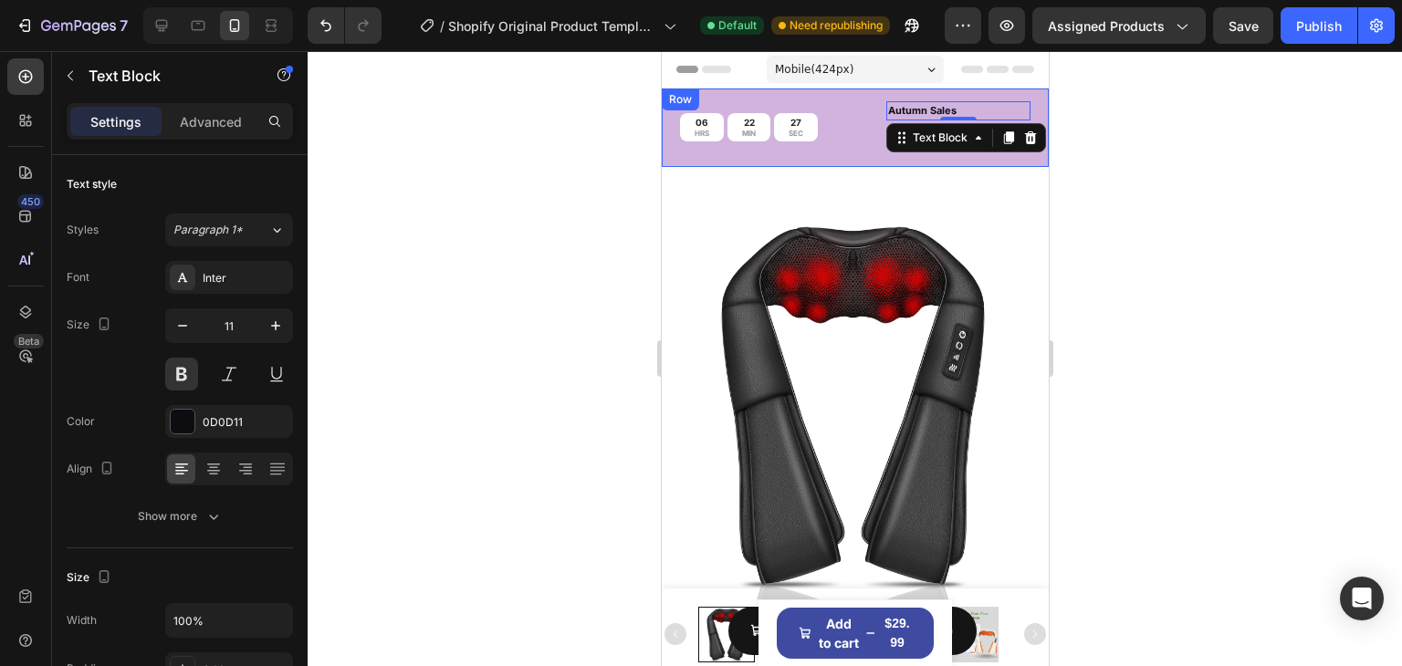
click at [1199, 136] on div at bounding box center [855, 358] width 1094 height 615
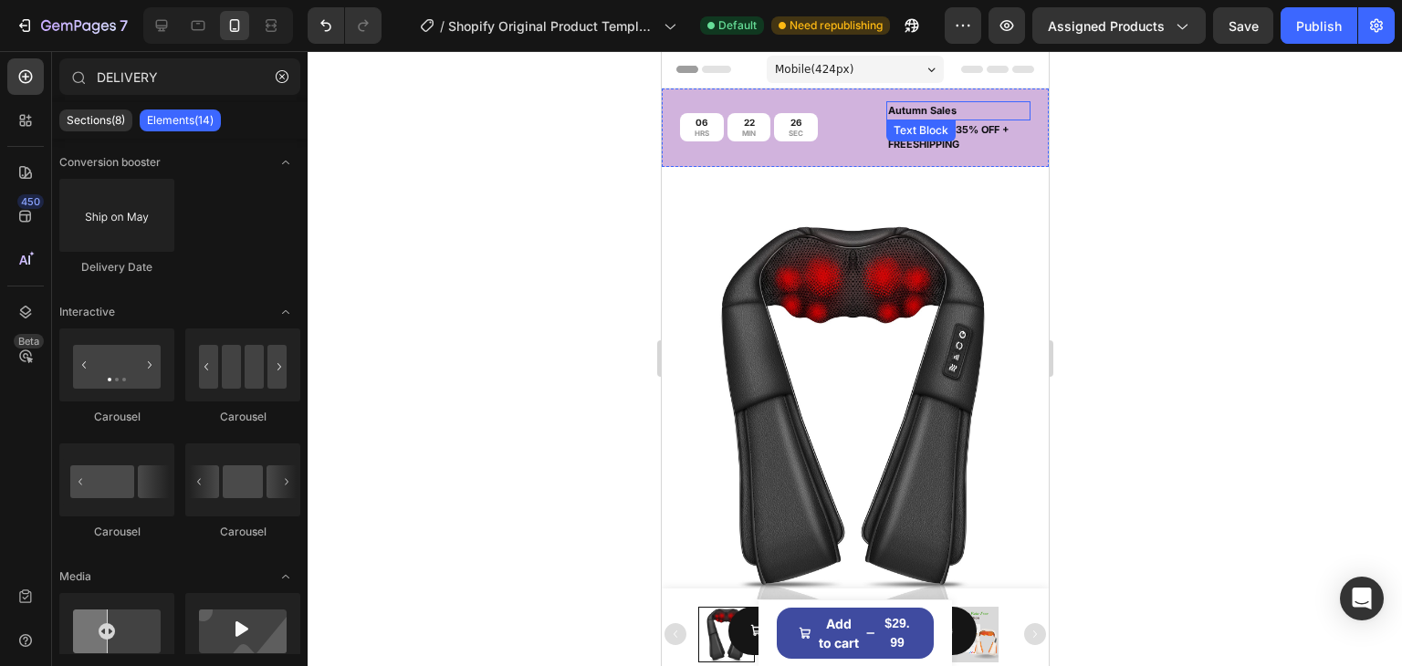
click at [925, 101] on div "Autumn Sales" at bounding box center [957, 110] width 144 height 19
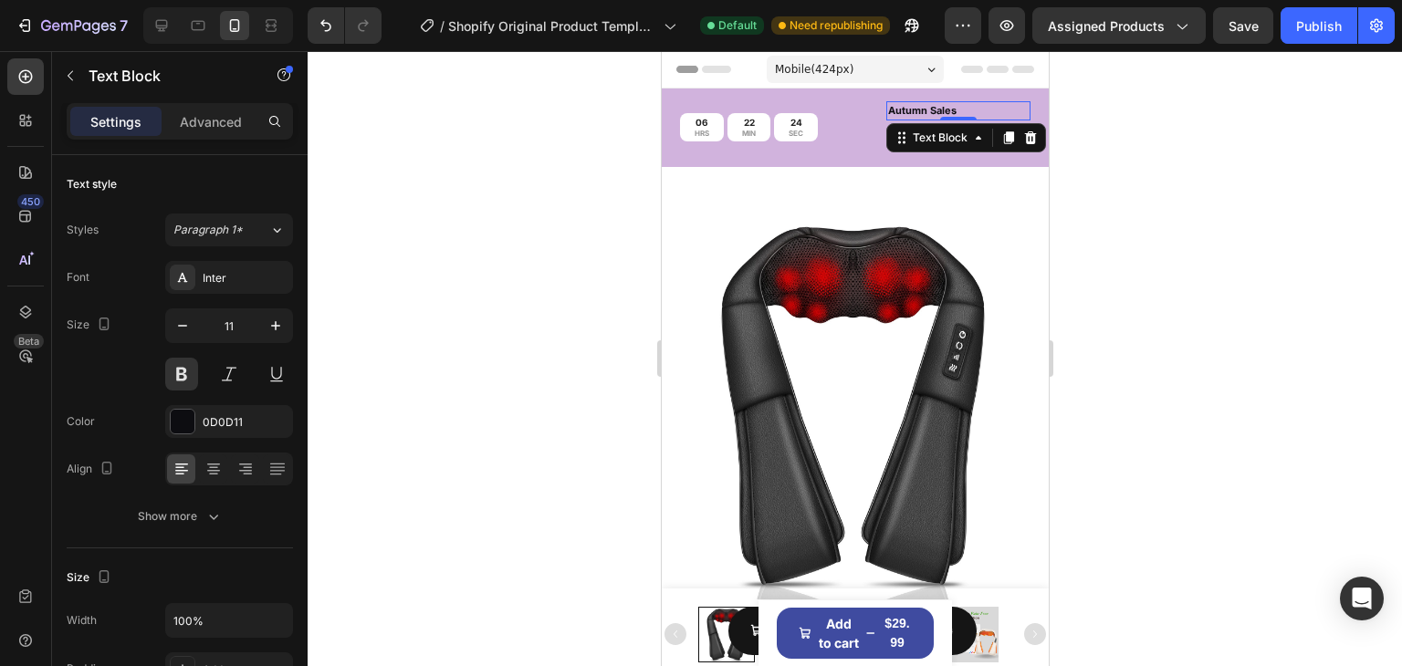
drag, startPoint x: 952, startPoint y: 119, endPoint x: 995, endPoint y: 123, distance: 43.1
click at [958, 102] on div "Autumn Sales Text Block 0" at bounding box center [957, 110] width 144 height 19
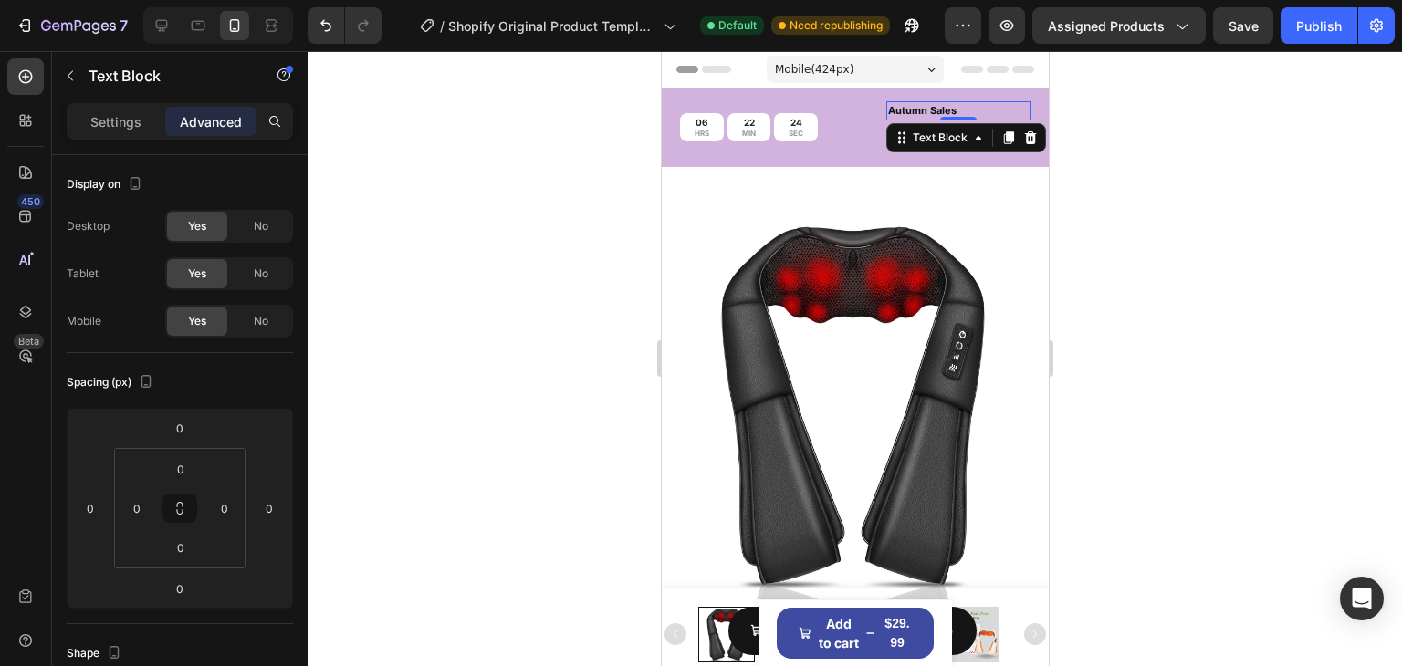
click at [1297, 196] on div at bounding box center [855, 358] width 1094 height 615
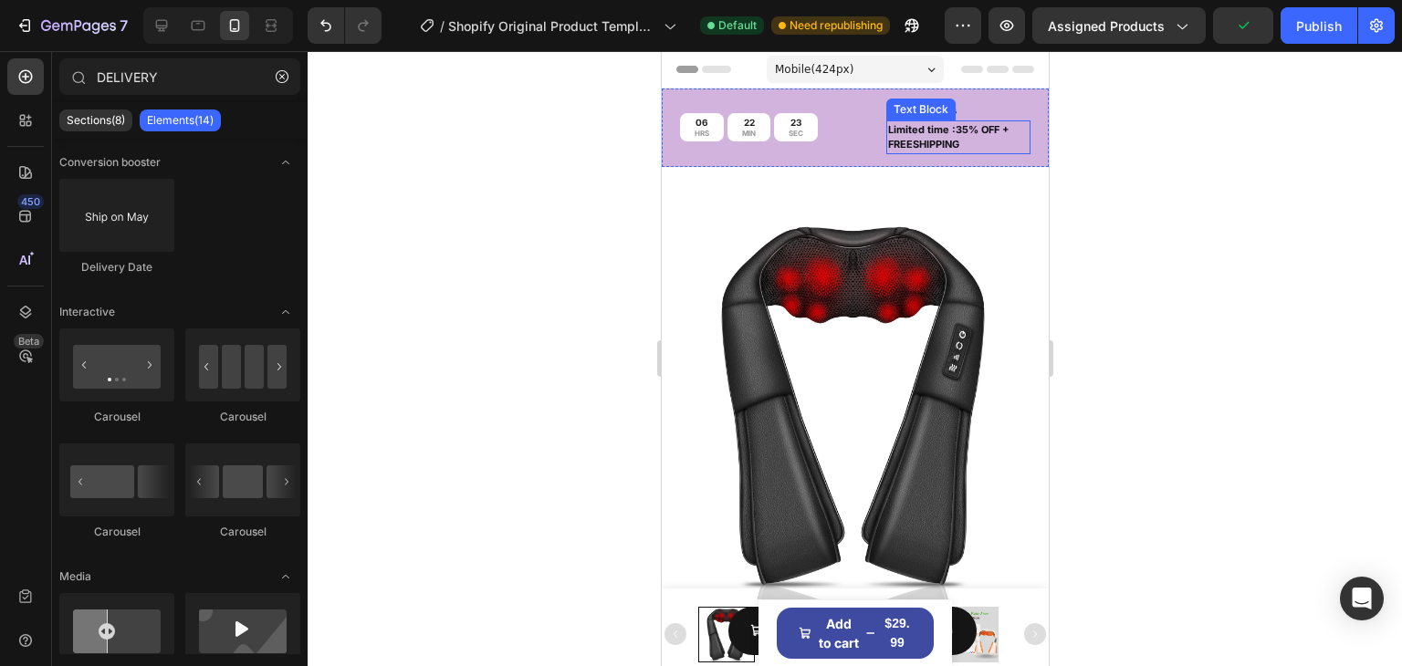
click at [959, 129] on p "Limited time :35% OFF + FREESHIPPING" at bounding box center [957, 137] width 141 height 30
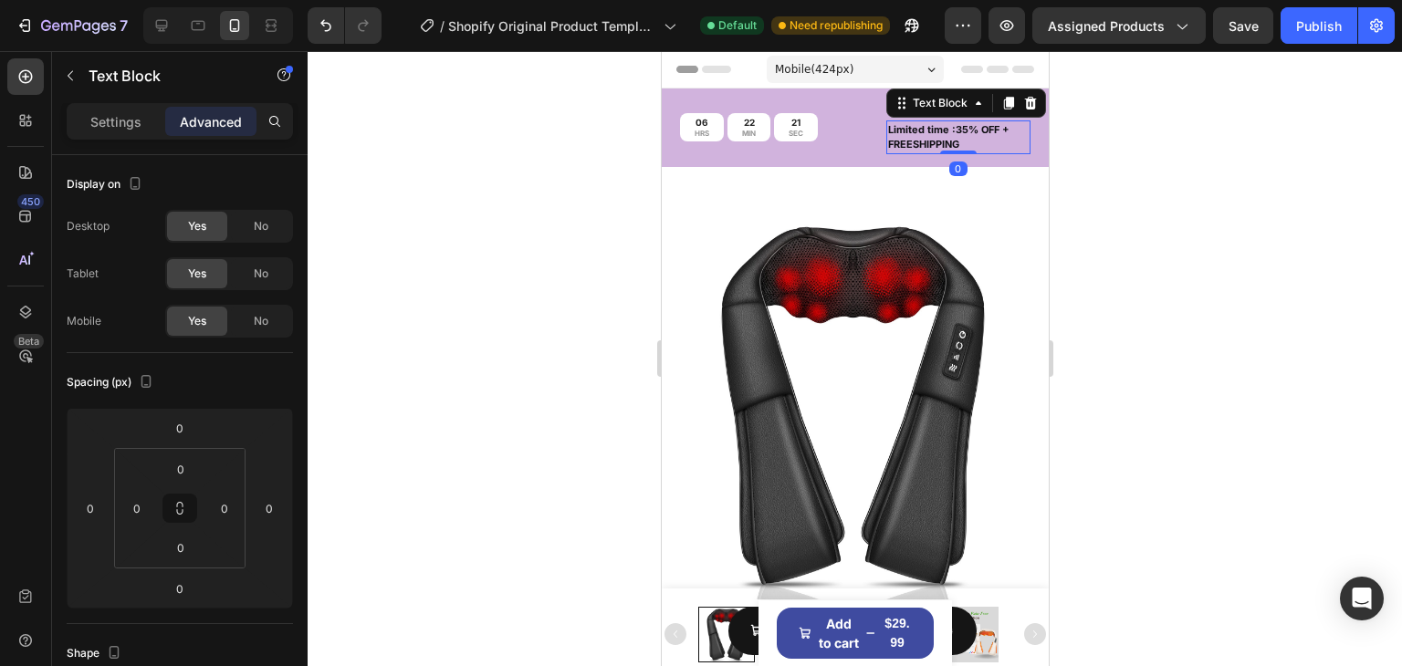
click at [1153, 81] on div at bounding box center [855, 358] width 1094 height 615
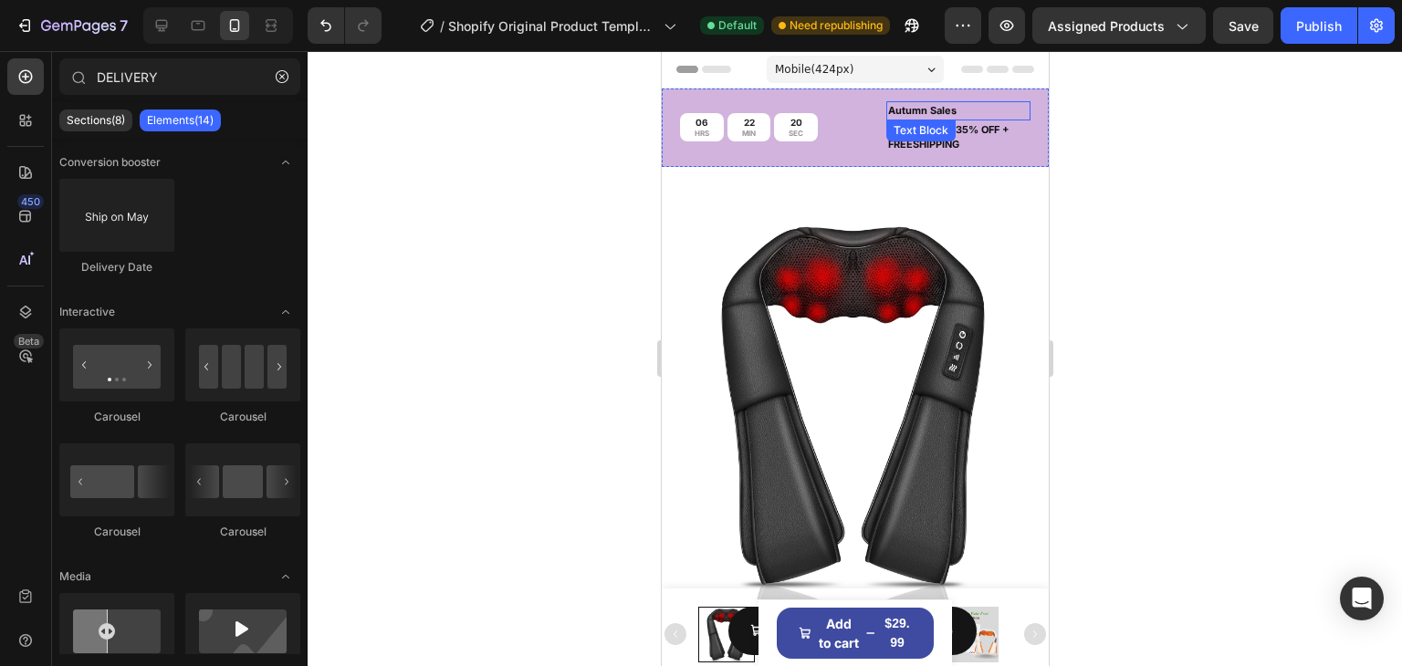
click at [965, 110] on p "Autumn Sales" at bounding box center [957, 111] width 141 height 16
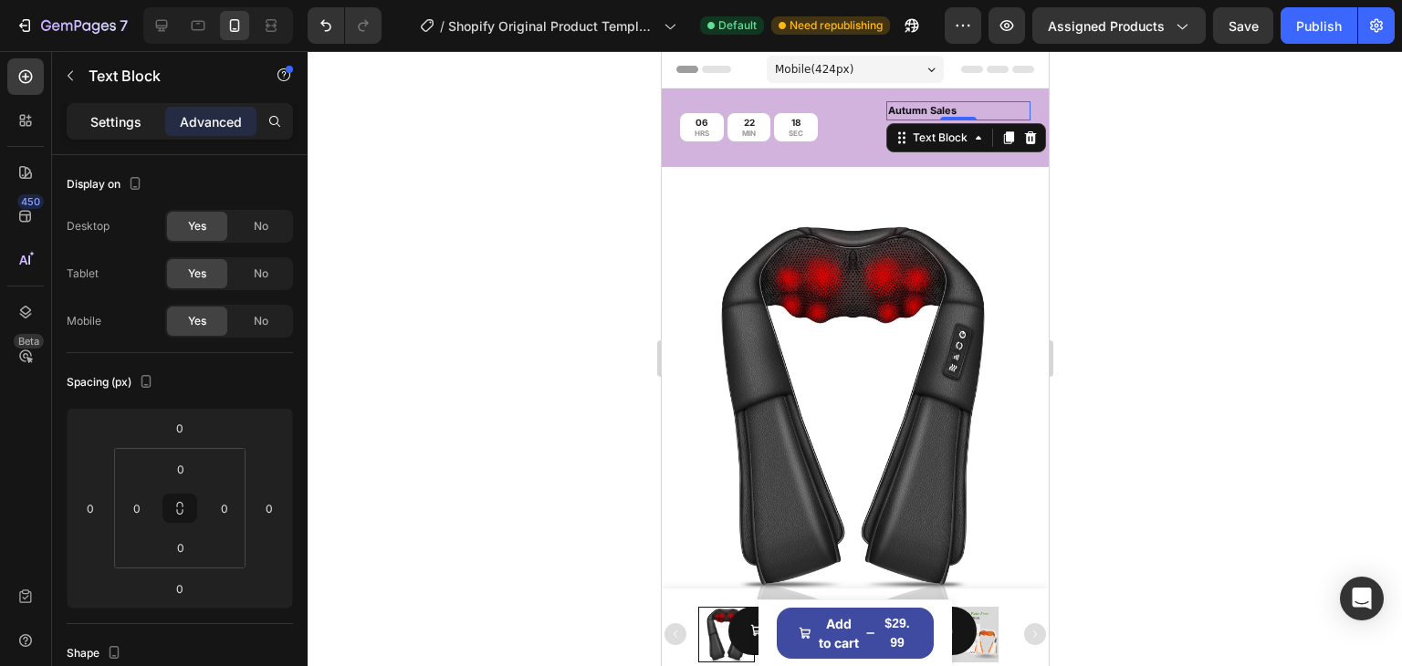
click at [111, 121] on p "Settings" at bounding box center [115, 121] width 51 height 19
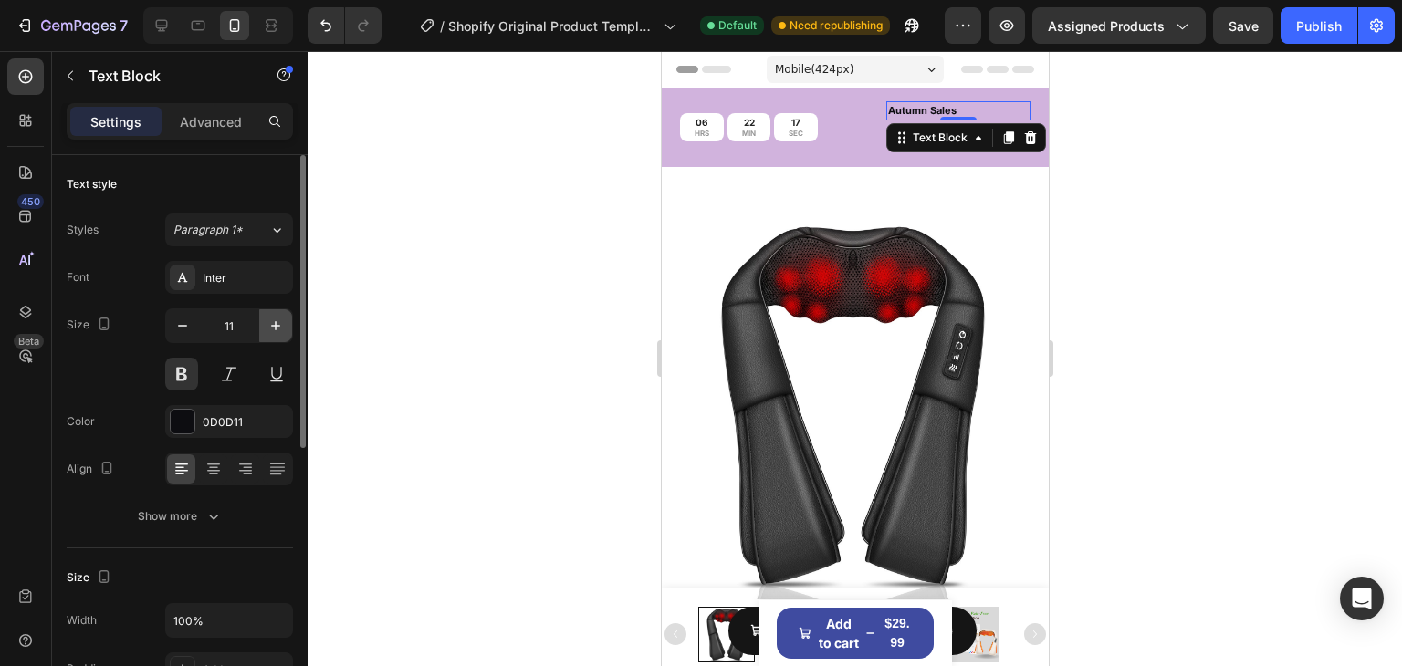
click at [281, 326] on icon "button" at bounding box center [276, 326] width 18 height 18
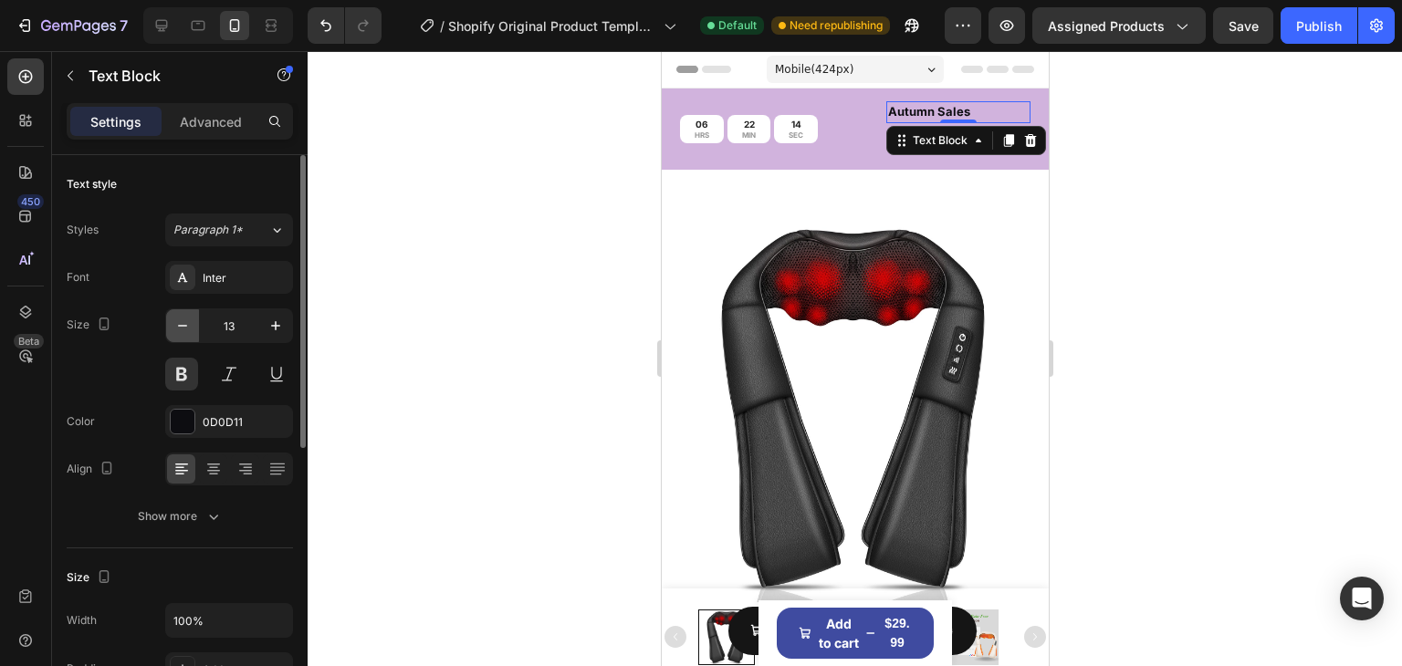
click at [181, 333] on icon "button" at bounding box center [182, 326] width 18 height 18
type input "12"
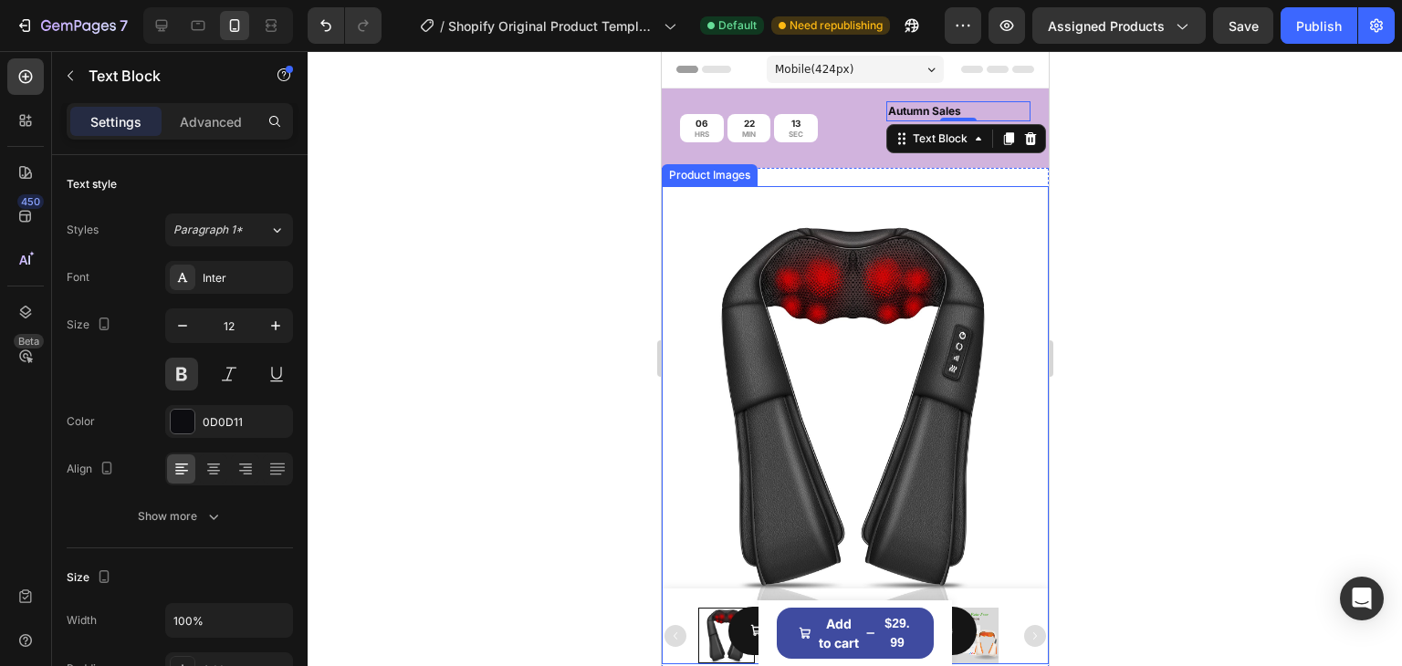
click at [1072, 259] on div at bounding box center [855, 358] width 1094 height 615
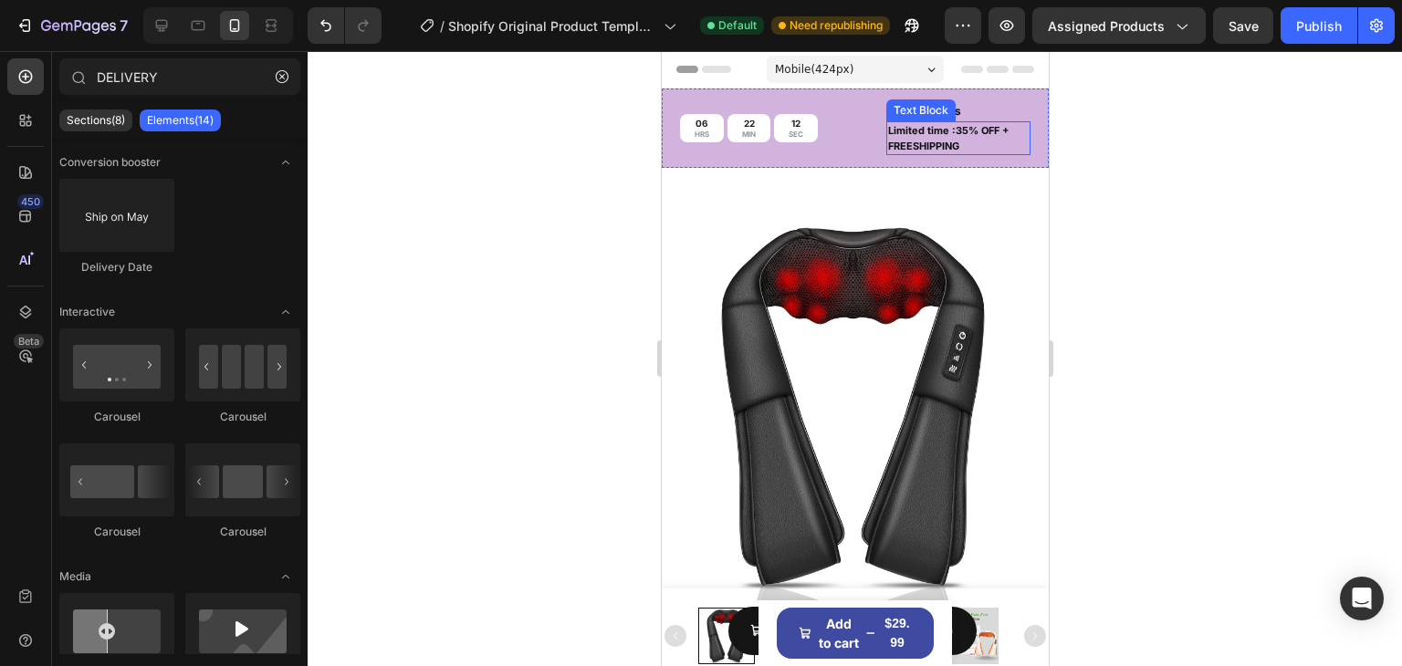
click at [912, 136] on p "Limited time :35% OFF + FREESHIPPING" at bounding box center [957, 138] width 141 height 30
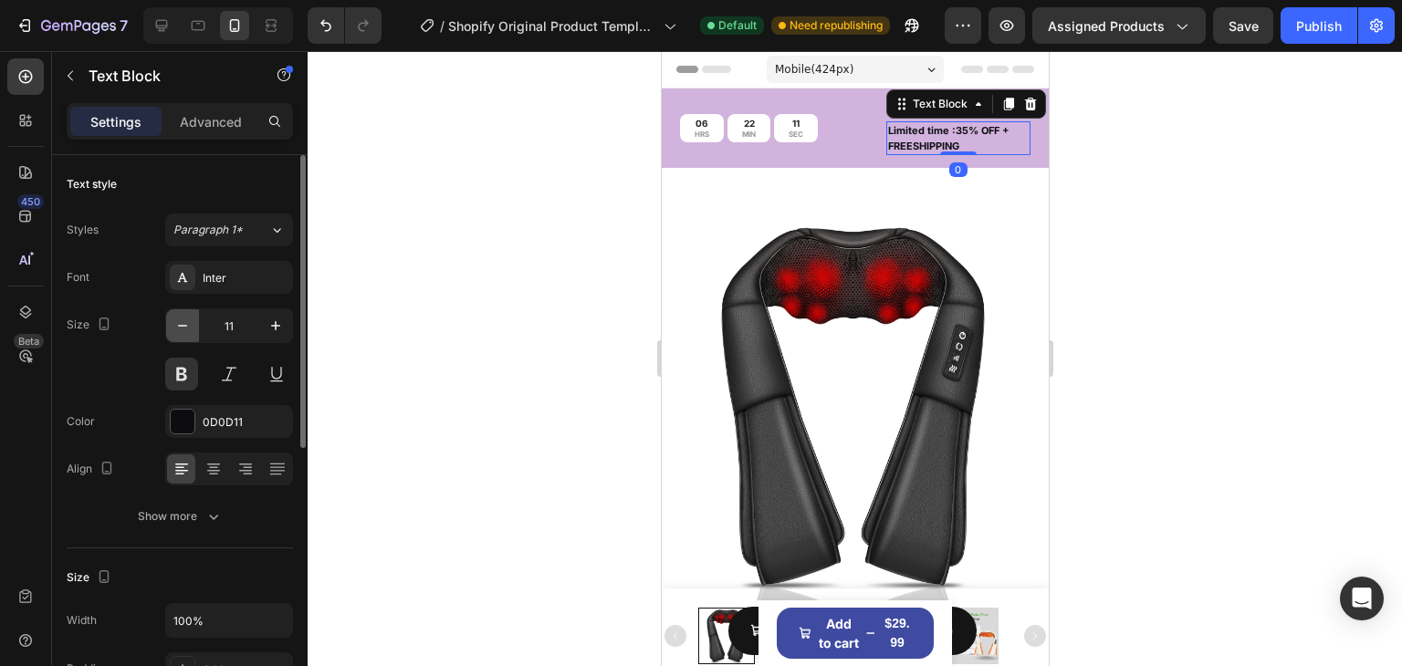
click at [180, 317] on icon "button" at bounding box center [182, 326] width 18 height 18
type input "10"
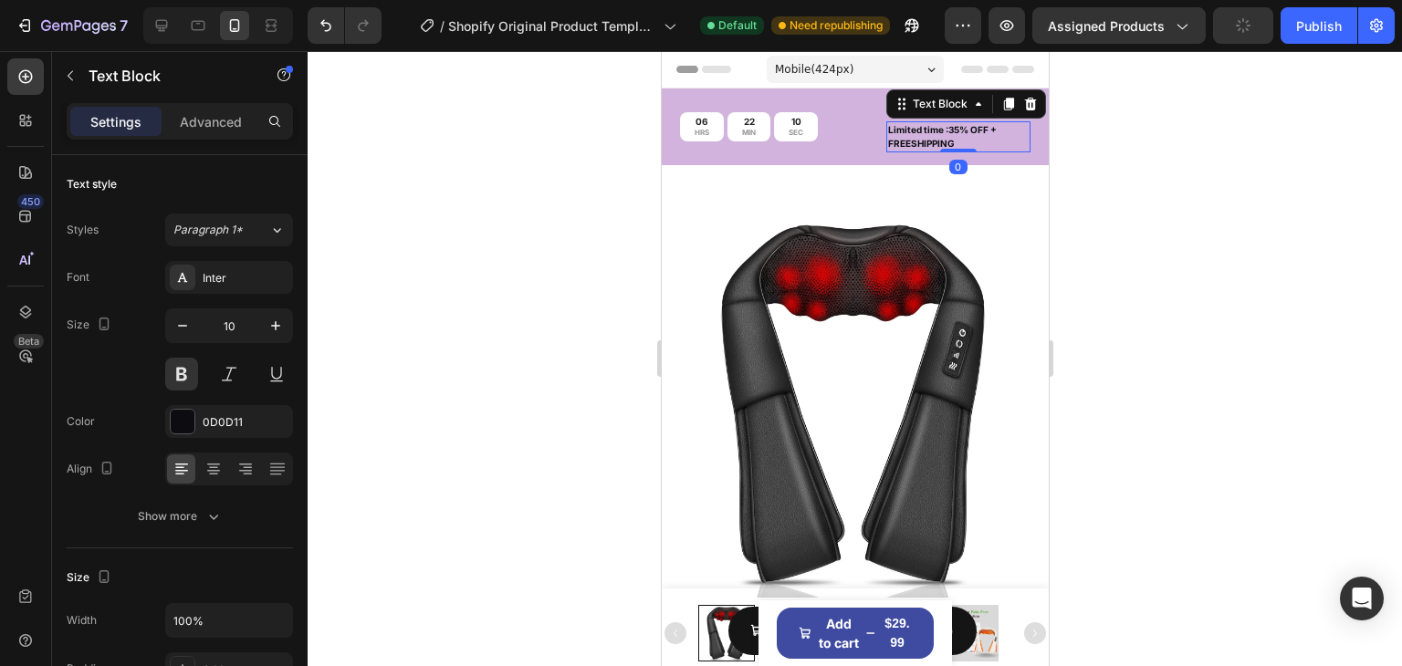
click at [1124, 194] on div at bounding box center [855, 358] width 1094 height 615
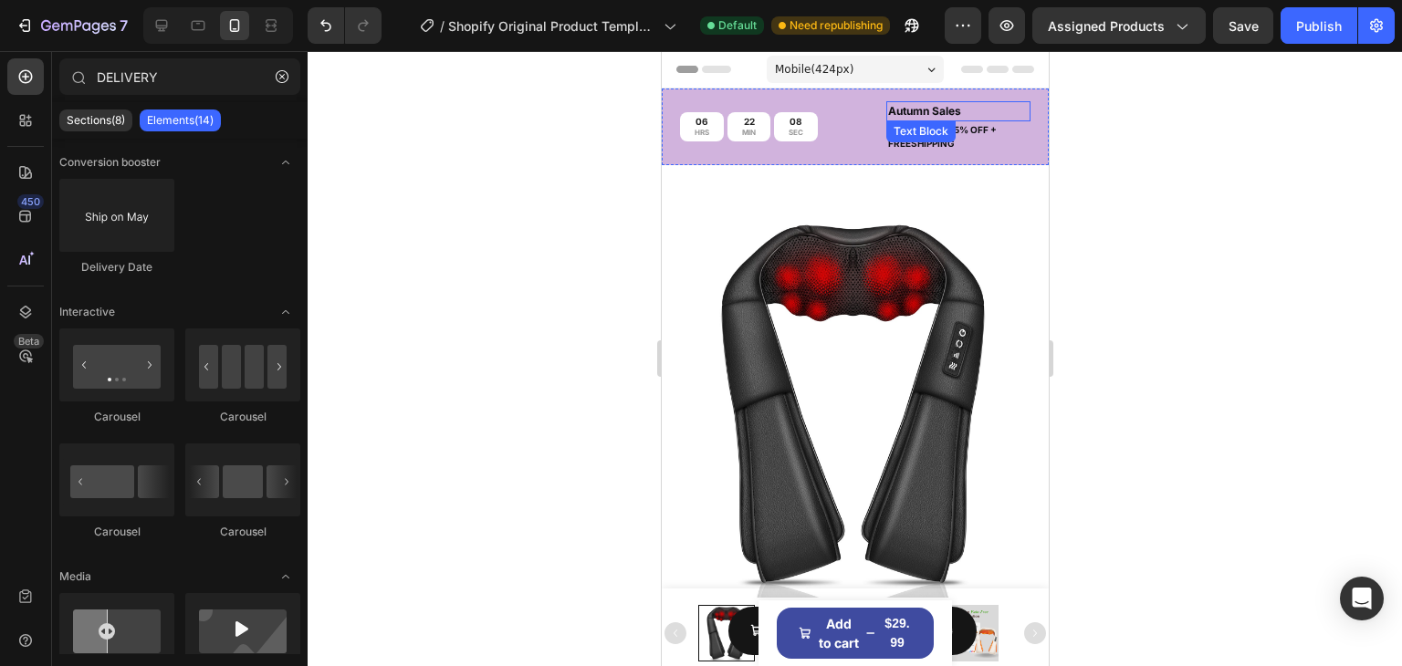
click at [958, 110] on p "Autumn Sales" at bounding box center [957, 111] width 141 height 16
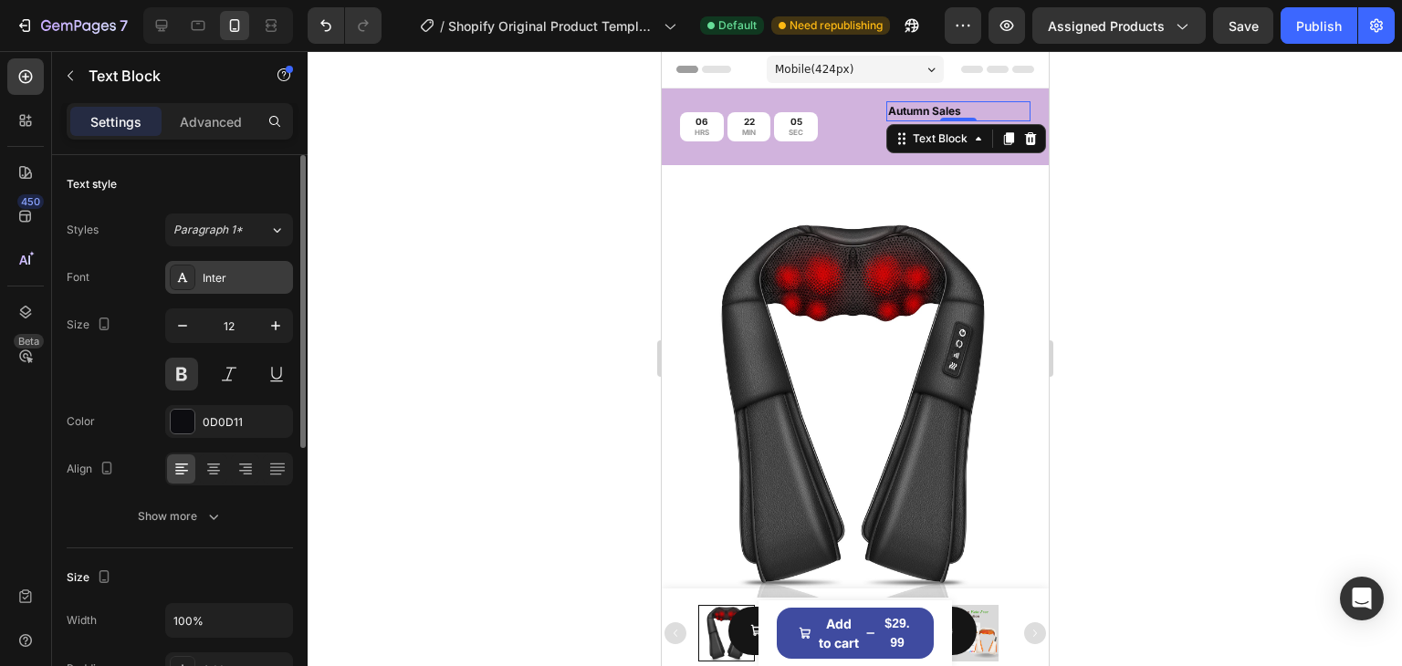
click at [227, 277] on div "Inter" at bounding box center [246, 278] width 86 height 16
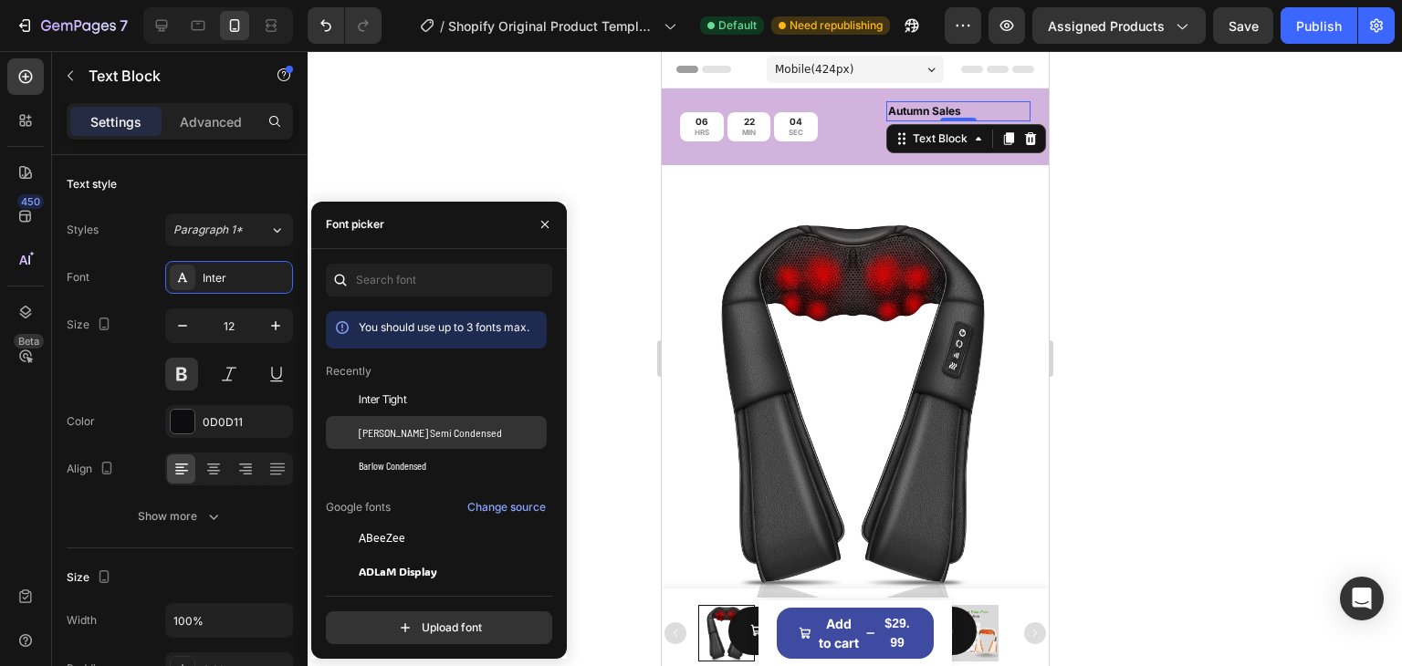
click at [380, 416] on div "[PERSON_NAME] Semi Condensed" at bounding box center [436, 432] width 221 height 33
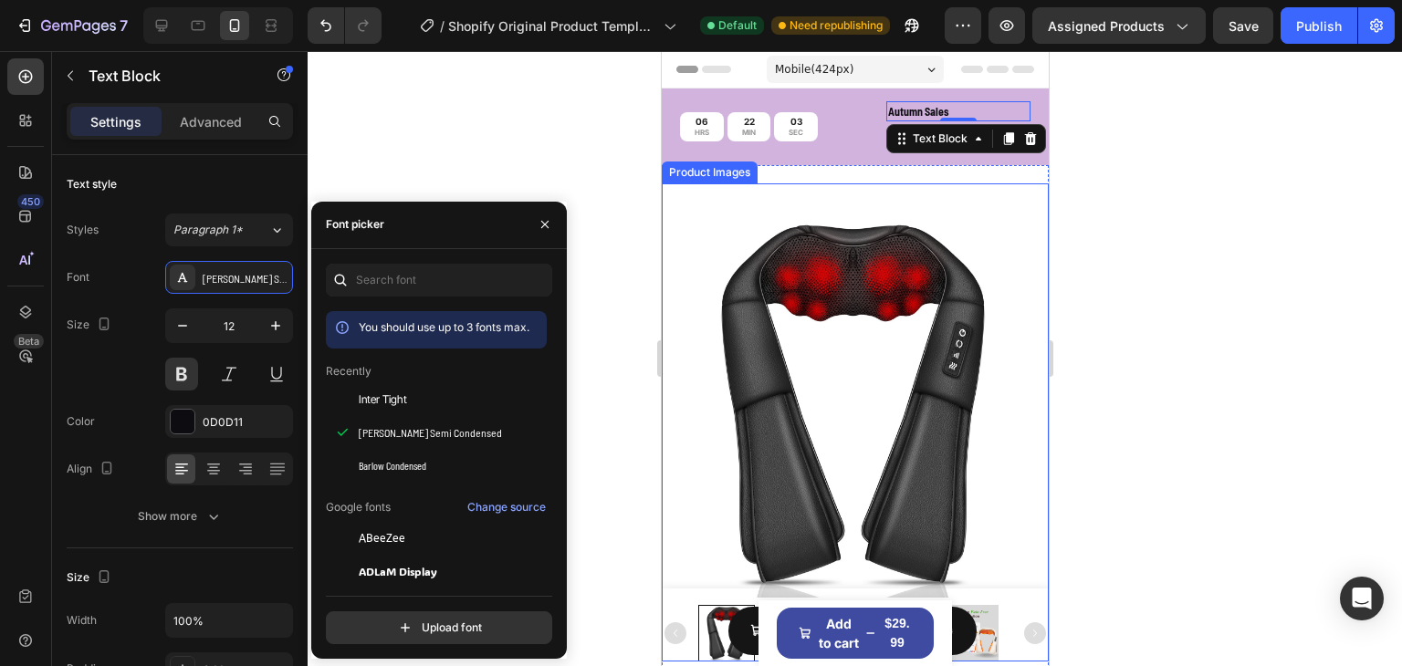
click at [1158, 215] on div at bounding box center [855, 358] width 1094 height 615
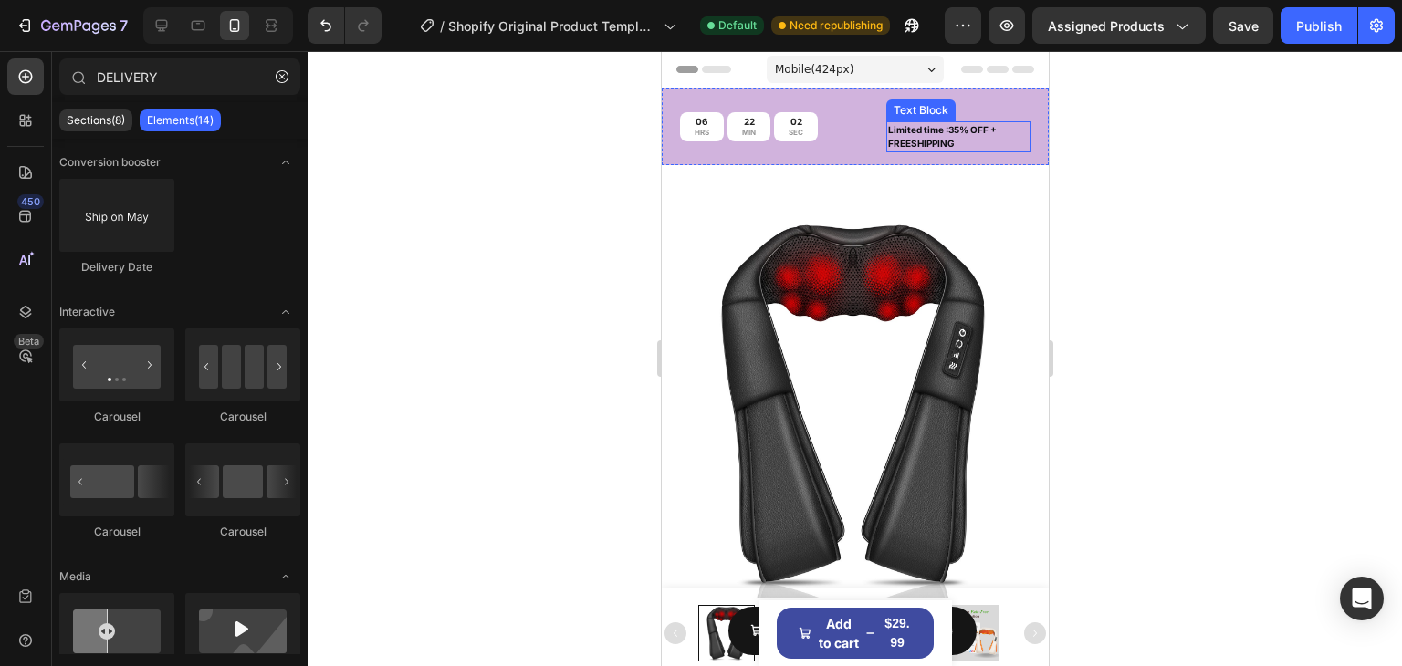
drag, startPoint x: 968, startPoint y: 137, endPoint x: 954, endPoint y: 138, distance: 14.6
click at [968, 137] on p "Limited time :35% OFF + FREESHIPPING" at bounding box center [957, 136] width 141 height 27
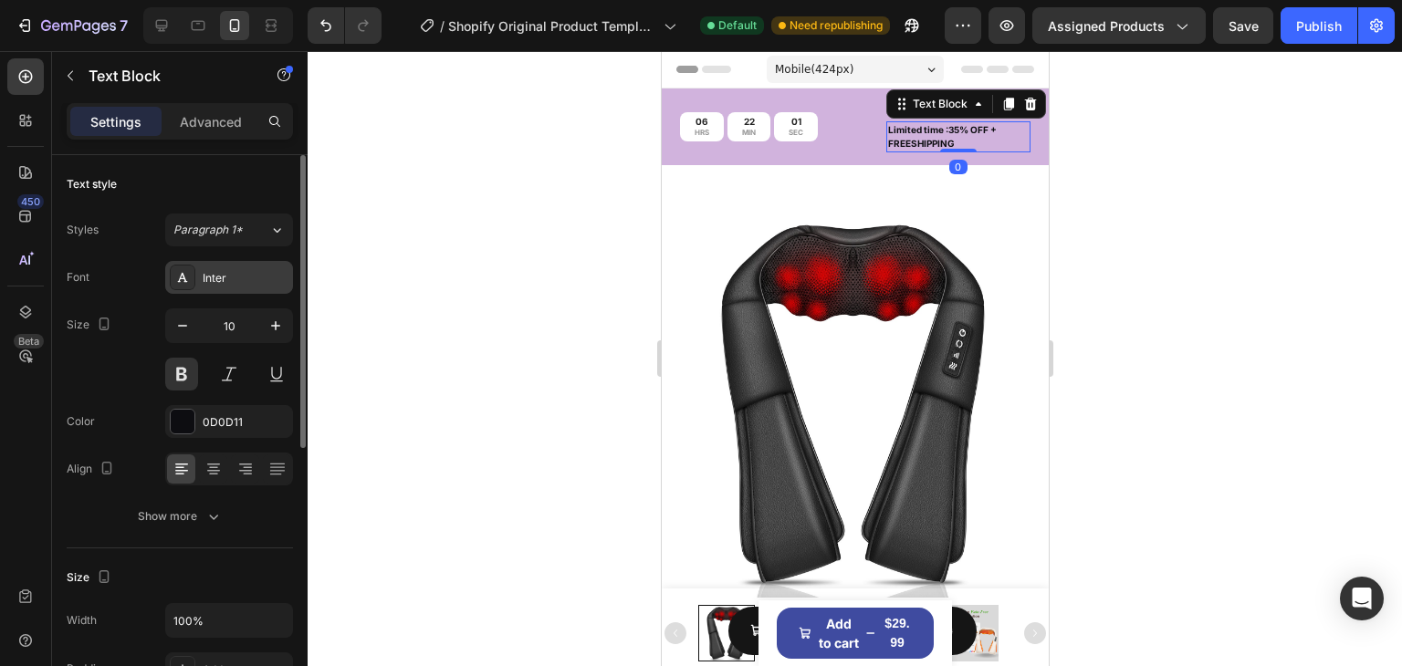
click at [238, 288] on div "Inter" at bounding box center [229, 277] width 128 height 33
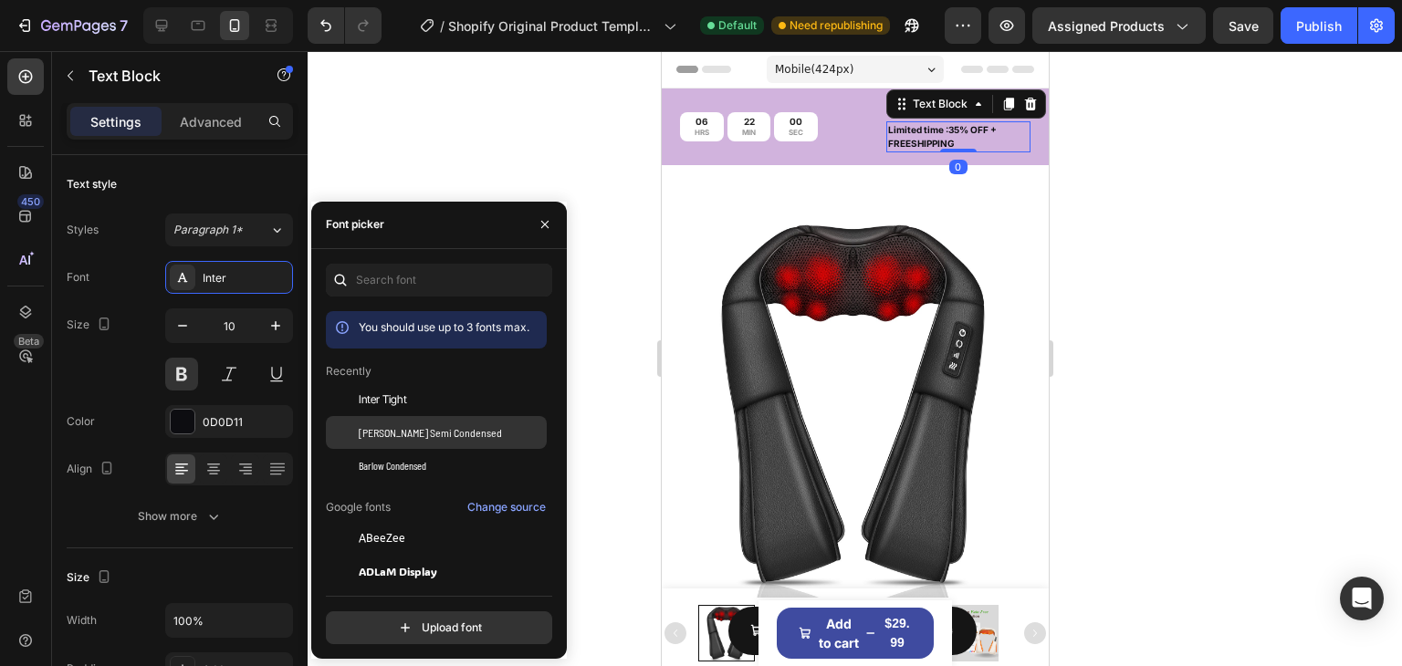
click at [398, 436] on span "[PERSON_NAME] Semi Condensed" at bounding box center [430, 432] width 143 height 16
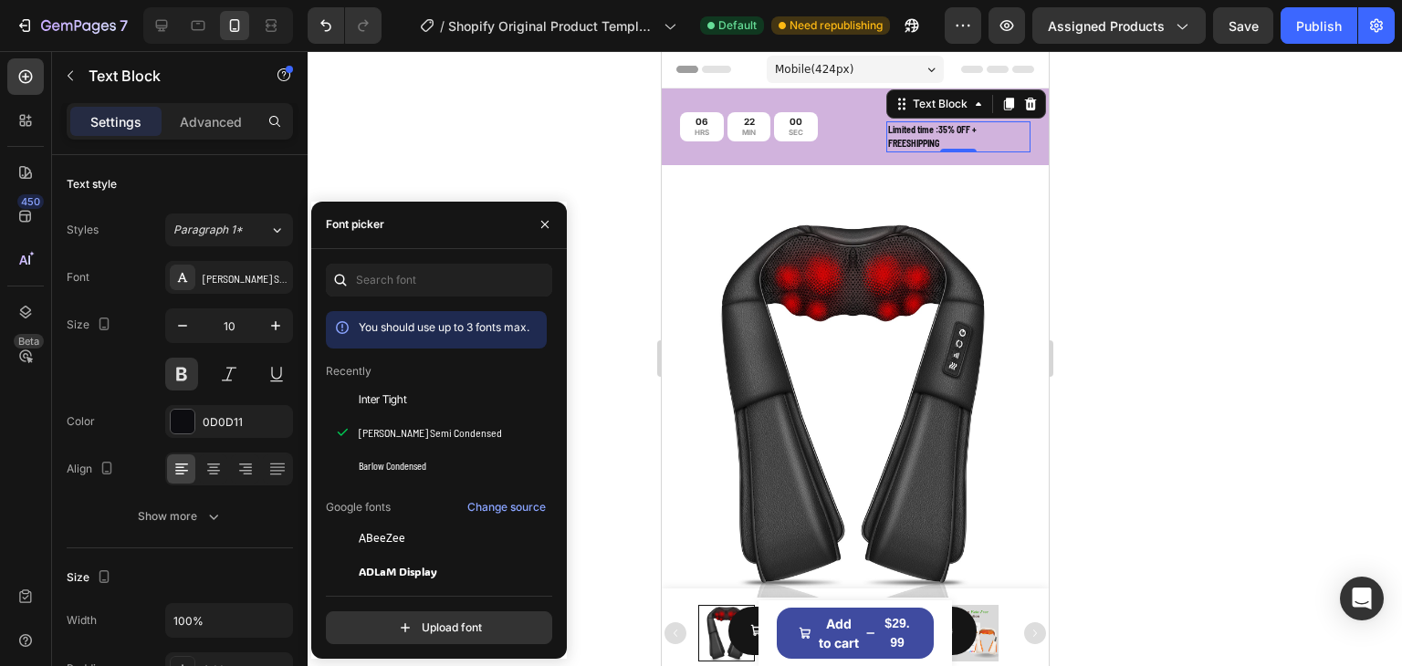
click at [1236, 183] on div at bounding box center [855, 358] width 1094 height 615
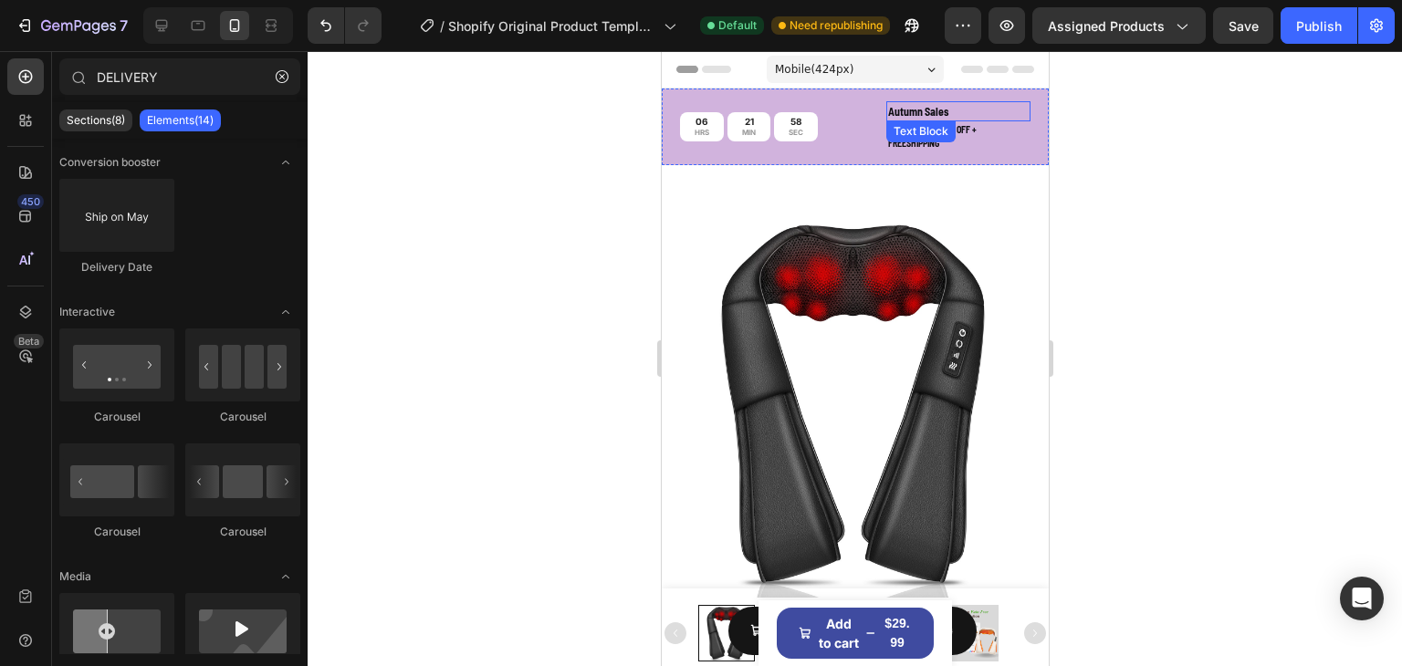
click at [968, 110] on p "Autumn Sales" at bounding box center [957, 111] width 141 height 16
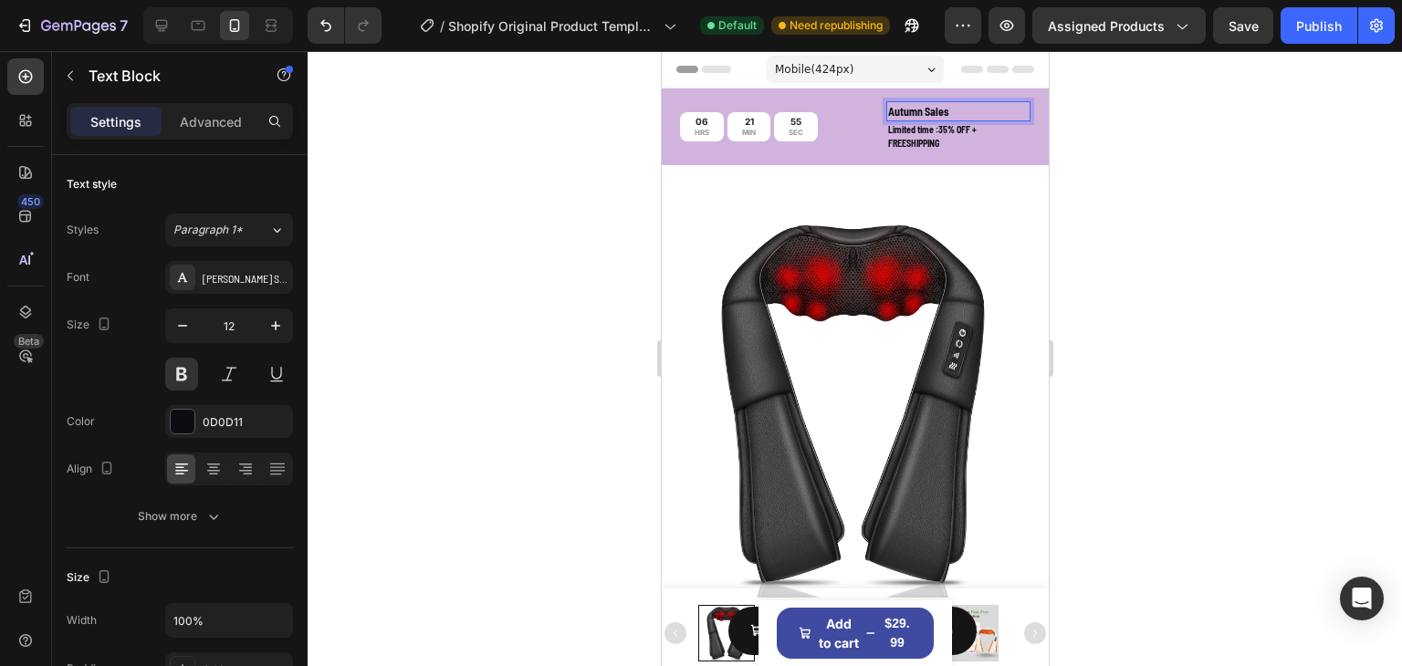
click at [963, 103] on p "Autumn Sales" at bounding box center [957, 111] width 141 height 16
drag, startPoint x: 950, startPoint y: 105, endPoint x: 865, endPoint y: 107, distance: 84.9
click at [865, 107] on div "06 HRS 21 MIN 54 SEC Countdown Timer Autumn Sales Text Block 0 Limited time :35…" at bounding box center [854, 127] width 387 height 77
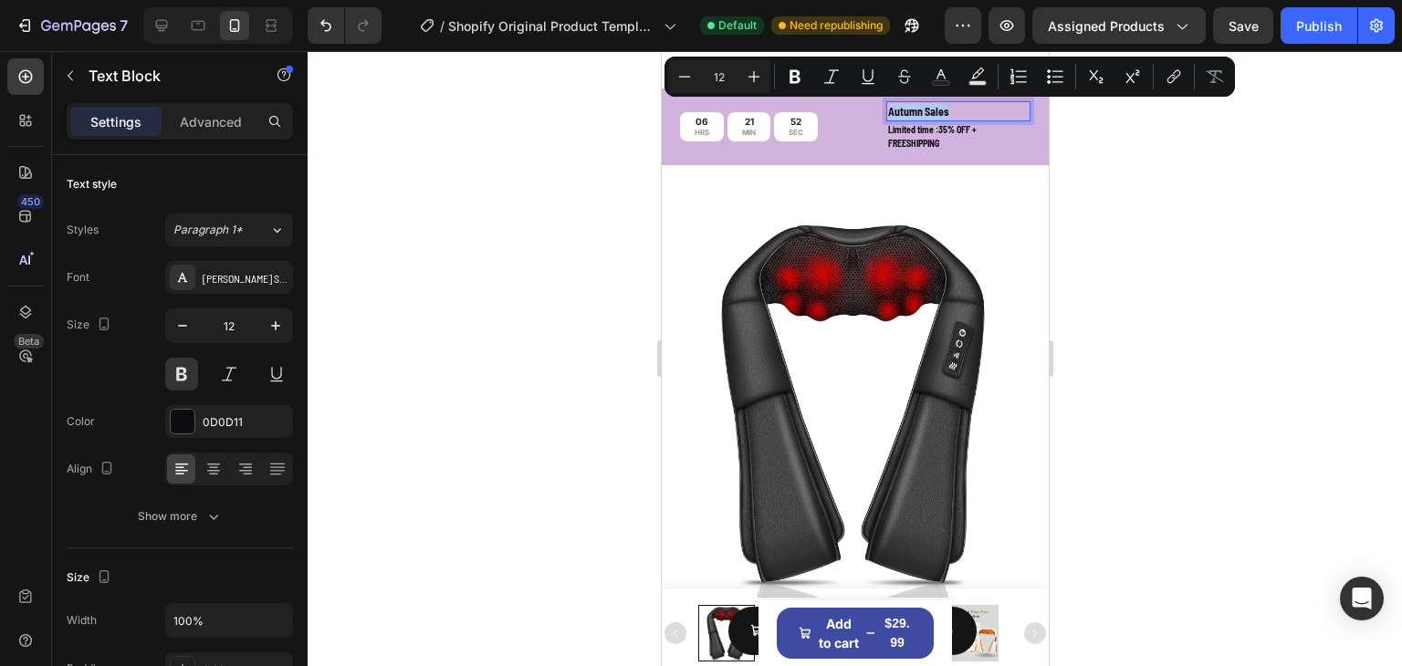
copy p "Autumn Sales"
click at [887, 129] on p "Limited time :35% OFF + FREESHIPPING" at bounding box center [957, 136] width 141 height 27
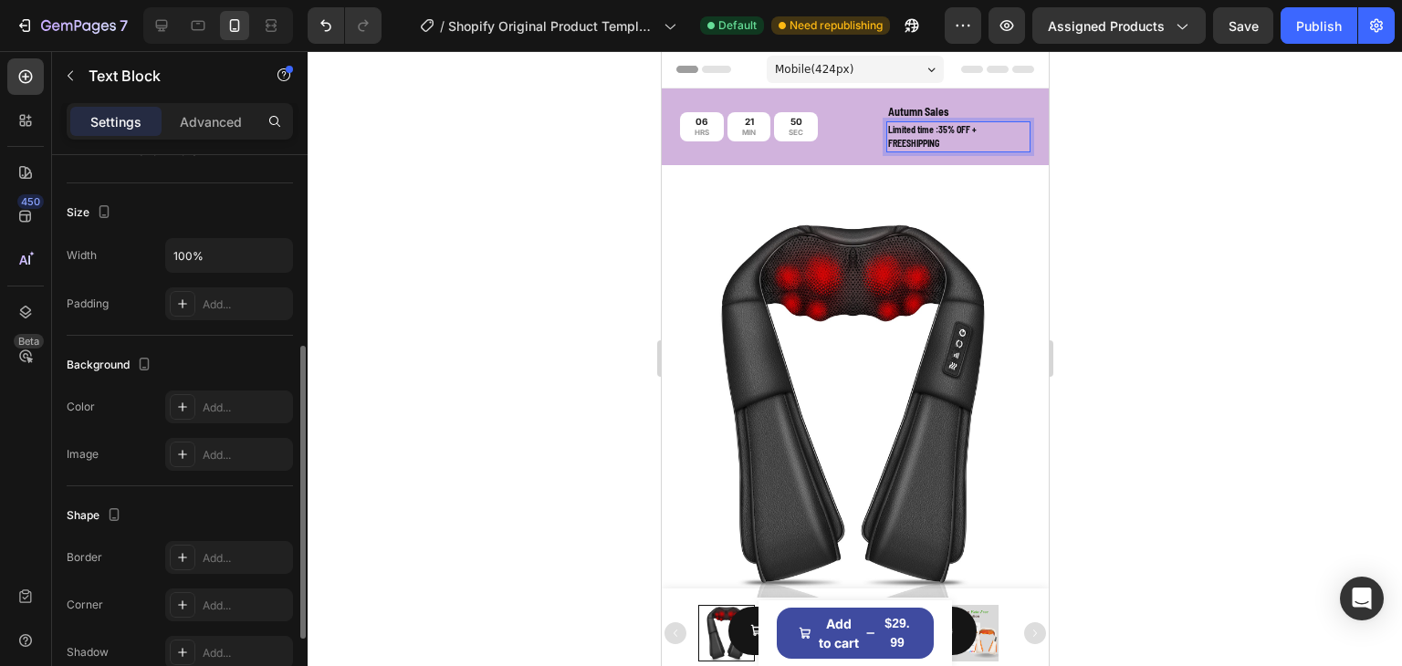
click at [887, 132] on p "Limited time :35% OFF + FREESHIPPING" at bounding box center [957, 136] width 141 height 27
click at [887, 131] on p "Limited time :35% OFF + FREESHIPPING" at bounding box center [957, 136] width 141 height 27
click at [941, 106] on p "Autumn Sales" at bounding box center [957, 111] width 141 height 16
click at [1072, 124] on div at bounding box center [855, 358] width 1094 height 615
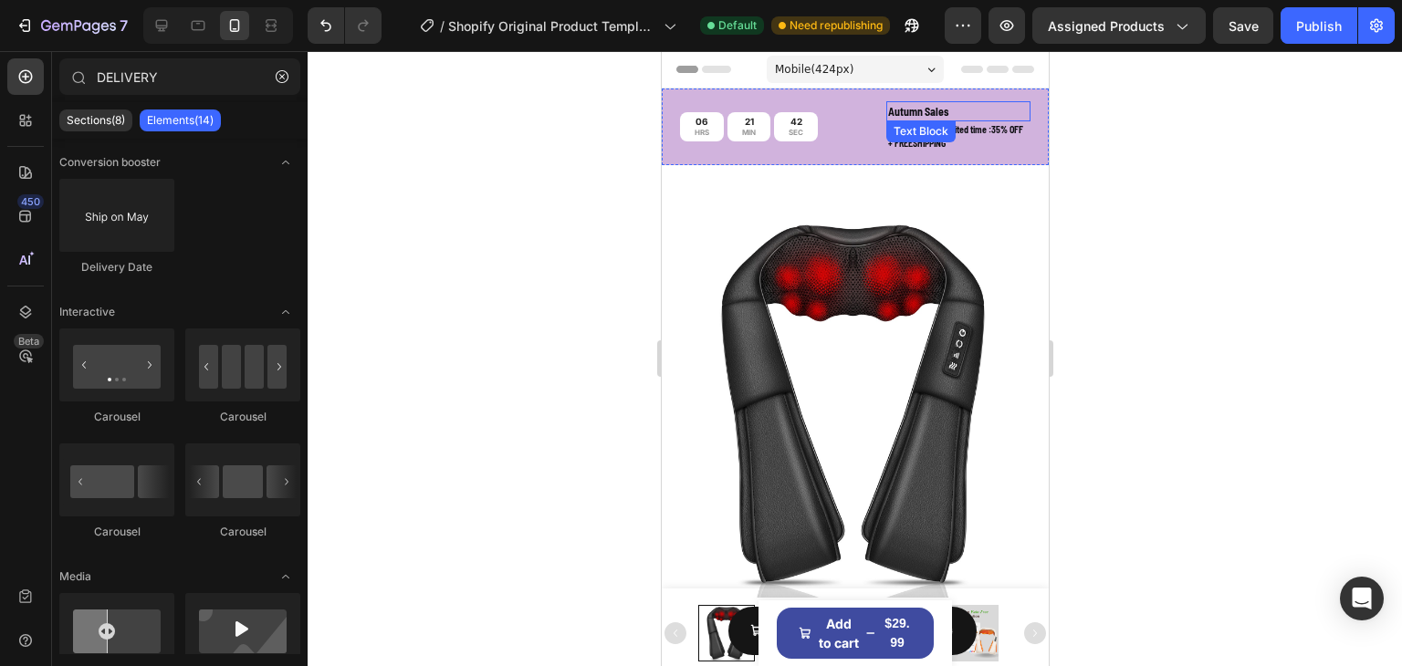
click at [972, 103] on p "Autumn Sales" at bounding box center [957, 111] width 141 height 16
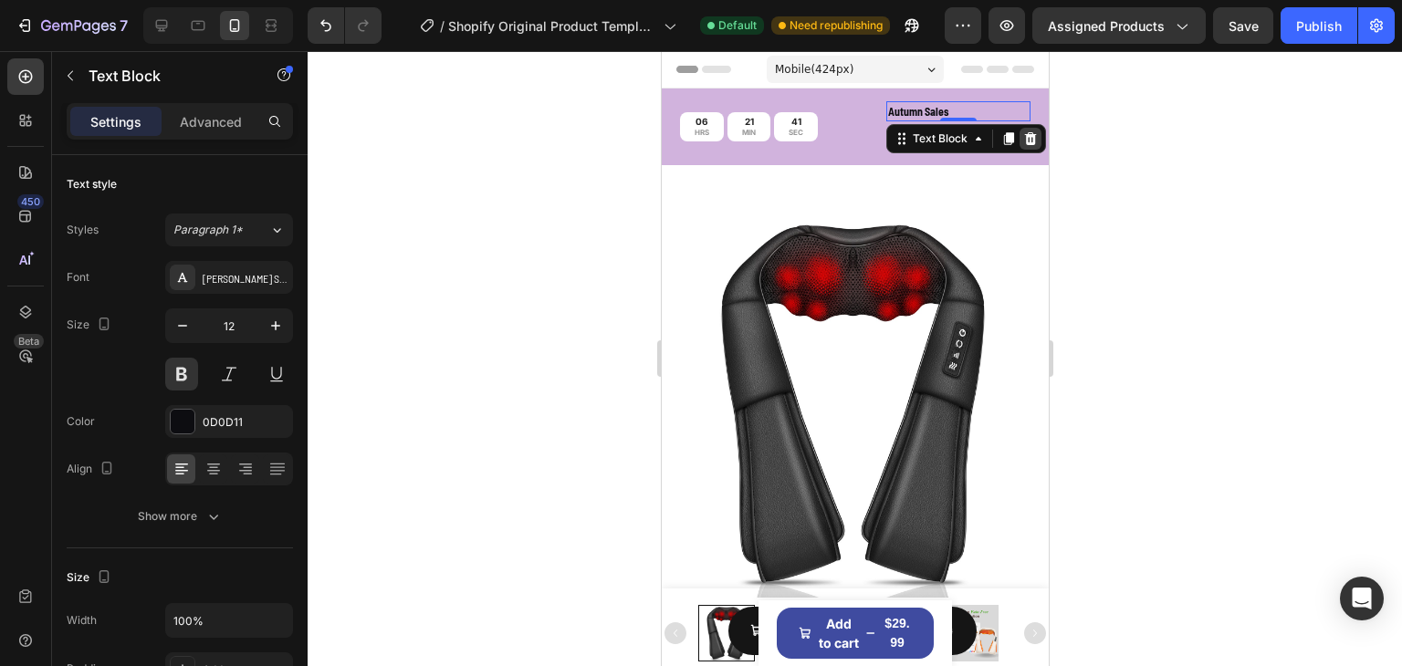
click at [1022, 133] on icon at bounding box center [1029, 138] width 15 height 15
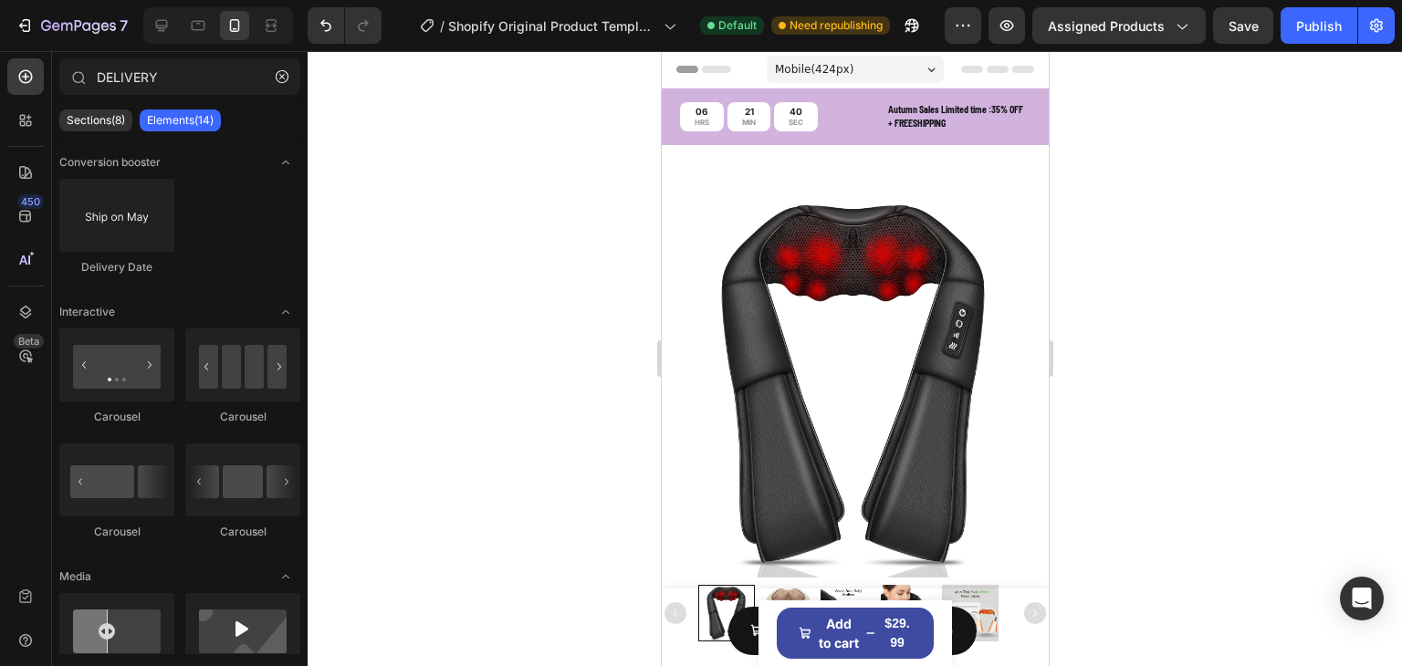
click at [1131, 155] on div at bounding box center [855, 358] width 1094 height 615
click at [931, 121] on p "Autumn Sales Limited time :35% OFF + FREESHIPPING" at bounding box center [957, 116] width 141 height 27
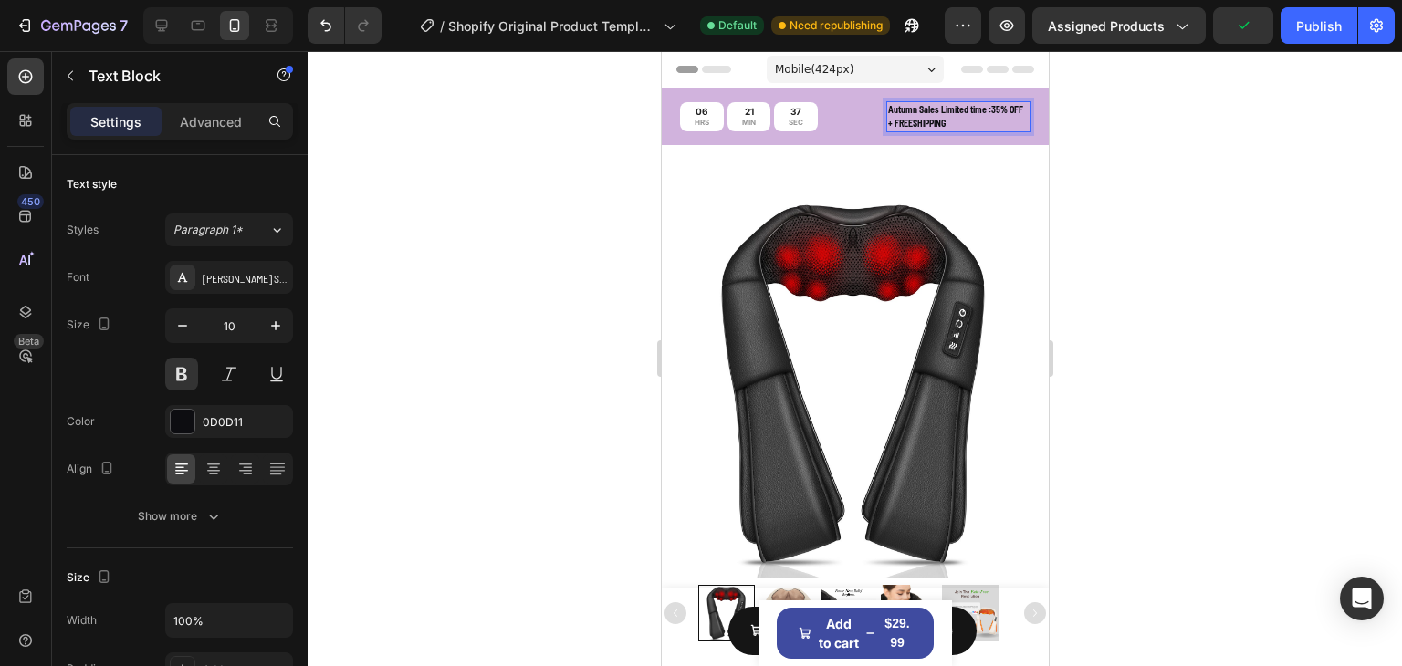
click at [922, 125] on p "Autumn Sales Limited time :35% OFF + FREESHIPPING" at bounding box center [957, 116] width 141 height 27
click at [921, 124] on p "Autumn Sales Limited time :35% OFF + FREESHIPPING" at bounding box center [957, 116] width 141 height 27
click at [967, 127] on p "Autumn Sales Limited time :35% OFF + FREE SHIPPING" at bounding box center [957, 116] width 141 height 27
click at [1117, 150] on div at bounding box center [855, 358] width 1094 height 615
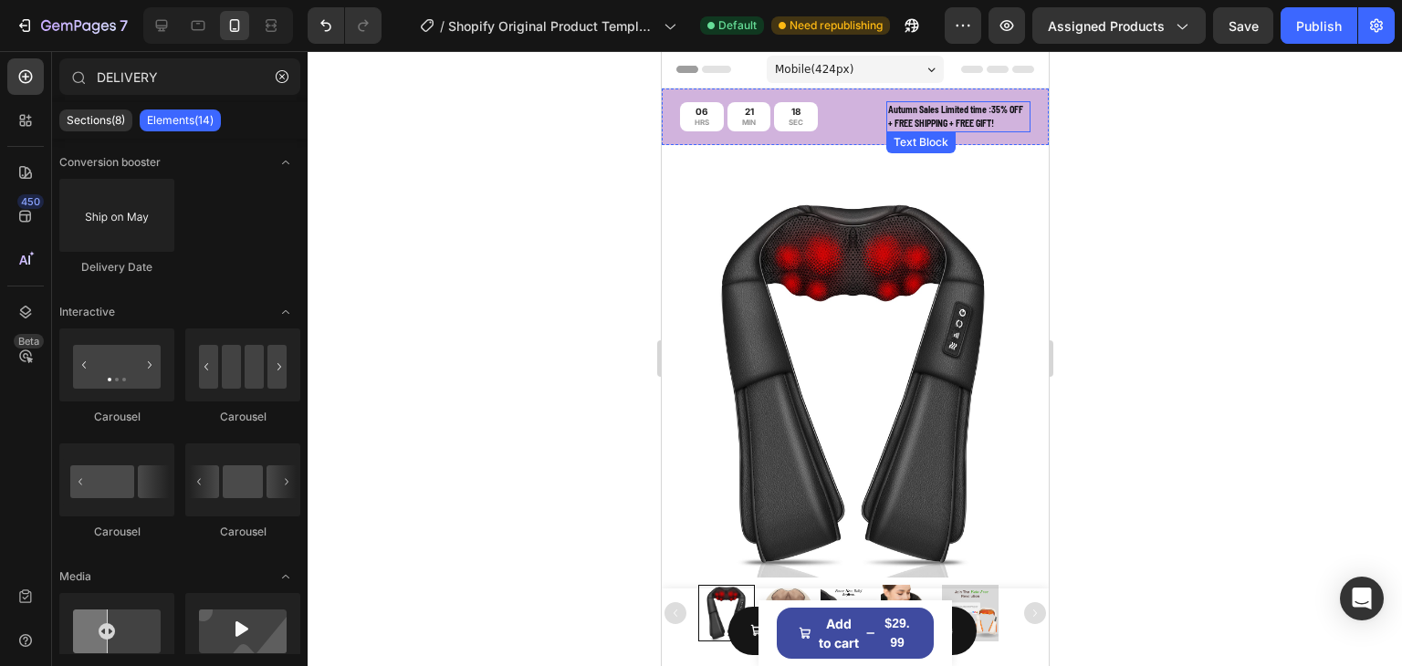
click at [987, 110] on p "Autumn Sales Limited time :35% OFF + FREE SHIPPING + FREE GIFT!" at bounding box center [957, 116] width 141 height 27
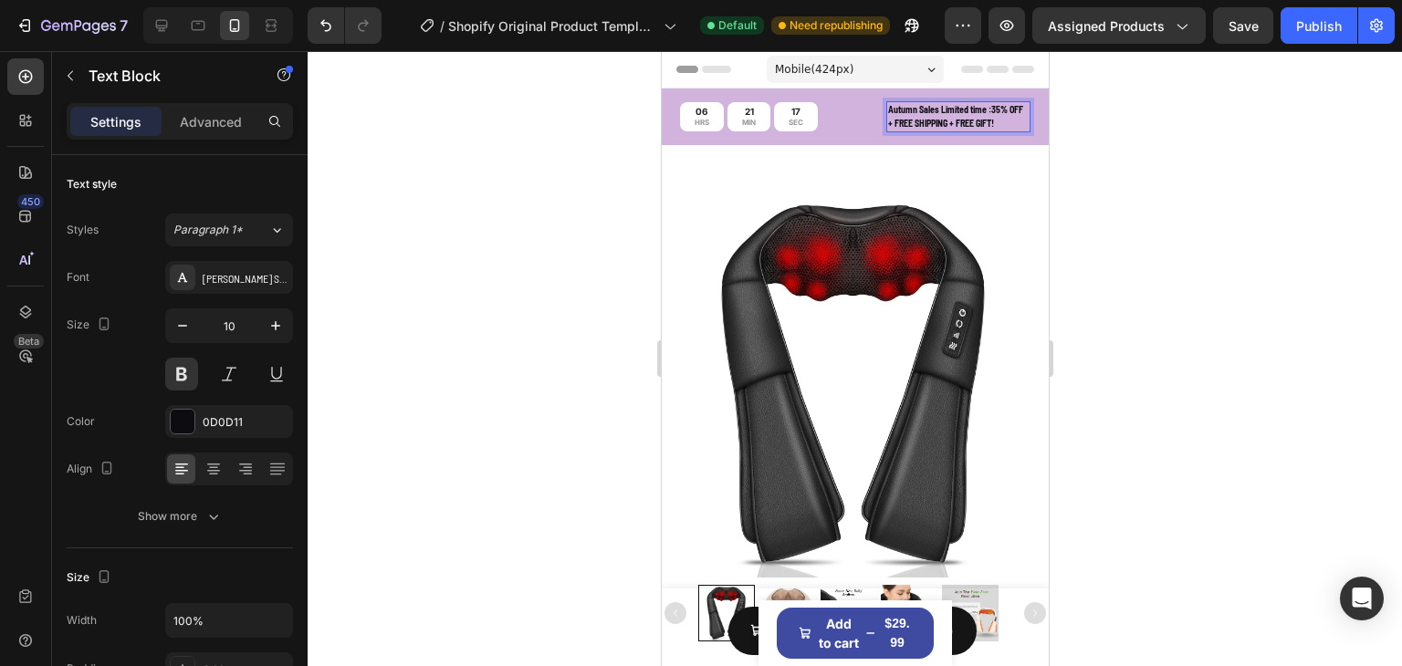
click at [984, 110] on p "Autumn Sales Limited time :35% OFF + FREE SHIPPING + FREE GIFT!" at bounding box center [957, 116] width 141 height 27
click at [982, 110] on p "Autumn Sales Limited time :35% OFF + FREE SHIPPING + FREE GIFT!" at bounding box center [957, 116] width 141 height 27
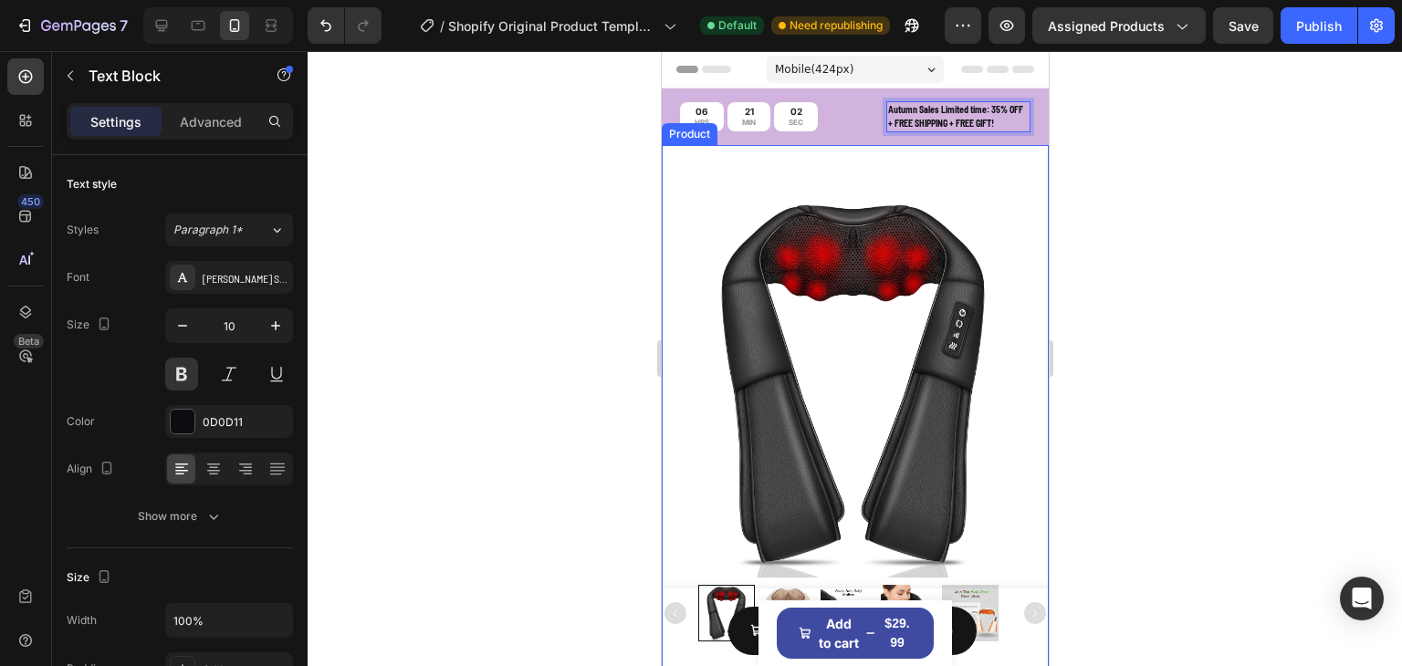
click at [1307, 186] on div at bounding box center [855, 358] width 1094 height 615
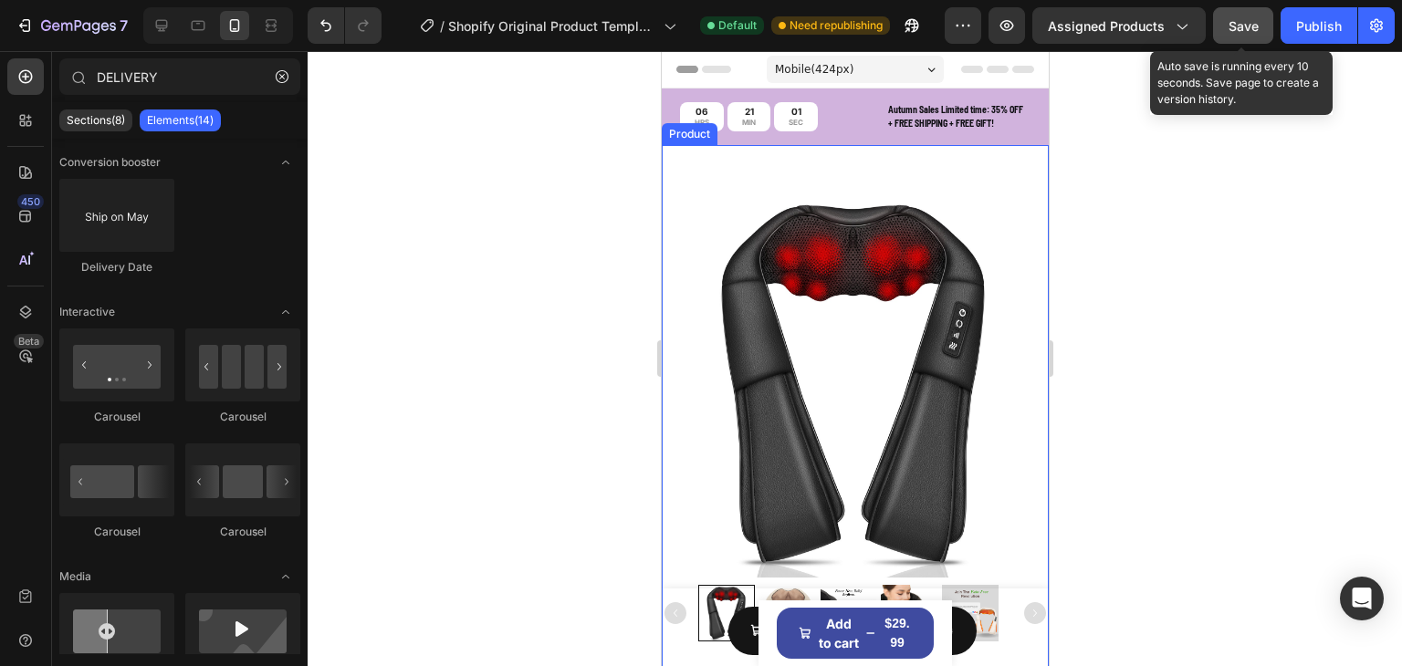
click at [1245, 32] on span "Save" at bounding box center [1244, 26] width 30 height 16
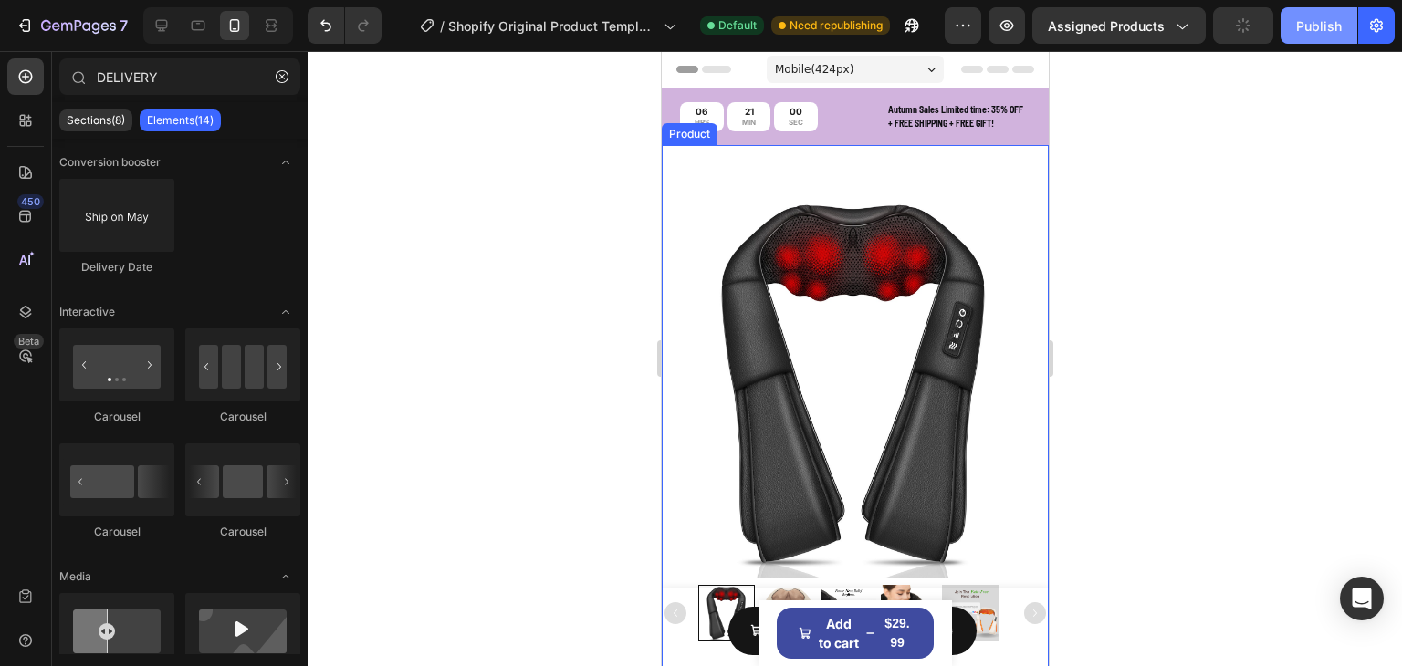
click at [1307, 29] on div "Publish" at bounding box center [1319, 25] width 46 height 19
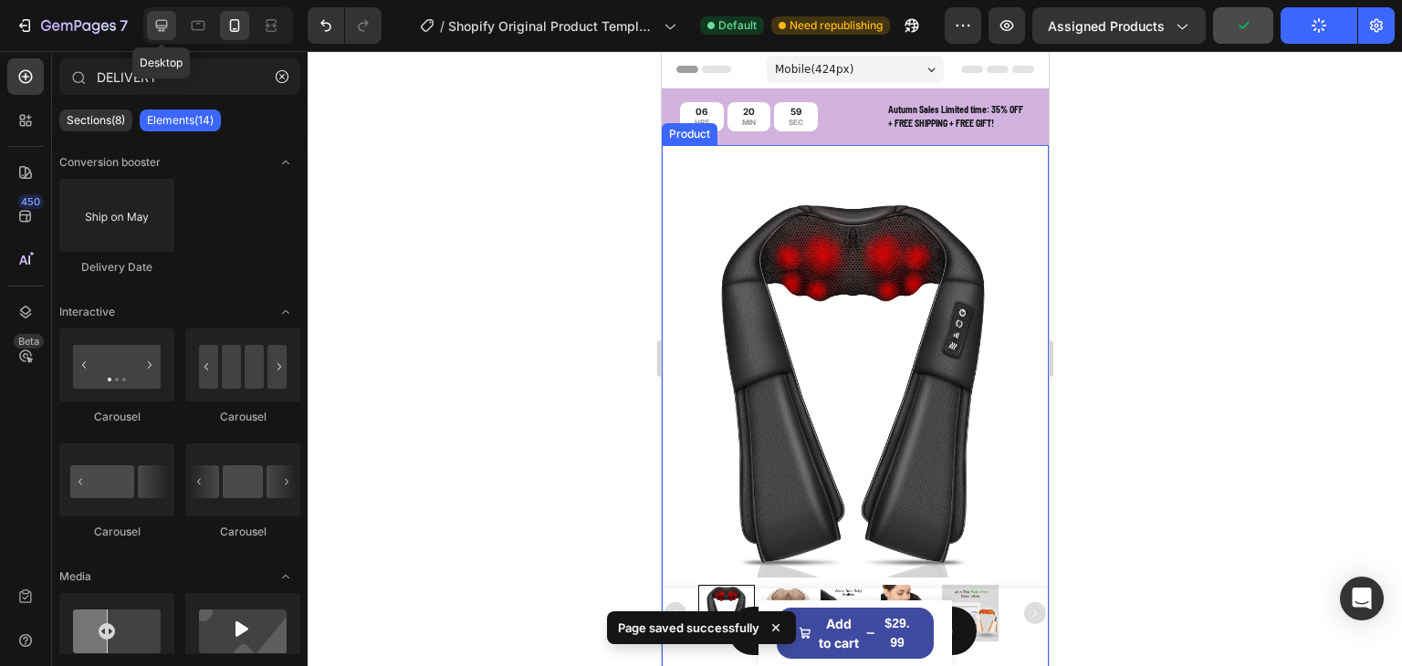
click at [162, 16] on icon at bounding box center [161, 25] width 18 height 18
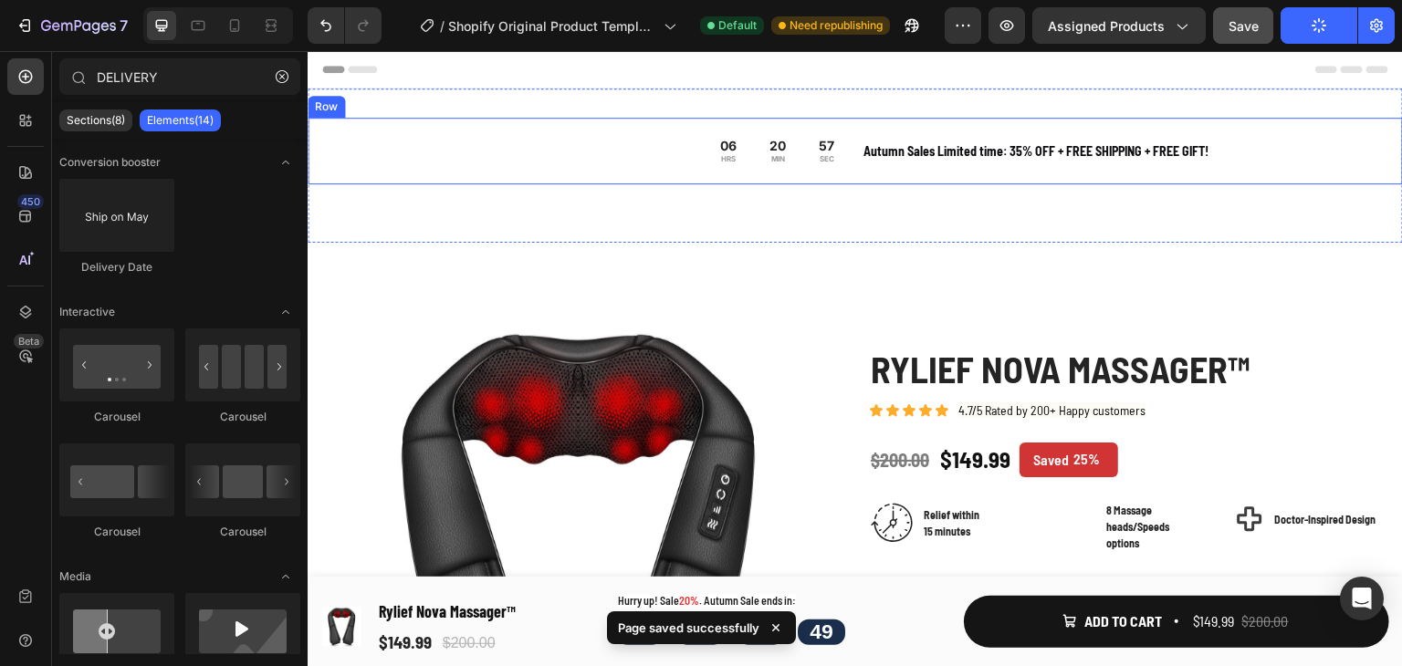
click at [615, 168] on div "06 HRS 20 MIN 57 SEC Countdown Timer Autumn Sales Limited time: 35% OFF + FREE …" at bounding box center [855, 151] width 1095 height 67
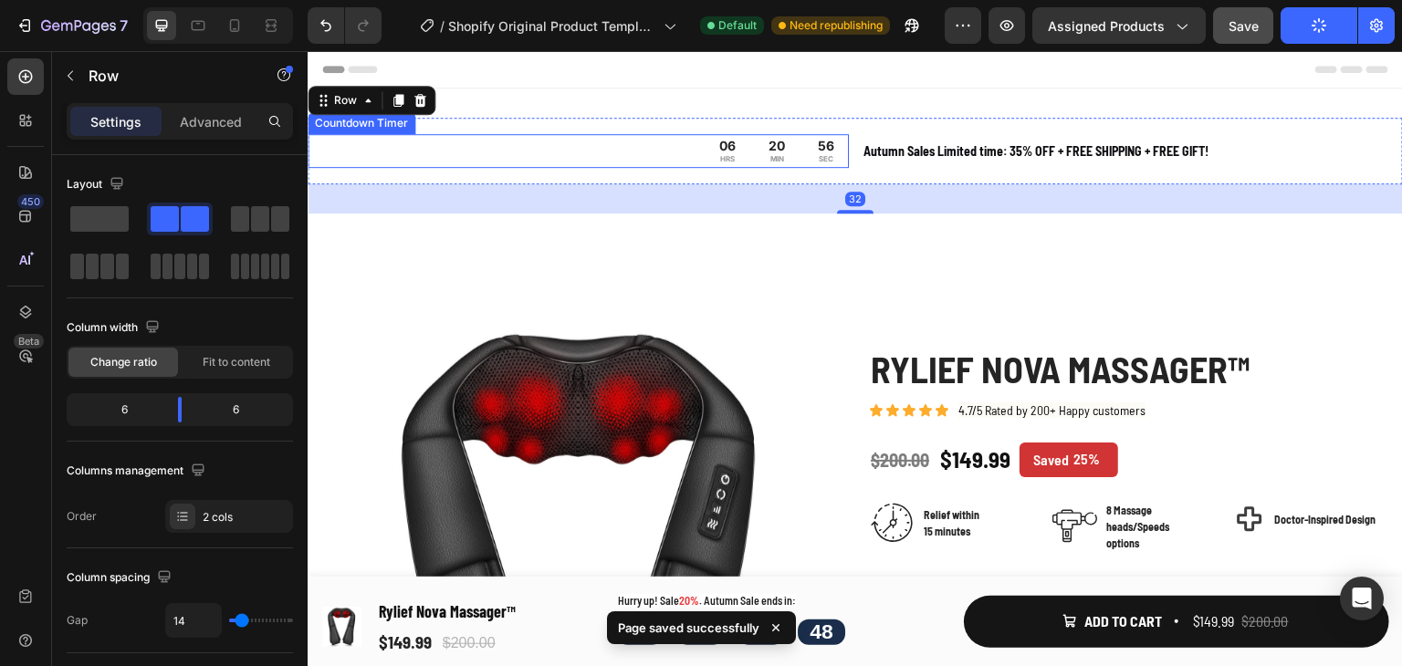
click at [583, 147] on div "06 HRS 20 MIN 56 SEC" at bounding box center [578, 151] width 541 height 34
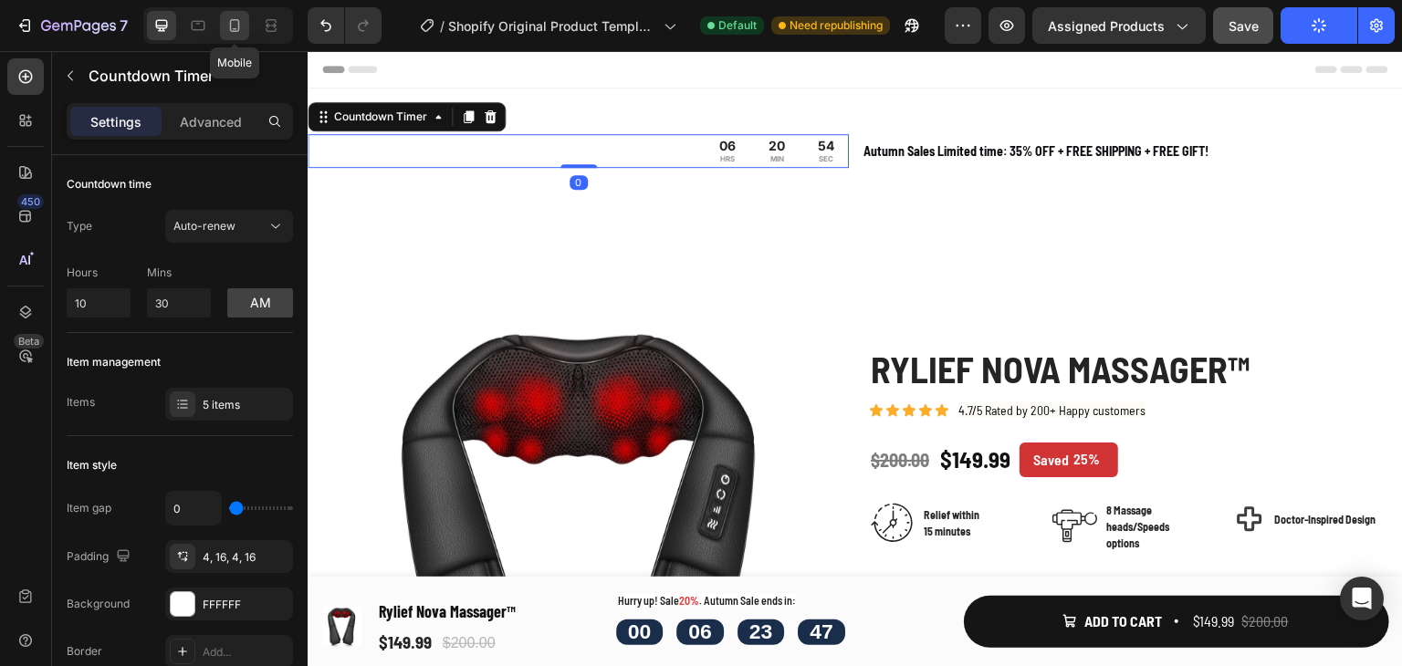
click at [233, 25] on icon at bounding box center [234, 25] width 18 height 18
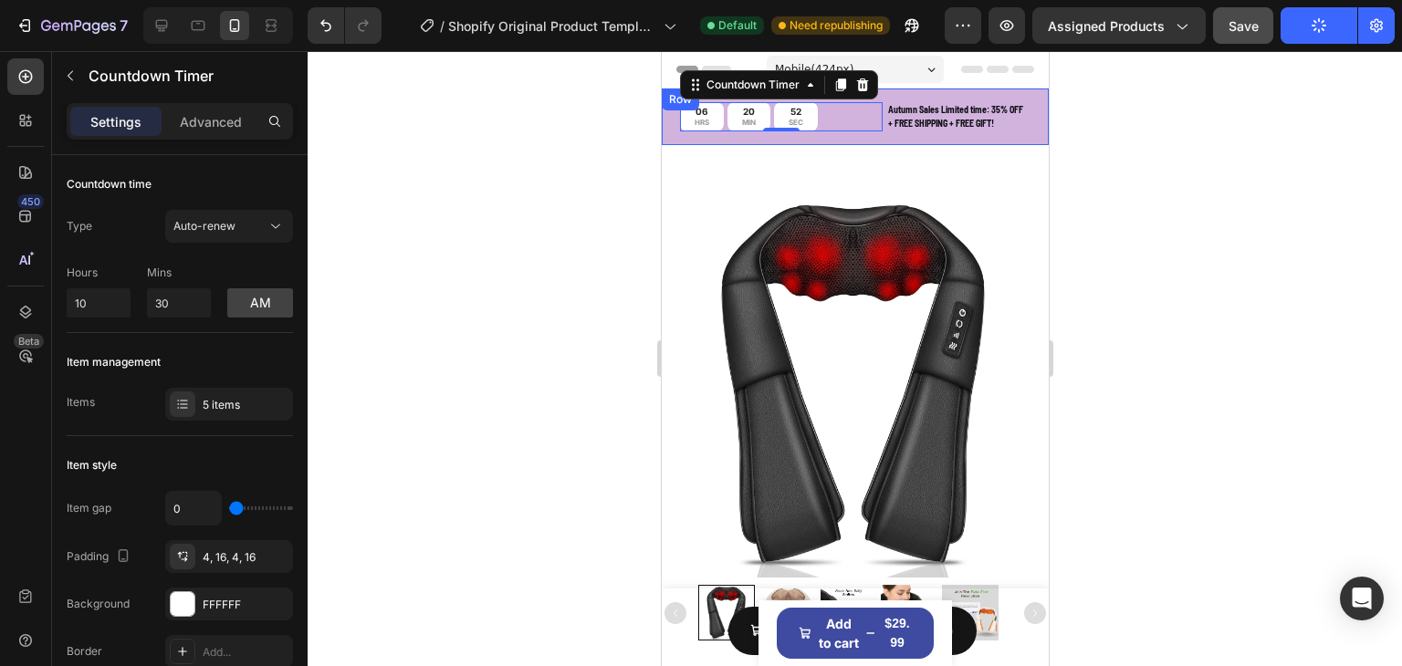
click at [1015, 116] on div "Autumn Sales Limited time: 35% OFF + FREE SHIPPING + FREE GIFT!" at bounding box center [957, 116] width 144 height 31
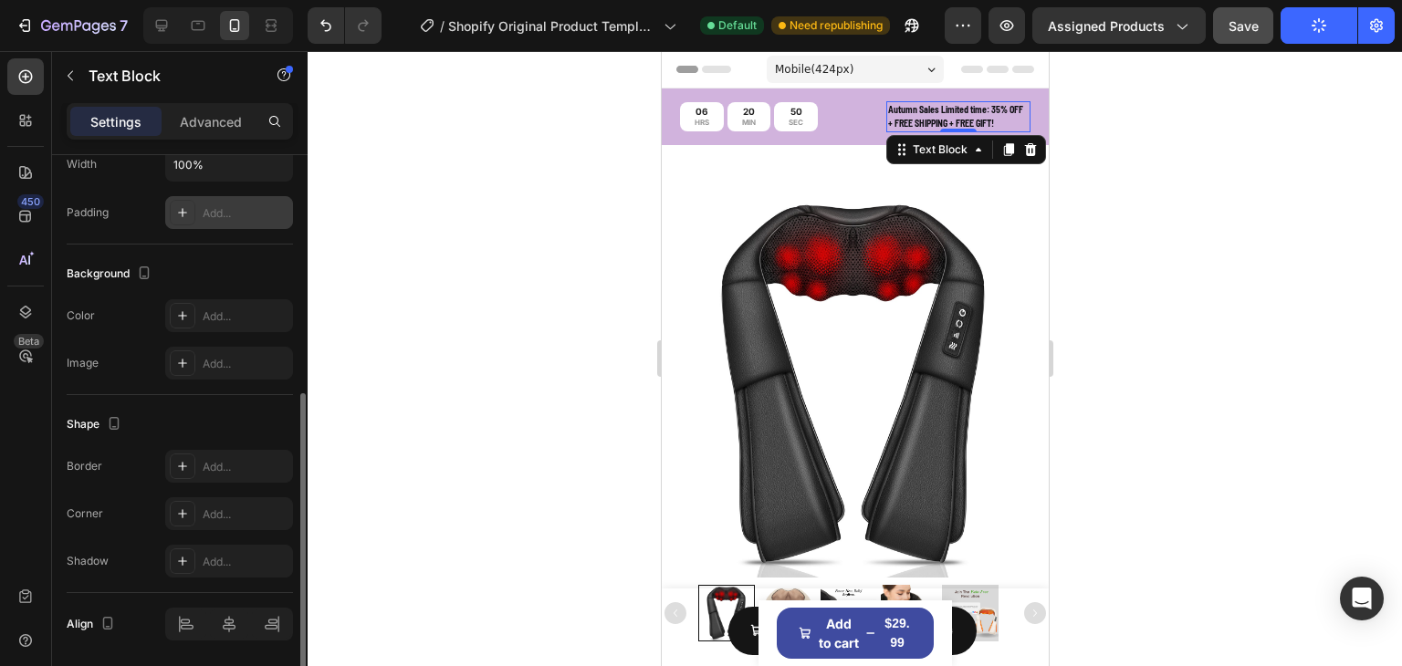
scroll to position [517, 0]
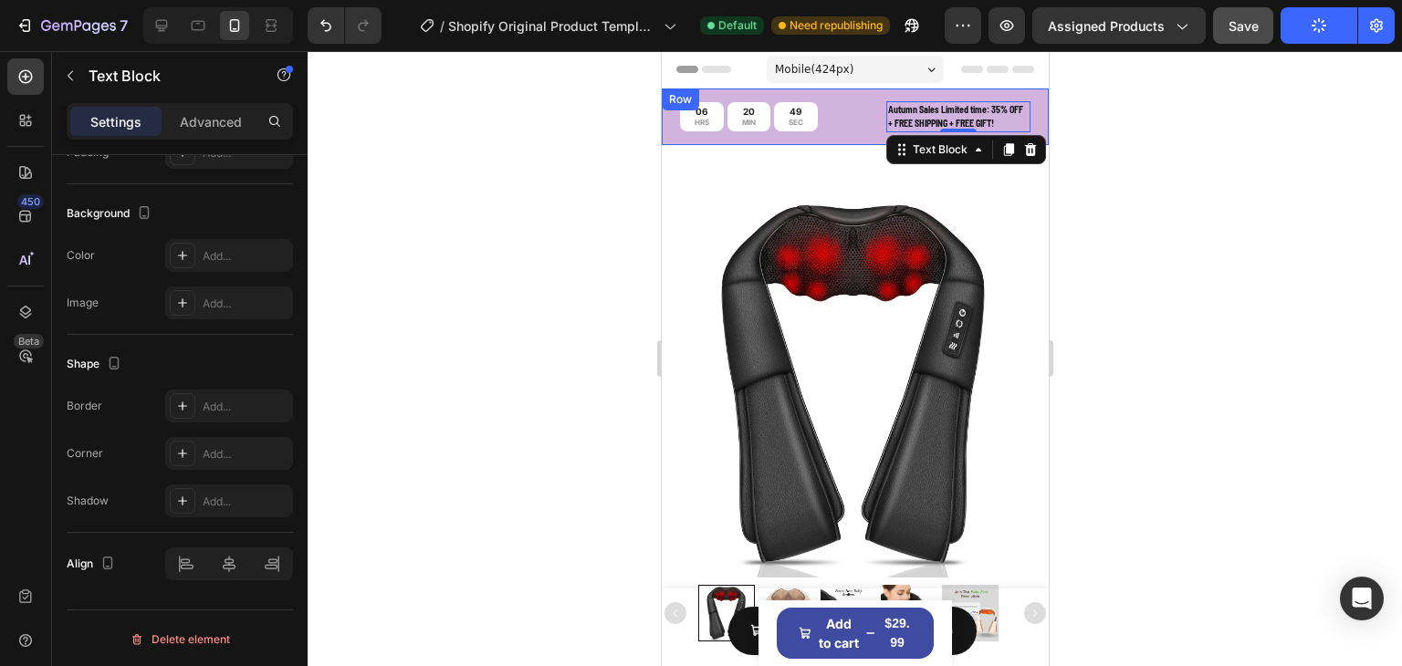
click at [757, 93] on div "06 HRS 20 MIN 49 SEC Countdown Timer Autumn Sales Limited time: 35% OFF + FREE …" at bounding box center [854, 117] width 387 height 57
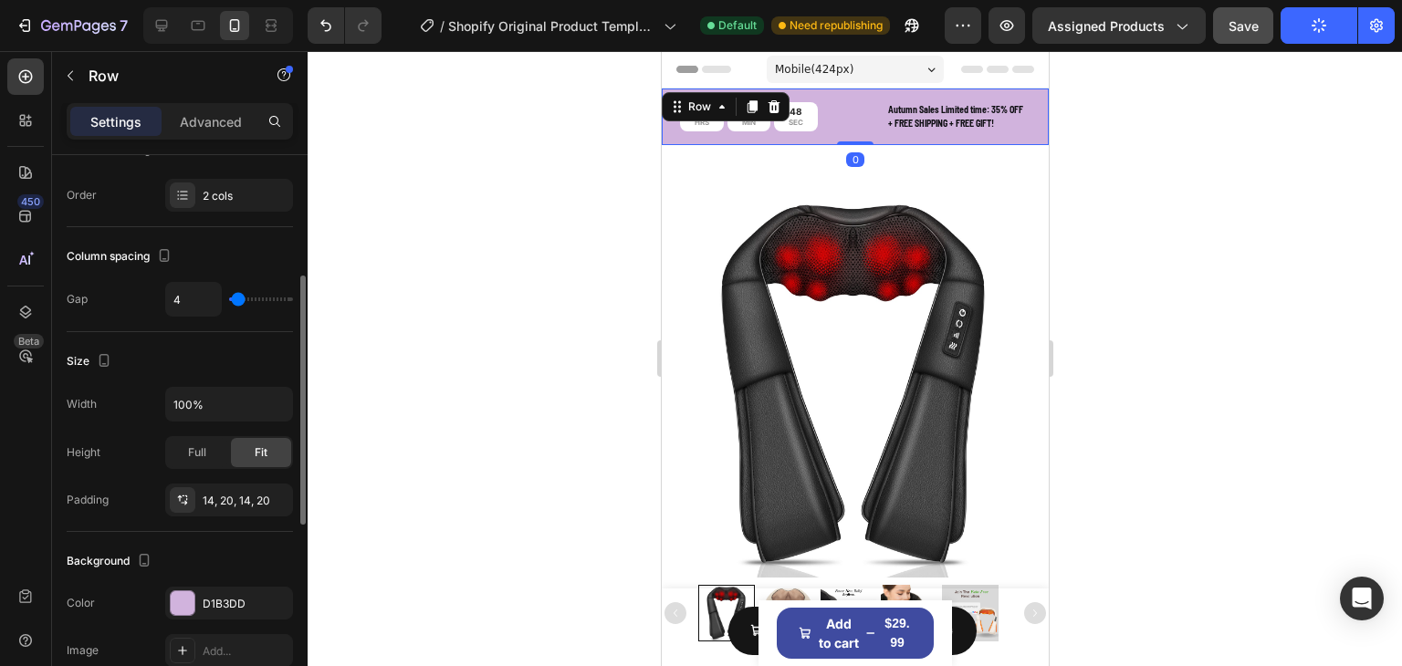
scroll to position [456, 0]
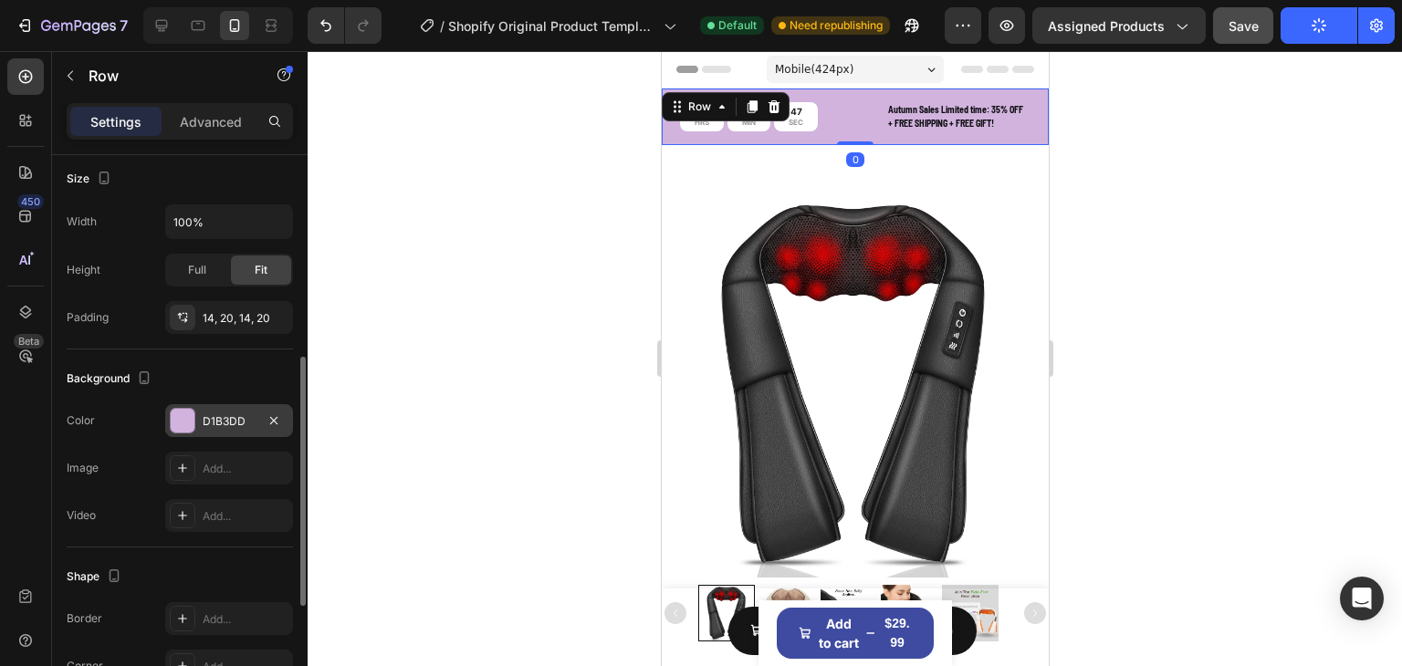
click at [216, 416] on div "D1B3DD" at bounding box center [229, 421] width 53 height 16
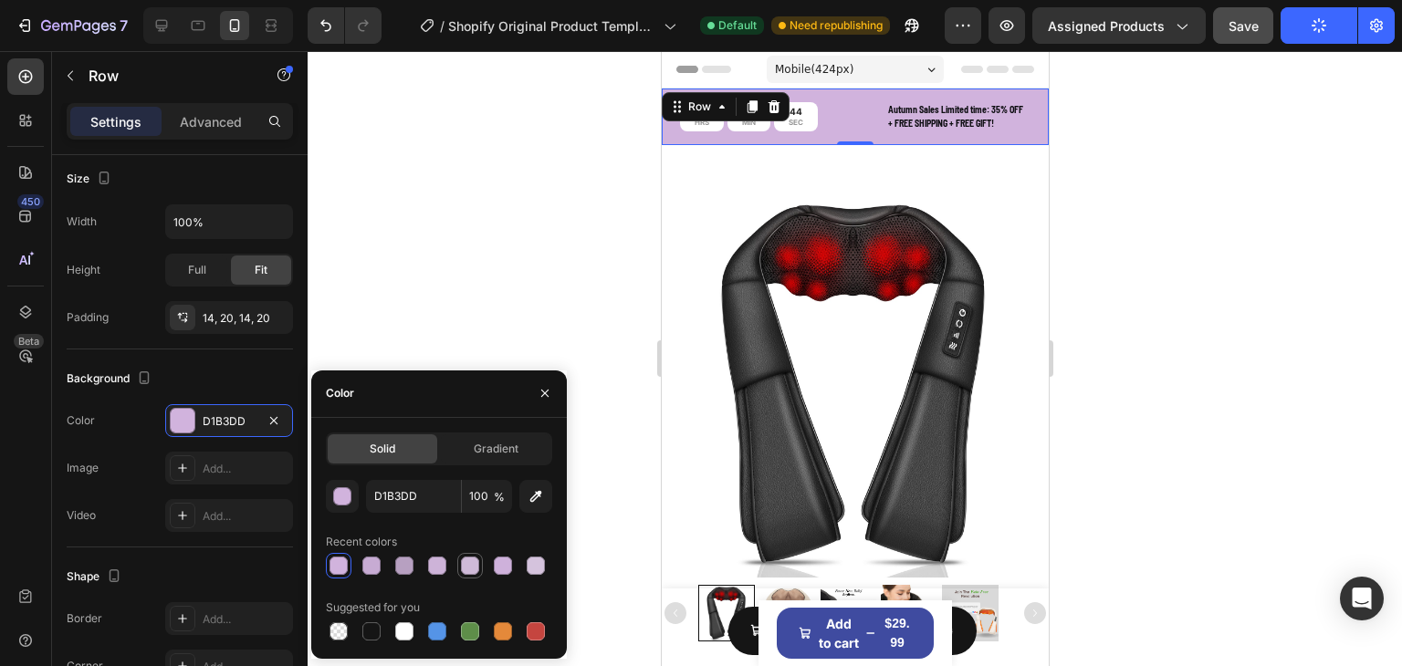
click at [466, 567] on div at bounding box center [470, 566] width 18 height 18
click at [508, 559] on div at bounding box center [503, 566] width 18 height 18
click at [543, 567] on div at bounding box center [536, 566] width 18 height 18
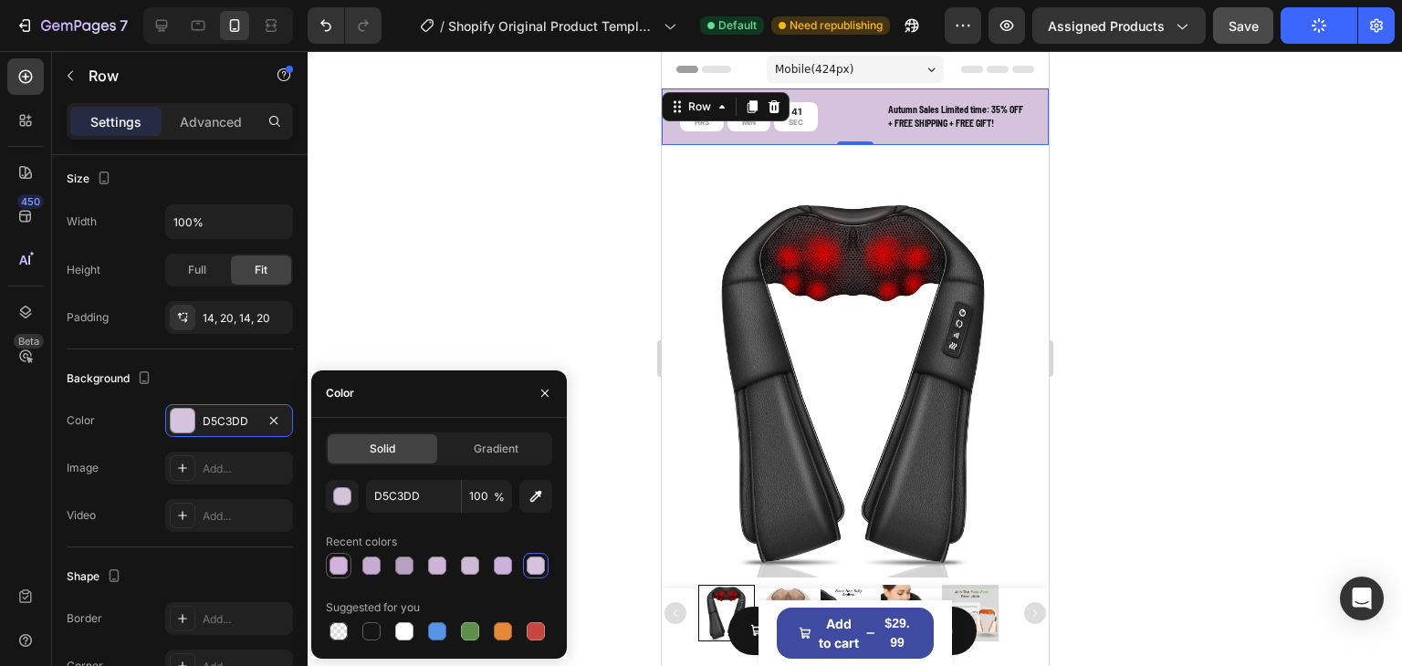
click at [351, 558] on div at bounding box center [339, 566] width 26 height 26
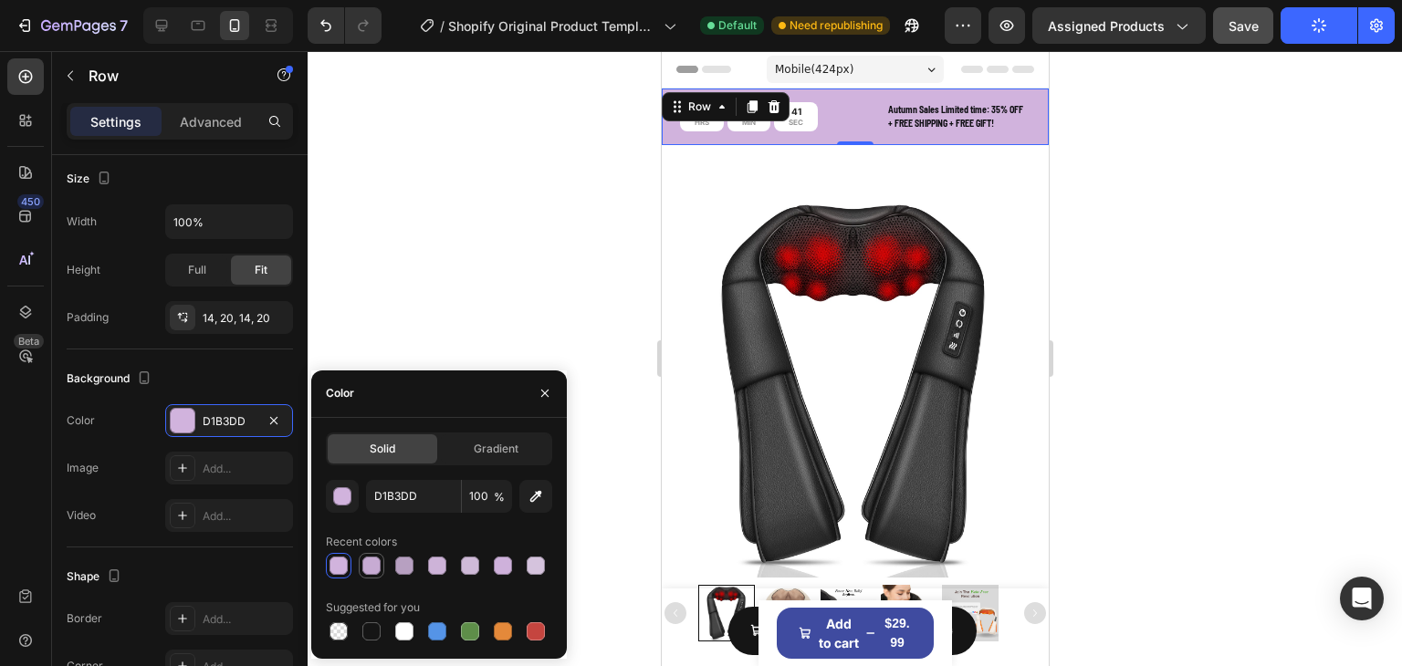
click at [379, 560] on div at bounding box center [371, 566] width 18 height 18
click at [397, 560] on div at bounding box center [404, 566] width 18 height 18
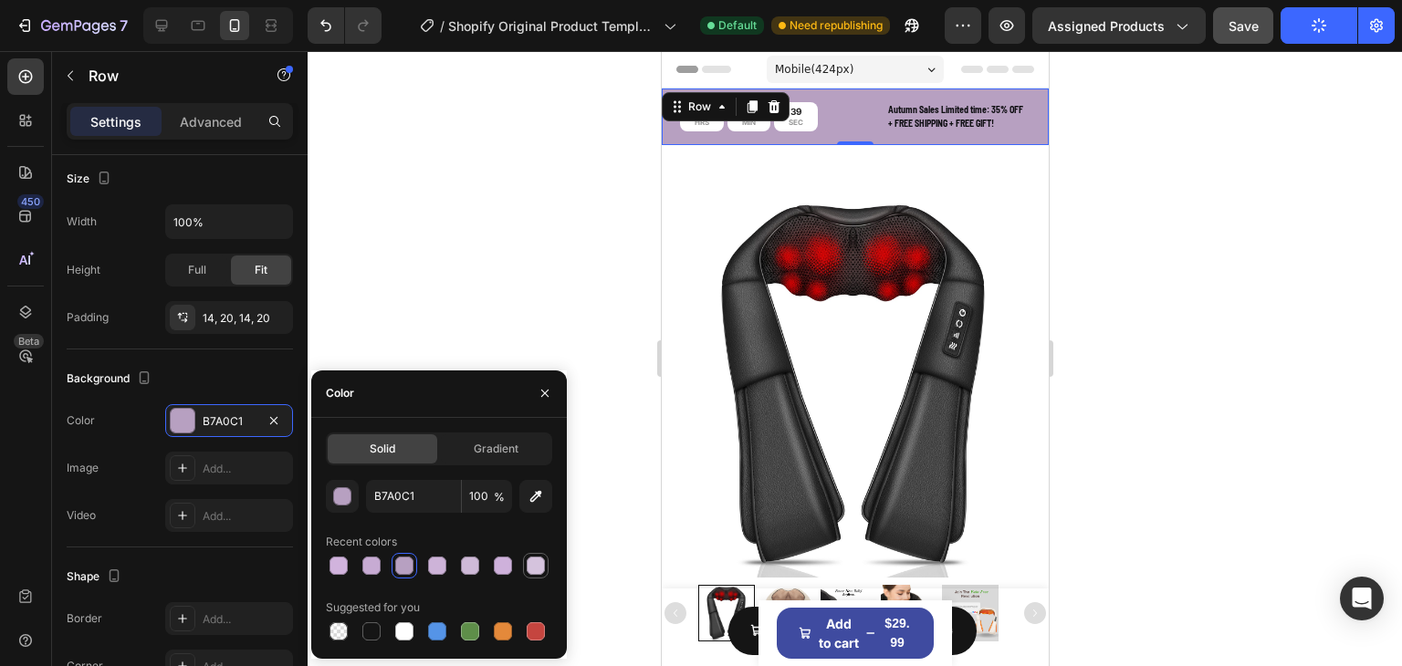
click at [533, 567] on div at bounding box center [536, 566] width 18 height 18
type input "D5C3DD"
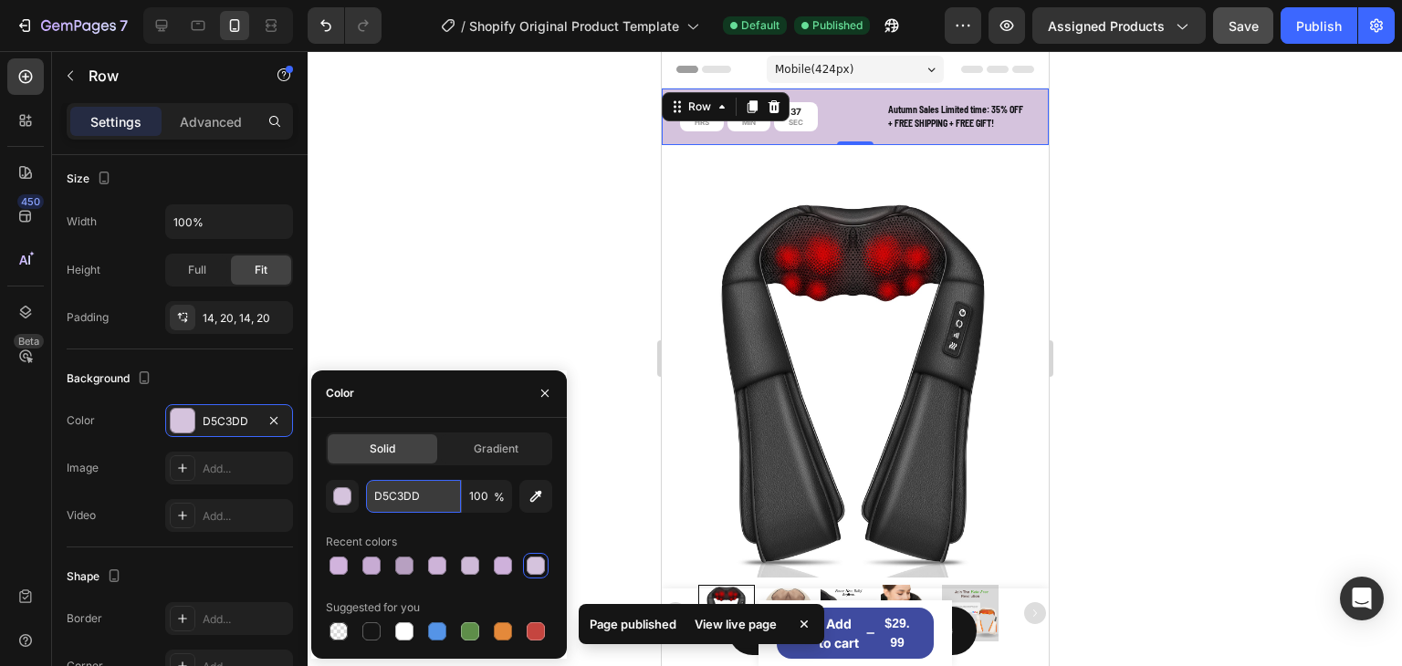
click at [421, 501] on input "D5C3DD" at bounding box center [413, 496] width 95 height 33
click at [412, 501] on input "D5C3DD" at bounding box center [413, 496] width 95 height 33
click at [412, 498] on input "D5C3DD" at bounding box center [413, 496] width 95 height 33
click at [403, 498] on input "D5C3DD" at bounding box center [413, 496] width 95 height 33
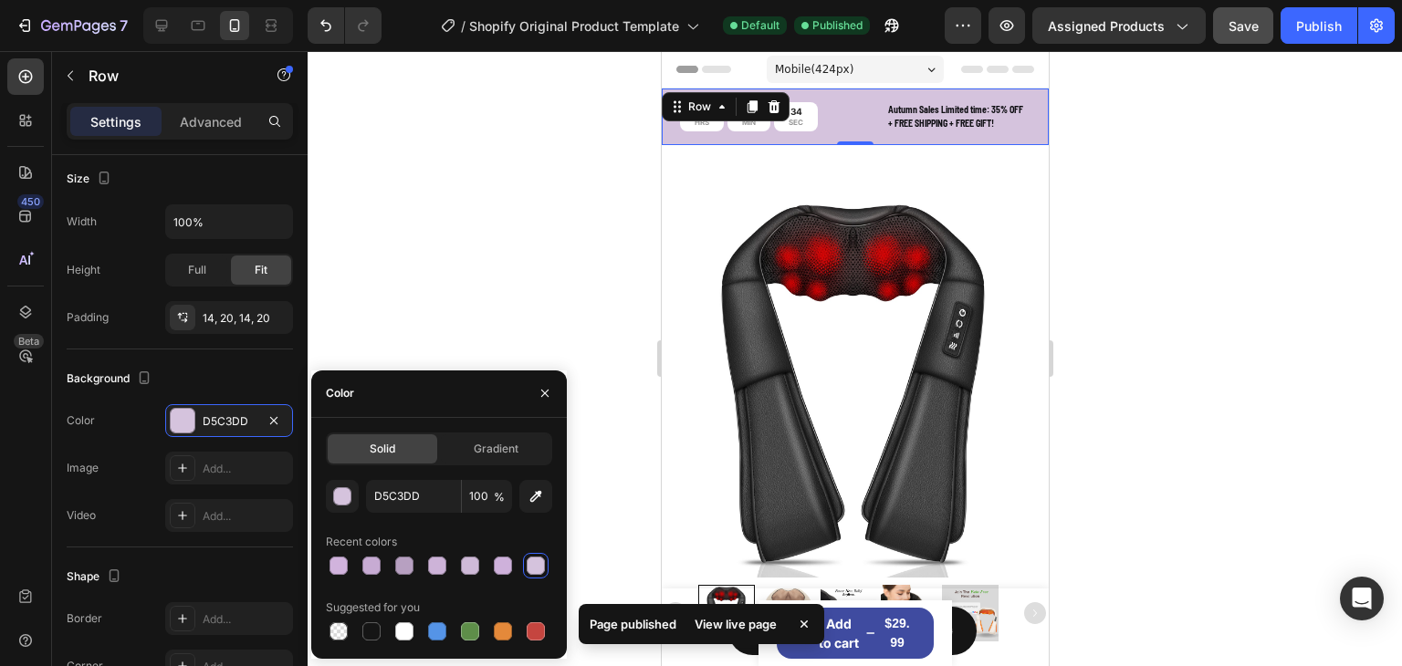
click at [593, 192] on div at bounding box center [855, 358] width 1094 height 615
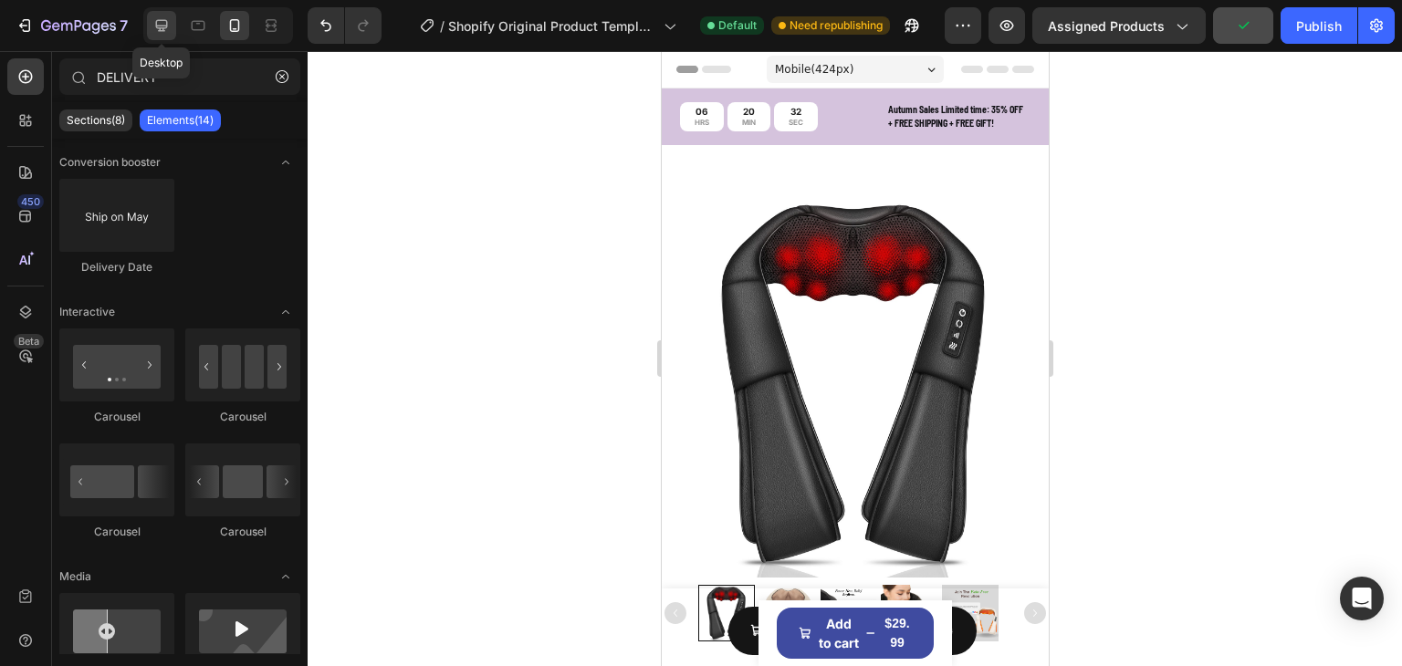
click at [169, 24] on icon at bounding box center [161, 25] width 18 height 18
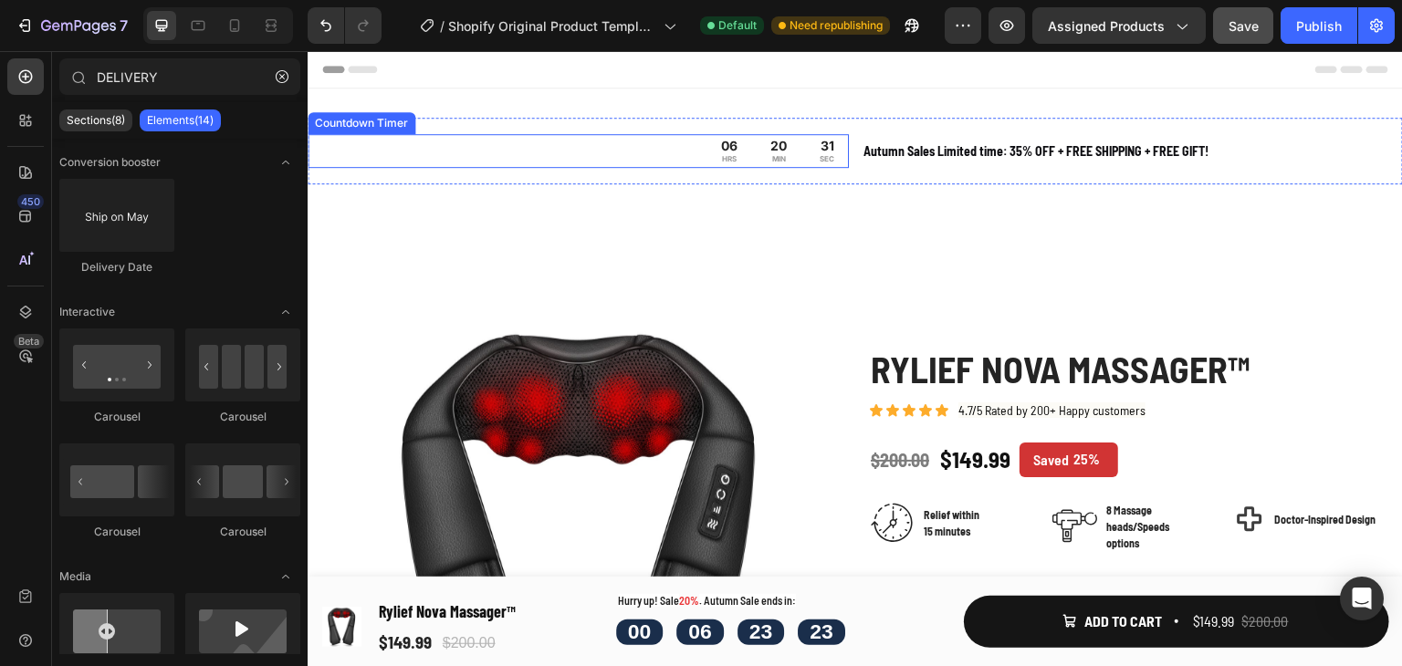
click at [666, 141] on div "06 HRS 20 MIN 31 SEC" at bounding box center [578, 151] width 541 height 34
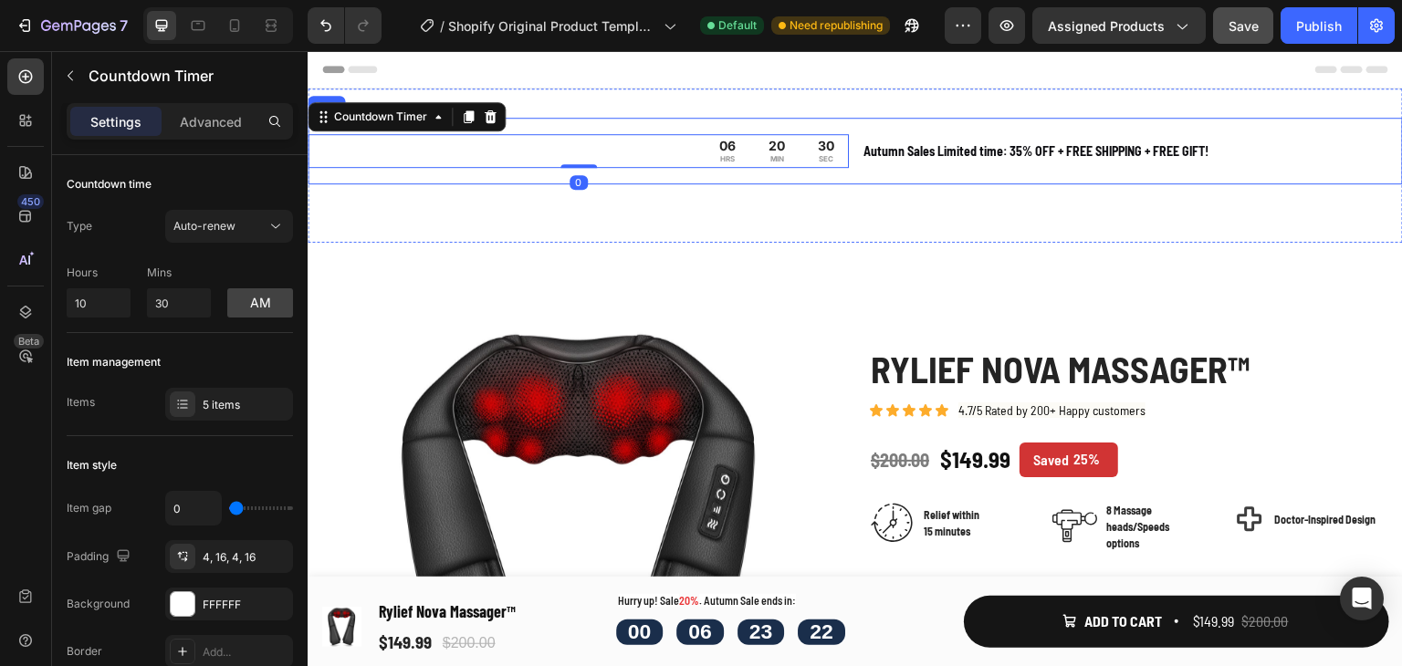
click at [669, 131] on div "06 HRS 20 MIN 30 SEC Countdown Timer 0 Autumn Sales Limited time: 35% OFF + FRE…" at bounding box center [855, 151] width 1095 height 67
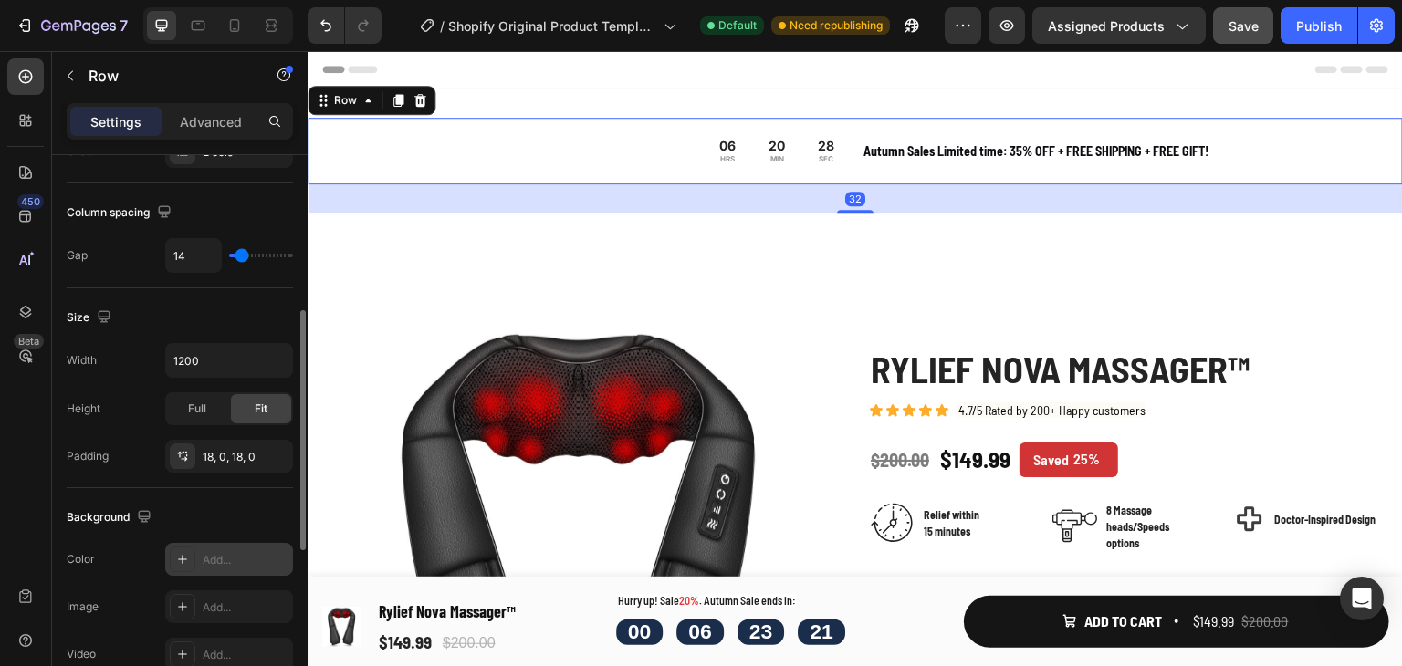
scroll to position [548, 0]
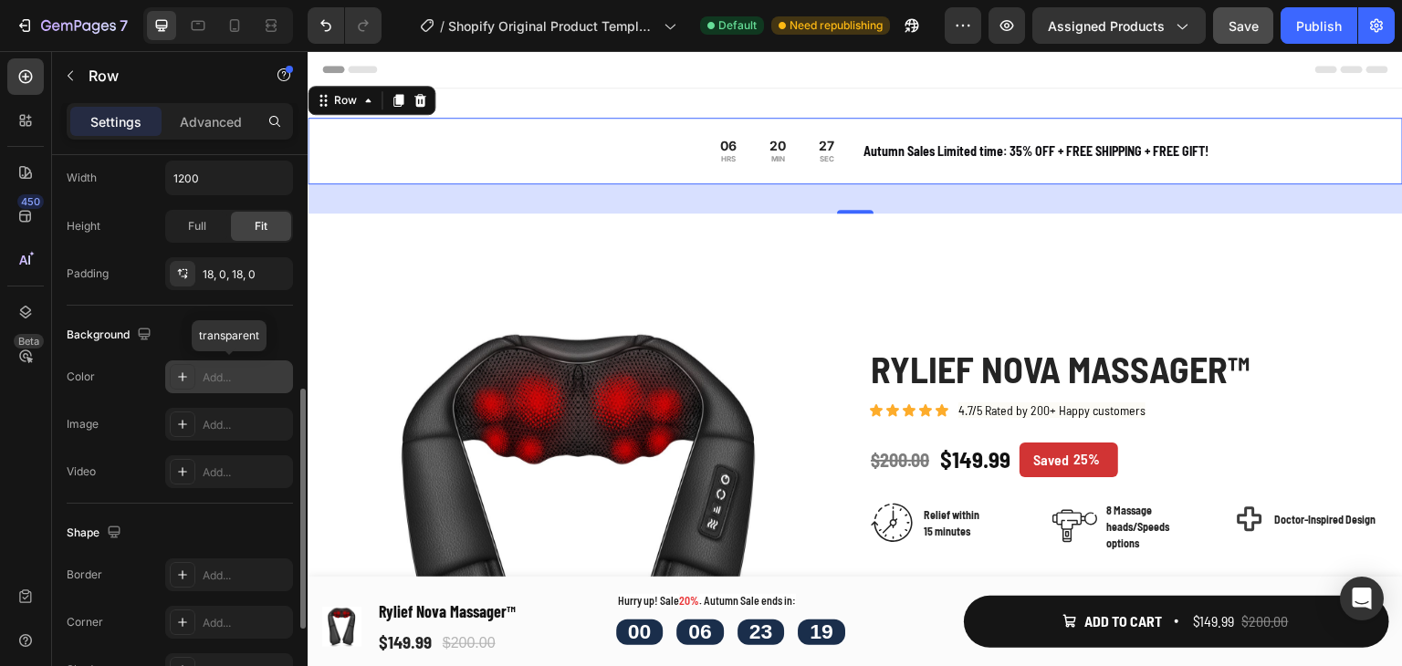
click at [195, 378] on div "Add..." at bounding box center [229, 377] width 128 height 33
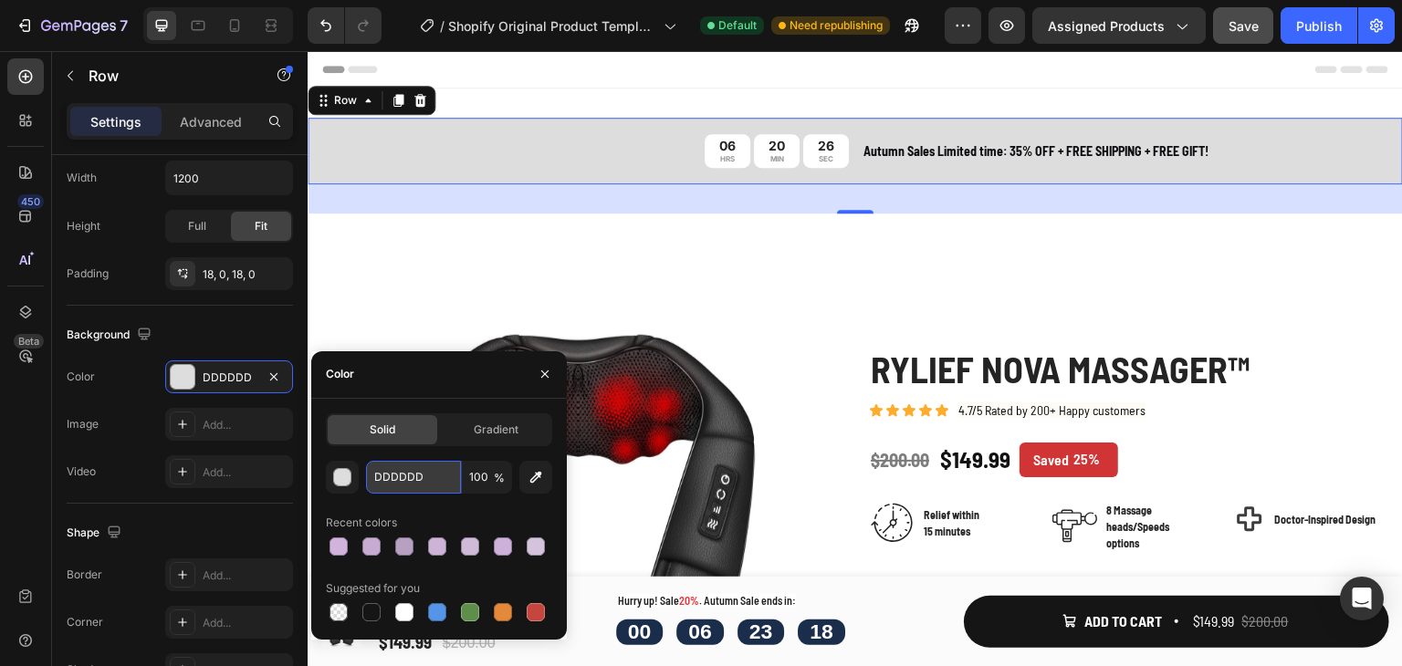
click at [397, 475] on input "DDDDDD" at bounding box center [413, 477] width 95 height 33
paste input "D5C3DD"
type input "D5C3DD"
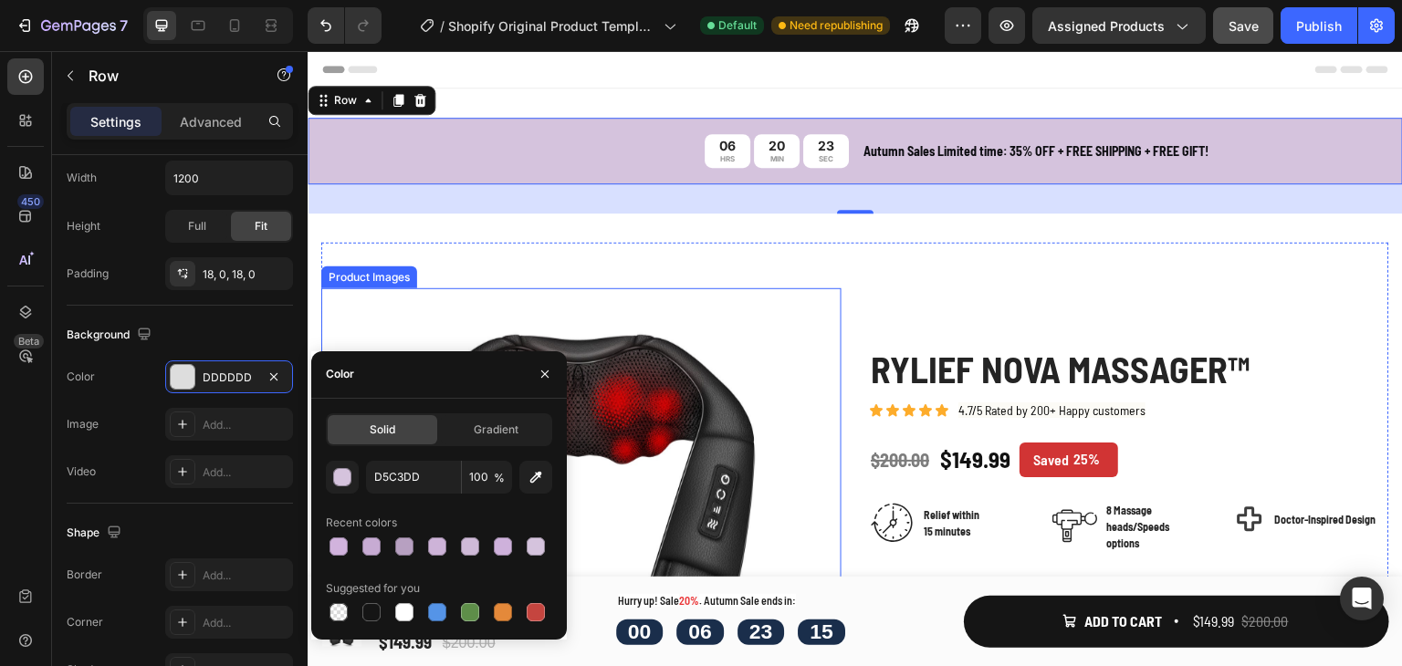
click at [848, 241] on icon at bounding box center [855, 243] width 15 height 15
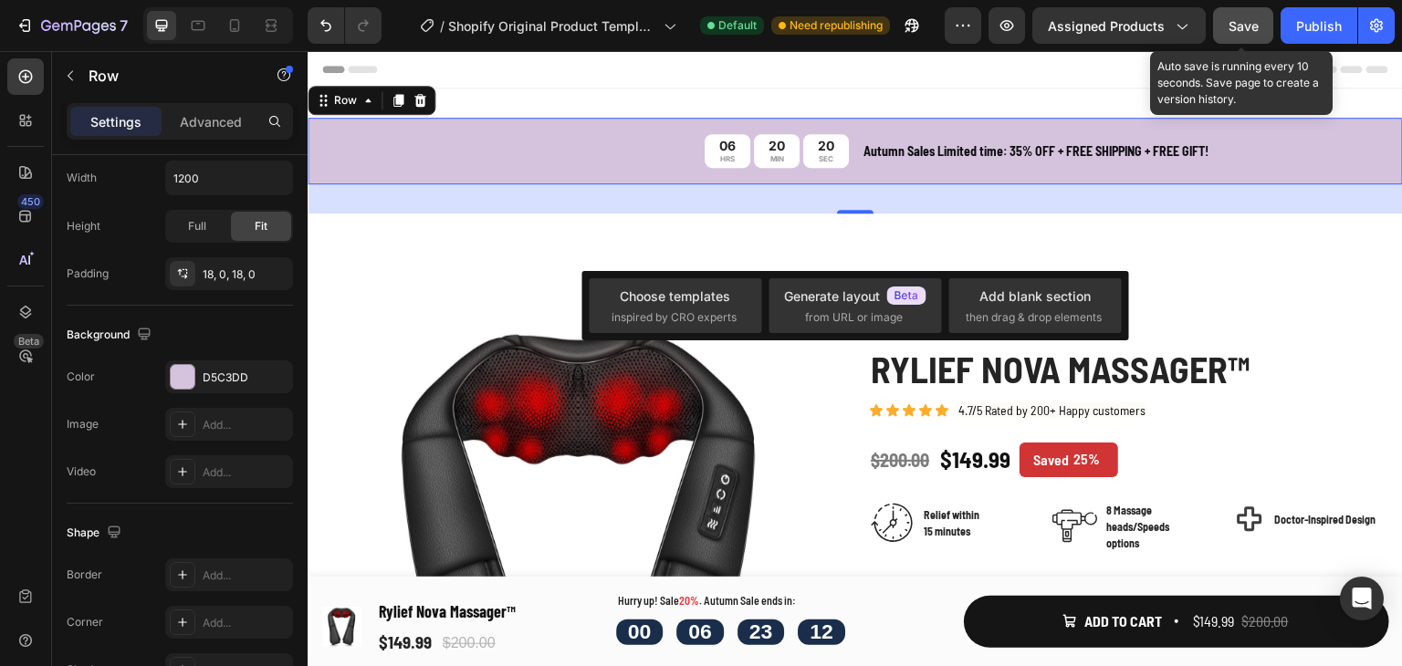
click at [1226, 19] on button "Save" at bounding box center [1243, 25] width 60 height 37
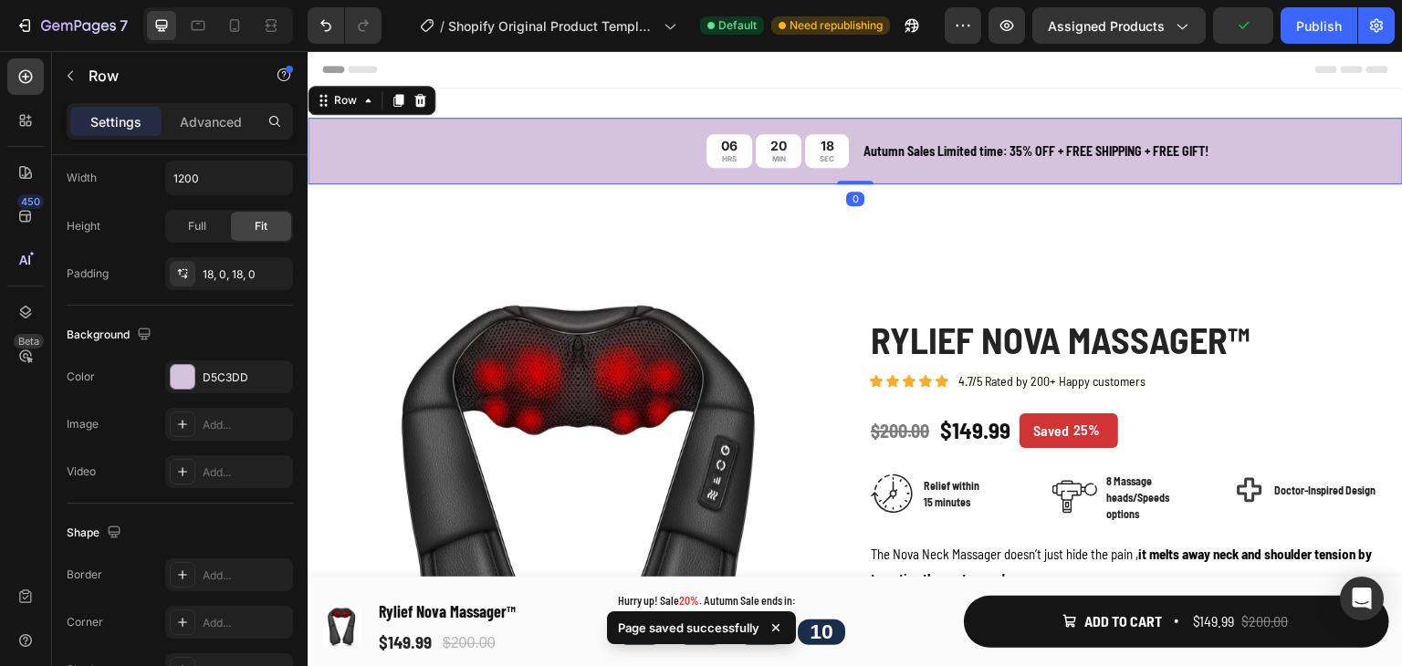
drag, startPoint x: 852, startPoint y: 210, endPoint x: 876, endPoint y: 151, distance: 64.2
click at [876, 151] on div "06 HRS 20 MIN 18 SEC Countdown Timer Autumn Sales Limited time: 35% OFF + FREE …" at bounding box center [855, 151] width 1095 height 67
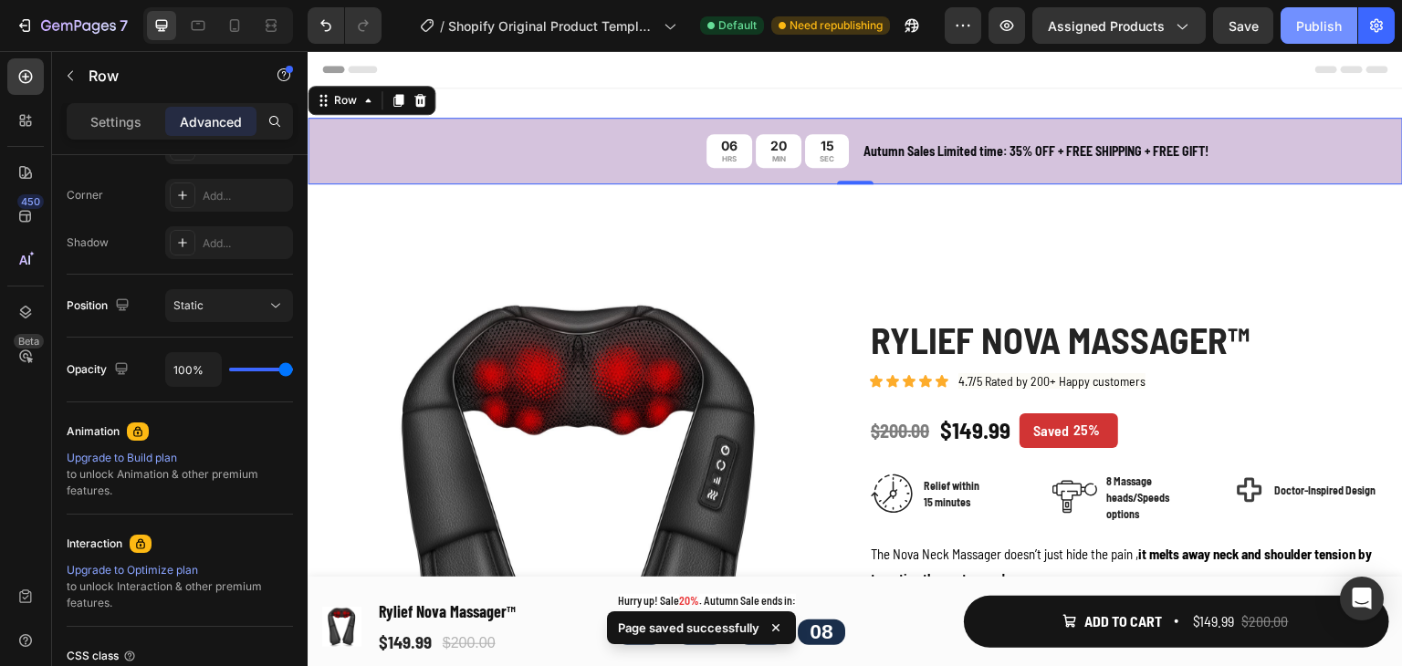
click at [1337, 24] on div "Publish" at bounding box center [1319, 25] width 46 height 19
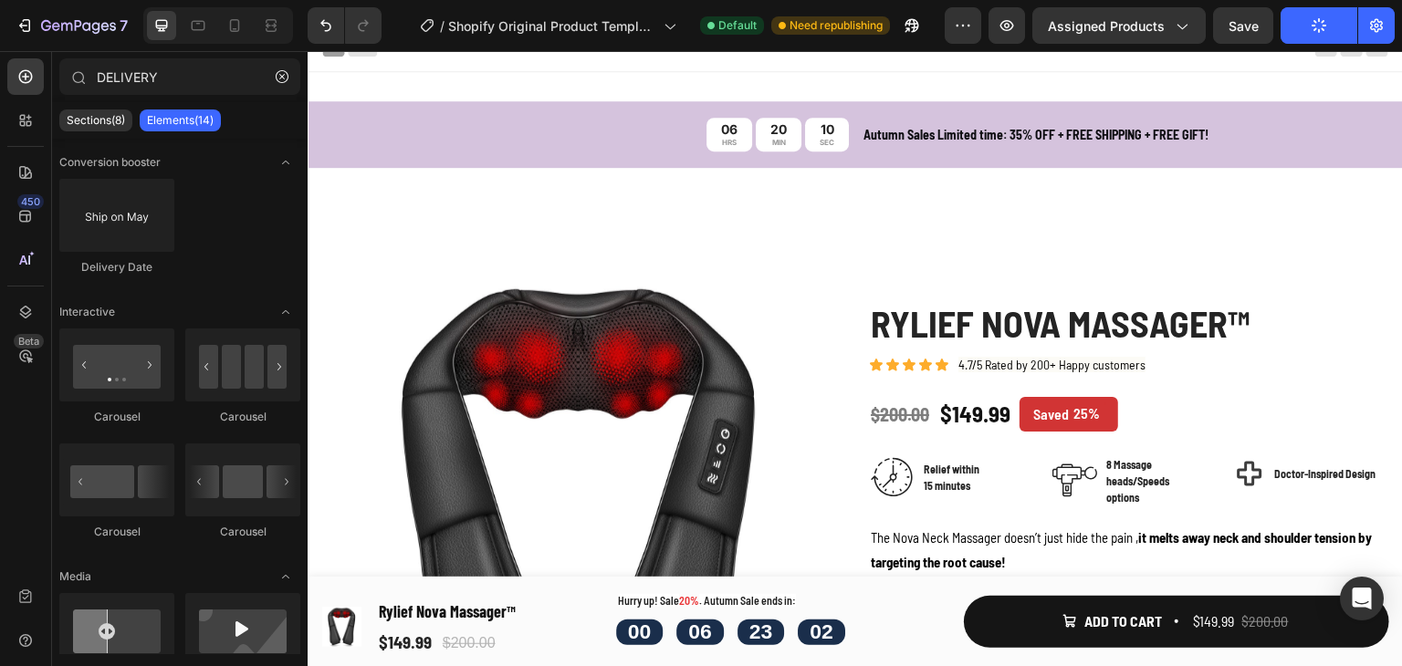
scroll to position [0, 0]
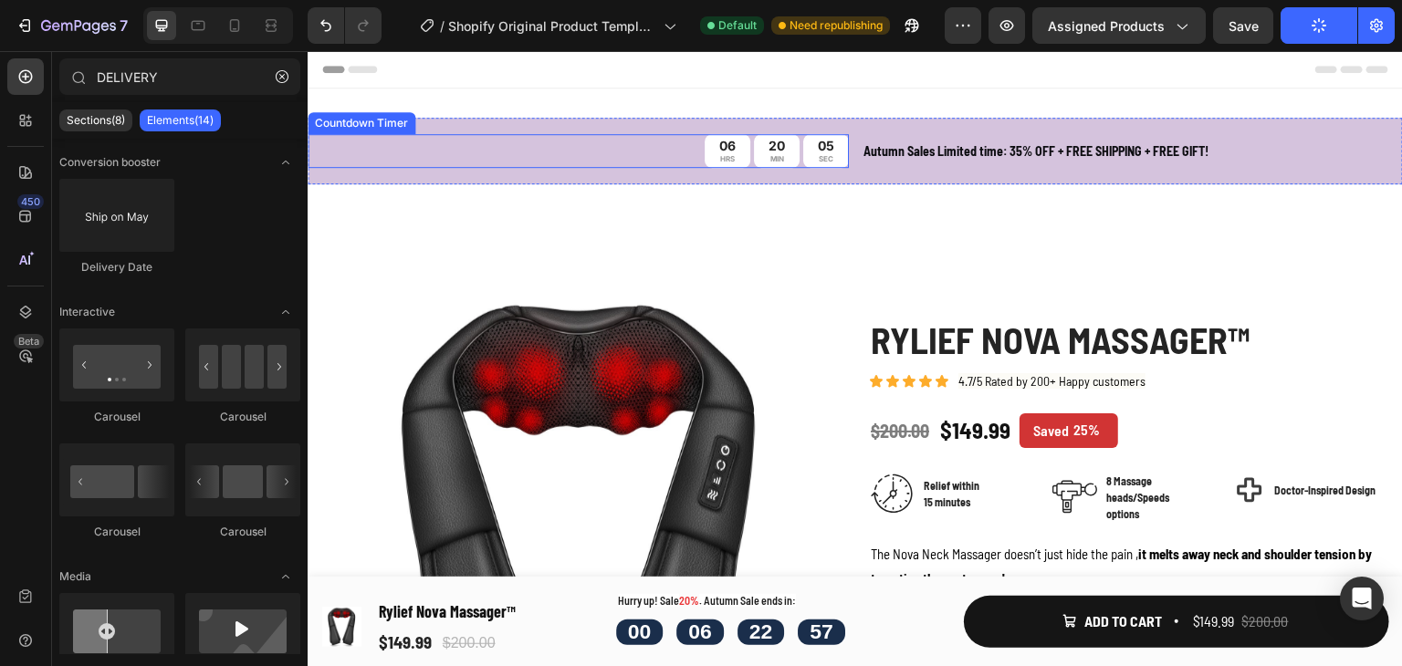
click at [644, 151] on div "06 HRS 20 MIN 05 SEC" at bounding box center [578, 151] width 541 height 34
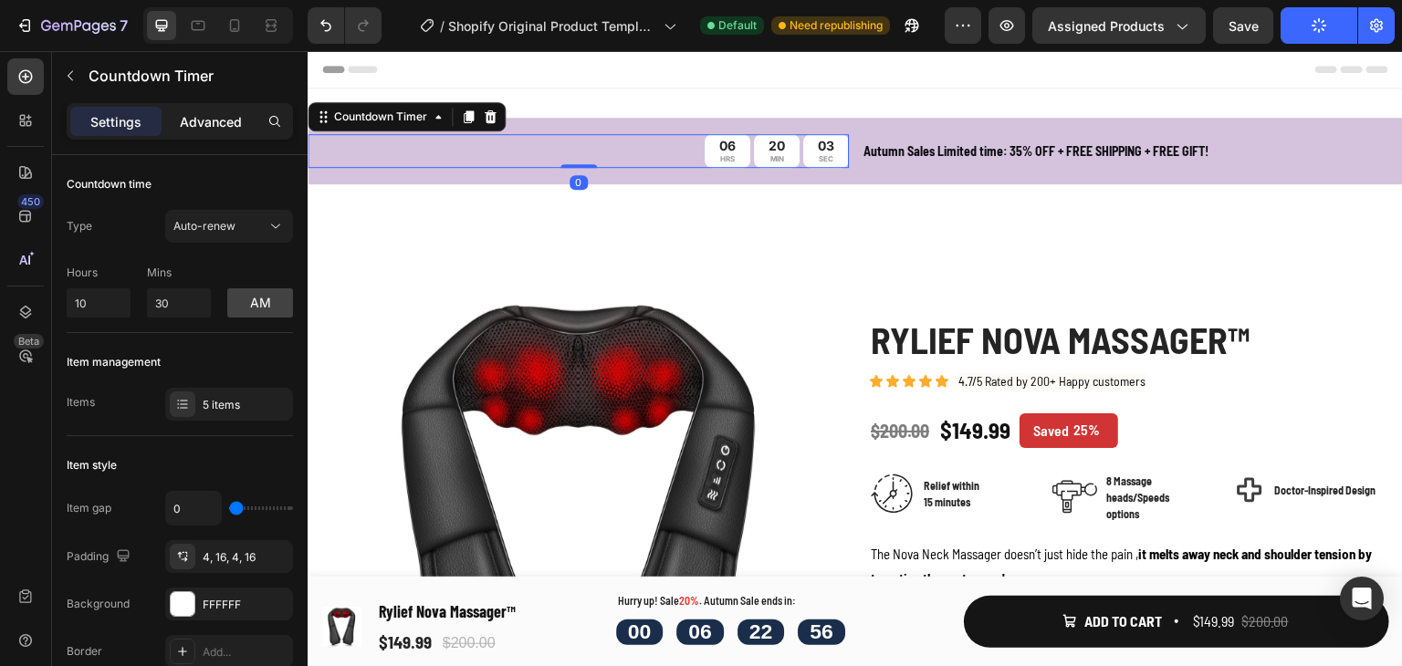
click at [218, 123] on p "Advanced" at bounding box center [211, 121] width 62 height 19
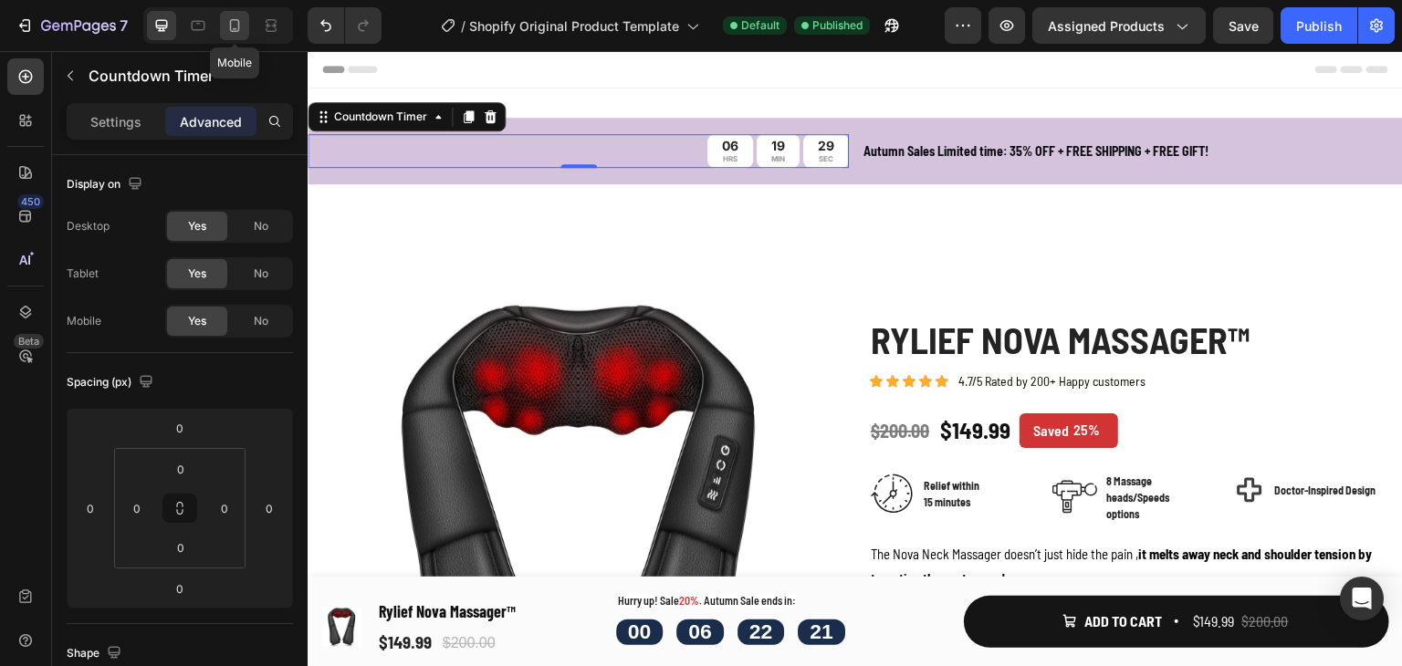
click at [225, 22] on icon at bounding box center [234, 25] width 18 height 18
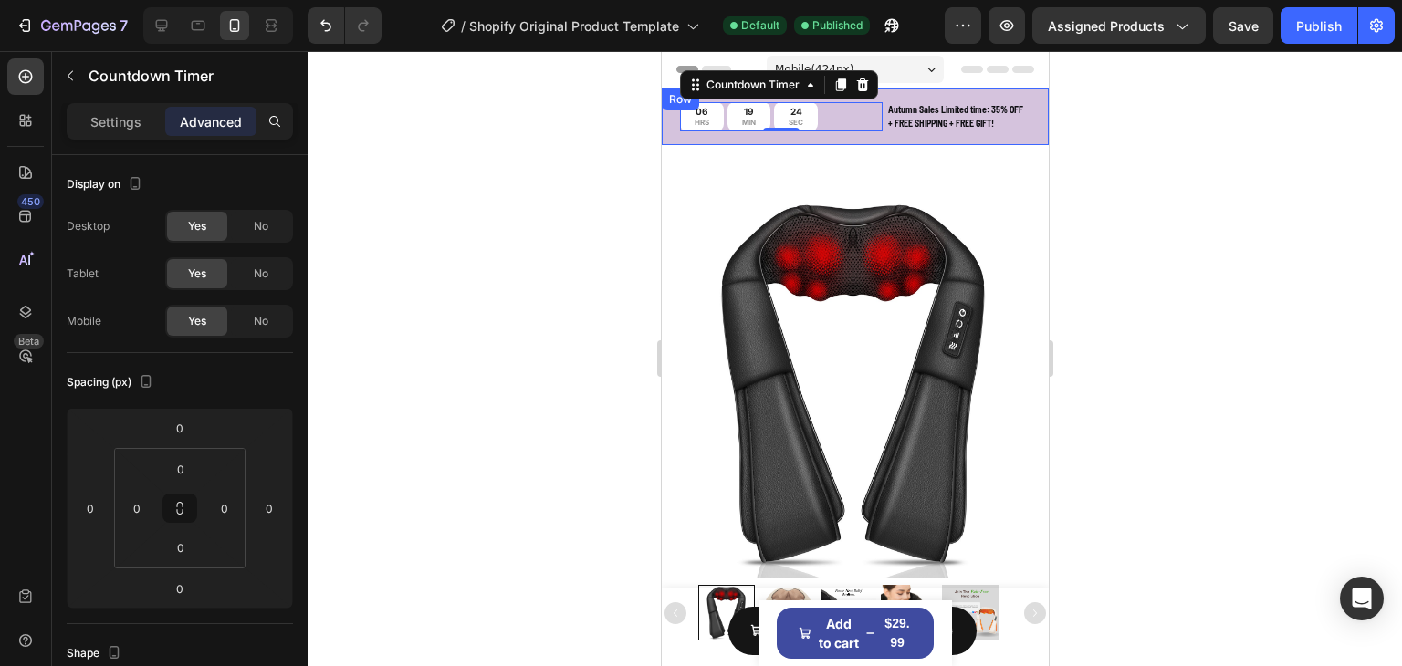
click at [932, 89] on div "06 HRS 19 MIN 24 SEC Countdown Timer 0 Autumn Sales Limited time: 35% OFF + FRE…" at bounding box center [854, 117] width 387 height 57
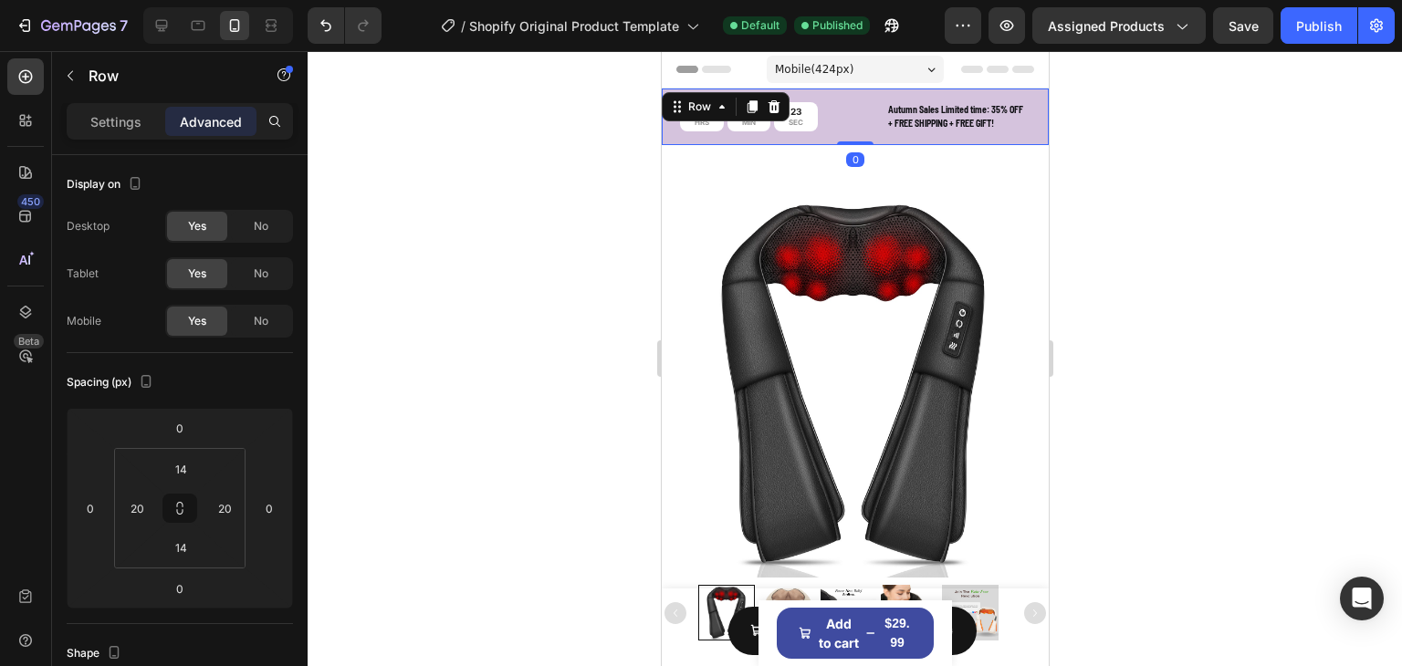
click at [857, 93] on div "06 HRS 19 MIN 23 SEC Countdown Timer Autumn Sales Limited time: 35% OFF + FREE …" at bounding box center [854, 117] width 387 height 57
click at [203, 475] on div "14" at bounding box center [181, 469] width 46 height 29
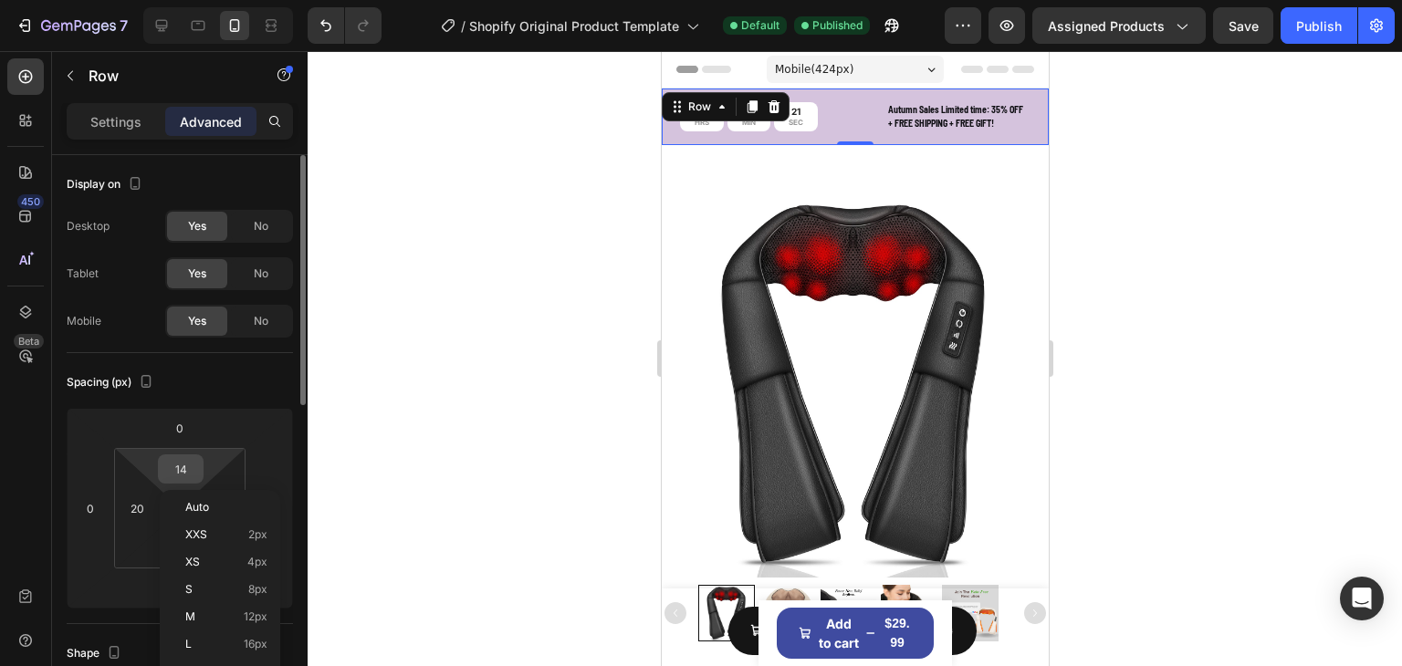
click at [191, 473] on input "14" at bounding box center [180, 468] width 37 height 27
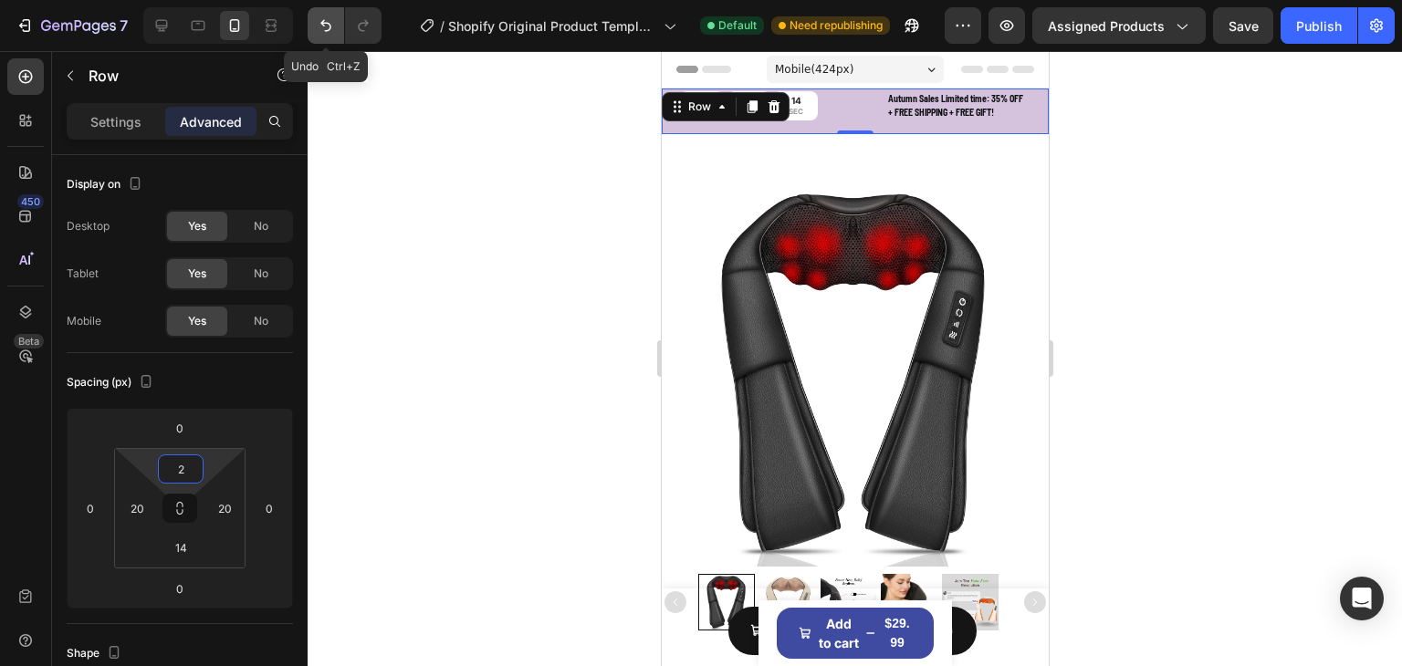
click at [313, 34] on button "Undo/Redo" at bounding box center [326, 25] width 37 height 37
type input "14"
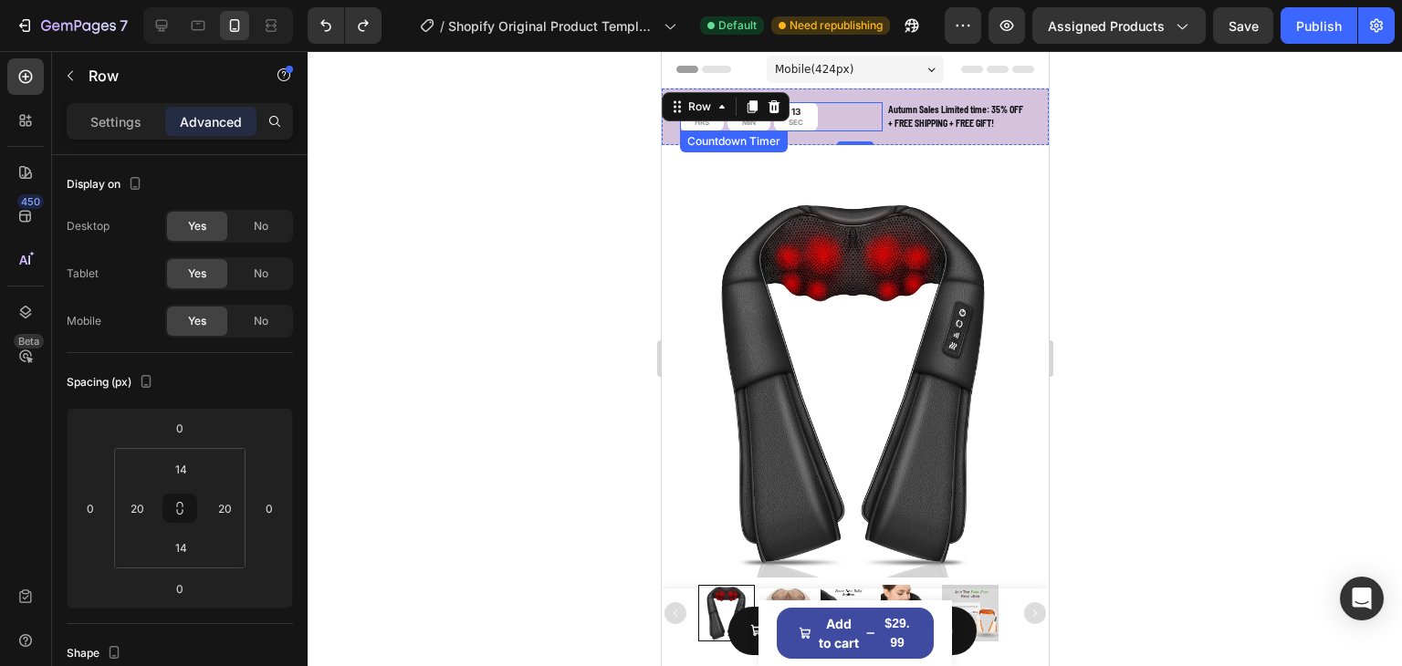
click at [727, 128] on div "06 HRS 19 MIN 13 SEC" at bounding box center [748, 116] width 138 height 28
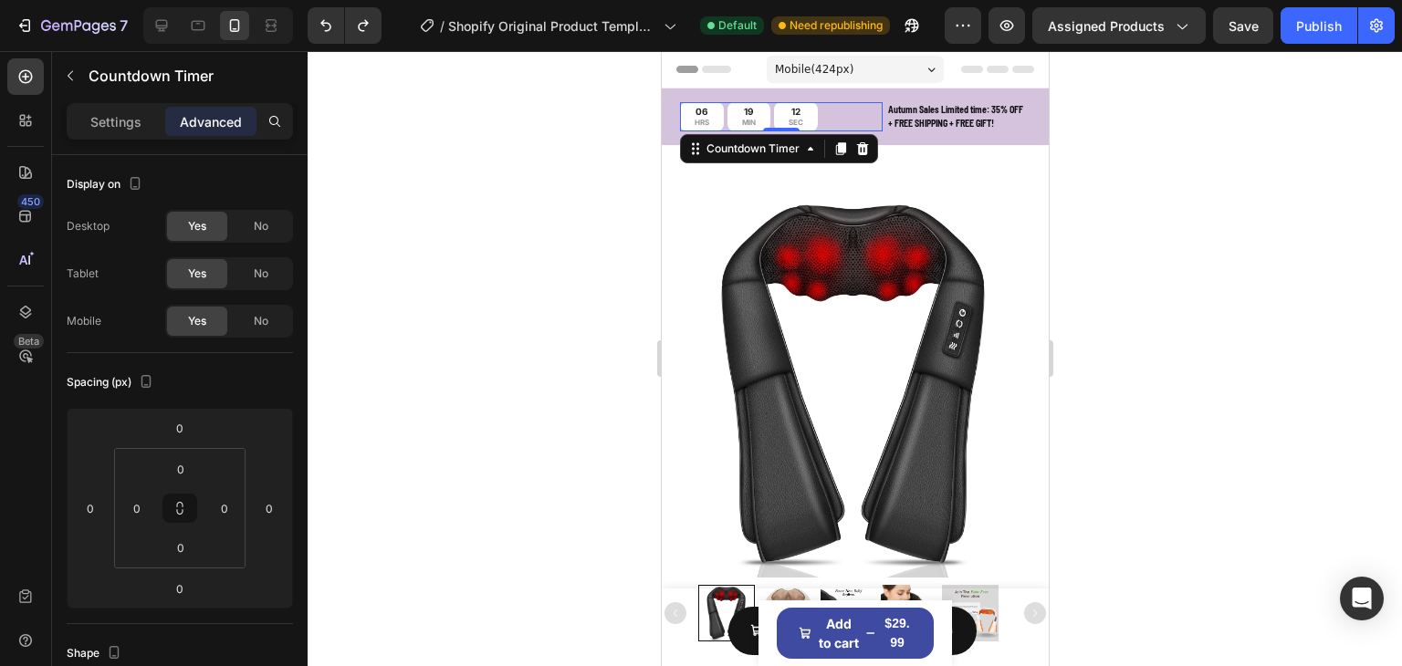
click at [1127, 150] on div at bounding box center [855, 358] width 1094 height 615
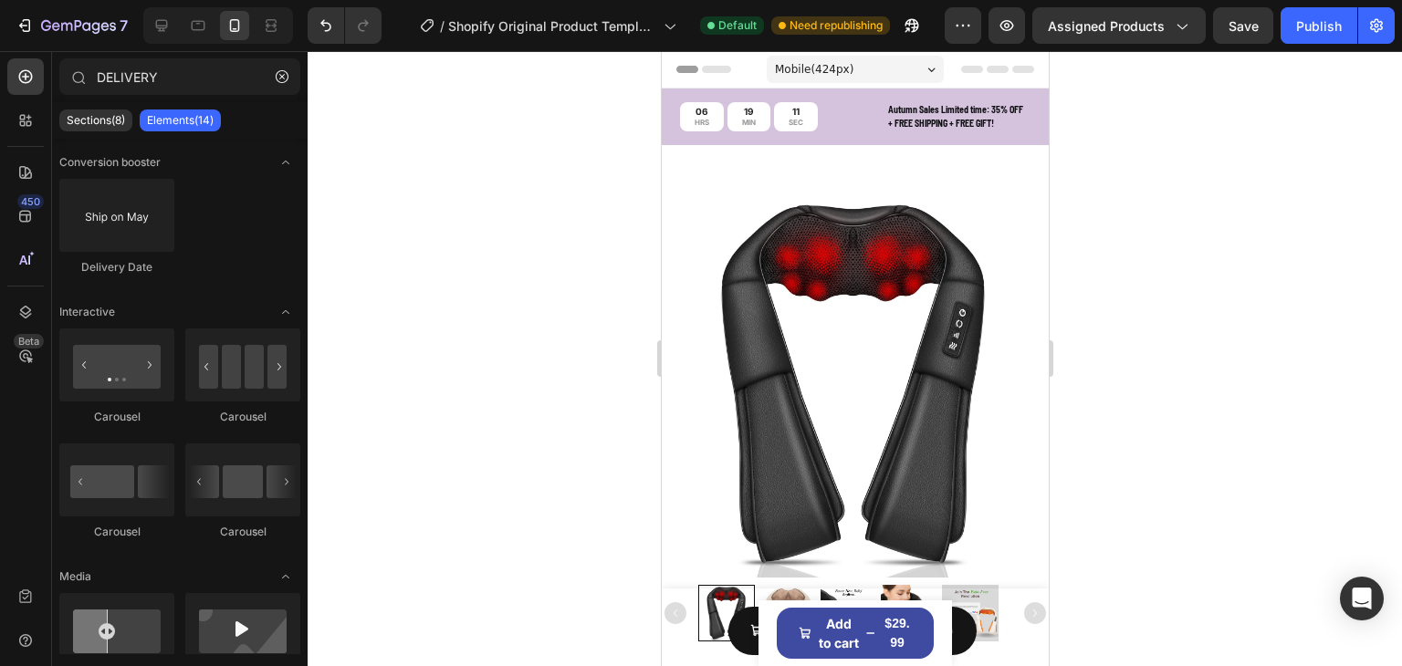
click at [943, 81] on div at bounding box center [854, 69] width 358 height 37
click at [948, 79] on div at bounding box center [854, 69] width 358 height 37
click at [924, 99] on div "06 HRS 19 MIN 08 SEC Countdown Timer Autumn Sales Limited time: 35% OFF + FREE …" at bounding box center [854, 117] width 387 height 57
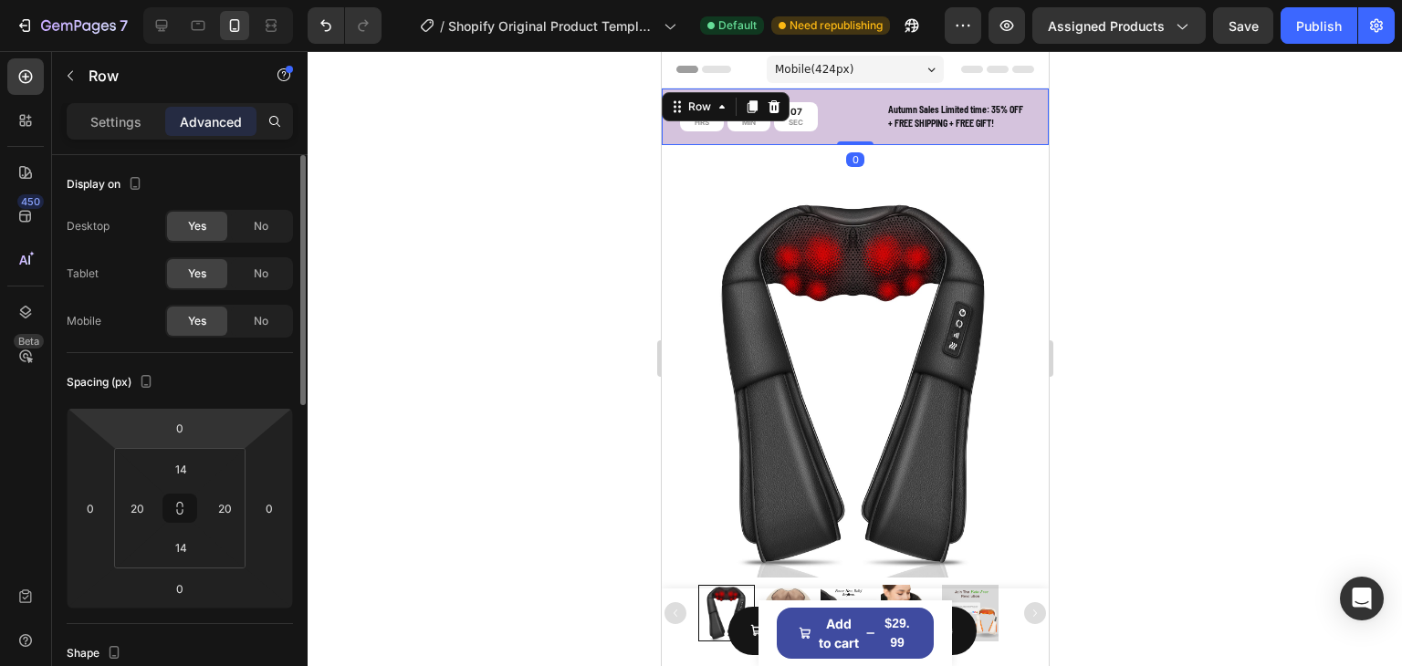
click at [204, 0] on html "7 / Shopify Original Product Template Default Need republishing Preview Assigne…" at bounding box center [701, 0] width 1402 height 0
click at [194, 433] on input "0" at bounding box center [180, 427] width 37 height 27
type input "0"
type input "50"
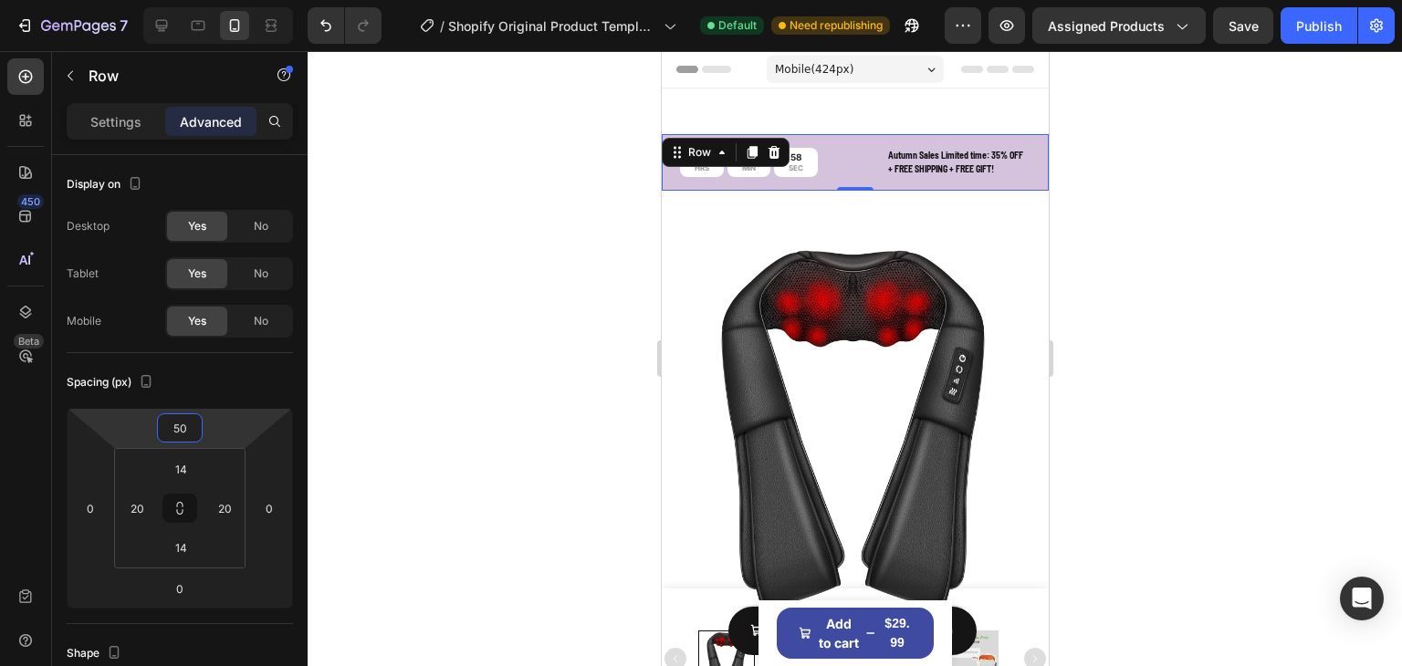
click at [1145, 200] on div at bounding box center [855, 358] width 1094 height 615
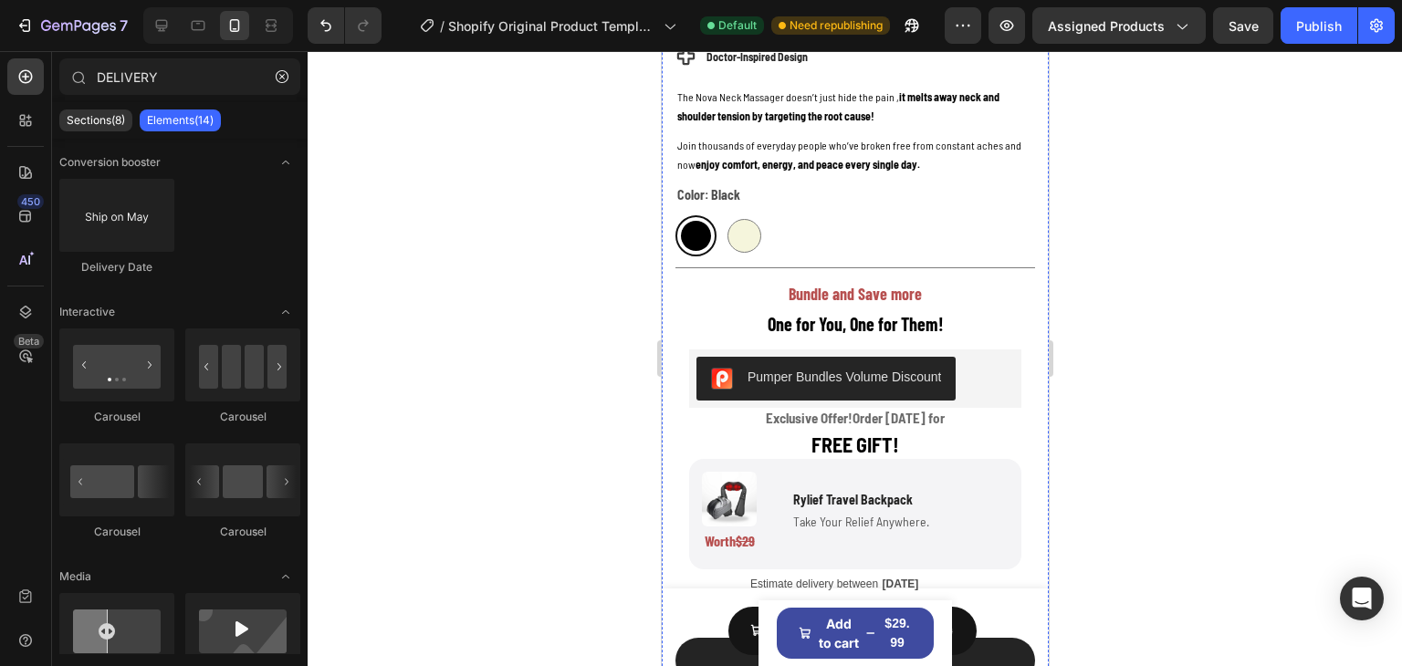
scroll to position [1095, 0]
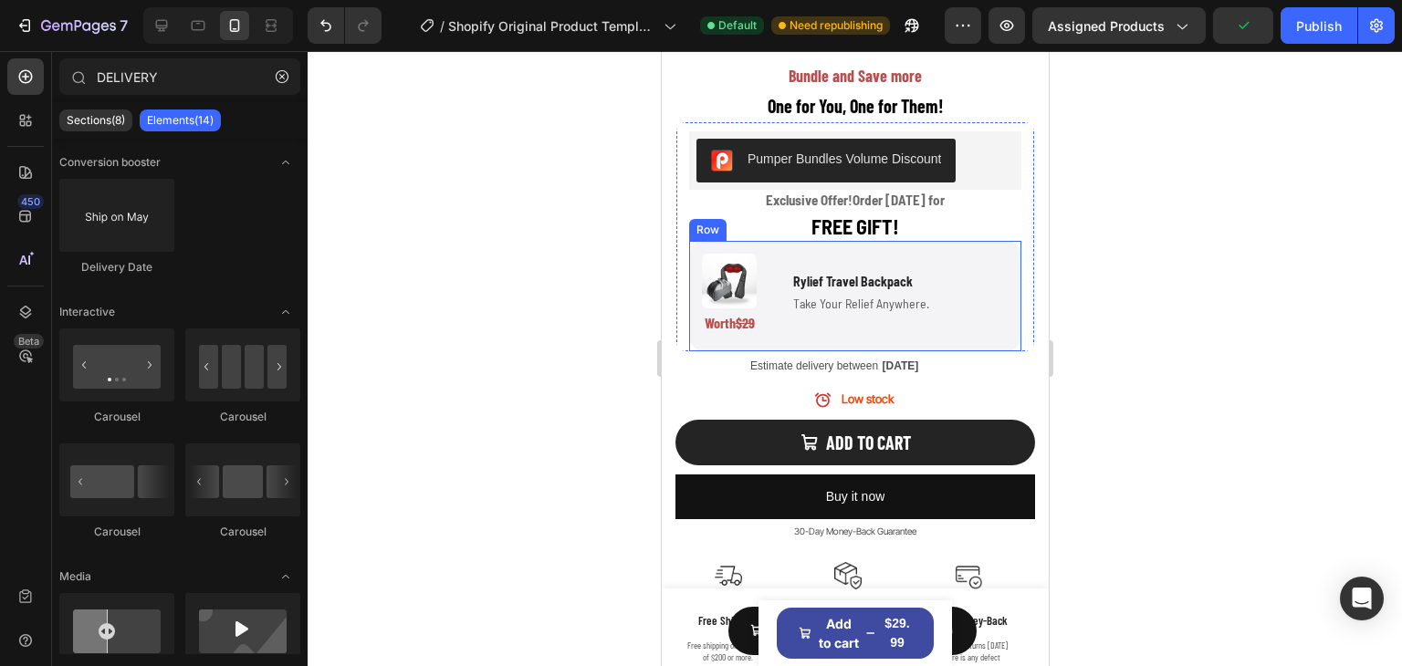
click at [960, 352] on div "Estimate delivery between Mon, Oct 06" at bounding box center [891, 365] width 287 height 26
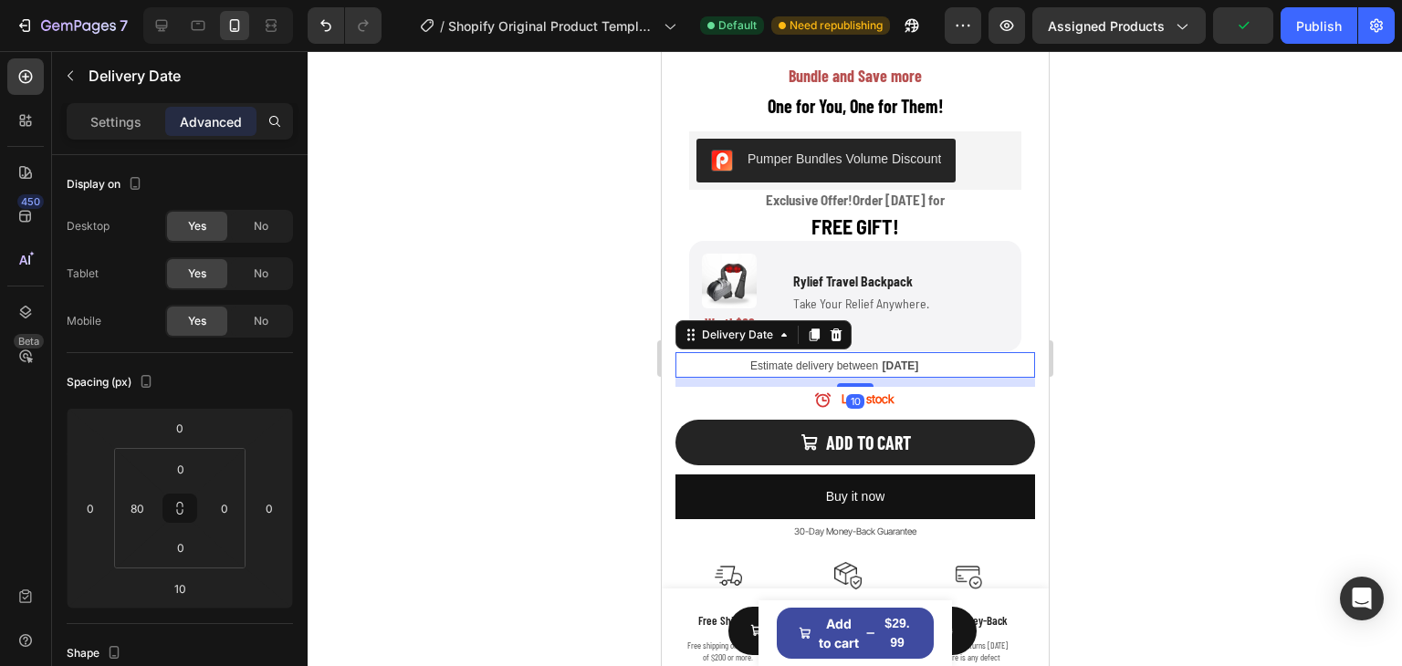
click at [922, 352] on div "Estimate delivery between Mon, Oct 06" at bounding box center [891, 365] width 287 height 26
click at [926, 329] on div "Image Worth $29 Text Block Rylief Travel Backpack Text Block Take Your Relief A…" at bounding box center [854, 296] width 332 height 110
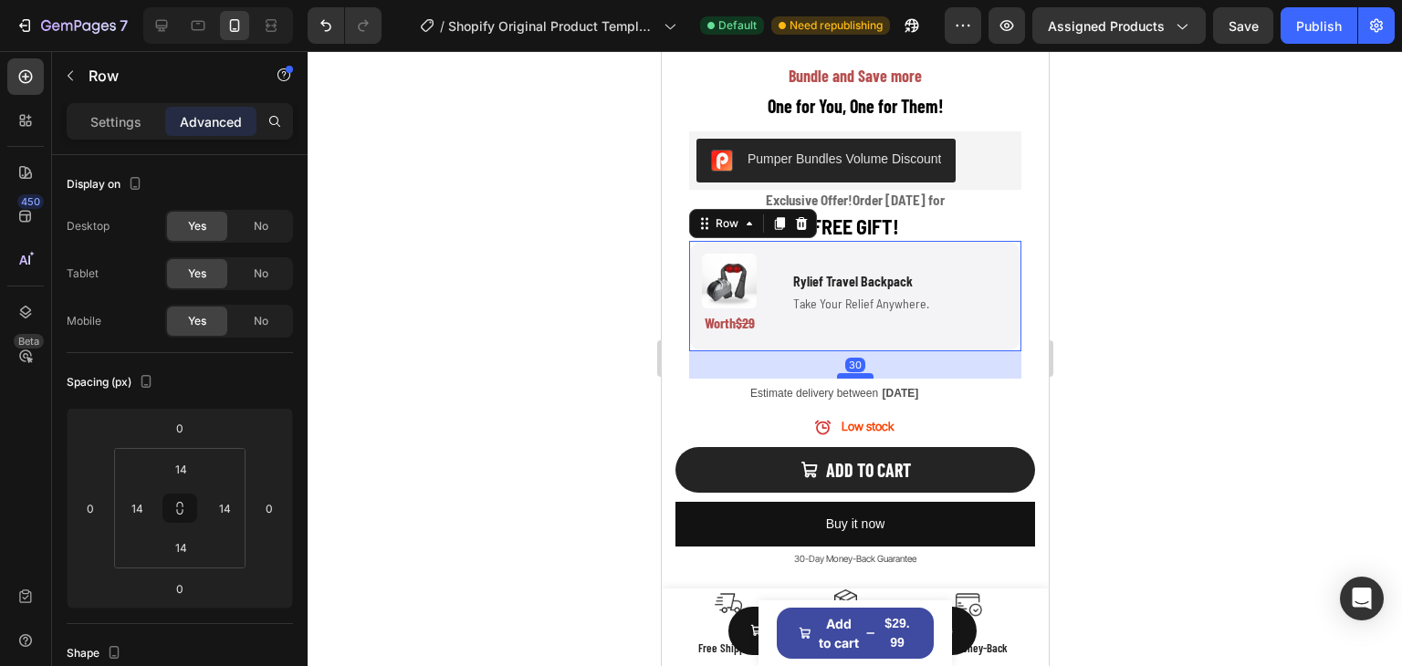
drag, startPoint x: 851, startPoint y: 331, endPoint x: 1974, endPoint y: 381, distance: 1124.7
click at [861, 373] on div at bounding box center [854, 375] width 37 height 5
type input "30"
click at [1351, 330] on div at bounding box center [855, 358] width 1094 height 615
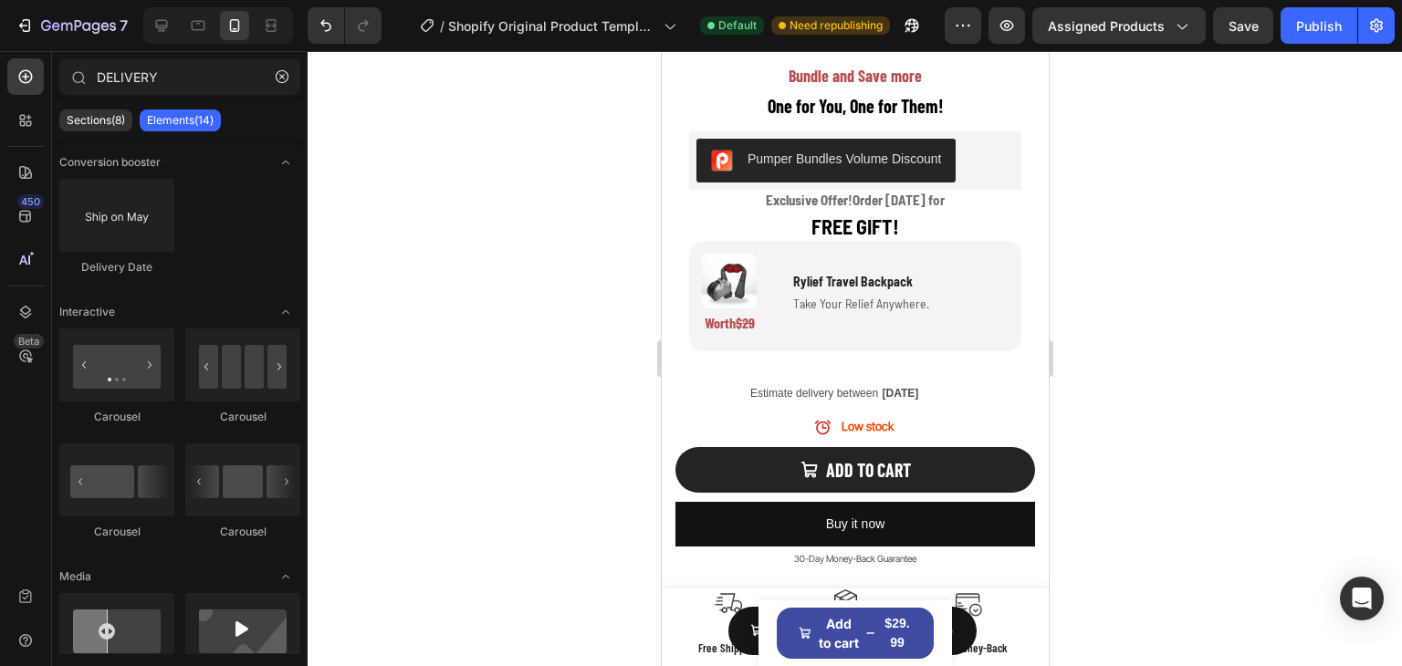
scroll to position [1172, 0]
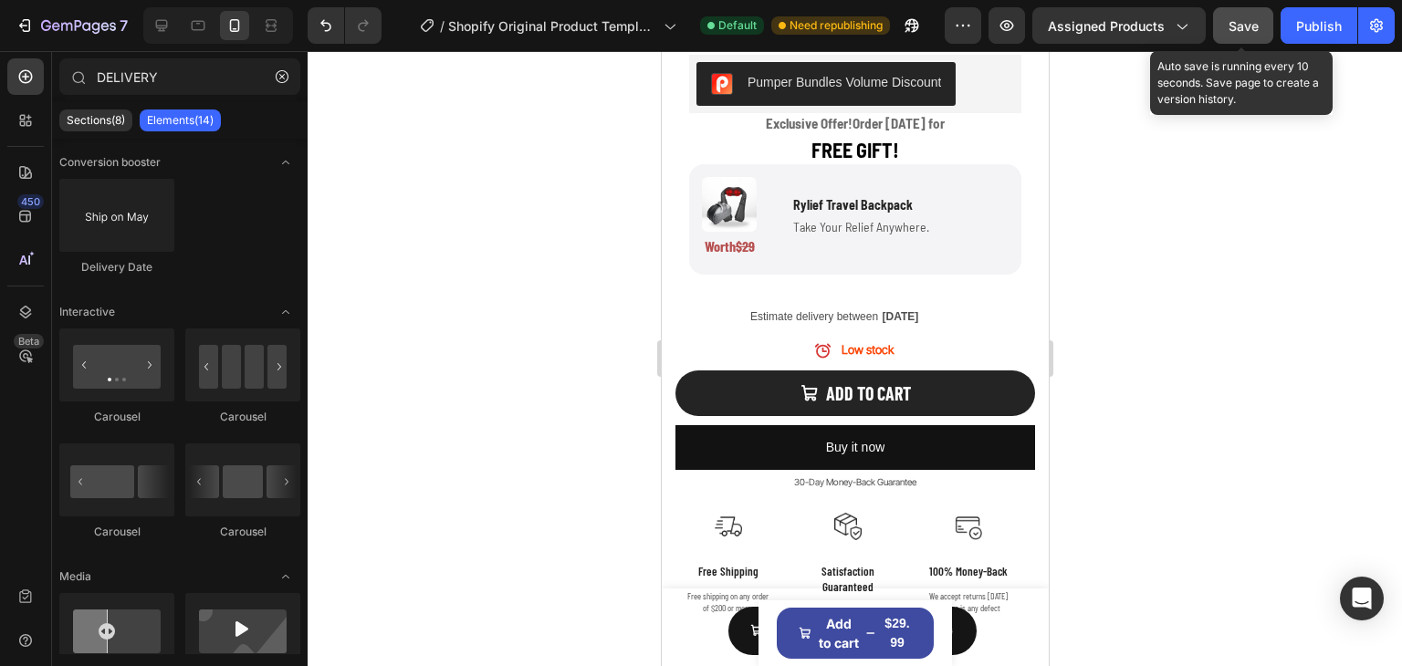
click at [1240, 37] on button "Save" at bounding box center [1243, 25] width 60 height 37
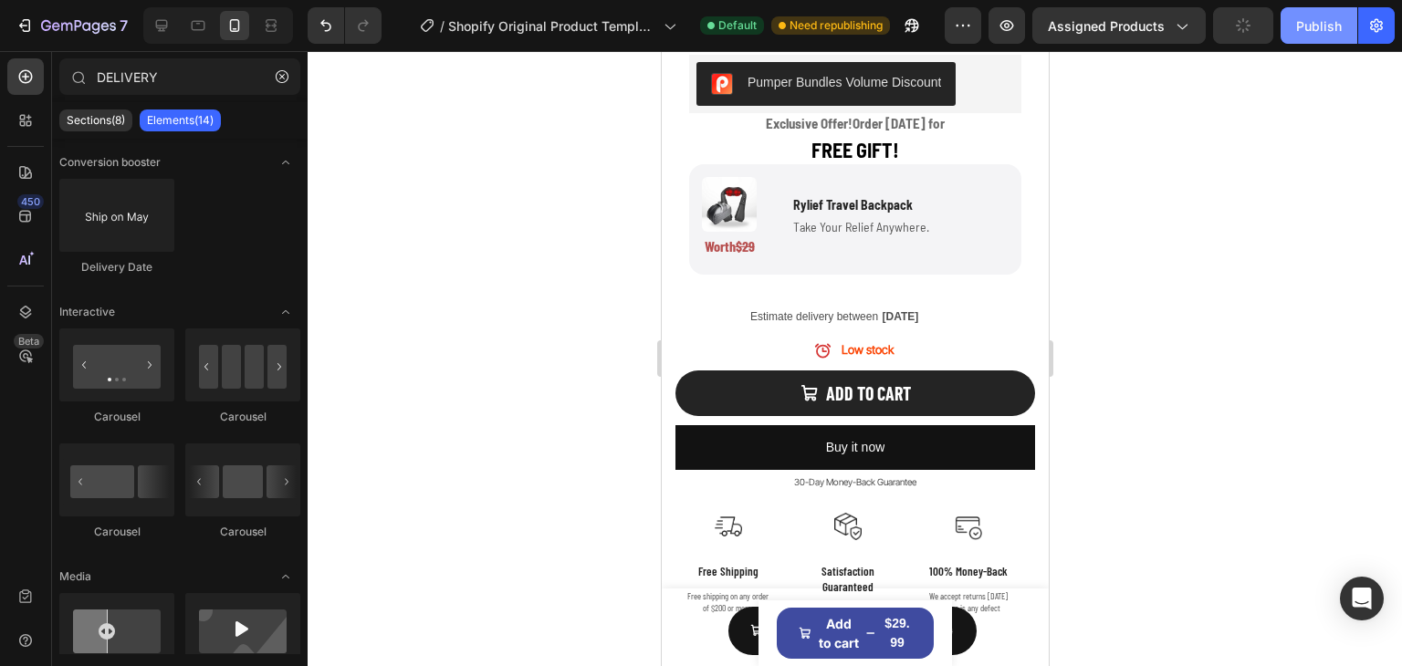
click at [1293, 31] on button "Publish" at bounding box center [1319, 25] width 77 height 37
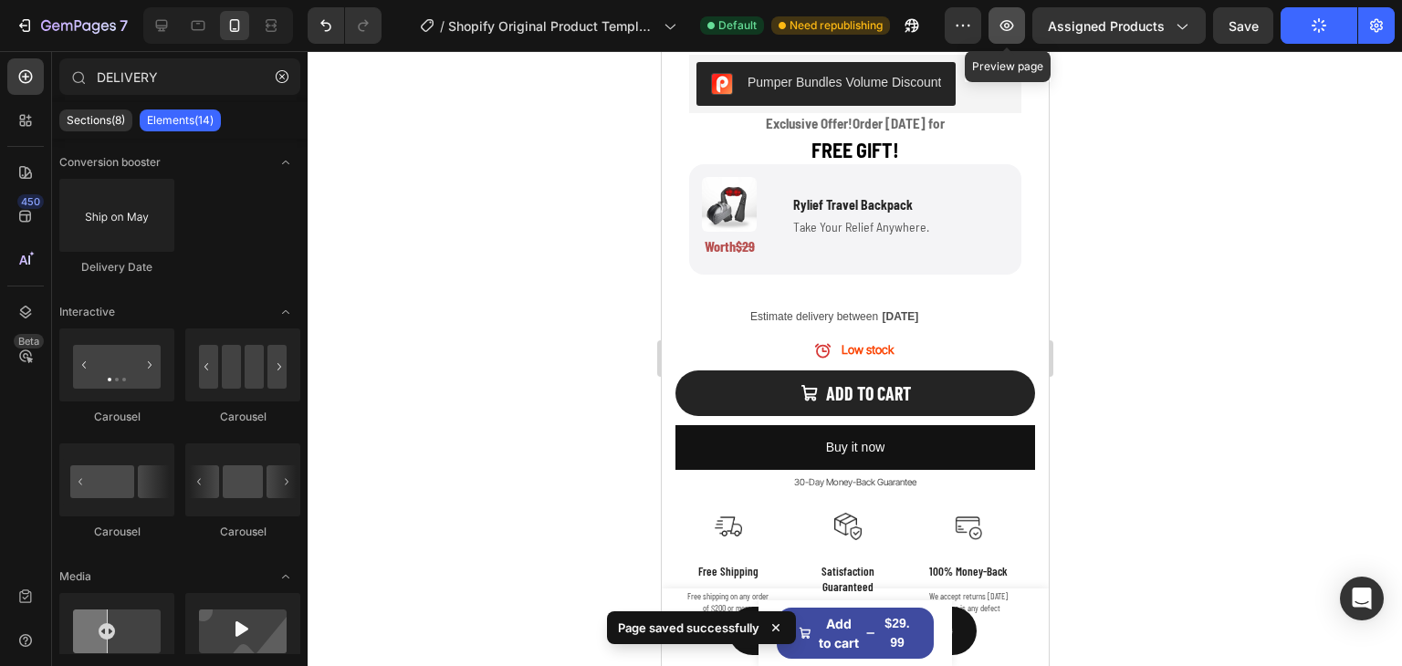
click at [1001, 34] on icon "button" at bounding box center [1007, 25] width 18 height 18
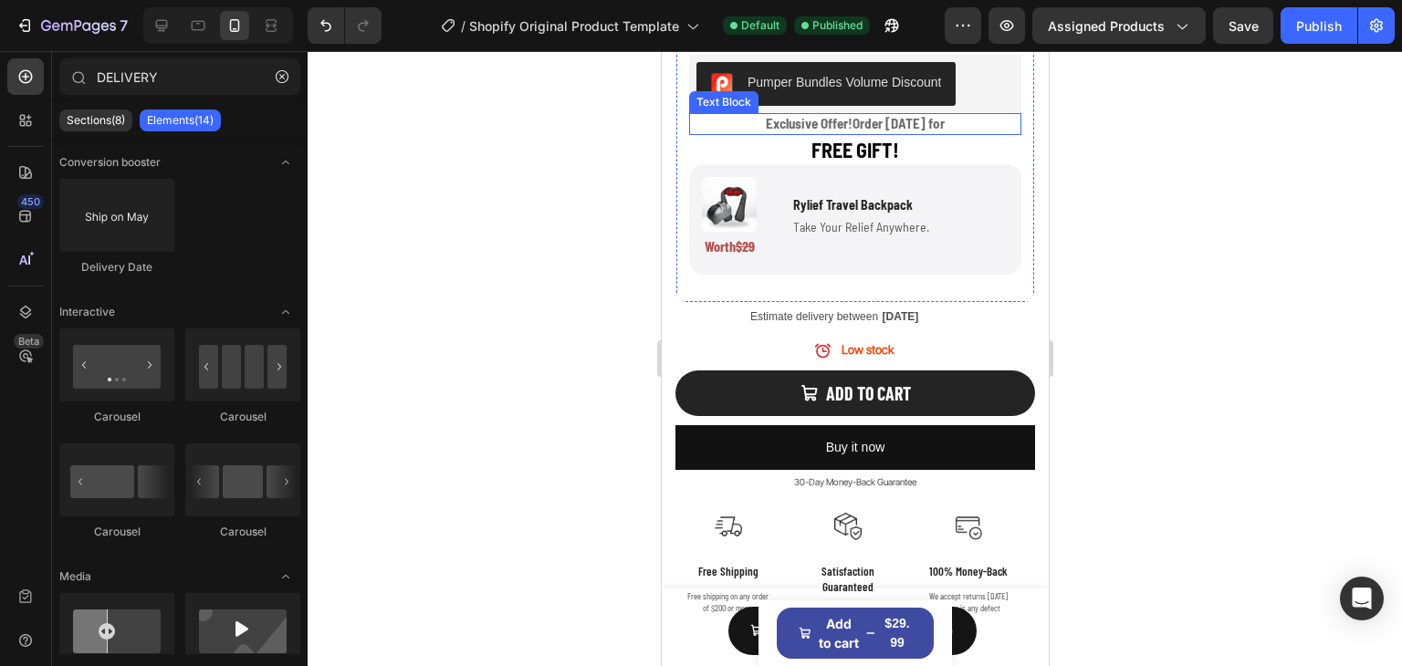
scroll to position [1081, 0]
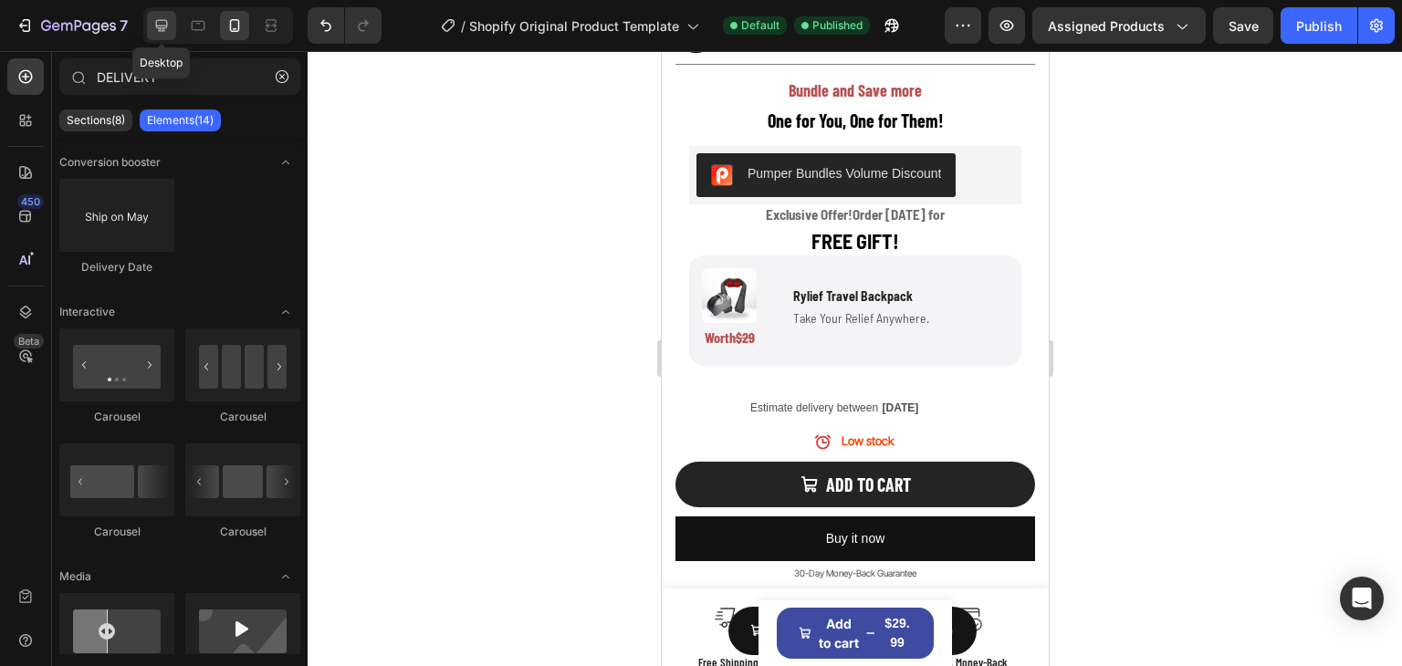
click at [166, 26] on icon at bounding box center [162, 26] width 12 height 12
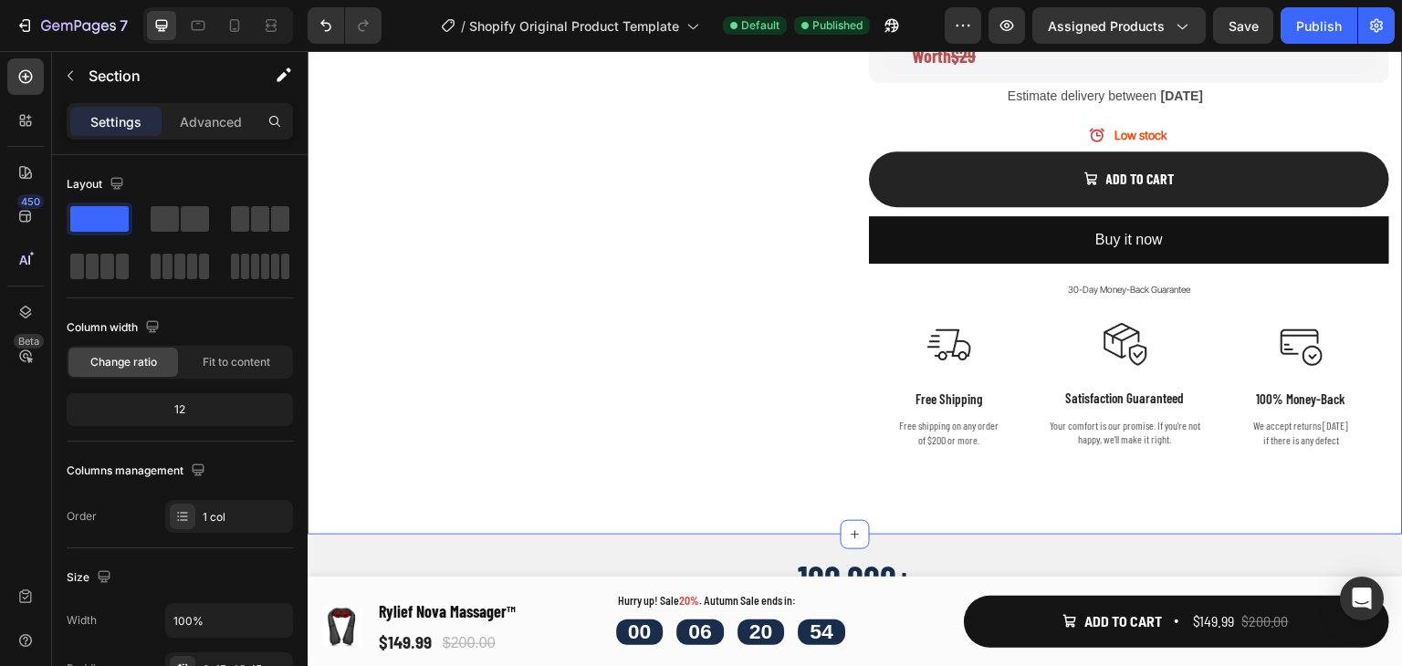
drag, startPoint x: 1399, startPoint y: 168, endPoint x: 1221, endPoint y: 58, distance: 209.0
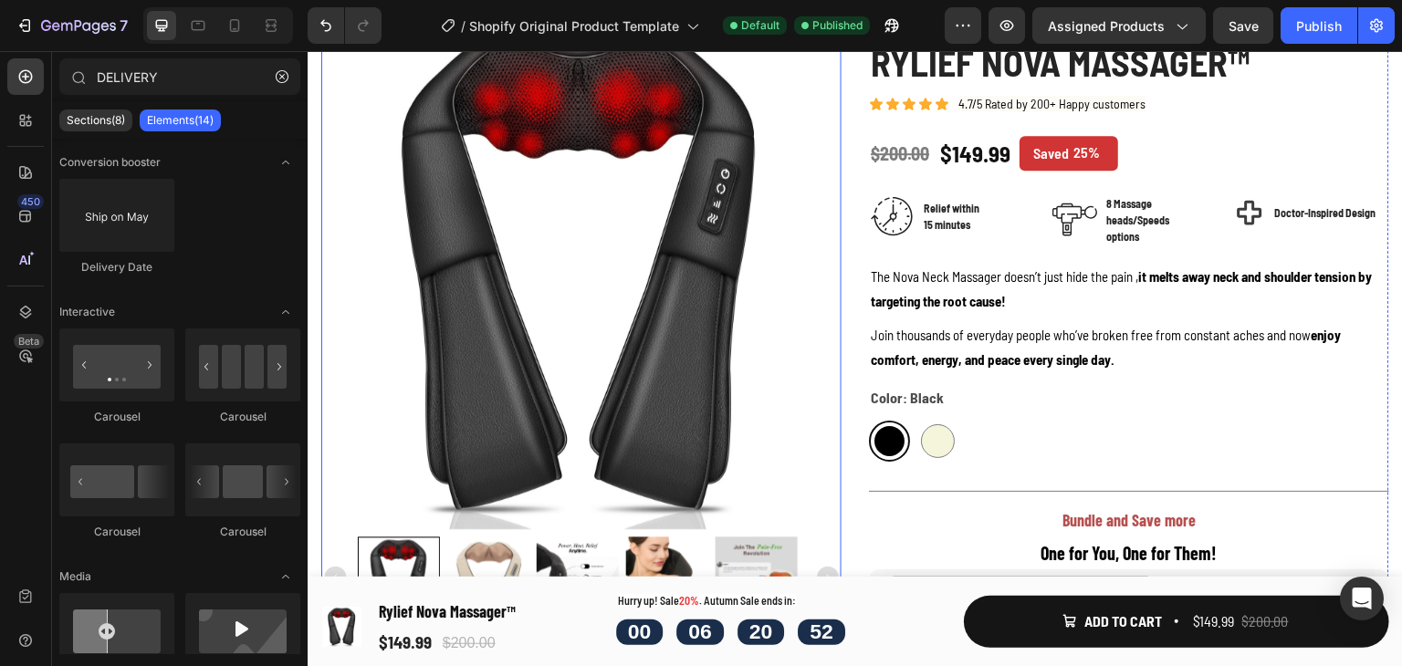
scroll to position [0, 0]
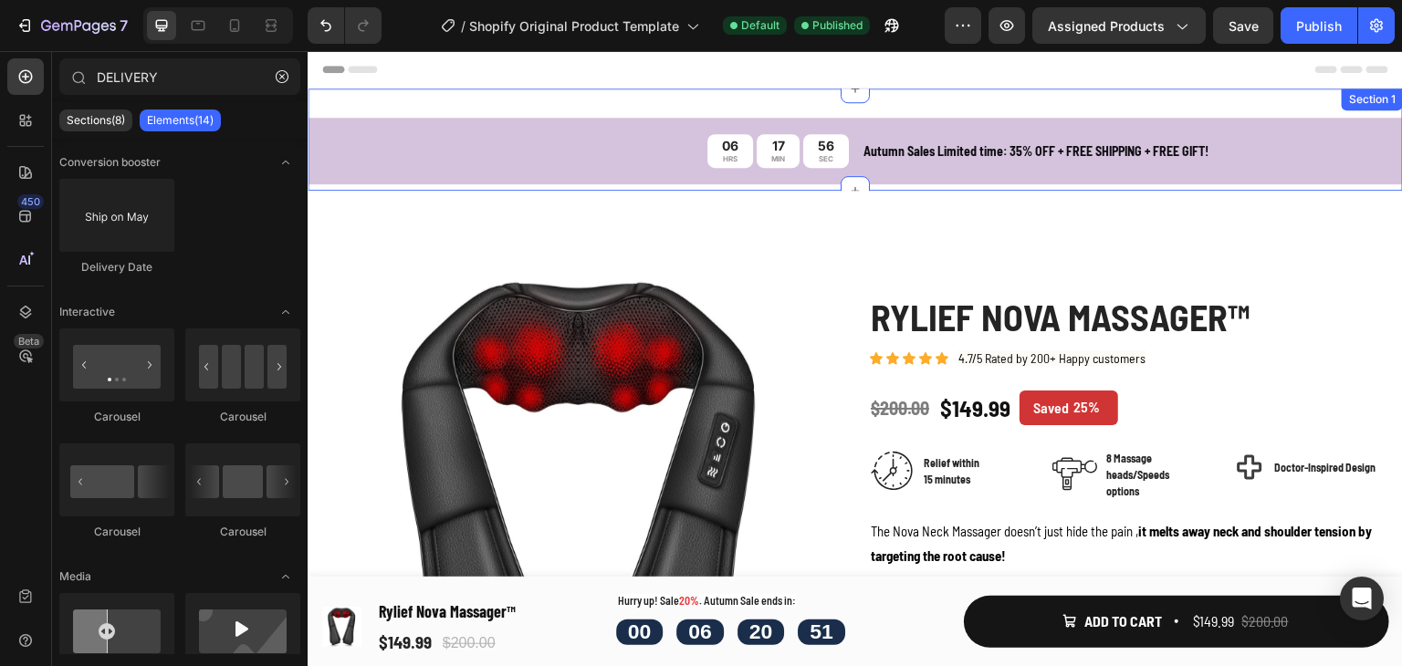
click at [669, 97] on div "06 HRS 17 MIN 56 SEC Countdown Timer Autumn Sales Limited time: 35% OFF + FREE …" at bounding box center [855, 140] width 1095 height 102
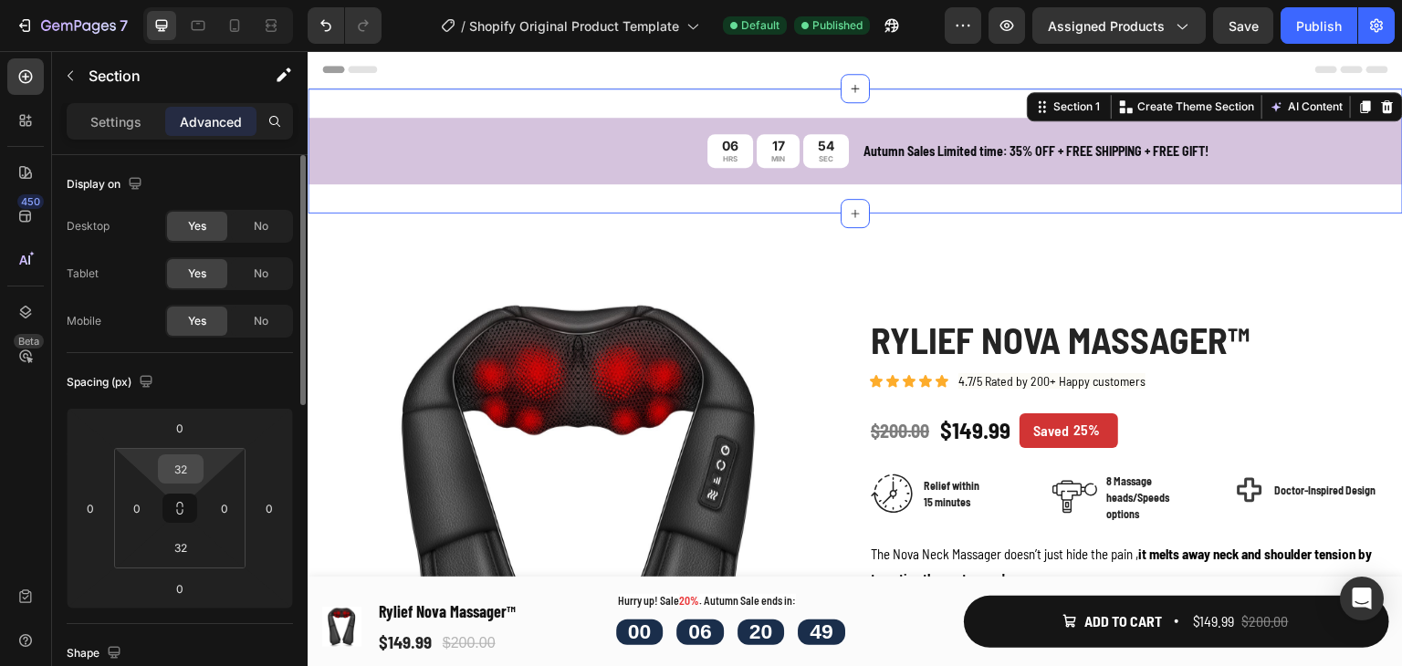
click at [190, 481] on input "32" at bounding box center [180, 468] width 37 height 27
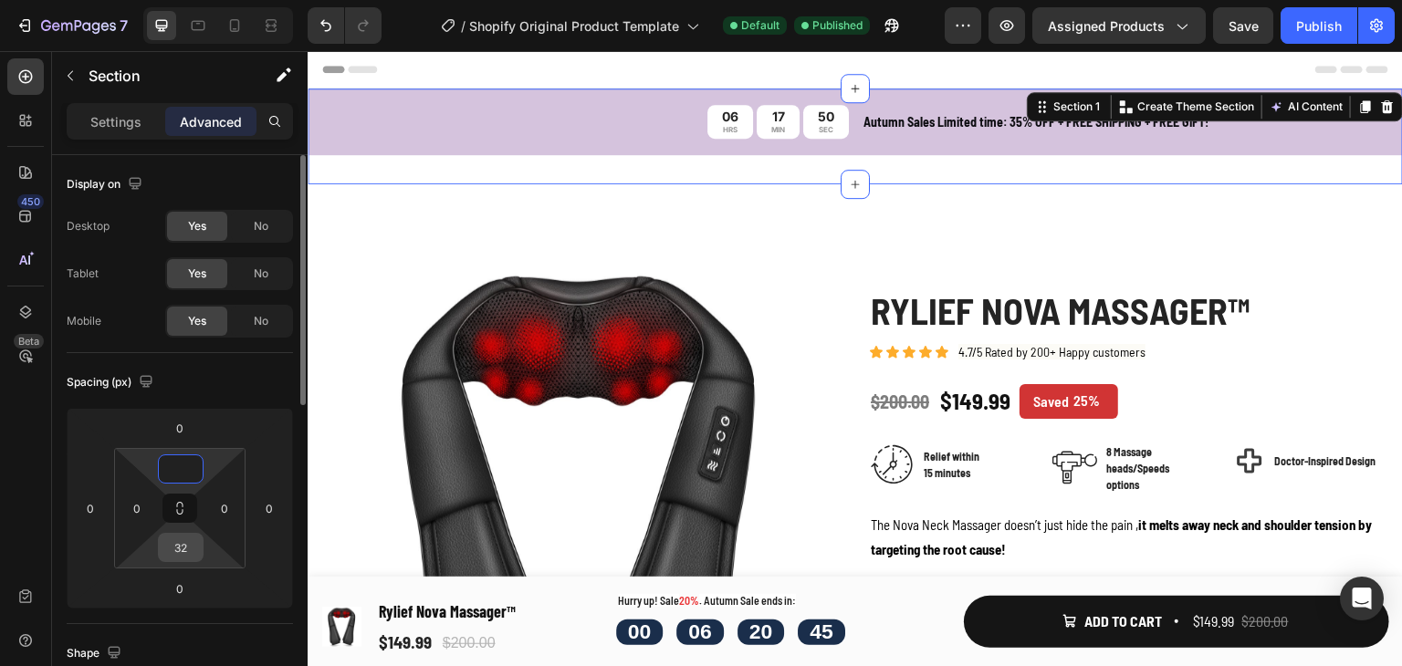
type input "0"
click at [190, 552] on input "32" at bounding box center [180, 547] width 37 height 27
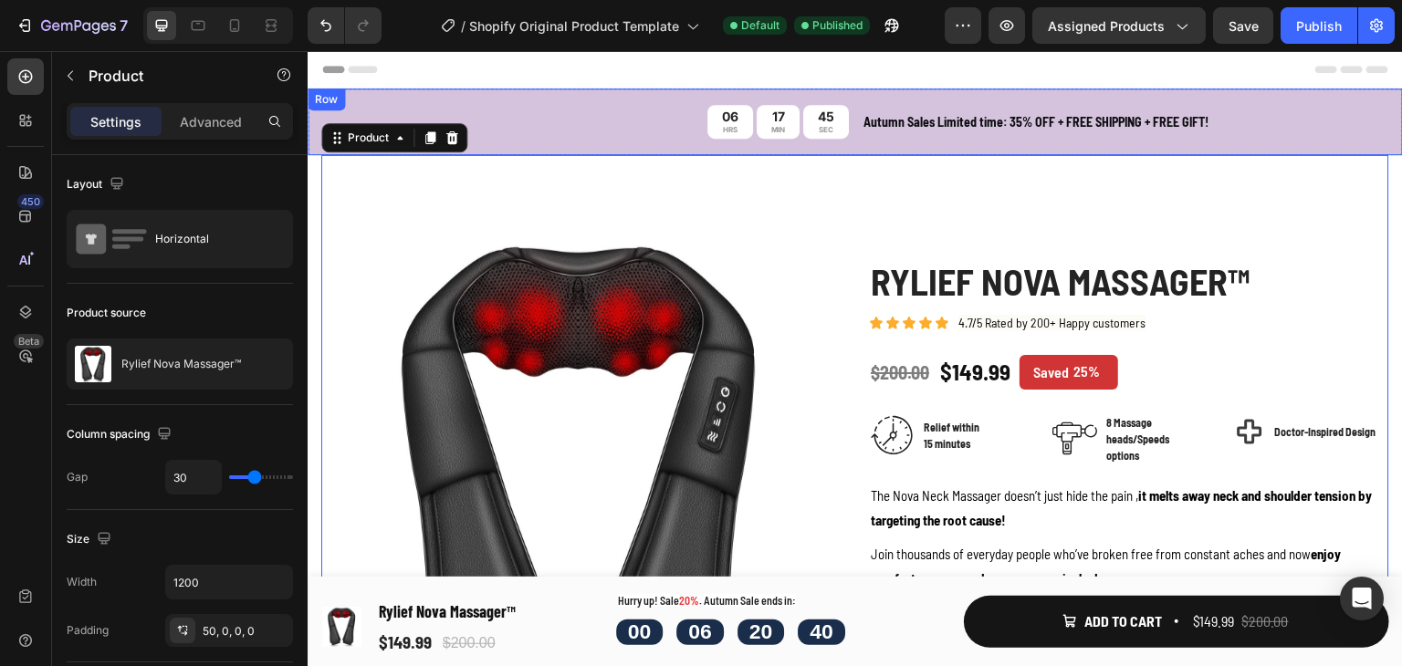
click at [569, 99] on div "06 HRS 17 MIN 45 SEC Countdown Timer Autumn Sales Limited time: 35% OFF + FREE …" at bounding box center [855, 122] width 1095 height 67
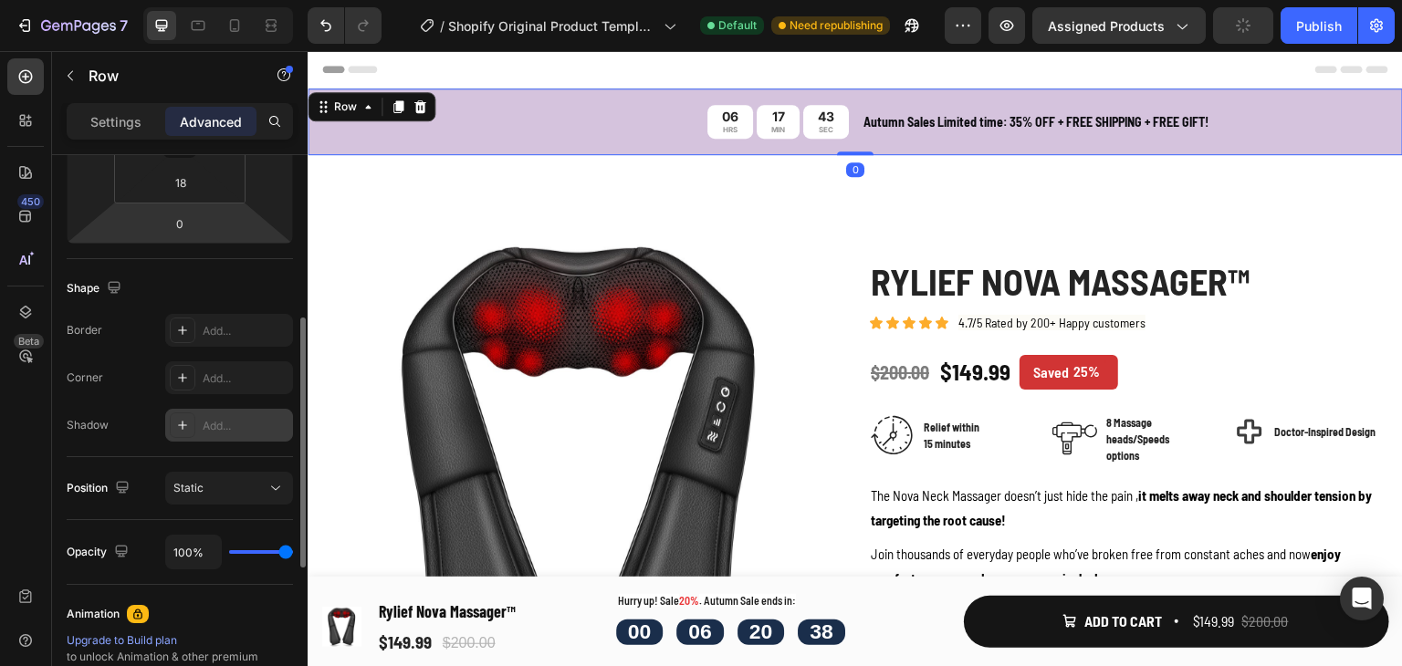
scroll to position [639, 0]
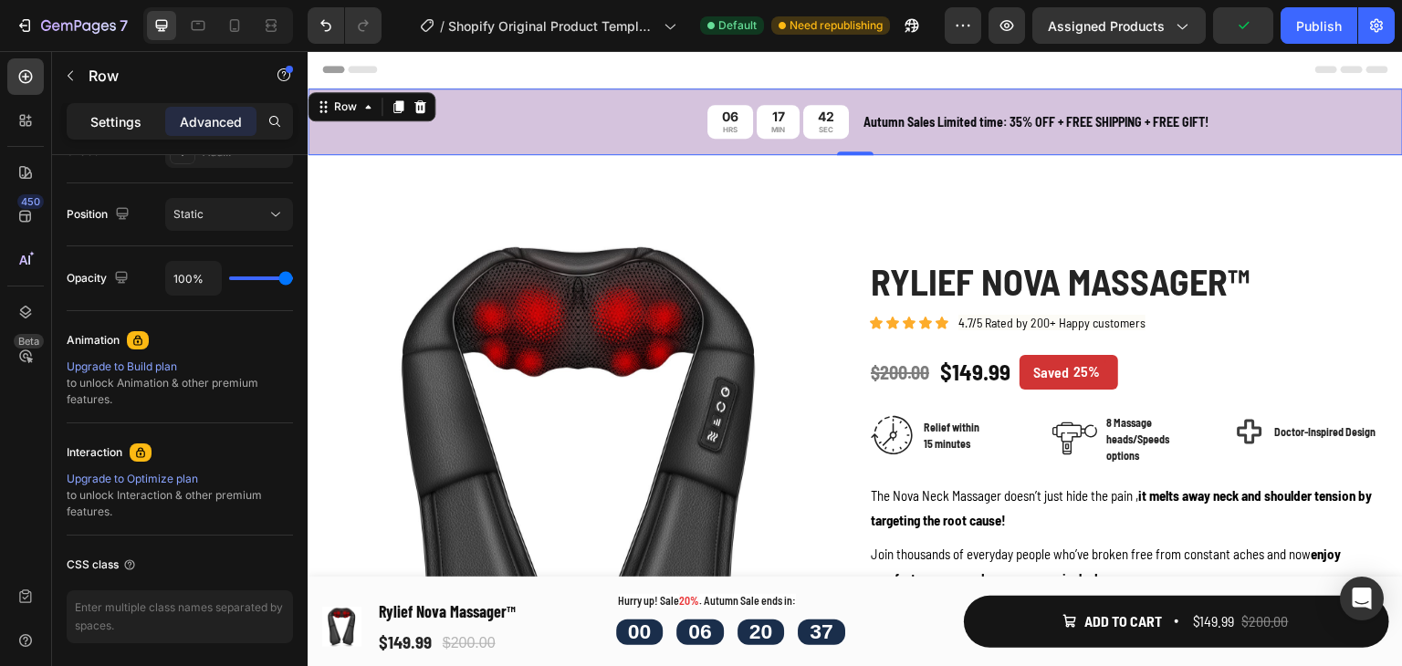
click at [101, 122] on p "Settings" at bounding box center [115, 121] width 51 height 19
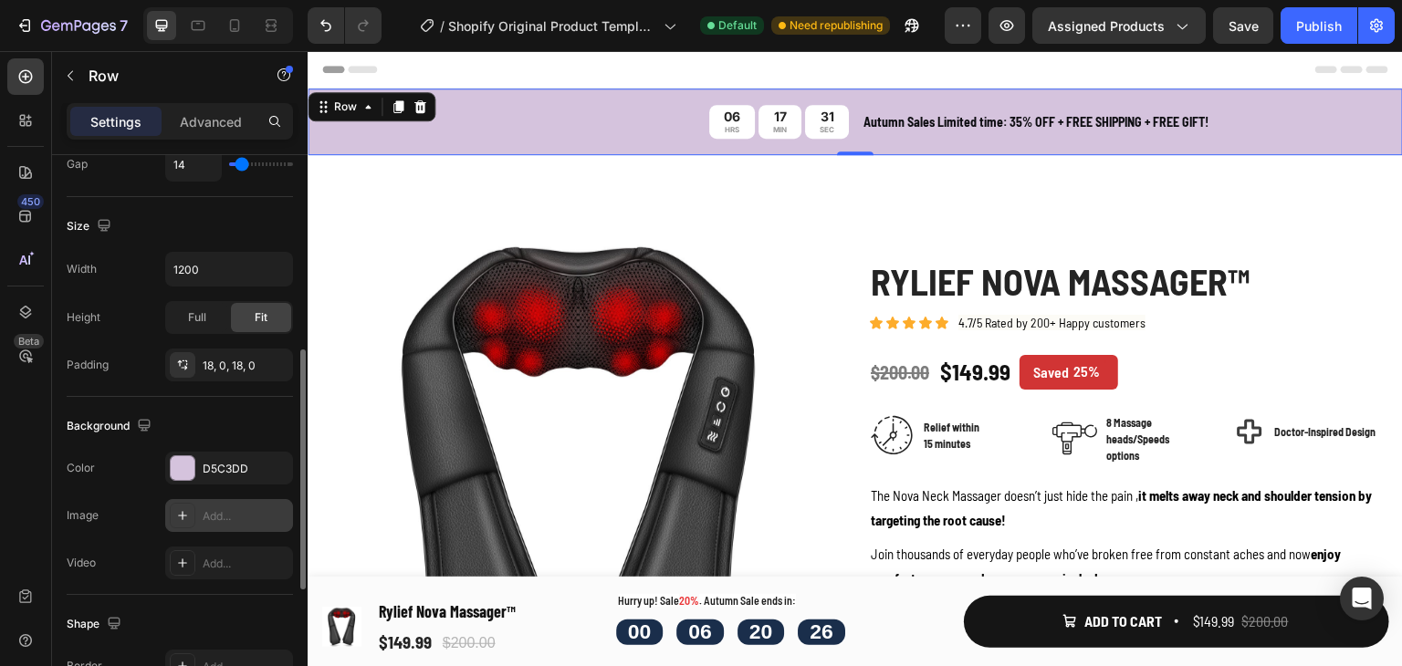
scroll to position [548, 0]
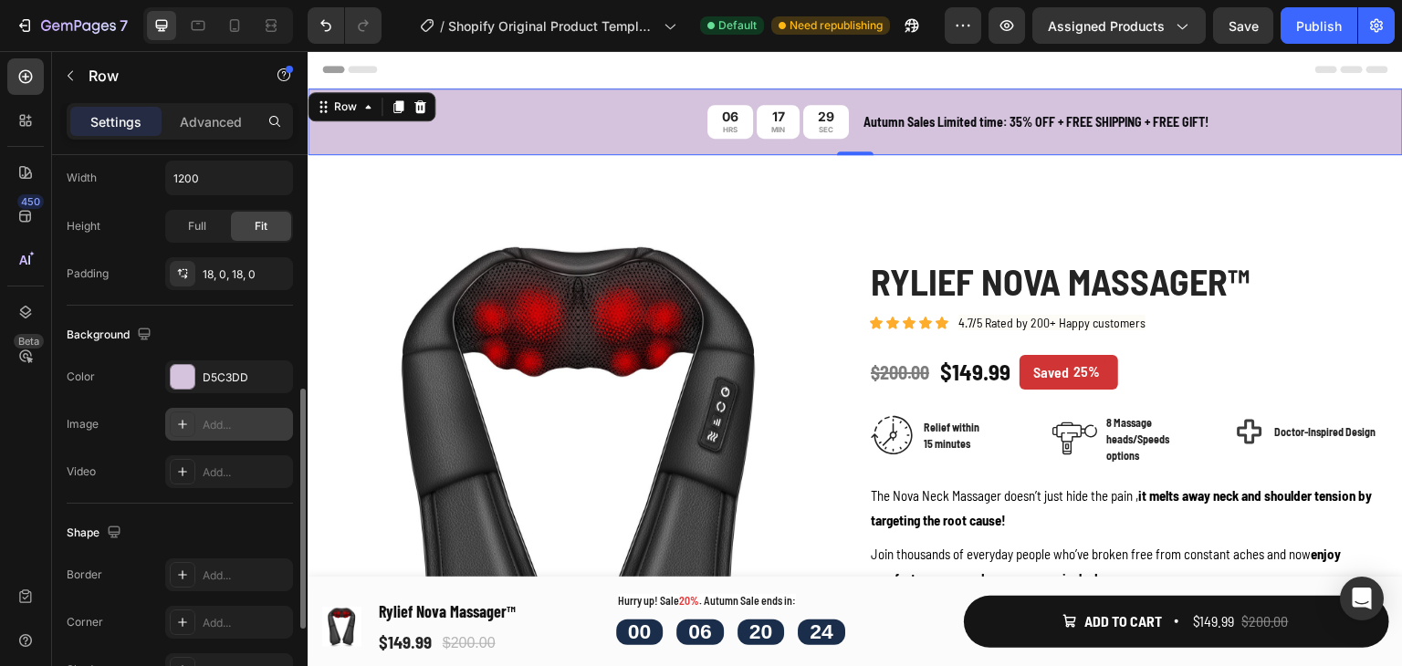
click at [183, 424] on icon at bounding box center [182, 424] width 15 height 15
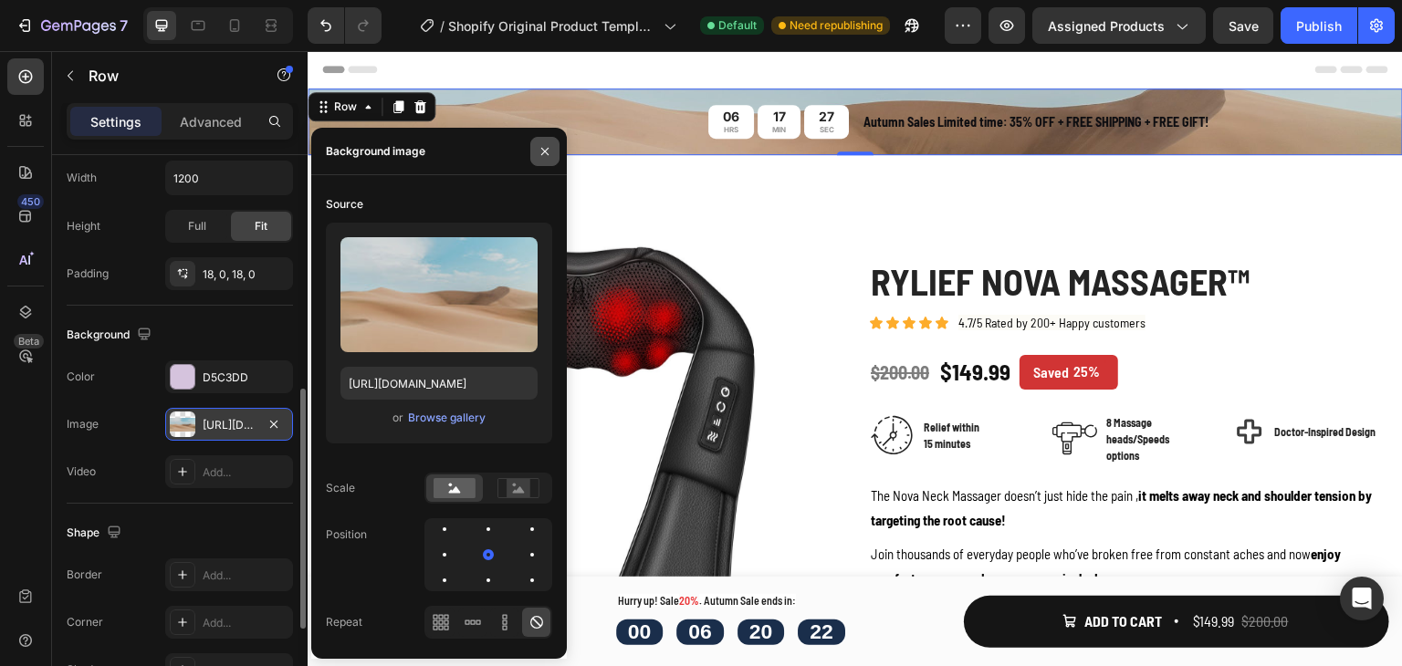
click at [543, 160] on button "button" at bounding box center [544, 151] width 29 height 29
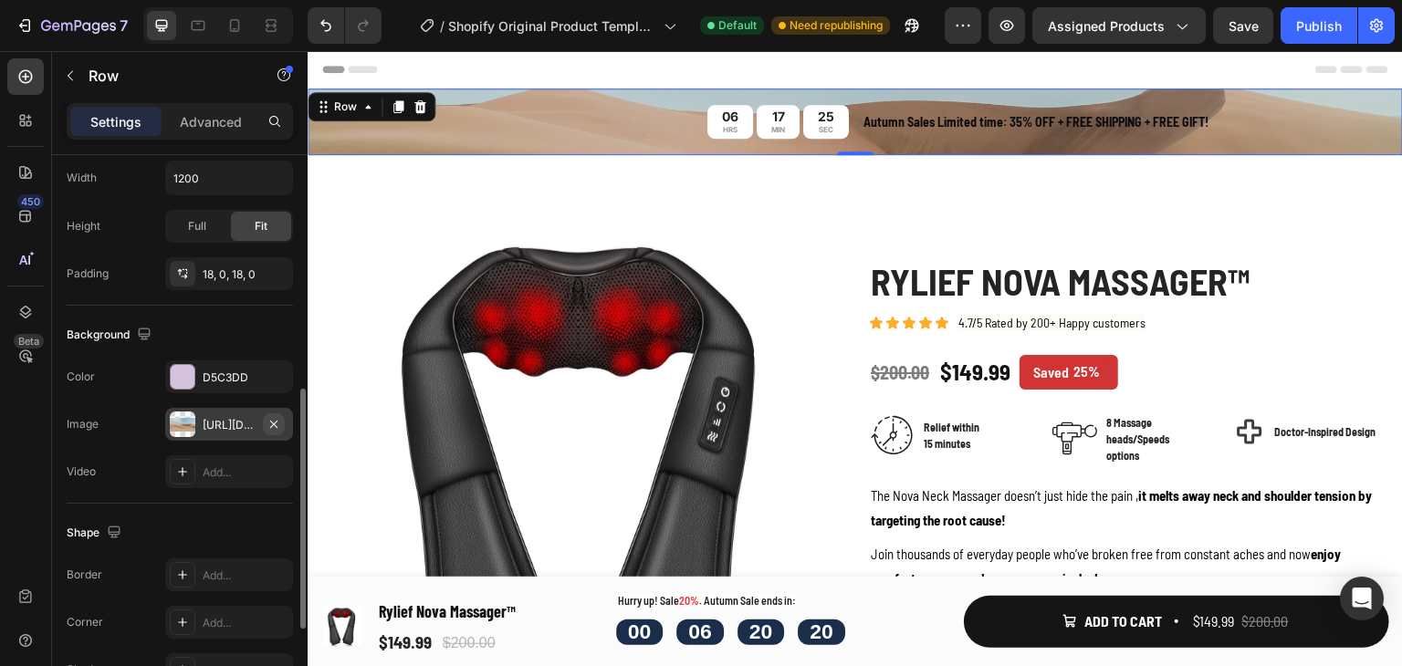
click at [275, 417] on icon "button" at bounding box center [274, 424] width 15 height 15
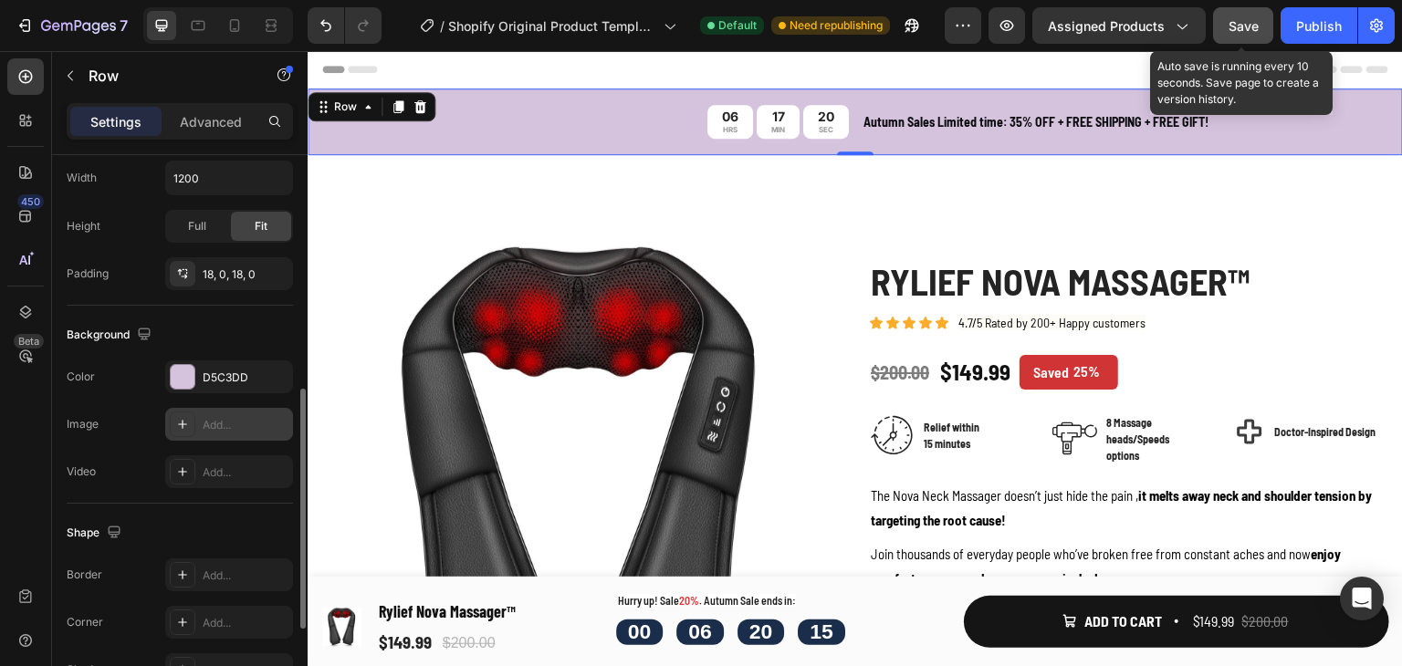
click at [1242, 37] on button "Save" at bounding box center [1243, 25] width 60 height 37
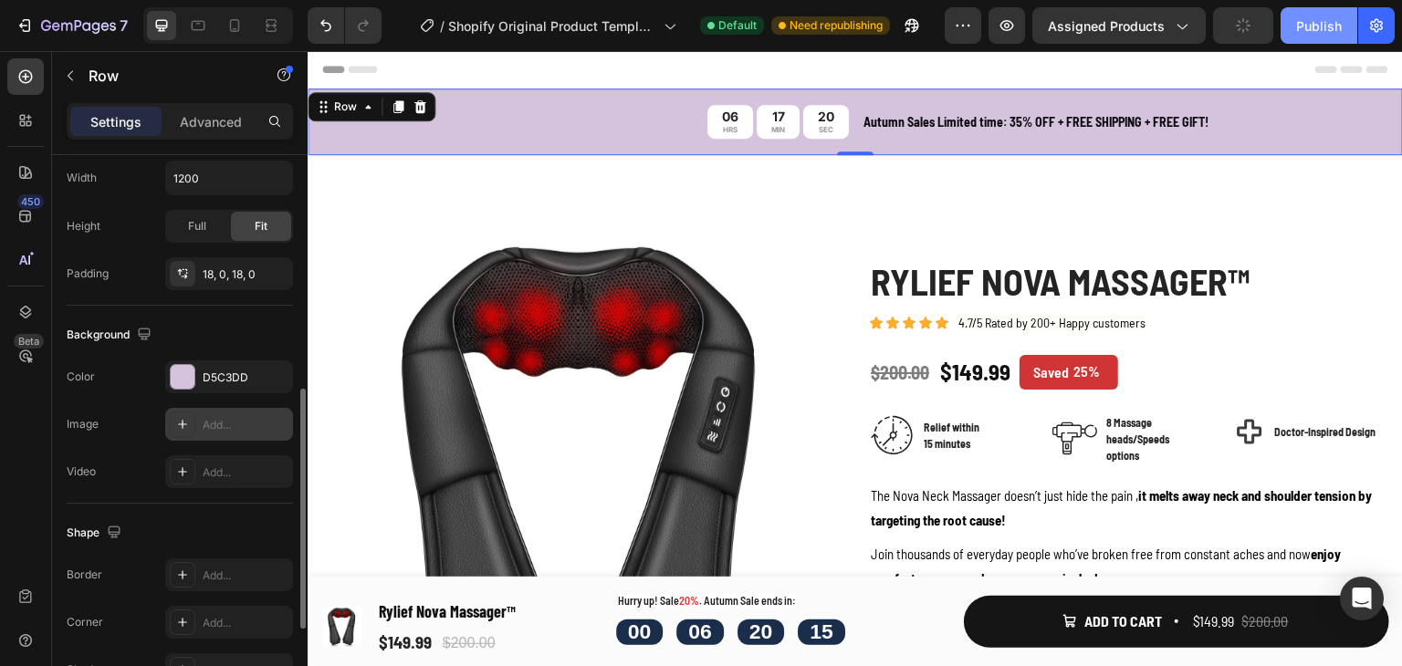
click at [1323, 24] on div "Publish" at bounding box center [1319, 25] width 46 height 19
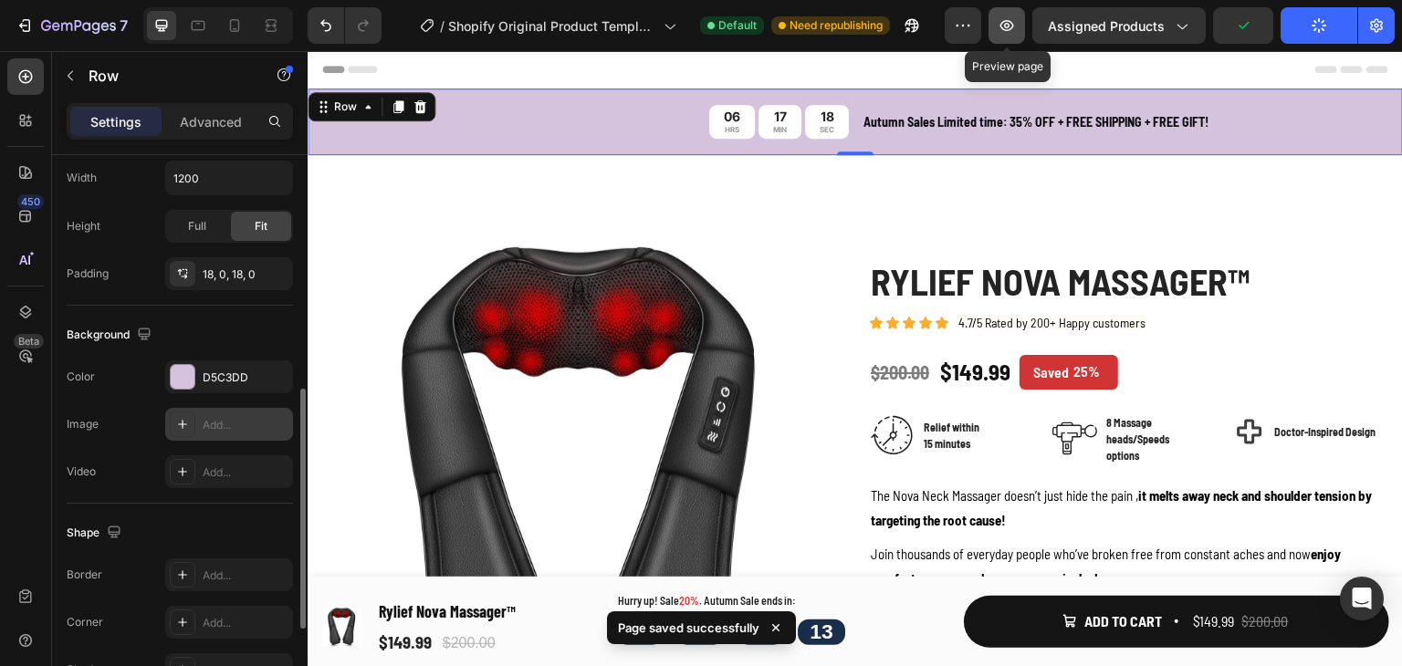
click at [1004, 33] on icon "button" at bounding box center [1007, 25] width 18 height 18
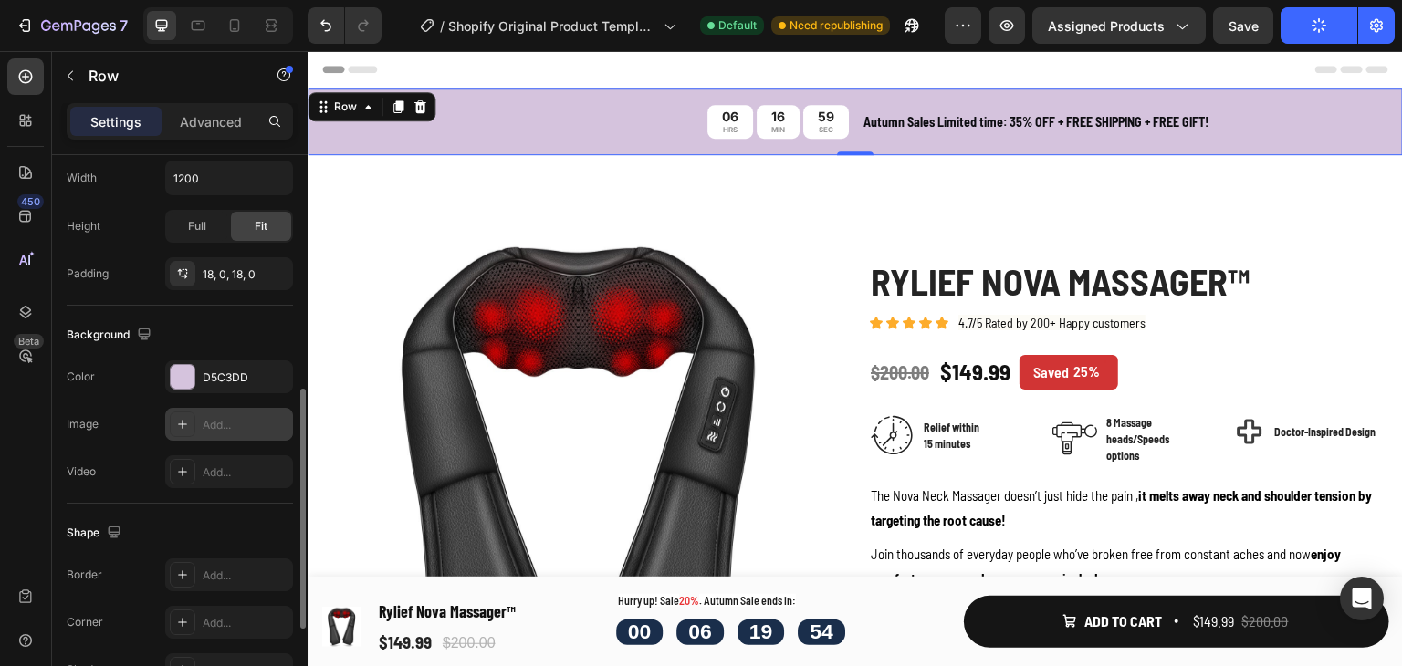
click at [482, 97] on div "06 HRS 16 MIN 59 SEC Countdown Timer Autumn Sales Limited time: 35% OFF + FREE …" at bounding box center [855, 122] width 1095 height 67
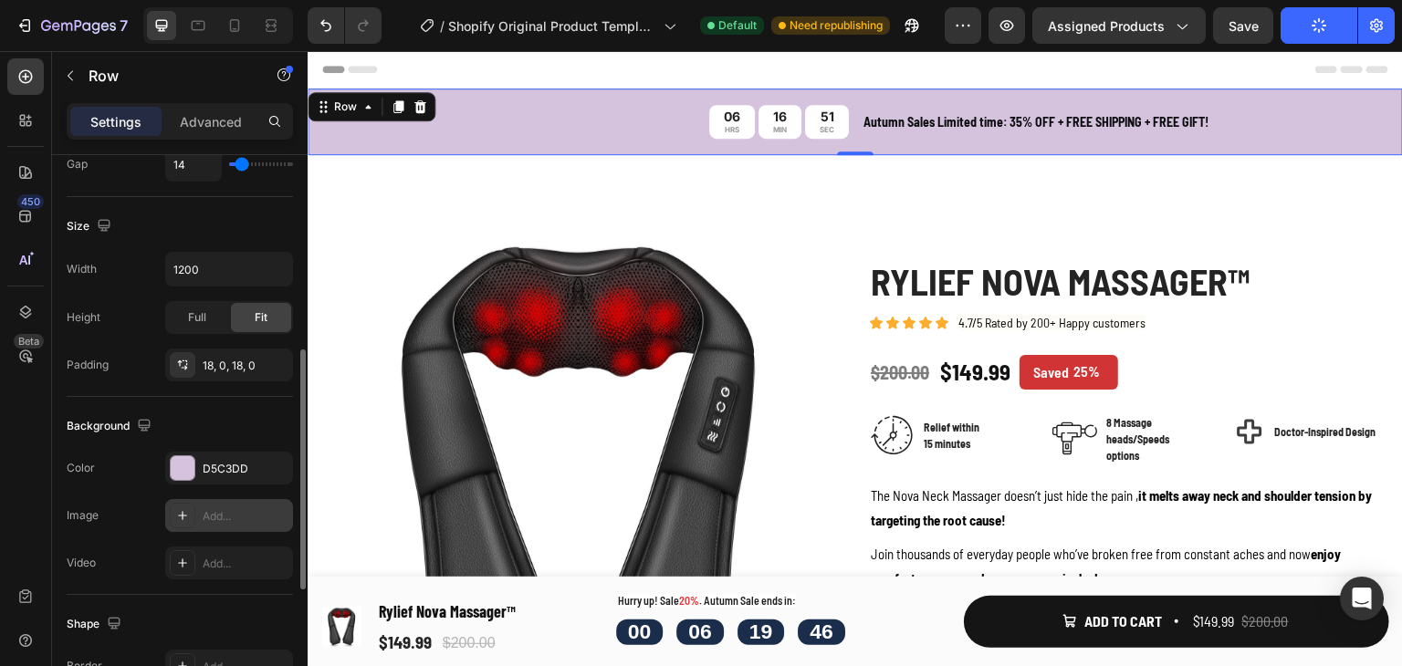
click at [544, 103] on div "06 HRS 16 MIN 51 SEC Countdown Timer Autumn Sales Limited time: 35% OFF + FREE …" at bounding box center [855, 122] width 1095 height 67
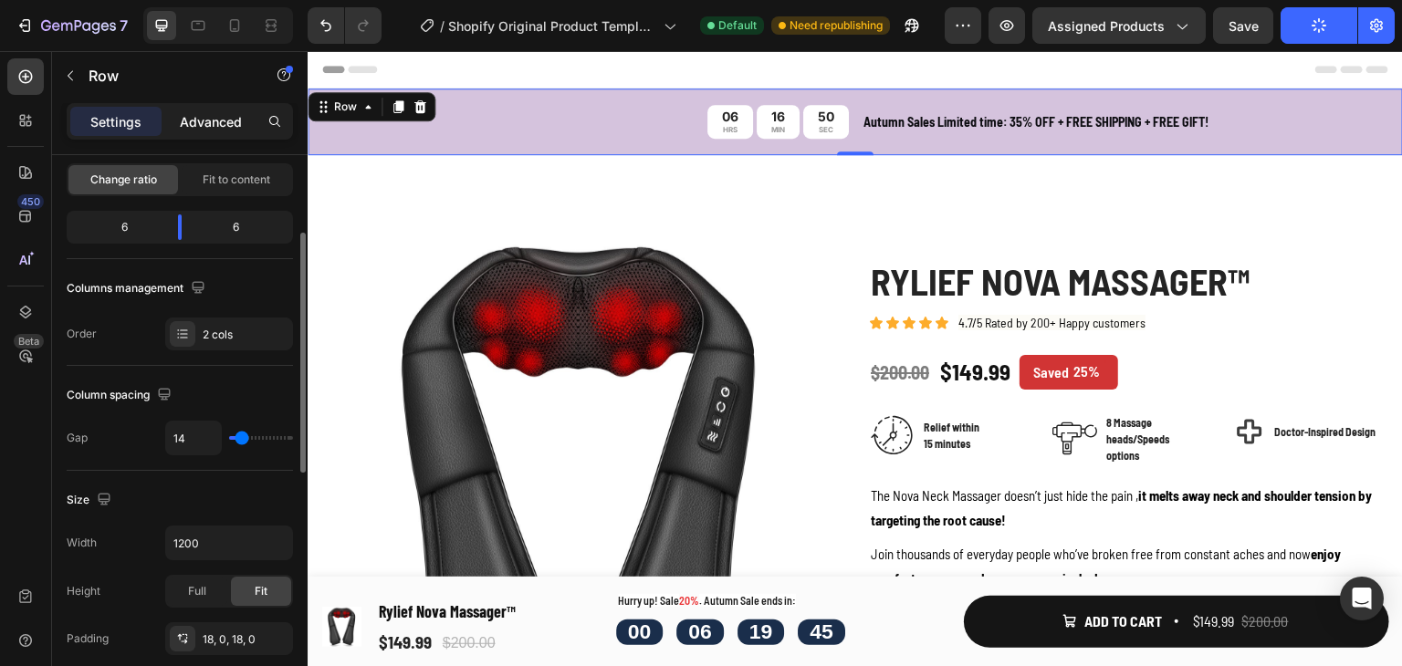
scroll to position [0, 0]
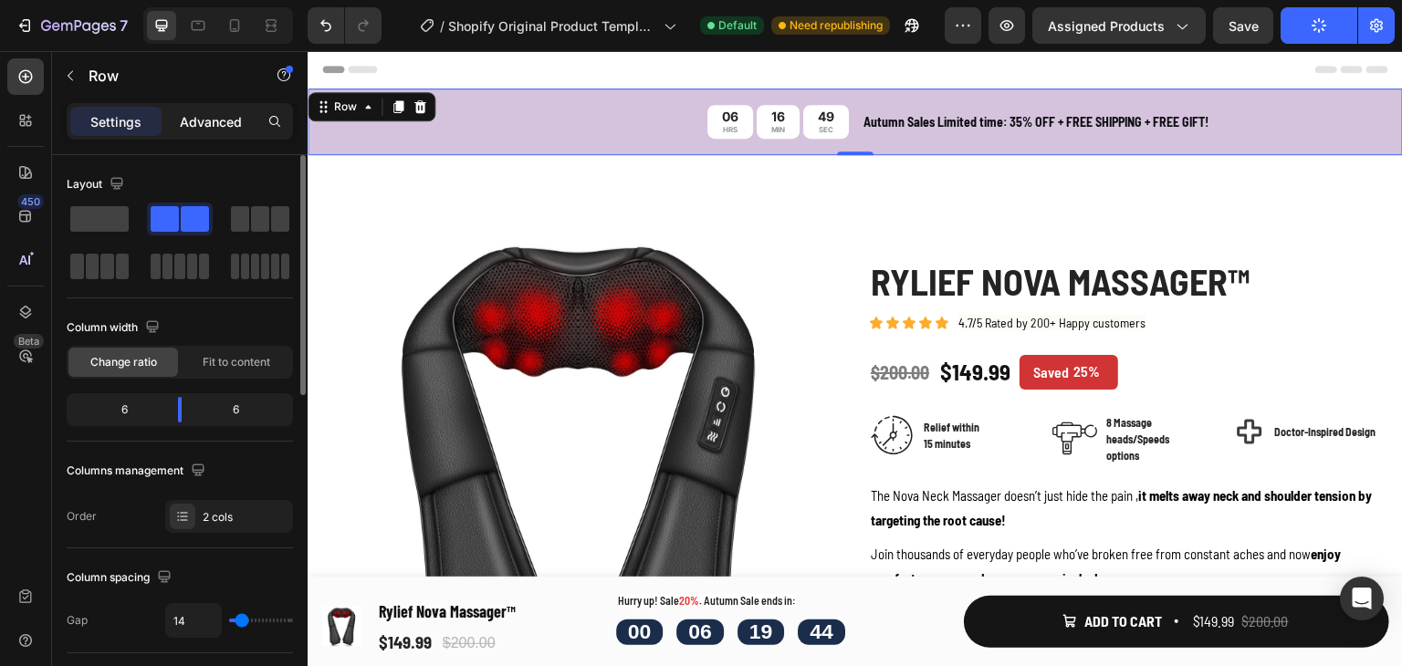
click at [214, 129] on p "Advanced" at bounding box center [211, 121] width 62 height 19
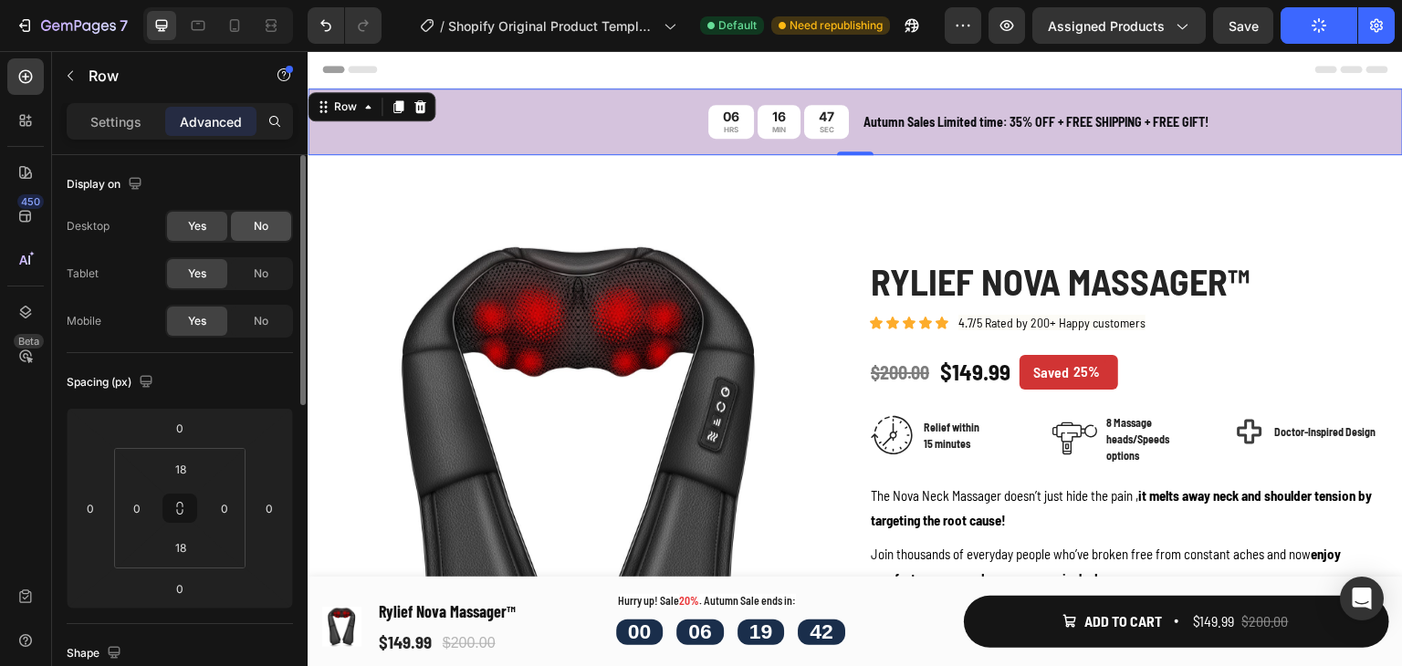
click at [254, 224] on span "No" at bounding box center [261, 226] width 15 height 16
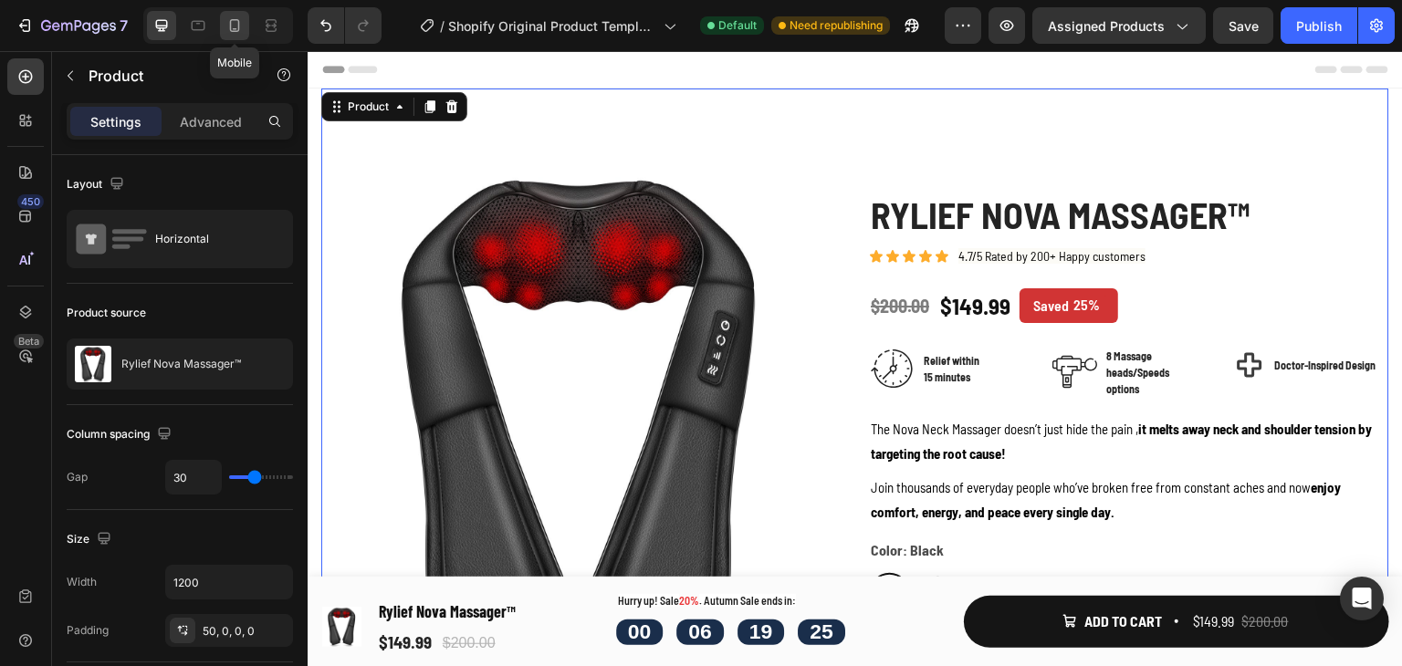
click at [244, 21] on div at bounding box center [234, 25] width 29 height 29
type input "0"
type input "100%"
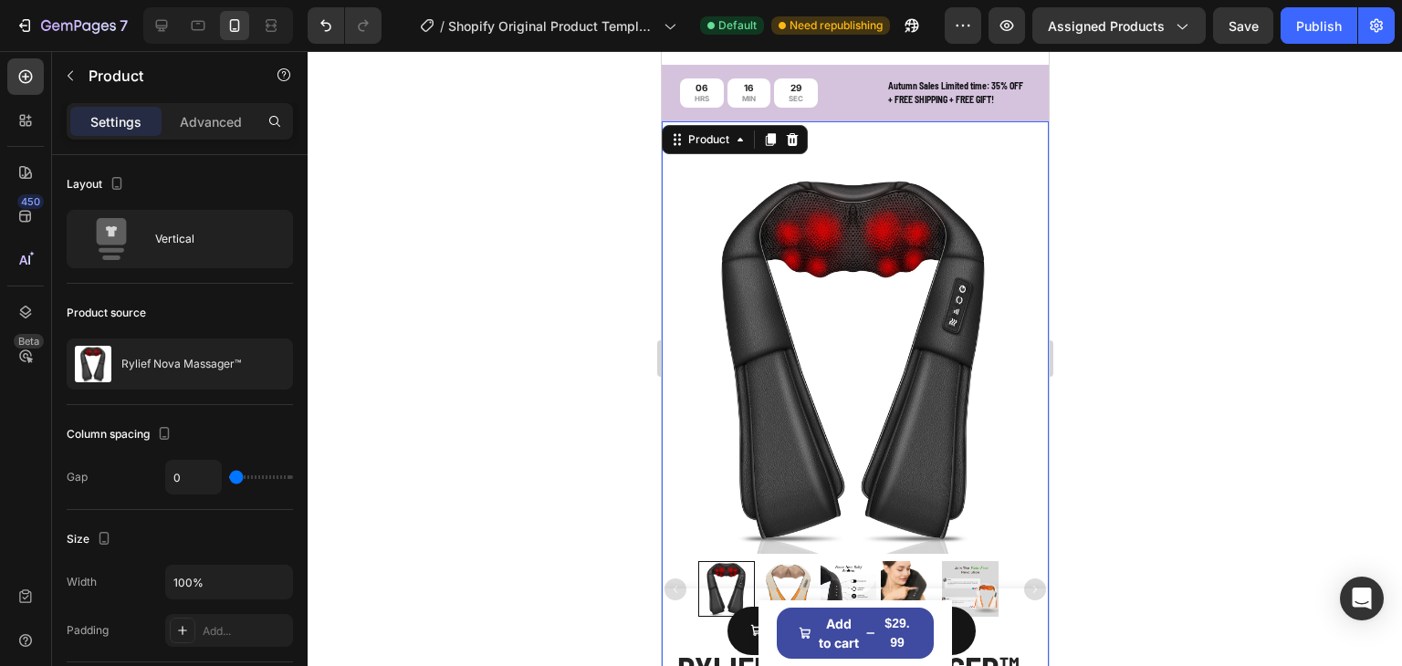
scroll to position [76, 0]
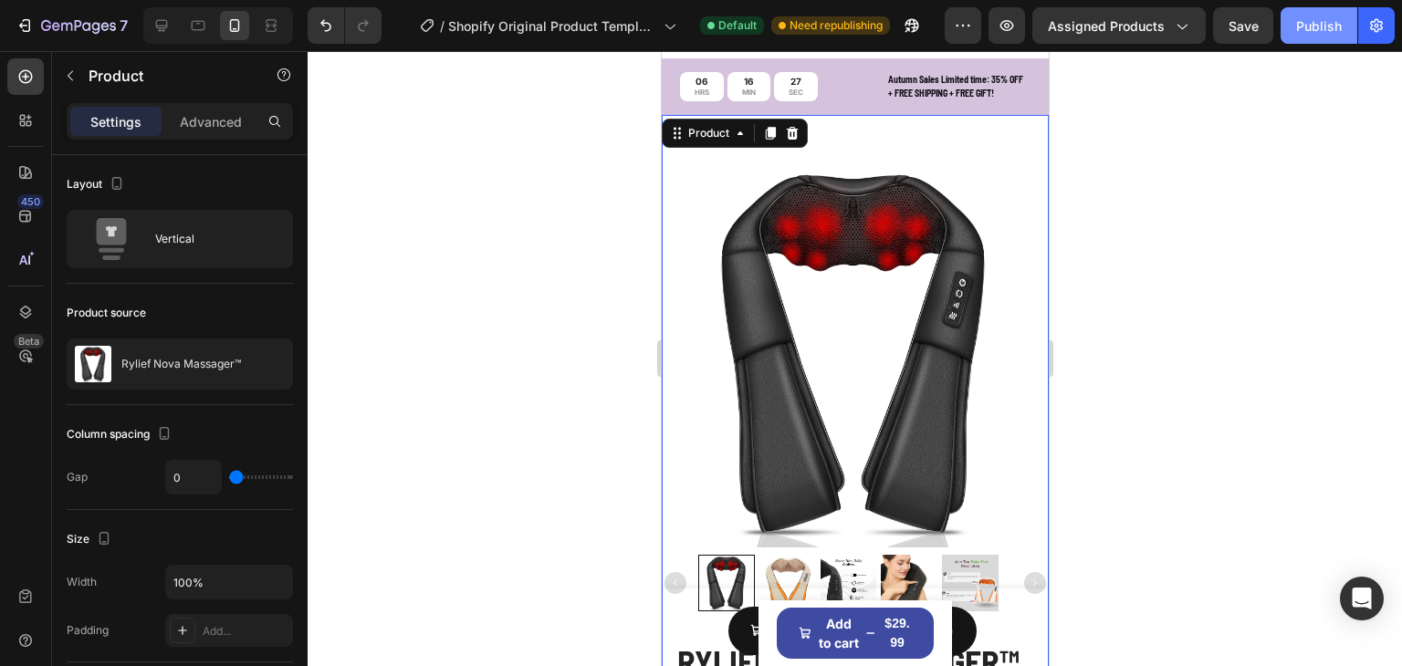
click at [1287, 35] on button "Publish" at bounding box center [1319, 25] width 77 height 37
click at [23, 231] on div "450" at bounding box center [25, 216] width 37 height 37
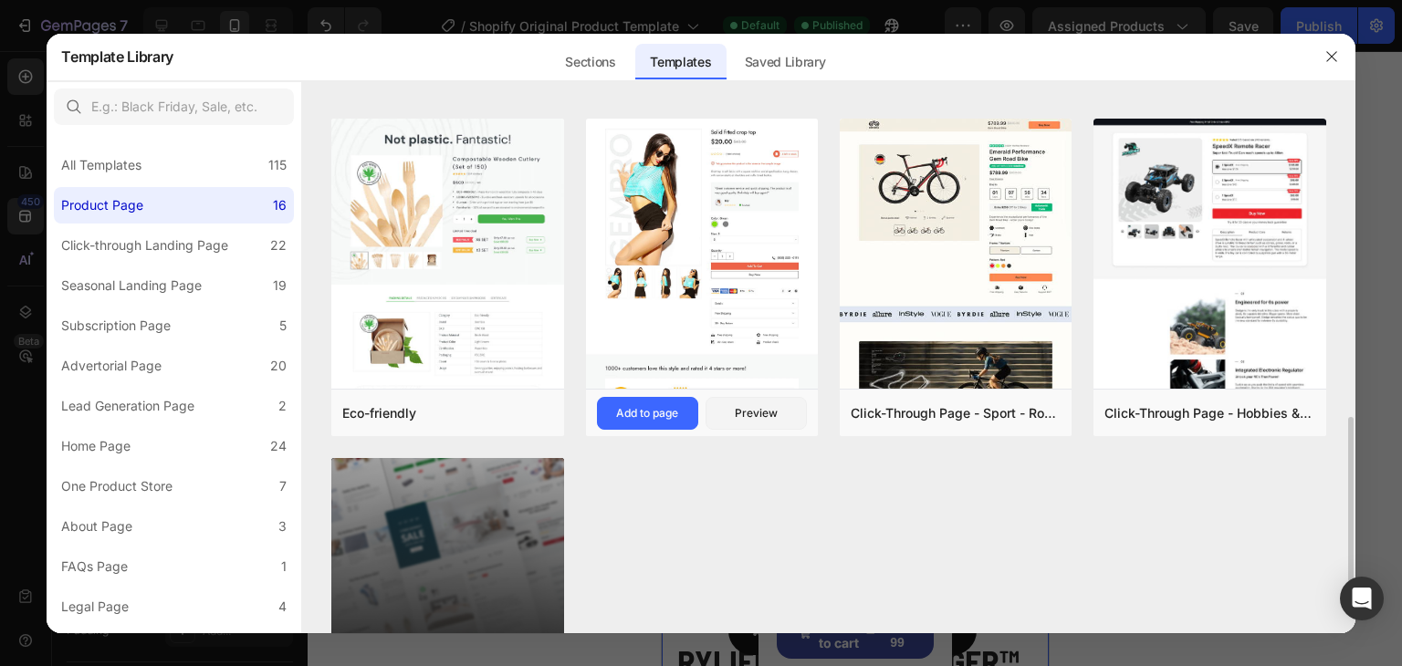
scroll to position [1095, 0]
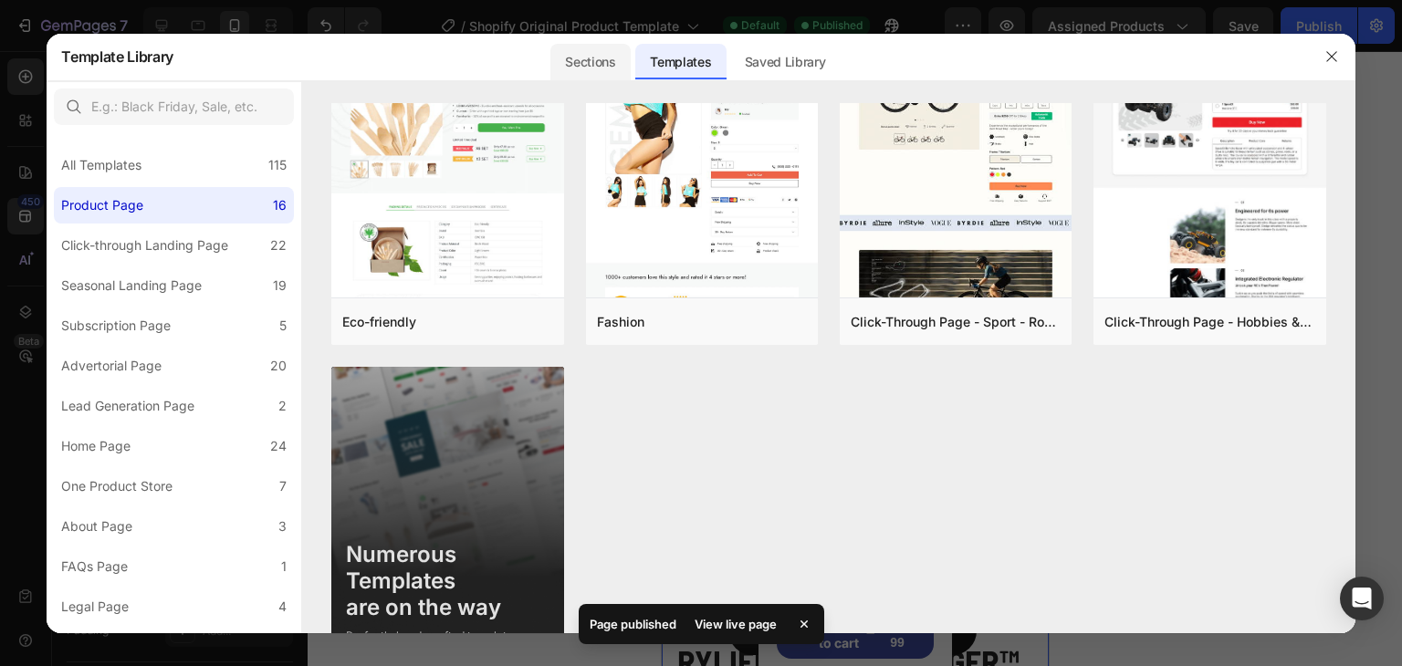
click at [581, 55] on div "Sections" at bounding box center [589, 62] width 79 height 37
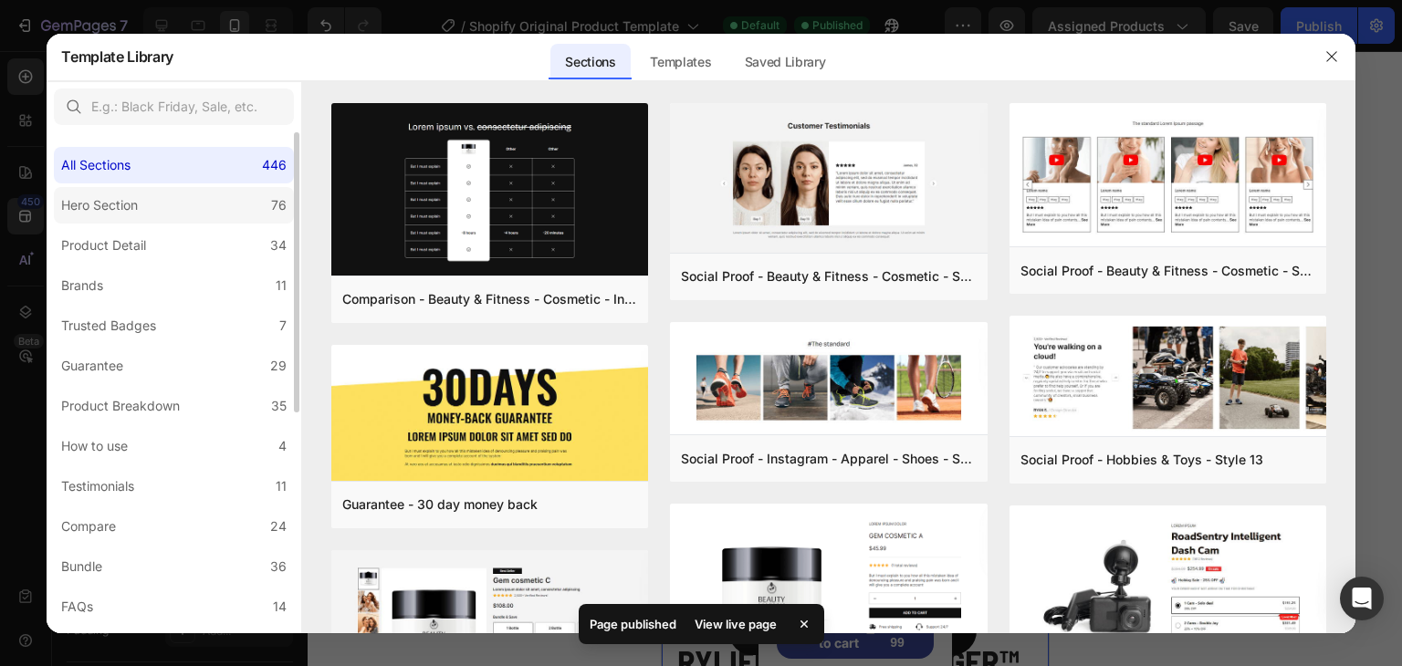
click at [183, 194] on label "Hero Section 76" at bounding box center [174, 205] width 240 height 37
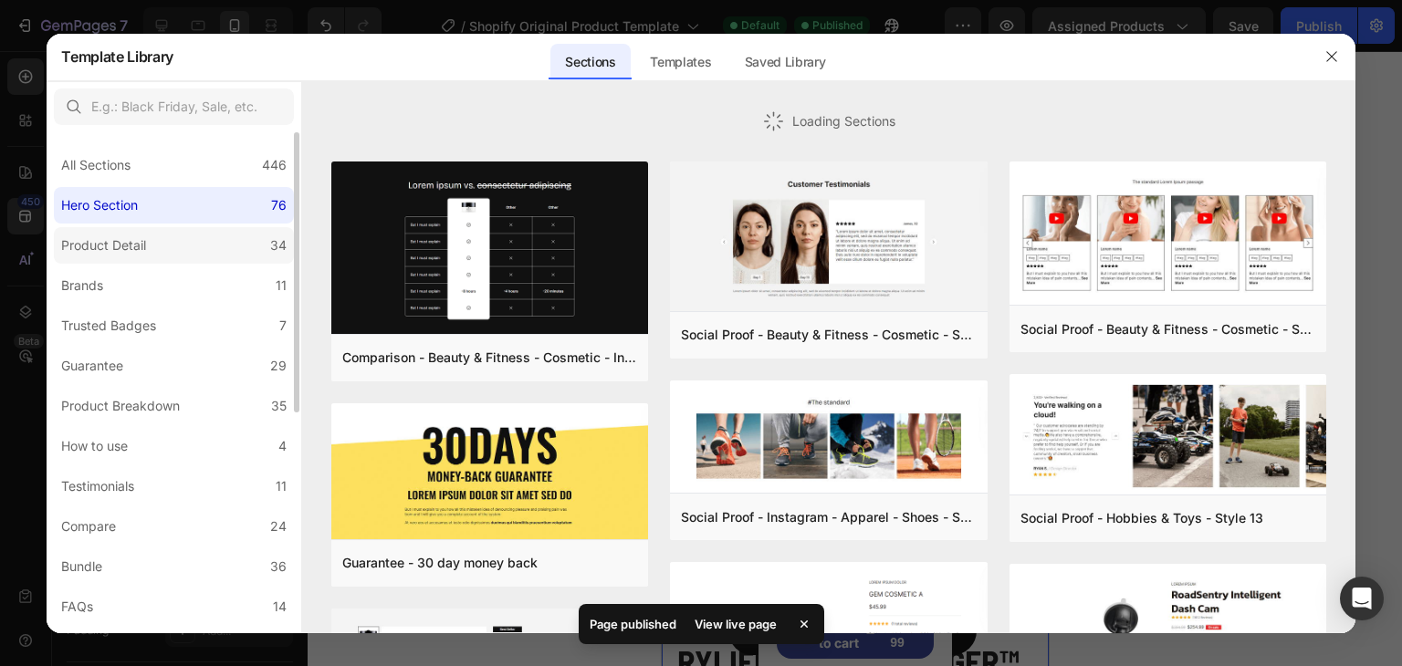
click at [173, 252] on label "Product Detail 34" at bounding box center [174, 245] width 240 height 37
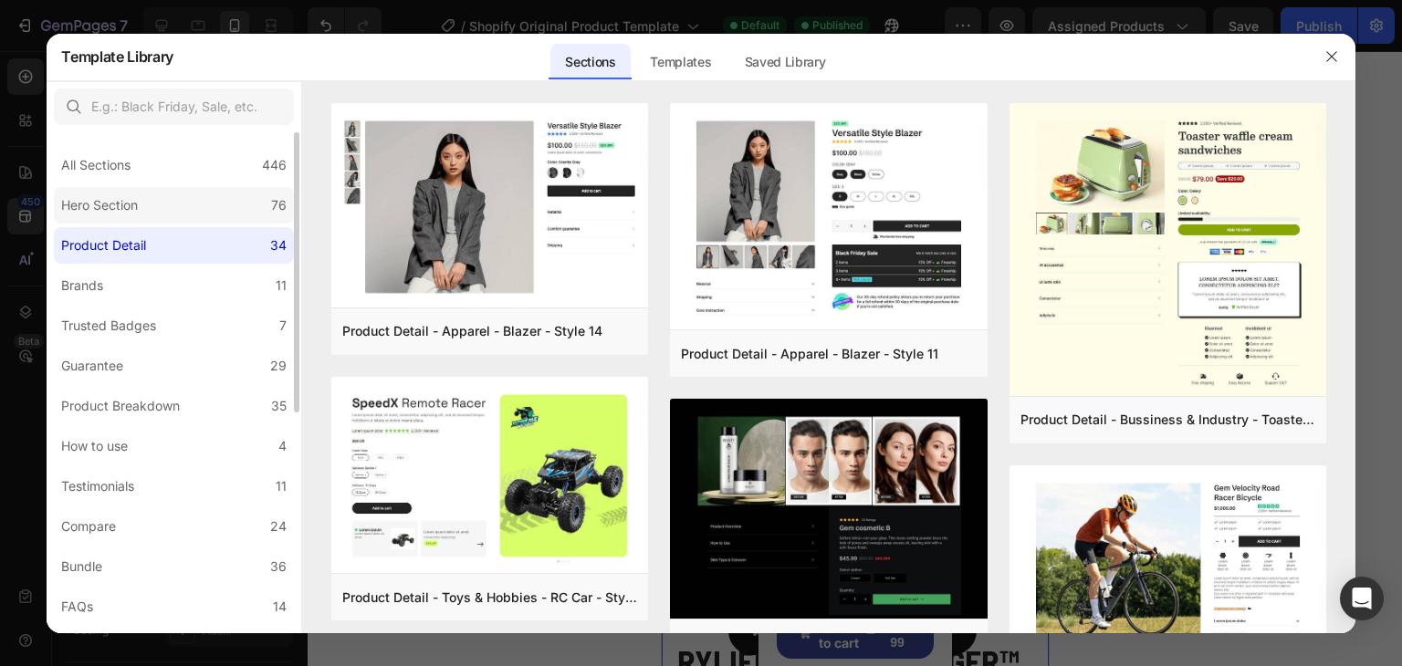
click at [172, 208] on label "Hero Section 76" at bounding box center [174, 205] width 240 height 37
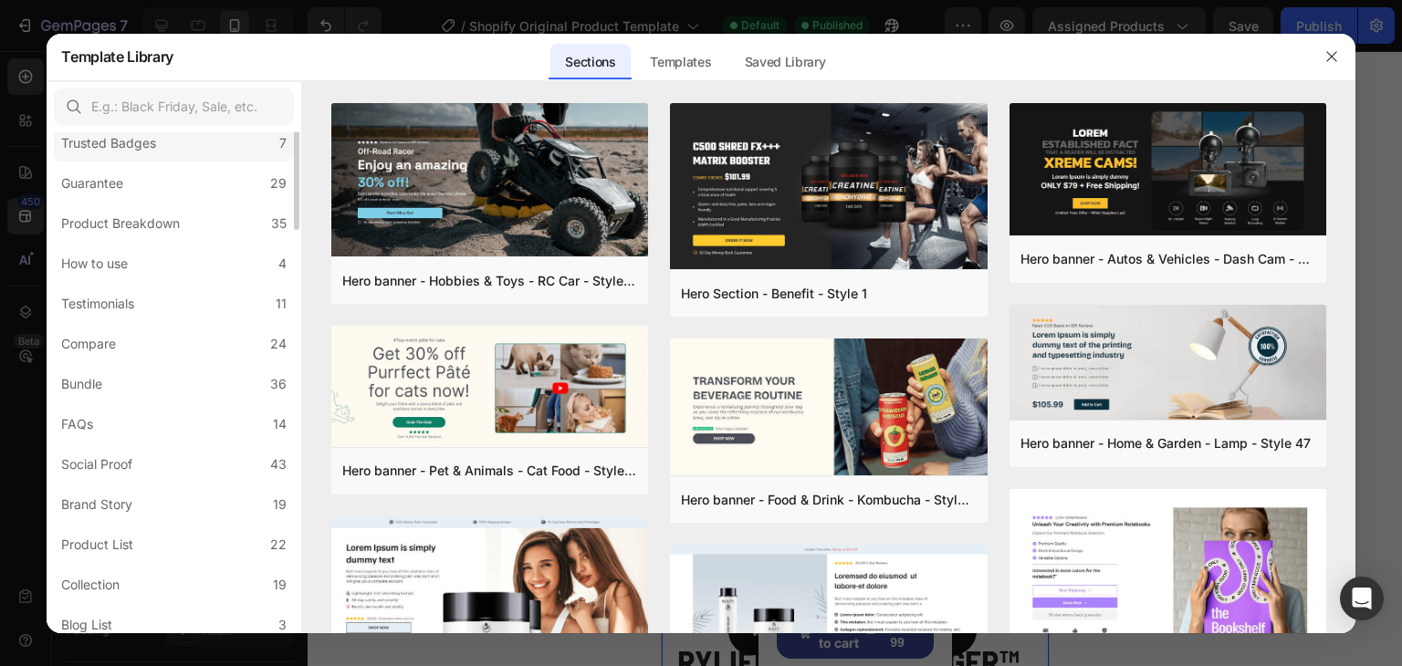
scroll to position [274, 0]
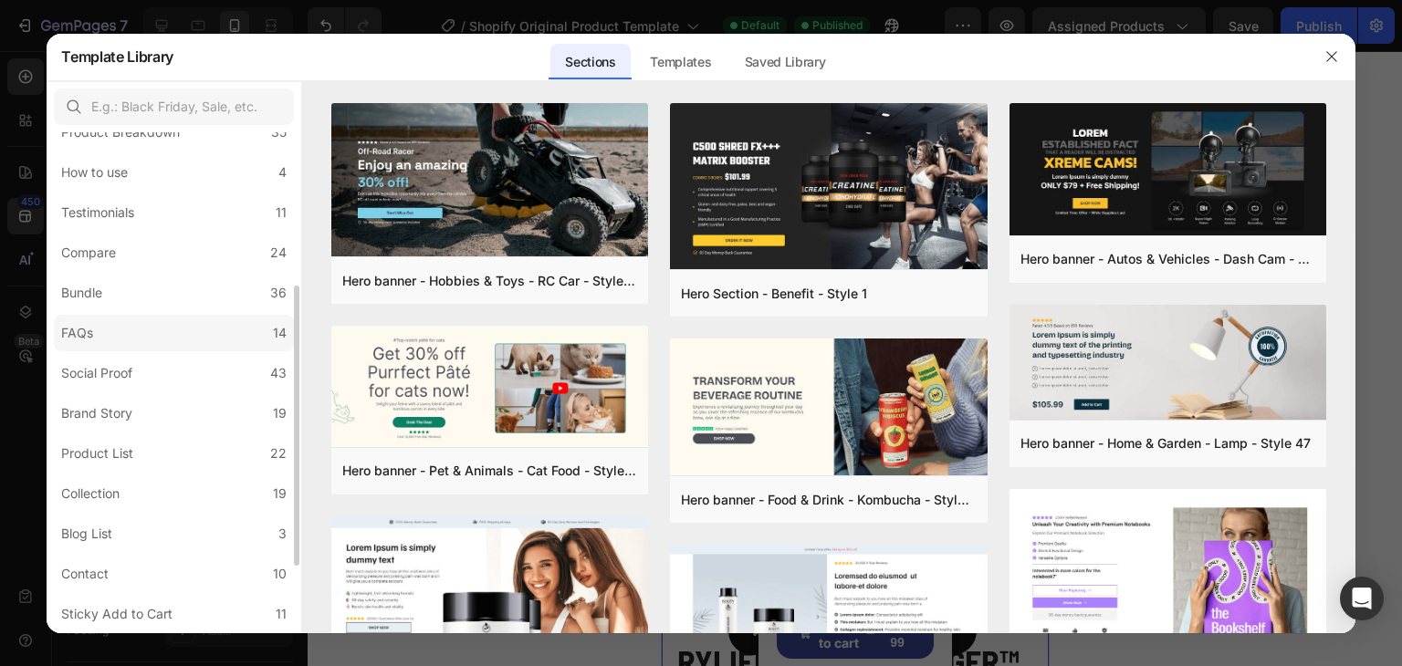
click at [201, 315] on label "FAQs 14" at bounding box center [174, 333] width 240 height 37
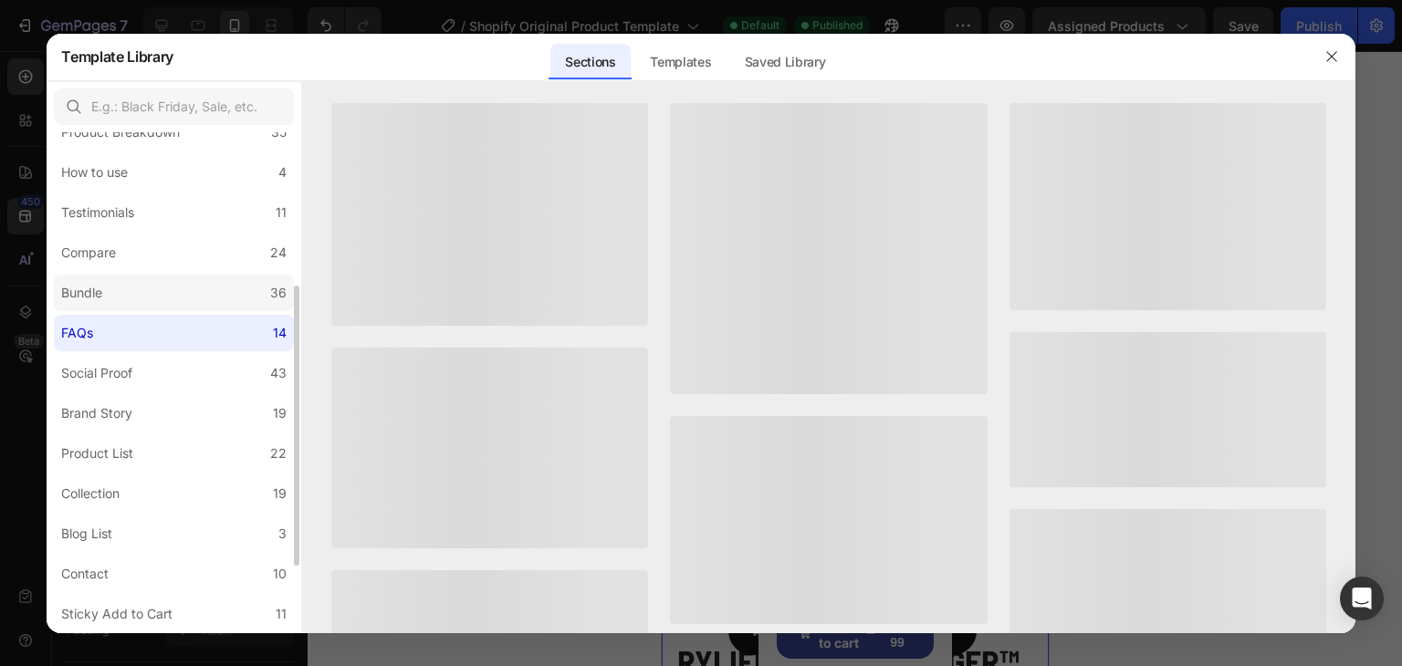
click at [186, 293] on label "Bundle 36" at bounding box center [174, 293] width 240 height 37
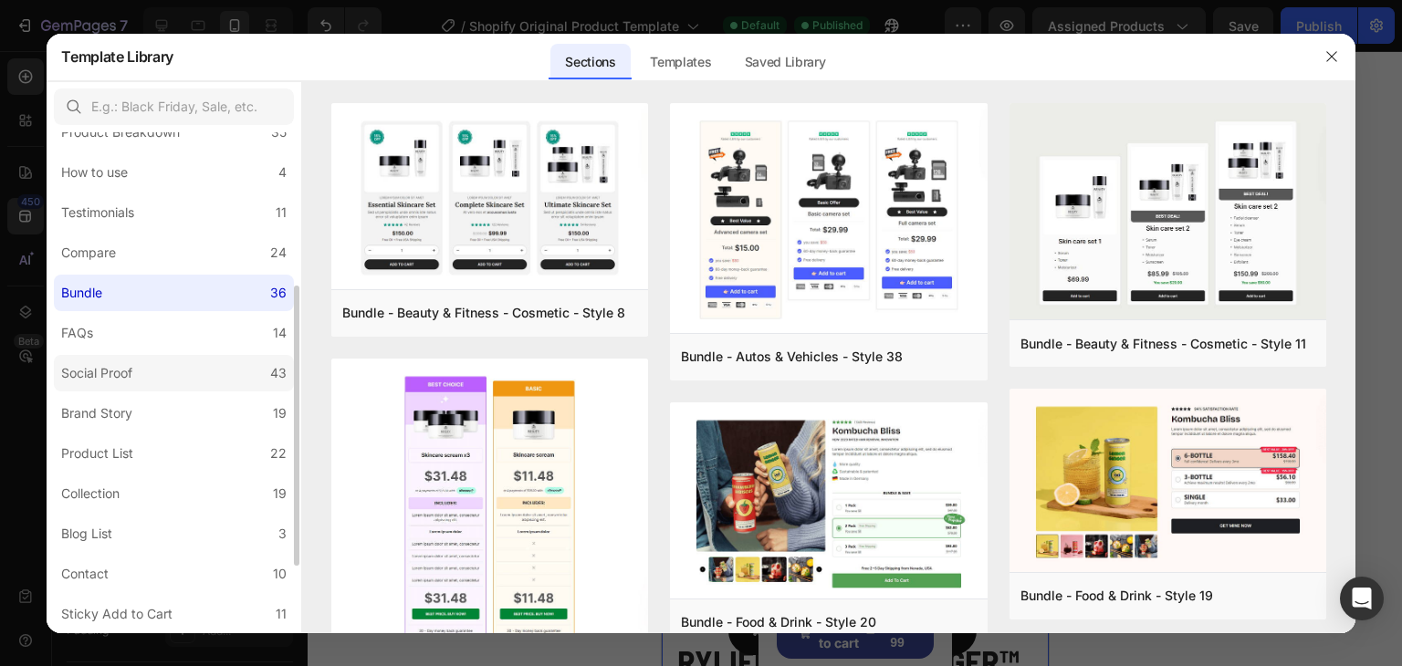
click at [173, 385] on label "Social Proof 43" at bounding box center [174, 373] width 240 height 37
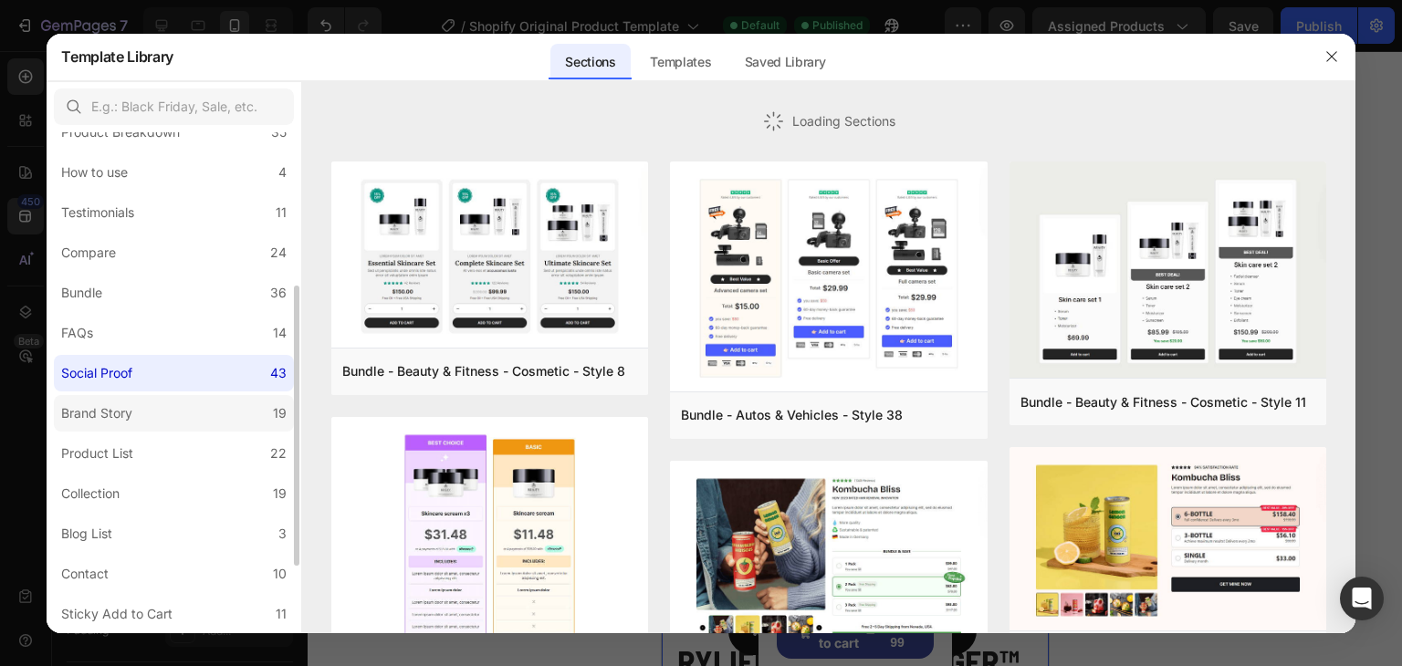
click at [171, 413] on label "Brand Story 19" at bounding box center [174, 413] width 240 height 37
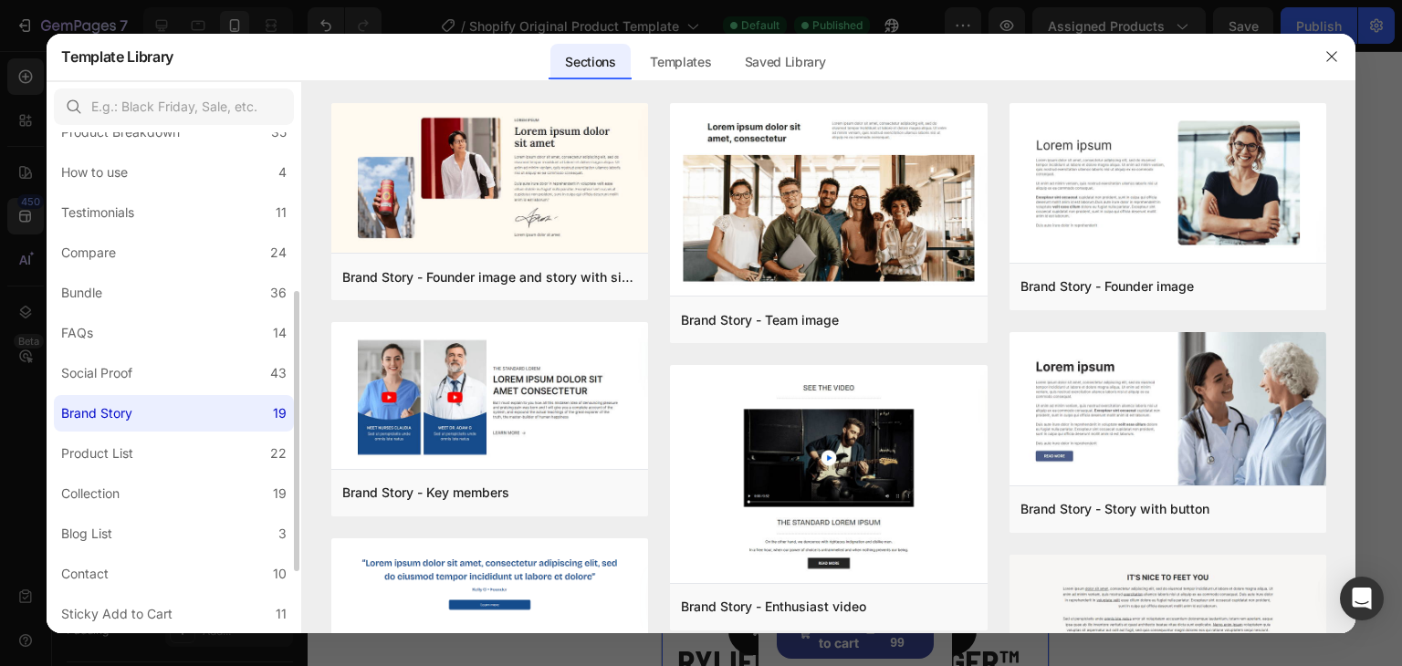
scroll to position [393, 0]
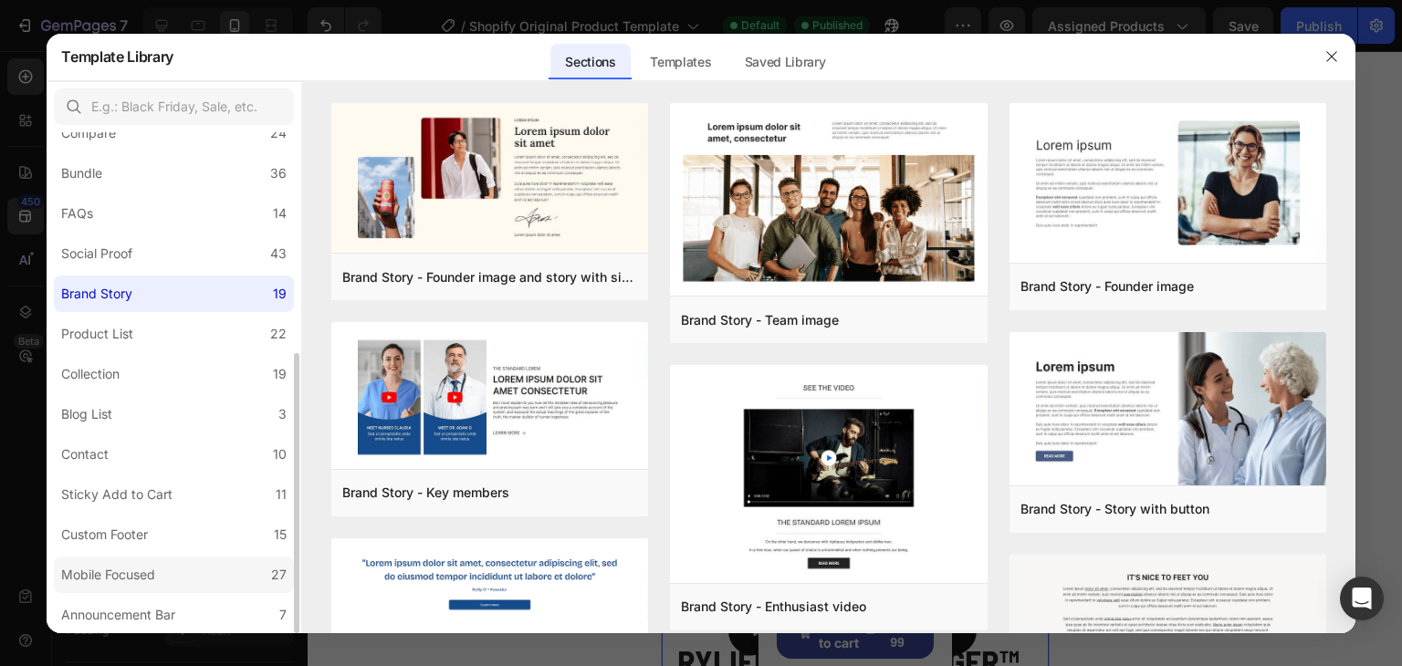
click at [136, 569] on div "Mobile Focused" at bounding box center [108, 575] width 94 height 22
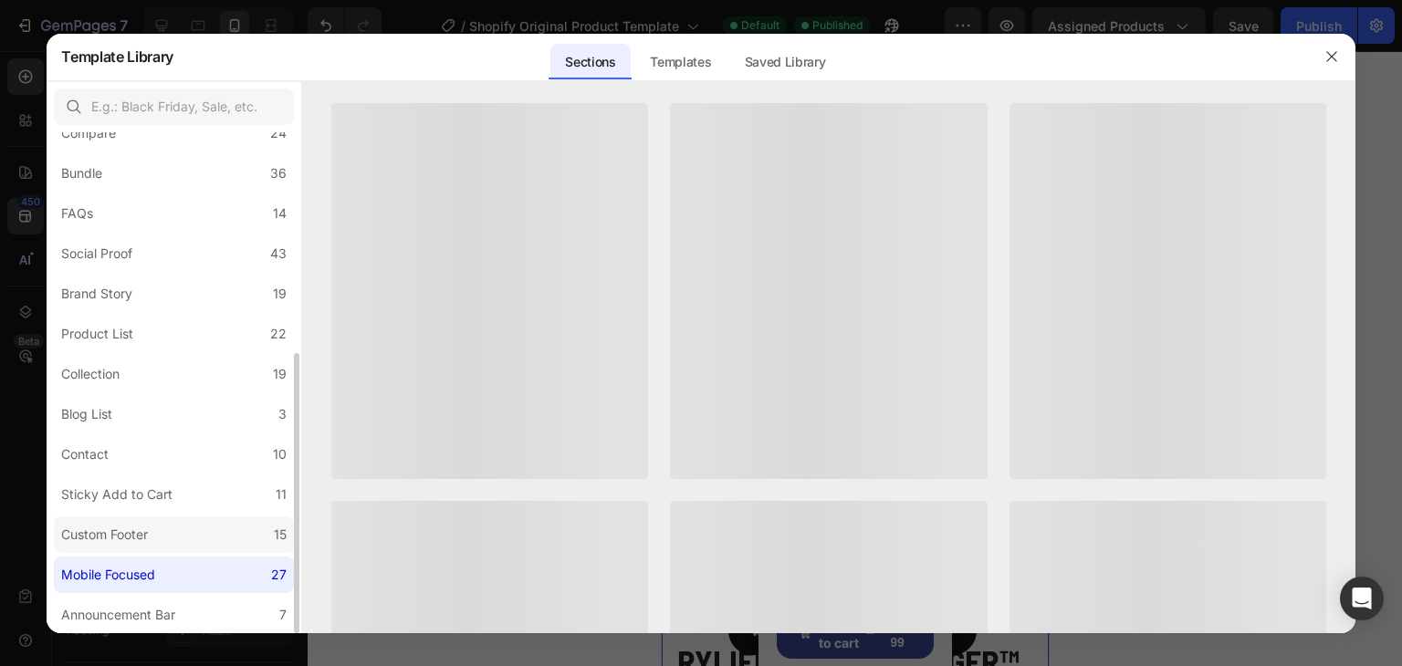
click at [141, 546] on label "Custom Footer 15" at bounding box center [174, 535] width 240 height 37
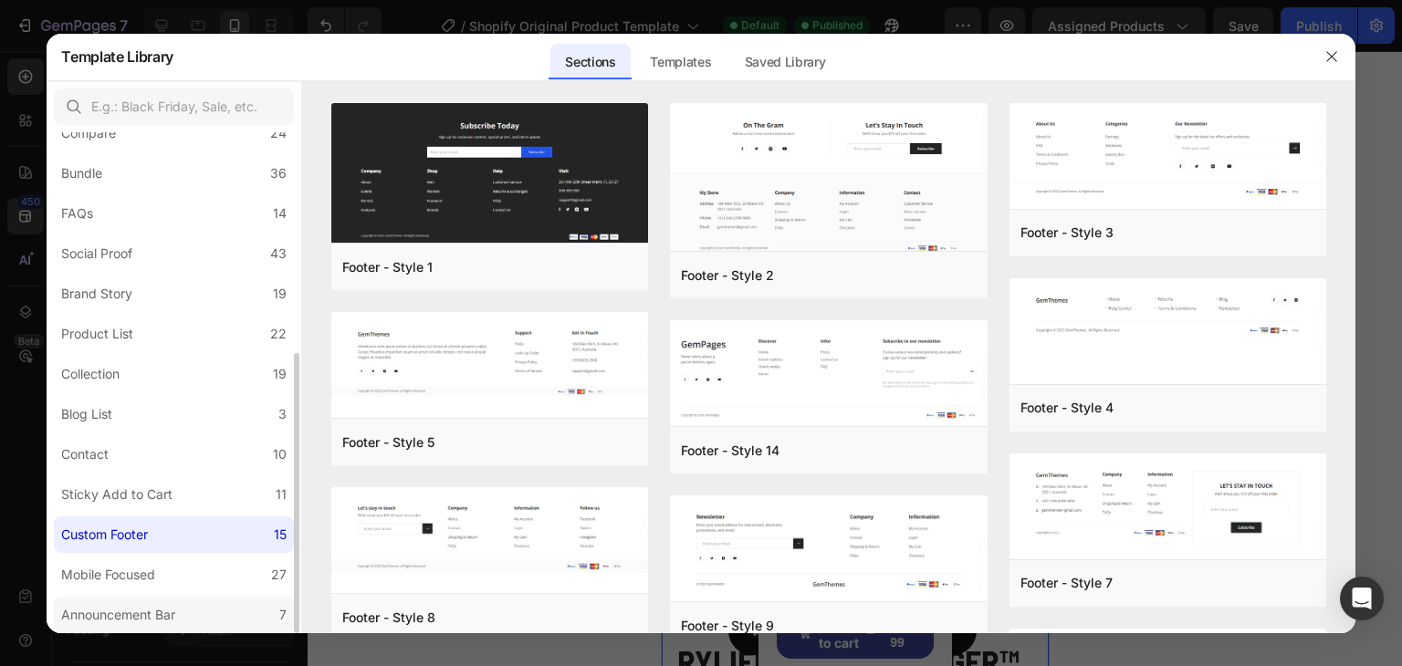
click at [146, 611] on div "Announcement Bar" at bounding box center [118, 615] width 114 height 22
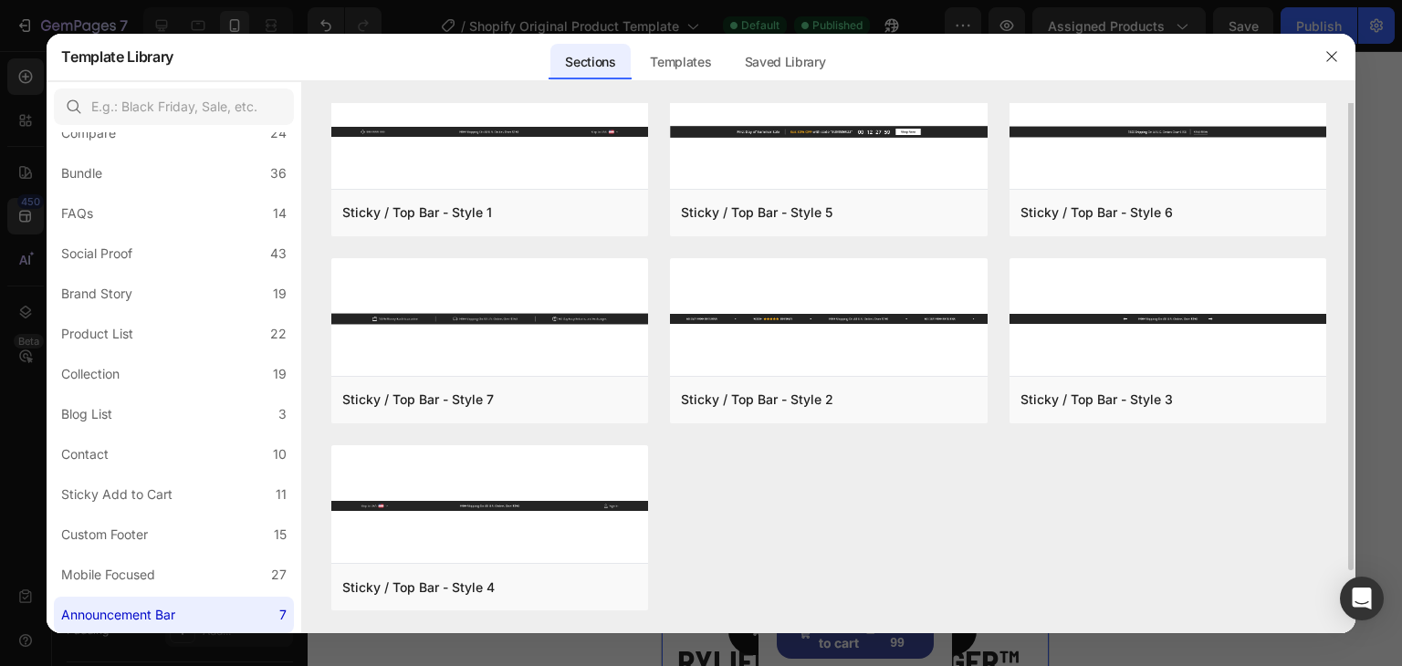
scroll to position [0, 0]
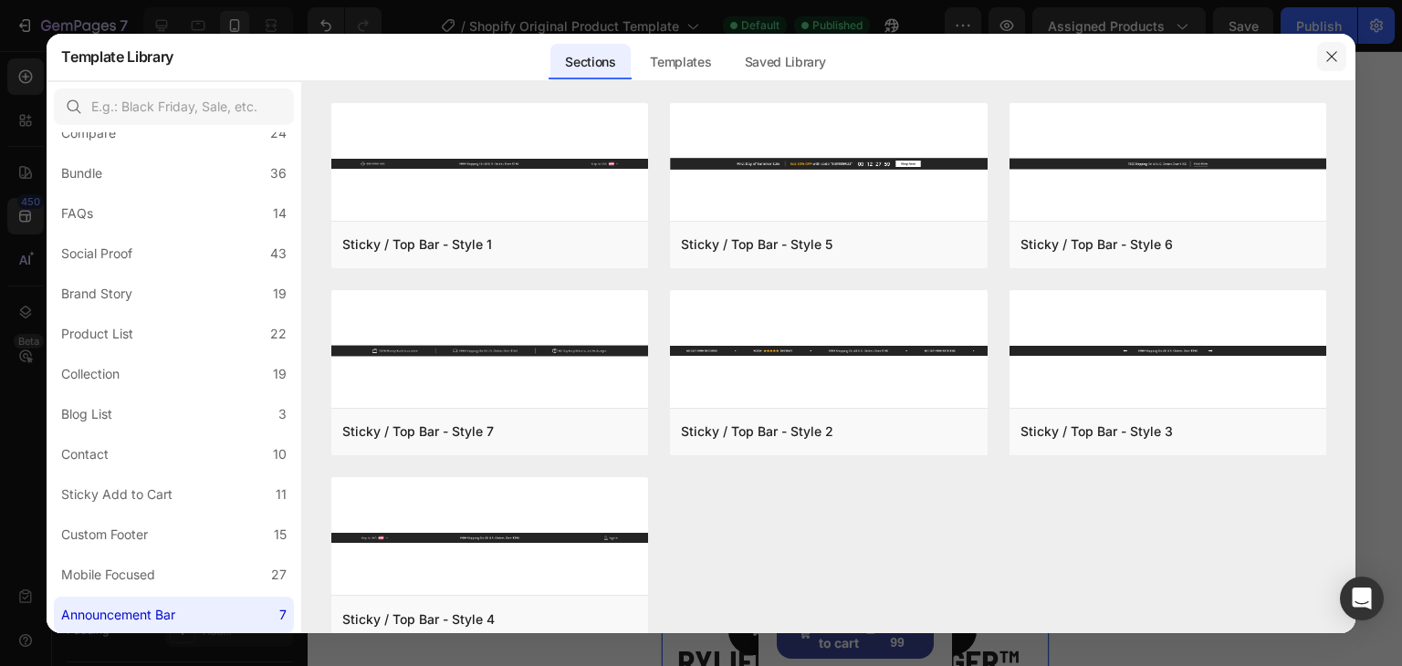
click at [1329, 64] on button "button" at bounding box center [1331, 56] width 29 height 29
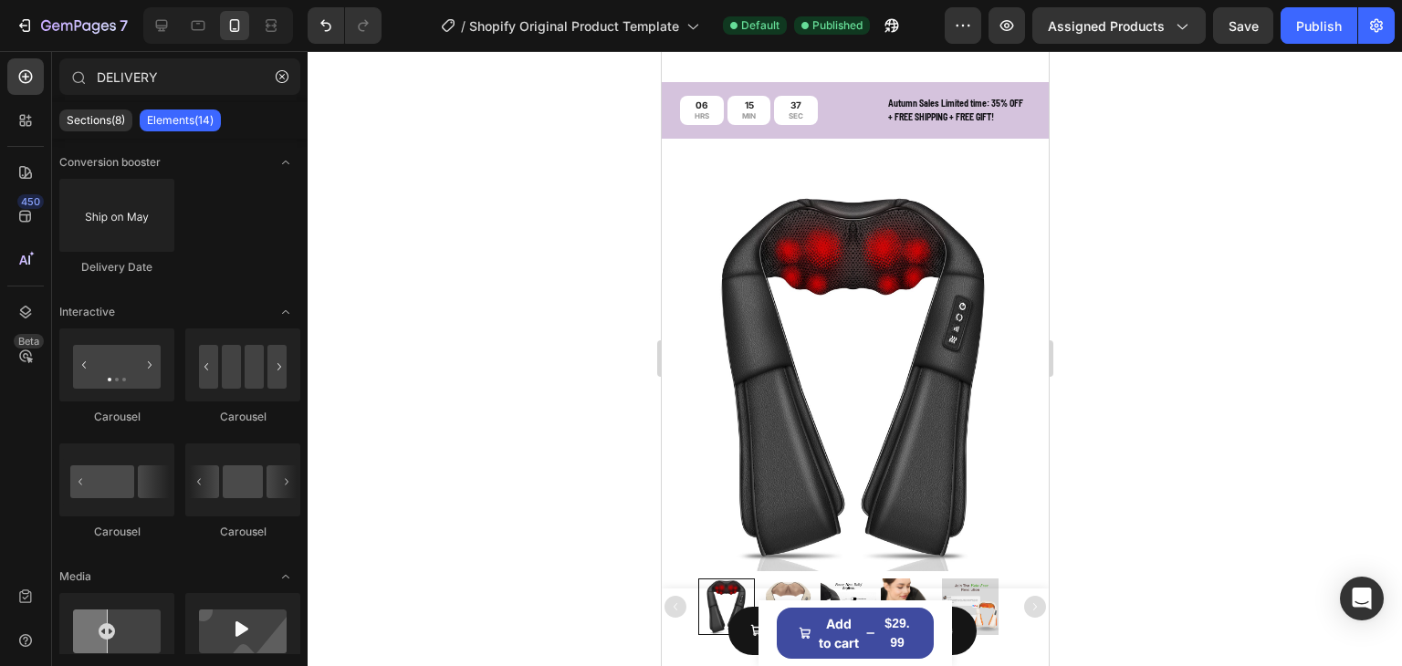
scroll to position [41, 0]
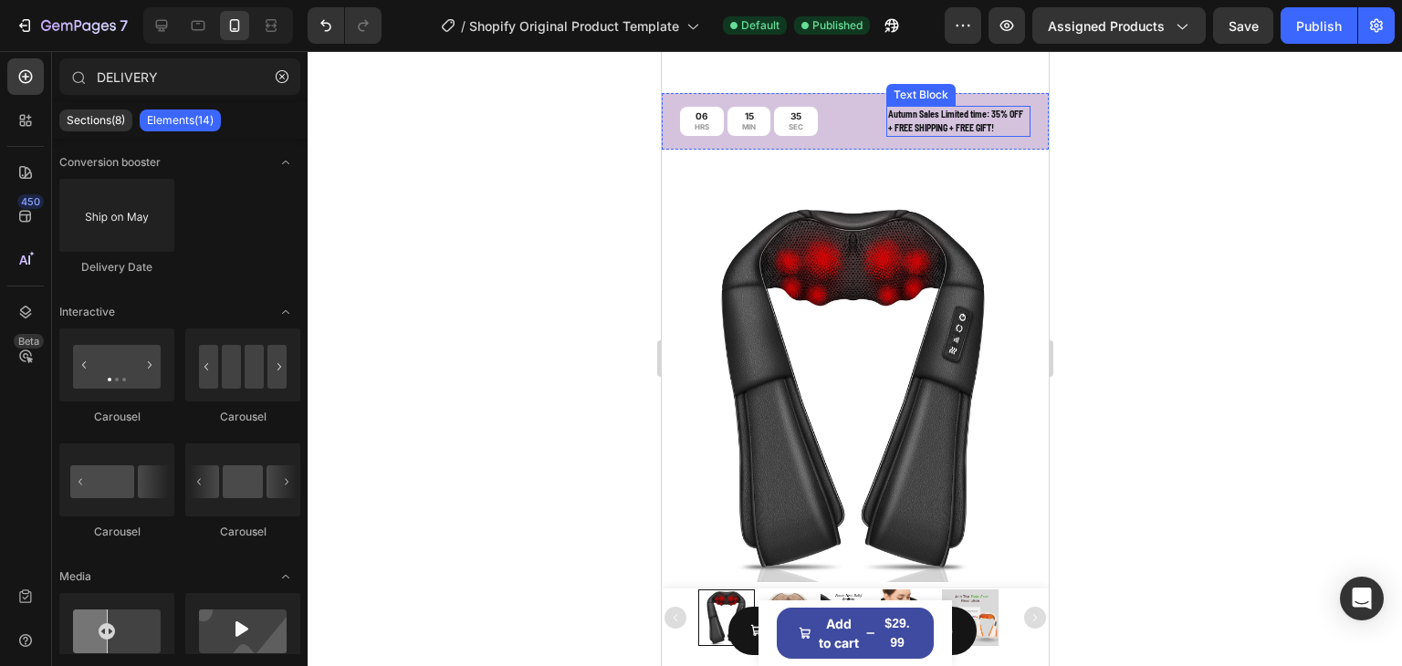
click at [975, 115] on p "Autumn Sales Limited time: 35% OFF + FREE SHIPPING + FREE GIFT!" at bounding box center [957, 121] width 141 height 27
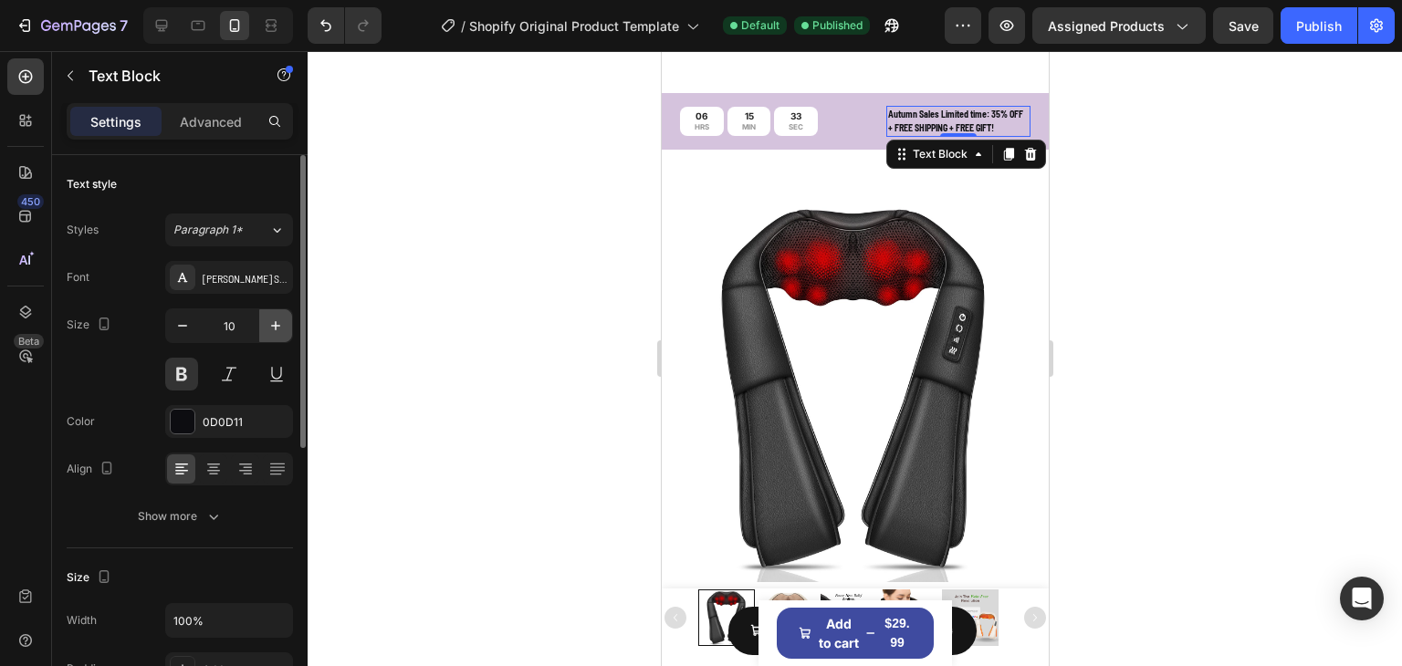
click at [267, 323] on icon "button" at bounding box center [276, 326] width 18 height 18
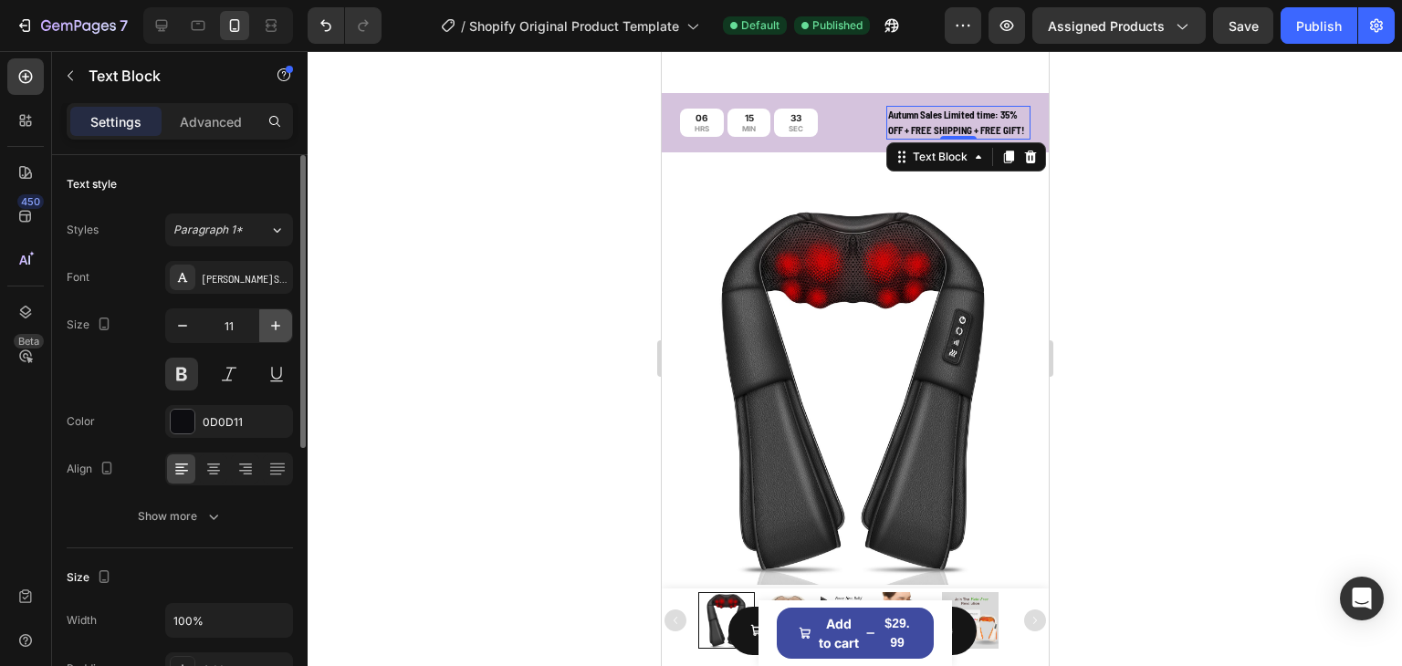
click at [267, 323] on icon "button" at bounding box center [276, 326] width 18 height 18
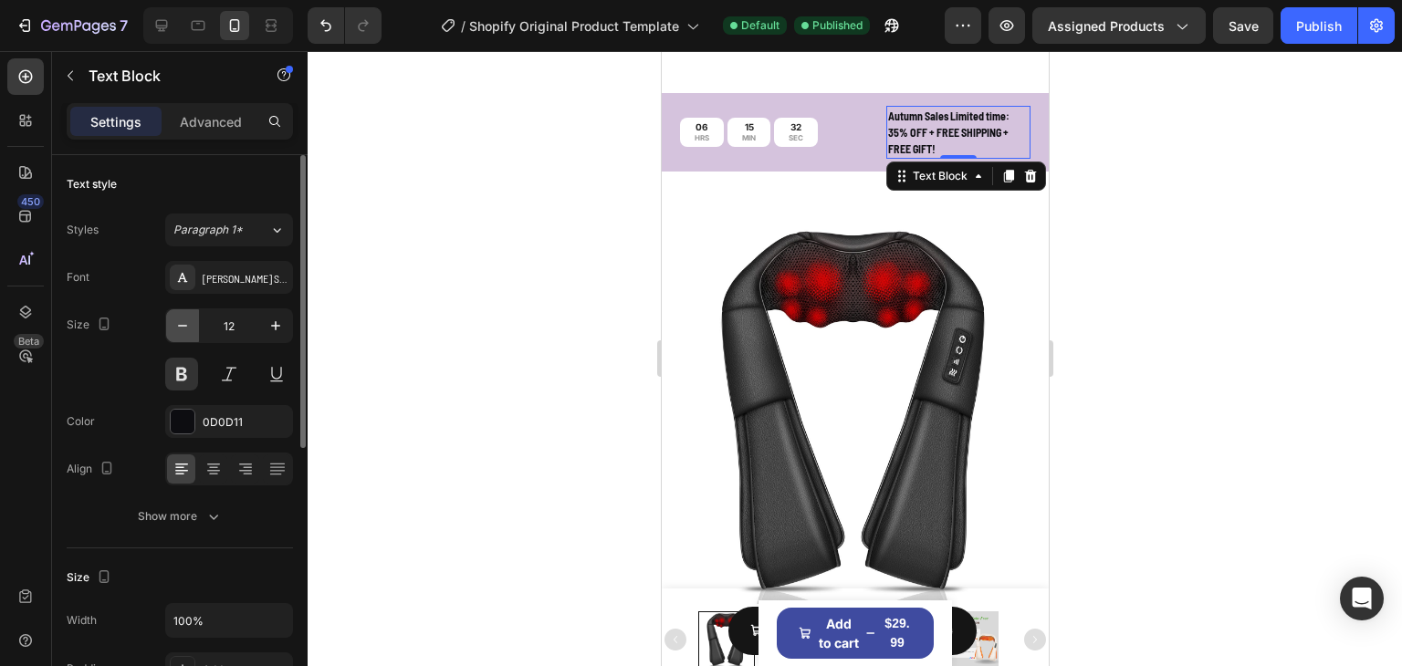
click at [187, 330] on icon "button" at bounding box center [182, 326] width 18 height 18
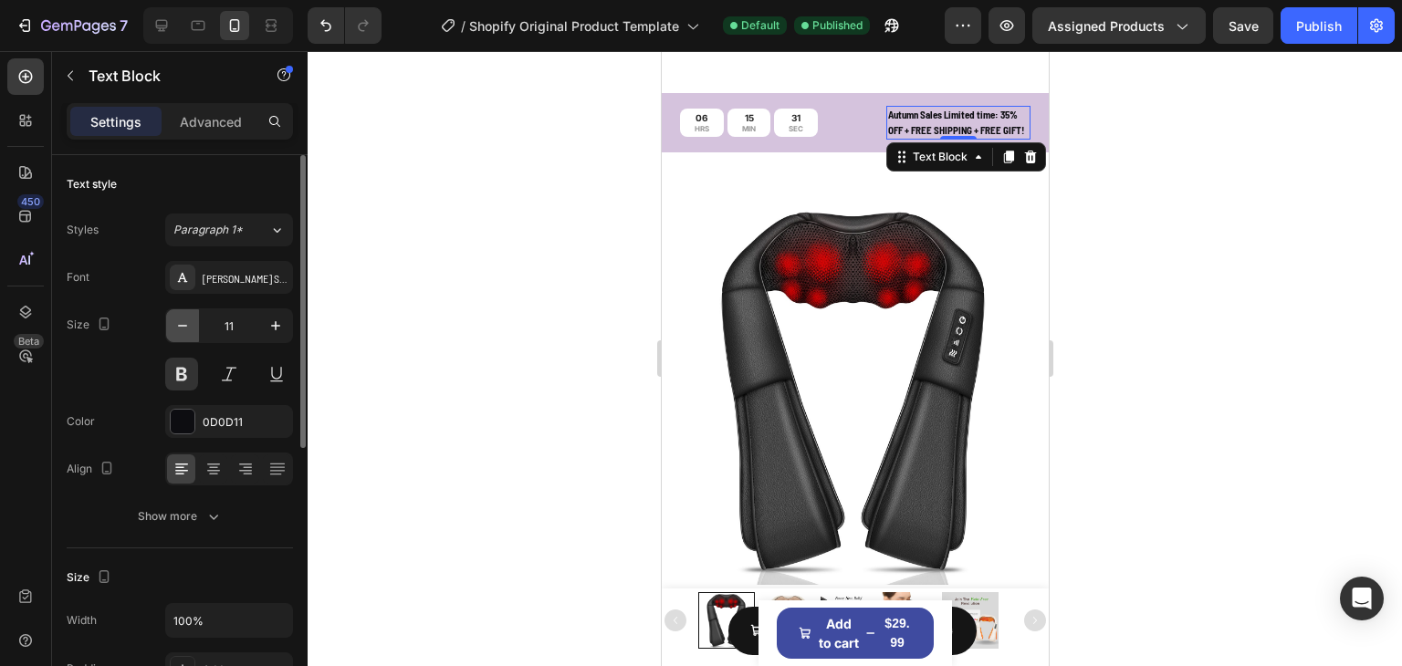
click at [187, 330] on icon "button" at bounding box center [182, 326] width 18 height 18
type input "10"
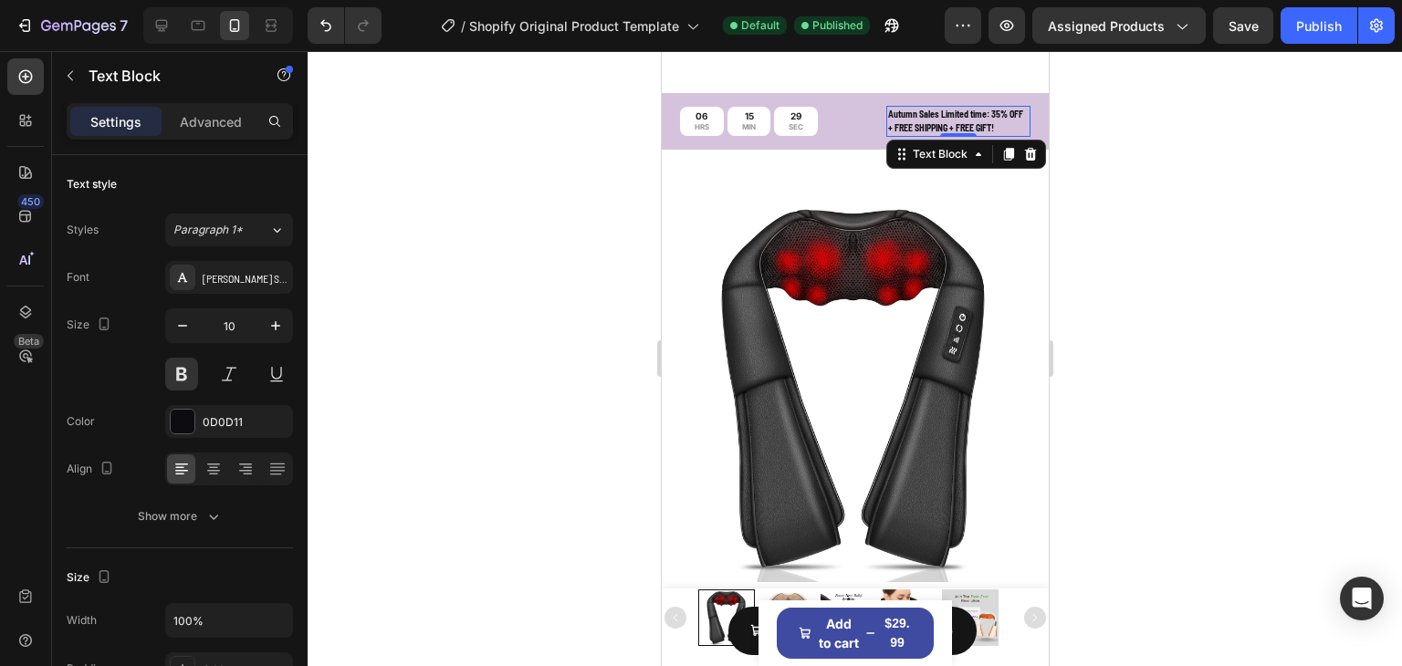
click at [1240, 123] on div at bounding box center [855, 358] width 1094 height 615
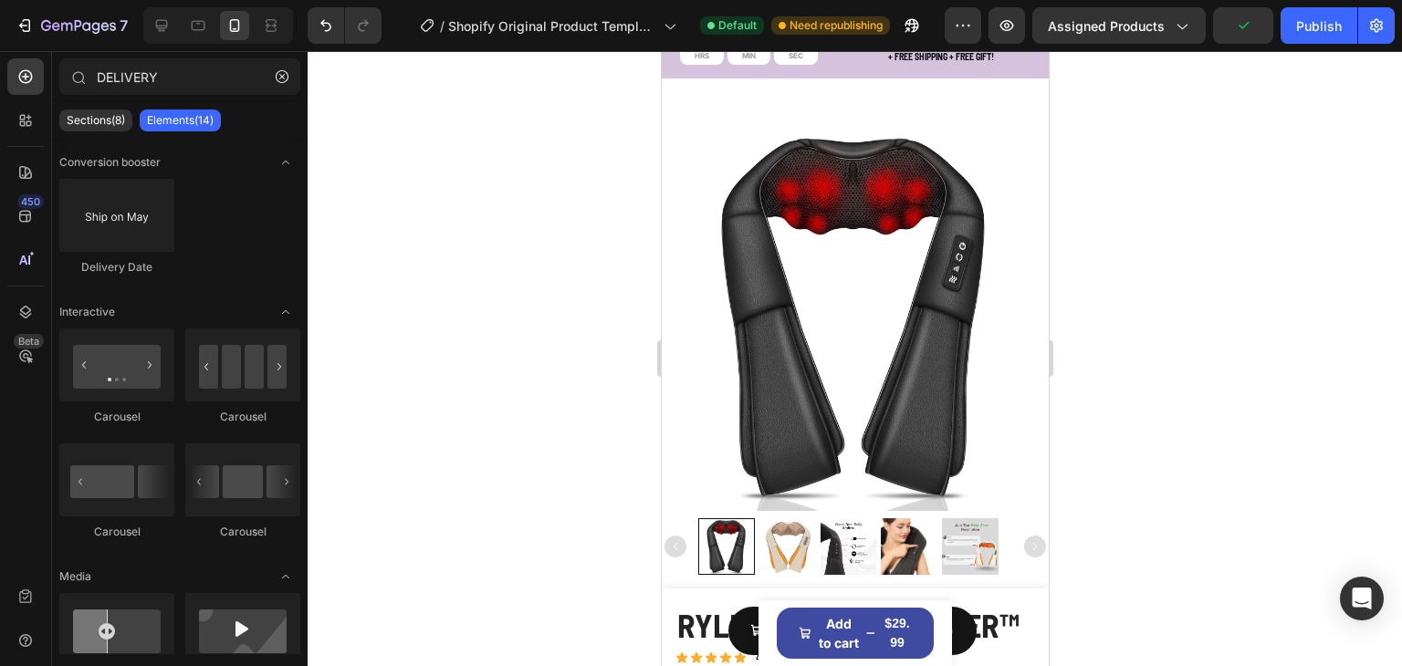
scroll to position [0, 0]
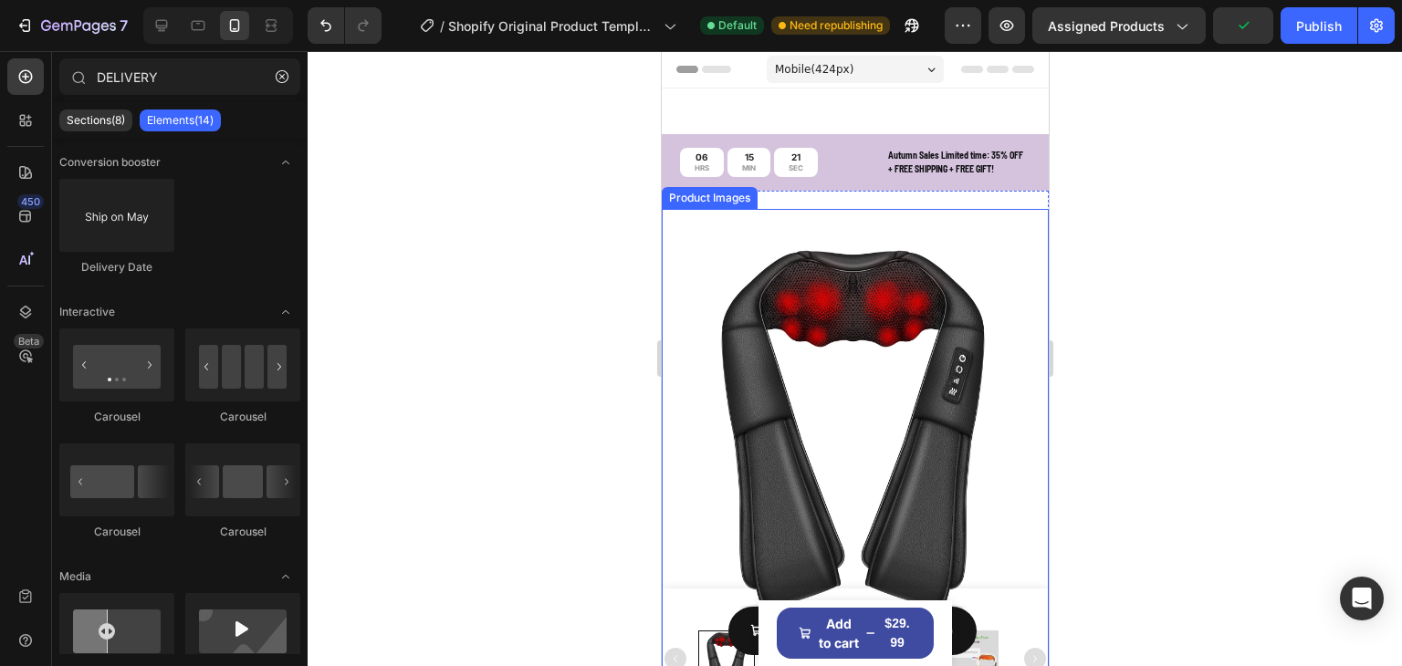
click at [956, 216] on div "Product Images" at bounding box center [854, 448] width 387 height 478
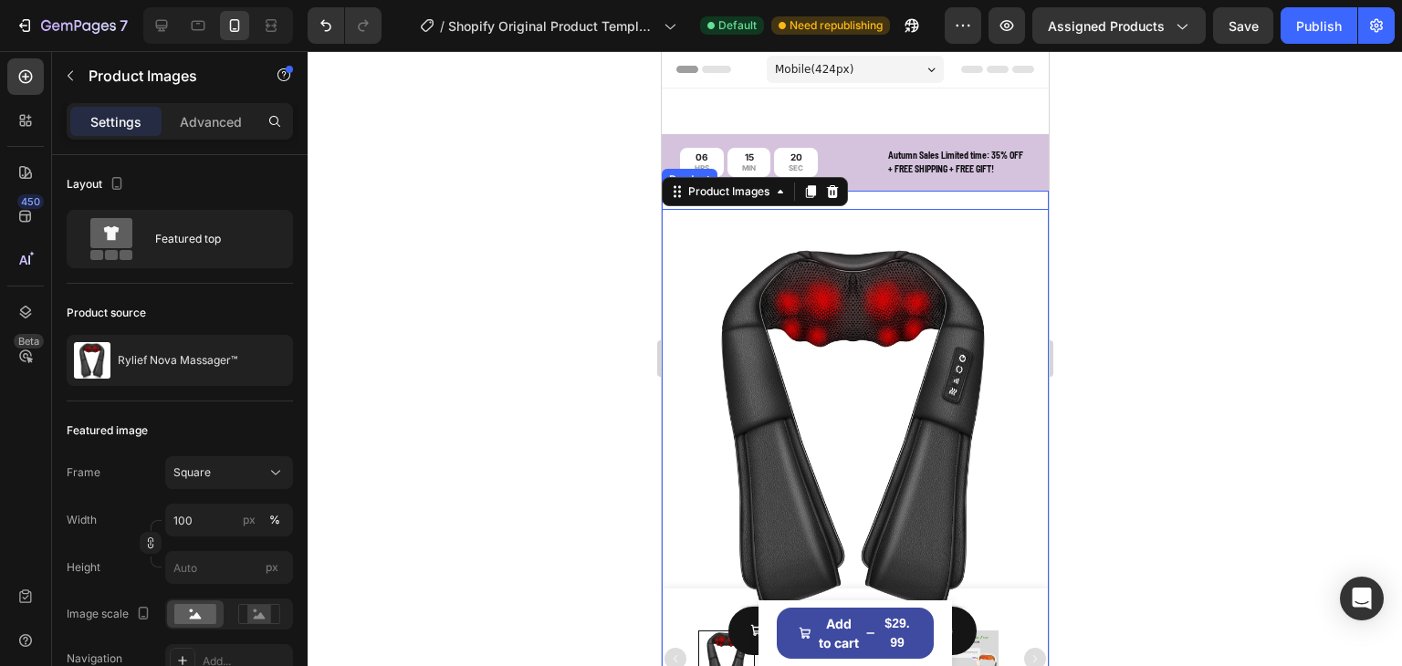
click at [959, 194] on div "Product Images 0" at bounding box center [854, 439] width 387 height 497
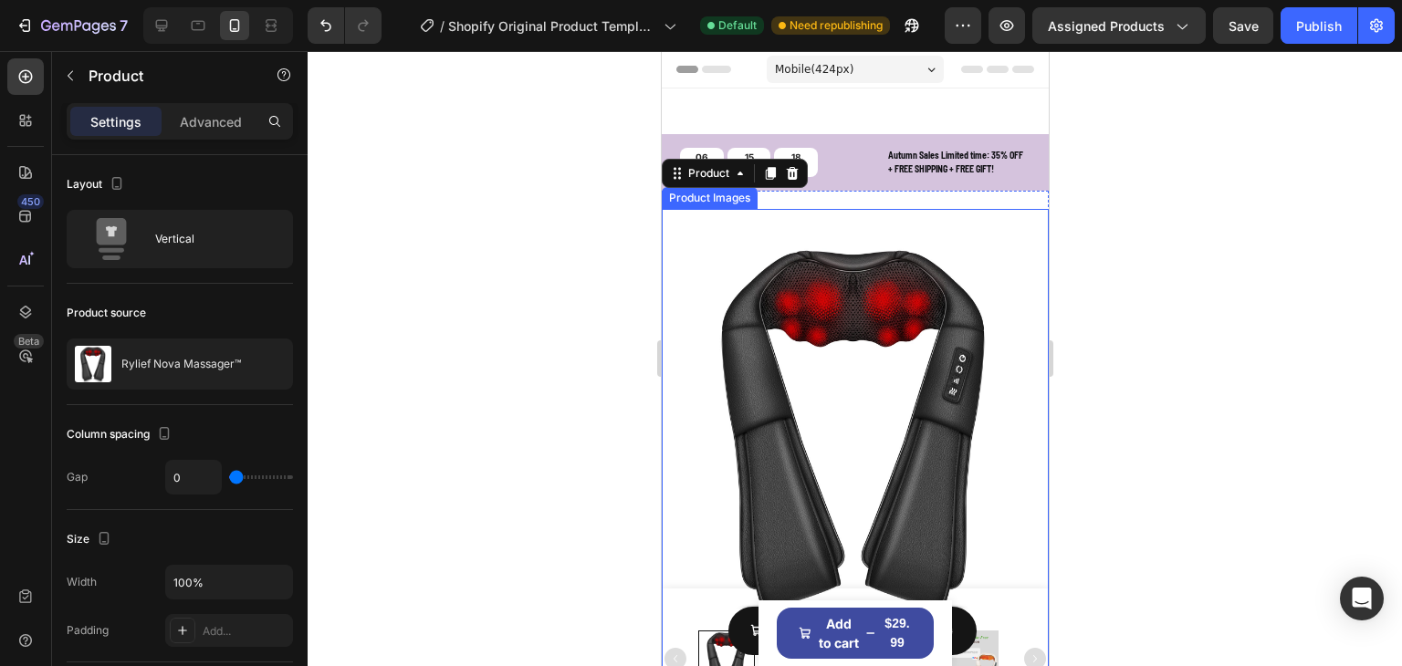
click at [965, 214] on div "Product Images" at bounding box center [854, 448] width 387 height 478
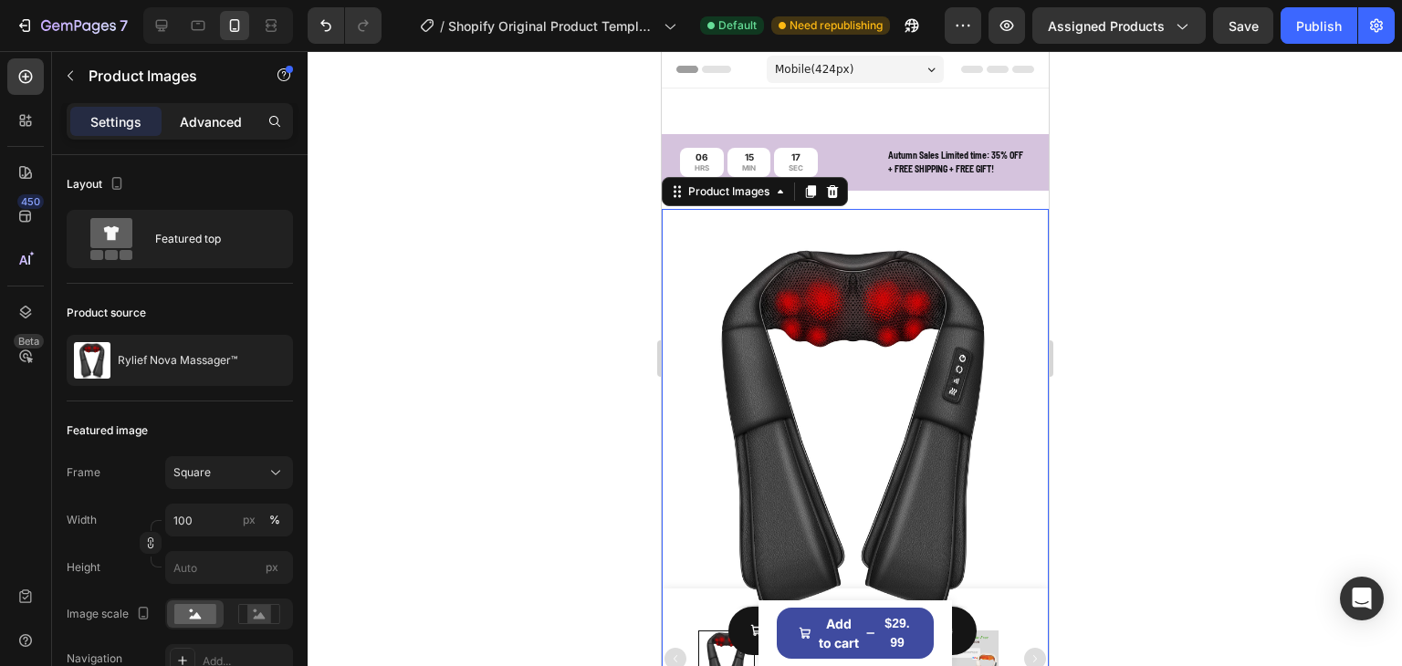
click at [230, 134] on div "Advanced" at bounding box center [210, 121] width 91 height 29
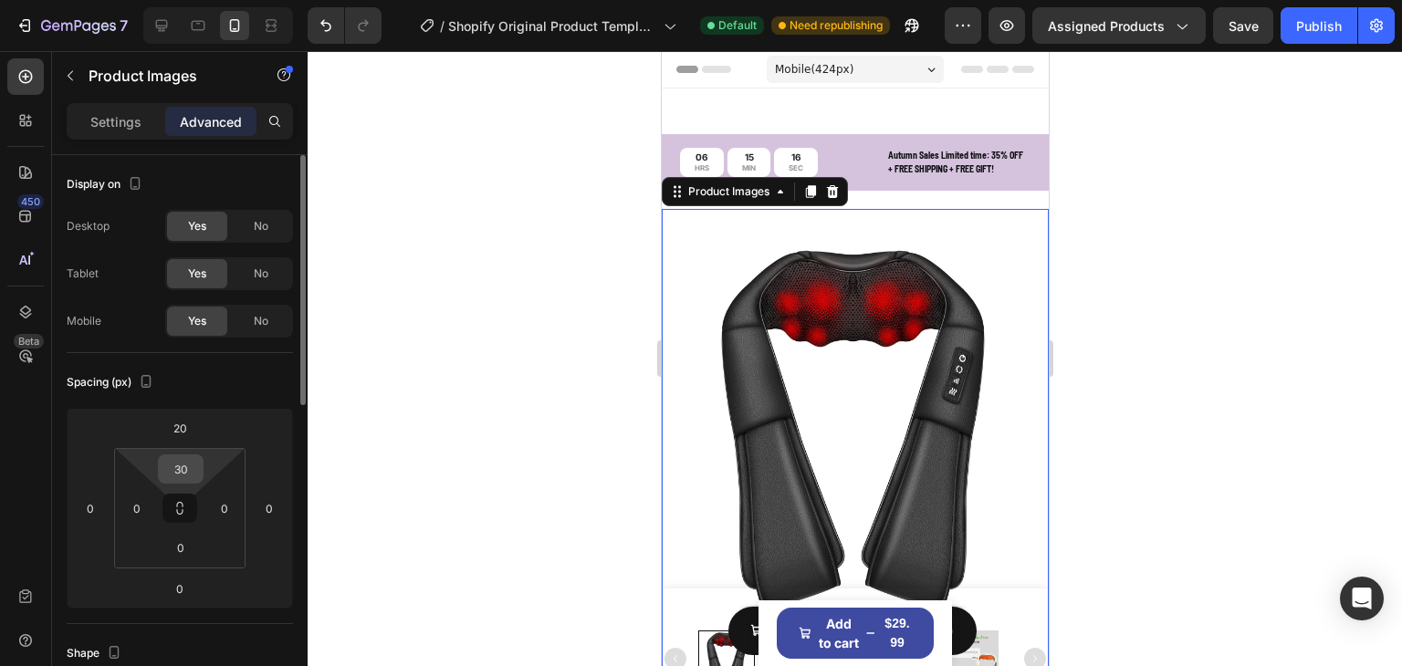
click at [194, 467] on input "30" at bounding box center [180, 468] width 37 height 27
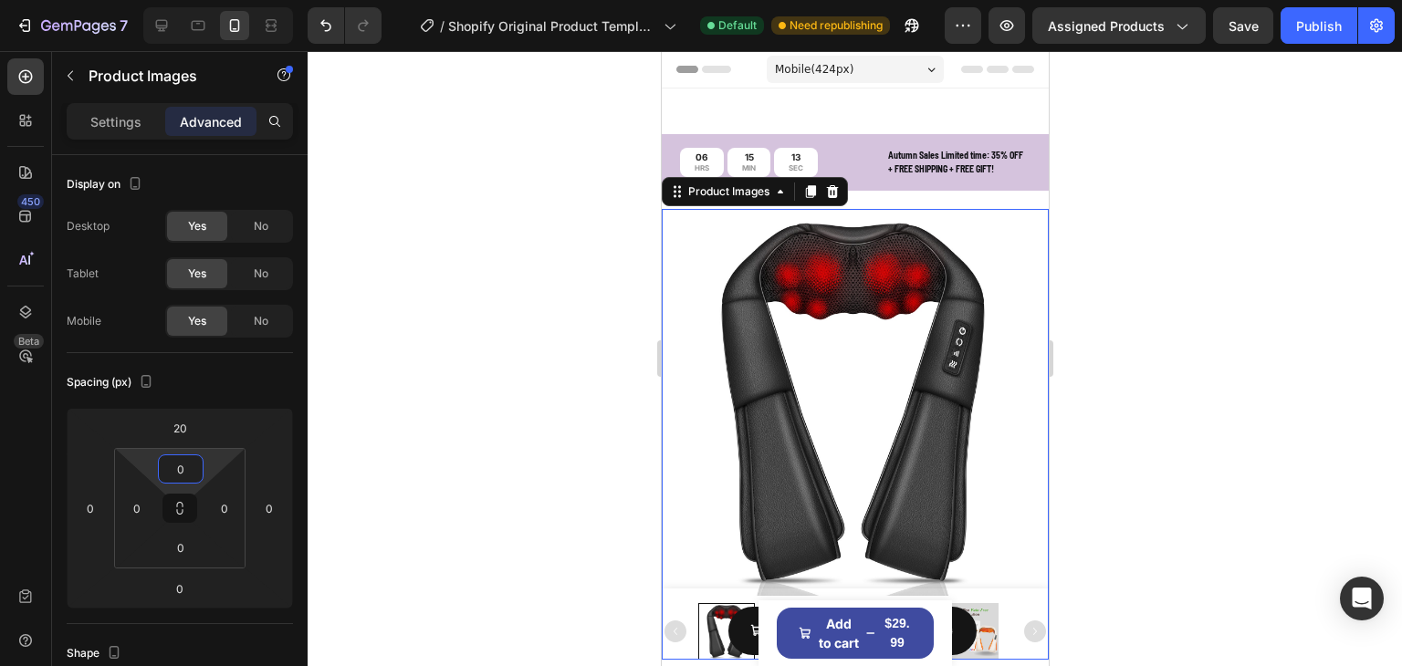
click at [1214, 243] on div at bounding box center [855, 358] width 1094 height 615
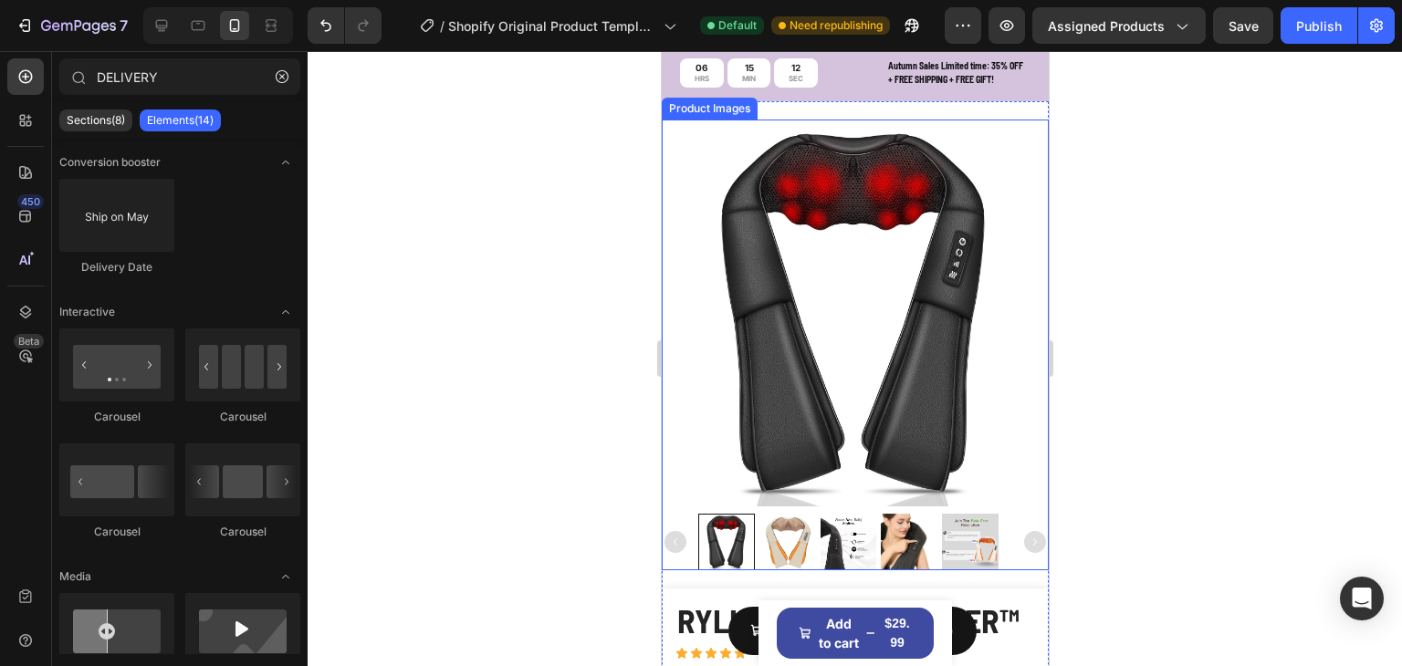
scroll to position [91, 0]
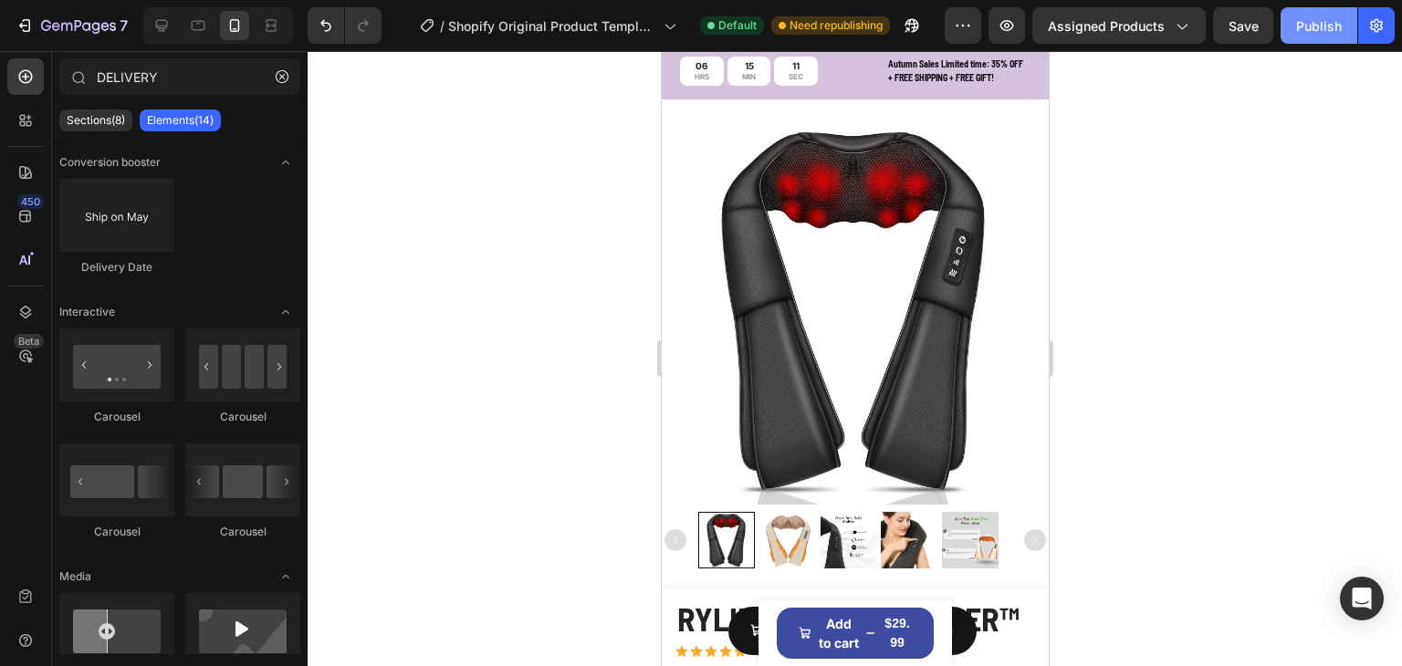
click at [1316, 23] on div "Publish" at bounding box center [1319, 25] width 46 height 19
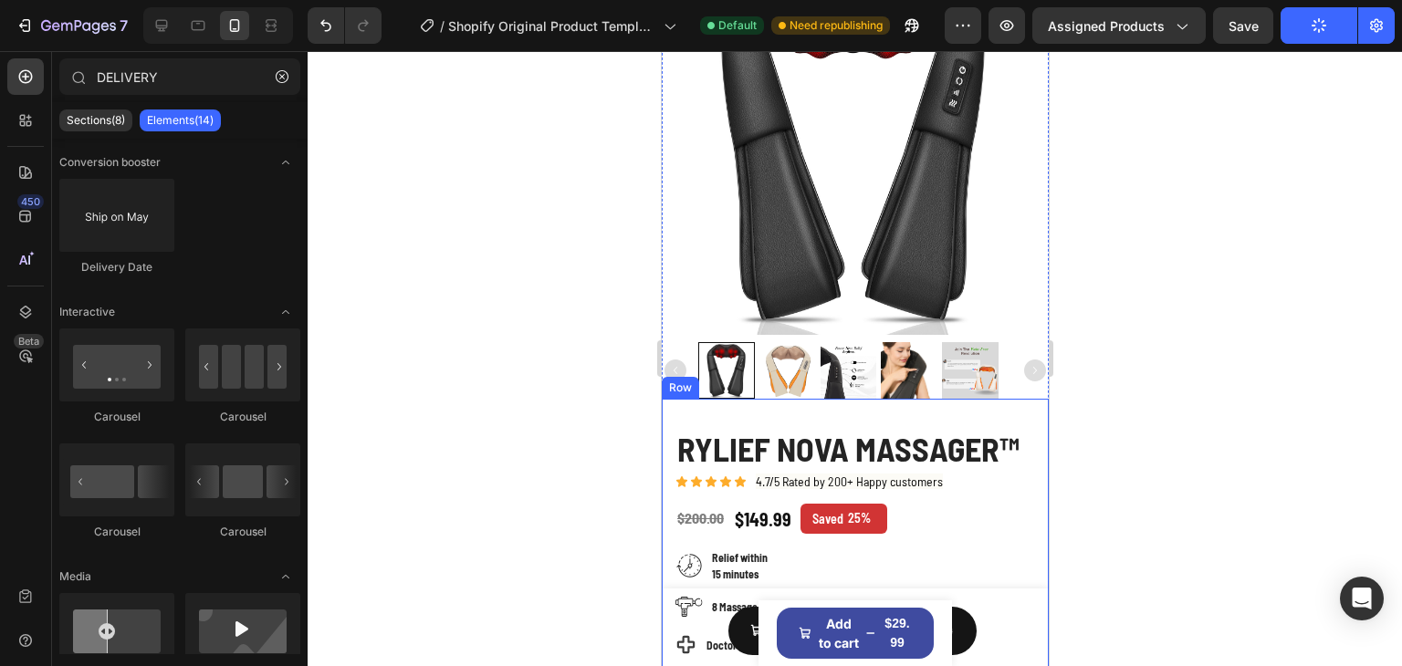
scroll to position [456, 0]
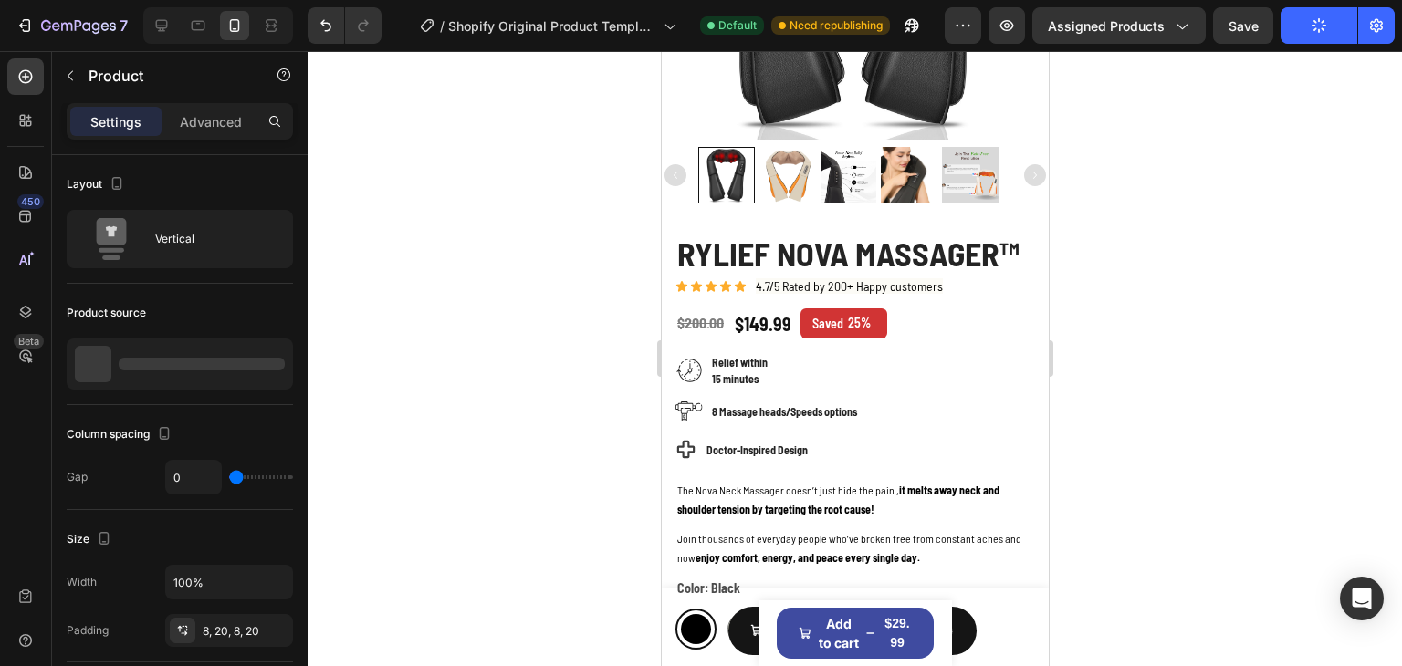
click at [764, 611] on div "Product Images Rylief Travel Backpack™ Product Title $29.99 Product Price Produ…" at bounding box center [855, 634] width 194 height 66
click at [760, 618] on div "Product Images Rylief Travel Backpack™ Product Title $29.99 Product Price Produ…" at bounding box center [855, 634] width 194 height 66
click at [921, 608] on div "Add to cart $29.99 Product Cart Button" at bounding box center [854, 633] width 157 height 51
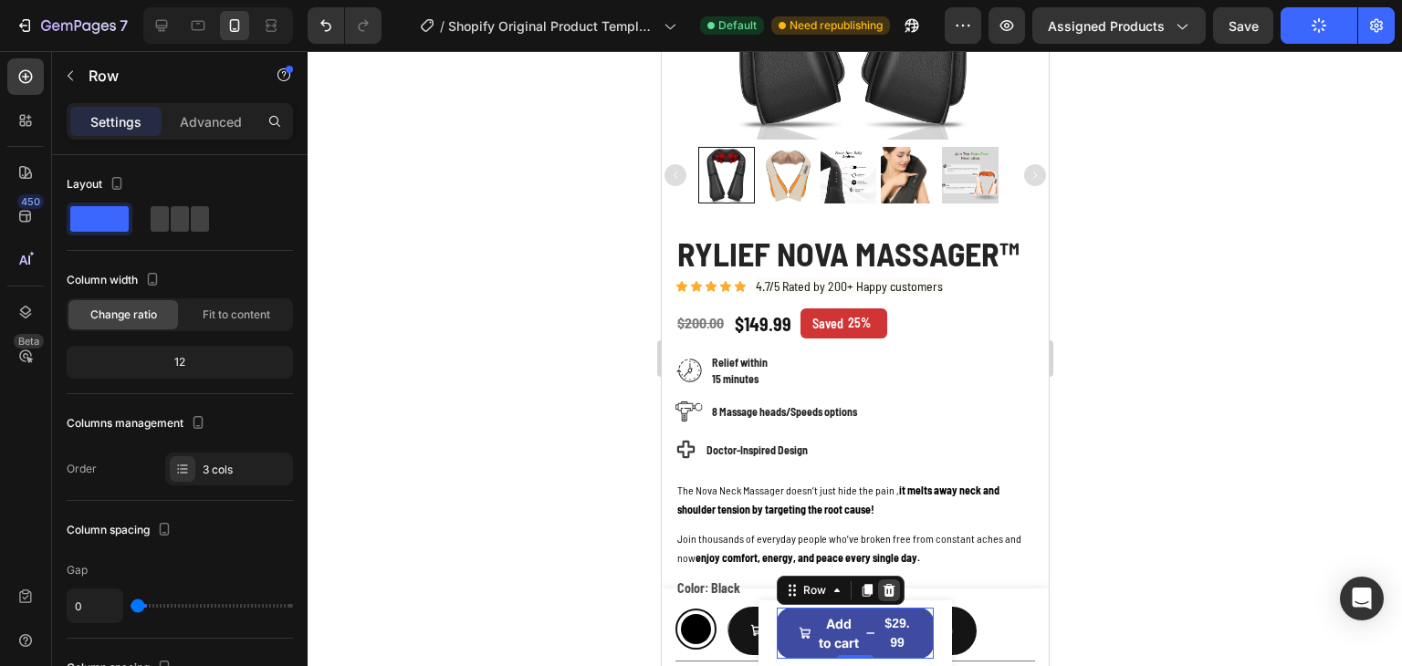
click at [884, 589] on icon at bounding box center [889, 590] width 12 height 13
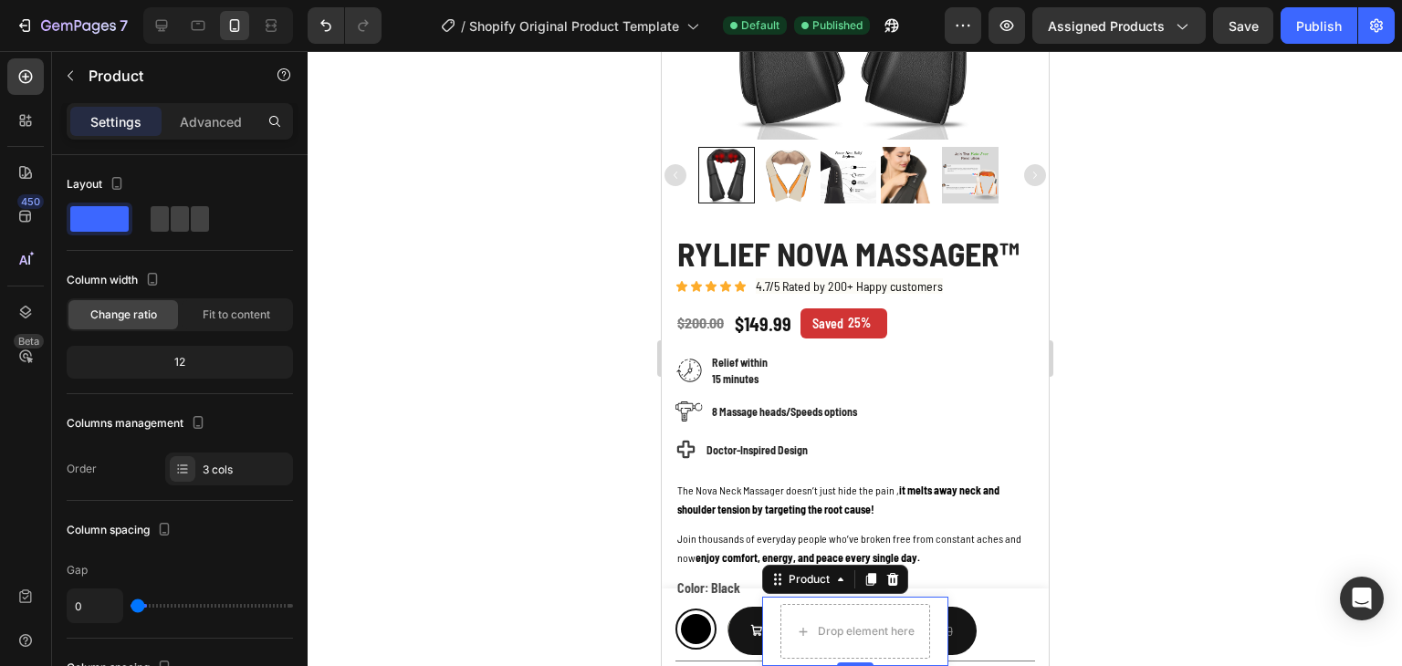
click at [925, 604] on div "Product Images Rylief Travel Backpack™ Product Title $29.99 Product Price Produ…" at bounding box center [854, 631] width 186 height 69
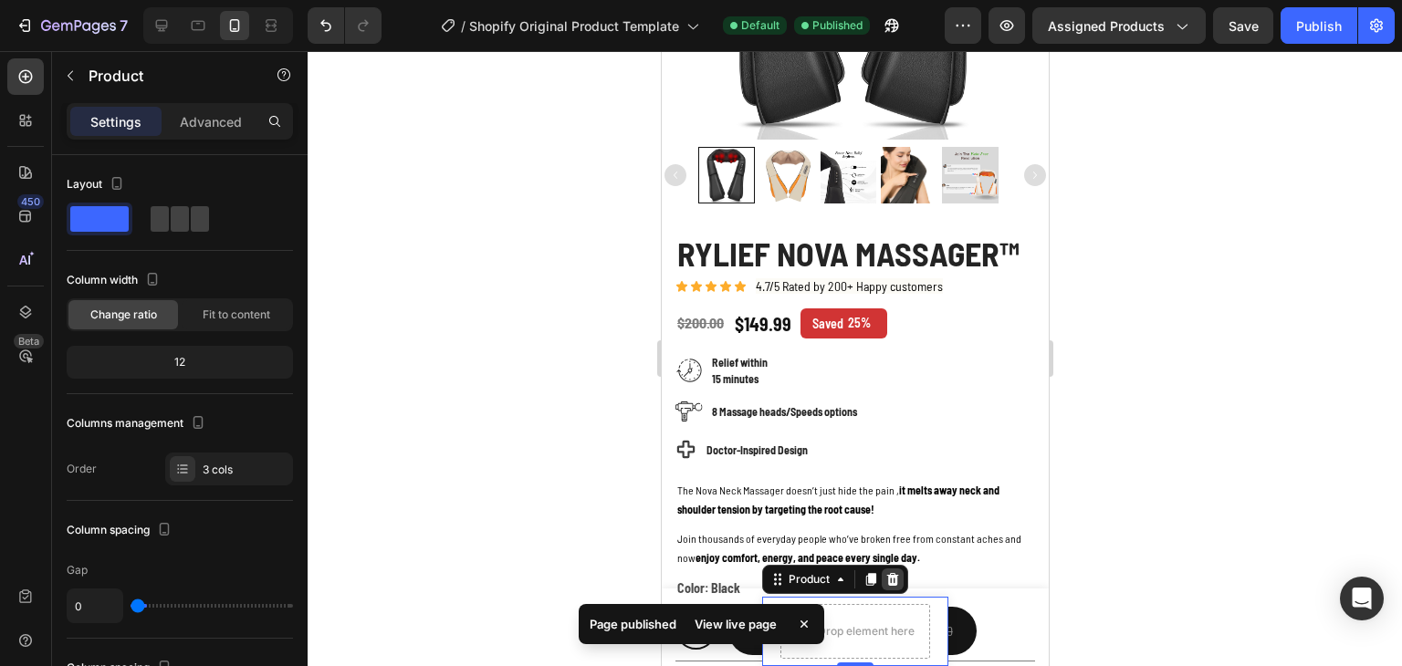
click at [885, 581] on icon at bounding box center [891, 579] width 15 height 15
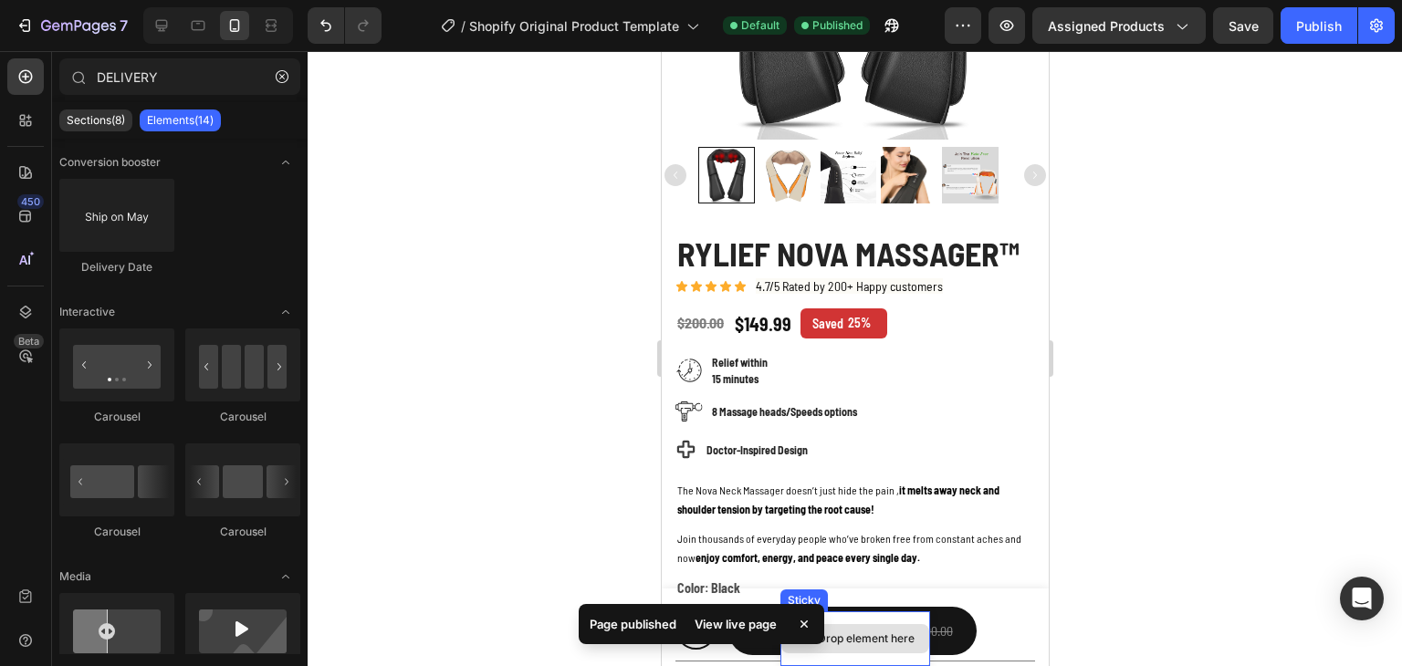
click at [903, 613] on div "Drop element here" at bounding box center [855, 639] width 150 height 55
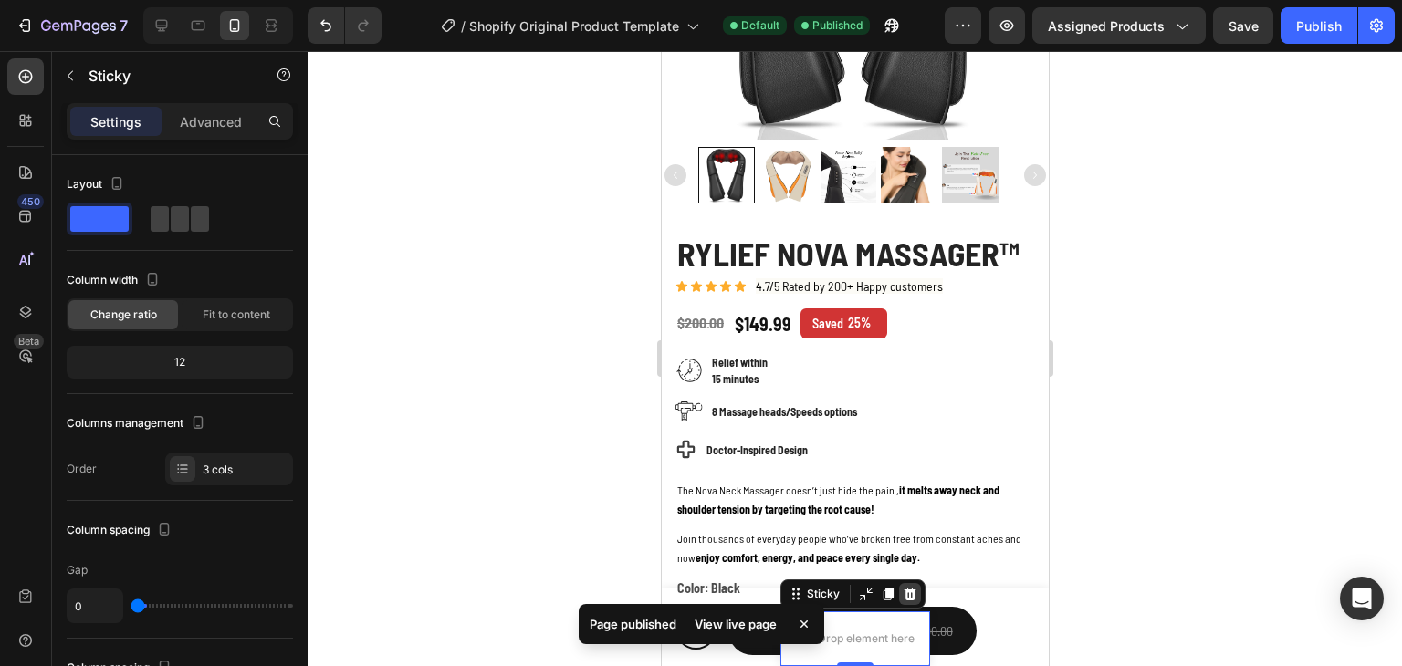
click at [904, 599] on icon at bounding box center [910, 594] width 12 height 13
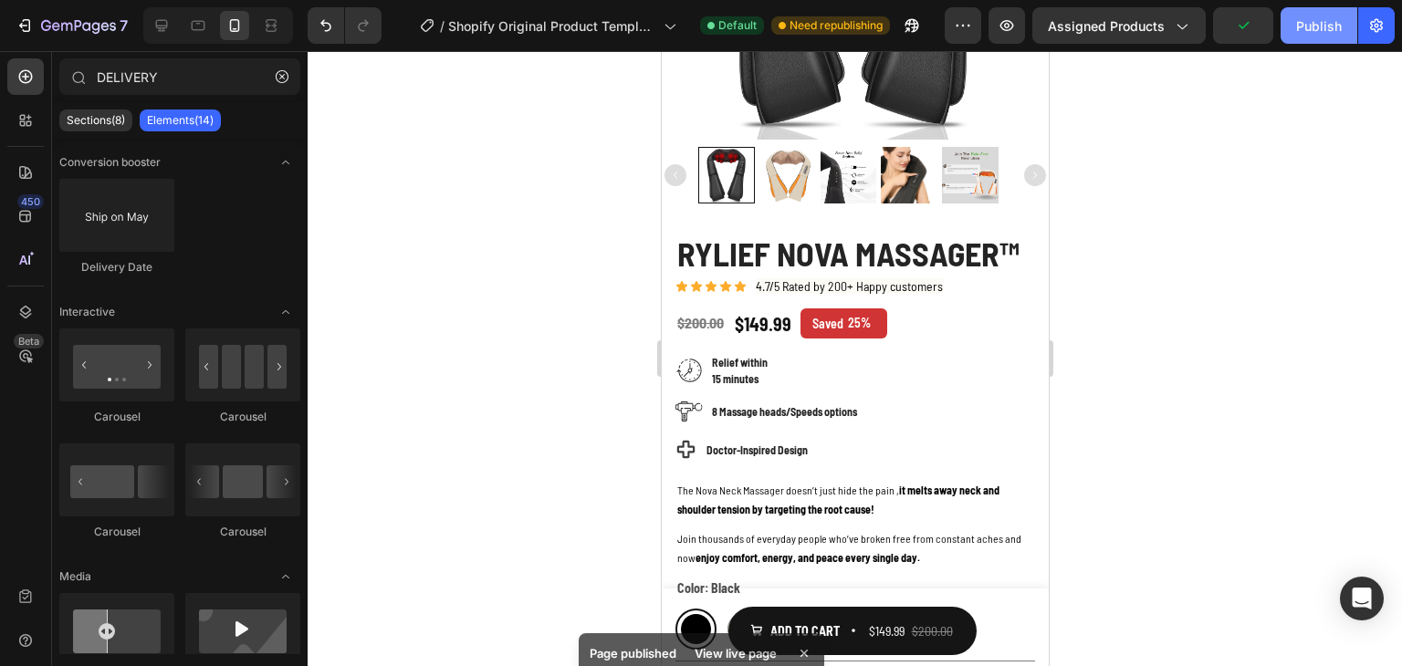
click at [1325, 17] on div "Publish" at bounding box center [1319, 25] width 46 height 19
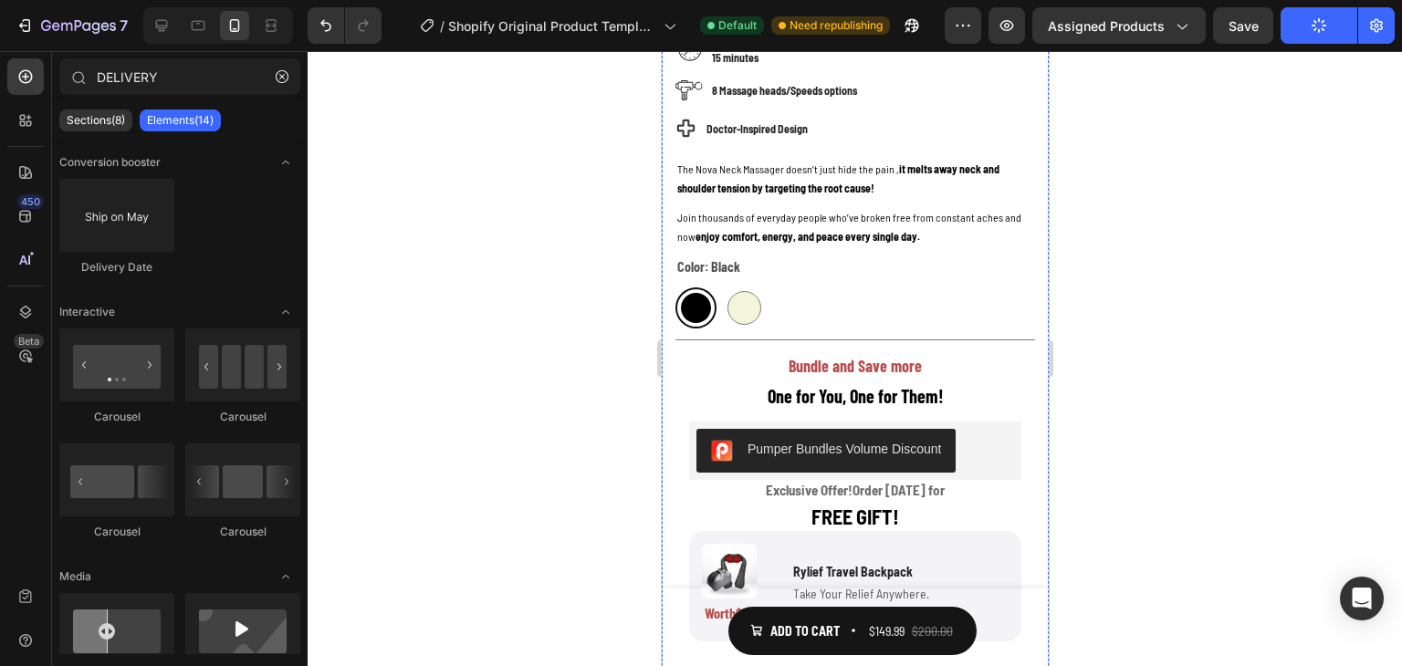
scroll to position [650, 0]
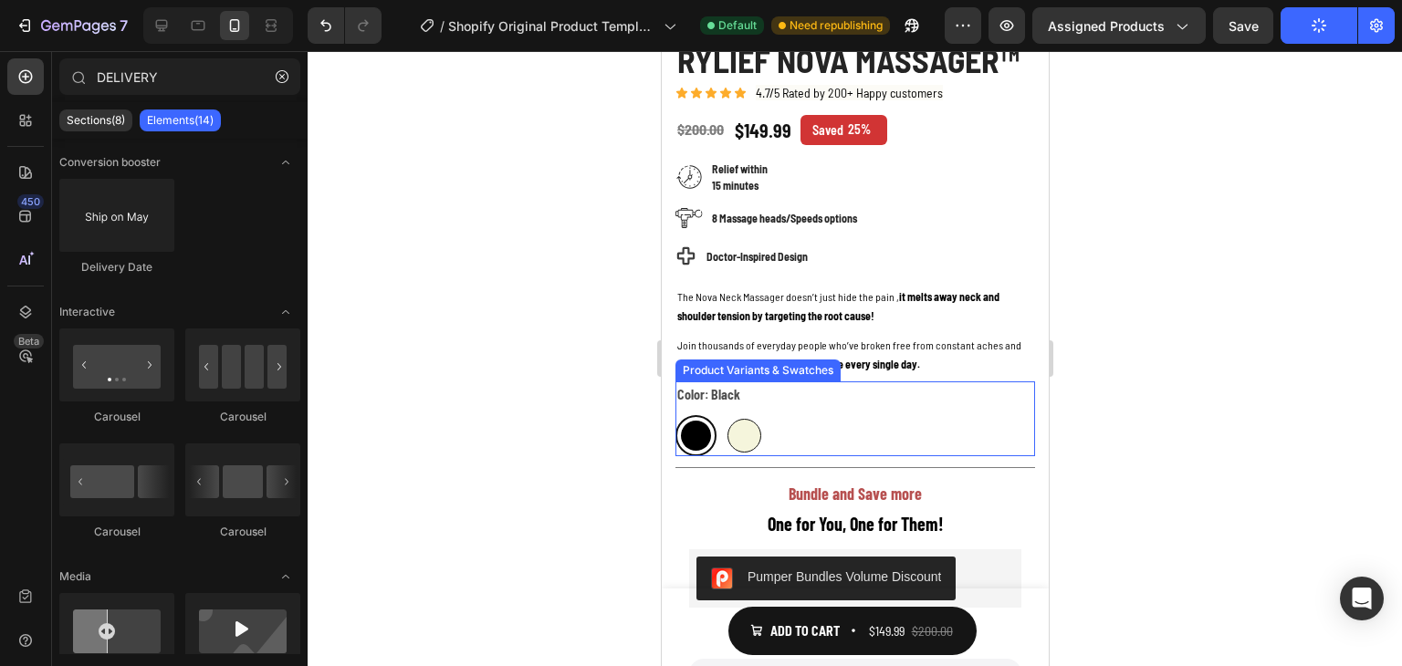
click at [742, 419] on div at bounding box center [744, 436] width 34 height 34
click at [723, 414] on input "Beige Beige" at bounding box center [722, 414] width 1 height 1
radio input "true"
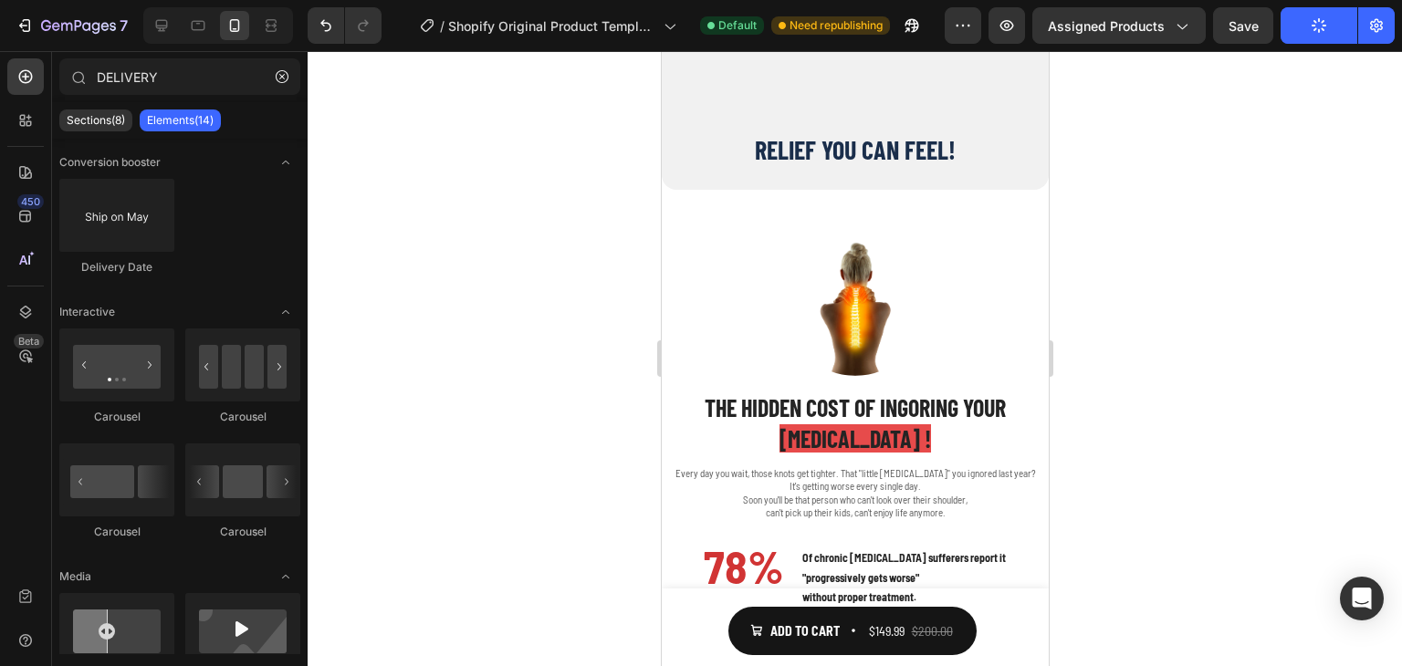
scroll to position [1810, 0]
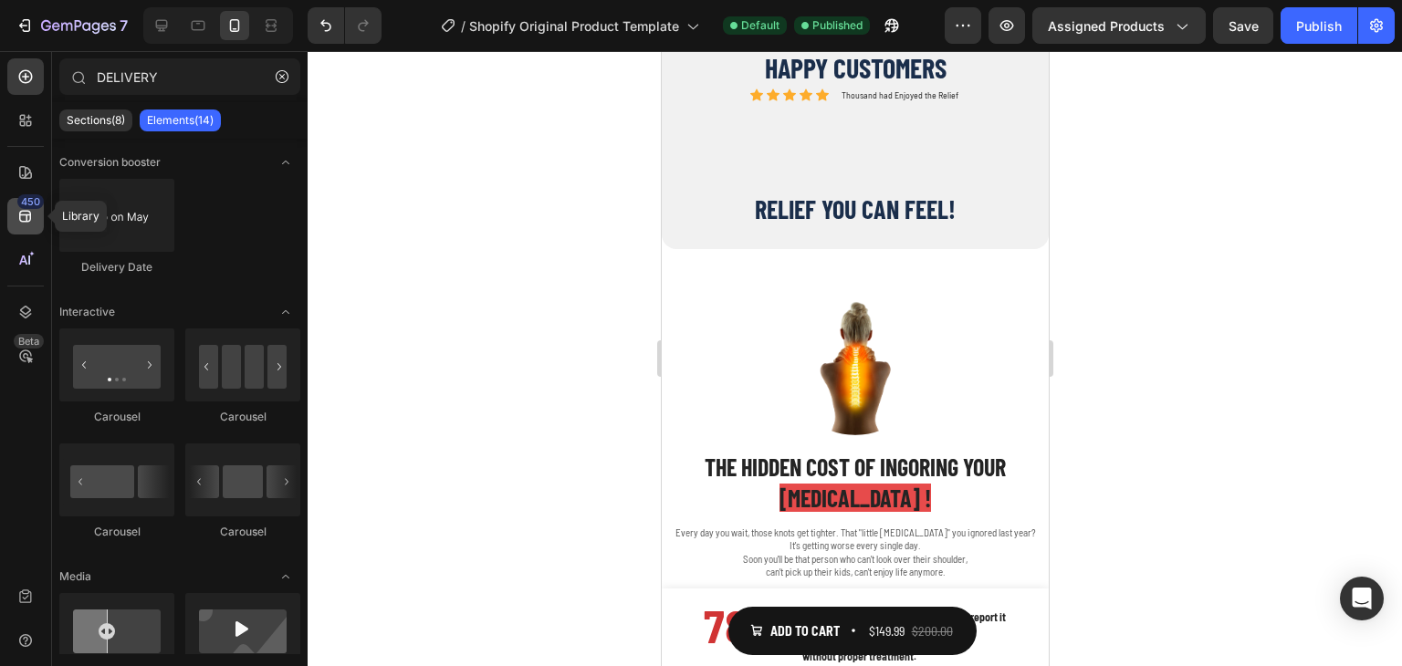
click at [28, 210] on icon at bounding box center [25, 216] width 18 height 18
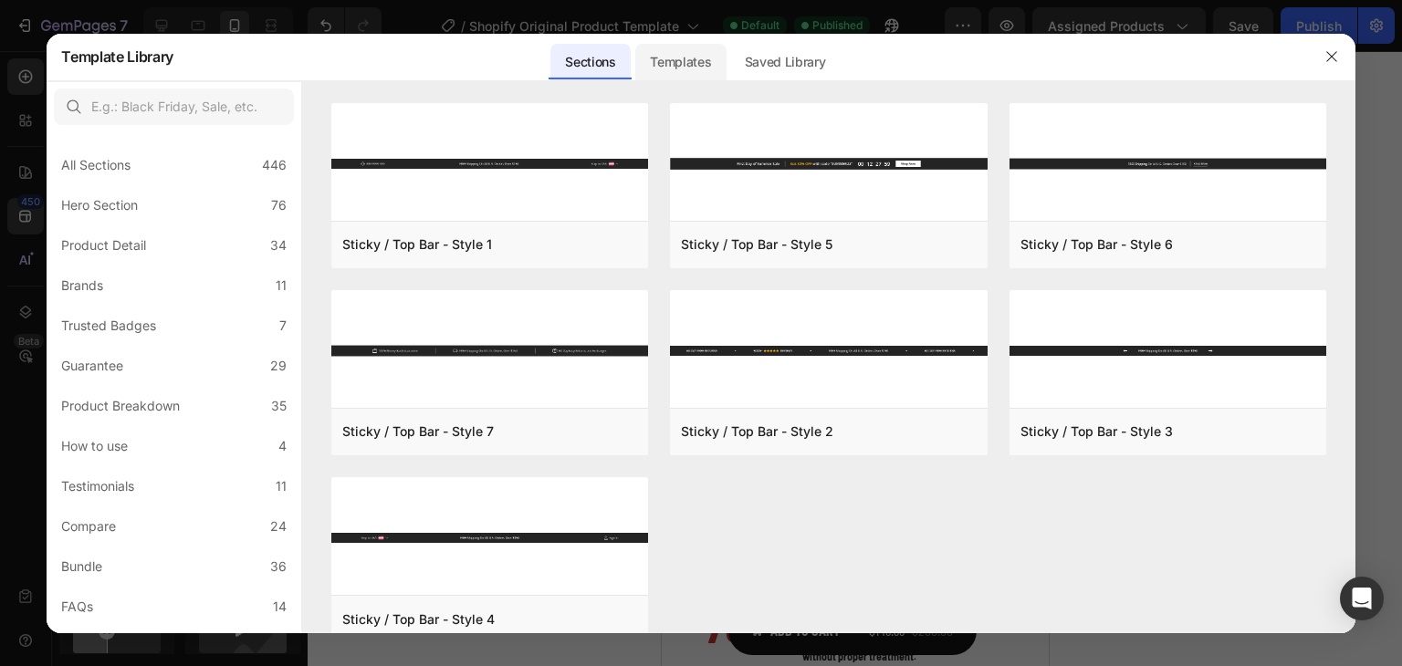
click at [647, 59] on div "Templates" at bounding box center [680, 62] width 90 height 37
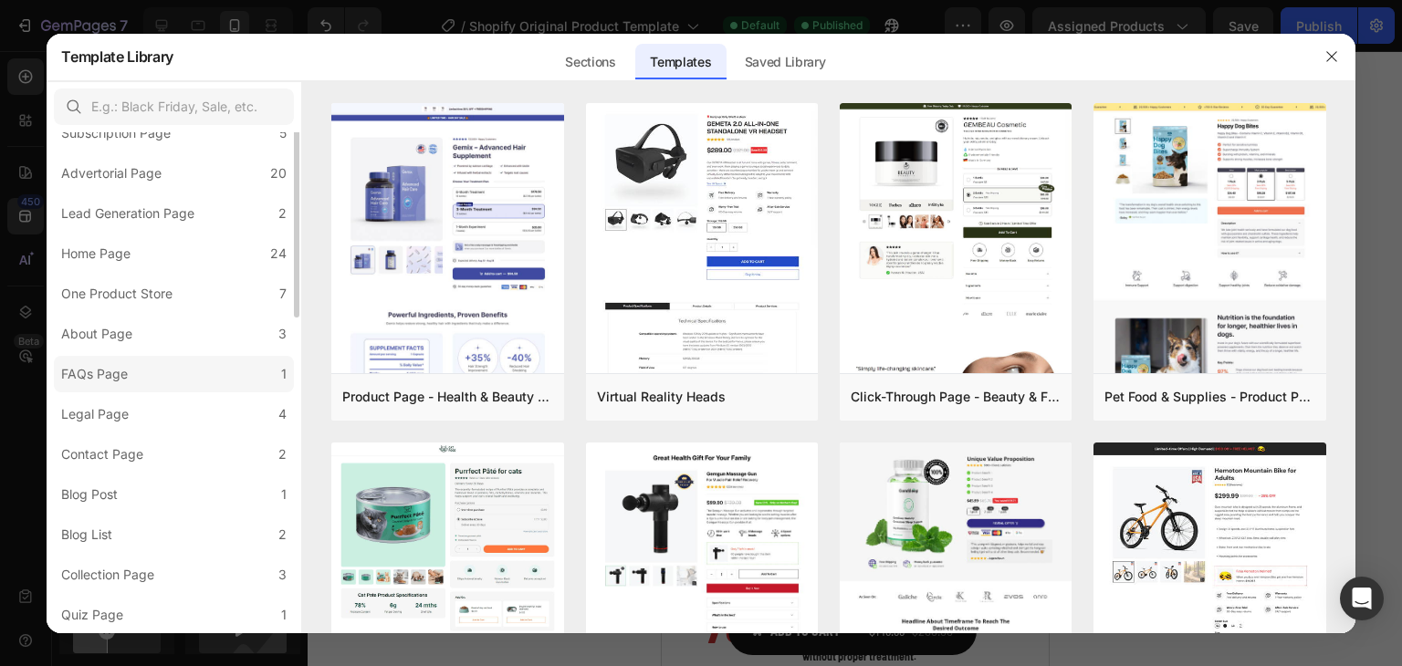
scroll to position [0, 0]
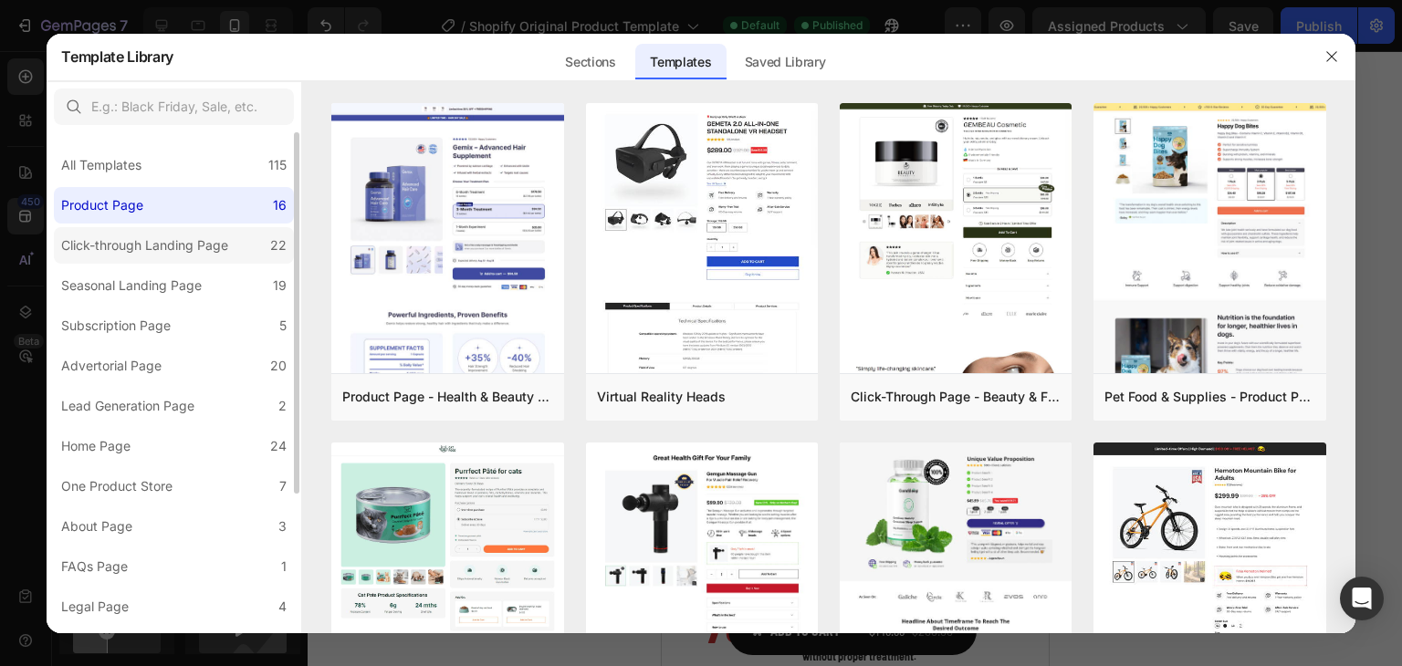
click at [142, 254] on div "Click-through Landing Page" at bounding box center [144, 246] width 167 height 22
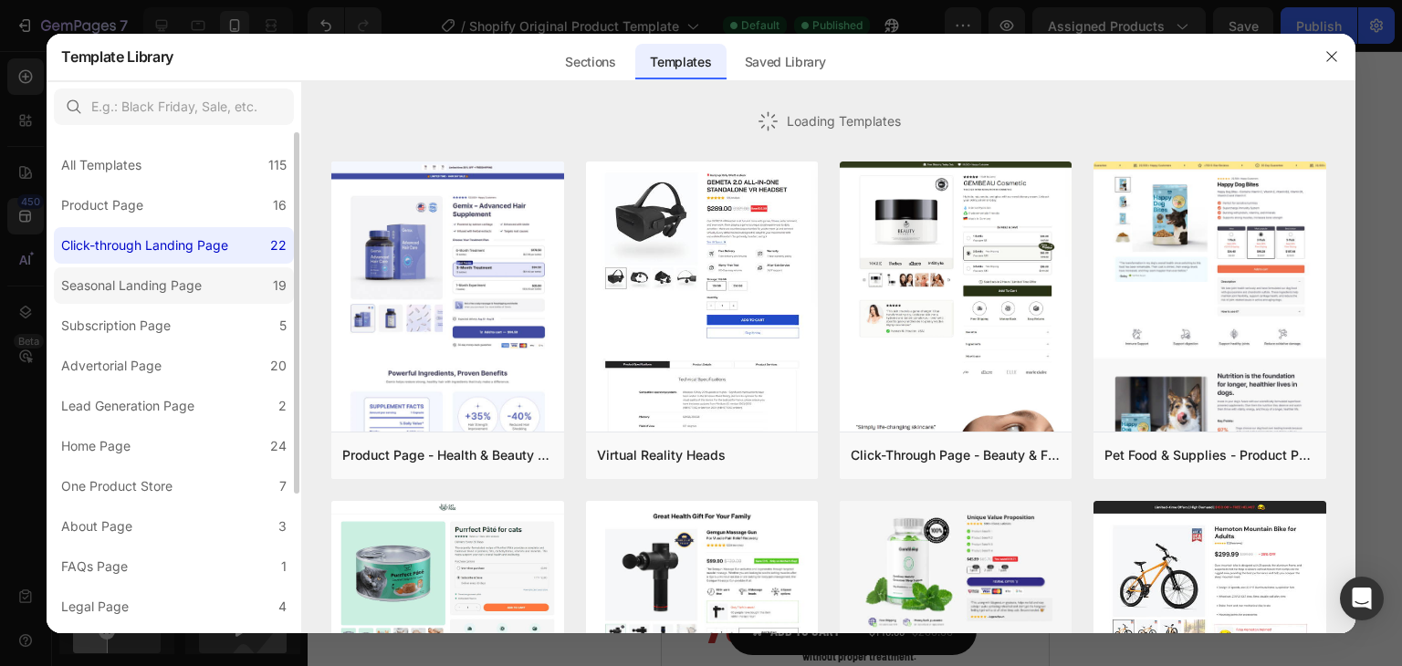
click at [146, 282] on div "Seasonal Landing Page" at bounding box center [131, 286] width 141 height 22
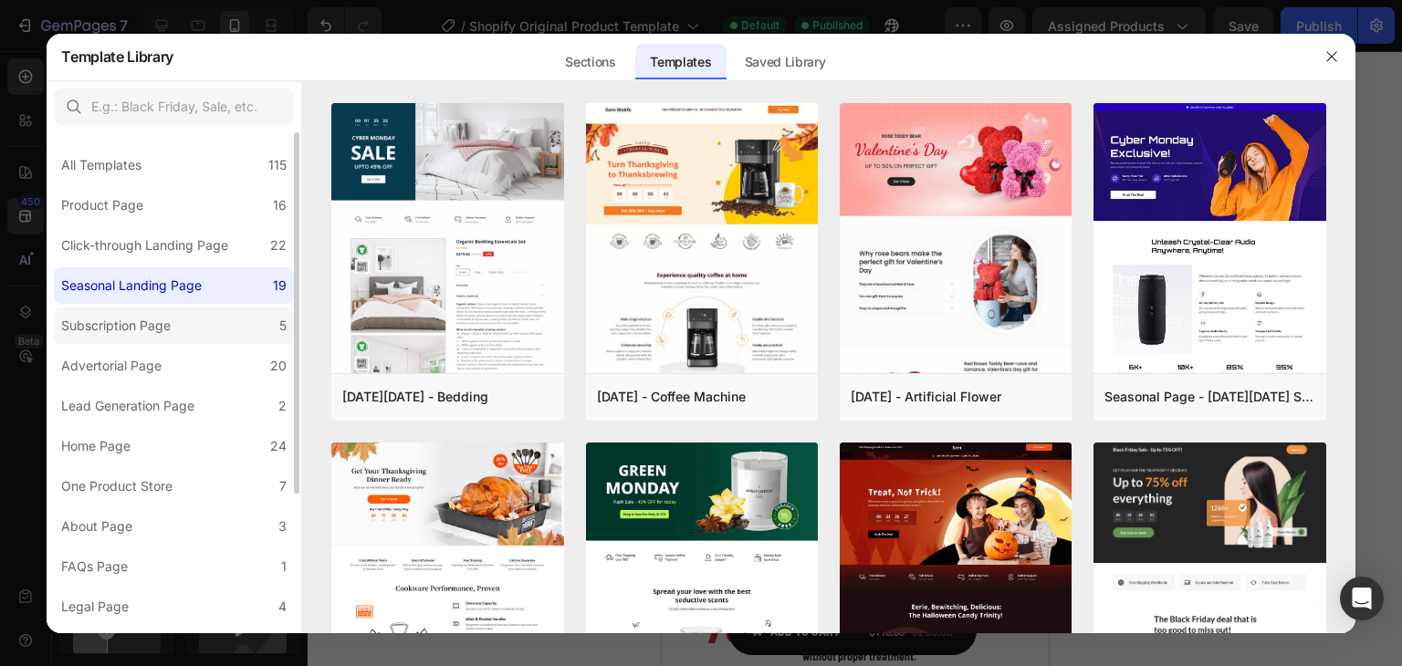
click at [164, 331] on div "Subscription Page" at bounding box center [116, 326] width 110 height 22
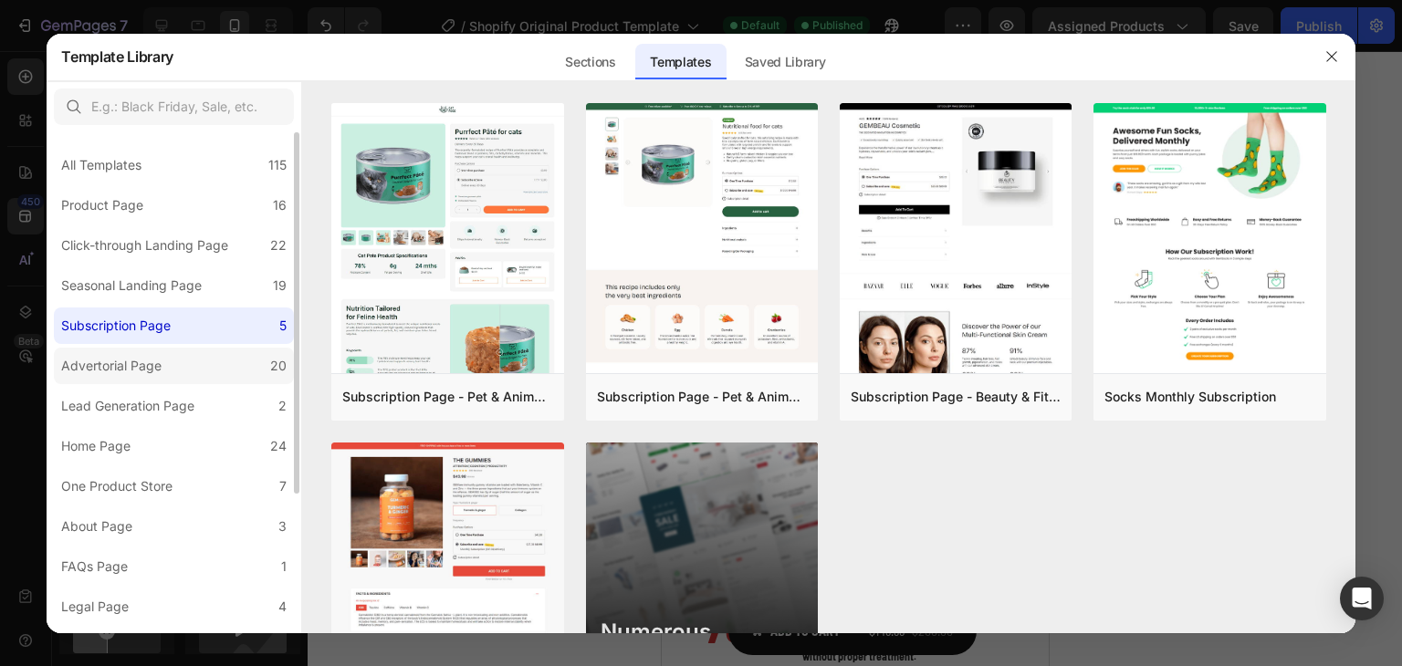
click at [165, 374] on div "Advertorial Page" at bounding box center [115, 366] width 108 height 22
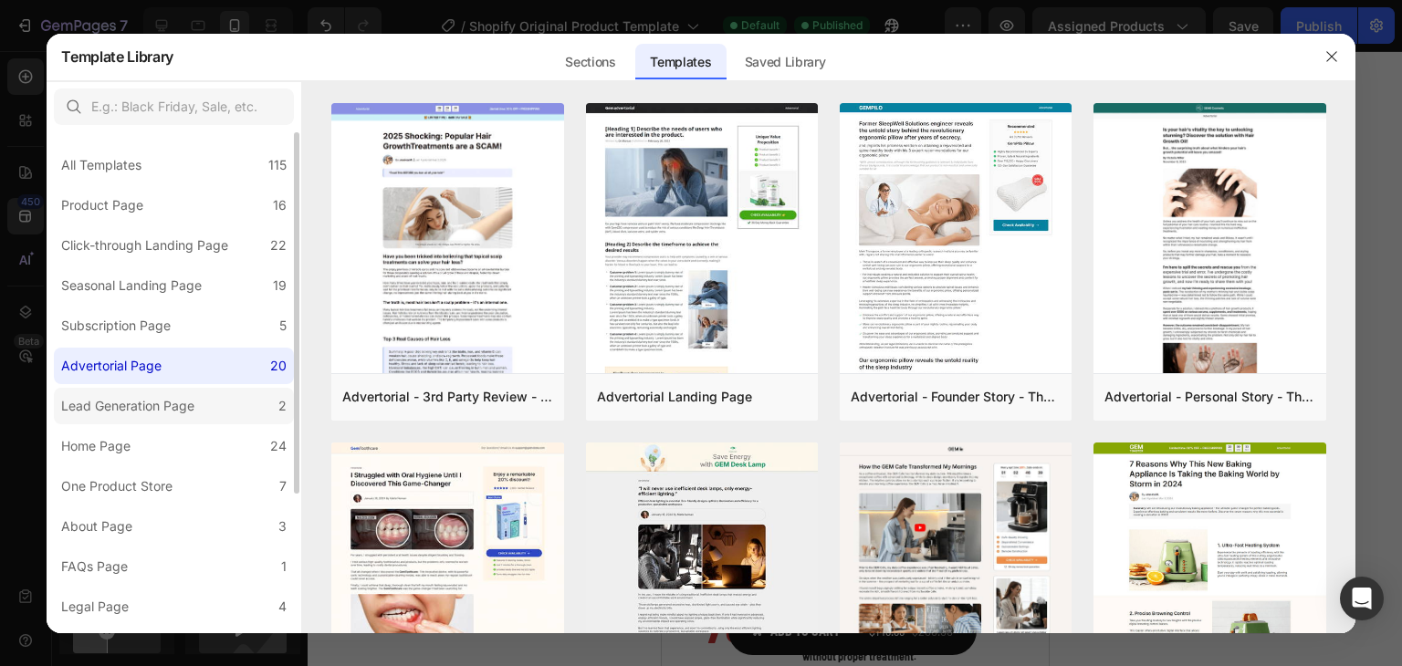
click at [204, 421] on label "Lead Generation Page 2" at bounding box center [174, 406] width 240 height 37
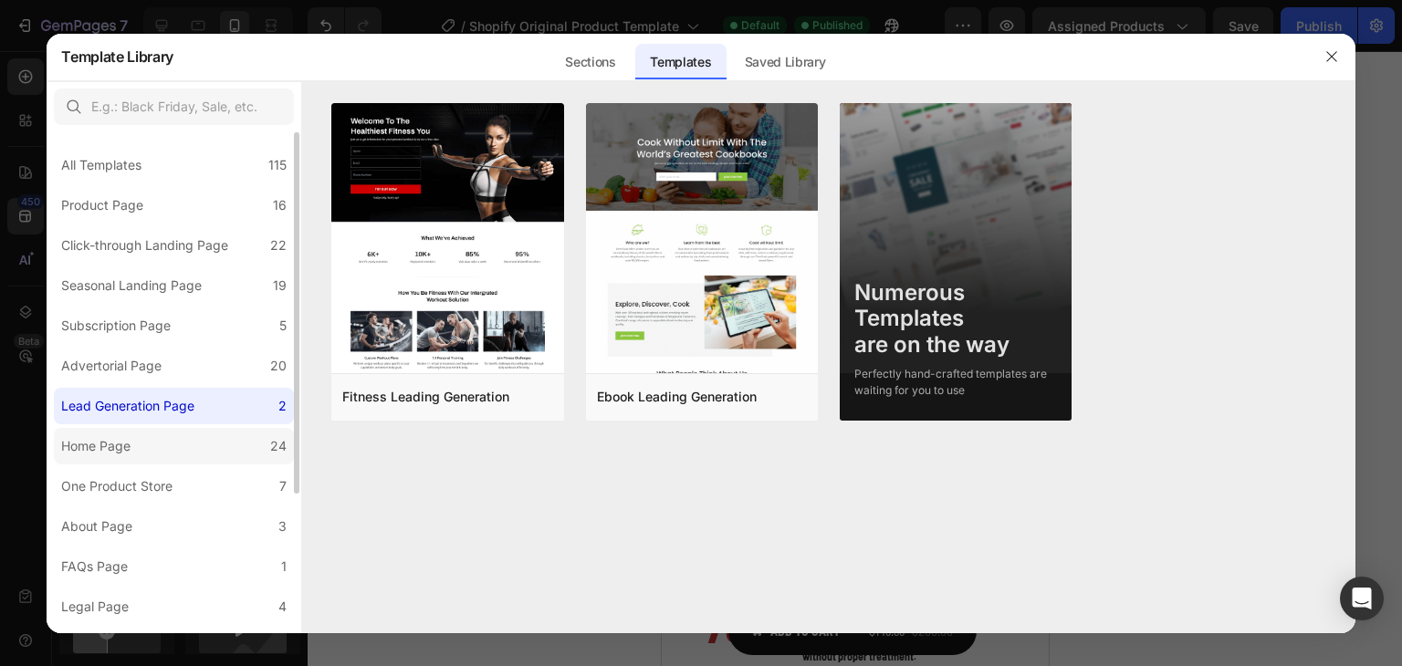
click at [201, 447] on label "Home Page 24" at bounding box center [174, 446] width 240 height 37
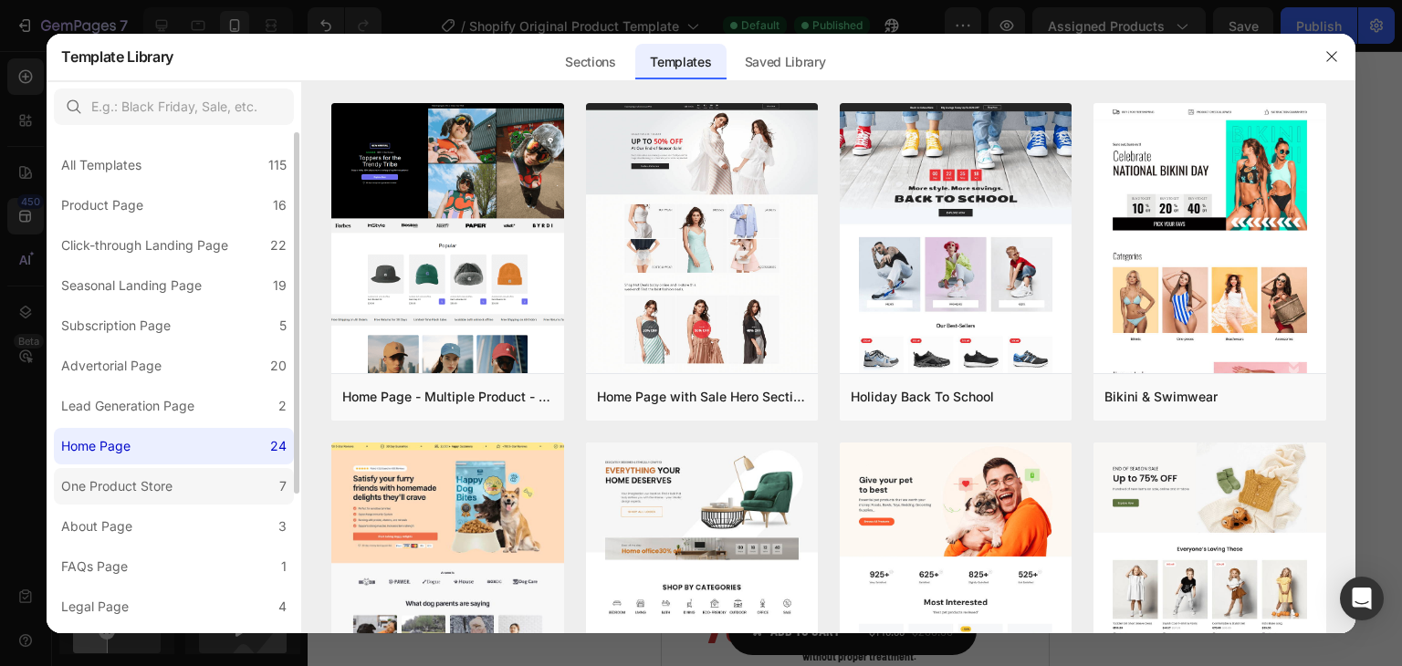
click at [199, 473] on label "One Product Store 7" at bounding box center [174, 486] width 240 height 37
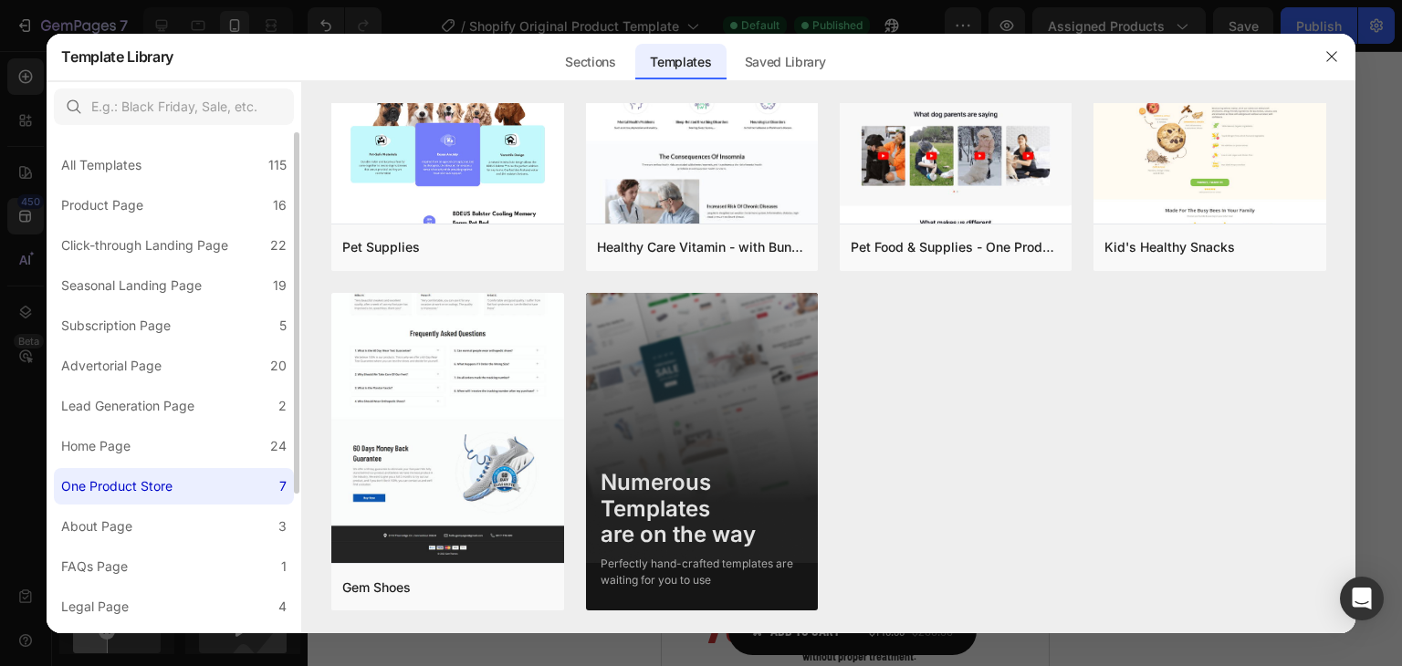
scroll to position [183, 0]
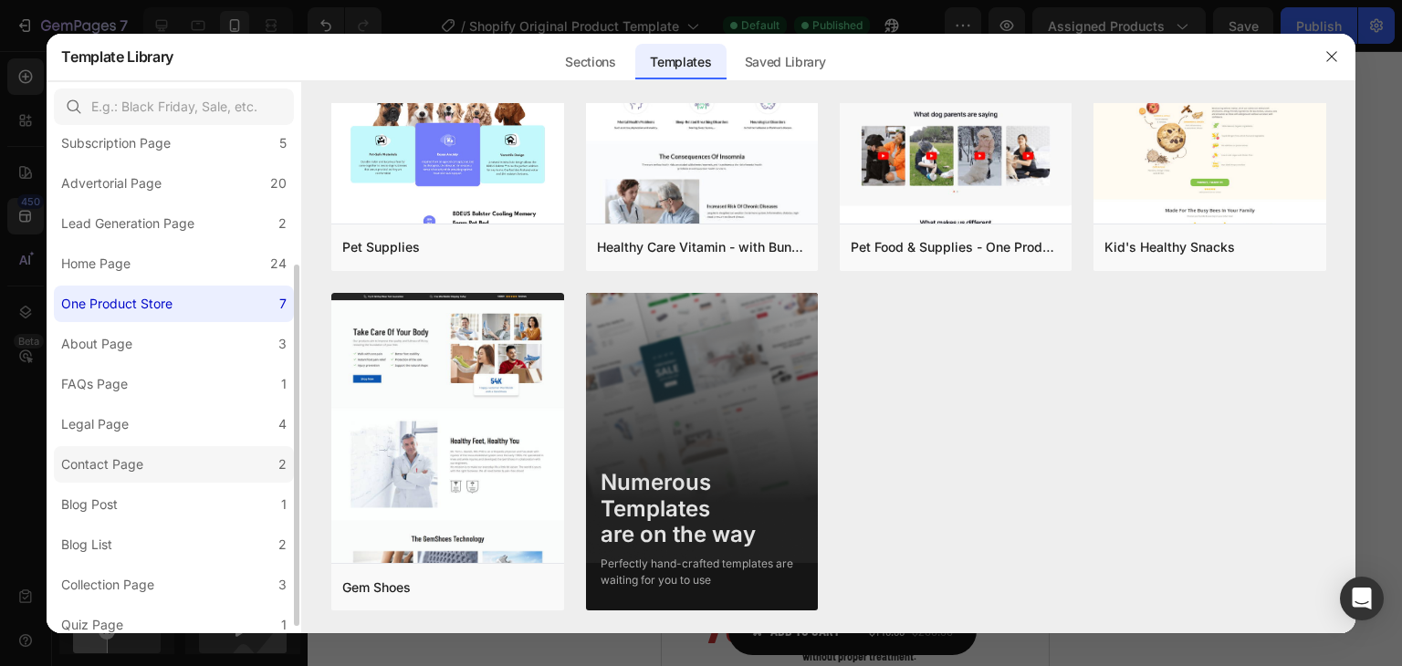
click at [221, 476] on label "Contact Page 2" at bounding box center [174, 464] width 240 height 37
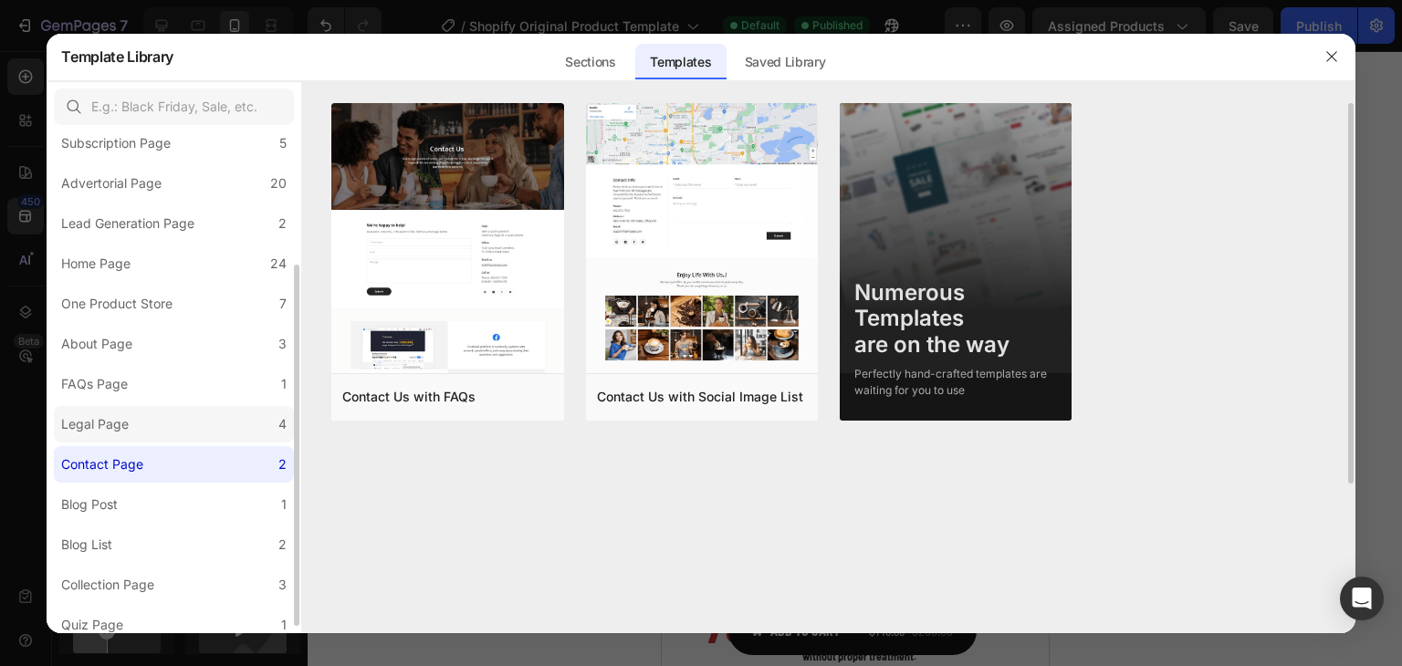
click at [204, 429] on label "Legal Page 4" at bounding box center [174, 424] width 240 height 37
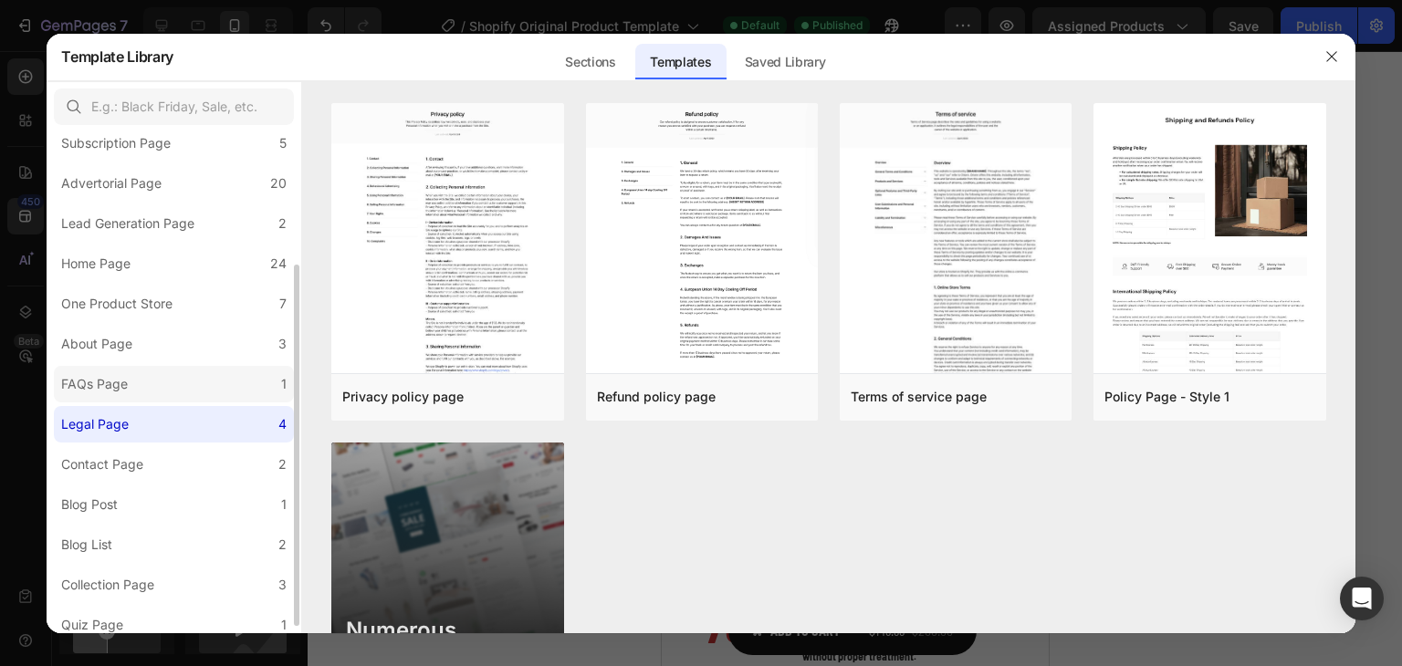
click at [166, 382] on label "FAQs Page 1" at bounding box center [174, 384] width 240 height 37
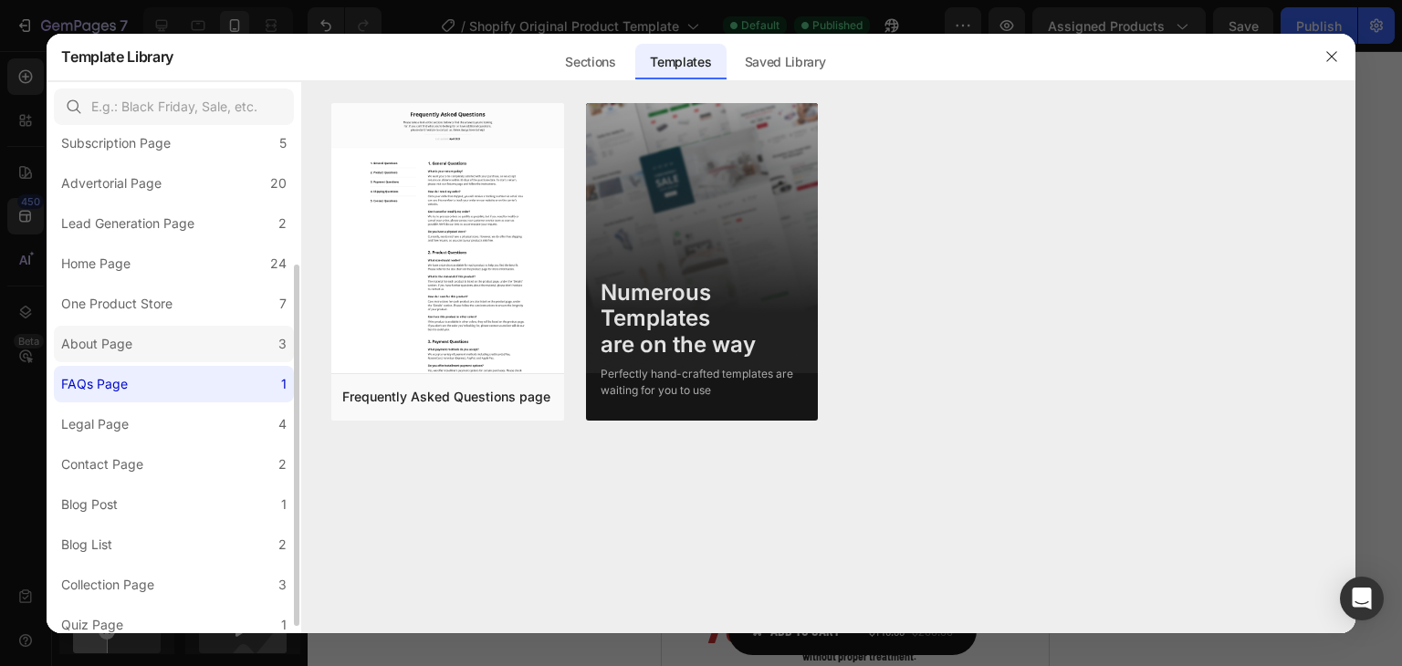
click at [175, 326] on label "About Page 3" at bounding box center [174, 344] width 240 height 37
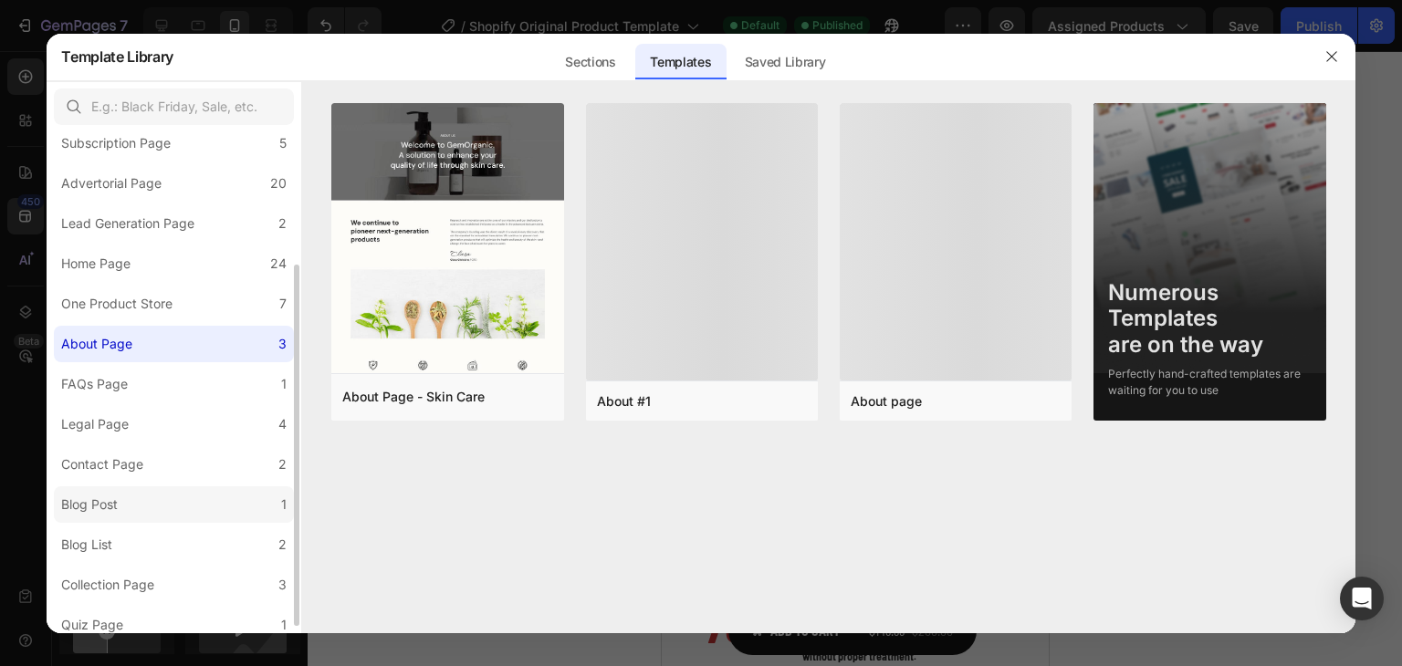
click at [174, 489] on label "Blog Post 1" at bounding box center [174, 505] width 240 height 37
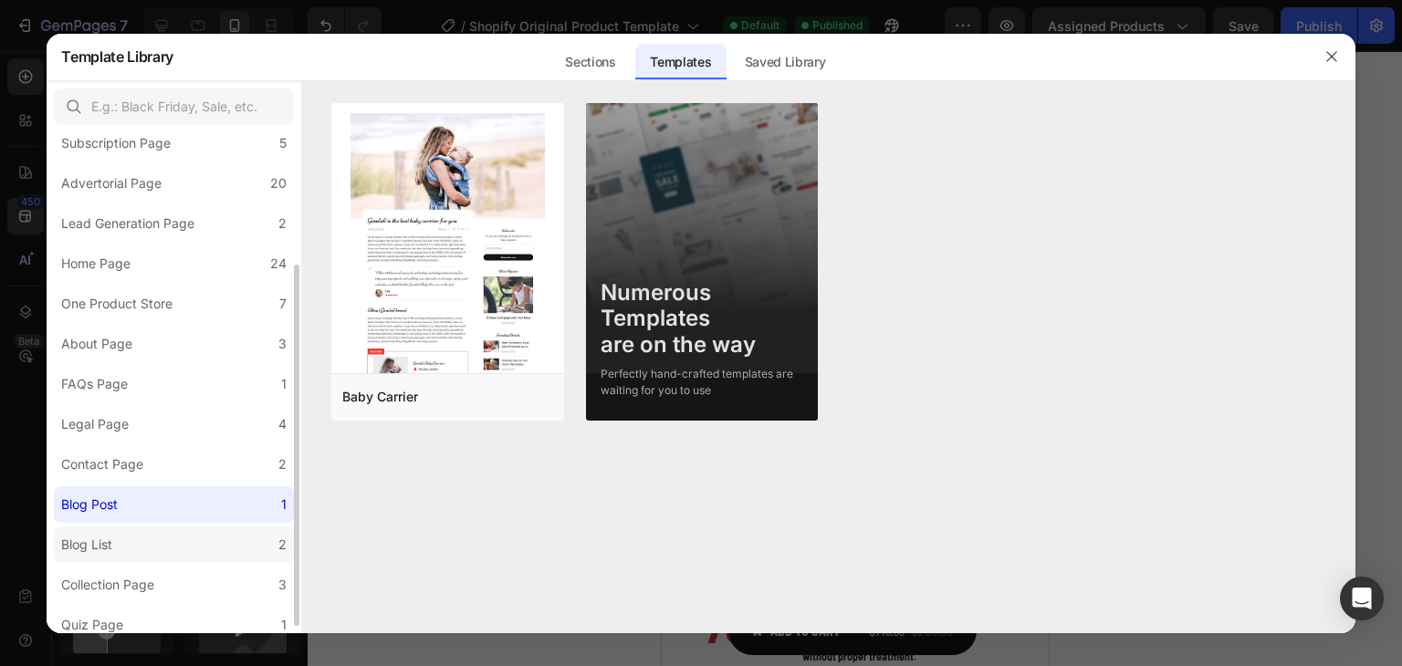
scroll to position [193, 0]
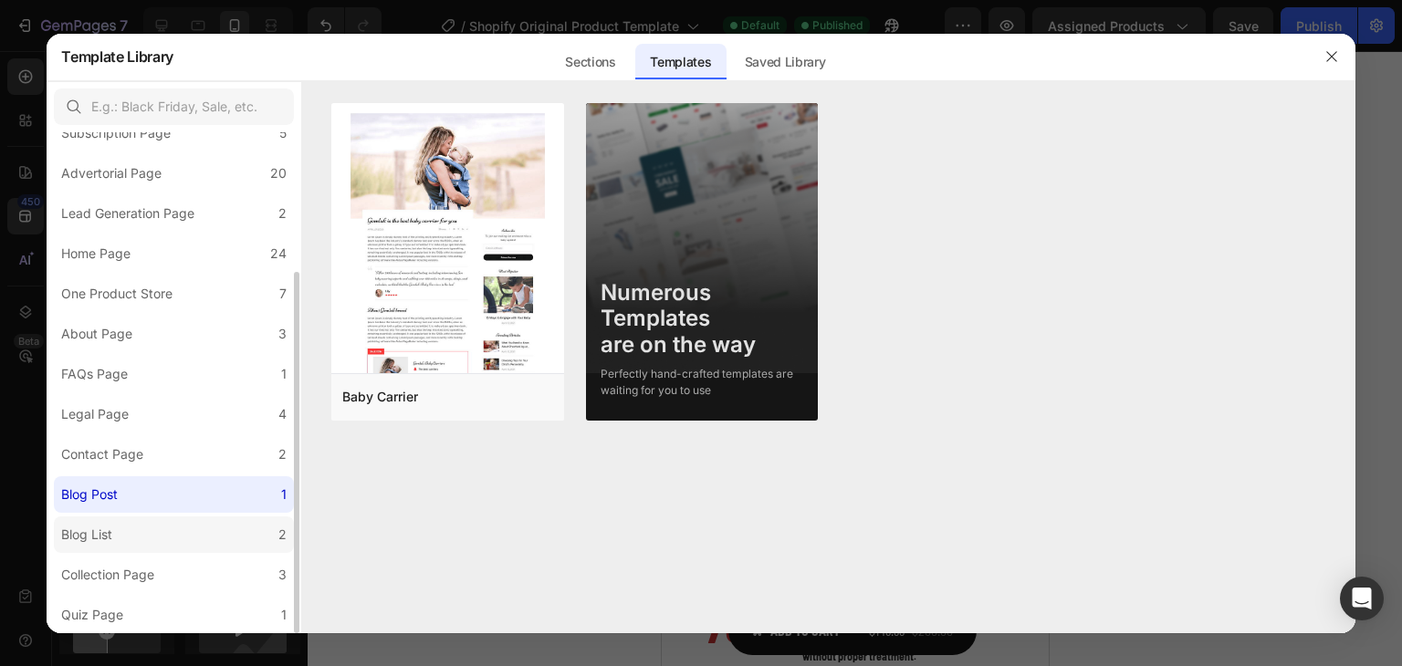
click at [168, 539] on label "Blog List 2" at bounding box center [174, 535] width 240 height 37
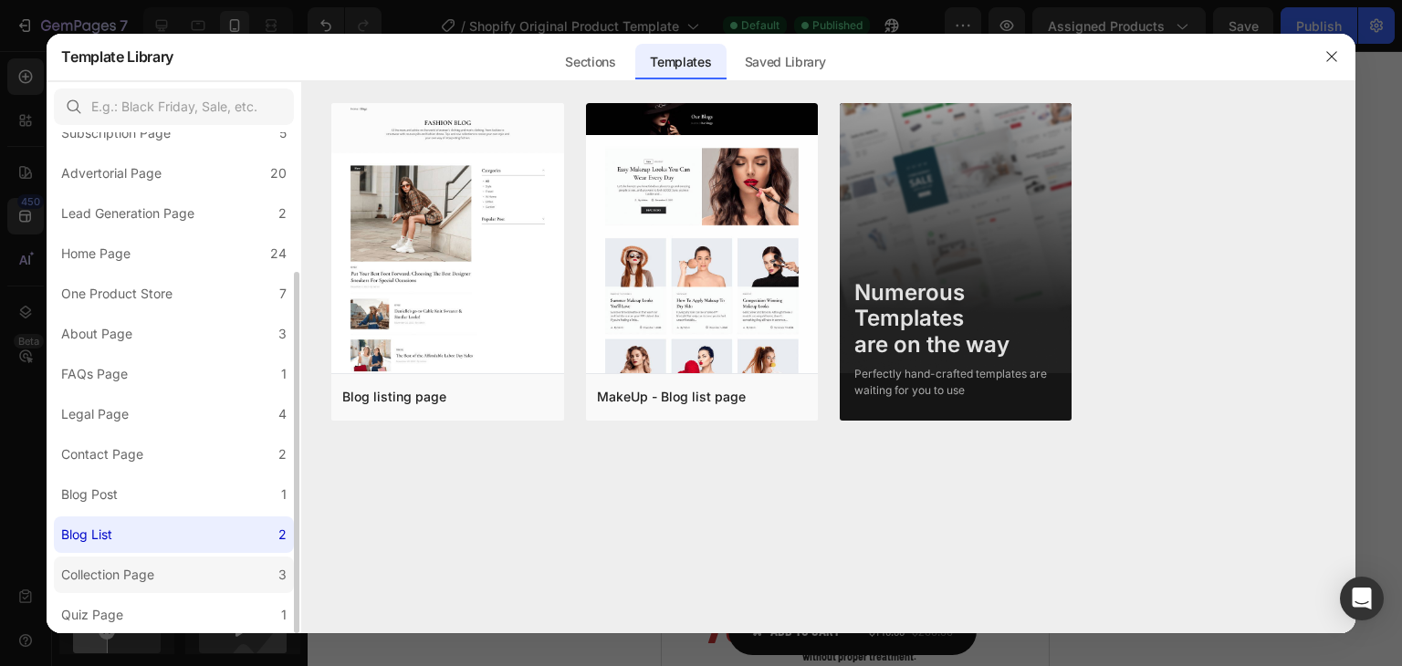
click at [185, 569] on label "Collection Page 3" at bounding box center [174, 575] width 240 height 37
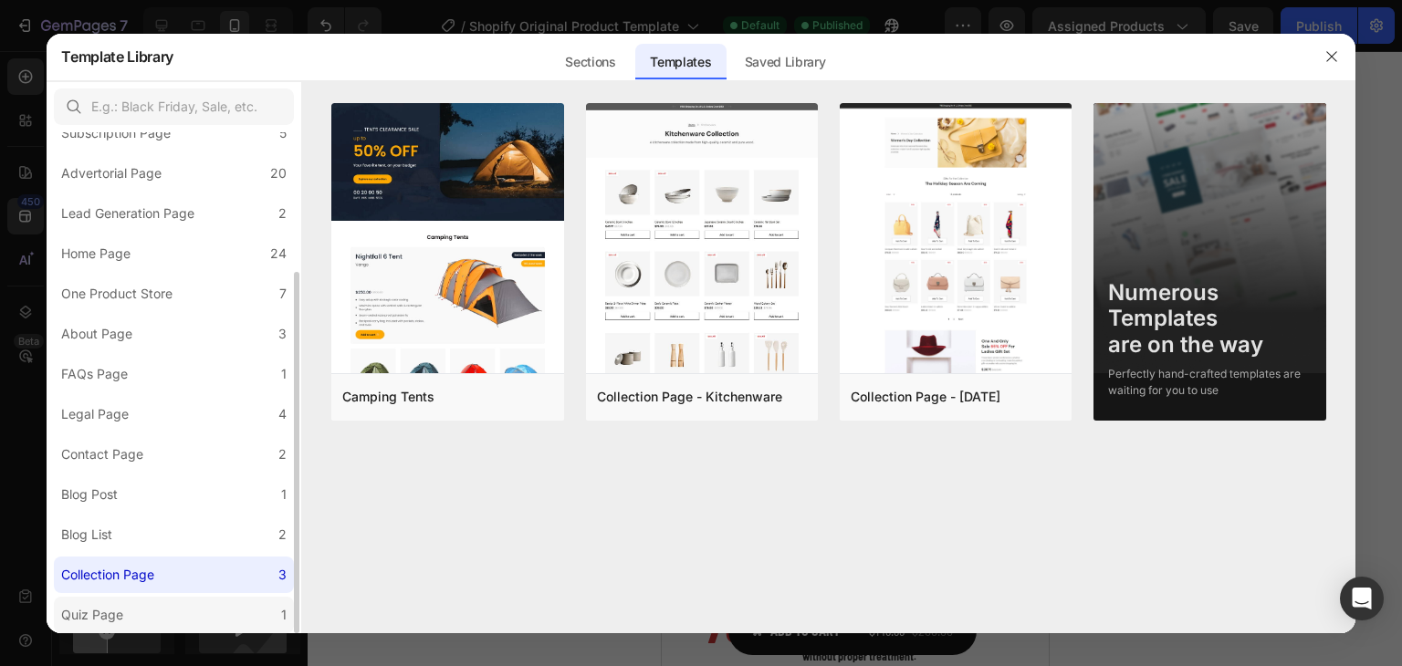
click at [190, 607] on label "Quiz Page 1" at bounding box center [174, 615] width 240 height 37
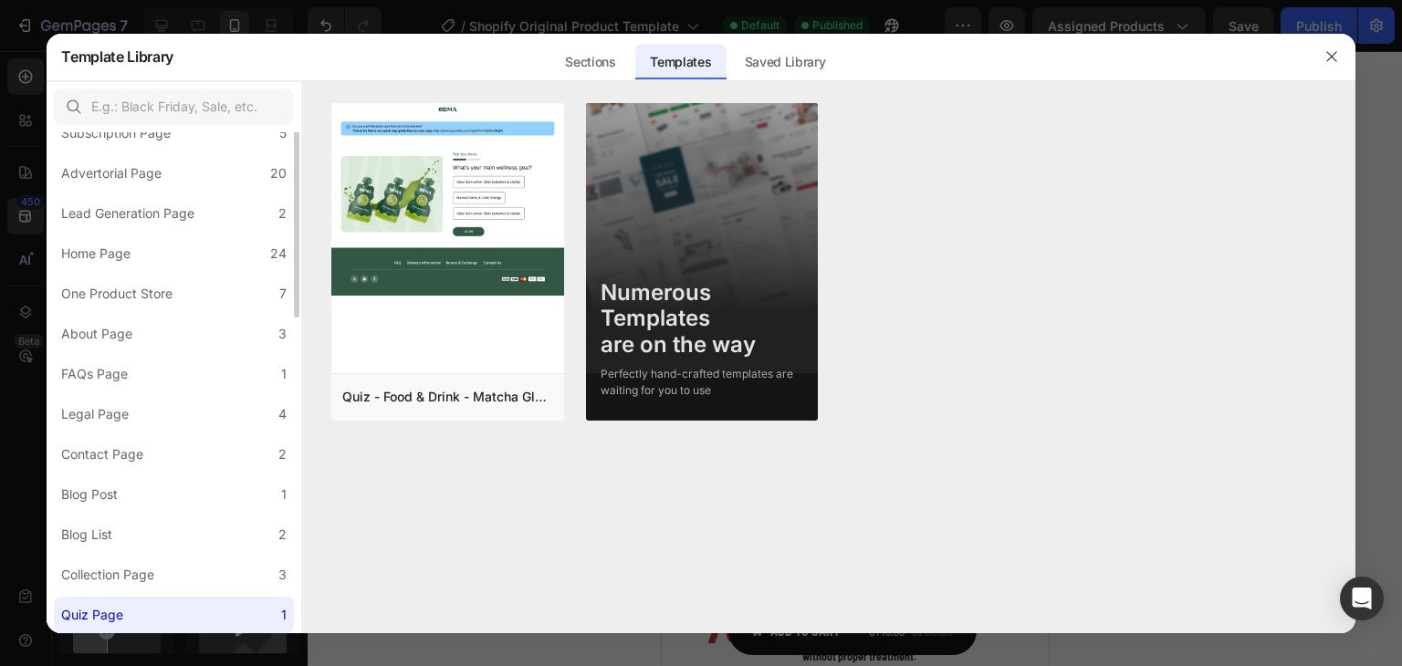
scroll to position [10, 0]
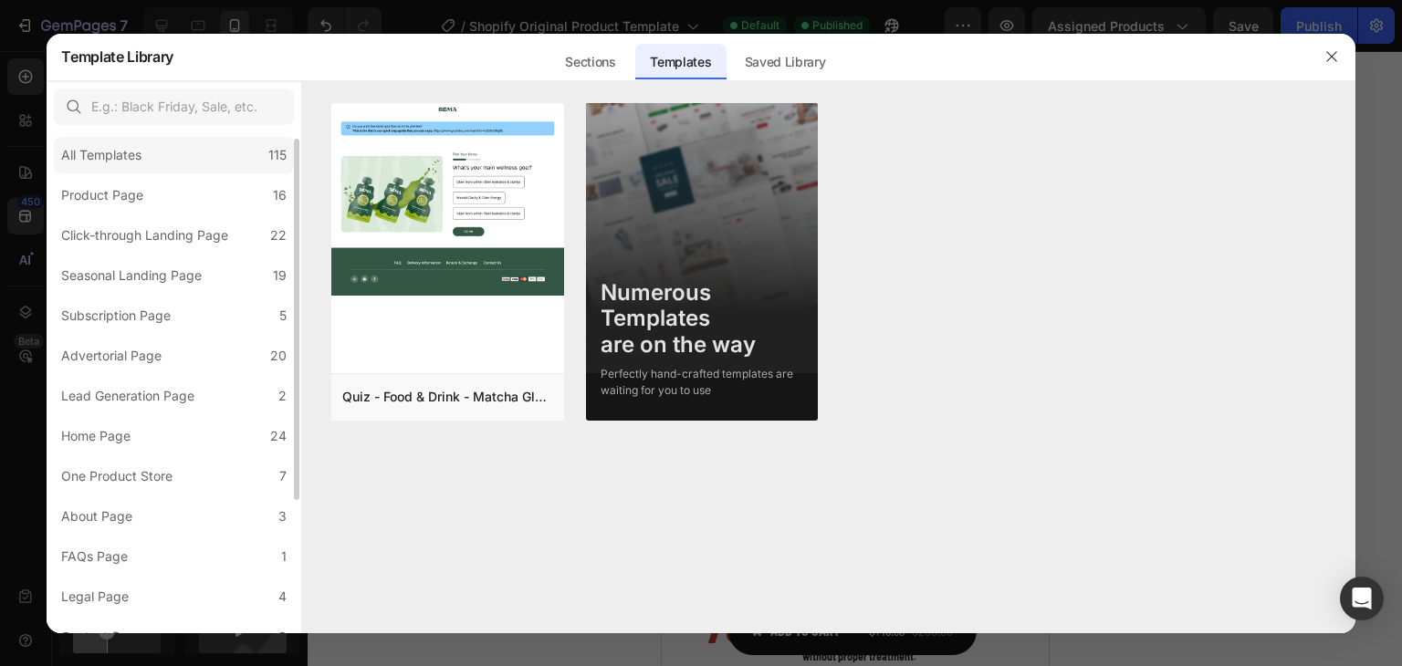
click at [156, 149] on div "All Templates 115" at bounding box center [174, 155] width 240 height 37
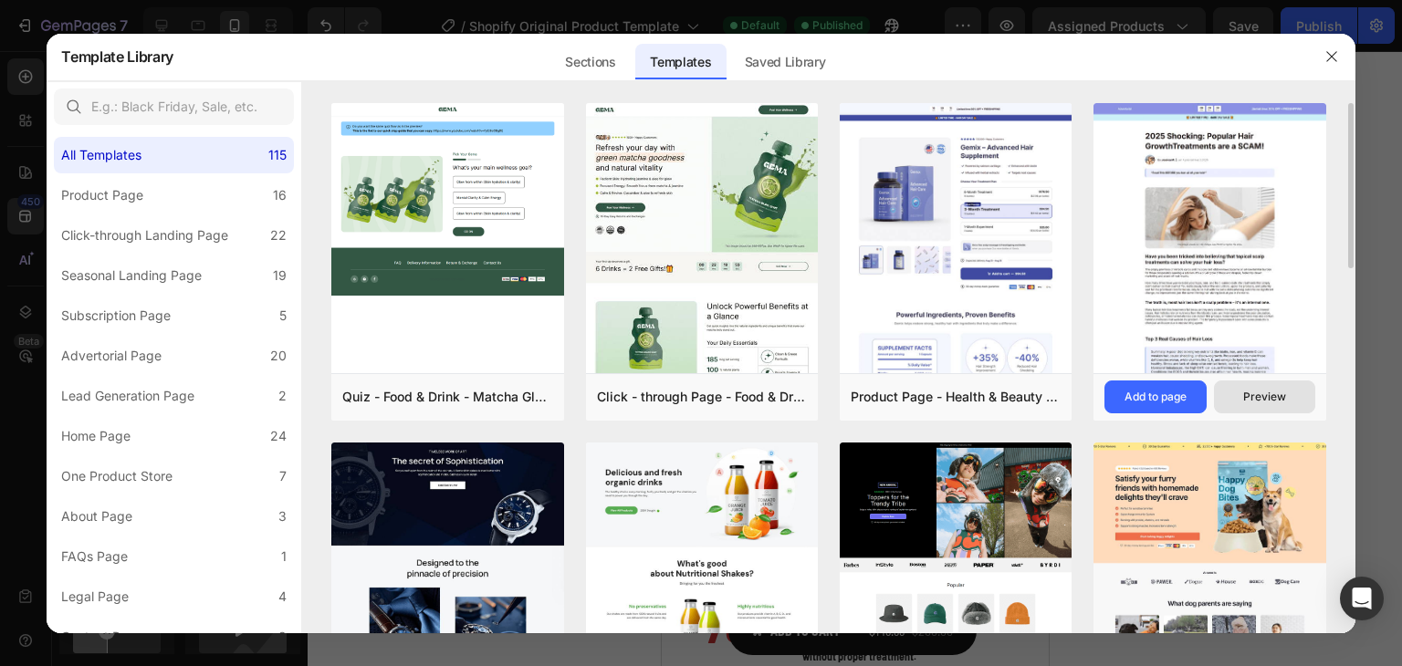
click at [1263, 407] on button "Preview" at bounding box center [1264, 397] width 101 height 33
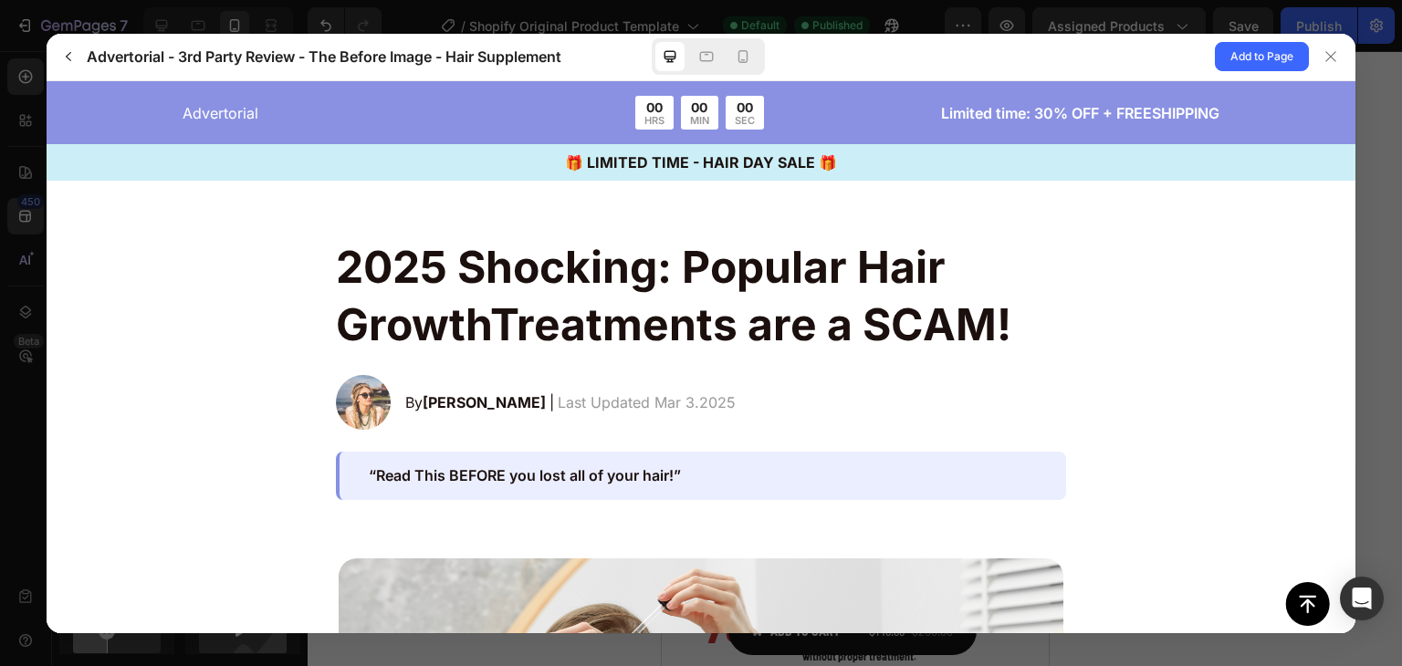
scroll to position [0, 0]
click at [1030, 177] on div "🎁 LIMITED TIME - HAIR DAY SALE 🎁" at bounding box center [701, 161] width 1309 height 37
click at [1320, 63] on div at bounding box center [1330, 56] width 29 height 29
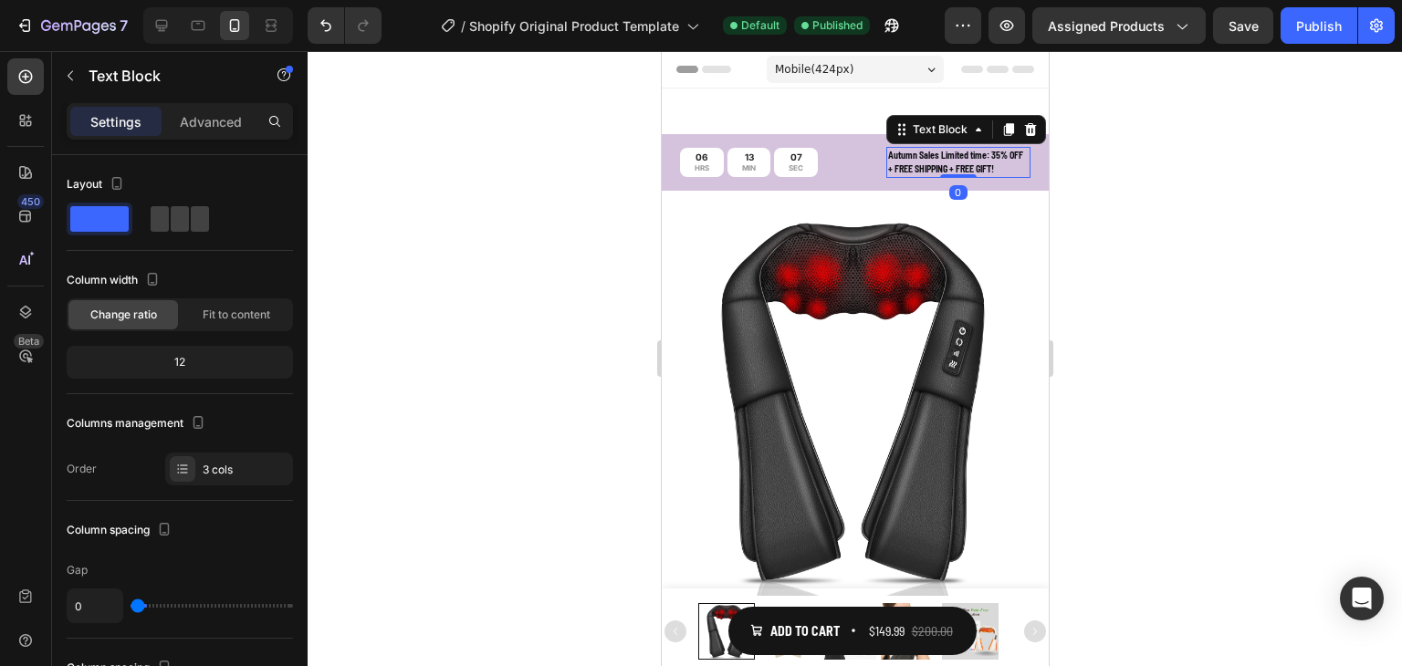
click at [1001, 170] on p "Autumn Sales Limited time: 35% OFF + FREE SHIPPING + FREE GIFT!" at bounding box center [957, 162] width 141 height 27
click at [1003, 170] on p "Autumn Sales Limited time: 35% OFF + FREE SHIPPING + FREE GIFT!" at bounding box center [957, 162] width 141 height 27
click at [1000, 170] on p "Autumn Sales Limited time: 35% OFF + FREE SHIPPING + FREE GIFT" at bounding box center [957, 162] width 141 height 27
click at [993, 171] on p "Autumn Sales Limited time: 35% OFF + FREE SHIPPING + FREE GIFT" at bounding box center [957, 162] width 141 height 27
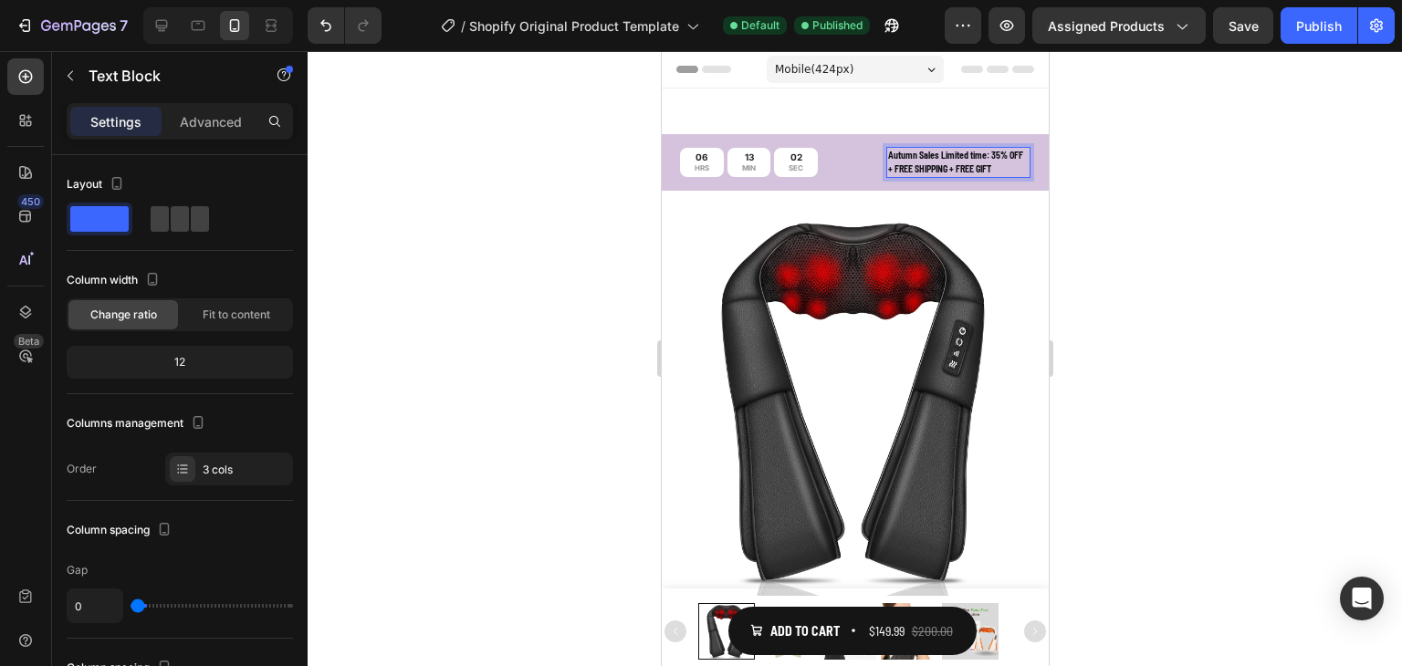
click at [984, 171] on p "Autumn Sales Limited time: 35% OFF + FREE SHIPPING + FREE GIFT" at bounding box center [957, 162] width 141 height 27
drag, startPoint x: 986, startPoint y: 172, endPoint x: 1000, endPoint y: 172, distance: 14.6
click at [1000, 172] on p "Autumn Sales Limited time: 35% OFF + FREE SHIPPING + FREE GIFT" at bounding box center [957, 162] width 141 height 27
click at [984, 170] on p "Autumn Sales Limited time: 35% OFF + FREE SHIPPING + FREE 🎁" at bounding box center [957, 162] width 141 height 27
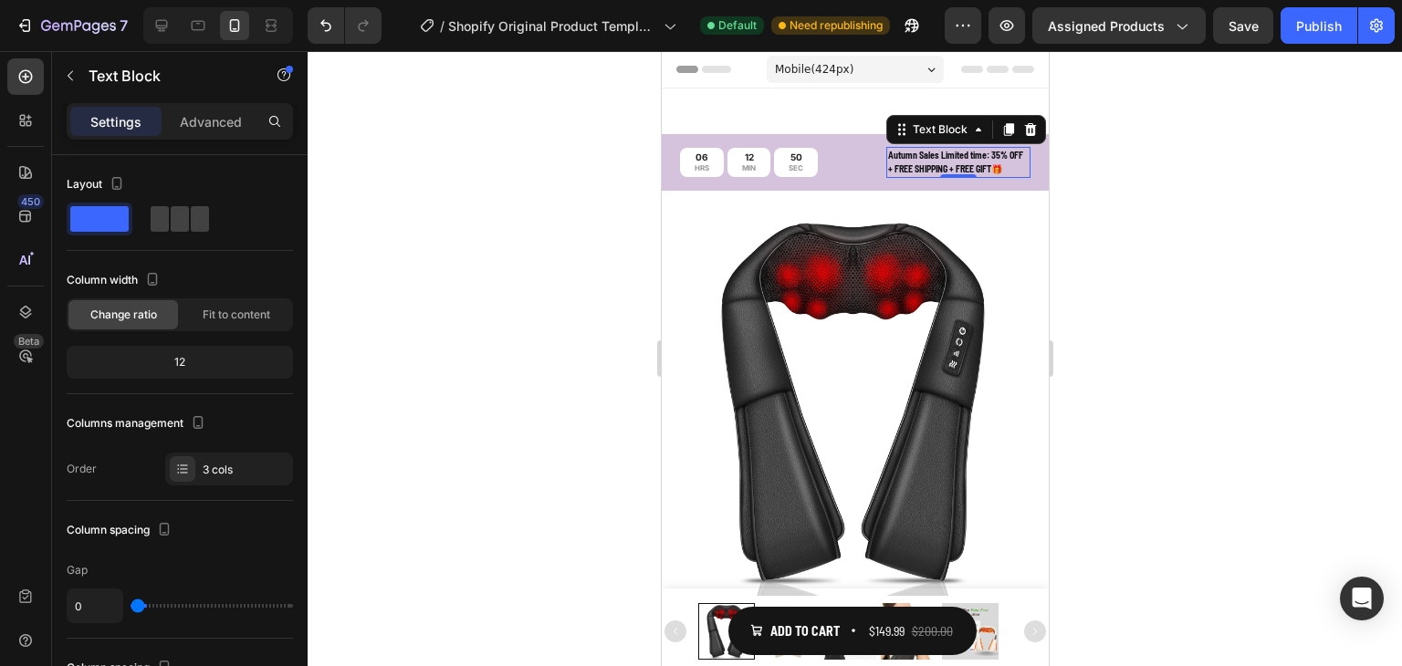
click at [1208, 144] on div at bounding box center [855, 358] width 1094 height 615
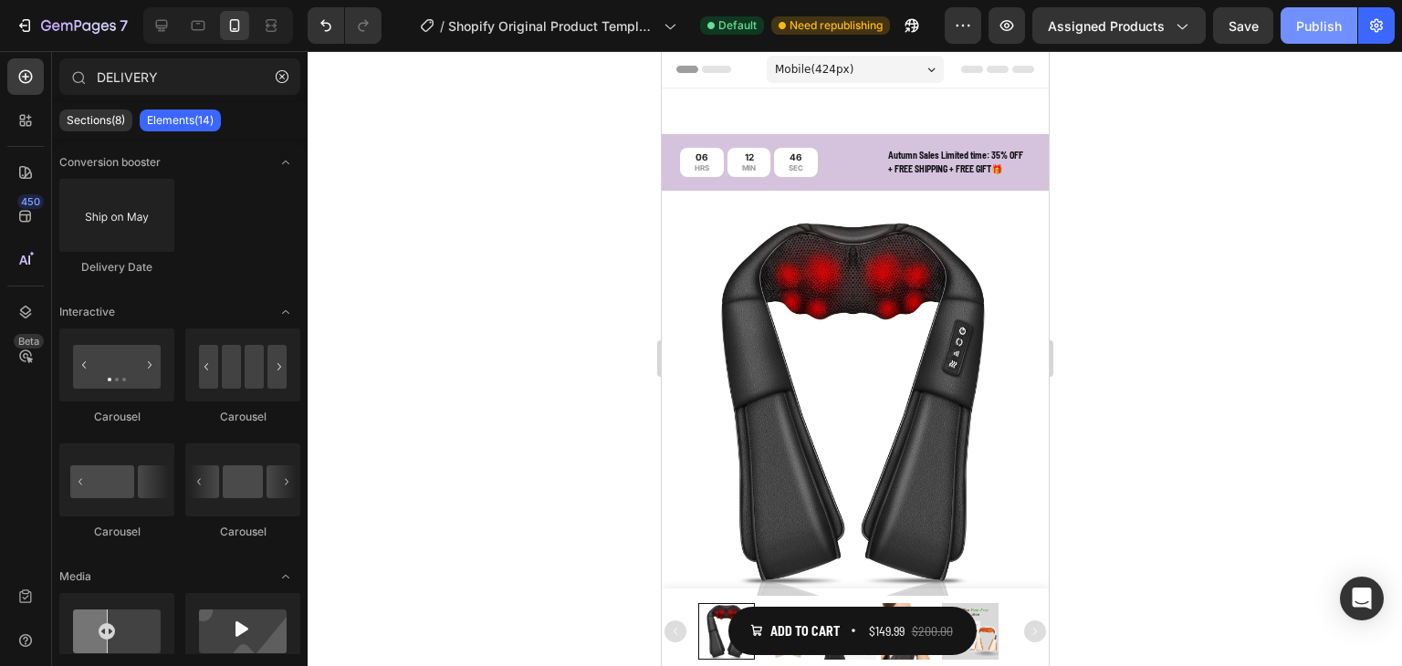
click at [1305, 27] on div "Publish" at bounding box center [1319, 25] width 46 height 19
